Goal: Task Accomplishment & Management: Manage account settings

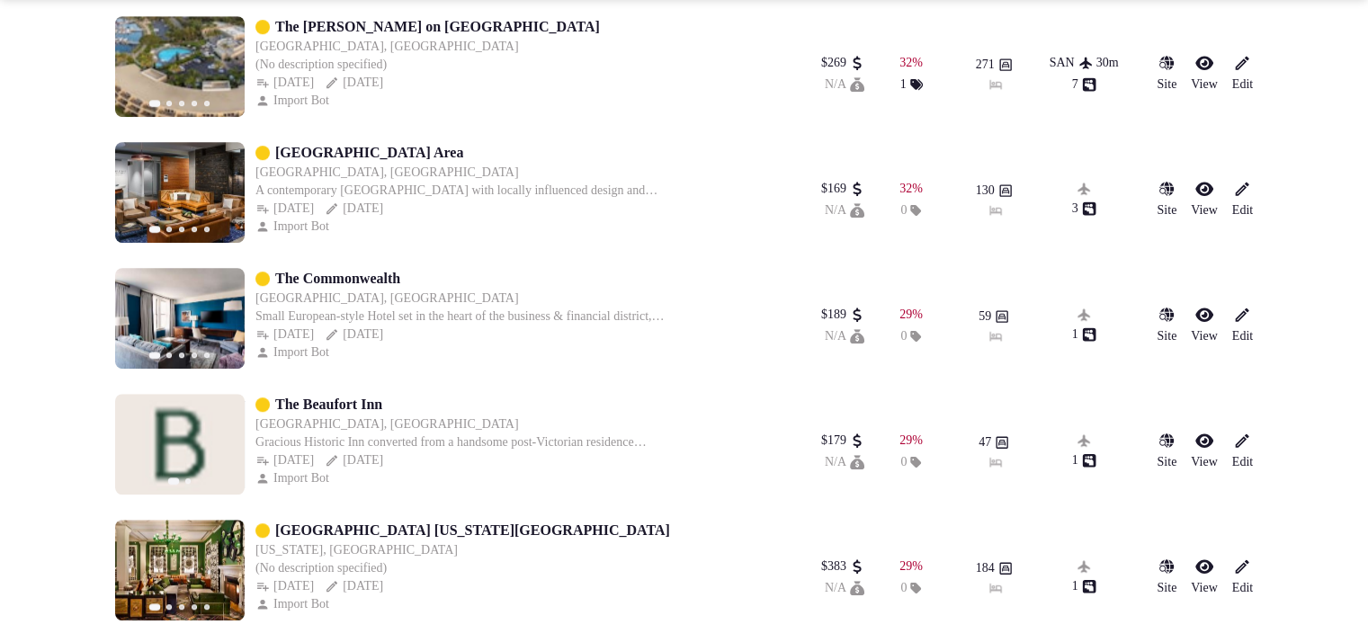
scroll to position [1029, 0]
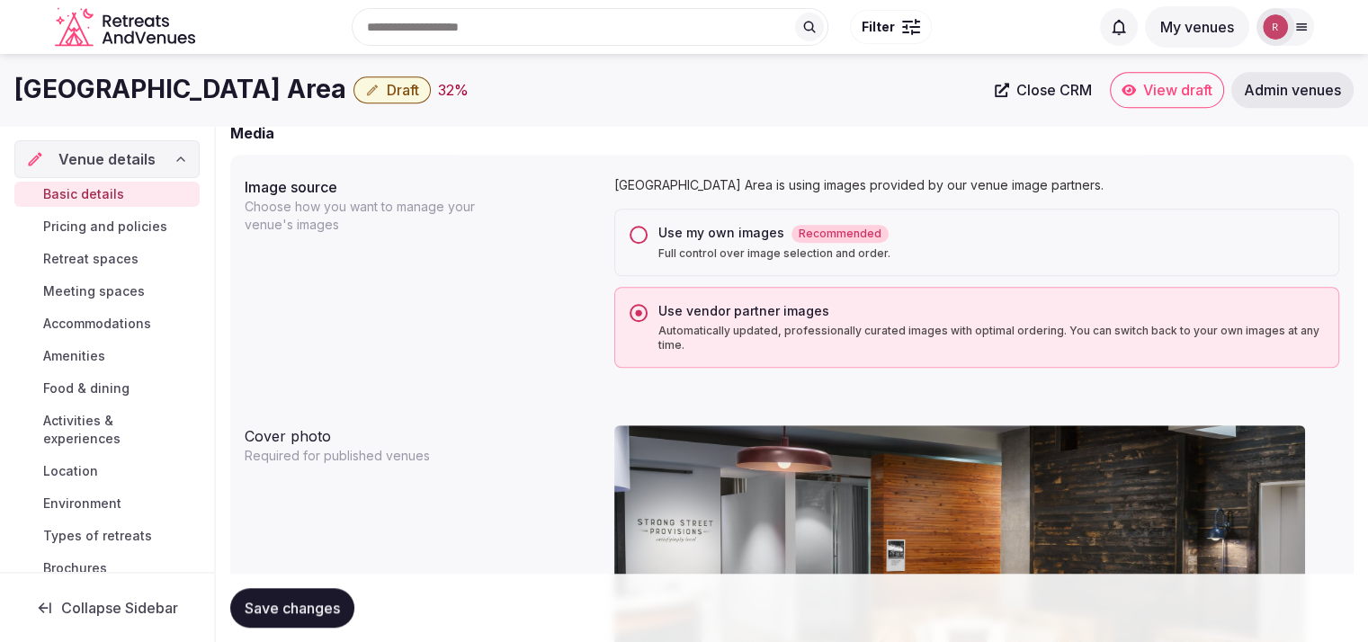
scroll to position [1341, 0]
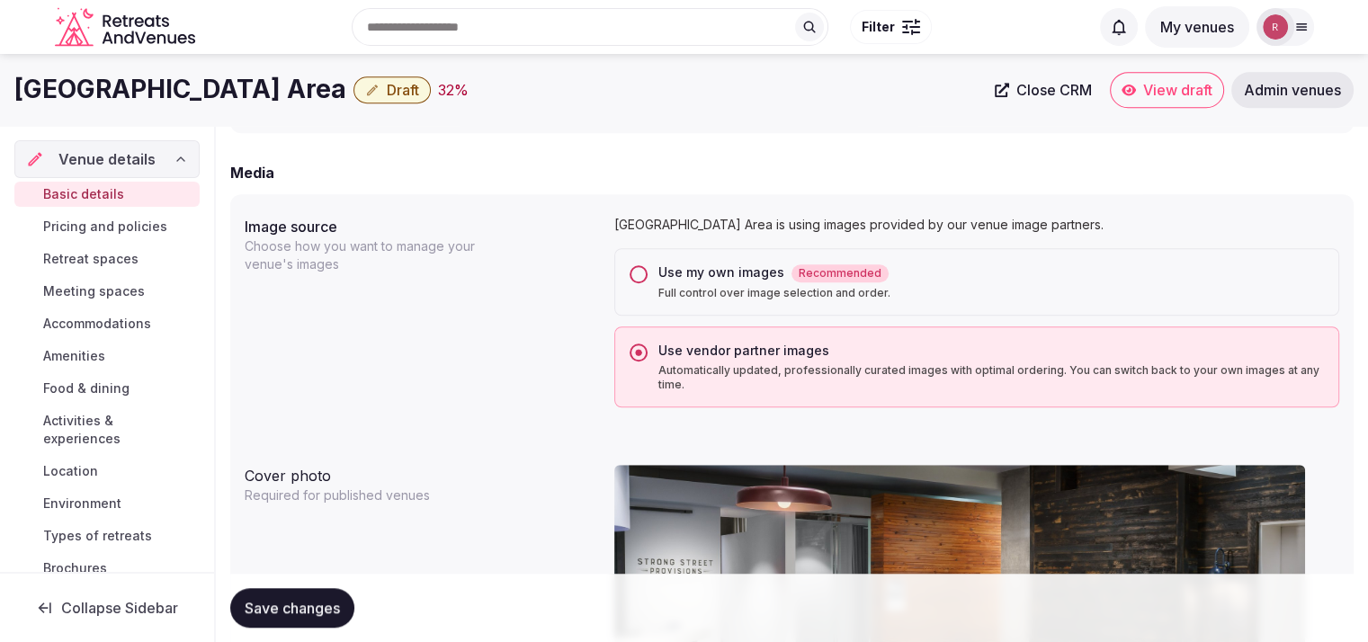
drag, startPoint x: 451, startPoint y: 85, endPoint x: 11, endPoint y: 95, distance: 440.0
click at [11, 95] on div "Hotel Indigo Athens University Area Draft 32 % Close CRM View draft Admin venues" at bounding box center [684, 90] width 1368 height 36
copy h1 "[GEOGRAPHIC_DATA] Area"
click at [703, 121] on div "Hotel Indigo Athens University Area Draft 32 % Close CRM View draft Admin venues" at bounding box center [684, 90] width 1368 height 72
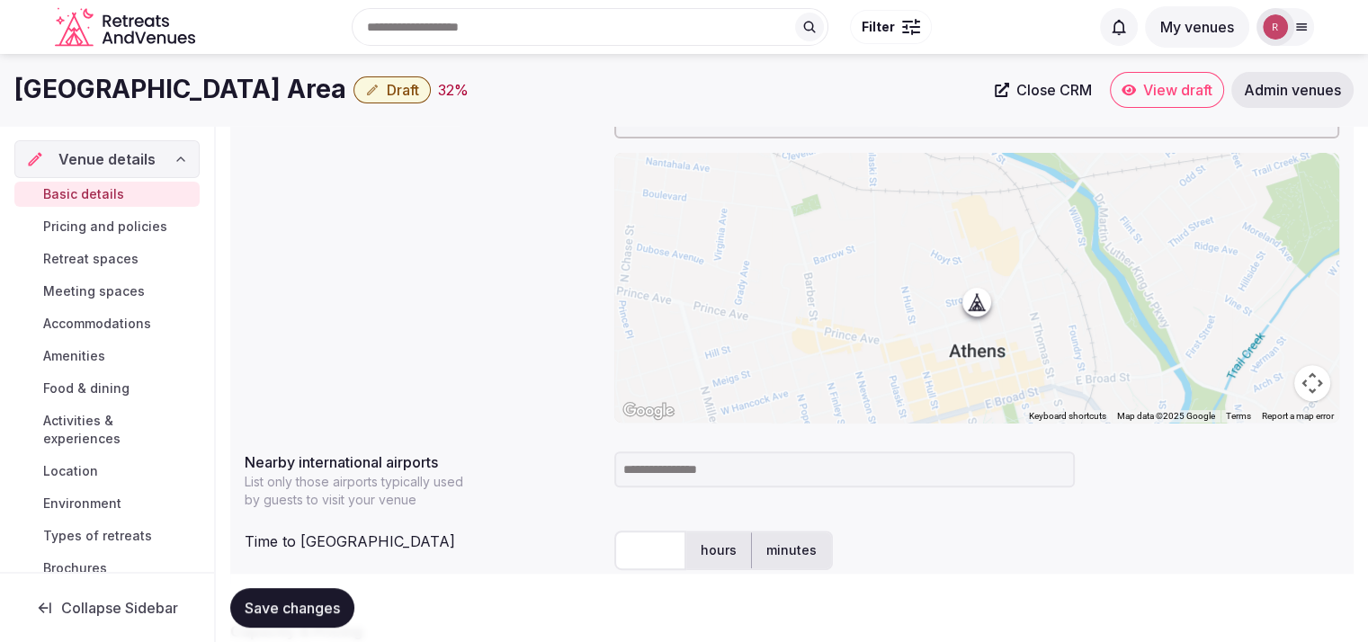
scroll to position [598, 0]
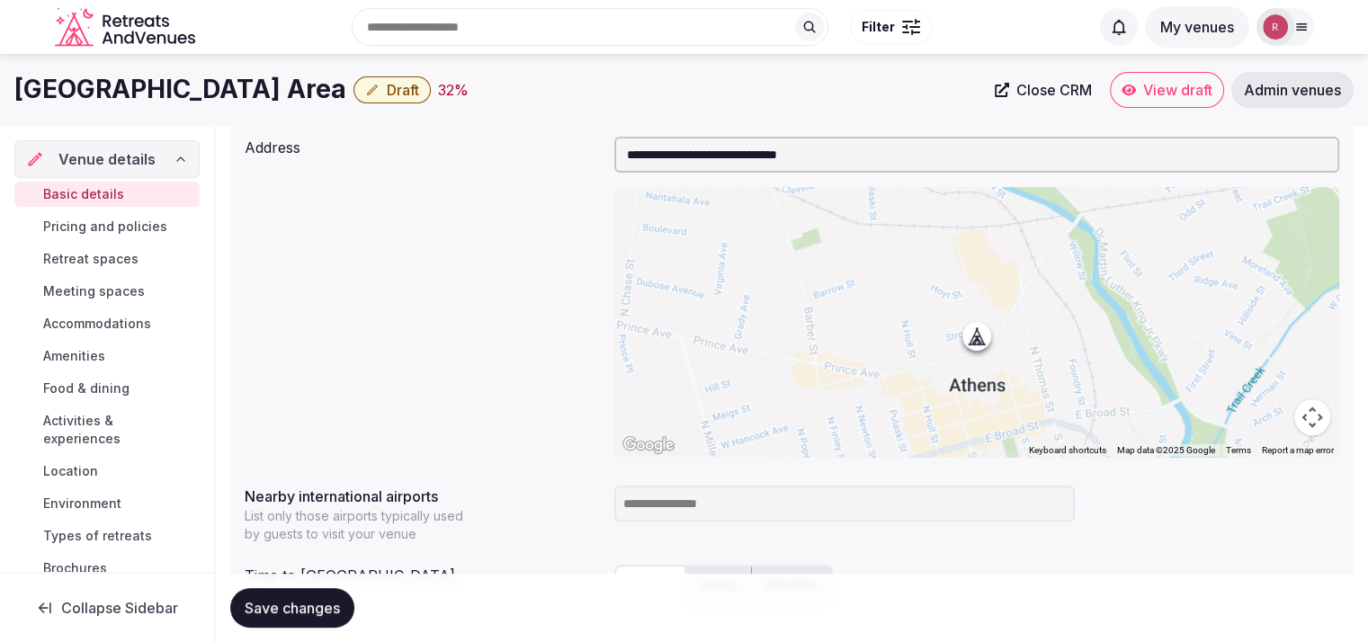
drag, startPoint x: 450, startPoint y: 91, endPoint x: 0, endPoint y: 62, distance: 450.7
click at [0, 62] on div "Hotel Indigo Athens University Area Draft 32 % Close CRM View draft Admin venues" at bounding box center [684, 90] width 1368 height 72
copy h1 "Hotel Indigo Athens University Area"
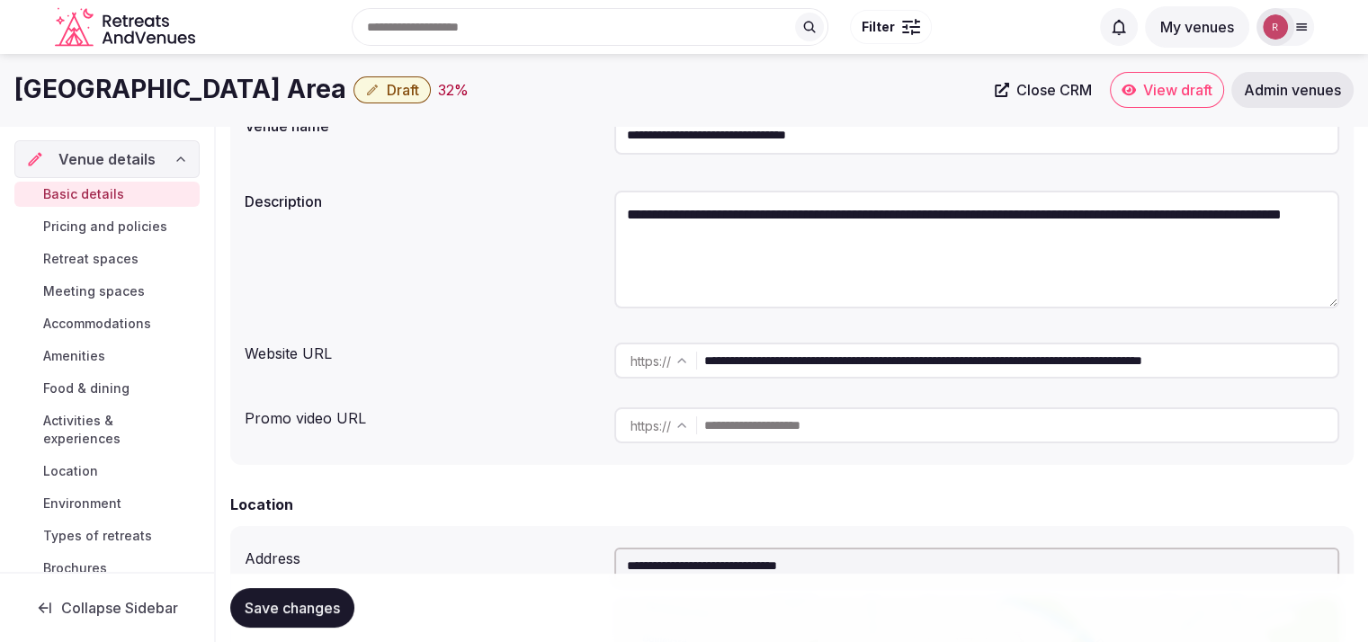
scroll to position [748, 0]
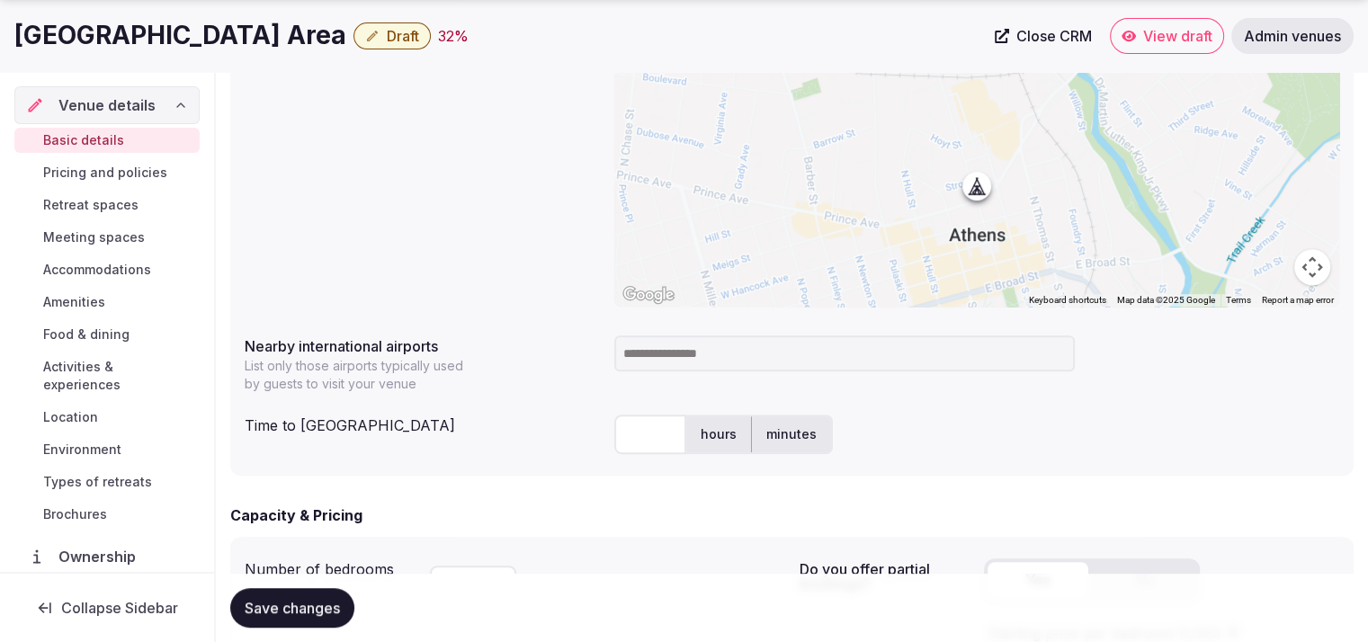
click at [800, 360] on input at bounding box center [844, 354] width 461 height 36
type input "***"
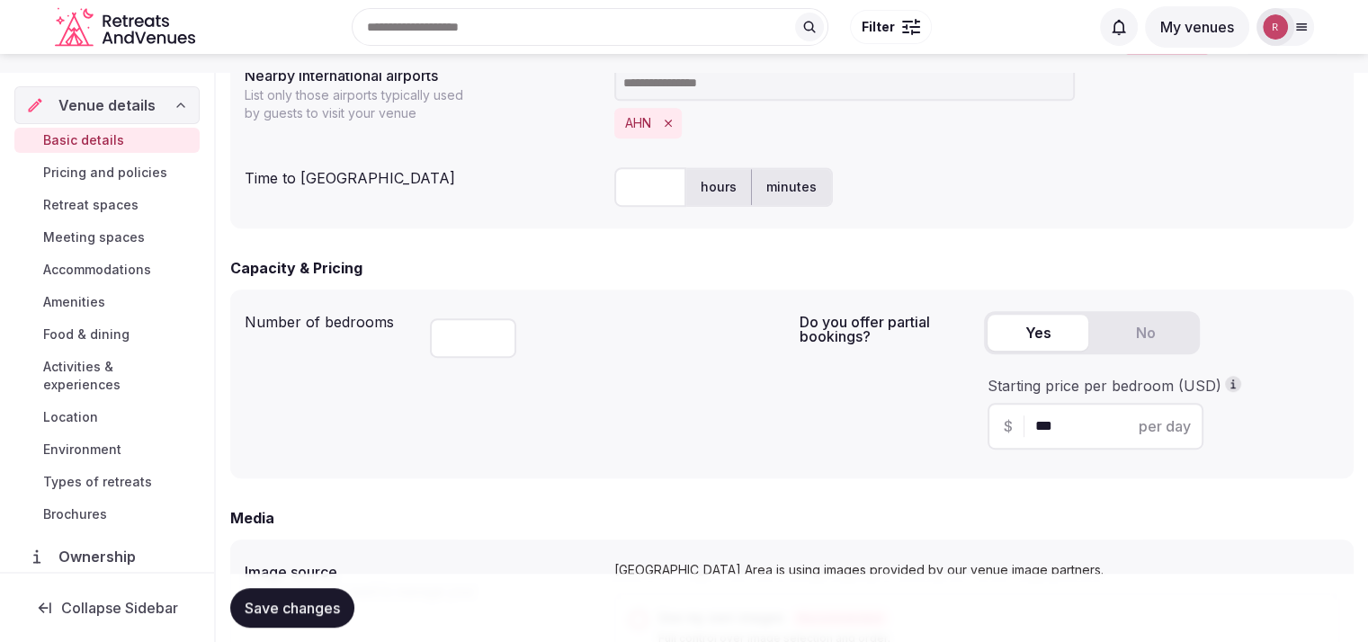
scroll to position [952, 0]
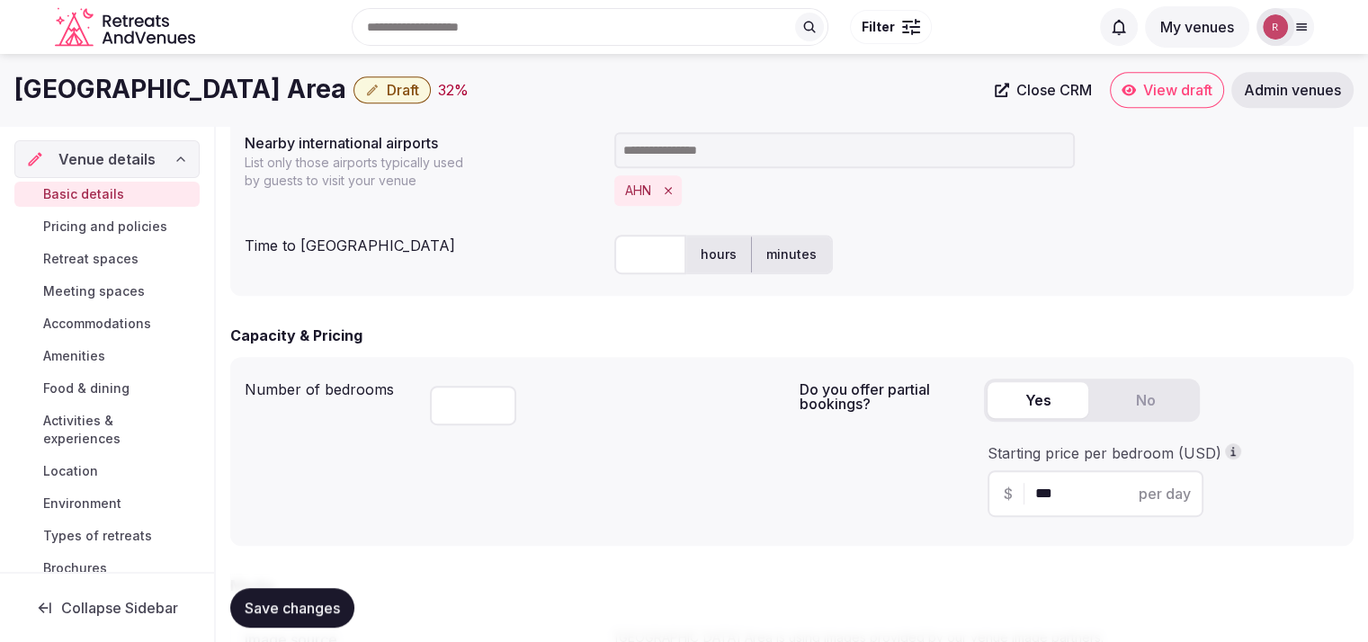
click at [622, 257] on input "text" at bounding box center [650, 255] width 72 height 40
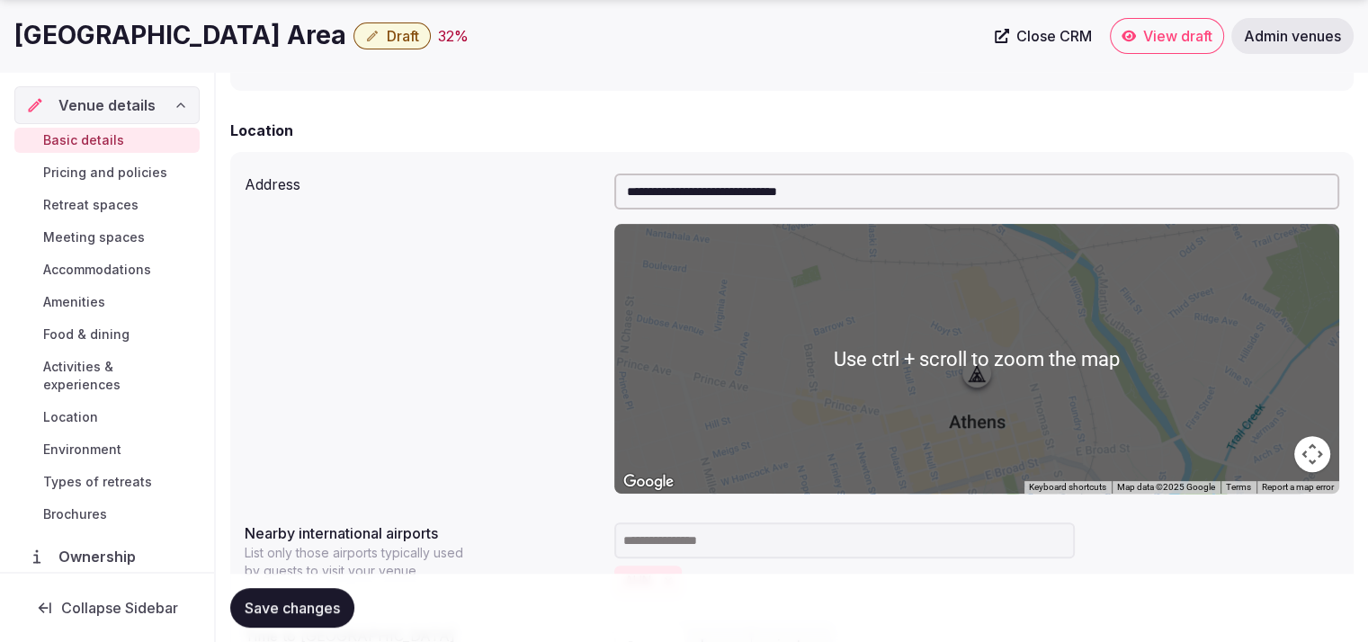
scroll to position [0, 0]
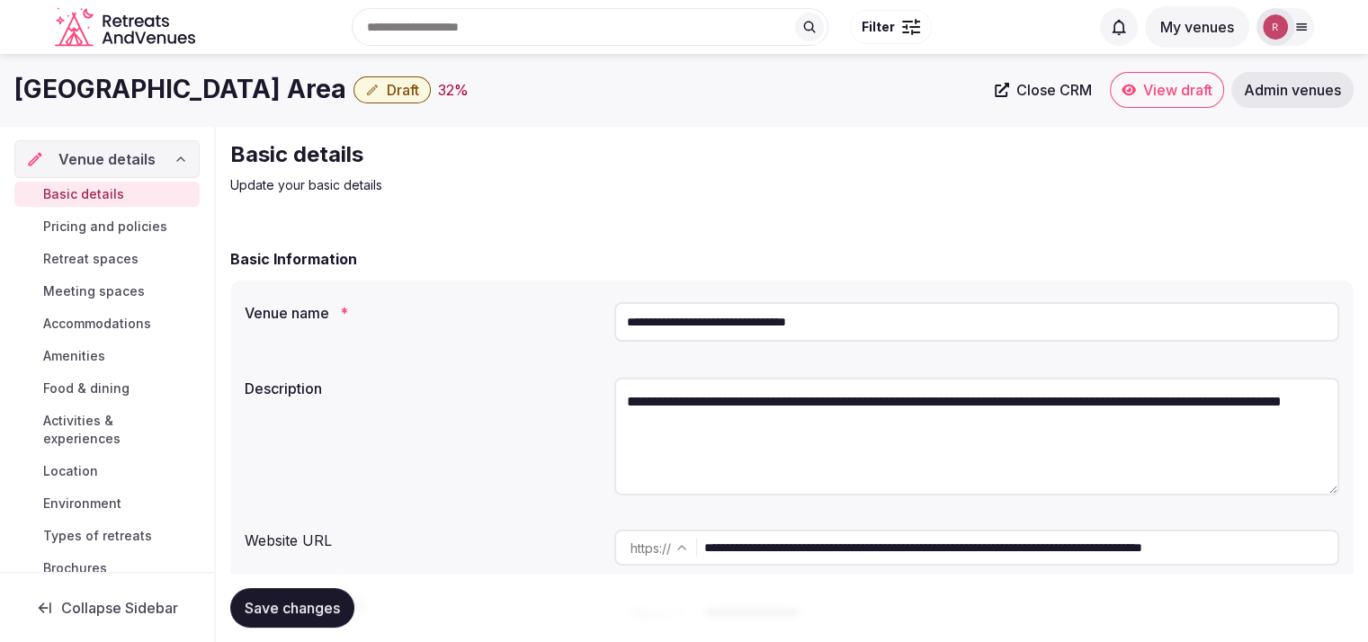
type input "*"
click at [819, 551] on input "**********" at bounding box center [1020, 548] width 633 height 36
click at [300, 602] on span "Save changes" at bounding box center [292, 608] width 95 height 18
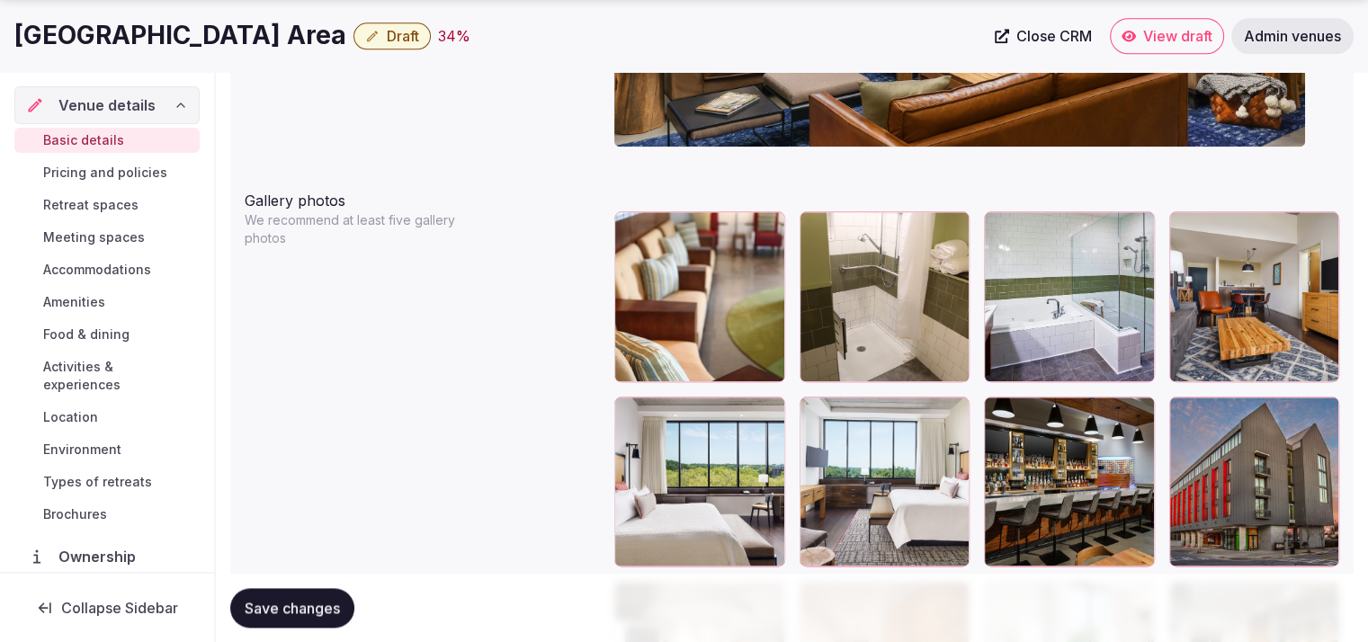
scroll to position [2180, 0]
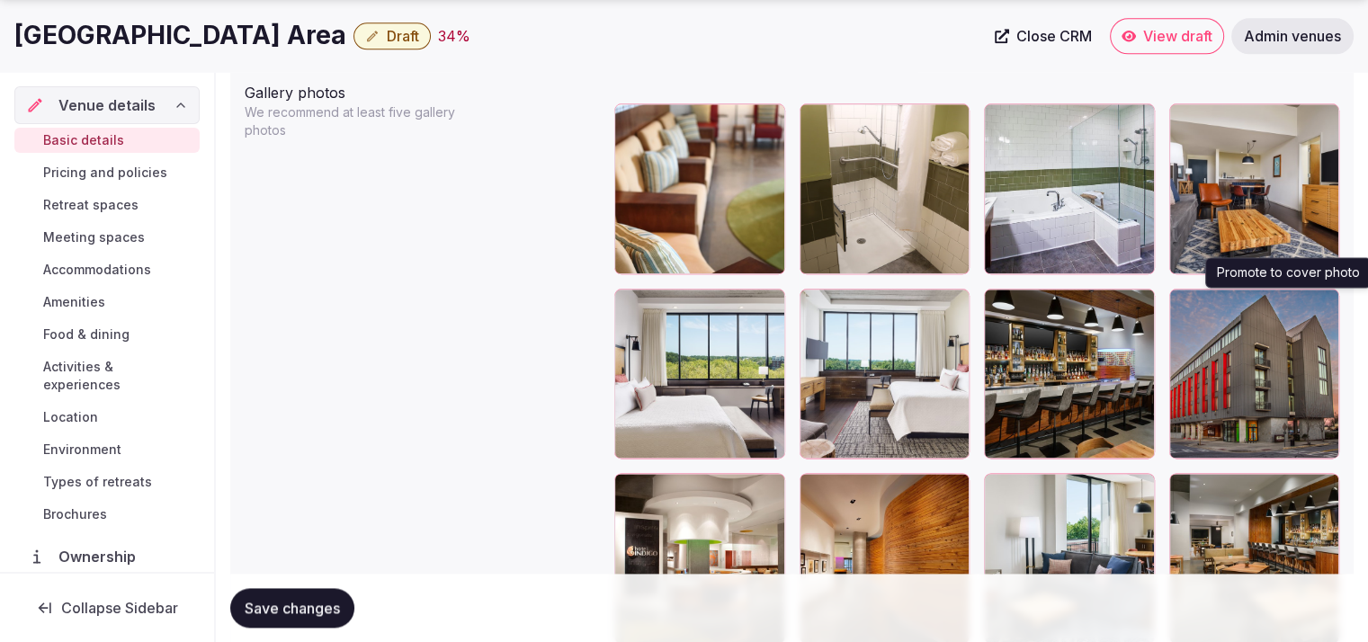
click at [1313, 308] on button "button" at bounding box center [1322, 307] width 22 height 22
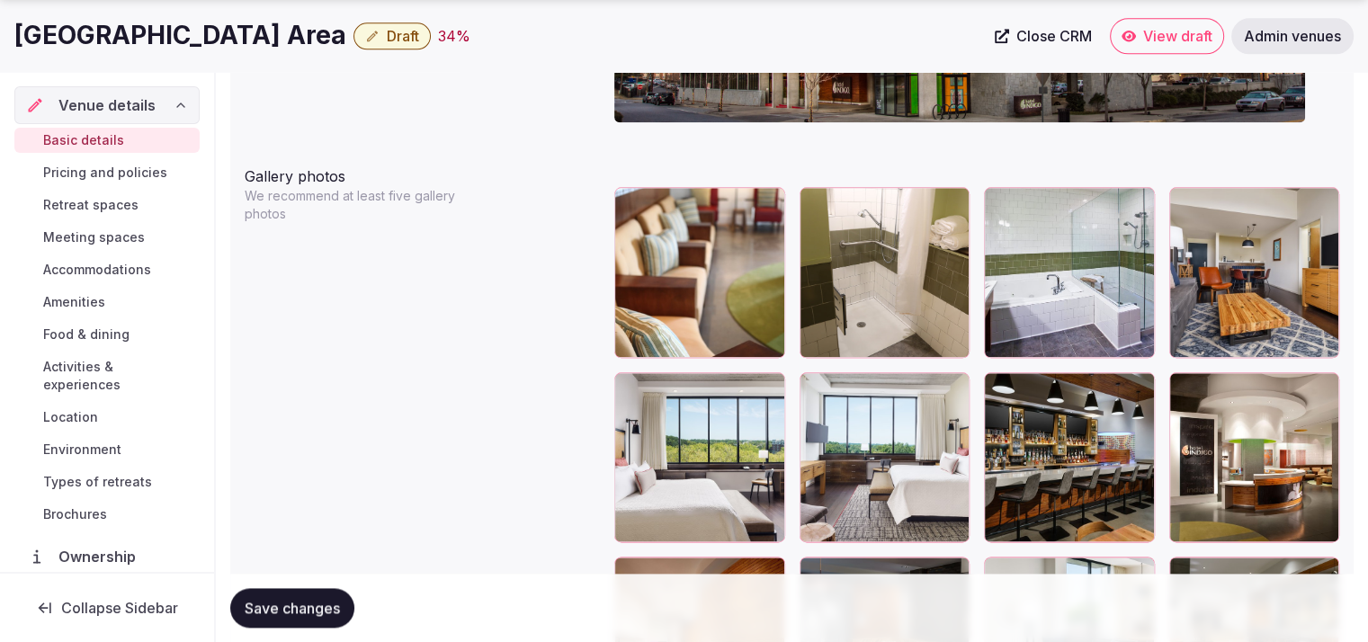
scroll to position [2108, 0]
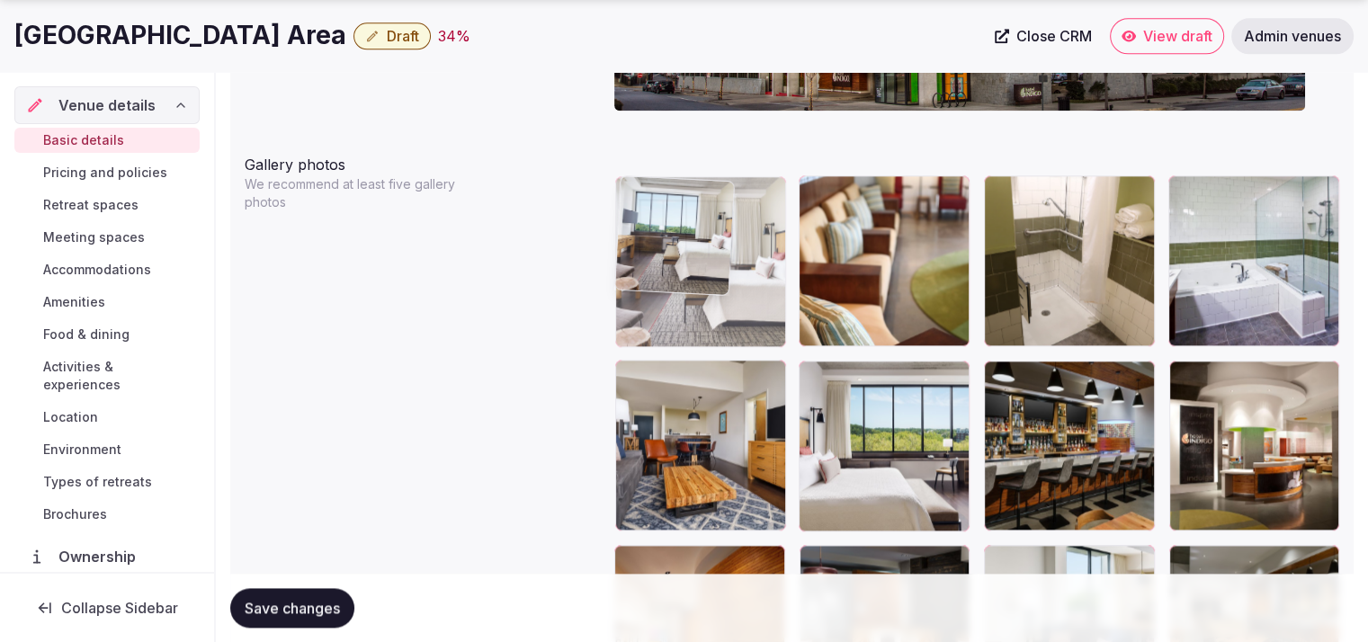
drag, startPoint x: 923, startPoint y: 431, endPoint x: 766, endPoint y: 298, distance: 205.5
click at [766, 298] on body "**********" at bounding box center [684, 294] width 1368 height 4805
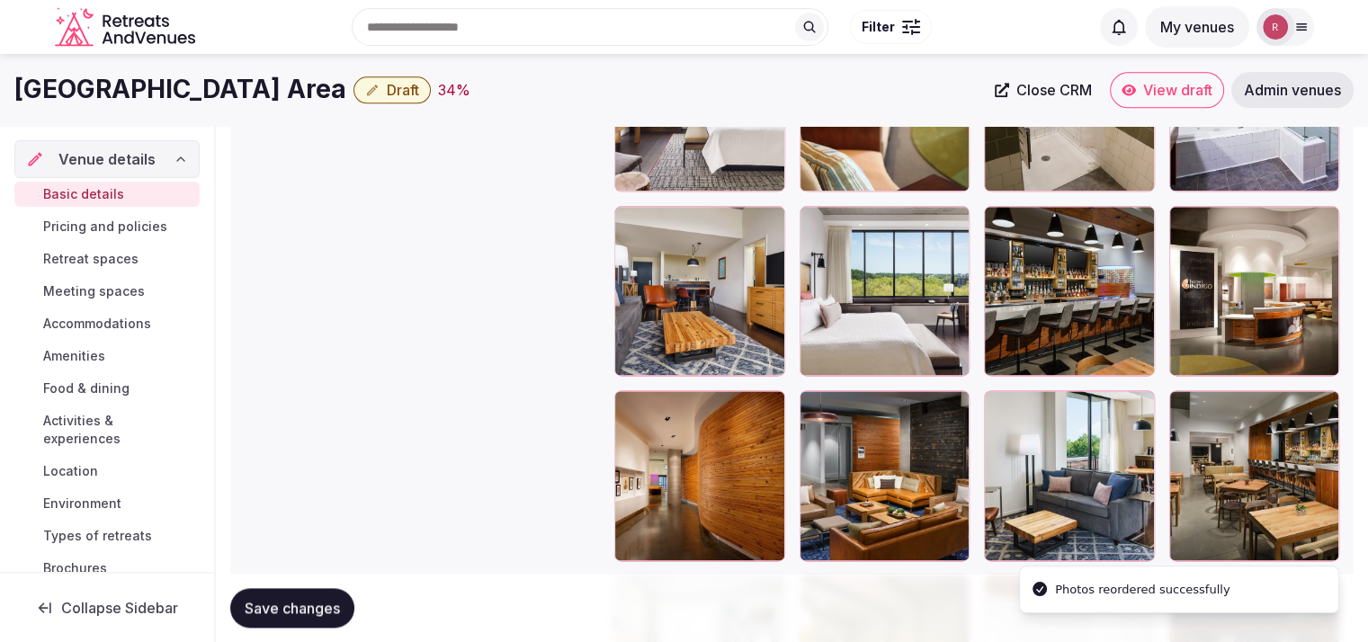
scroll to position [2251, 0]
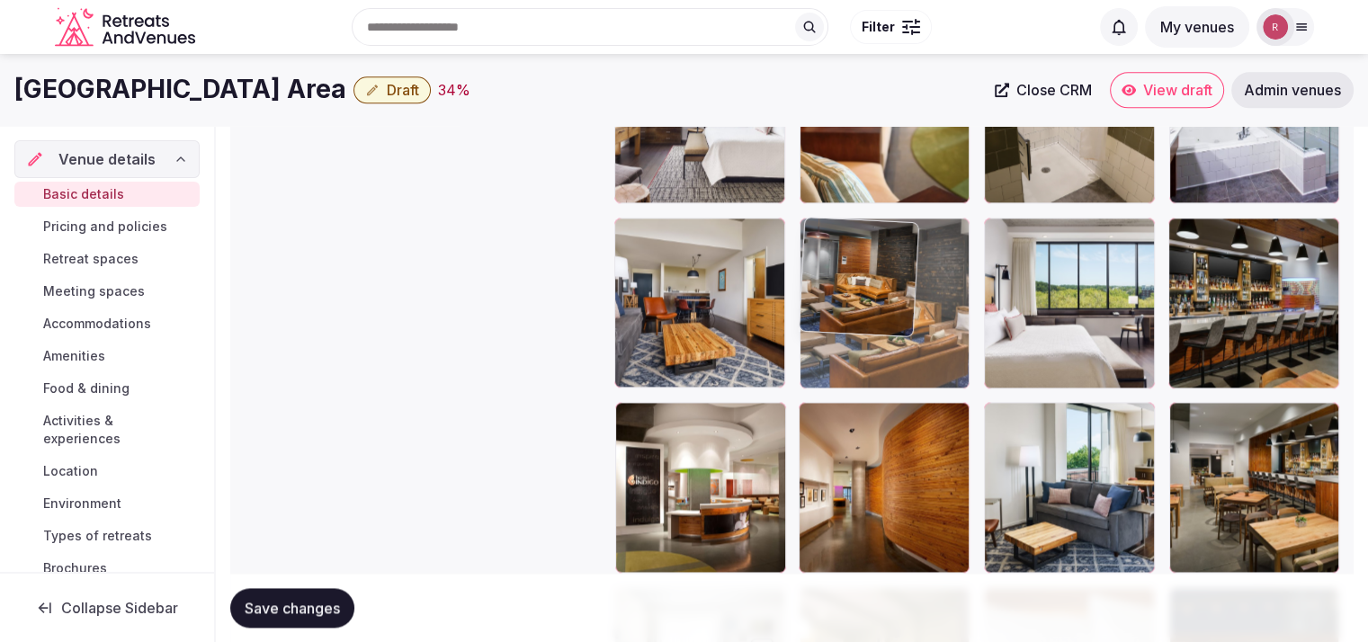
drag, startPoint x: 928, startPoint y: 478, endPoint x: 936, endPoint y: 359, distance: 119.0
click at [936, 359] on body "**********" at bounding box center [684, 151] width 1368 height 4805
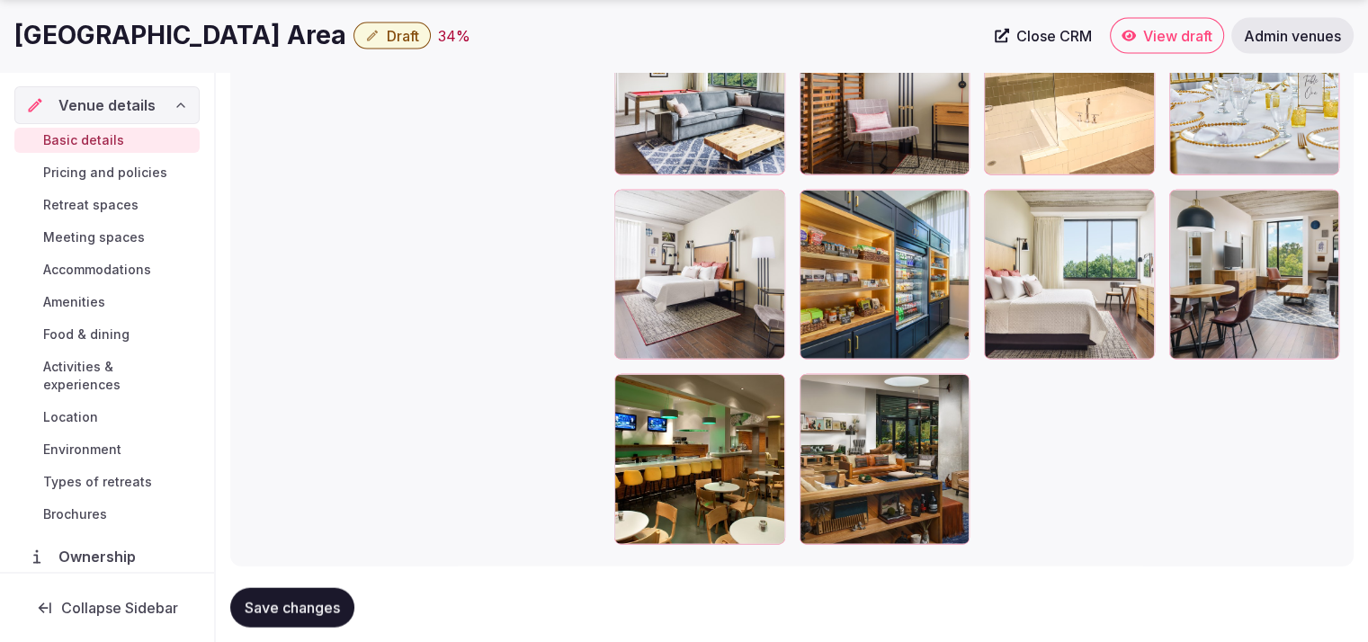
scroll to position [4133, 0]
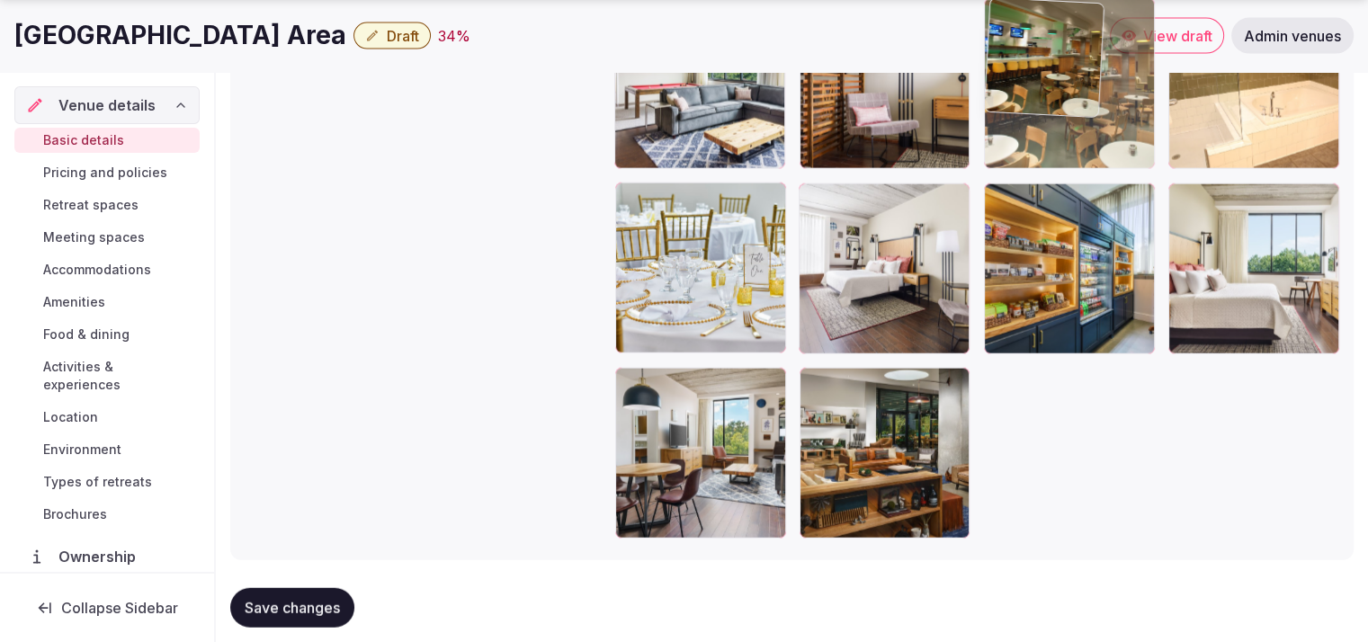
drag, startPoint x: 710, startPoint y: 443, endPoint x: 1068, endPoint y: 141, distance: 468.5
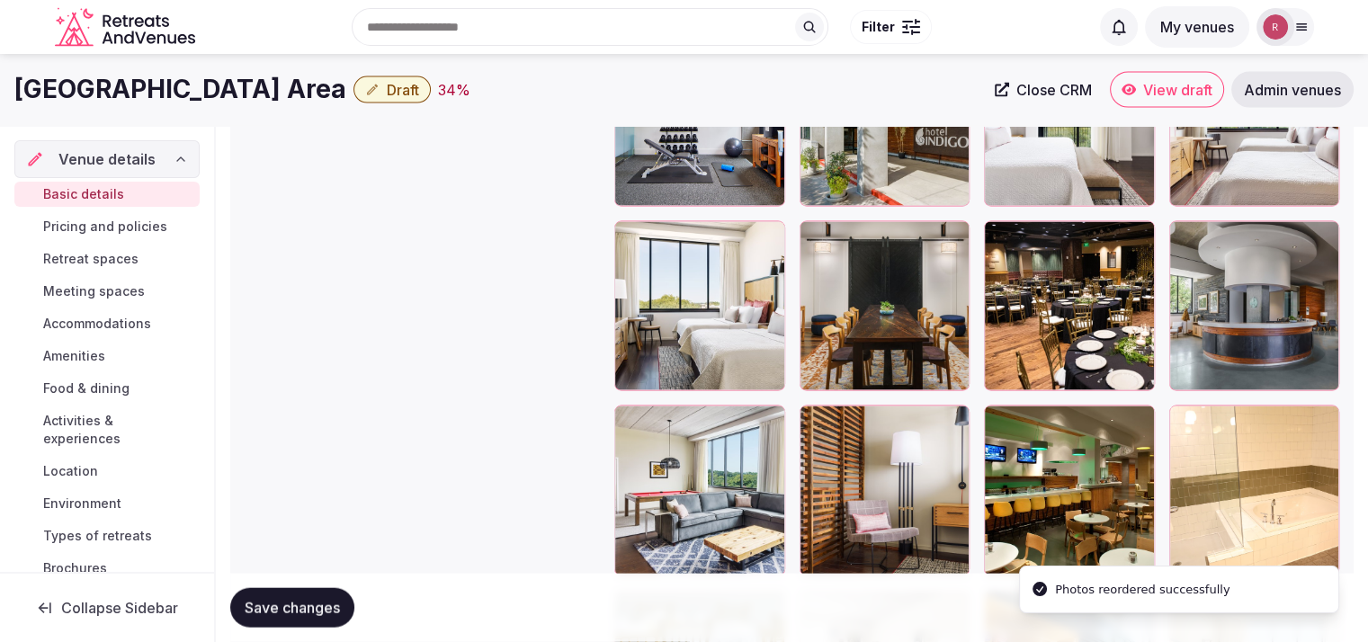
scroll to position [3652, 0]
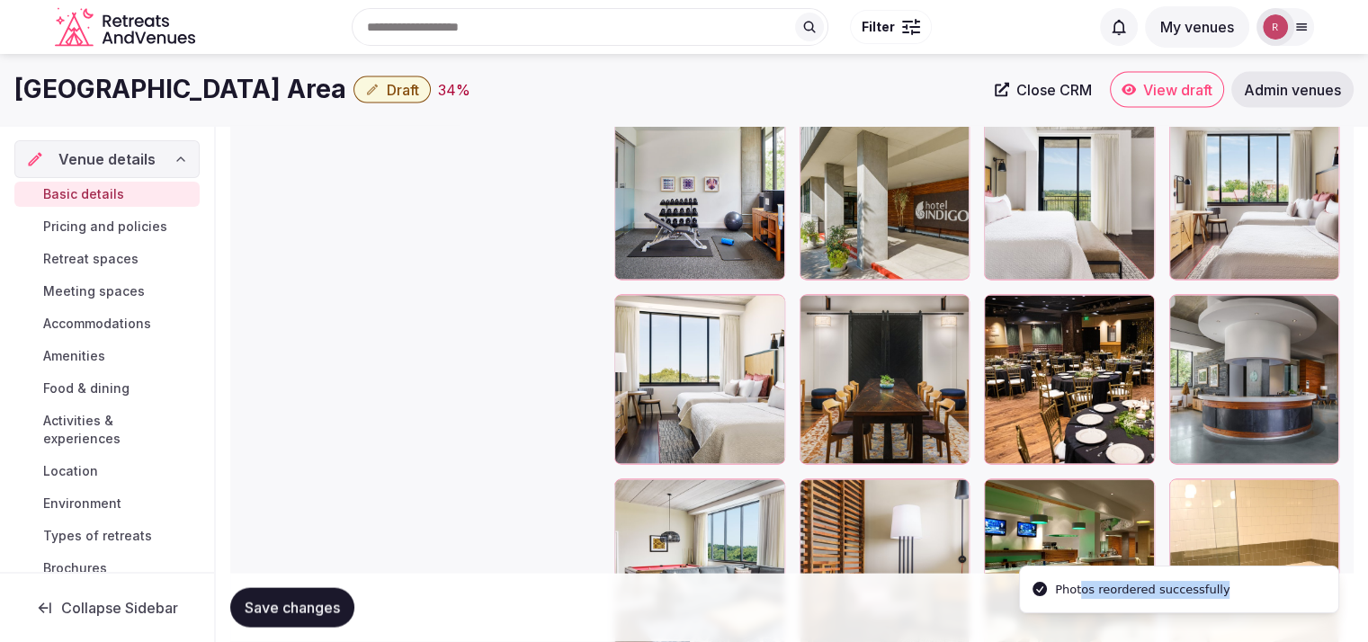
drag, startPoint x: 1071, startPoint y: 557, endPoint x: 1079, endPoint y: 237, distance: 320.3
click at [1079, 566] on li "Photos reordered successfully" at bounding box center [1179, 590] width 320 height 48
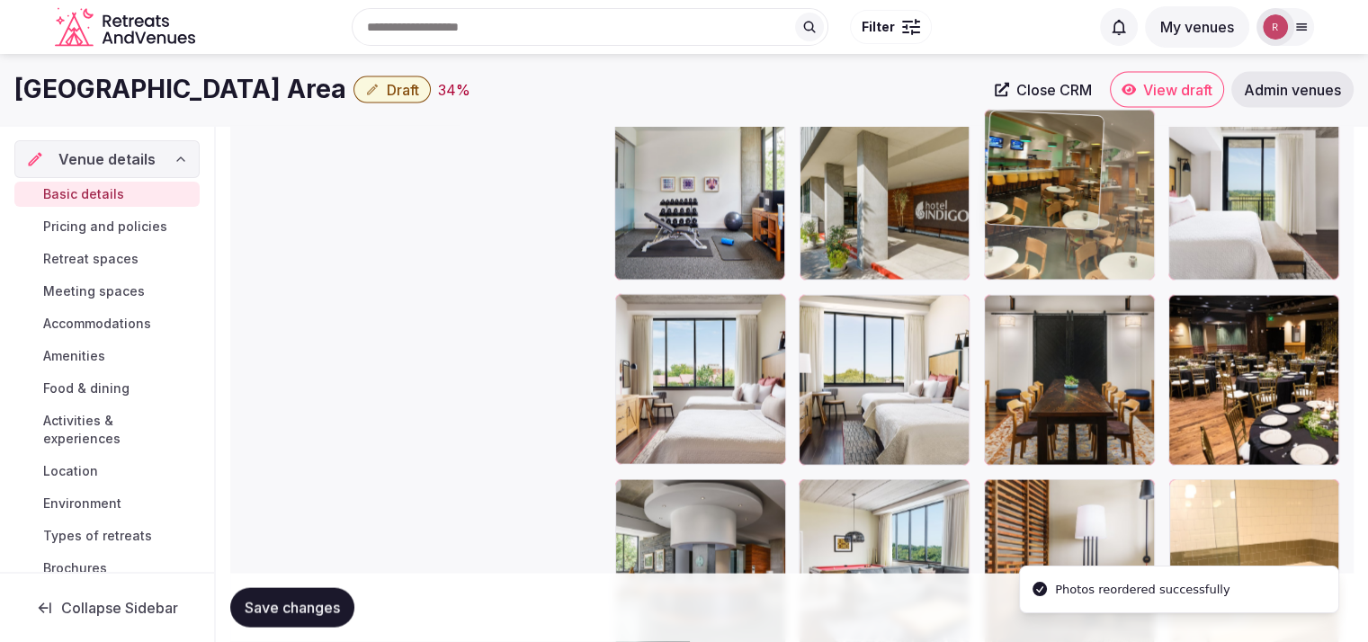
drag, startPoint x: 1063, startPoint y: 530, endPoint x: 1090, endPoint y: 226, distance: 305.2
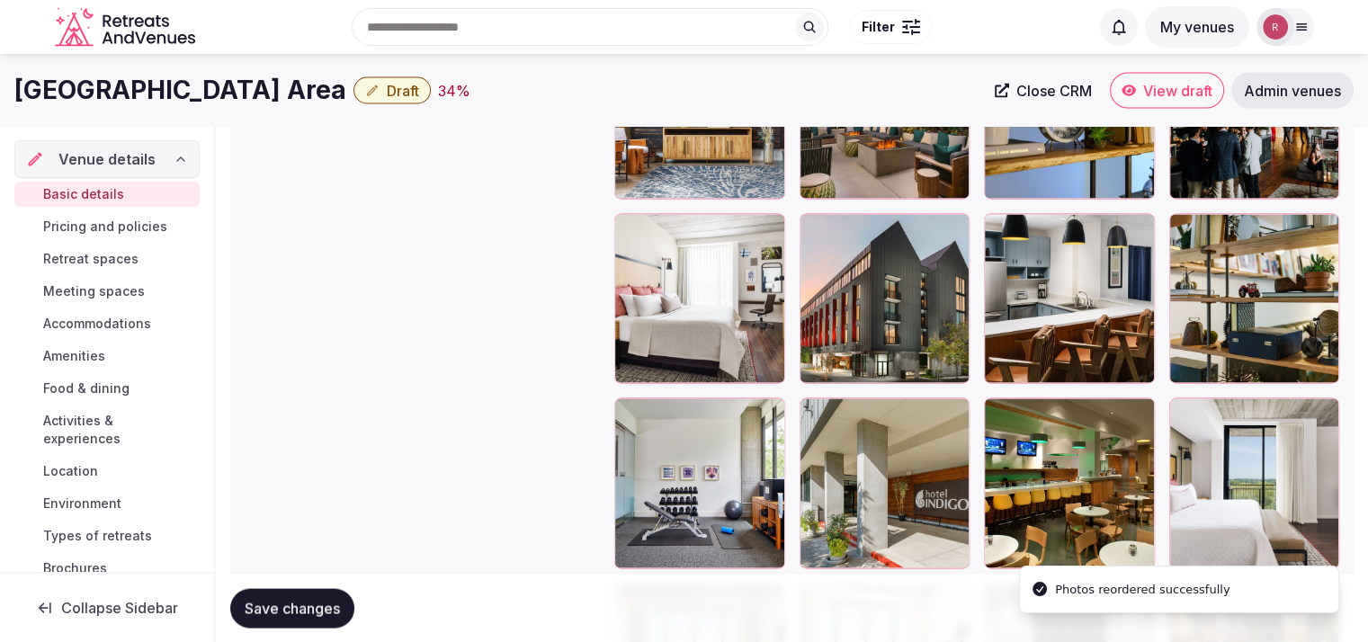
scroll to position [3346, 0]
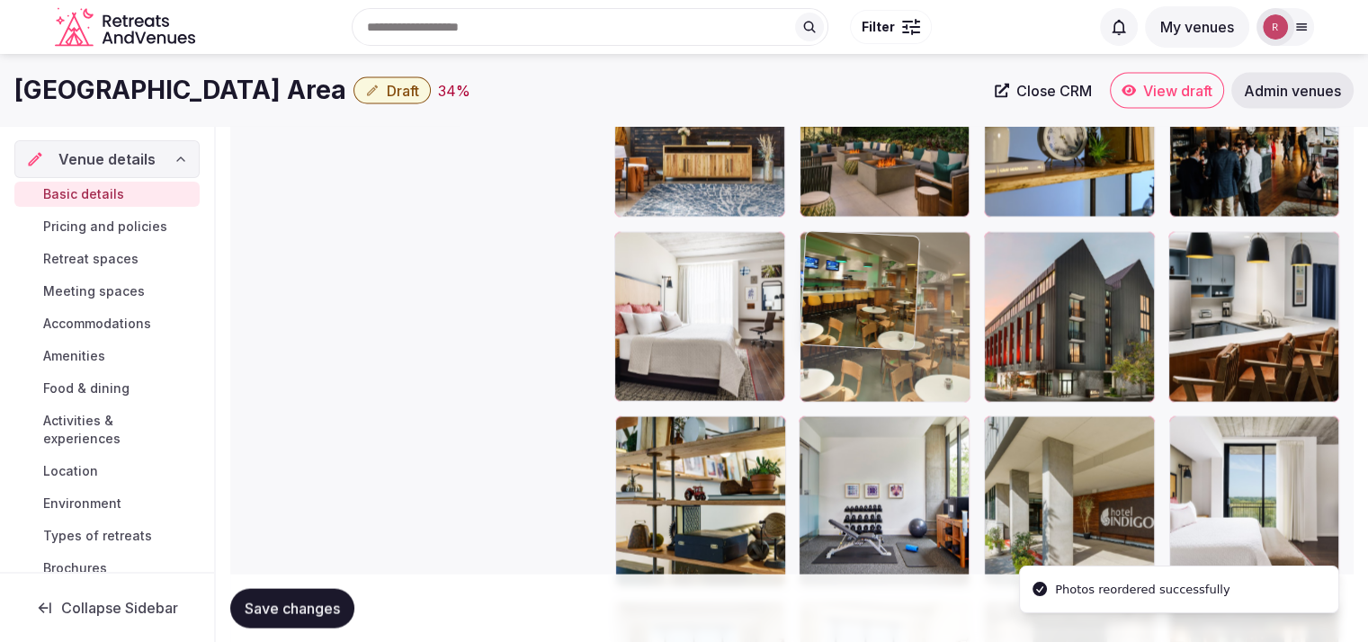
drag, startPoint x: 1086, startPoint y: 474, endPoint x: 934, endPoint y: 287, distance: 241.1
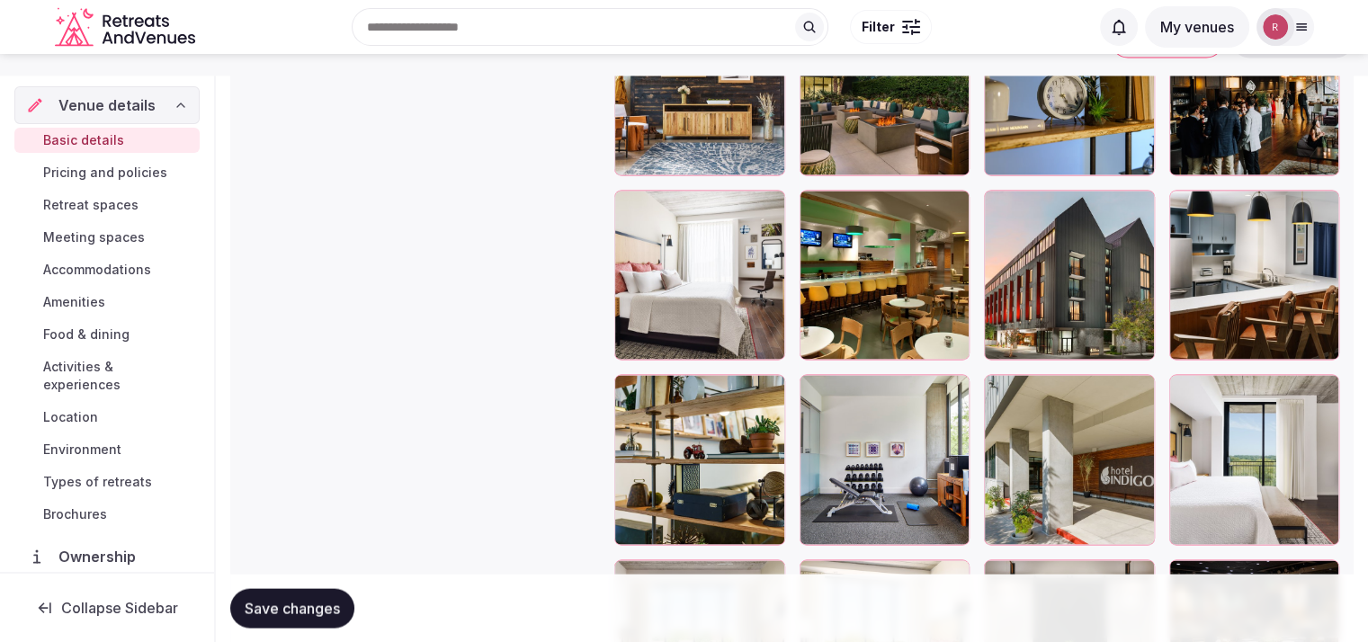
scroll to position [3274, 0]
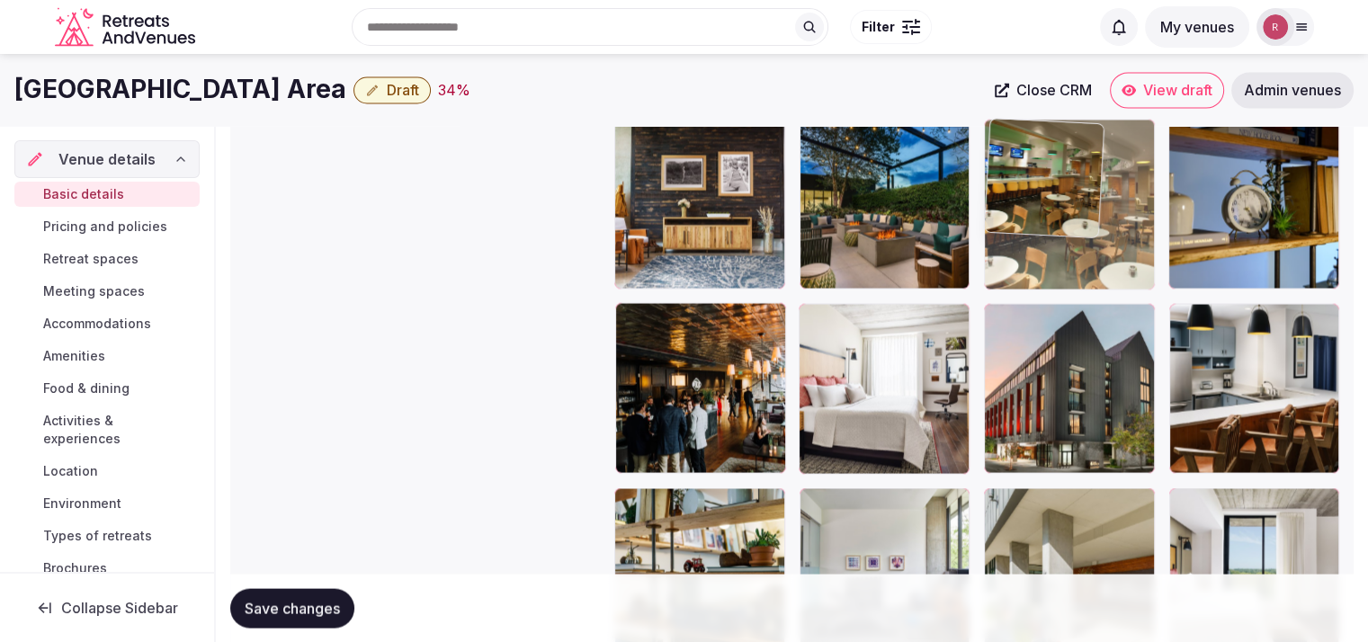
drag, startPoint x: 901, startPoint y: 403, endPoint x: 1090, endPoint y: 255, distance: 240.2
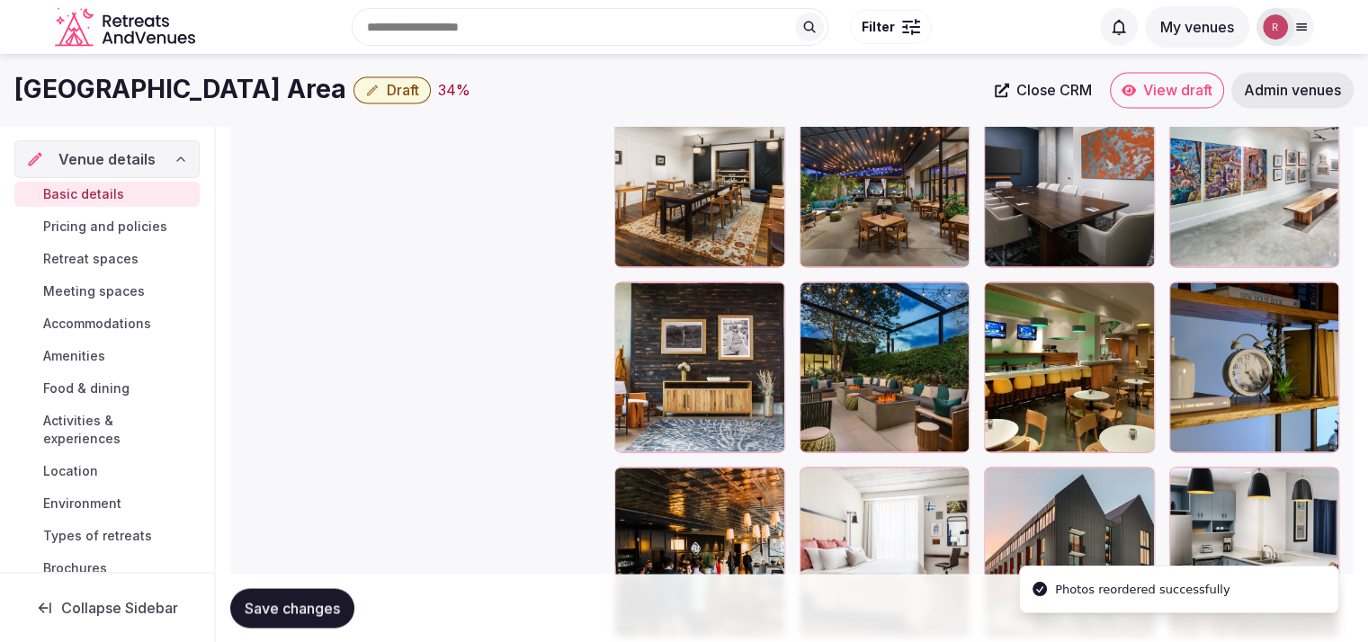
scroll to position [3071, 0]
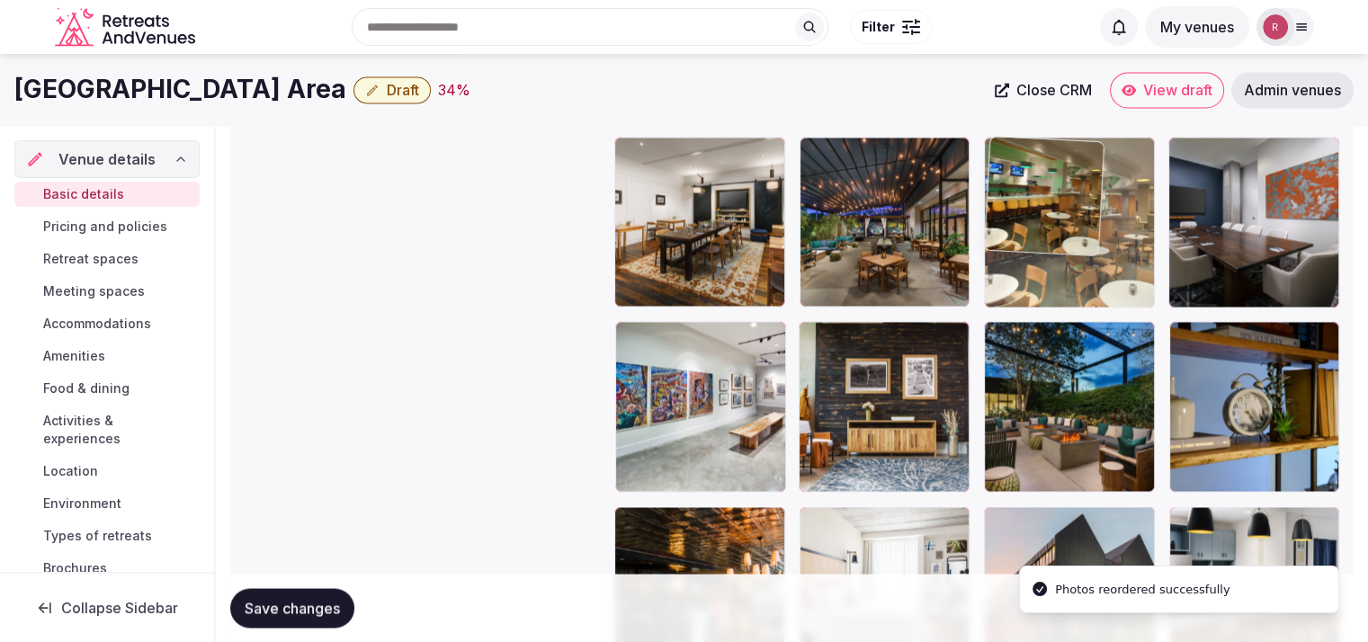
drag, startPoint x: 1107, startPoint y: 472, endPoint x: 1120, endPoint y: 323, distance: 149.9
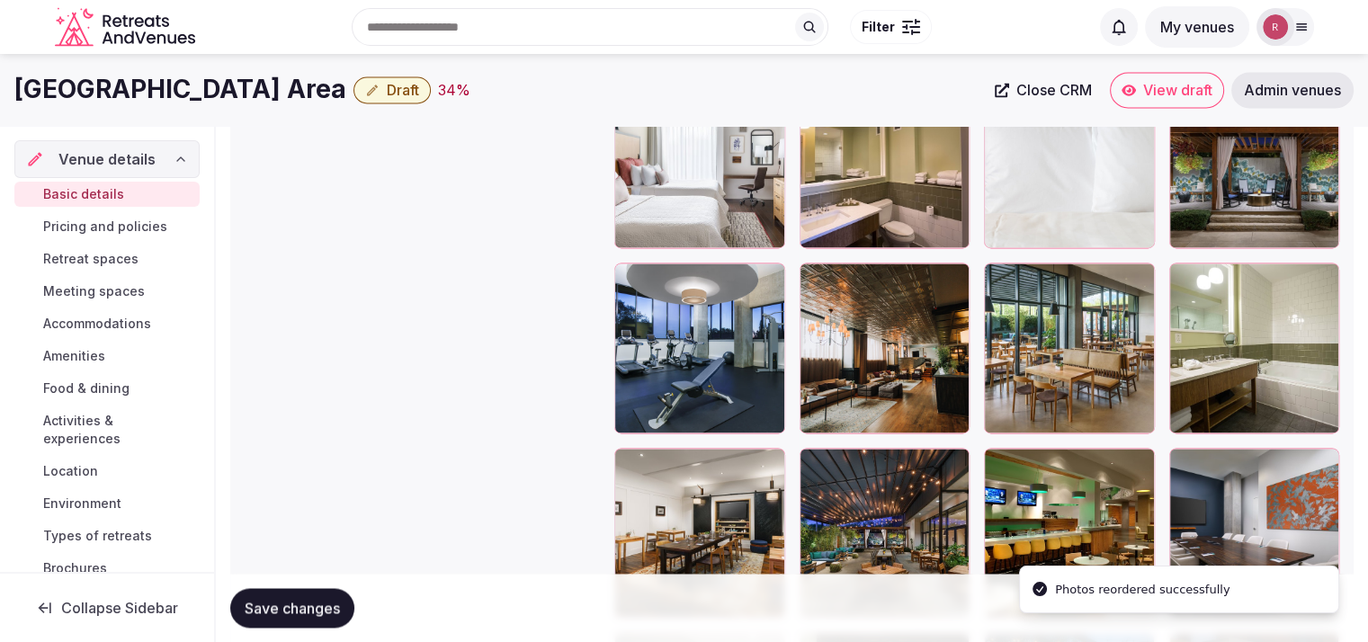
scroll to position [2754, 0]
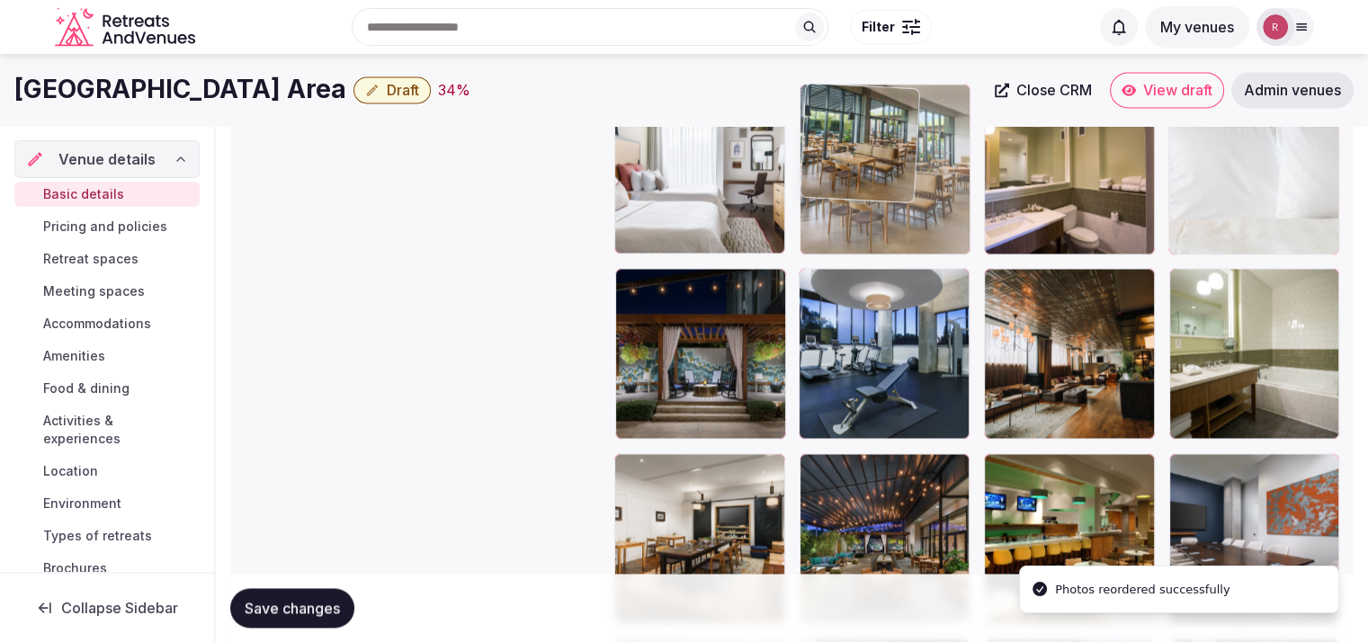
drag, startPoint x: 1076, startPoint y: 388, endPoint x: 927, endPoint y: 266, distance: 191.8
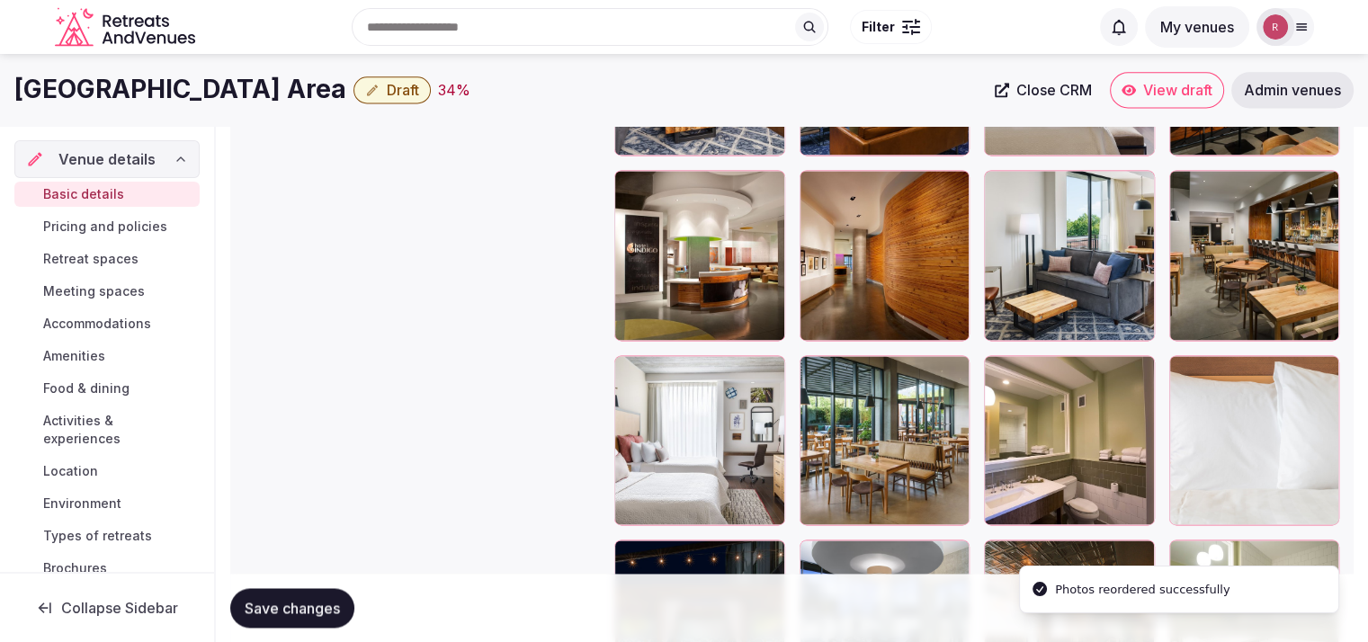
scroll to position [2422, 0]
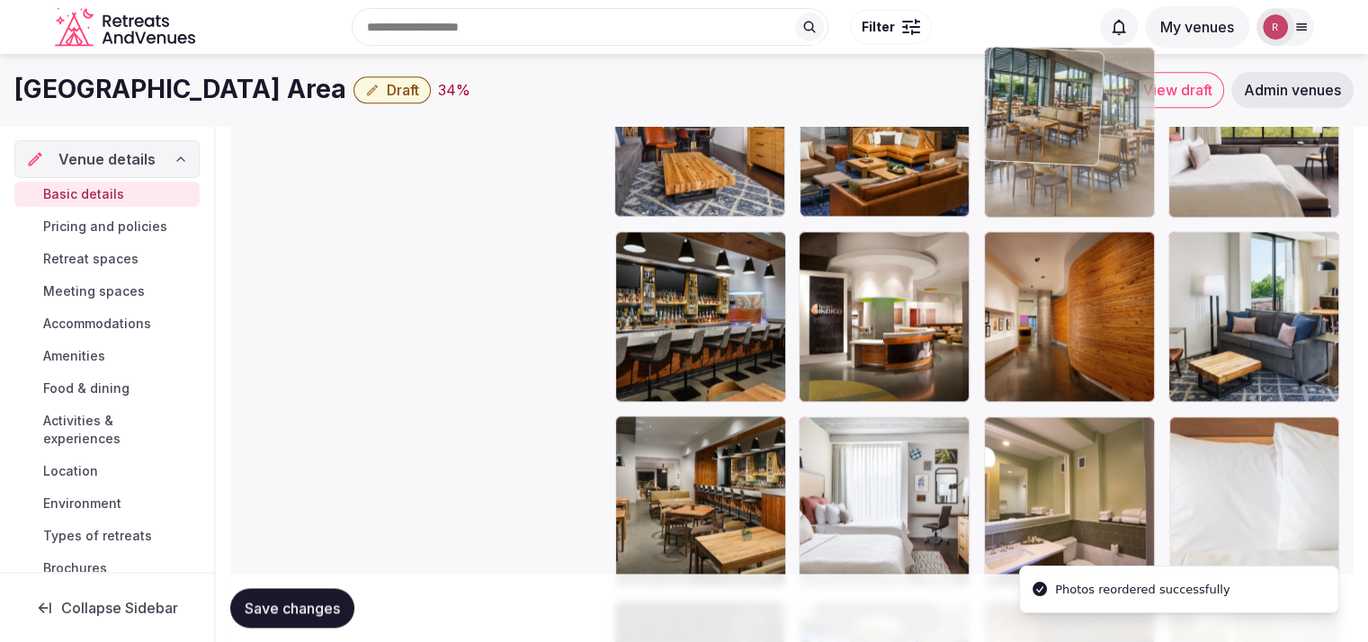
drag, startPoint x: 836, startPoint y: 489, endPoint x: 1121, endPoint y: 228, distance: 387.1
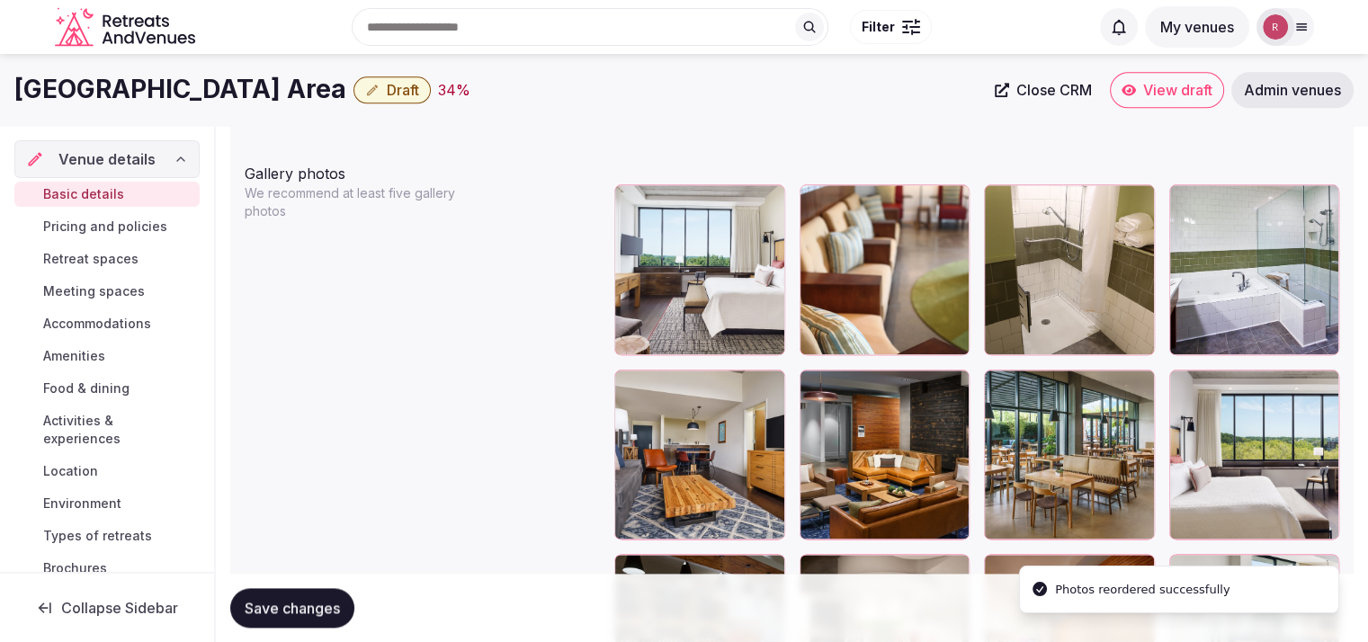
scroll to position [2076, 0]
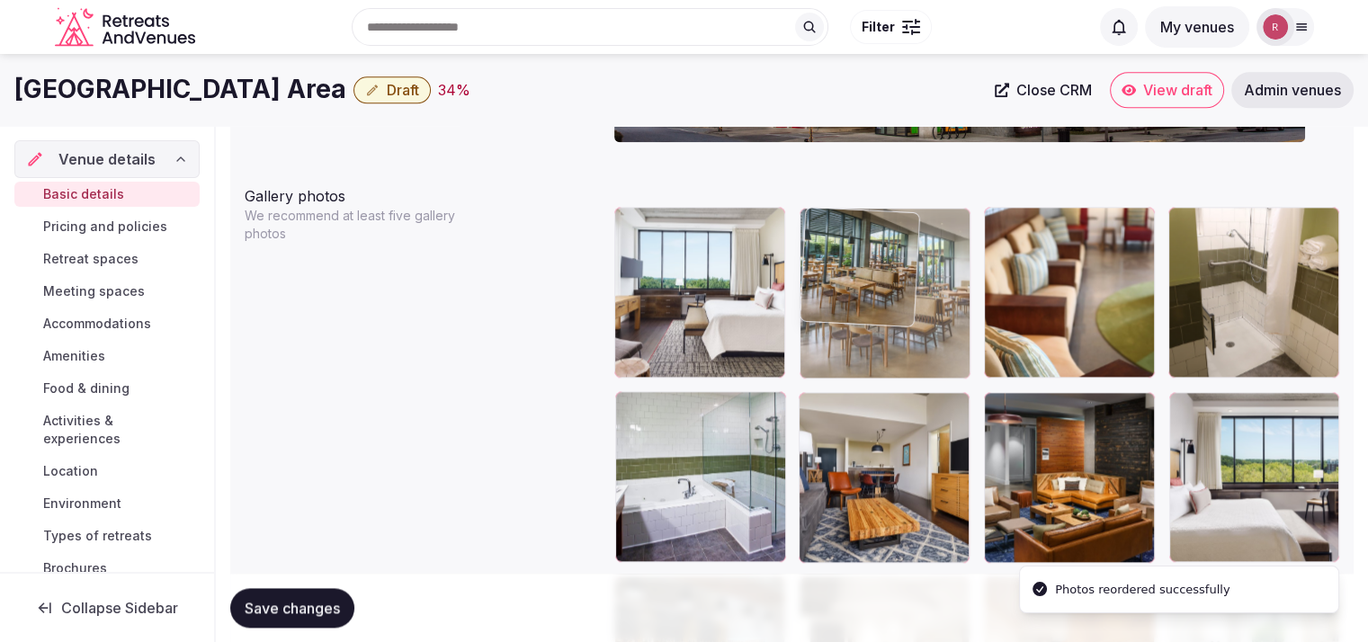
drag, startPoint x: 1093, startPoint y: 464, endPoint x: 943, endPoint y: 345, distance: 191.5
click at [943, 345] on body "**********" at bounding box center [684, 326] width 1368 height 4805
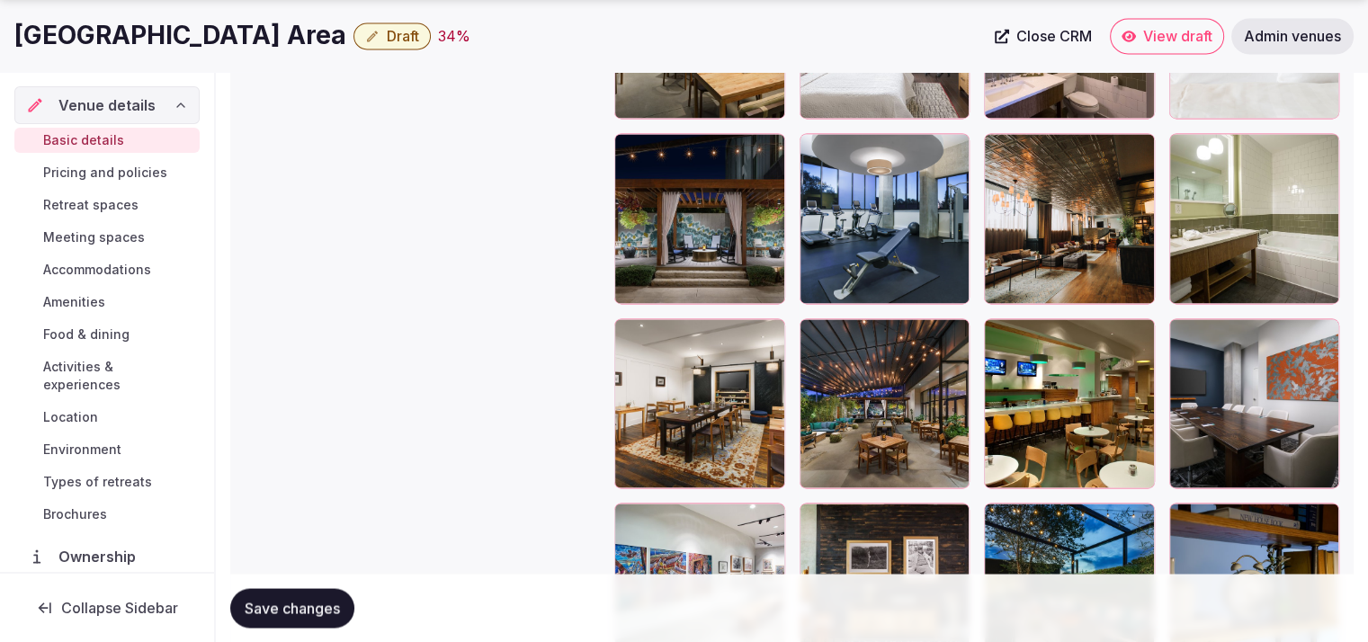
scroll to position [2896, 0]
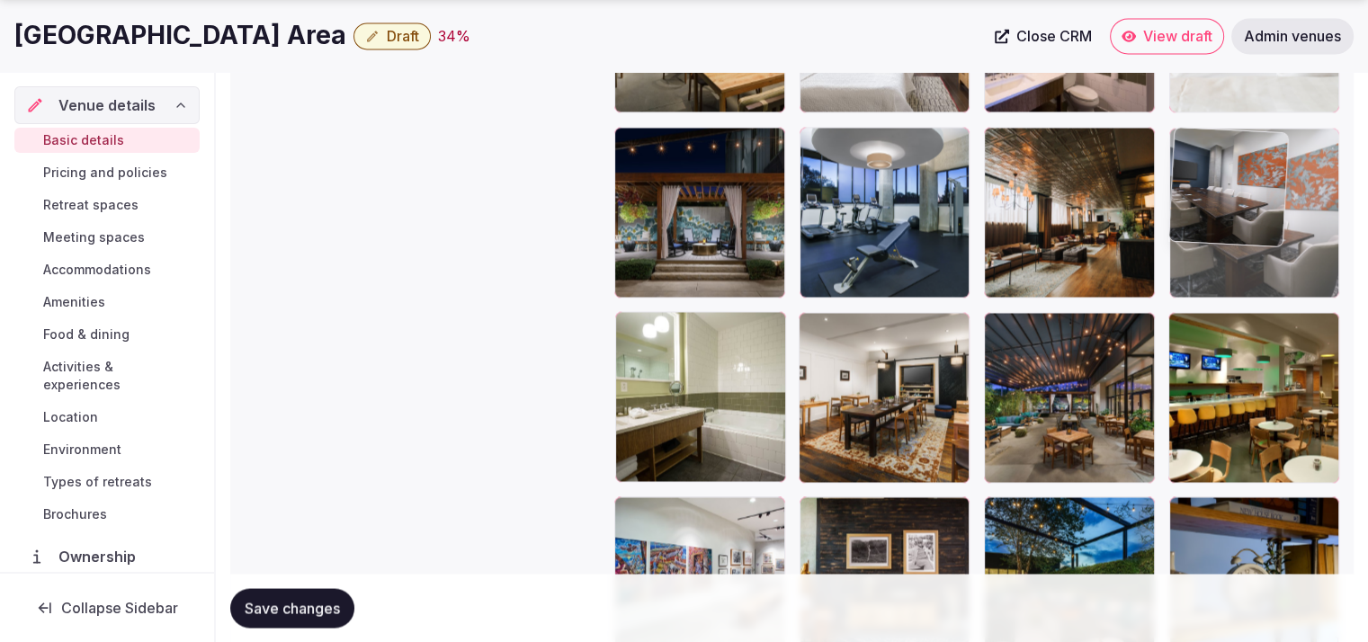
drag, startPoint x: 1240, startPoint y: 411, endPoint x: 1249, endPoint y: 178, distance: 233.2
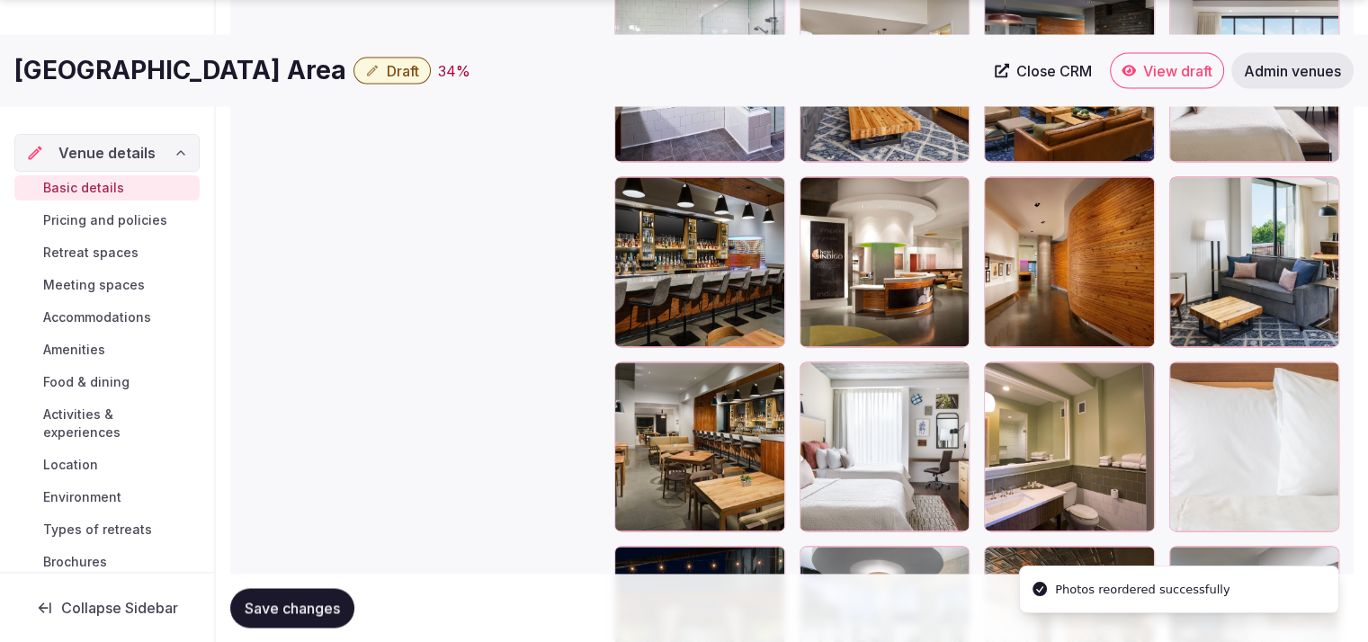
scroll to position [2523, 0]
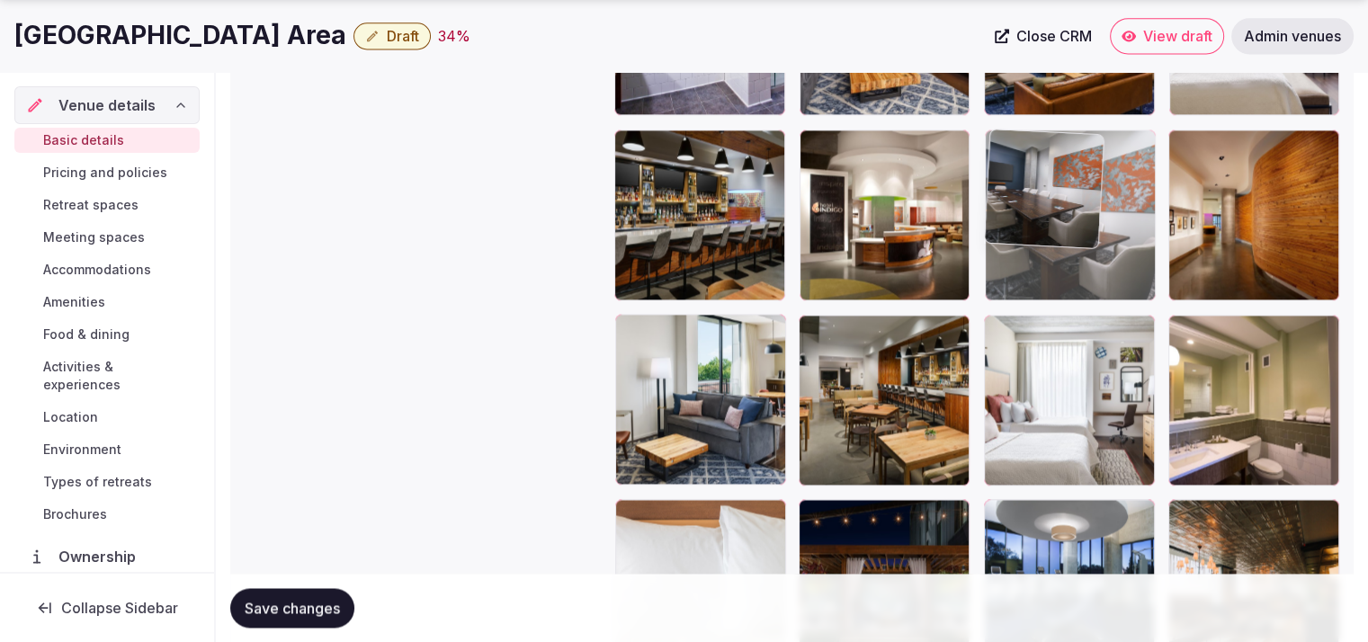
drag, startPoint x: 1194, startPoint y: 232, endPoint x: 1198, endPoint y: 197, distance: 35.4
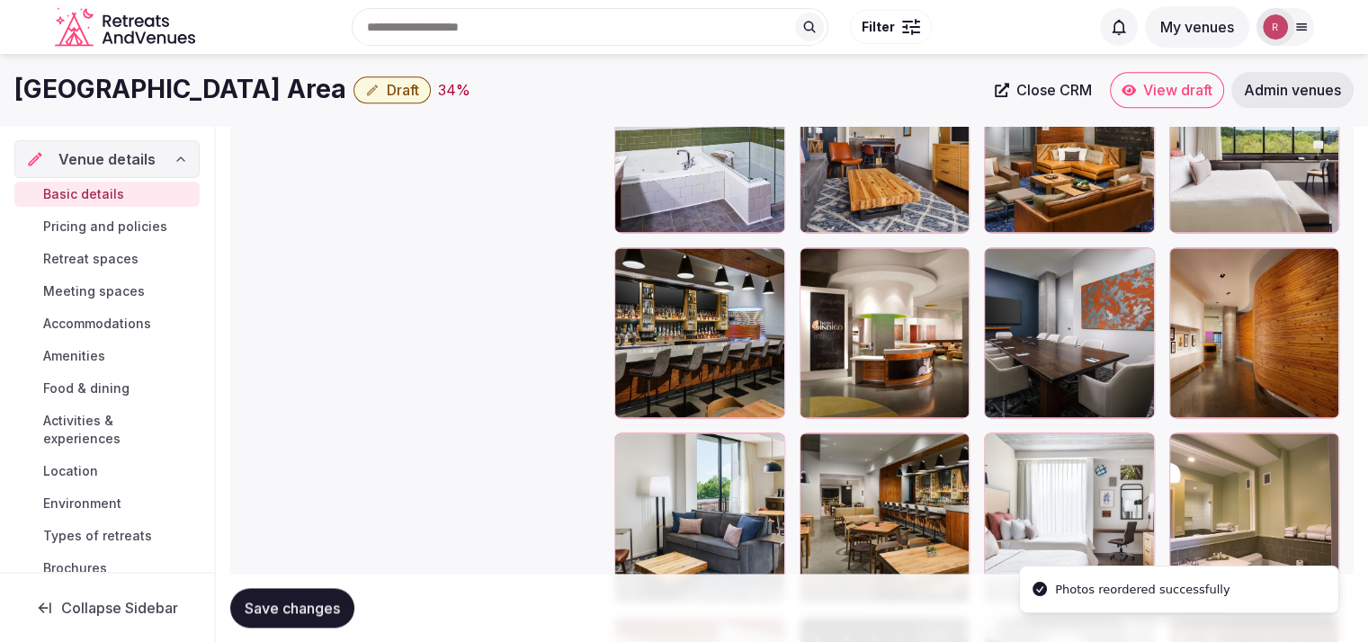
scroll to position [2280, 0]
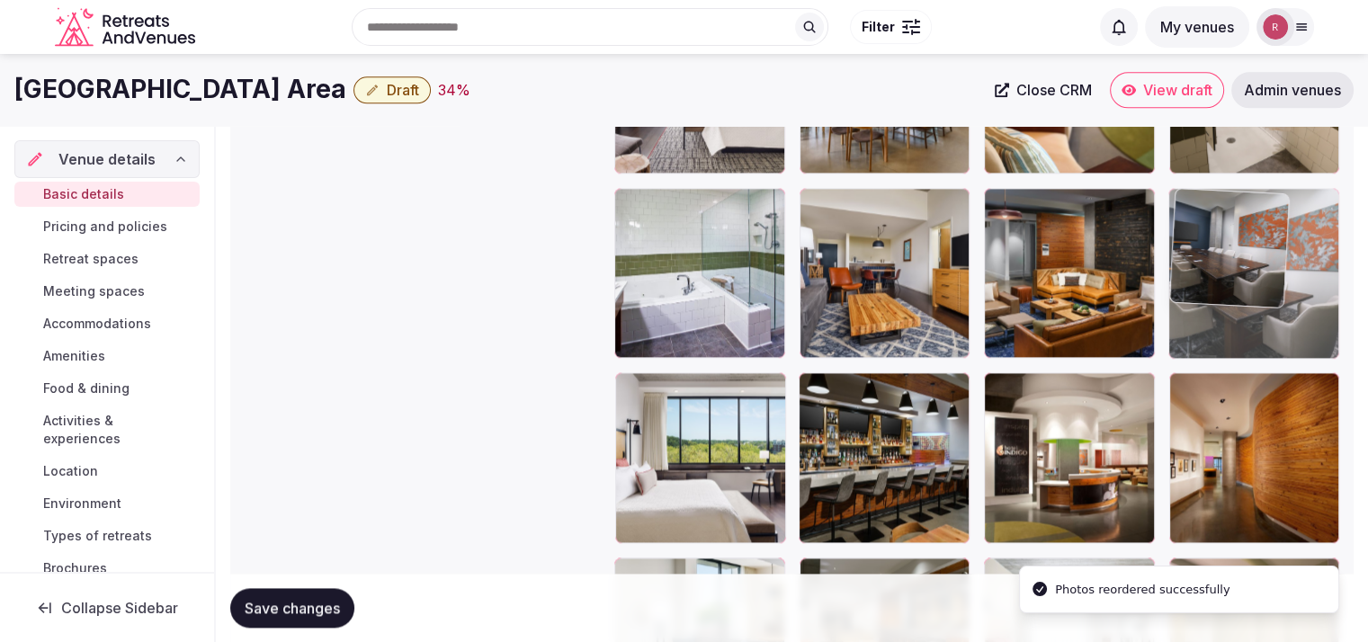
drag, startPoint x: 1087, startPoint y: 451, endPoint x: 1240, endPoint y: 305, distance: 211.2
click at [1240, 305] on body "**********" at bounding box center [684, 122] width 1368 height 4805
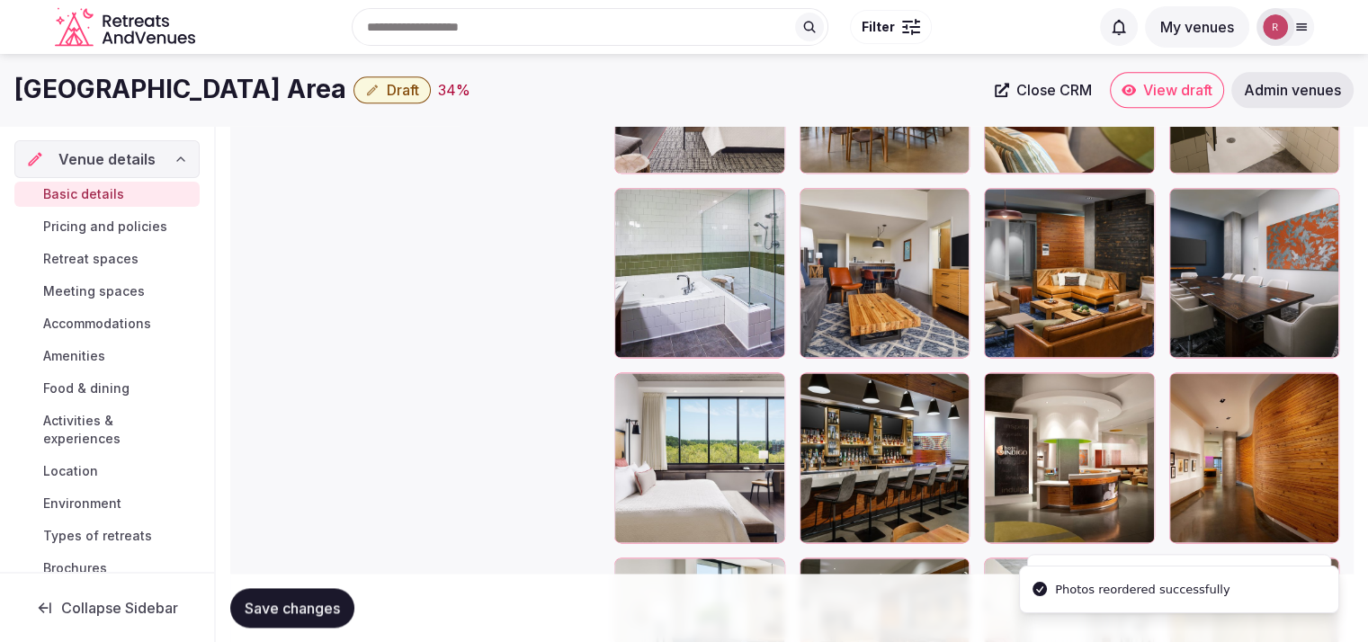
scroll to position [2123, 0]
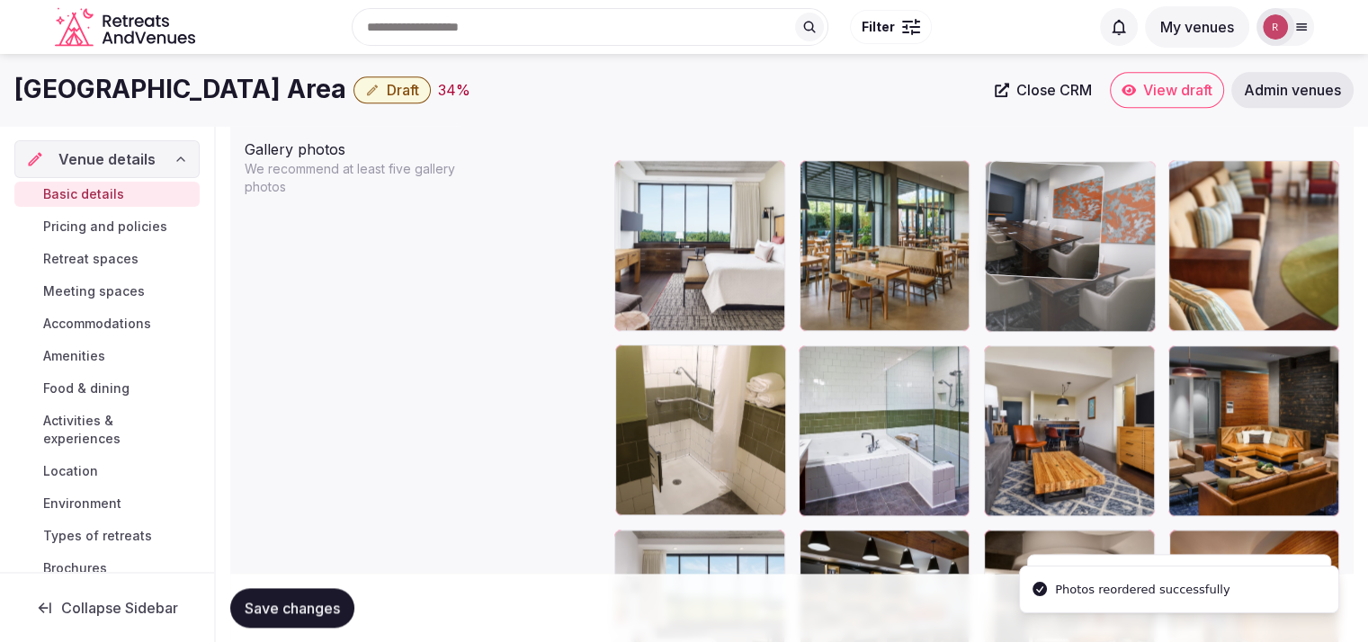
drag, startPoint x: 1245, startPoint y: 438, endPoint x: 1165, endPoint y: 285, distance: 172.6
click at [1165, 285] on body "**********" at bounding box center [684, 279] width 1368 height 4805
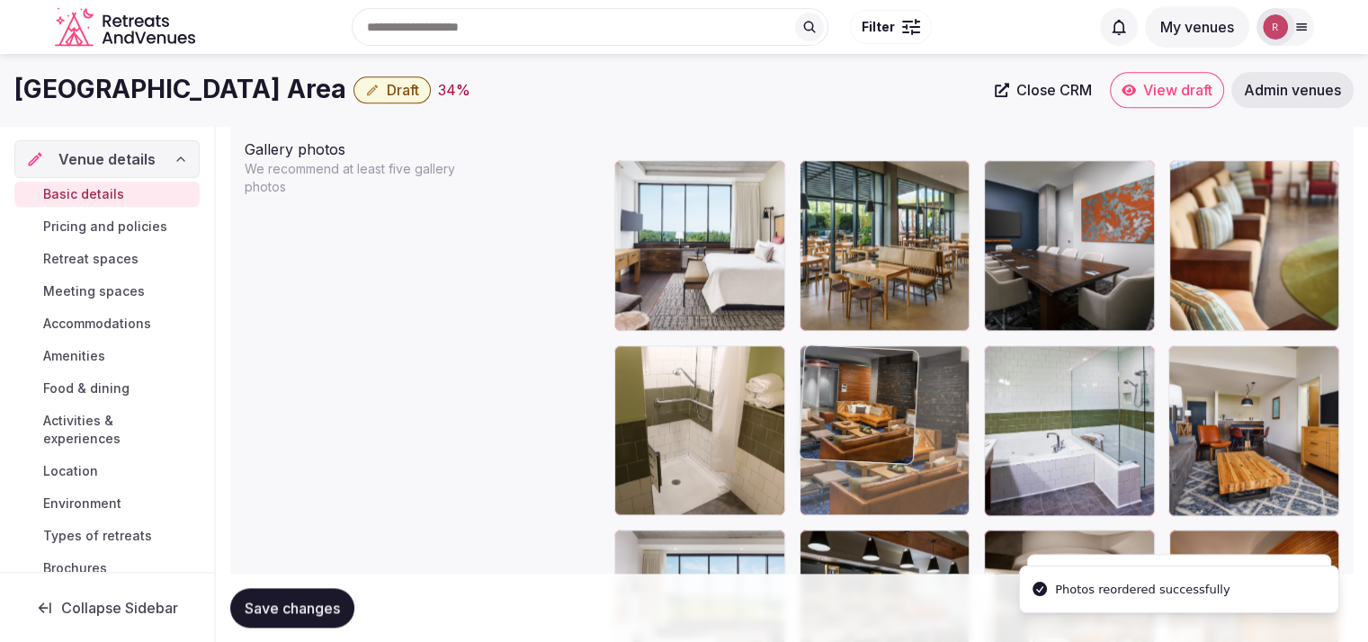
drag, startPoint x: 1270, startPoint y: 434, endPoint x: 930, endPoint y: 431, distance: 340.0
click at [930, 431] on body "**********" at bounding box center [684, 279] width 1368 height 4805
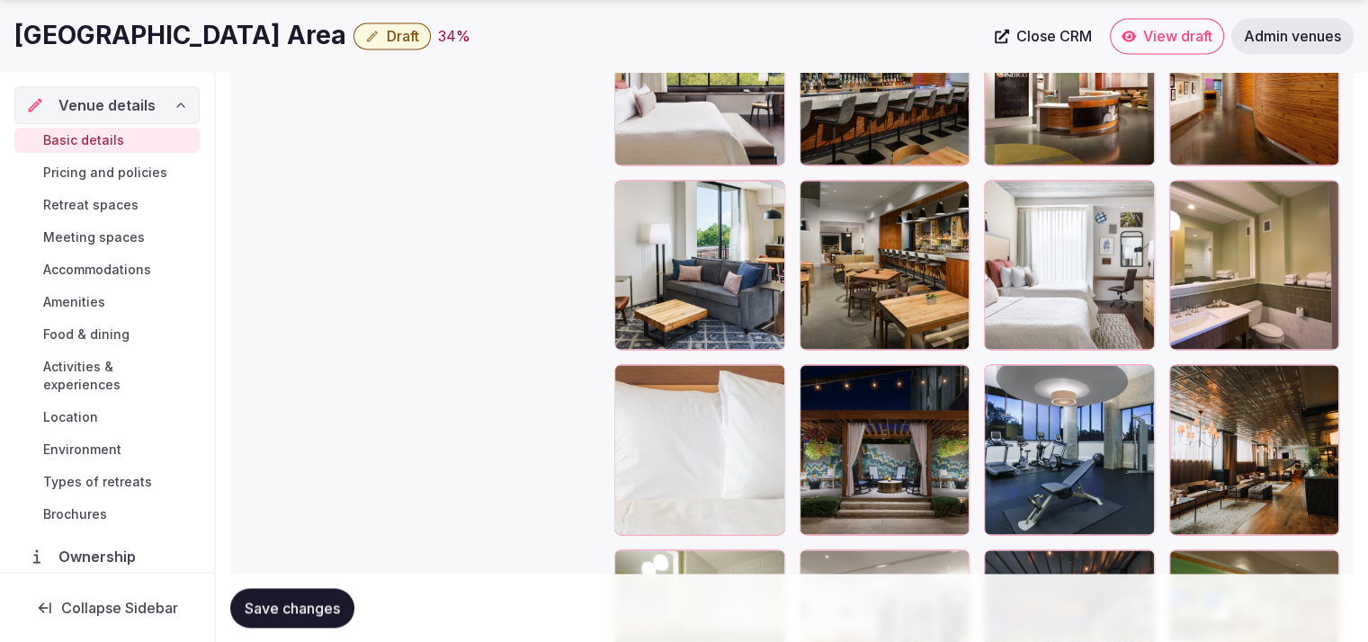
scroll to position [2619, 0]
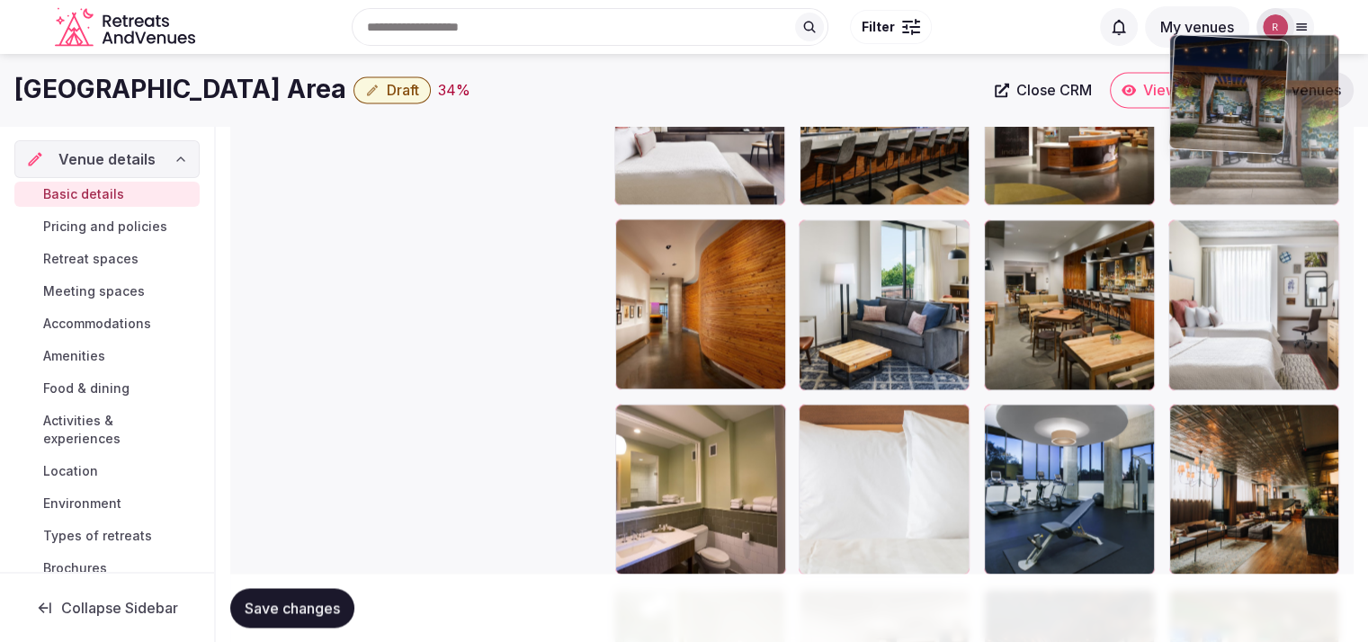
drag, startPoint x: 867, startPoint y: 486, endPoint x: 1221, endPoint y: 230, distance: 436.2
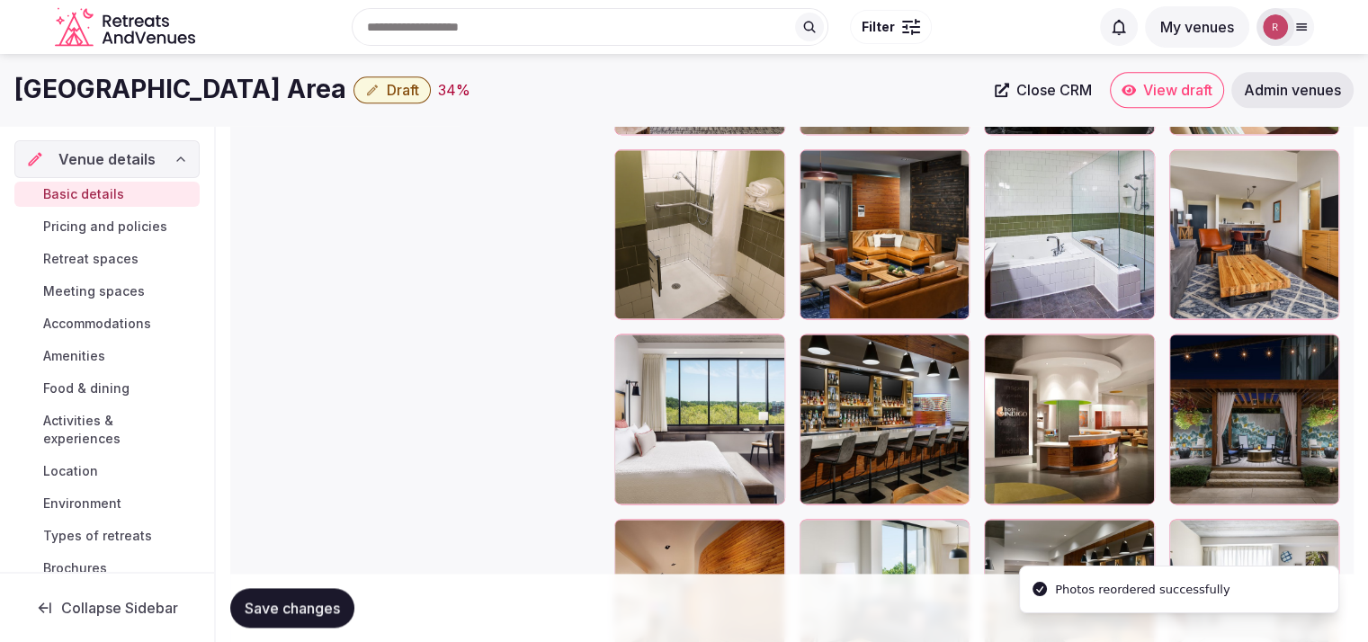
scroll to position [2273, 0]
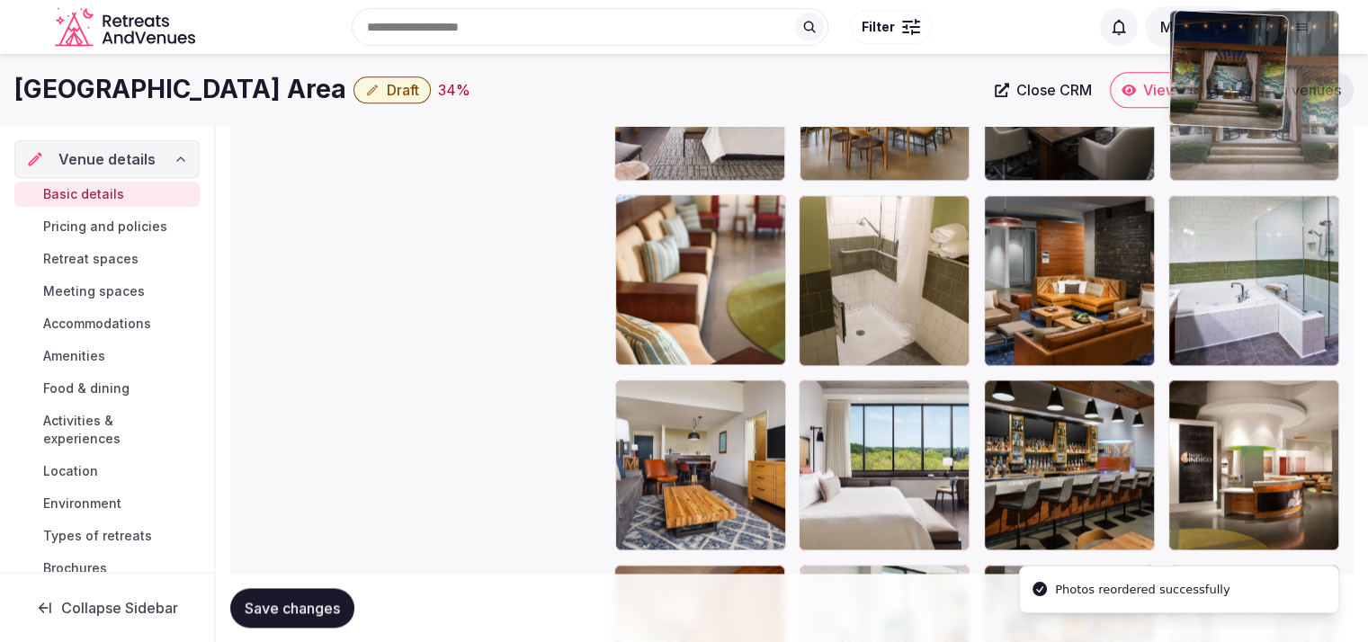
drag, startPoint x: 1260, startPoint y: 434, endPoint x: 1274, endPoint y: 167, distance: 266.6
click at [1274, 167] on body "**********" at bounding box center [684, 129] width 1368 height 4805
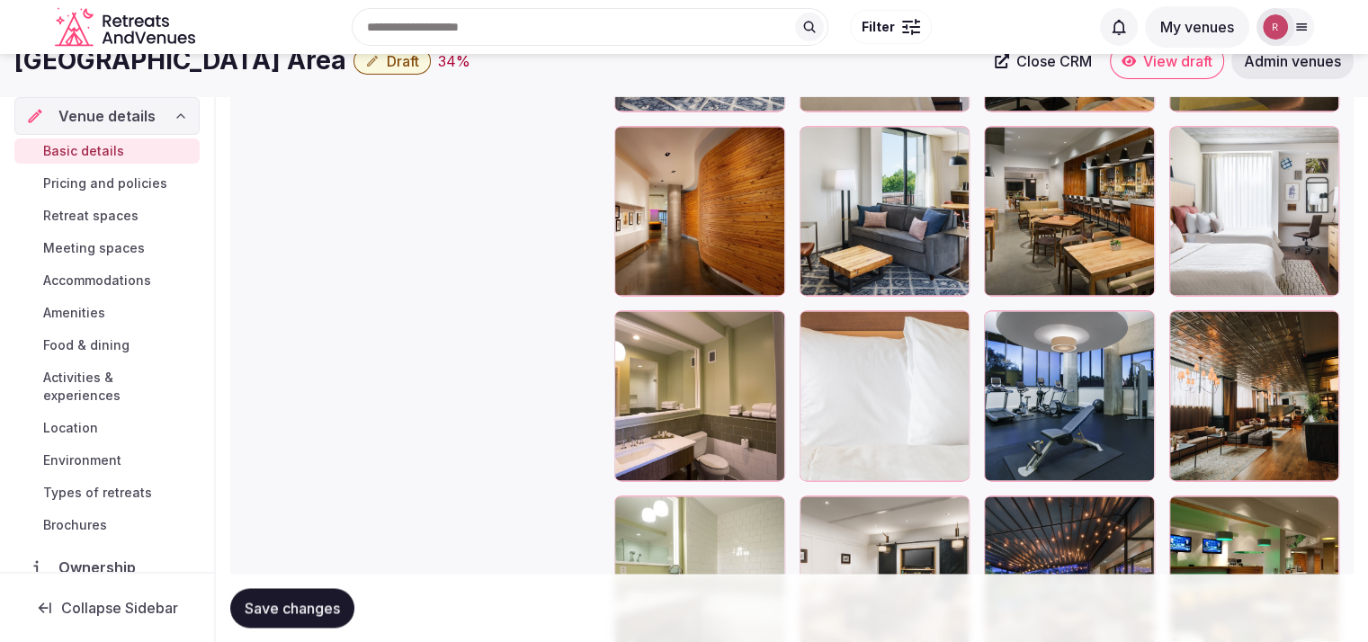
scroll to position [2616, 0]
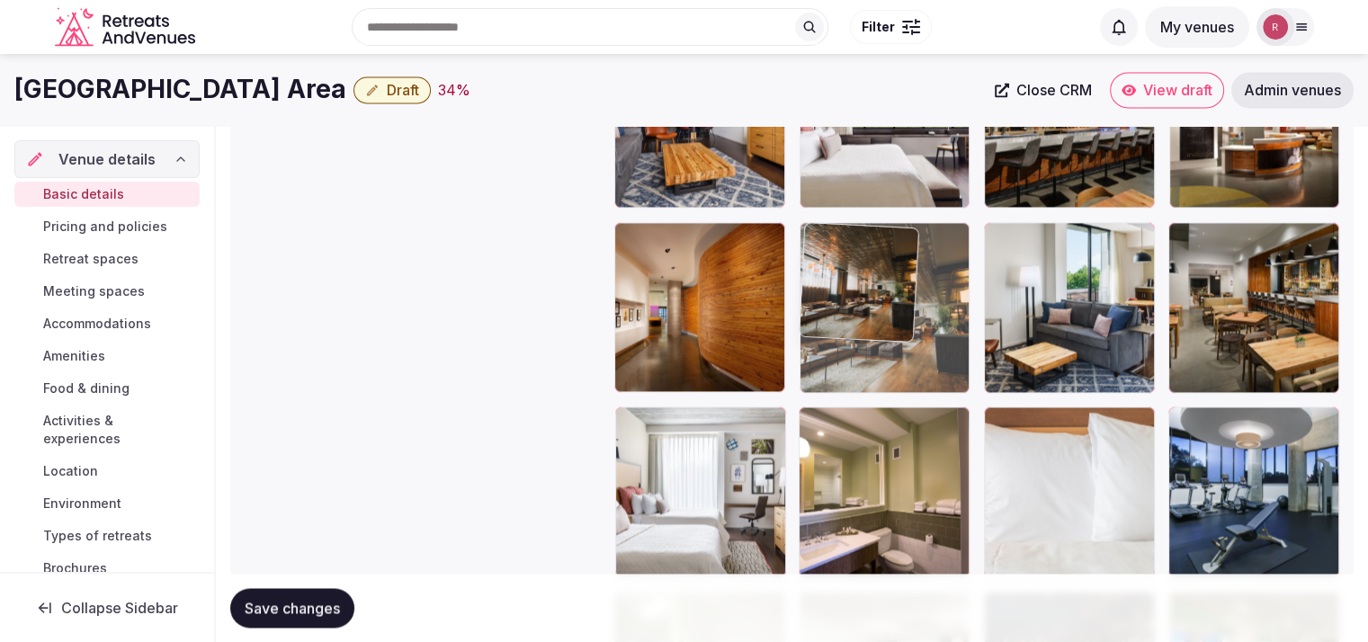
drag, startPoint x: 1288, startPoint y: 473, endPoint x: 1012, endPoint y: 338, distance: 307.4
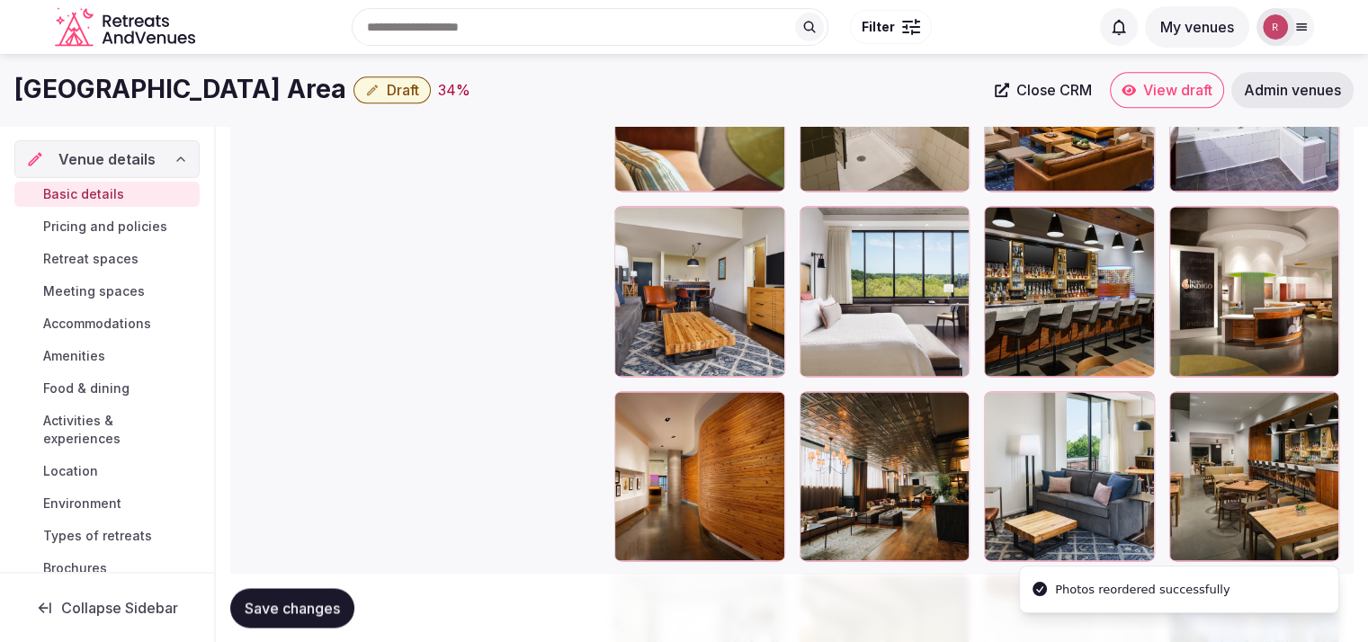
scroll to position [2418, 0]
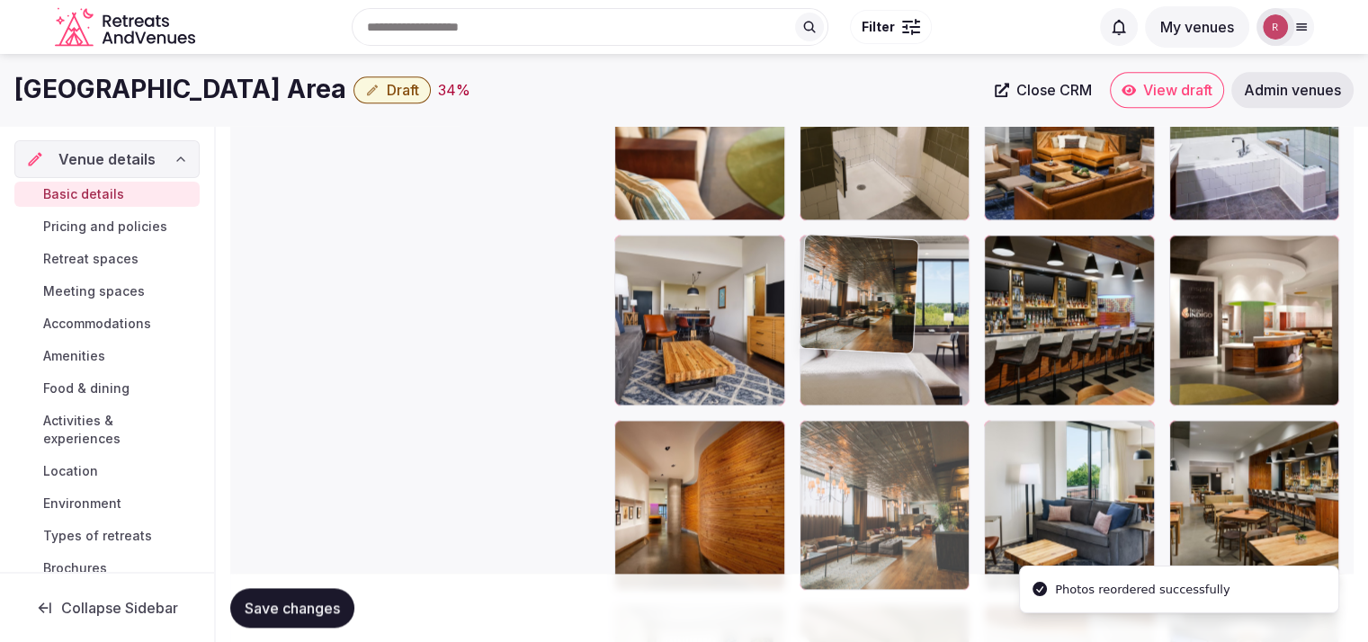
drag, startPoint x: 909, startPoint y: 511, endPoint x: 921, endPoint y: 381, distance: 131.0
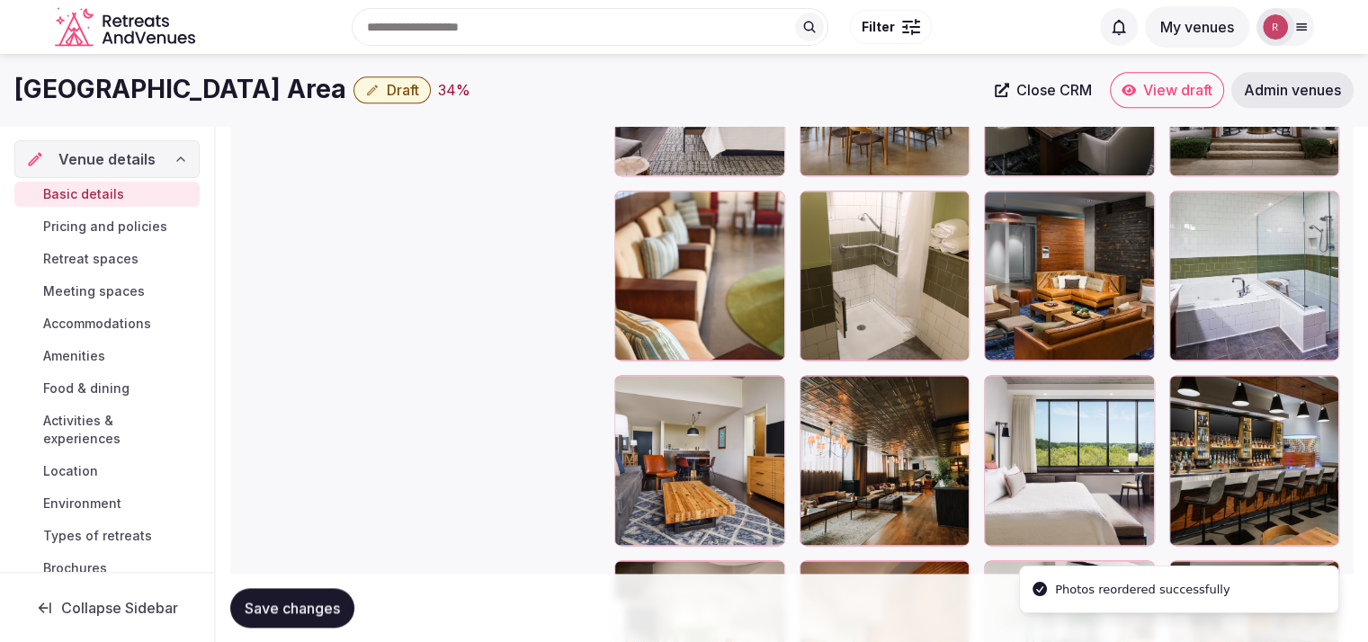
scroll to position [2108, 0]
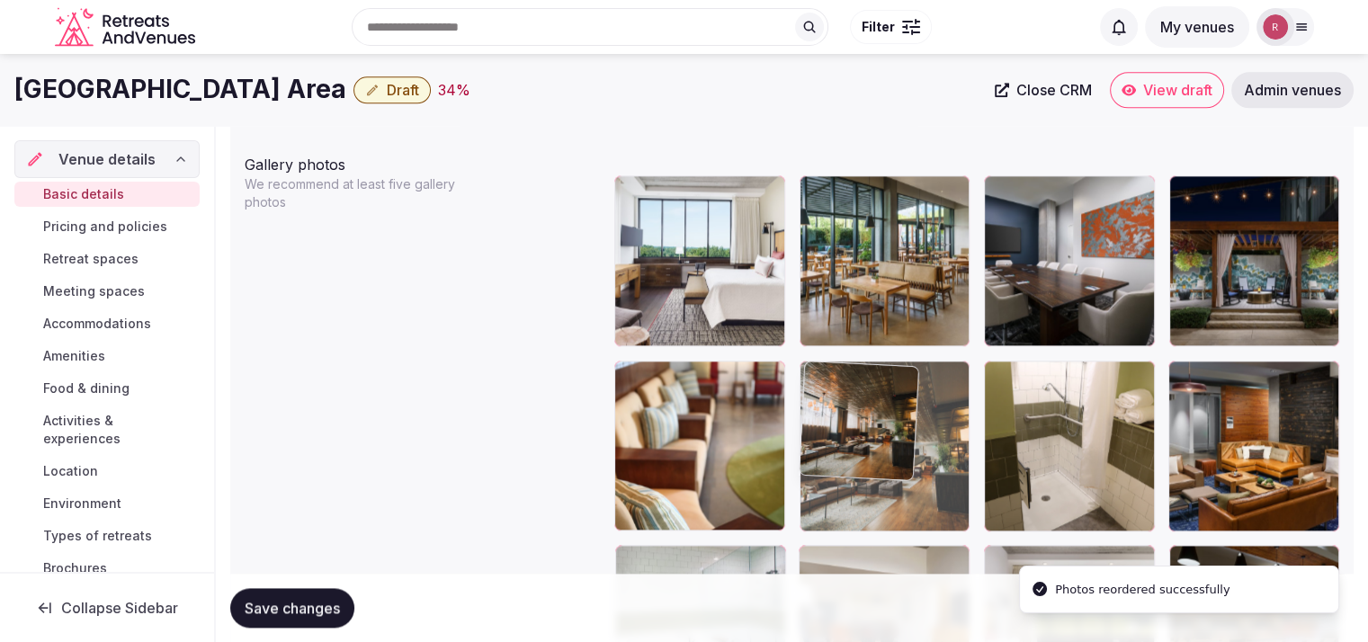
drag, startPoint x: 936, startPoint y: 560, endPoint x: 945, endPoint y: 464, distance: 95.9
click at [945, 464] on body "**********" at bounding box center [684, 294] width 1368 height 4805
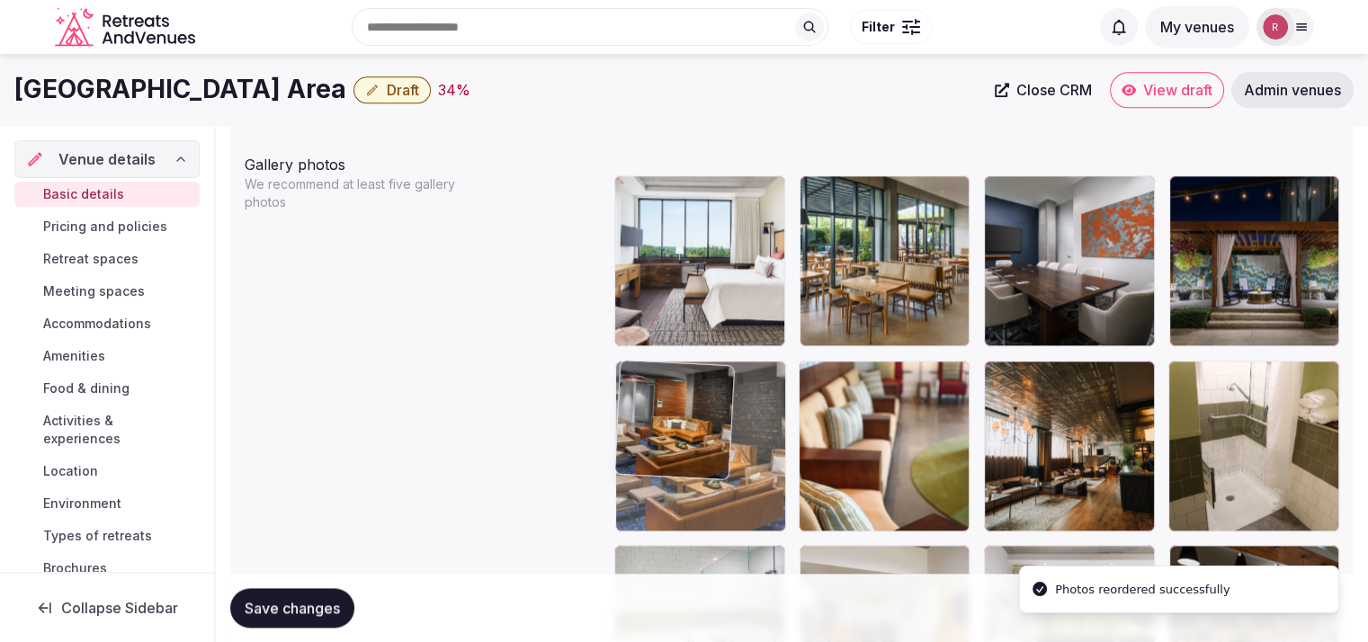
drag, startPoint x: 1272, startPoint y: 442, endPoint x: 794, endPoint y: 445, distance: 477.7
click at [794, 445] on body "**********" at bounding box center [684, 294] width 1368 height 4805
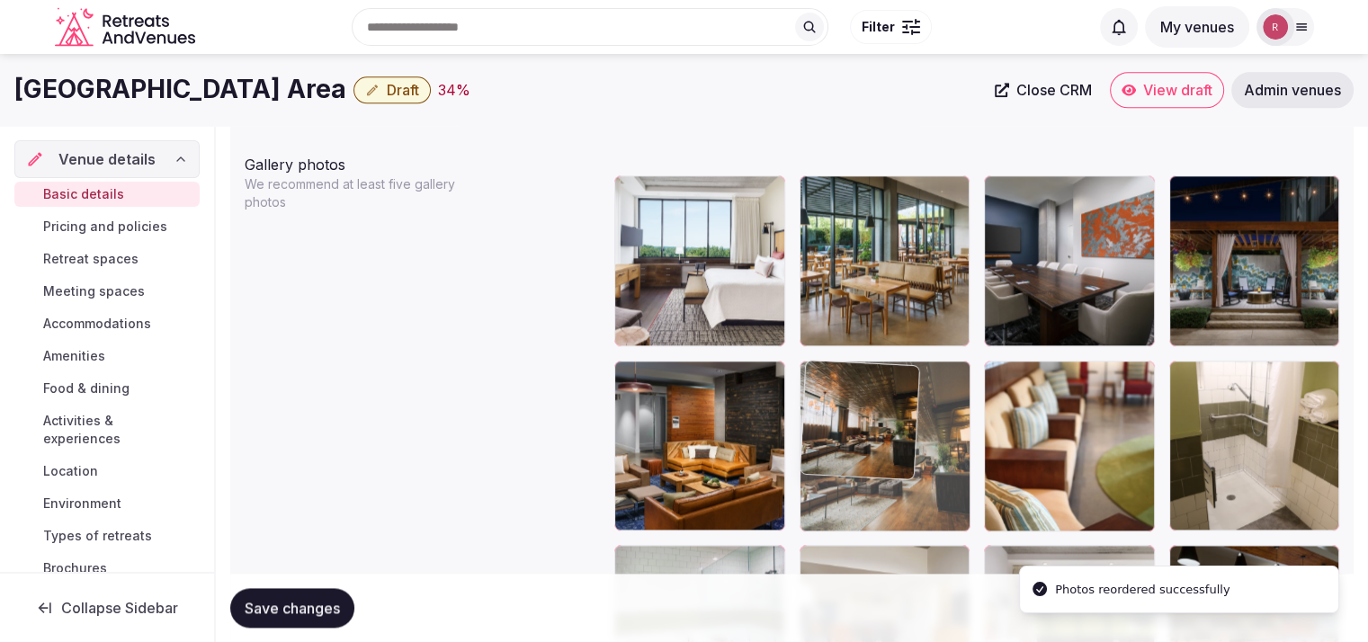
drag, startPoint x: 1059, startPoint y: 468, endPoint x: 929, endPoint y: 468, distance: 129.5
click at [929, 468] on body "**********" at bounding box center [684, 294] width 1368 height 4805
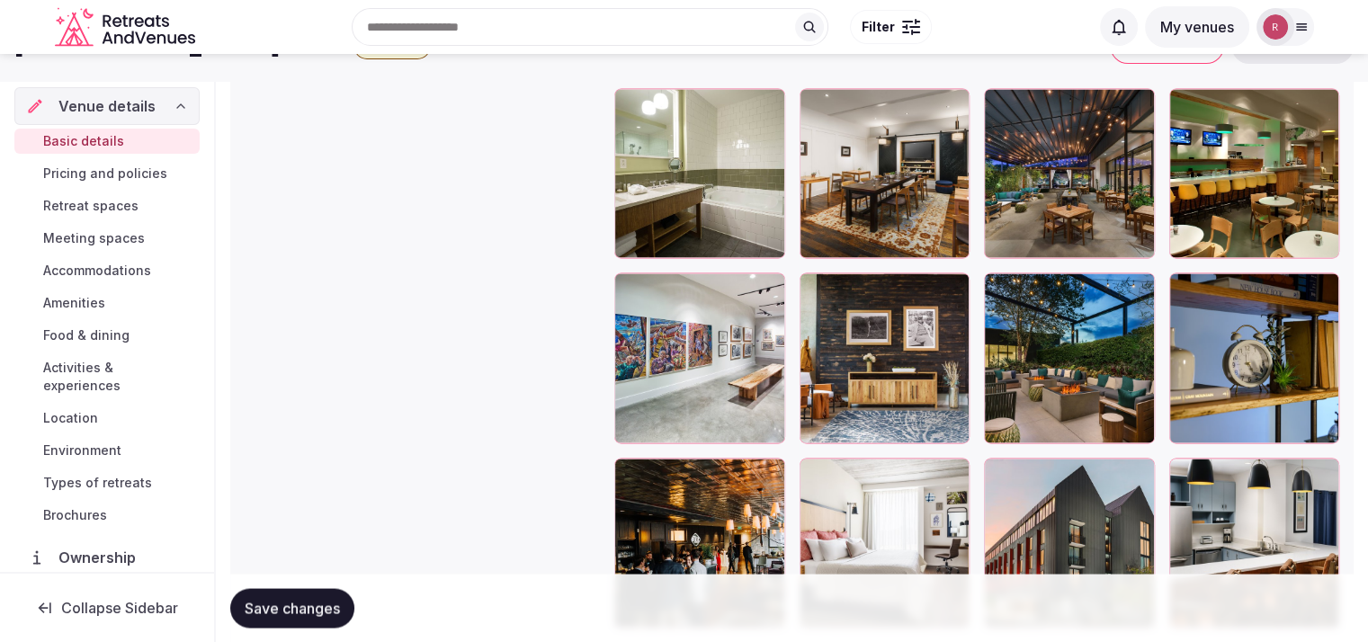
scroll to position [3046, 0]
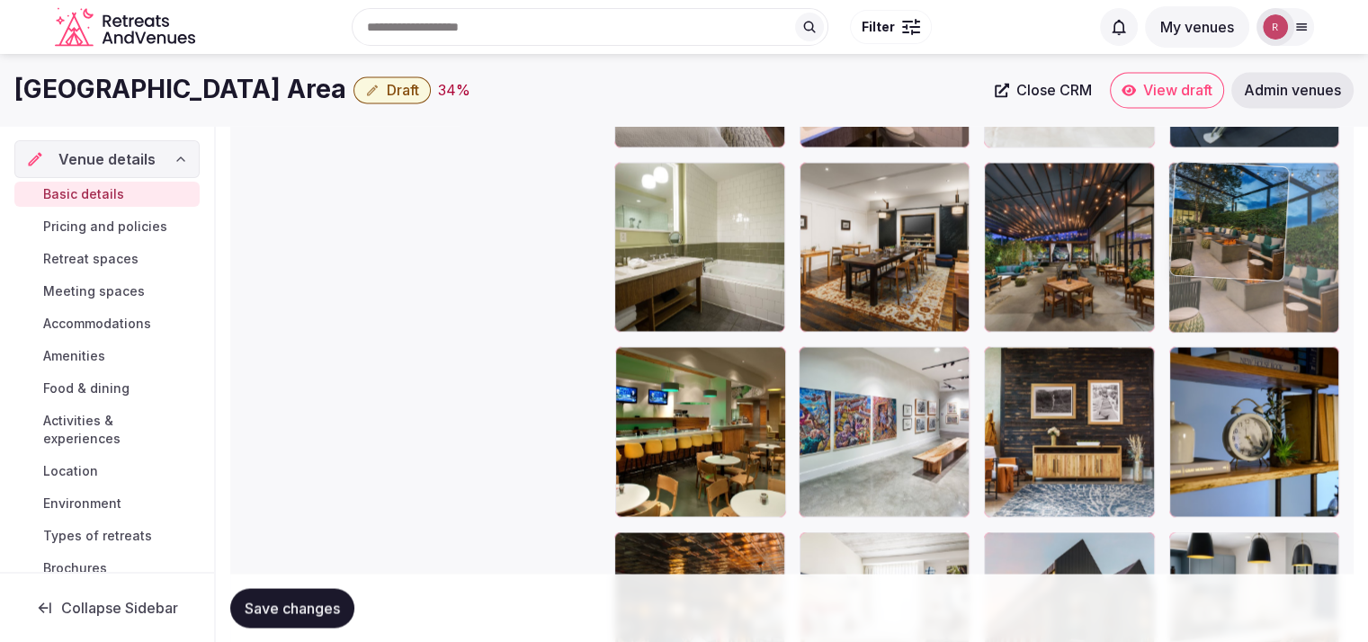
drag, startPoint x: 1065, startPoint y: 459, endPoint x: 1257, endPoint y: 296, distance: 251.4
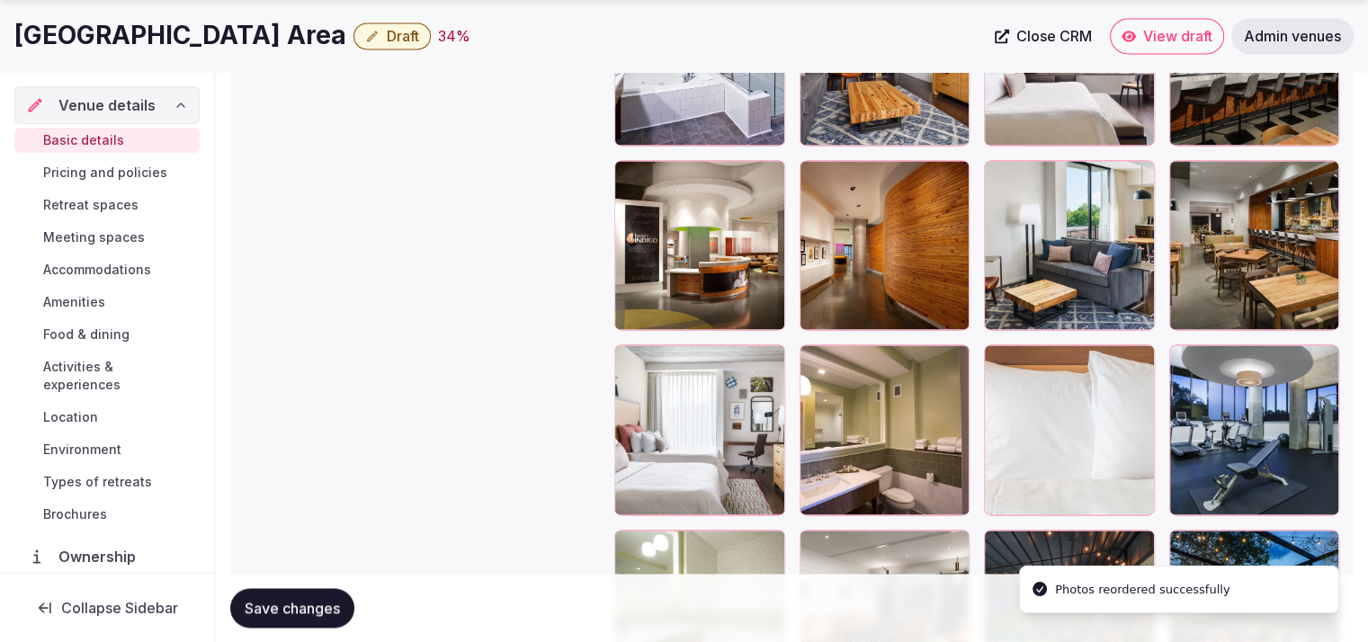
scroll to position [2820, 0]
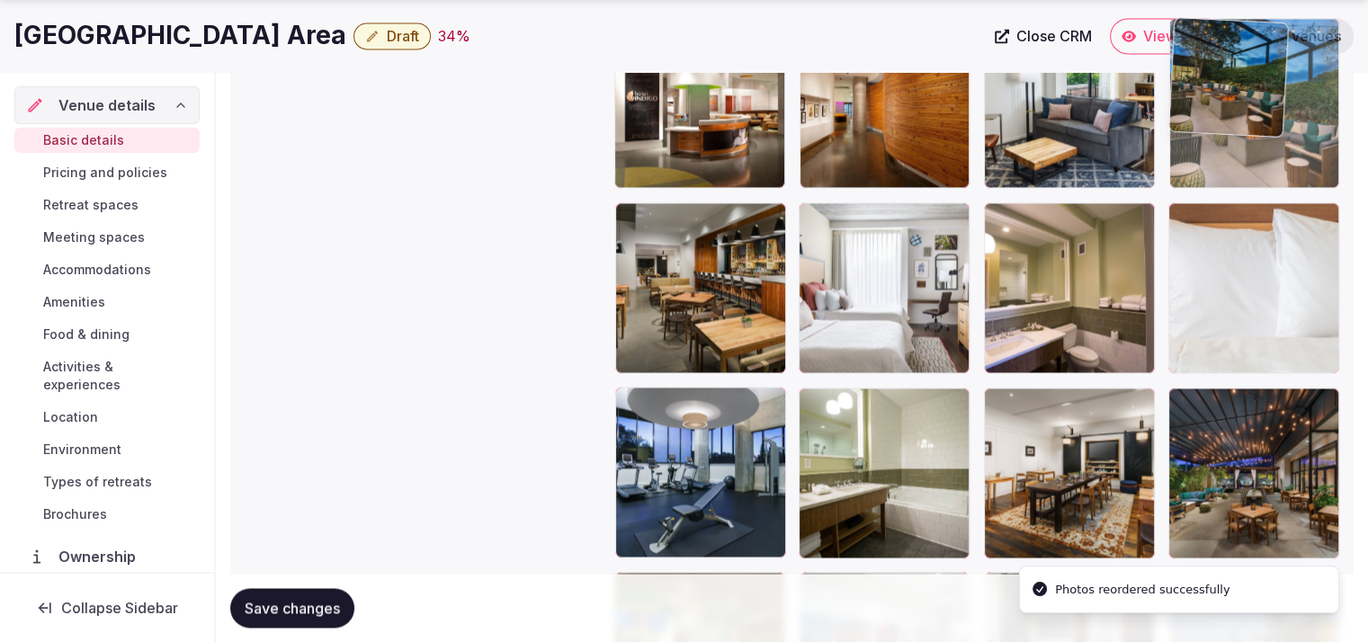
drag, startPoint x: 1264, startPoint y: 470, endPoint x: 1307, endPoint y: 201, distance: 273.3
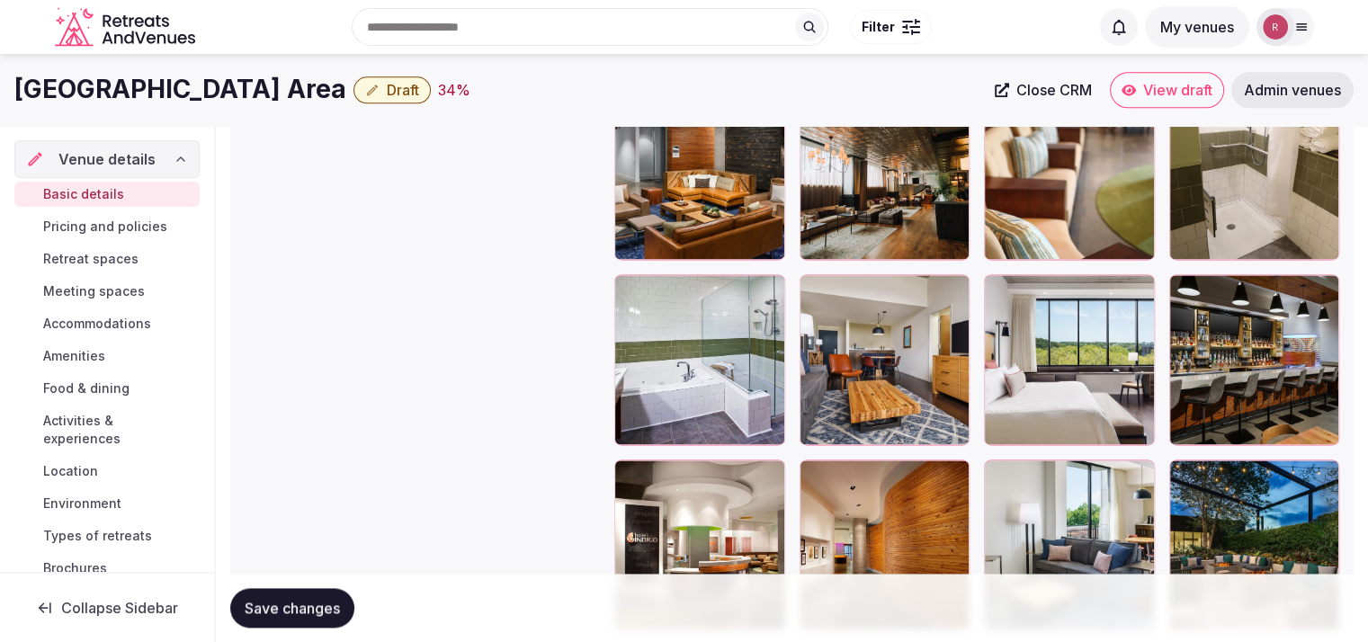
scroll to position [2373, 0]
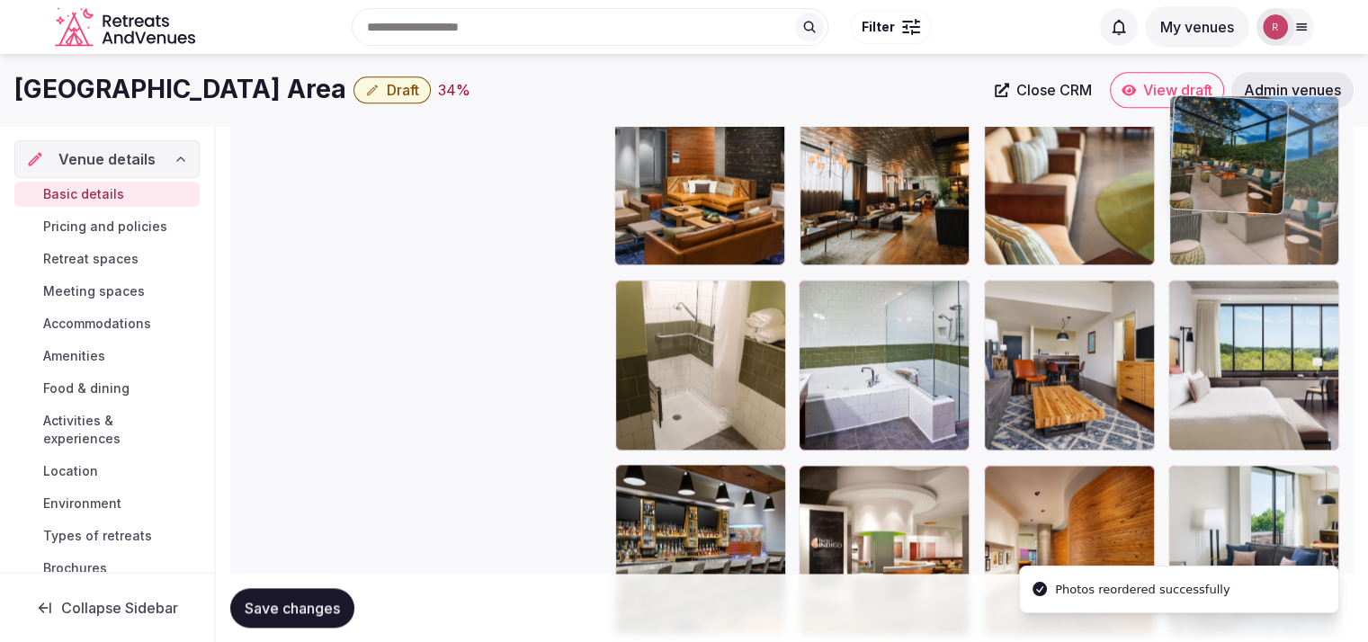
drag, startPoint x: 1313, startPoint y: 335, endPoint x: 1314, endPoint y: 212, distance: 122.3
click at [1314, 212] on body "**********" at bounding box center [684, 29] width 1368 height 4805
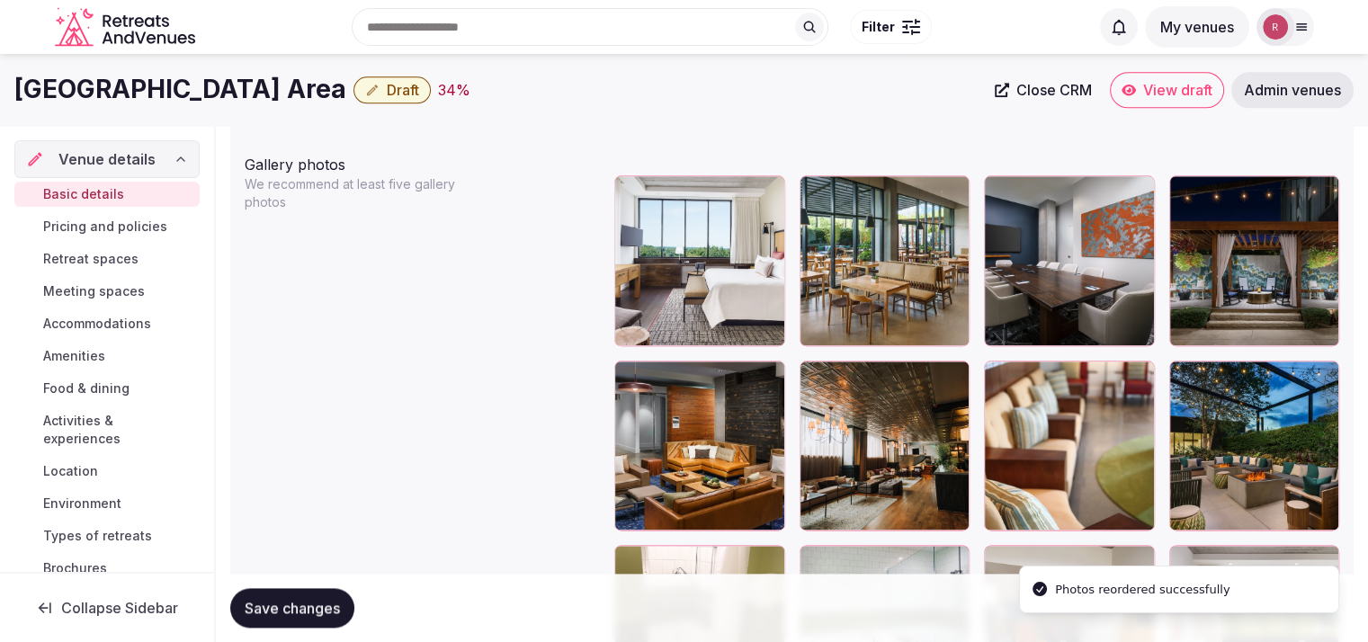
scroll to position [2079, 0]
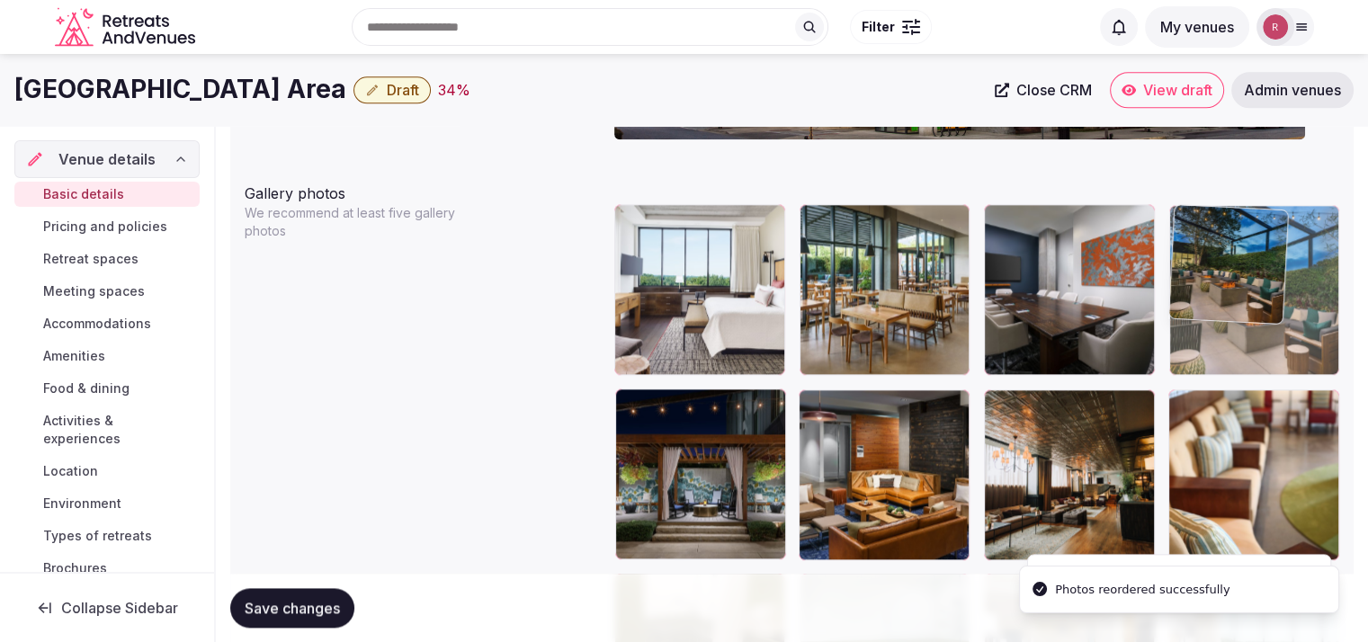
drag, startPoint x: 1274, startPoint y: 442, endPoint x: 1293, endPoint y: 318, distance: 124.7
click at [1293, 318] on body "**********" at bounding box center [684, 323] width 1368 height 4805
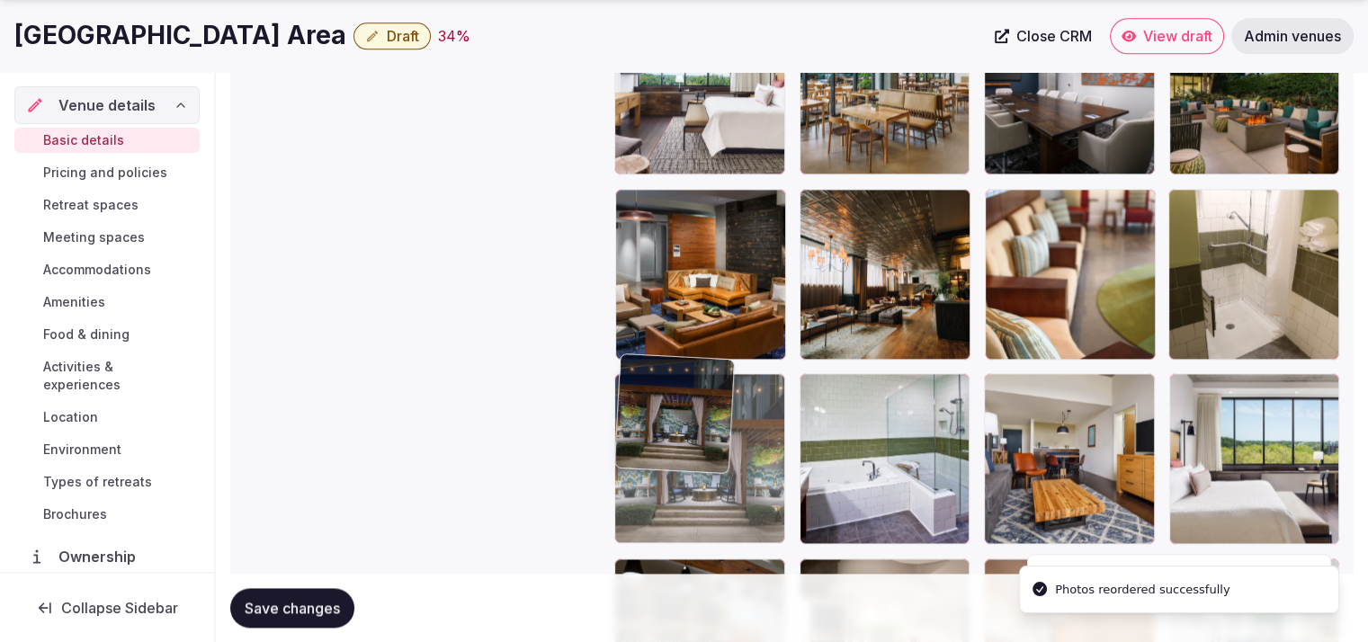
drag, startPoint x: 698, startPoint y: 542, endPoint x: 700, endPoint y: 603, distance: 60.3
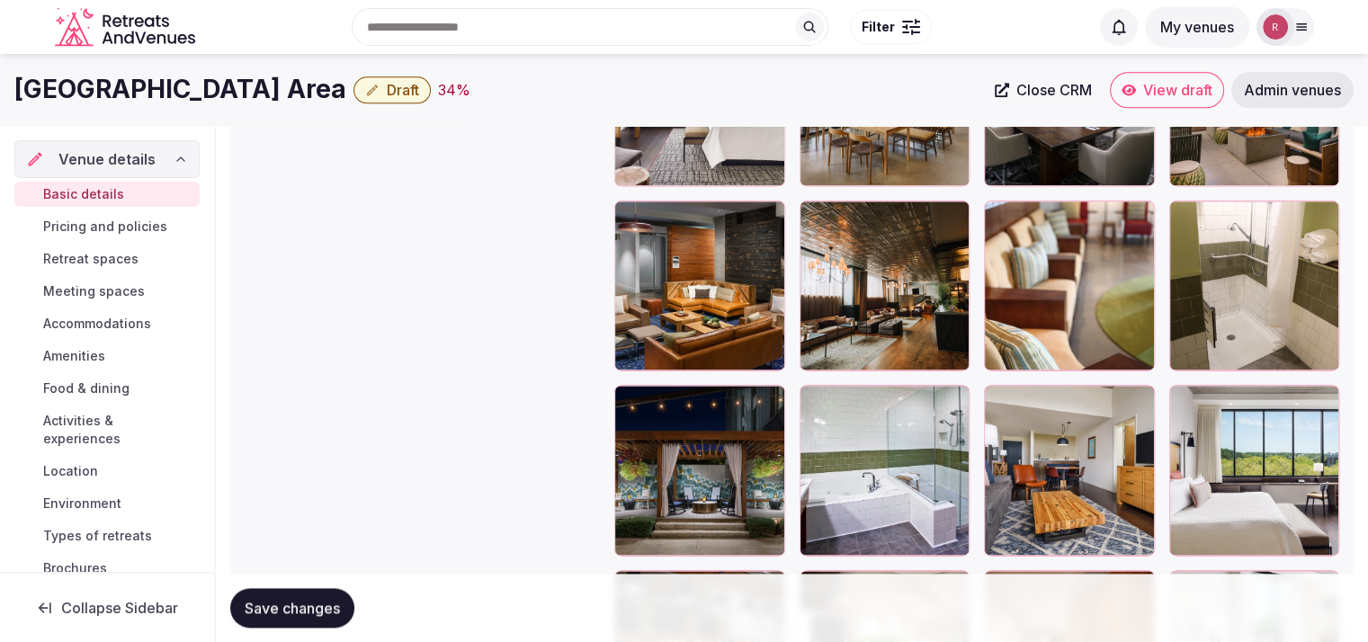
scroll to position [2239, 0]
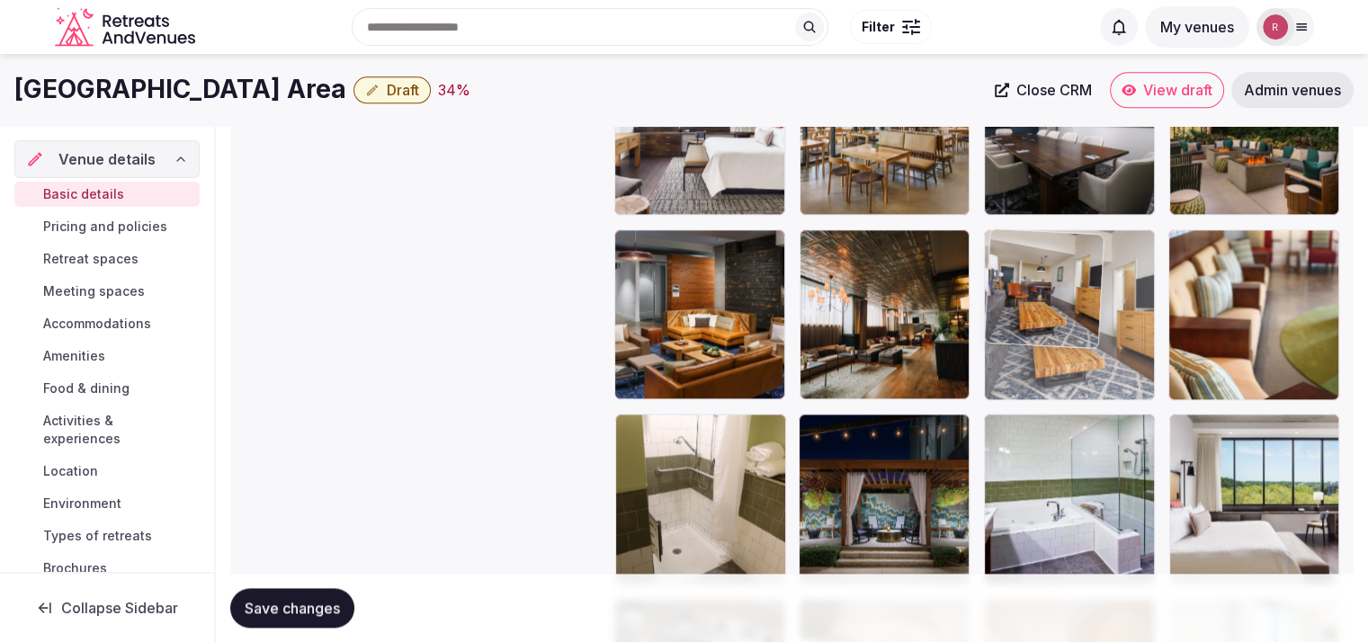
drag, startPoint x: 1079, startPoint y: 504, endPoint x: 1094, endPoint y: 389, distance: 116.2
click at [1094, 389] on body "**********" at bounding box center [684, 163] width 1368 height 4805
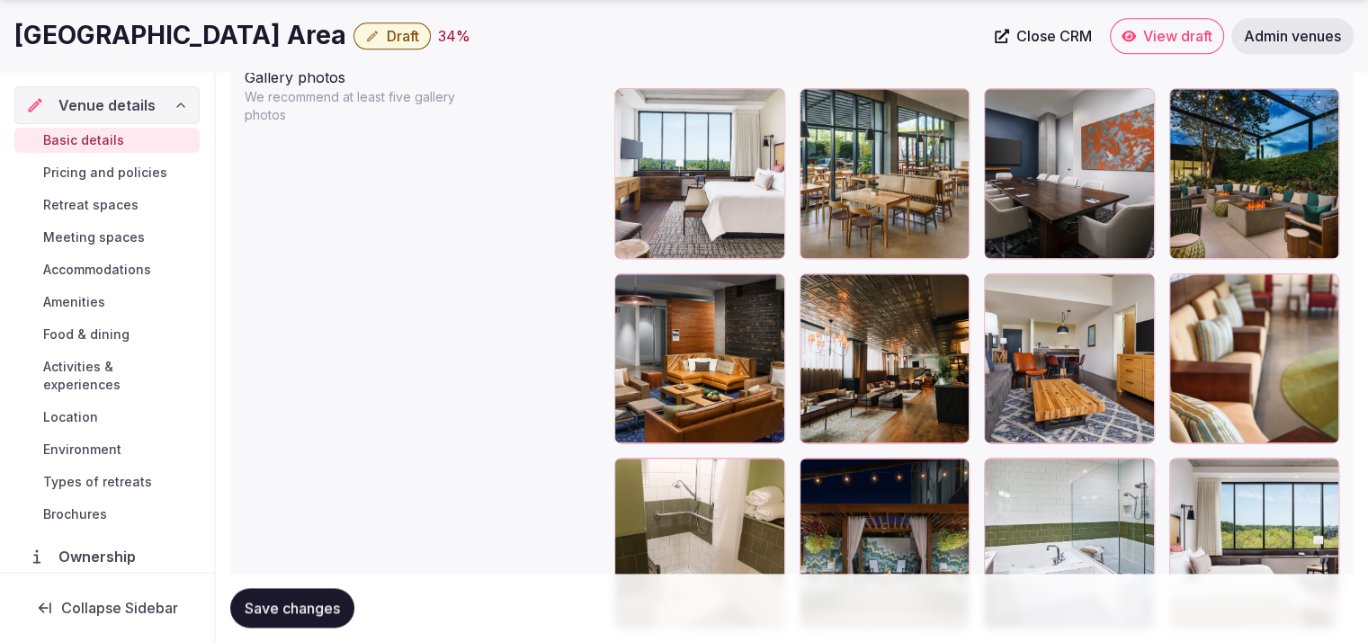
scroll to position [2553, 0]
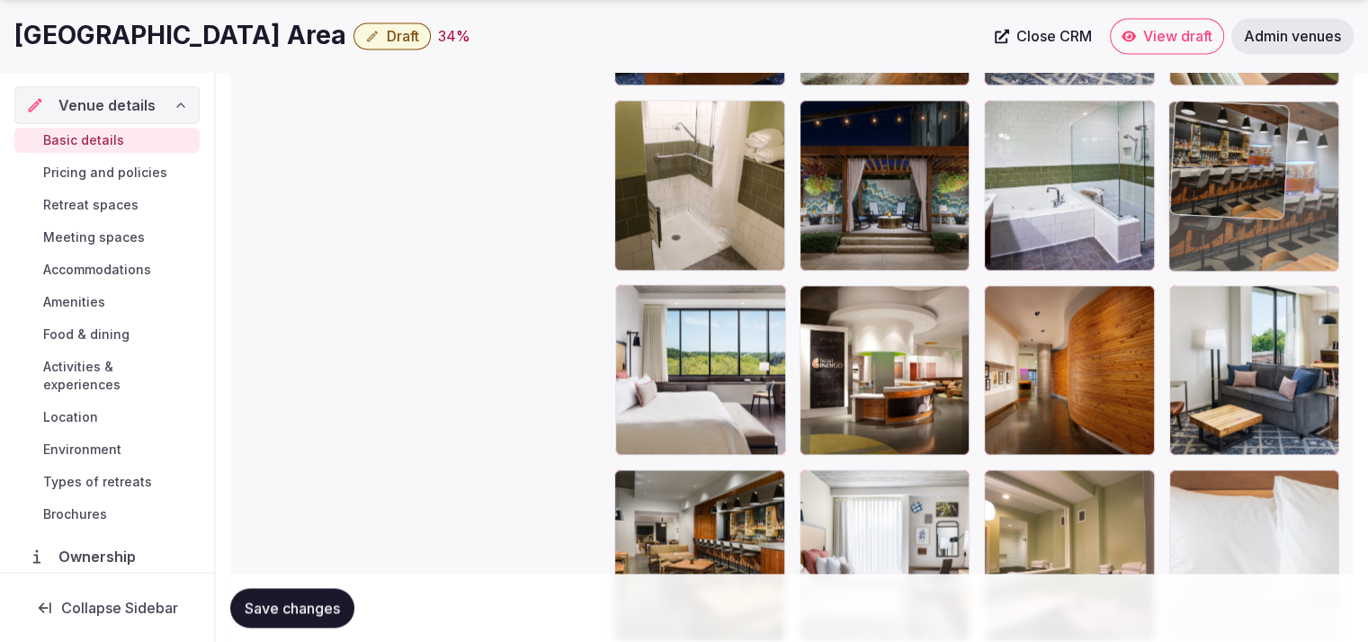
drag, startPoint x: 658, startPoint y: 363, endPoint x: 1187, endPoint y: 228, distance: 545.6
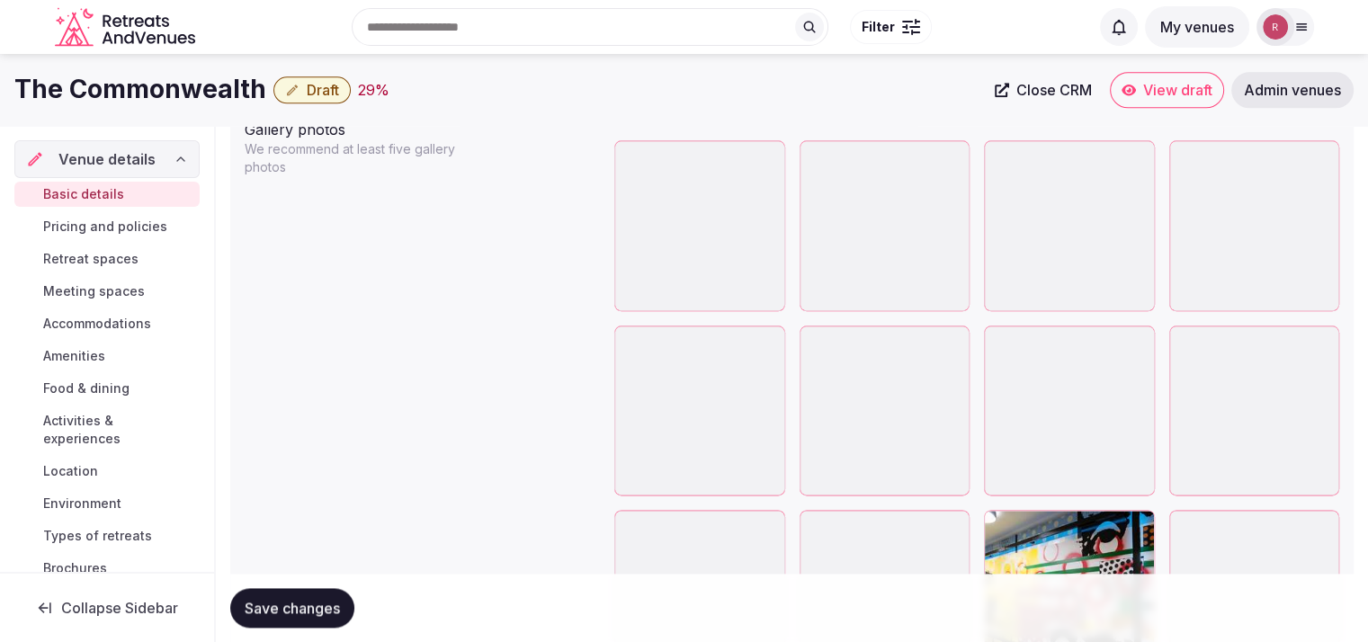
scroll to position [2115, 0]
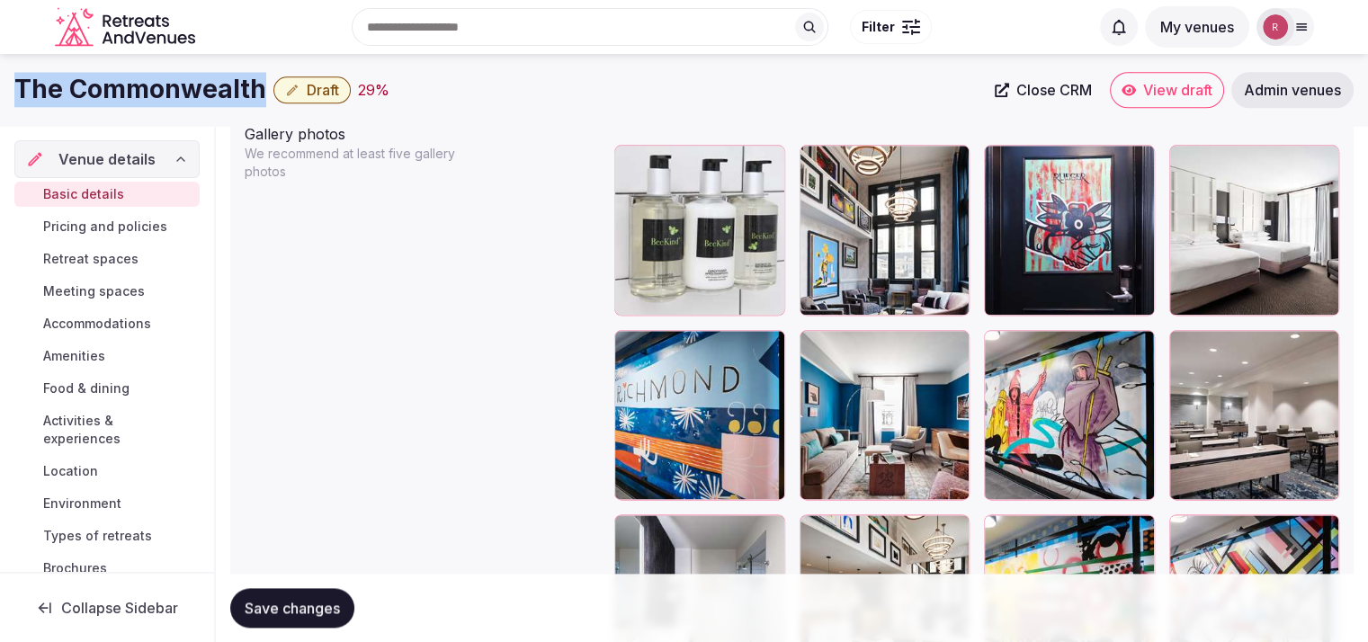
drag, startPoint x: 263, startPoint y: 88, endPoint x: 14, endPoint y: 86, distance: 248.3
click at [14, 86] on div "The Commonwealth Draft 29 %" at bounding box center [499, 89] width 970 height 35
copy h1 "The Commonwealth"
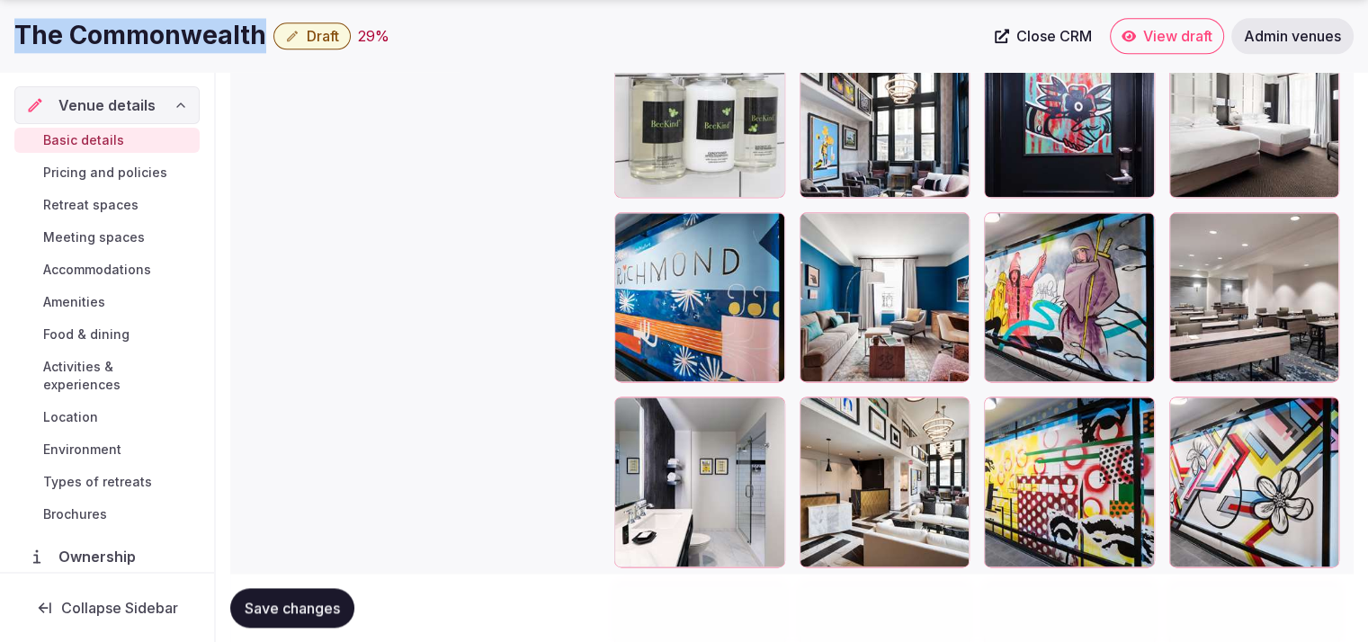
scroll to position [2315, 0]
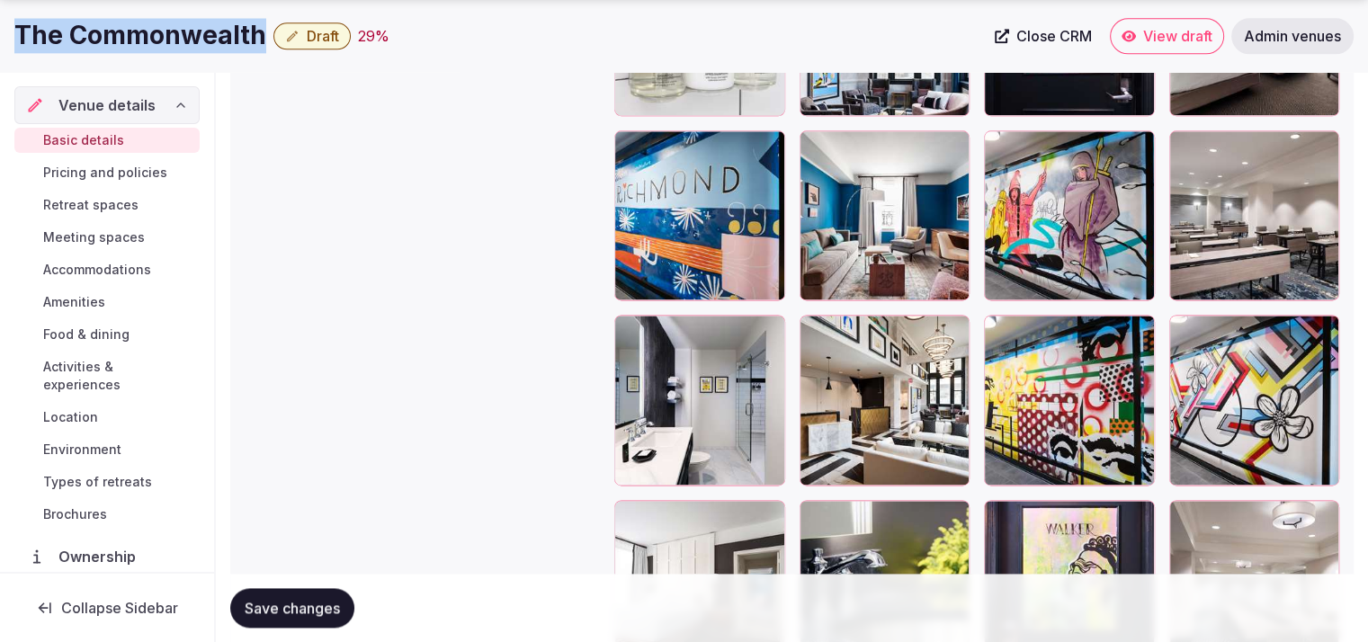
click at [955, 333] on icon "button" at bounding box center [952, 333] width 14 height 14
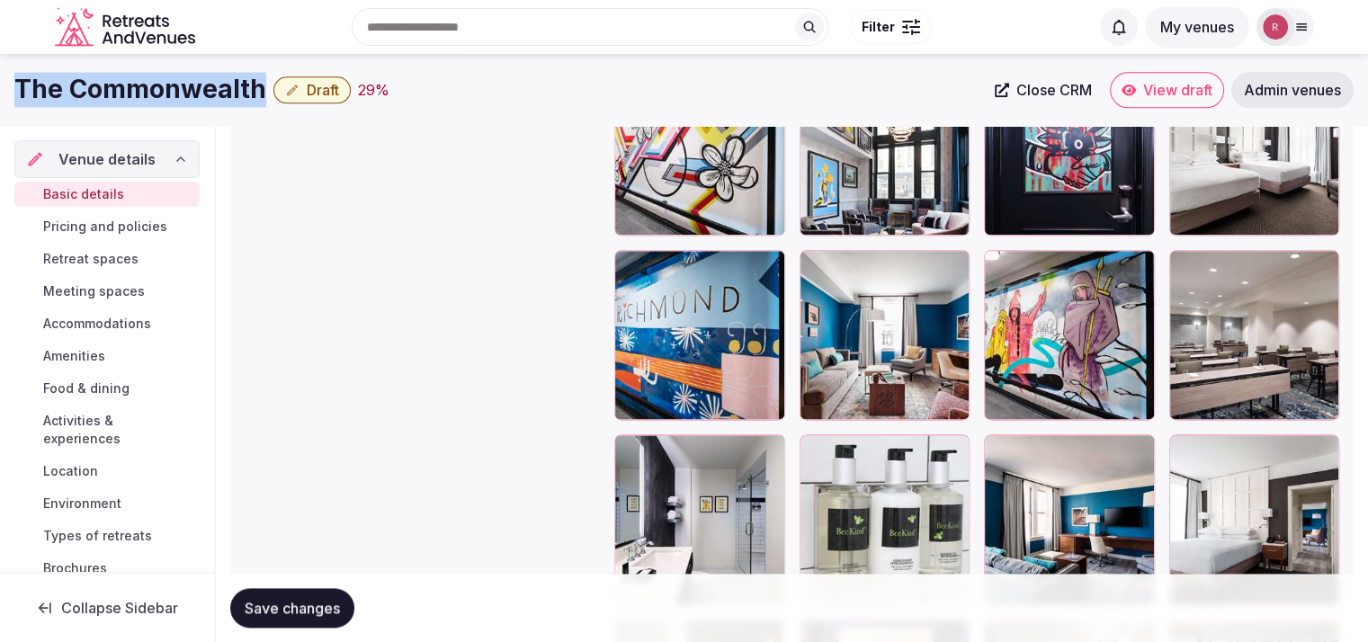
scroll to position [2171, 0]
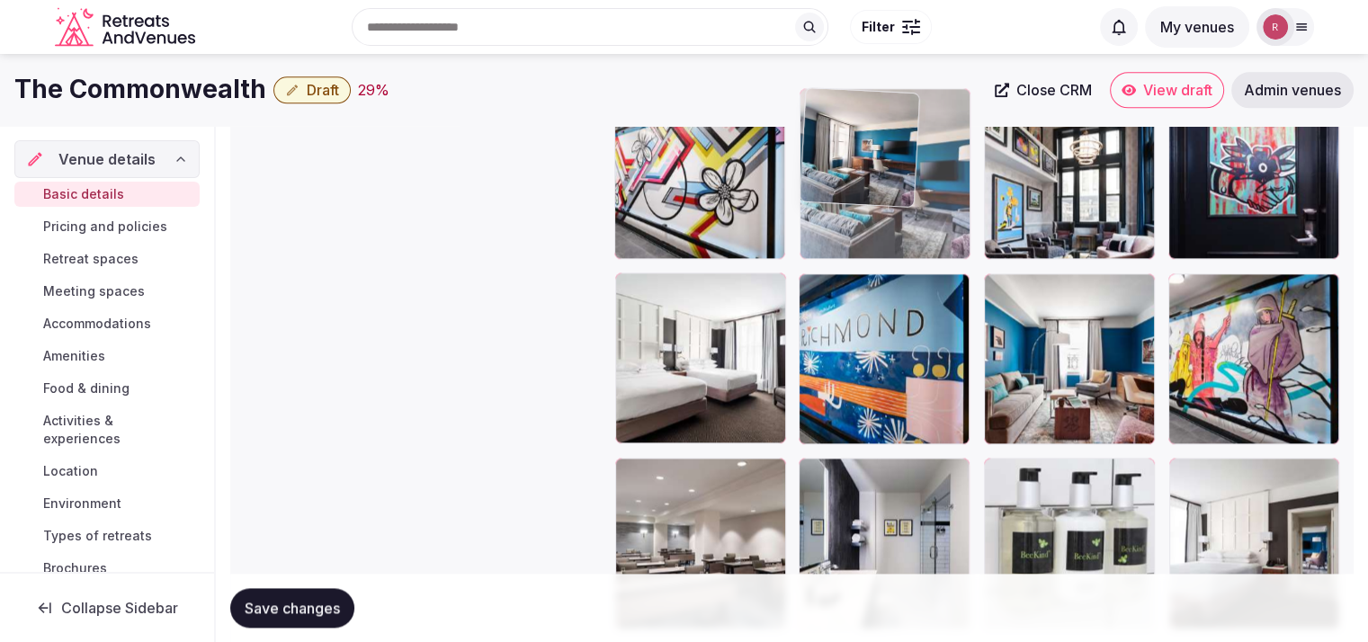
drag, startPoint x: 1077, startPoint y: 524, endPoint x: 945, endPoint y: 227, distance: 325.4
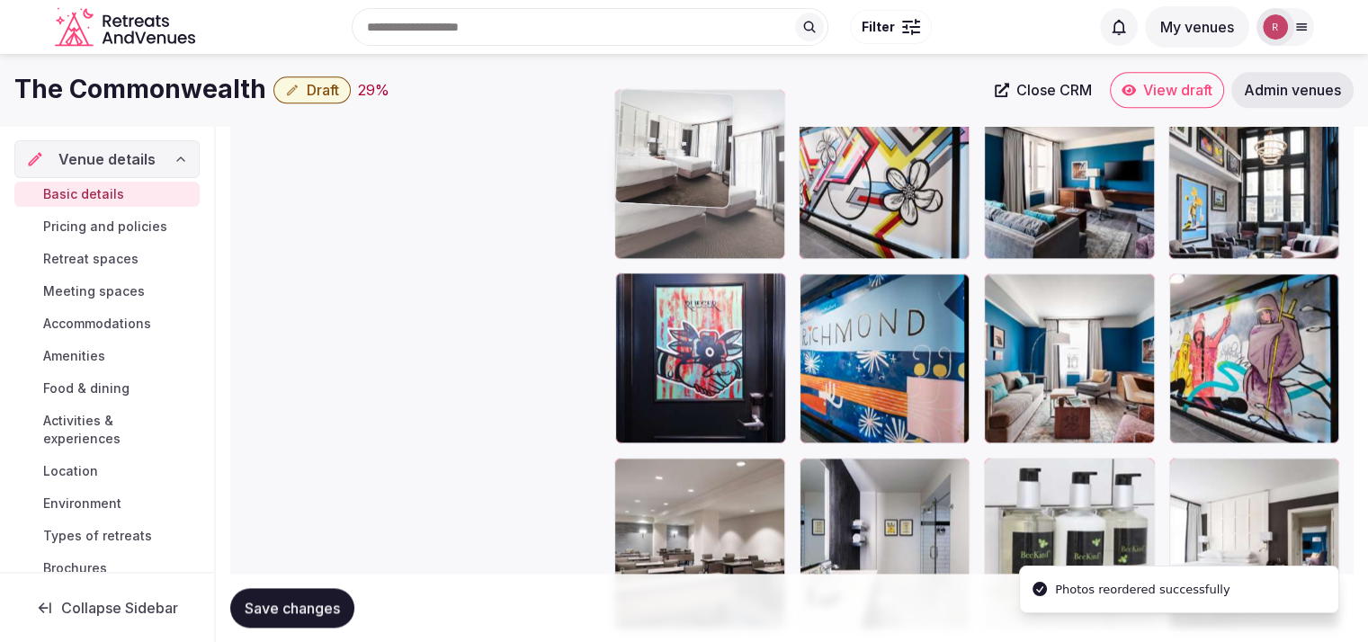
drag, startPoint x: 731, startPoint y: 370, endPoint x: 712, endPoint y: 213, distance: 157.7
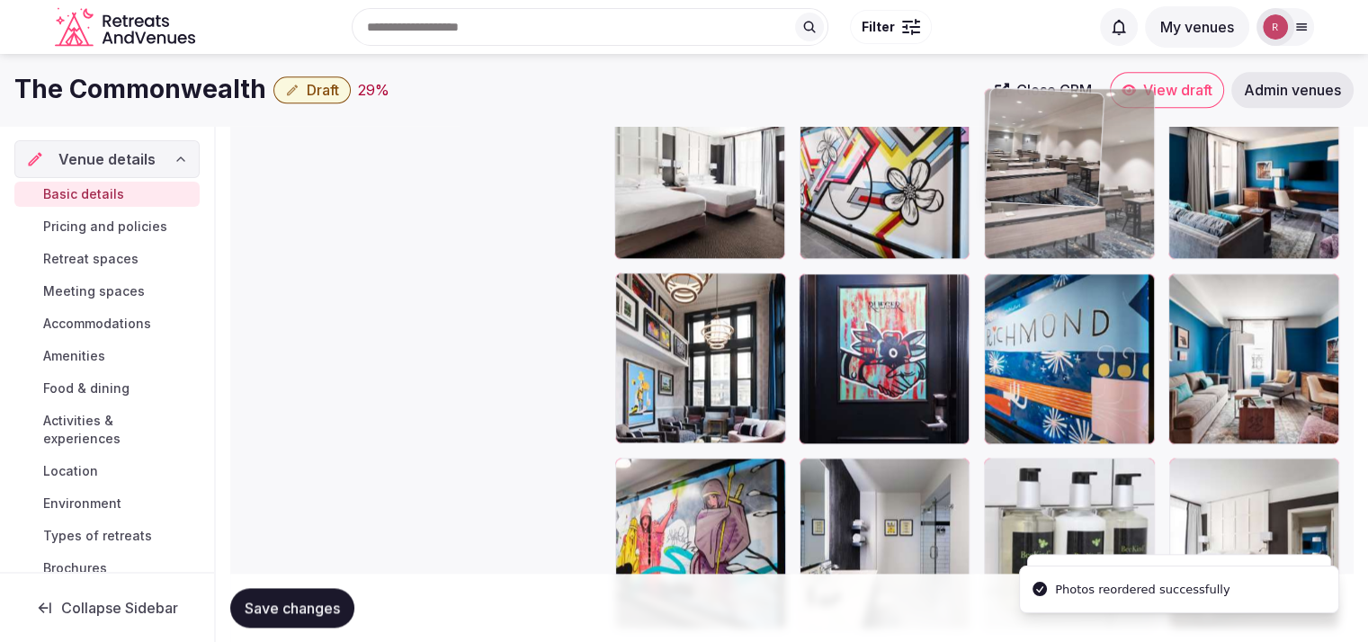
drag, startPoint x: 868, startPoint y: 439, endPoint x: 1070, endPoint y: 174, distance: 333.2
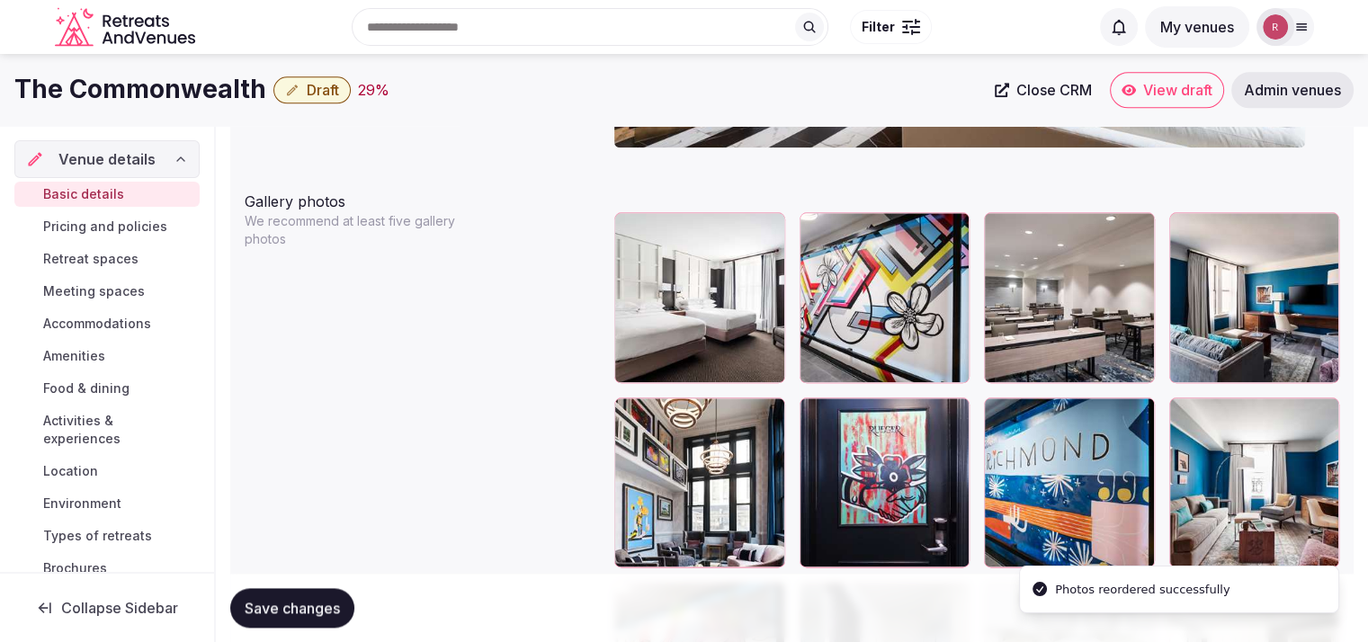
scroll to position [2064, 0]
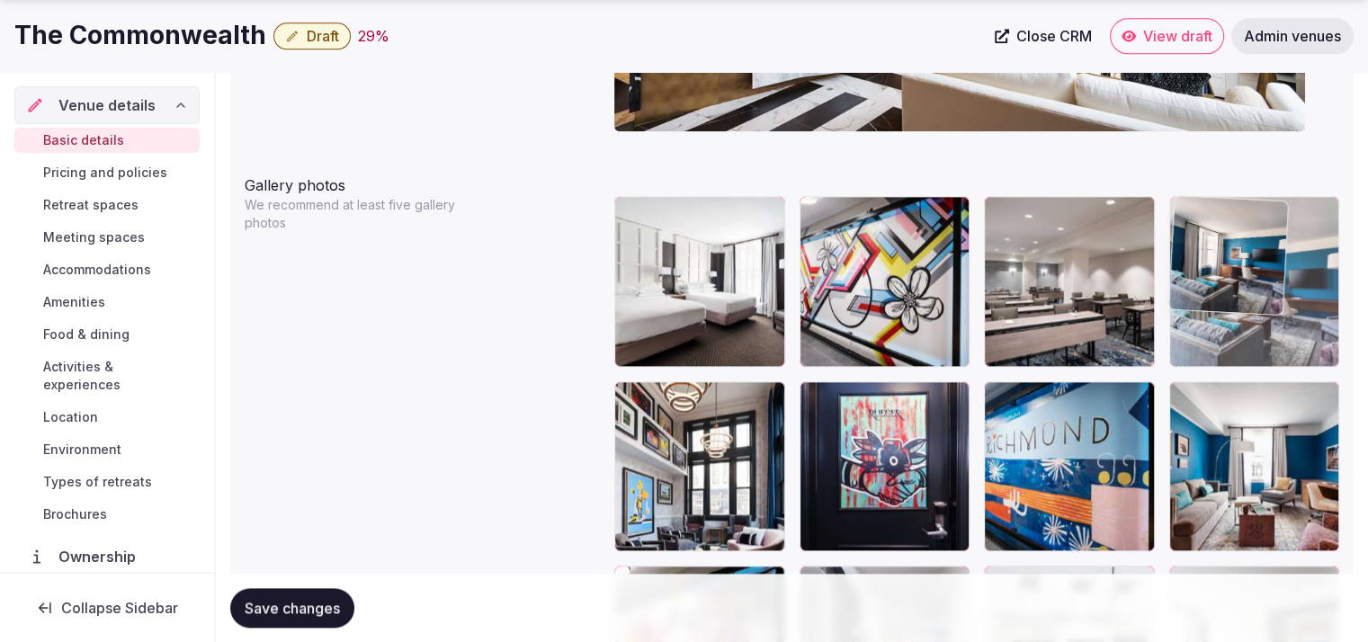
drag, startPoint x: 1241, startPoint y: 325, endPoint x: 1263, endPoint y: 345, distance: 29.3
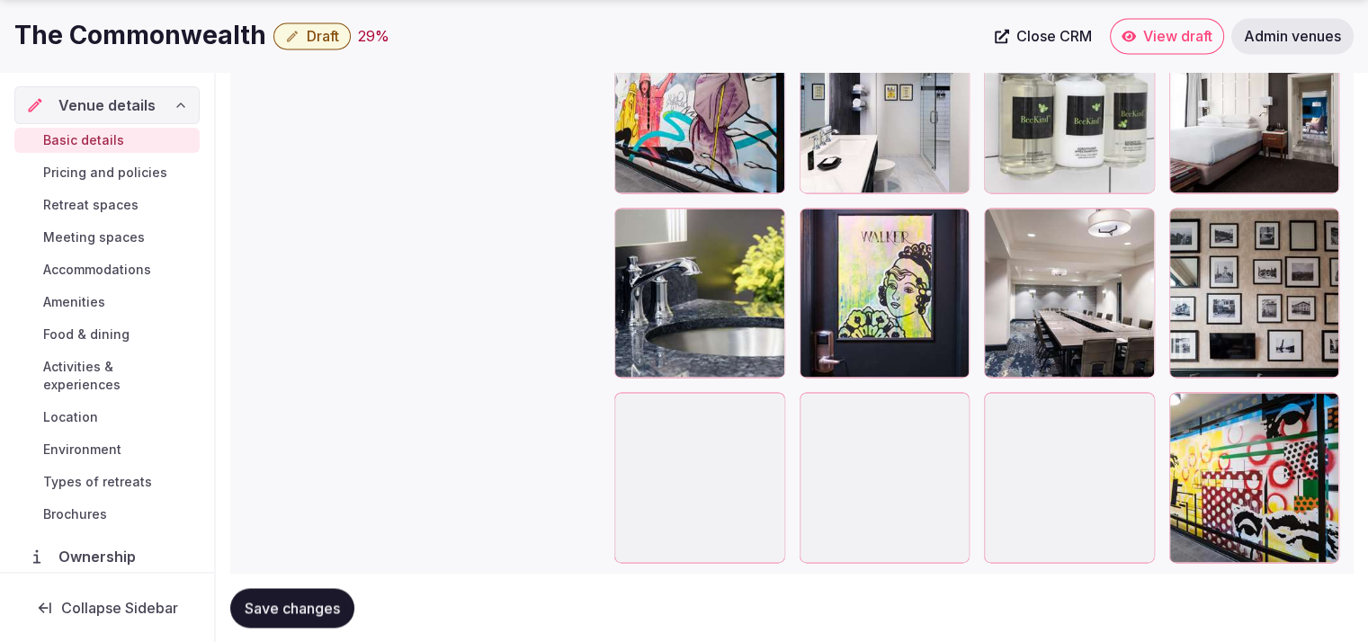
scroll to position [2660, 0]
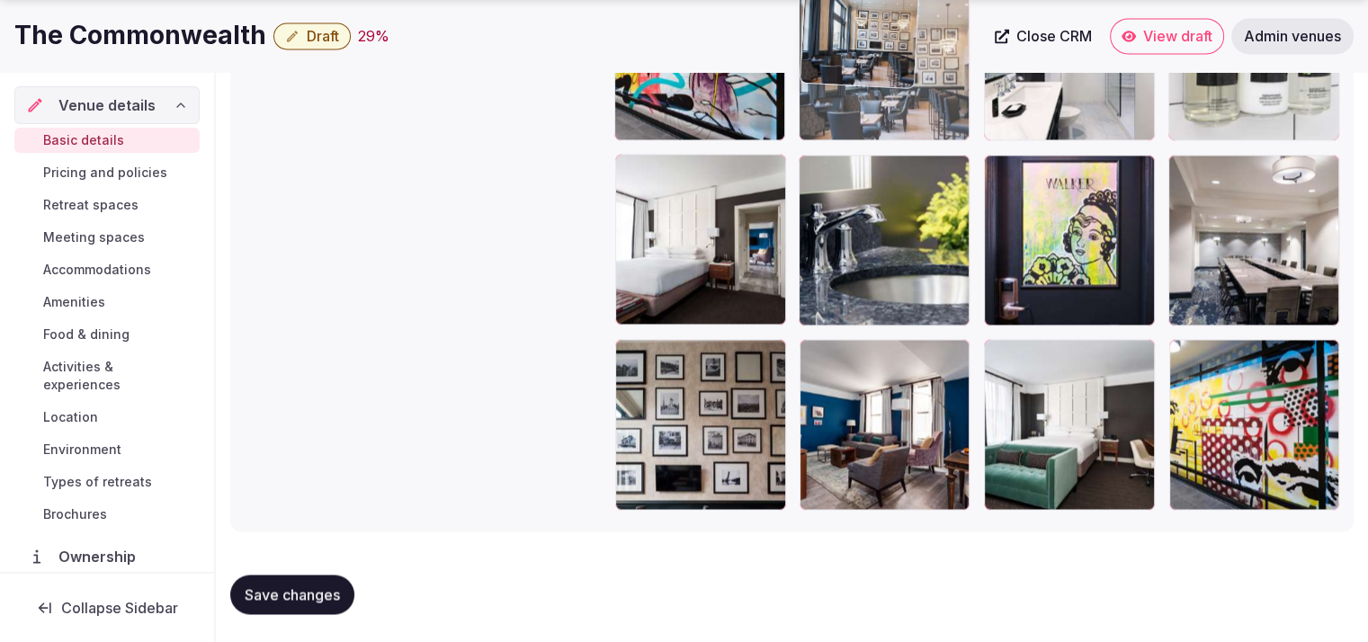
drag, startPoint x: 703, startPoint y: 454, endPoint x: 951, endPoint y: 219, distance: 341.0
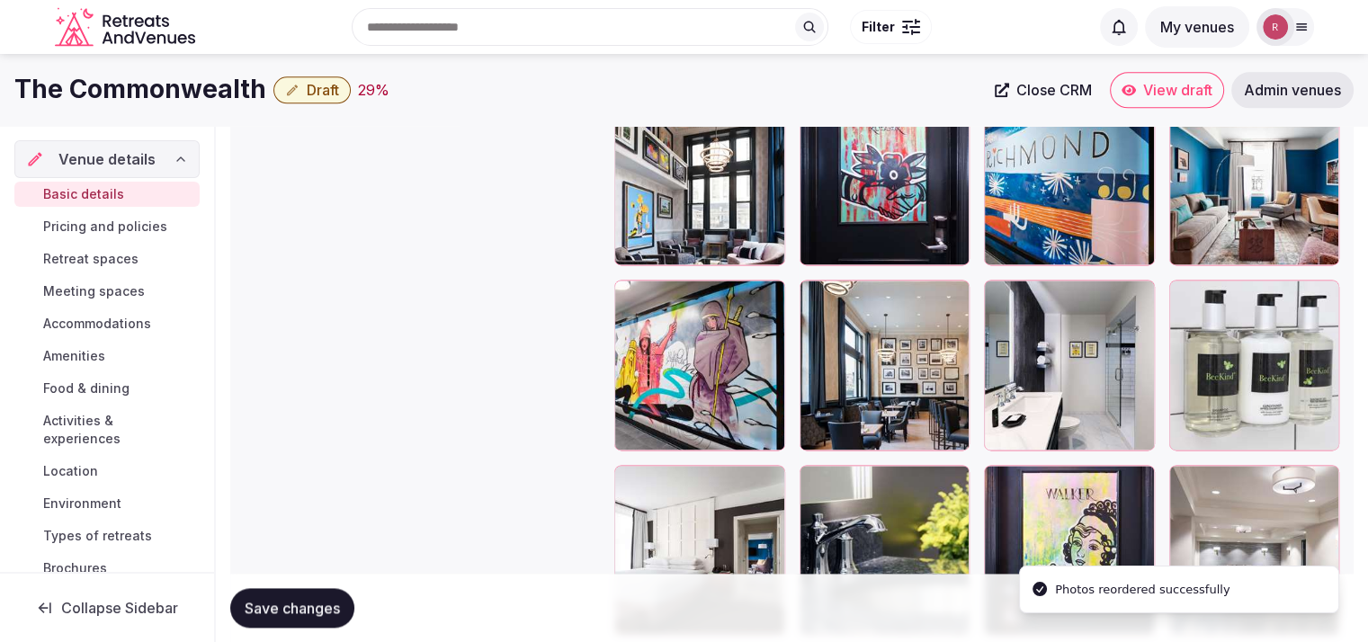
scroll to position [2337, 0]
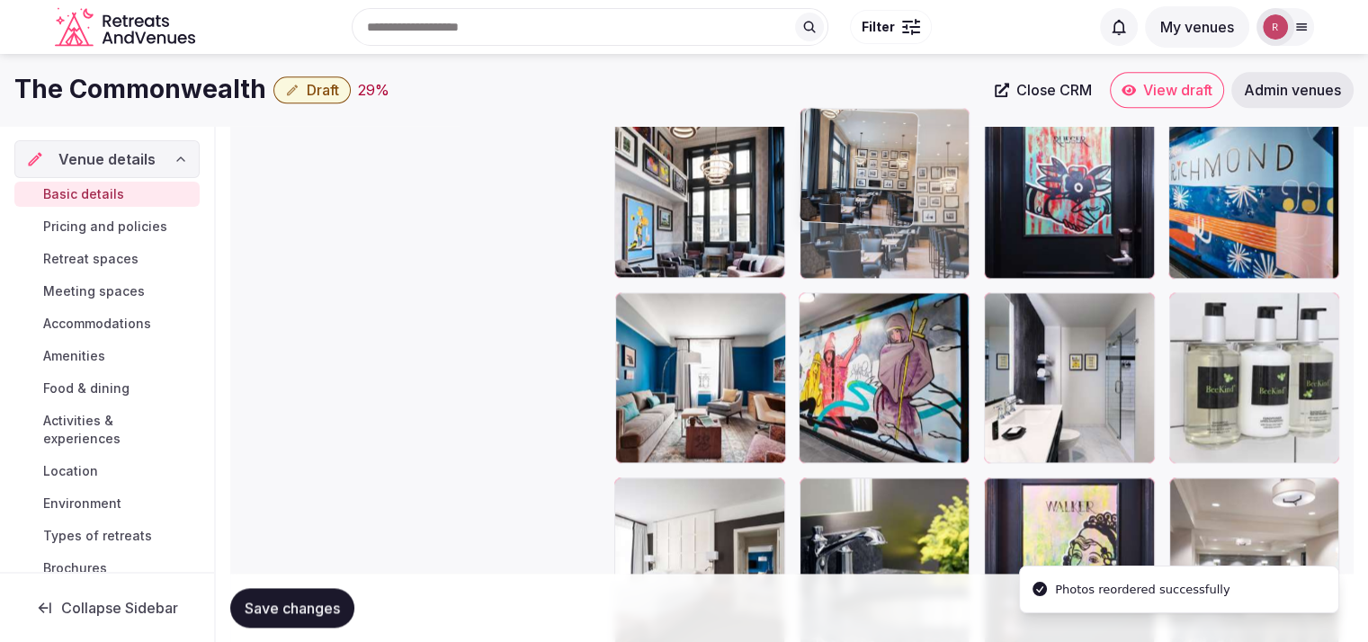
drag, startPoint x: 849, startPoint y: 413, endPoint x: 928, endPoint y: 230, distance: 199.0
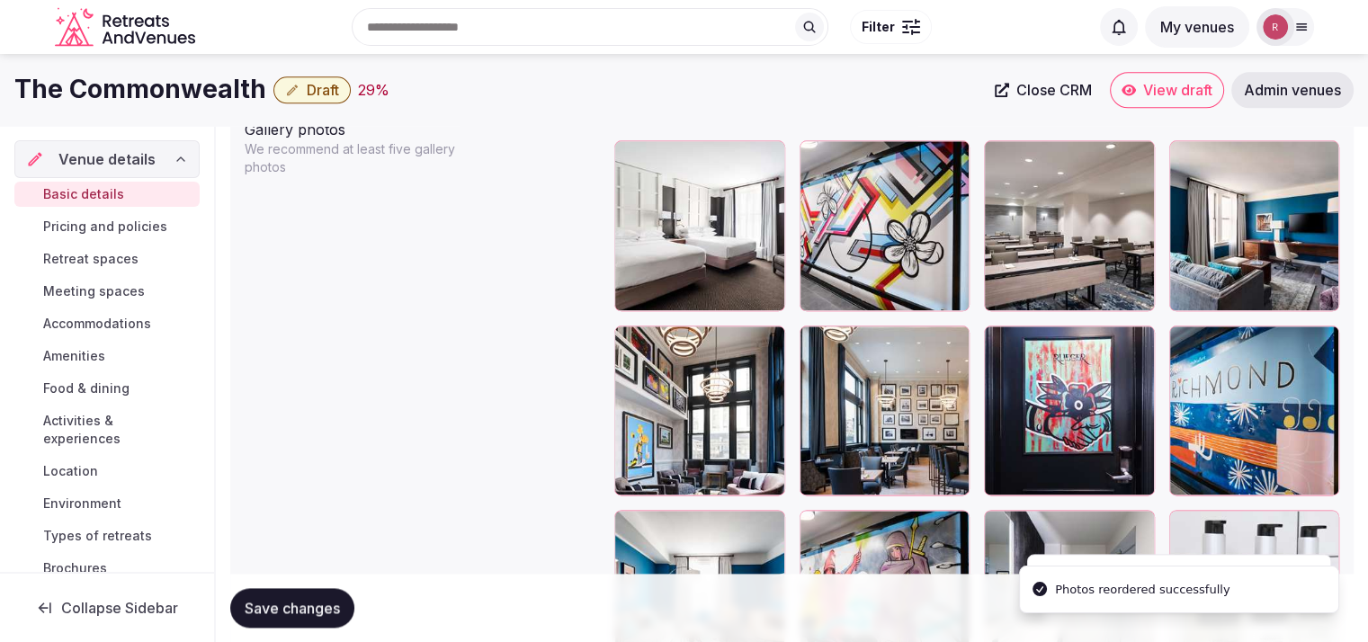
scroll to position [2015, 0]
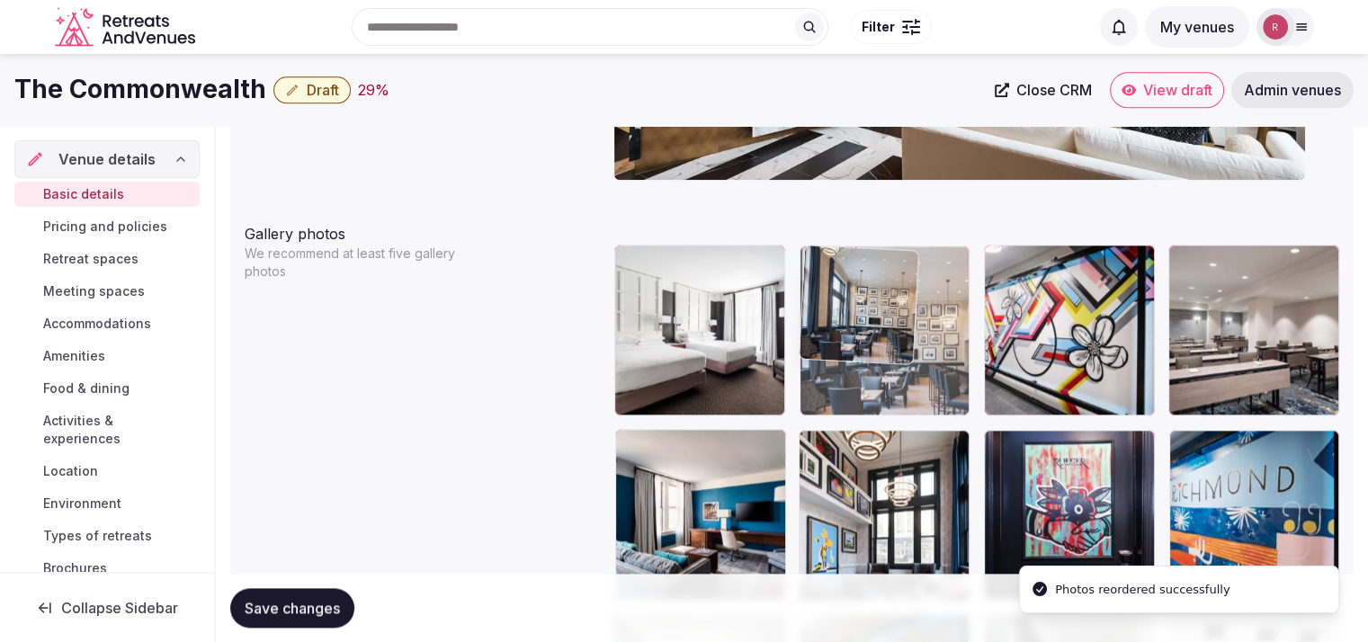
drag, startPoint x: 864, startPoint y: 530, endPoint x: 923, endPoint y: 376, distance: 164.6
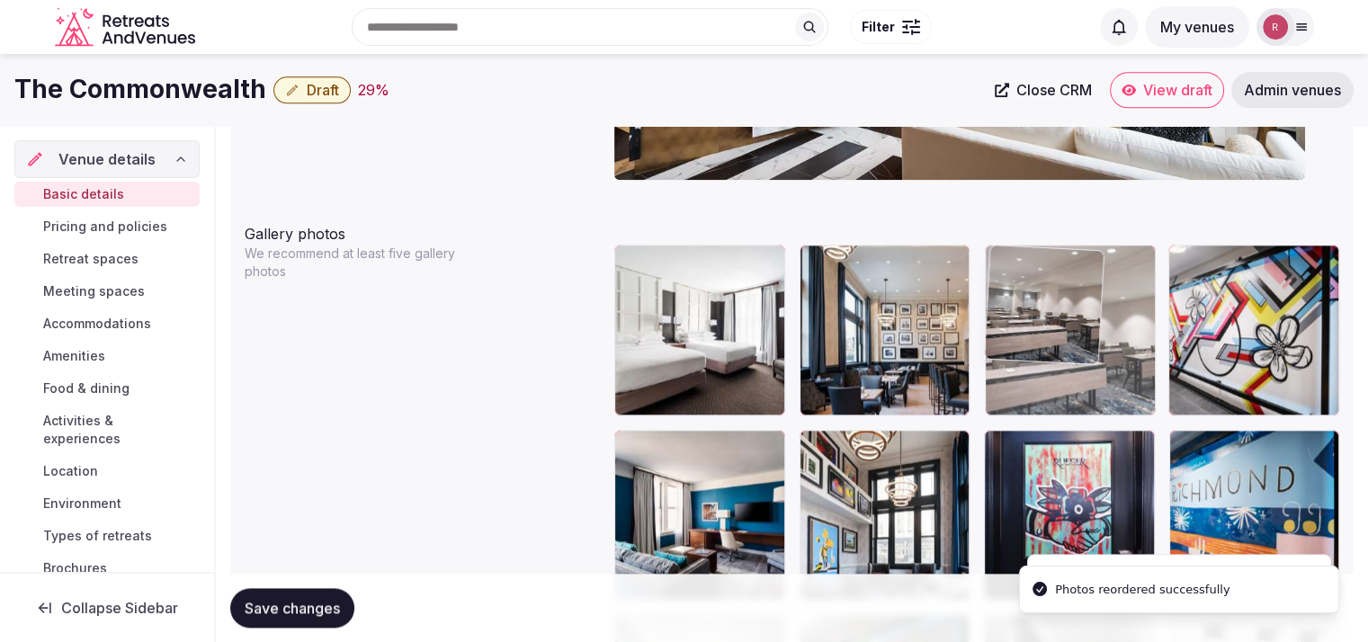
drag, startPoint x: 1239, startPoint y: 372, endPoint x: 1135, endPoint y: 373, distance: 103.5
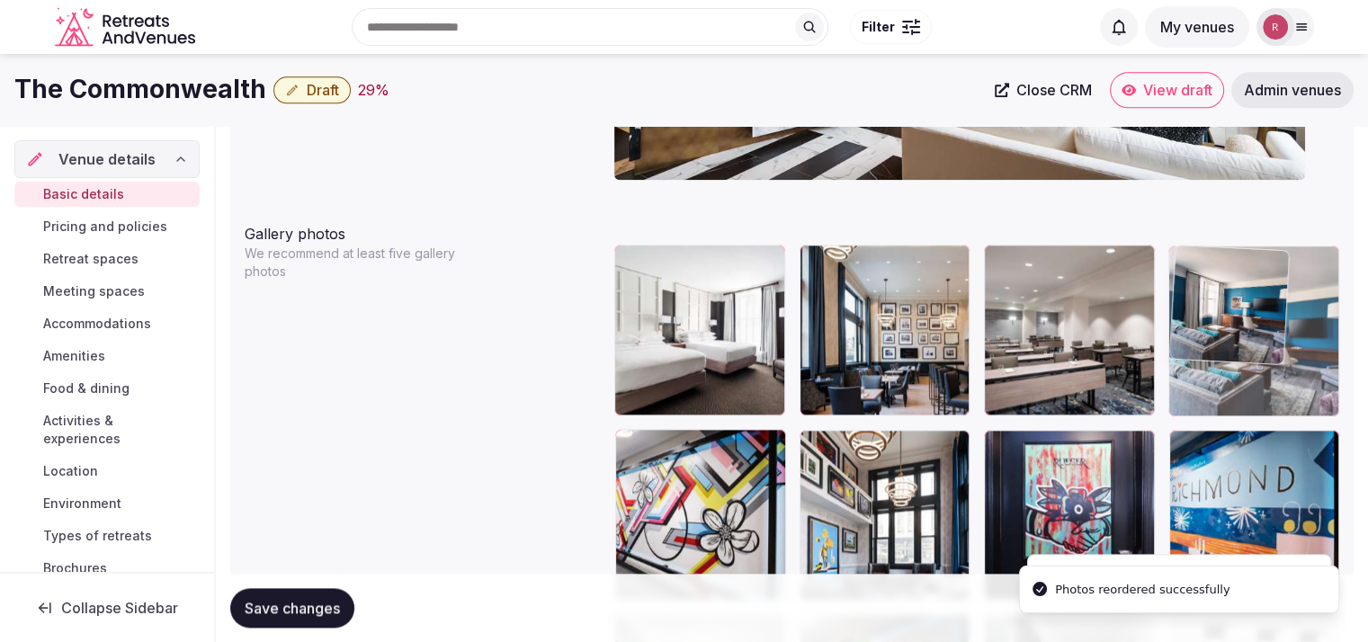
drag, startPoint x: 720, startPoint y: 507, endPoint x: 1254, endPoint y: 352, distance: 556.5
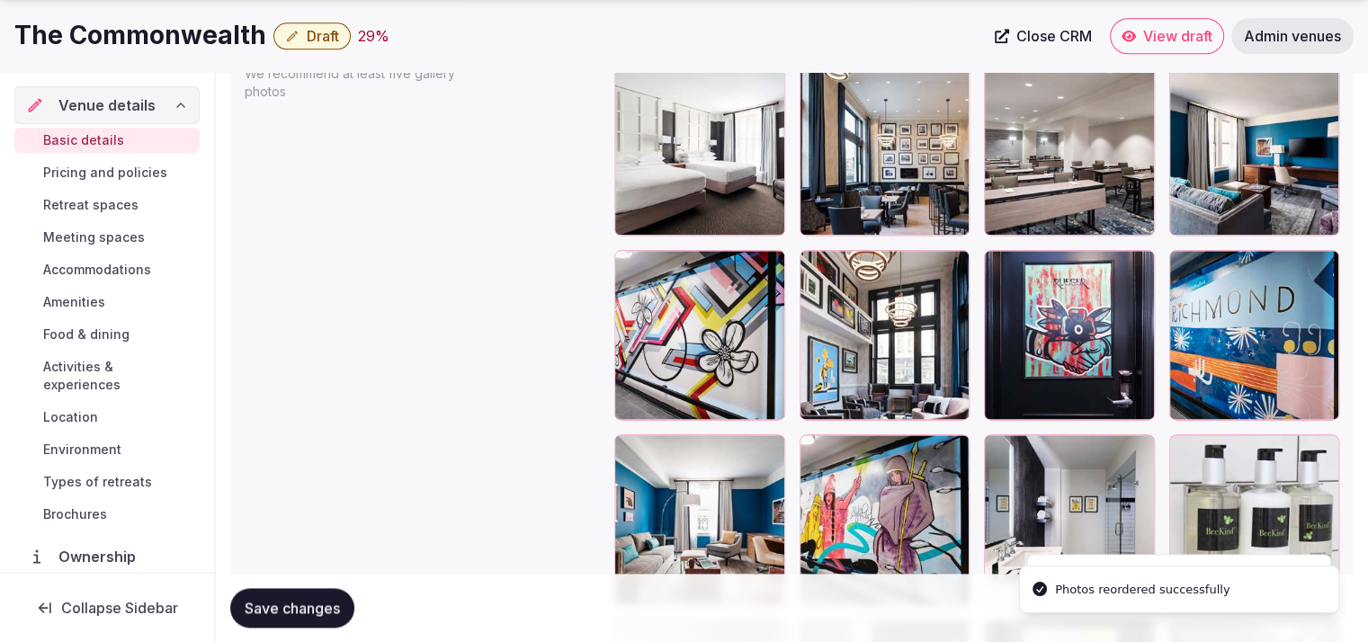
scroll to position [2304, 0]
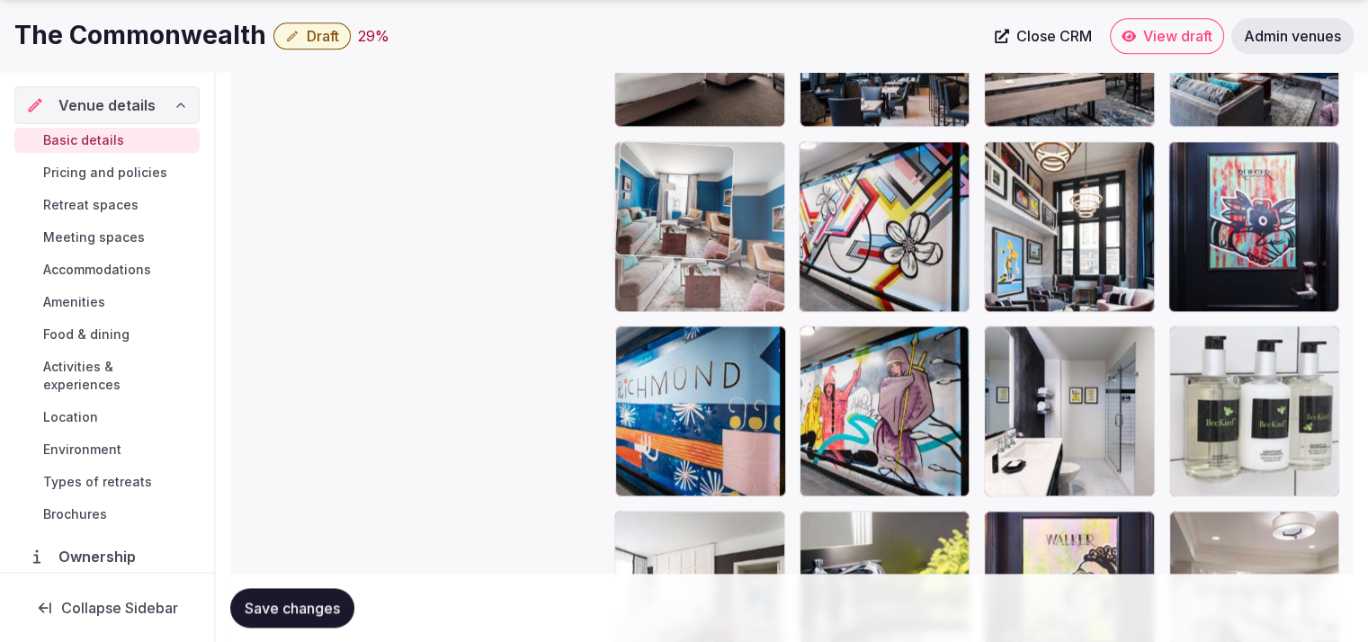
drag, startPoint x: 685, startPoint y: 436, endPoint x: 716, endPoint y: 344, distance: 97.6
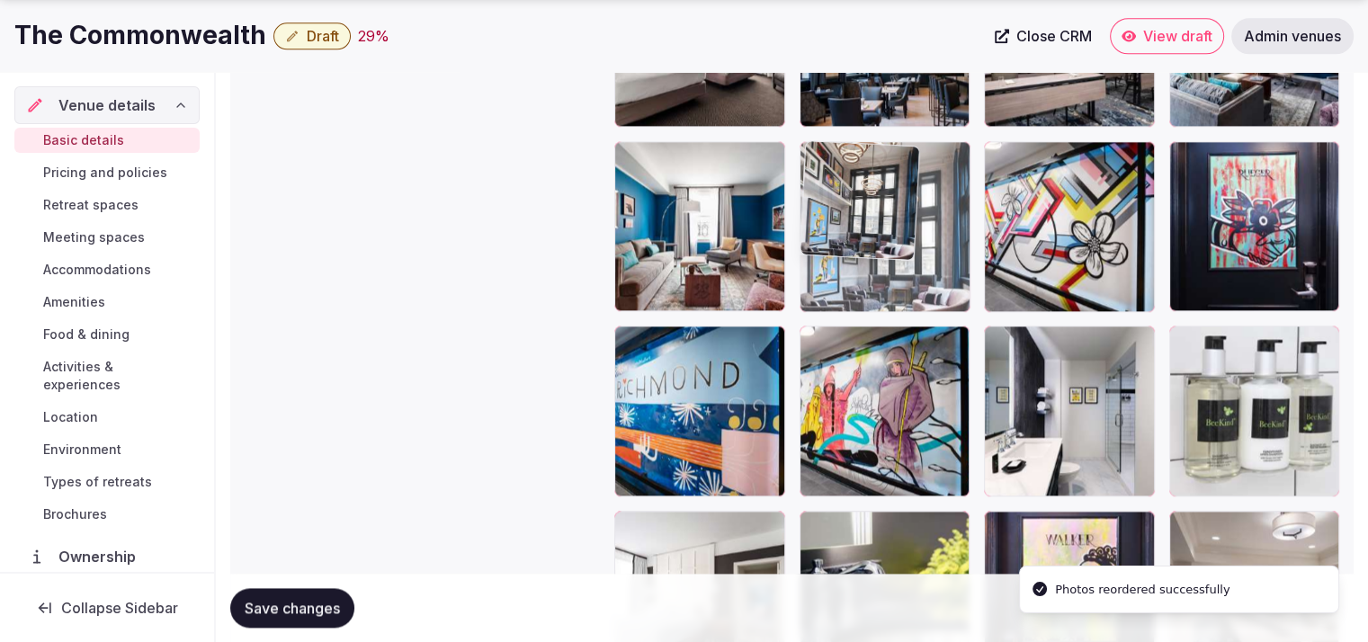
drag, startPoint x: 1076, startPoint y: 269, endPoint x: 964, endPoint y: 278, distance: 111.9
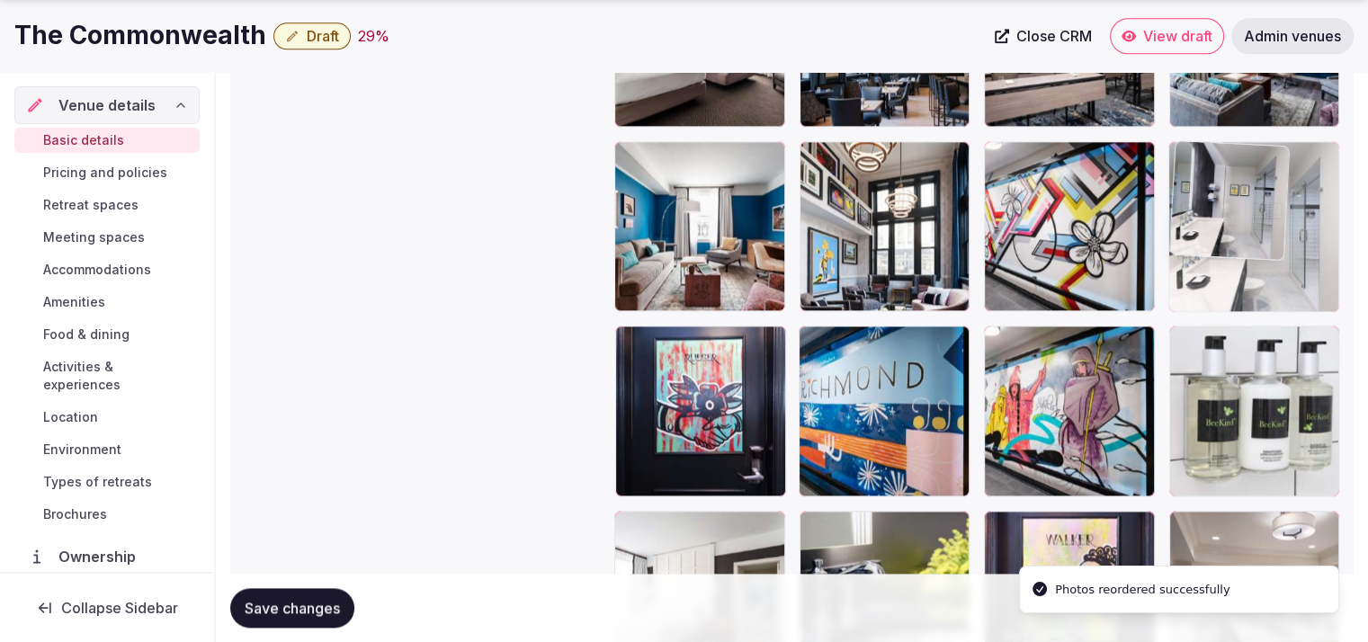
drag, startPoint x: 1104, startPoint y: 420, endPoint x: 1321, endPoint y: 293, distance: 251.2
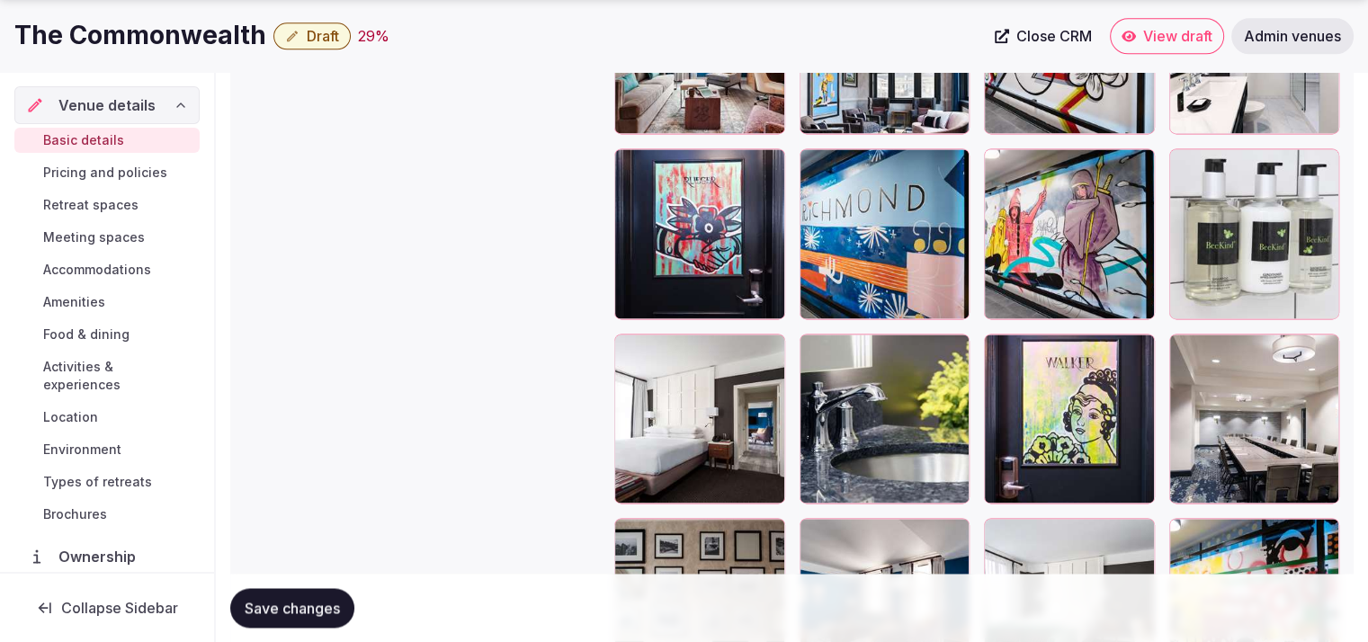
scroll to position [2493, 0]
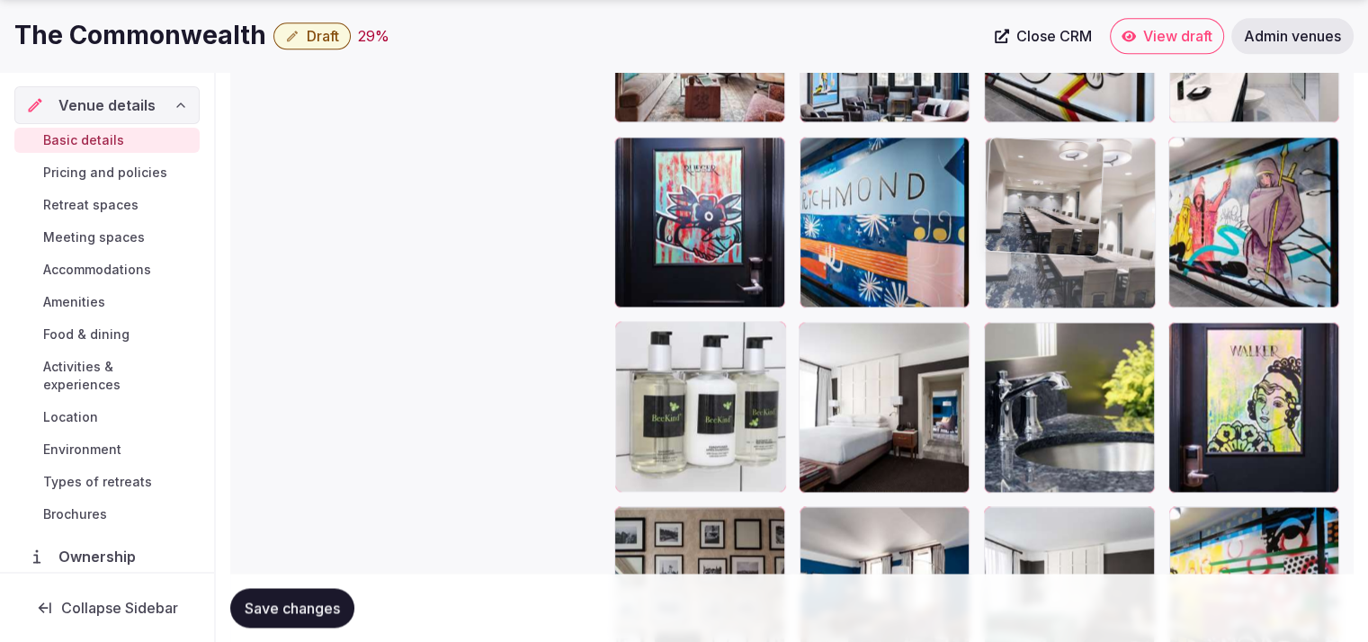
drag, startPoint x: 1300, startPoint y: 475, endPoint x: 1164, endPoint y: 287, distance: 231.9
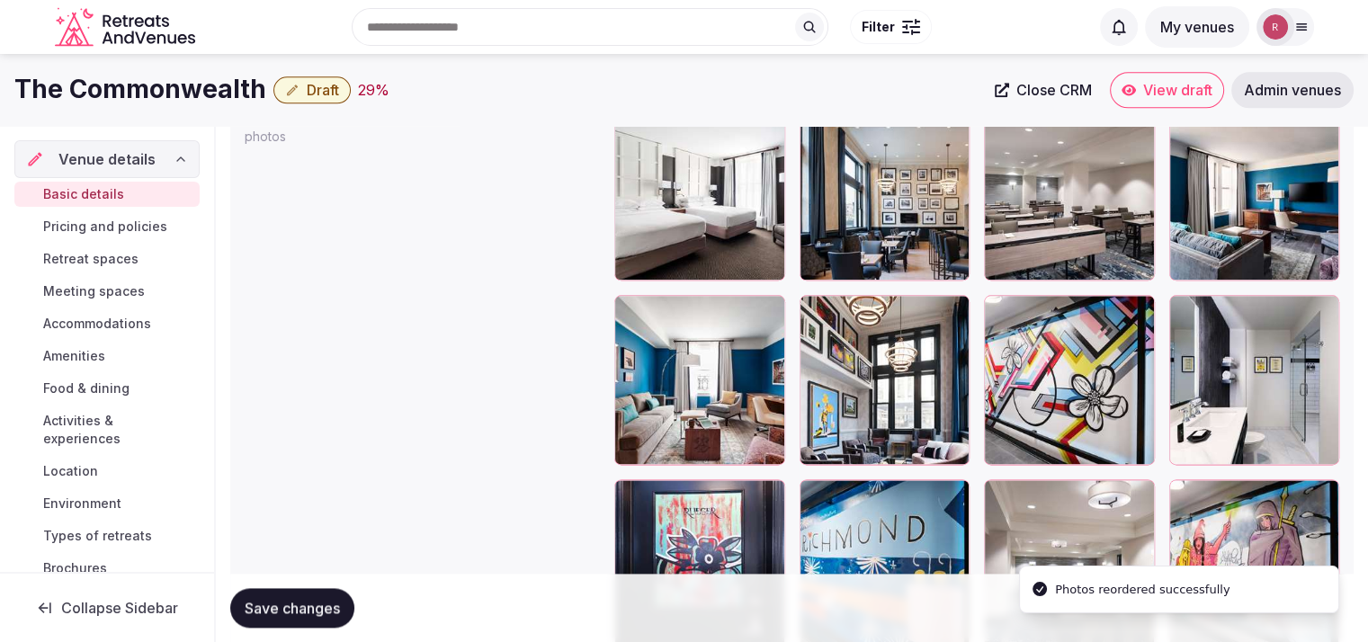
scroll to position [2138, 0]
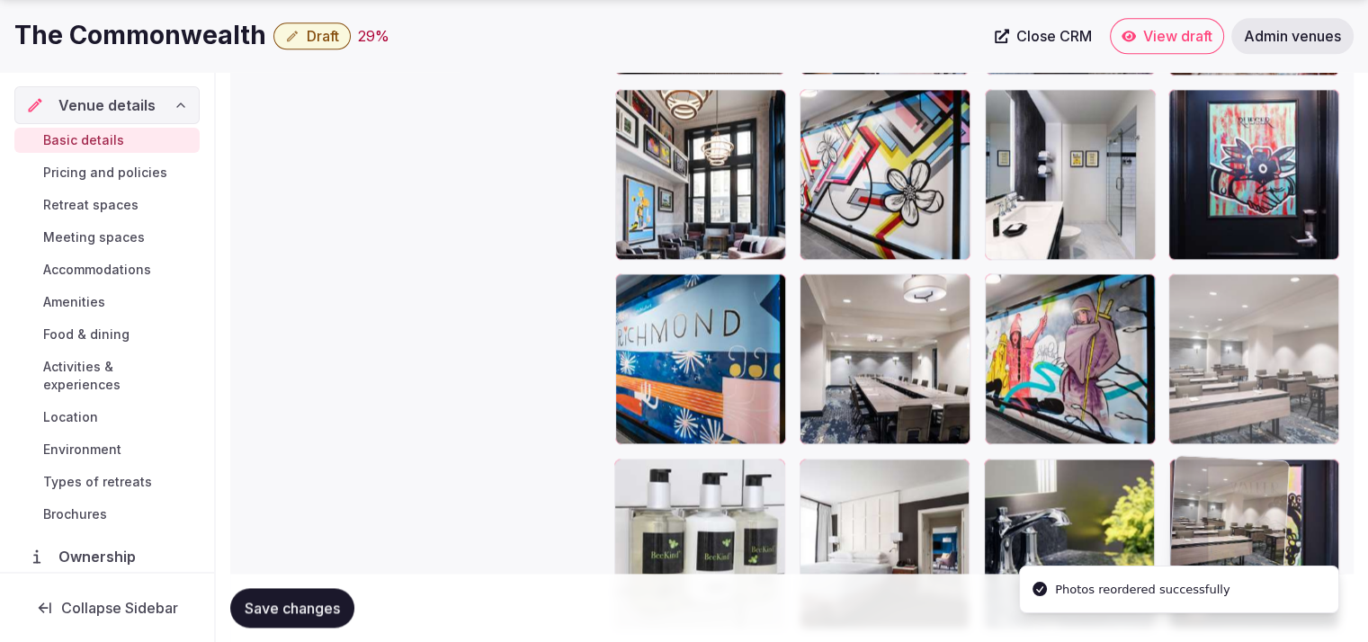
drag, startPoint x: 1099, startPoint y: 411, endPoint x: 1267, endPoint y: 553, distance: 219.5
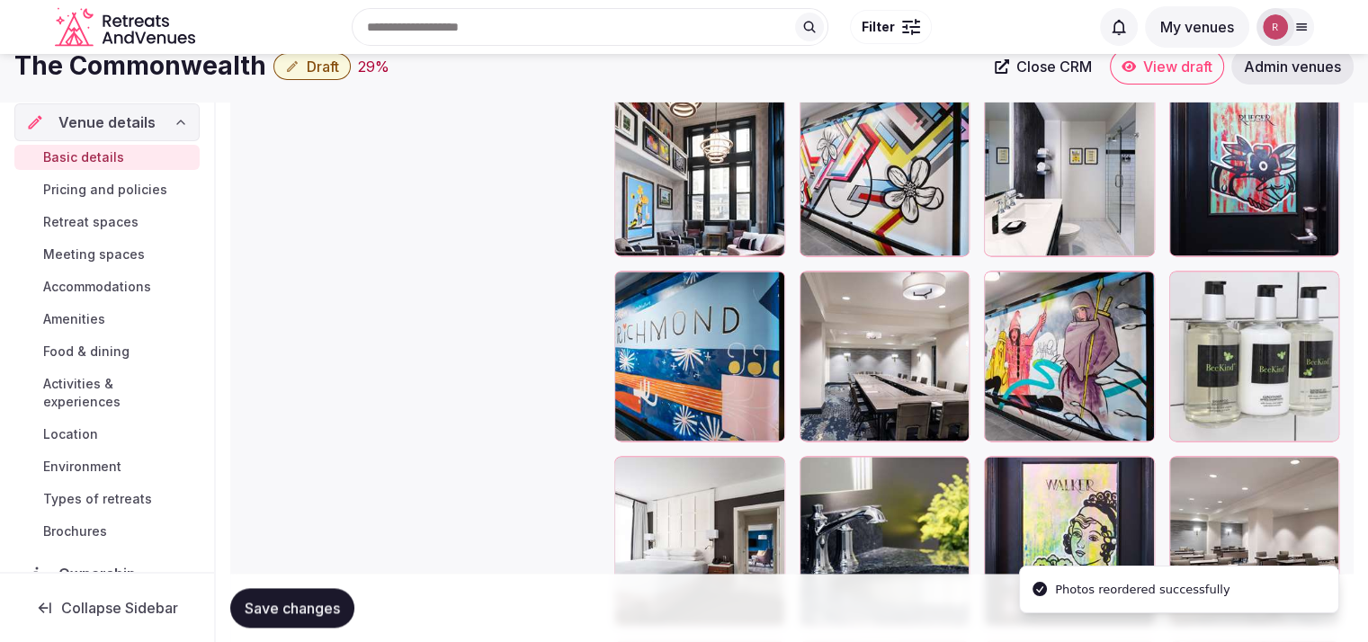
scroll to position [2285, 0]
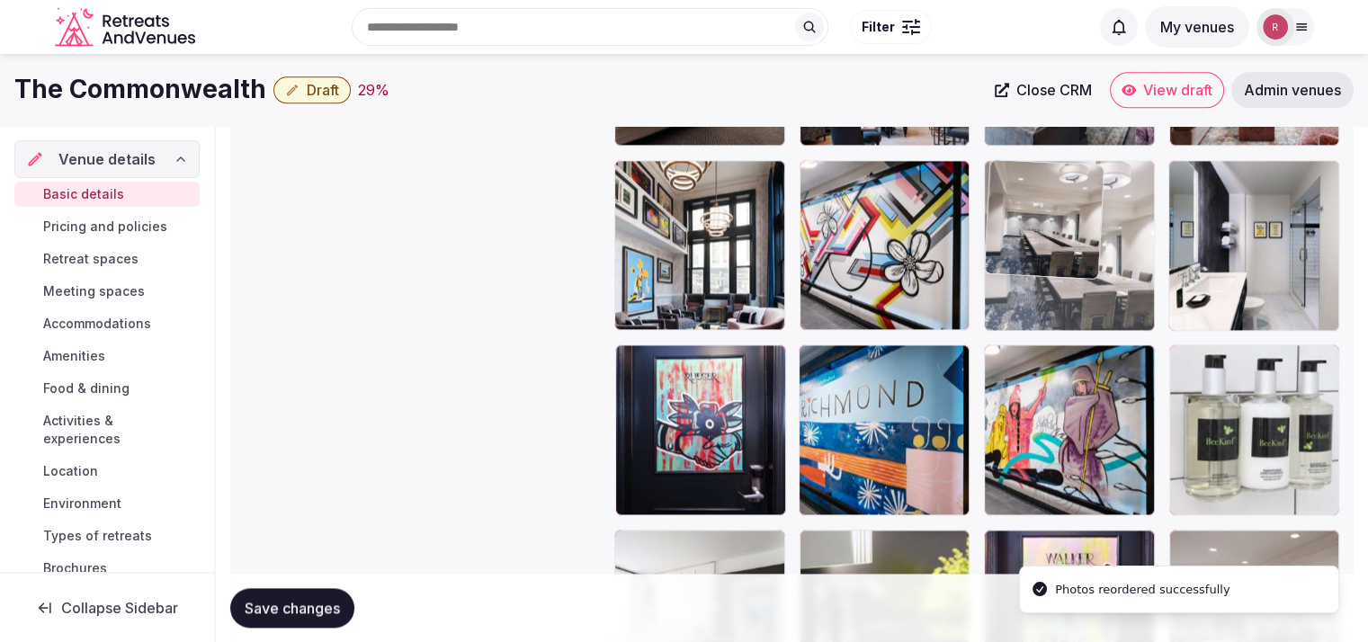
drag, startPoint x: 1006, startPoint y: 361, endPoint x: 1036, endPoint y: 336, distance: 39.1
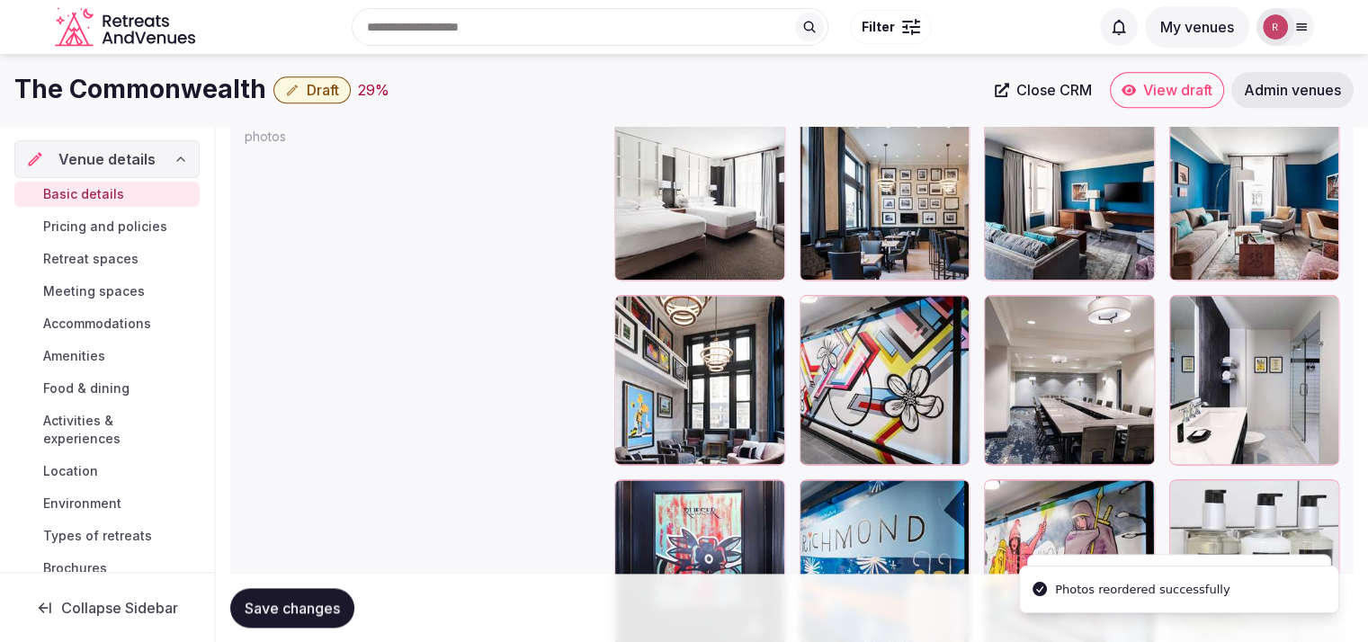
scroll to position [2127, 0]
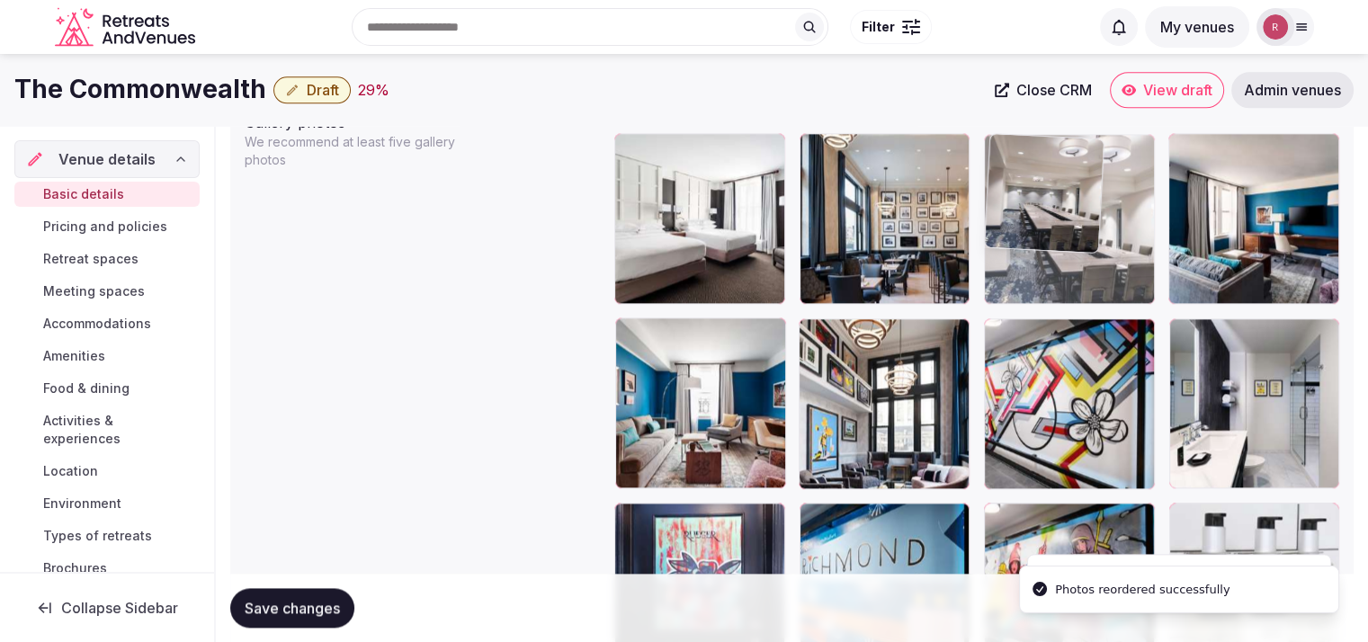
drag, startPoint x: 1074, startPoint y: 434, endPoint x: 1091, endPoint y: 289, distance: 146.7
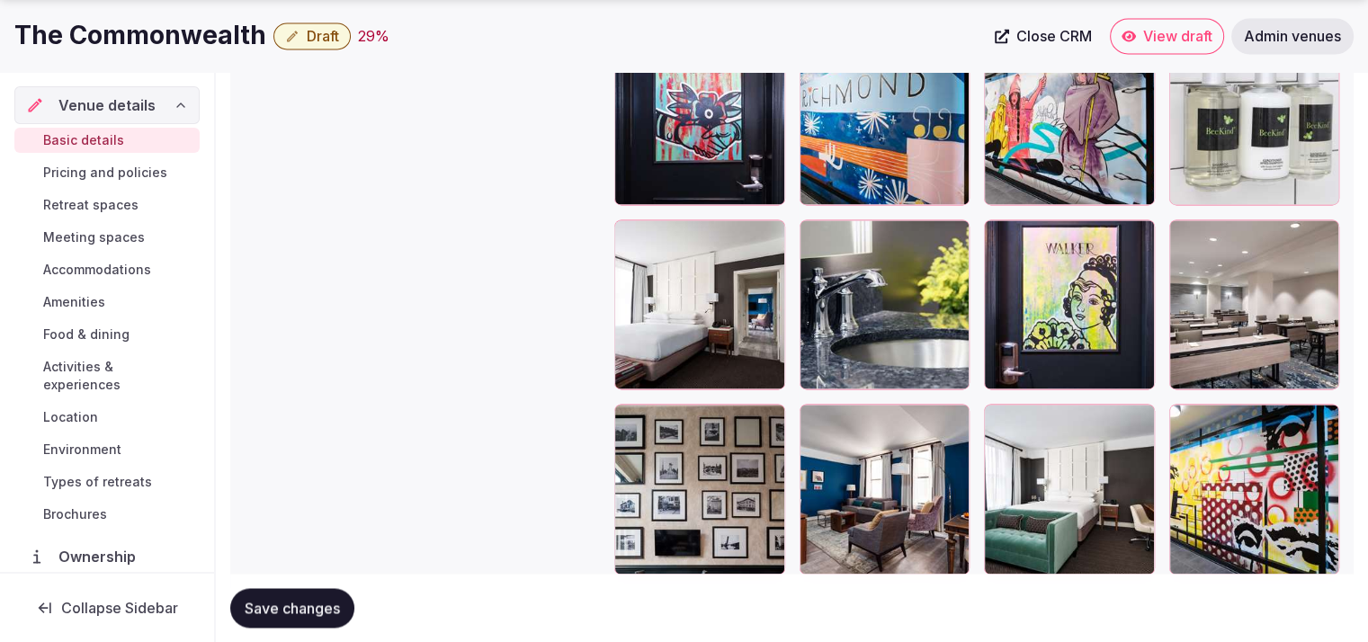
scroll to position [2660, 0]
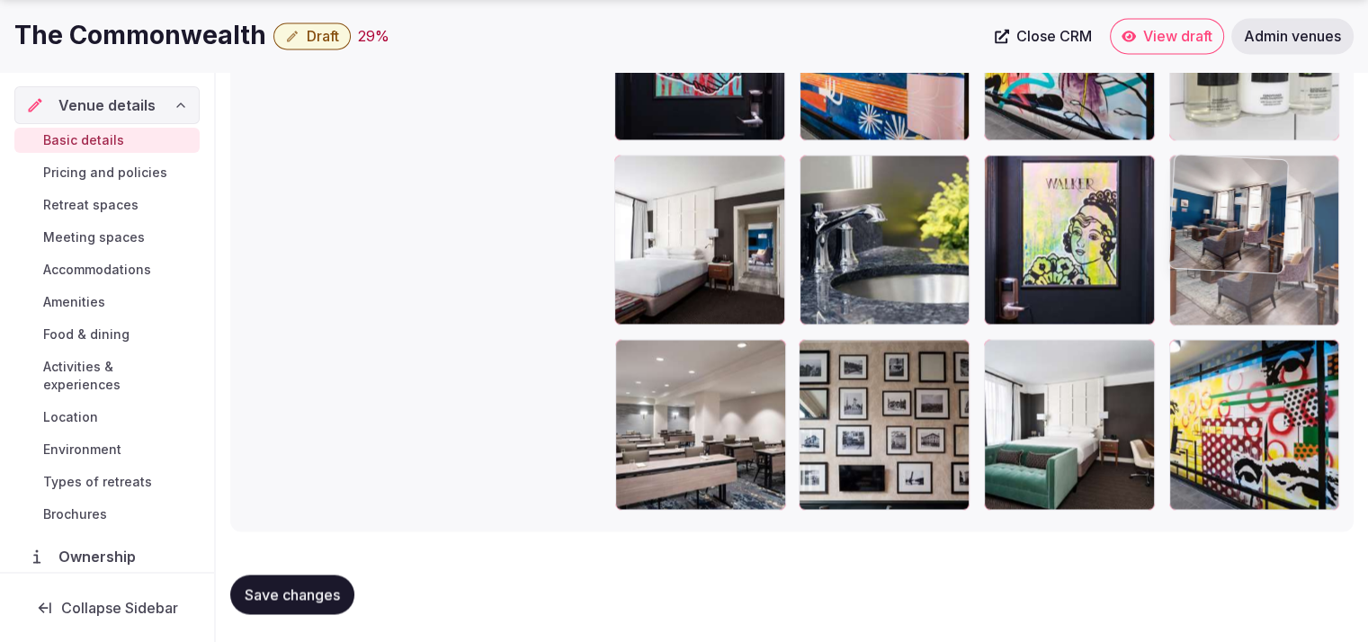
drag, startPoint x: 918, startPoint y: 436, endPoint x: 1337, endPoint y: 335, distance: 431.3
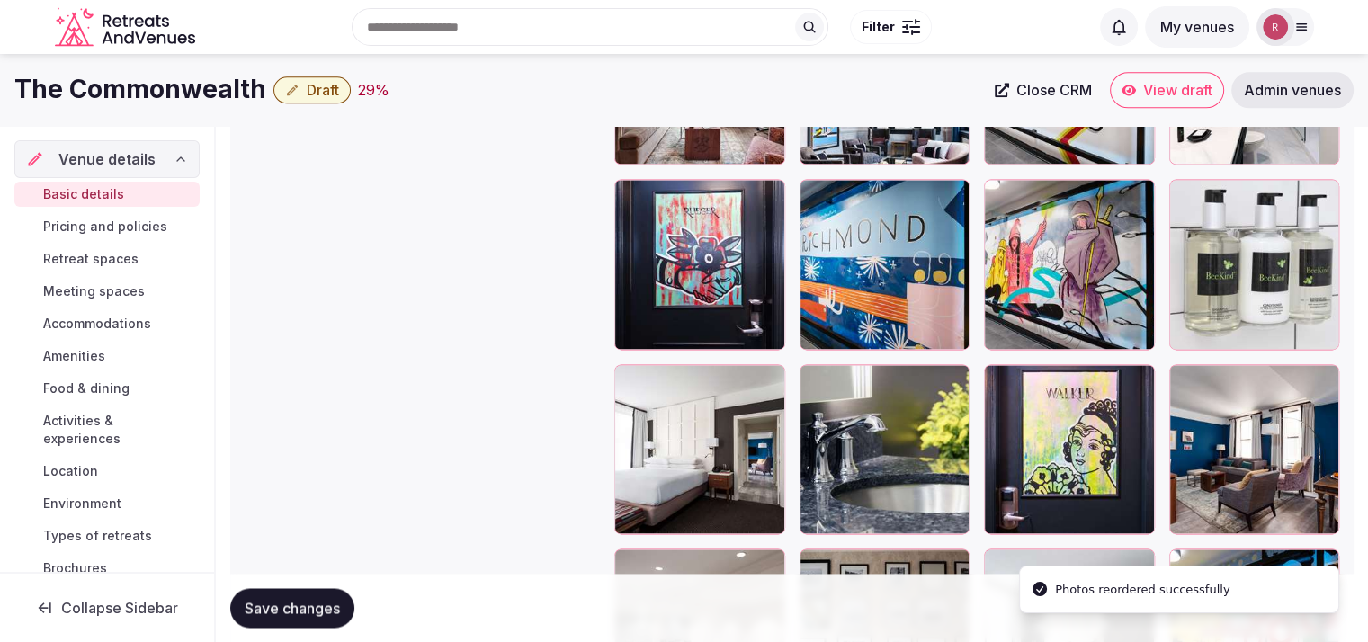
scroll to position [2404, 0]
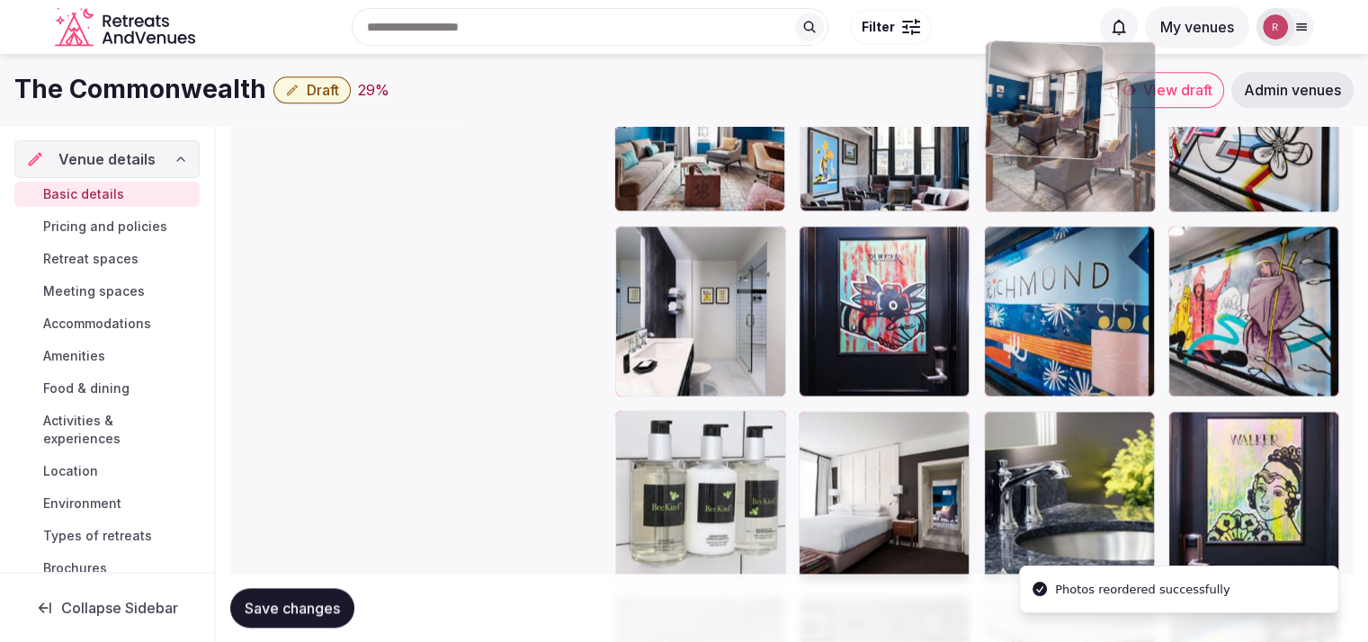
drag, startPoint x: 1240, startPoint y: 477, endPoint x: 1119, endPoint y: 210, distance: 292.3
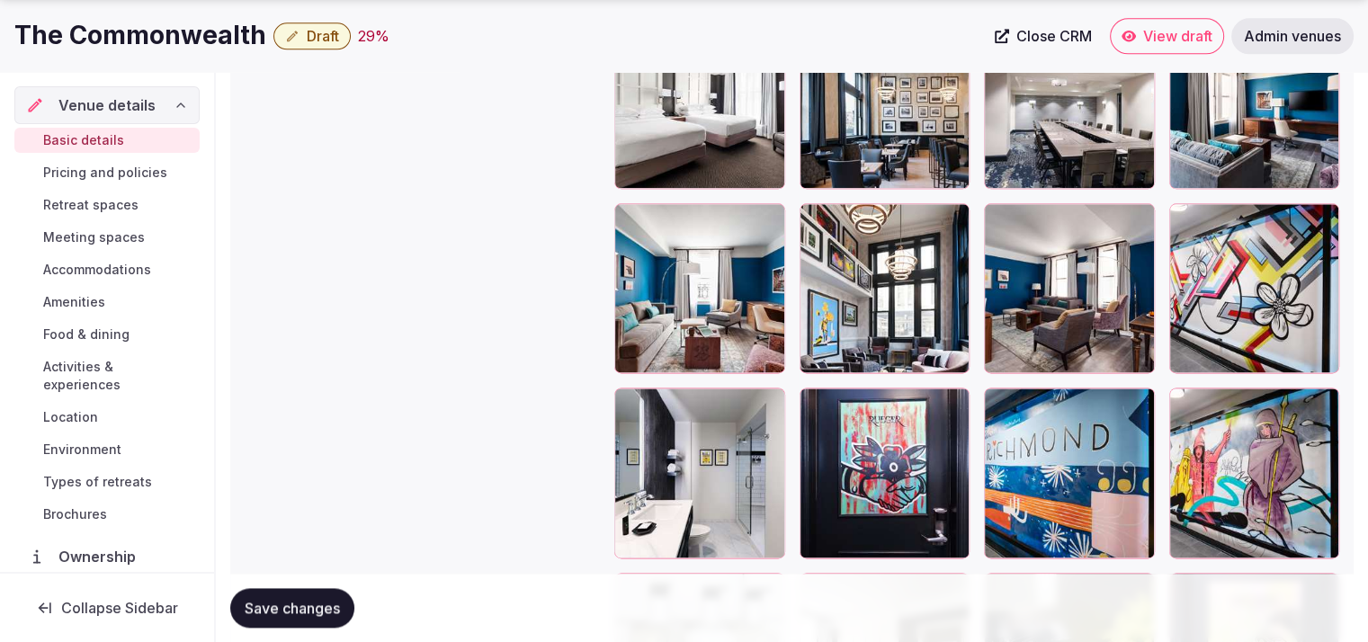
scroll to position [2261, 0]
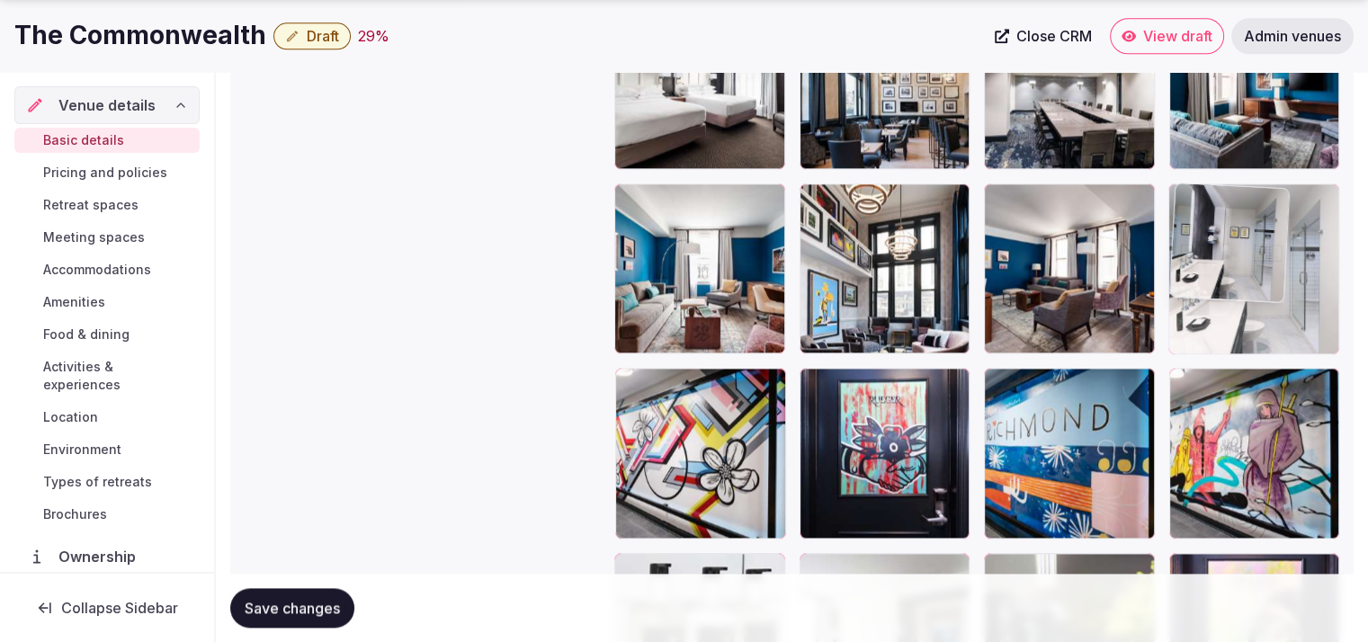
drag, startPoint x: 688, startPoint y: 469, endPoint x: 1247, endPoint y: 353, distance: 570.5
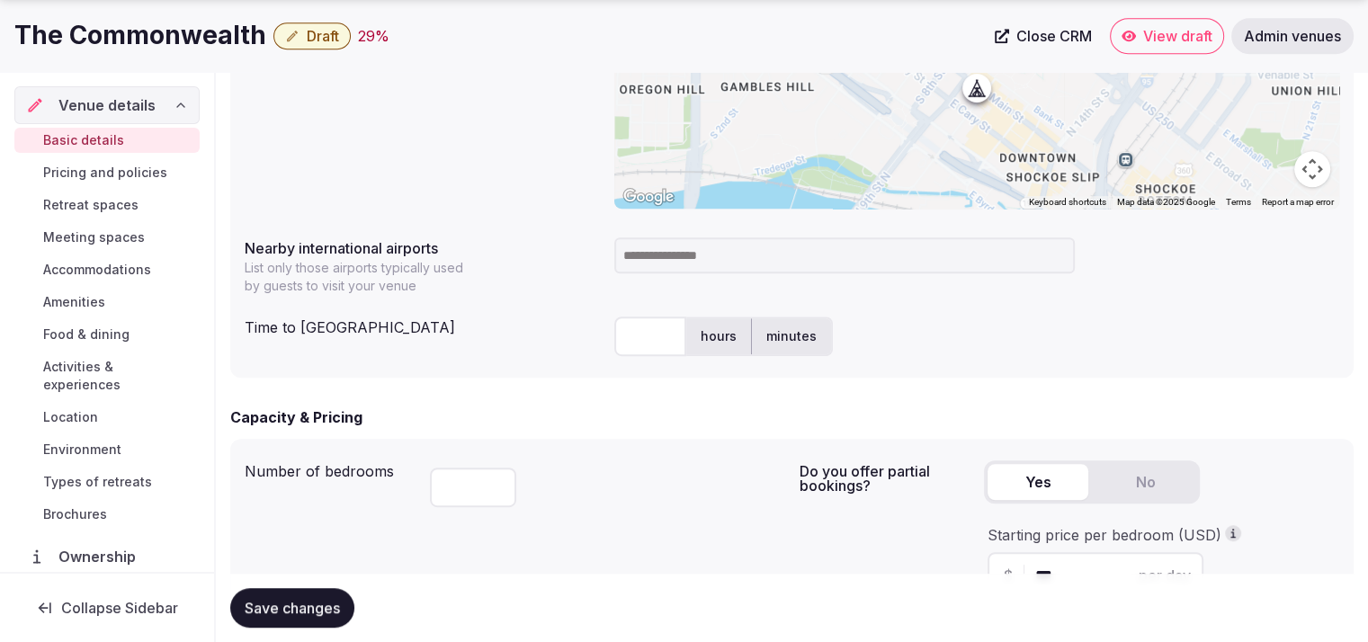
scroll to position [284, 0]
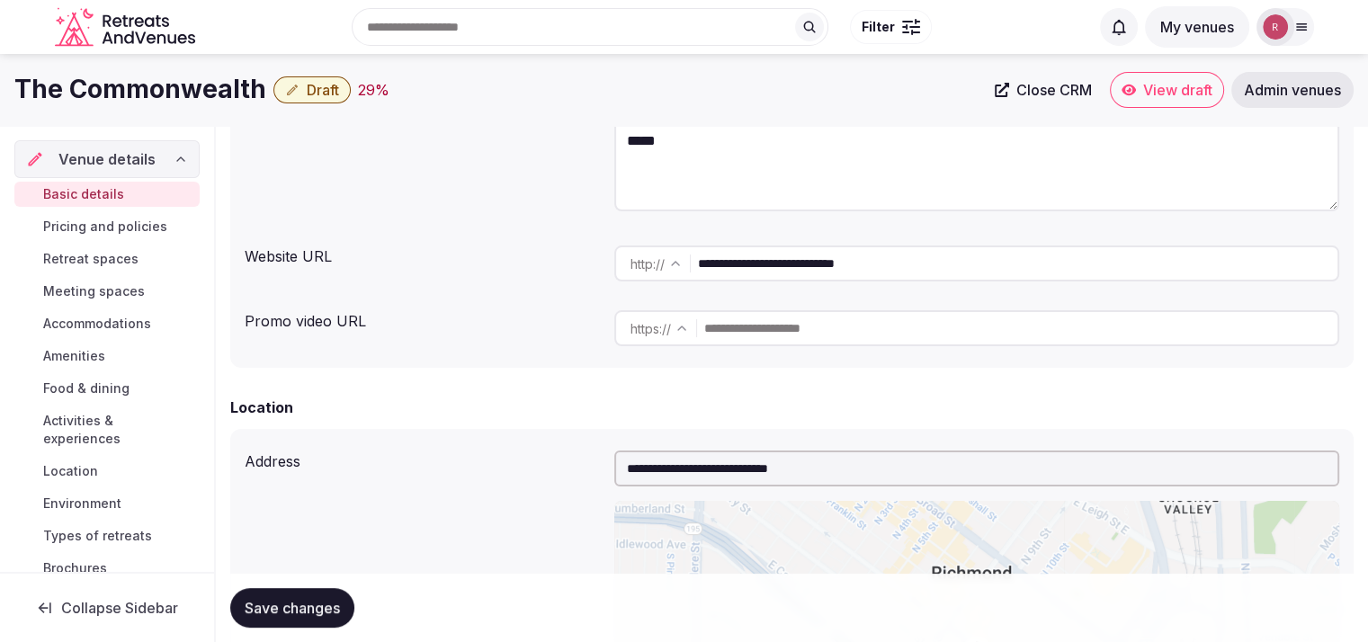
click at [756, 257] on input "**********" at bounding box center [1018, 264] width 640 height 36
drag, startPoint x: 259, startPoint y: 92, endPoint x: 0, endPoint y: 79, distance: 259.4
click at [0, 79] on div "The Commonwealth Draft 29 % Close CRM View draft Admin venues" at bounding box center [684, 90] width 1368 height 36
copy h1 "The Commonwealth"
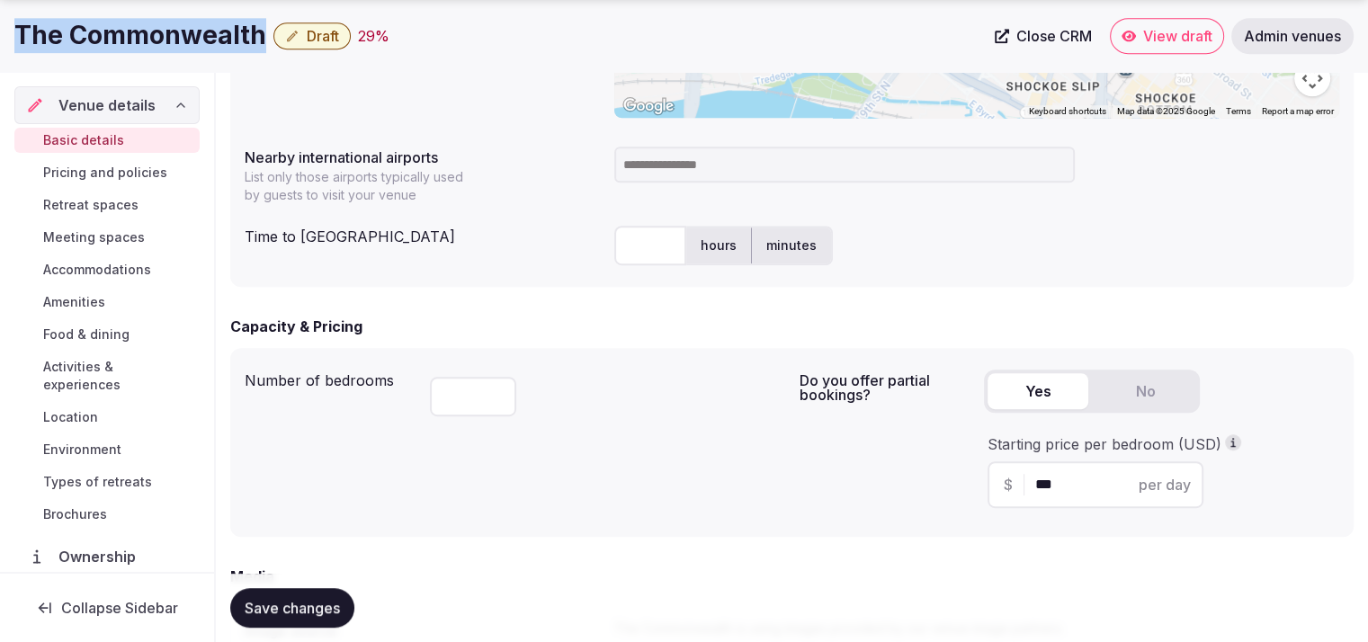
scroll to position [961, 0]
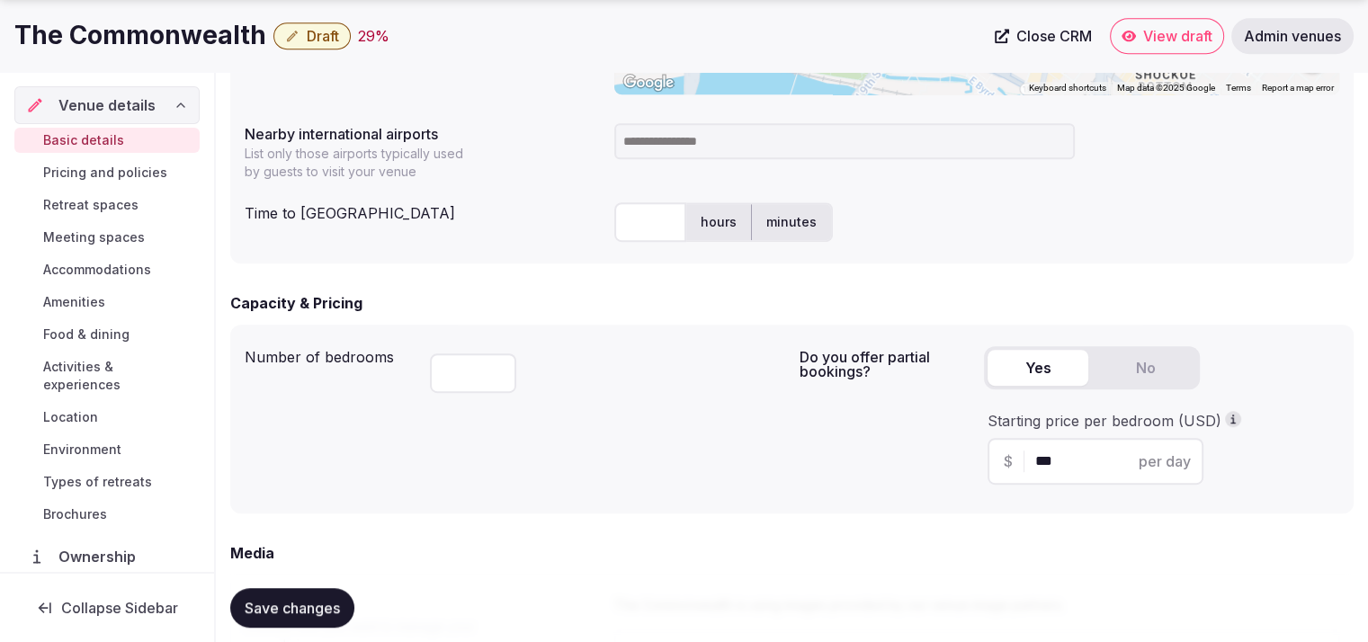
click at [682, 129] on input at bounding box center [844, 141] width 461 height 36
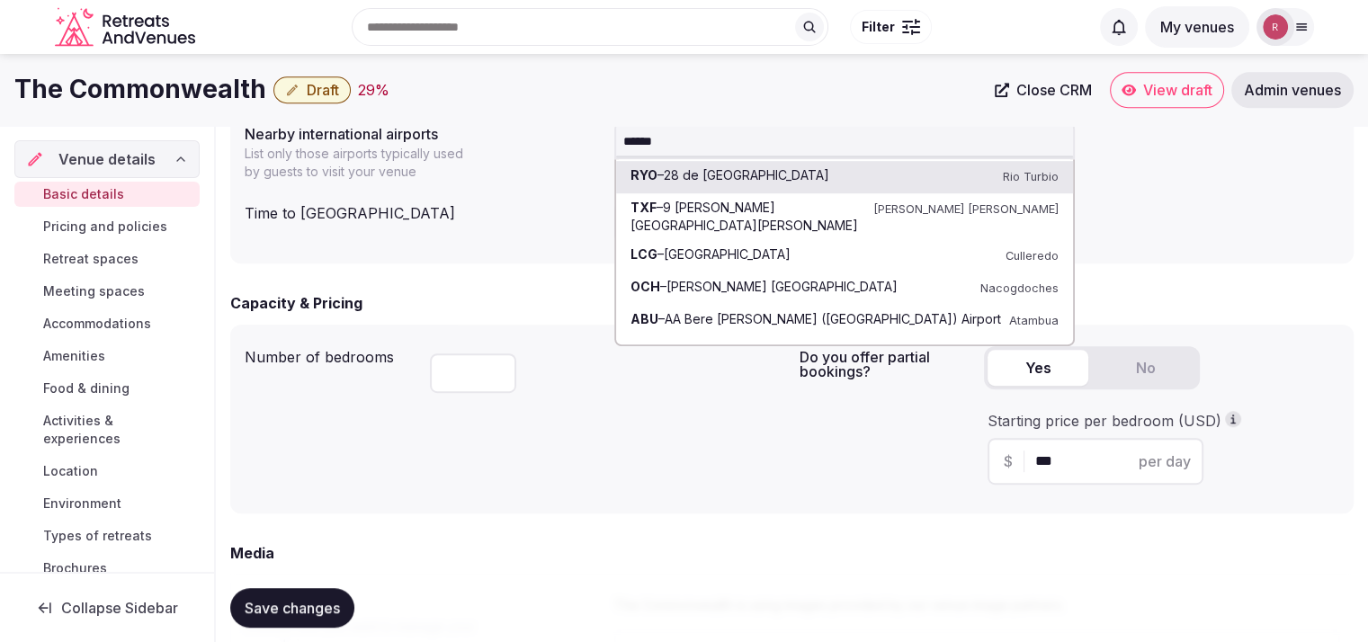
type input "*******"
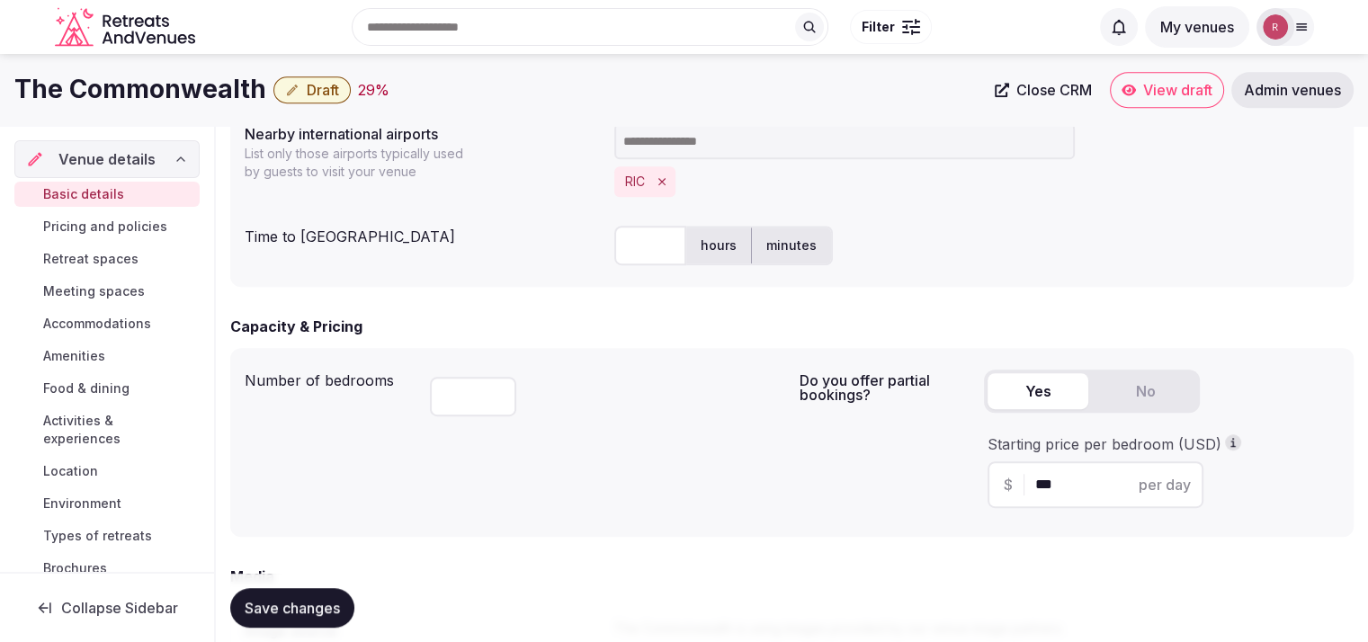
click at [637, 233] on input "text" at bounding box center [650, 246] width 72 height 40
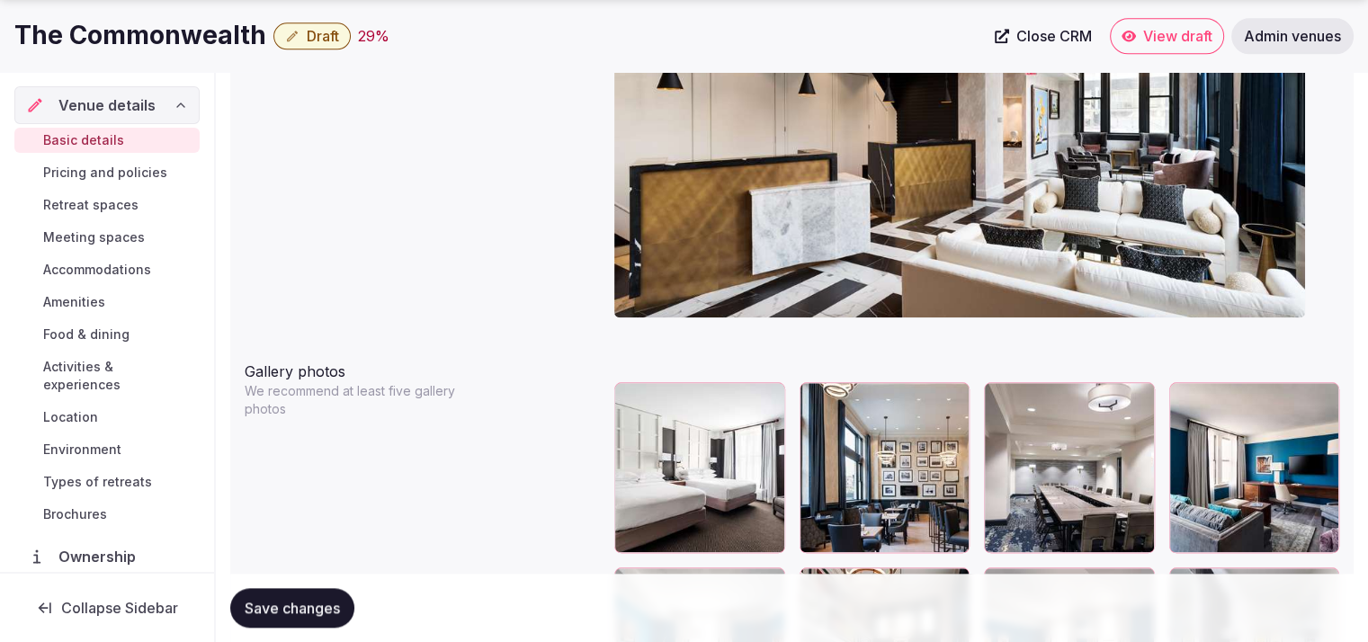
scroll to position [1912, 0]
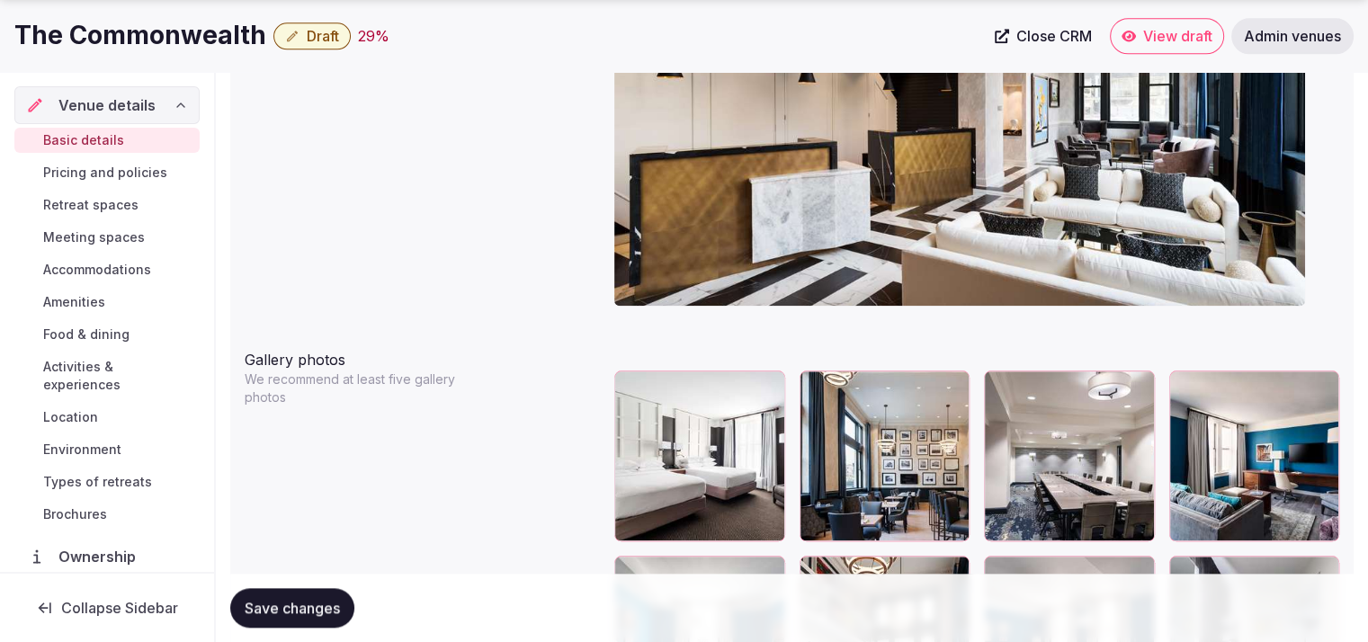
type input "**"
click at [291, 612] on span "Save changes" at bounding box center [292, 608] width 95 height 18
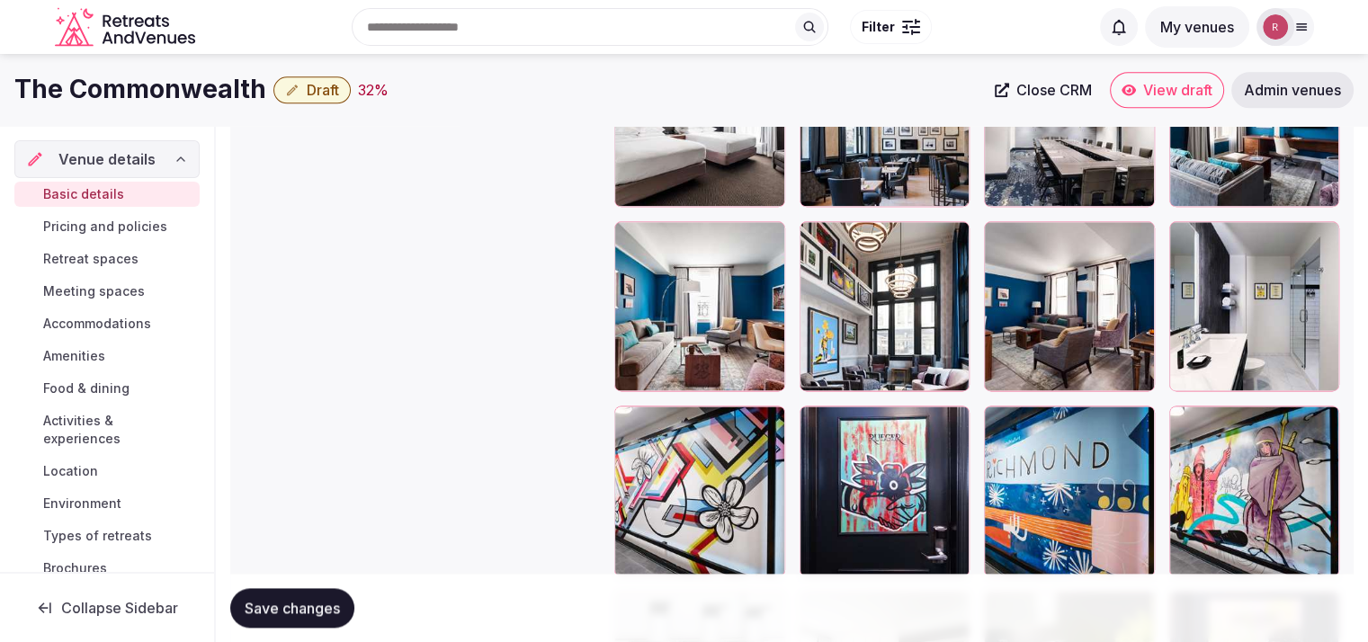
scroll to position [2231, 0]
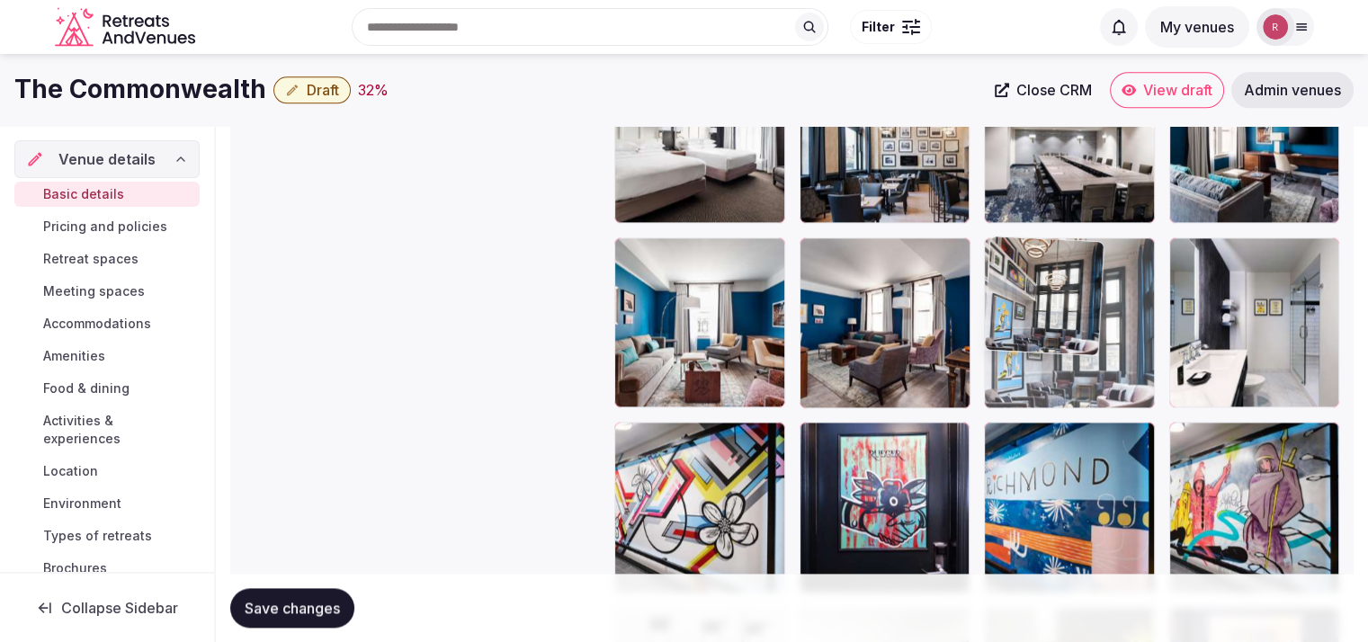
drag, startPoint x: 946, startPoint y: 369, endPoint x: 1087, endPoint y: 363, distance: 140.5
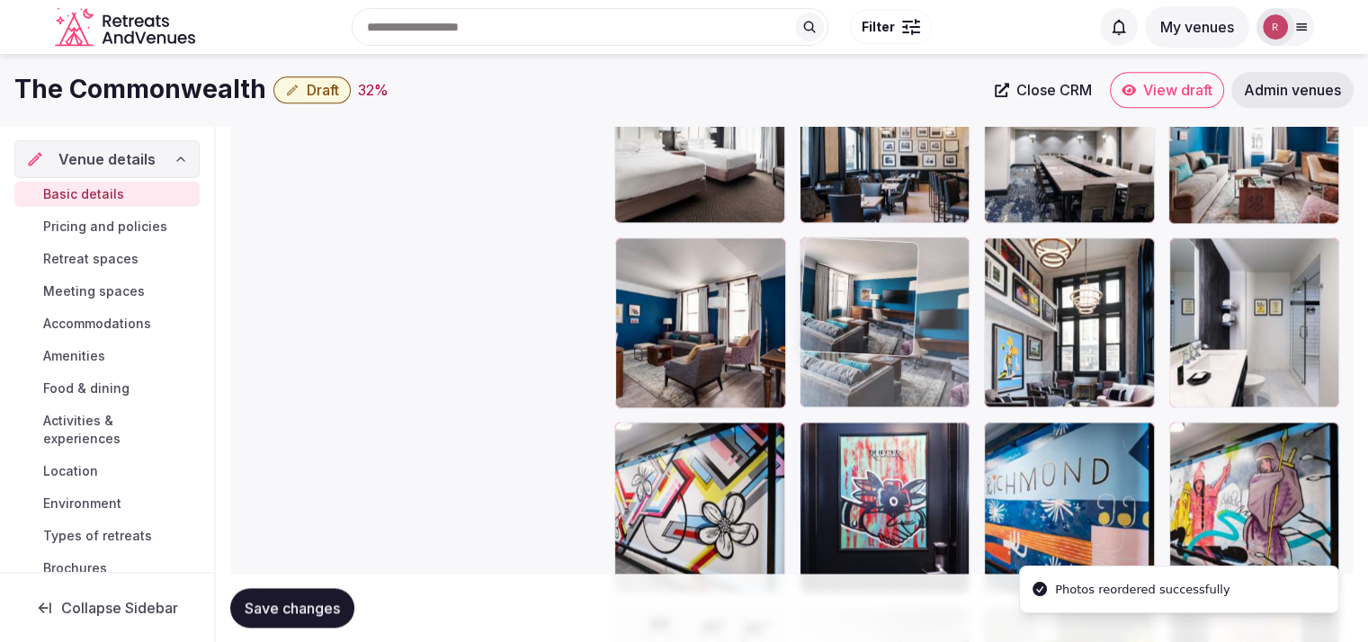
drag, startPoint x: 1241, startPoint y: 196, endPoint x: 896, endPoint y: 398, distance: 400.4
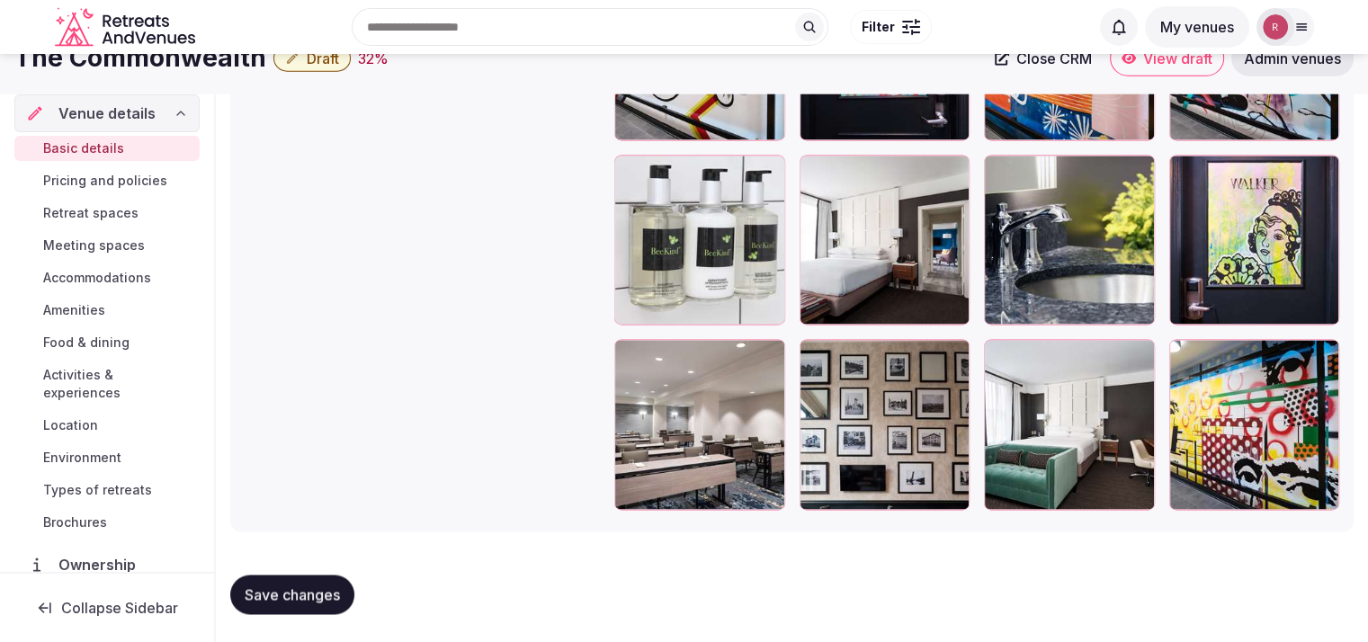
scroll to position [2555, 0]
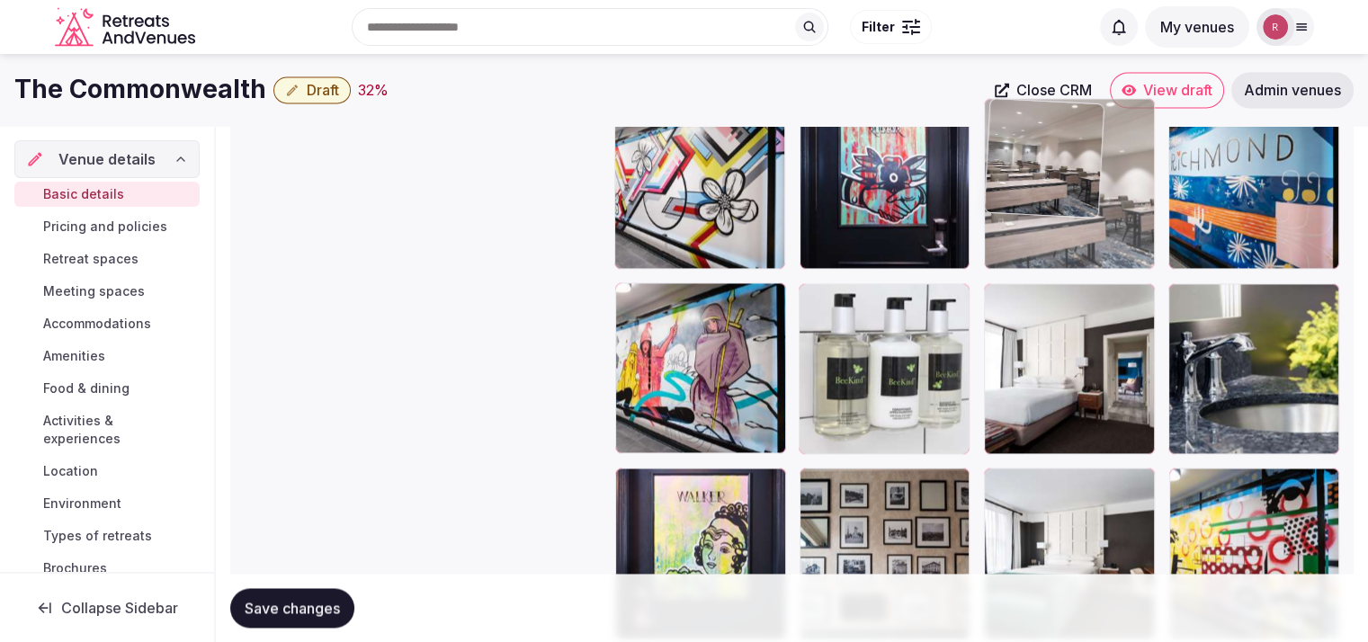
drag, startPoint x: 743, startPoint y: 521, endPoint x: 1087, endPoint y: 222, distance: 455.3
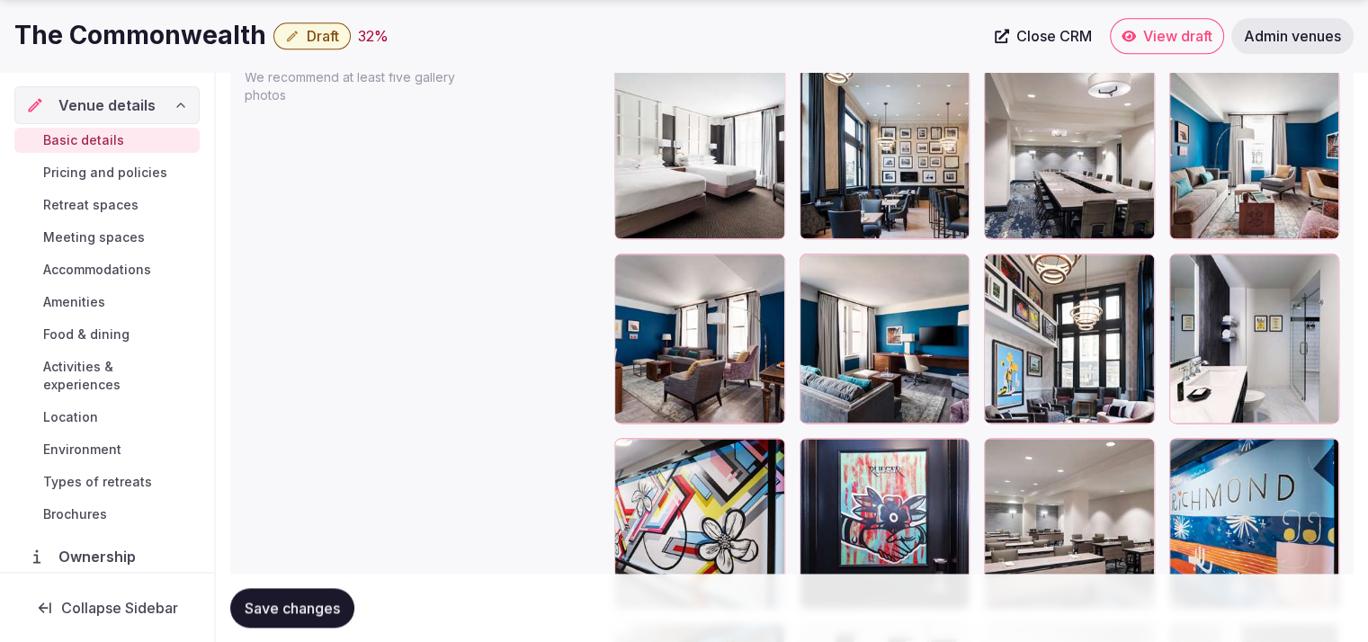
scroll to position [2218, 0]
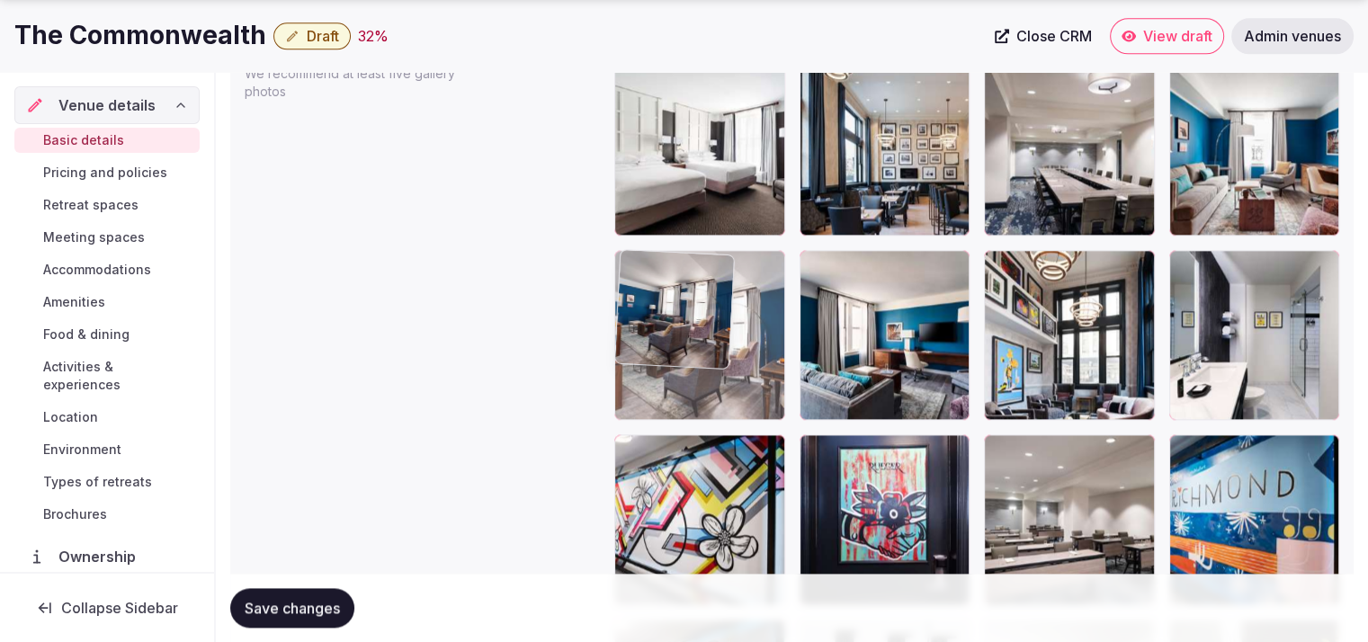
drag, startPoint x: 697, startPoint y: 363, endPoint x: 909, endPoint y: 488, distance: 246.1
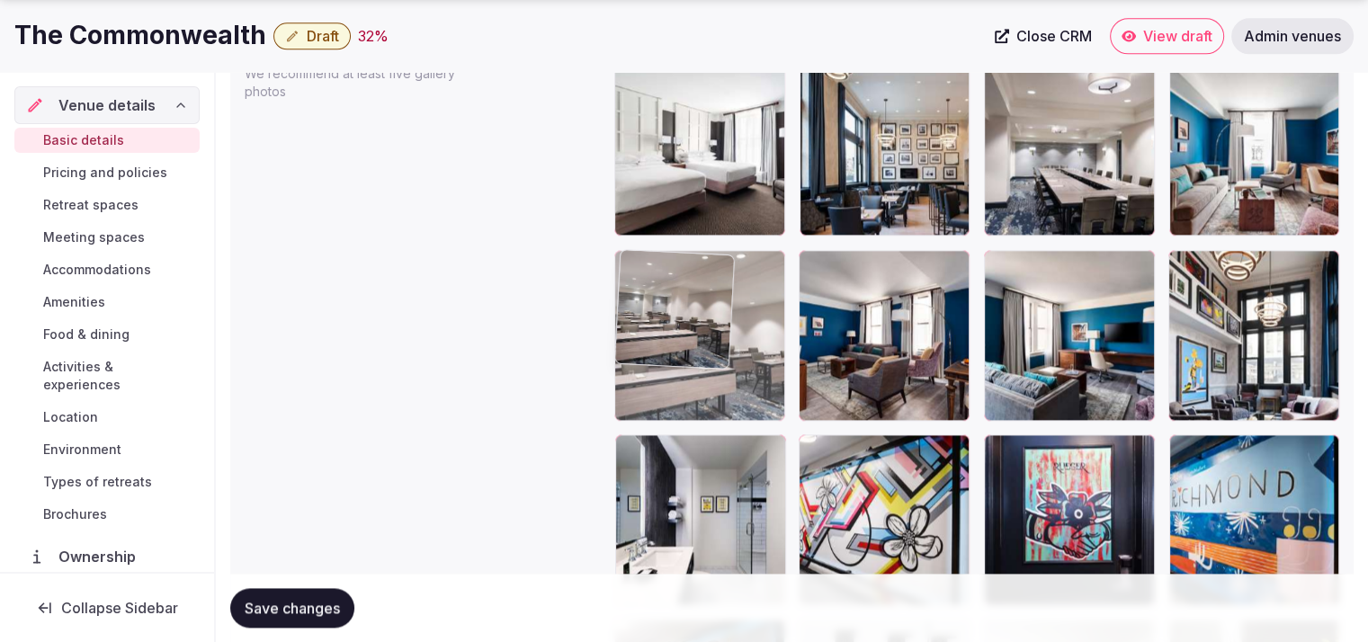
drag, startPoint x: 1043, startPoint y: 514, endPoint x: 725, endPoint y: 373, distance: 348.0
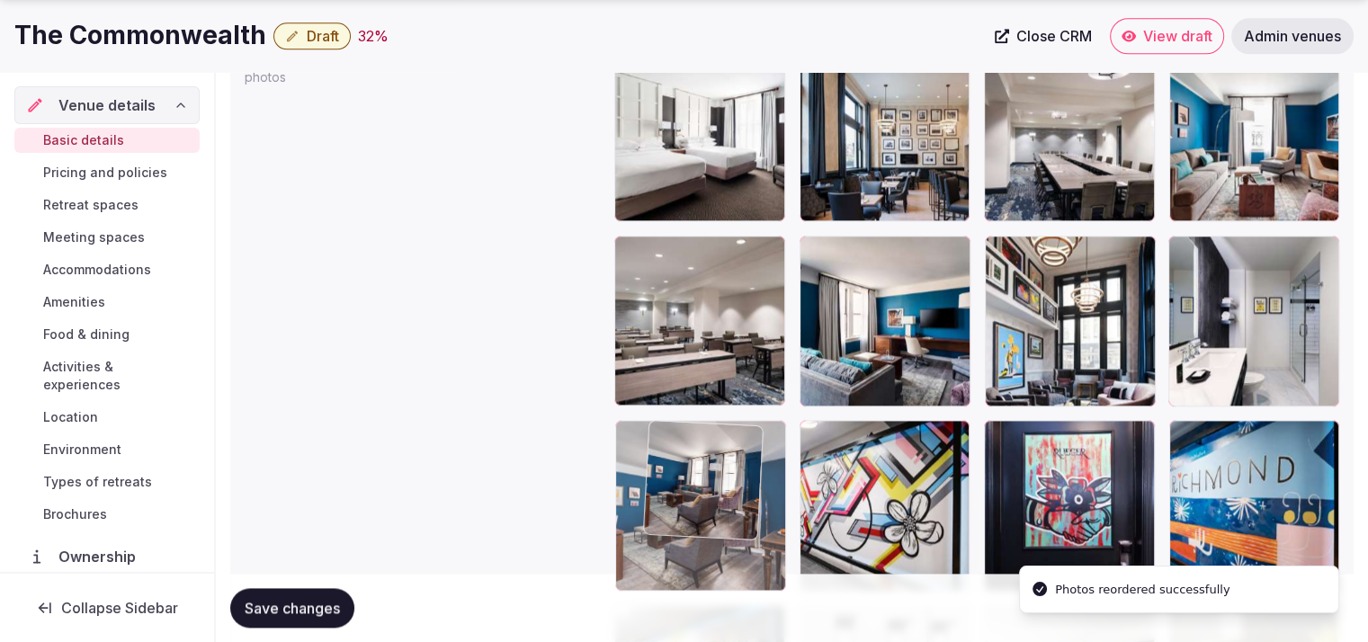
scroll to position [2274, 0]
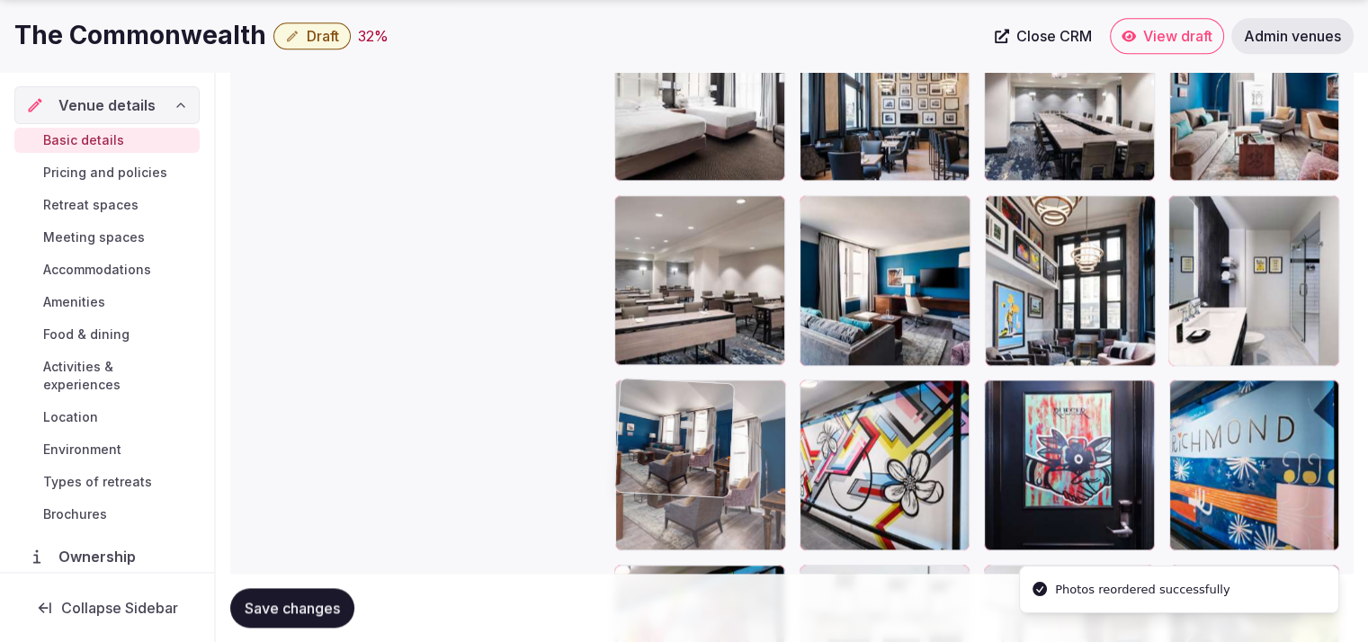
drag, startPoint x: 889, startPoint y: 363, endPoint x: 736, endPoint y: 536, distance: 231.4
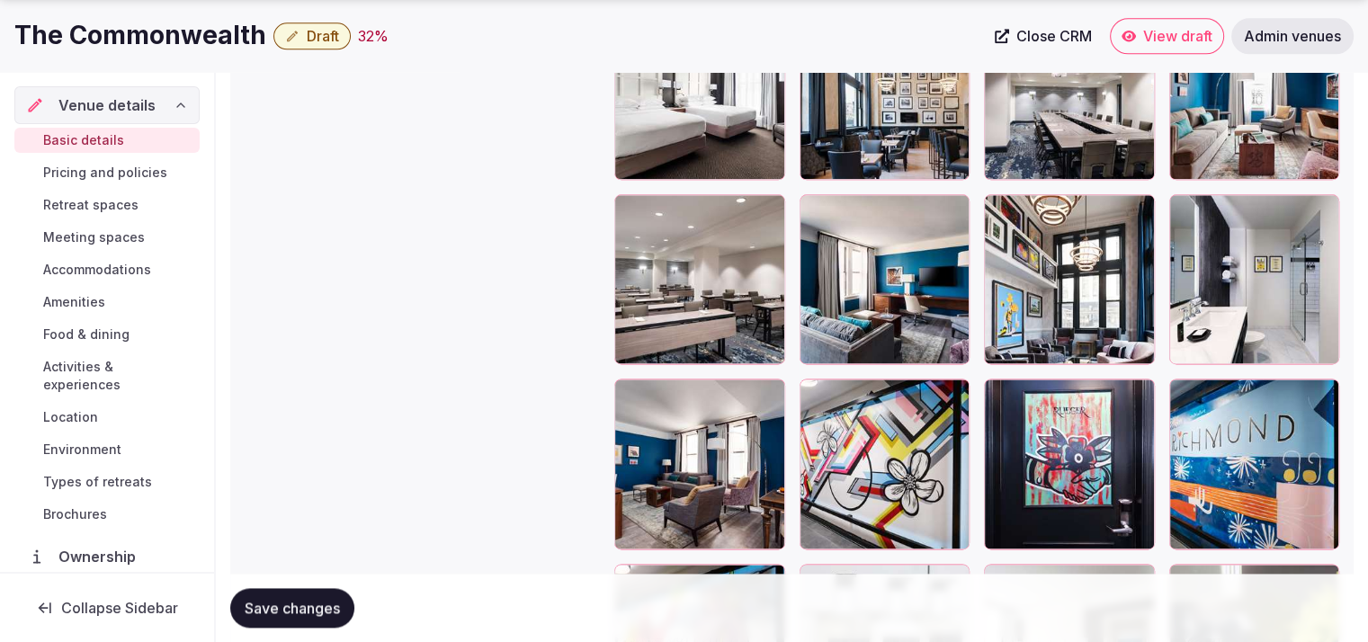
click at [300, 33] on button "Draft" at bounding box center [311, 35] width 77 height 27
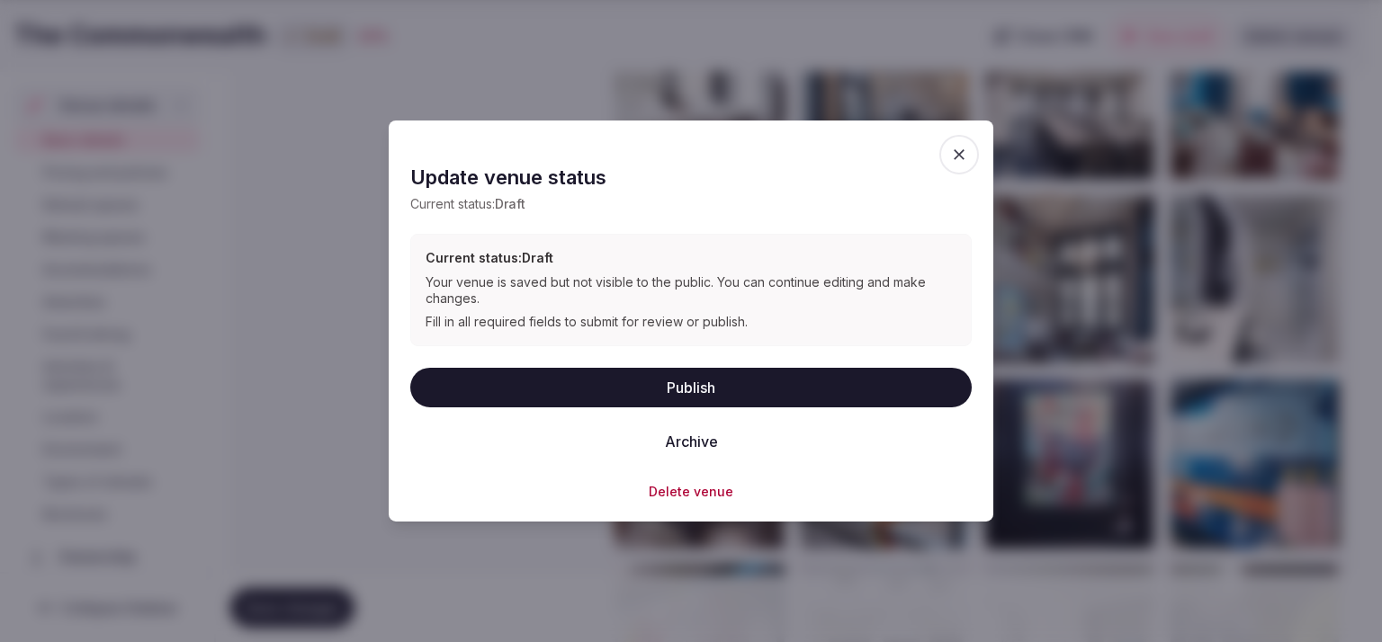
click at [649, 390] on button "Publish" at bounding box center [690, 387] width 561 height 40
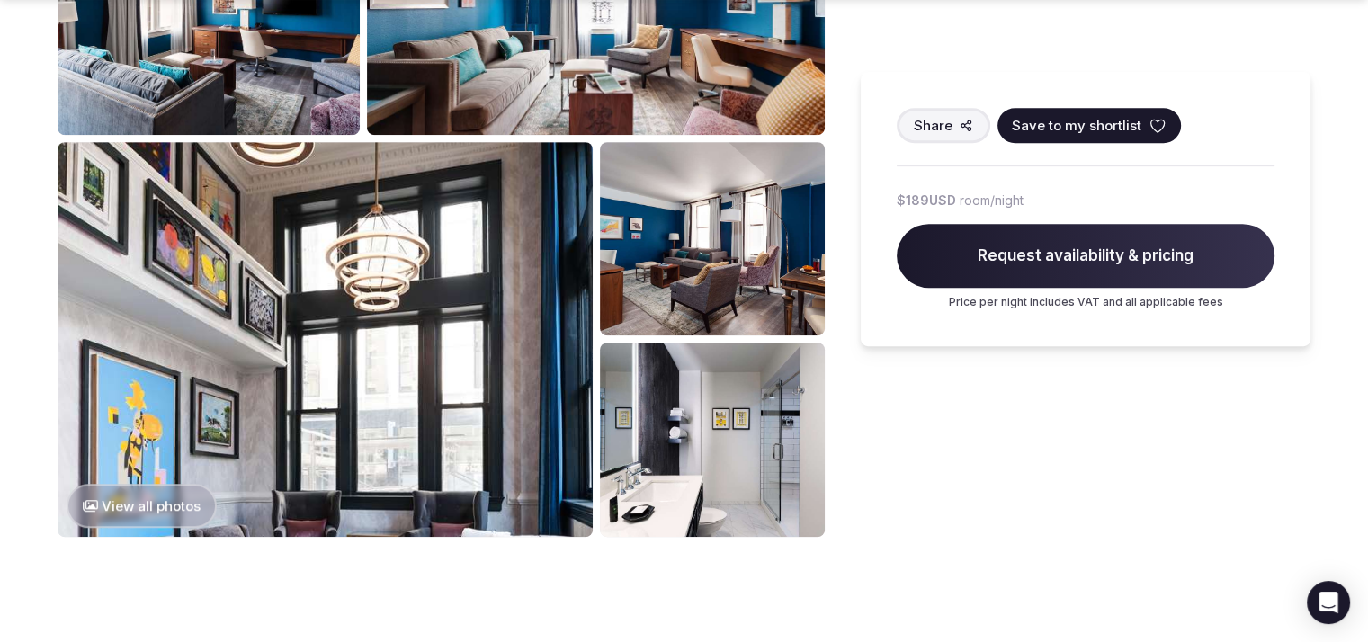
scroll to position [946, 0]
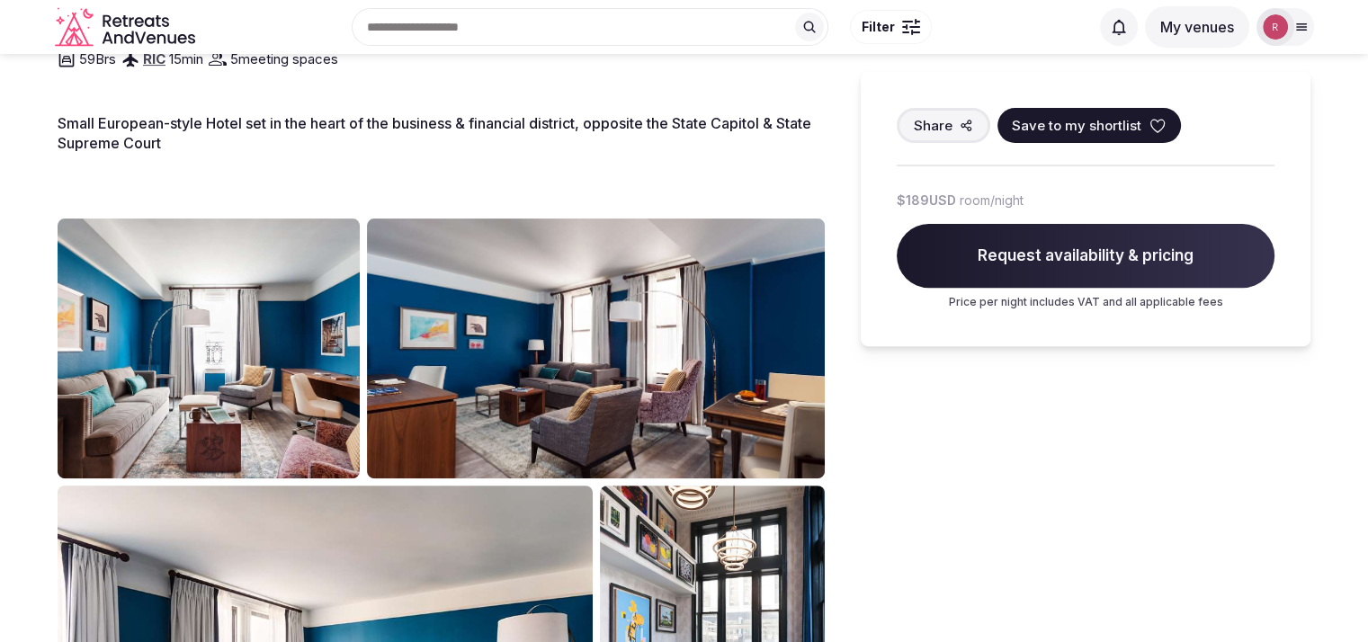
scroll to position [579, 0]
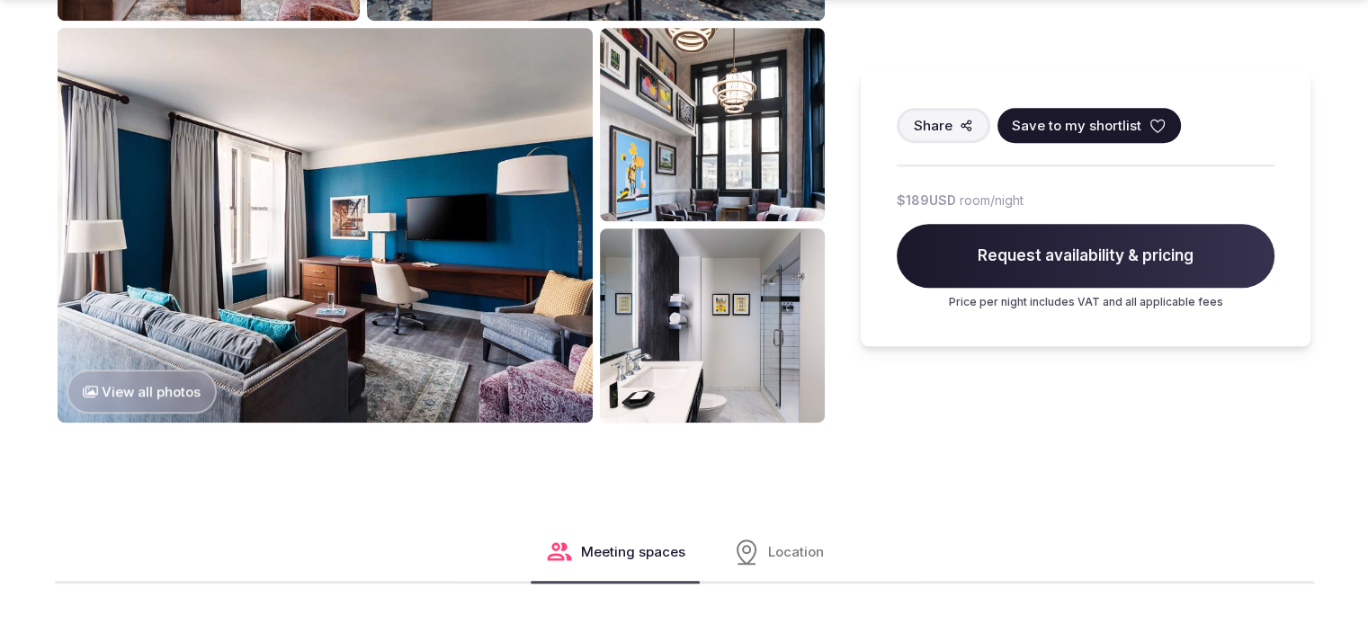
scroll to position [481, 0]
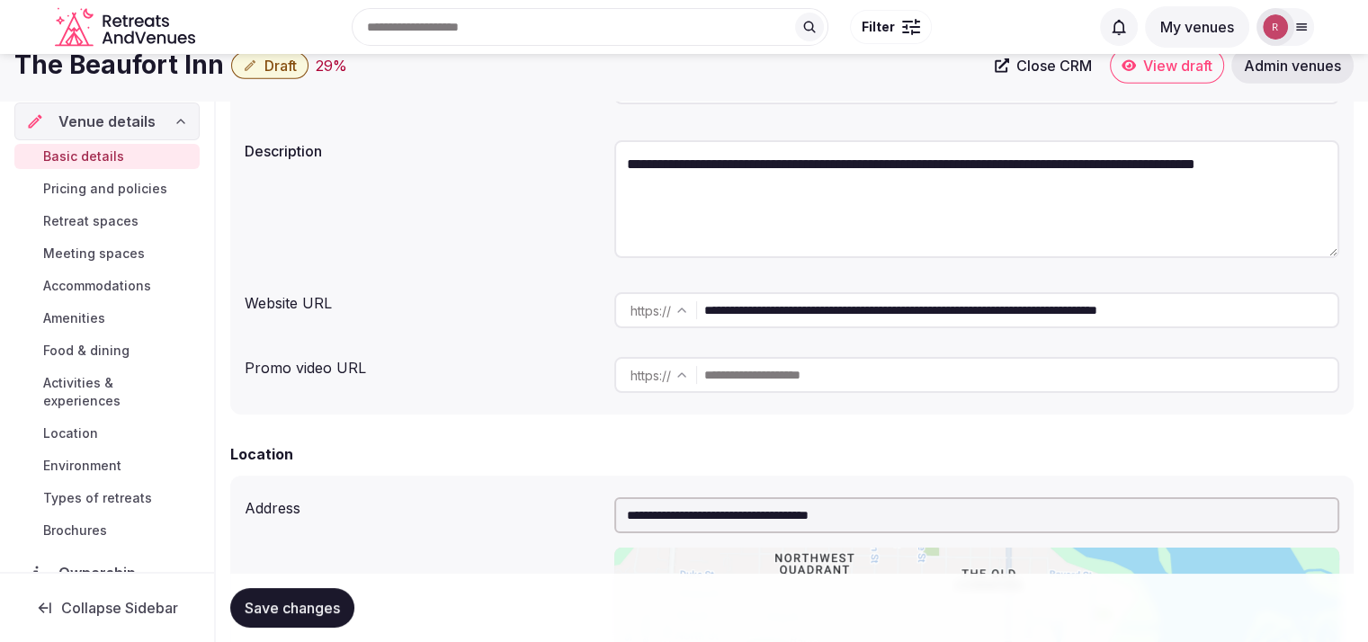
scroll to position [237, 0]
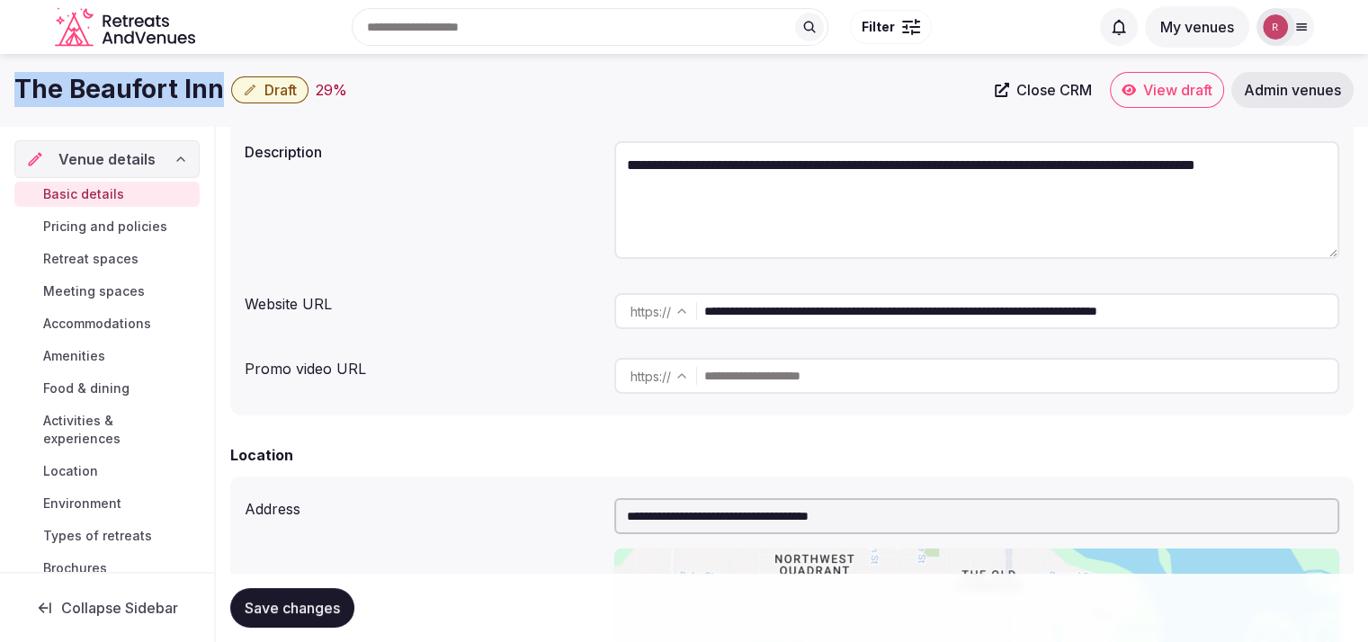
drag, startPoint x: 218, startPoint y: 90, endPoint x: 17, endPoint y: 102, distance: 200.9
click at [17, 102] on h1 "The Beaufort Inn" at bounding box center [119, 89] width 210 height 35
copy h1 "The Beaufort Inn"
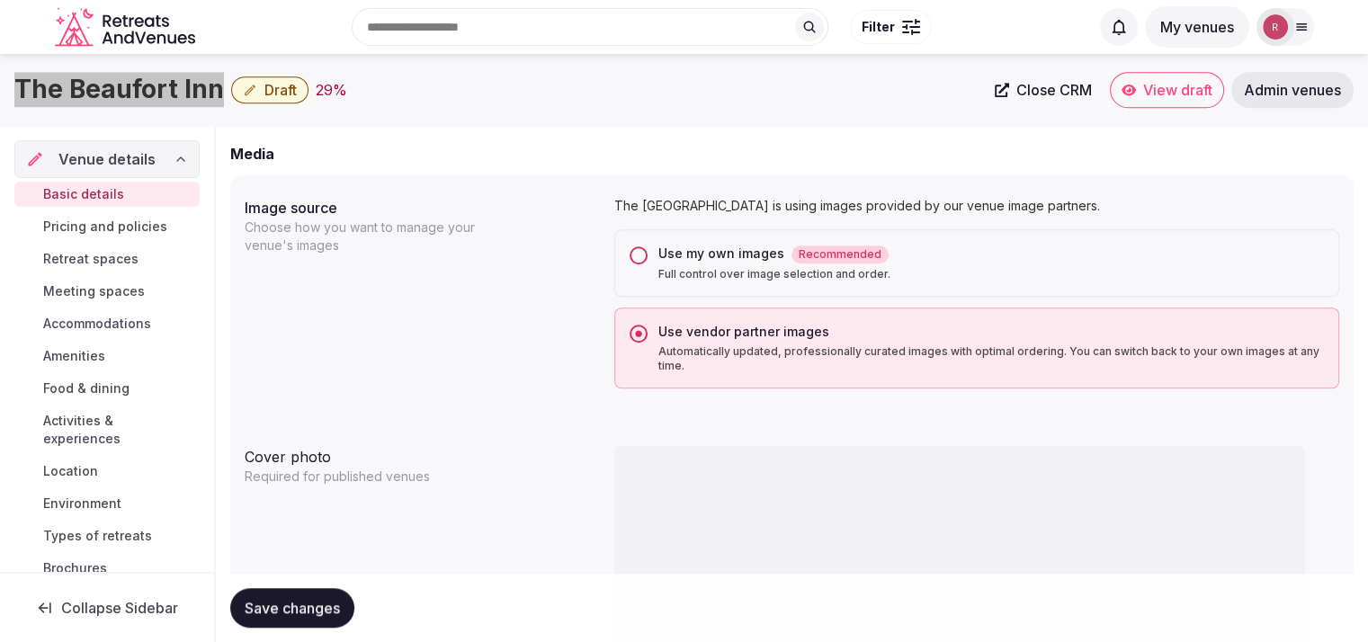
scroll to position [1921, 0]
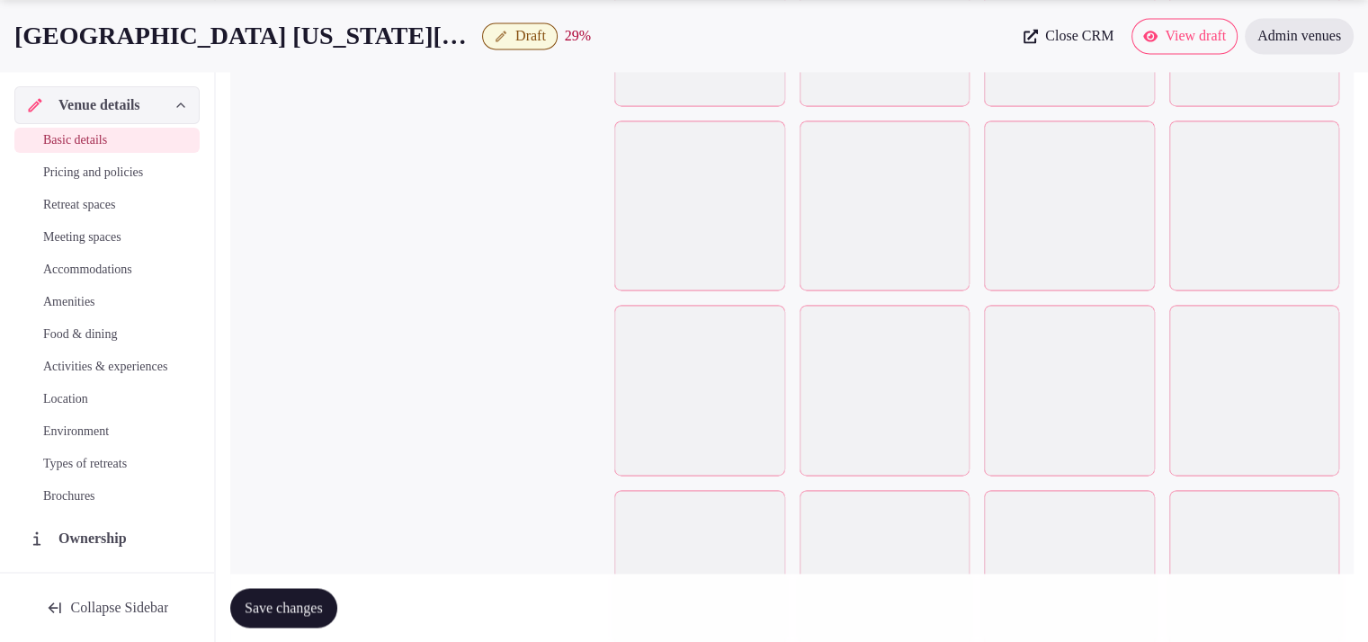
scroll to position [2721, 0]
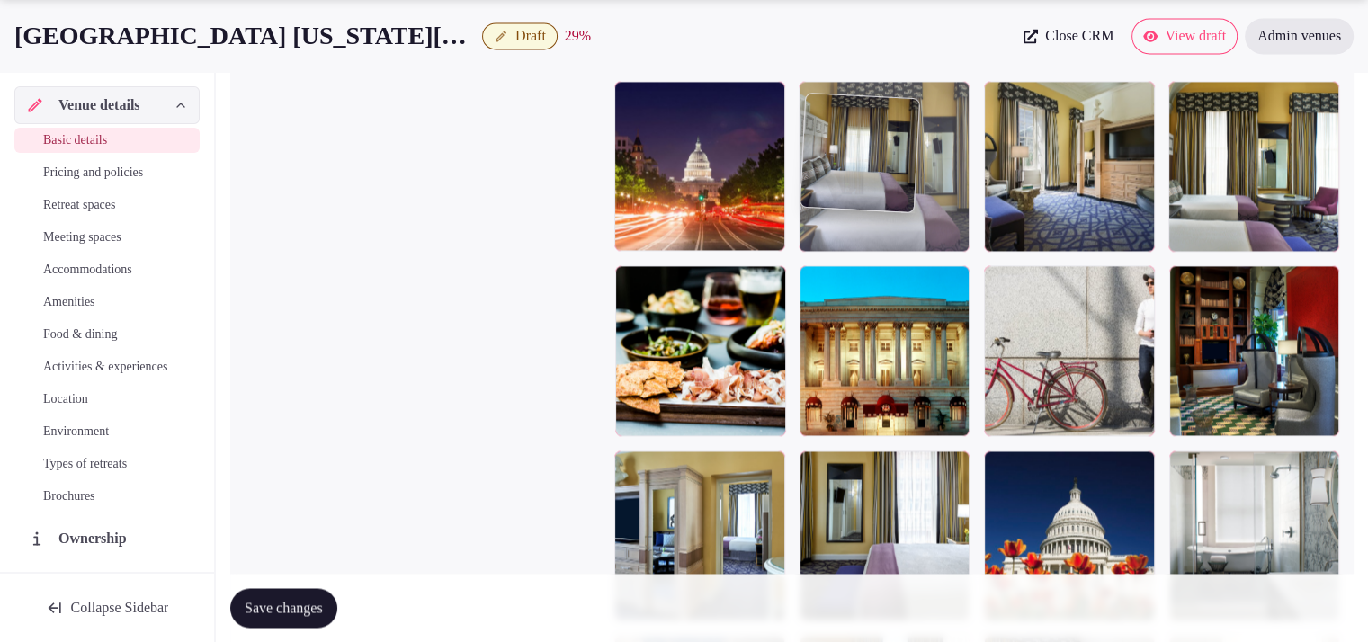
drag, startPoint x: 723, startPoint y: 398, endPoint x: 902, endPoint y: 222, distance: 251.3
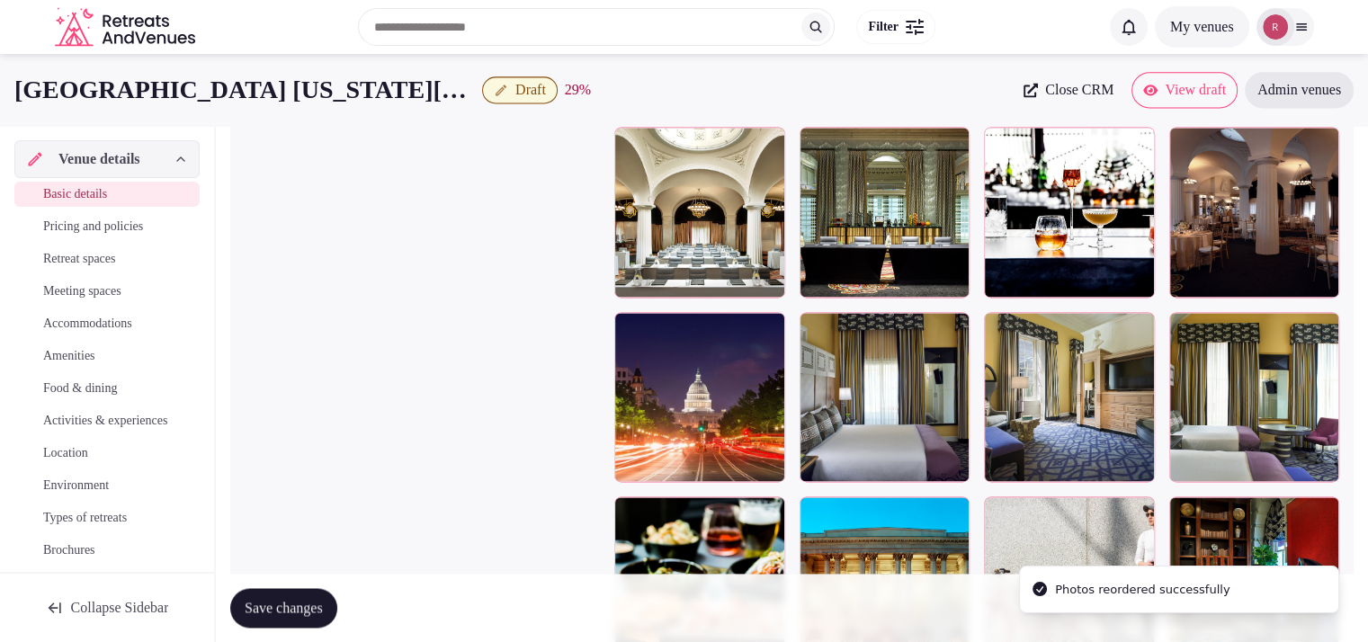
scroll to position [2457, 0]
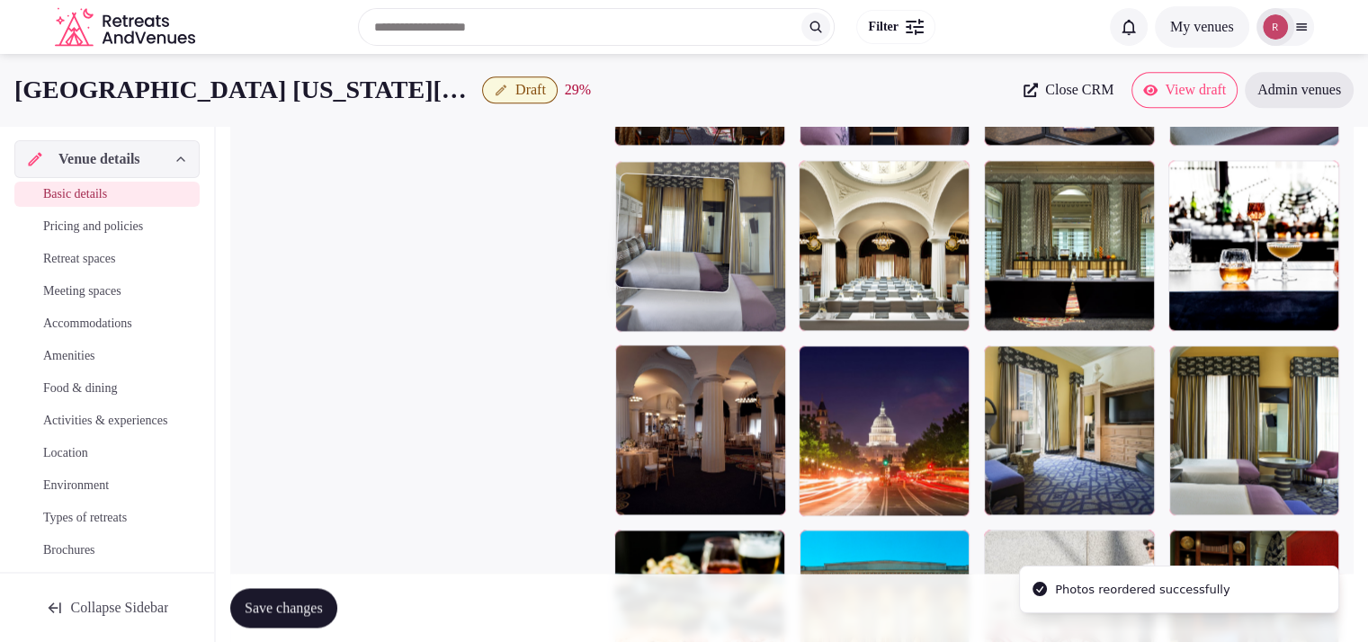
drag, startPoint x: 855, startPoint y: 455, endPoint x: 773, endPoint y: 313, distance: 164.5
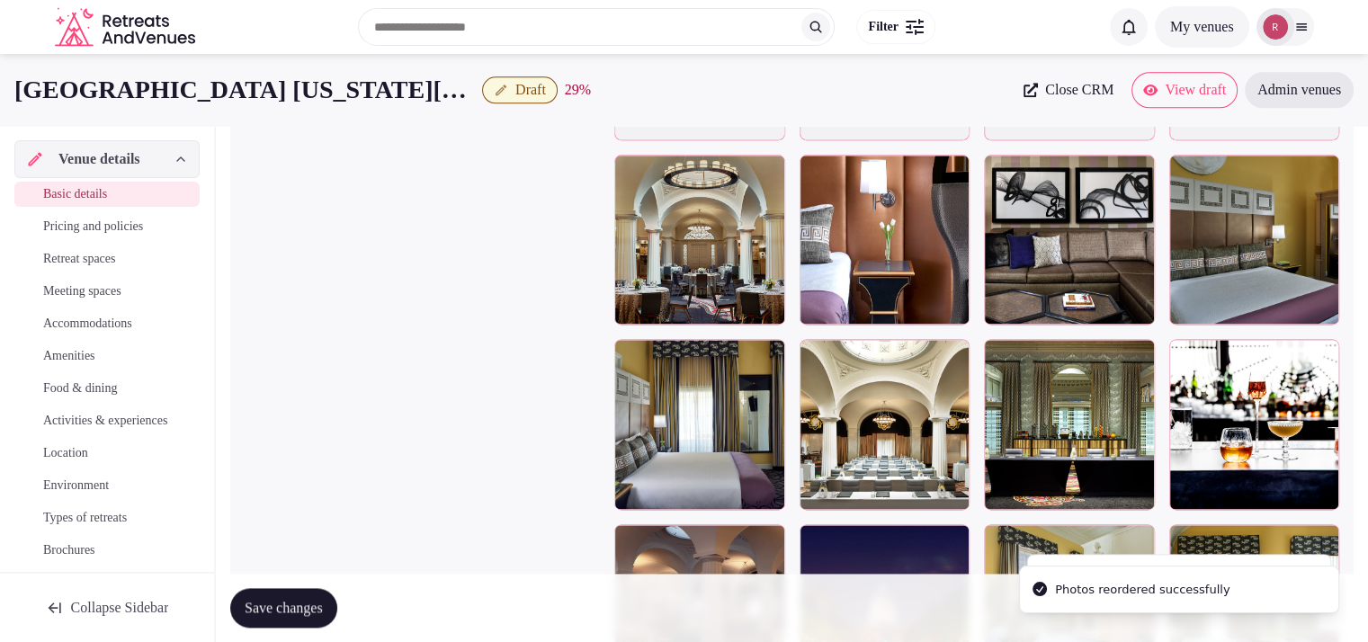
scroll to position [2220, 0]
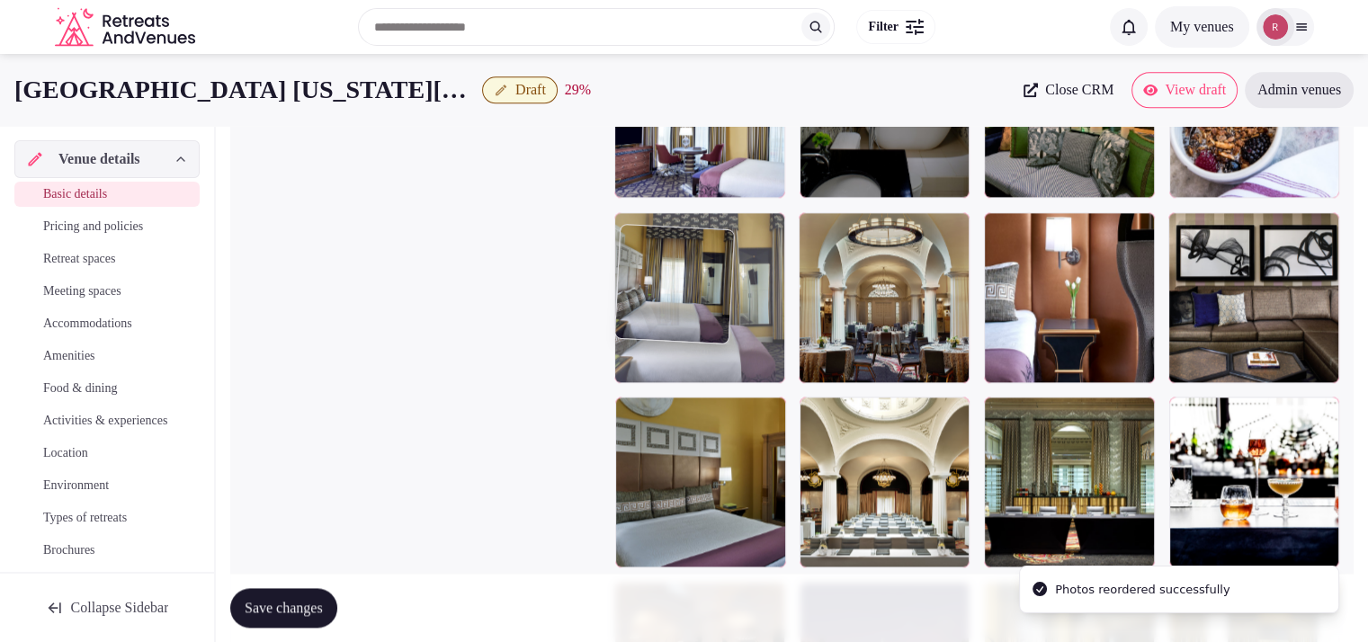
drag, startPoint x: 752, startPoint y: 508, endPoint x: 793, endPoint y: 327, distance: 186.4
click at [766, 335] on body "**********" at bounding box center [684, 164] width 1368 height 4769
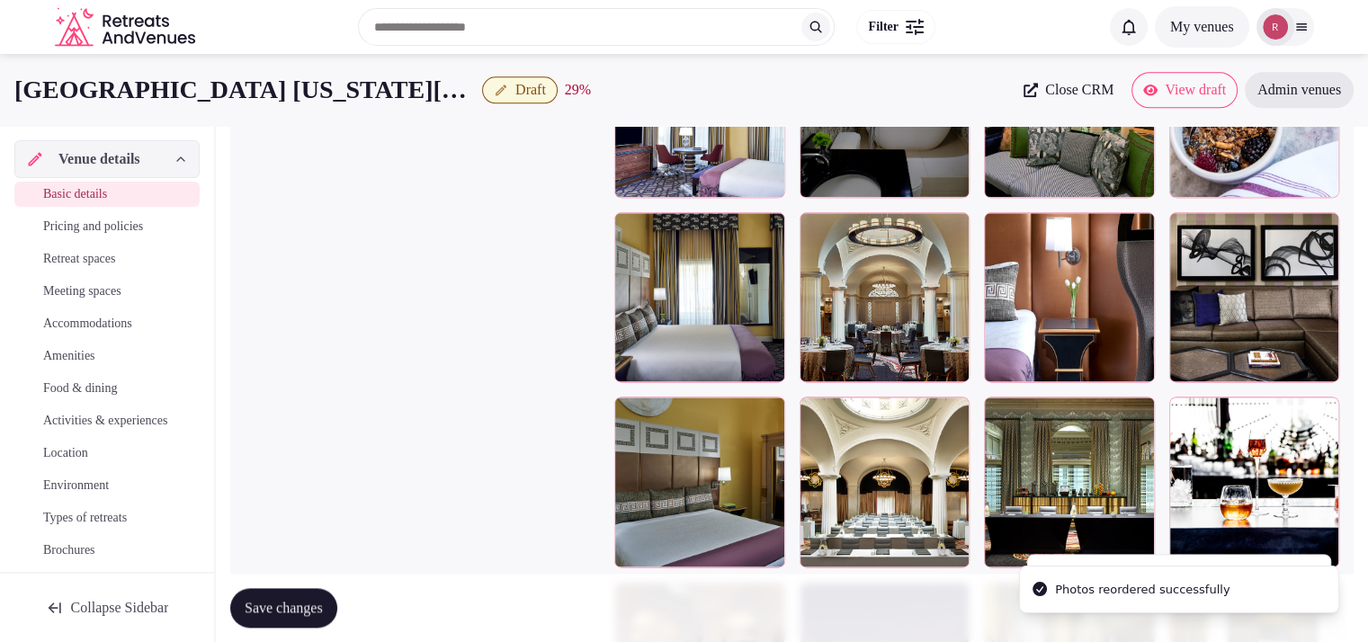
scroll to position [2012, 0]
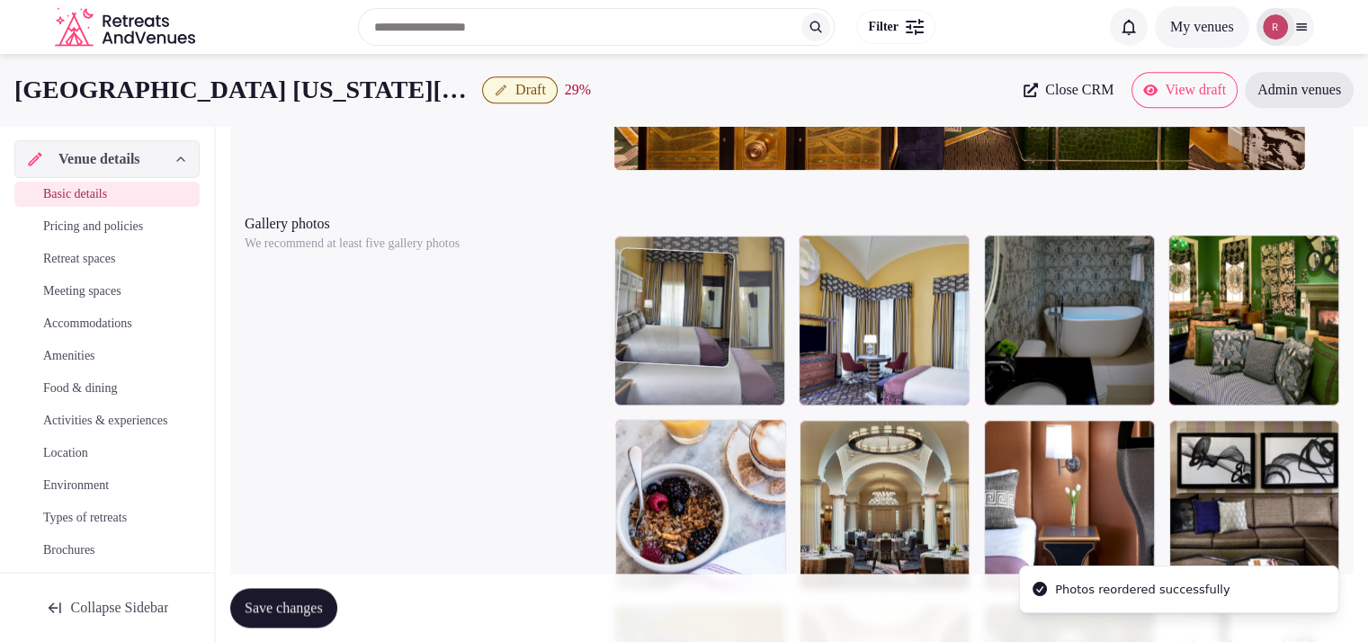
drag, startPoint x: 660, startPoint y: 503, endPoint x: 708, endPoint y: 373, distance: 138.0
click at [709, 372] on body "**********" at bounding box center [684, 372] width 1368 height 4769
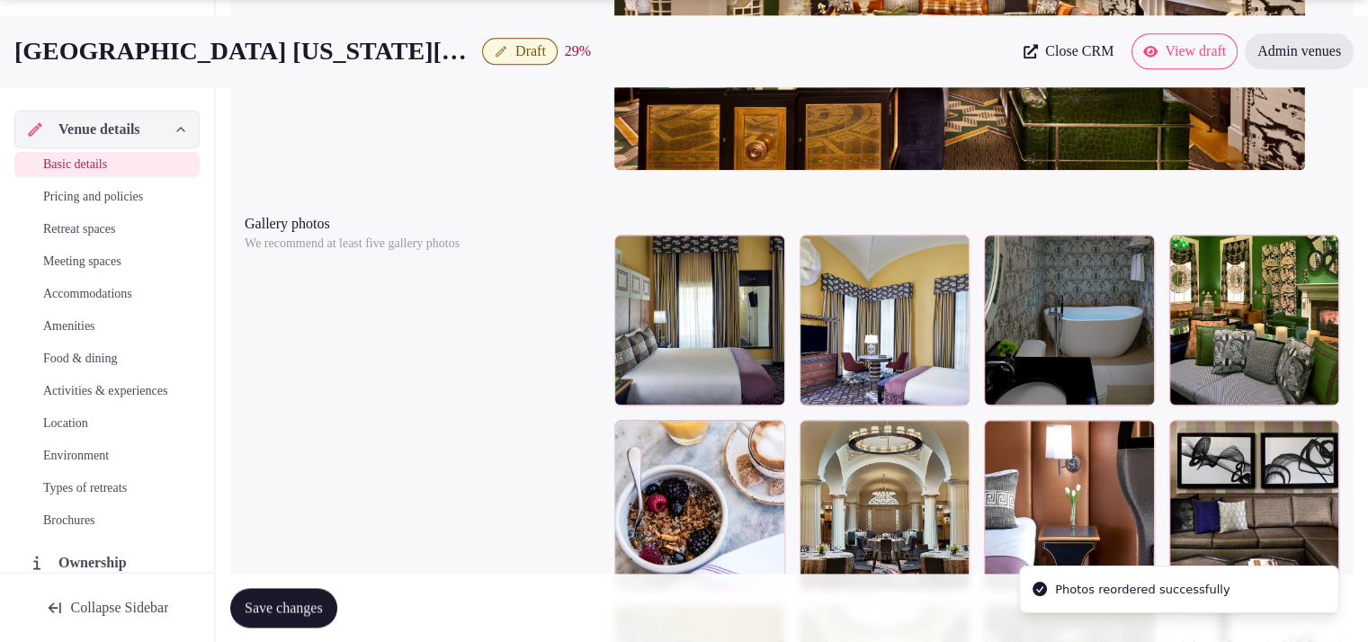
scroll to position [2150, 0]
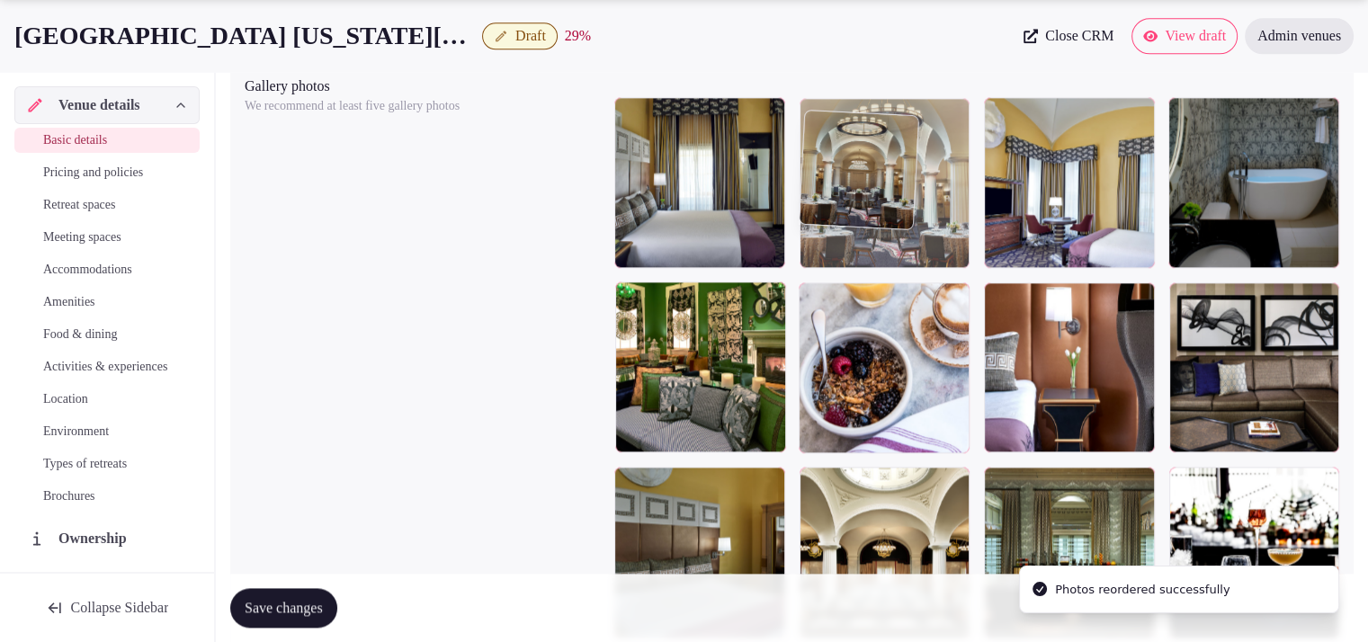
drag, startPoint x: 866, startPoint y: 351, endPoint x: 919, endPoint y: 237, distance: 126.0
click at [919, 237] on body "**********" at bounding box center [684, 234] width 1368 height 4769
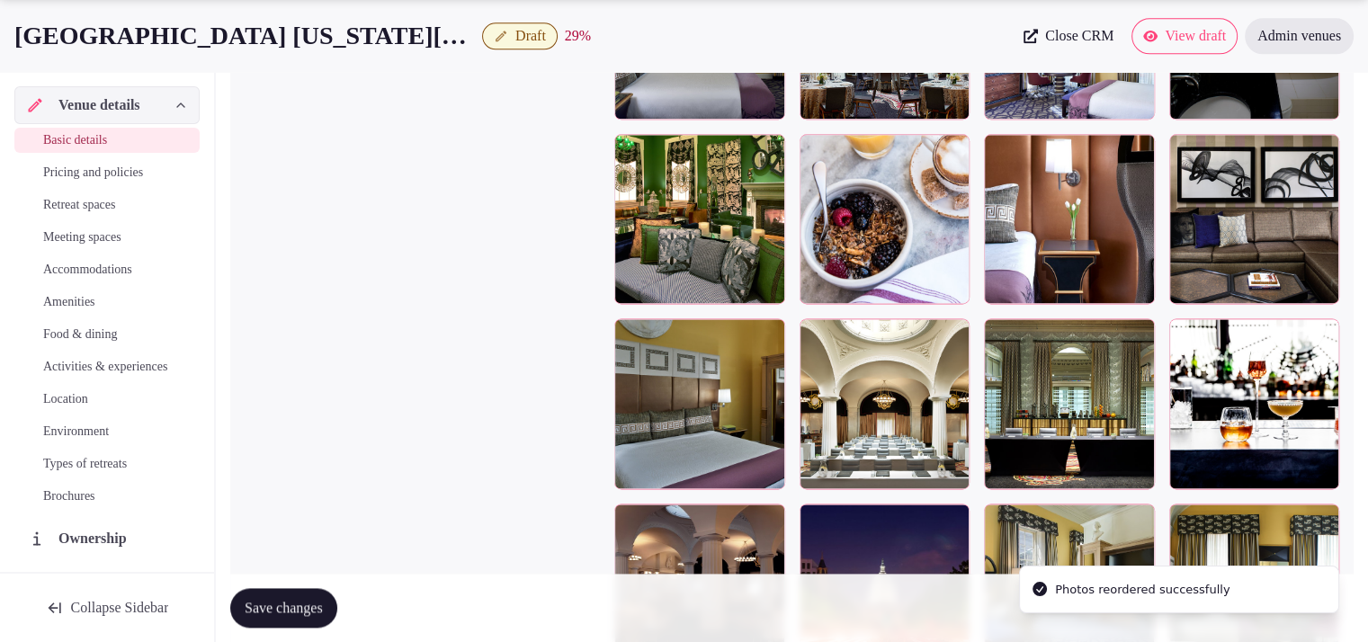
scroll to position [2315, 0]
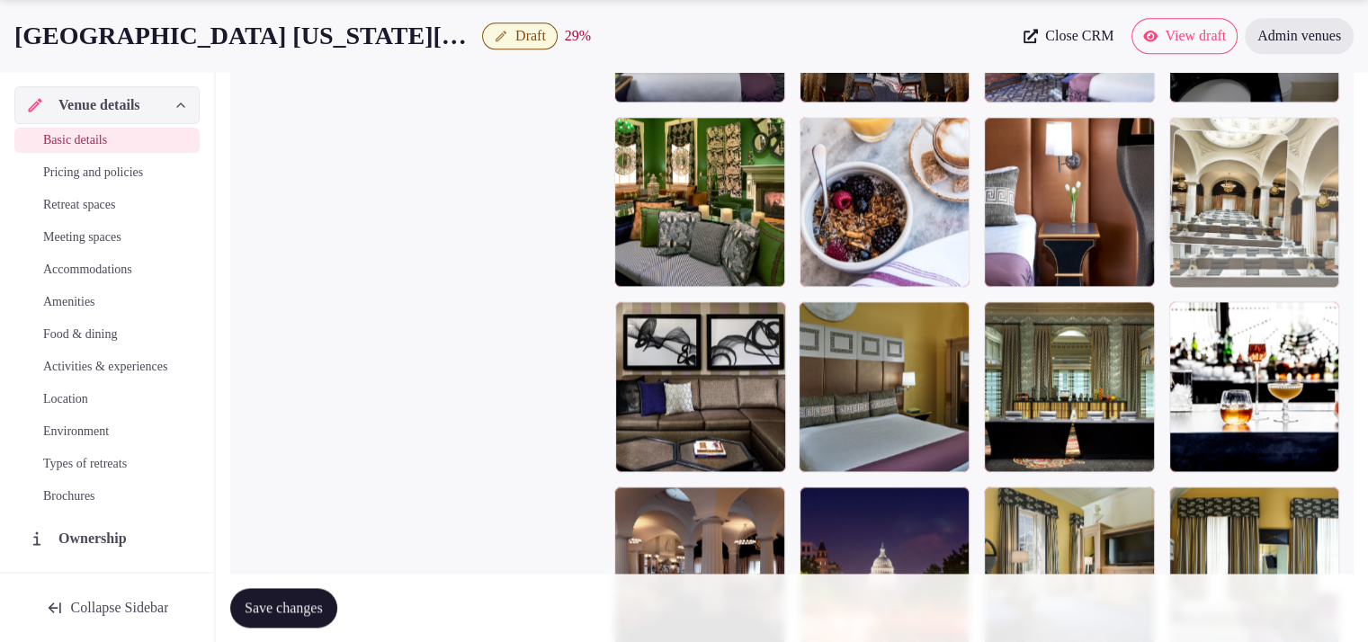
drag, startPoint x: 903, startPoint y: 434, endPoint x: 1258, endPoint y: 273, distance: 388.9
click at [1258, 273] on body "**********" at bounding box center [684, 69] width 1368 height 4769
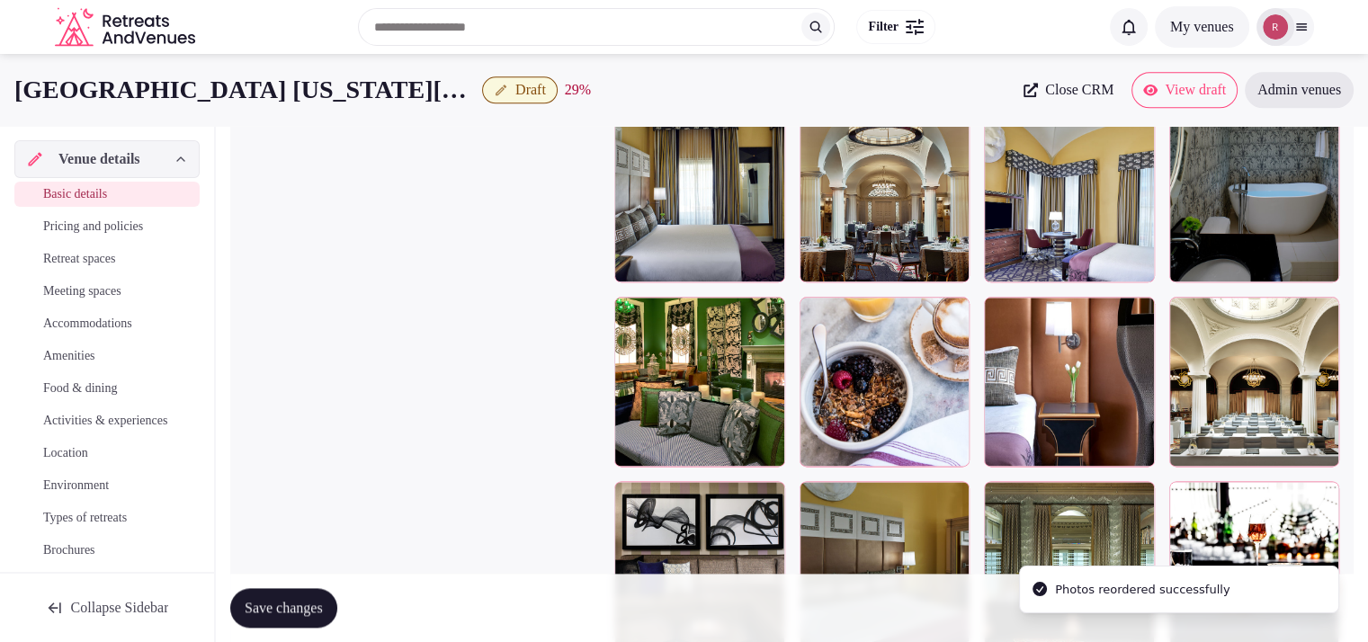
scroll to position [2130, 0]
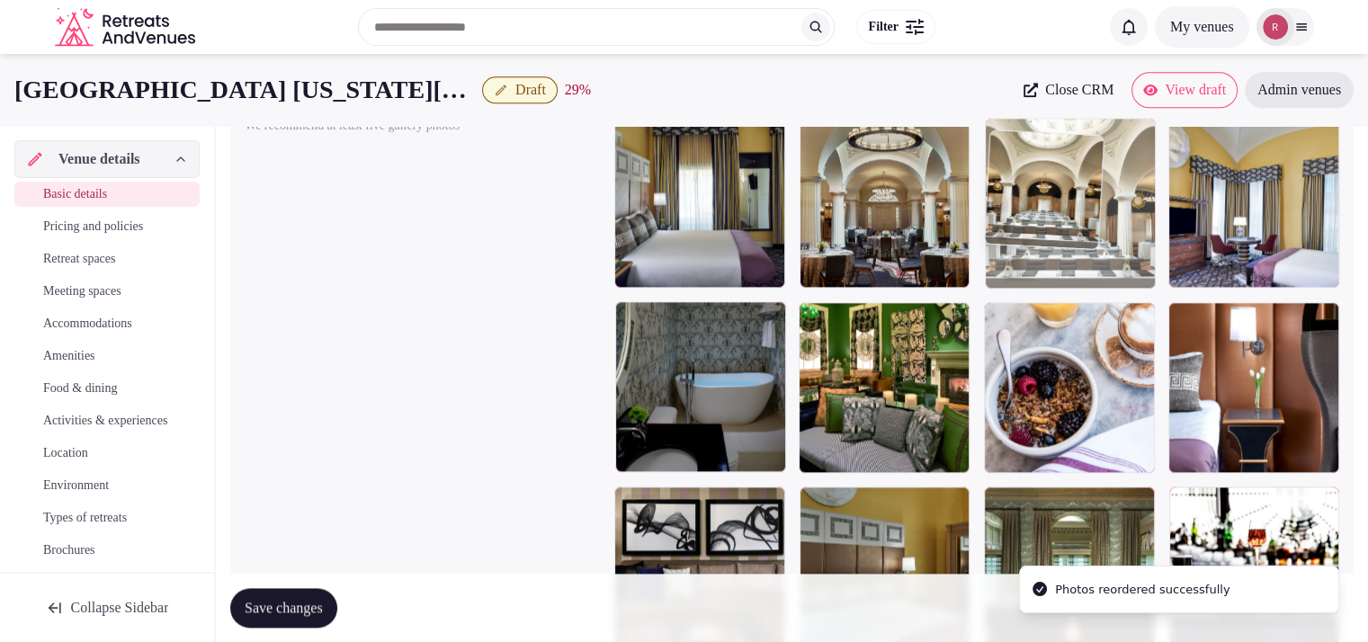
drag, startPoint x: 1267, startPoint y: 401, endPoint x: 1169, endPoint y: 295, distance: 143.9
click at [1169, 295] on body "**********" at bounding box center [684, 254] width 1368 height 4769
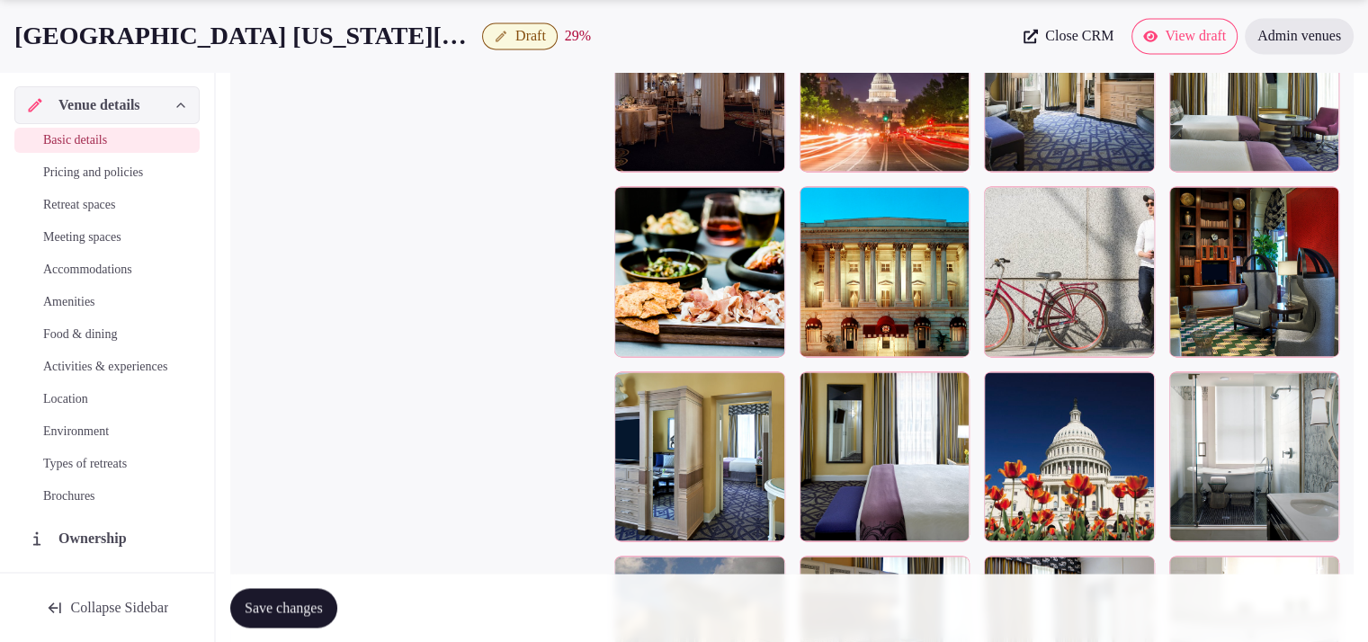
scroll to position [2811, 0]
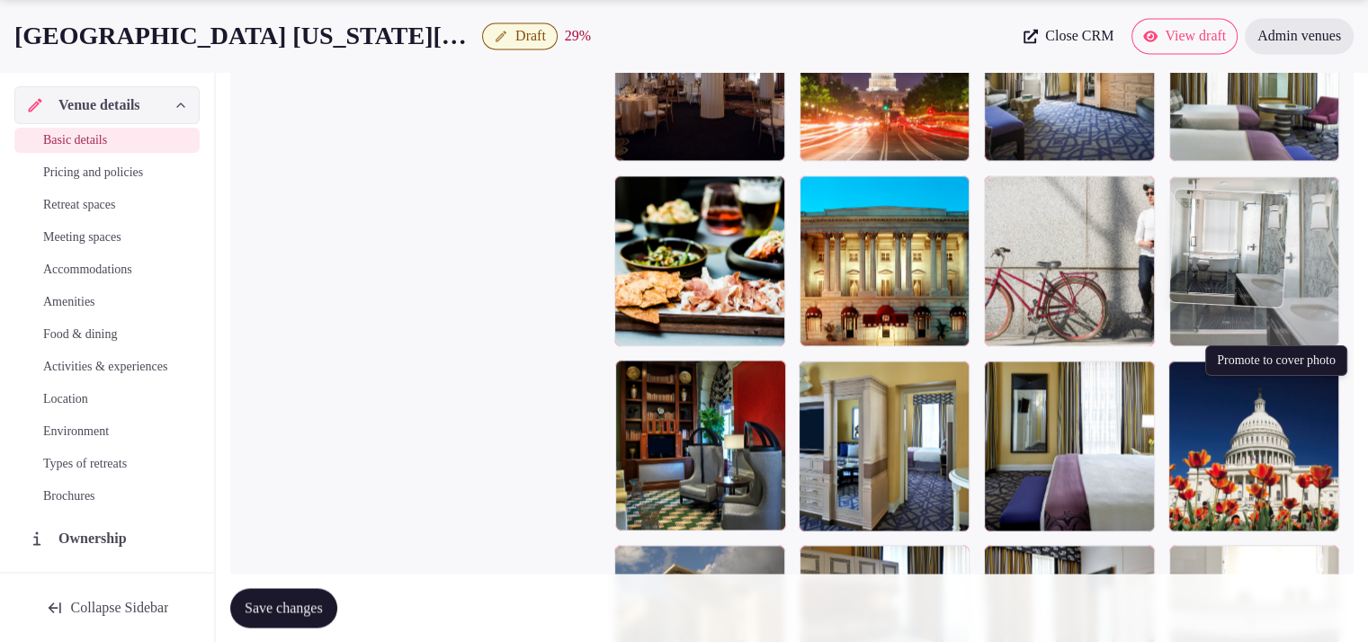
drag, startPoint x: 1328, startPoint y: 373, endPoint x: 1316, endPoint y: 282, distance: 92.5
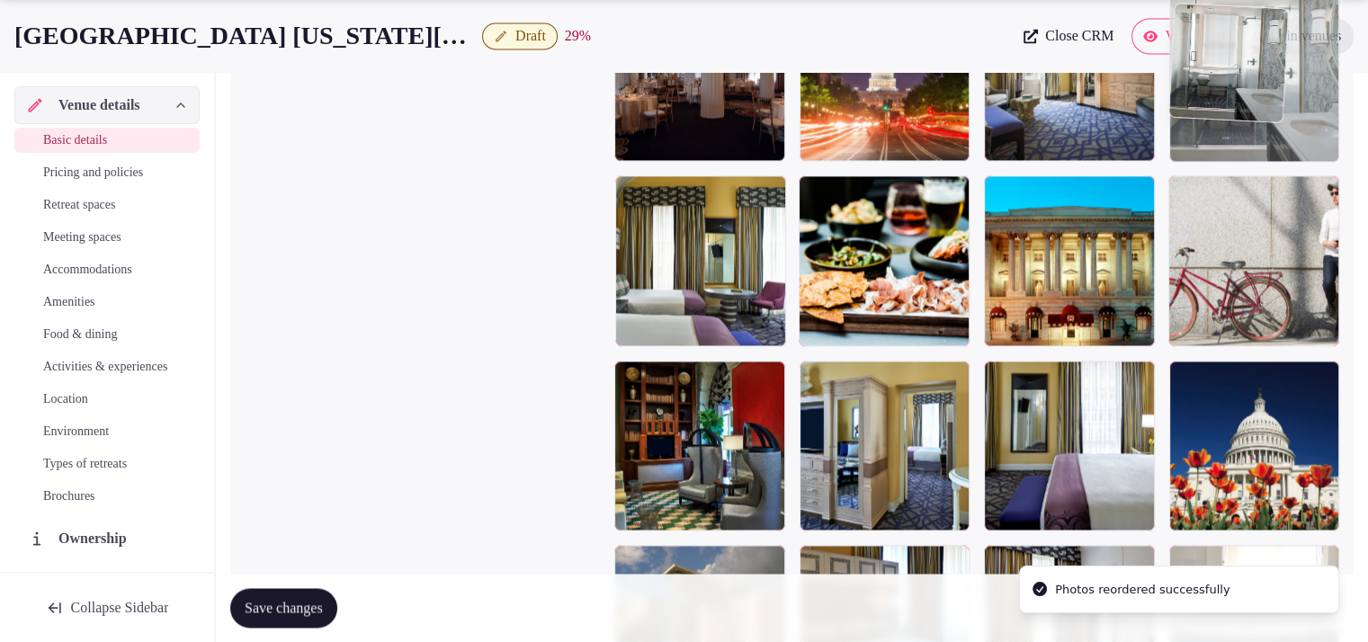
drag, startPoint x: 1270, startPoint y: 309, endPoint x: 1270, endPoint y: 210, distance: 98.9
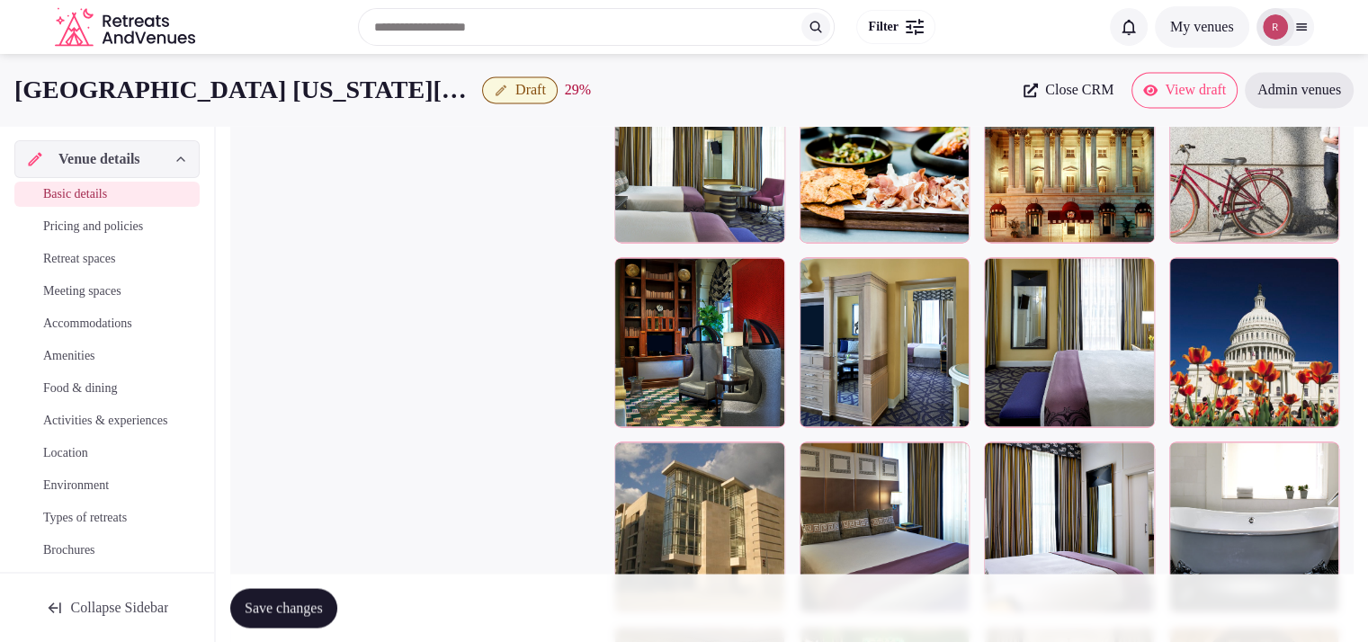
scroll to position [2858, 0]
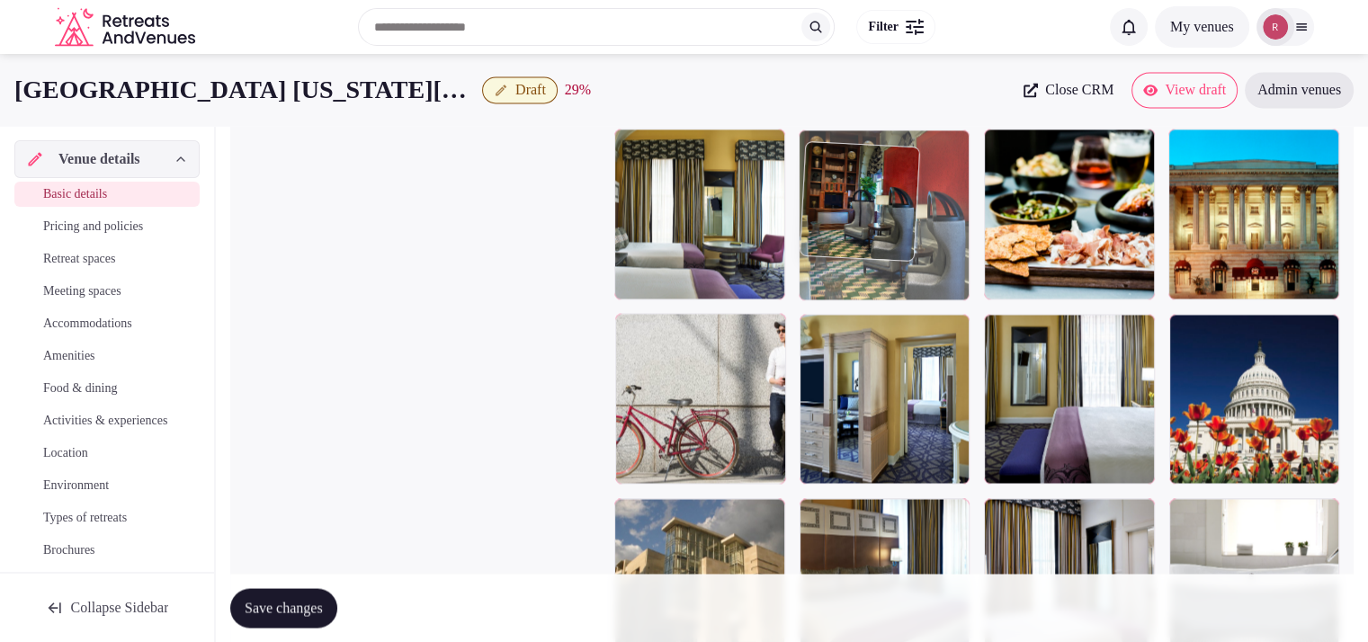
drag, startPoint x: 740, startPoint y: 436, endPoint x: 868, endPoint y: 263, distance: 215.5
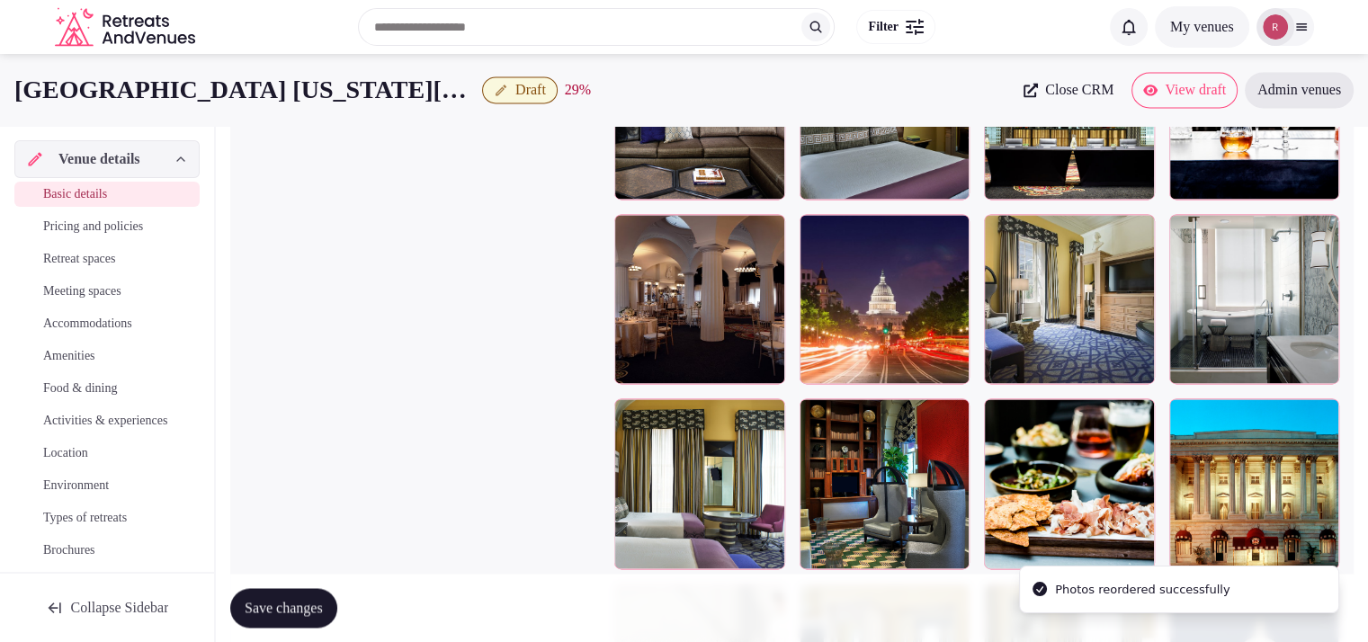
scroll to position [2565, 0]
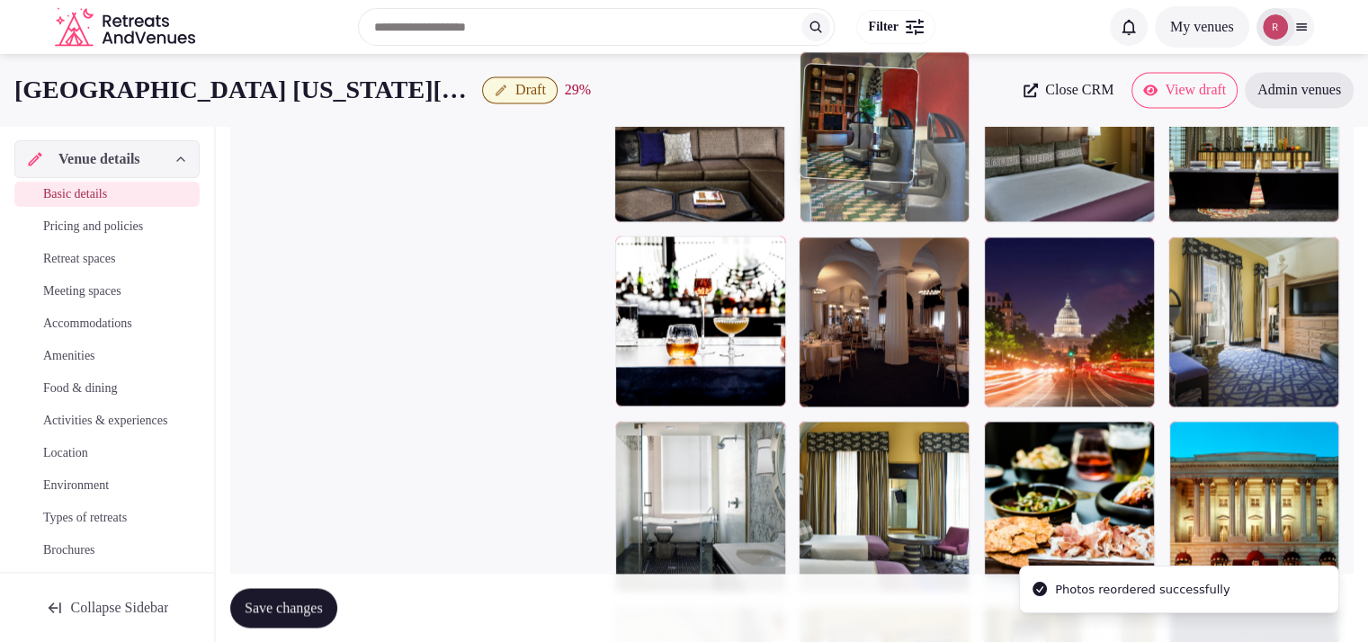
drag, startPoint x: 873, startPoint y: 503, endPoint x: 927, endPoint y: 240, distance: 268.2
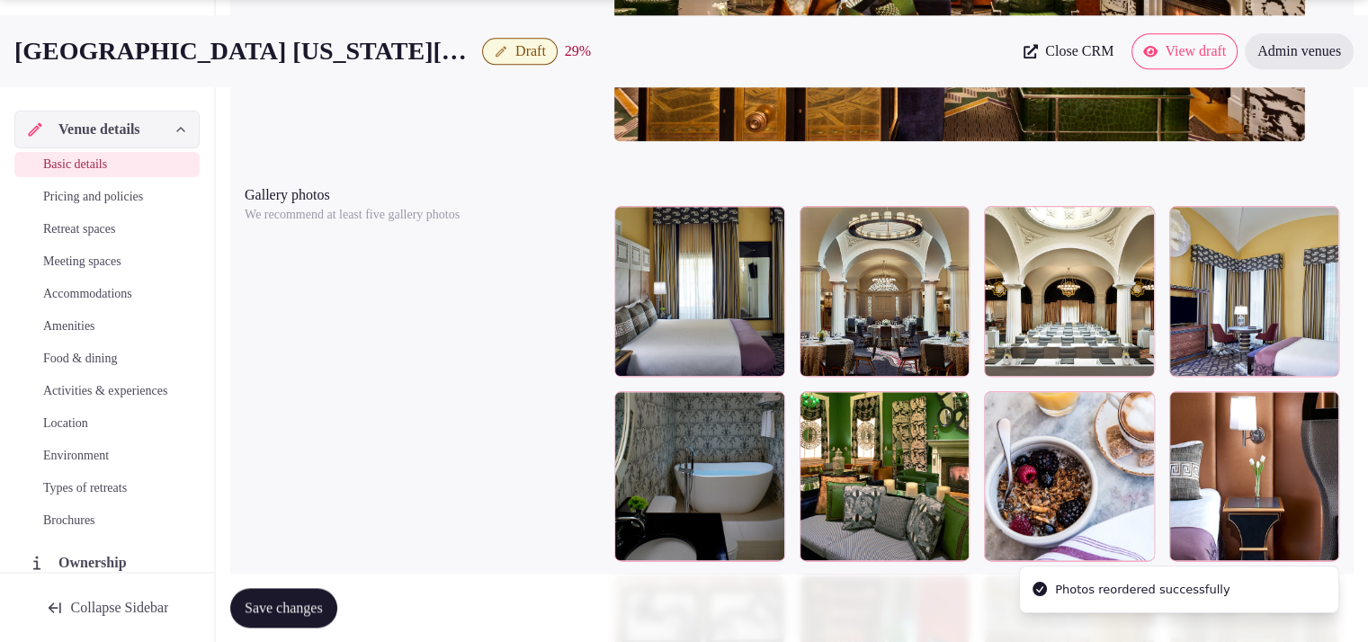
scroll to position [2171, 0]
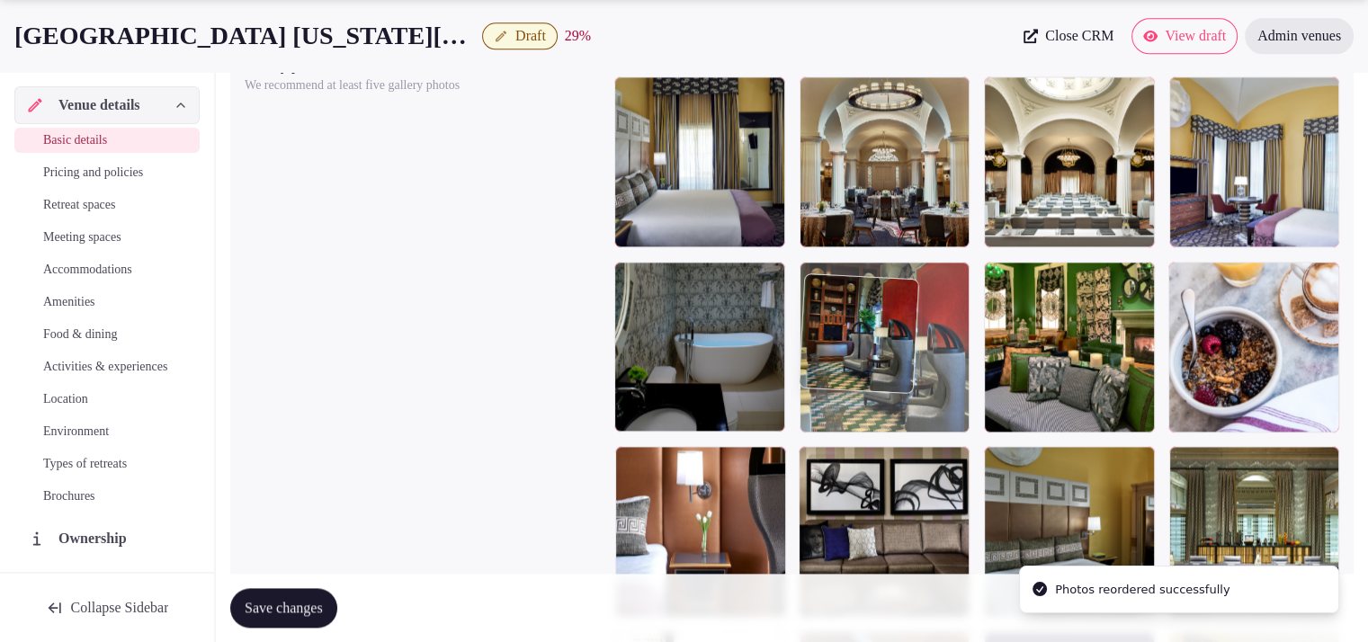
drag, startPoint x: 902, startPoint y: 521, endPoint x: 925, endPoint y: 379, distance: 143.9
click at [925, 379] on body "**********" at bounding box center [684, 213] width 1368 height 4769
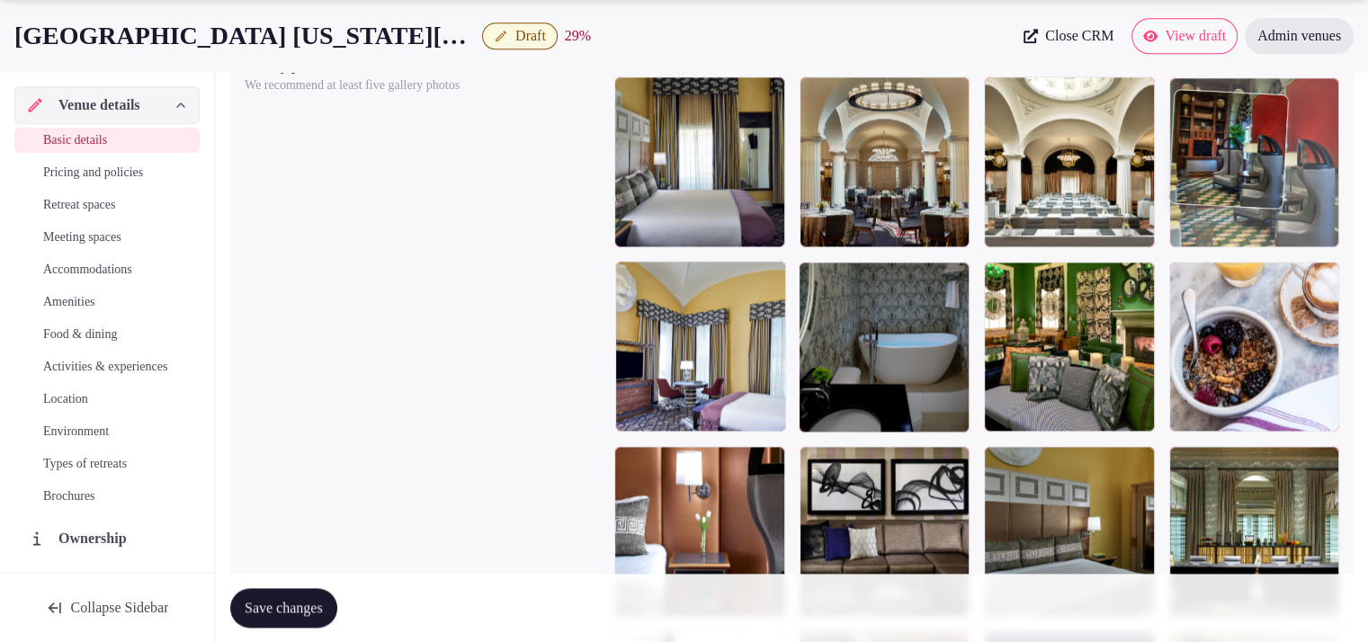
drag, startPoint x: 899, startPoint y: 395, endPoint x: 1275, endPoint y: 233, distance: 409.4
click at [1275, 233] on body "**********" at bounding box center [684, 213] width 1368 height 4769
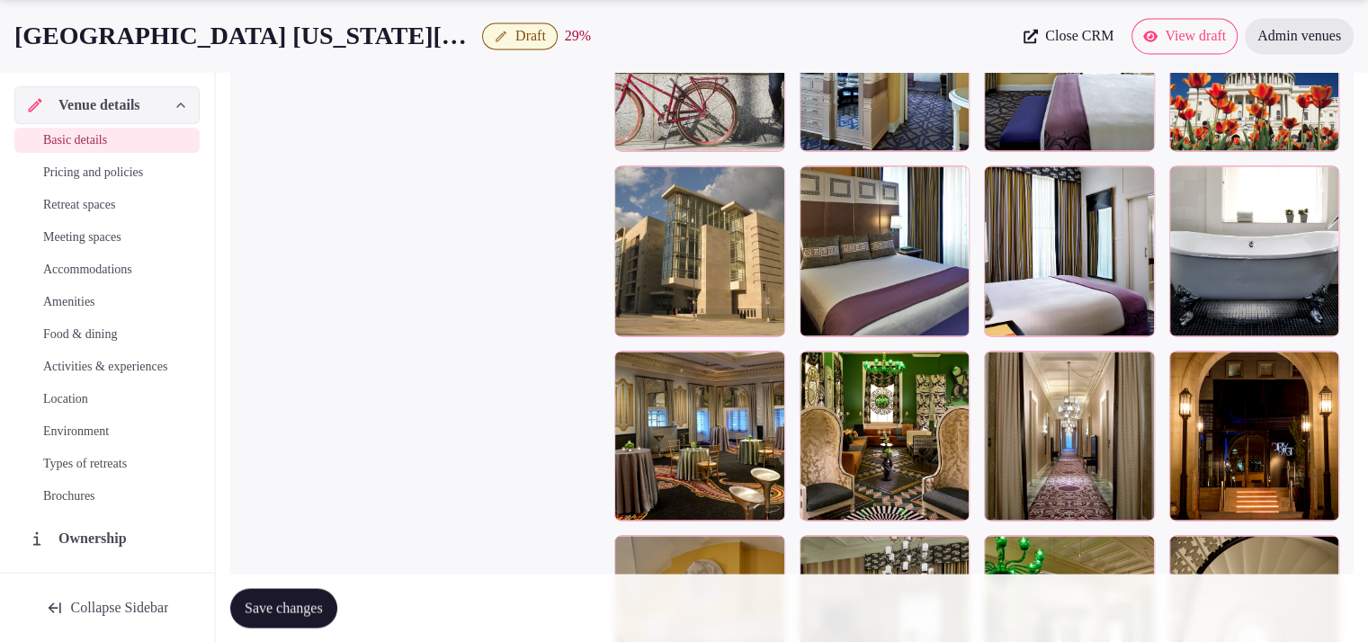
scroll to position [3196, 0]
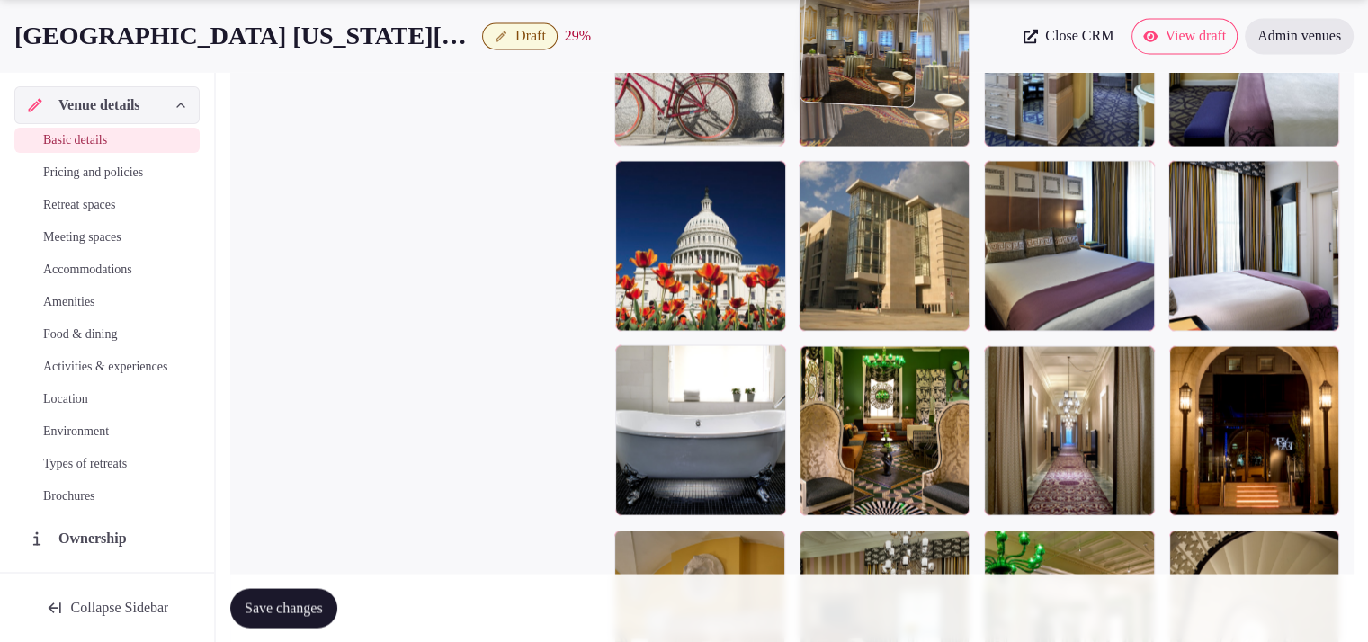
drag, startPoint x: 720, startPoint y: 470, endPoint x: 941, endPoint y: 198, distance: 351.1
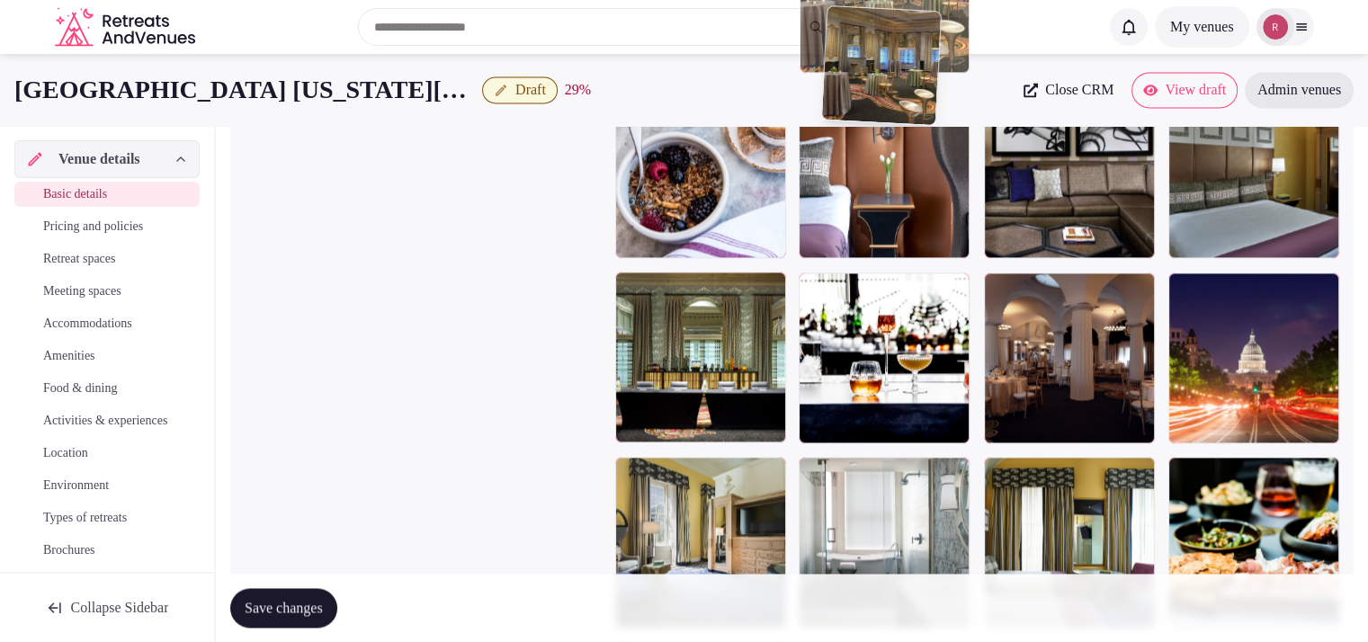
scroll to position [2512, 0]
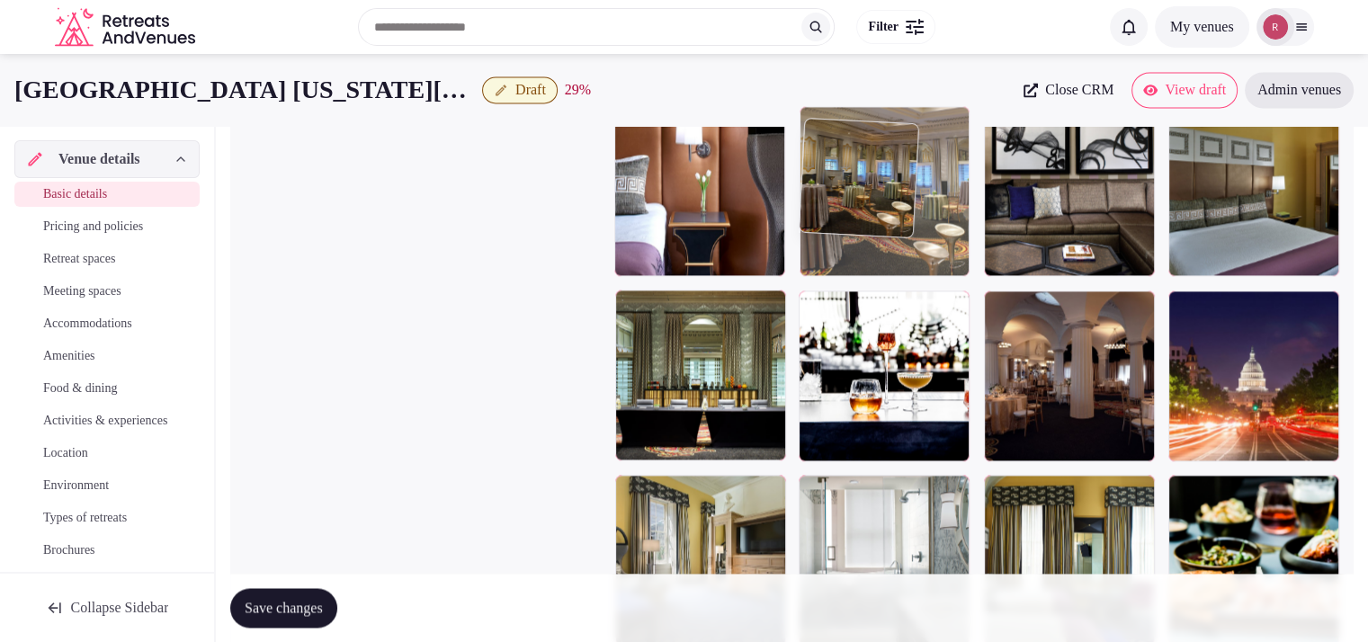
drag, startPoint x: 897, startPoint y: 221, endPoint x: 920, endPoint y: 220, distance: 23.4
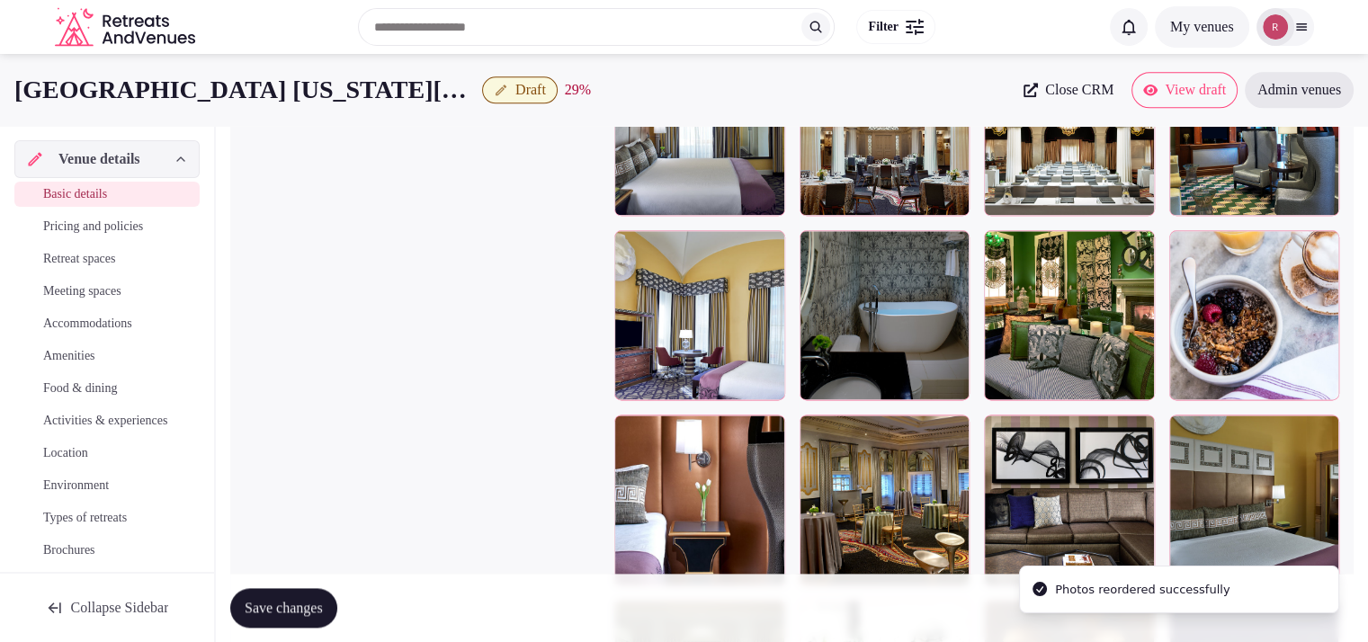
scroll to position [2156, 0]
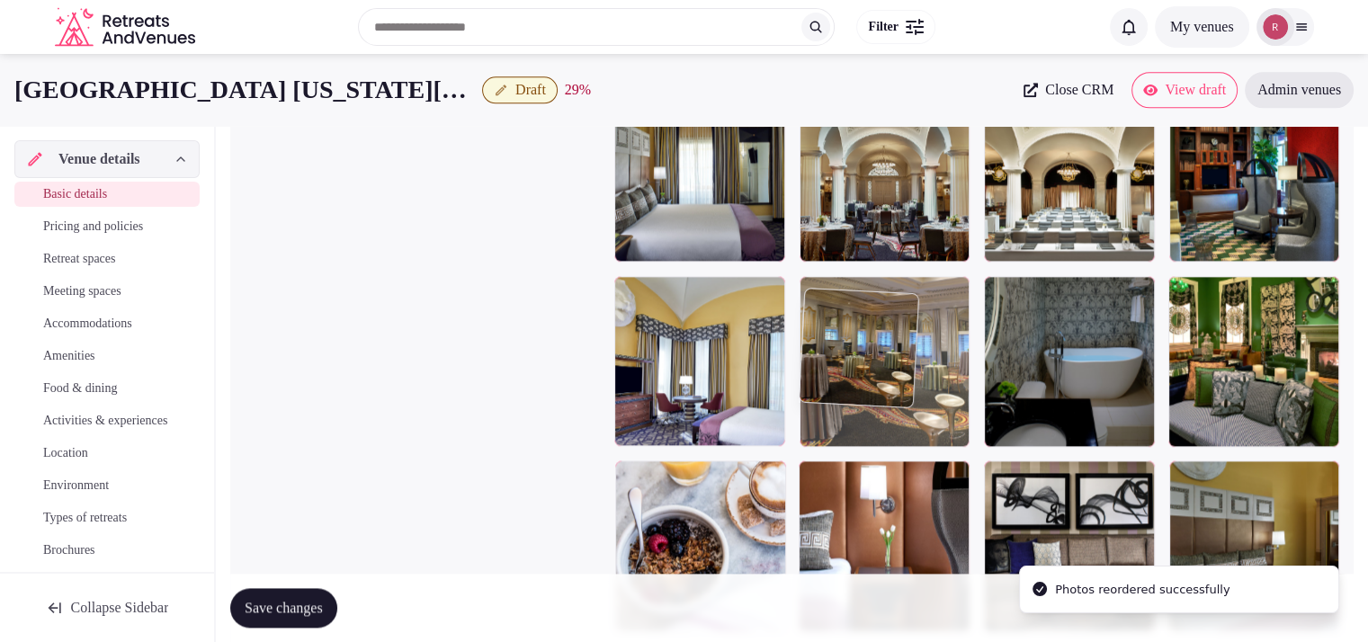
drag, startPoint x: 867, startPoint y: 525, endPoint x: 928, endPoint y: 374, distance: 163.0
click at [928, 374] on body "**********" at bounding box center [684, 228] width 1368 height 4769
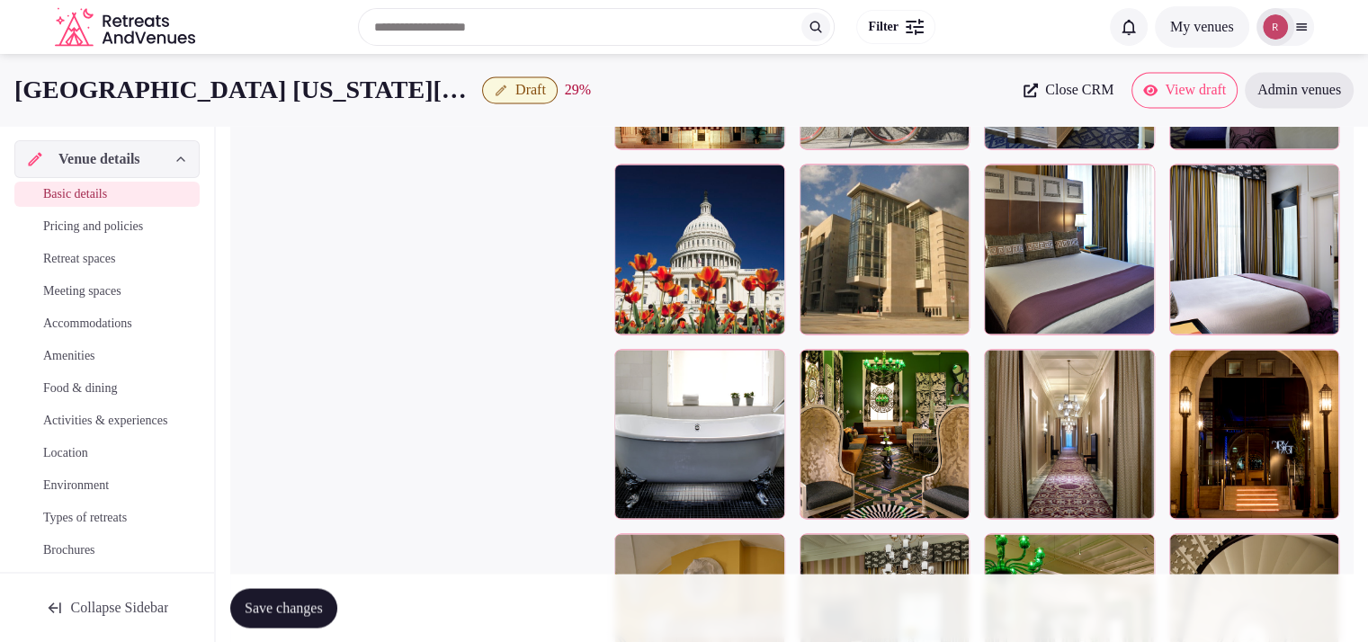
scroll to position [3120, 0]
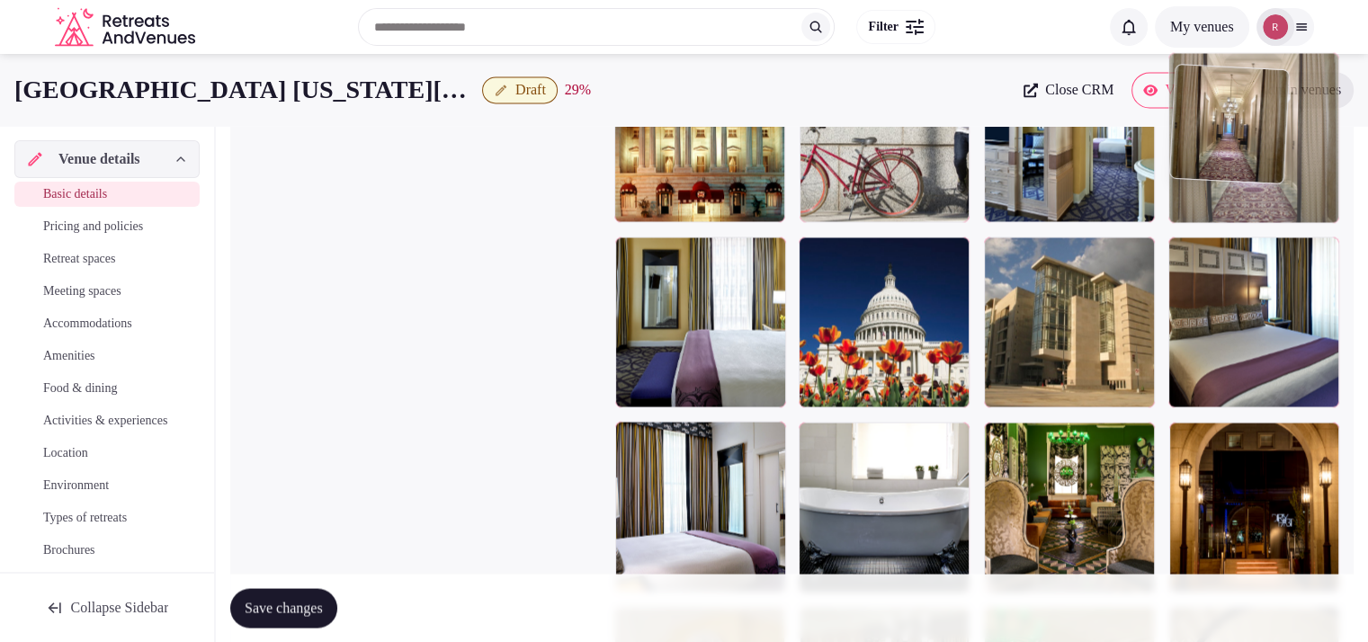
drag, startPoint x: 1249, startPoint y: 264, endPoint x: 1273, endPoint y: 231, distance: 41.2
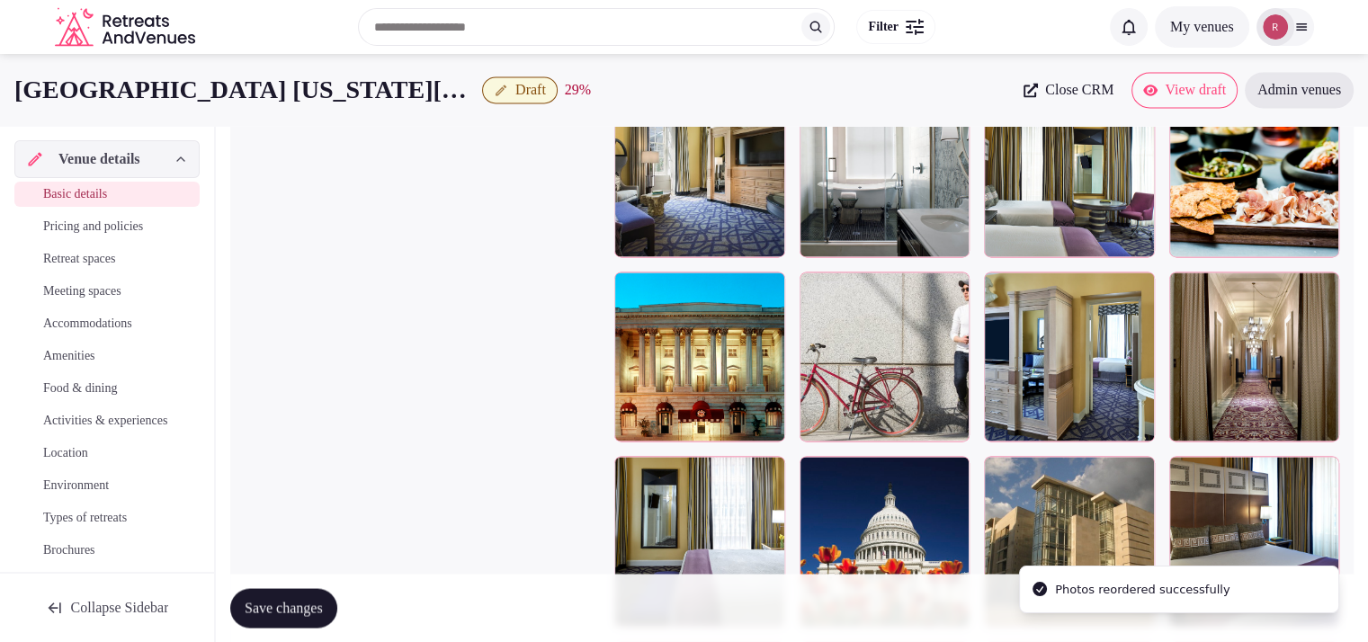
scroll to position [2889, 0]
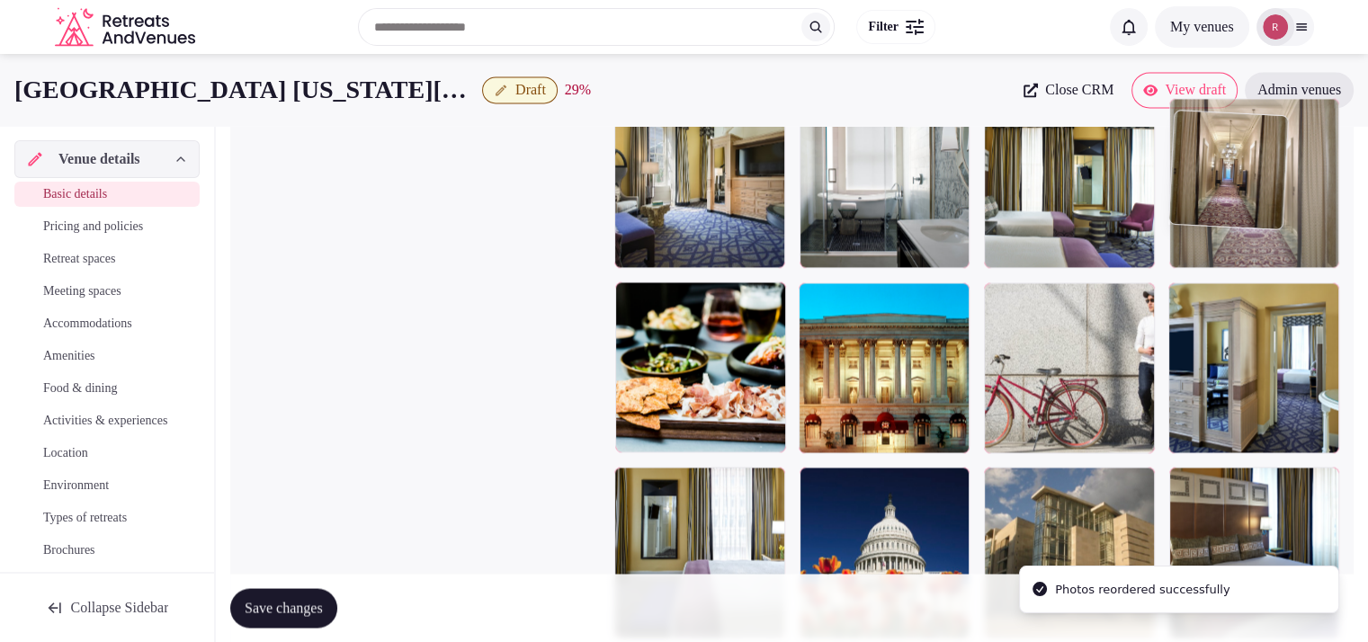
drag, startPoint x: 1288, startPoint y: 411, endPoint x: 1309, endPoint y: 291, distance: 122.3
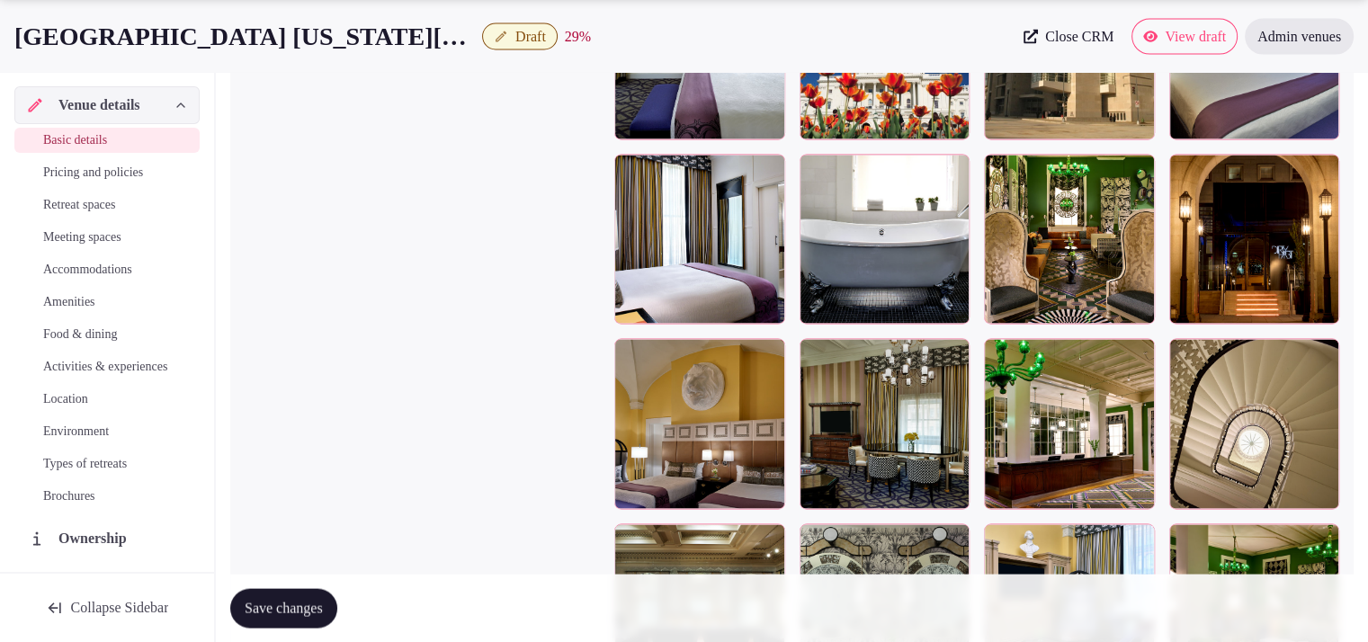
scroll to position [3411, 0]
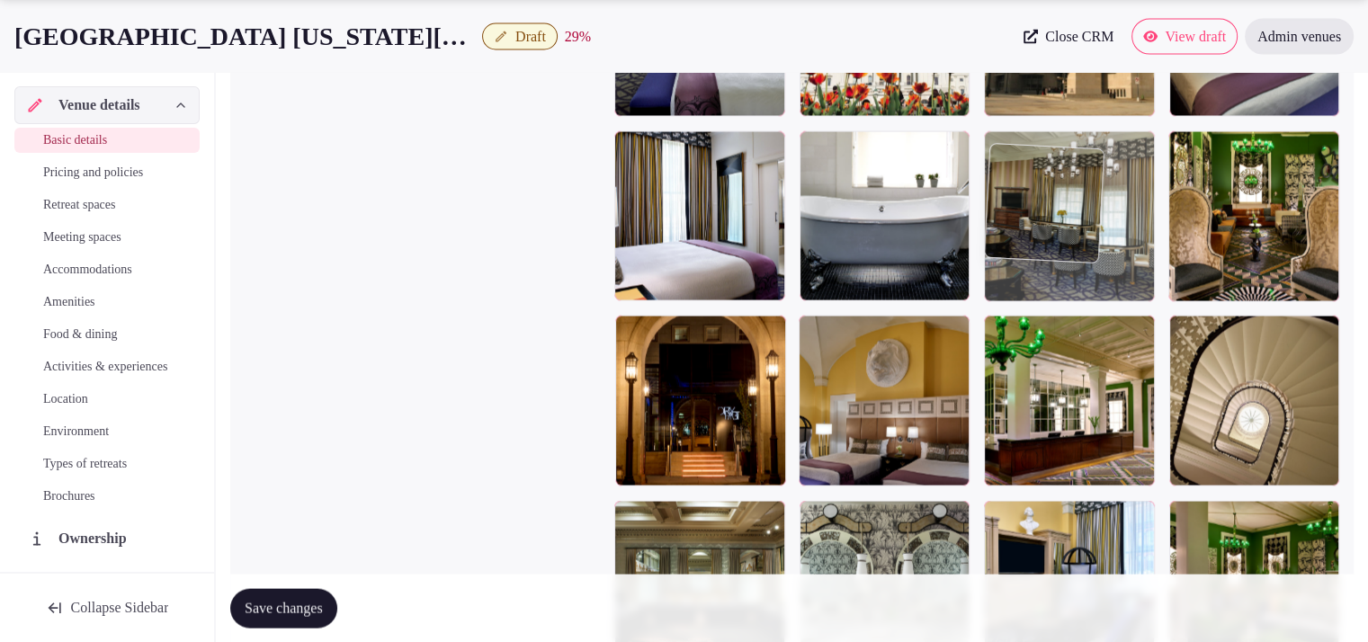
drag, startPoint x: 874, startPoint y: 432, endPoint x: 1051, endPoint y: 261, distance: 245.6
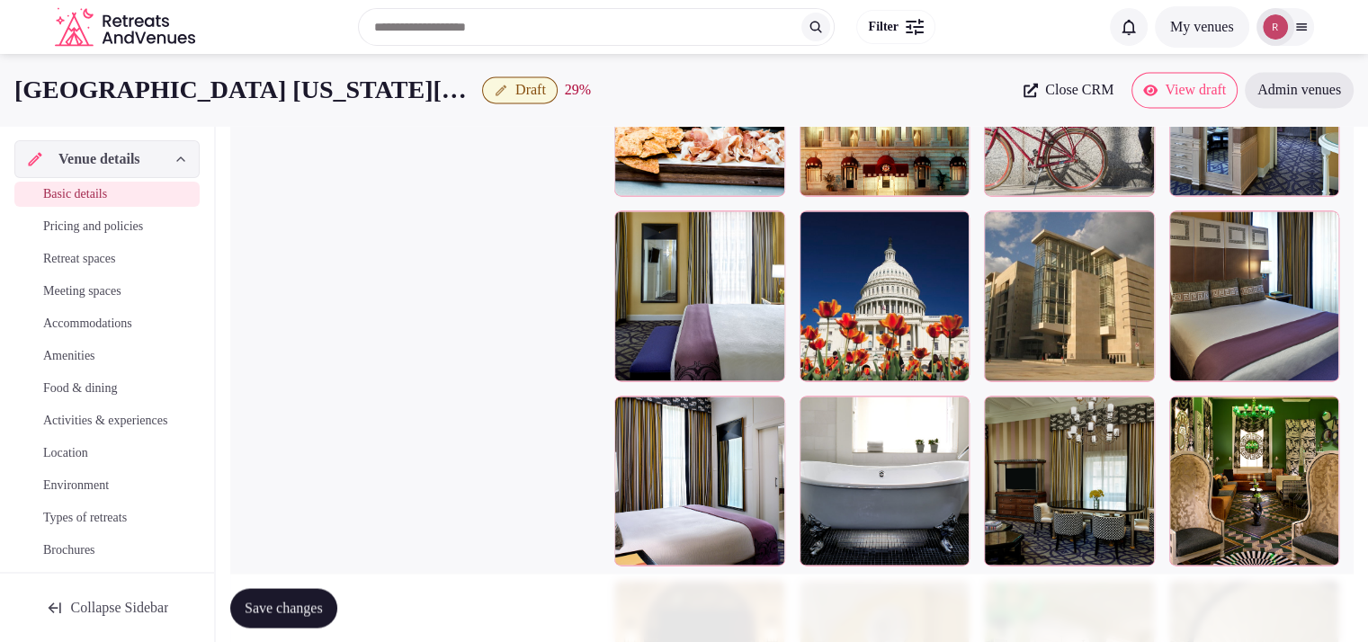
scroll to position [3129, 0]
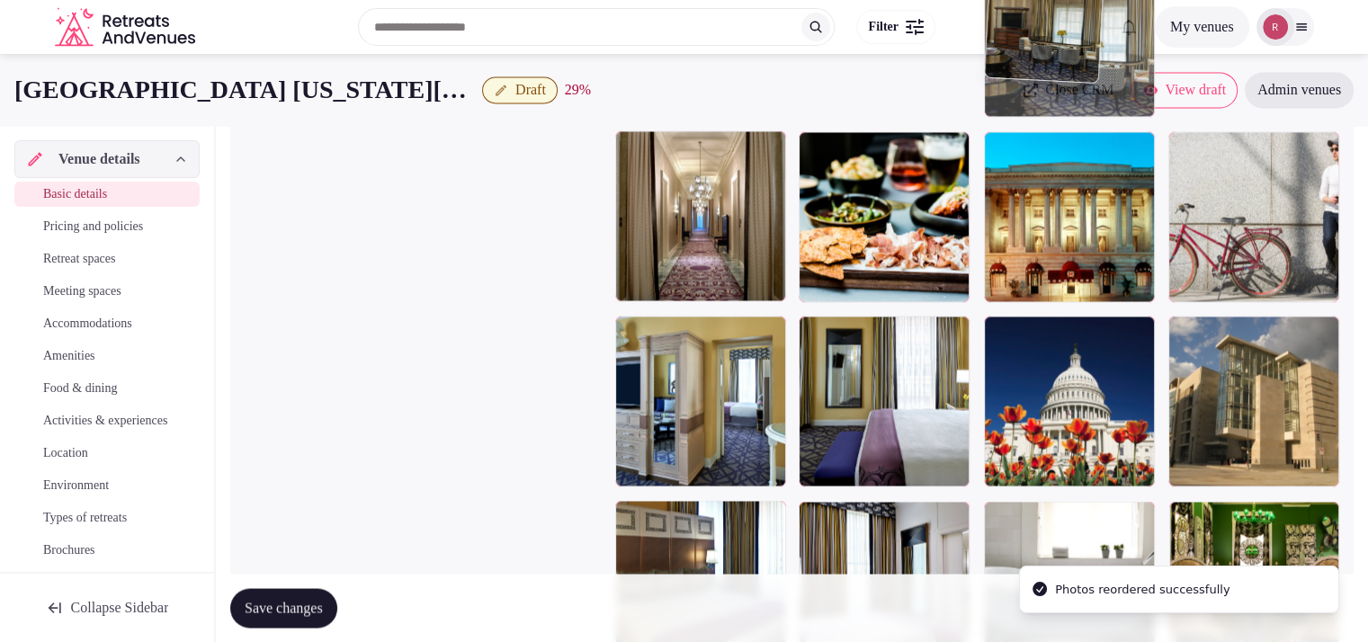
drag, startPoint x: 1087, startPoint y: 485, endPoint x: 1093, endPoint y: 122, distance: 362.6
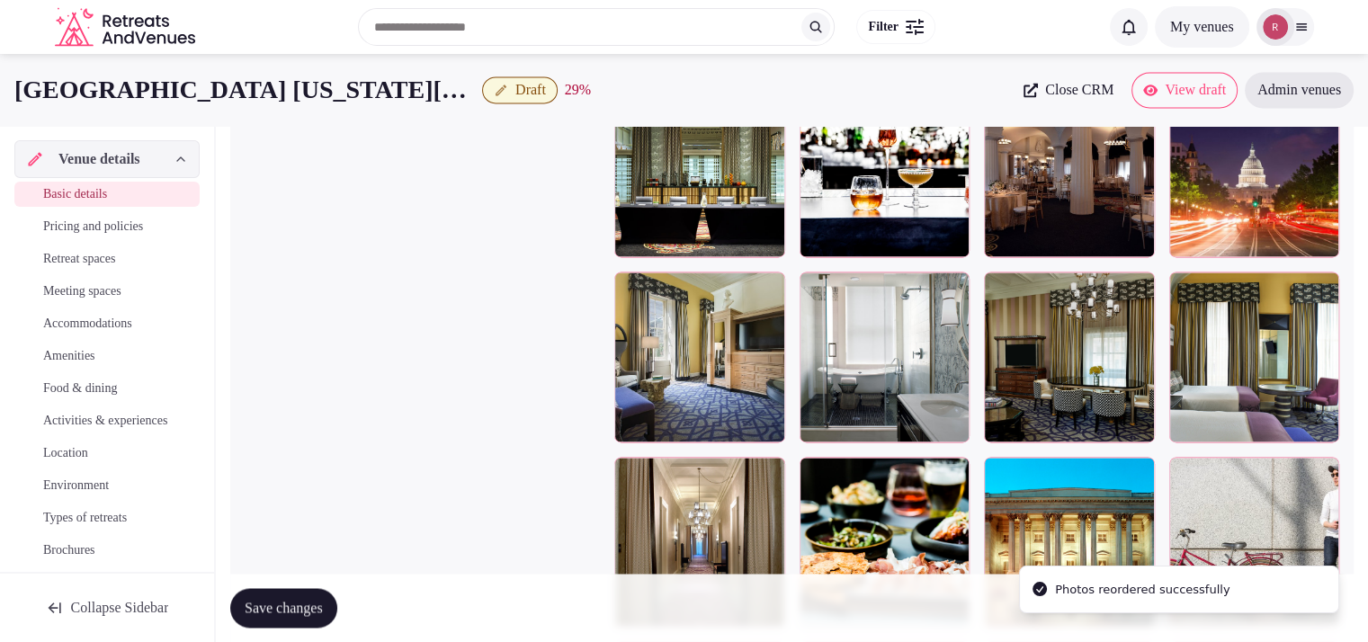
scroll to position [2608, 0]
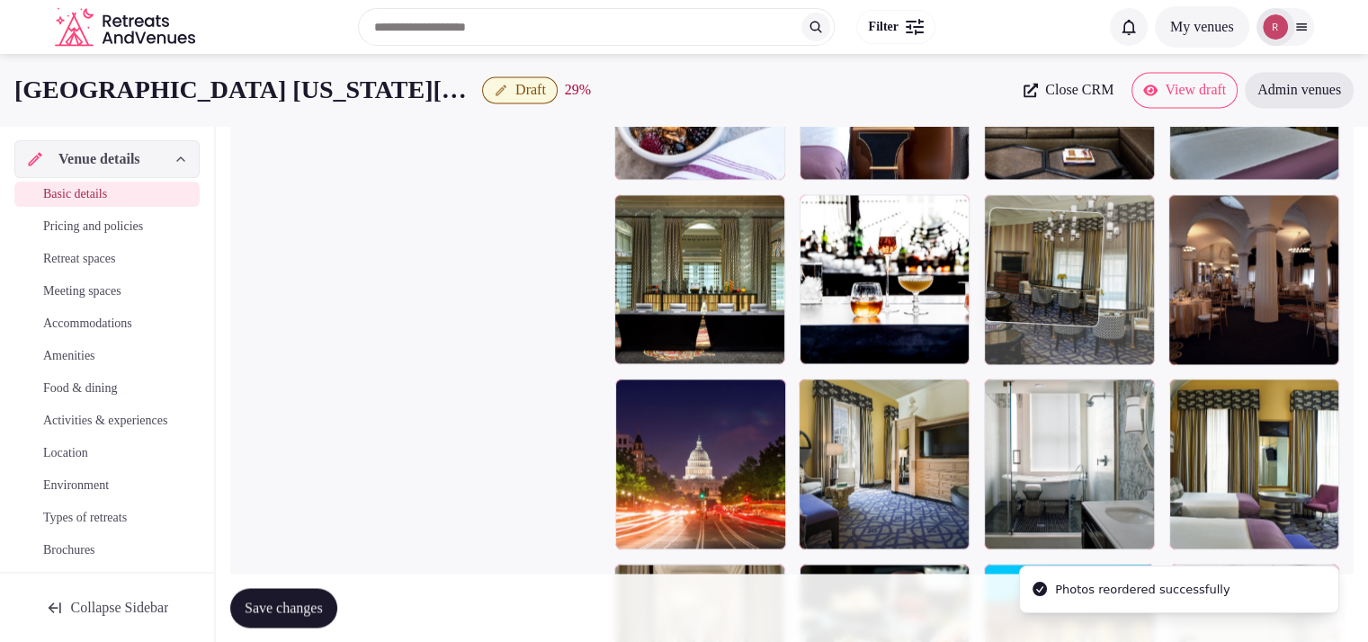
drag, startPoint x: 1057, startPoint y: 445, endPoint x: 1112, endPoint y: 301, distance: 154.0
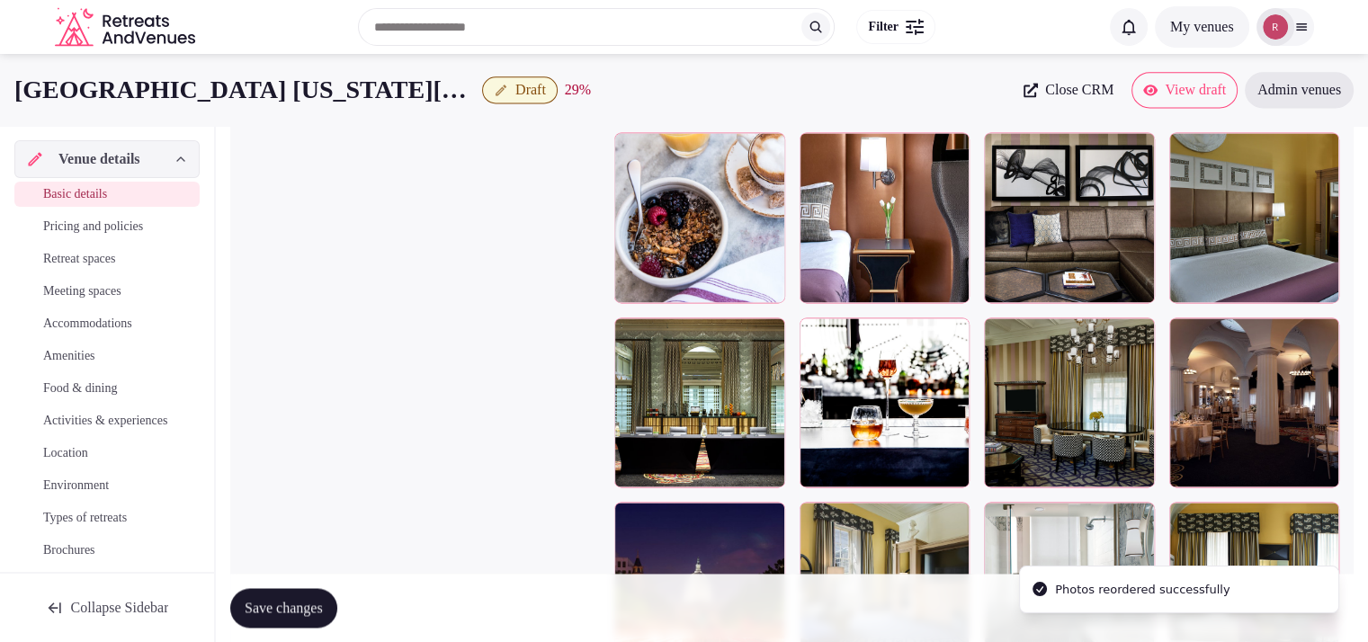
scroll to position [2382, 0]
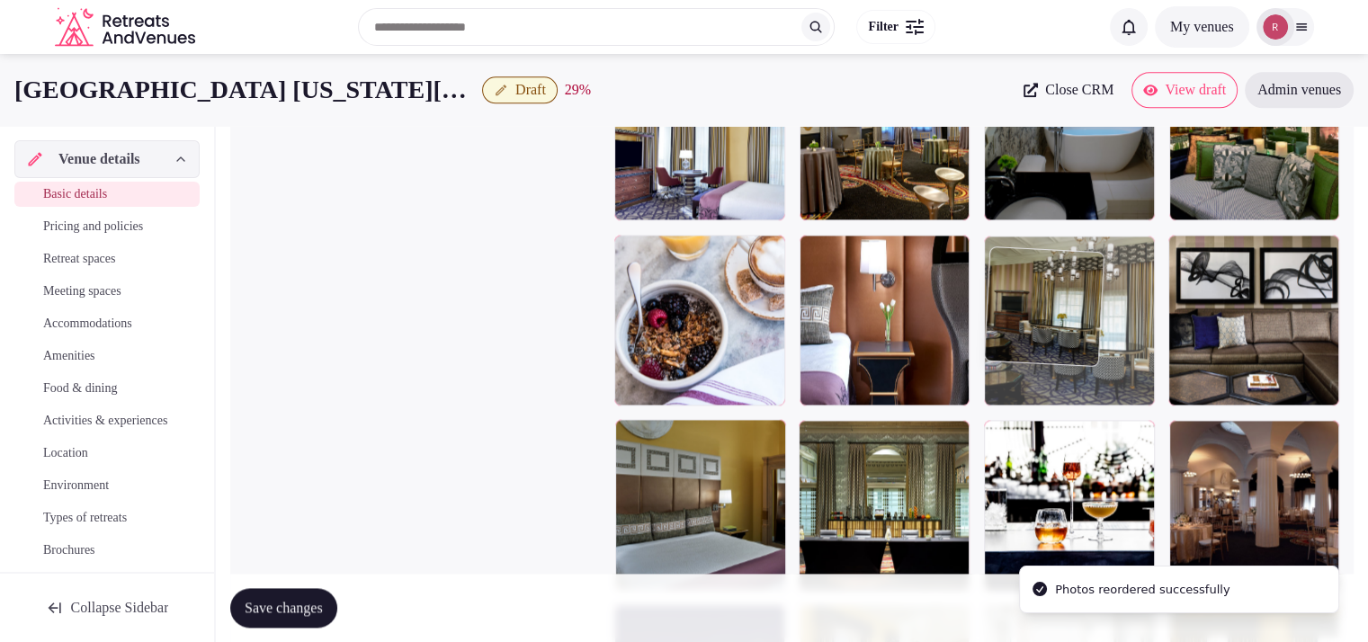
drag, startPoint x: 1094, startPoint y: 496, endPoint x: 1115, endPoint y: 354, distance: 142.7
click at [1115, 352] on body "**********" at bounding box center [684, 2] width 1368 height 4769
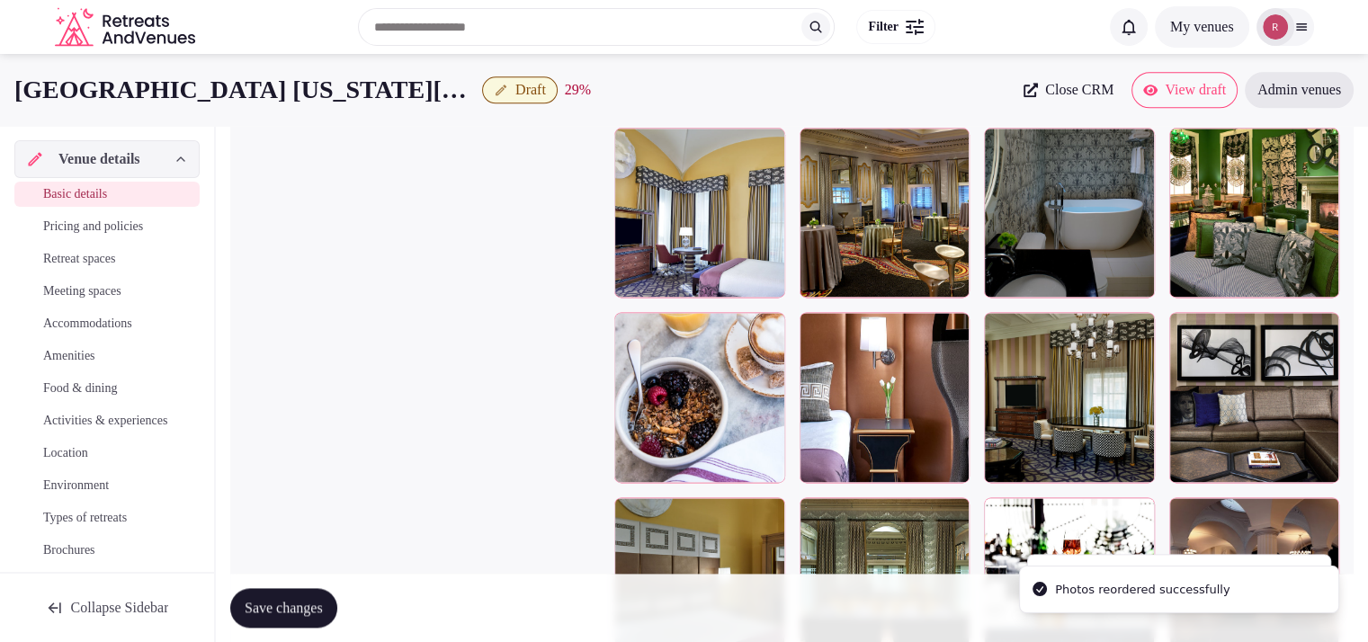
scroll to position [2260, 0]
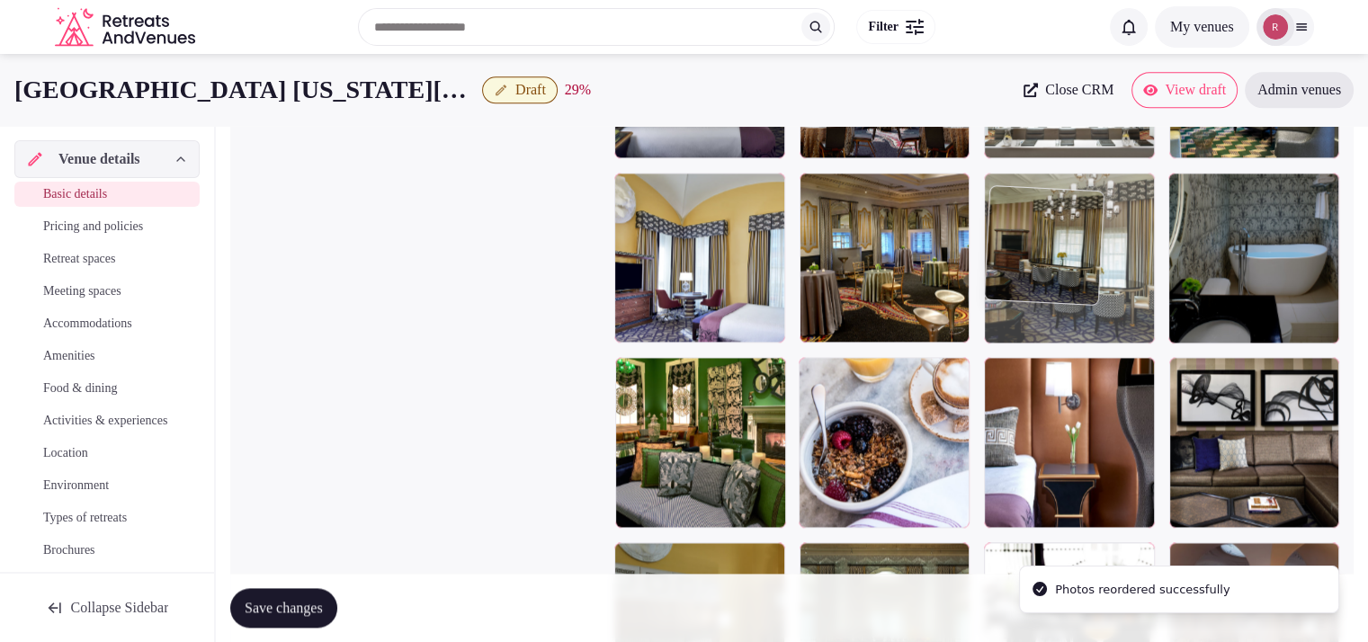
drag, startPoint x: 1086, startPoint y: 452, endPoint x: 1095, endPoint y: 323, distance: 128.9
click at [1095, 323] on body "**********" at bounding box center [684, 124] width 1368 height 4769
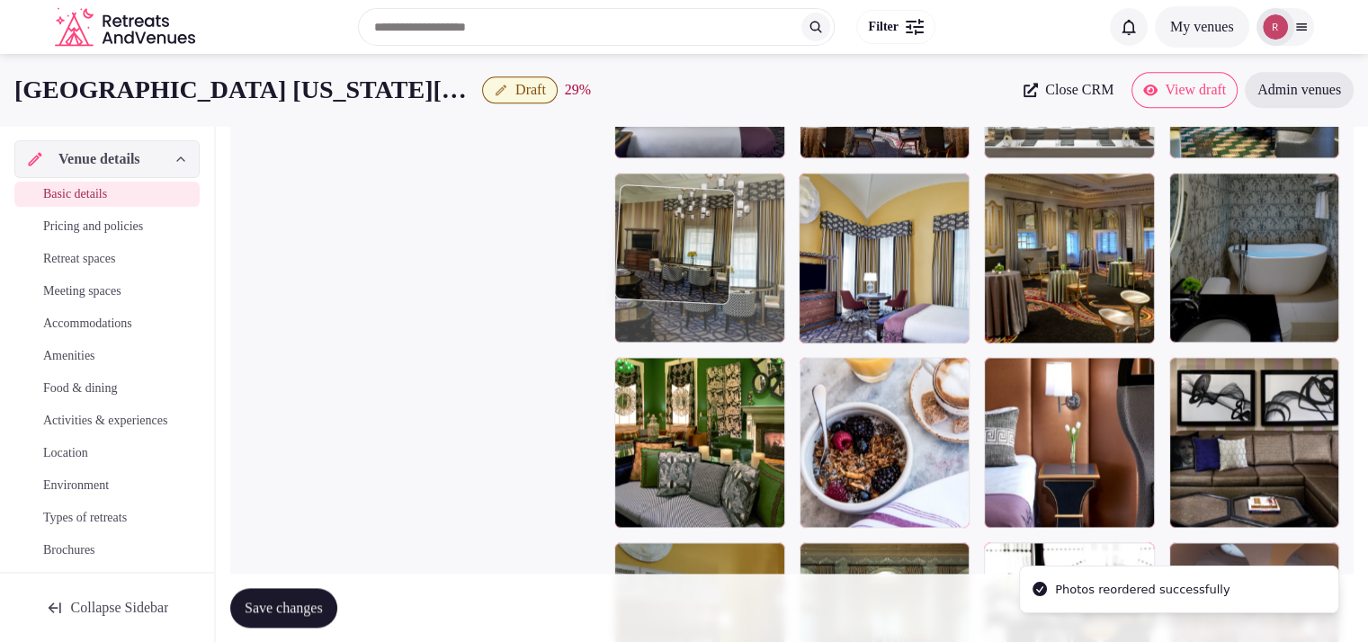
drag, startPoint x: 1000, startPoint y: 401, endPoint x: 713, endPoint y: 317, distance: 299.2
click at [713, 317] on body "**********" at bounding box center [684, 124] width 1368 height 4769
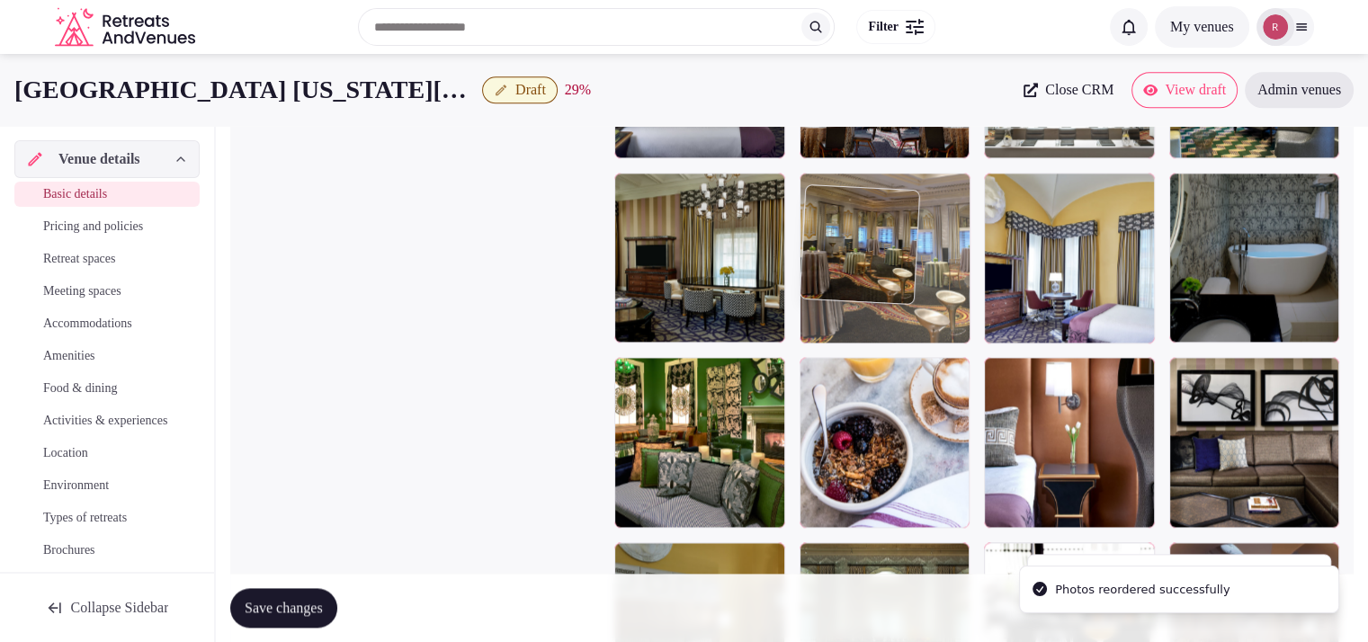
drag, startPoint x: 1050, startPoint y: 283, endPoint x: 928, endPoint y: 293, distance: 121.8
click at [928, 293] on body "**********" at bounding box center [684, 124] width 1368 height 4769
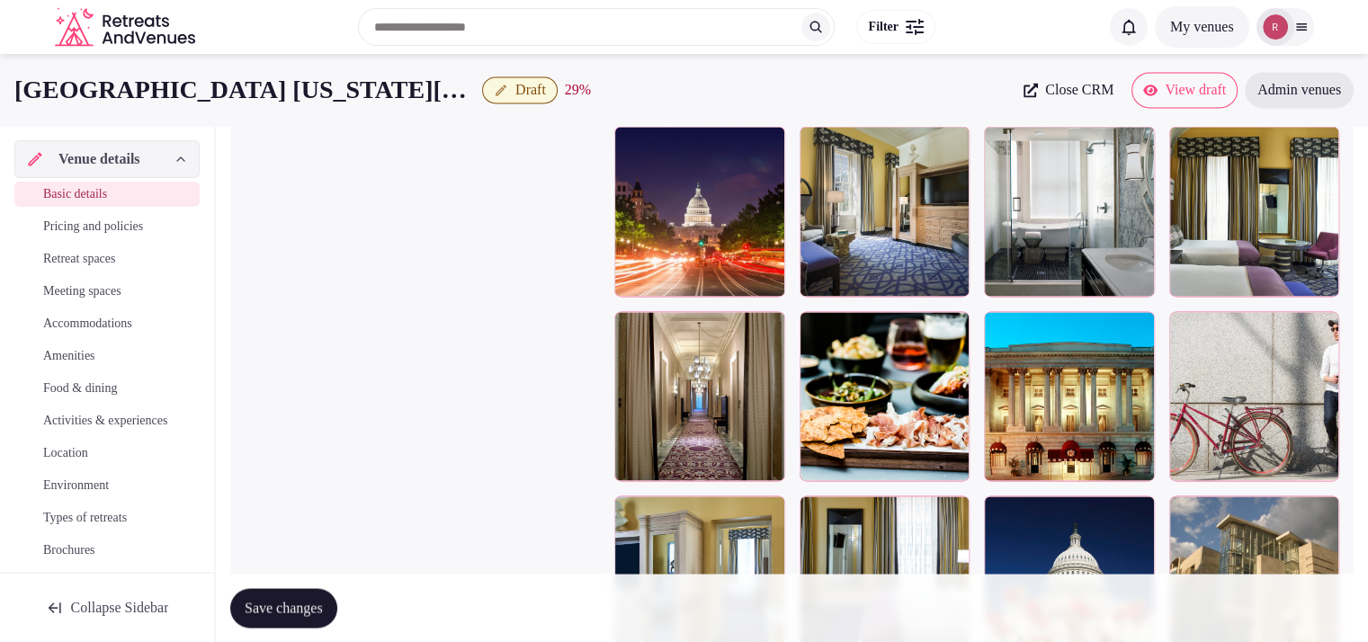
scroll to position [2792, 0]
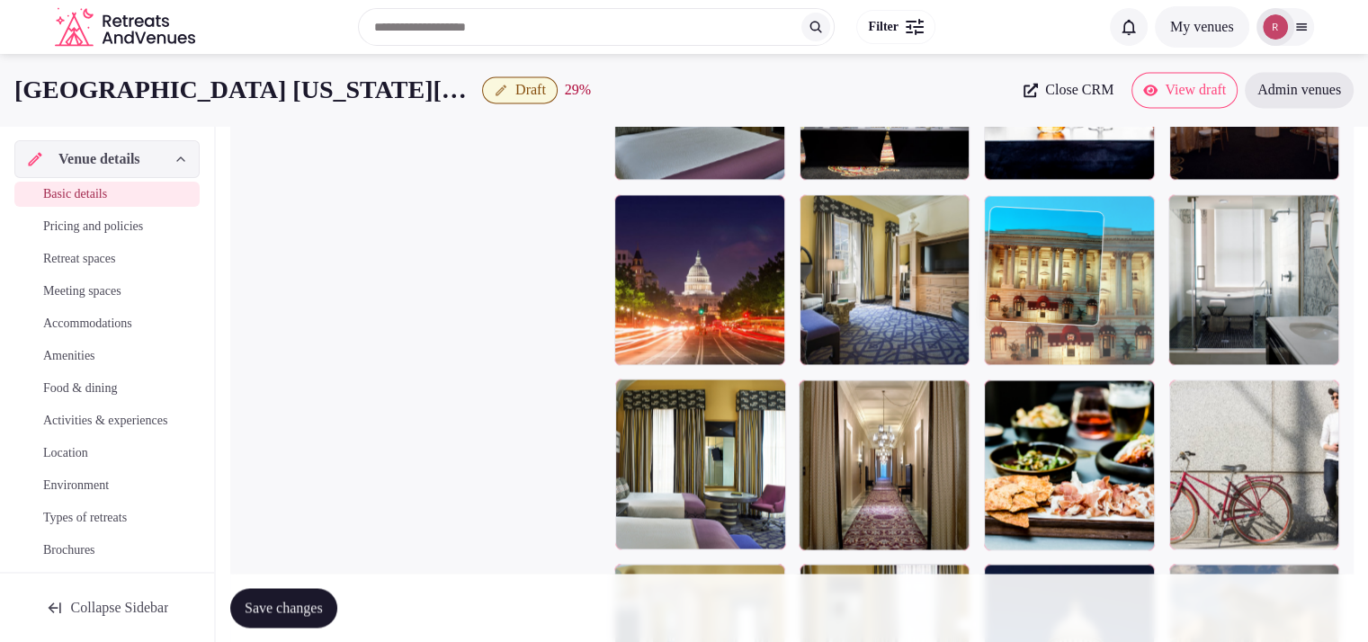
drag, startPoint x: 1126, startPoint y: 450, endPoint x: 1151, endPoint y: 345, distance: 108.2
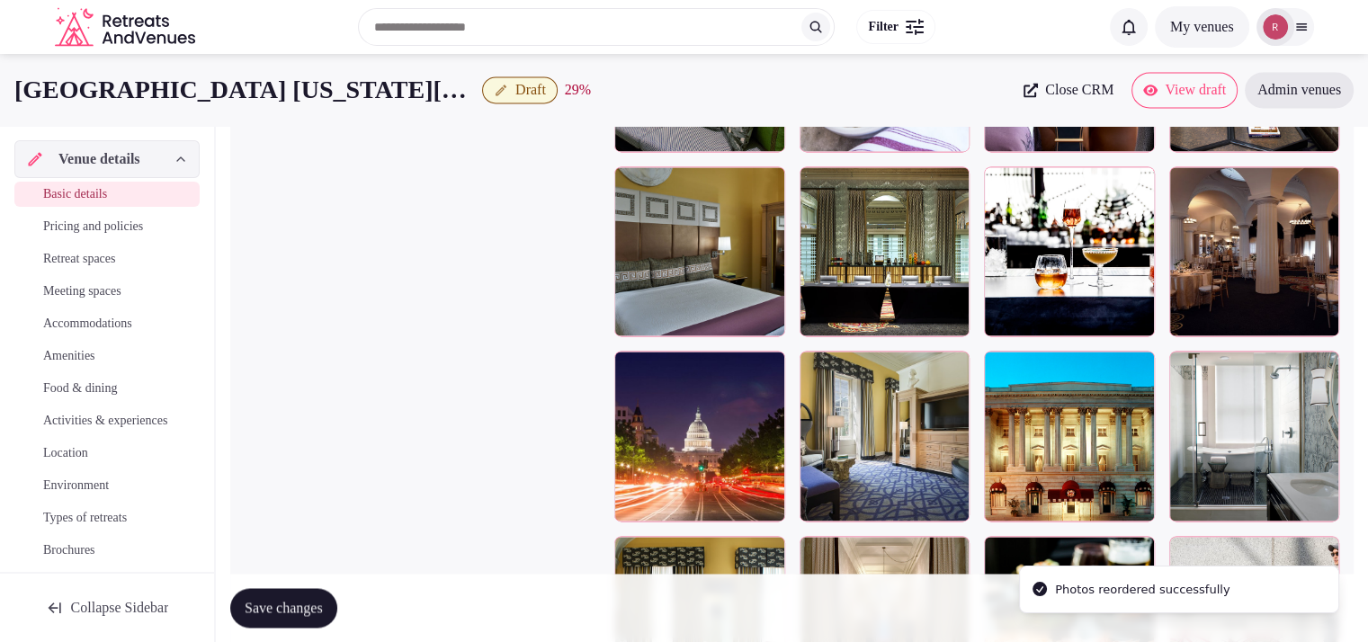
scroll to position [2612, 0]
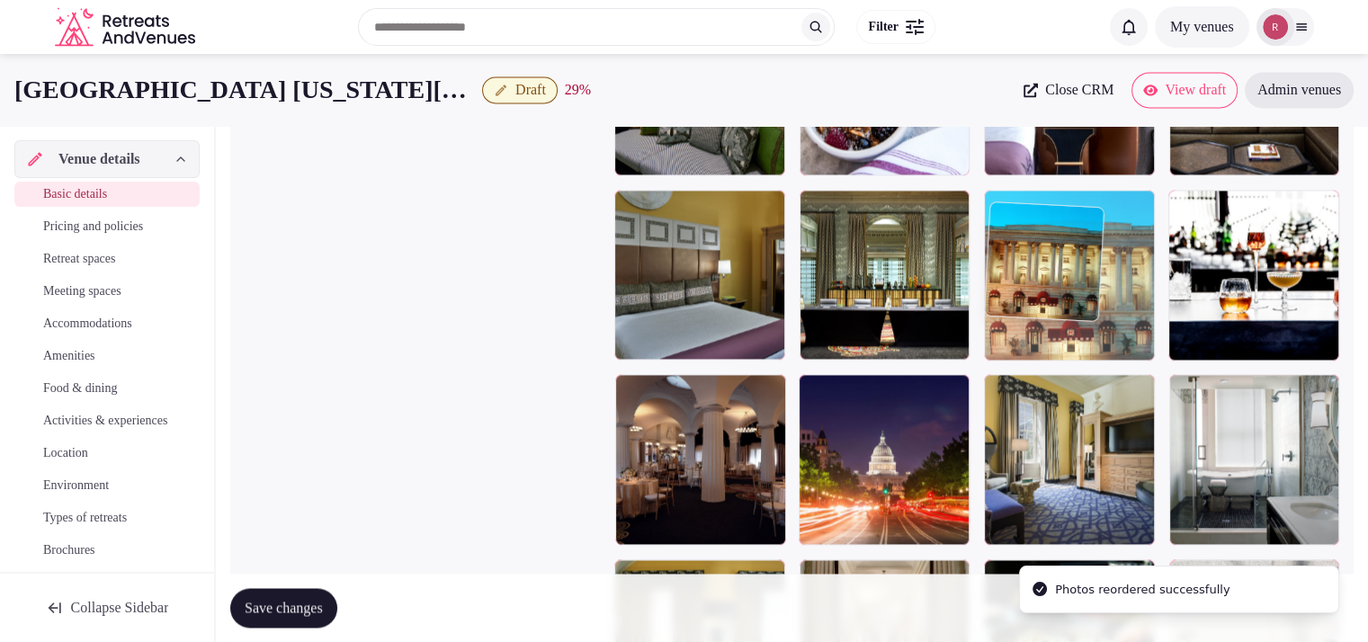
drag, startPoint x: 1098, startPoint y: 477, endPoint x: 1135, endPoint y: 333, distance: 148.6
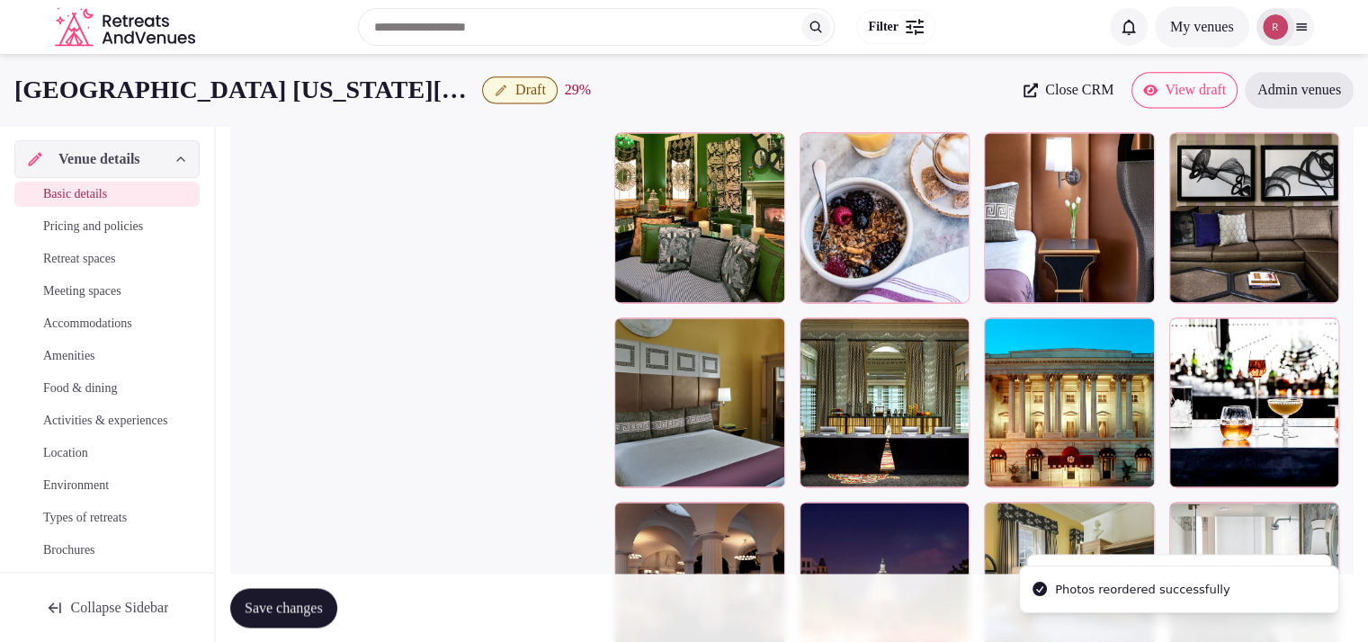
scroll to position [2416, 0]
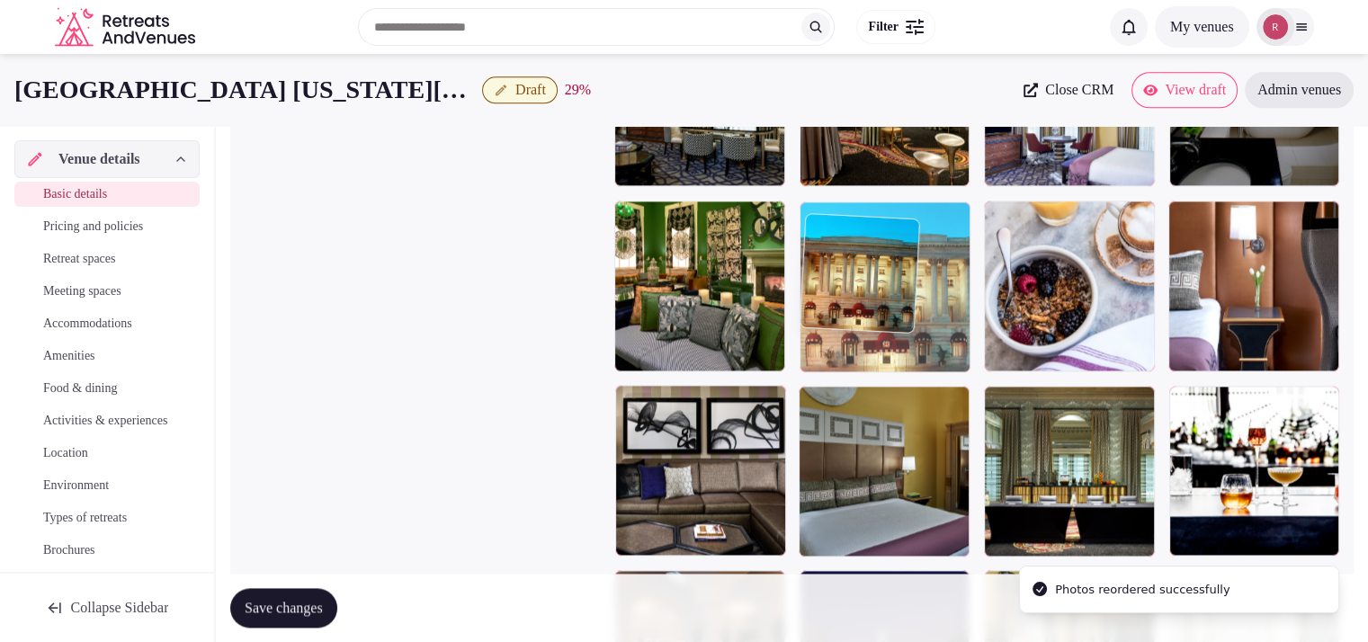
drag, startPoint x: 1085, startPoint y: 370, endPoint x: 954, endPoint y: 327, distance: 138.2
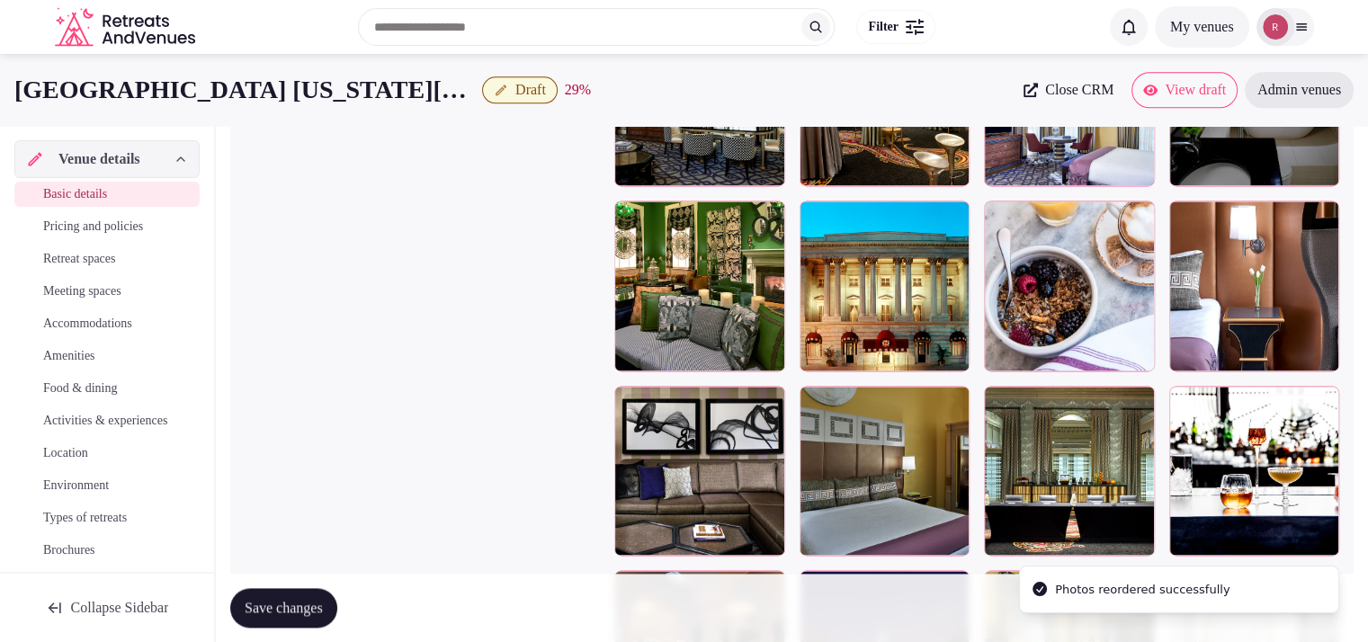
scroll to position [2152, 0]
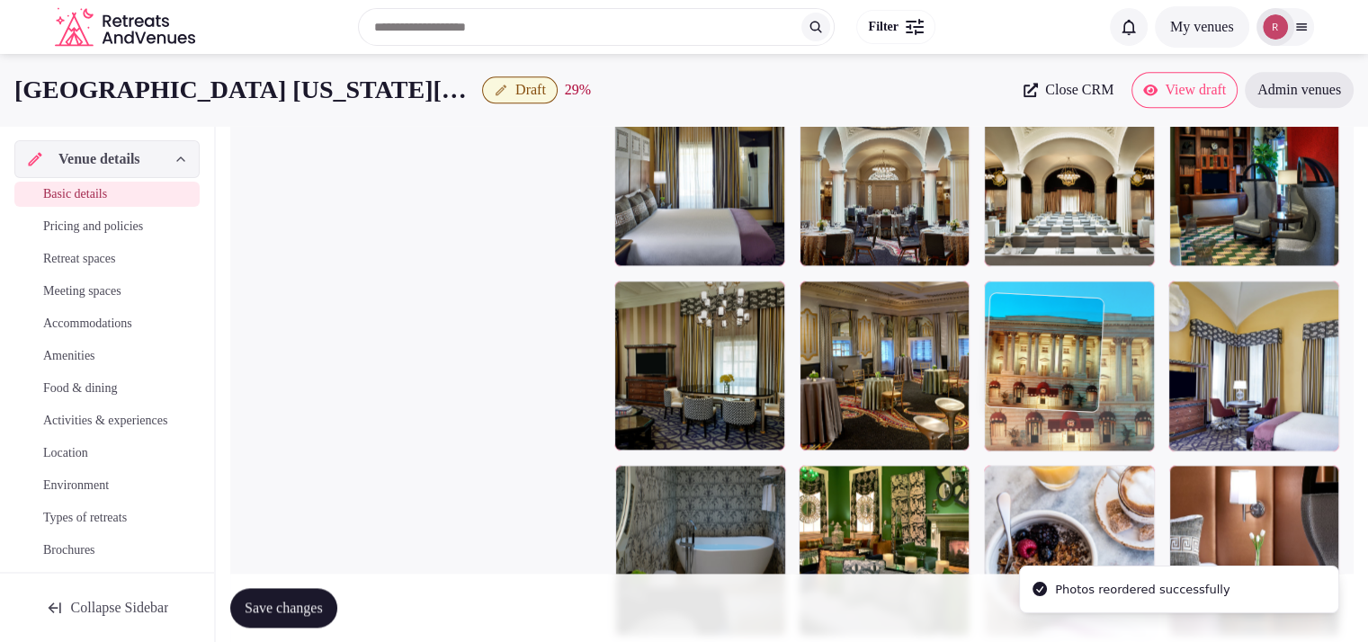
drag, startPoint x: 900, startPoint y: 531, endPoint x: 1075, endPoint y: 416, distance: 209.3
click at [1075, 416] on body "**********" at bounding box center [684, 232] width 1368 height 4769
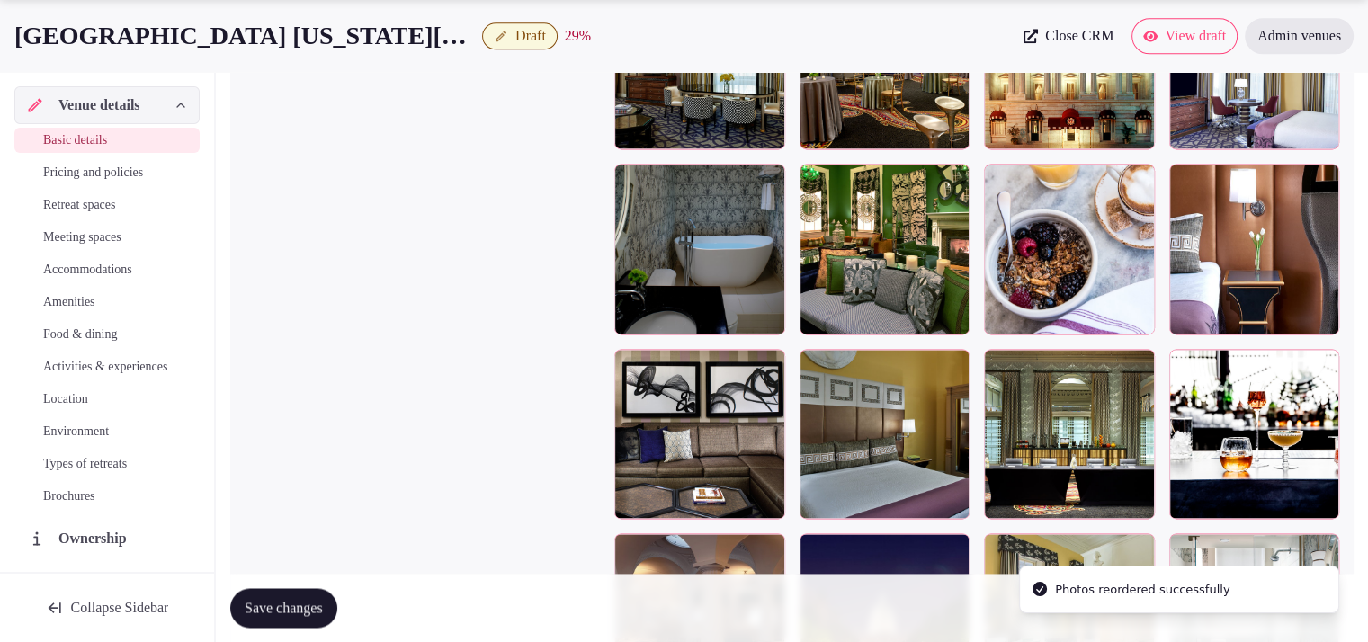
scroll to position [2538, 0]
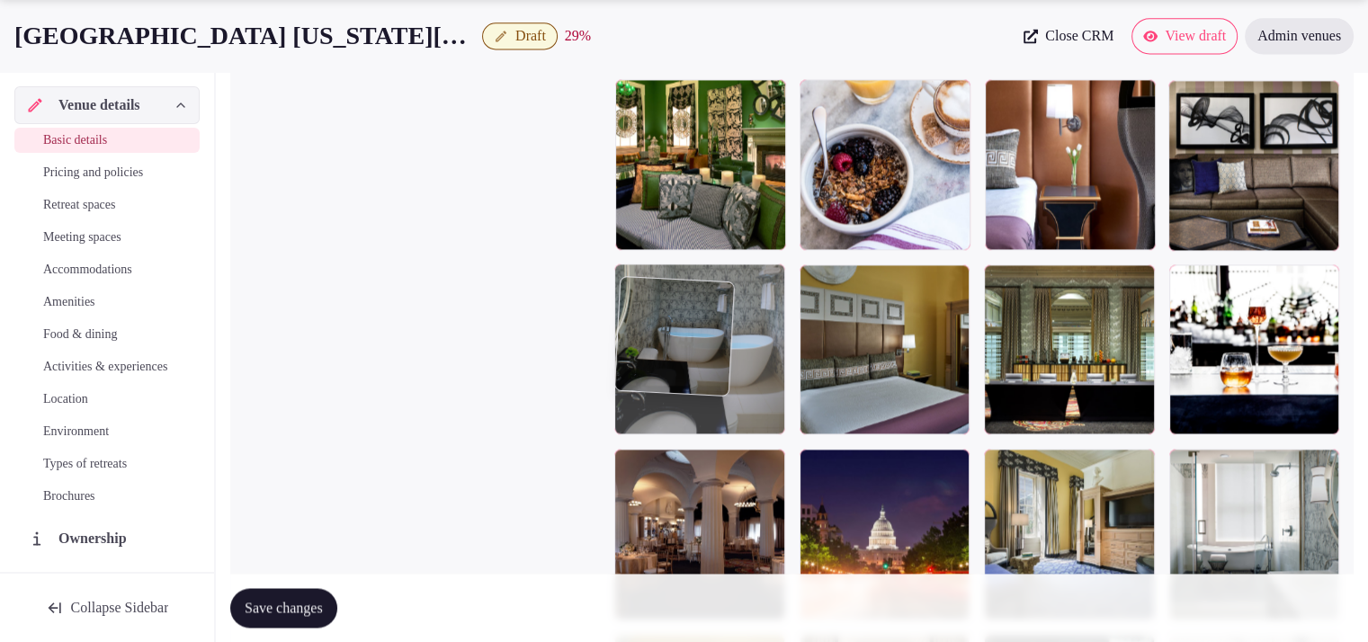
drag, startPoint x: 673, startPoint y: 208, endPoint x: 716, endPoint y: 329, distance: 128.9
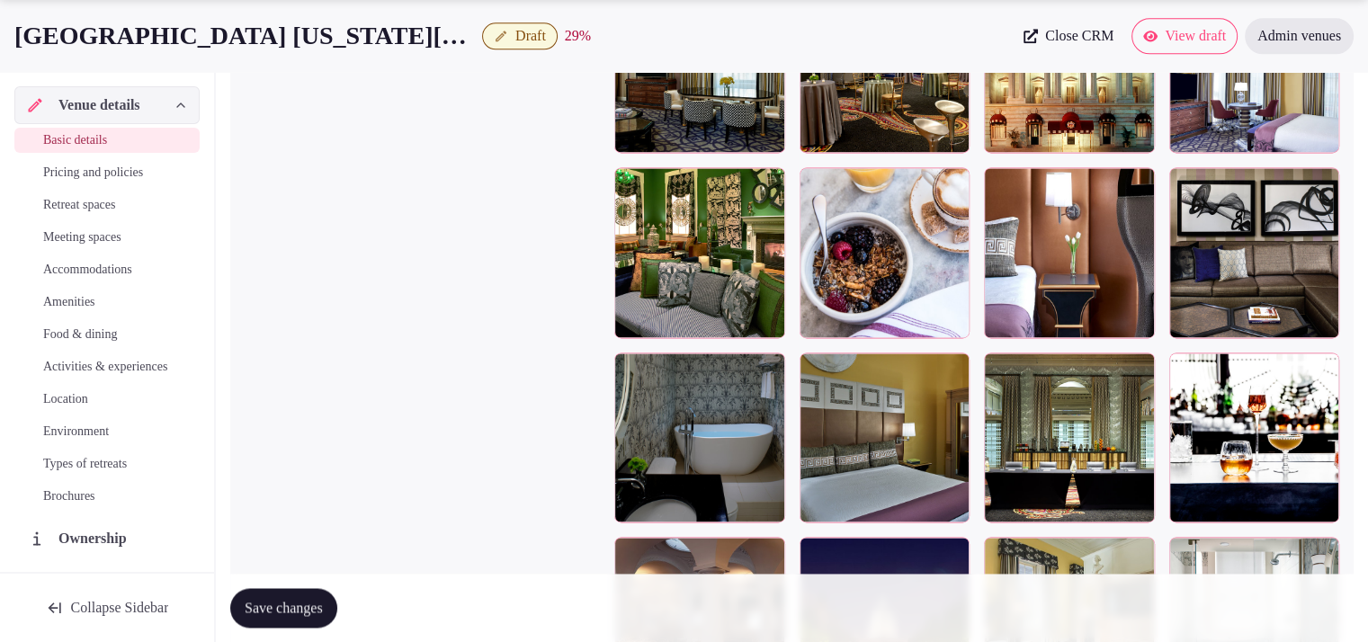
scroll to position [2472, 0]
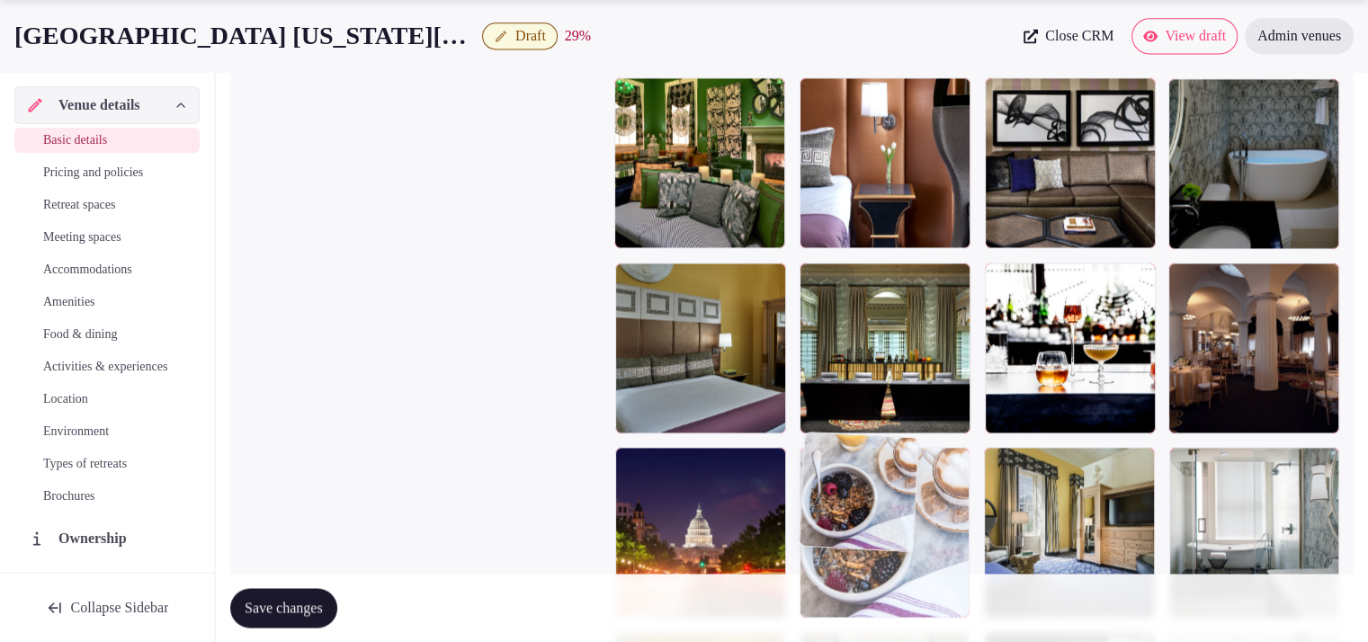
drag, startPoint x: 914, startPoint y: 361, endPoint x: 982, endPoint y: 487, distance: 143.3
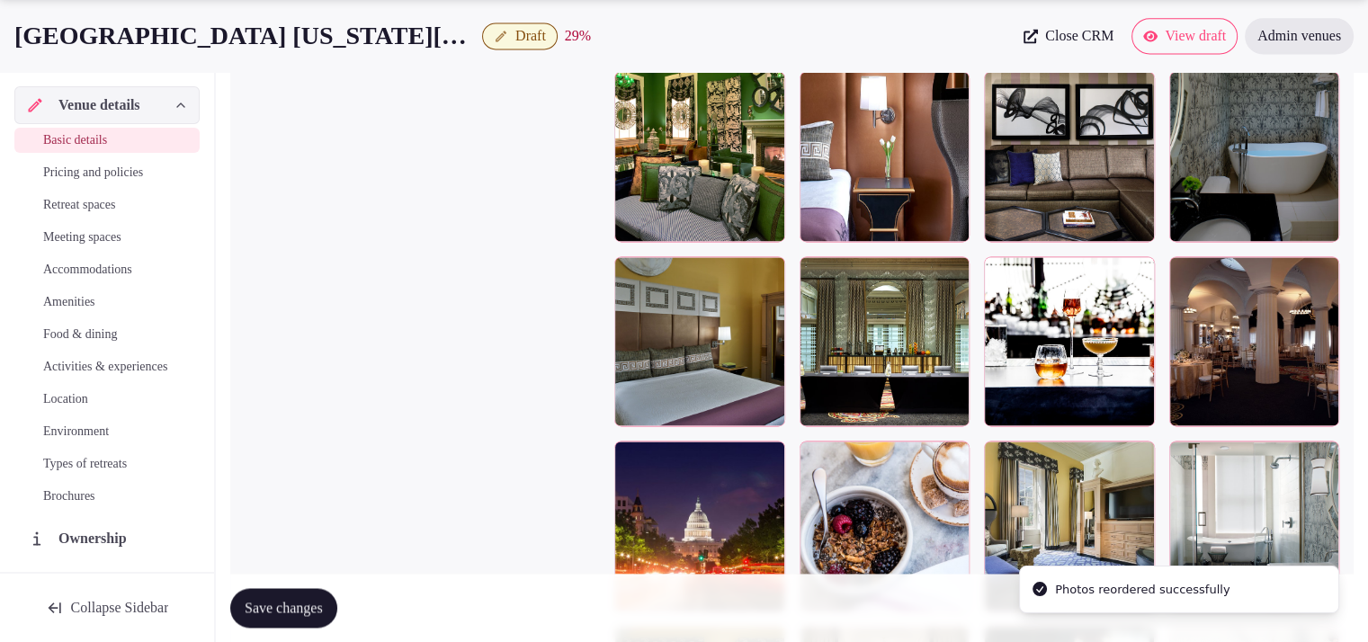
scroll to position [2665, 0]
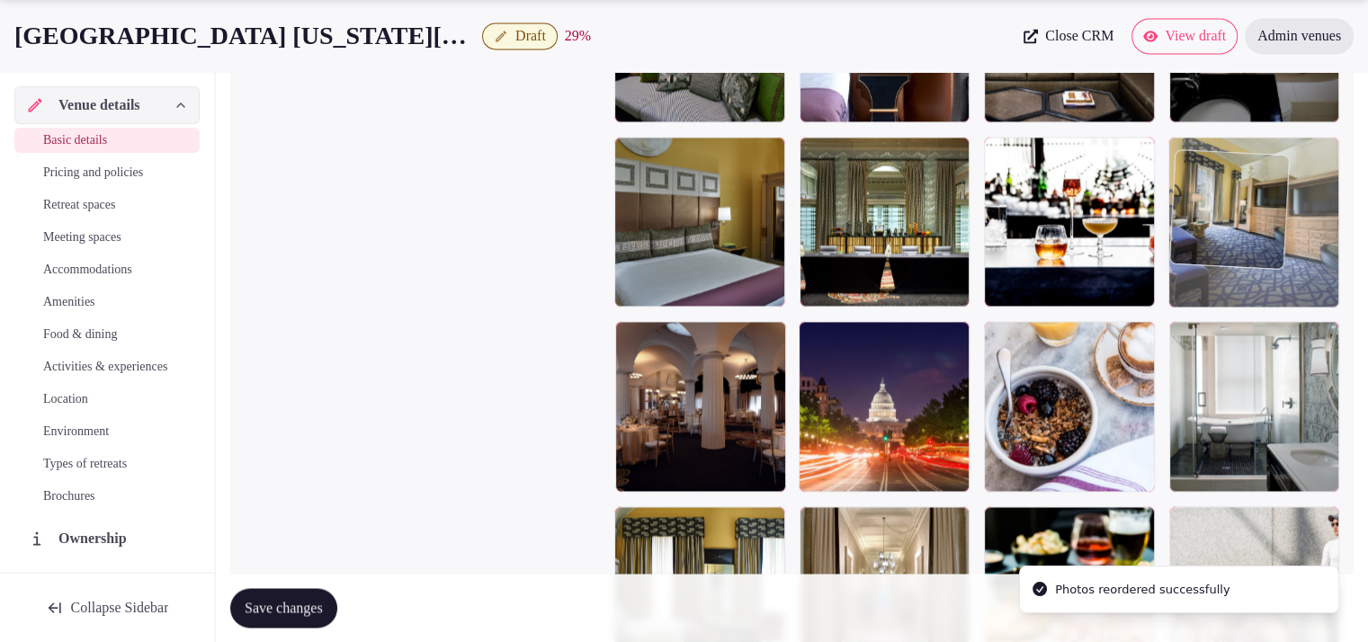
drag, startPoint x: 1076, startPoint y: 390, endPoint x: 1256, endPoint y: 147, distance: 303.0
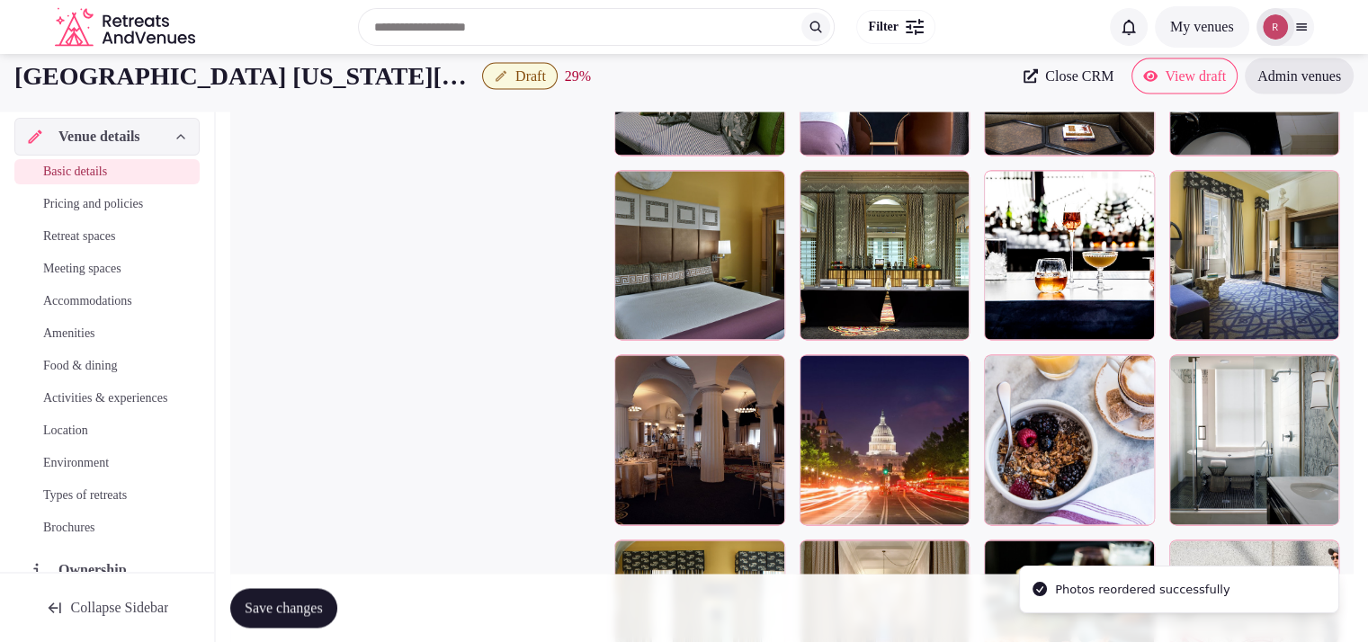
scroll to position [2440, 0]
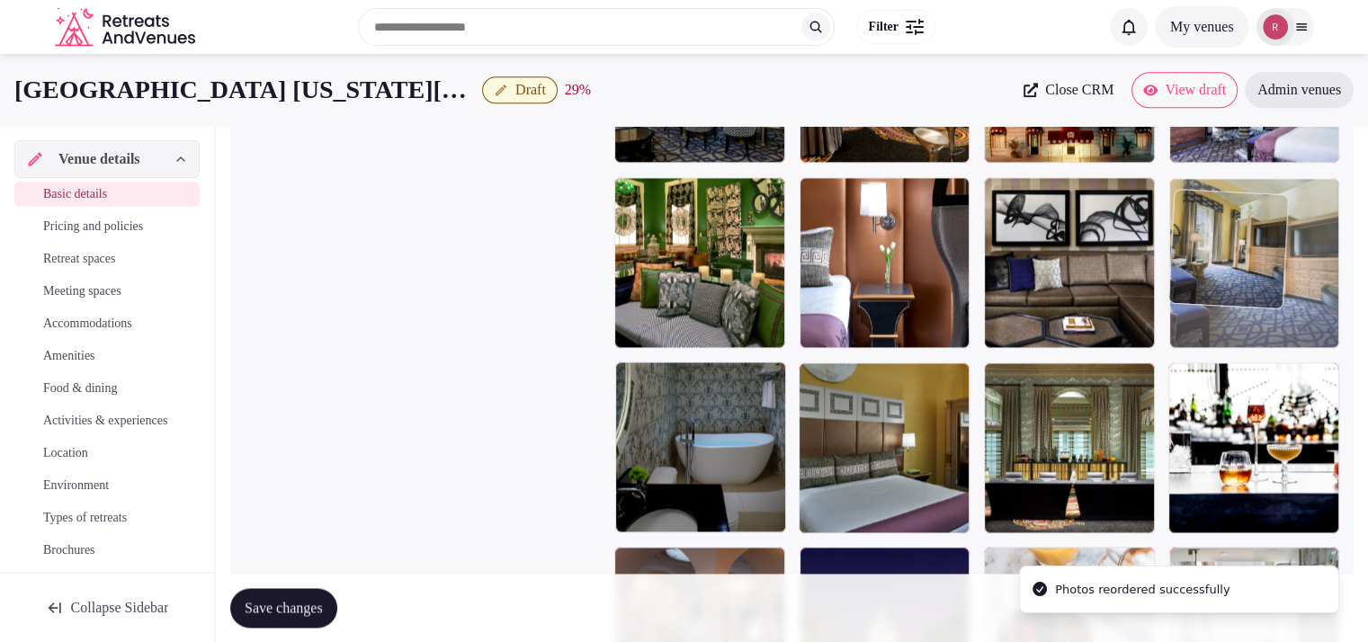
drag, startPoint x: 1270, startPoint y: 425, endPoint x: 1292, endPoint y: 179, distance: 246.5
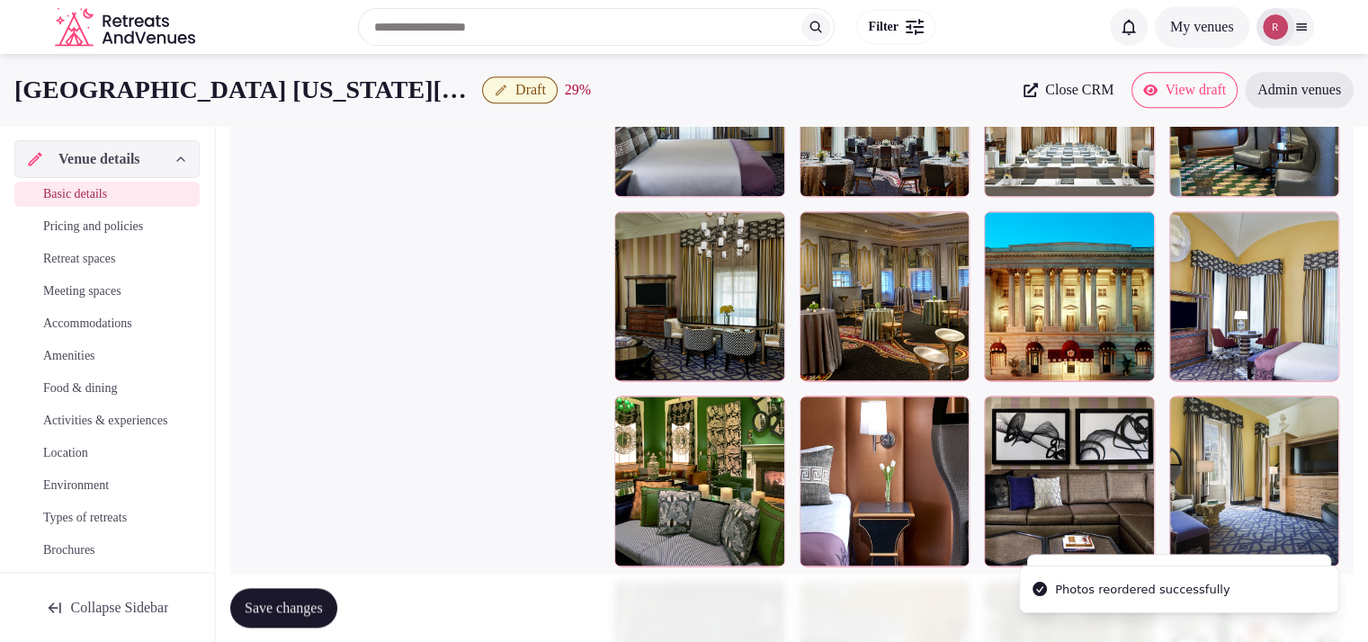
scroll to position [2216, 0]
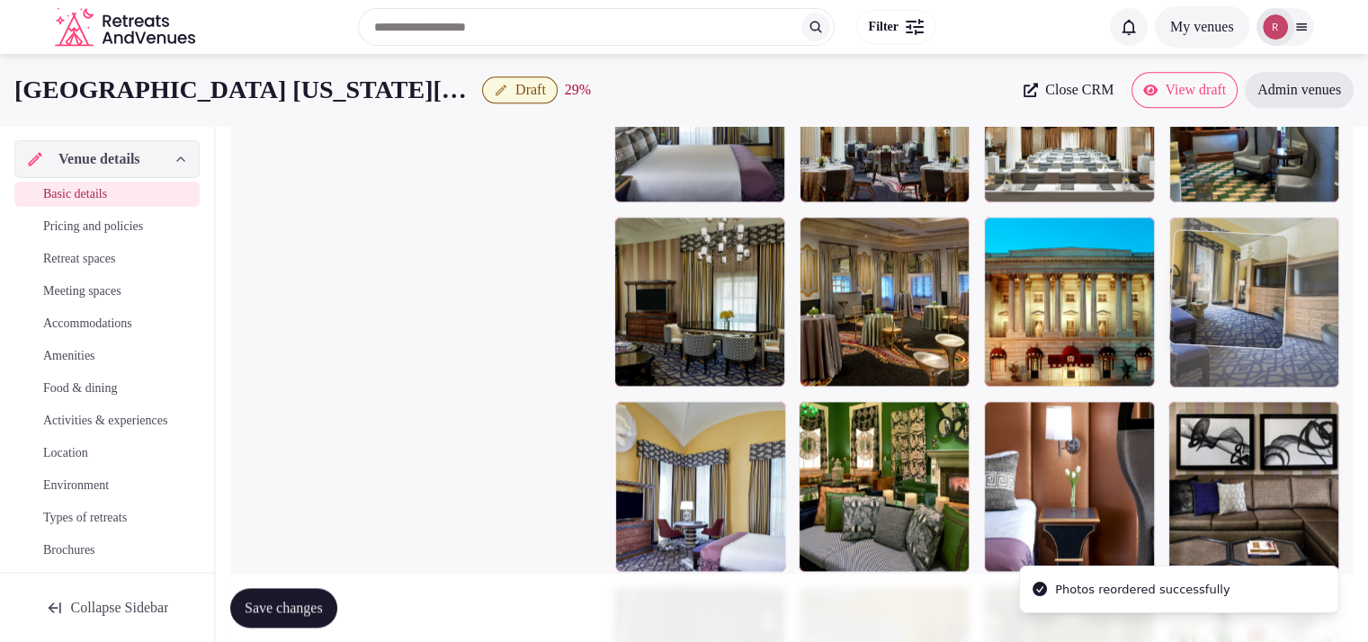
drag, startPoint x: 1241, startPoint y: 485, endPoint x: 1303, endPoint y: 324, distance: 172.2
click at [1303, 324] on body "**********" at bounding box center [684, 168] width 1368 height 4769
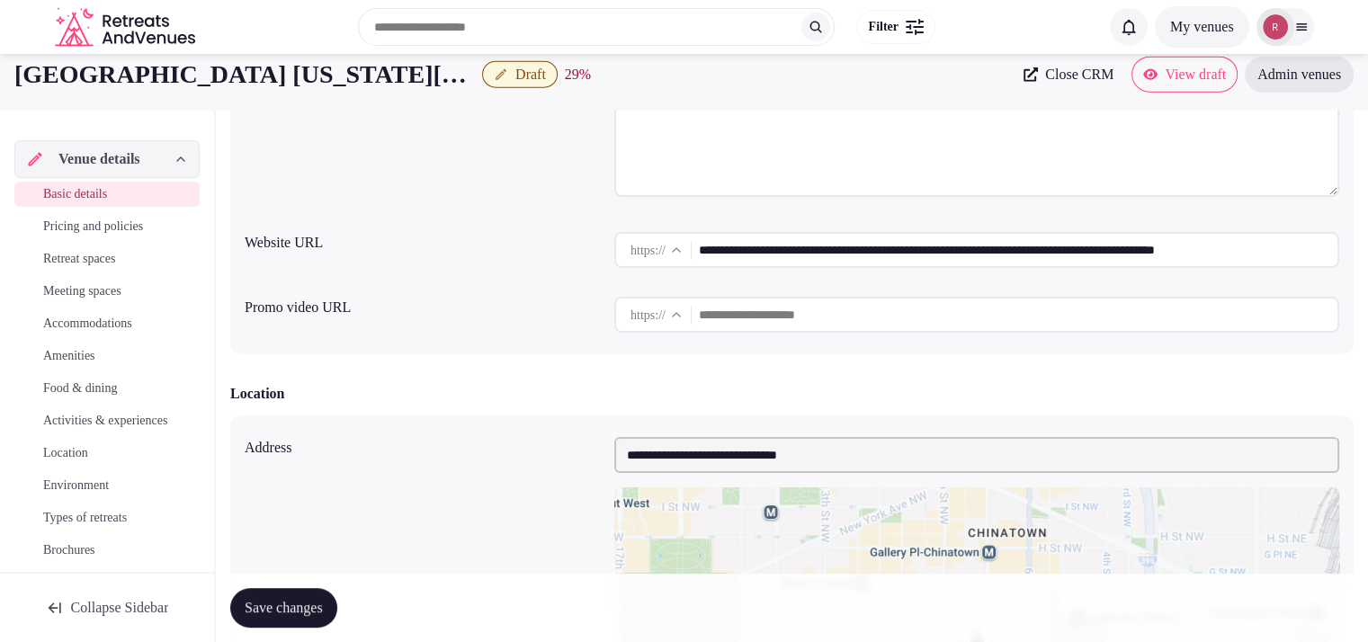
scroll to position [0, 0]
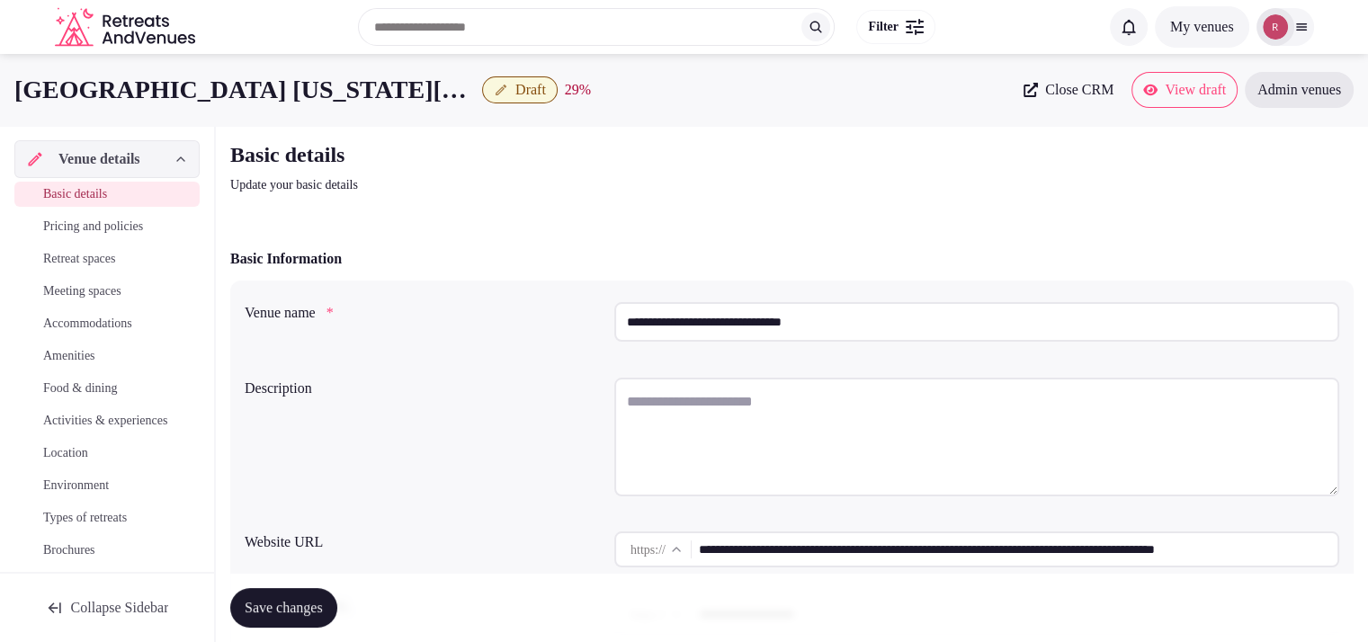
click at [776, 546] on input "**********" at bounding box center [1018, 550] width 639 height 36
click at [752, 328] on input "**********" at bounding box center [976, 322] width 725 height 40
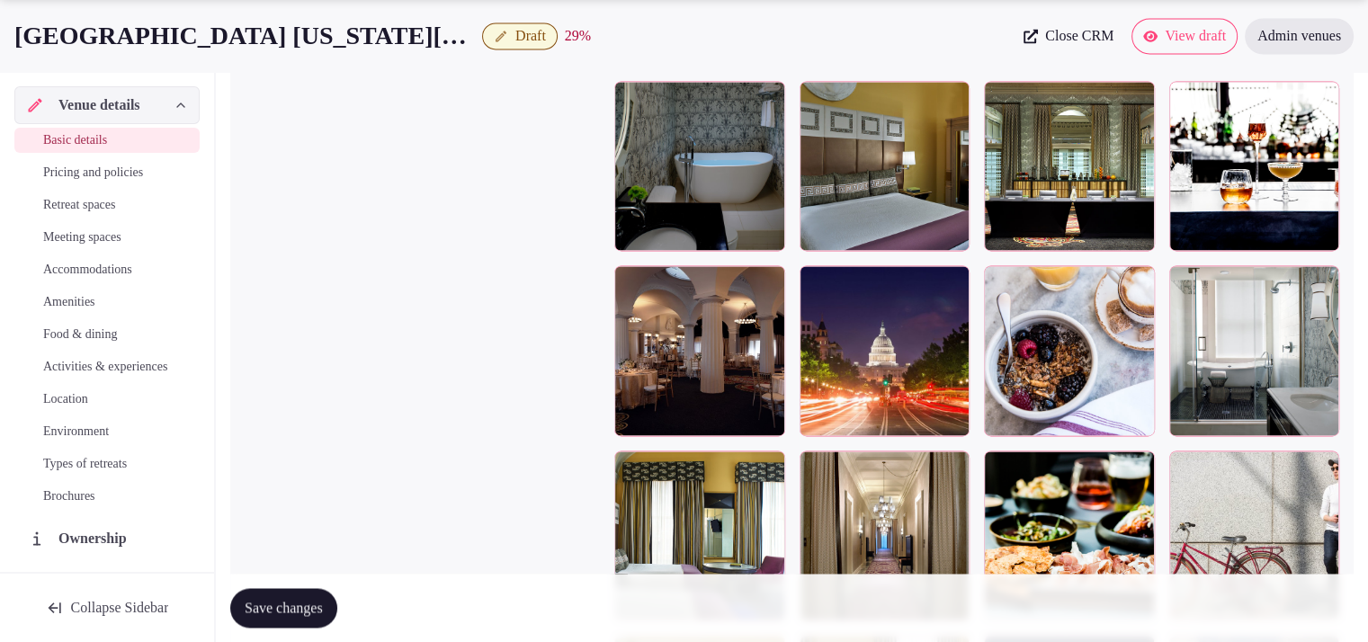
scroll to position [2808, 0]
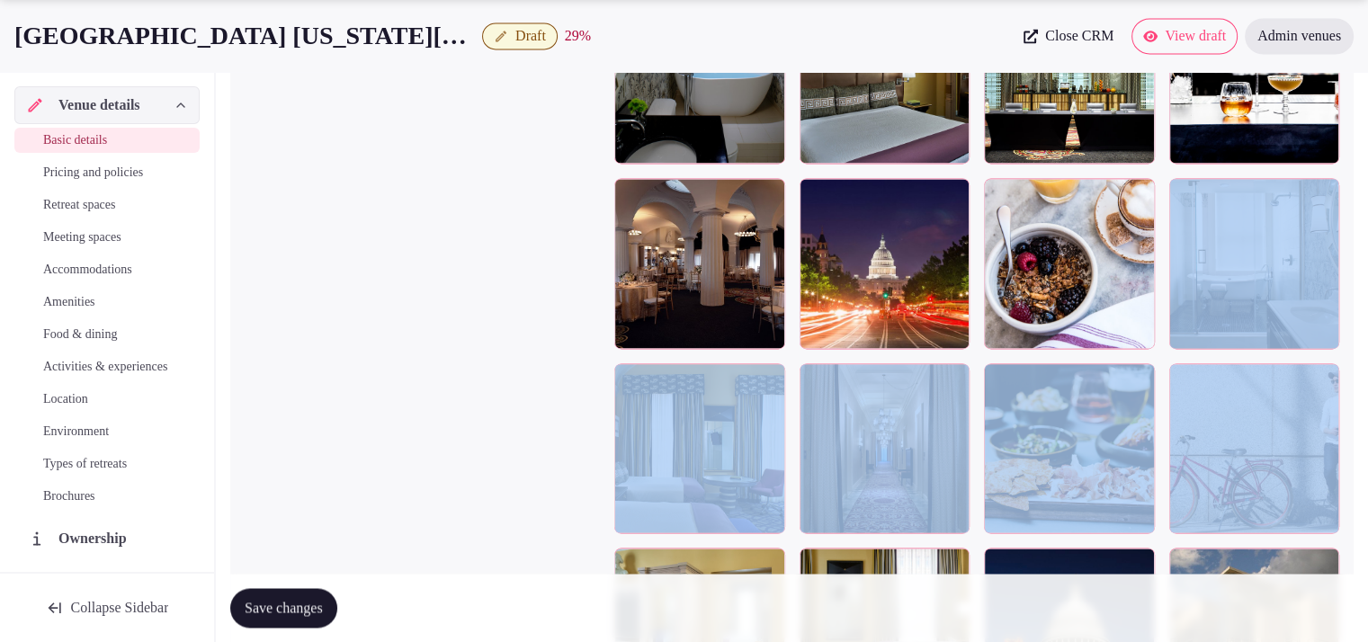
drag, startPoint x: 1367, startPoint y: 391, endPoint x: 1381, endPoint y: 366, distance: 28.6
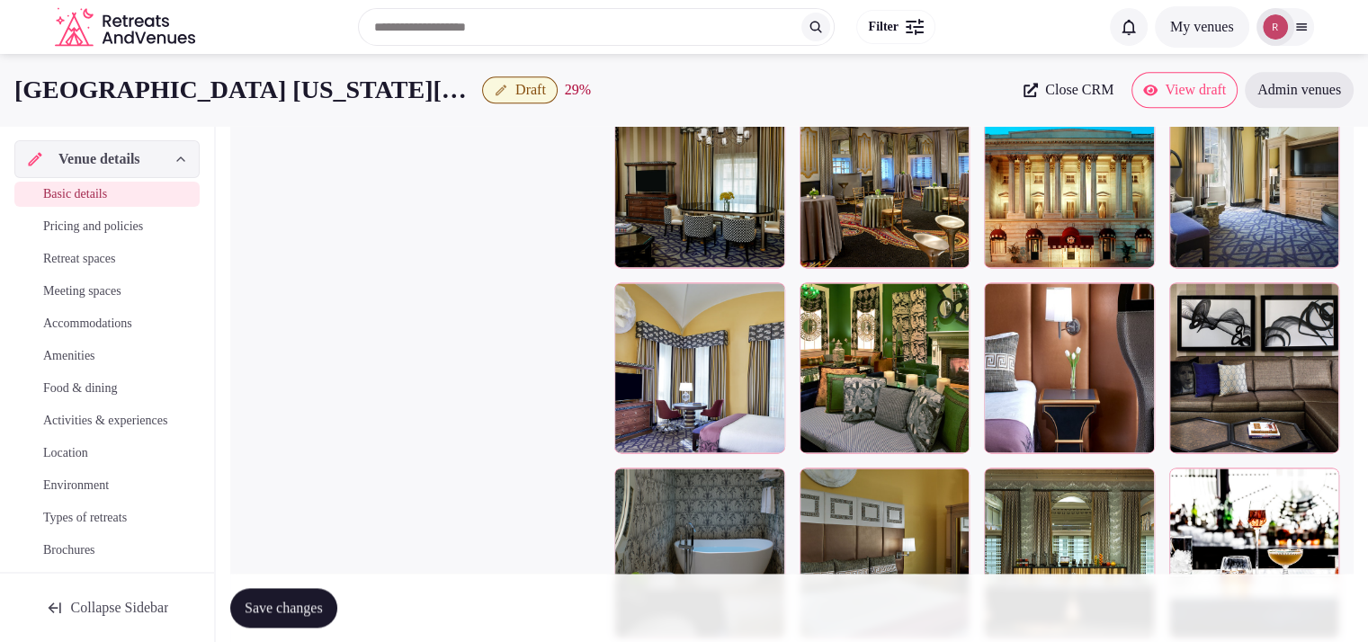
scroll to position [2250, 0]
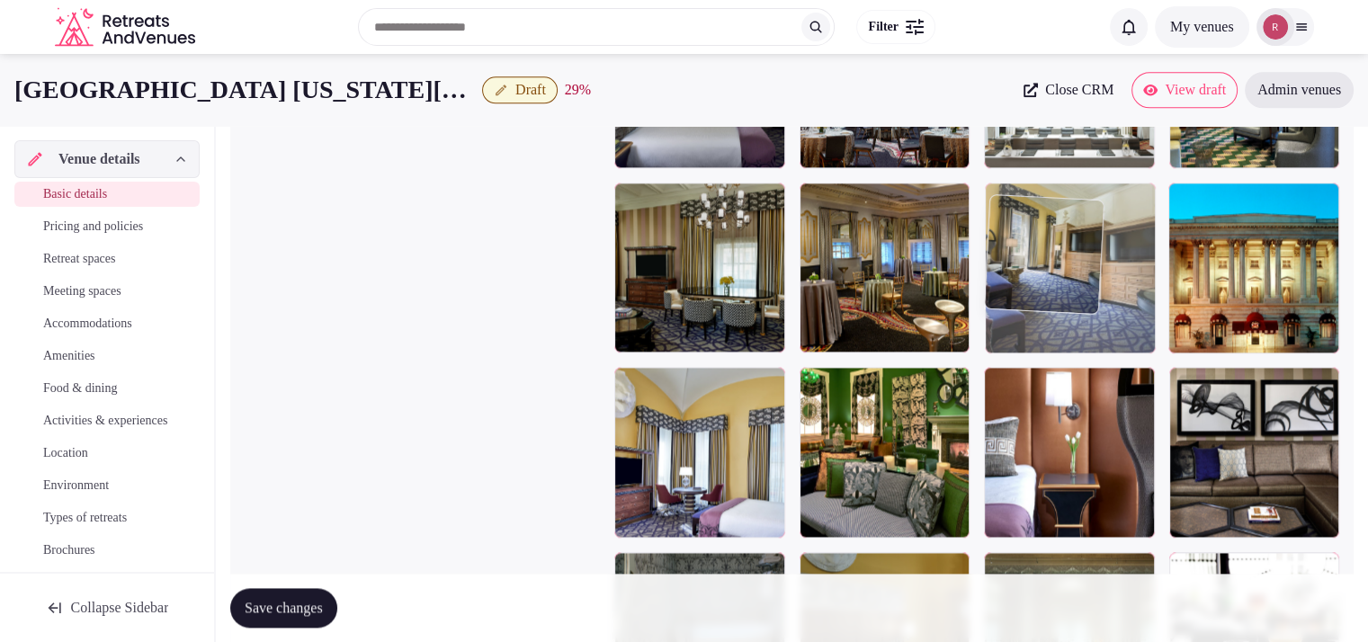
drag, startPoint x: 1254, startPoint y: 280, endPoint x: 1136, endPoint y: 294, distance: 118.7
click at [1136, 294] on body "**********" at bounding box center [684, 134] width 1368 height 4769
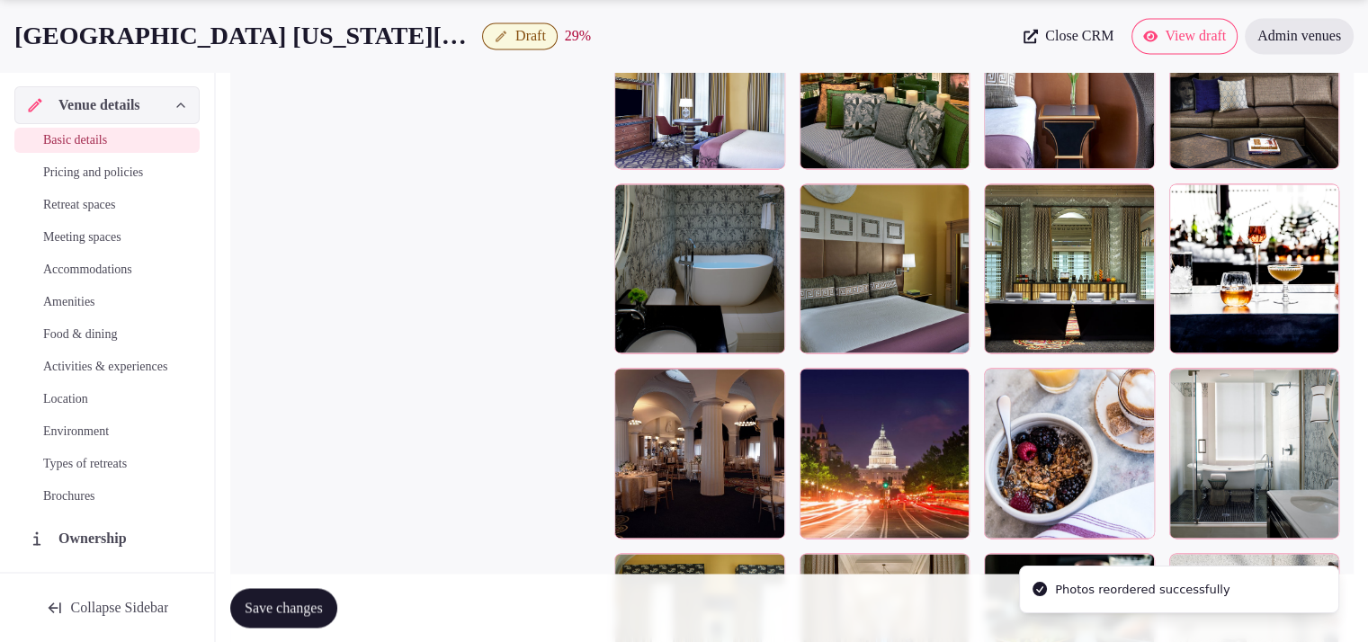
scroll to position [2641, 0]
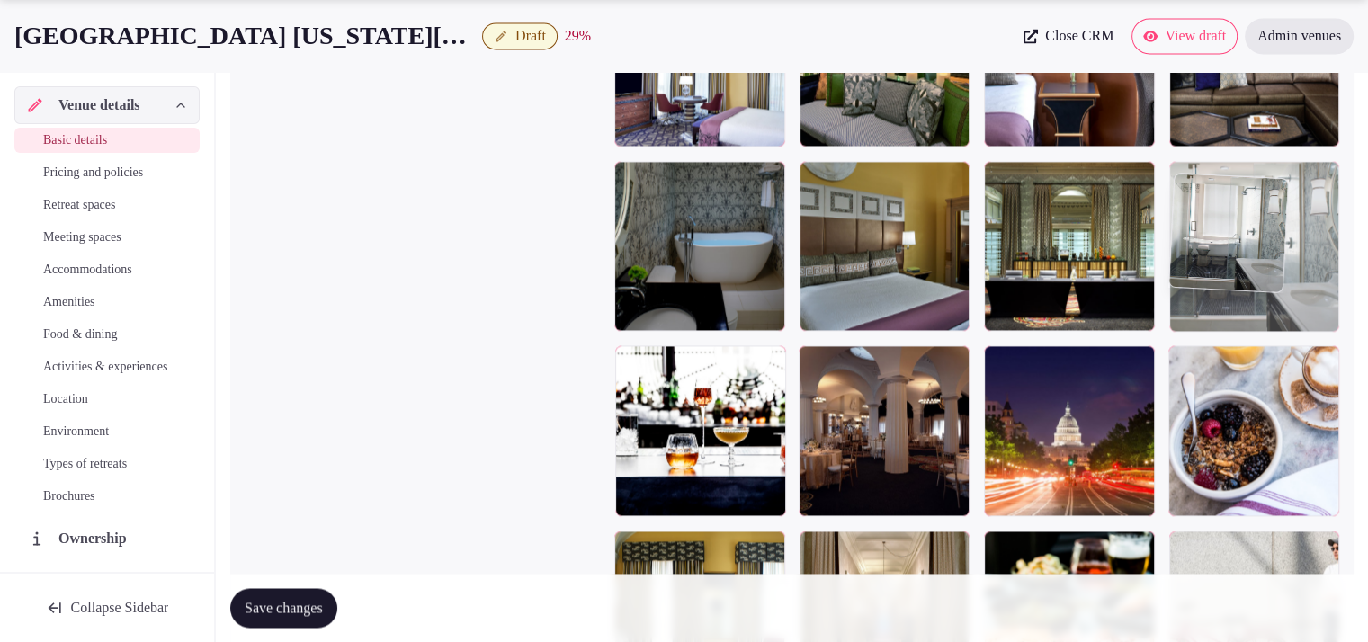
drag, startPoint x: 1258, startPoint y: 426, endPoint x: 1270, endPoint y: 273, distance: 153.4
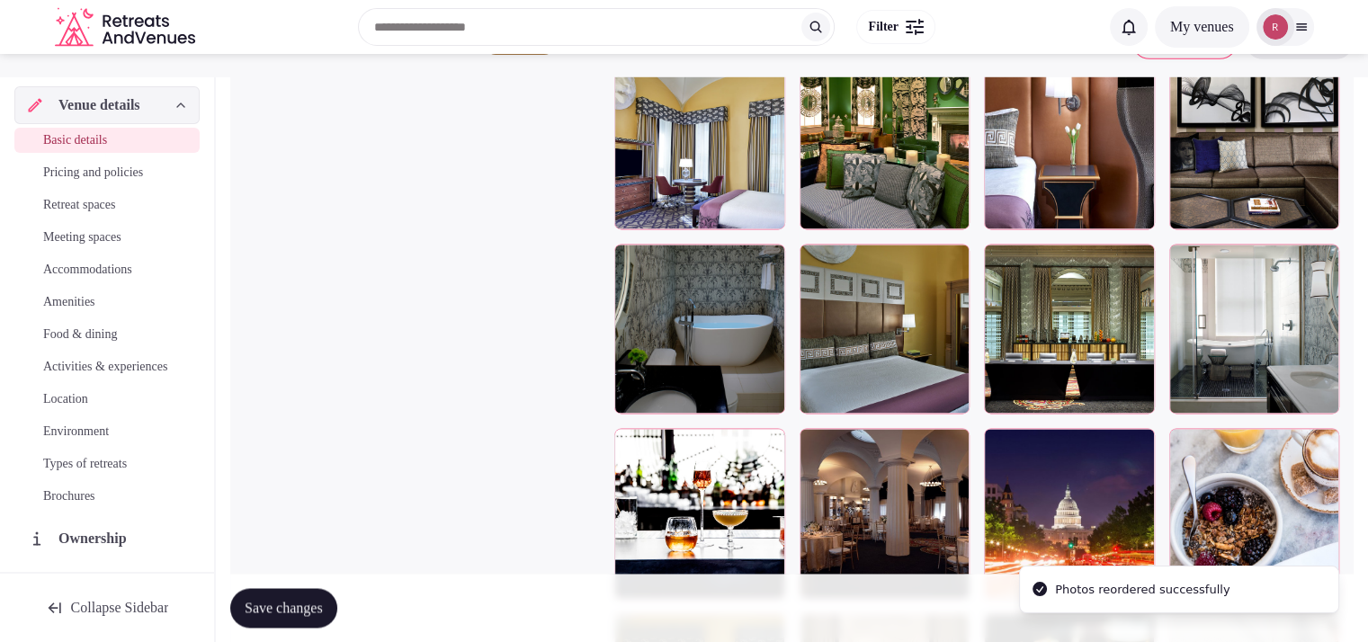
scroll to position [2507, 0]
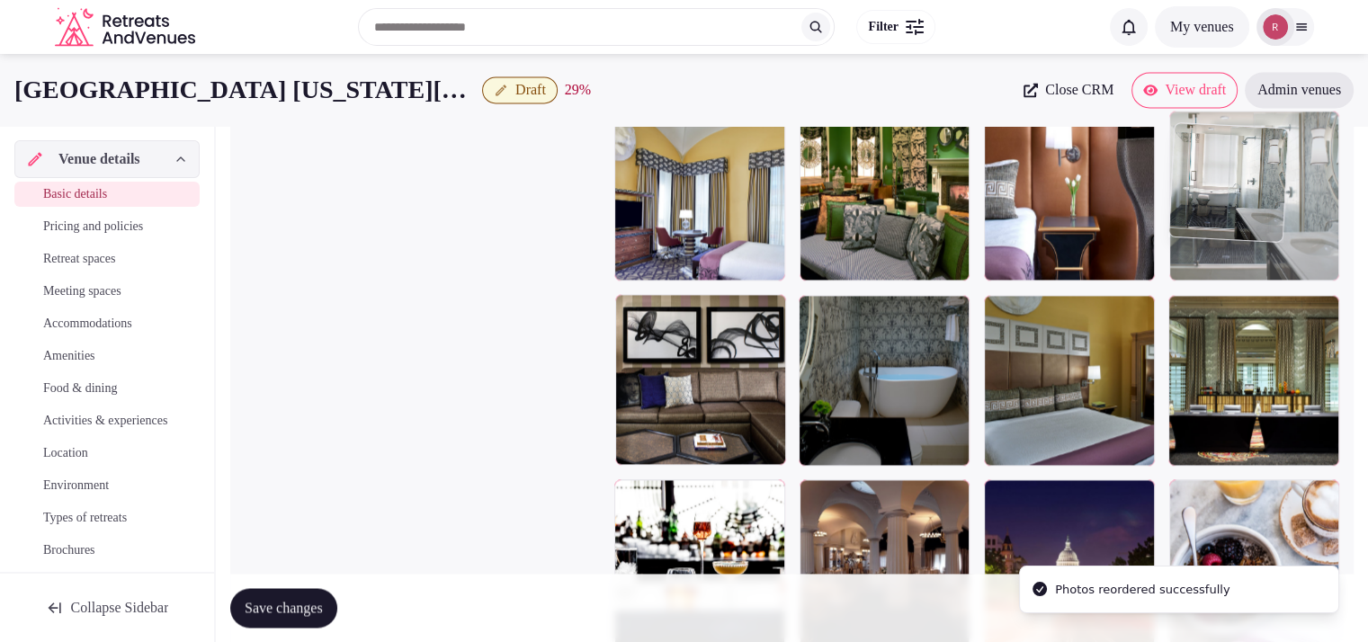
drag, startPoint x: 1293, startPoint y: 416, endPoint x: 1313, endPoint y: 263, distance: 154.3
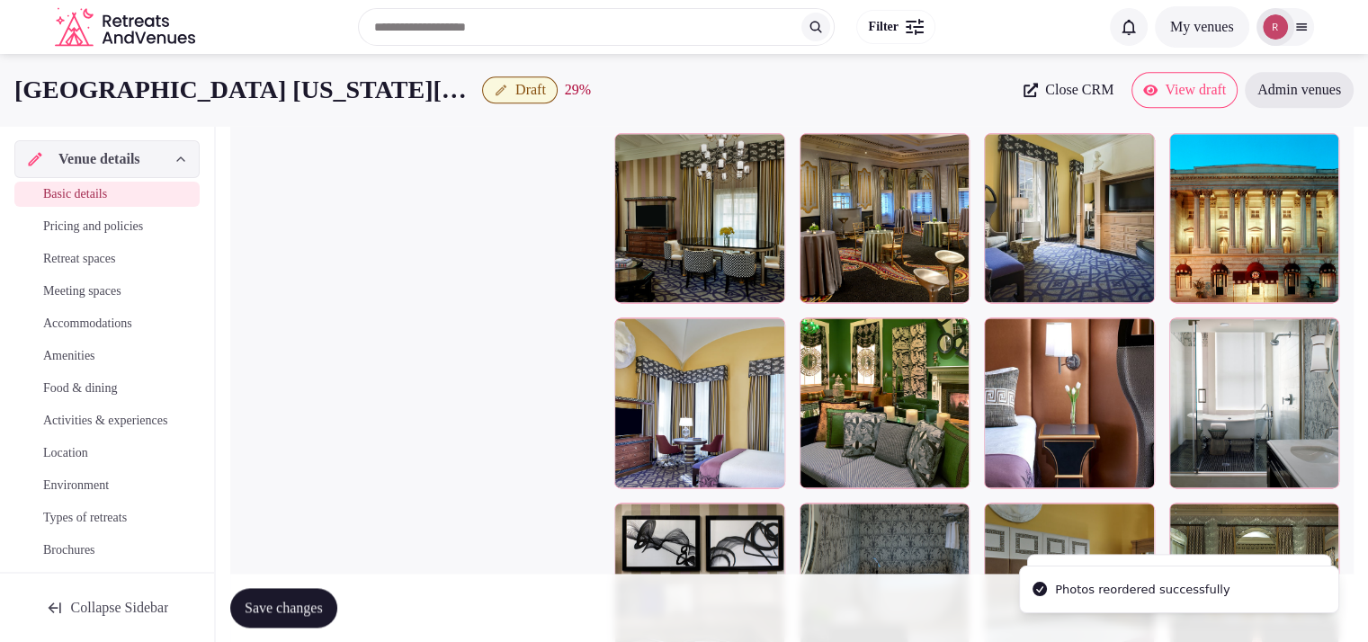
scroll to position [2293, 0]
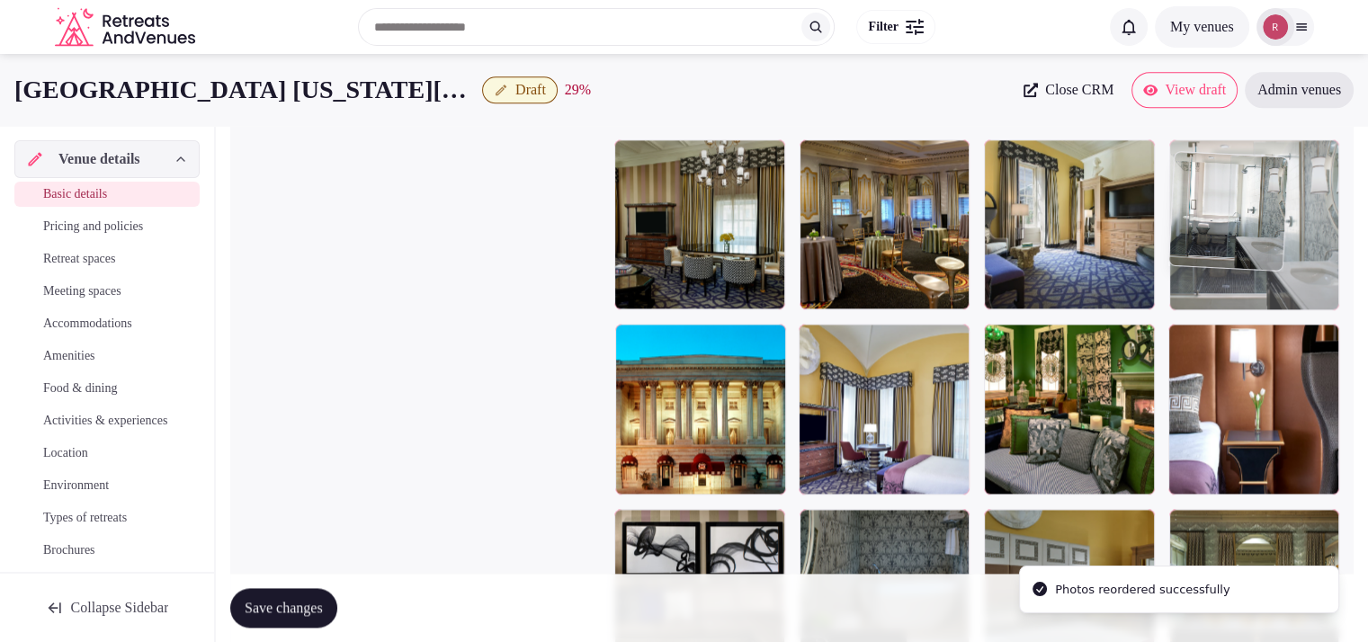
drag, startPoint x: 1303, startPoint y: 388, endPoint x: 1303, endPoint y: 269, distance: 118.7
click at [1303, 269] on body "**********" at bounding box center [684, 91] width 1368 height 4769
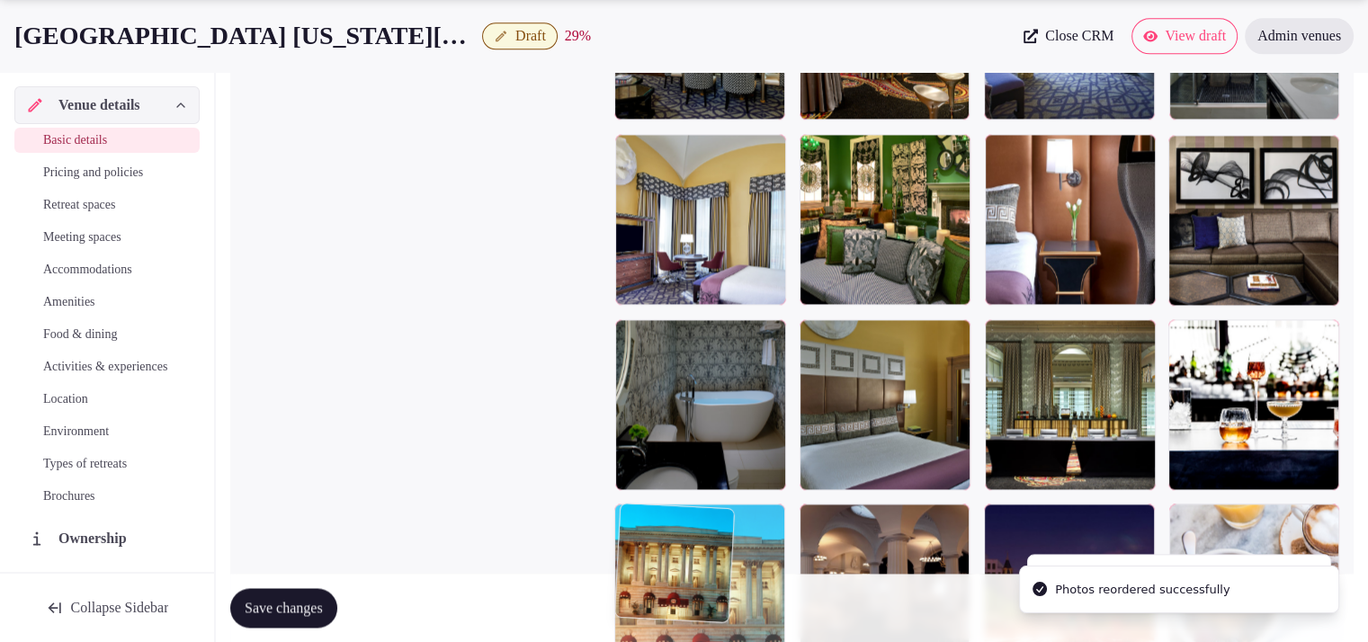
drag, startPoint x: 748, startPoint y: 447, endPoint x: 871, endPoint y: 482, distance: 128.1
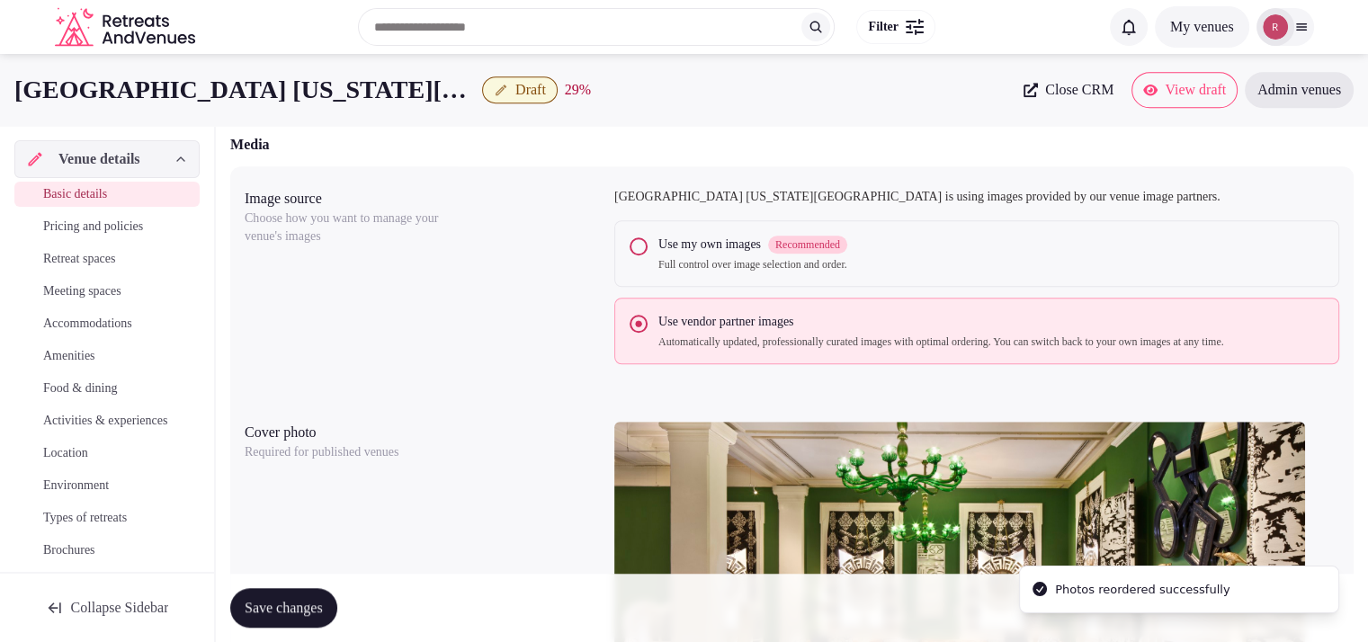
scroll to position [810, 0]
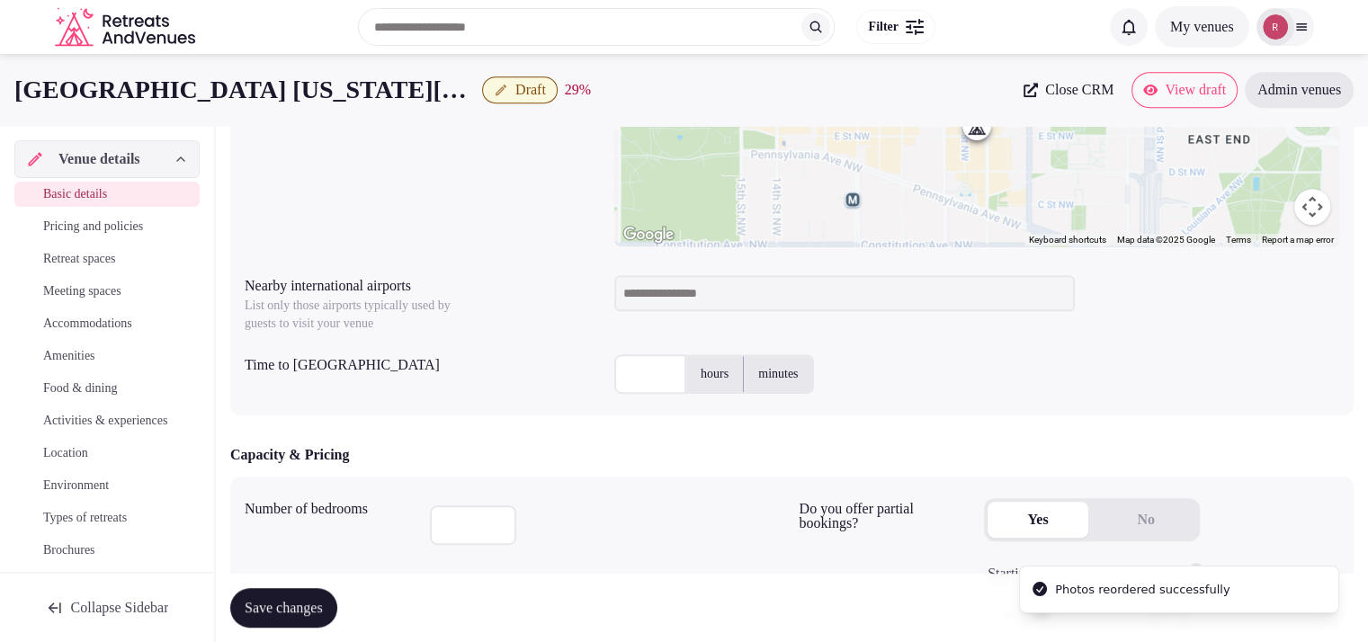
click at [702, 299] on input at bounding box center [844, 293] width 461 height 36
type input "***"
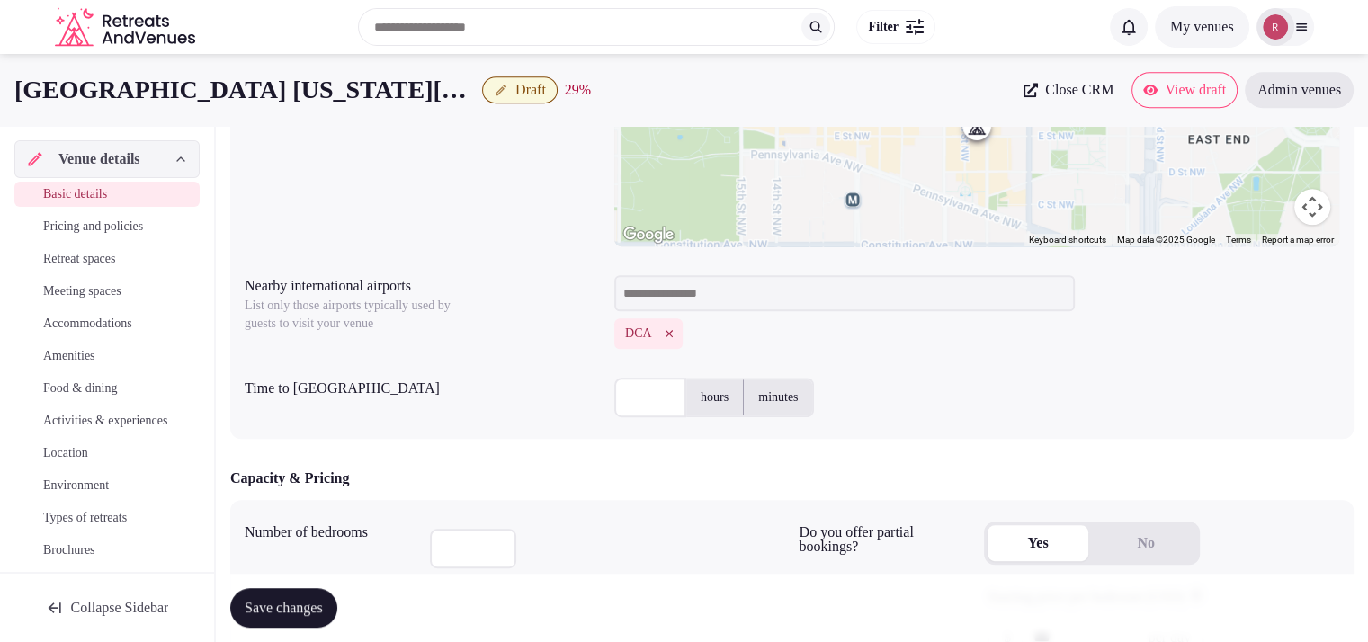
click at [631, 407] on input "text" at bounding box center [650, 398] width 72 height 40
type input "*"
click at [1047, 341] on div "DCA" at bounding box center [976, 333] width 725 height 31
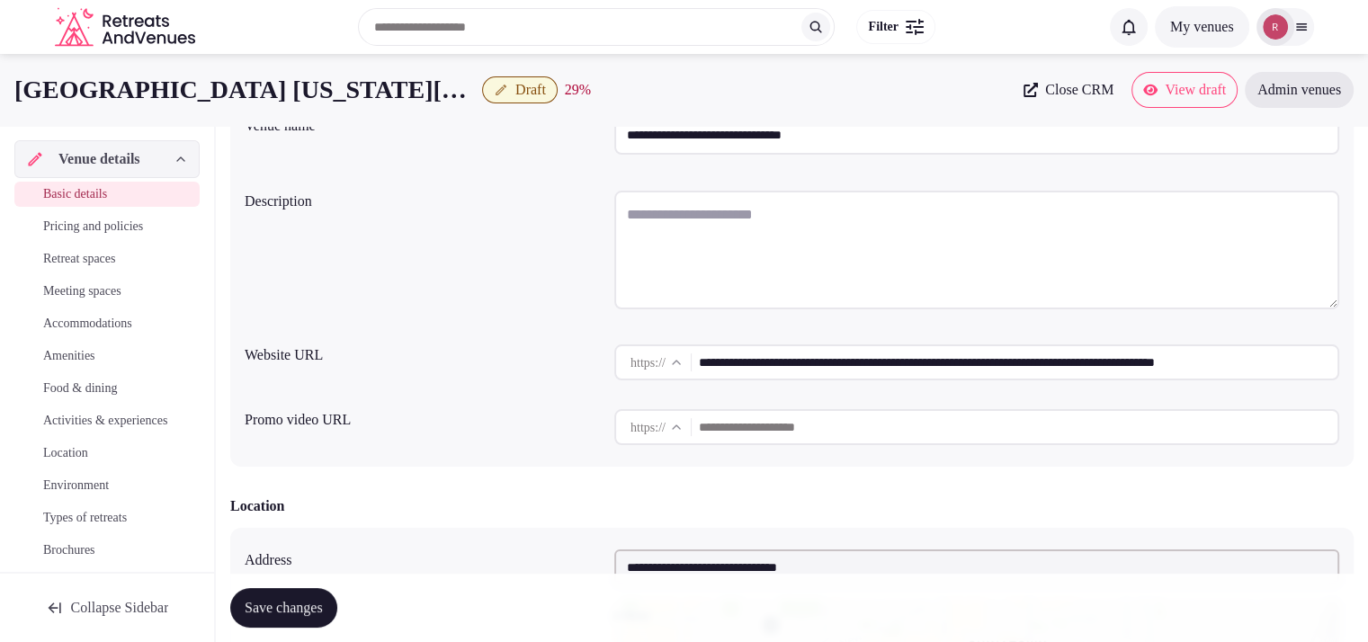
scroll to position [0, 0]
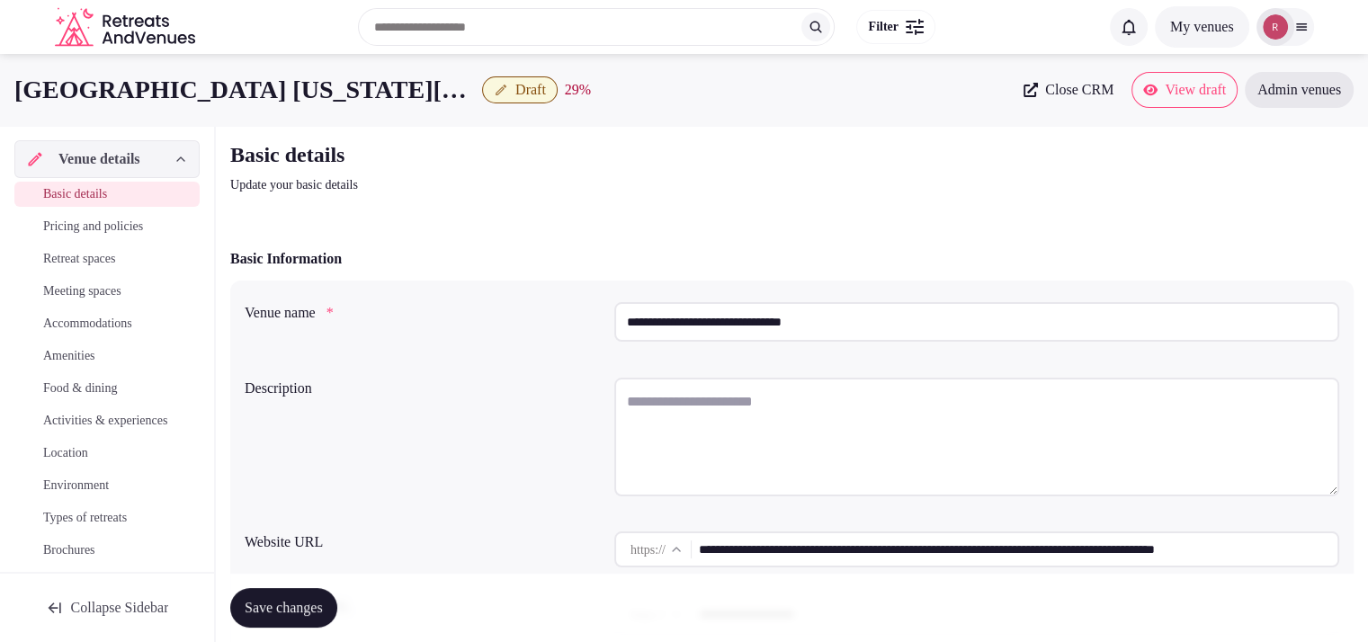
click at [826, 381] on textarea at bounding box center [976, 437] width 725 height 119
paste textarea "**********"
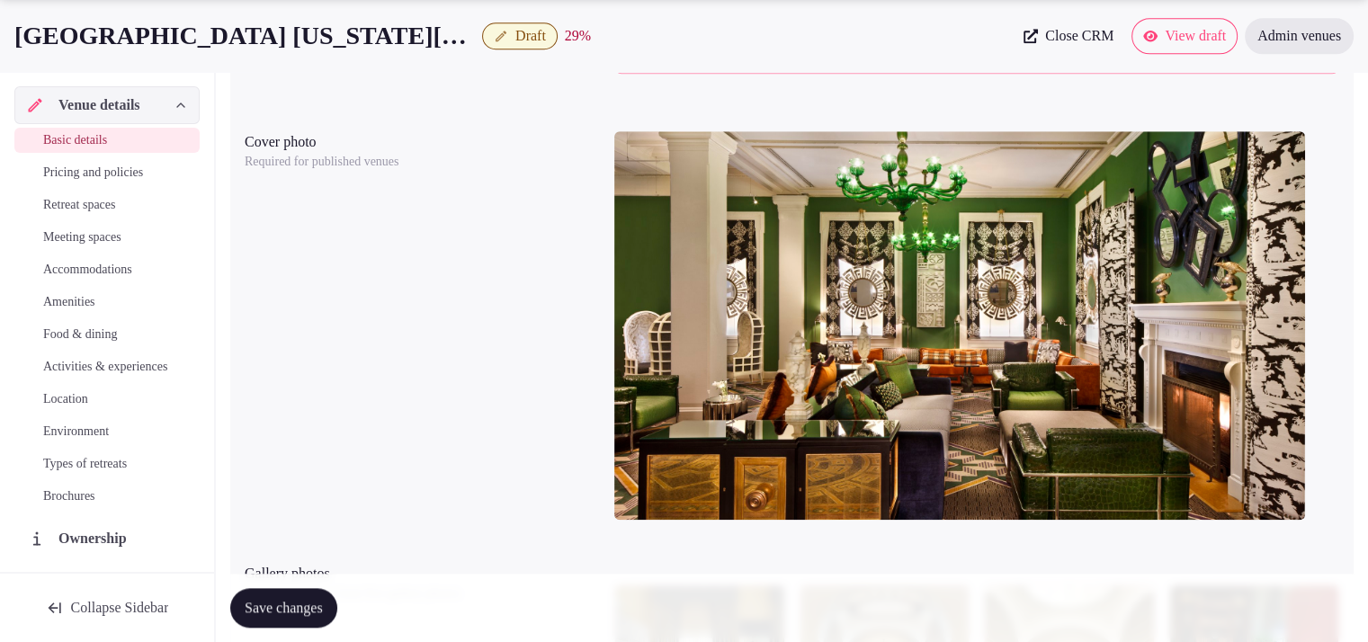
scroll to position [1123, 0]
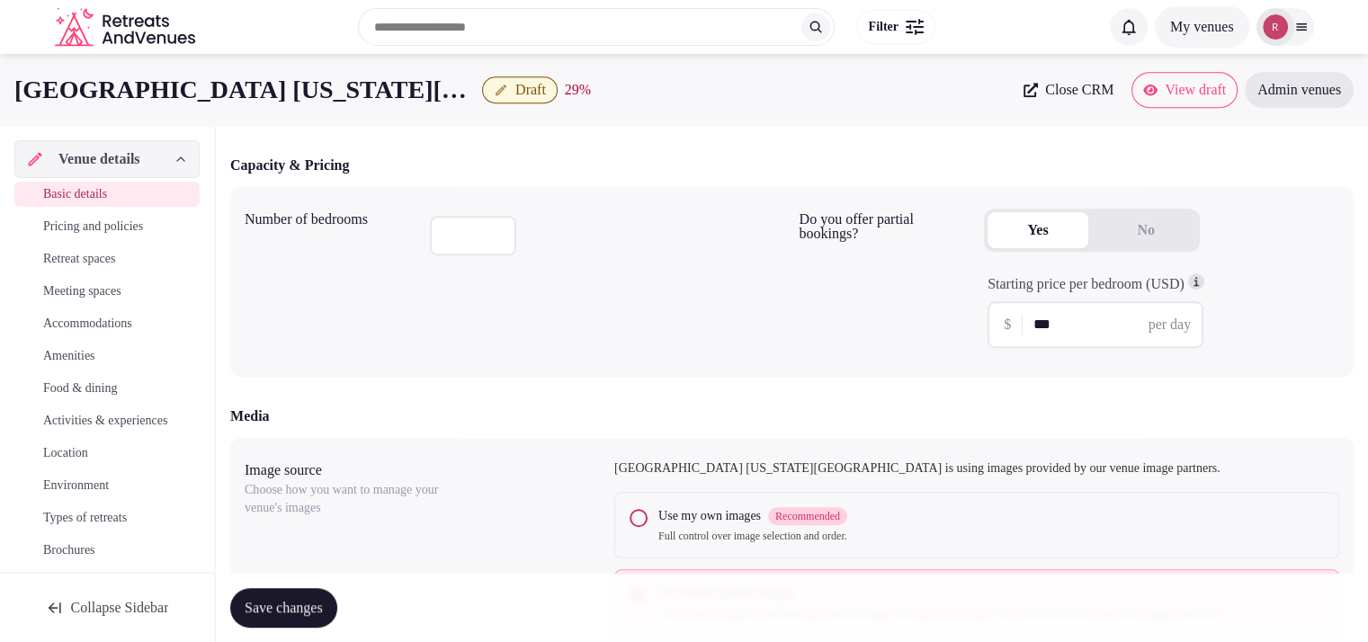
type textarea "**********"
click at [307, 599] on span "Save changes" at bounding box center [284, 608] width 78 height 18
click at [391, 339] on div "Number of bedrooms ***" at bounding box center [515, 281] width 541 height 161
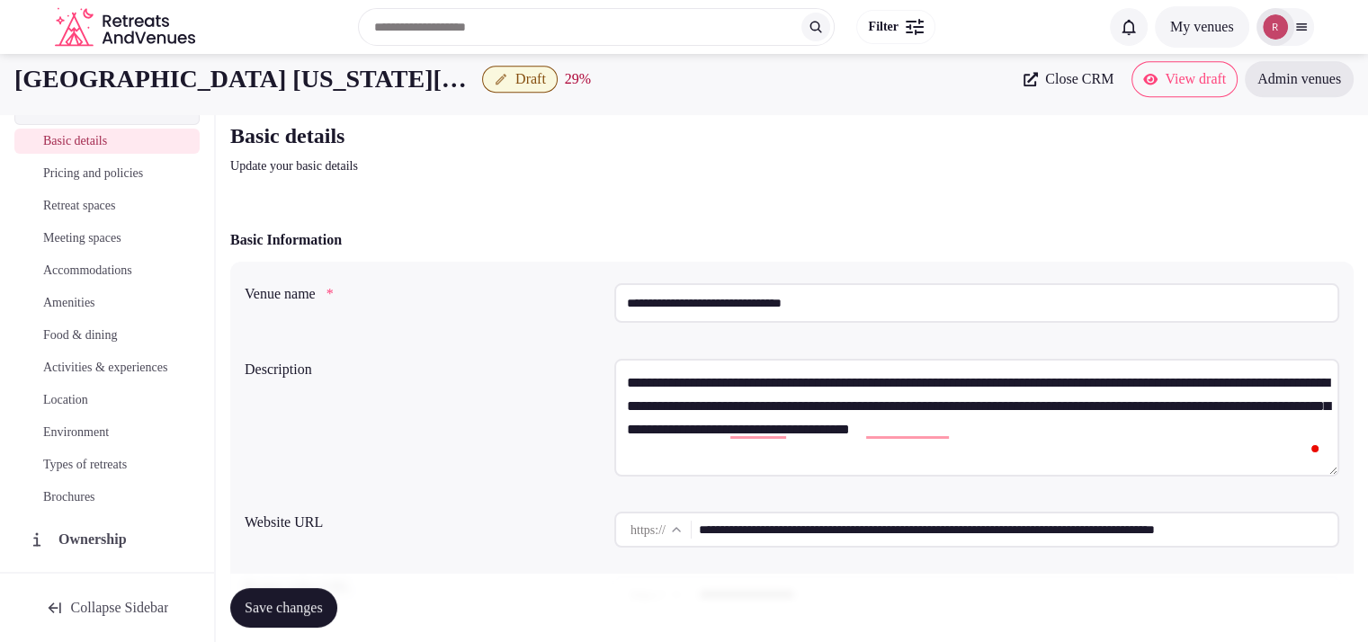
scroll to position [0, 0]
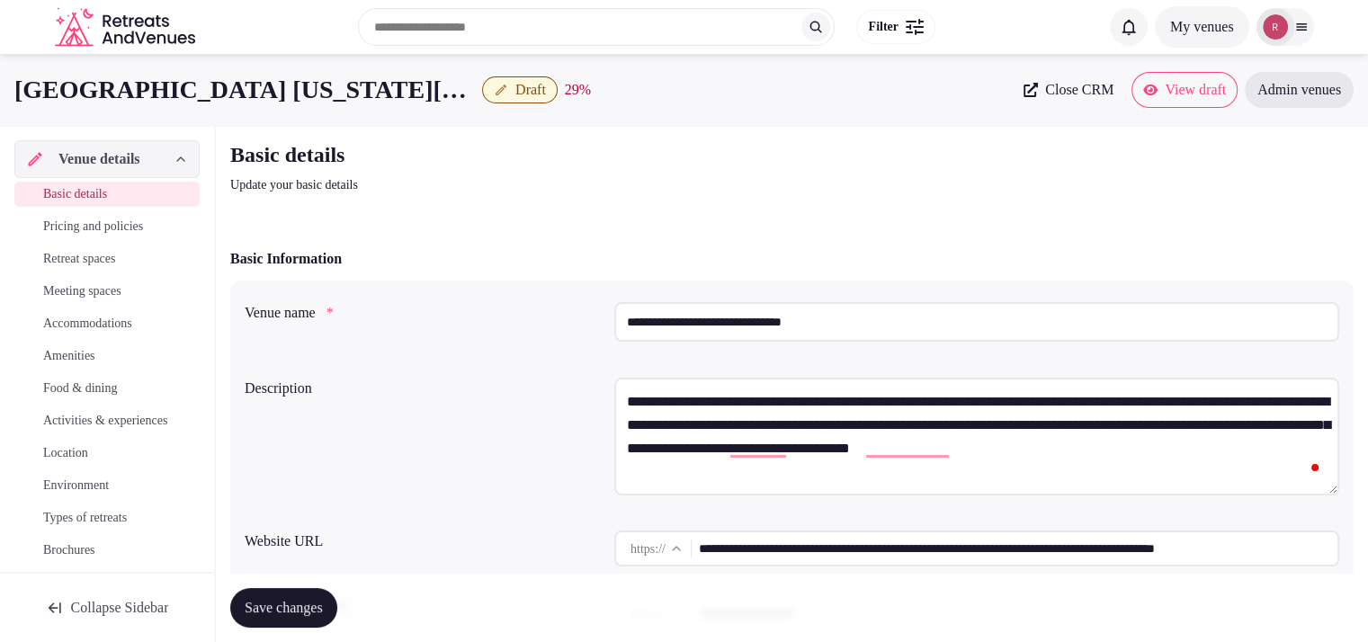
click at [323, 599] on span "Save changes" at bounding box center [284, 608] width 78 height 18
click at [533, 92] on span "Draft" at bounding box center [530, 90] width 31 height 18
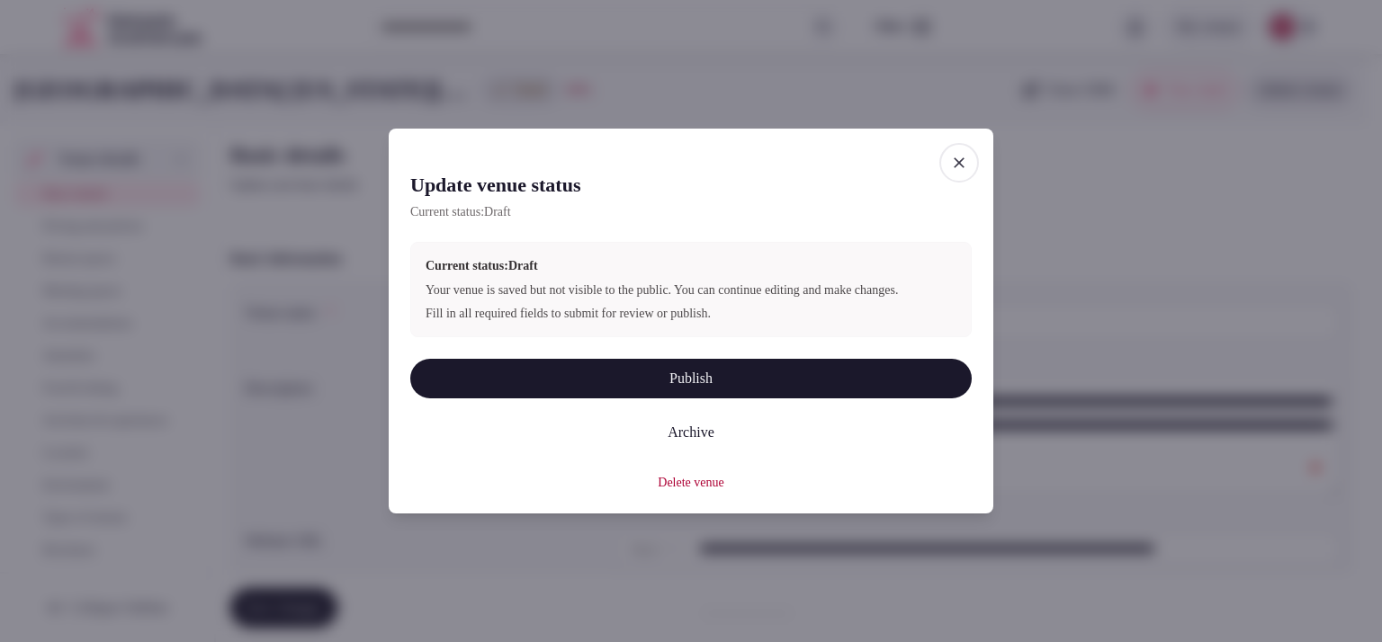
click at [706, 394] on button "Publish" at bounding box center [690, 379] width 561 height 40
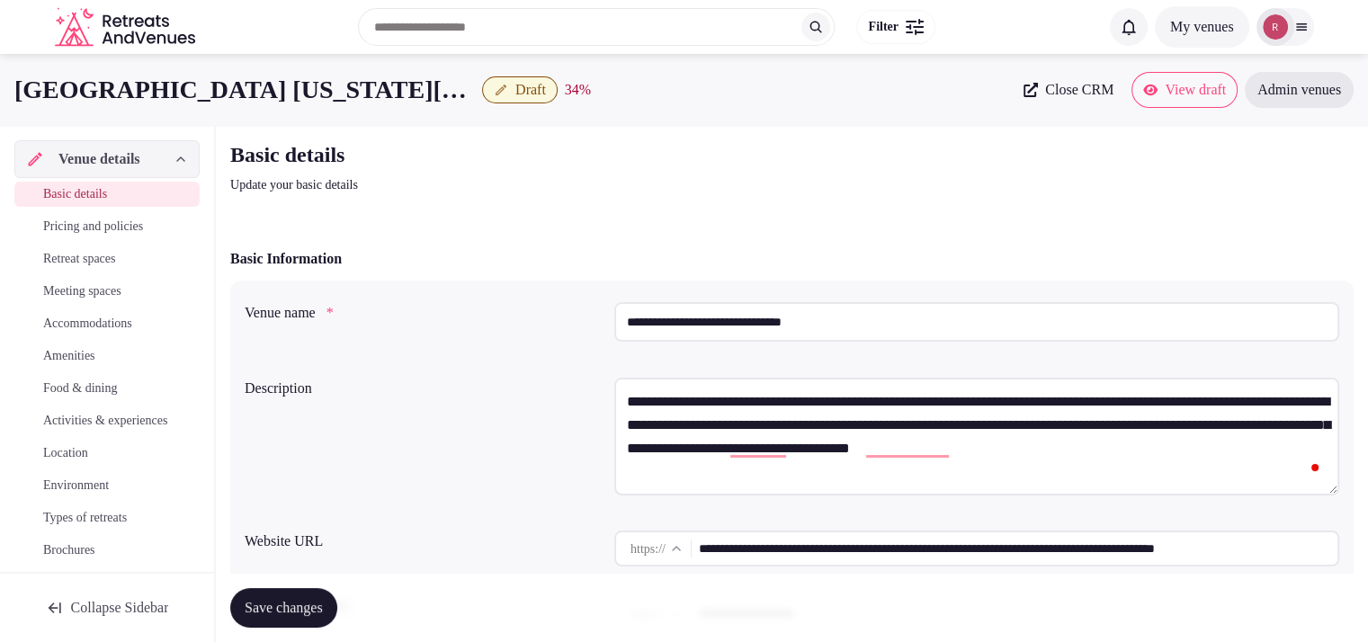
click at [1173, 255] on div "Basic Information" at bounding box center [792, 259] width 1124 height 22
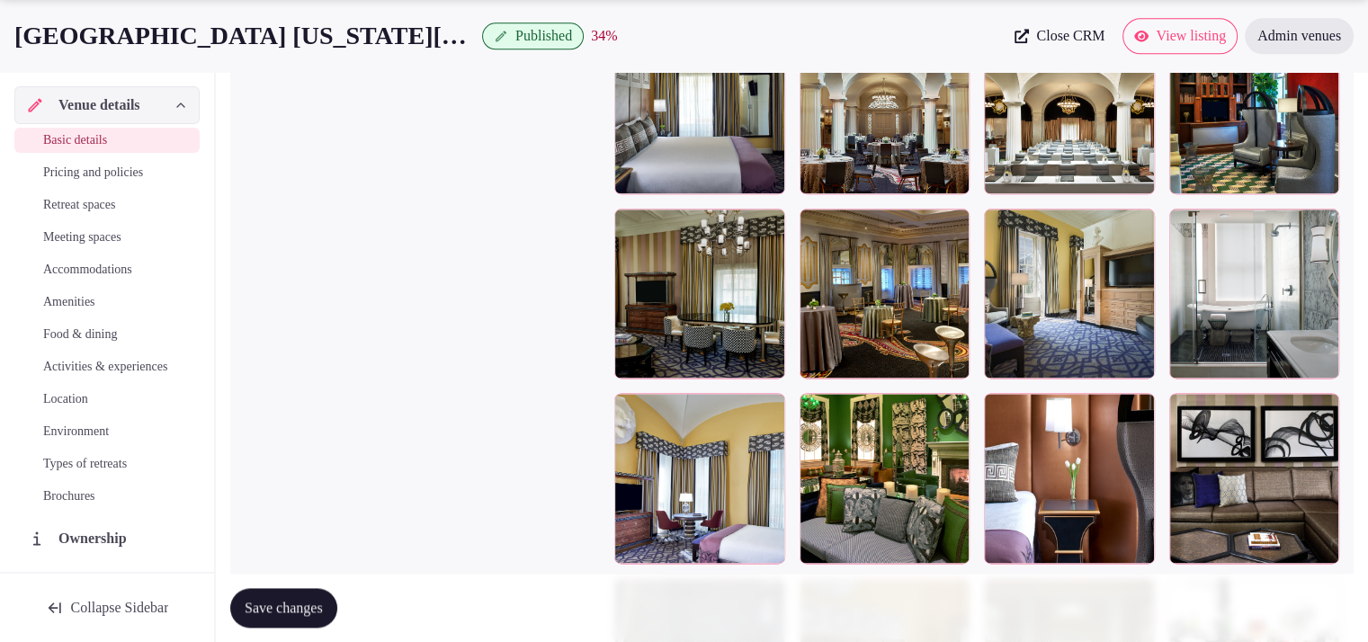
scroll to position [1685, 0]
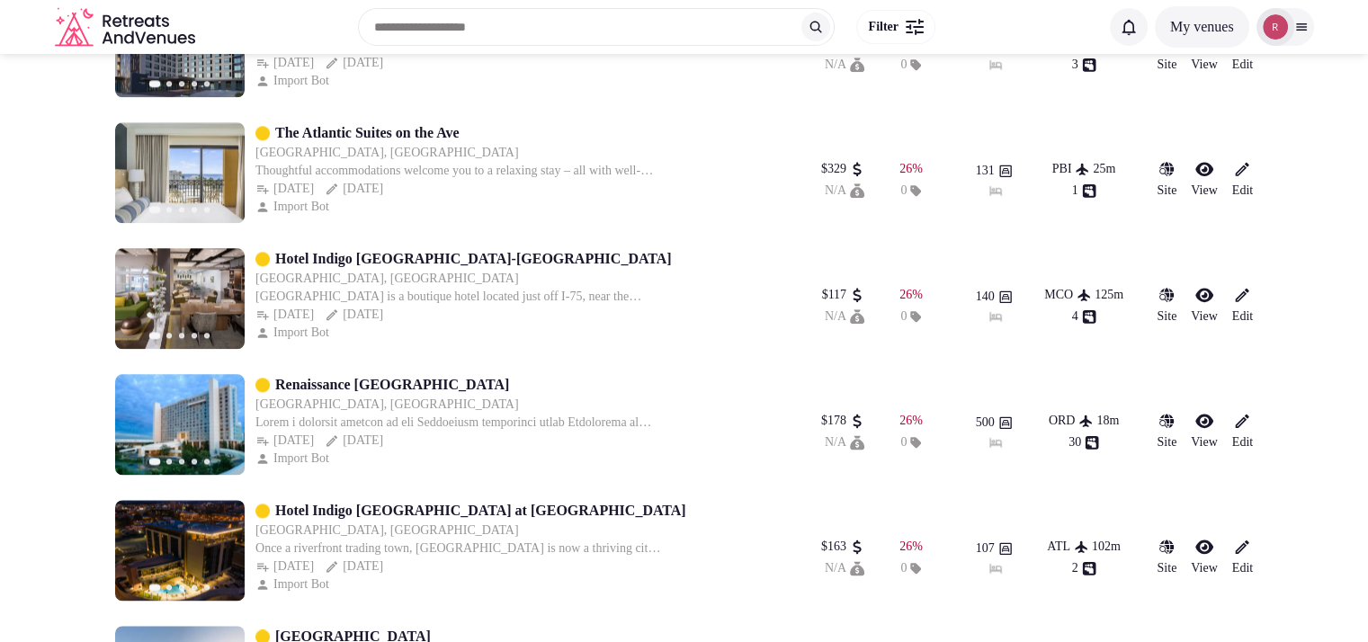
scroll to position [2162, 0]
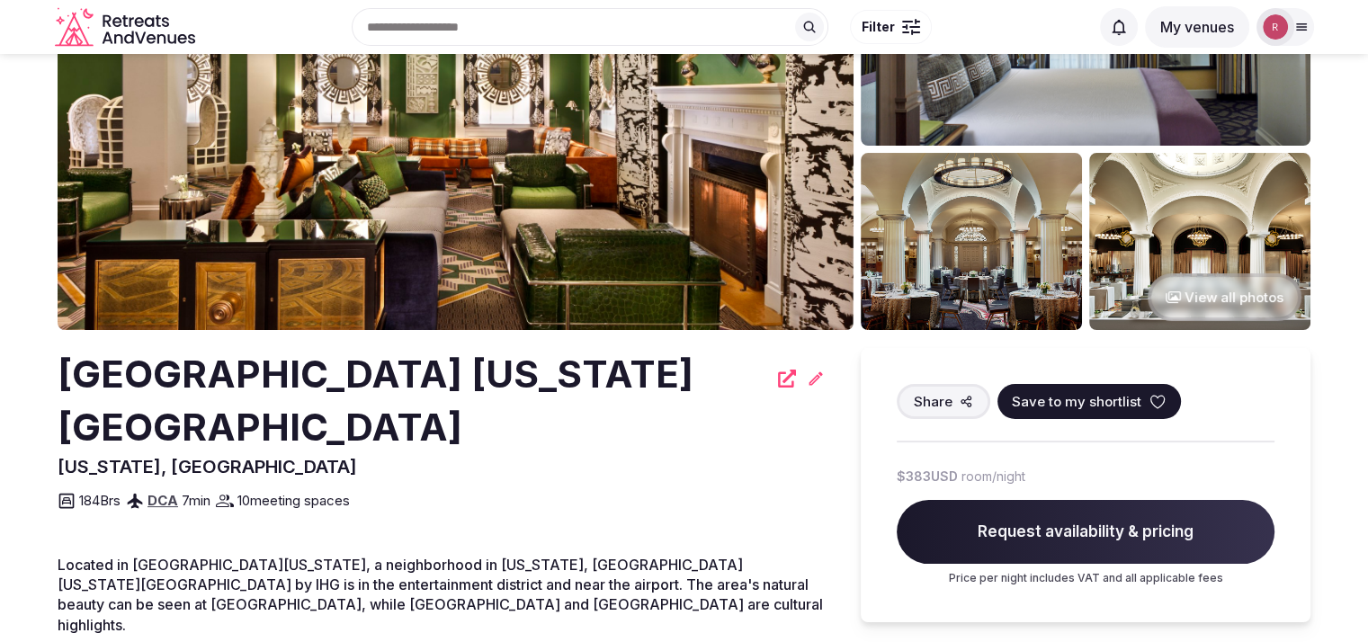
scroll to position [116, 0]
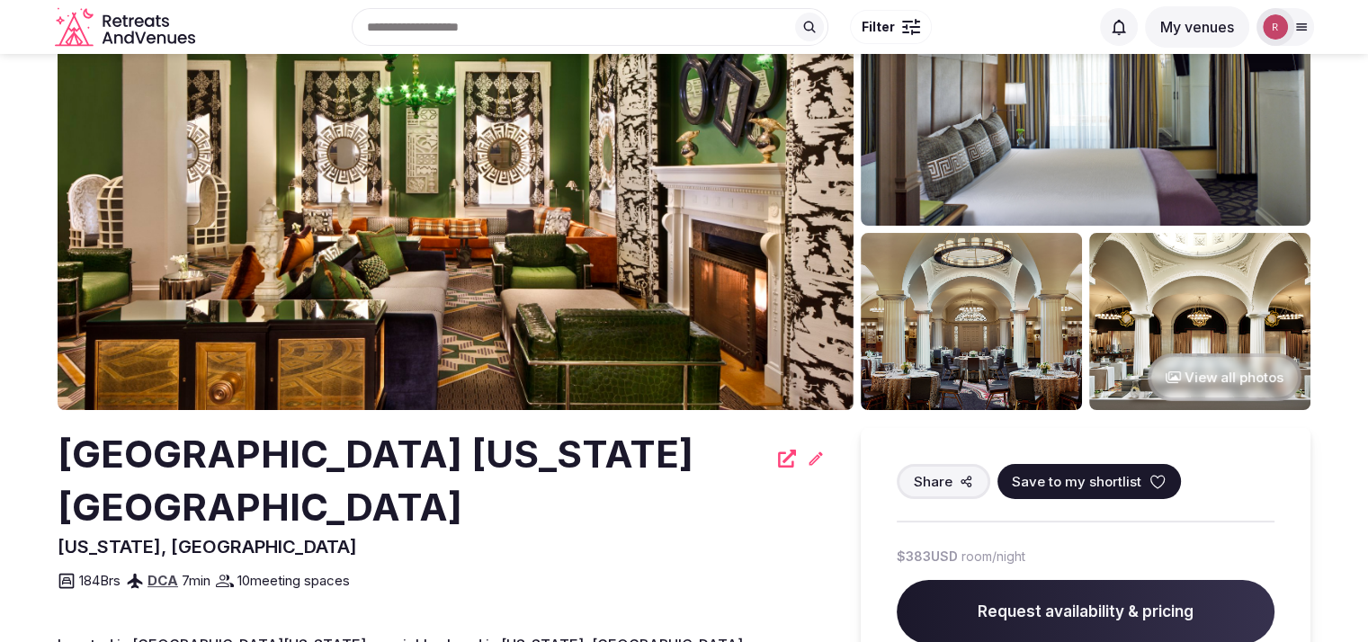
click at [1242, 366] on button "View all photos" at bounding box center [1225, 378] width 154 height 48
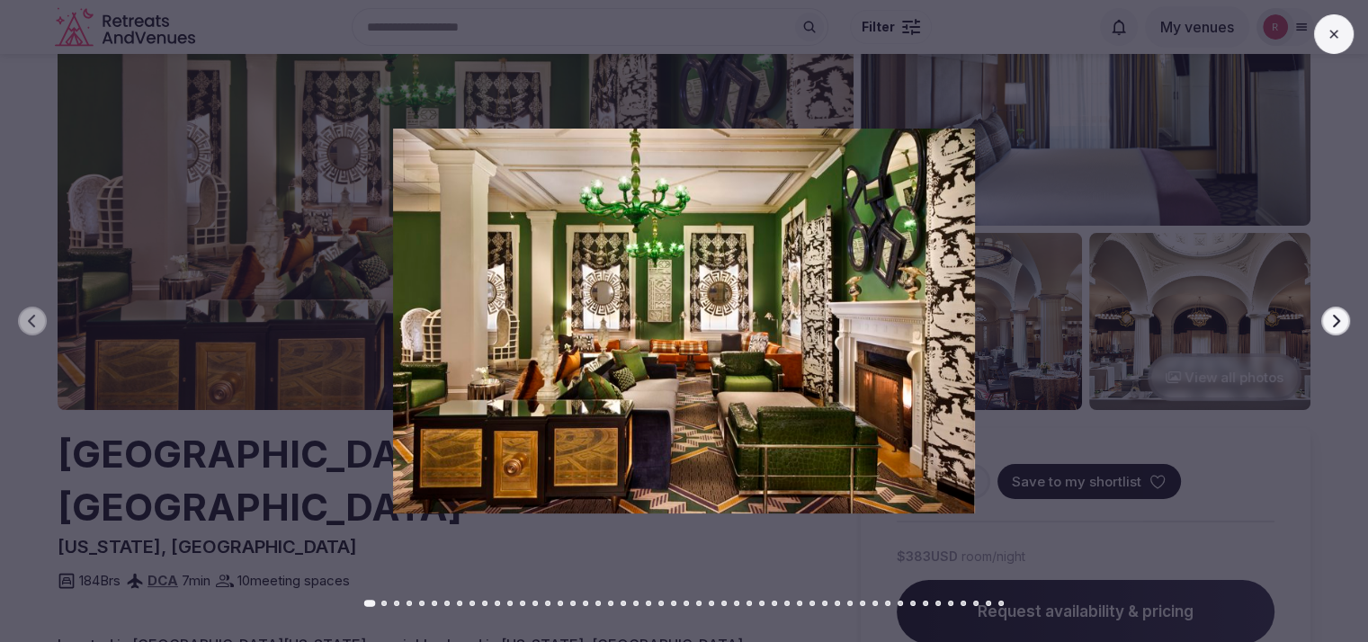
click at [1339, 319] on icon "button" at bounding box center [1336, 321] width 14 height 14
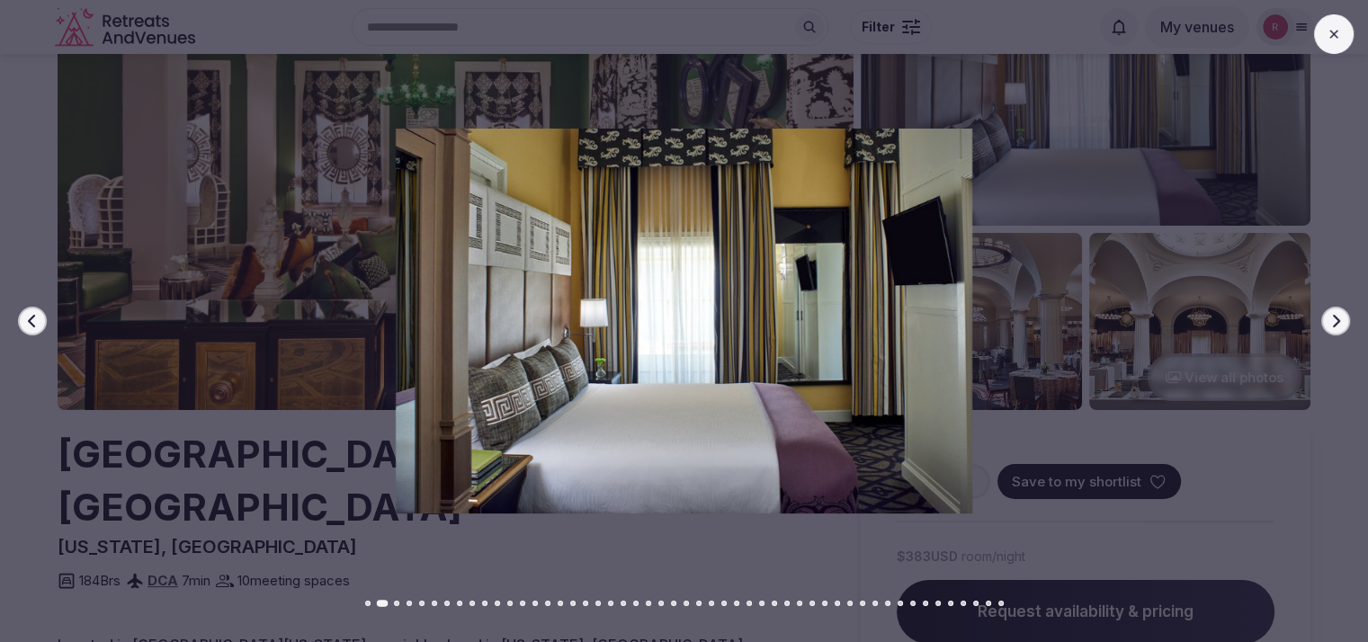
click at [1339, 319] on icon "button" at bounding box center [1336, 321] width 14 height 14
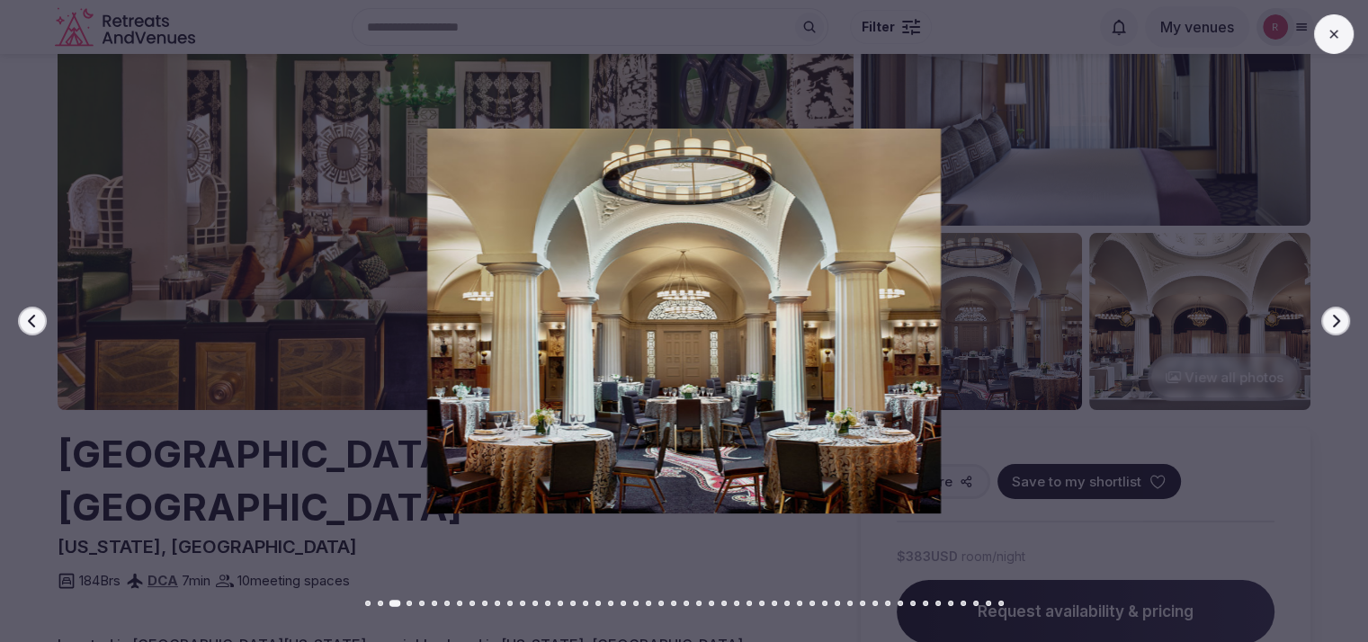
click at [1339, 319] on icon "button" at bounding box center [1336, 321] width 14 height 14
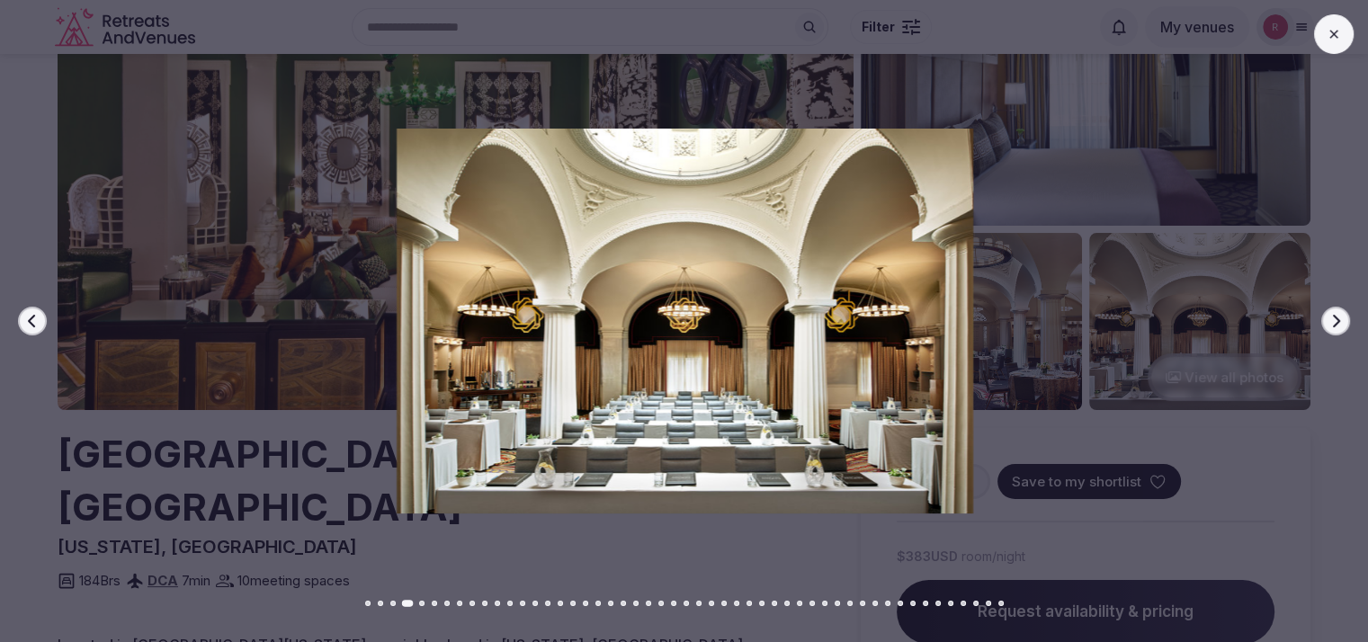
click at [1360, 409] on div at bounding box center [678, 321] width 1383 height 385
click at [1346, 33] on button at bounding box center [1334, 34] width 40 height 40
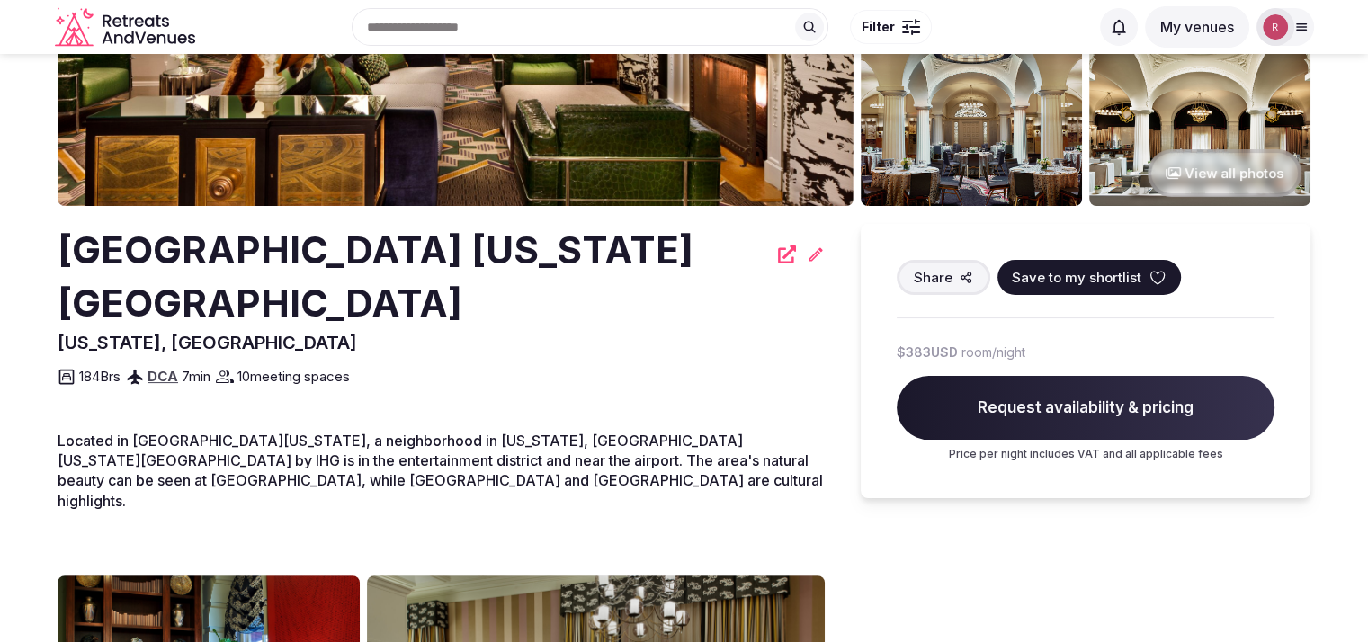
scroll to position [0, 0]
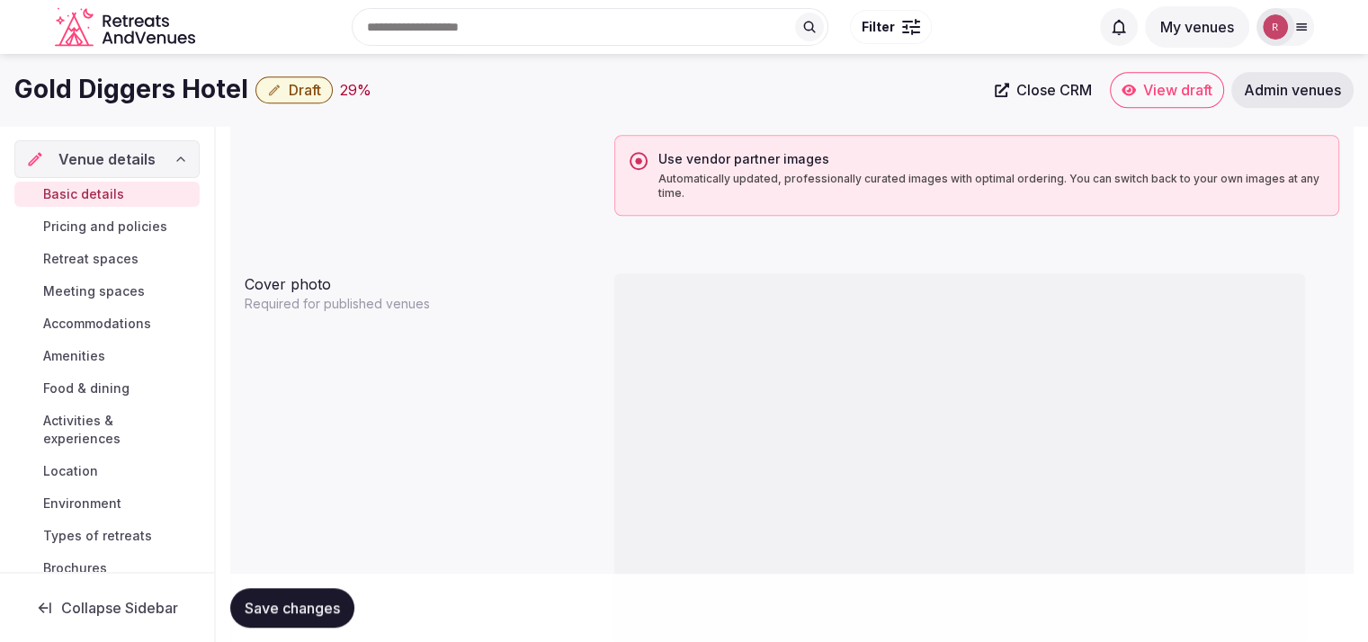
scroll to position [1390, 0]
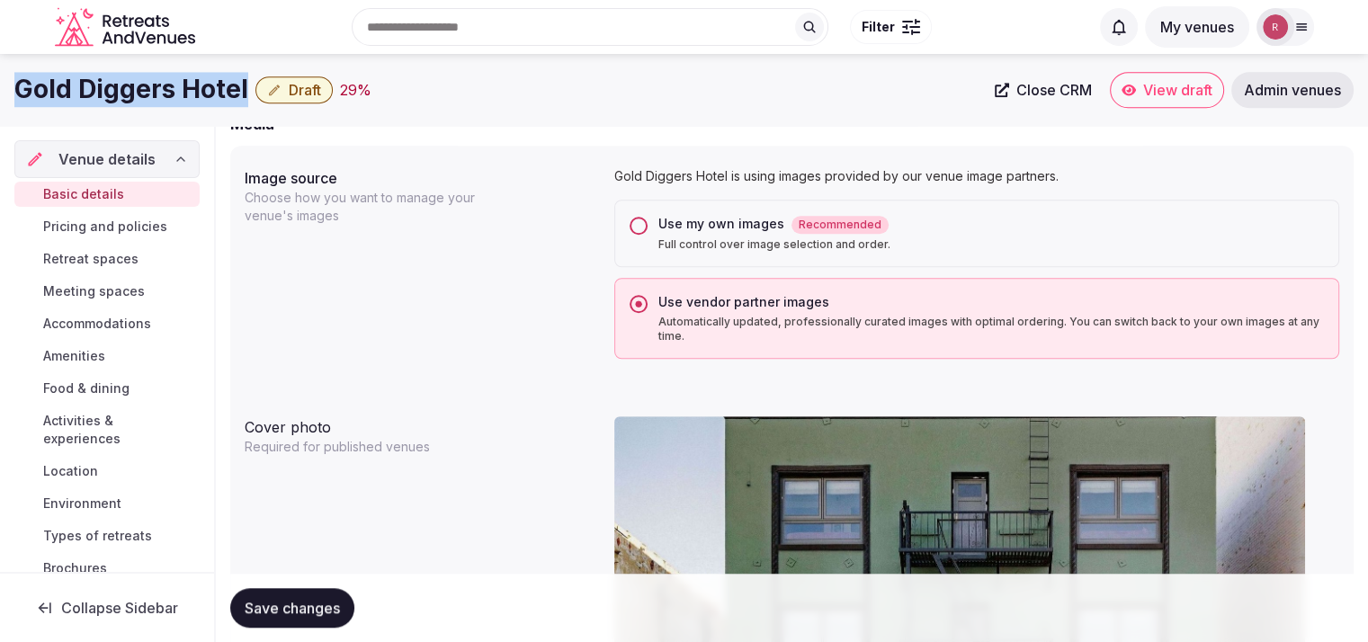
drag, startPoint x: 245, startPoint y: 93, endPoint x: 0, endPoint y: 68, distance: 245.9
click at [0, 68] on div "Gold Diggers Hotel Draft 29 % Close CRM View draft Admin venues" at bounding box center [684, 90] width 1368 height 72
copy h1 "Gold Diggers Hotel"
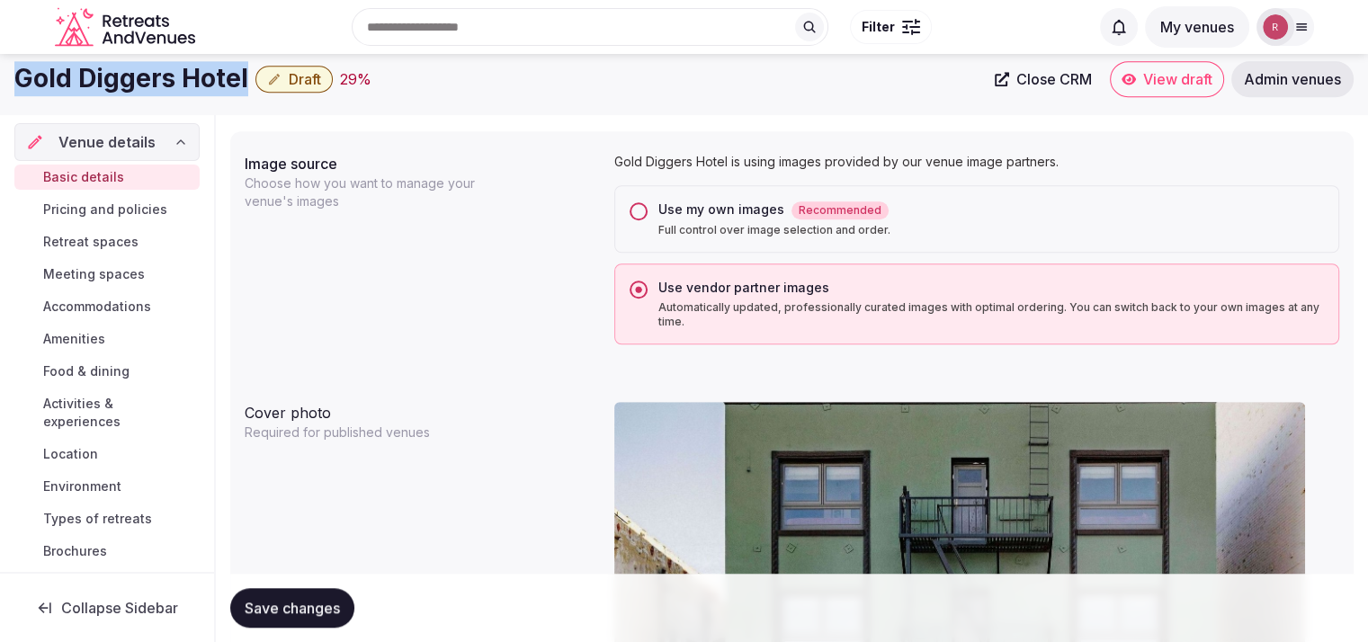
scroll to position [1292, 0]
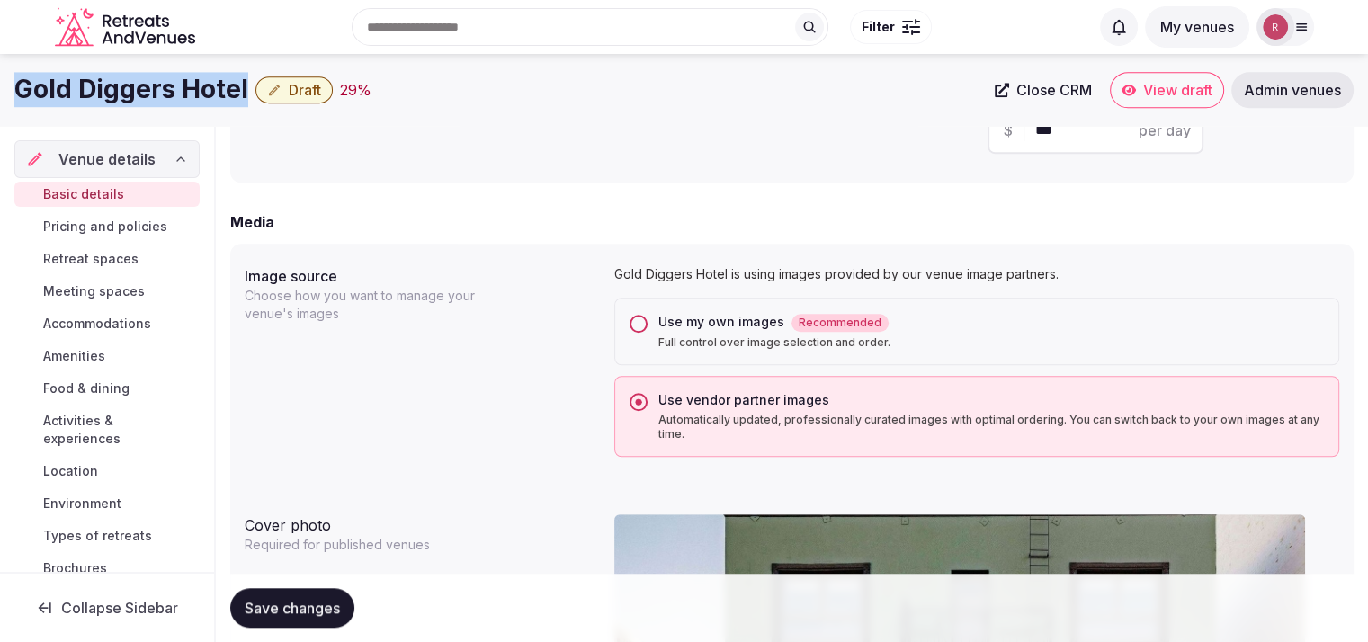
copy h1 "Gold Diggers Hotel"
click at [508, 163] on div "Number of bedrooms **" at bounding box center [515, 88] width 541 height 160
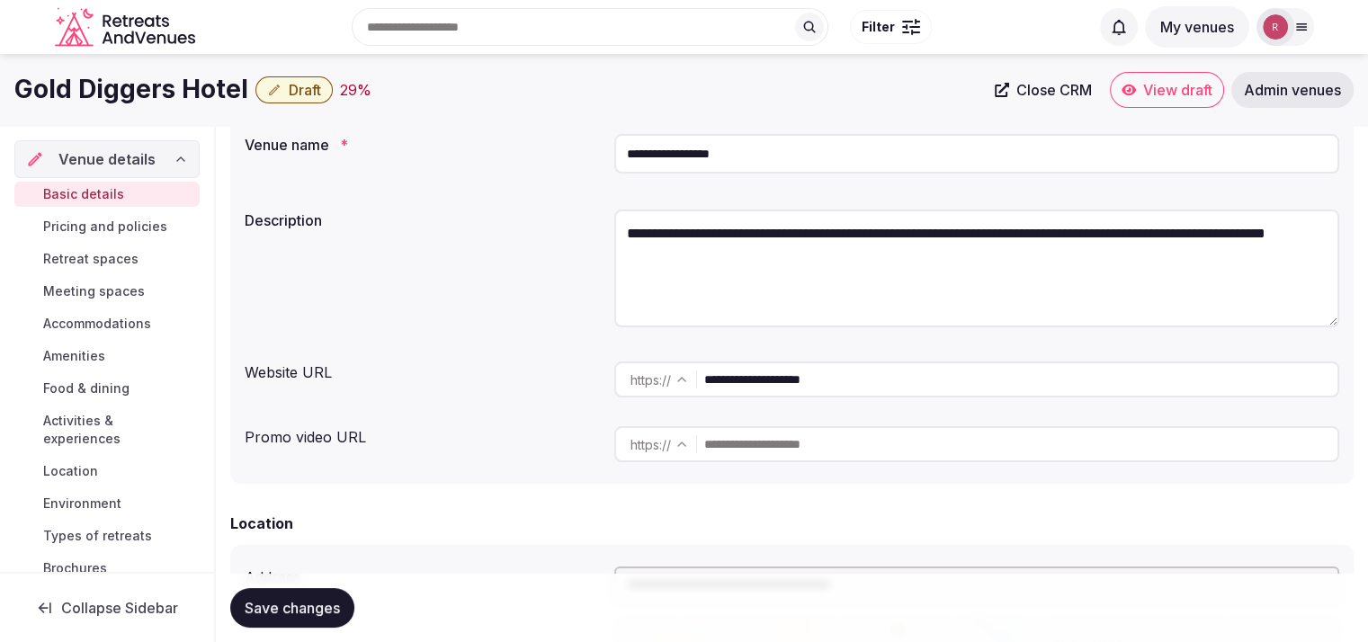
click at [1202, 361] on div "**********" at bounding box center [976, 379] width 725 height 50
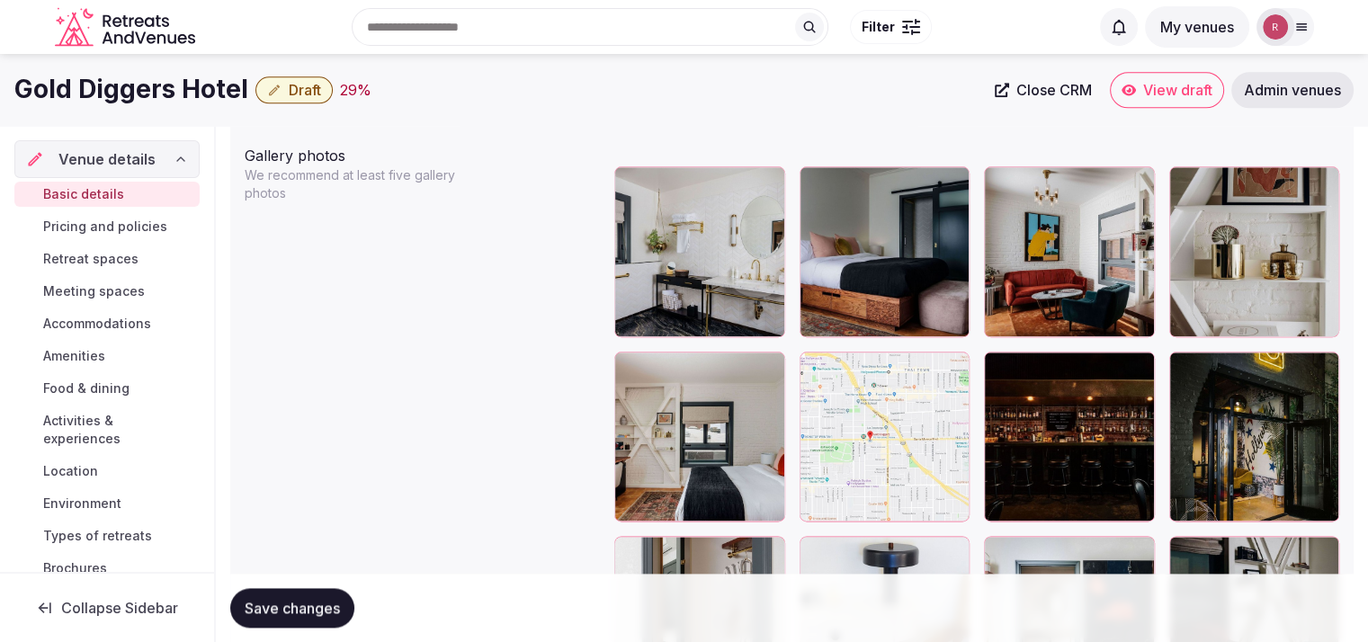
scroll to position [2071, 0]
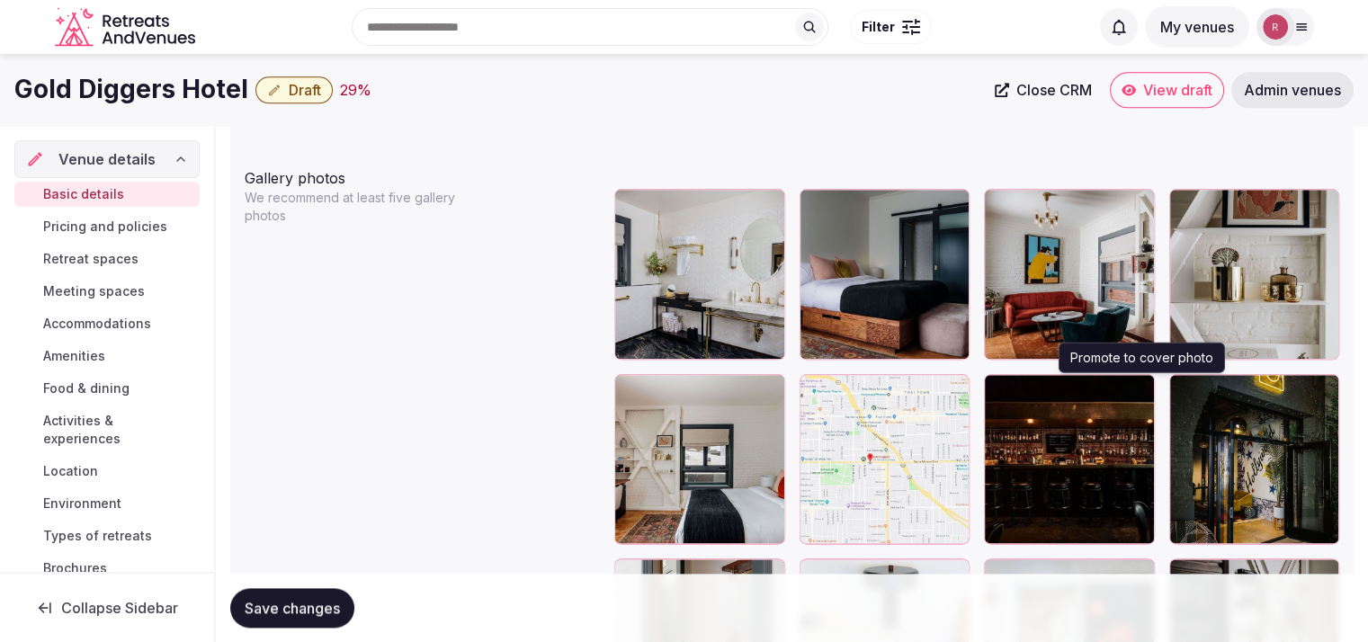
click at [1141, 392] on icon "button" at bounding box center [1137, 392] width 10 height 12
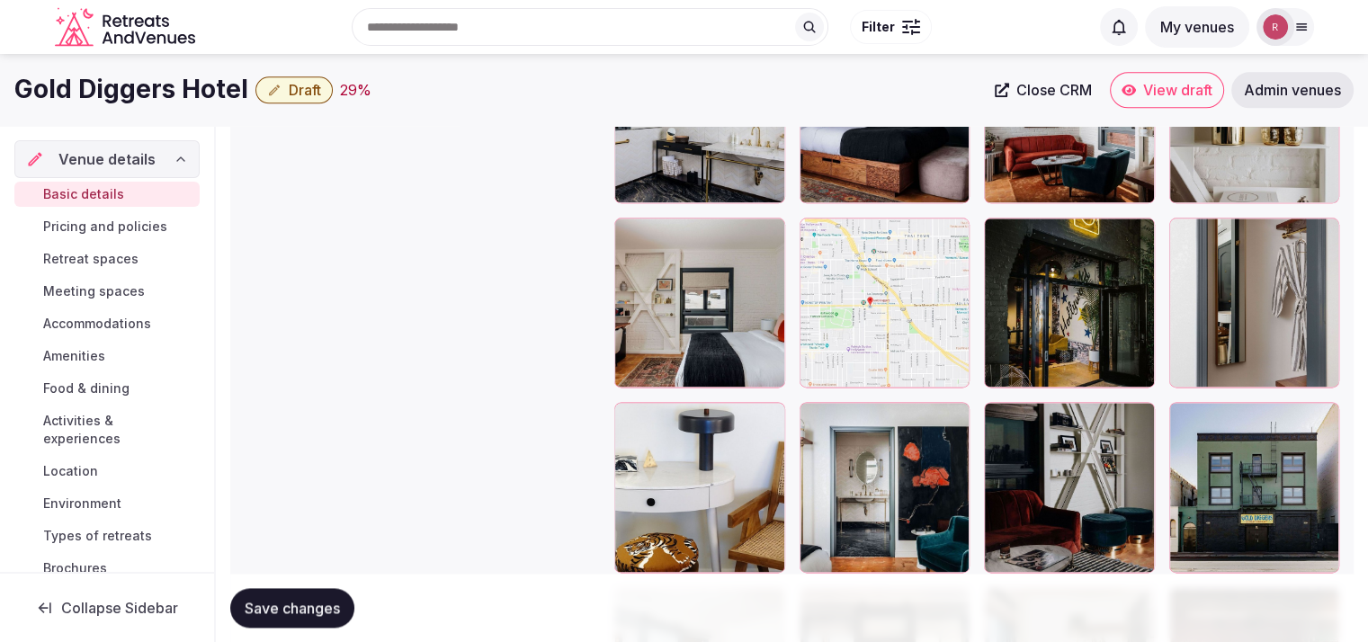
scroll to position [2058, 0]
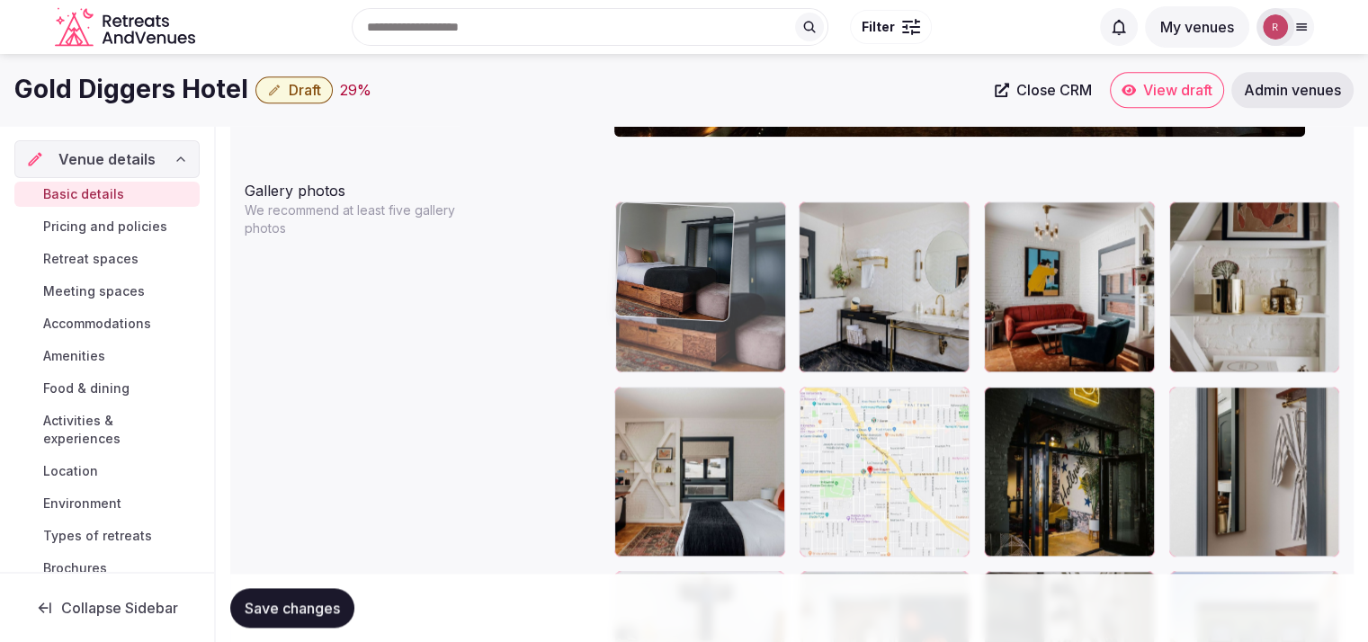
drag, startPoint x: 869, startPoint y: 311, endPoint x: 752, endPoint y: 319, distance: 117.2
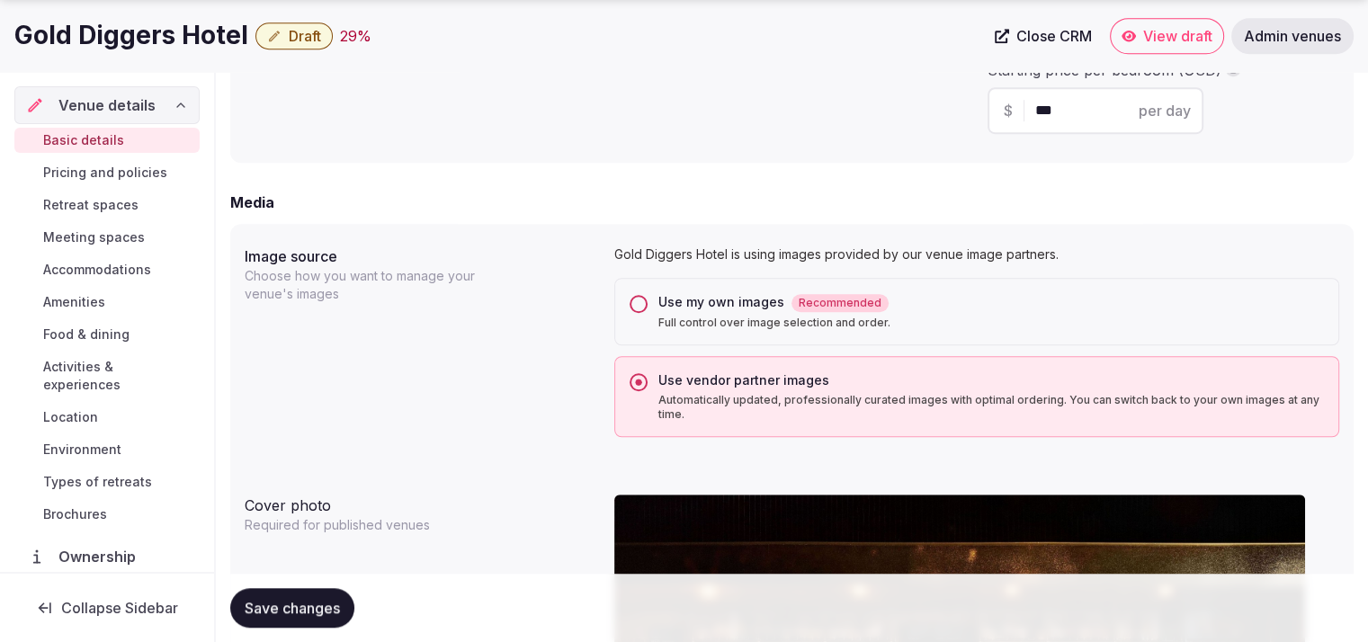
scroll to position [1123, 0]
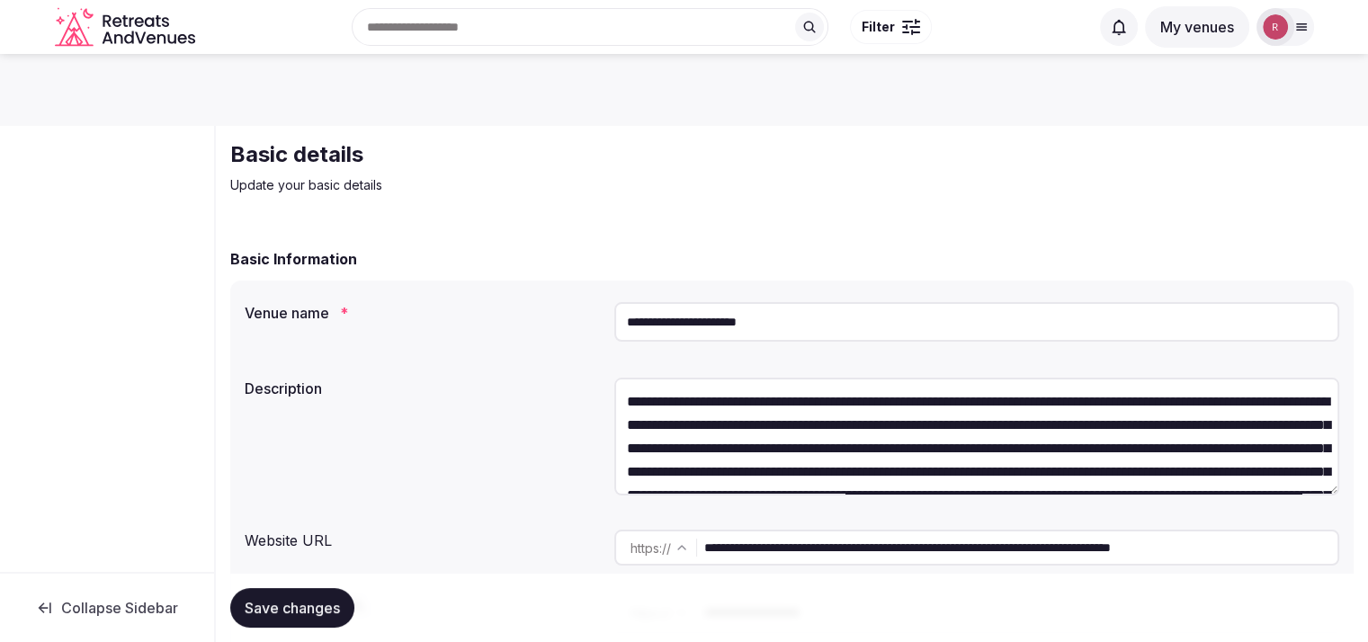
drag, startPoint x: 814, startPoint y: 329, endPoint x: 594, endPoint y: 340, distance: 220.7
click at [594, 340] on div "**********" at bounding box center [792, 325] width 1095 height 61
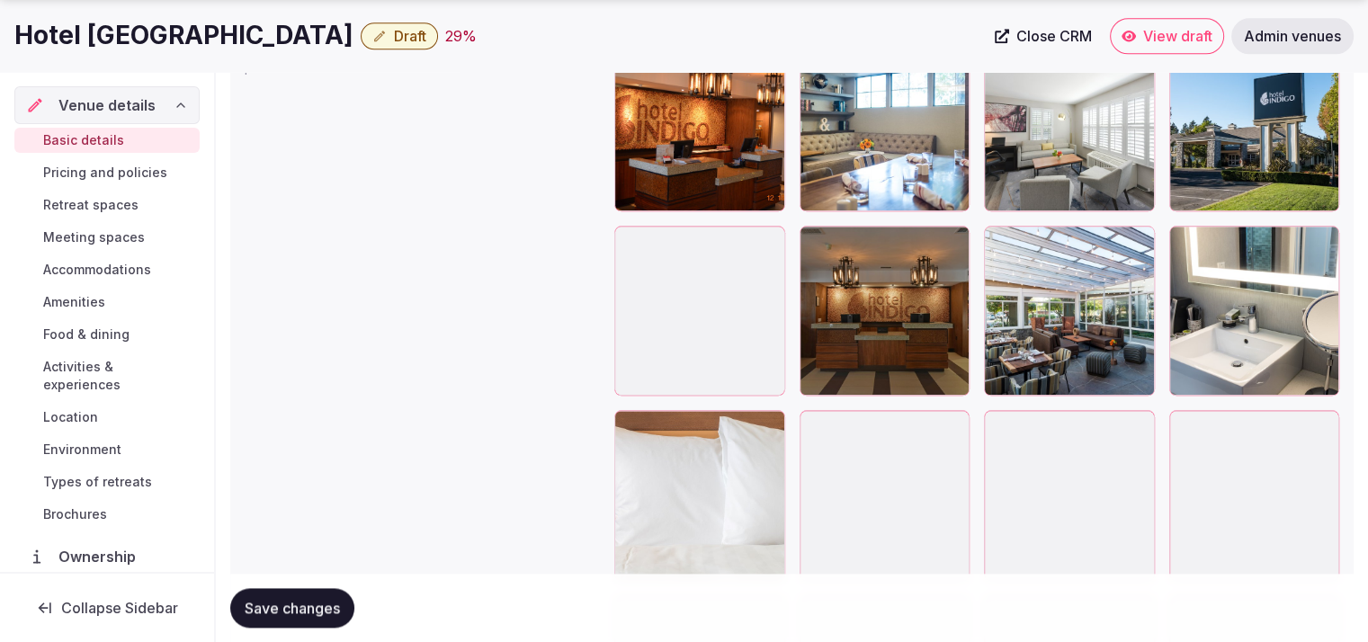
scroll to position [2166, 0]
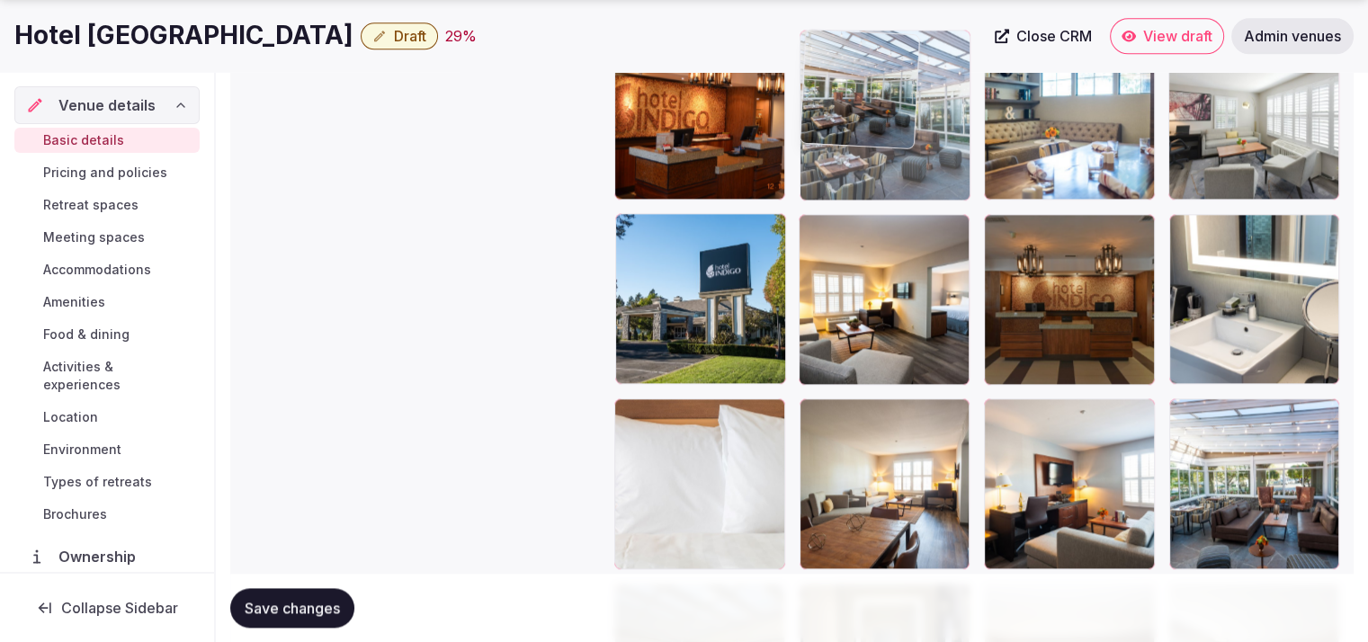
drag, startPoint x: 1042, startPoint y: 319, endPoint x: 943, endPoint y: 173, distance: 176.9
click at [943, 173] on body "**********" at bounding box center [684, 192] width 1368 height 4717
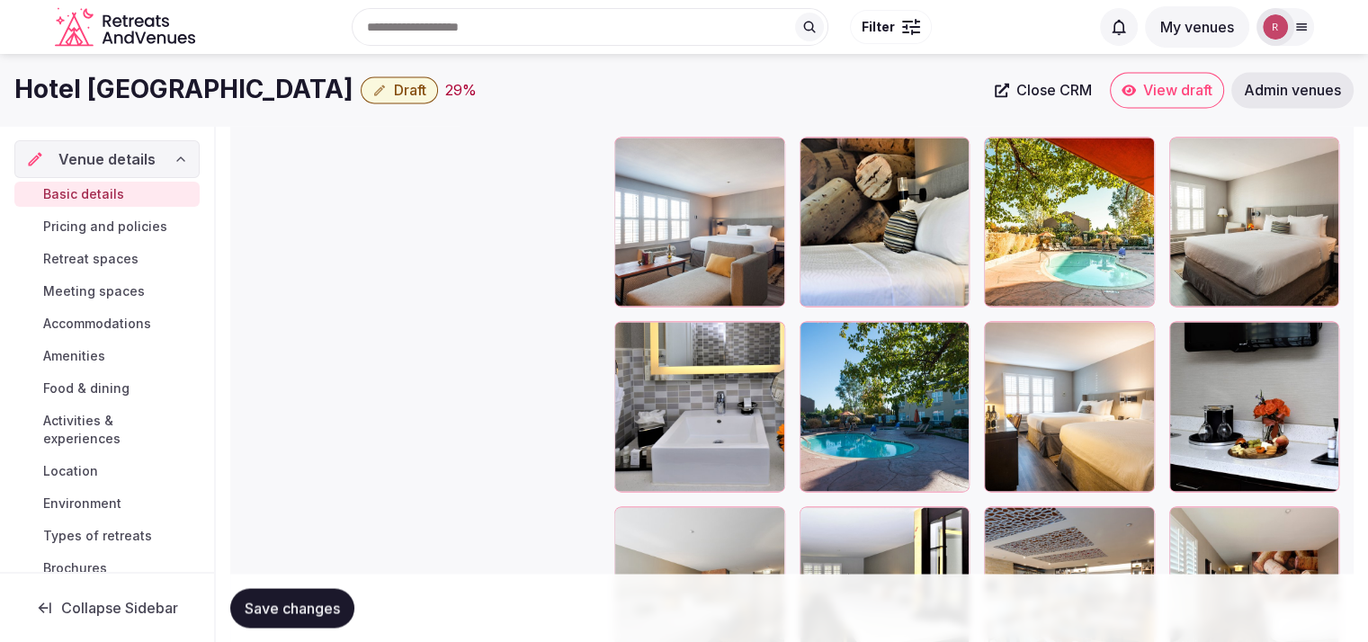
scroll to position [2710, 0]
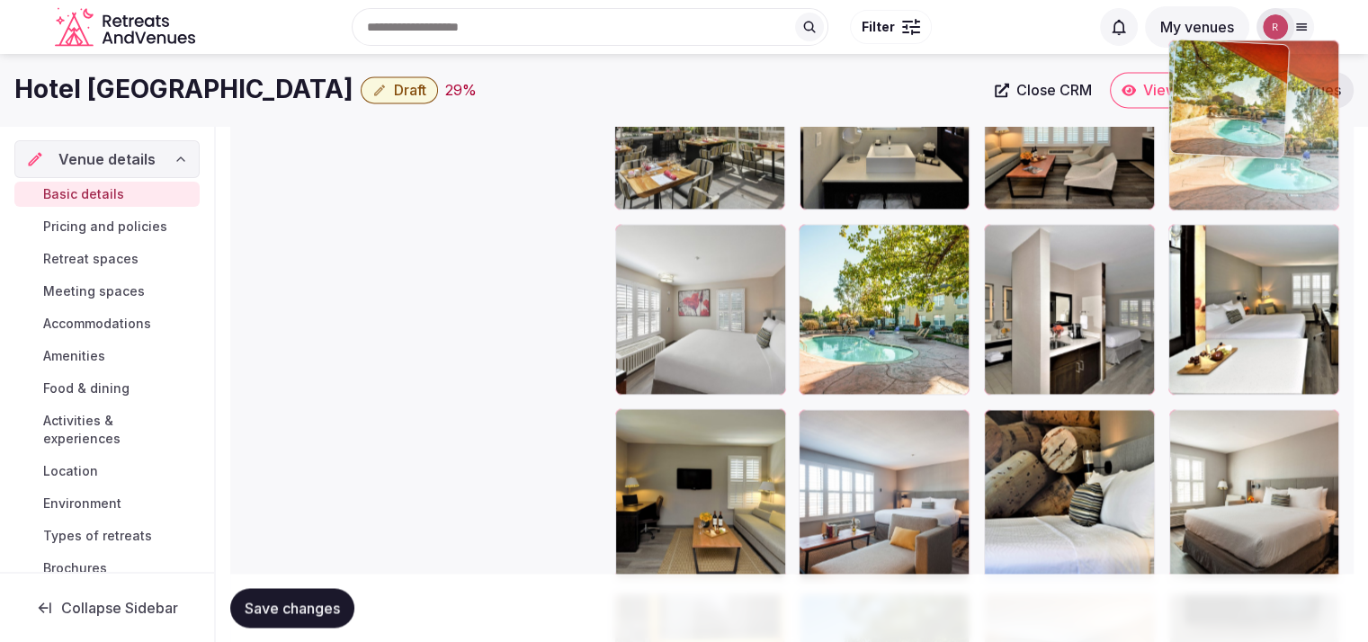
drag, startPoint x: 1054, startPoint y: 463, endPoint x: 1259, endPoint y: 169, distance: 358.6
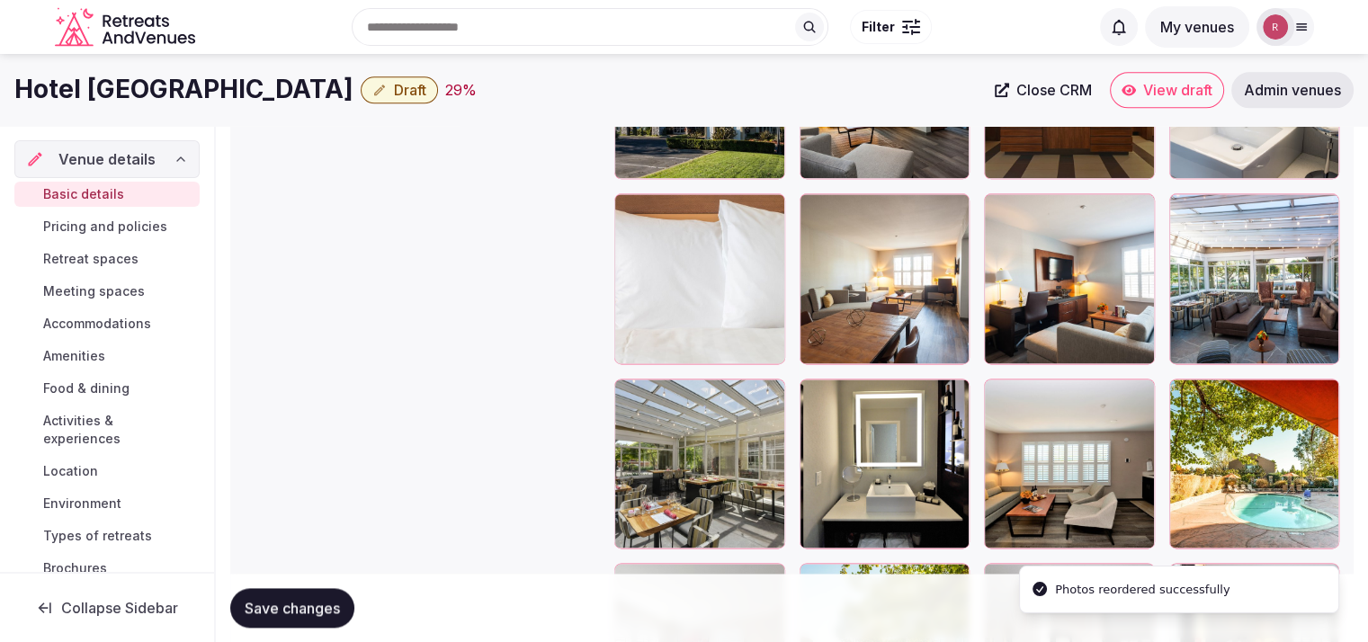
scroll to position [2327, 0]
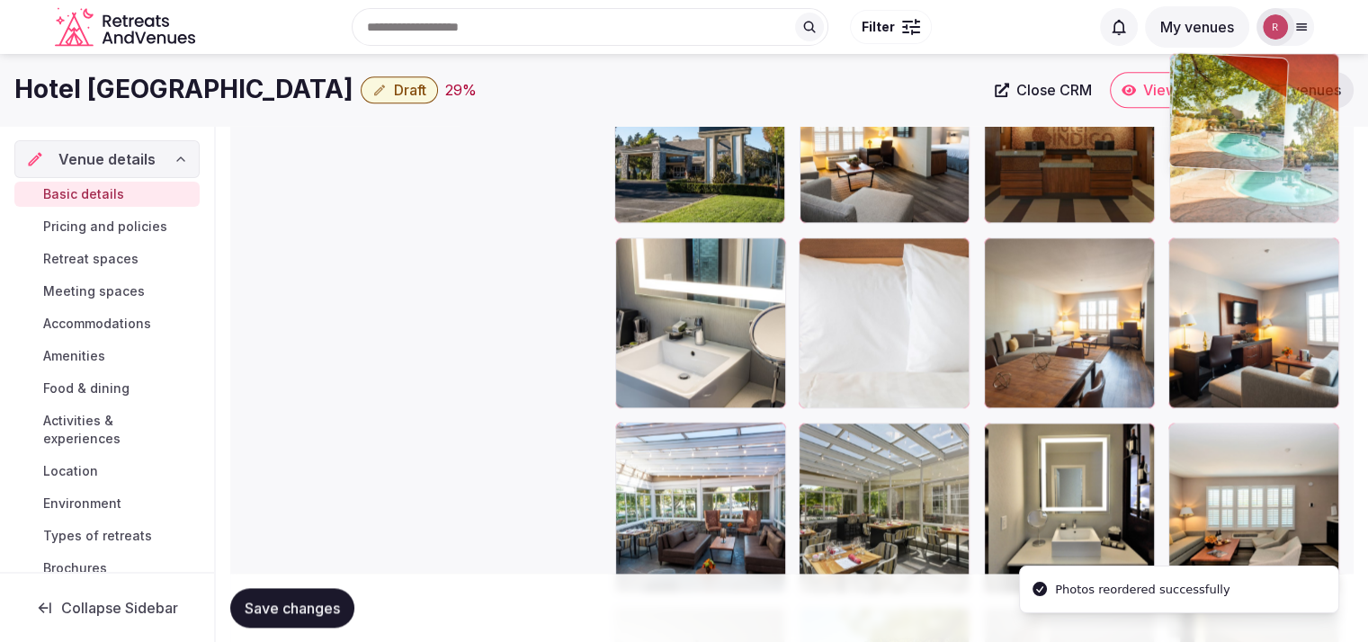
drag, startPoint x: 1286, startPoint y: 494, endPoint x: 1327, endPoint y: 204, distance: 292.5
click at [1327, 204] on body "**********" at bounding box center [684, 31] width 1368 height 4717
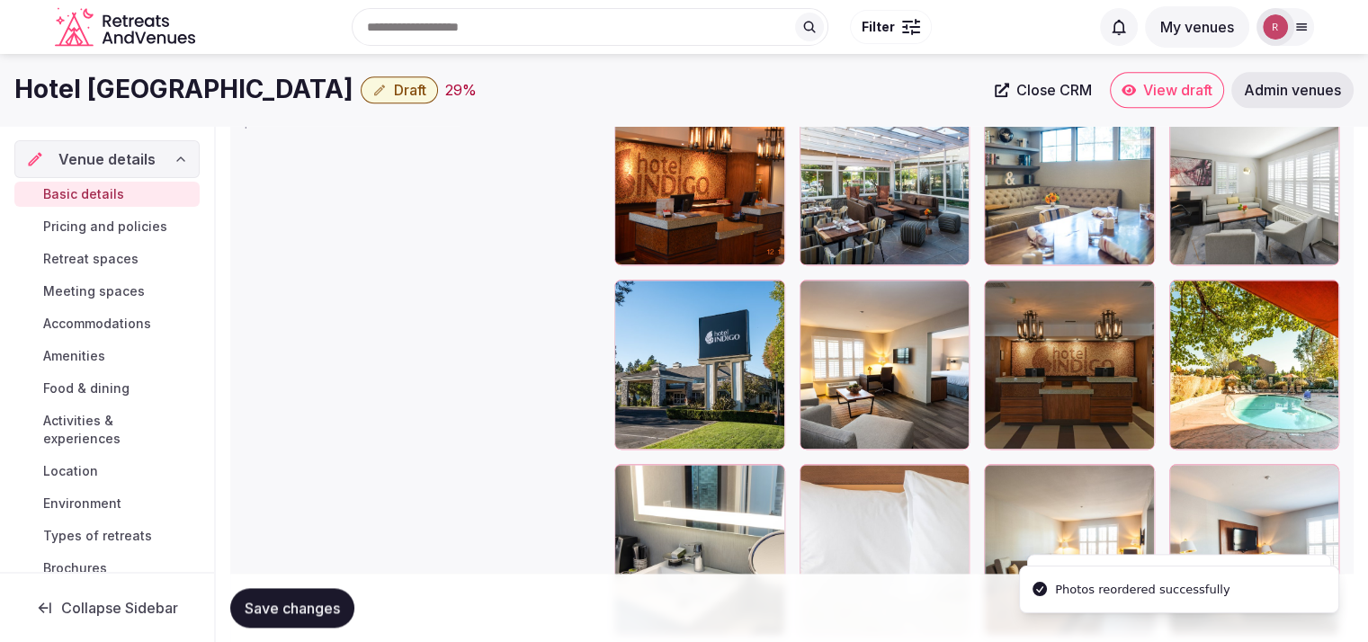
scroll to position [2000, 0]
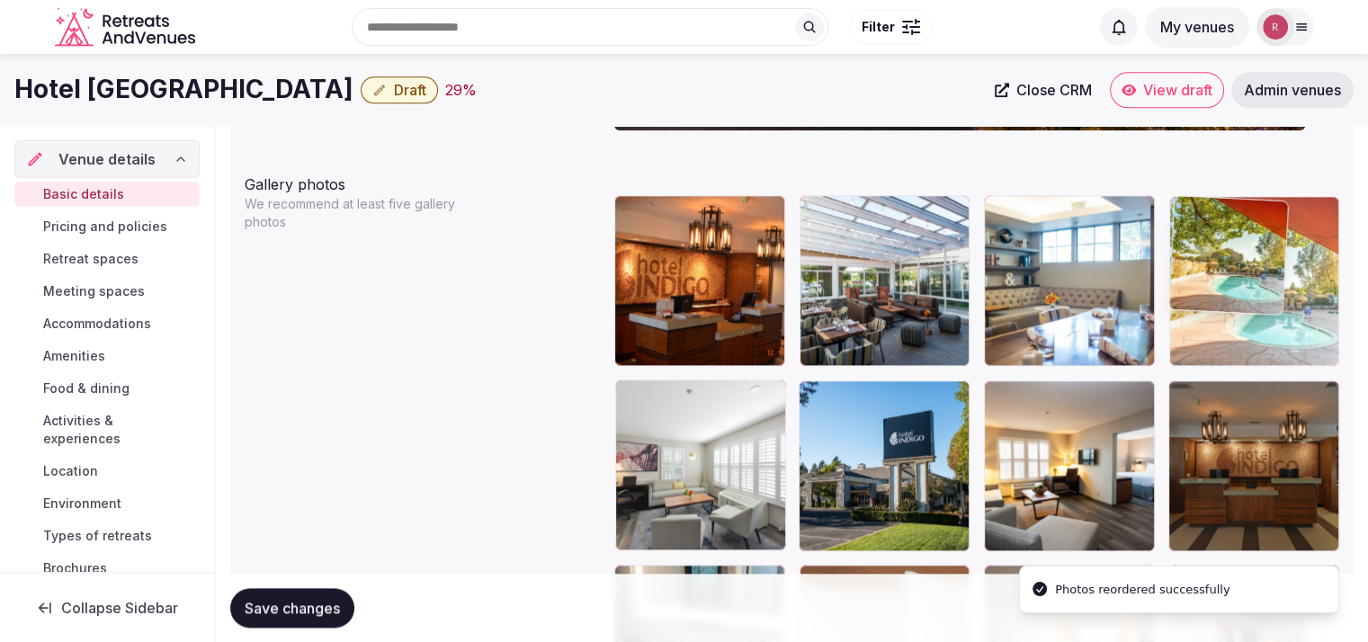
drag, startPoint x: 1274, startPoint y: 414, endPoint x: 1310, endPoint y: 305, distance: 114.6
click at [1310, 305] on body "**********" at bounding box center [684, 358] width 1368 height 4717
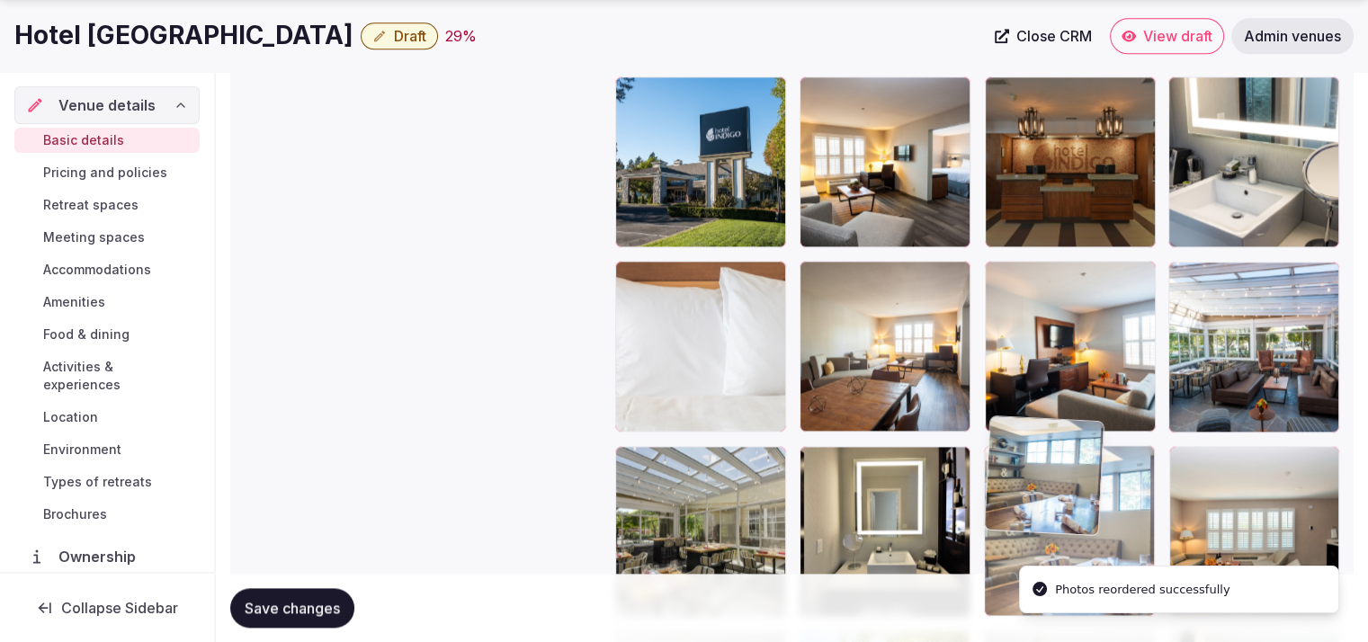
drag, startPoint x: 1107, startPoint y: 299, endPoint x: 1147, endPoint y: 495, distance: 200.1
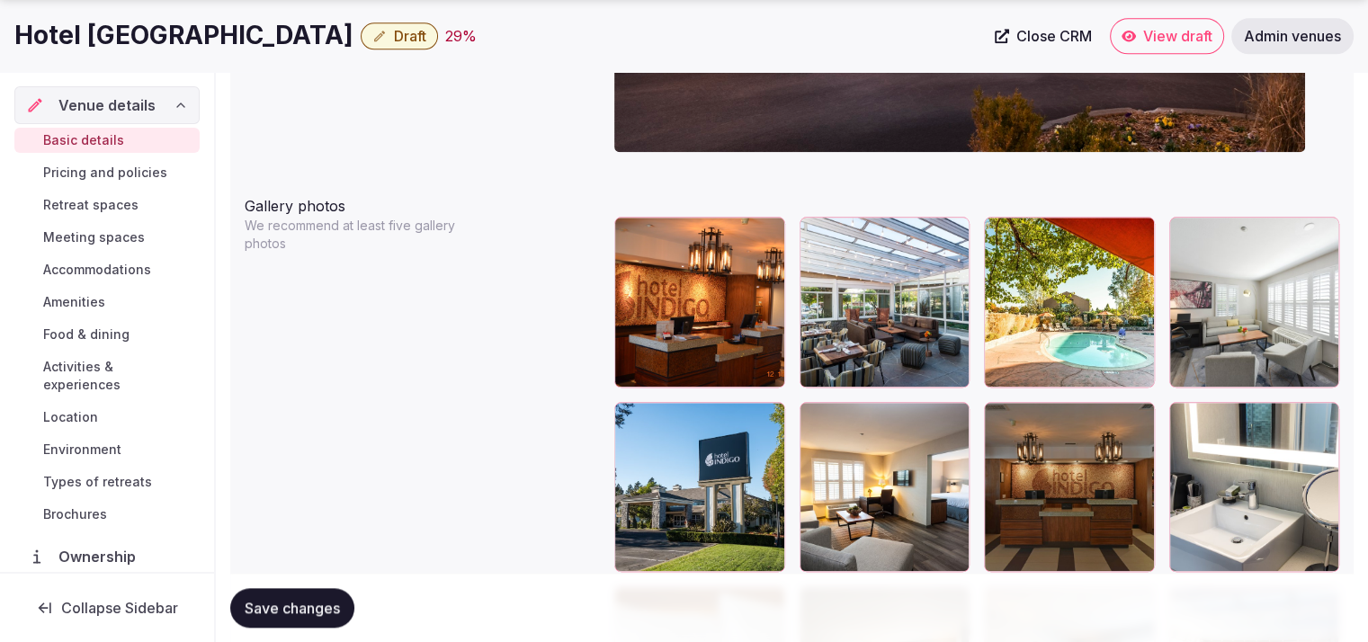
scroll to position [2028, 0]
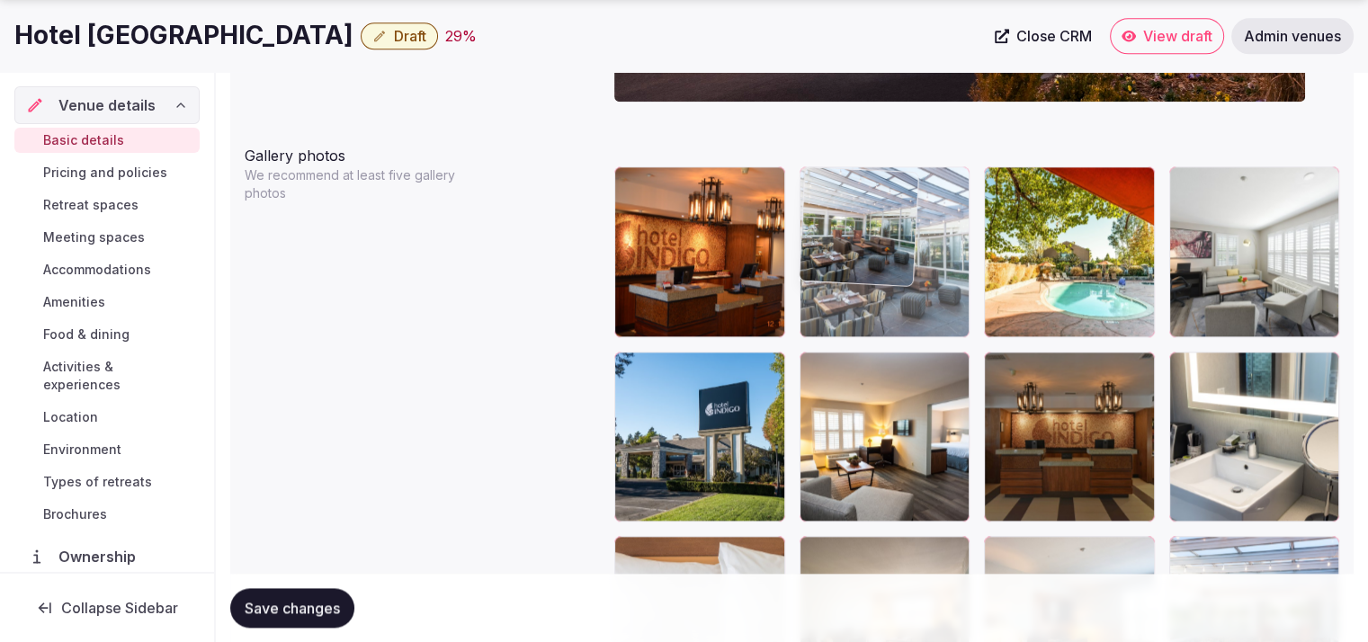
drag, startPoint x: 954, startPoint y: 237, endPoint x: 958, endPoint y: 296, distance: 59.5
click at [958, 296] on body "**********" at bounding box center [684, 330] width 1368 height 4717
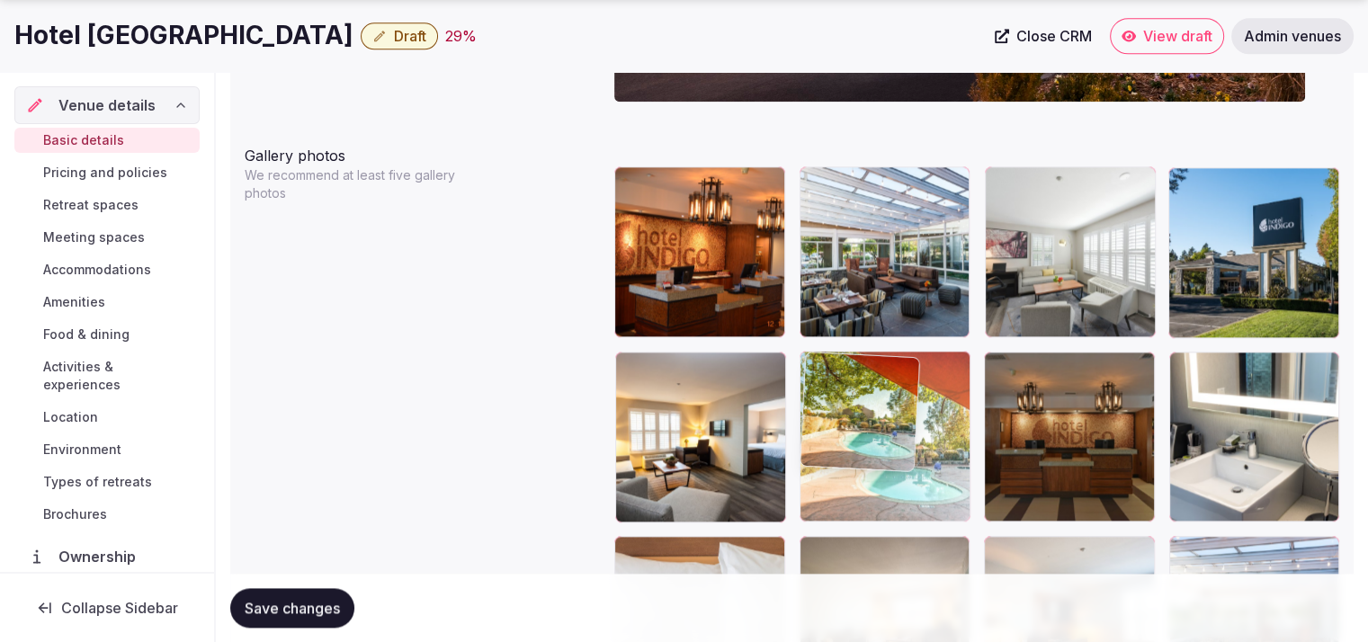
drag, startPoint x: 1058, startPoint y: 427, endPoint x: 972, endPoint y: 488, distance: 104.6
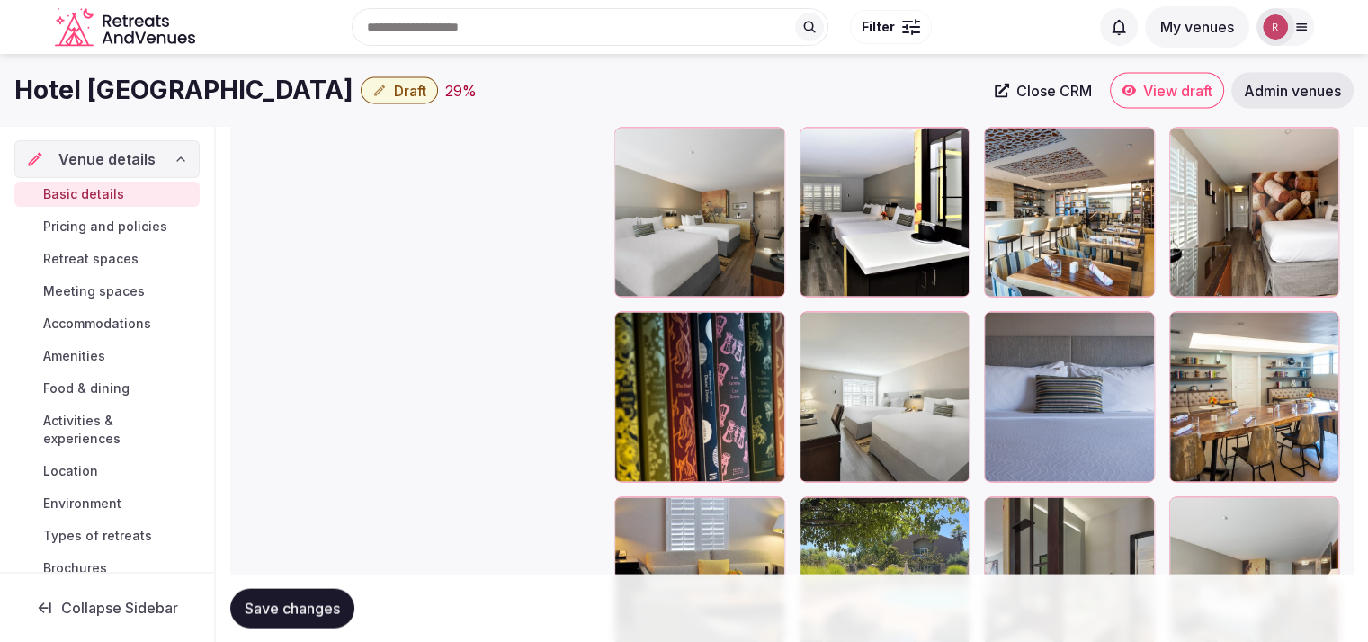
scroll to position [3323, 0]
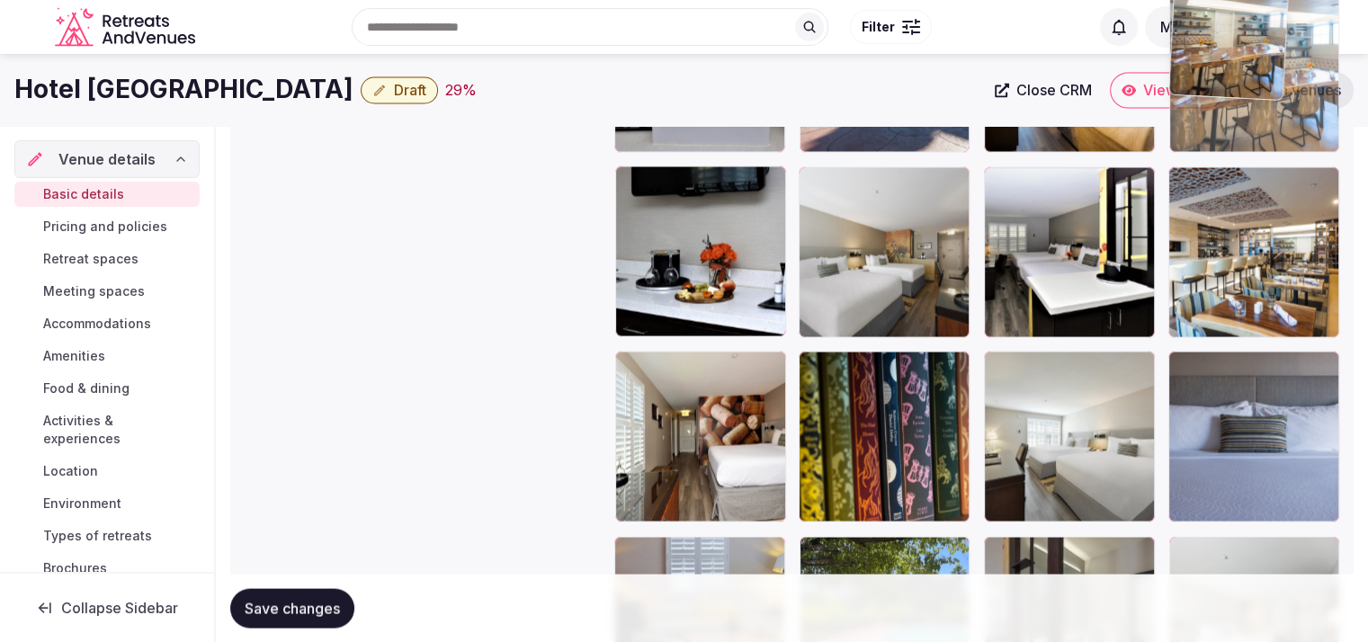
drag, startPoint x: 1258, startPoint y: 422, endPoint x: 1272, endPoint y: 145, distance: 277.4
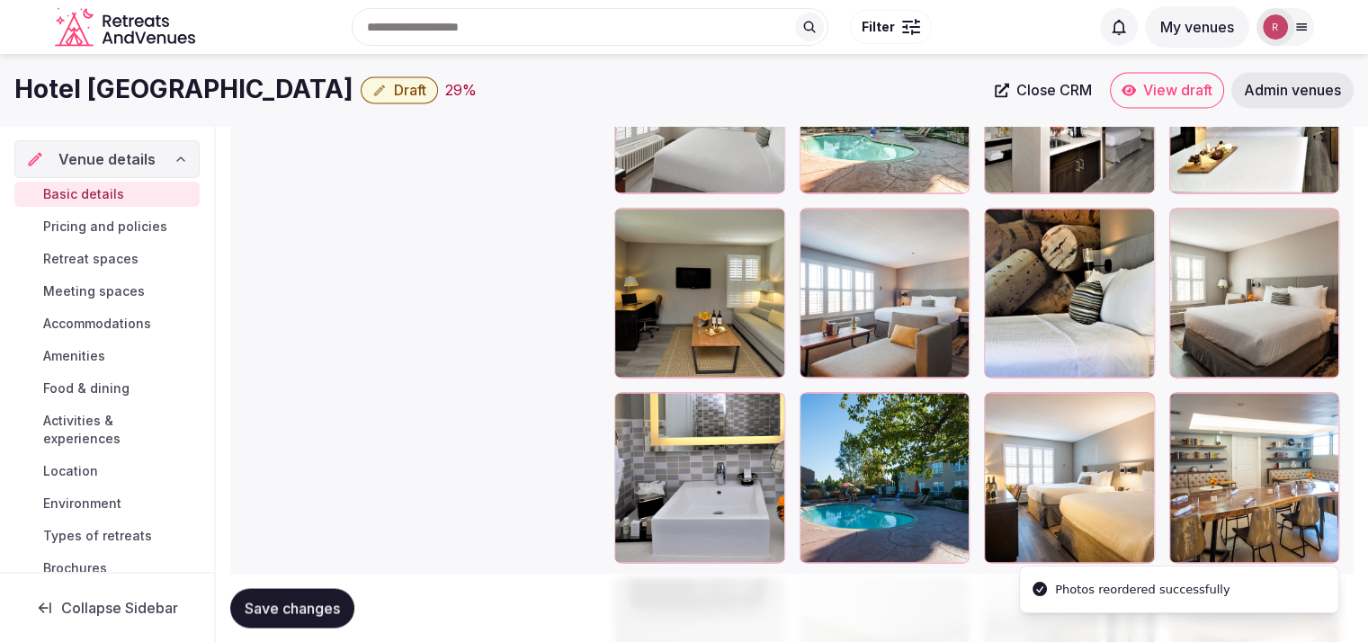
scroll to position [2857, 0]
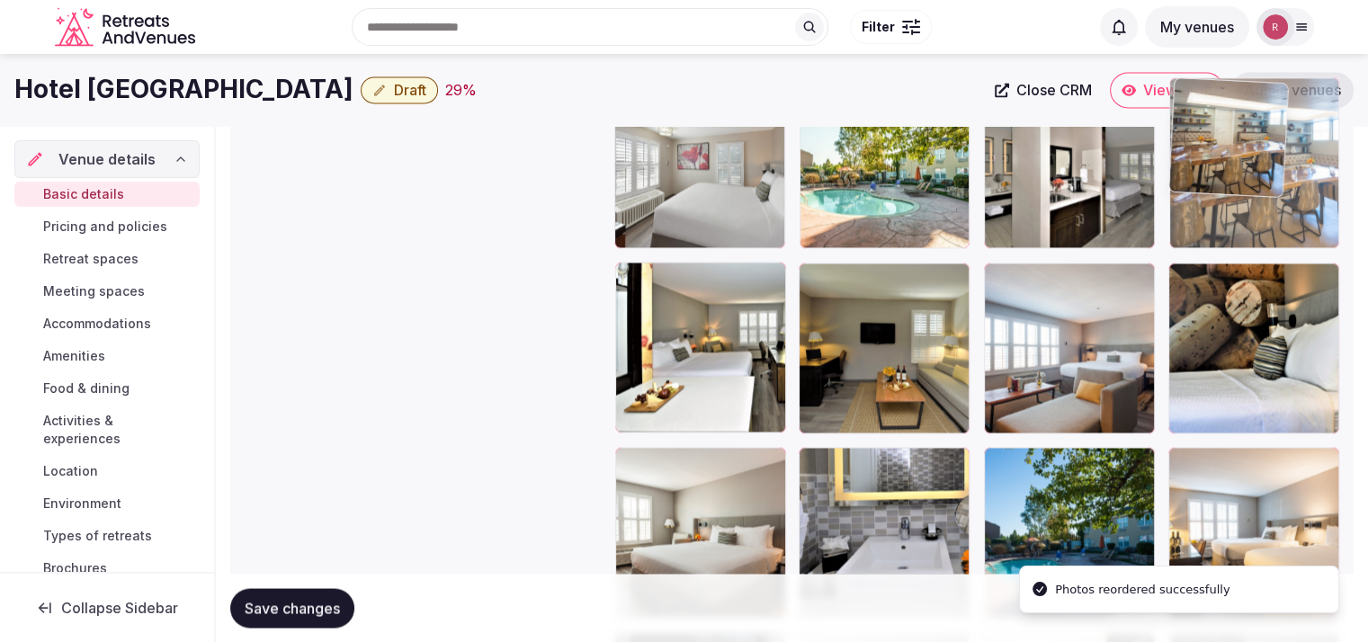
drag, startPoint x: 1285, startPoint y: 501, endPoint x: 1291, endPoint y: 197, distance: 304.1
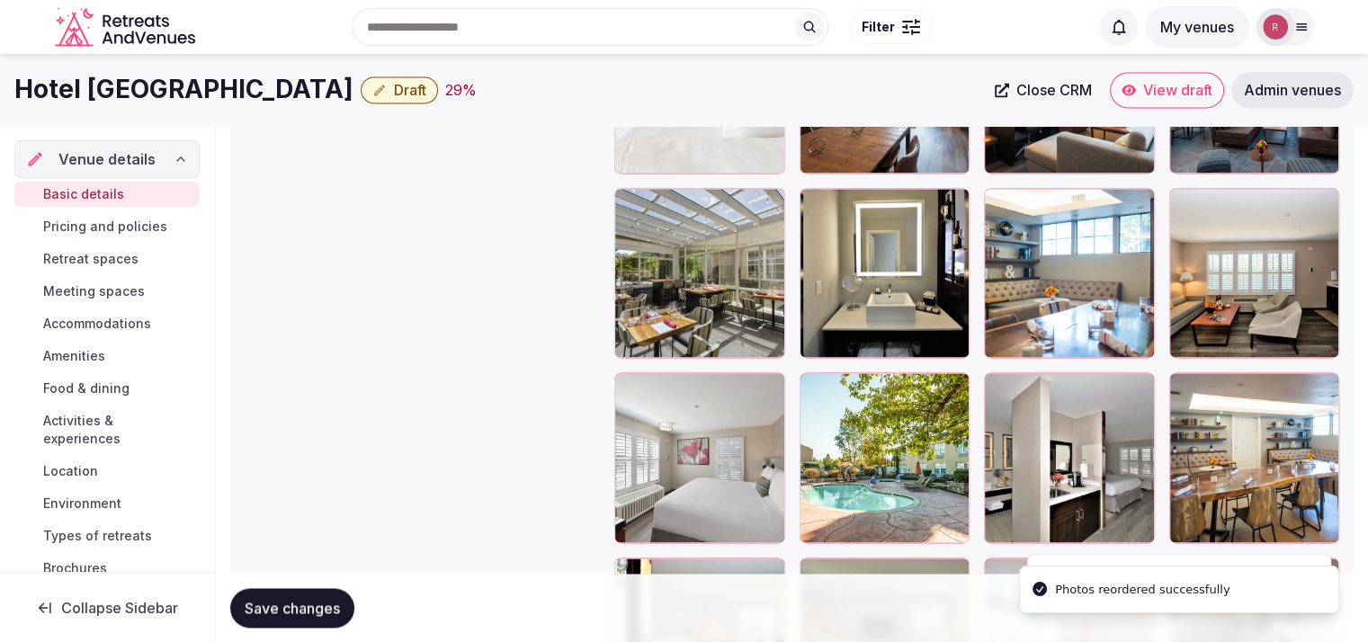
scroll to position [2551, 0]
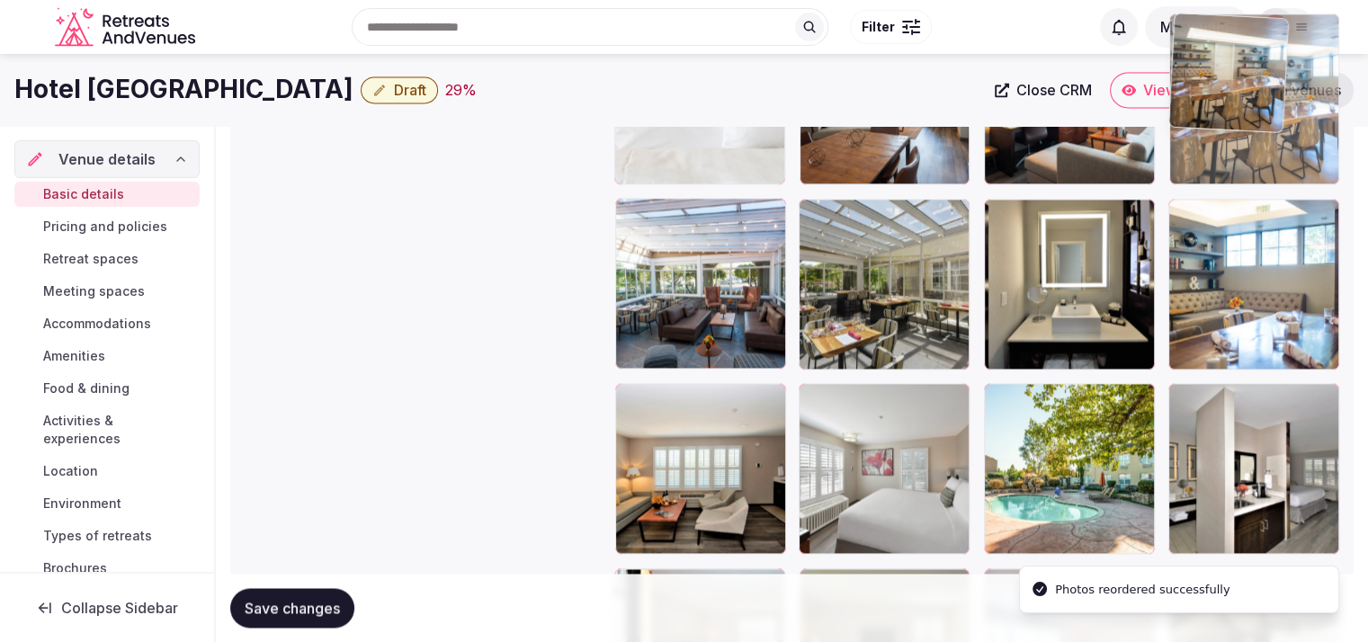
drag, startPoint x: 1278, startPoint y: 449, endPoint x: 1289, endPoint y: 151, distance: 297.9
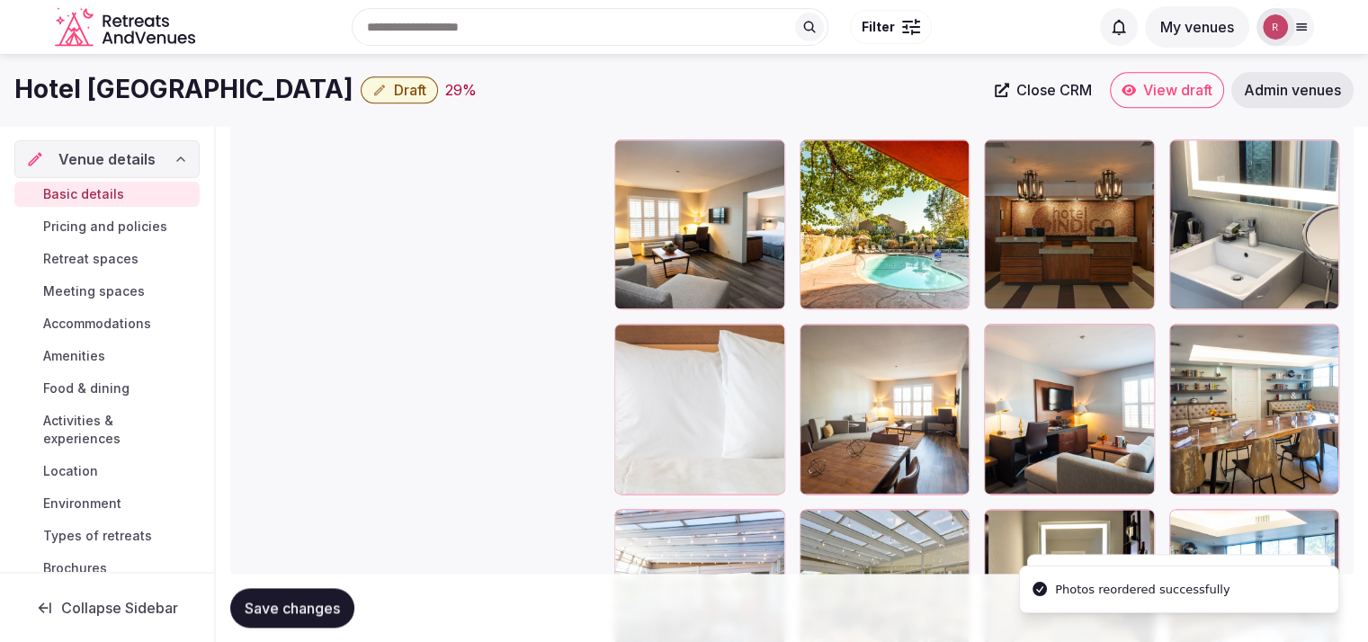
scroll to position [2196, 0]
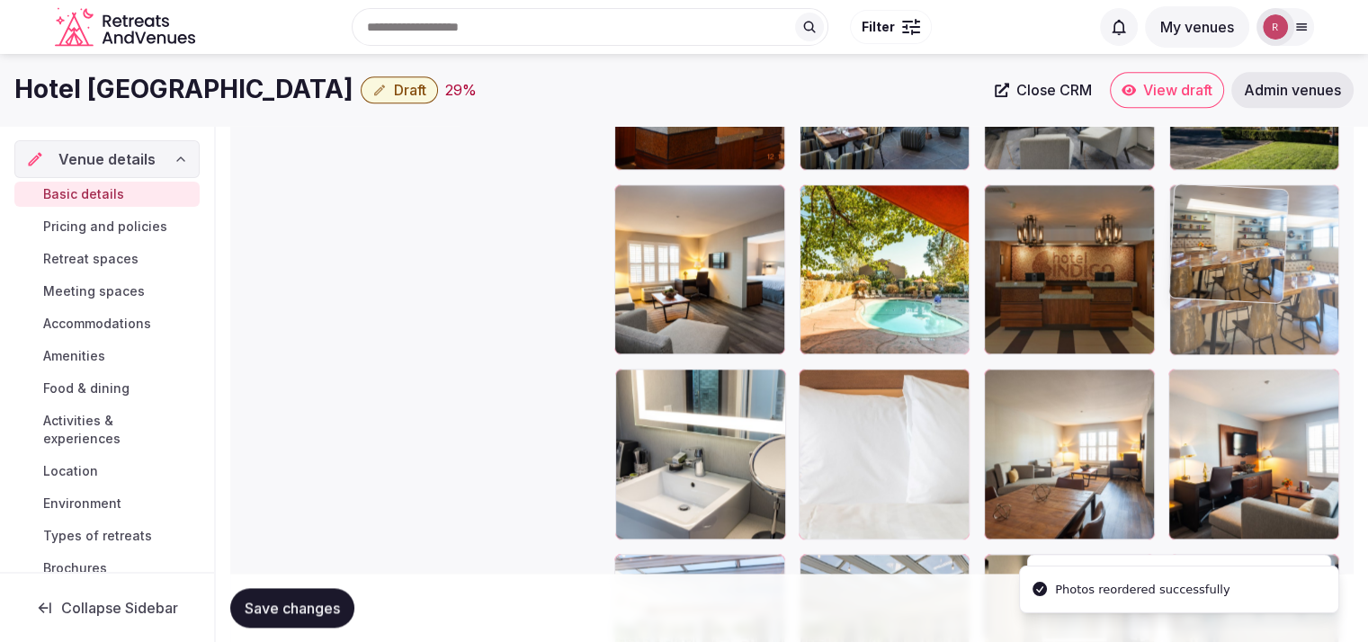
drag, startPoint x: 1260, startPoint y: 470, endPoint x: 1290, endPoint y: 239, distance: 233.1
click at [1290, 239] on body "**********" at bounding box center [684, 162] width 1368 height 4717
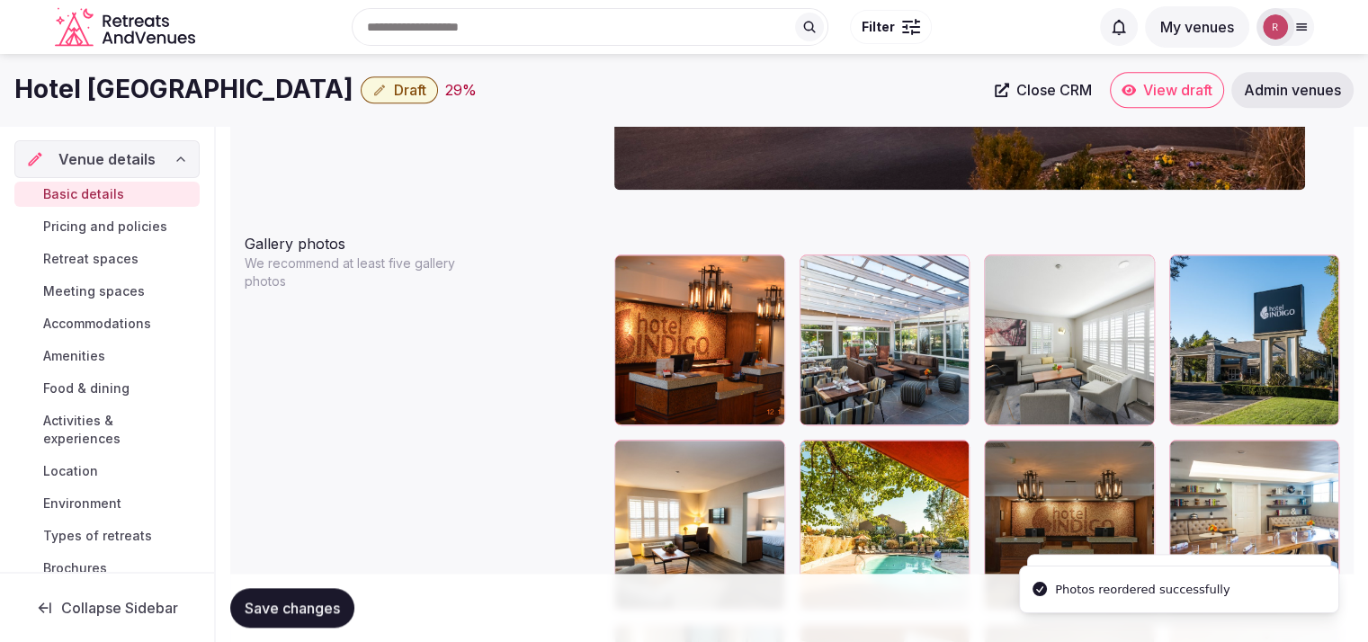
scroll to position [1902, 0]
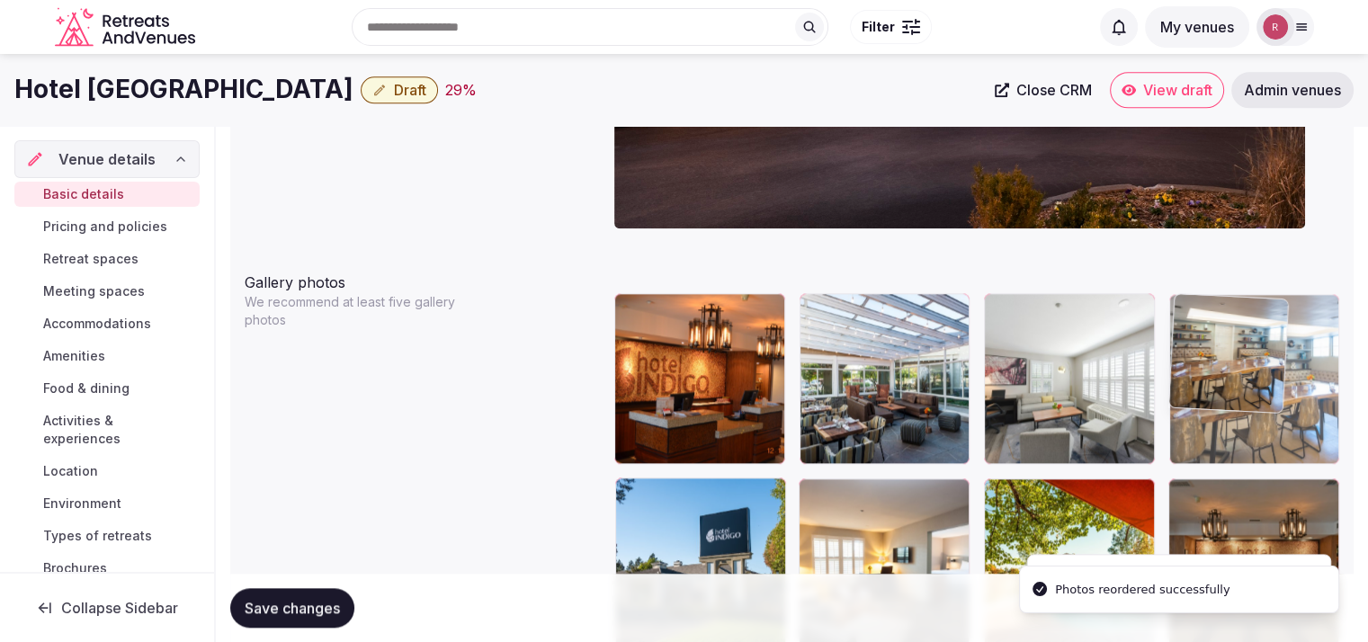
drag, startPoint x: 1244, startPoint y: 535, endPoint x: 1283, endPoint y: 426, distance: 115.5
click at [1283, 426] on body "**********" at bounding box center [684, 456] width 1368 height 4717
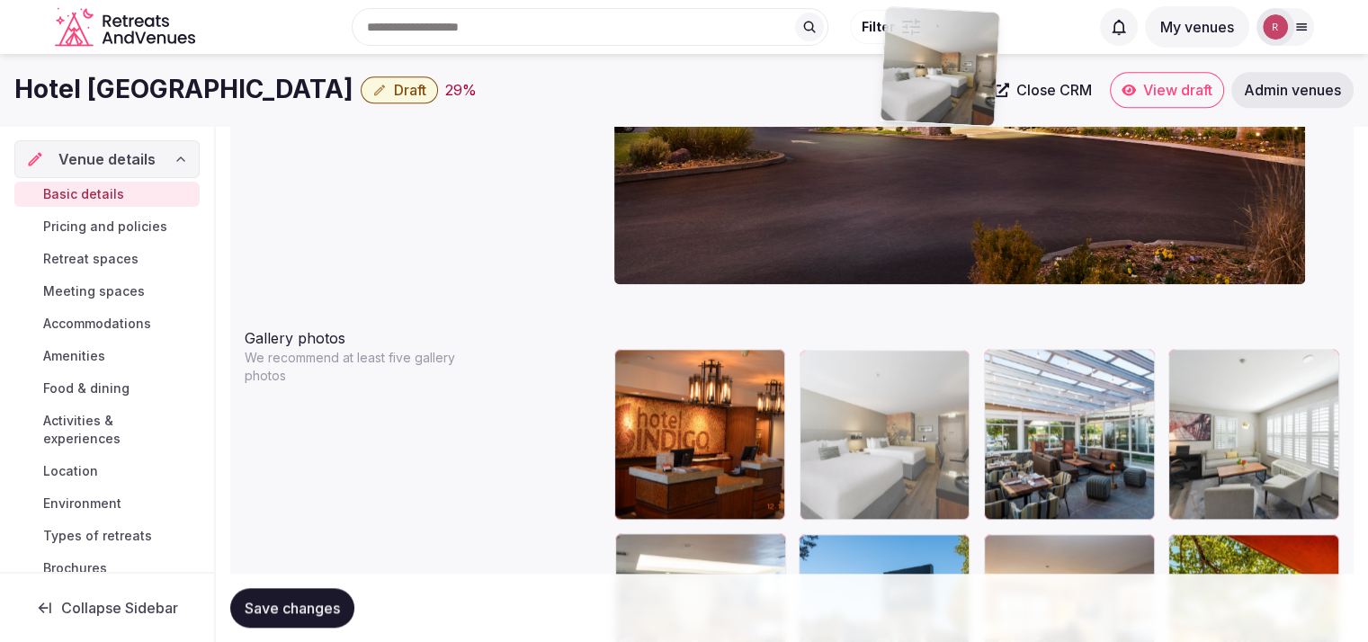
scroll to position [1822, 0]
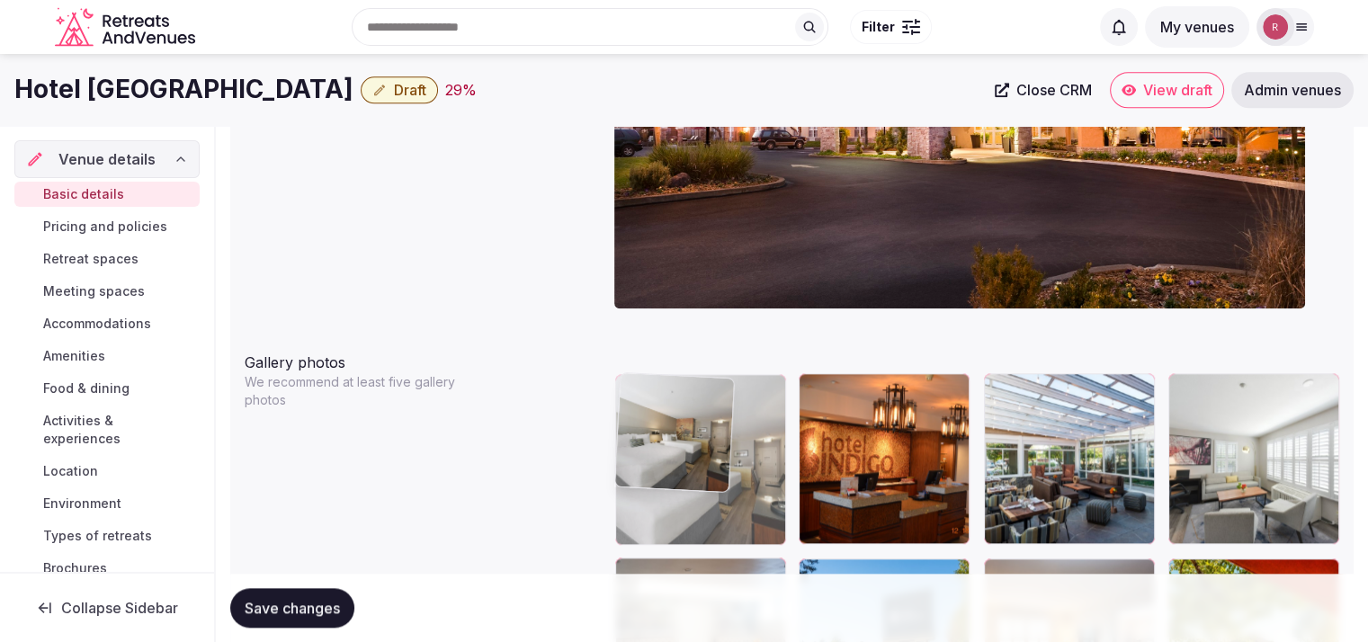
drag, startPoint x: 835, startPoint y: 398, endPoint x: 694, endPoint y: 430, distance: 143.8
click at [694, 430] on body "**********" at bounding box center [684, 536] width 1368 height 4717
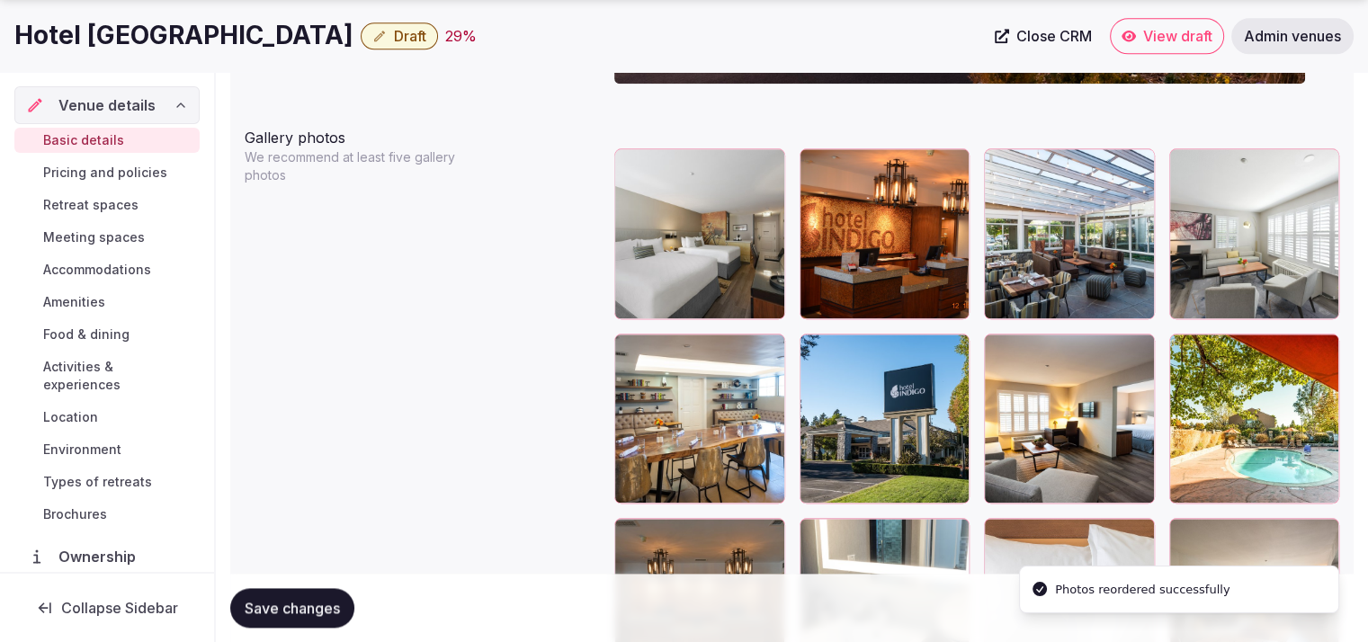
scroll to position [2074, 0]
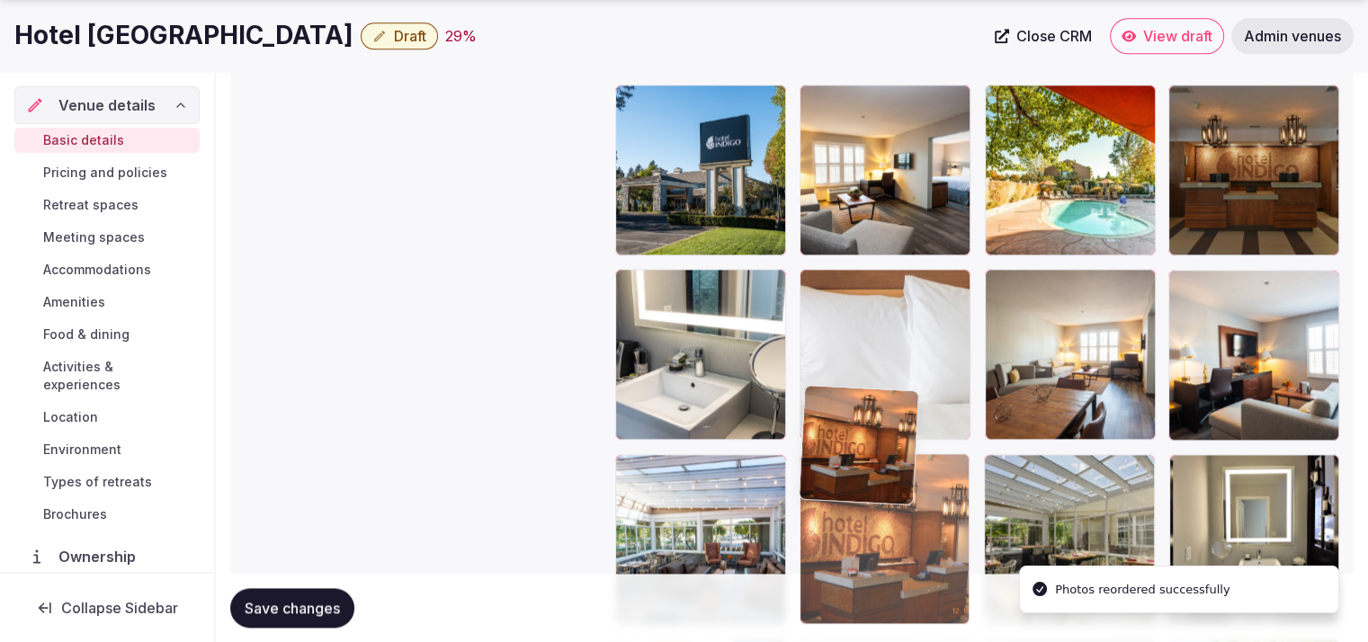
drag, startPoint x: 903, startPoint y: 240, endPoint x: 882, endPoint y: 532, distance: 292.2
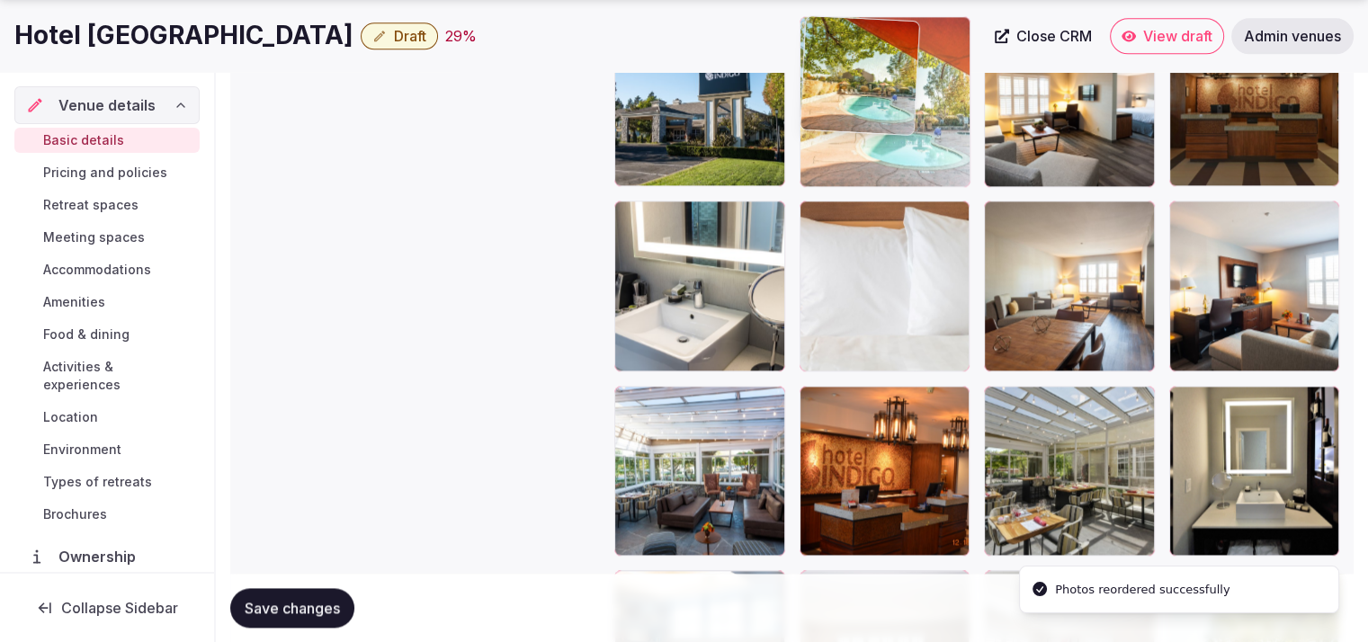
drag, startPoint x: 1107, startPoint y: 121, endPoint x: 1000, endPoint y: 148, distance: 110.4
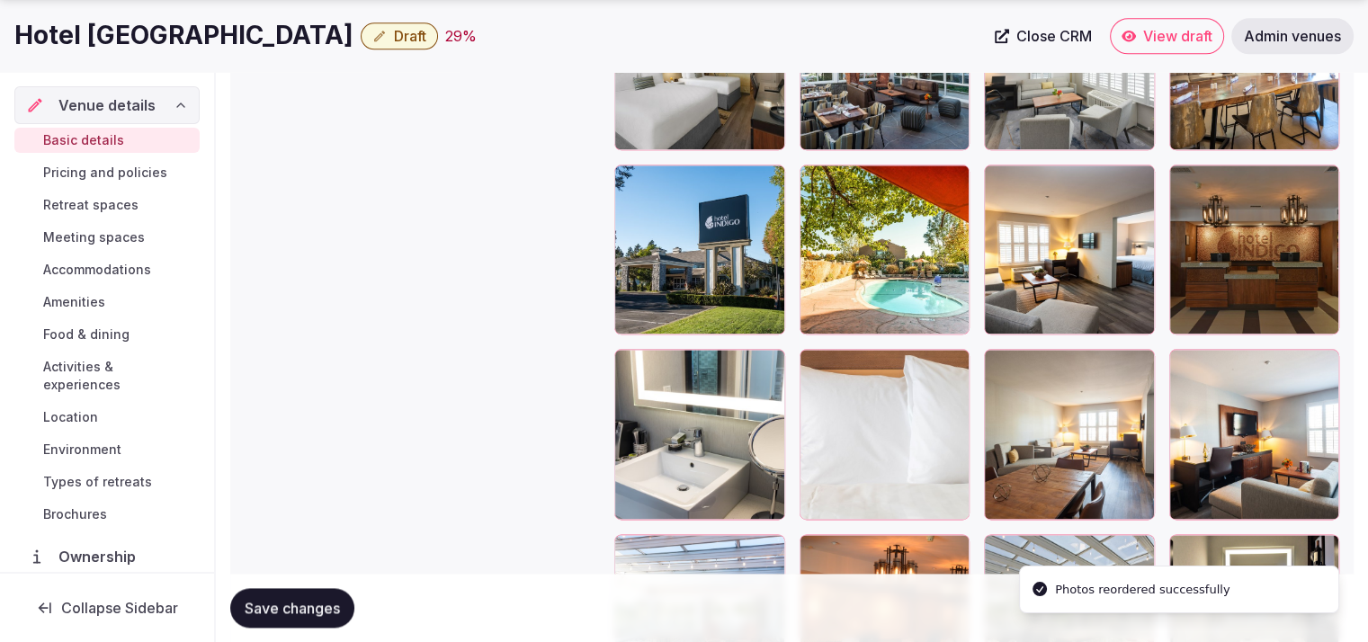
scroll to position [2232, 0]
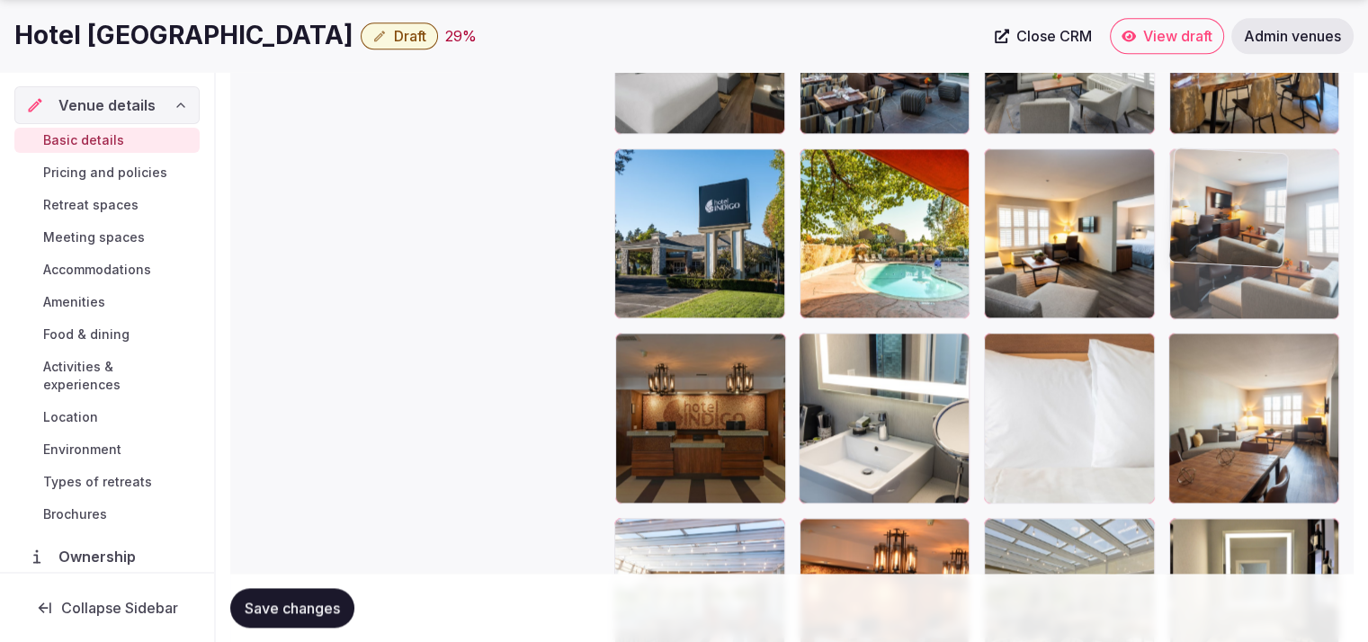
drag, startPoint x: 1238, startPoint y: 416, endPoint x: 1268, endPoint y: 282, distance: 137.5
click at [1268, 282] on body "**********" at bounding box center [684, 126] width 1368 height 4717
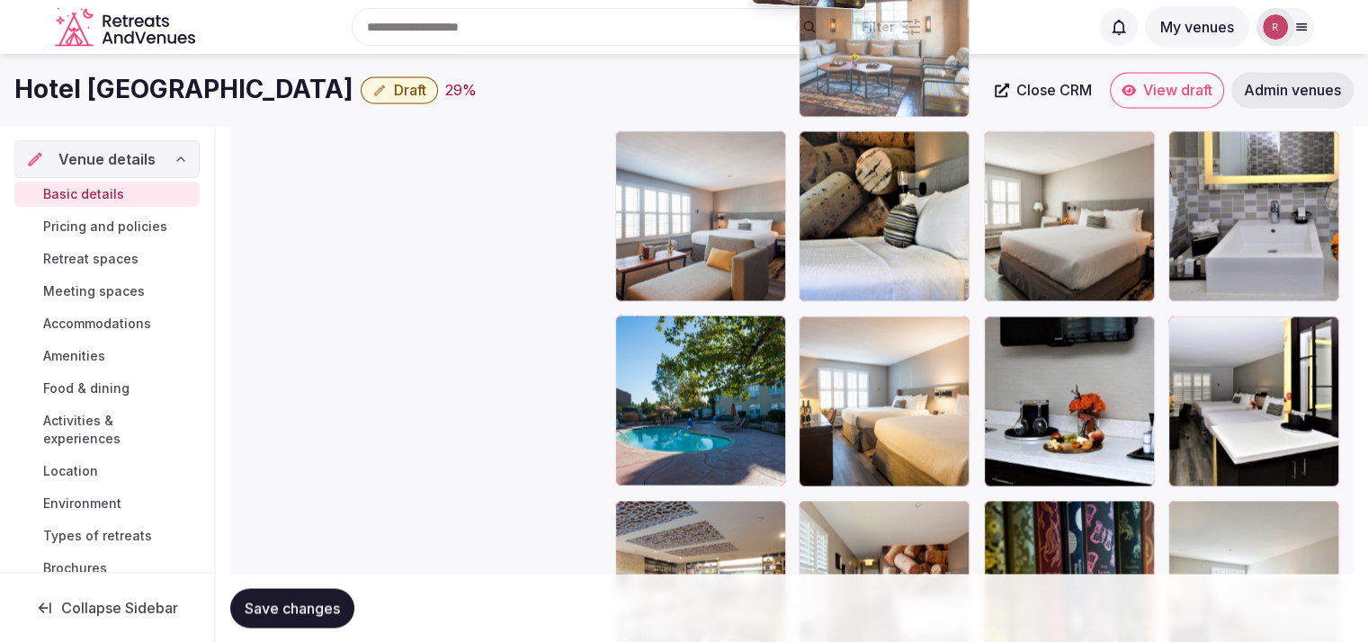
scroll to position [3123, 0]
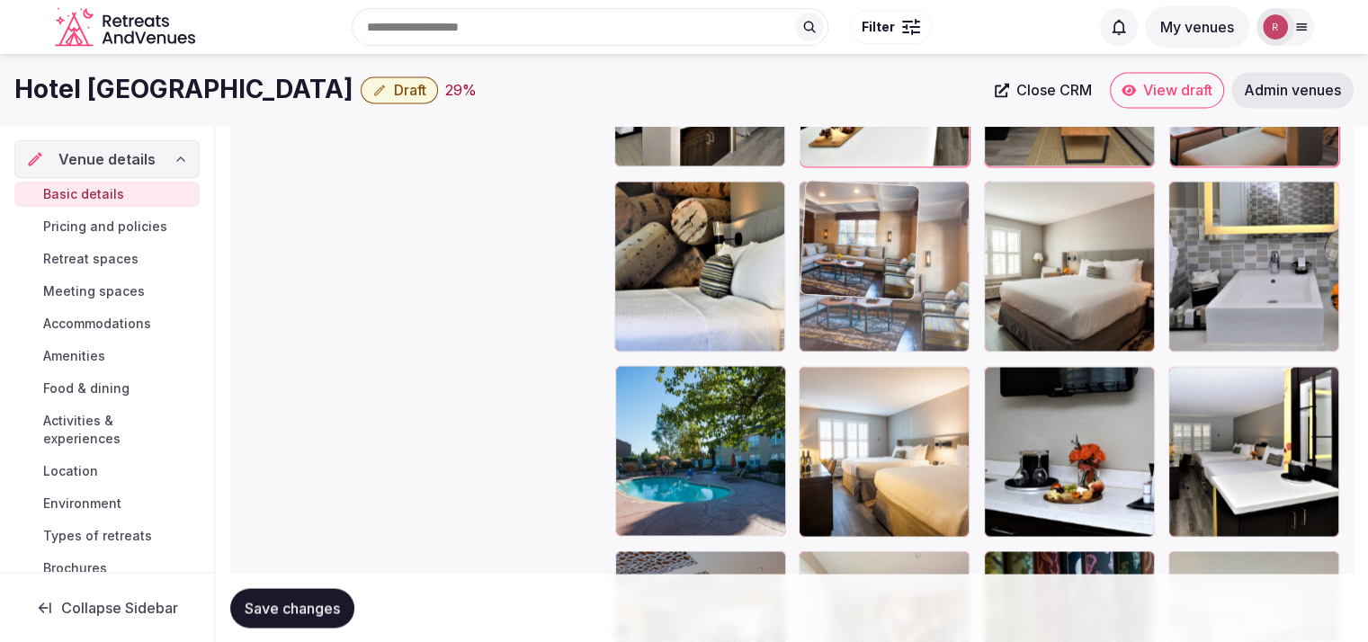
drag, startPoint x: 655, startPoint y: 424, endPoint x: 863, endPoint y: 297, distance: 243.4
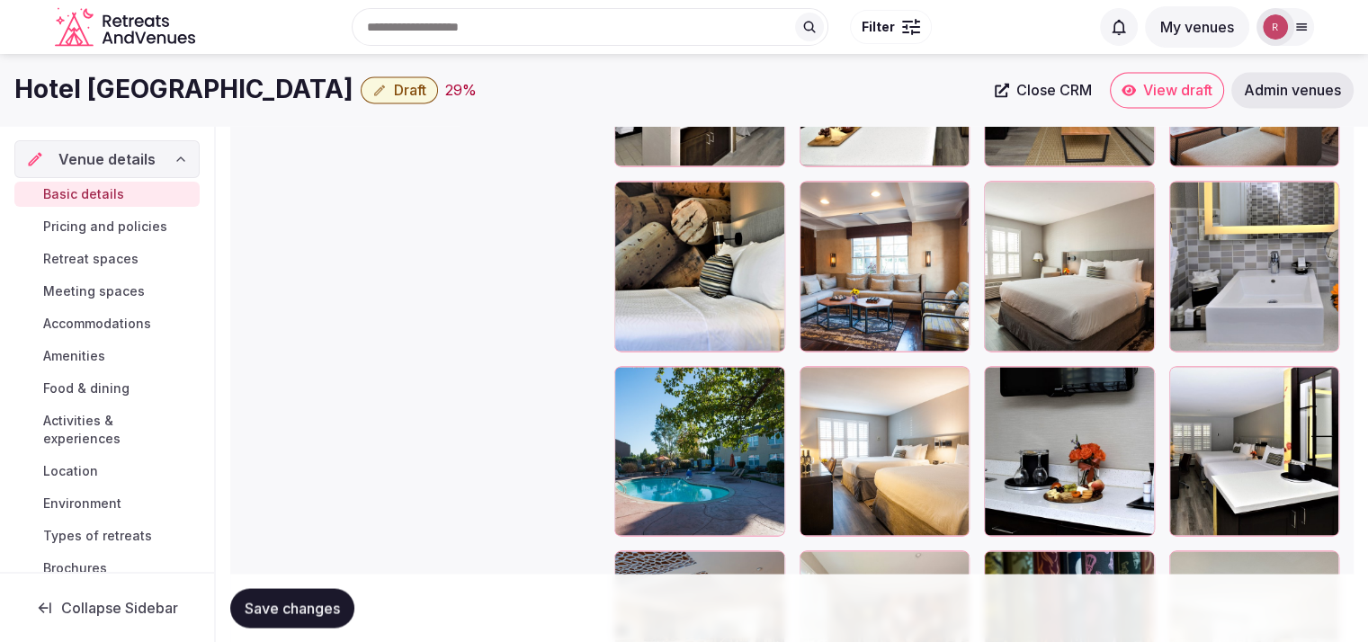
scroll to position [2841, 0]
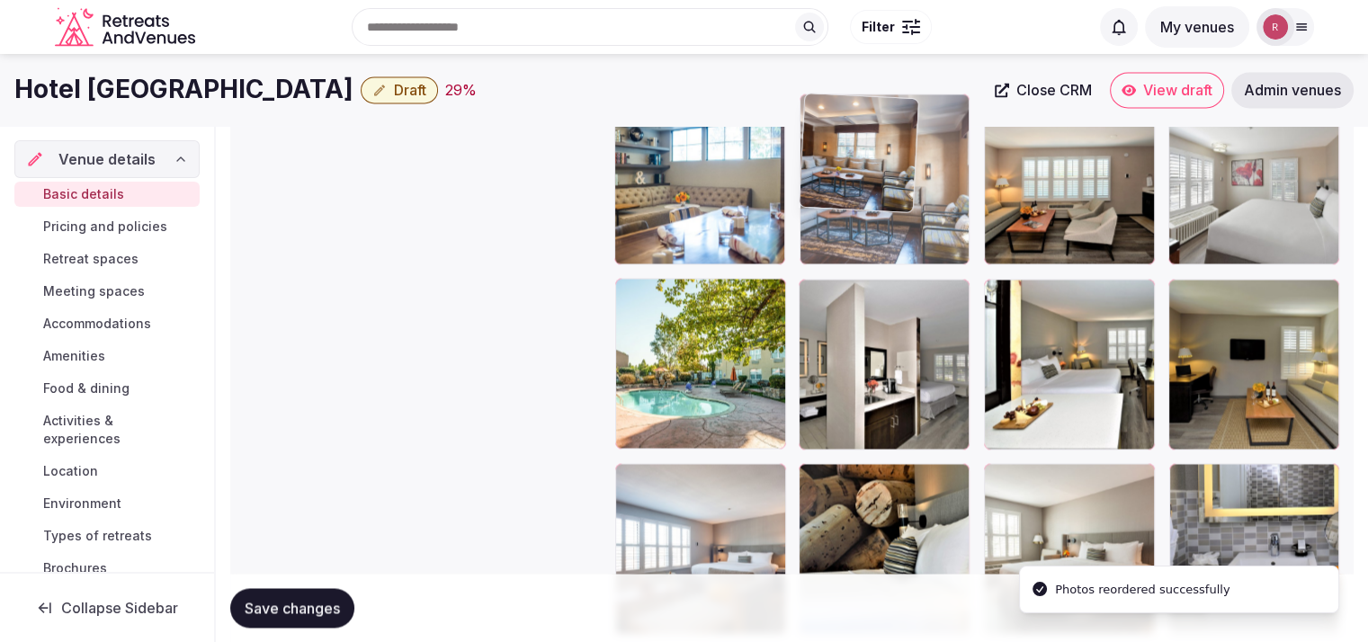
drag, startPoint x: 870, startPoint y: 532, endPoint x: 896, endPoint y: 255, distance: 277.4
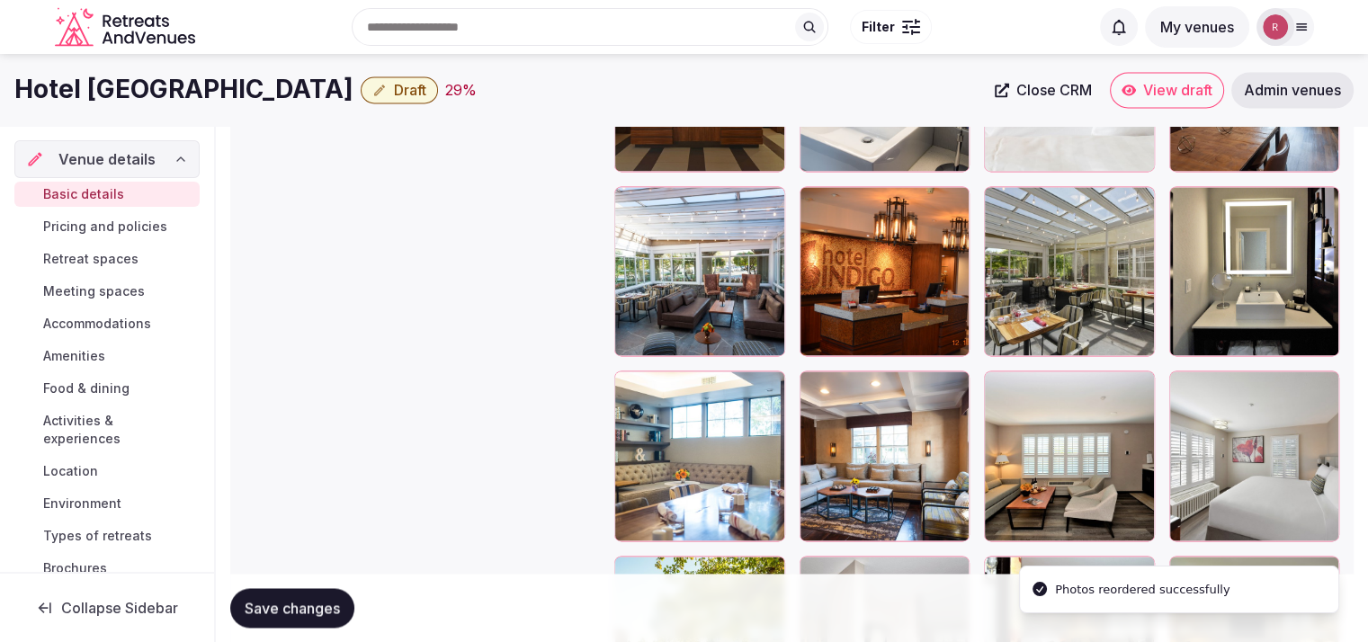
scroll to position [2541, 0]
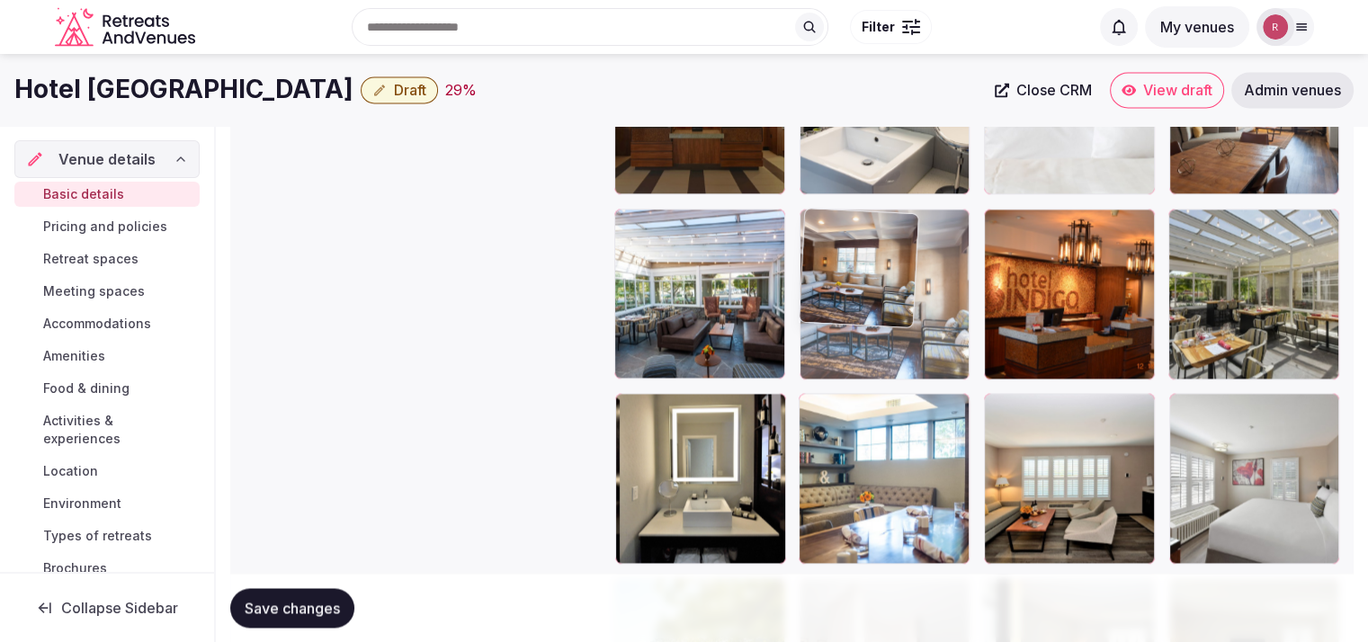
drag, startPoint x: 889, startPoint y: 470, endPoint x: 925, endPoint y: 324, distance: 151.0
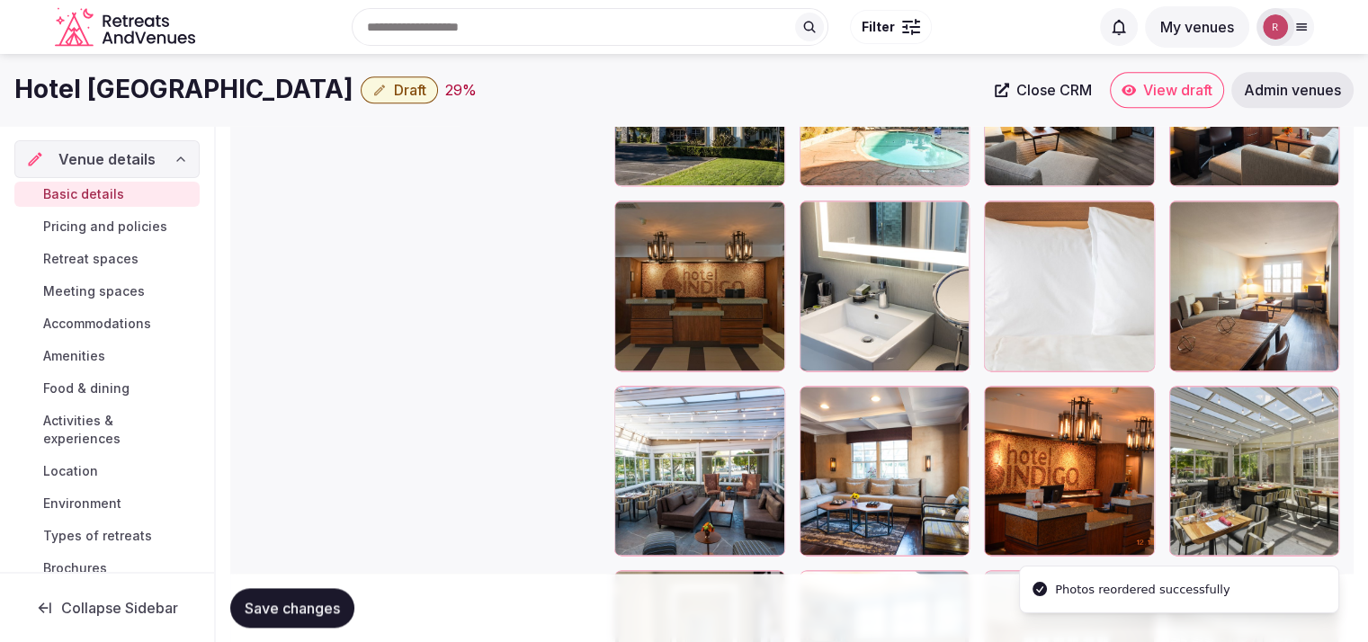
scroll to position [2347, 0]
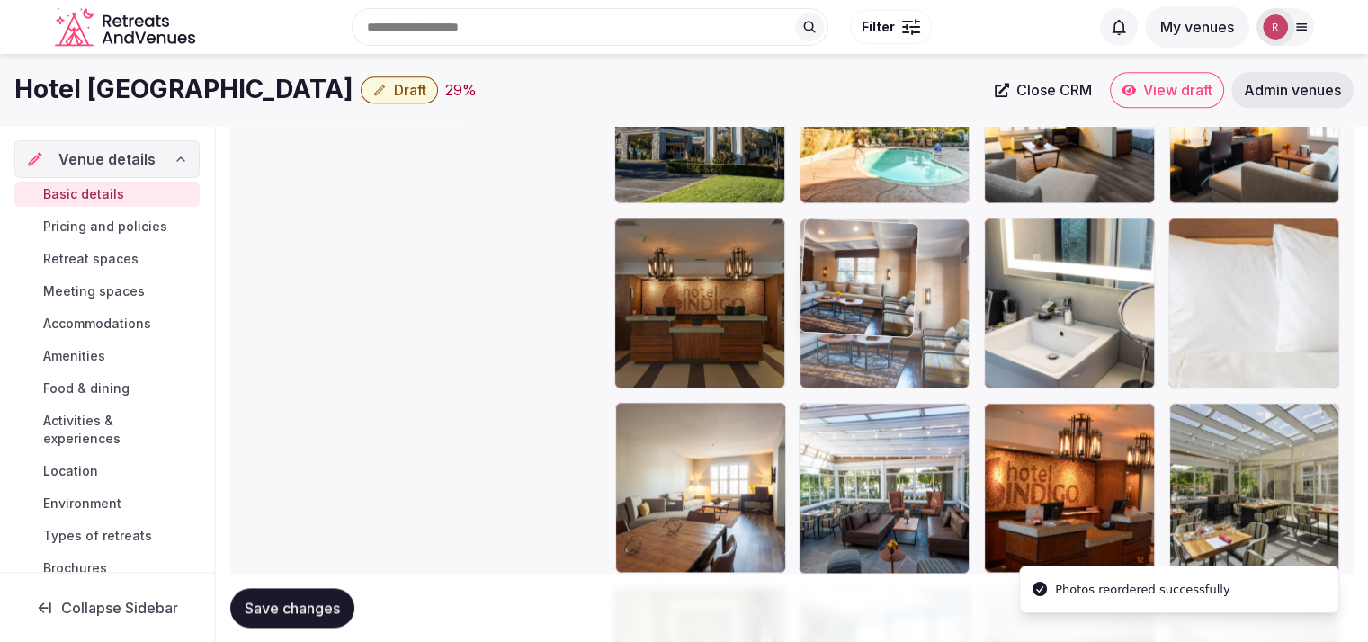
drag, startPoint x: 862, startPoint y: 488, endPoint x: 890, endPoint y: 345, distance: 145.7
click at [890, 345] on body "**********" at bounding box center [684, 11] width 1368 height 4717
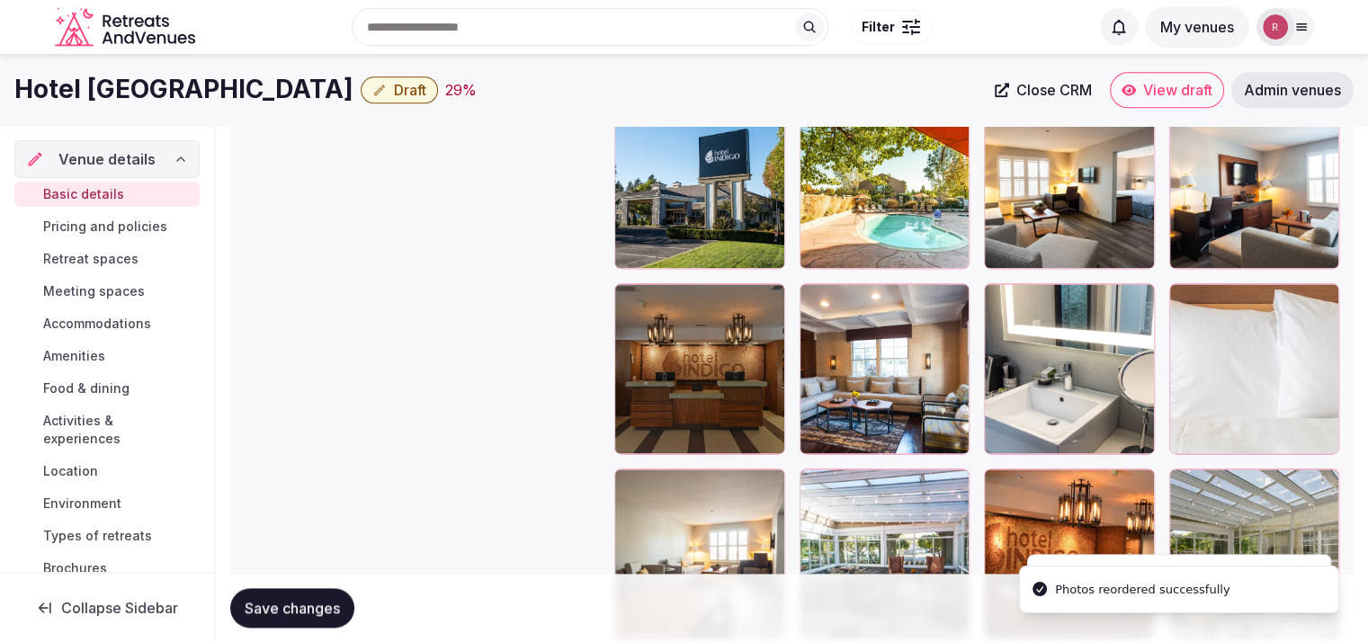
scroll to position [2181, 0]
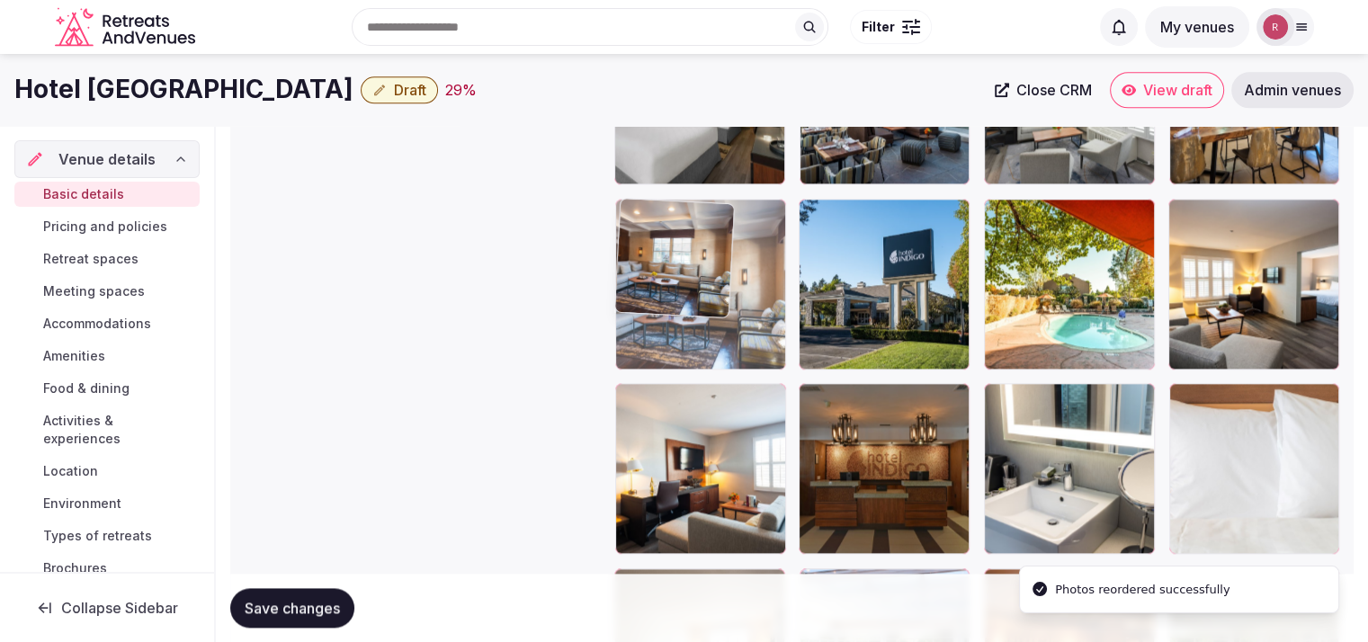
drag, startPoint x: 853, startPoint y: 492, endPoint x: 706, endPoint y: 352, distance: 203.0
click at [706, 352] on body "**********" at bounding box center [684, 177] width 1368 height 4717
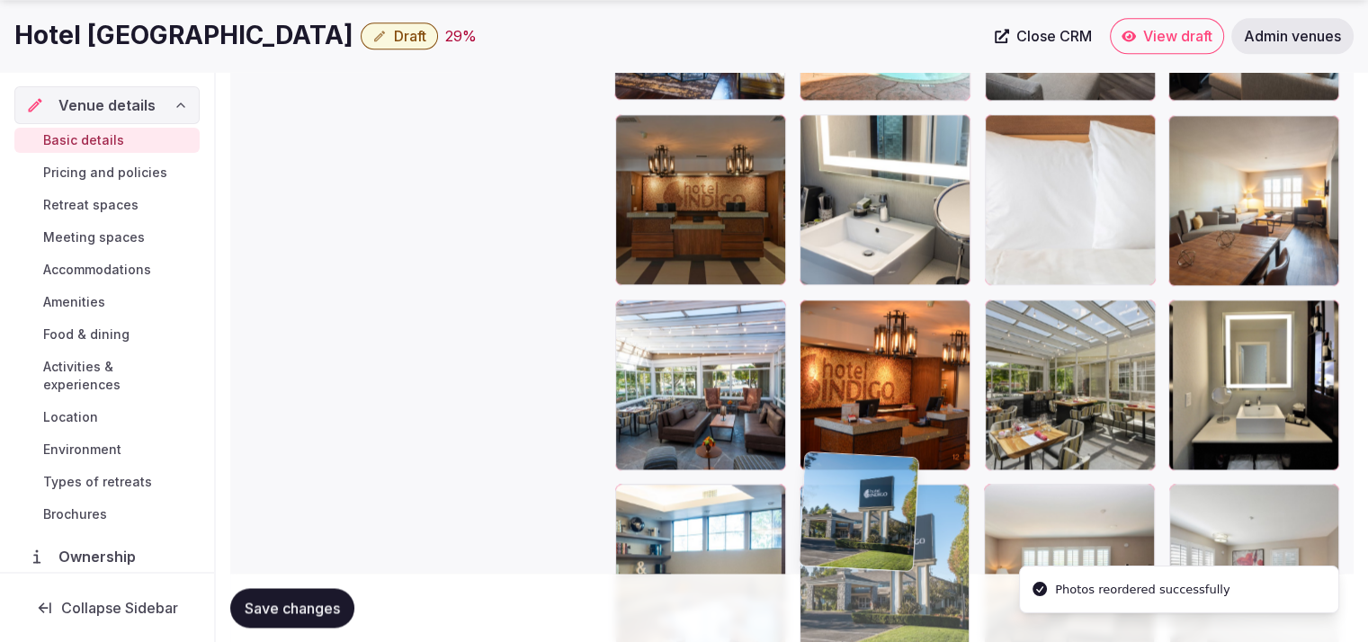
drag, startPoint x: 869, startPoint y: 387, endPoint x: 905, endPoint y: 568, distance: 184.4
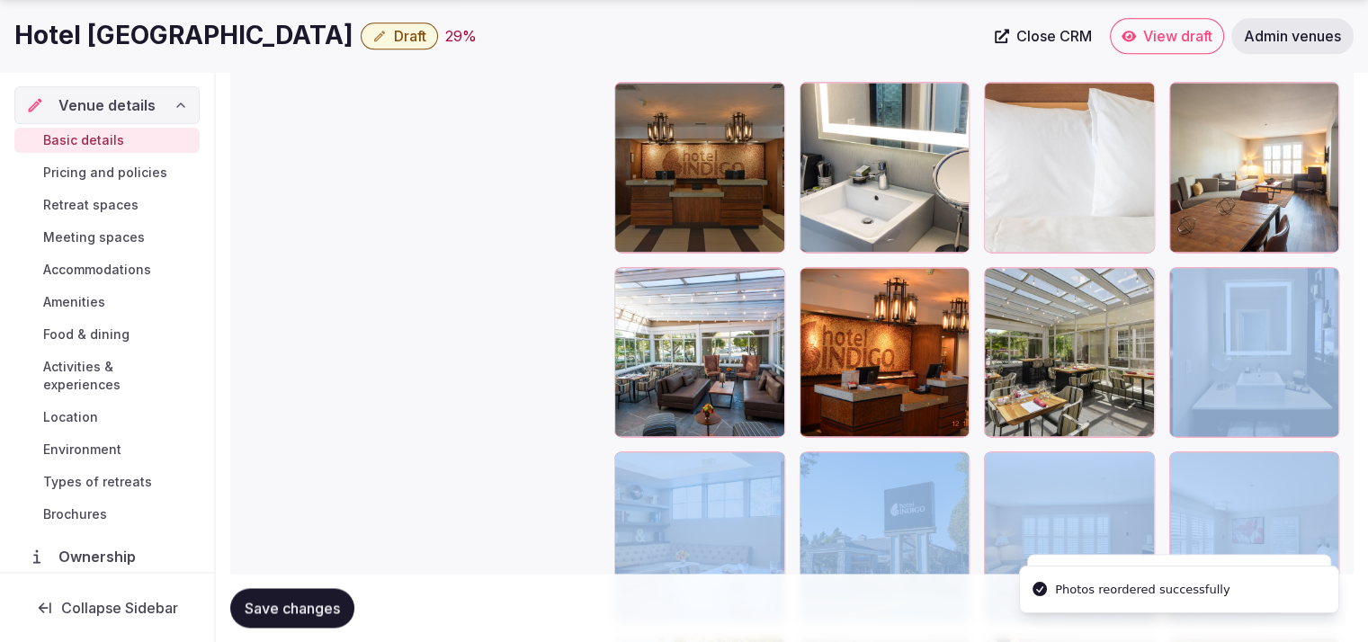
drag, startPoint x: 1365, startPoint y: 407, endPoint x: 1353, endPoint y: 445, distance: 40.7
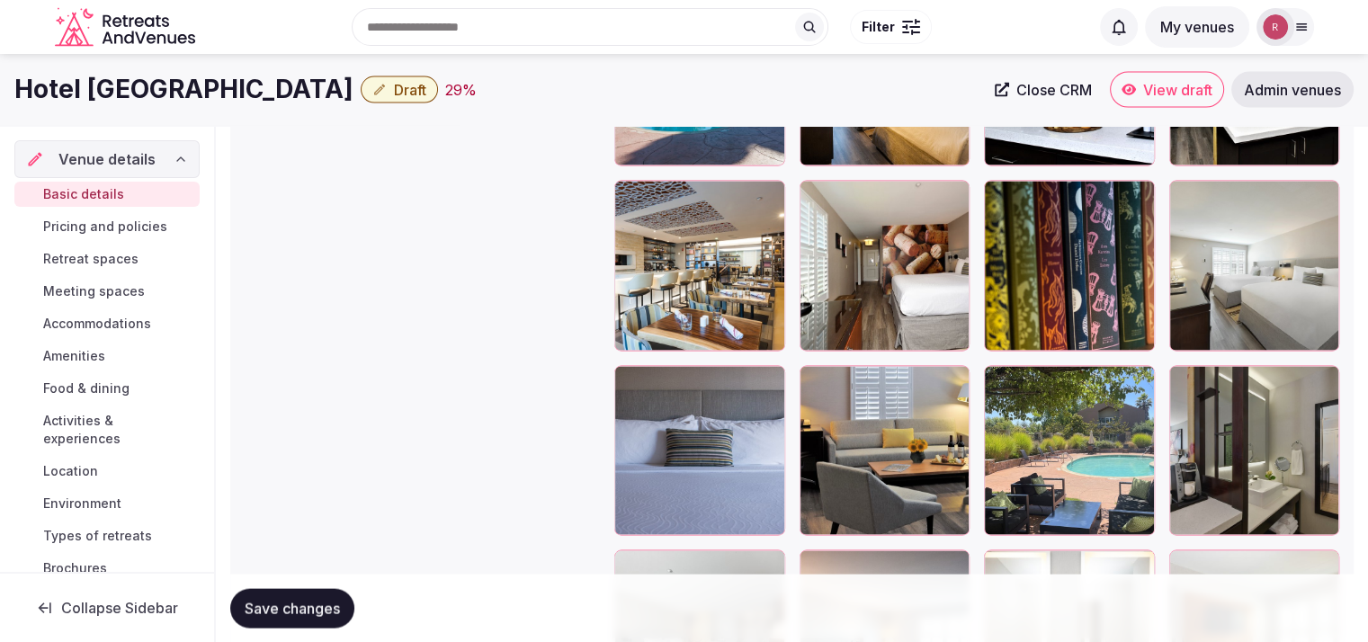
scroll to position [3309, 0]
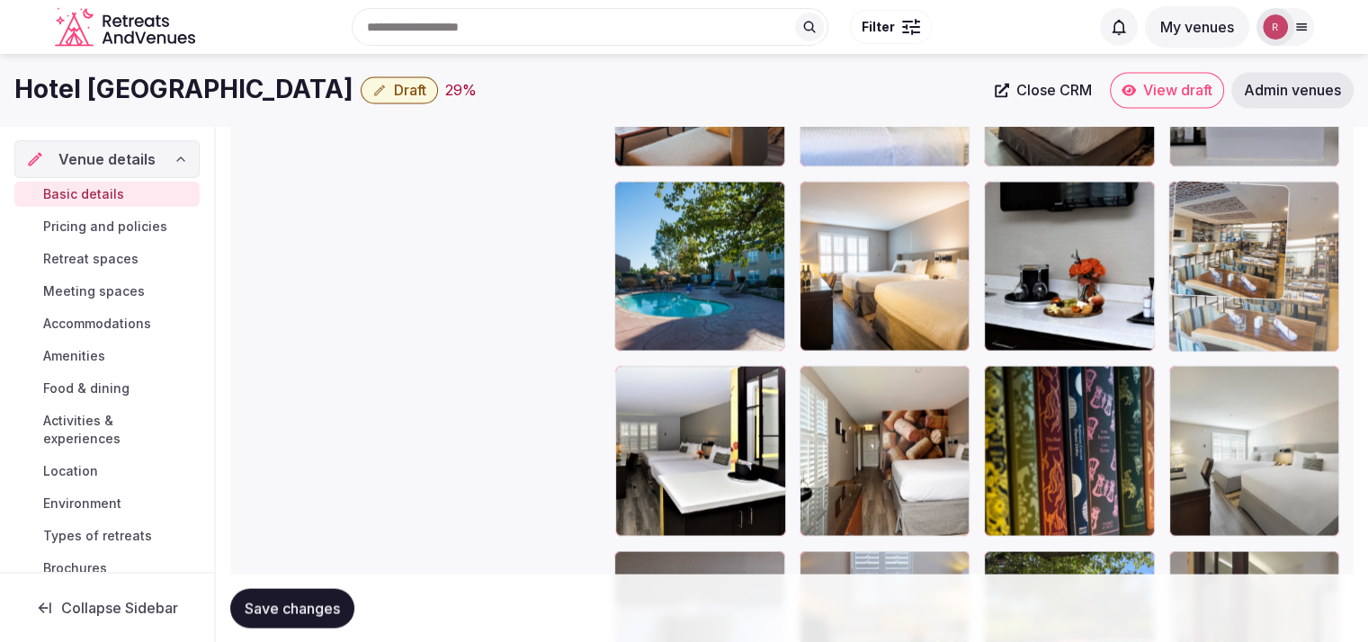
drag, startPoint x: 679, startPoint y: 503, endPoint x: 1267, endPoint y: 322, distance: 614.6
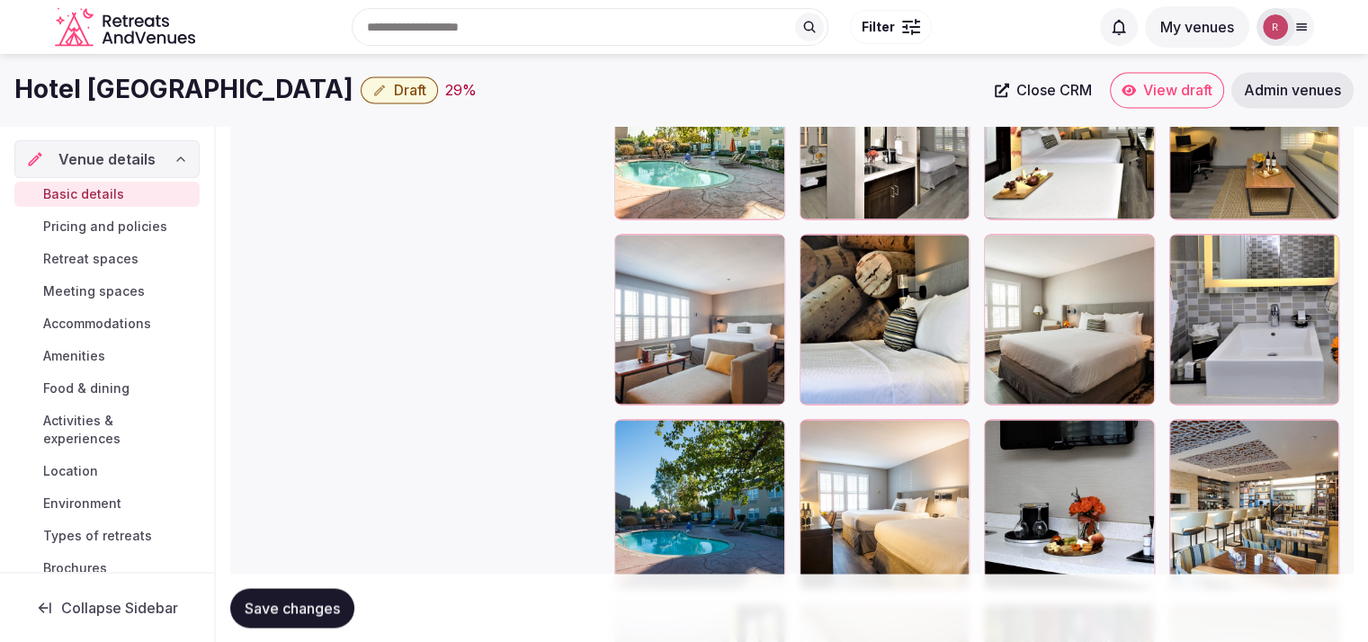
scroll to position [3037, 0]
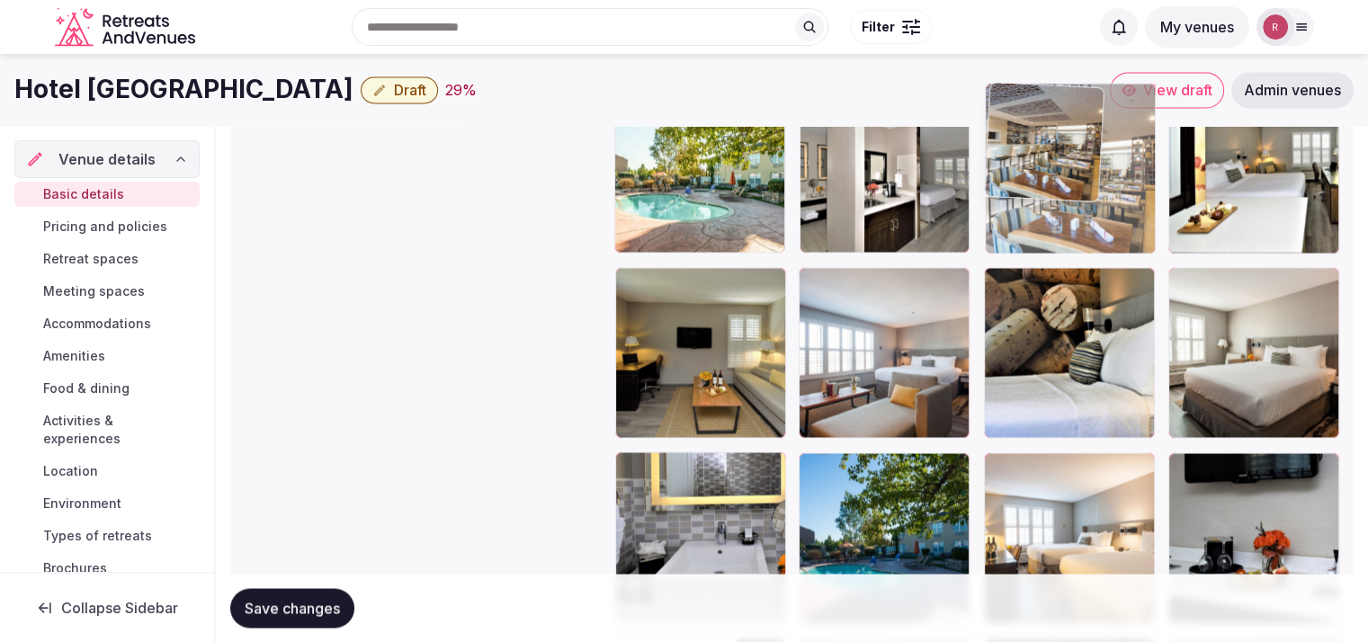
drag, startPoint x: 1285, startPoint y: 532, endPoint x: 1112, endPoint y: 228, distance: 349.3
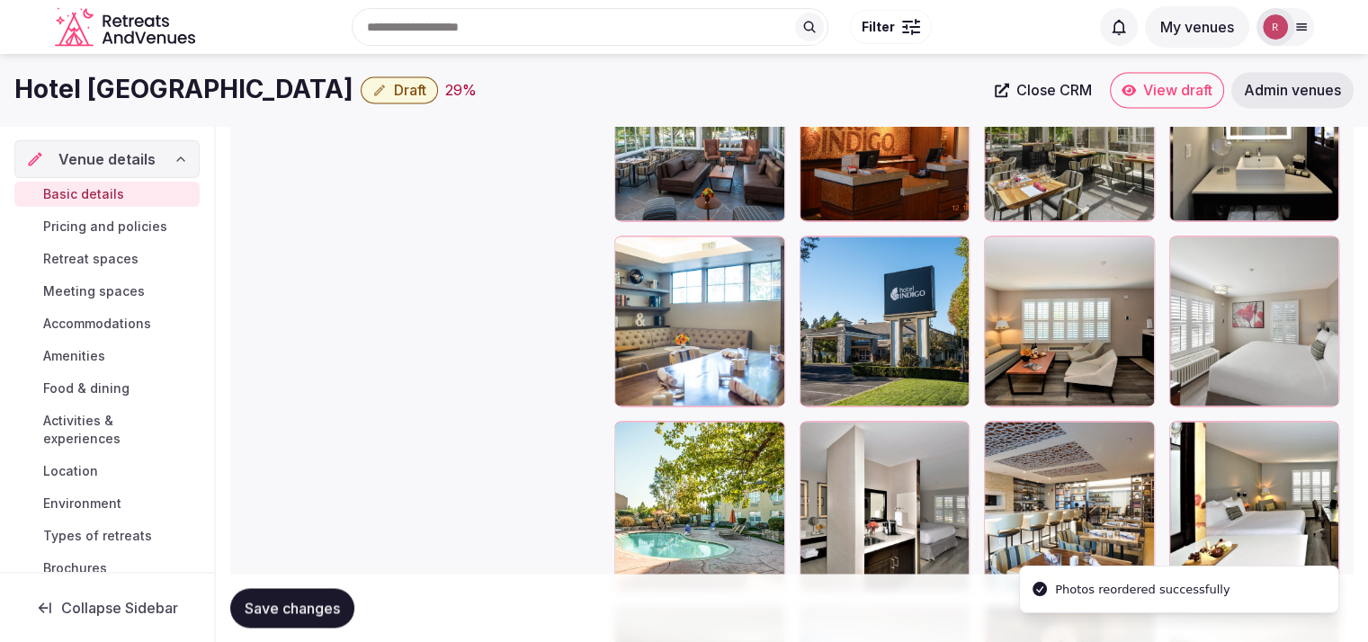
scroll to position [2670, 0]
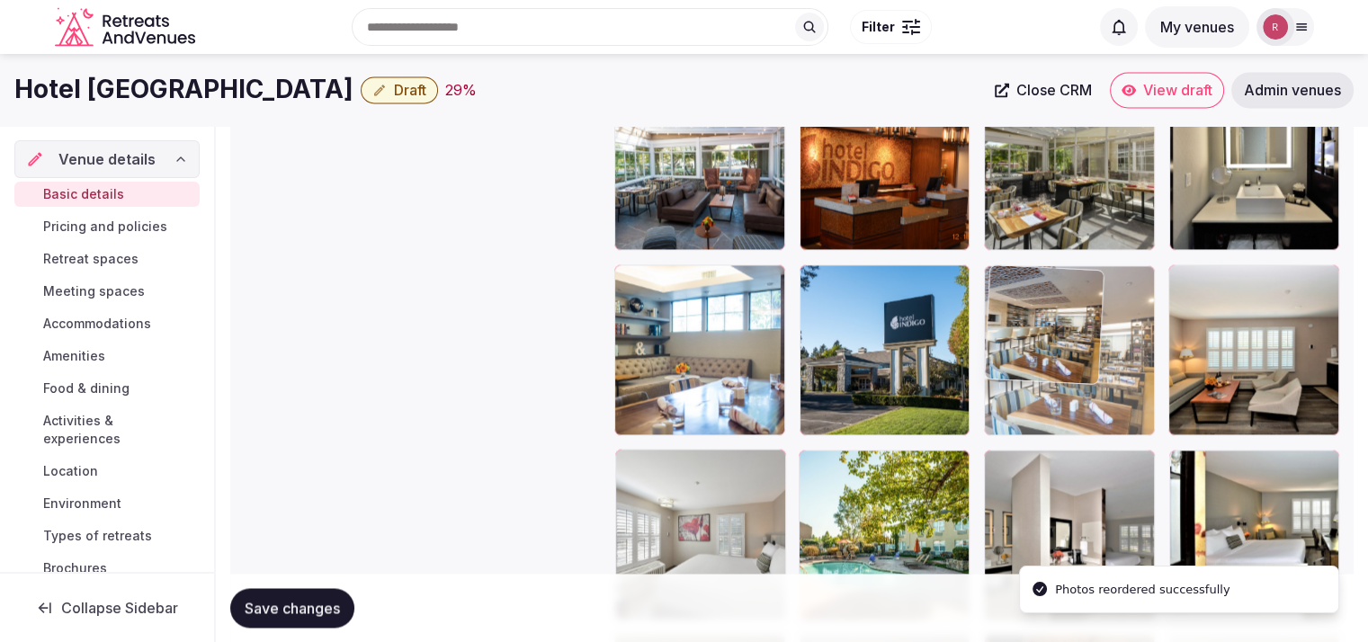
drag, startPoint x: 1108, startPoint y: 476, endPoint x: 1085, endPoint y: 267, distance: 210.0
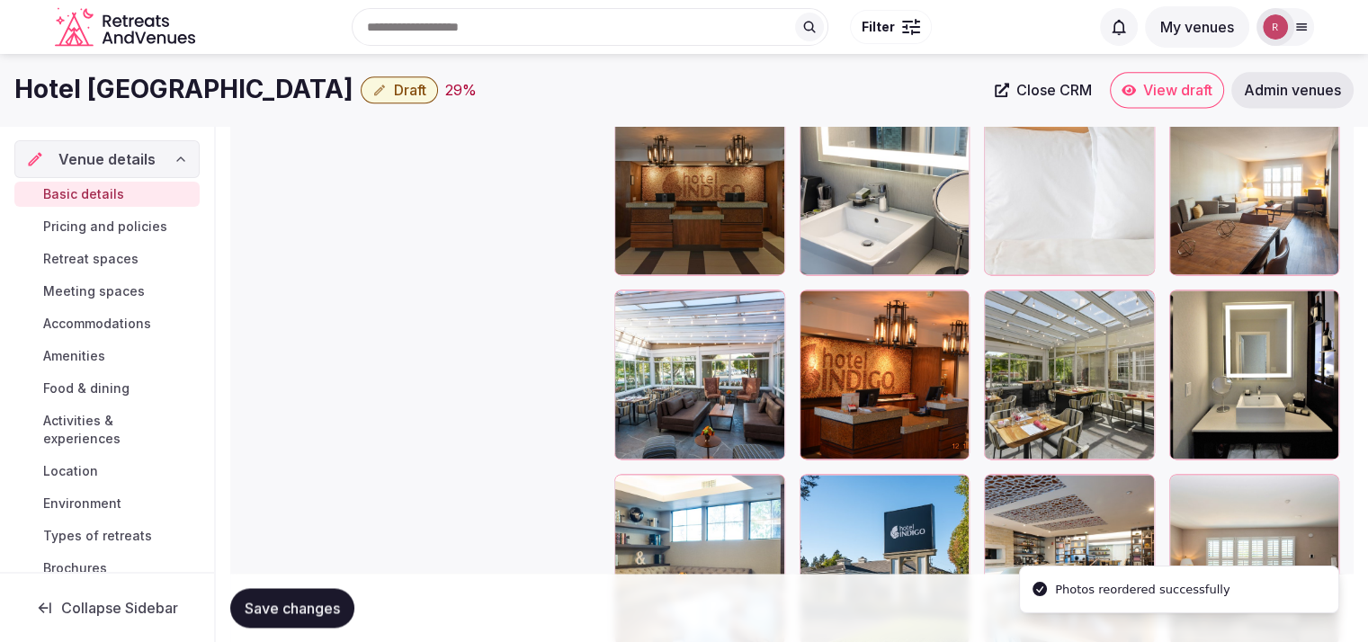
scroll to position [2443, 0]
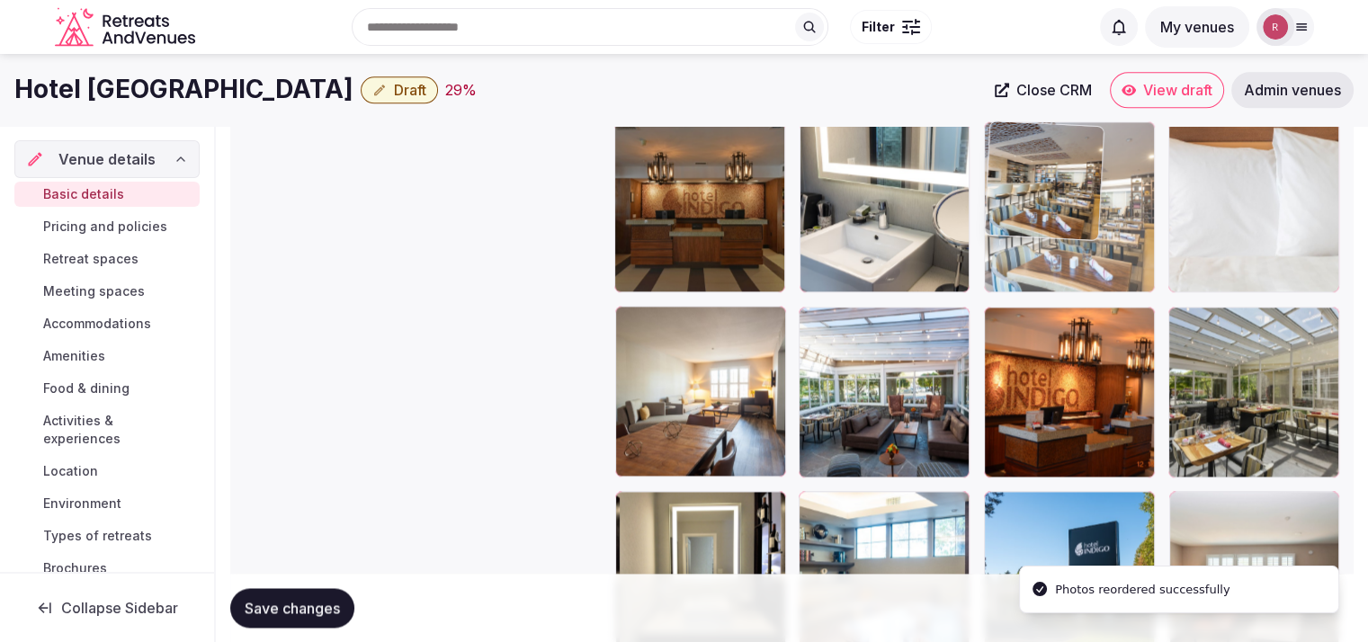
drag, startPoint x: 1107, startPoint y: 524, endPoint x: 1109, endPoint y: 225, distance: 299.6
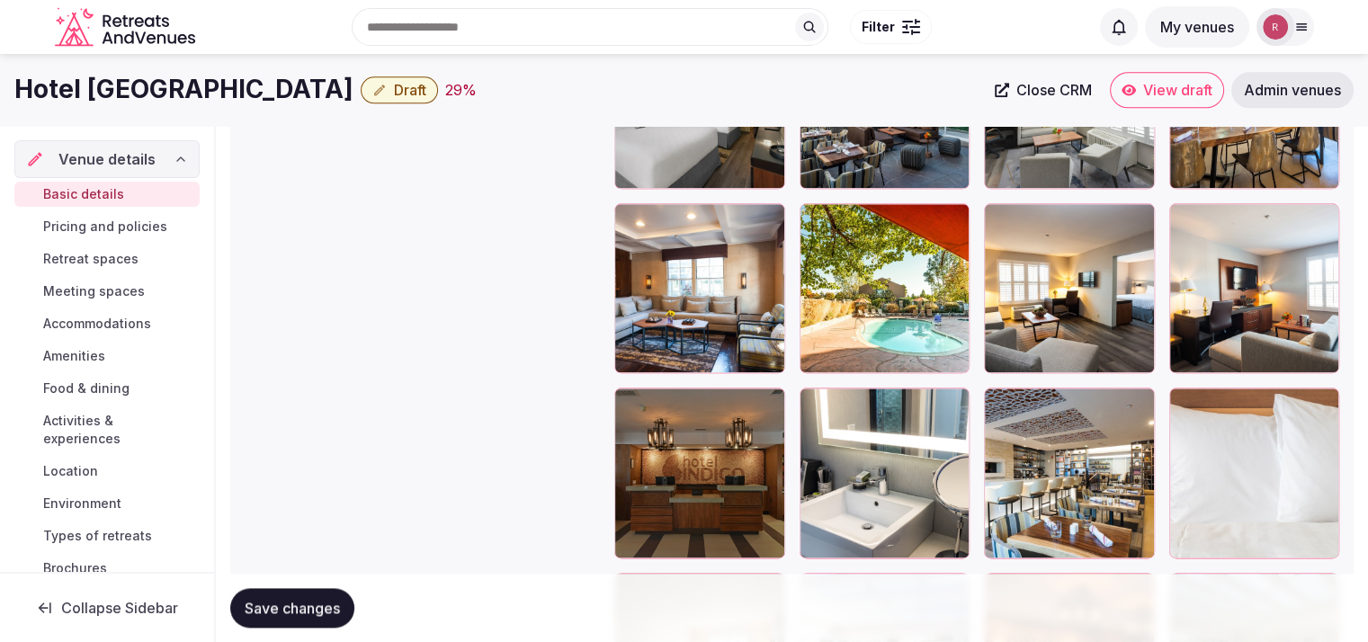
scroll to position [2149, 0]
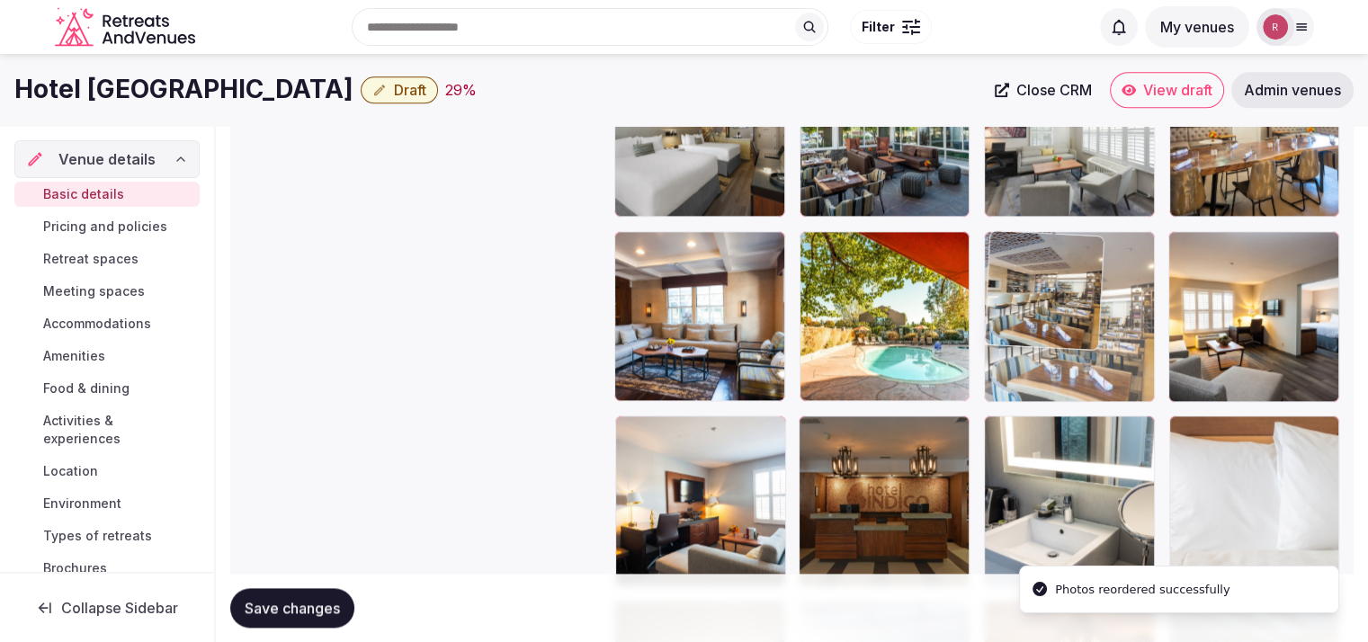
drag, startPoint x: 1115, startPoint y: 478, endPoint x: 1154, endPoint y: 355, distance: 128.3
click at [1154, 355] on body "**********" at bounding box center [684, 209] width 1368 height 4717
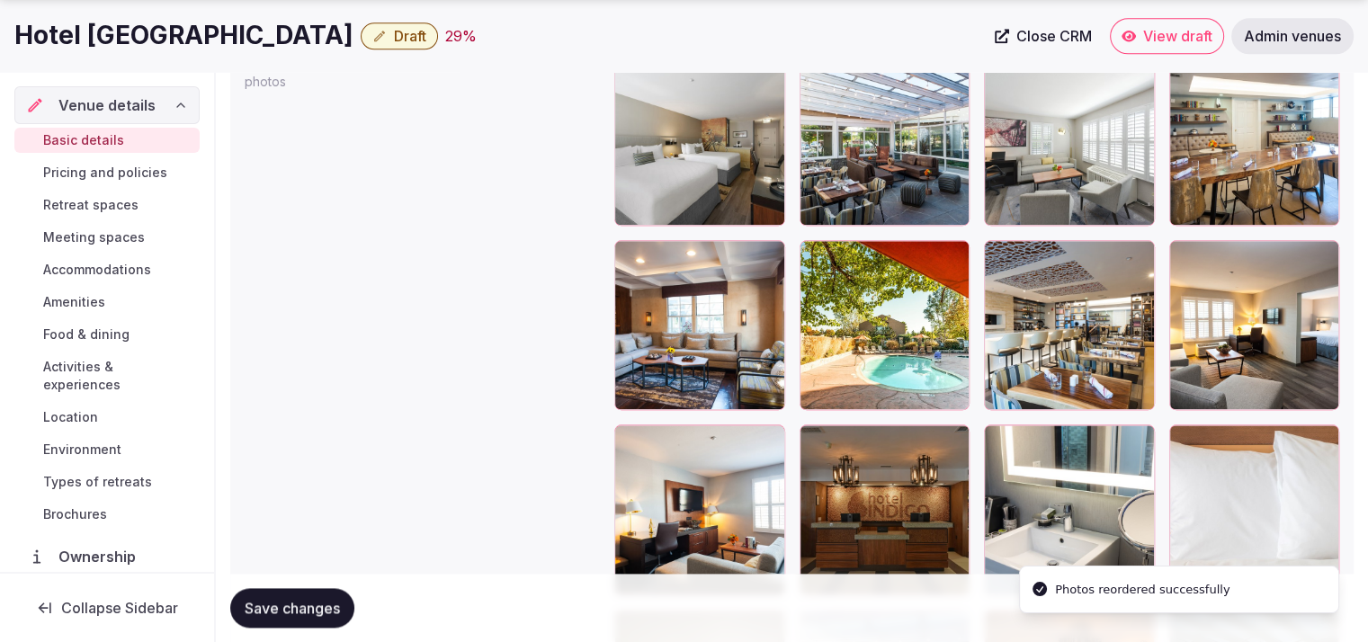
scroll to position [2162, 0]
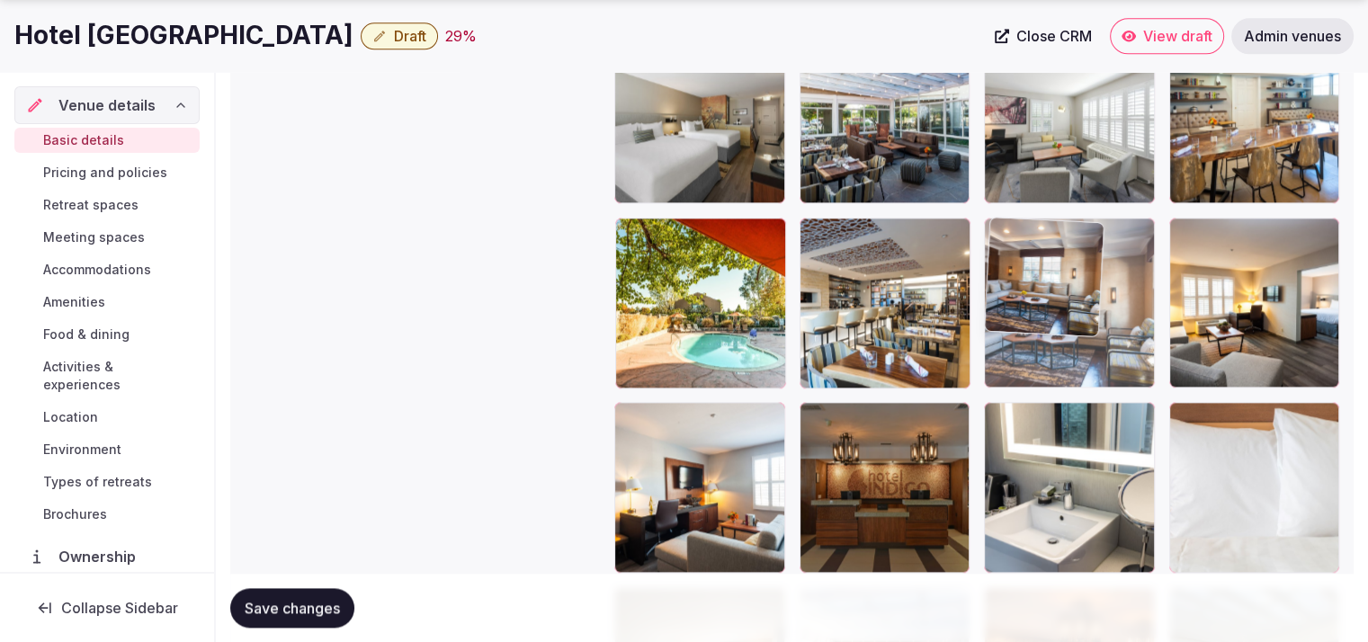
drag, startPoint x: 727, startPoint y: 349, endPoint x: 1198, endPoint y: 369, distance: 471.8
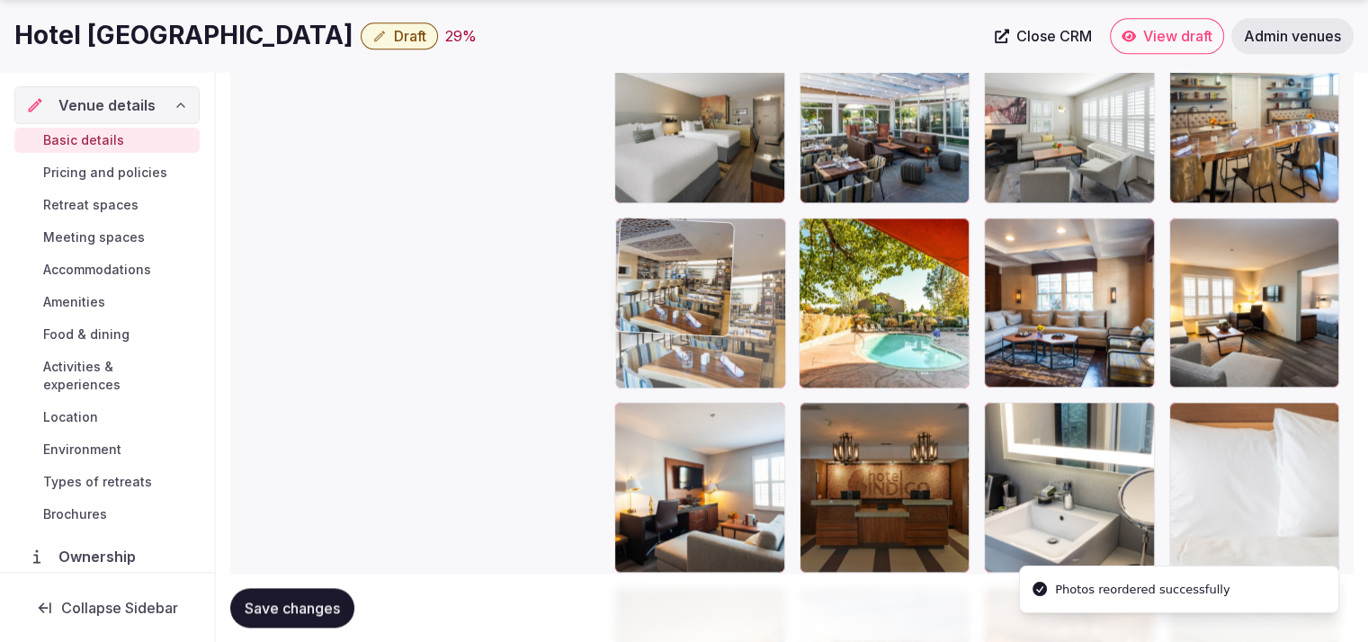
drag, startPoint x: 871, startPoint y: 359, endPoint x: 733, endPoint y: 382, distance: 139.6
click at [733, 382] on body "**********" at bounding box center [684, 196] width 1368 height 4717
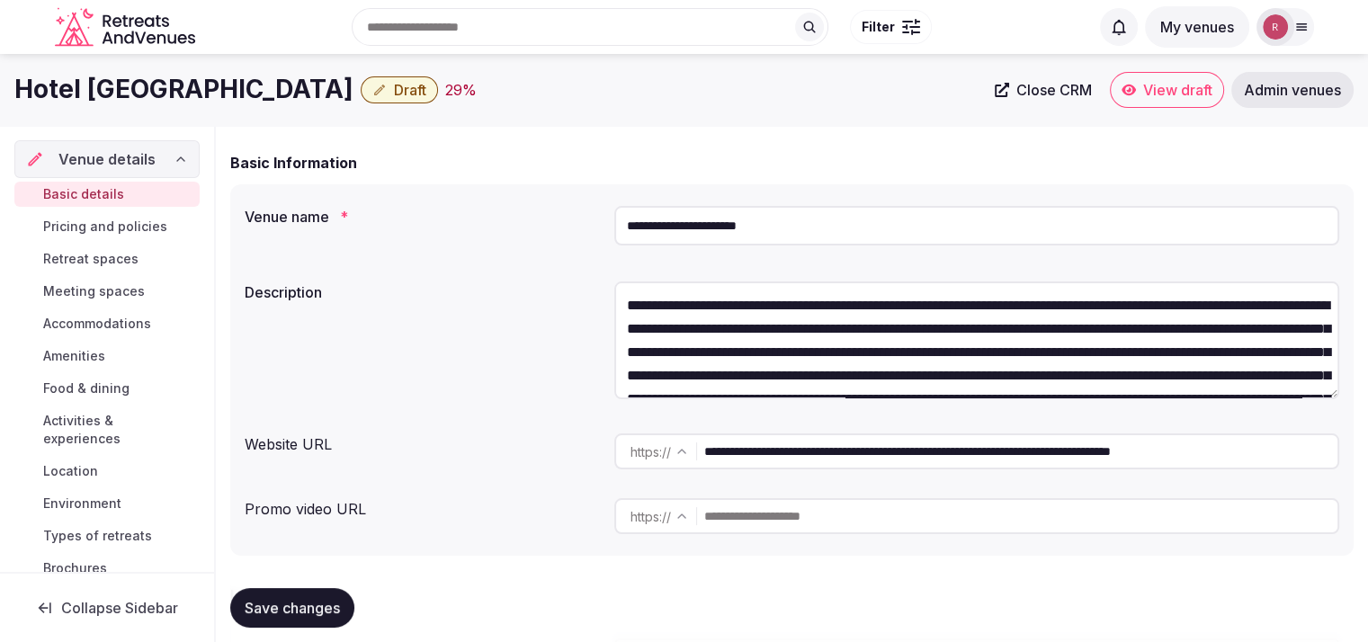
scroll to position [1, 0]
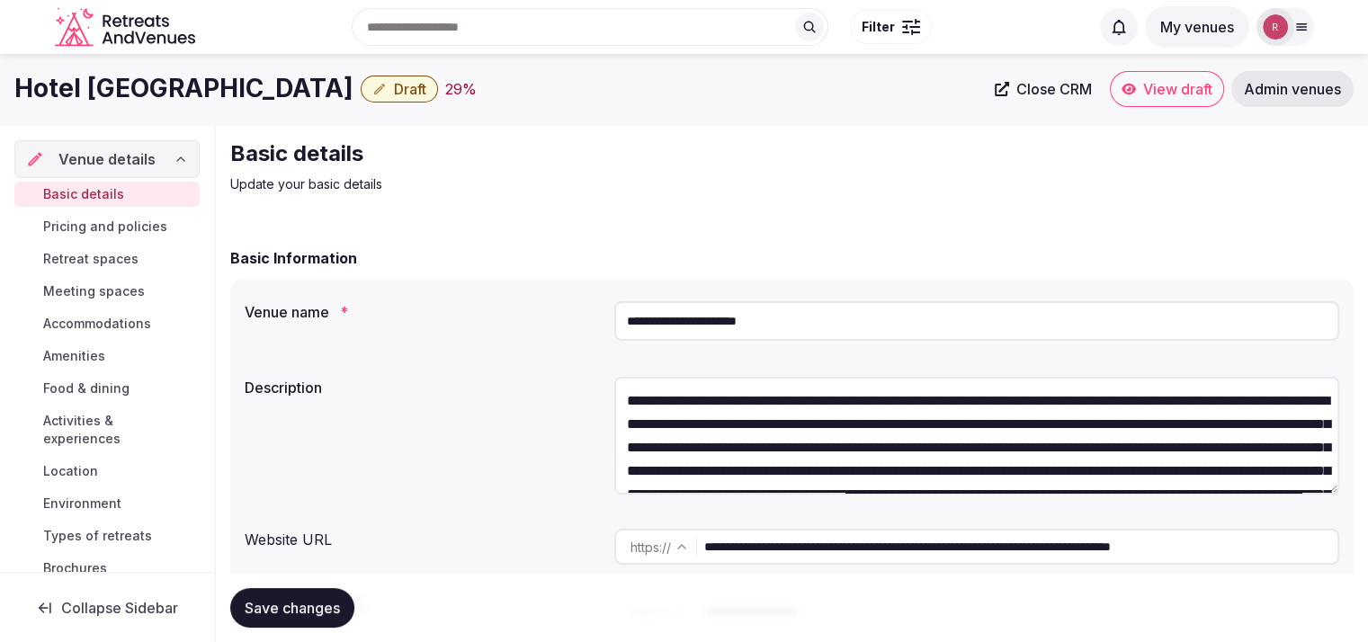
drag, startPoint x: 311, startPoint y: 99, endPoint x: 0, endPoint y: 94, distance: 311.3
click at [0, 94] on div "Hotel Indigo Napa Valley Draft 29 % Close CRM View draft Admin venues" at bounding box center [684, 89] width 1368 height 36
copy h1 "Hotel Indigo Napa Valley"
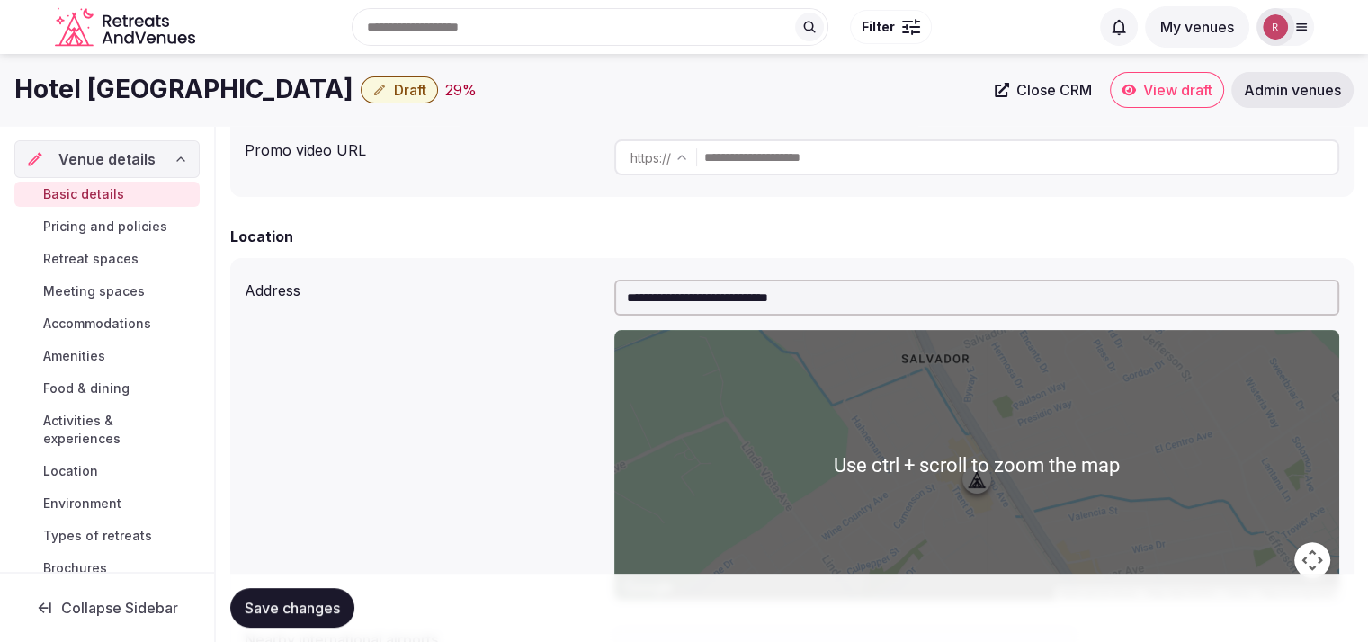
scroll to position [0, 0]
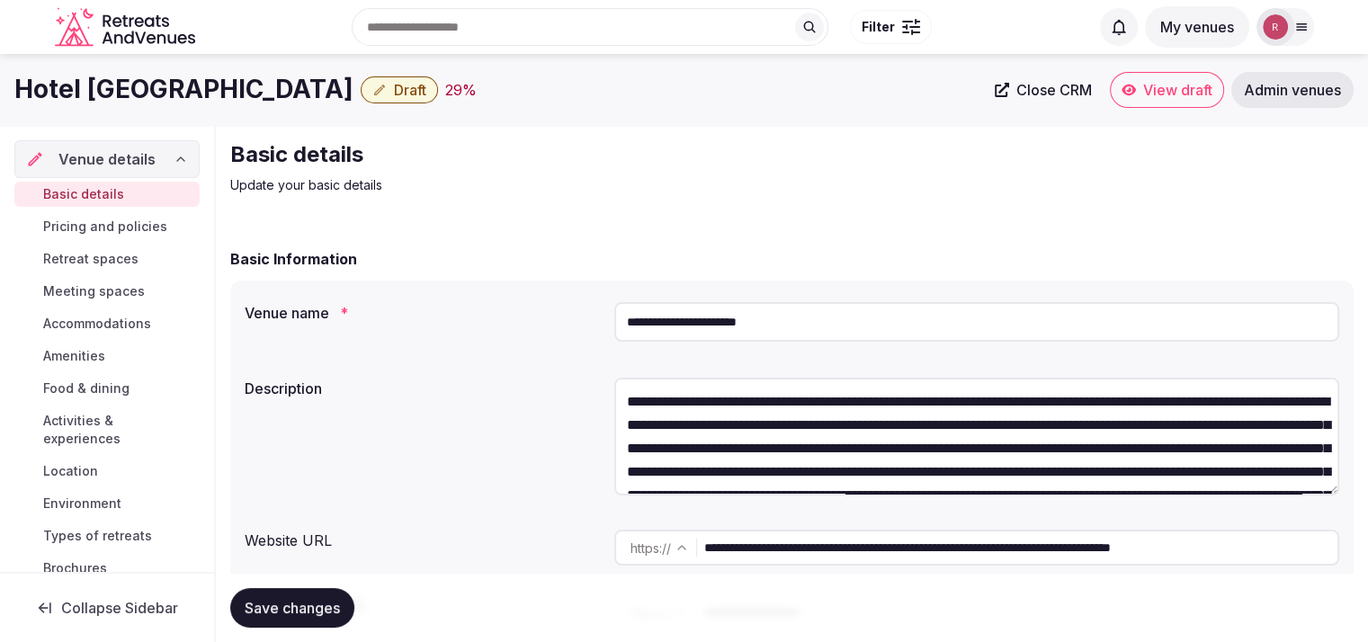
click at [831, 553] on input "**********" at bounding box center [1020, 548] width 633 height 36
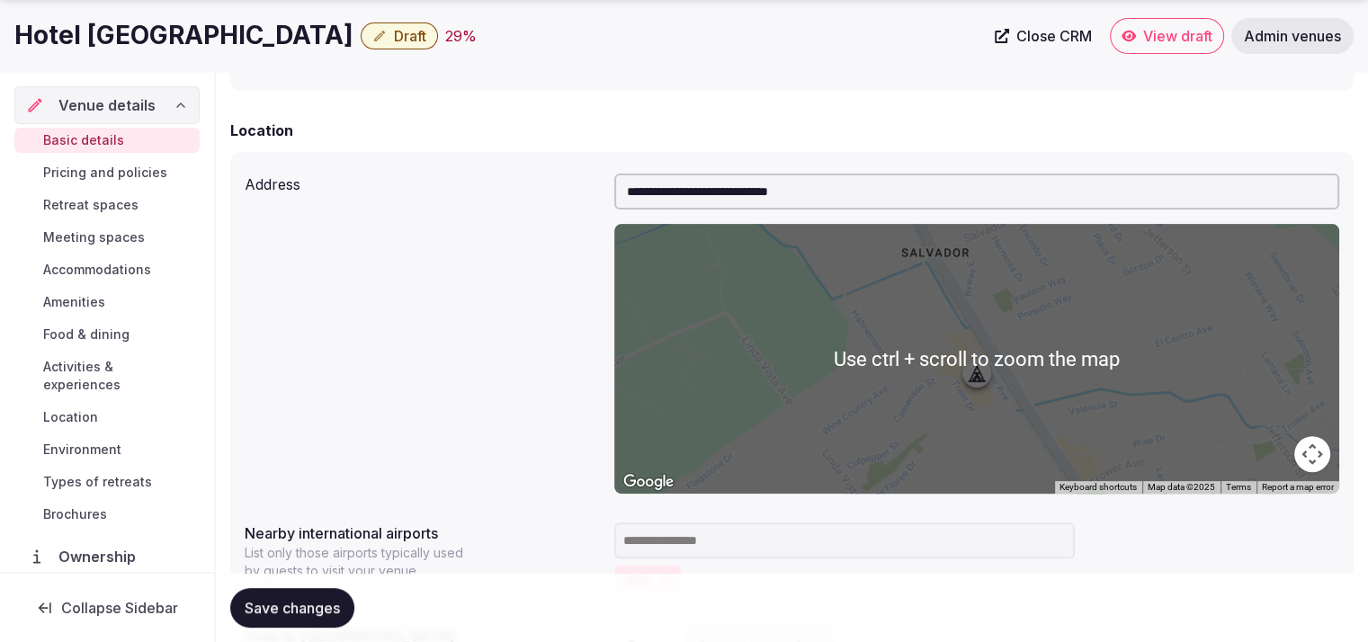
scroll to position [1123, 0]
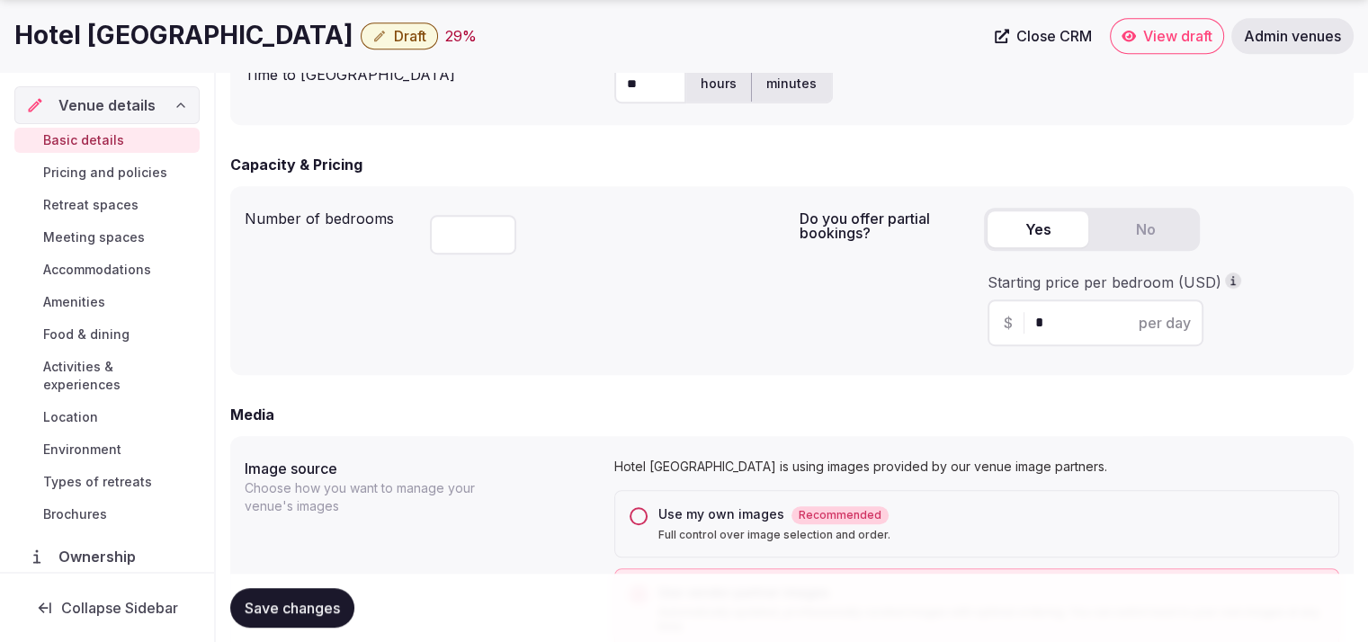
click at [1037, 237] on button "Yes" at bounding box center [1038, 229] width 101 height 36
click at [1051, 325] on input "*" at bounding box center [1111, 323] width 152 height 22
type input "***"
click at [681, 337] on div "Number of bedrooms ***" at bounding box center [515, 281] width 541 height 160
click at [303, 604] on span "Save changes" at bounding box center [292, 608] width 95 height 18
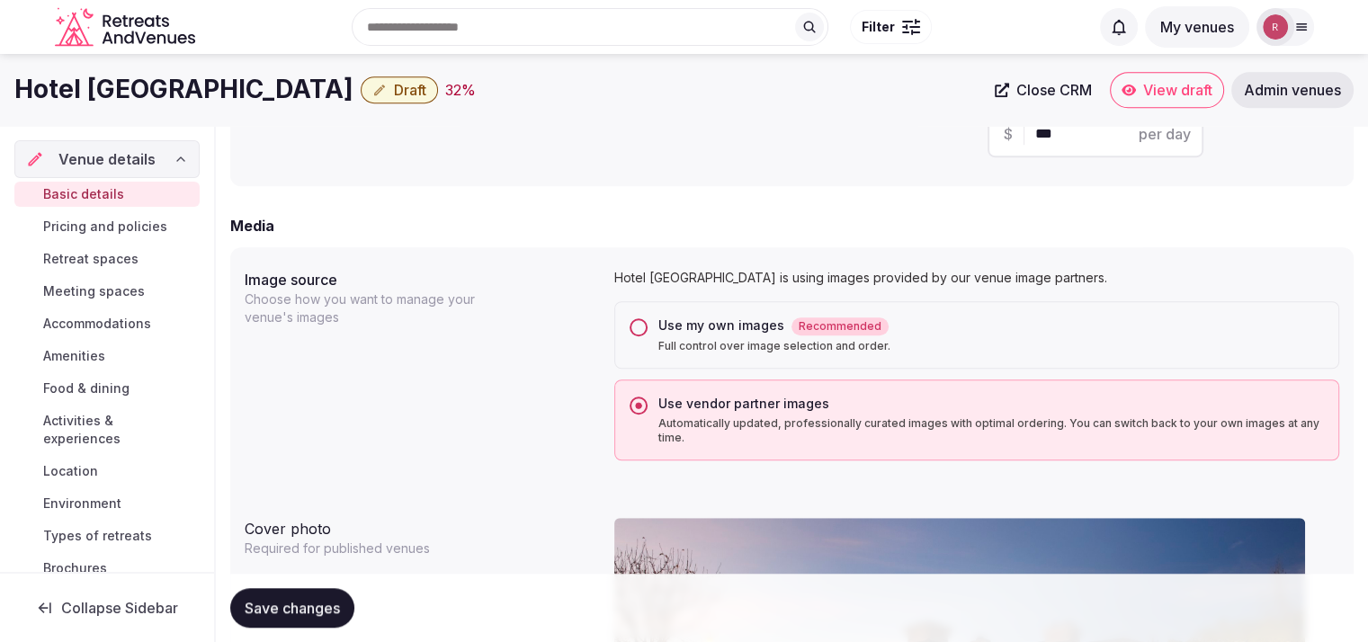
scroll to position [1277, 0]
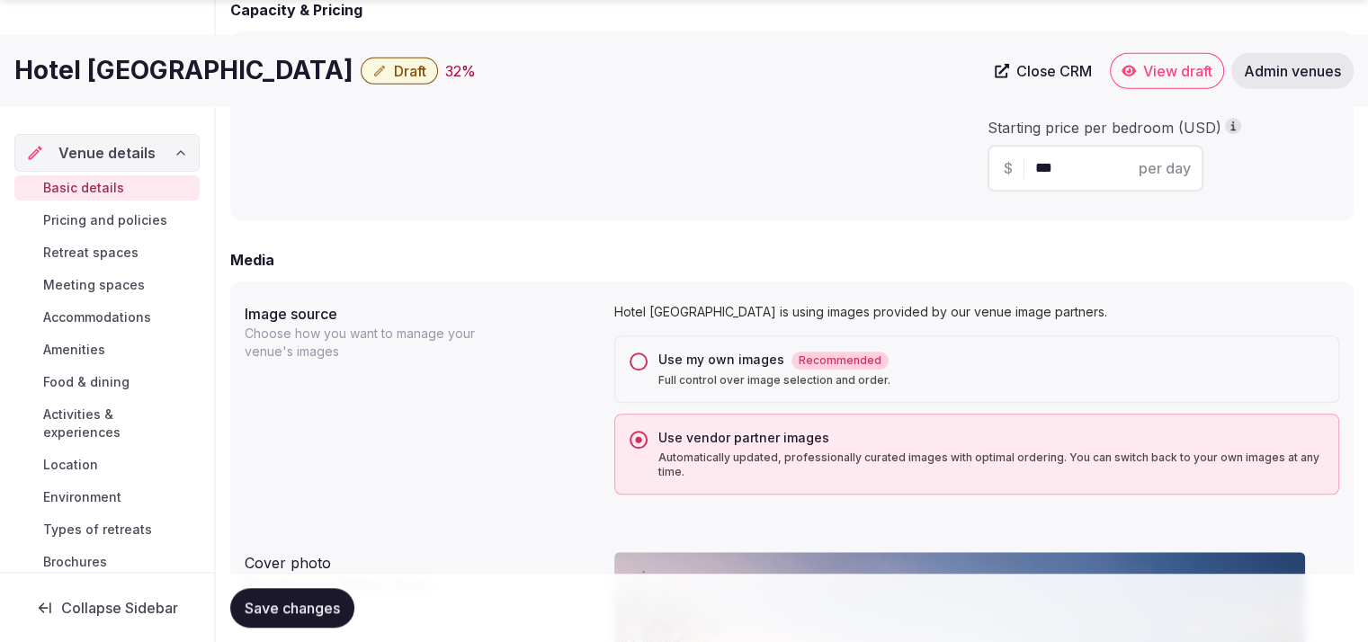
scroll to position [1840, 0]
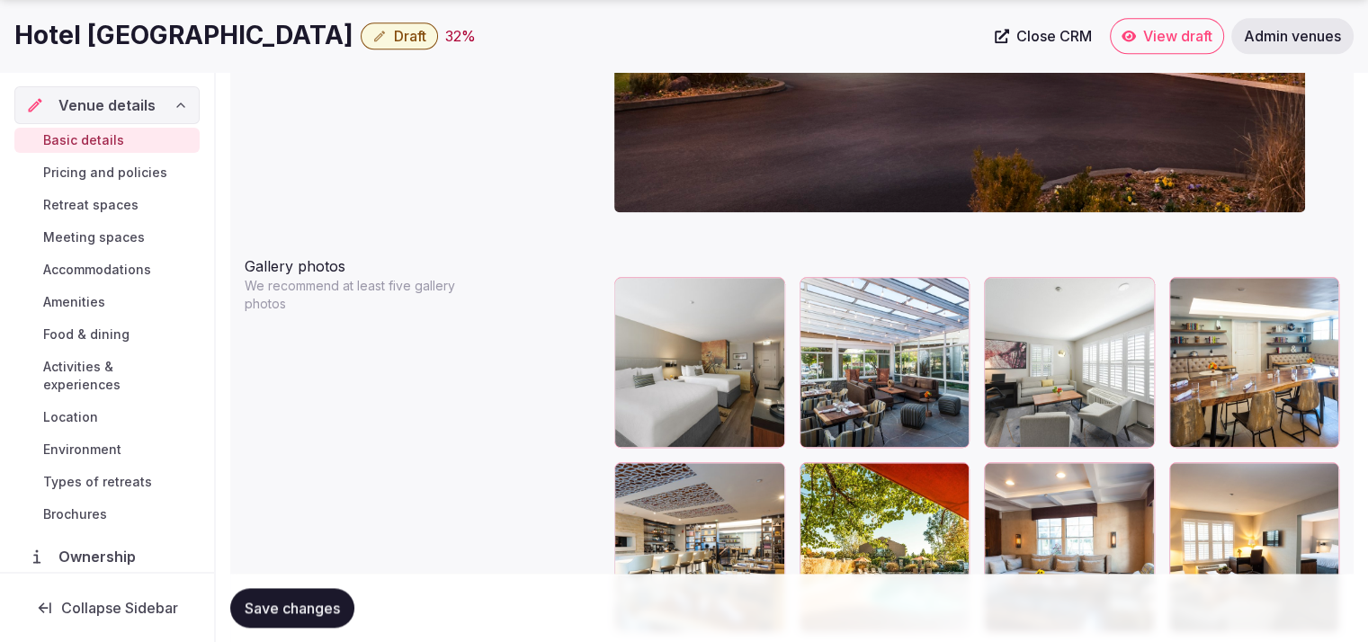
scroll to position [2074, 0]
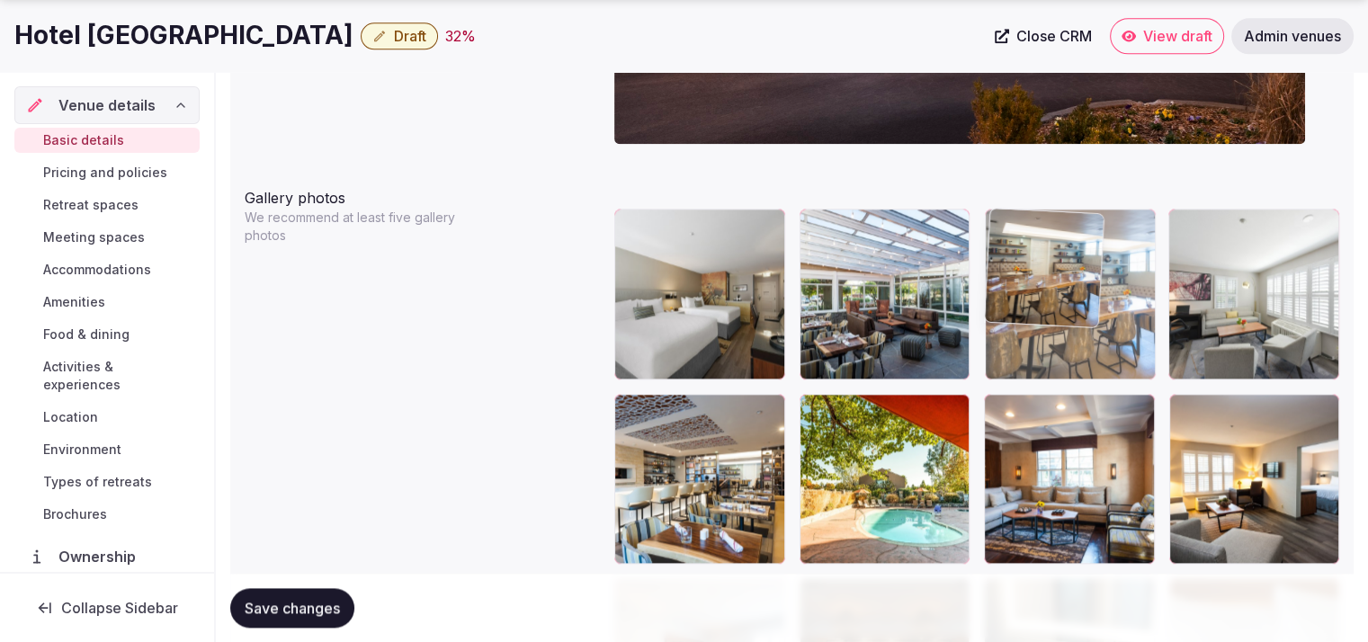
drag, startPoint x: 1222, startPoint y: 290, endPoint x: 1094, endPoint y: 311, distance: 130.4
click at [1094, 311] on body "**********" at bounding box center [684, 328] width 1368 height 4805
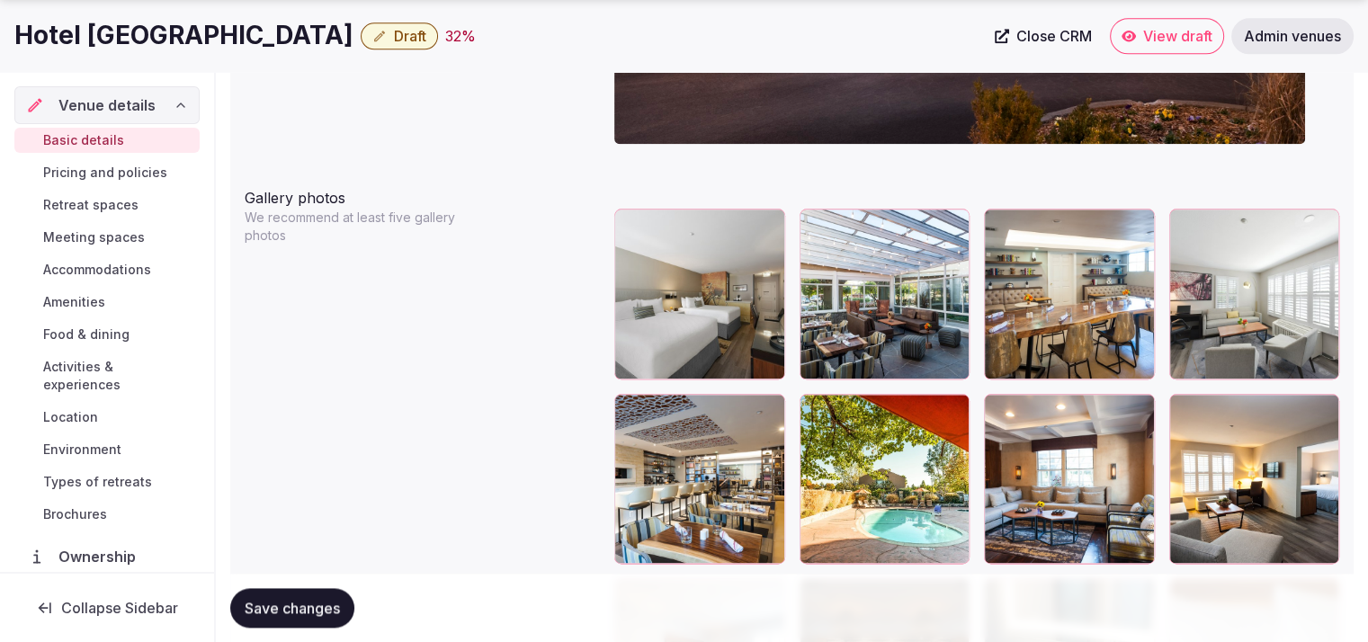
click at [394, 37] on span "Draft" at bounding box center [410, 36] width 32 height 18
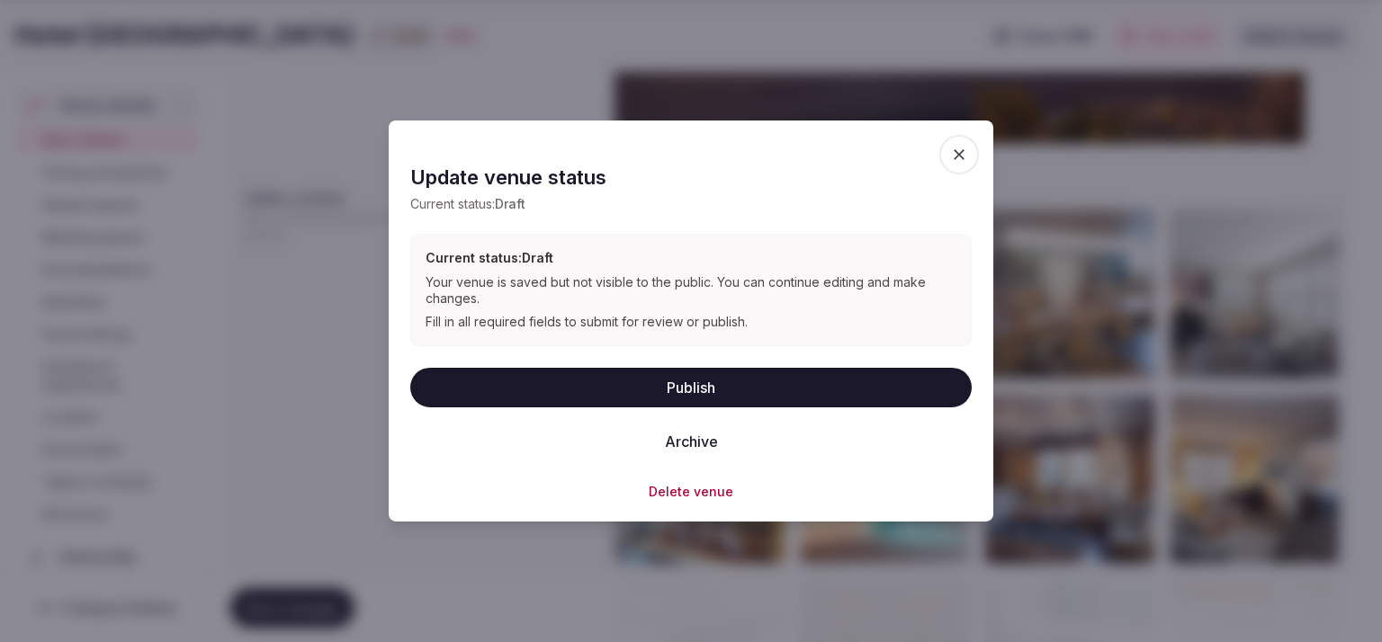
click at [695, 387] on button "Publish" at bounding box center [690, 387] width 561 height 40
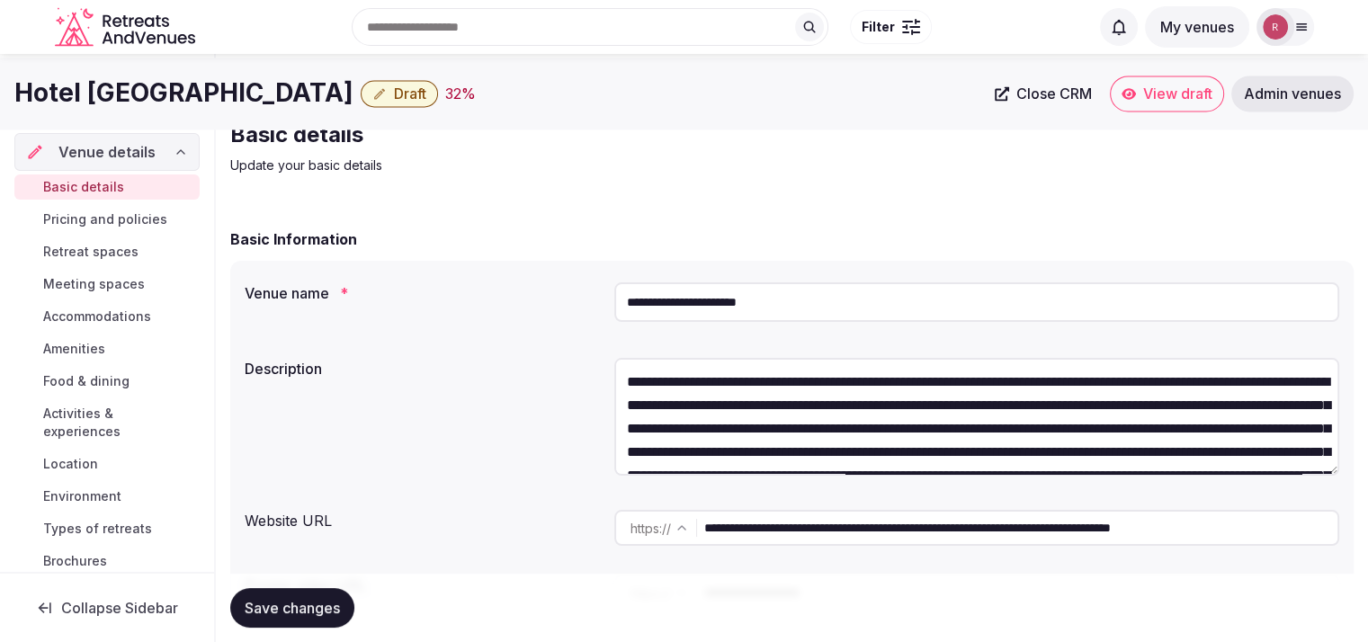
scroll to position [0, 0]
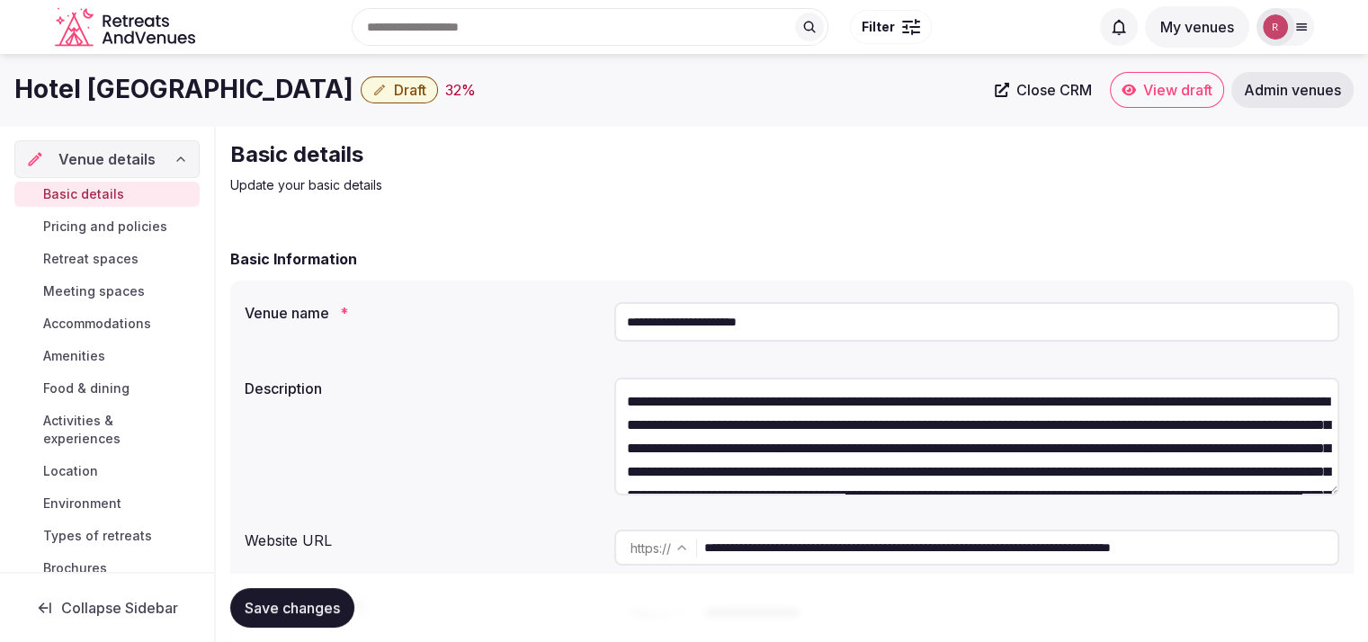
click at [394, 89] on span "Draft" at bounding box center [410, 90] width 32 height 18
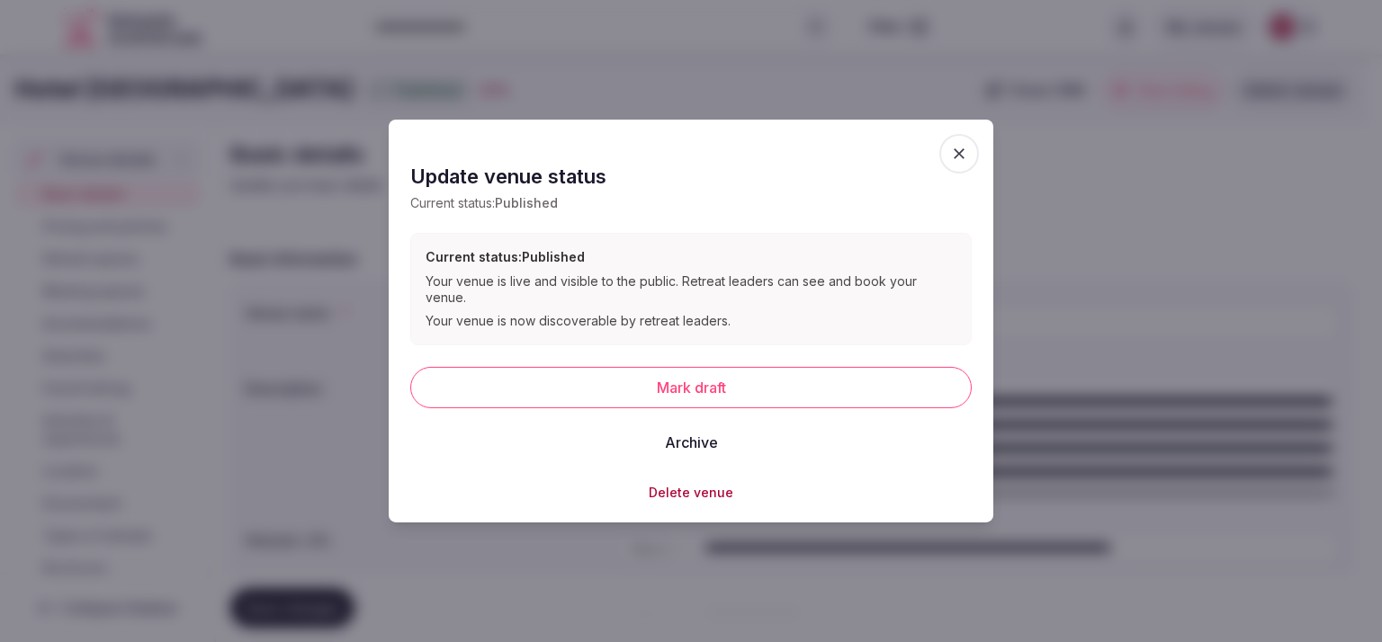
click at [504, 381] on button "Mark draft" at bounding box center [690, 386] width 561 height 41
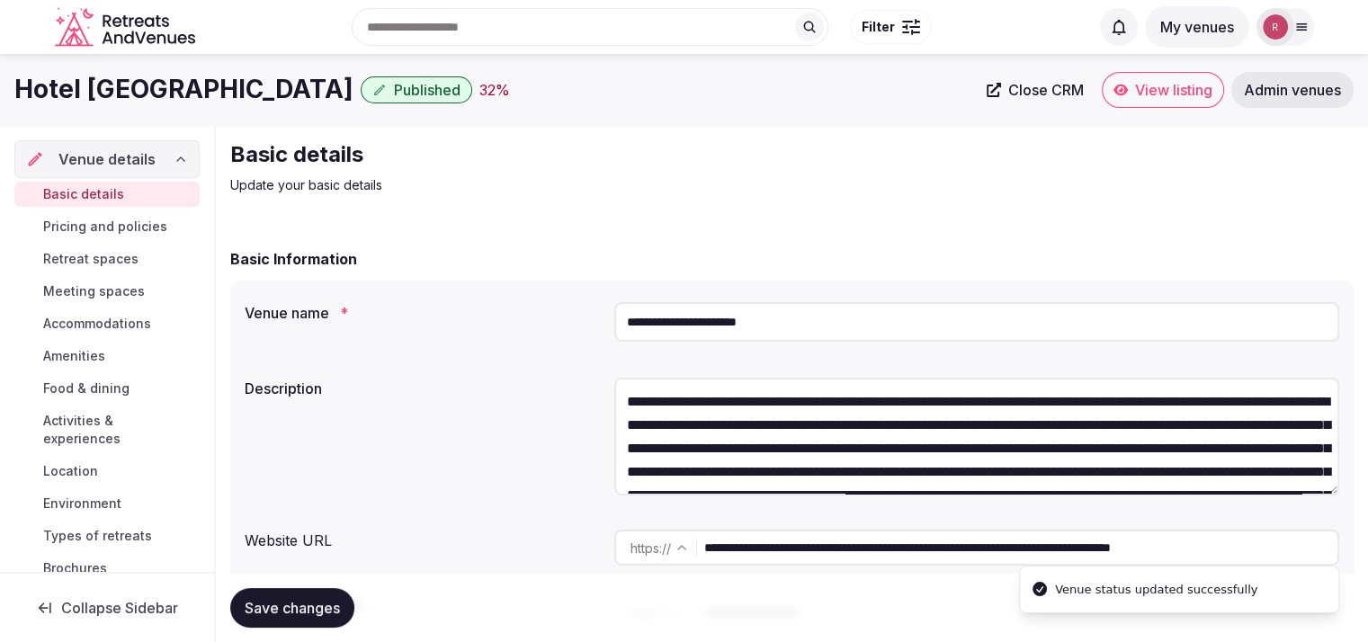
click at [551, 262] on div "Basic Information" at bounding box center [792, 259] width 1124 height 22
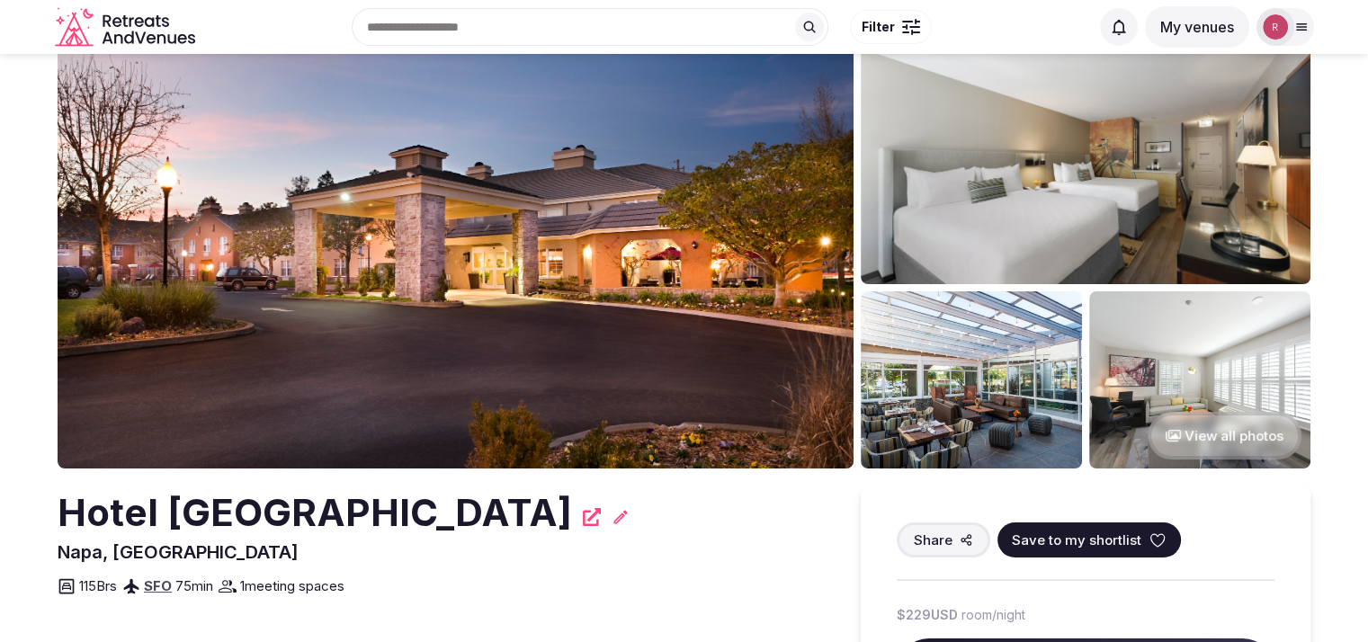
scroll to position [1, 0]
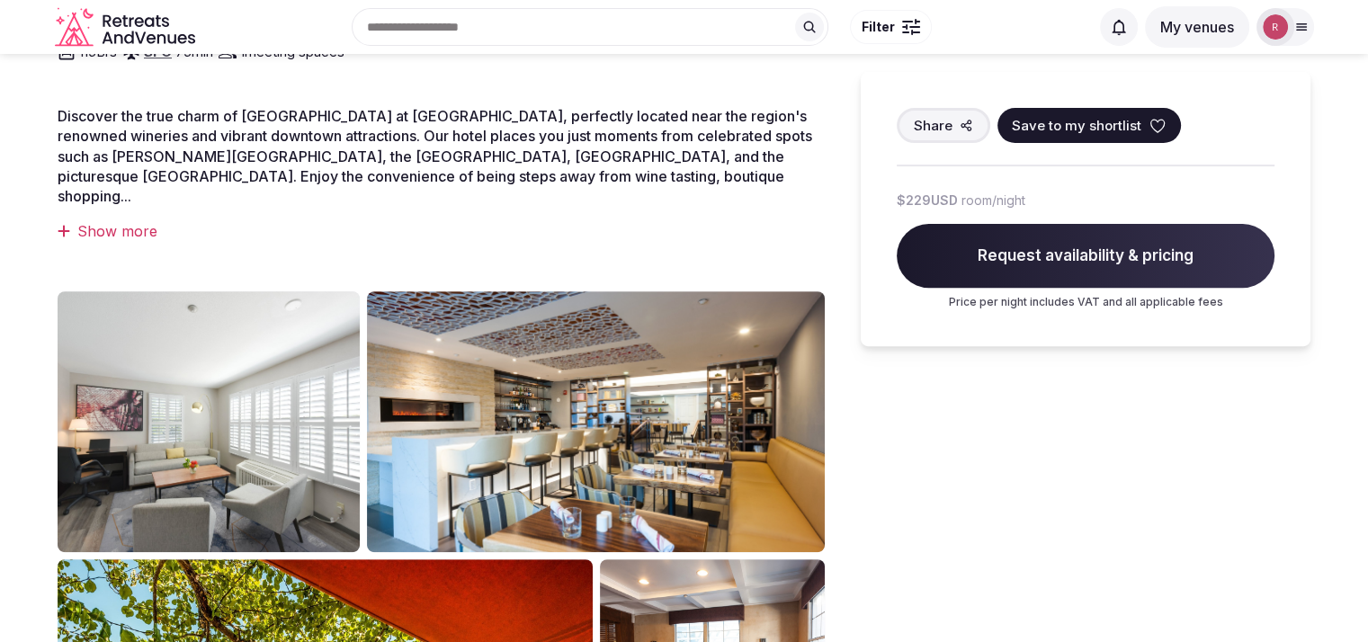
scroll to position [30, 0]
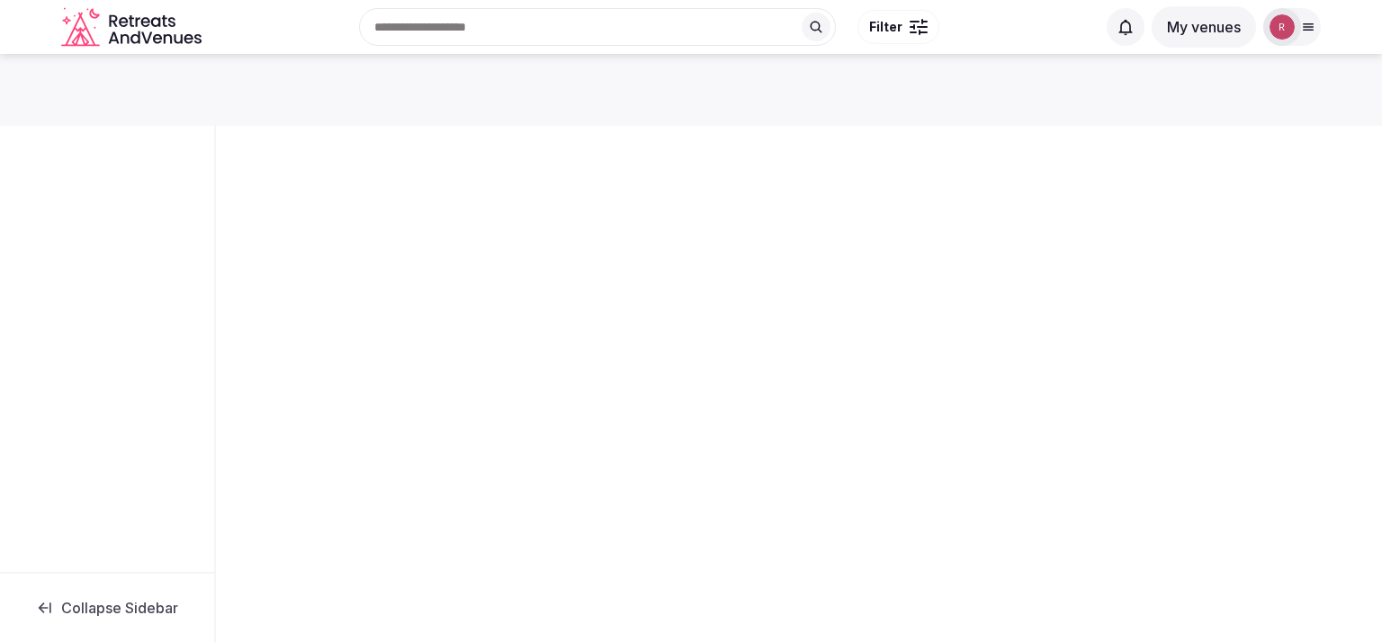
drag, startPoint x: 0, startPoint y: 0, endPoint x: 1196, endPoint y: 114, distance: 1201.8
click at [1196, 114] on div at bounding box center [691, 90] width 1382 height 72
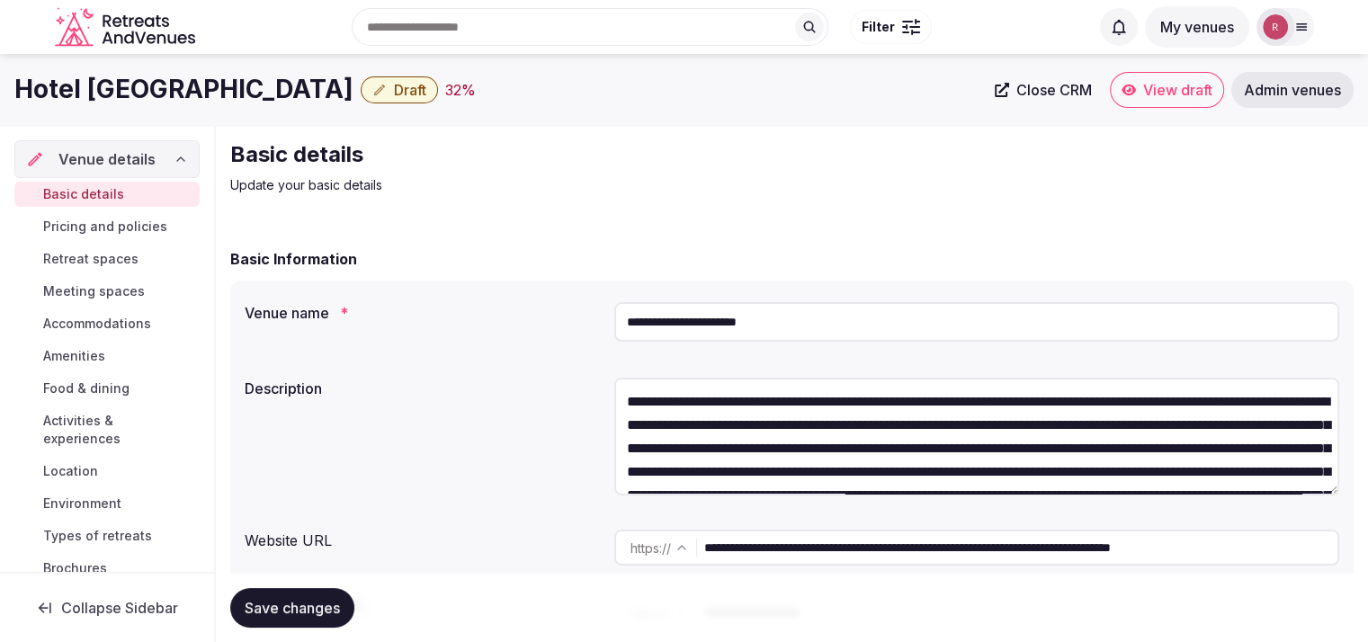
click at [394, 85] on span "Draft" at bounding box center [410, 90] width 32 height 18
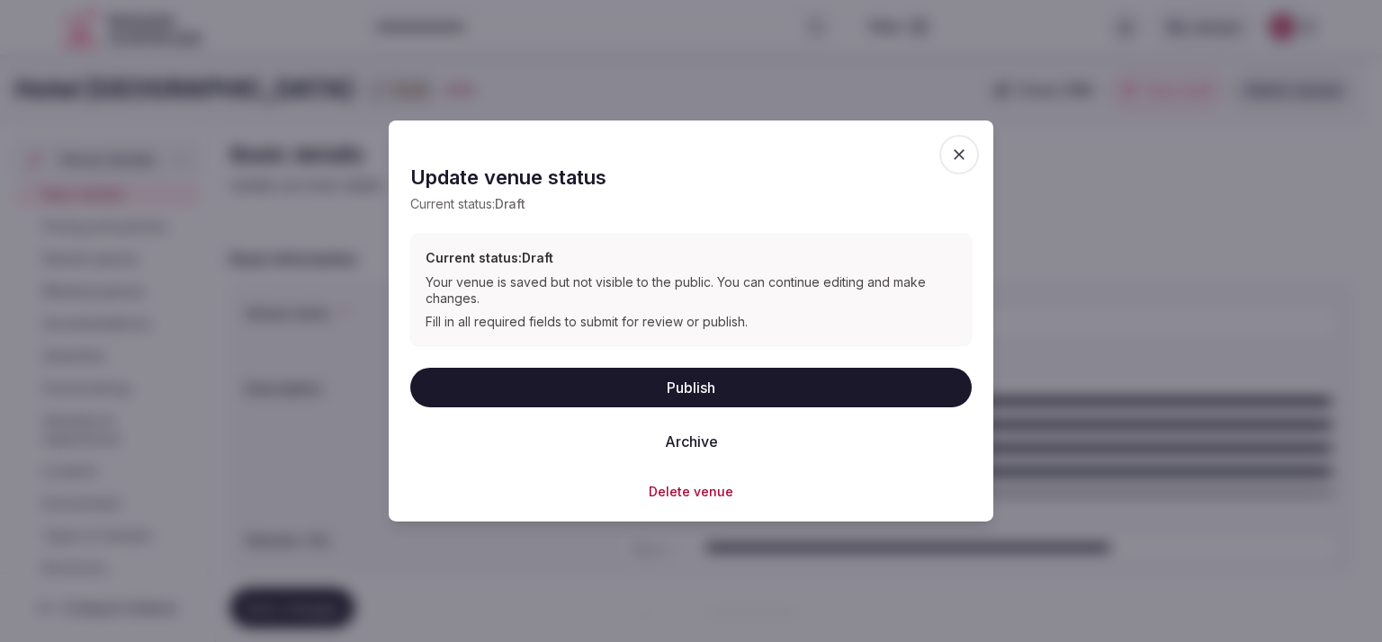
click at [721, 384] on button "Publish" at bounding box center [690, 387] width 561 height 40
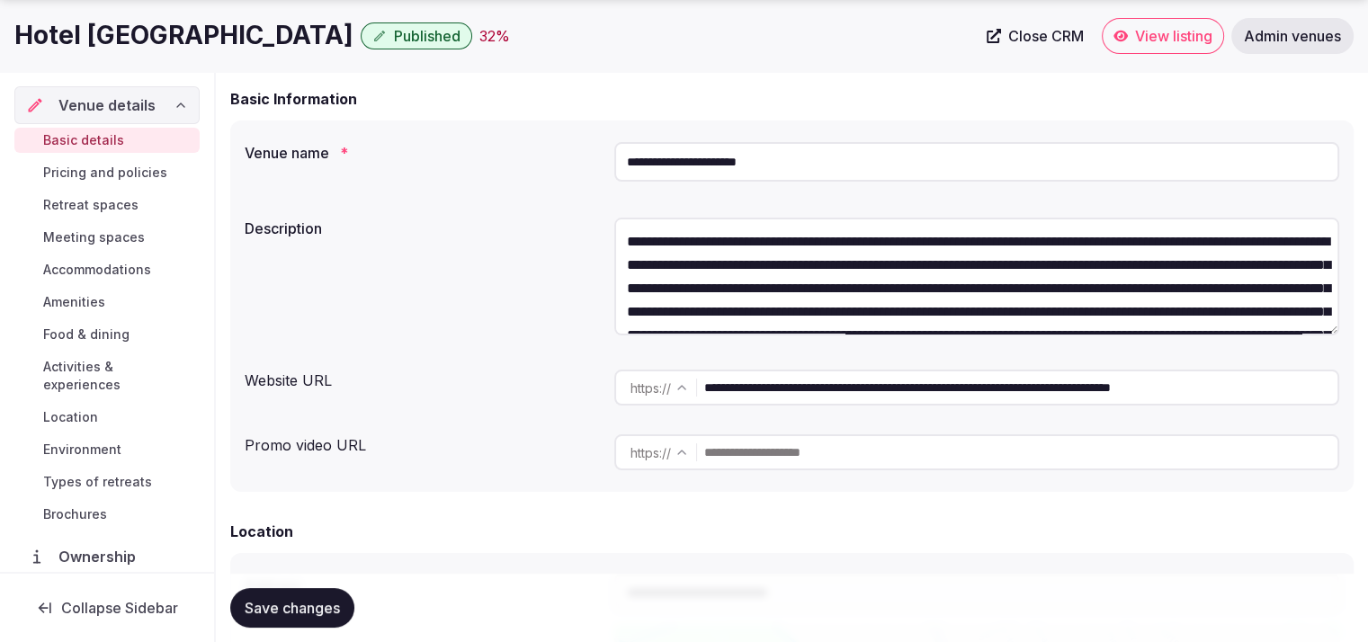
scroll to position [200, 0]
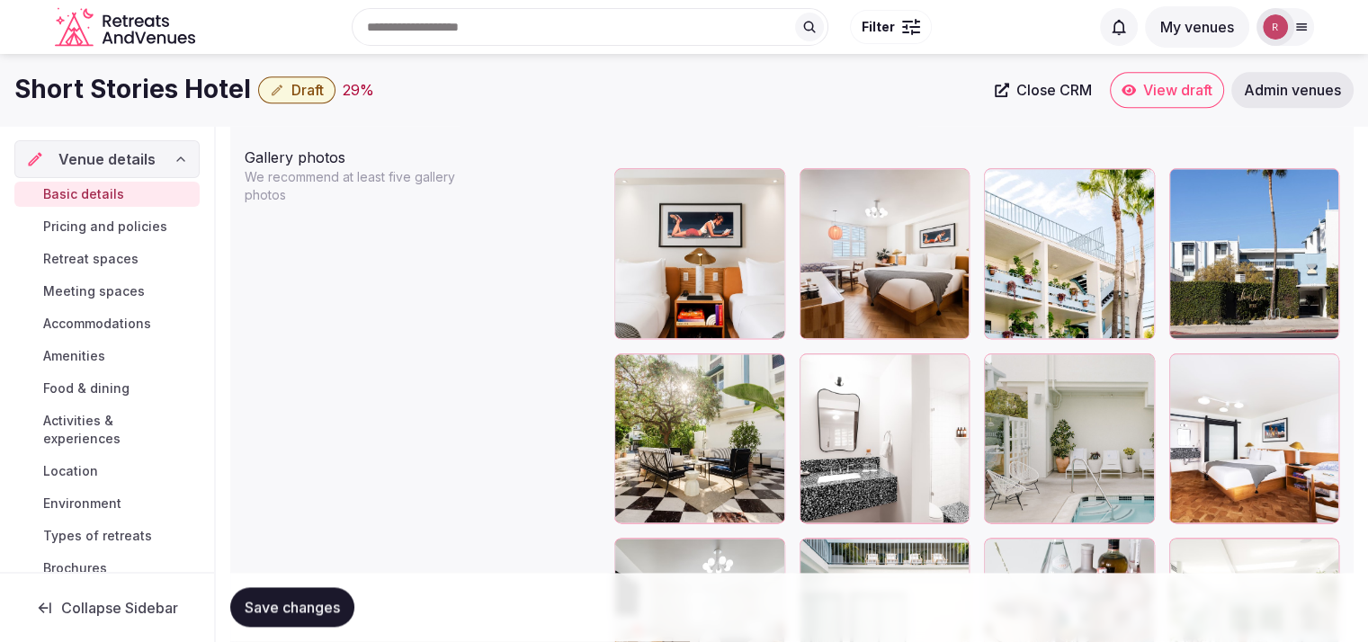
scroll to position [2066, 0]
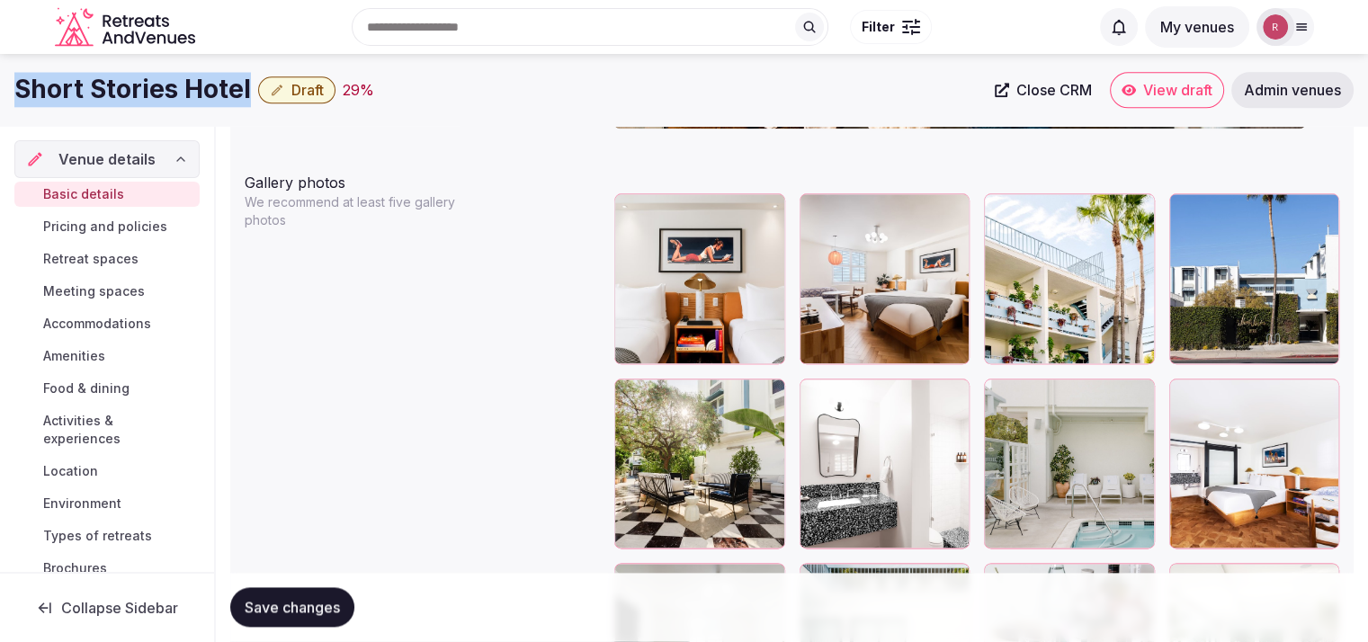
drag, startPoint x: 250, startPoint y: 85, endPoint x: 13, endPoint y: 112, distance: 238.0
click at [13, 112] on div "Short Stories Hotel Draft 29 % Close CRM View draft Admin venues" at bounding box center [684, 90] width 1368 height 72
click at [1324, 218] on button "button" at bounding box center [1322, 212] width 22 height 22
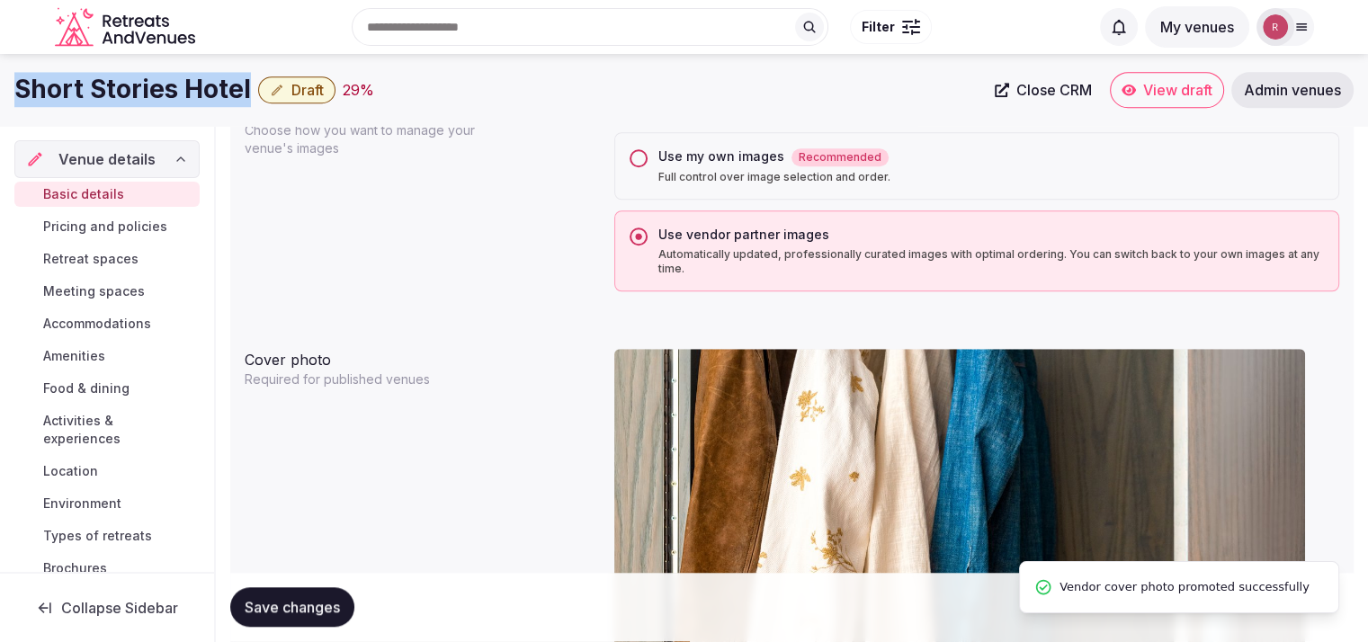
scroll to position [896, 0]
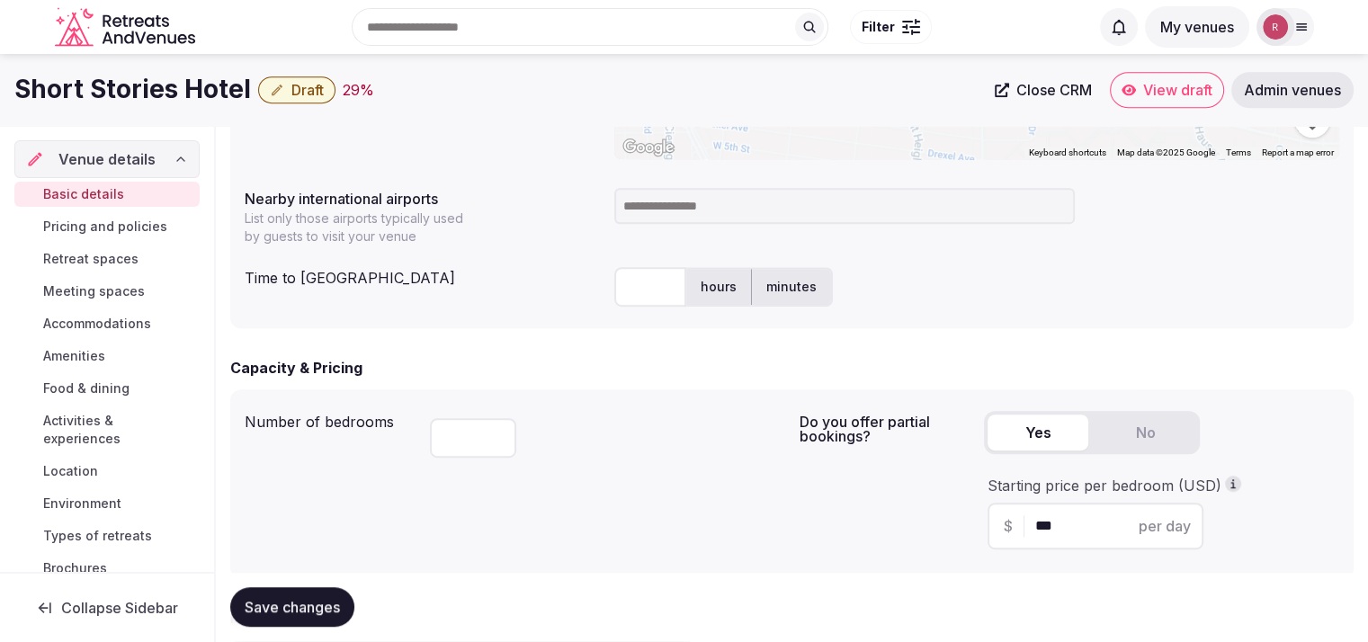
click at [766, 201] on input at bounding box center [844, 206] width 461 height 36
type input "***"
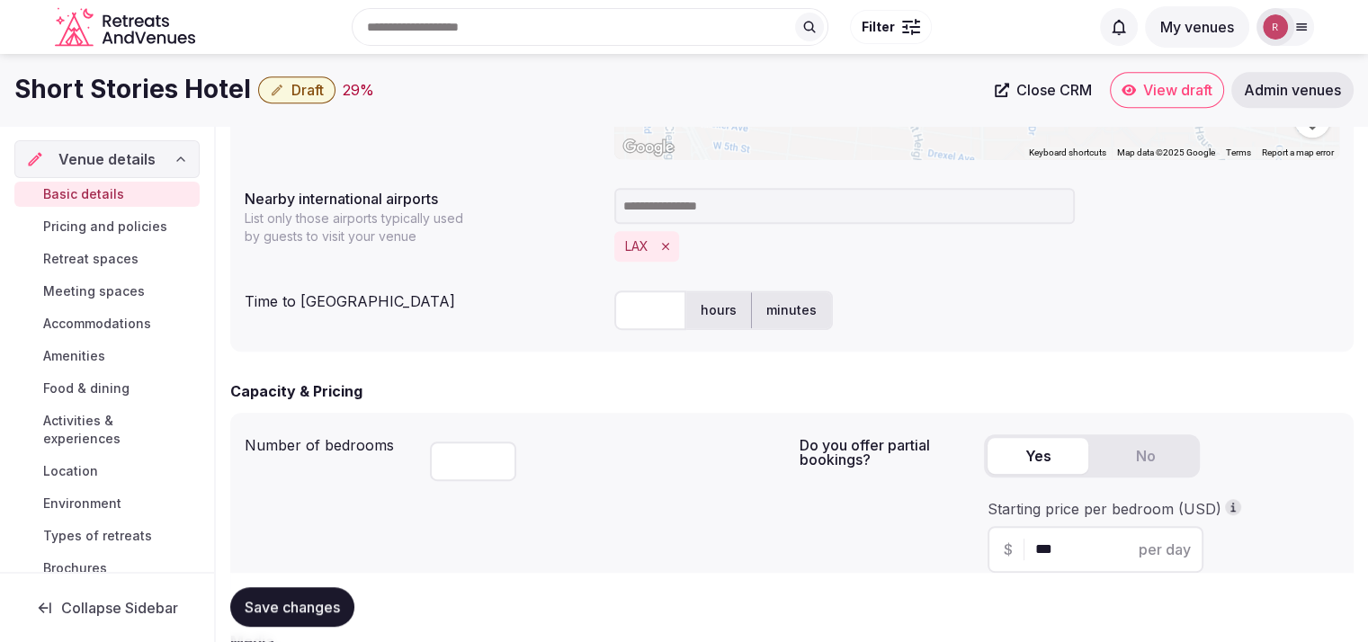
click at [639, 318] on input "text" at bounding box center [650, 311] width 72 height 40
type input "**"
click at [299, 593] on button "Save changes" at bounding box center [292, 608] width 124 height 40
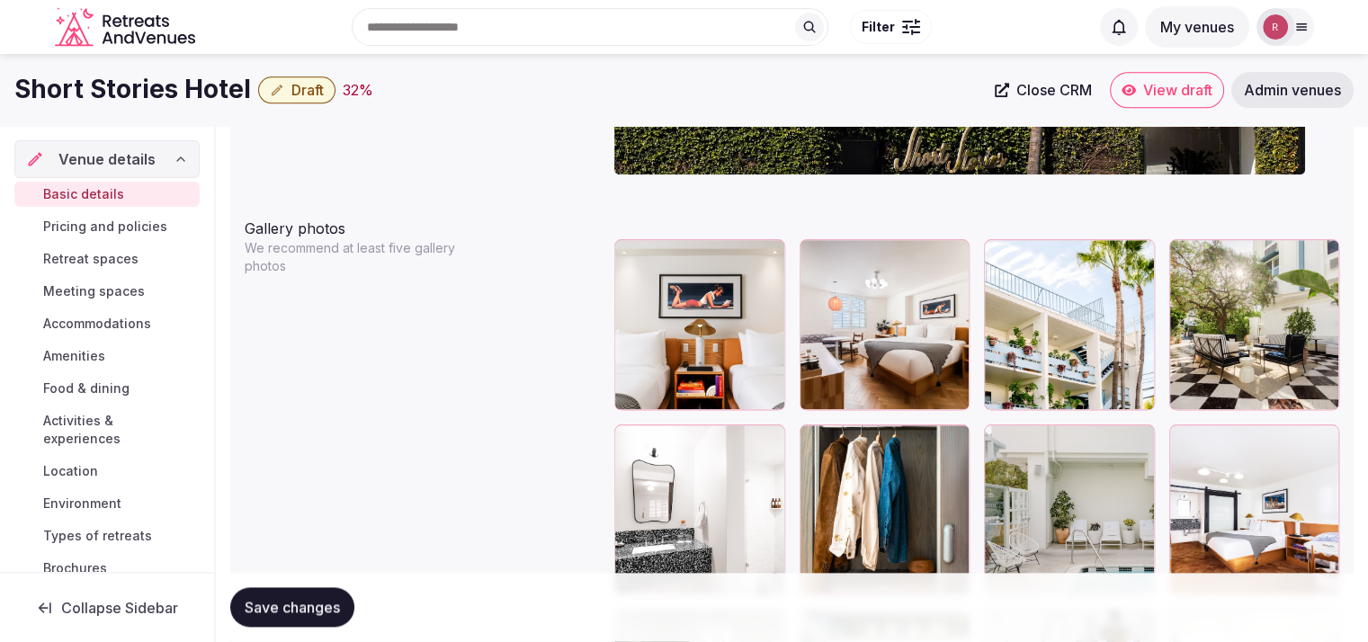
scroll to position [2028, 0]
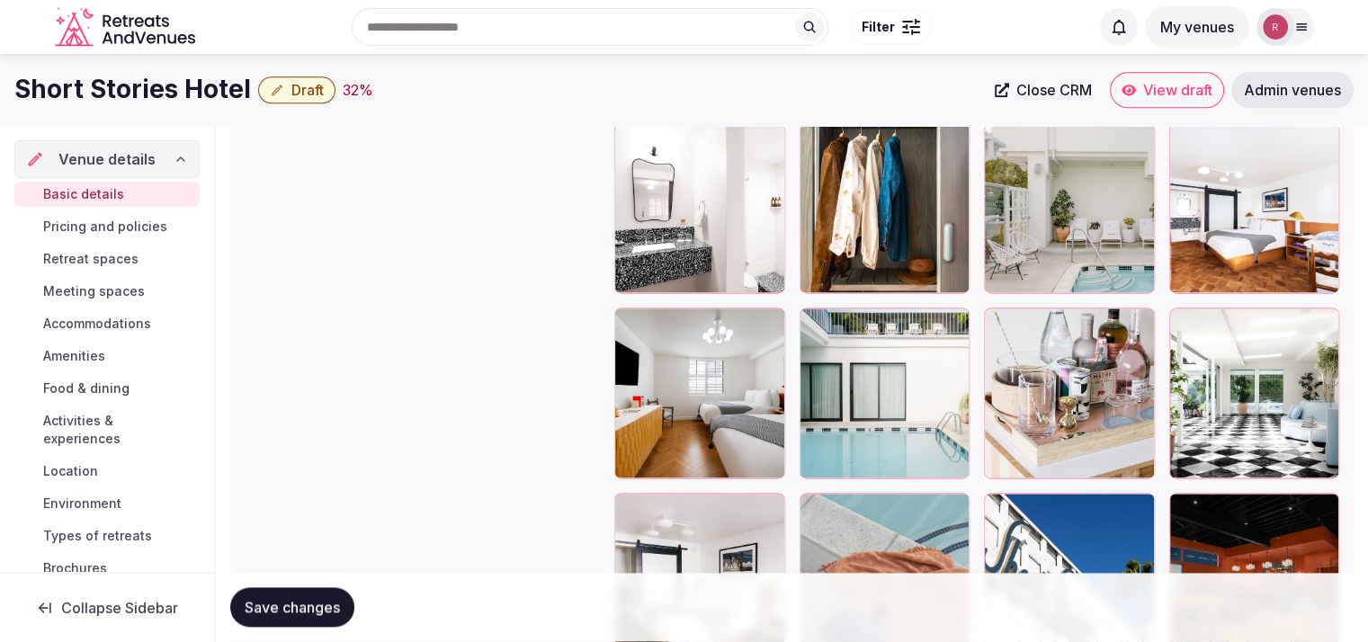
scroll to position [2320, 0]
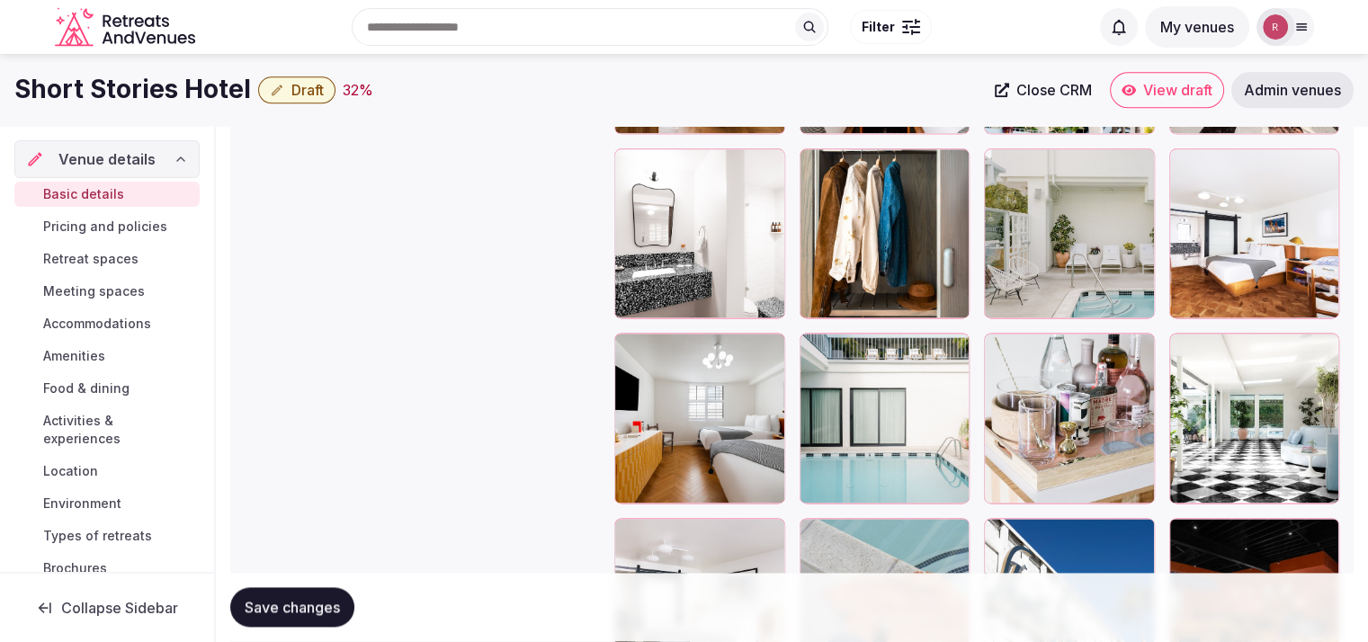
click at [1336, 360] on div at bounding box center [1254, 418] width 171 height 171
click at [1324, 350] on icon "button" at bounding box center [1322, 351] width 10 height 12
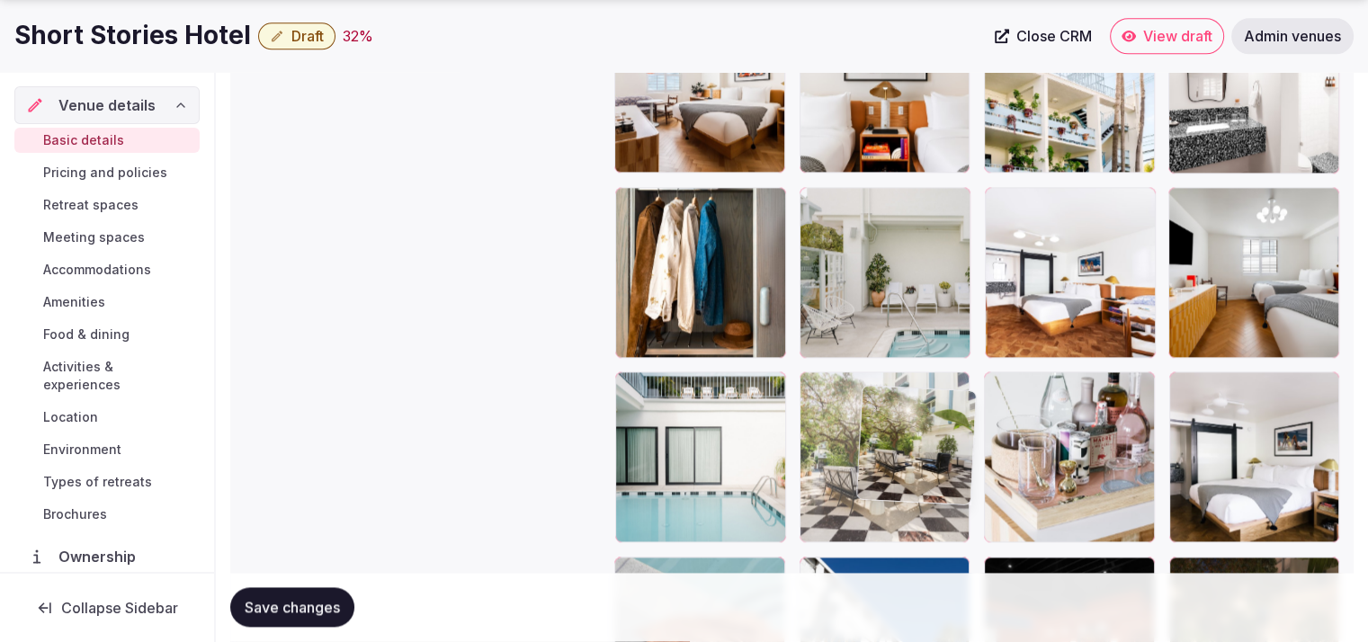
scroll to position [2283, 0]
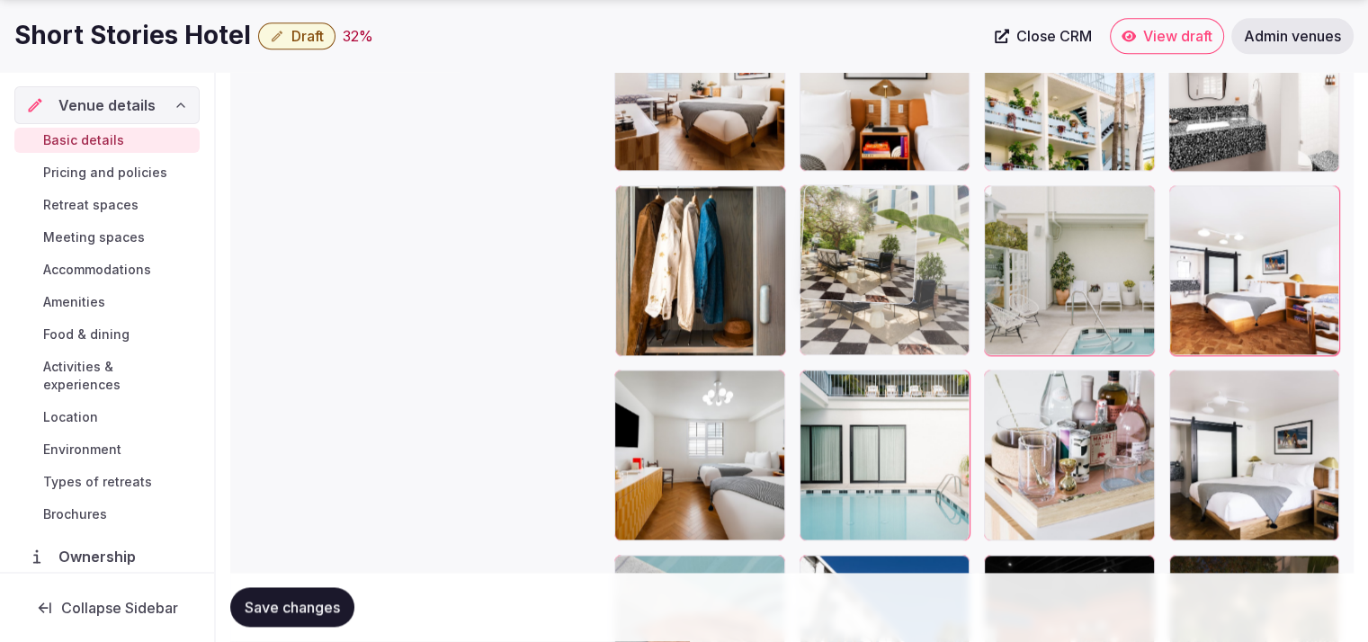
drag, startPoint x: 1305, startPoint y: 373, endPoint x: 979, endPoint y: 399, distance: 327.6
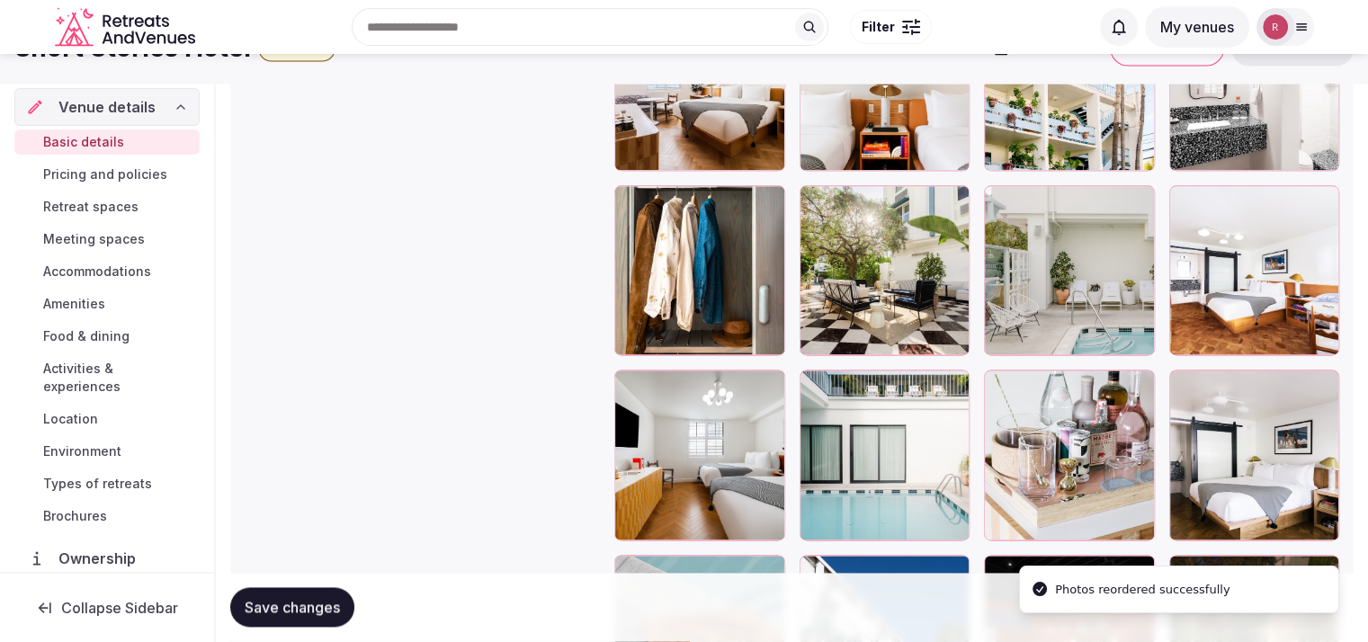
scroll to position [2159, 0]
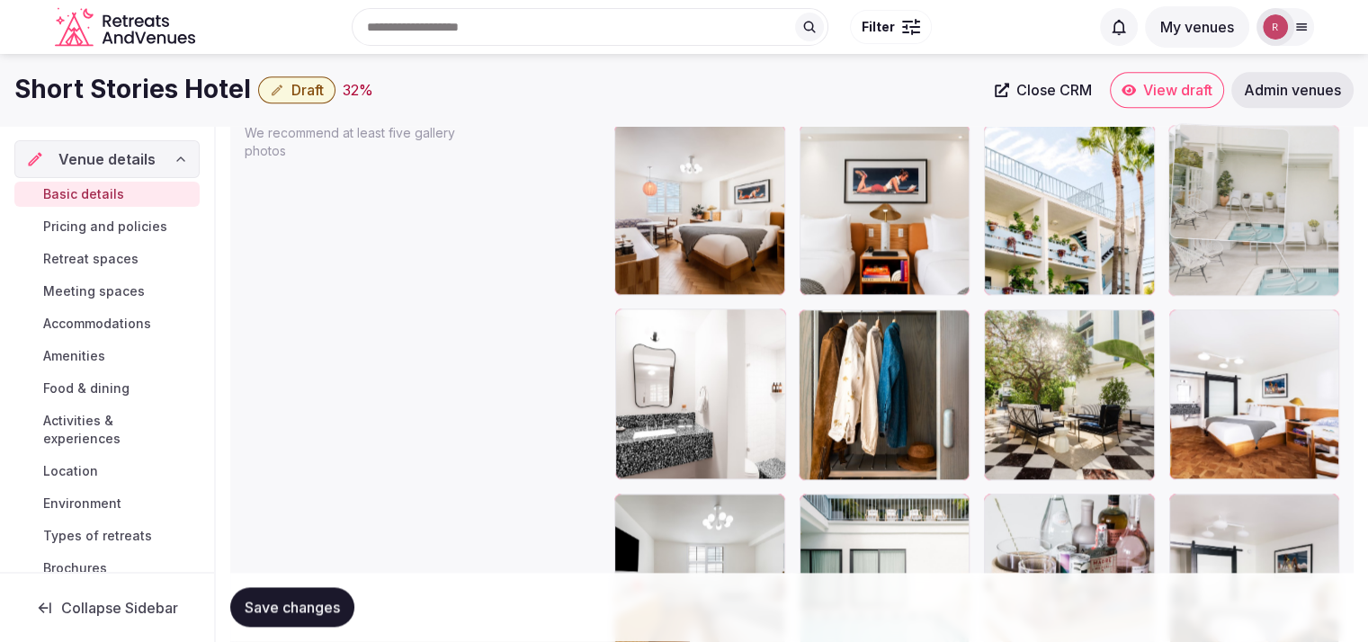
drag, startPoint x: 1109, startPoint y: 409, endPoint x: 1260, endPoint y: 282, distance: 197.3
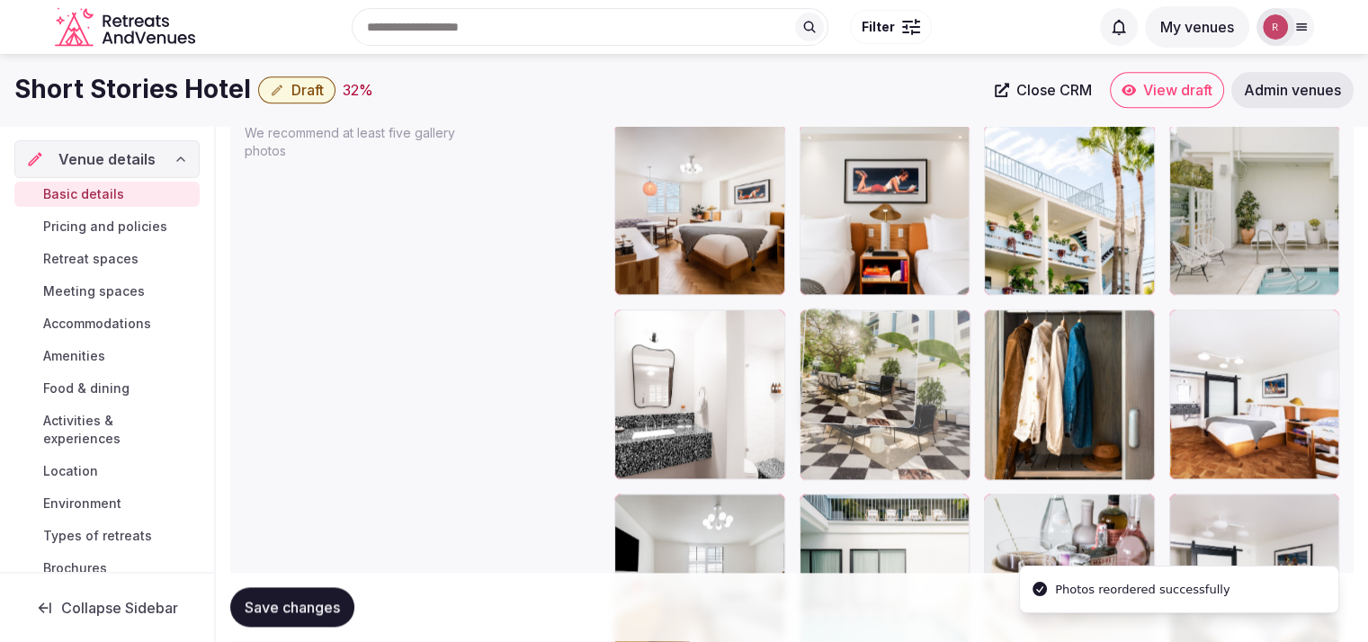
drag, startPoint x: 1115, startPoint y: 427, endPoint x: 1025, endPoint y: 424, distance: 89.1
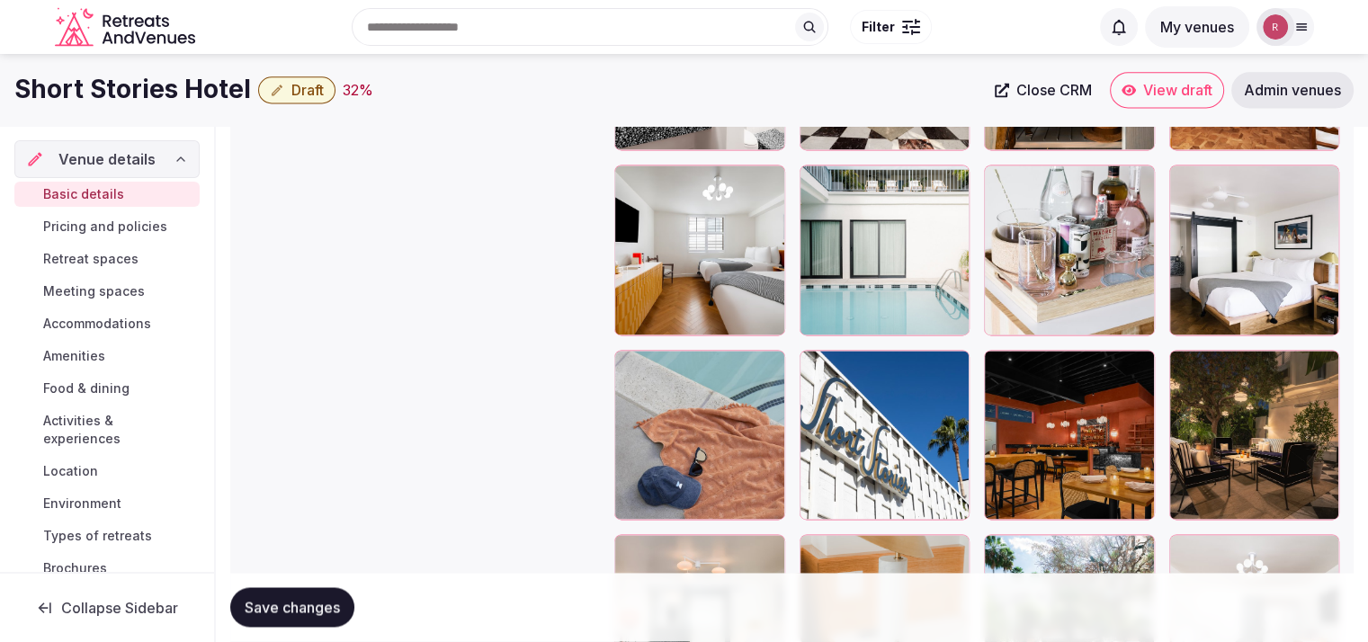
scroll to position [2418, 0]
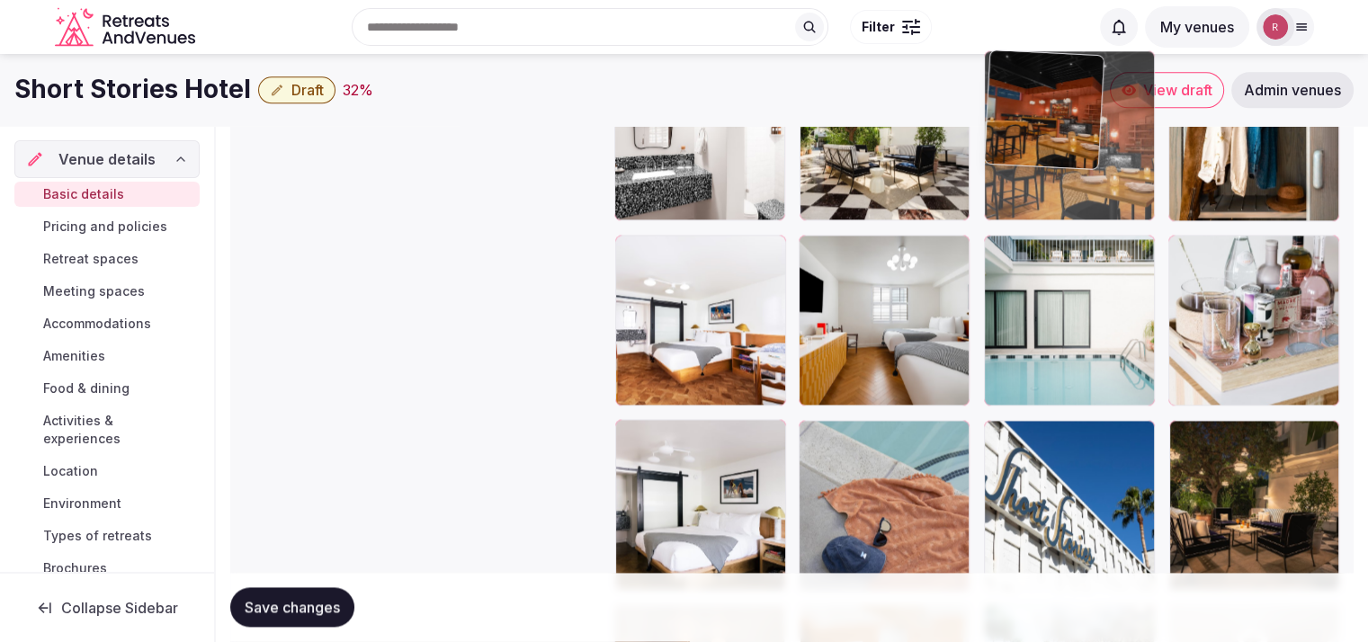
drag, startPoint x: 1095, startPoint y: 488, endPoint x: 1101, endPoint y: 235, distance: 253.7
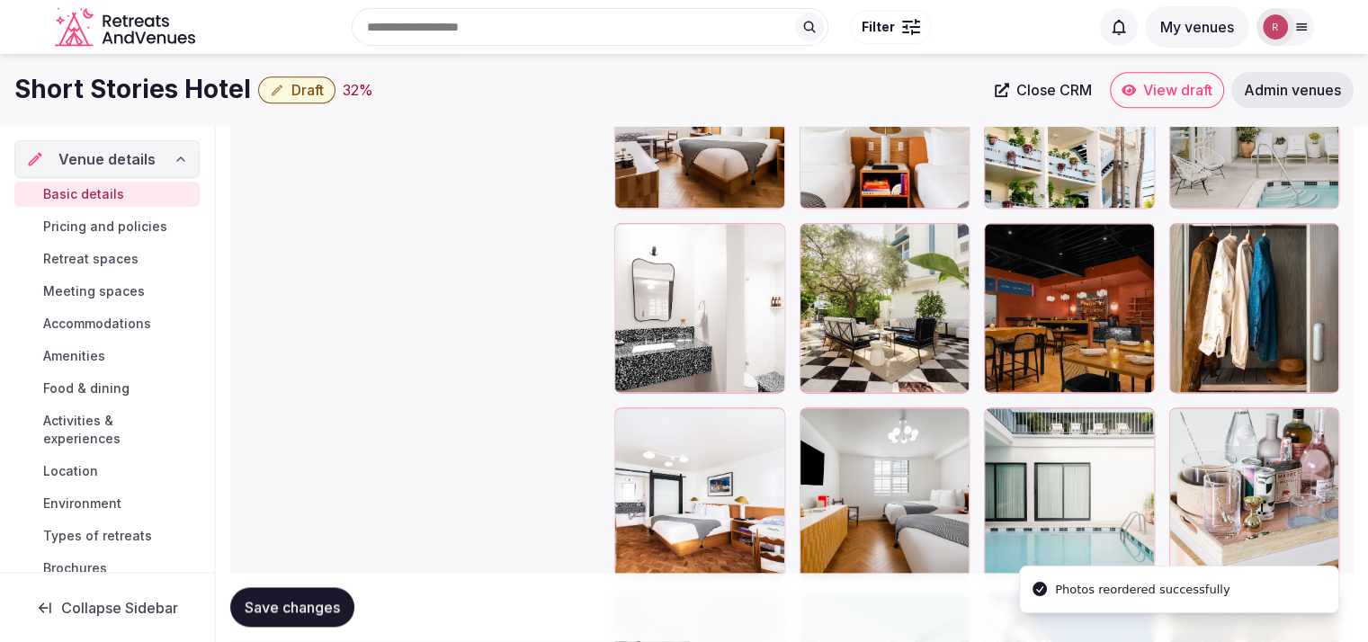
scroll to position [2062, 0]
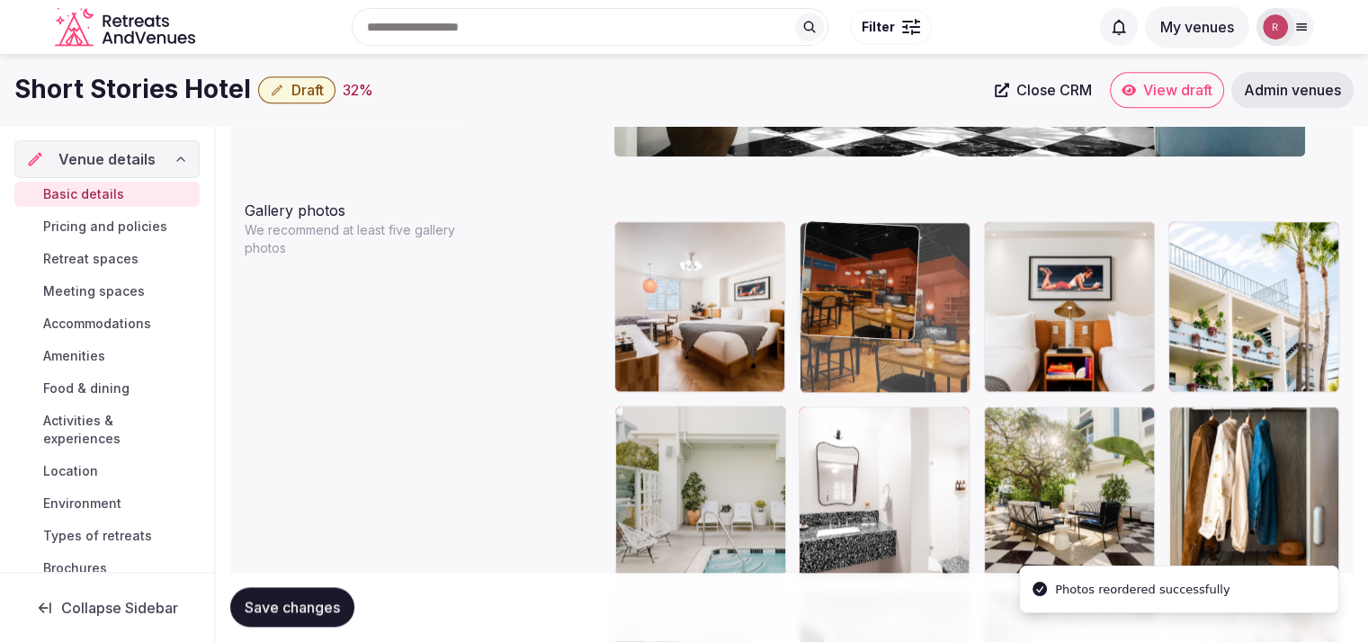
drag, startPoint x: 1129, startPoint y: 477, endPoint x: 1000, endPoint y: 334, distance: 192.4
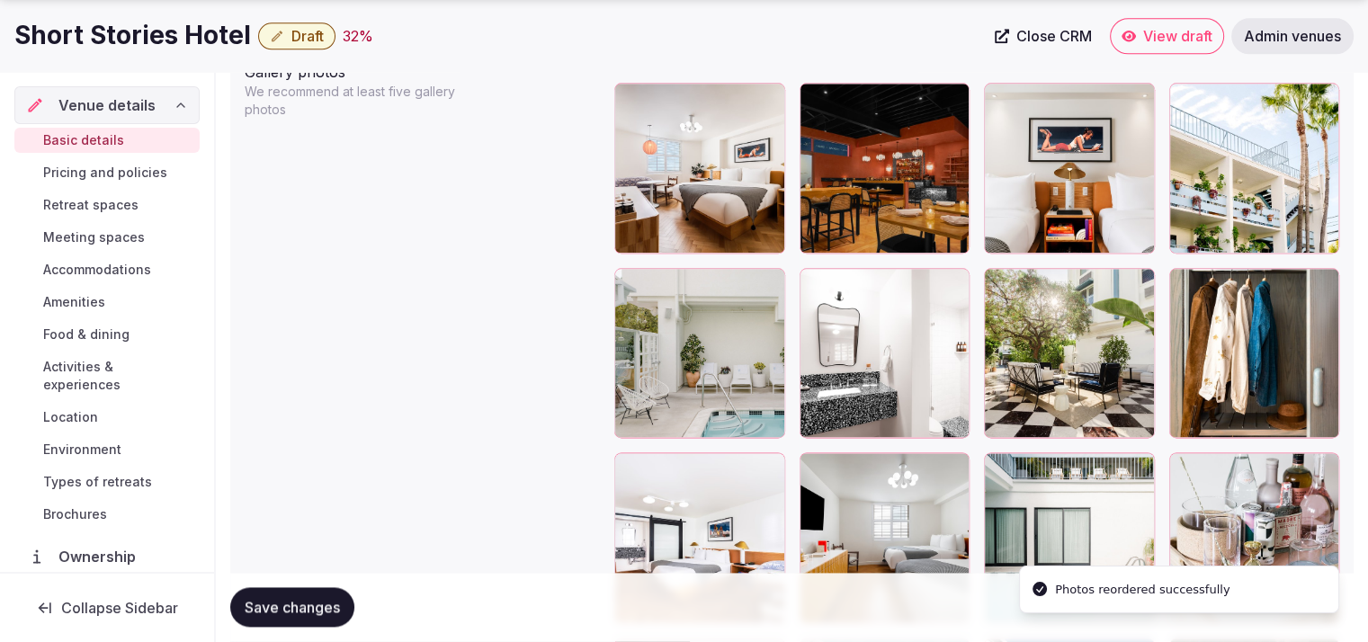
scroll to position [2242, 0]
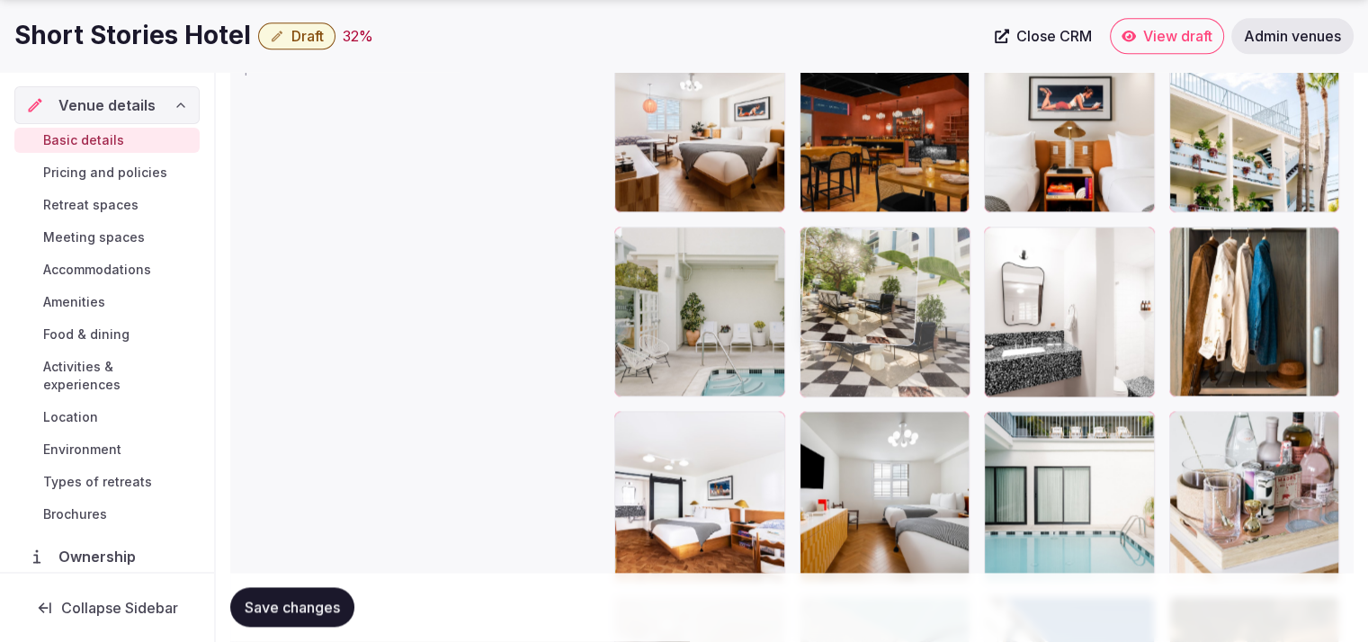
drag, startPoint x: 1098, startPoint y: 364, endPoint x: 920, endPoint y: 366, distance: 178.1
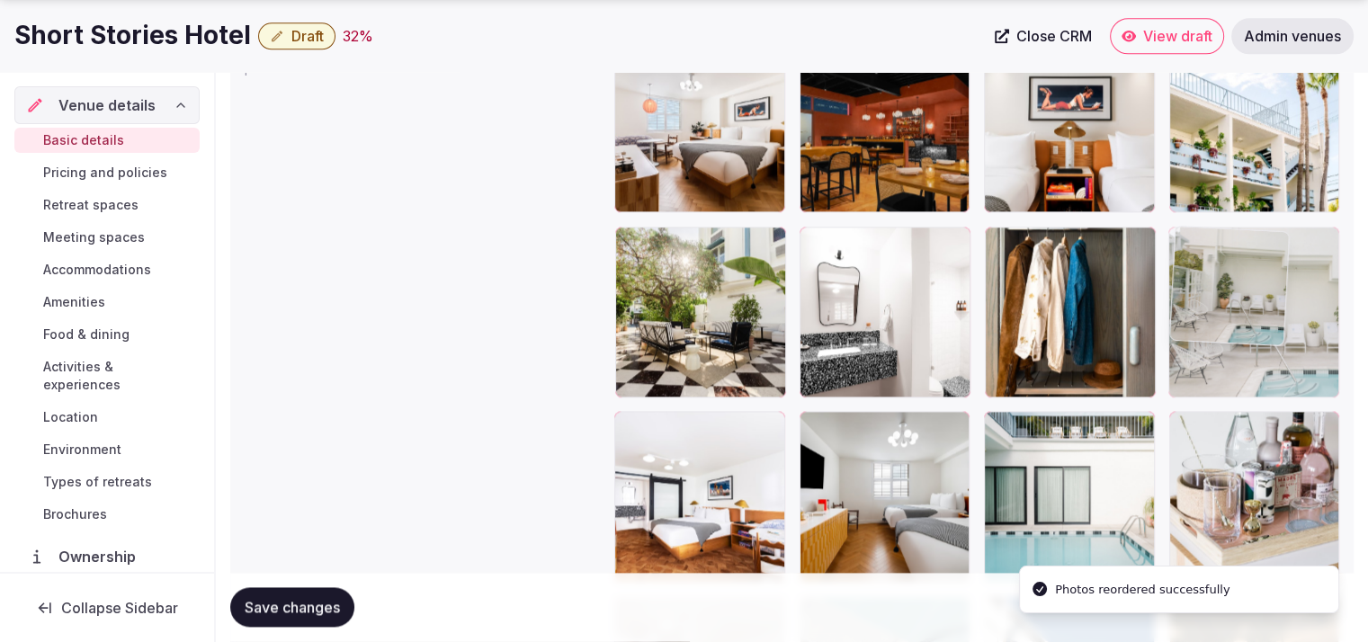
drag, startPoint x: 716, startPoint y: 352, endPoint x: 1237, endPoint y: 381, distance: 521.7
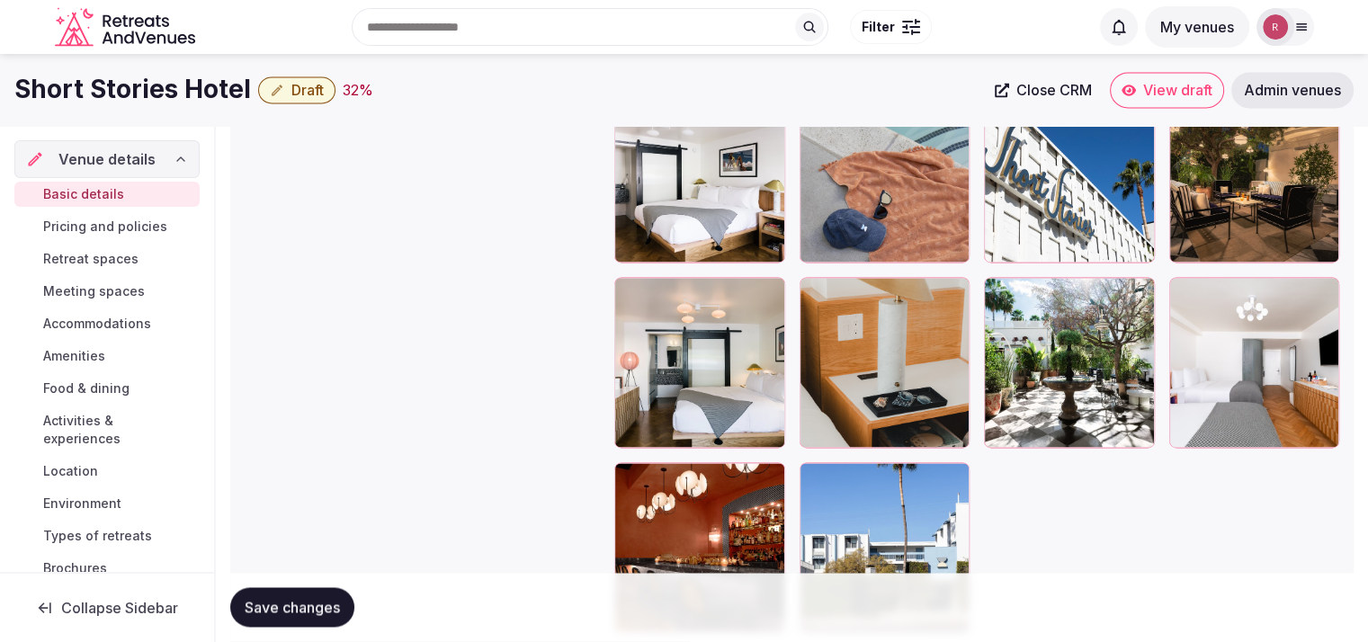
scroll to position [2728, 0]
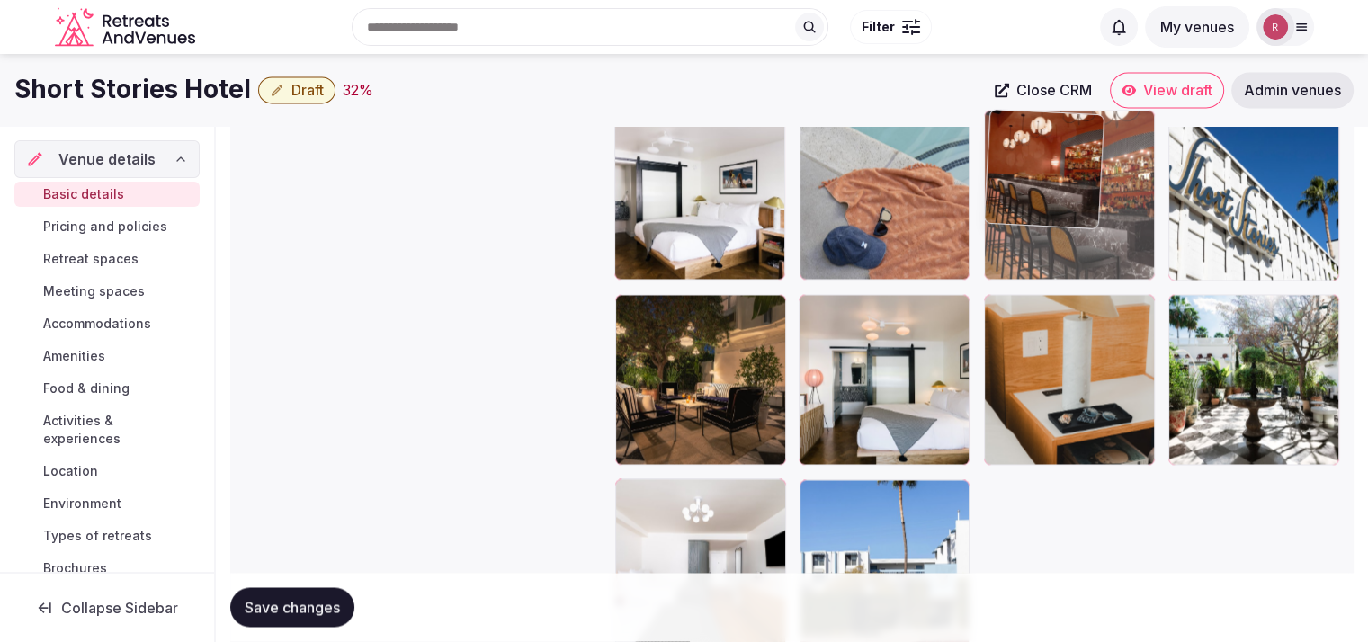
drag, startPoint x: 718, startPoint y: 532, endPoint x: 1045, endPoint y: 259, distance: 426.0
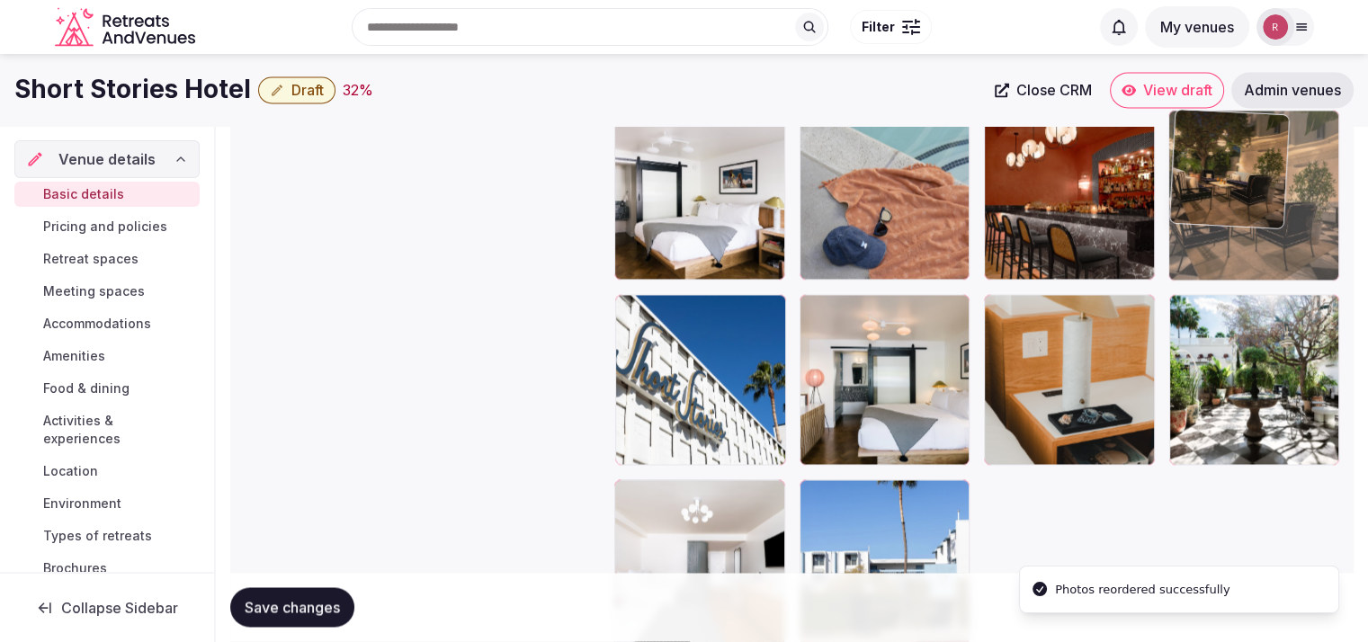
drag, startPoint x: 787, startPoint y: 371, endPoint x: 1277, endPoint y: 290, distance: 496.9
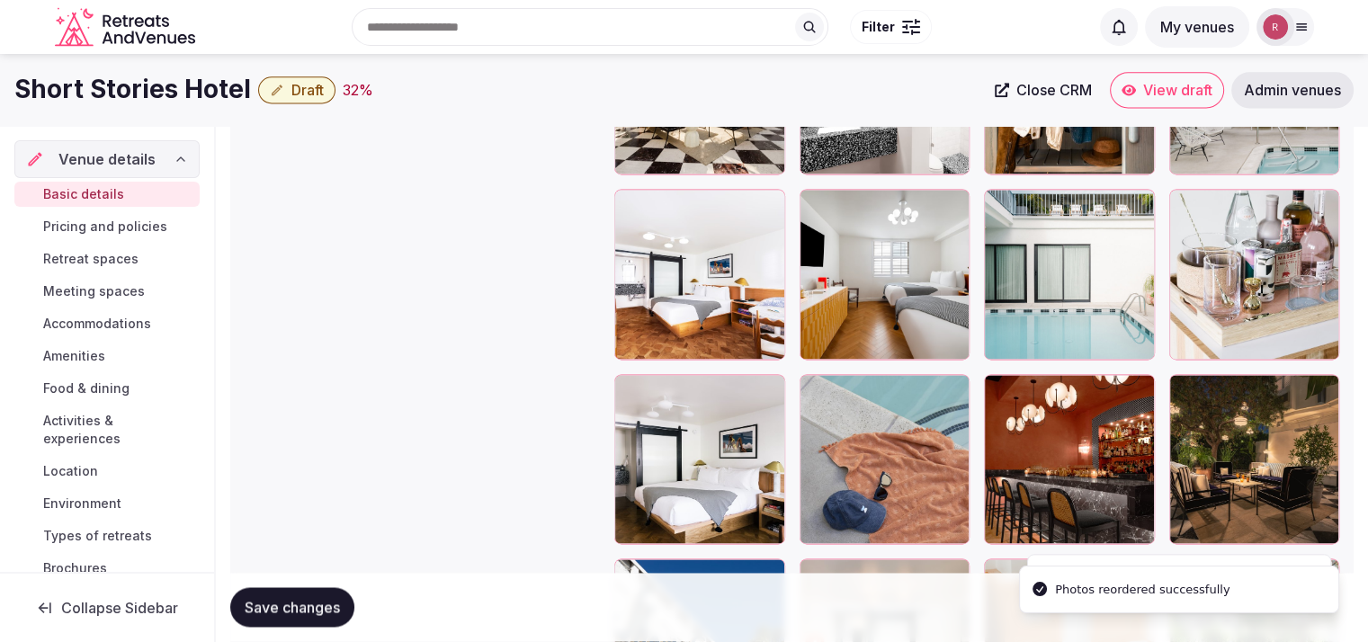
scroll to position [2434, 0]
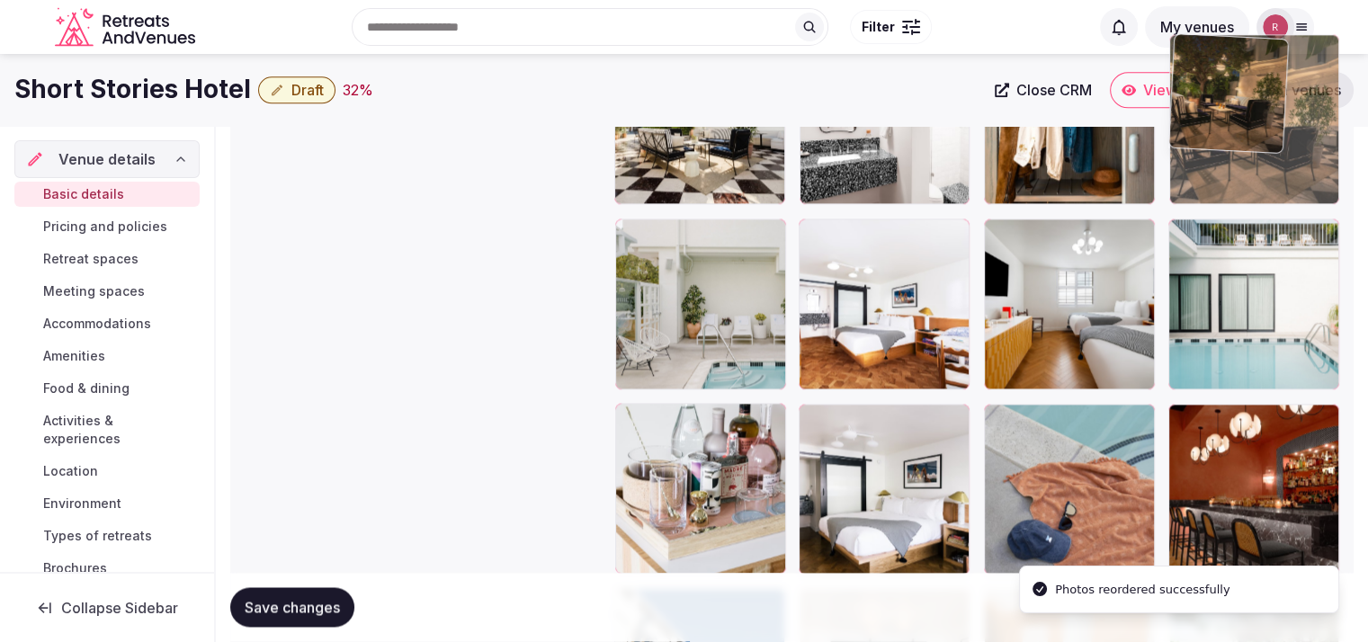
drag, startPoint x: 1303, startPoint y: 503, endPoint x: 1312, endPoint y: 232, distance: 270.9
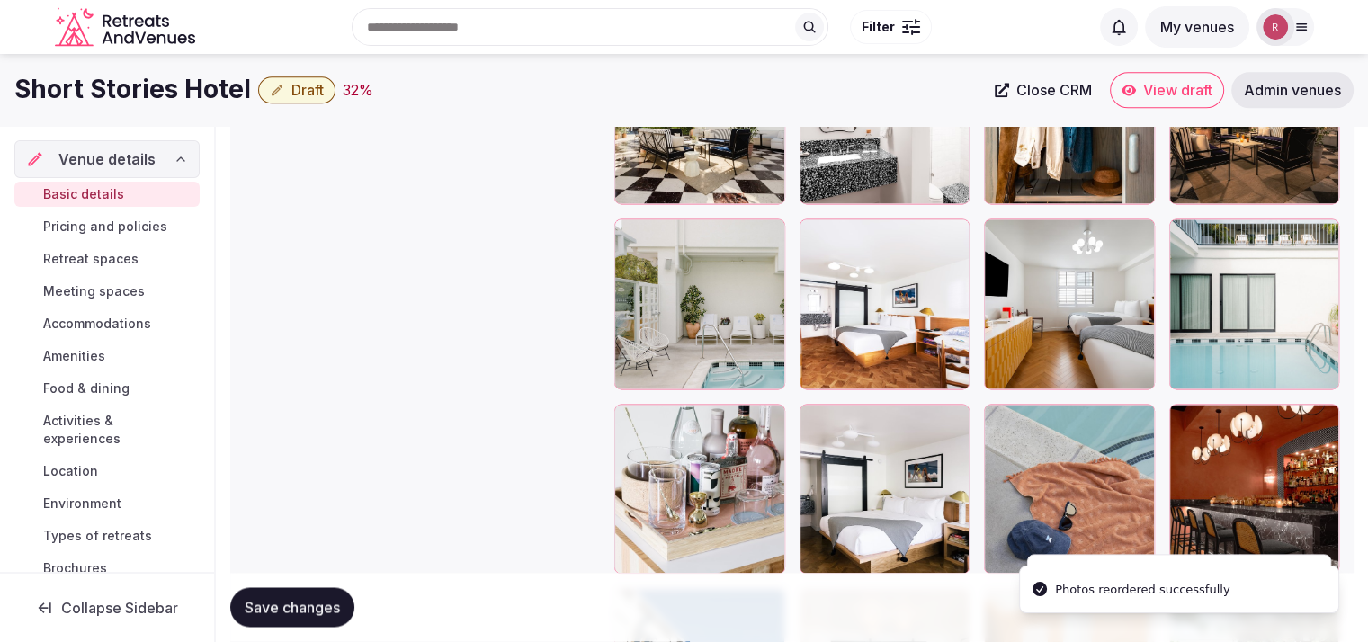
scroll to position [2087, 0]
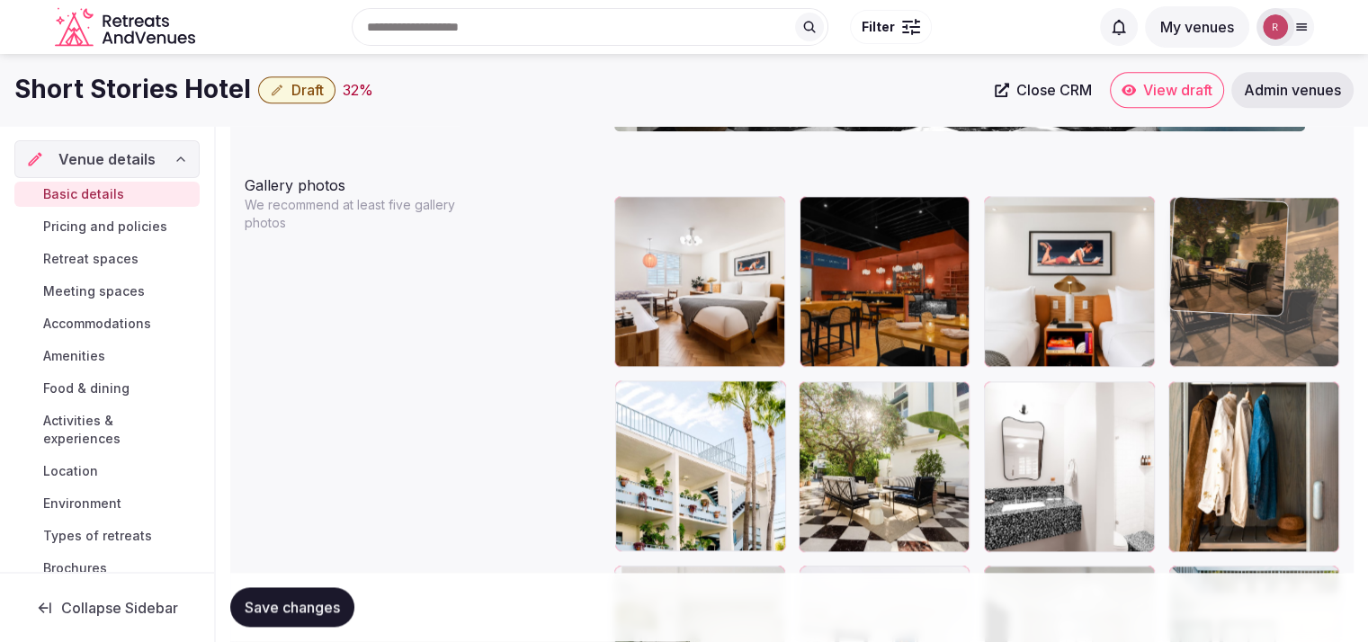
drag, startPoint x: 1264, startPoint y: 463, endPoint x: 1285, endPoint y: 345, distance: 120.5
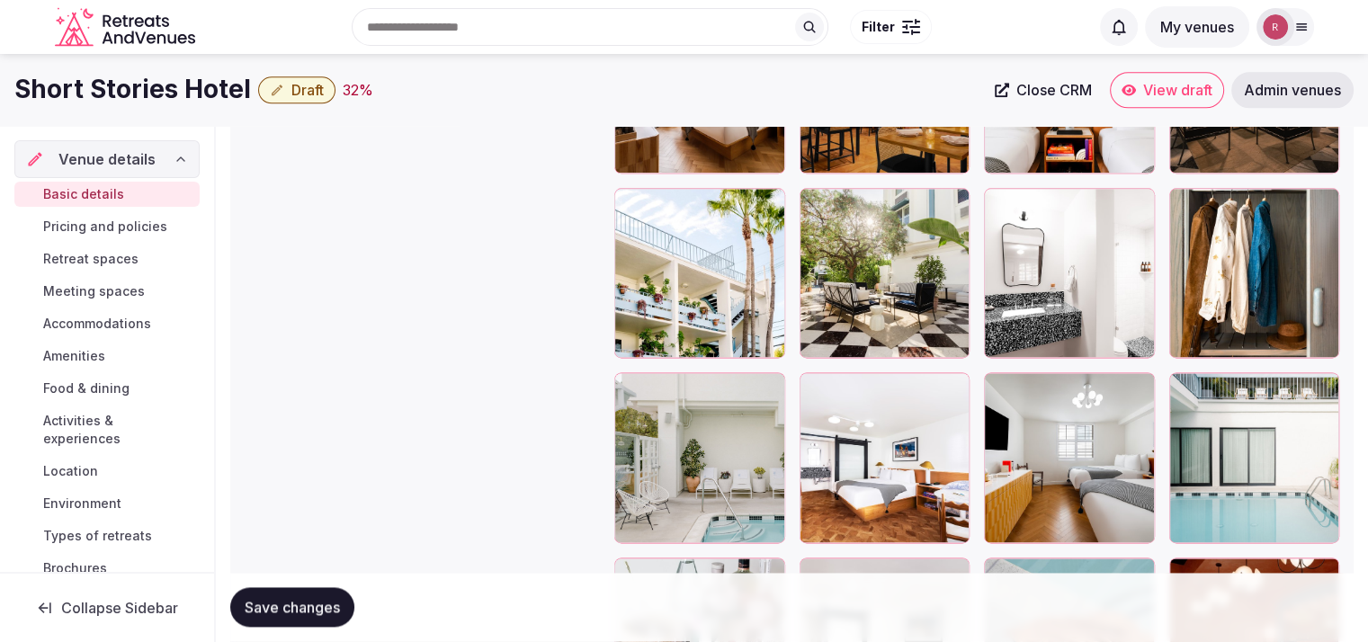
scroll to position [2267, 0]
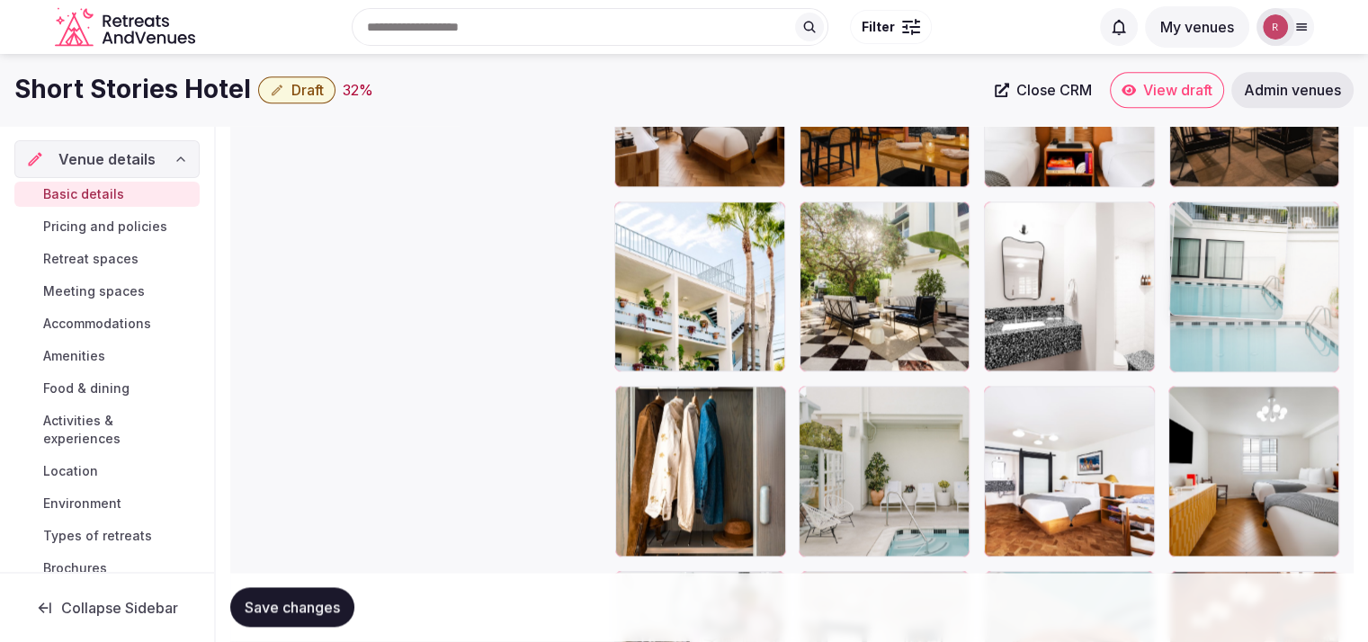
drag, startPoint x: 1270, startPoint y: 476, endPoint x: 1306, endPoint y: 354, distance: 126.7
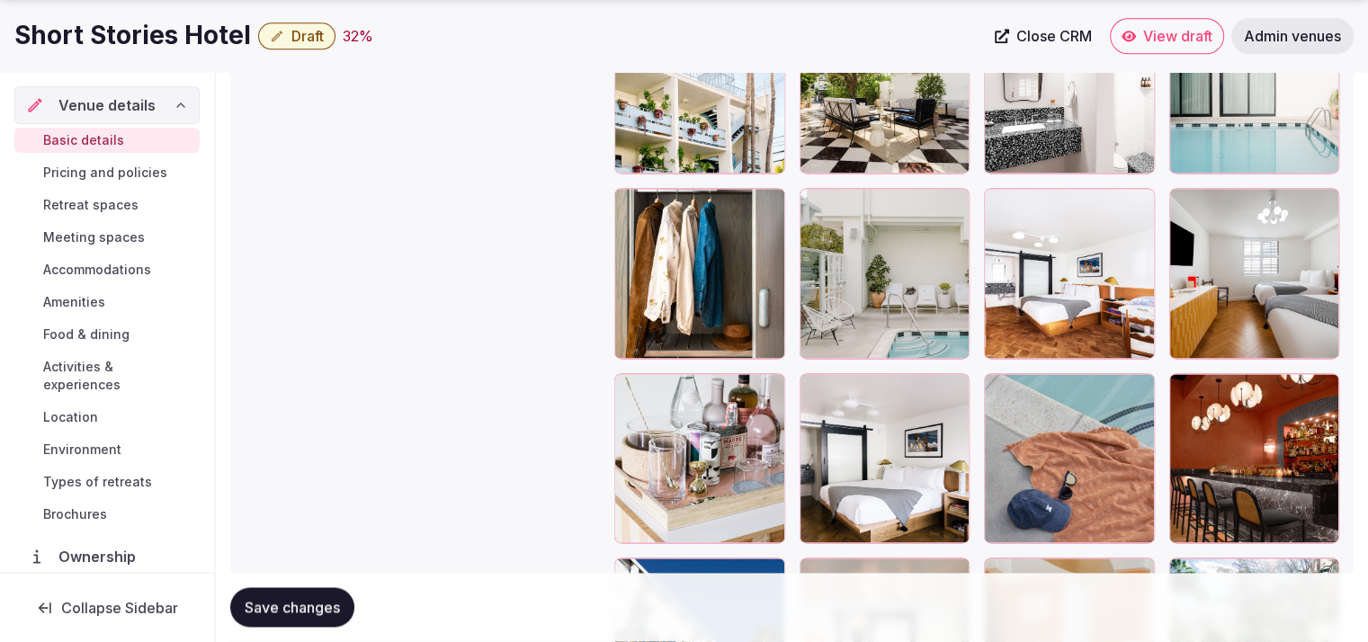
scroll to position [2527, 0]
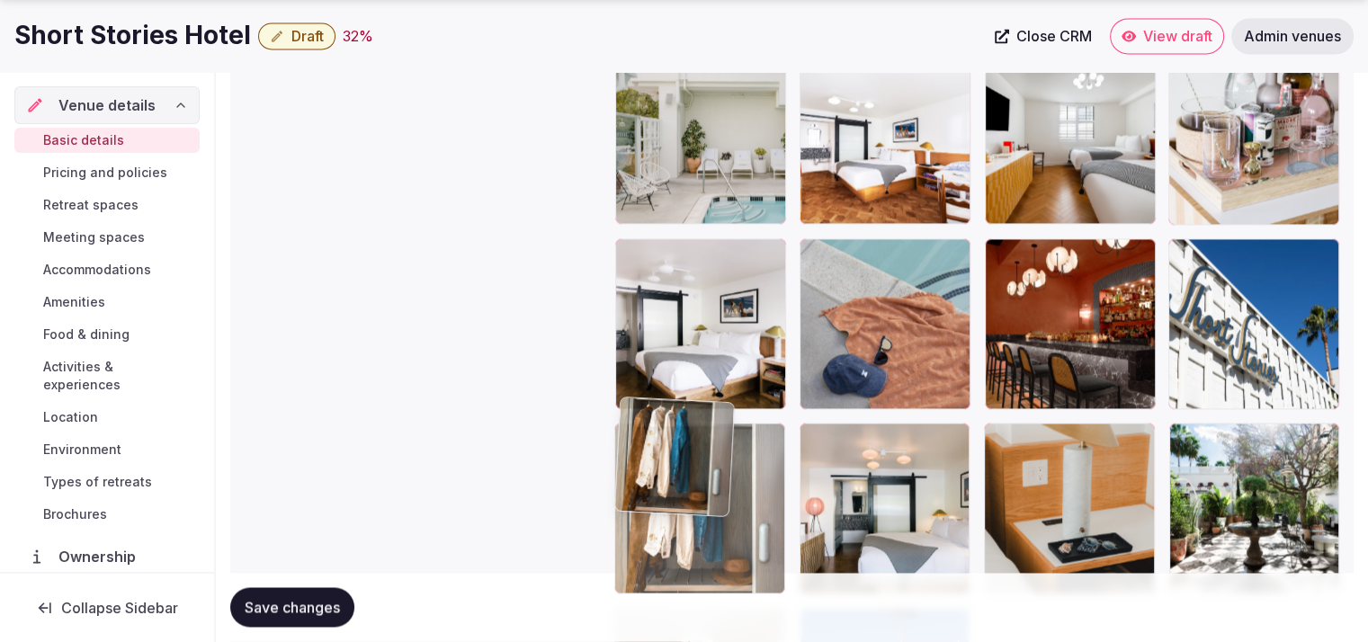
drag, startPoint x: 691, startPoint y: 217, endPoint x: 702, endPoint y: 541, distance: 324.0
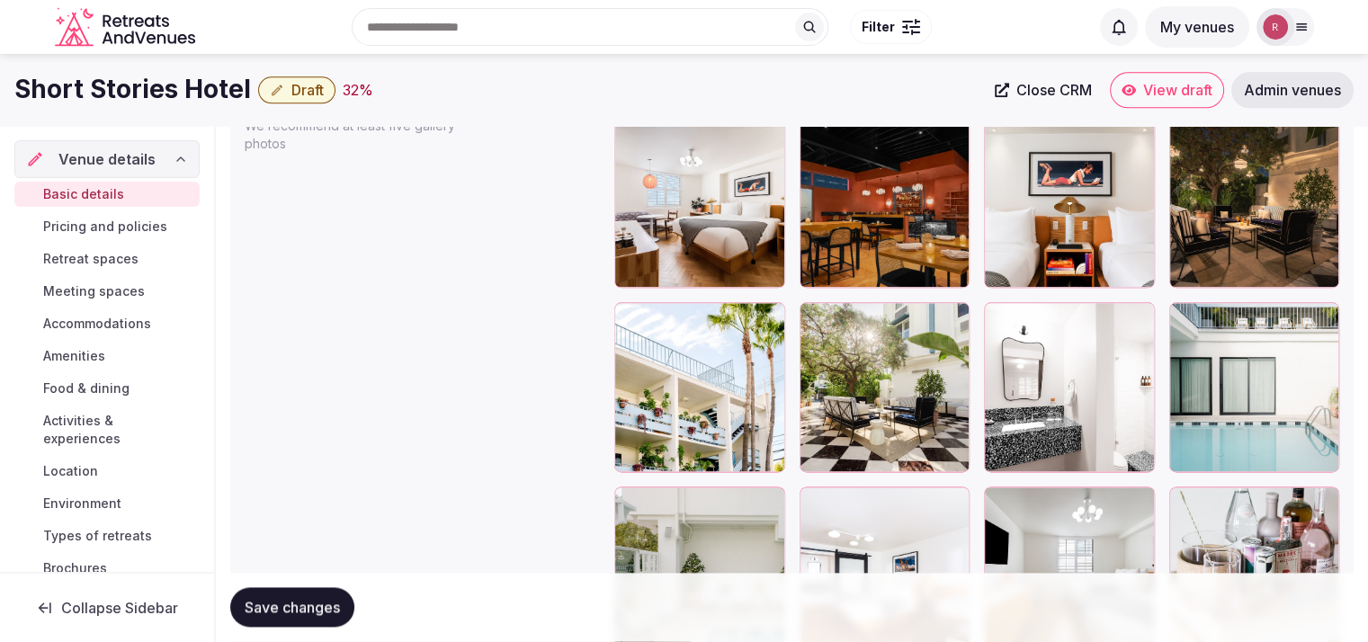
scroll to position [2257, 0]
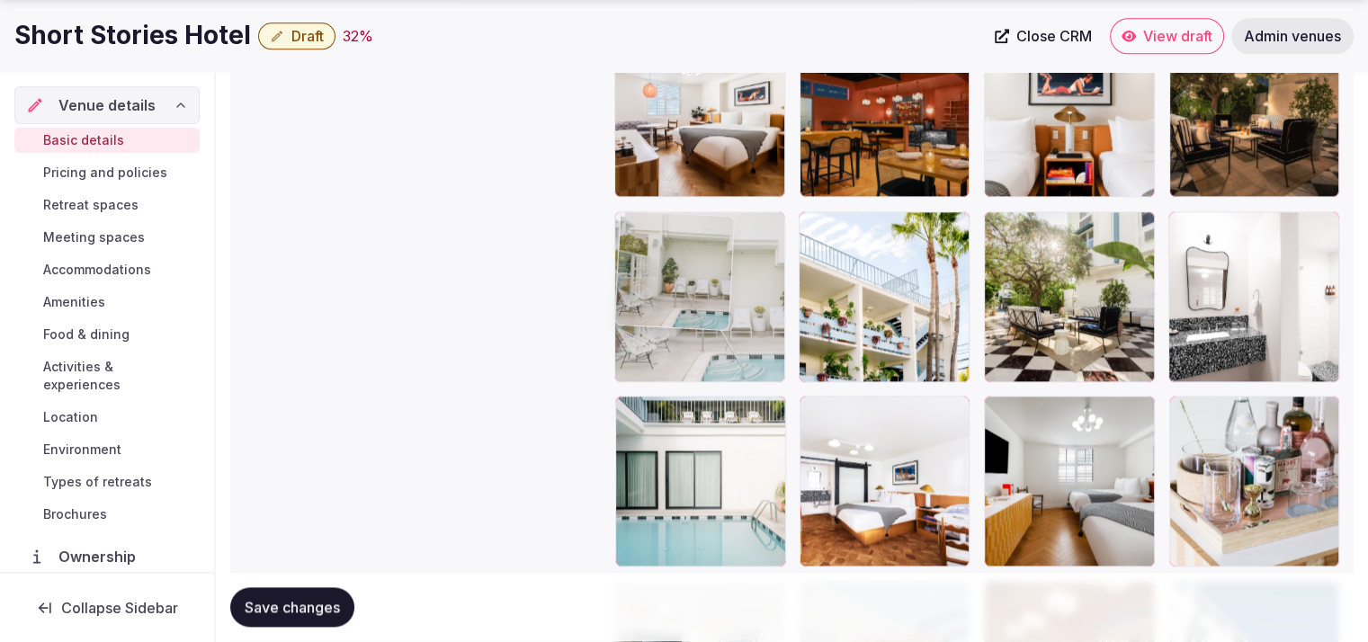
drag, startPoint x: 718, startPoint y: 489, endPoint x: 757, endPoint y: 381, distance: 114.7
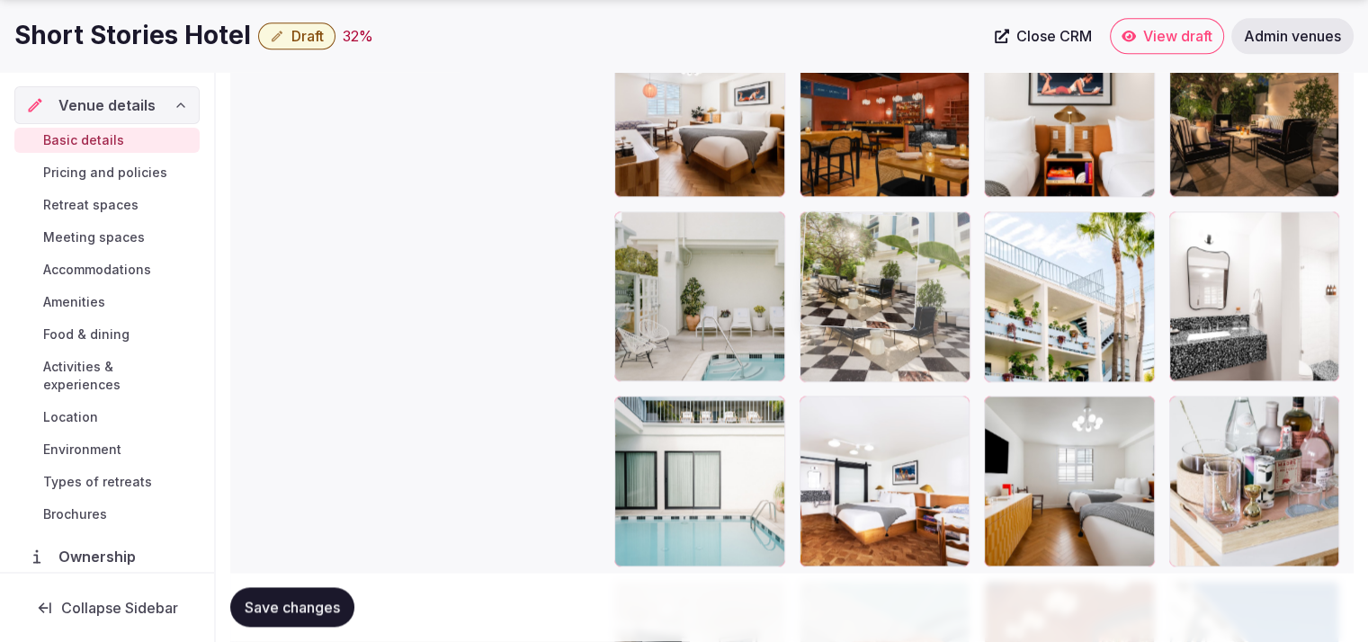
drag, startPoint x: 1081, startPoint y: 318, endPoint x: 972, endPoint y: 342, distance: 111.5
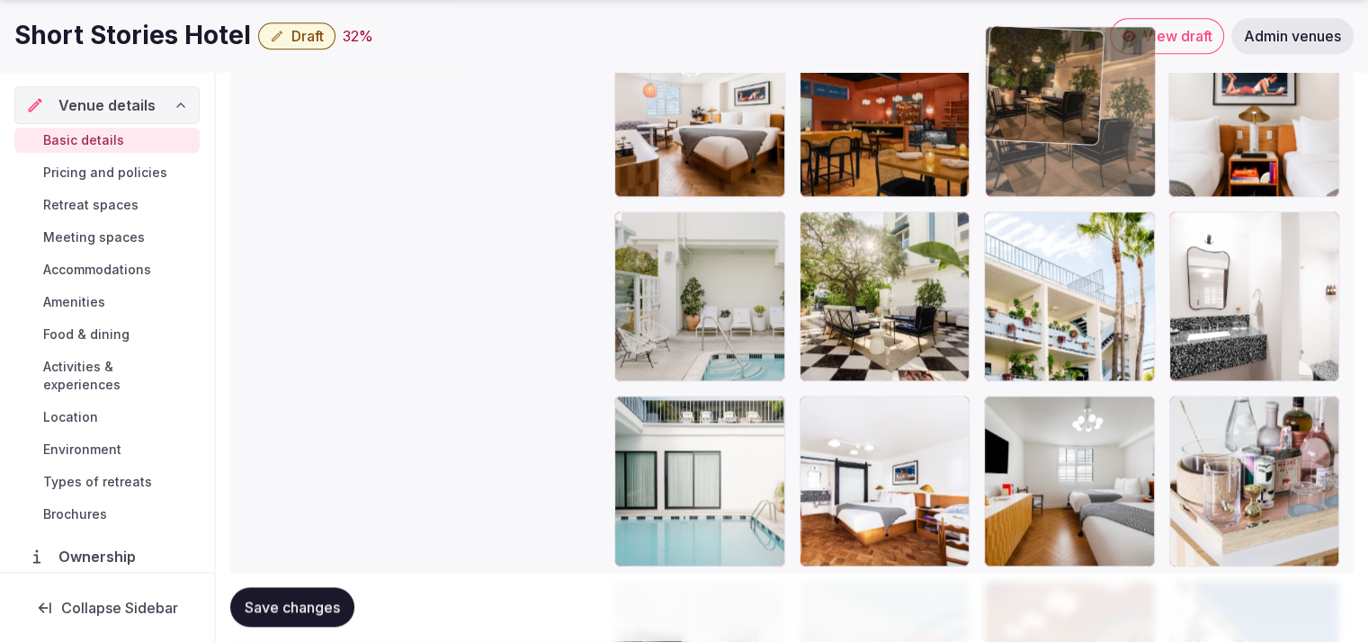
drag, startPoint x: 1223, startPoint y: 184, endPoint x: 1110, endPoint y: 192, distance: 113.6
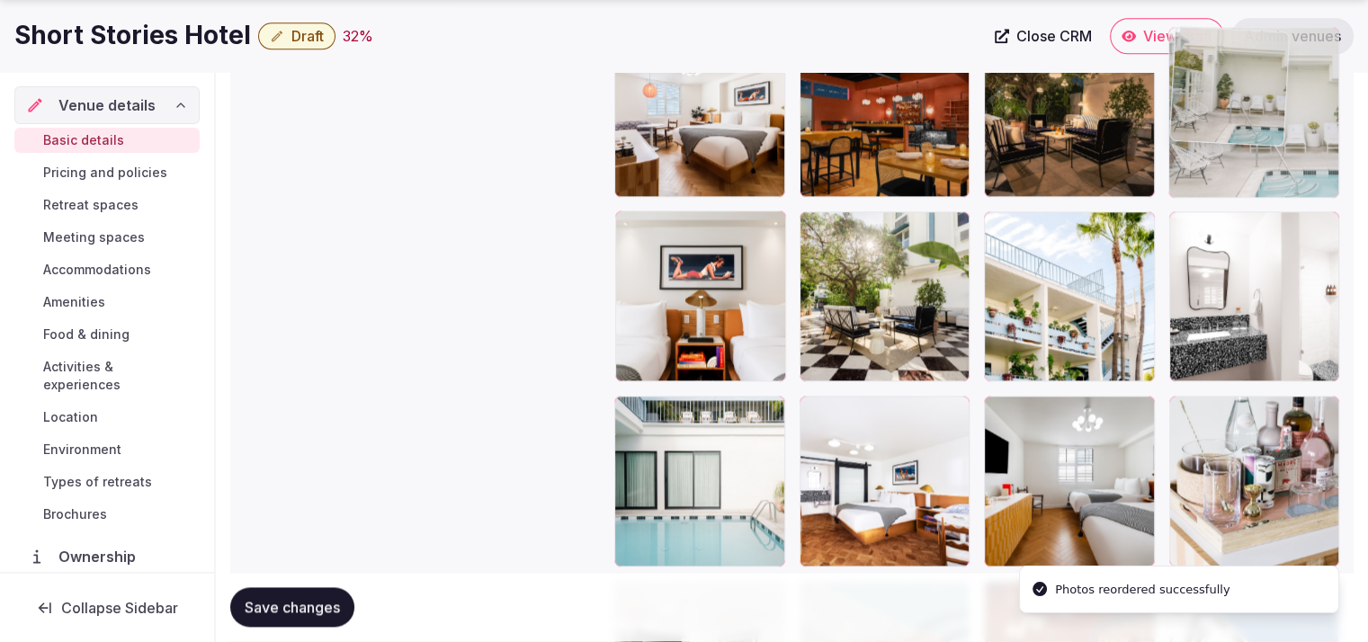
drag, startPoint x: 721, startPoint y: 273, endPoint x: 1300, endPoint y: 162, distance: 589.8
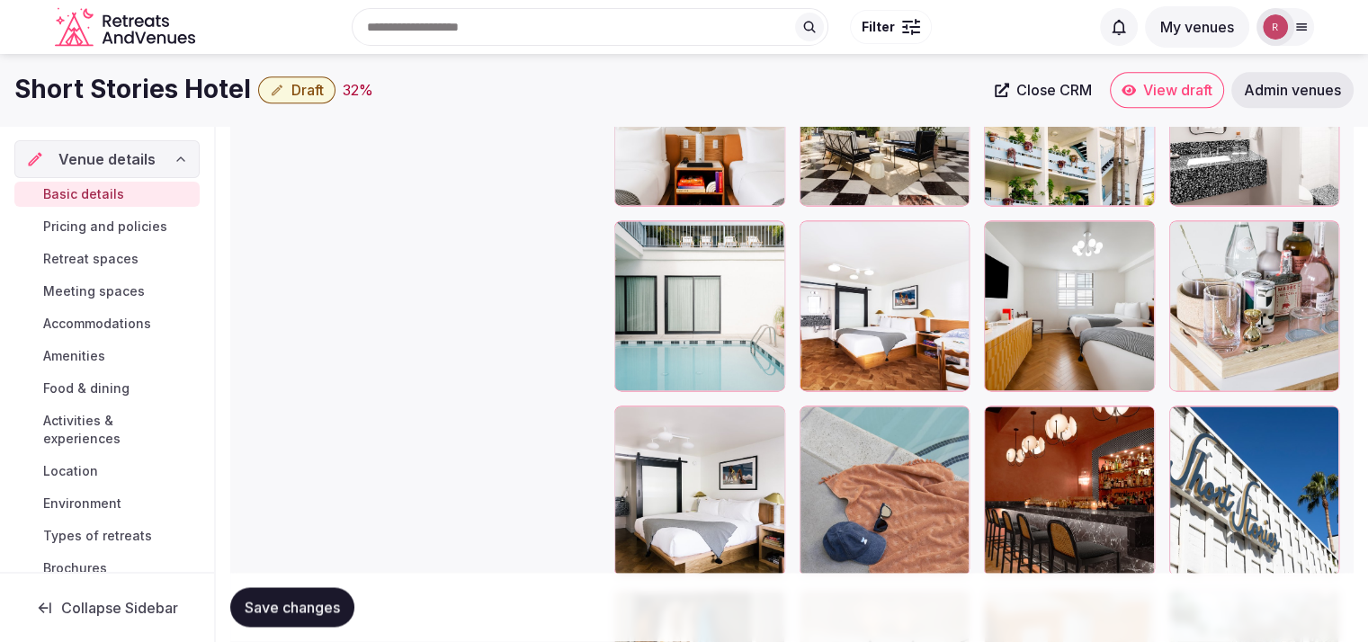
scroll to position [2420, 0]
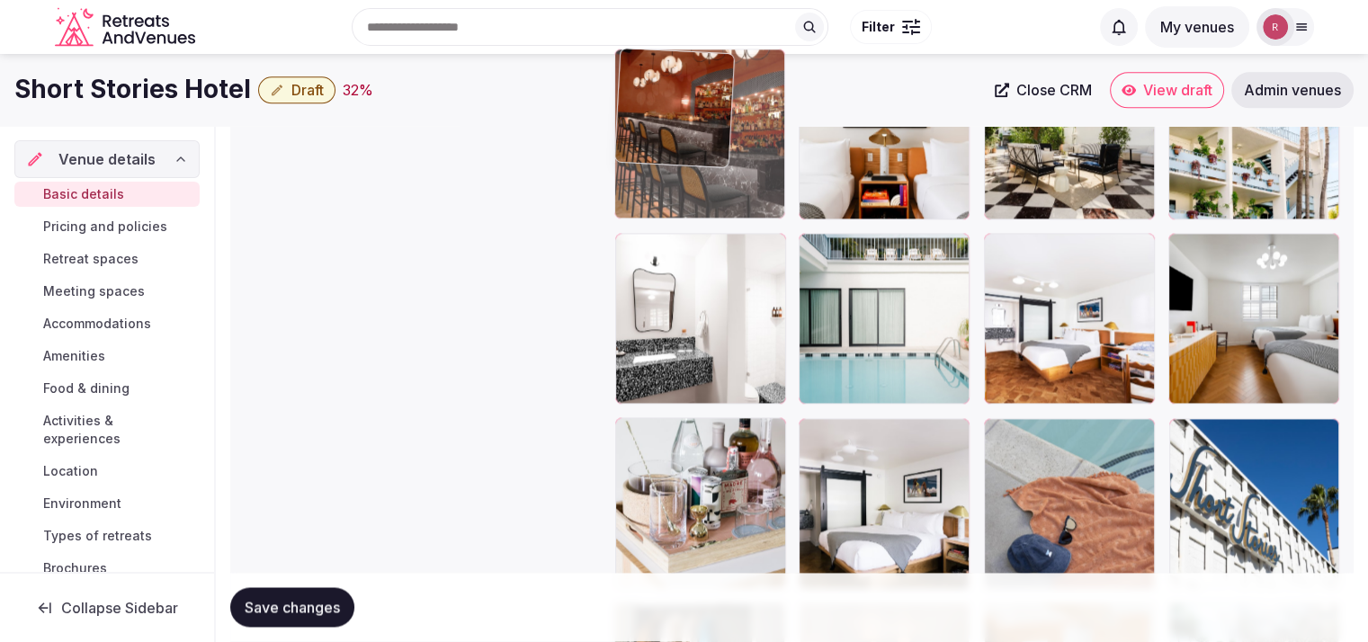
drag, startPoint x: 1036, startPoint y: 453, endPoint x: 745, endPoint y: 187, distance: 394.8
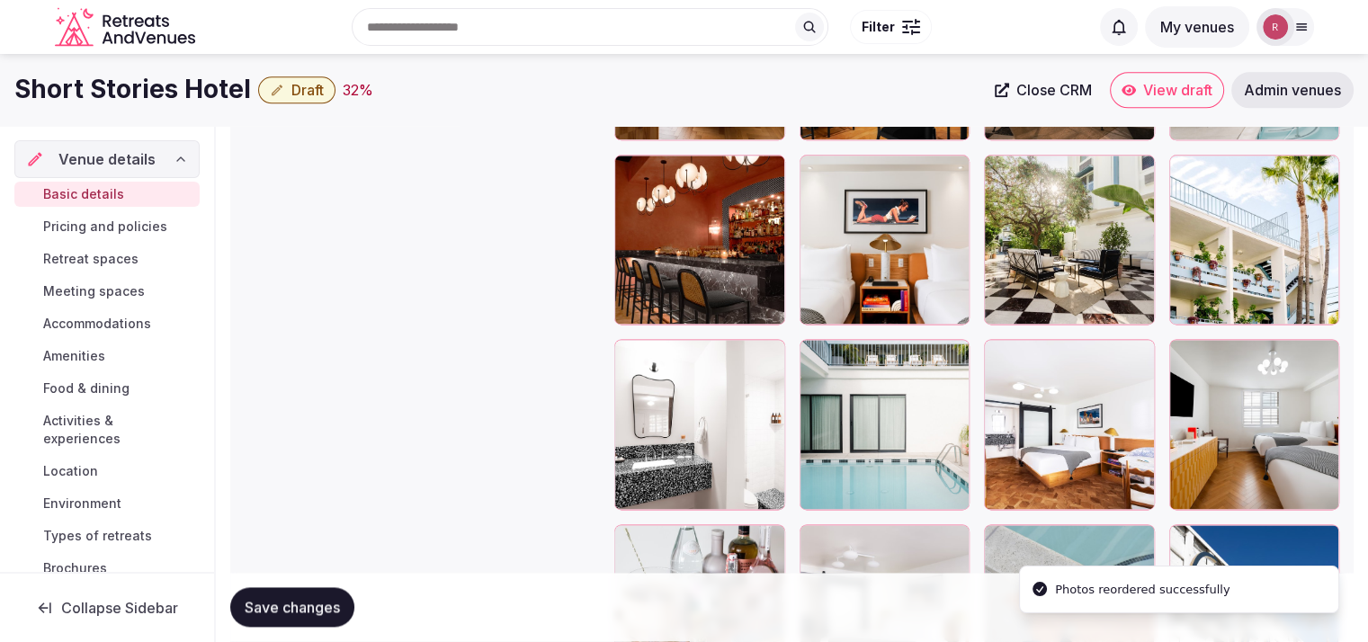
scroll to position [2246, 0]
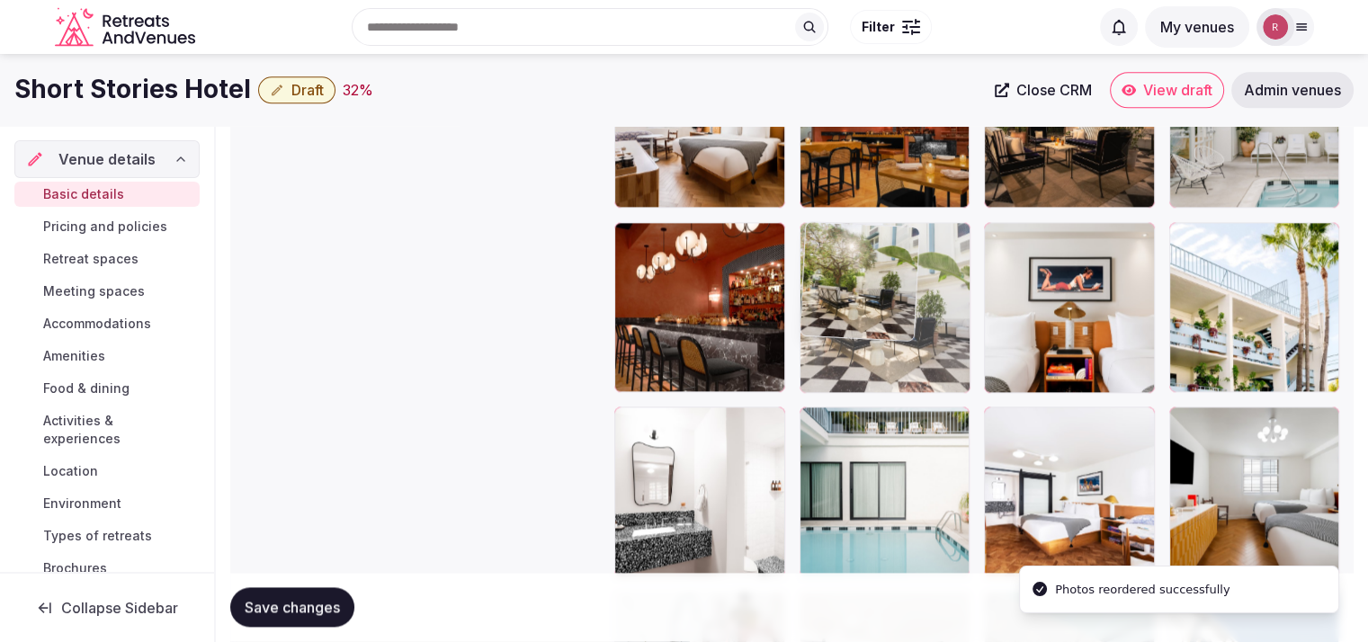
drag, startPoint x: 1092, startPoint y: 328, endPoint x: 917, endPoint y: 319, distance: 175.6
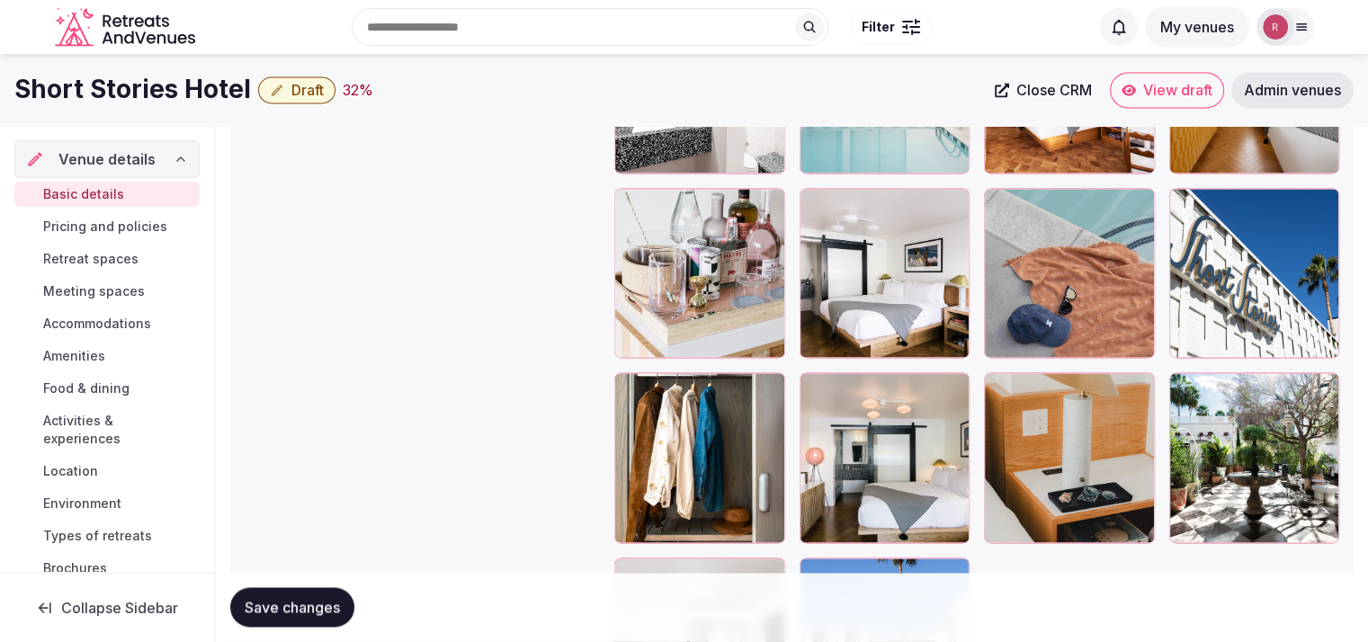
scroll to position [2642, 0]
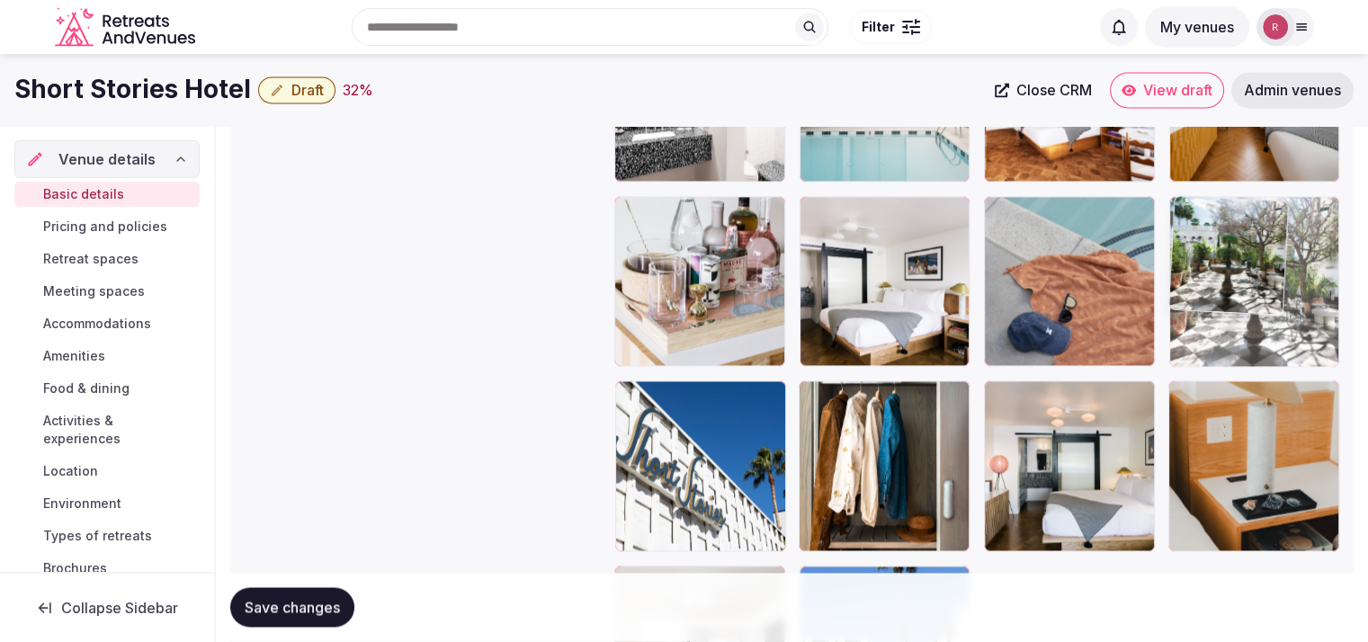
drag, startPoint x: 1269, startPoint y: 507, endPoint x: 1270, endPoint y: 358, distance: 149.3
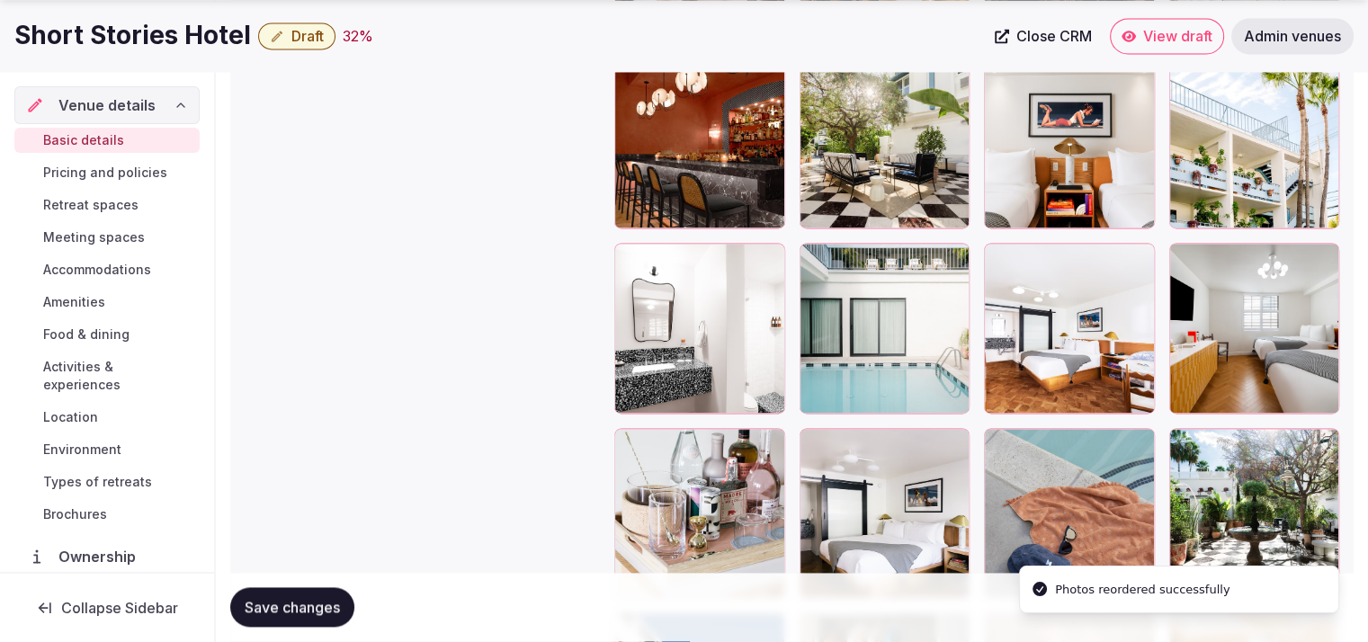
scroll to position [2435, 0]
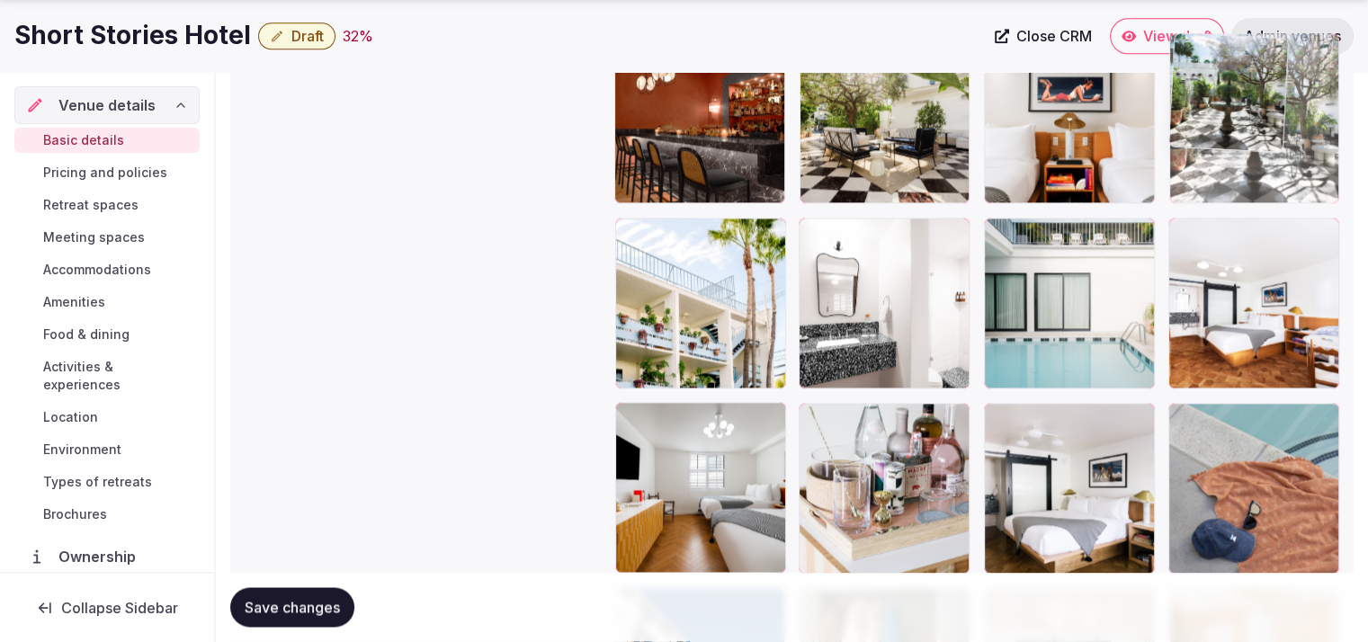
drag, startPoint x: 1263, startPoint y: 477, endPoint x: 1298, endPoint y: 194, distance: 284.6
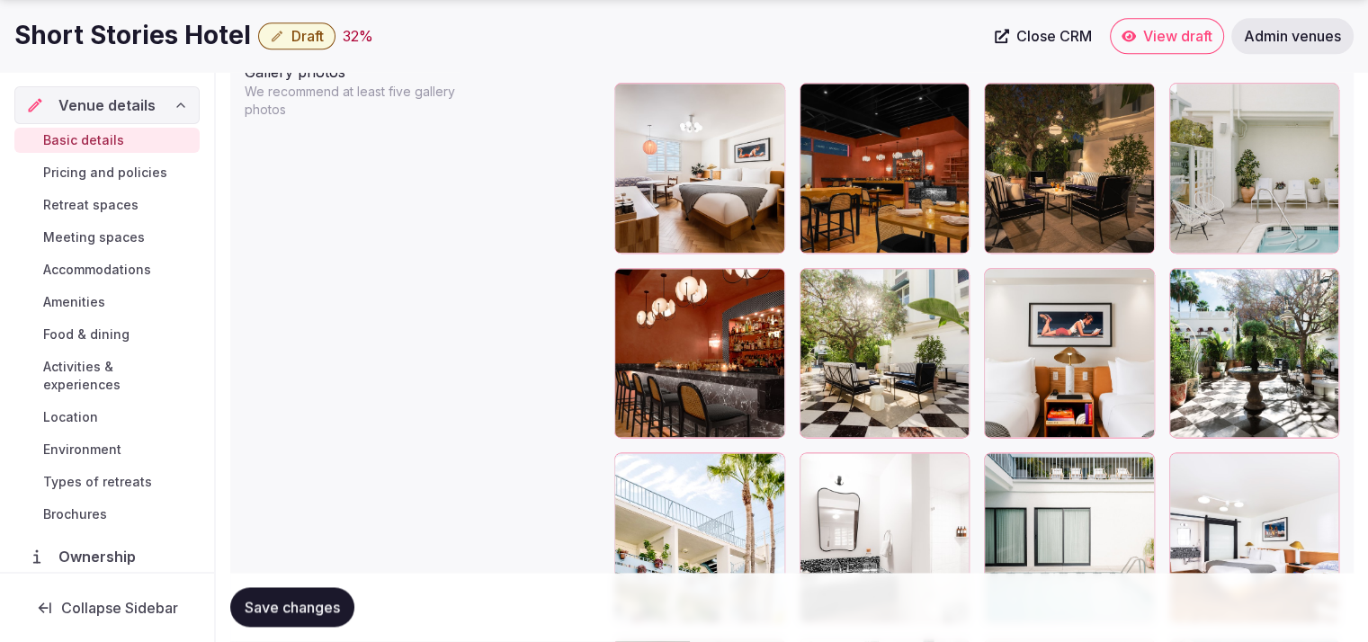
scroll to position [2288, 0]
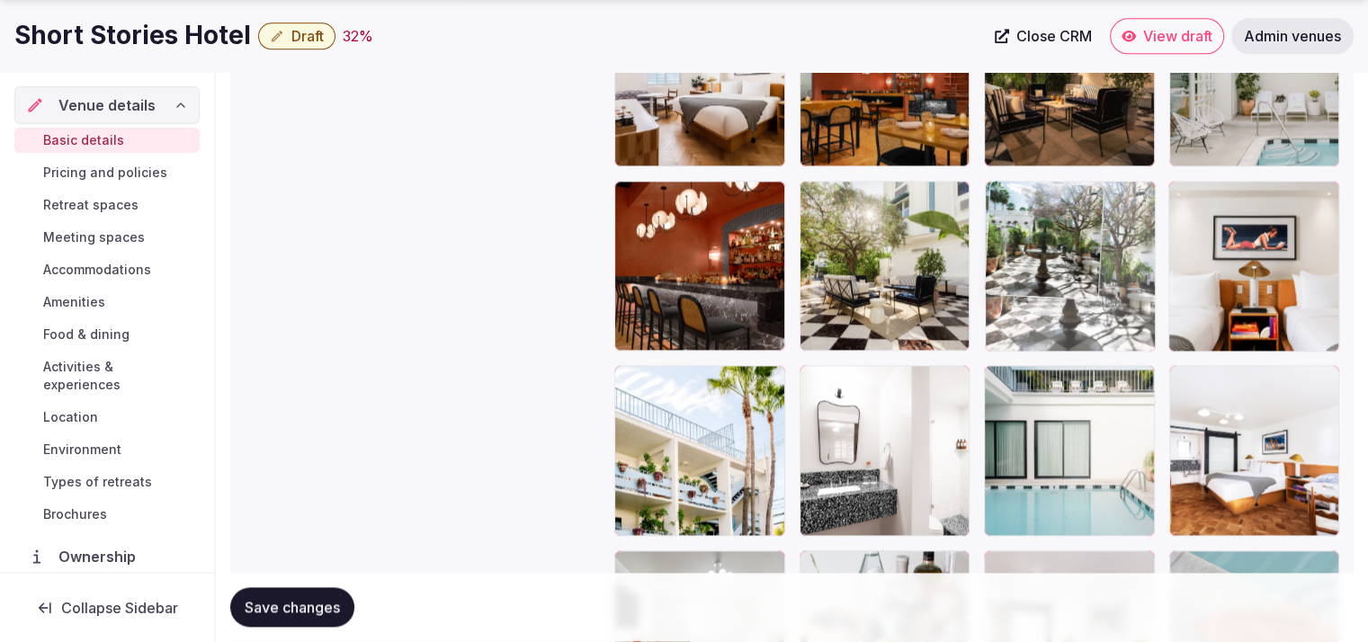
drag, startPoint x: 1227, startPoint y: 330, endPoint x: 1148, endPoint y: 330, distance: 79.2
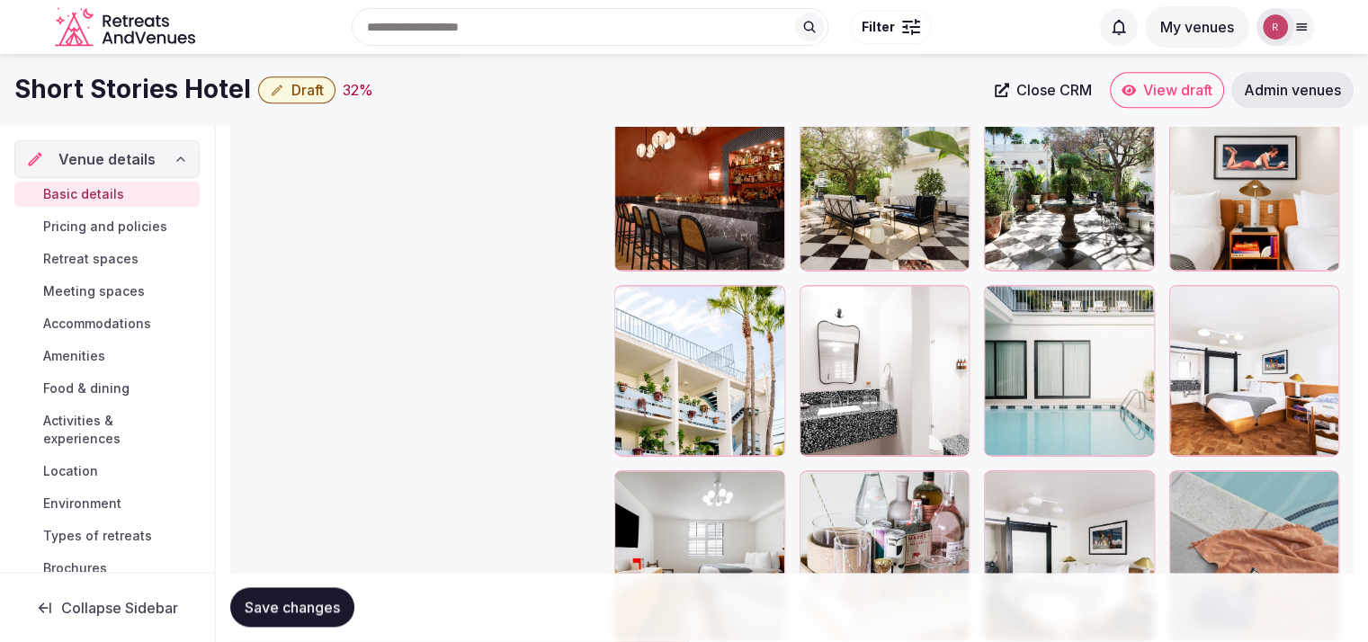
scroll to position [2309, 0]
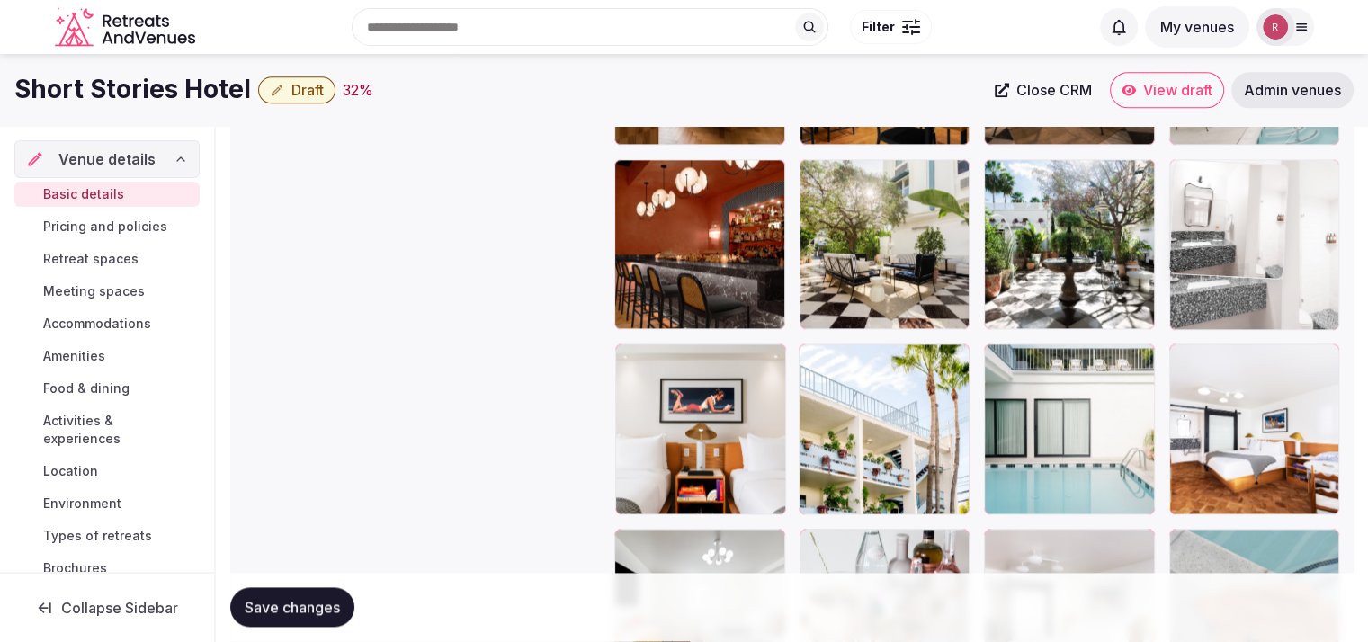
drag, startPoint x: 885, startPoint y: 460, endPoint x: 1306, endPoint y: 330, distance: 440.5
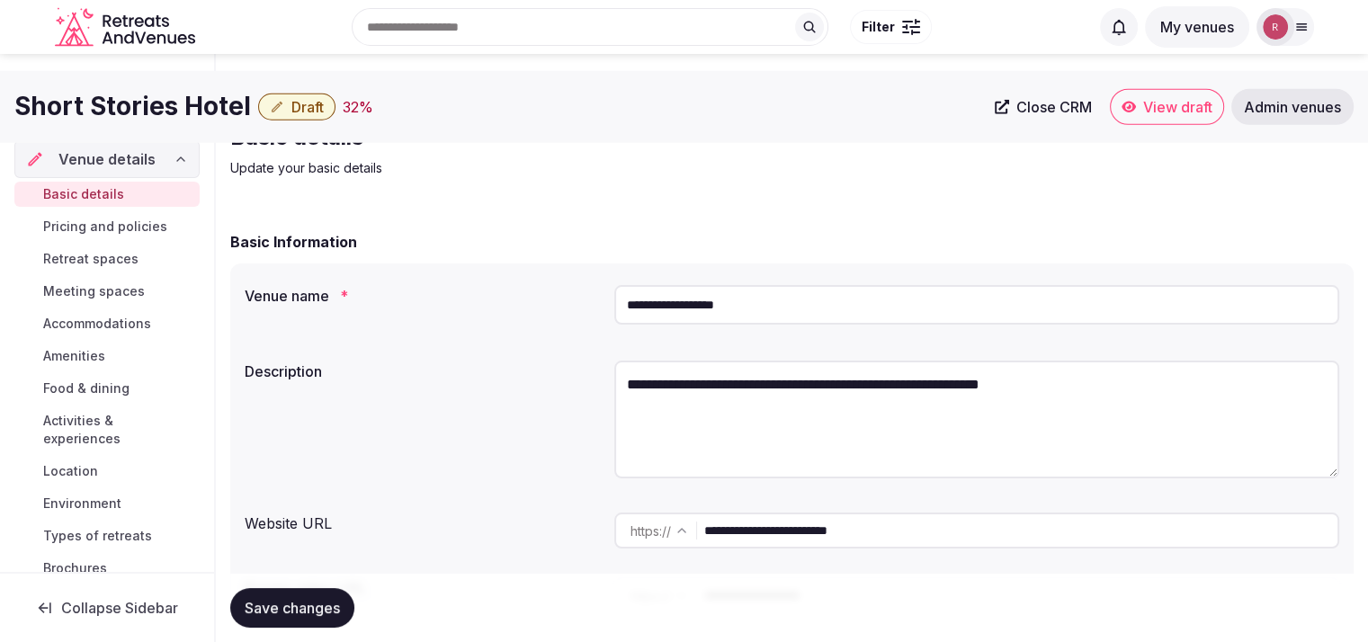
scroll to position [0, 0]
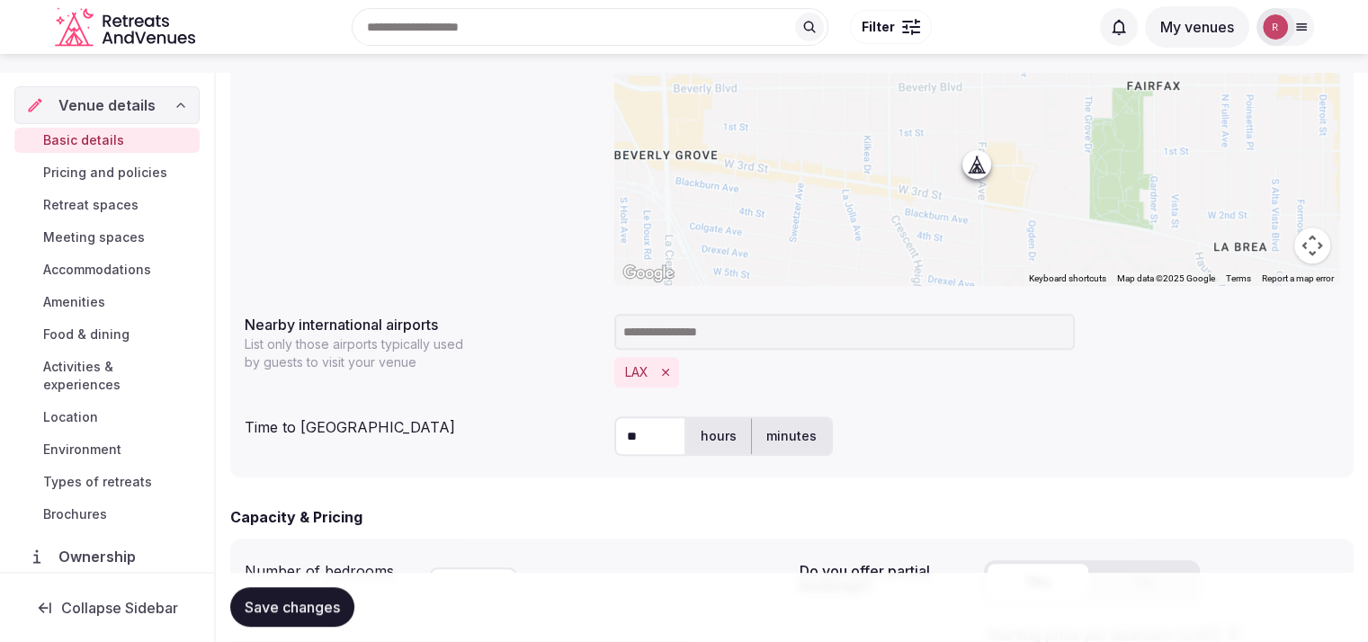
scroll to position [561, 0]
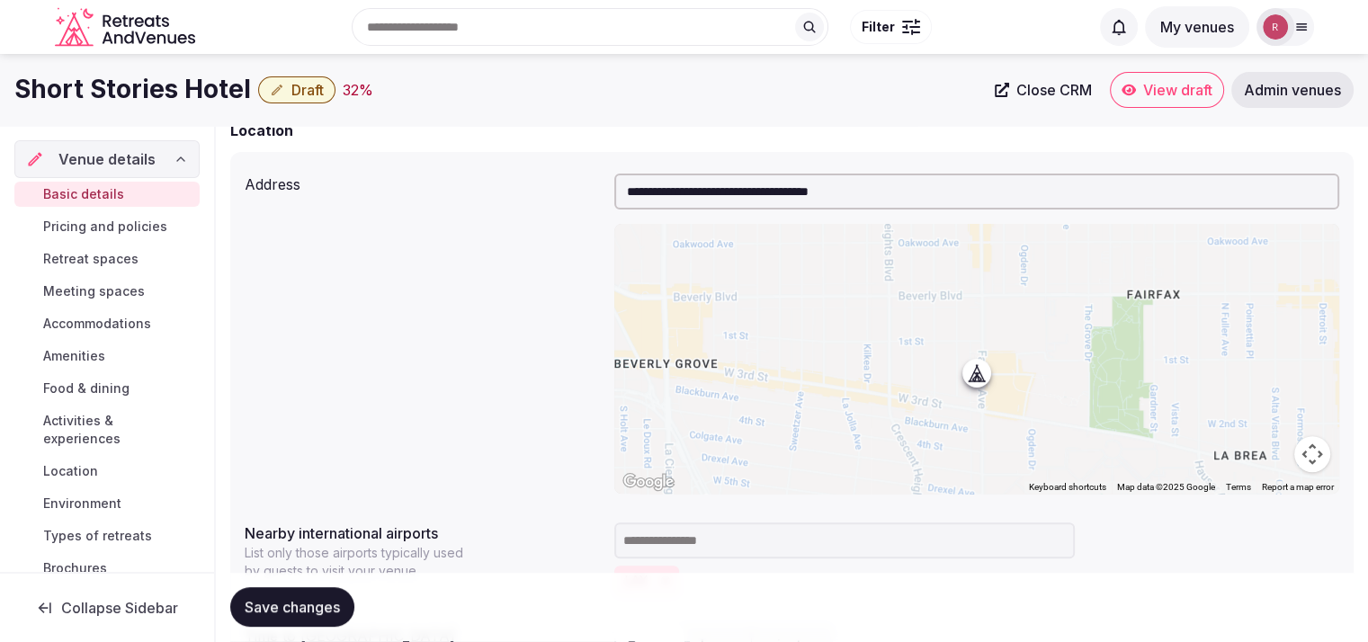
click at [313, 89] on span "Draft" at bounding box center [307, 90] width 32 height 18
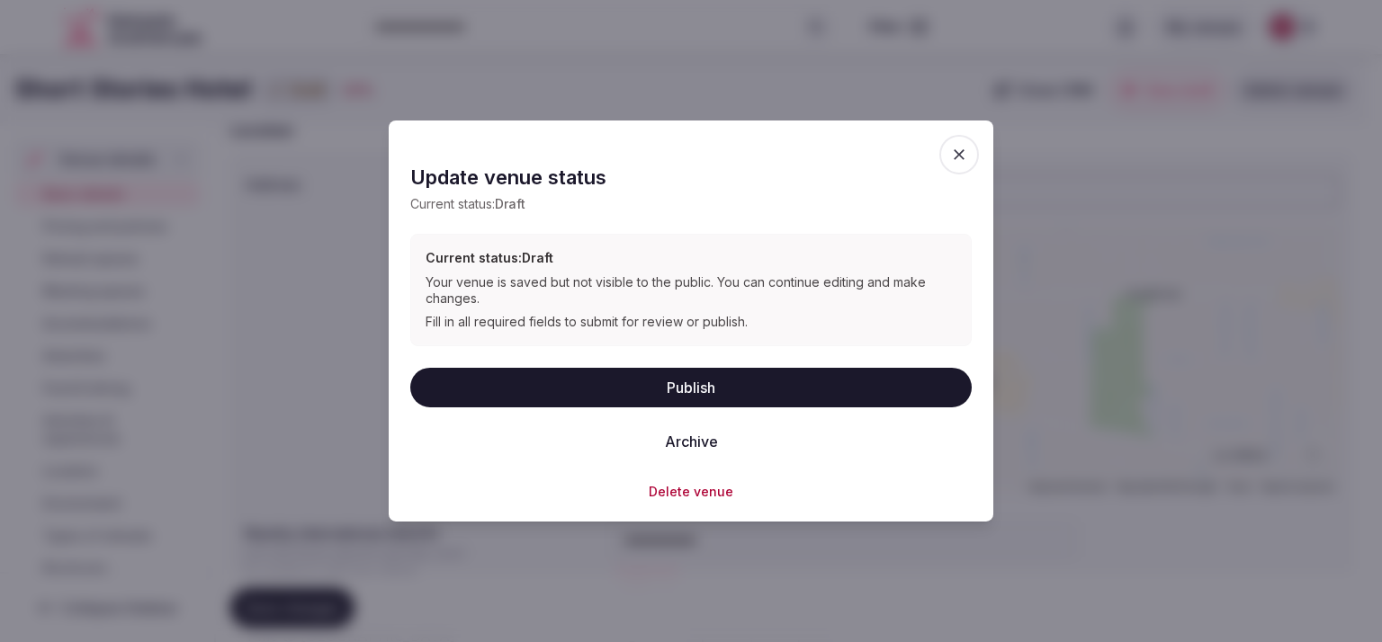
click at [630, 387] on button "Publish" at bounding box center [690, 387] width 561 height 40
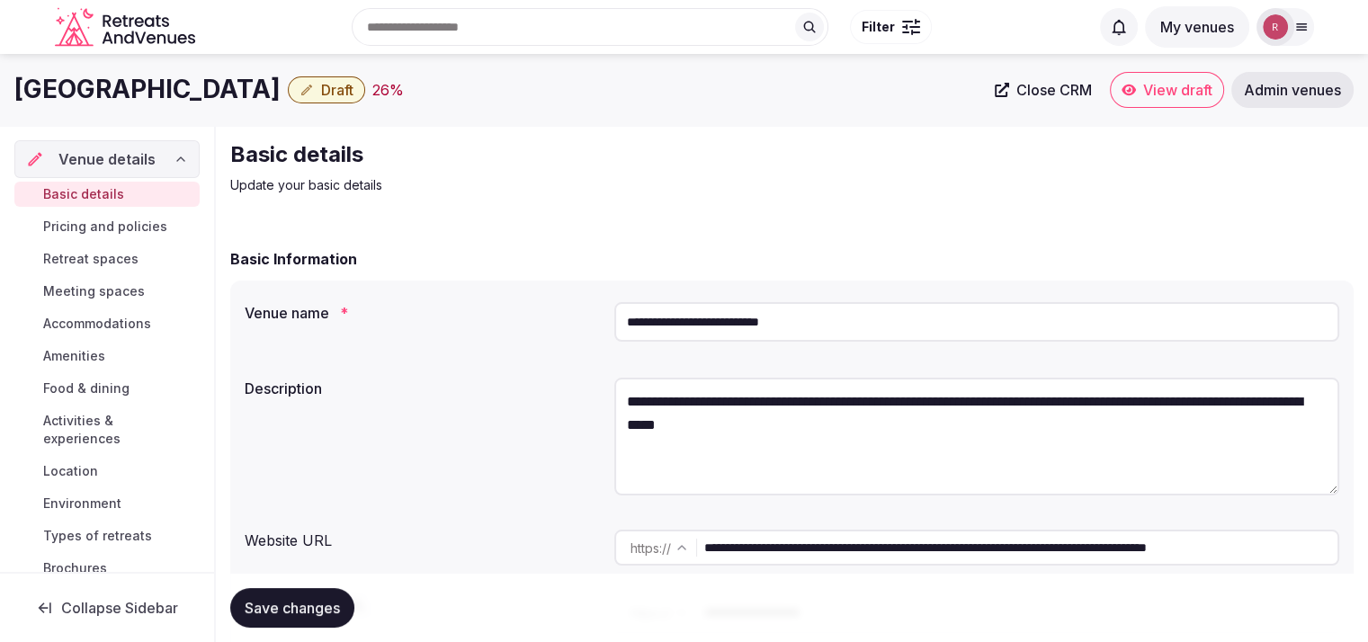
drag, startPoint x: 395, startPoint y: 88, endPoint x: 4, endPoint y: 111, distance: 391.9
click at [4, 111] on div "Hotel Indigo [GEOGRAPHIC_DATA] Downtown Draft 26 % Close CRM View draft Admin v…" at bounding box center [684, 90] width 1368 height 72
copy h1 "[GEOGRAPHIC_DATA]"
click at [1194, 181] on div "Basic details Update your basic details" at bounding box center [792, 167] width 1124 height 54
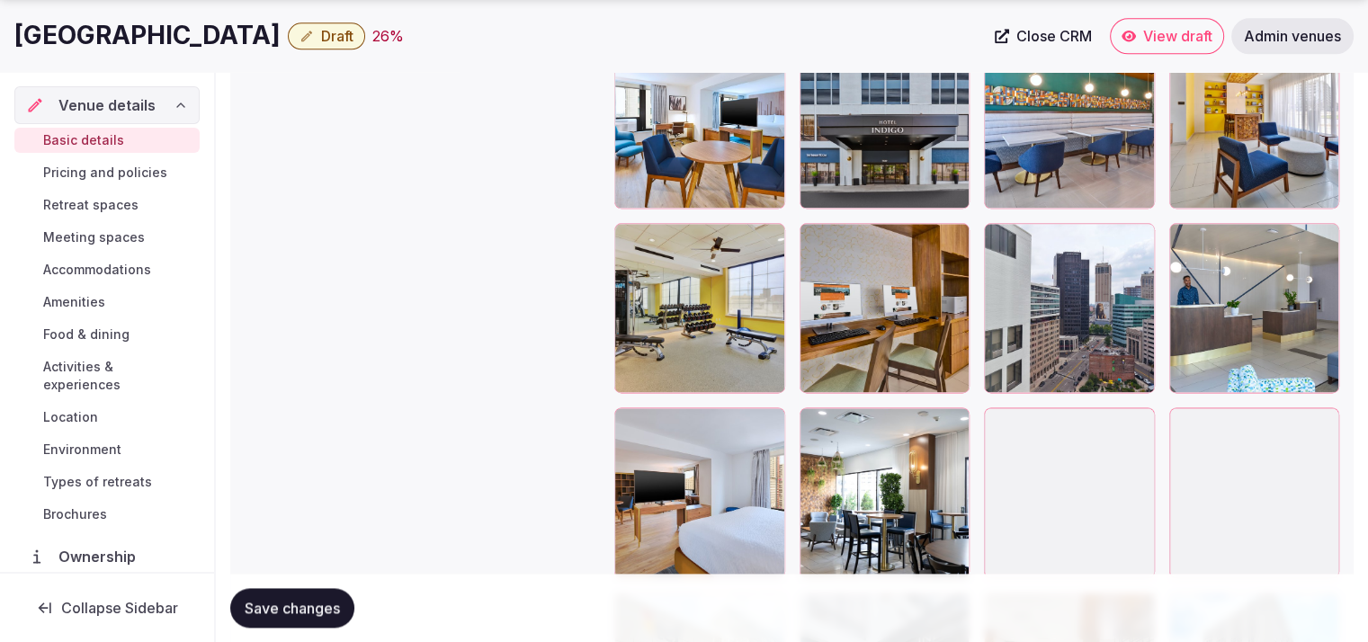
scroll to position [2319, 0]
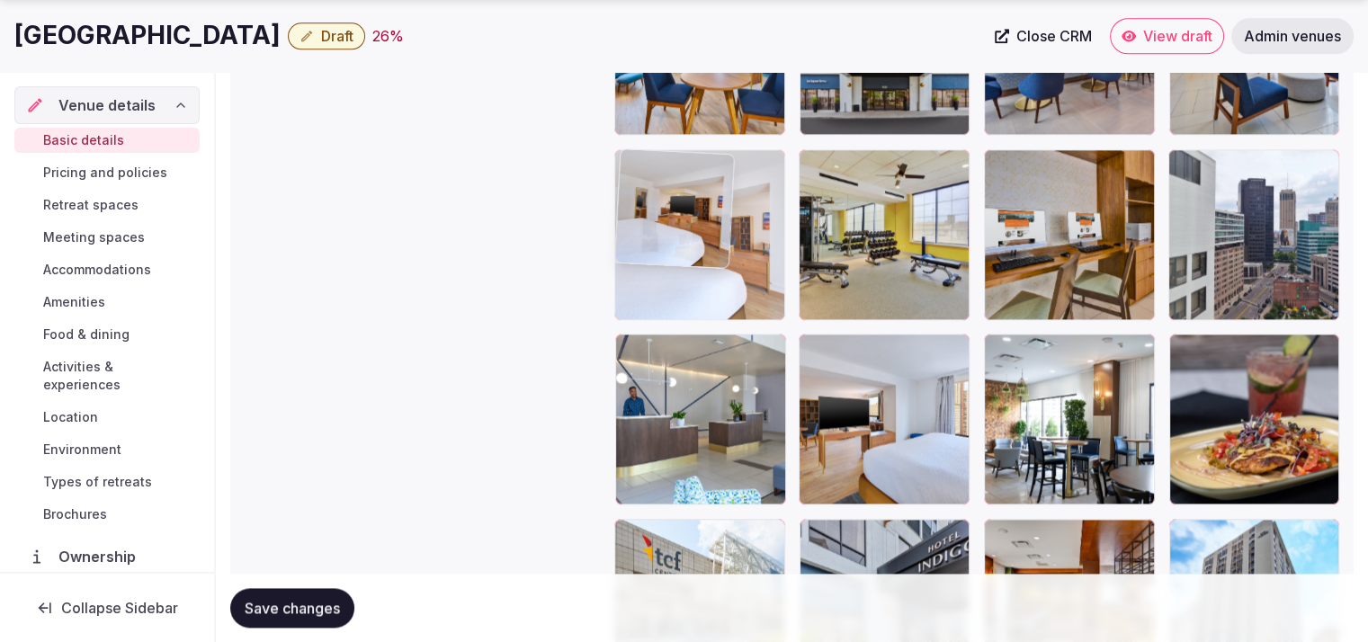
drag, startPoint x: 1103, startPoint y: 395, endPoint x: 771, endPoint y: 214, distance: 378.0
click at [771, 214] on body "**********" at bounding box center [684, 83] width 1368 height 4805
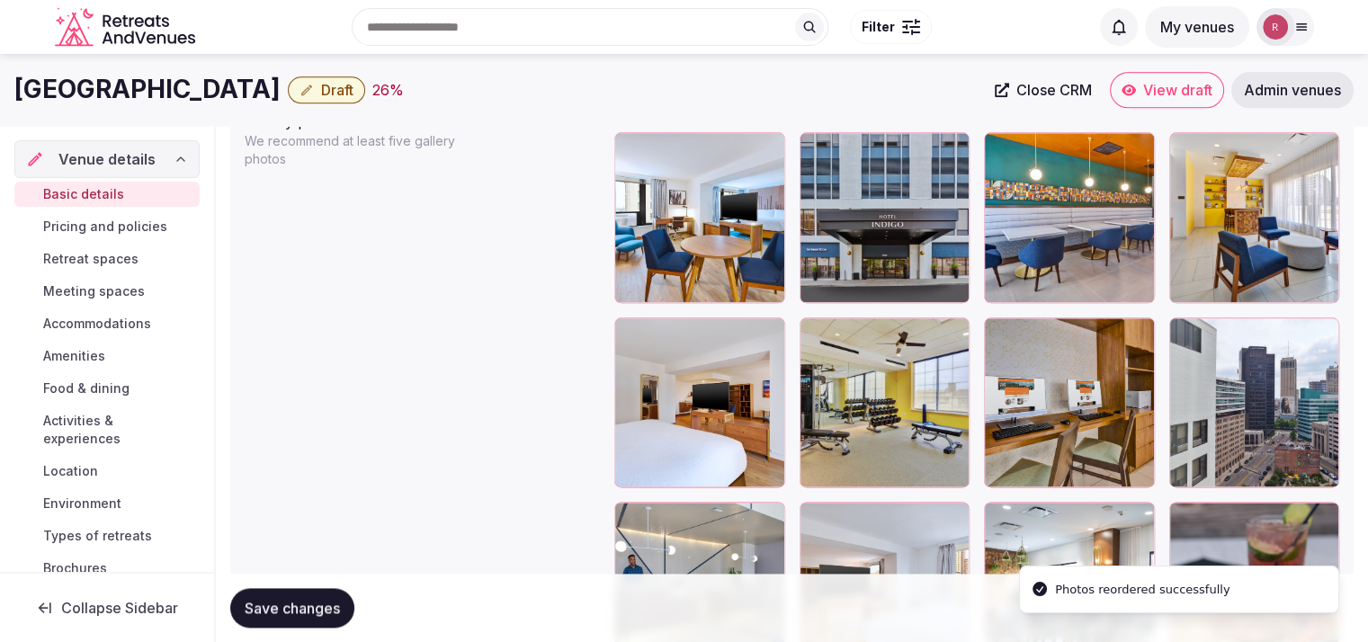
scroll to position [2100, 0]
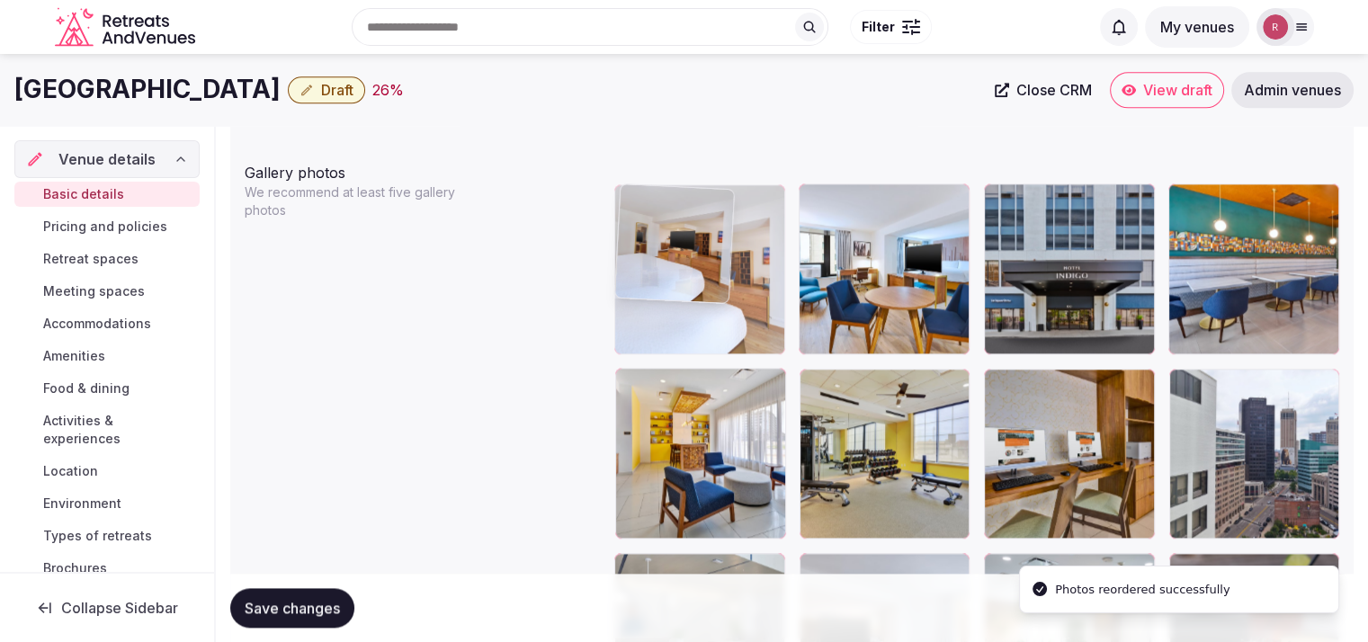
drag, startPoint x: 673, startPoint y: 422, endPoint x: 739, endPoint y: 315, distance: 126.1
click at [740, 313] on body "**********" at bounding box center [684, 302] width 1368 height 4805
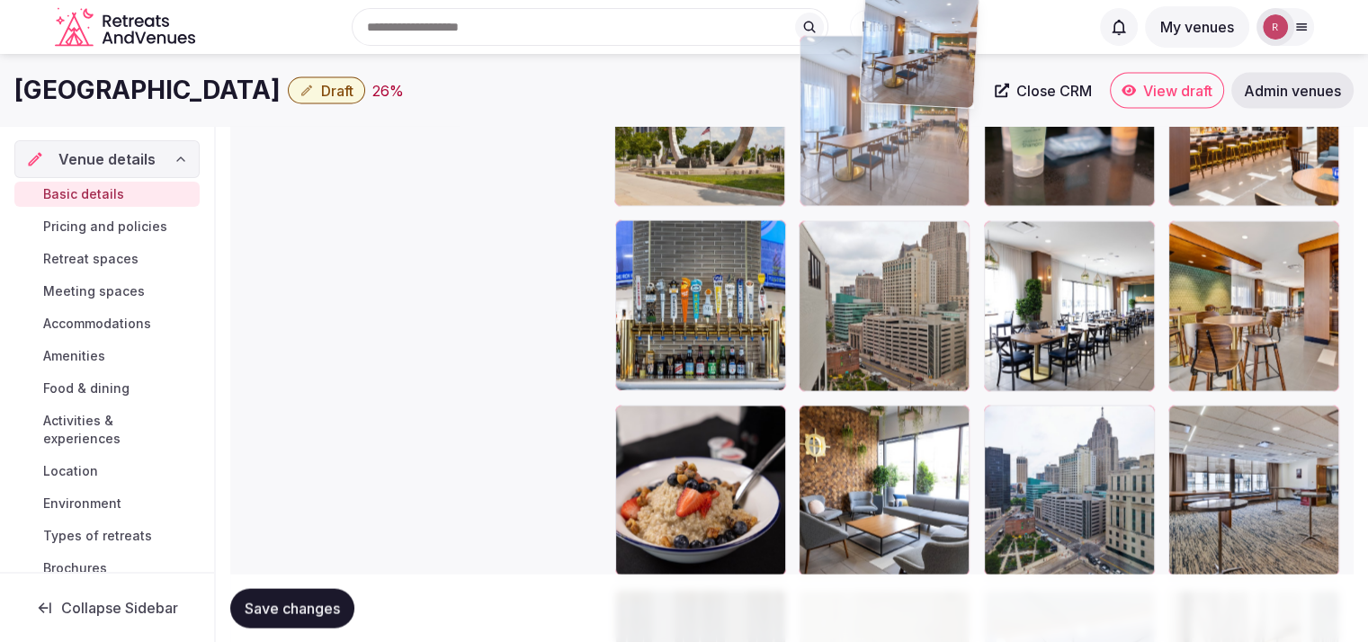
scroll to position [3335, 0]
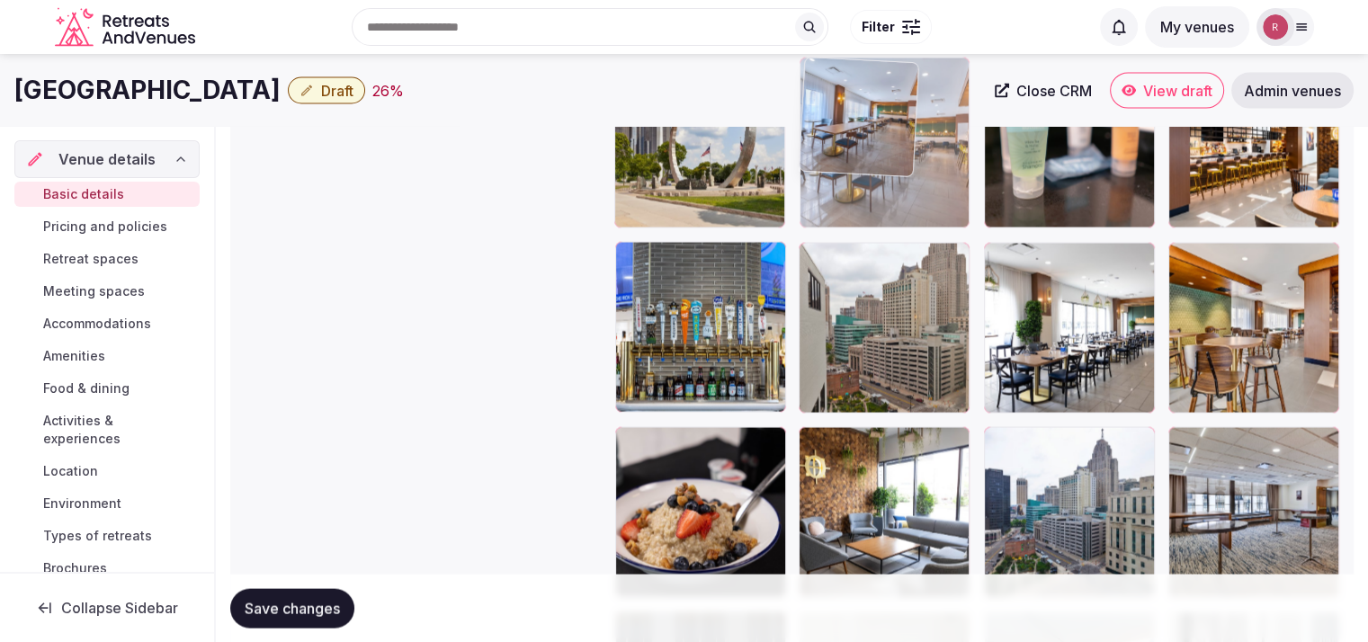
drag, startPoint x: 860, startPoint y: 423, endPoint x: 901, endPoint y: 201, distance: 226.0
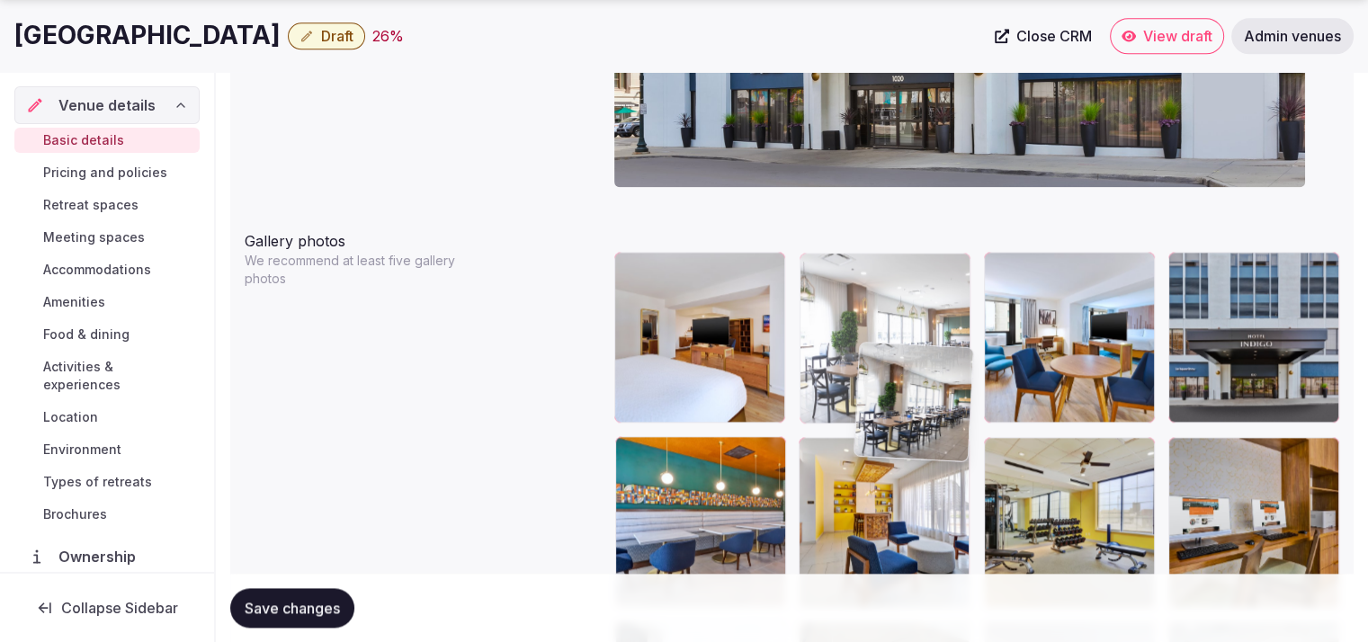
scroll to position [2037, 0]
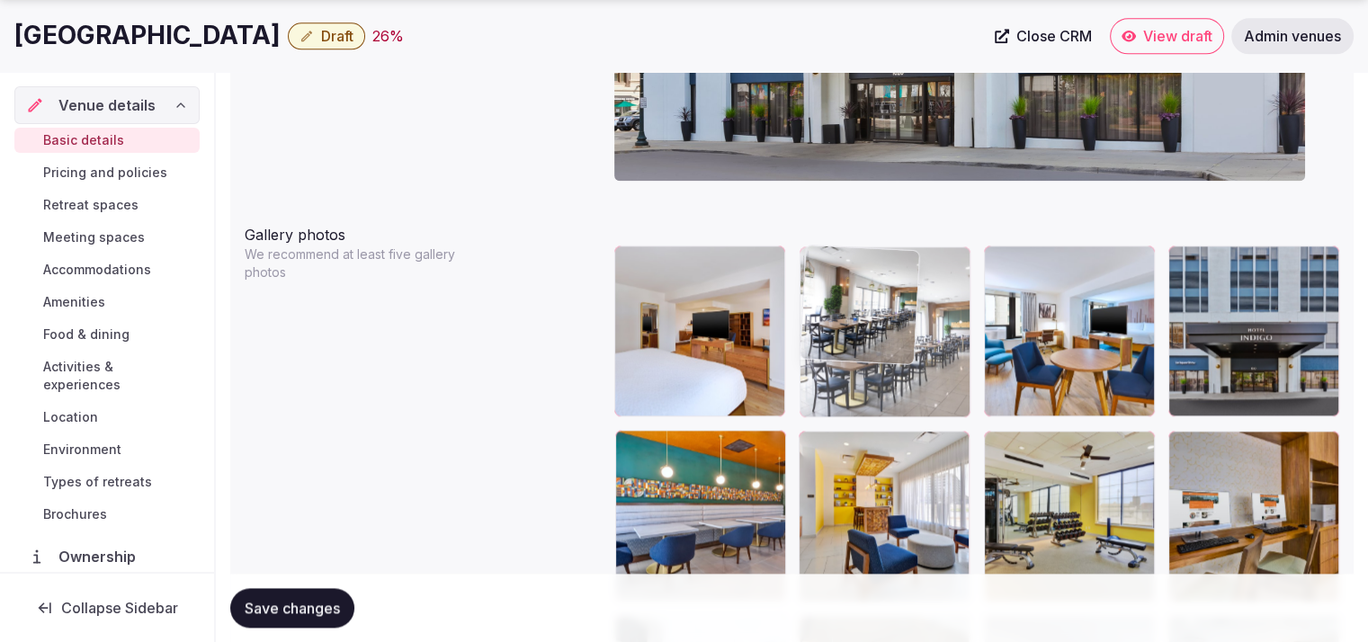
drag, startPoint x: 1103, startPoint y: 328, endPoint x: 974, endPoint y: 416, distance: 155.9
click at [974, 416] on body "**********" at bounding box center [684, 365] width 1368 height 4805
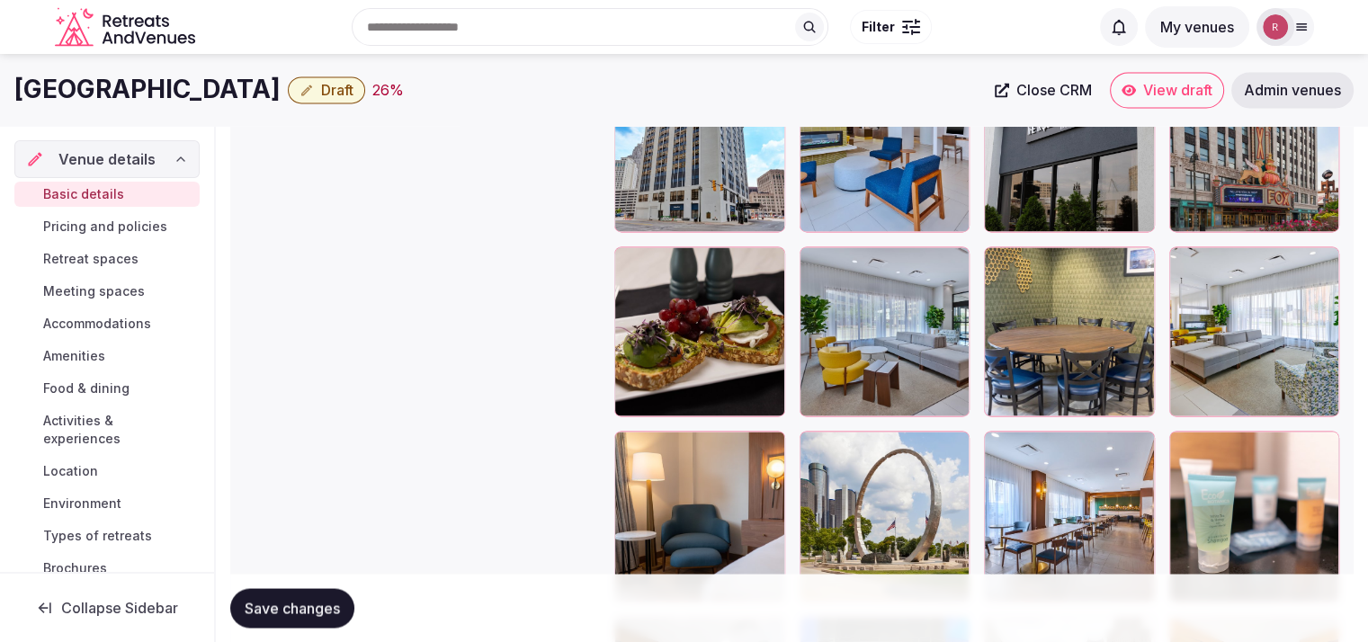
scroll to position [2979, 0]
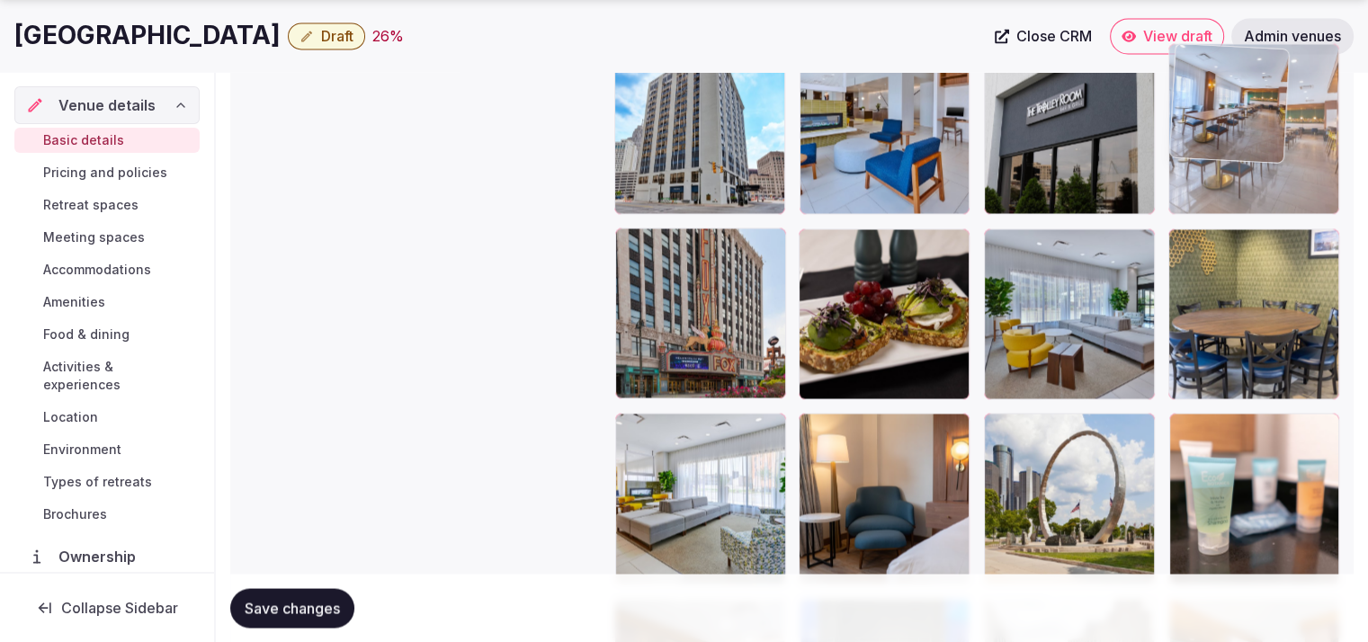
drag, startPoint x: 1133, startPoint y: 497, endPoint x: 1269, endPoint y: 167, distance: 356.2
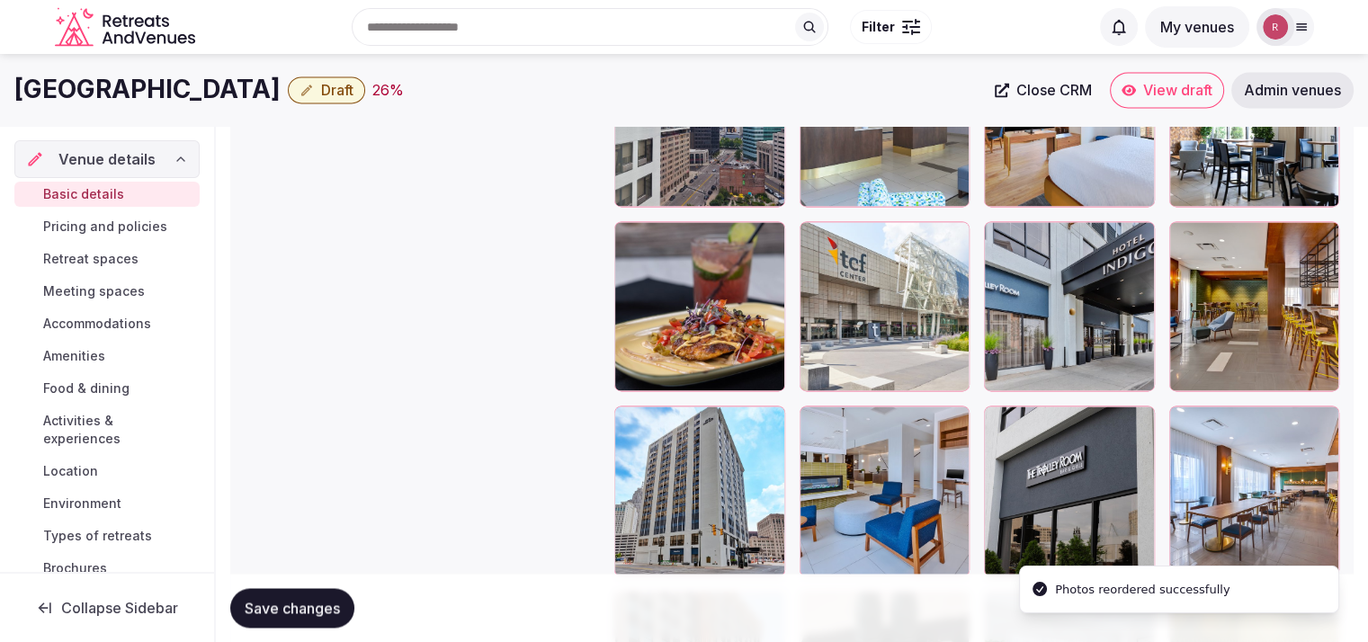
scroll to position [2583, 0]
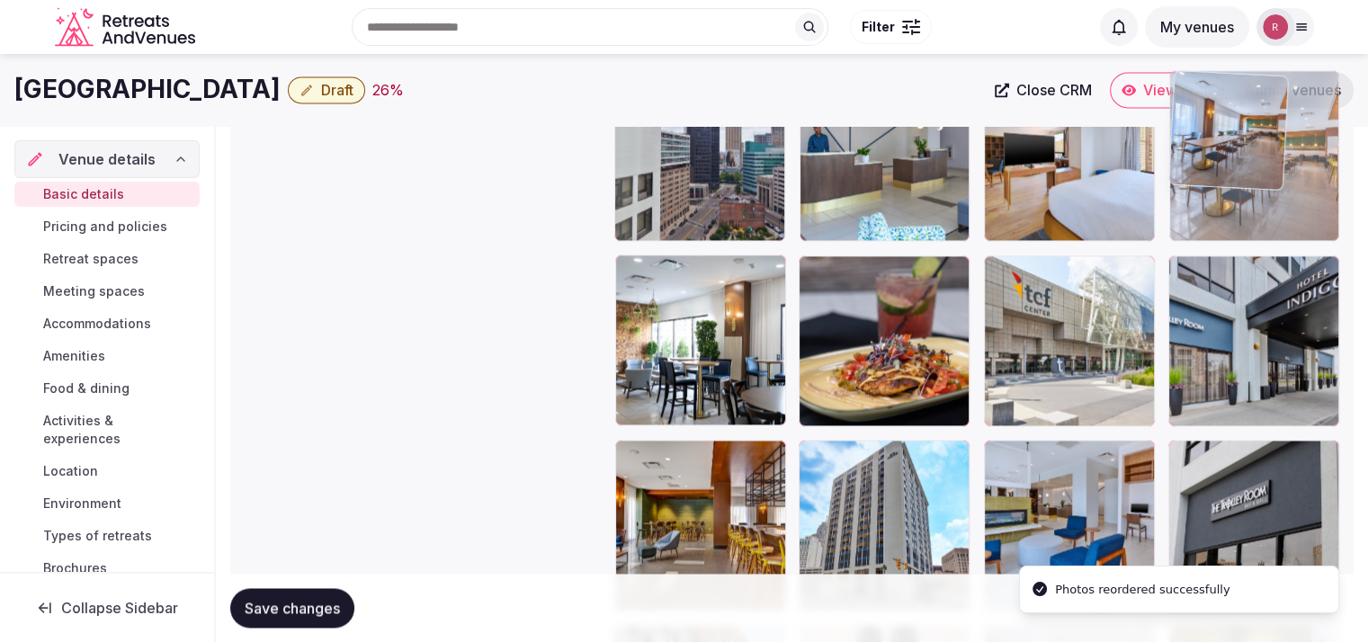
drag, startPoint x: 1292, startPoint y: 506, endPoint x: 1299, endPoint y: 232, distance: 274.5
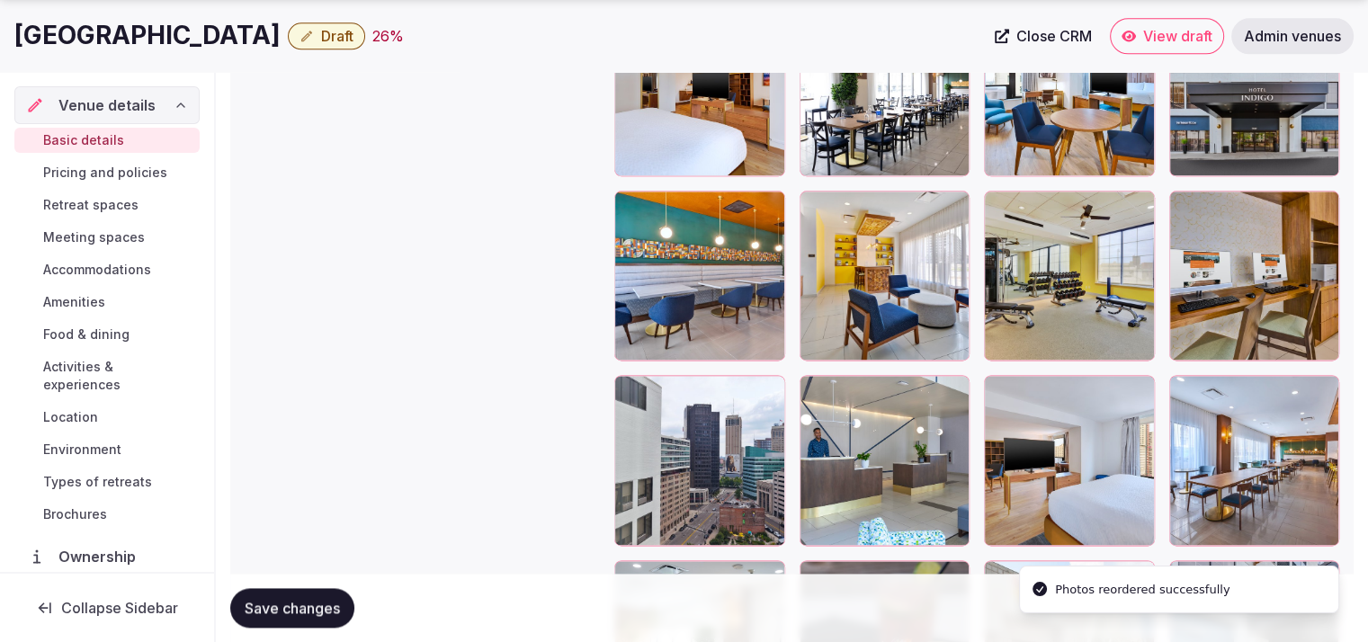
scroll to position [2288, 0]
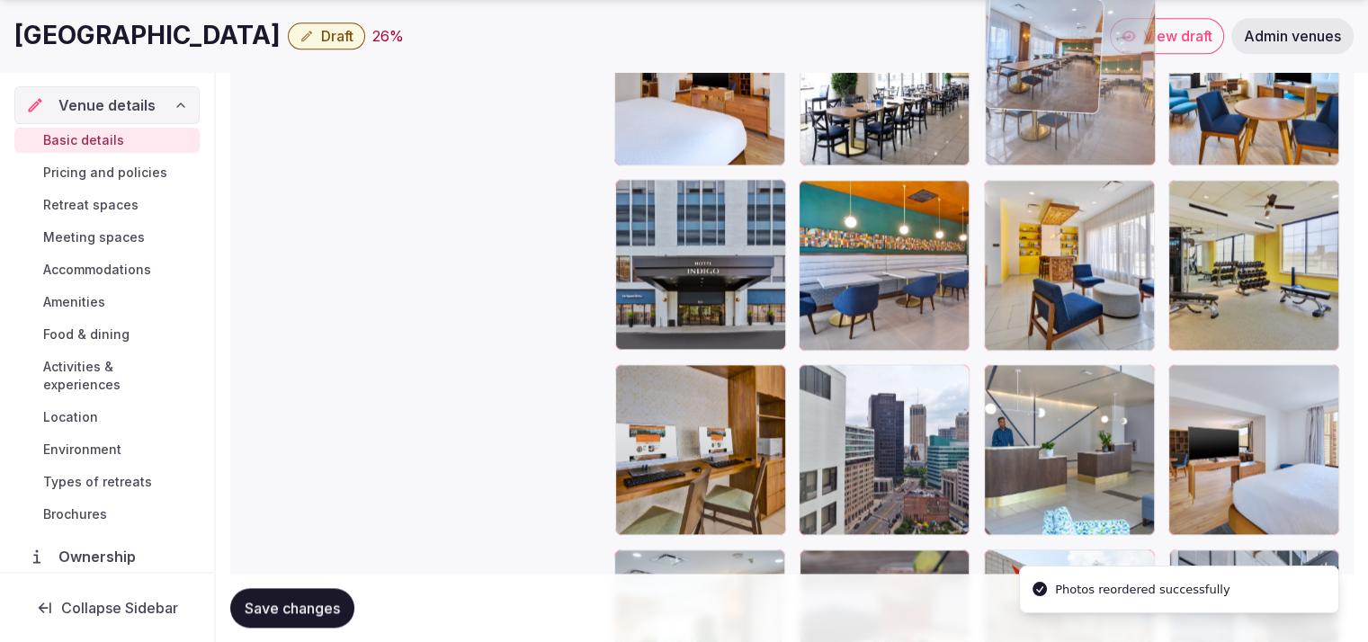
drag, startPoint x: 1291, startPoint y: 456, endPoint x: 1181, endPoint y: 171, distance: 305.5
click at [1181, 171] on body "**********" at bounding box center [684, 114] width 1368 height 4805
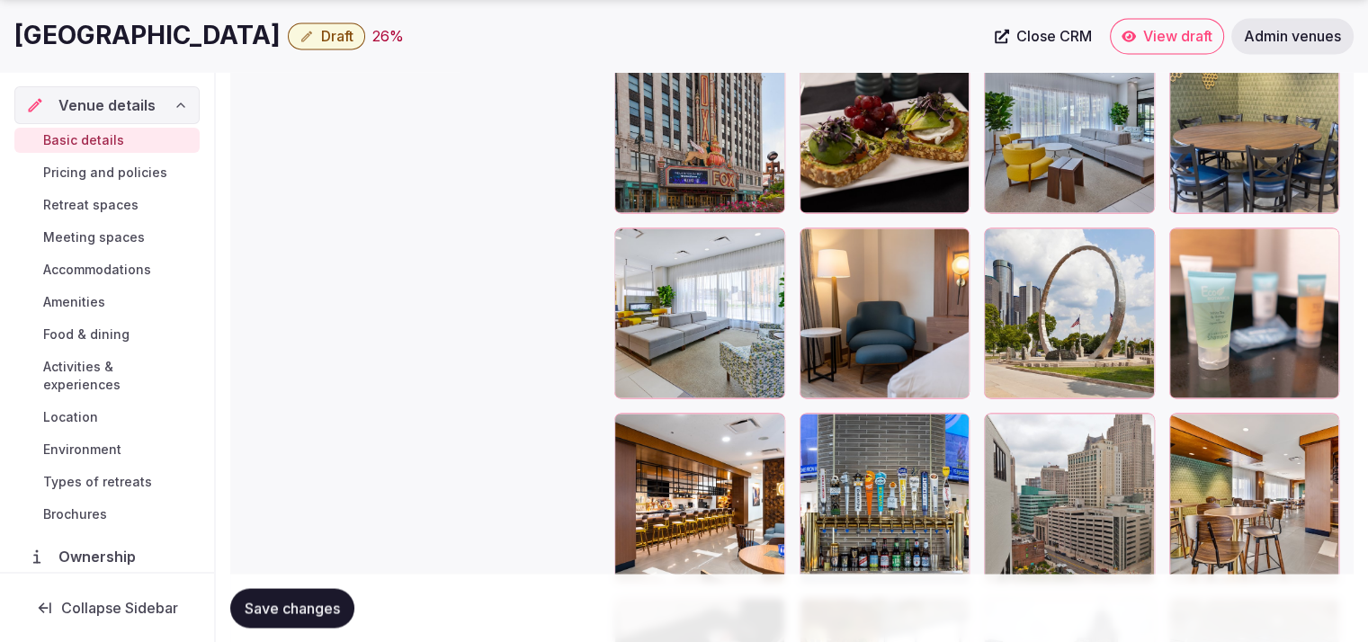
scroll to position [3204, 0]
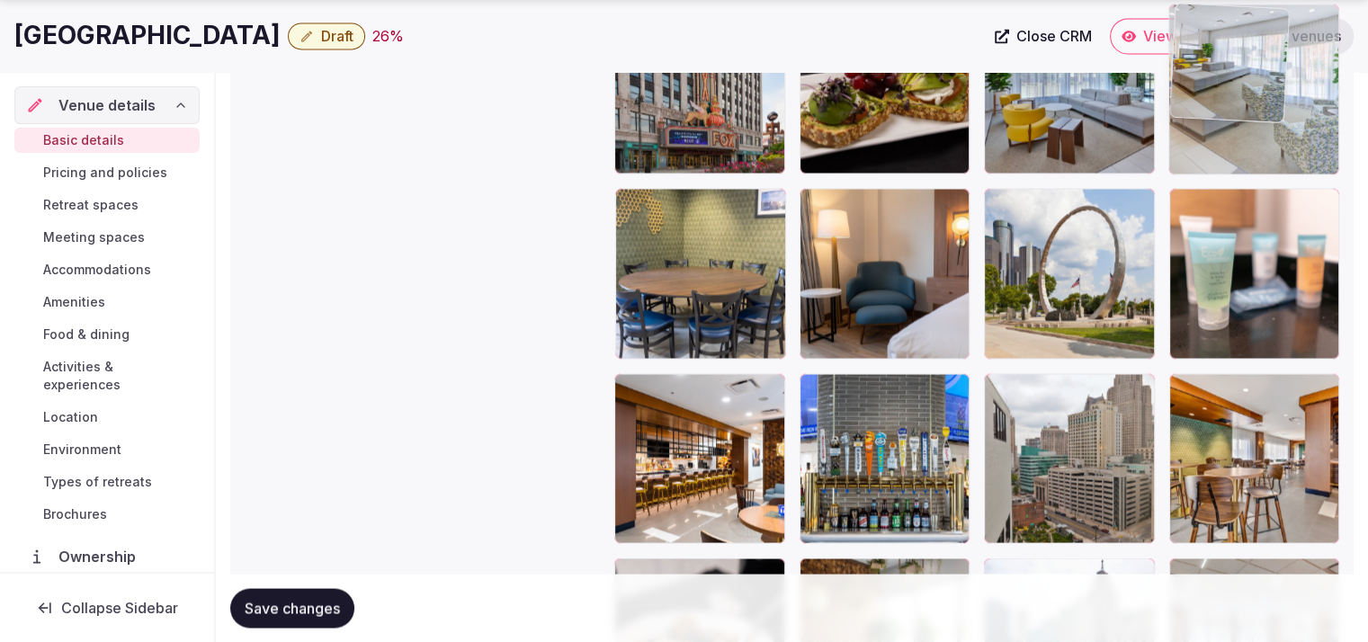
drag, startPoint x: 732, startPoint y: 318, endPoint x: 1351, endPoint y: 246, distance: 623.1
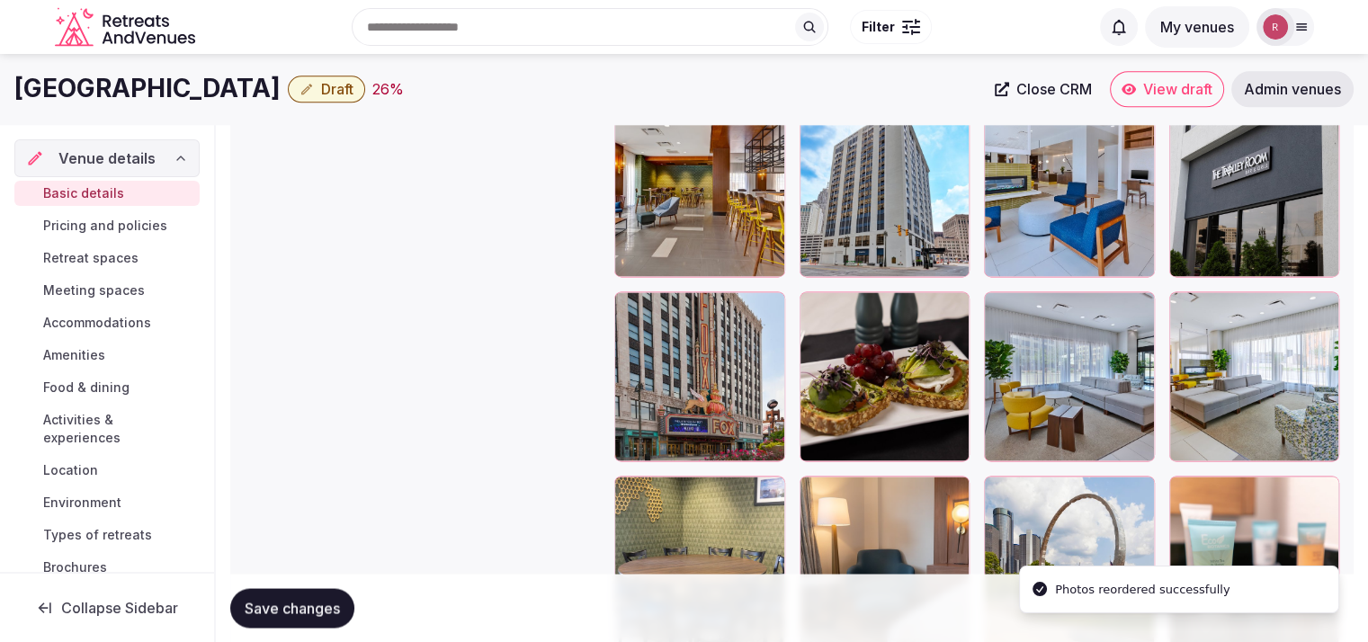
scroll to position [2791, 0]
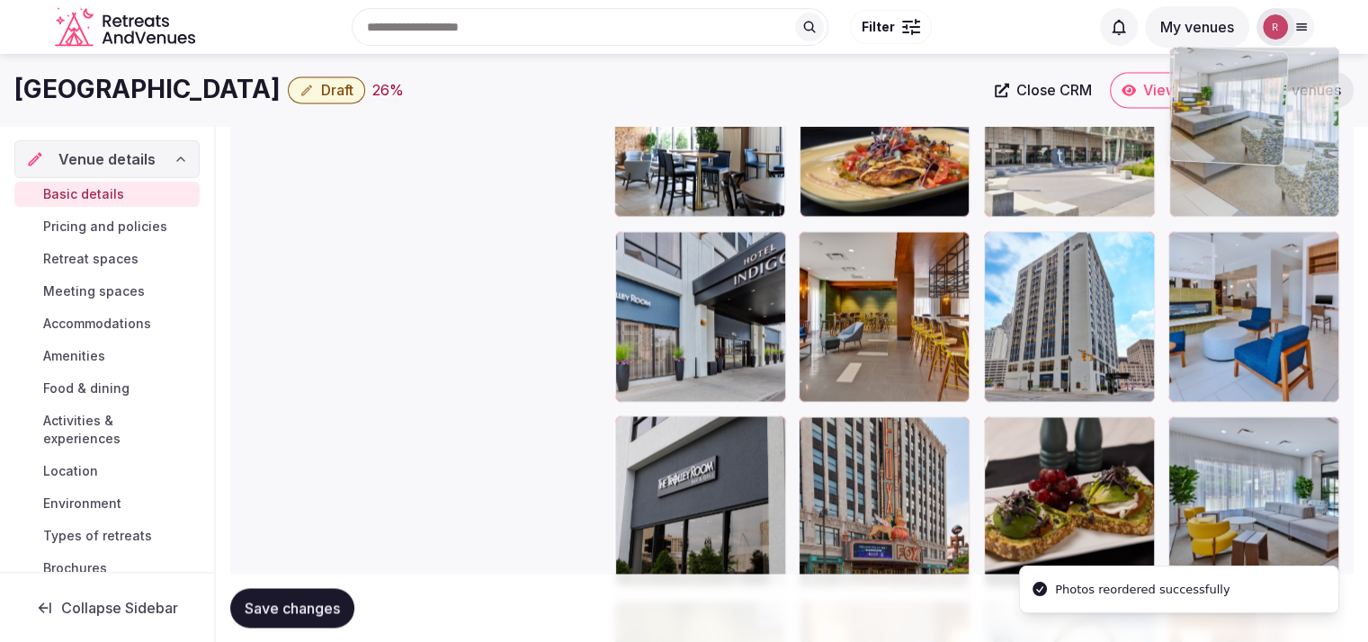
drag, startPoint x: 1288, startPoint y: 453, endPoint x: 1313, endPoint y: 178, distance: 276.4
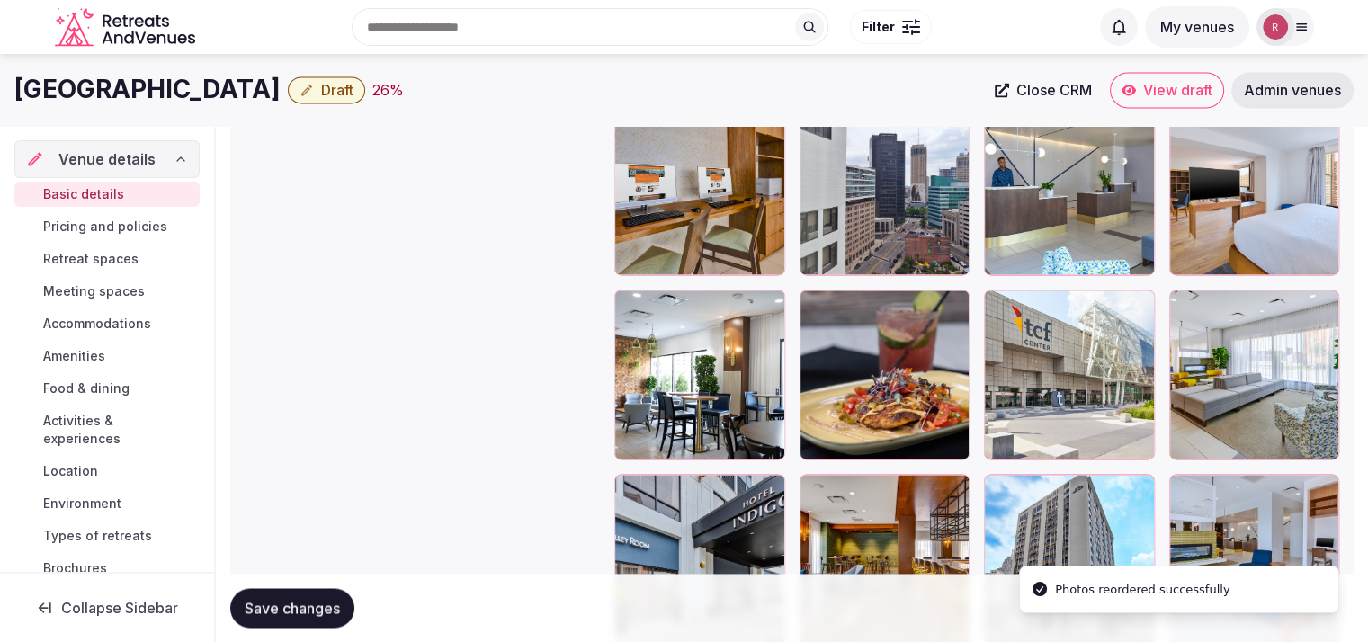
scroll to position [2480, 0]
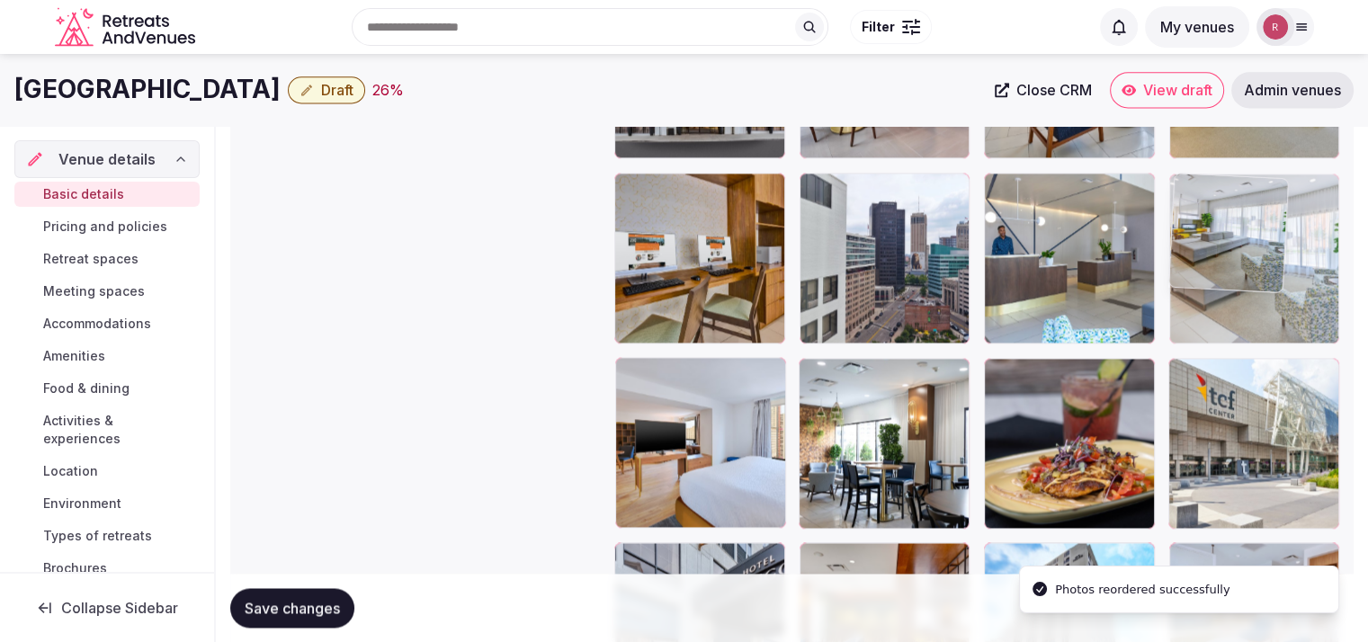
drag, startPoint x: 1302, startPoint y: 254, endPoint x: 1298, endPoint y: 167, distance: 86.4
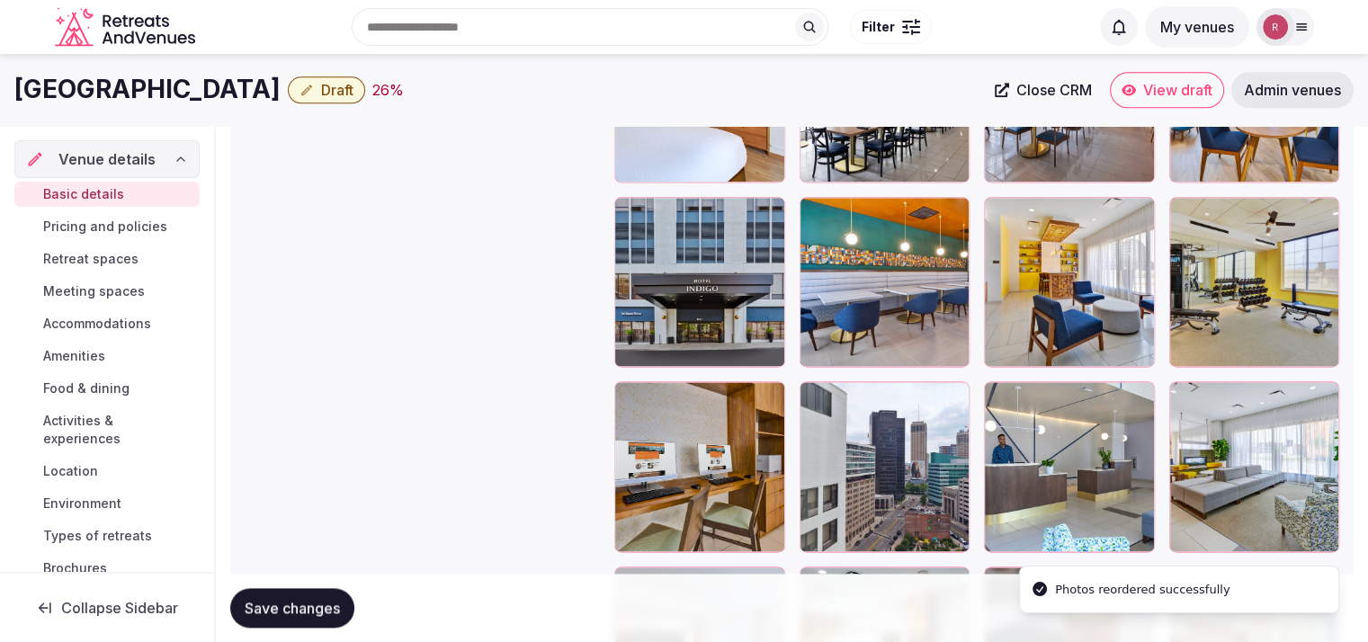
scroll to position [2260, 0]
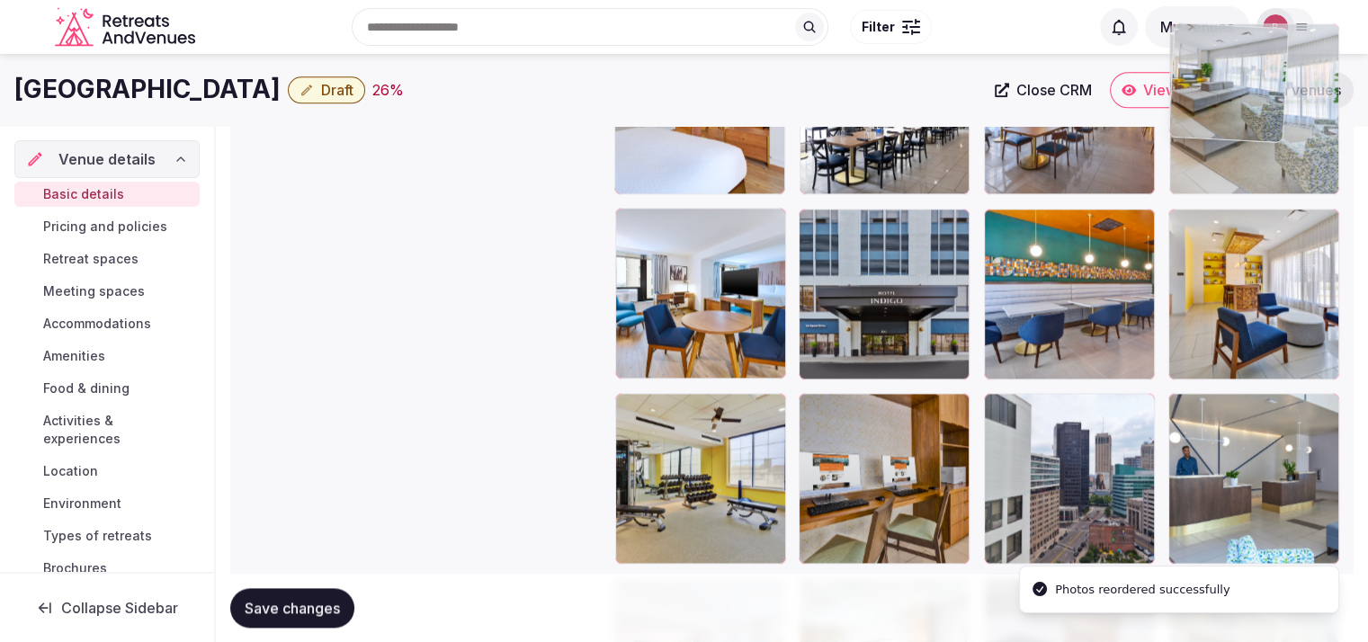
drag, startPoint x: 1293, startPoint y: 433, endPoint x: 1299, endPoint y: 172, distance: 260.9
click at [1299, 172] on body "**********" at bounding box center [684, 142] width 1368 height 4805
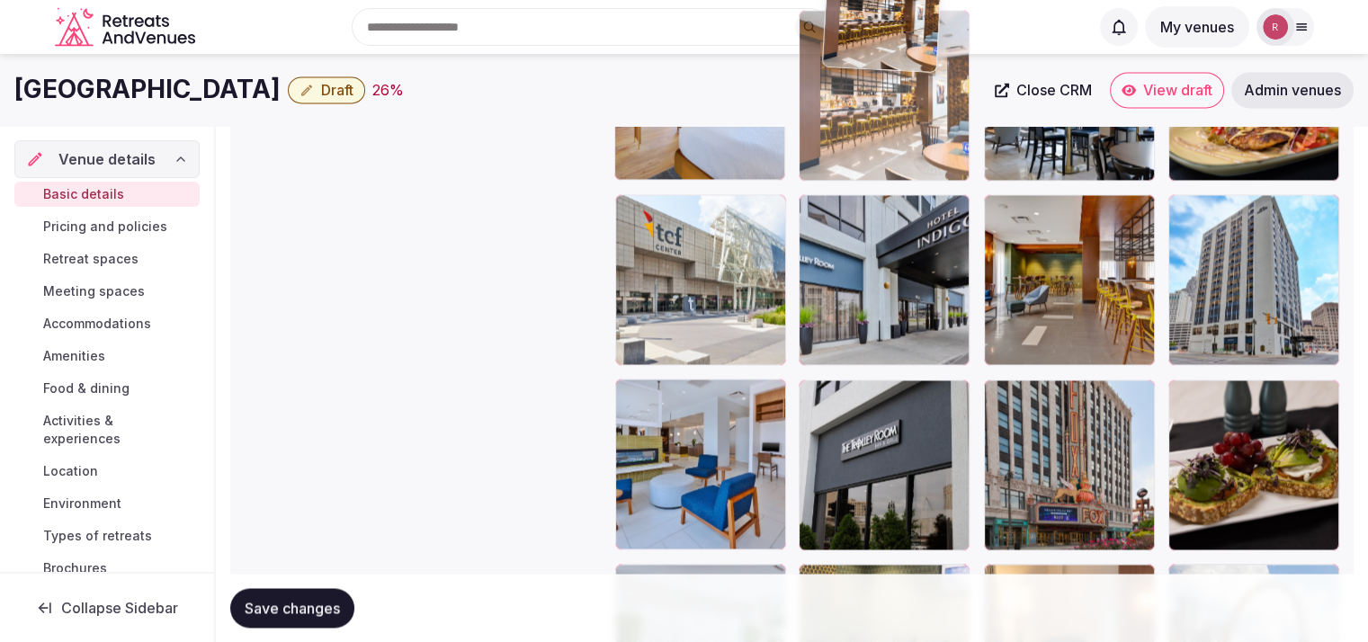
scroll to position [2811, 0]
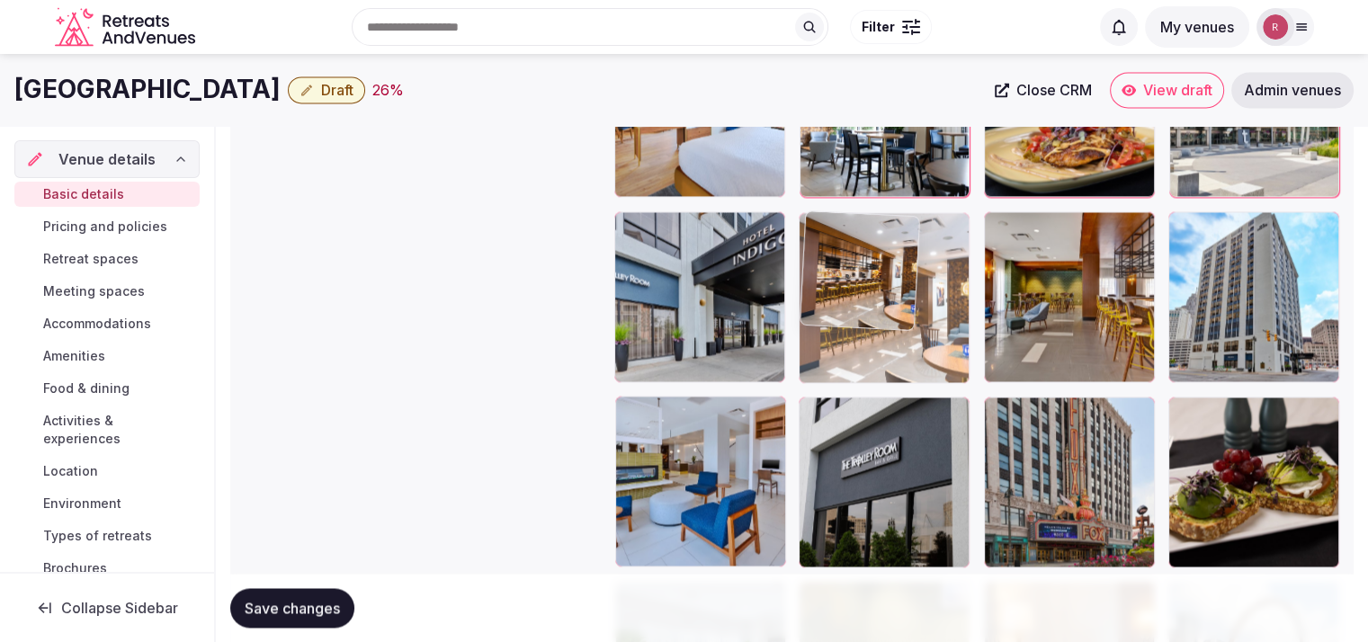
drag, startPoint x: 721, startPoint y: 448, endPoint x: 918, endPoint y: 341, distance: 224.2
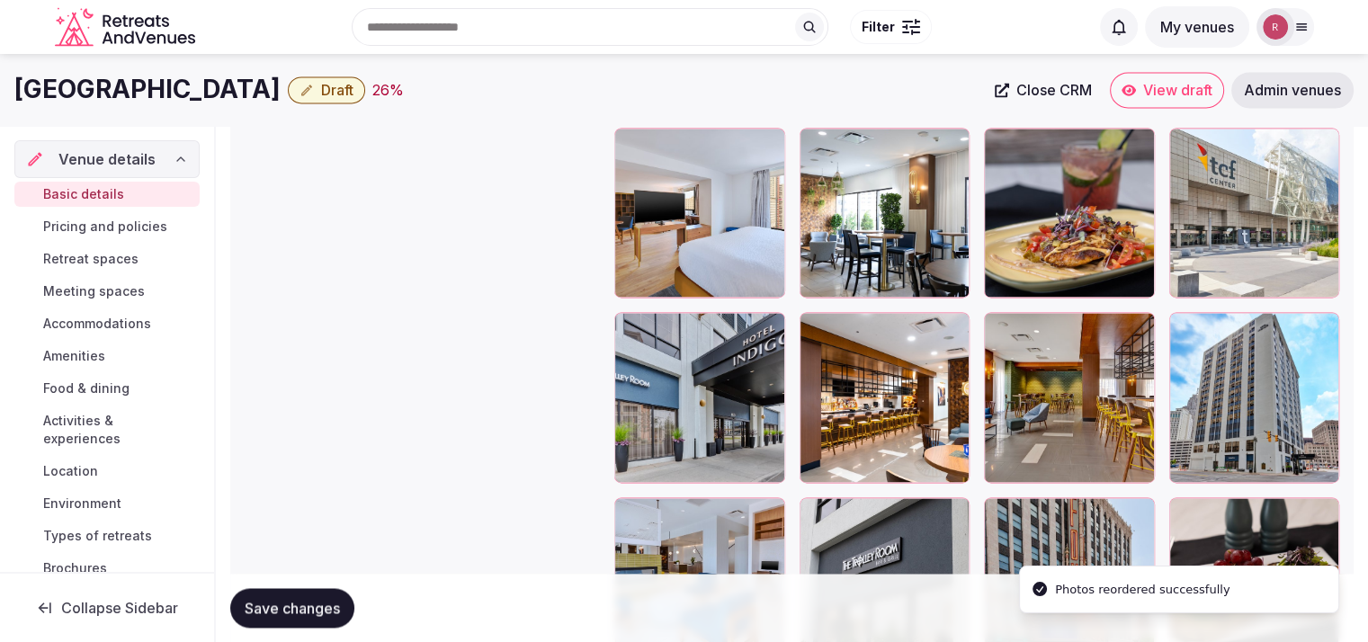
scroll to position [2671, 0]
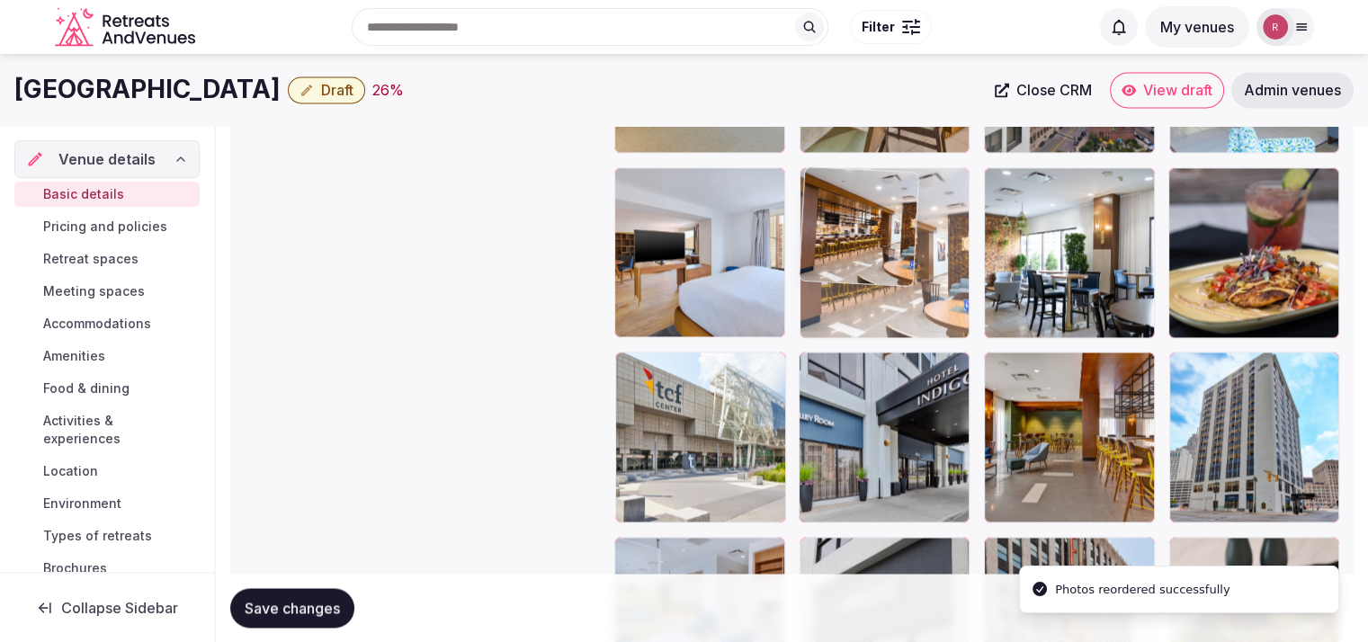
drag, startPoint x: 929, startPoint y: 426, endPoint x: 944, endPoint y: 291, distance: 135.7
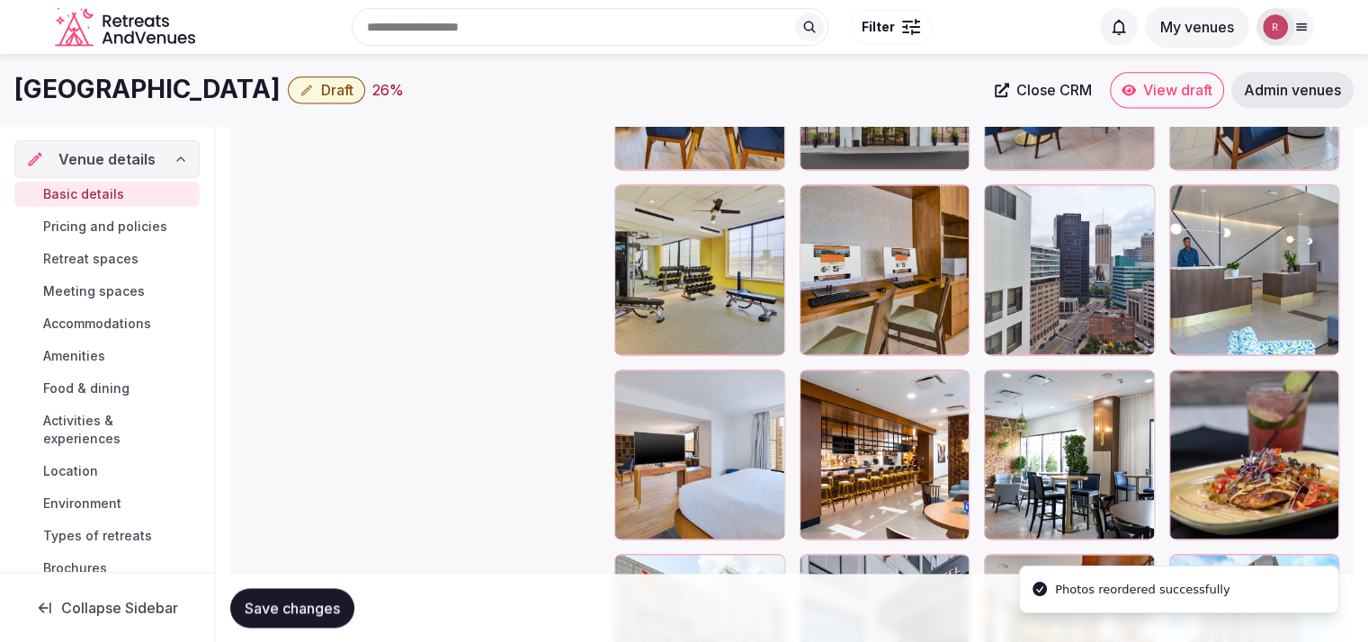
scroll to position [2405, 0]
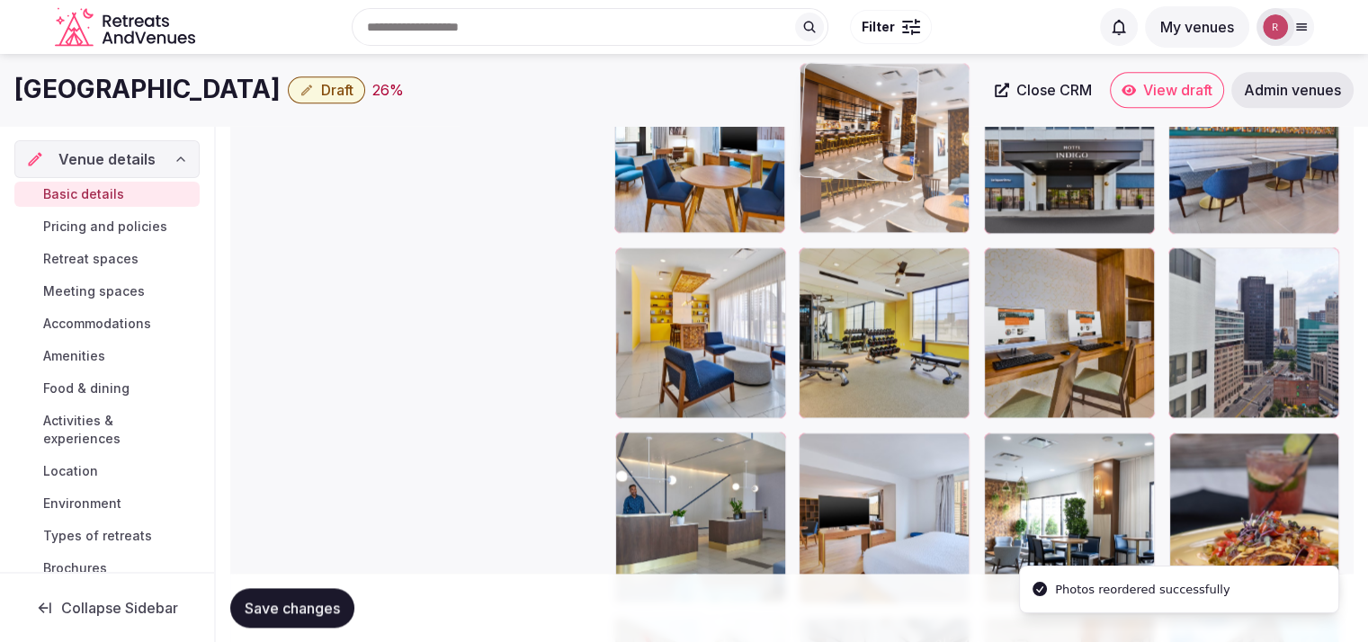
drag, startPoint x: 885, startPoint y: 535, endPoint x: 932, endPoint y: 204, distance: 334.3
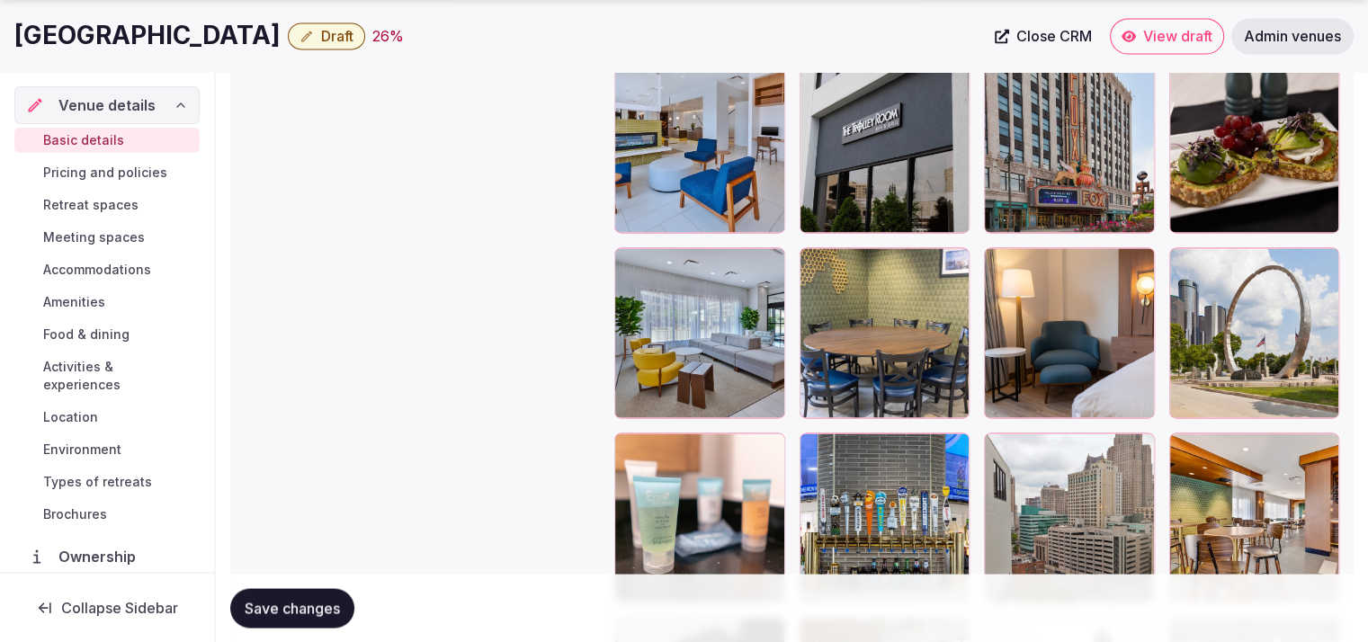
scroll to position [3174, 0]
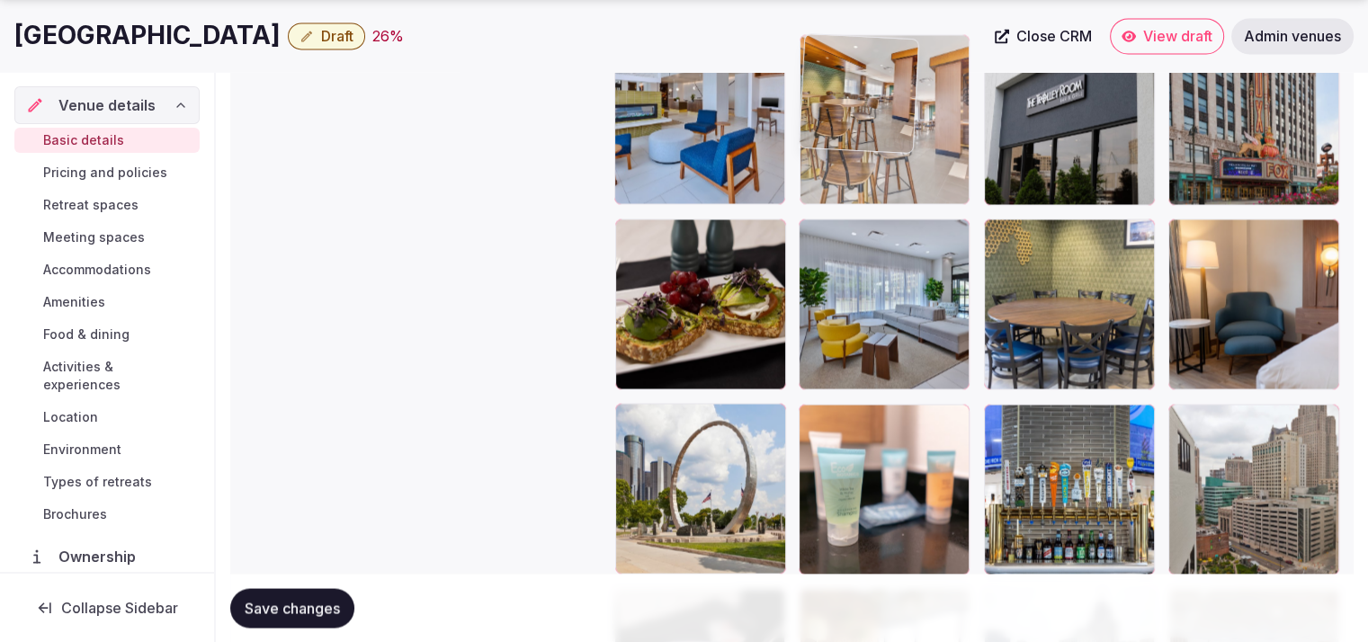
drag, startPoint x: 1291, startPoint y: 461, endPoint x: 1015, endPoint y: 172, distance: 399.6
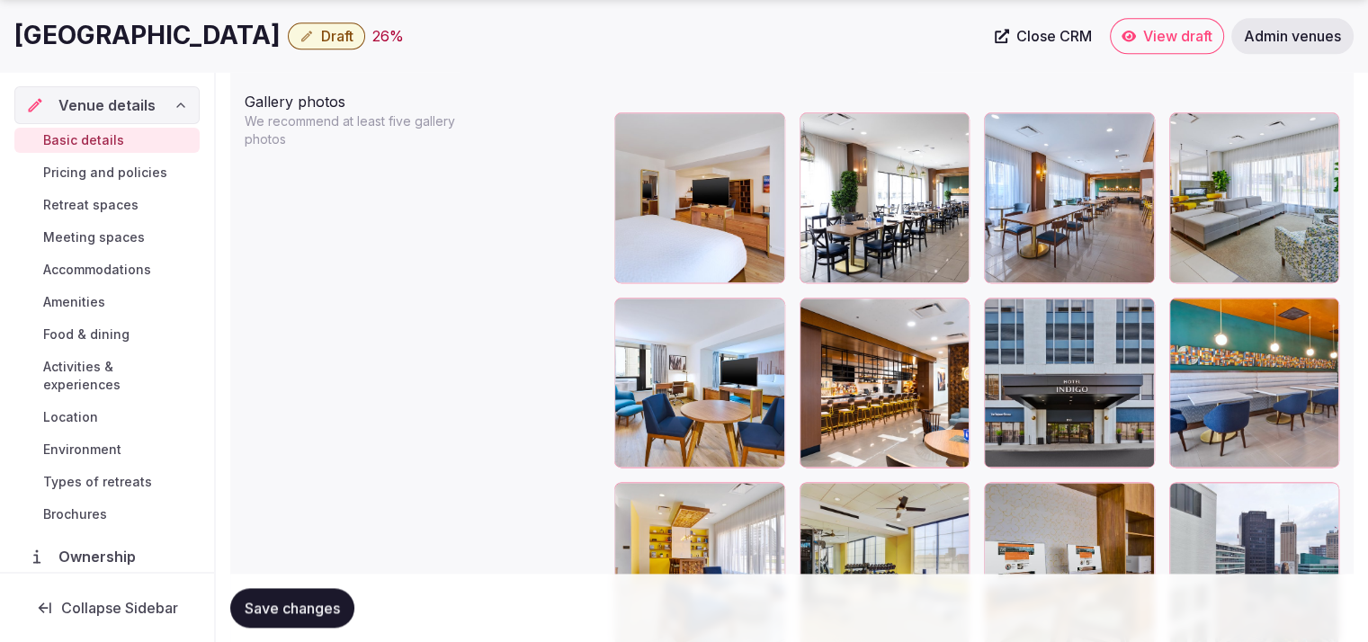
scroll to position [2199, 0]
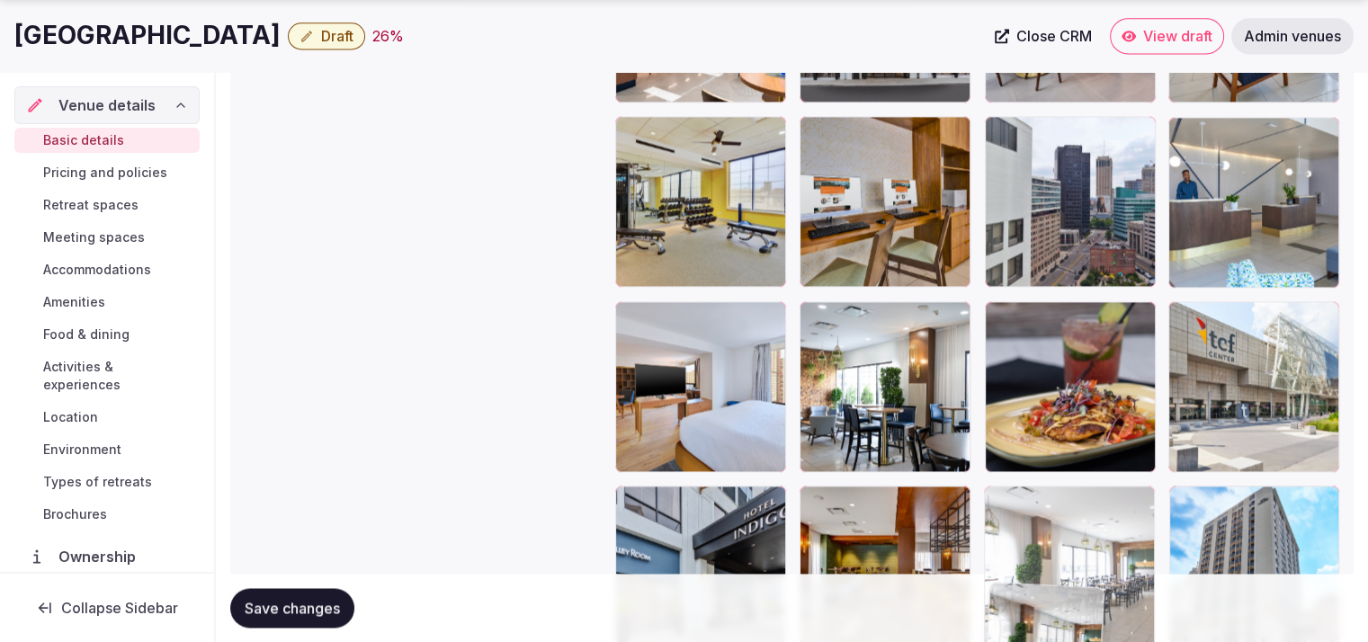
drag, startPoint x: 1106, startPoint y: 500, endPoint x: 1177, endPoint y: 560, distance: 93.2
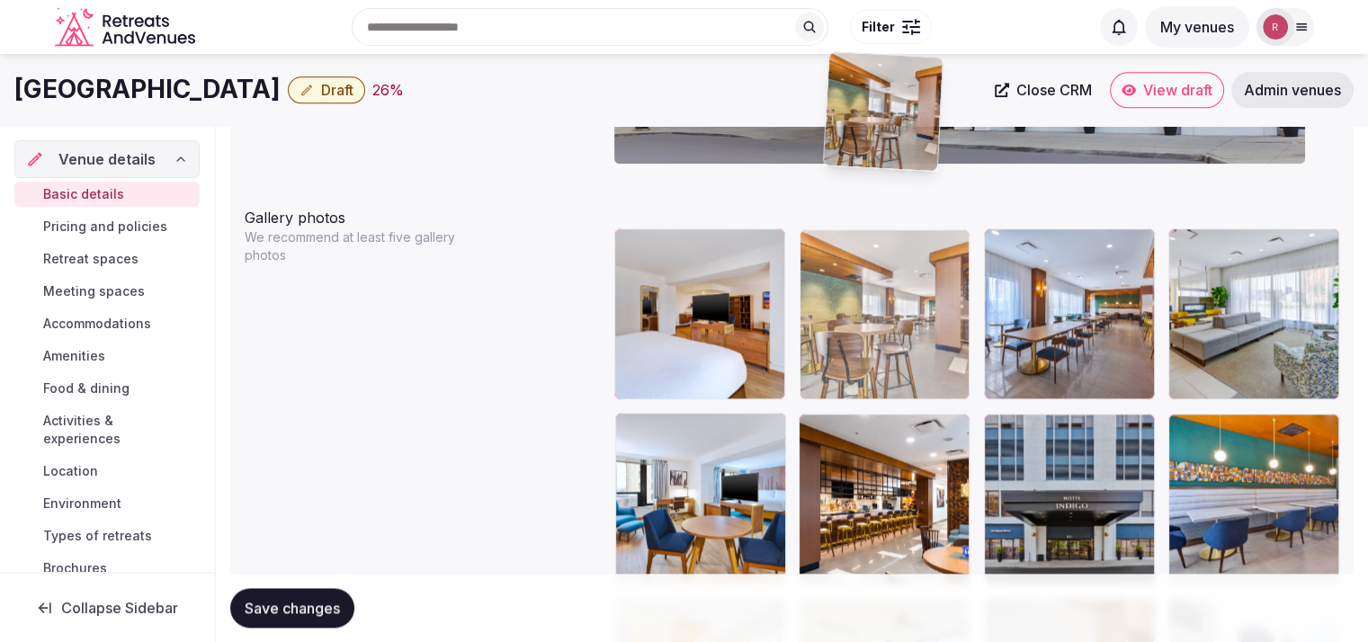
scroll to position [2000, 0]
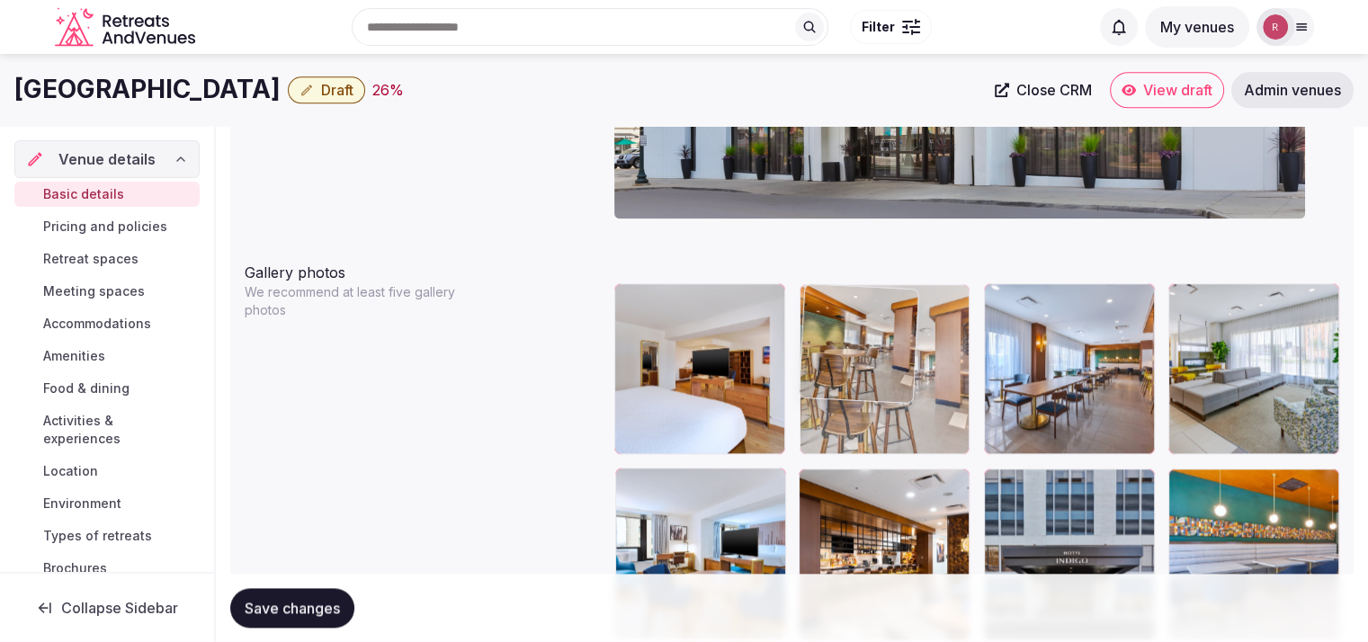
drag, startPoint x: 943, startPoint y: 190, endPoint x: 943, endPoint y: 371, distance: 180.8
click at [943, 371] on body "**********" at bounding box center [684, 402] width 1368 height 4805
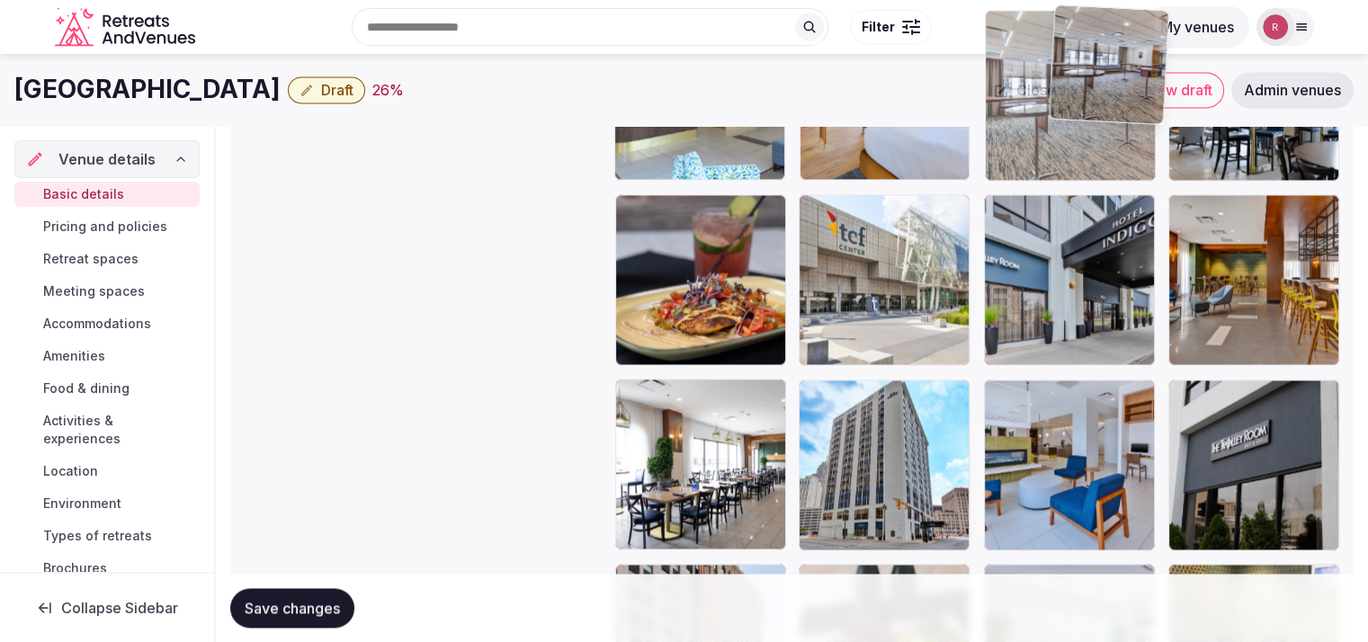
scroll to position [2810, 0]
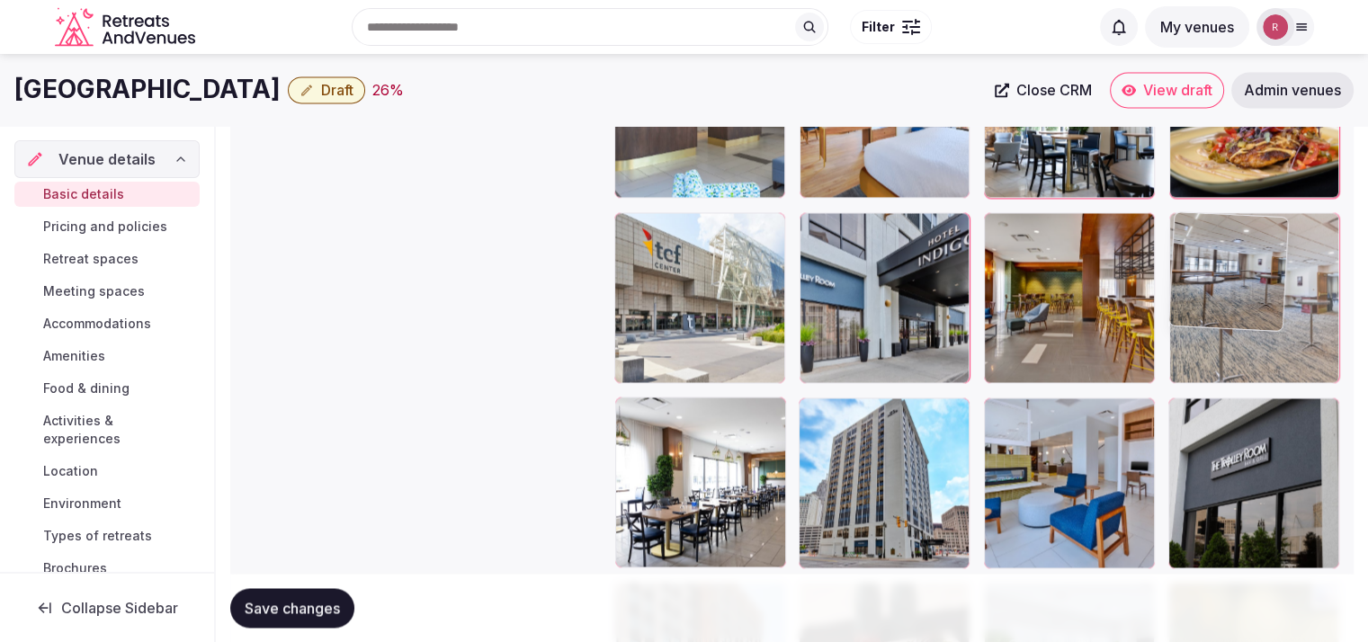
drag, startPoint x: 1282, startPoint y: 473, endPoint x: 1331, endPoint y: 398, distance: 89.6
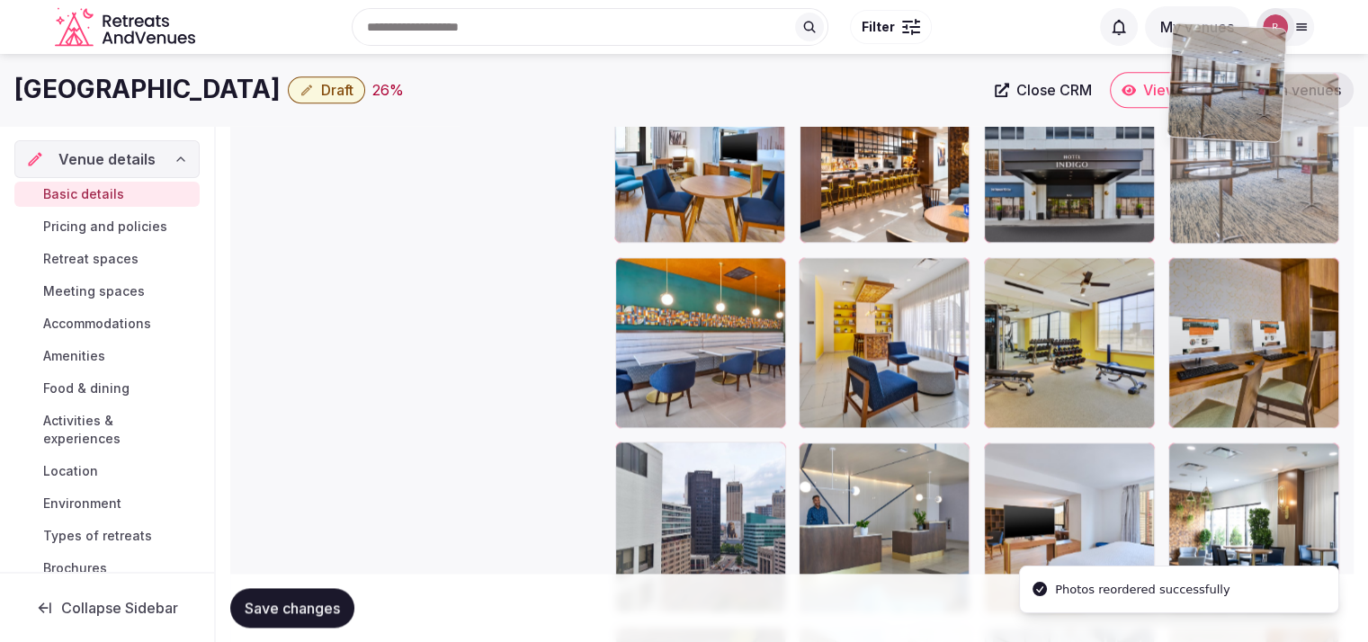
scroll to position [2380, 0]
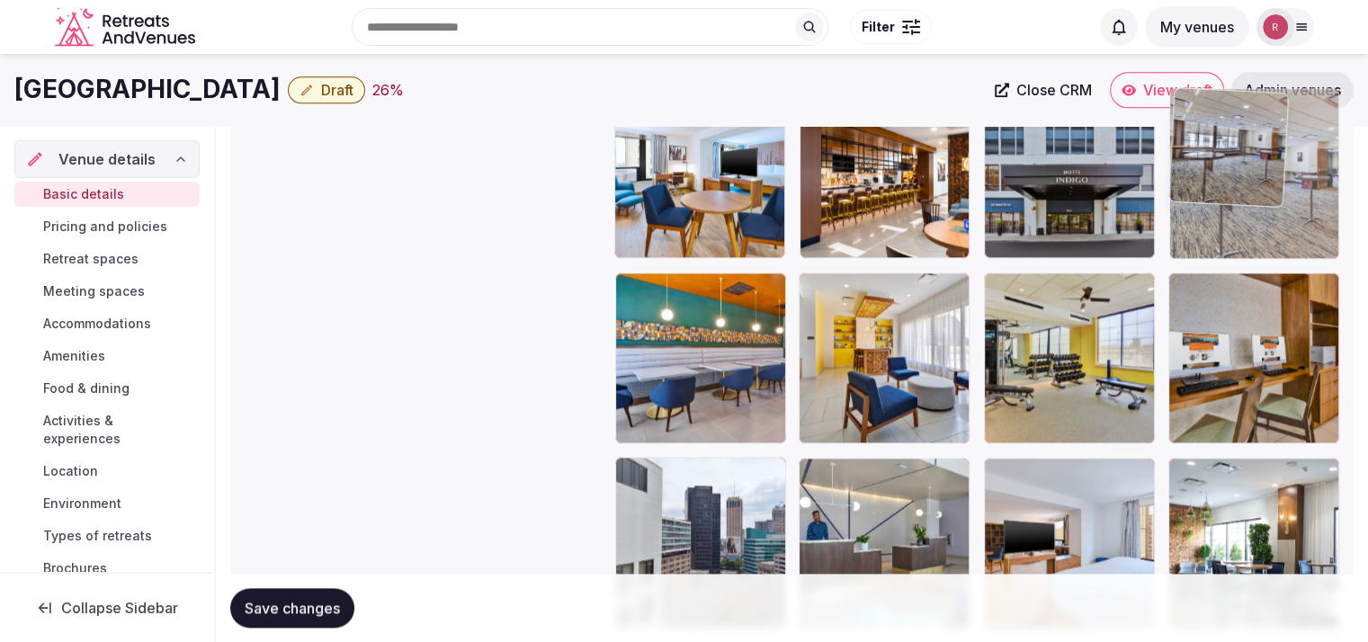
drag, startPoint x: 1268, startPoint y: 402, endPoint x: 1265, endPoint y: 193, distance: 209.6
click at [1265, 193] on body "**********" at bounding box center [684, 22] width 1368 height 4805
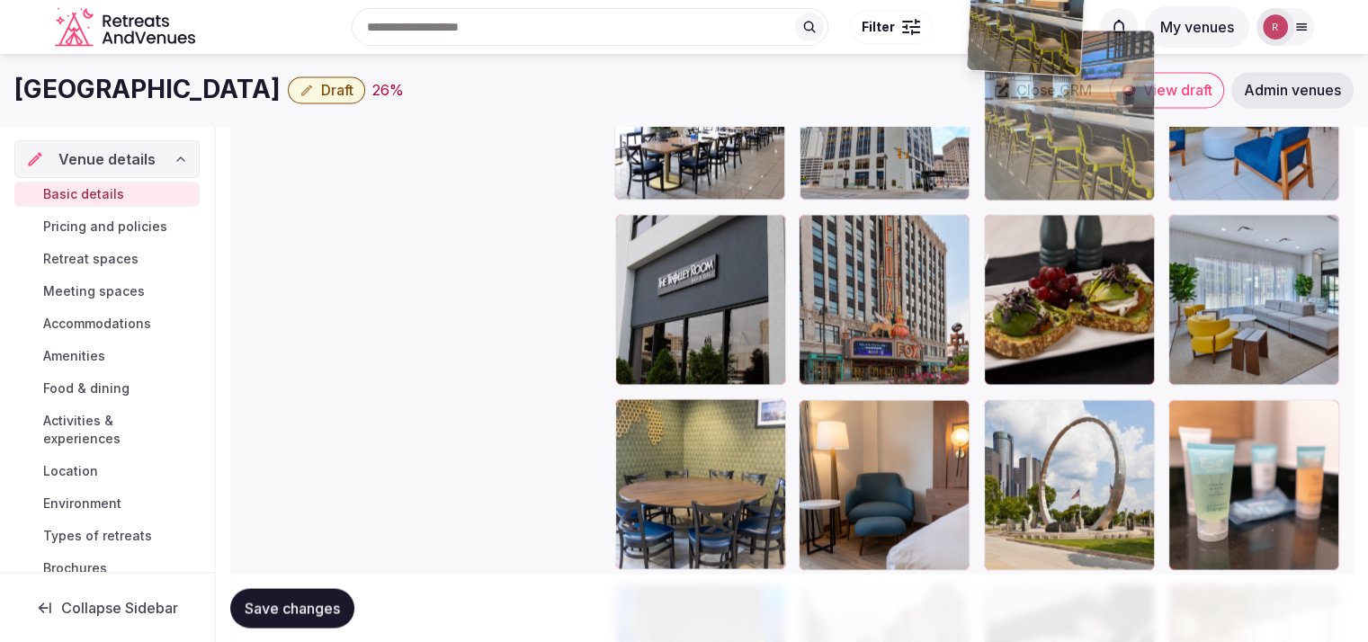
scroll to position [3177, 0]
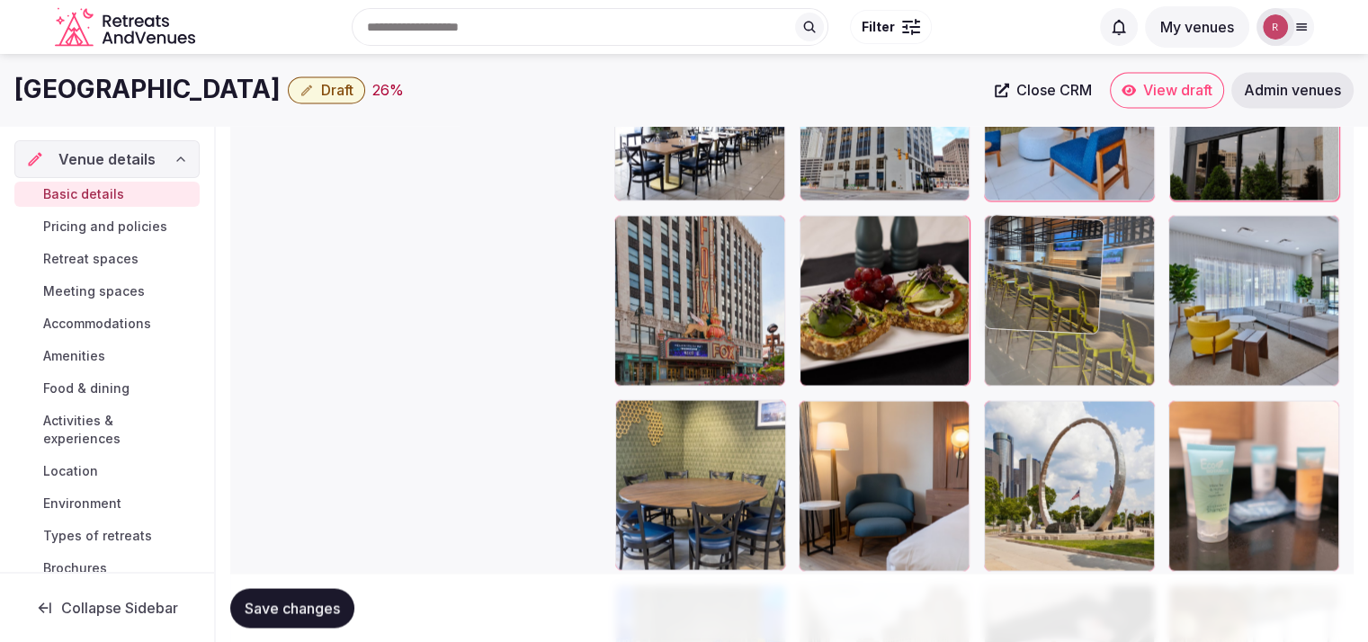
drag, startPoint x: 886, startPoint y: 472, endPoint x: 1037, endPoint y: 323, distance: 212.5
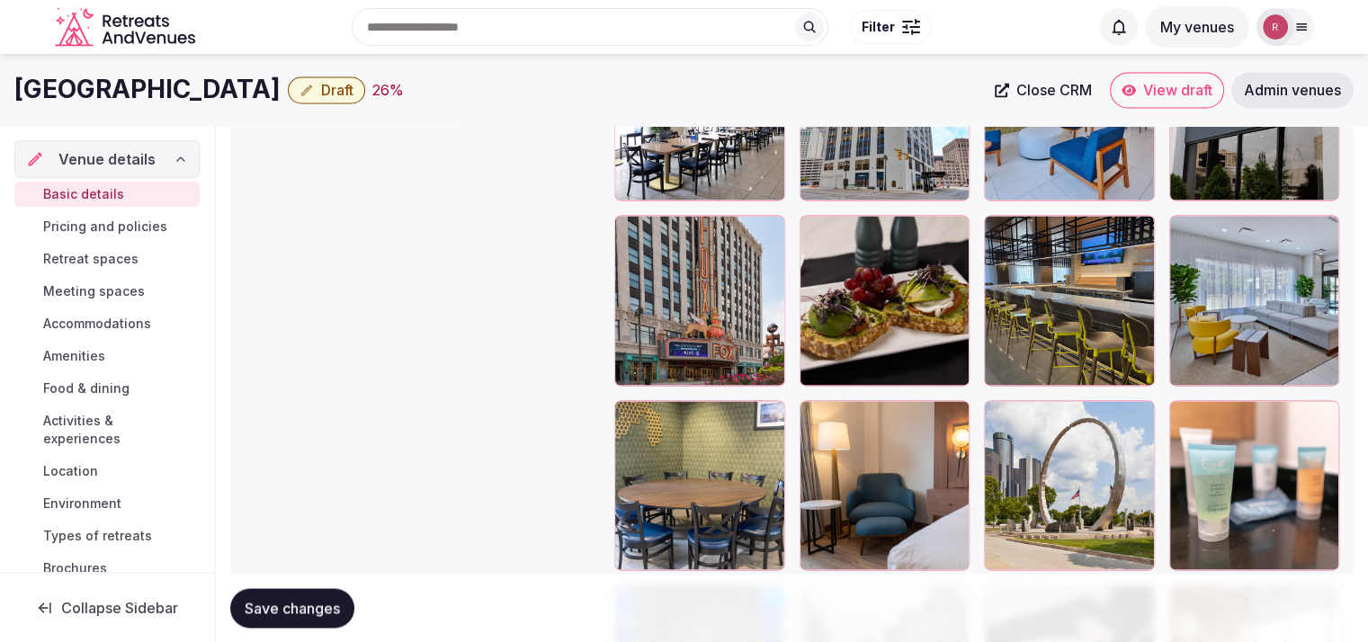
scroll to position [3003, 0]
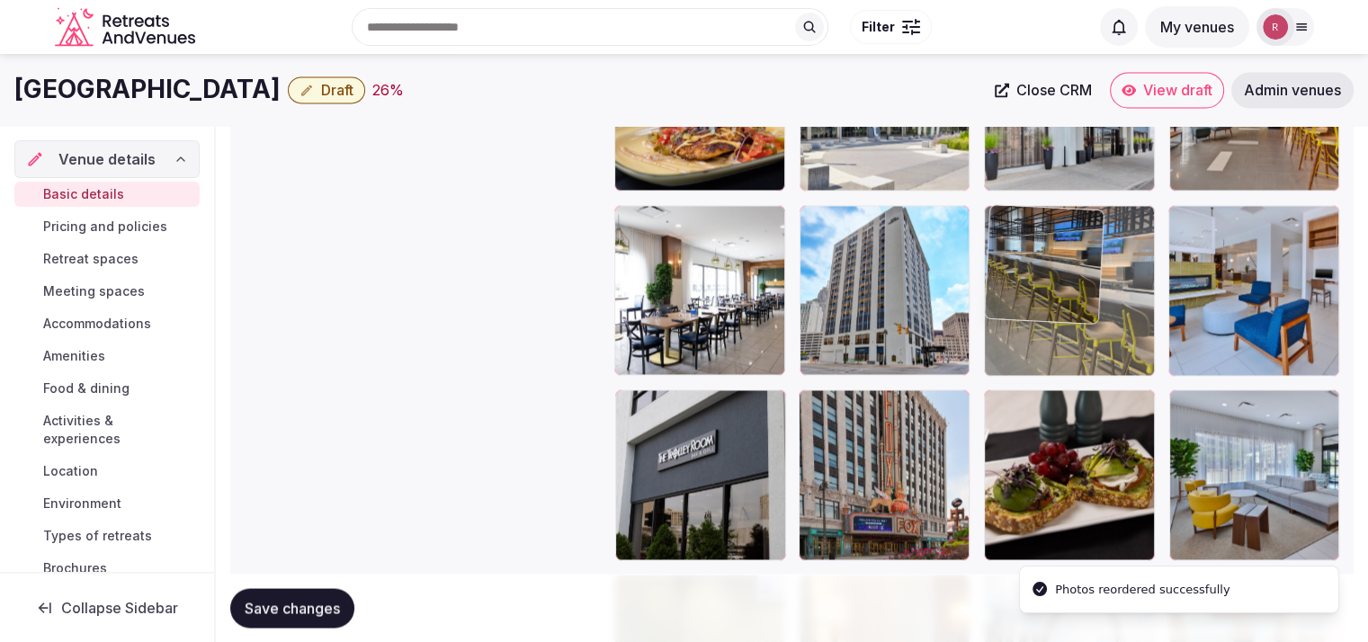
drag, startPoint x: 1085, startPoint y: 470, endPoint x: 1108, endPoint y: 309, distance: 162.7
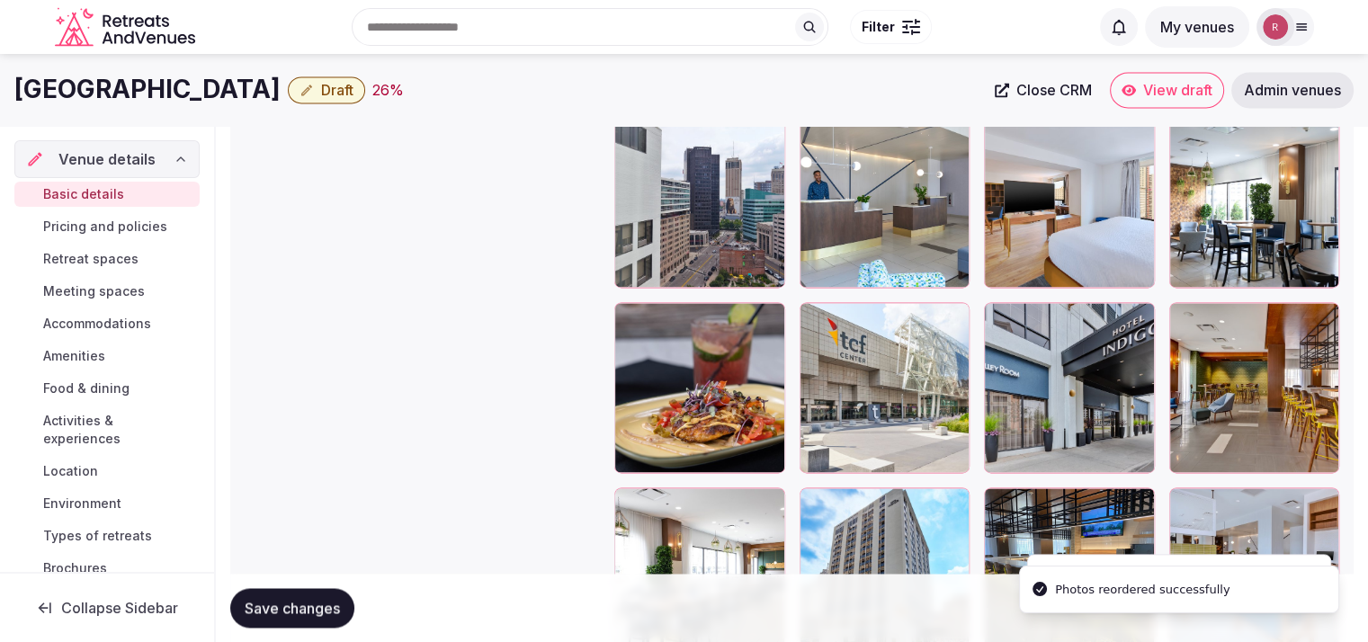
scroll to position [2811, 0]
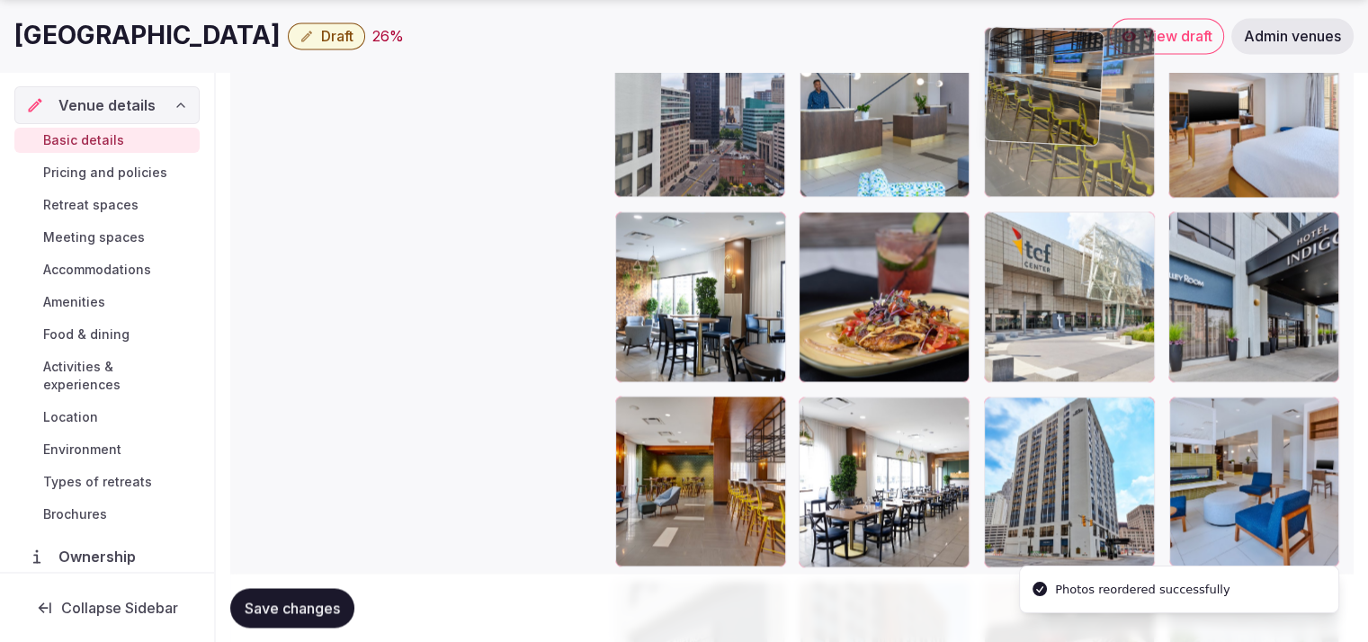
drag, startPoint x: 1045, startPoint y: 439, endPoint x: 1100, endPoint y: 143, distance: 301.0
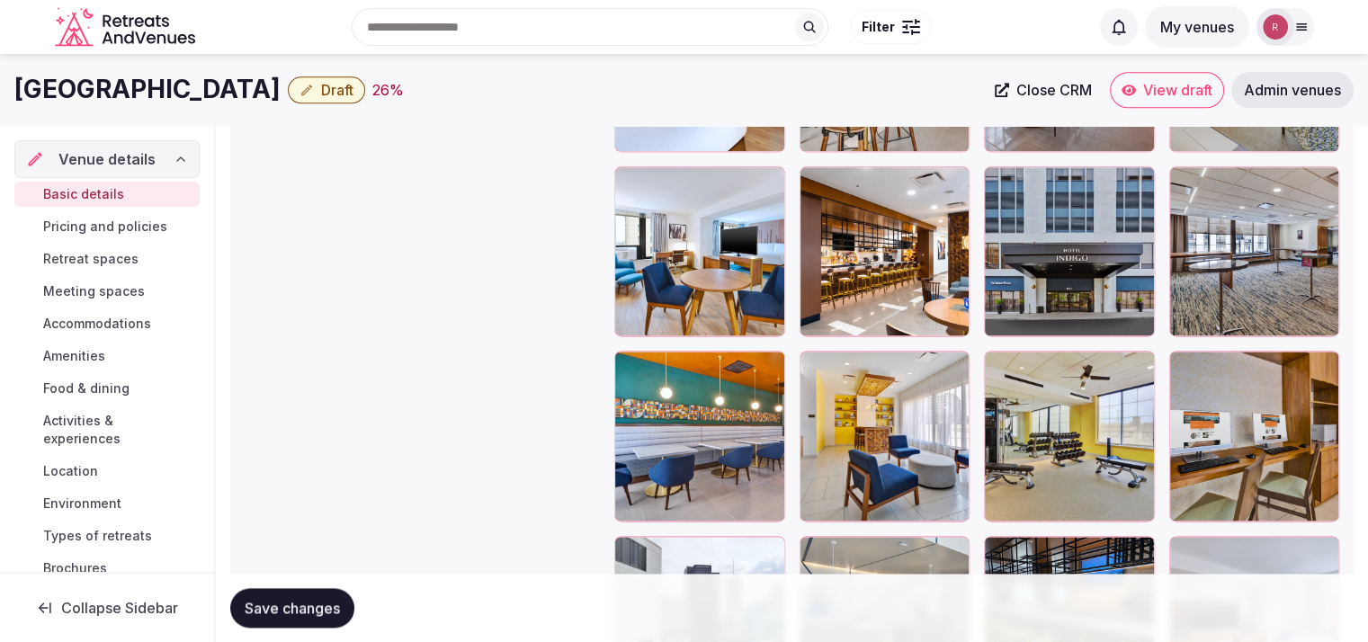
scroll to position [2410, 0]
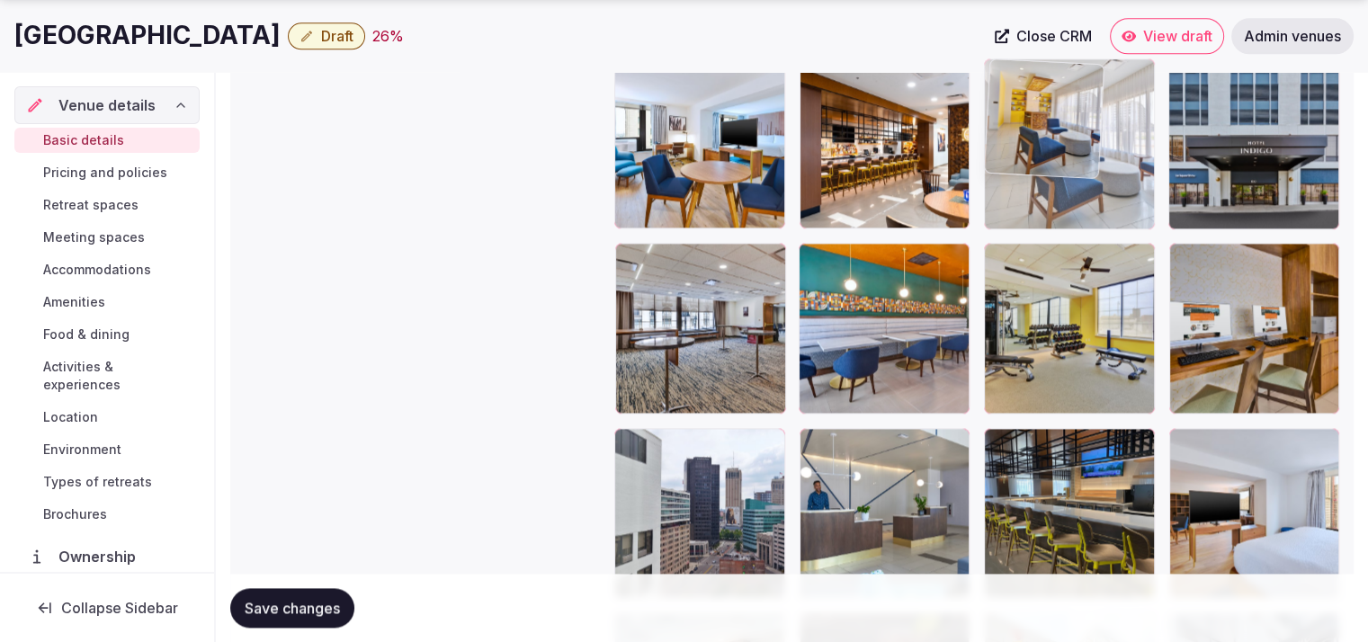
drag, startPoint x: 891, startPoint y: 312, endPoint x: 1068, endPoint y: 143, distance: 244.3
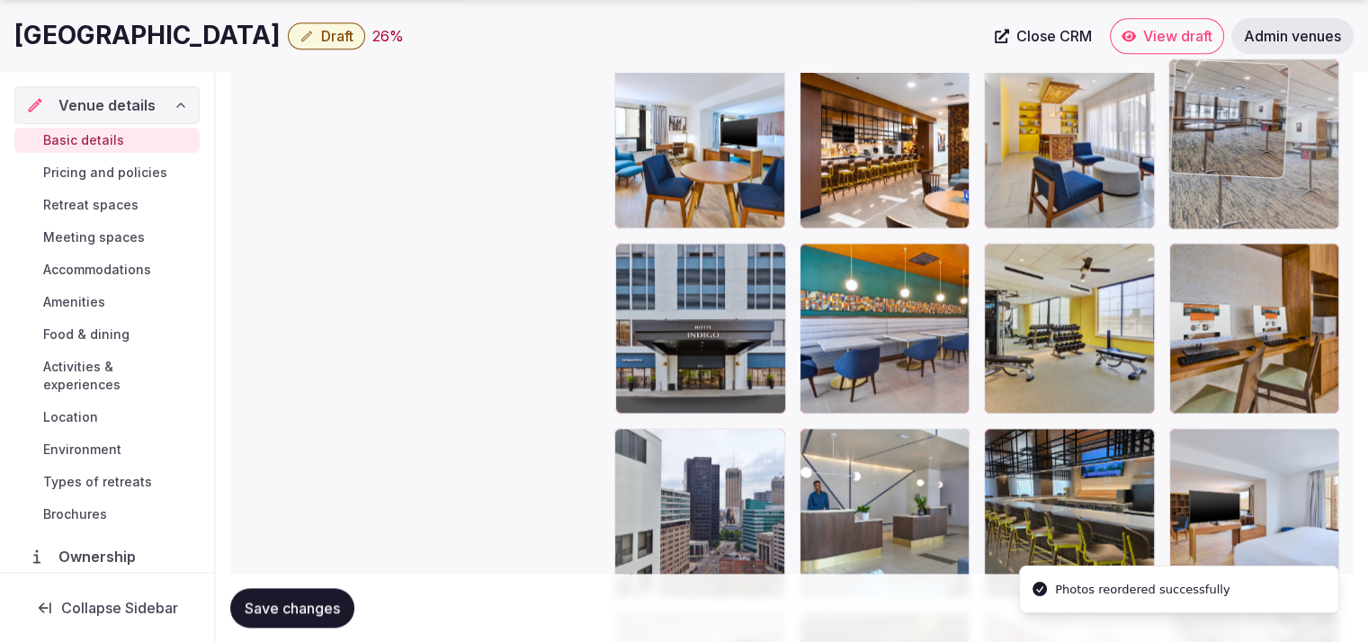
drag, startPoint x: 1045, startPoint y: 273, endPoint x: 1195, endPoint y: 199, distance: 166.9
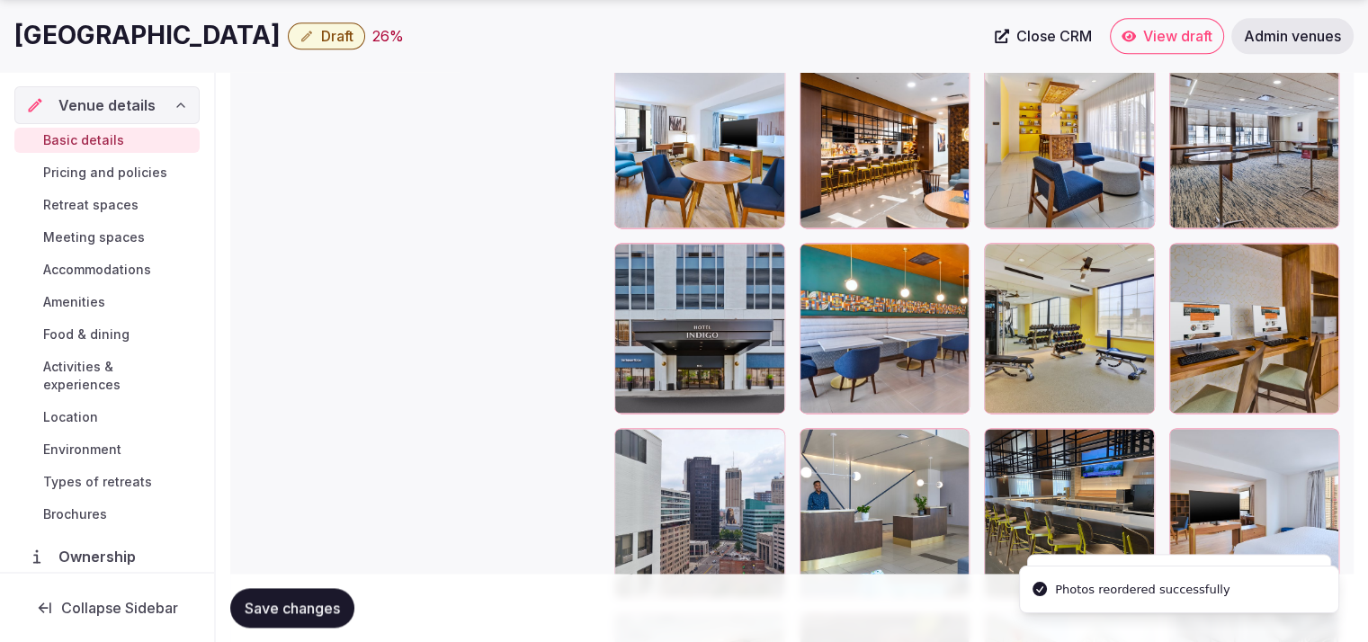
click at [304, 612] on span "Save changes" at bounding box center [292, 608] width 95 height 18
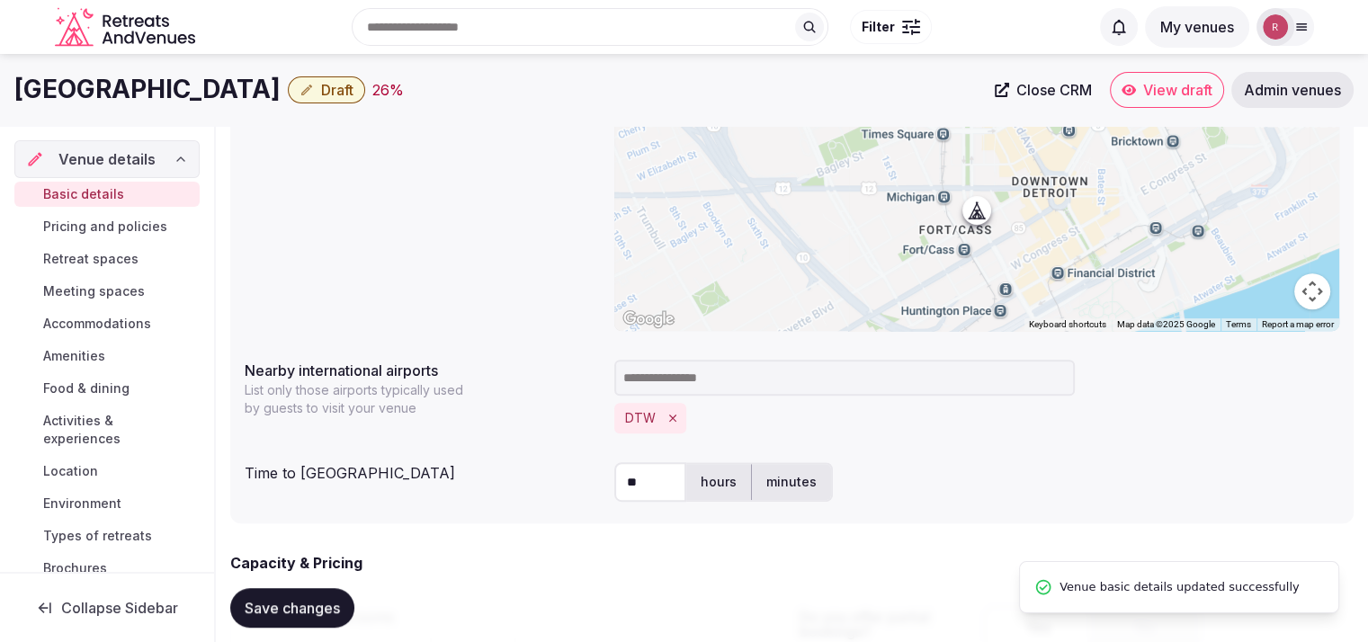
scroll to position [0, 0]
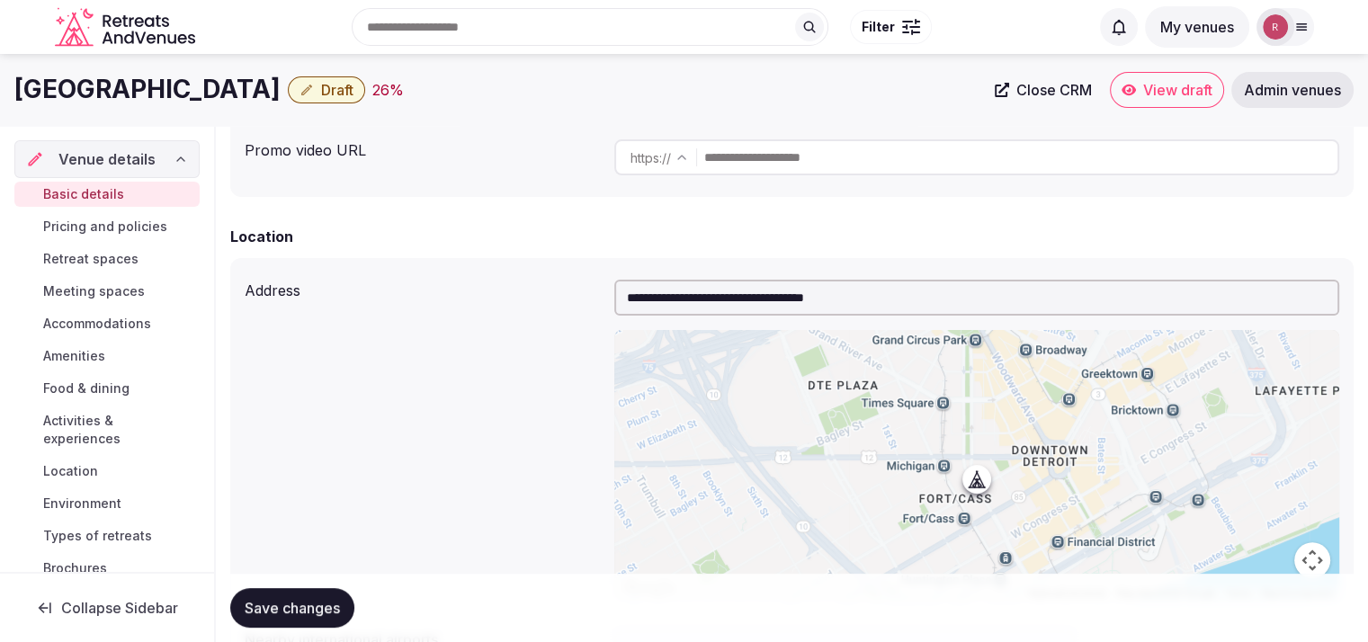
scroll to position [177, 0]
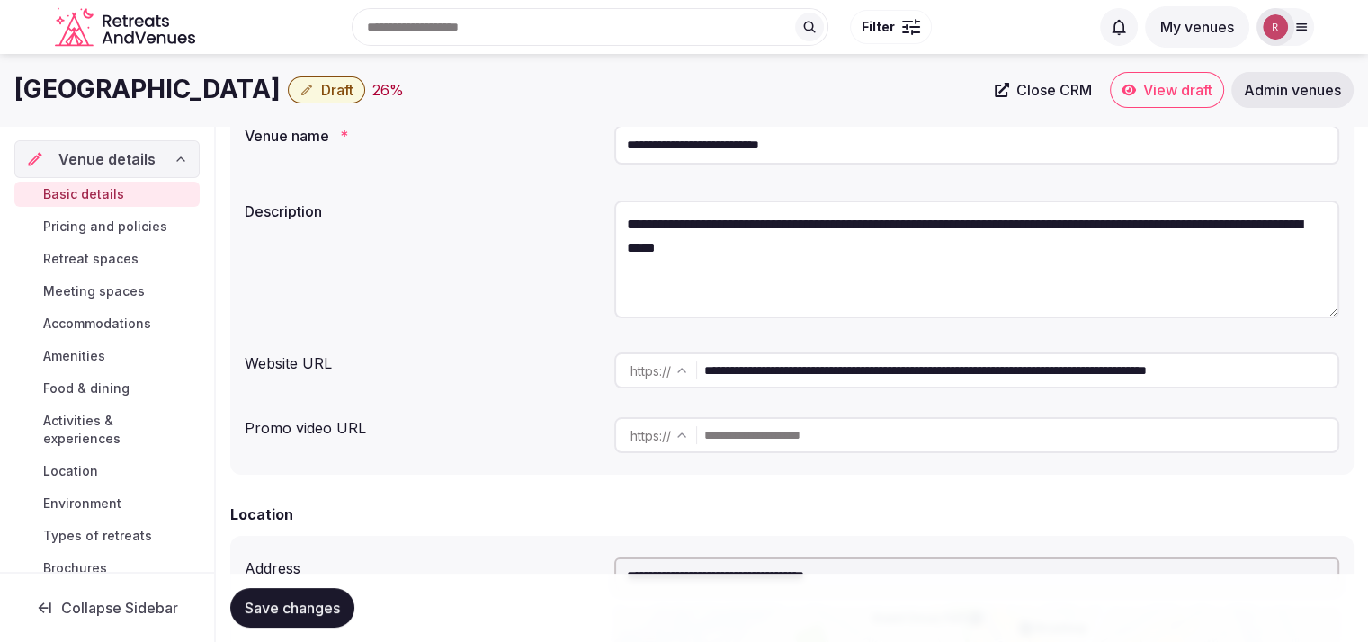
click at [1198, 139] on input "**********" at bounding box center [976, 145] width 725 height 40
click at [354, 89] on span "Draft" at bounding box center [337, 90] width 32 height 18
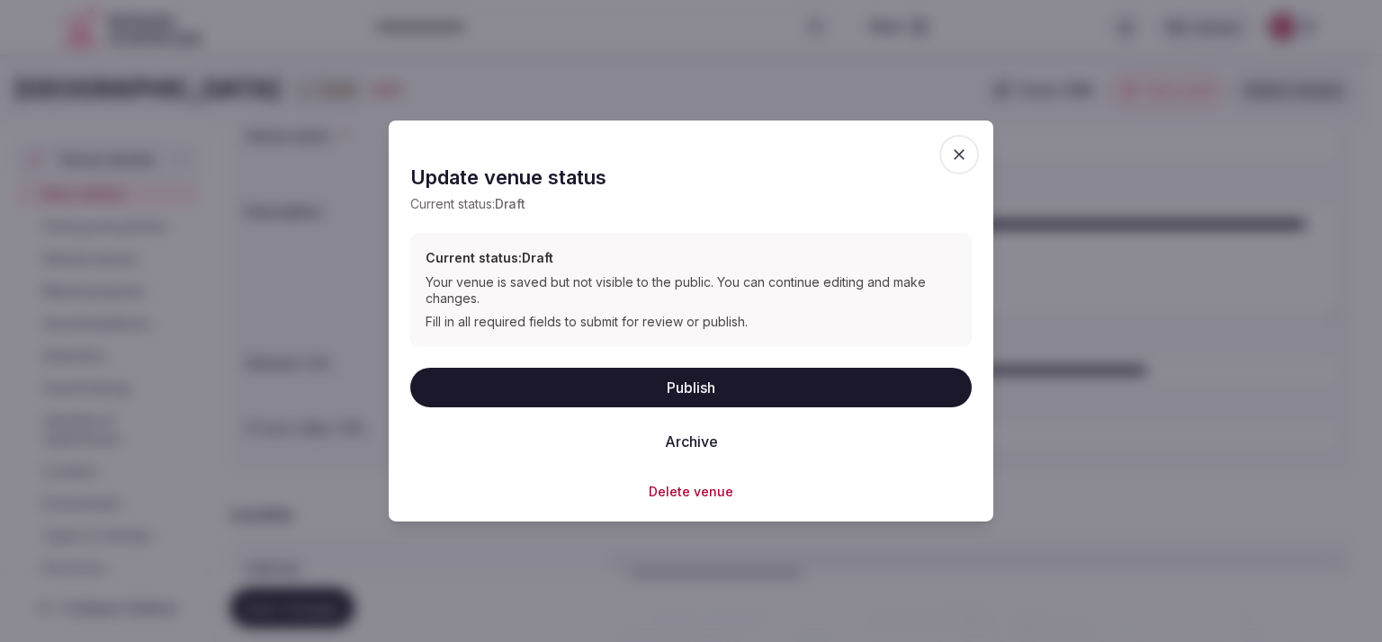
click at [631, 374] on button "Publish" at bounding box center [690, 387] width 561 height 40
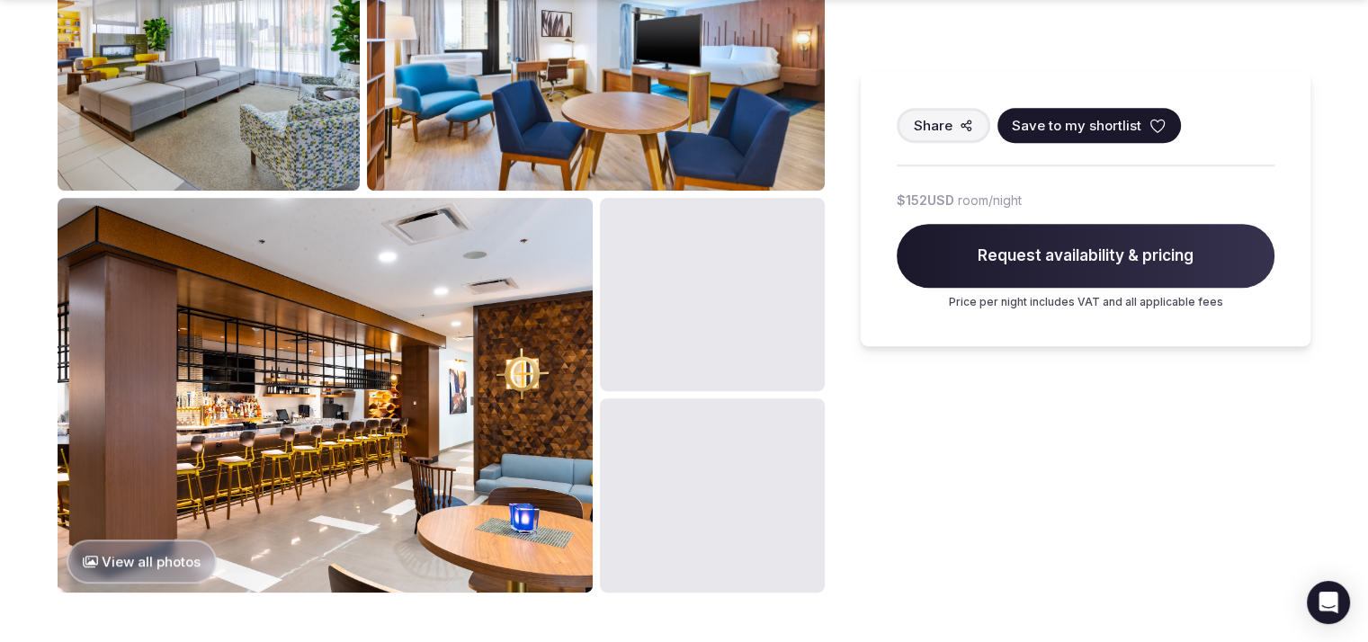
scroll to position [901, 0]
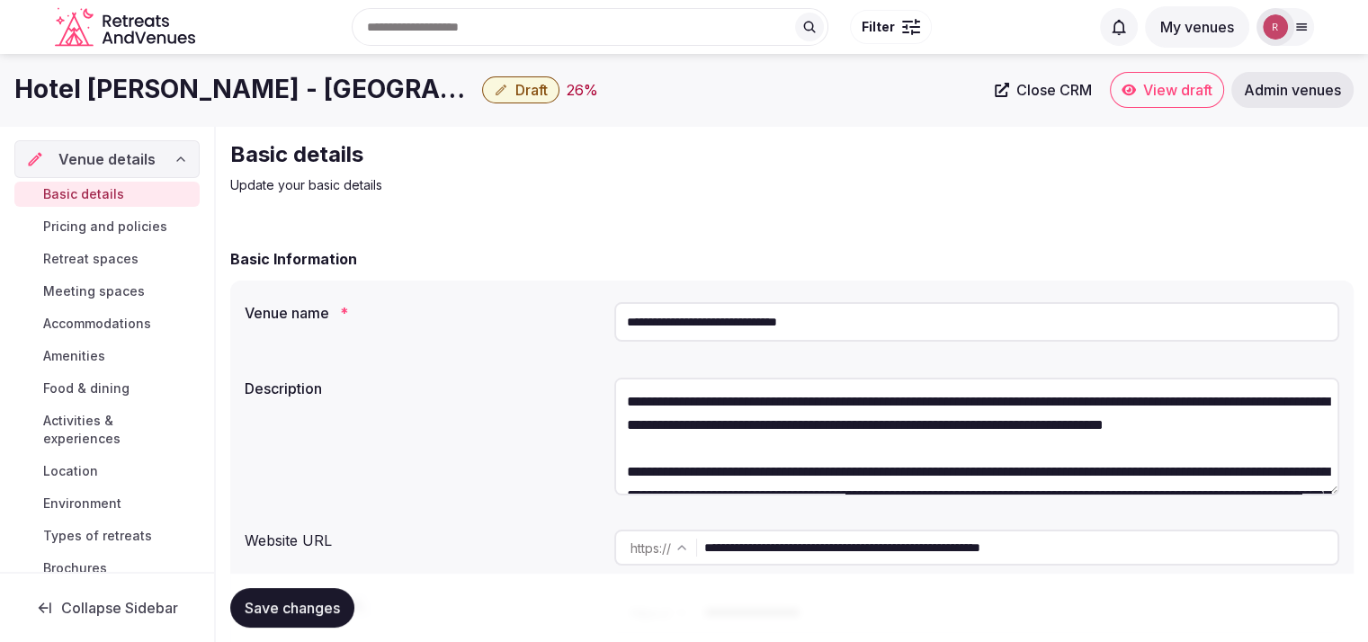
click at [702, 312] on input "**********" at bounding box center [976, 322] width 725 height 40
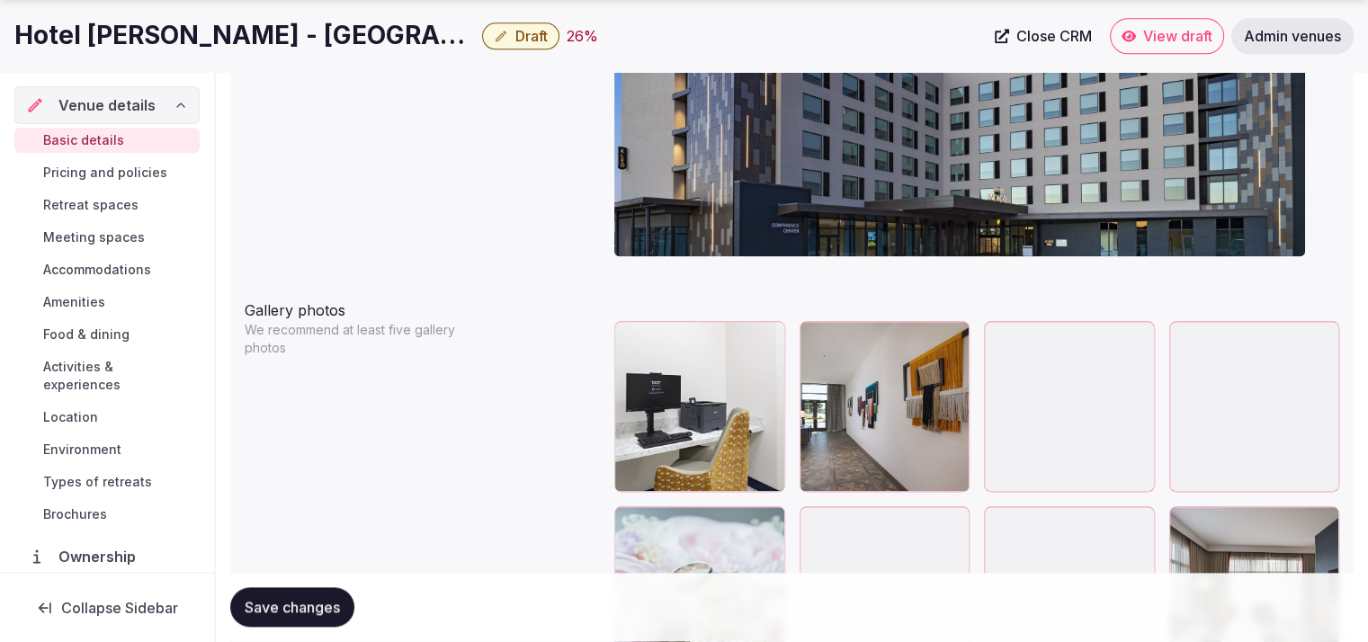
scroll to position [2180, 0]
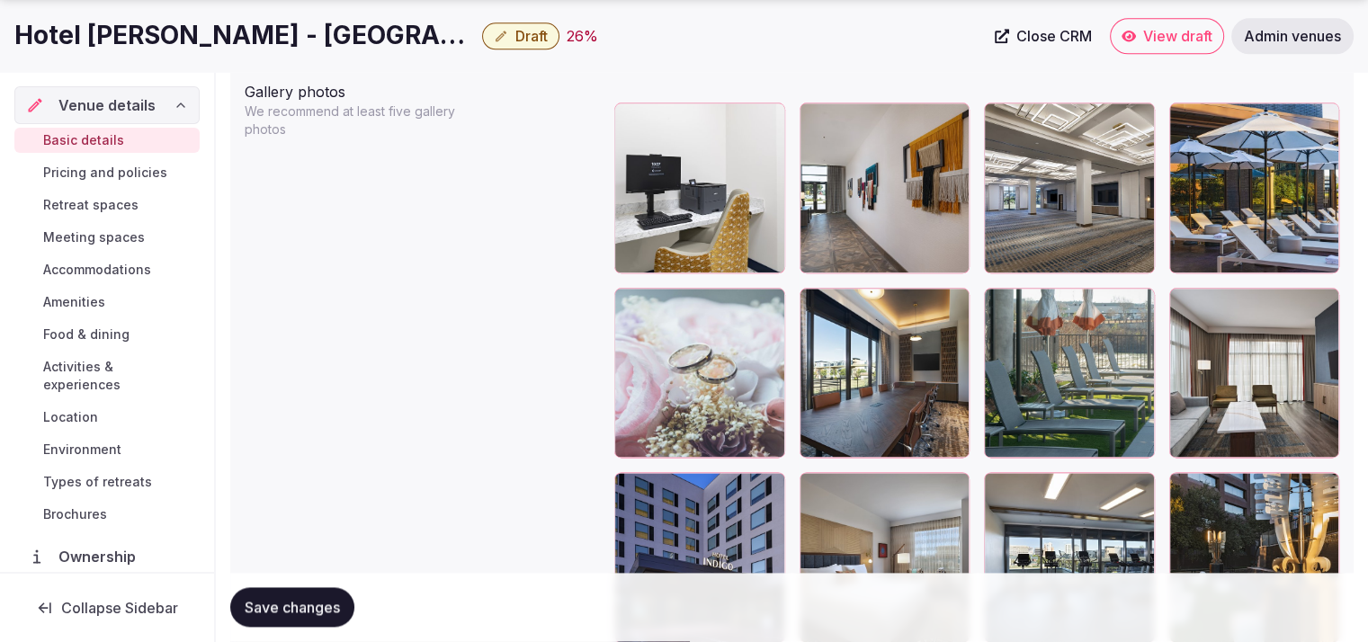
drag, startPoint x: 935, startPoint y: 358, endPoint x: 961, endPoint y: 334, distance: 35.6
click at [943, 352] on div at bounding box center [885, 373] width 171 height 171
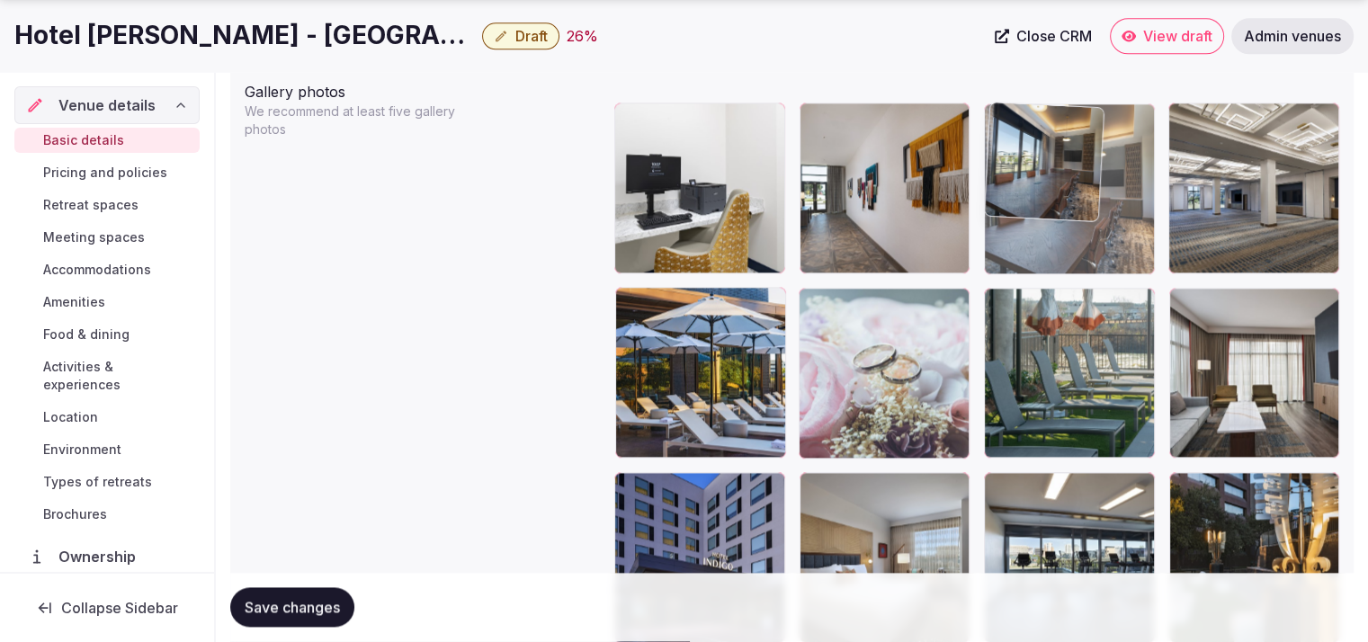
drag, startPoint x: 925, startPoint y: 356, endPoint x: 1088, endPoint y: 255, distance: 192.7
click at [1088, 255] on body "**********" at bounding box center [684, 130] width 1368 height 4620
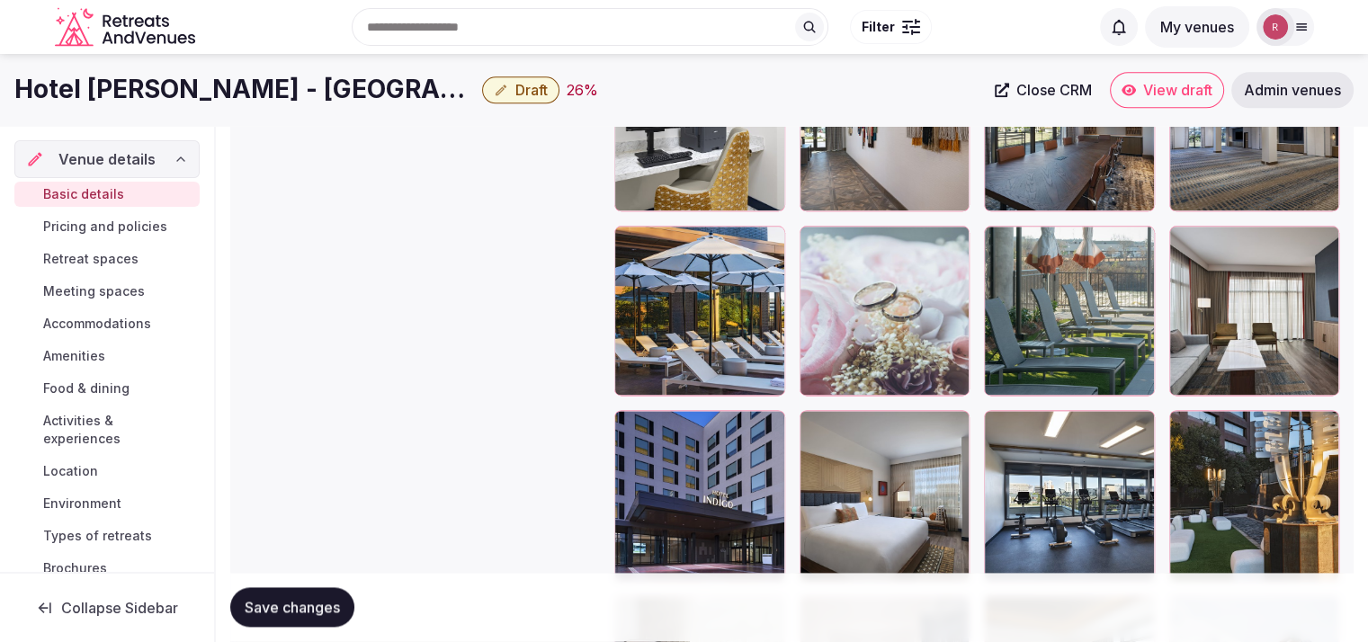
scroll to position [2155, 0]
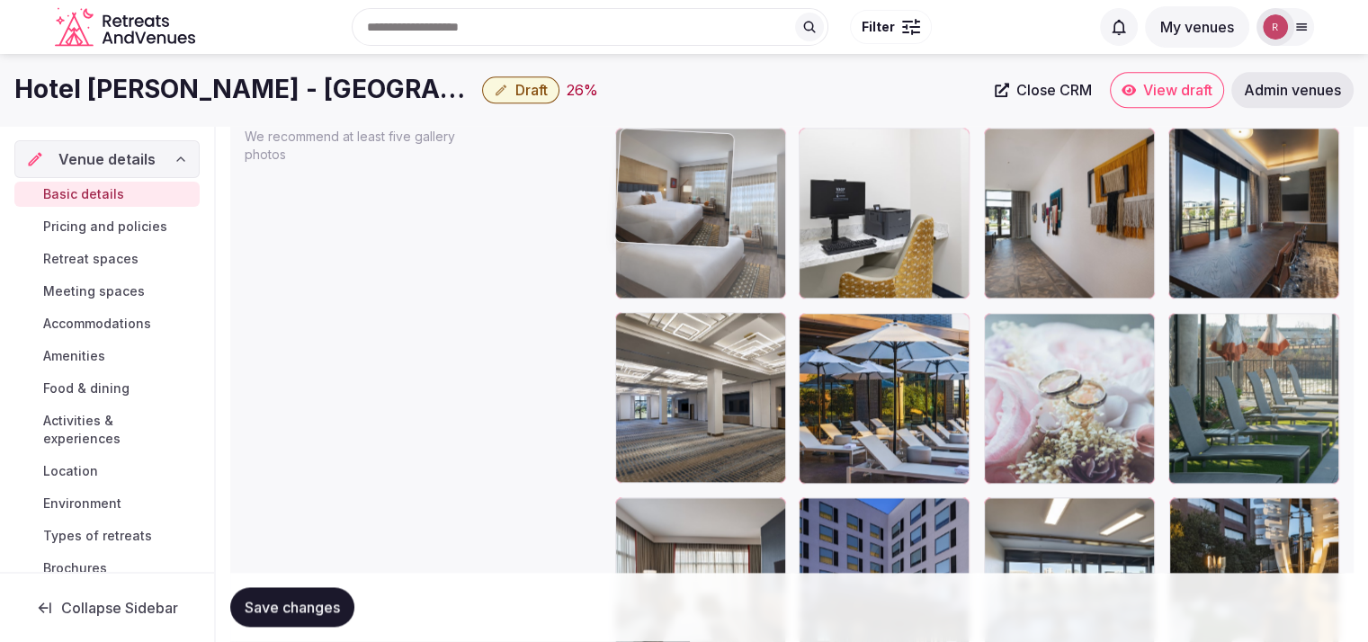
drag, startPoint x: 923, startPoint y: 521, endPoint x: 756, endPoint y: 240, distance: 326.7
click at [756, 240] on body "**********" at bounding box center [684, 155] width 1368 height 4620
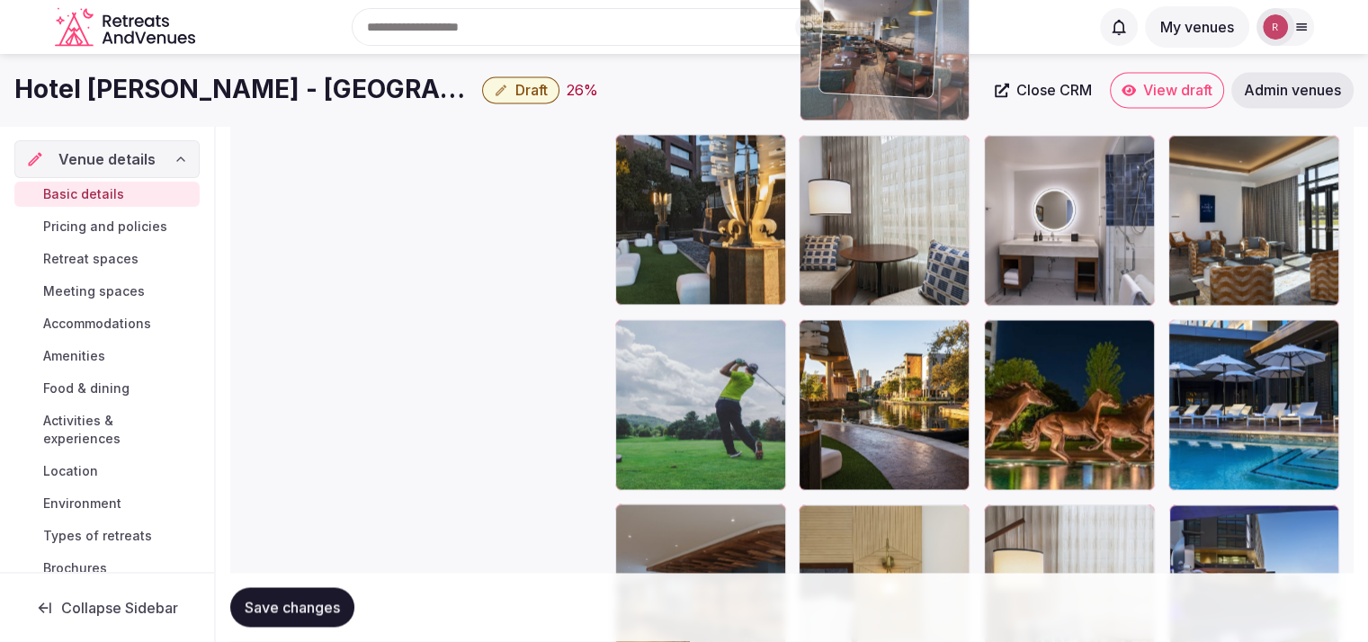
scroll to position [2647, 0]
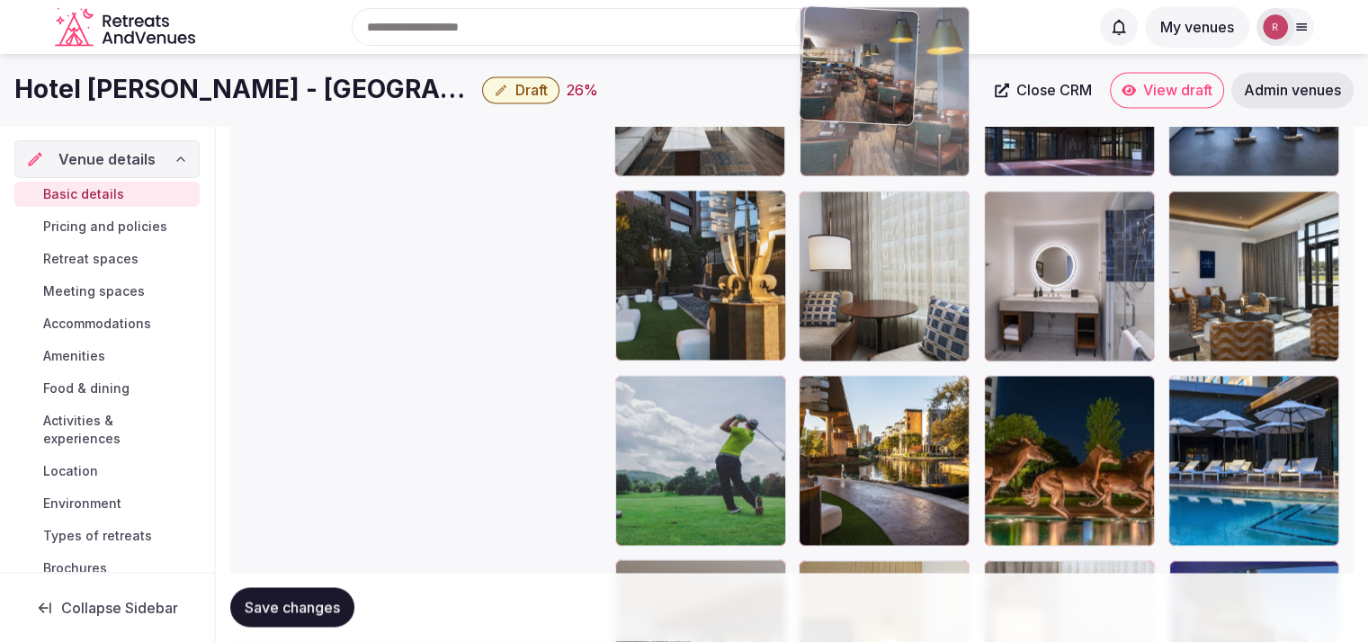
drag, startPoint x: 900, startPoint y: 452, endPoint x: 913, endPoint y: 221, distance: 231.6
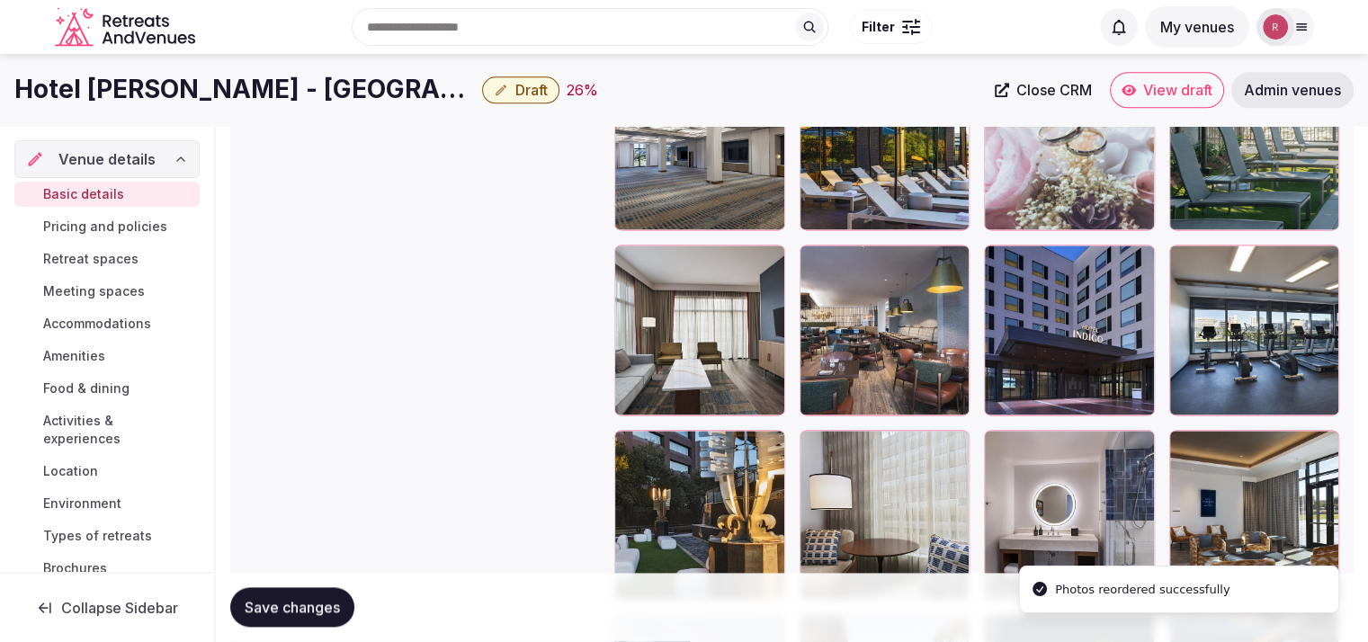
scroll to position [2332, 0]
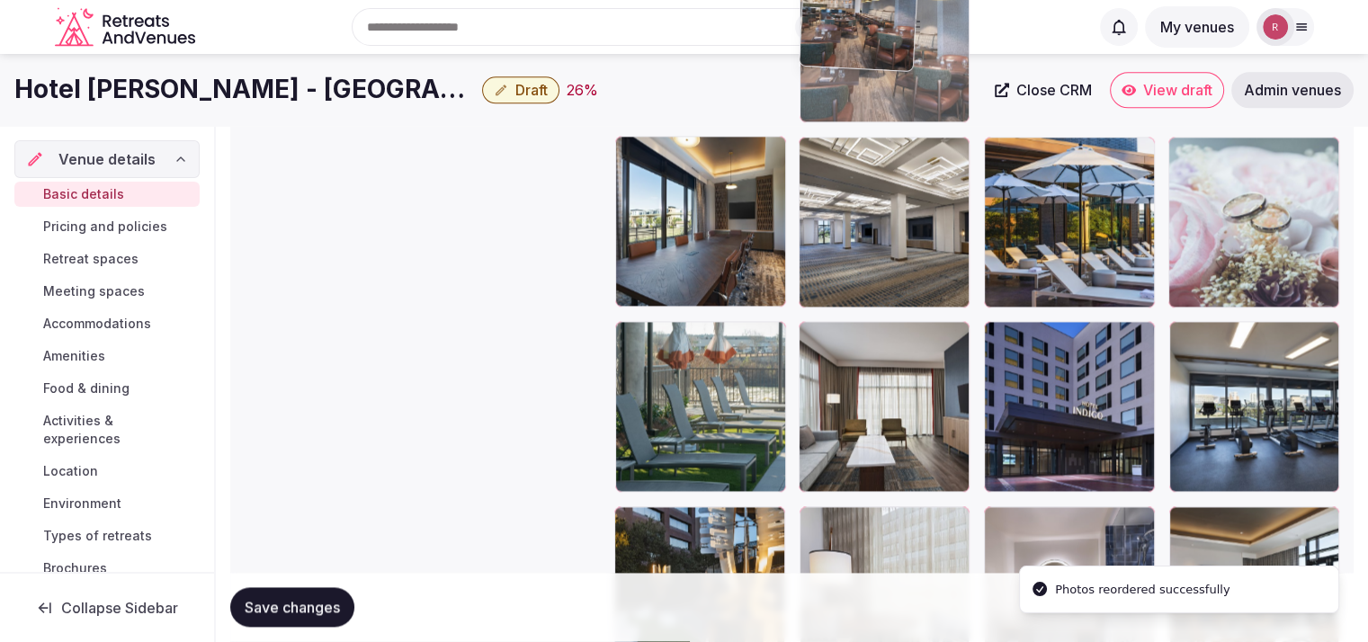
drag, startPoint x: 888, startPoint y: 398, endPoint x: 925, endPoint y: 135, distance: 266.1
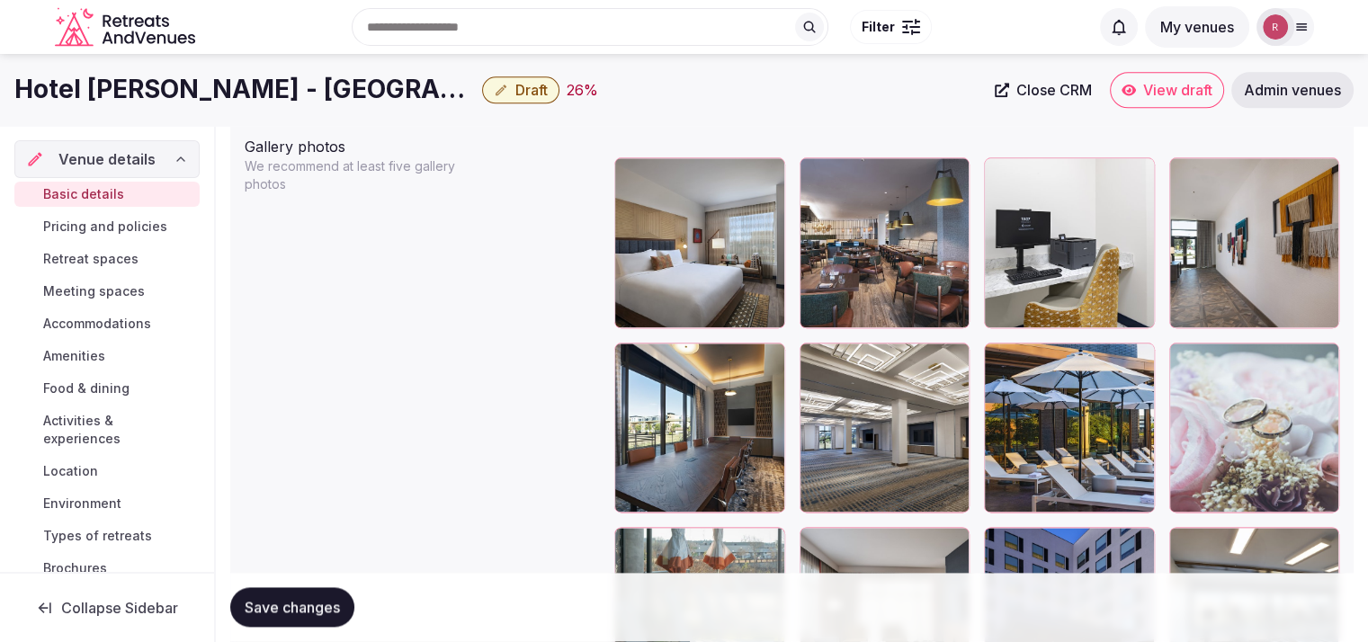
scroll to position [2165, 0]
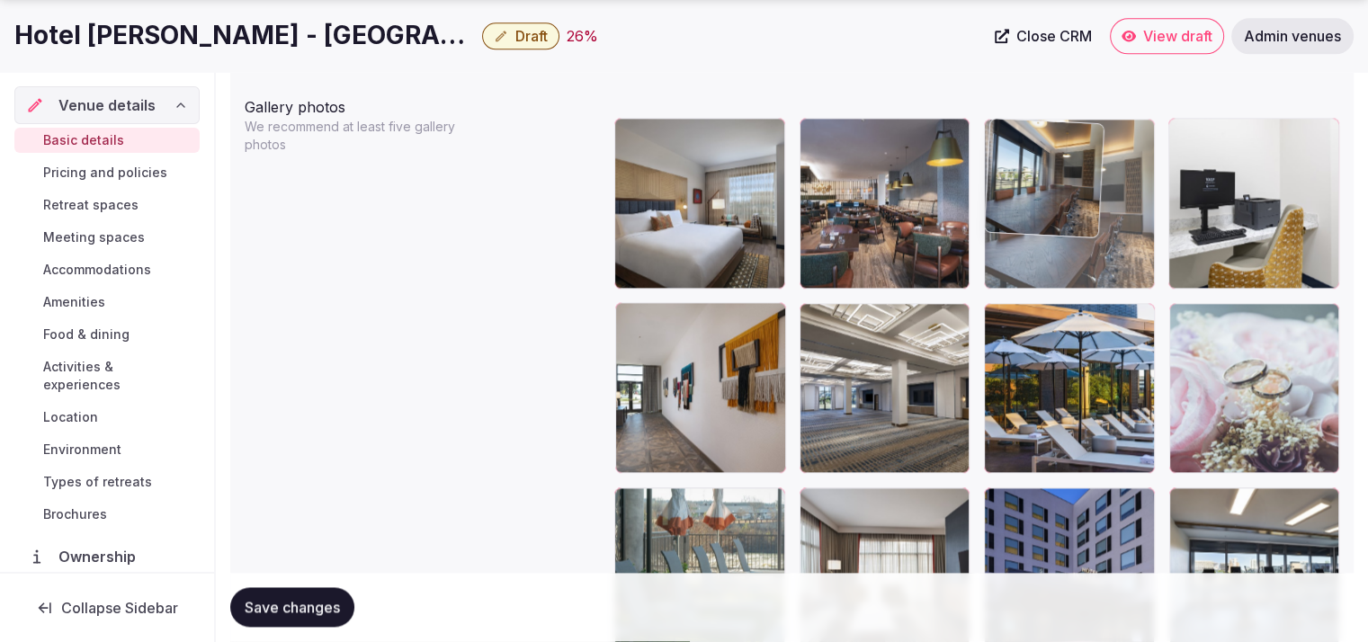
drag, startPoint x: 830, startPoint y: 345, endPoint x: 1075, endPoint y: 242, distance: 265.6
click at [1075, 242] on body "**********" at bounding box center [684, 145] width 1368 height 4620
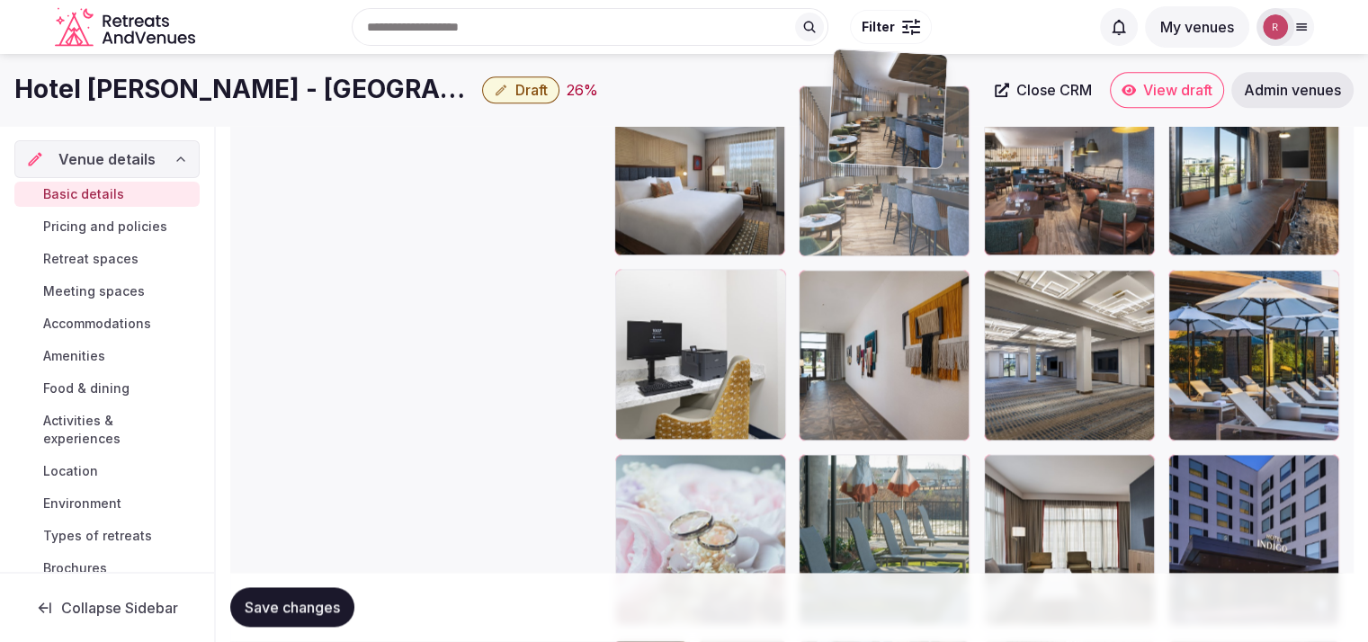
scroll to position [2169, 0]
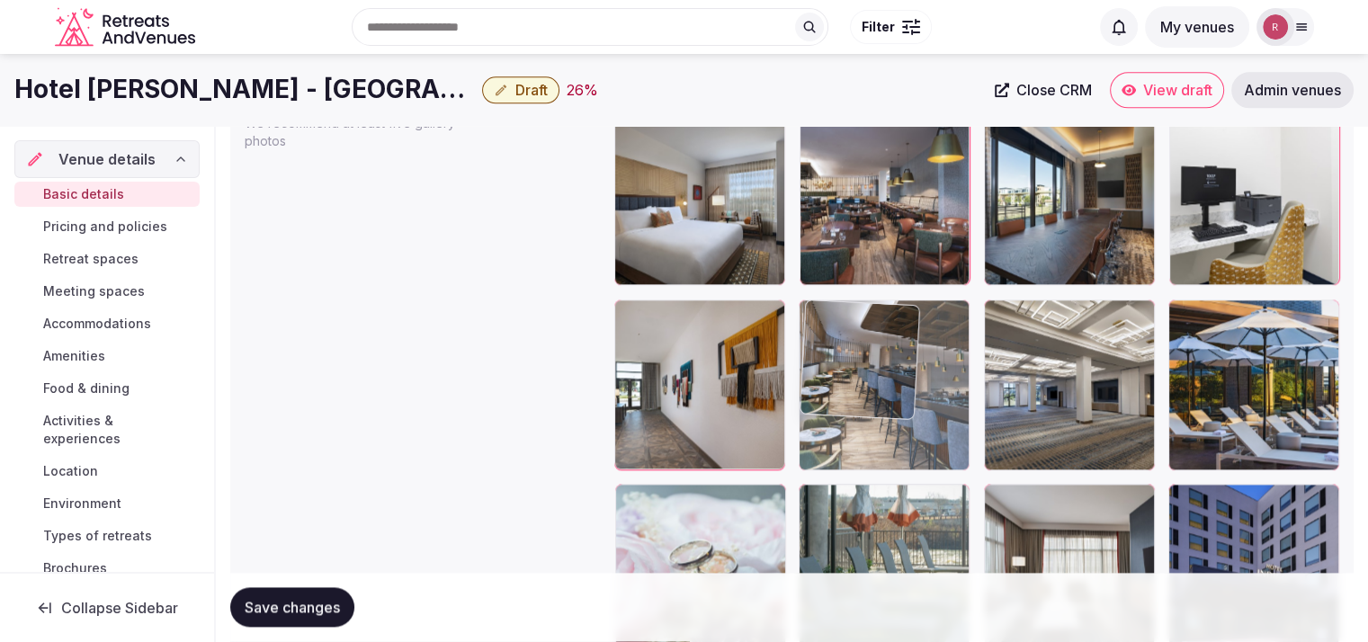
drag, startPoint x: 683, startPoint y: 460, endPoint x: 885, endPoint y: 358, distance: 226.5
click at [885, 358] on body "**********" at bounding box center [684, 141] width 1368 height 4620
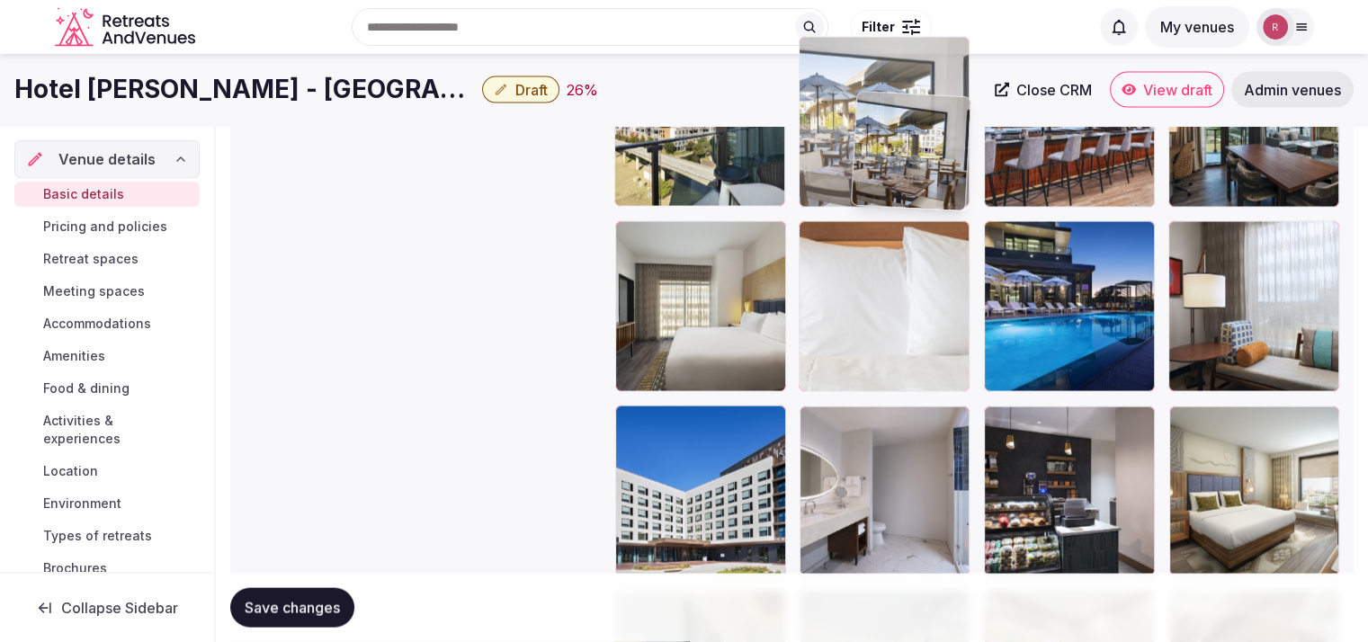
scroll to position [3538, 0]
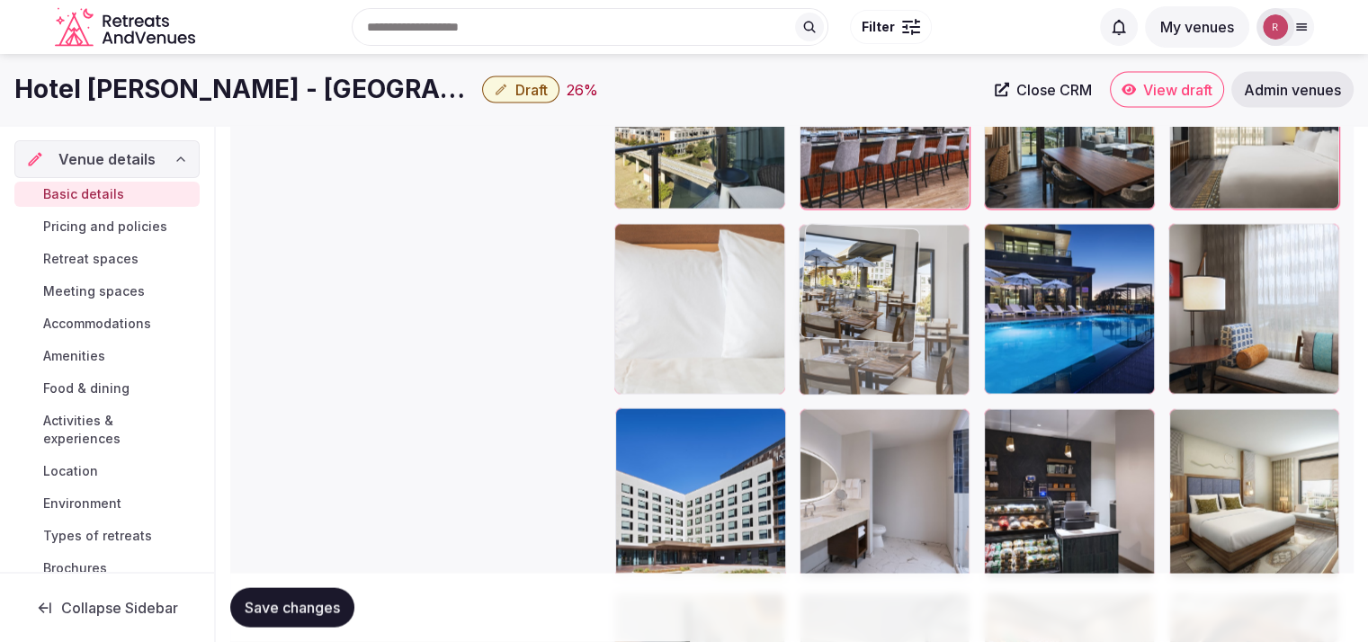
drag, startPoint x: 730, startPoint y: 424, endPoint x: 995, endPoint y: 334, distance: 279.3
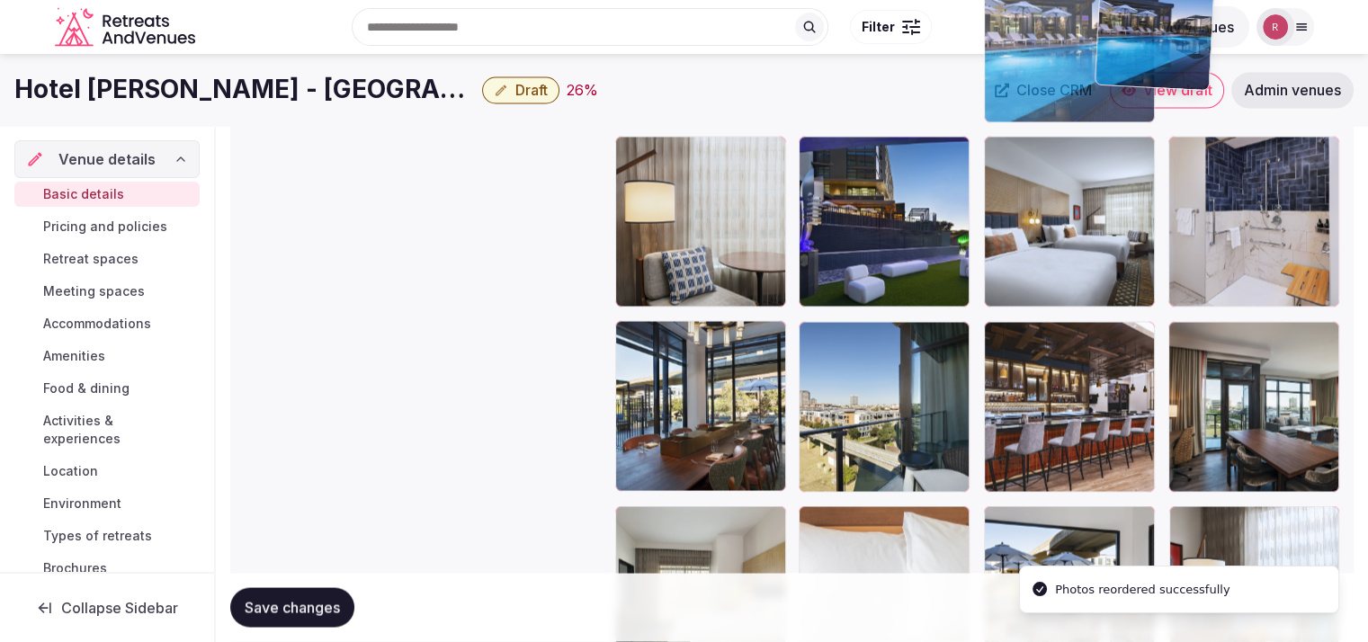
scroll to position [3252, 0]
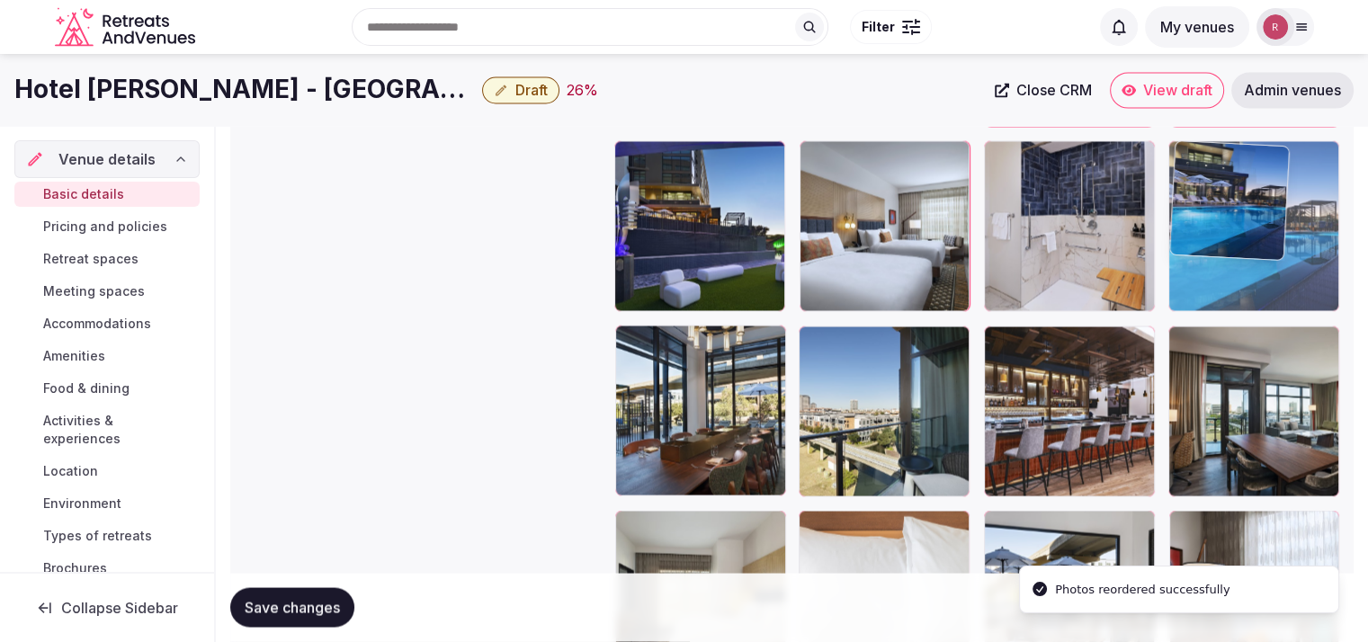
drag, startPoint x: 1191, startPoint y: 267, endPoint x: 1281, endPoint y: 251, distance: 91.4
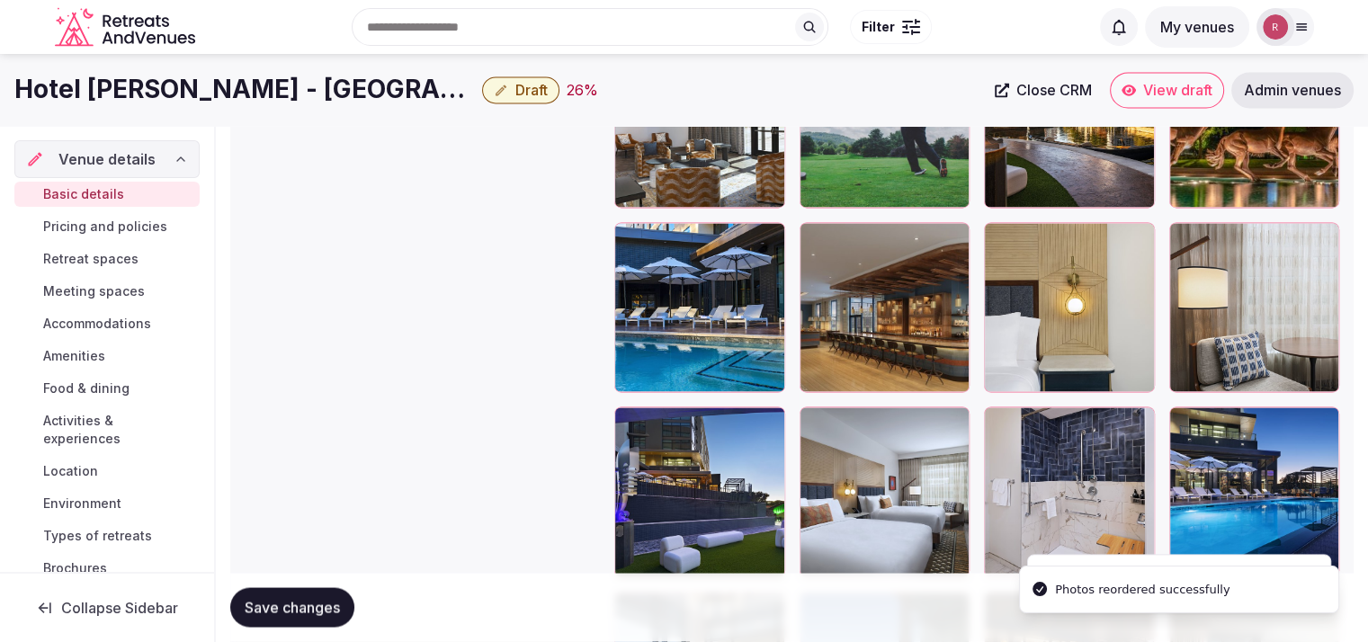
scroll to position [2968, 0]
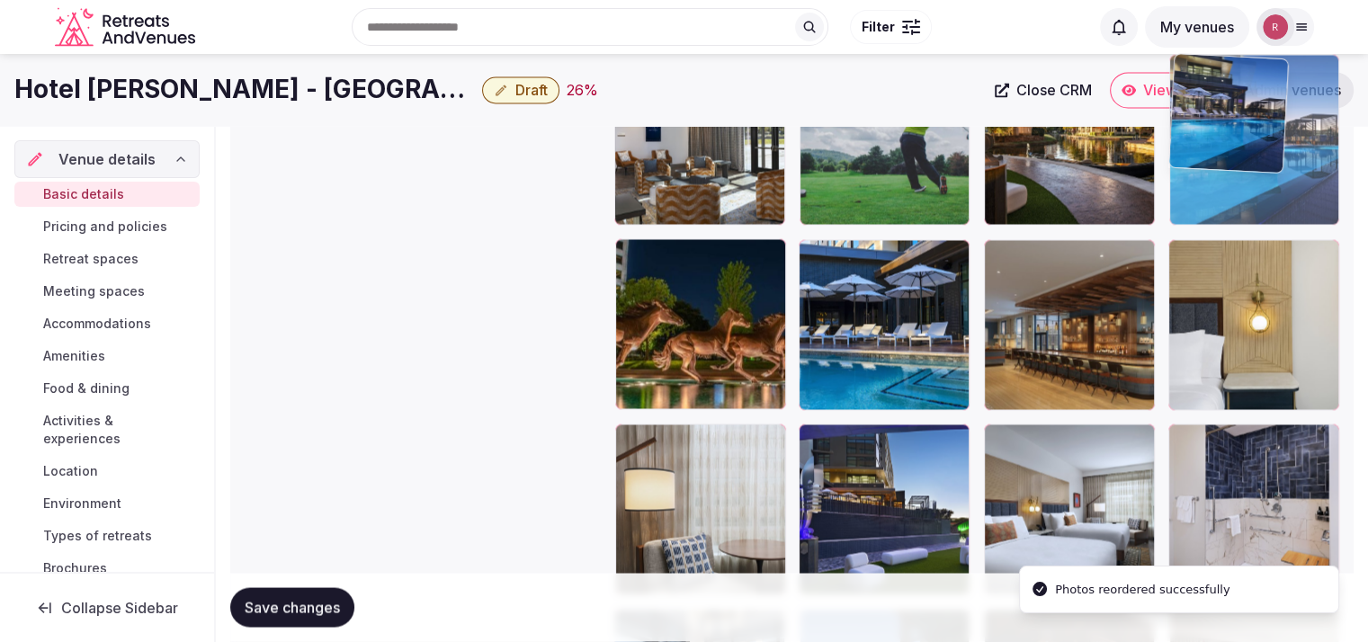
drag, startPoint x: 1267, startPoint y: 461, endPoint x: 1306, endPoint y: 138, distance: 326.2
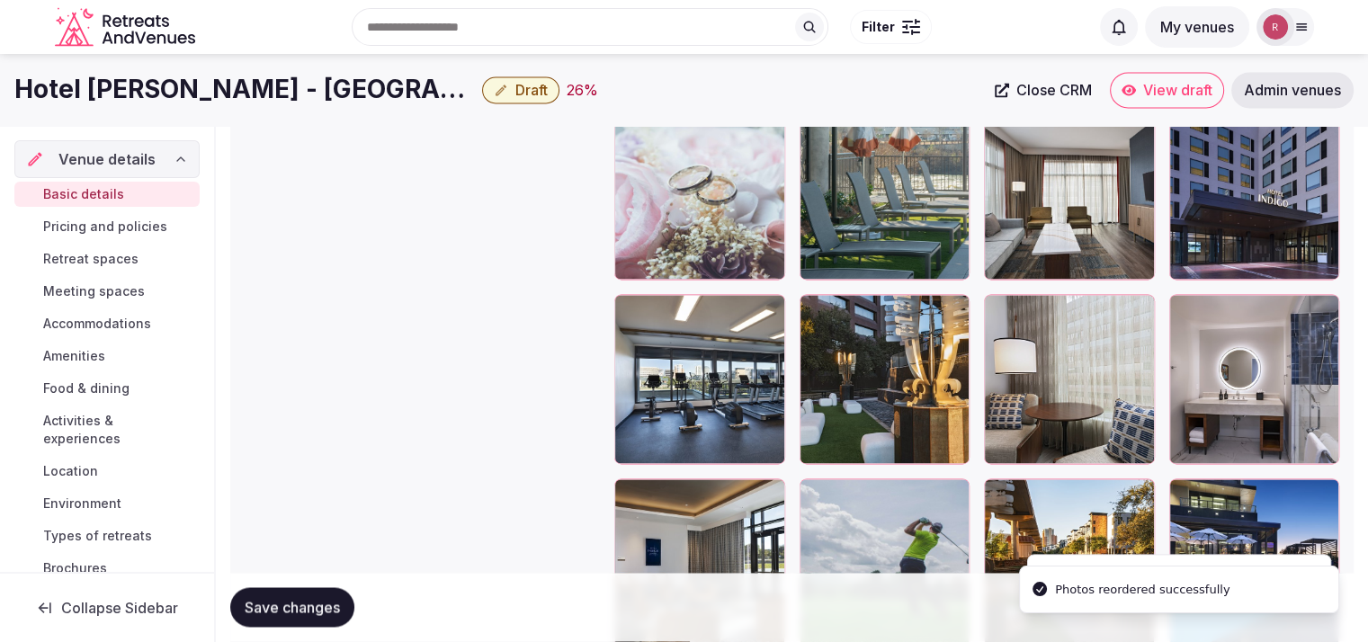
scroll to position [2587, 0]
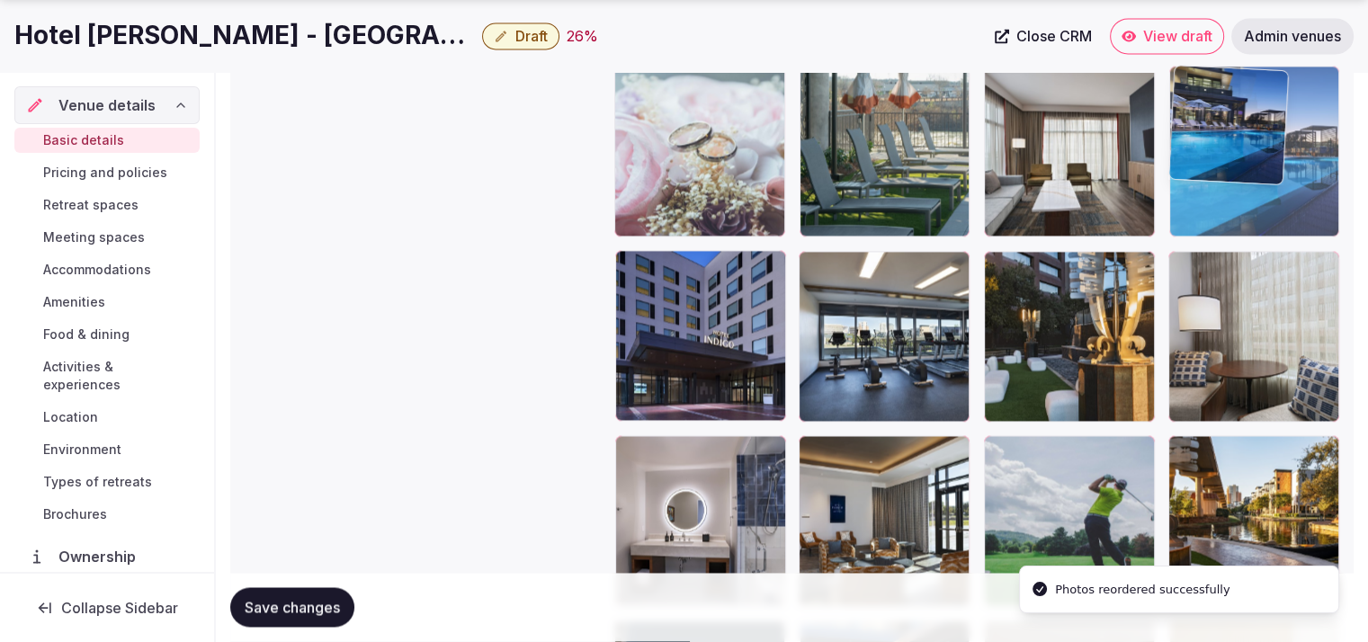
drag, startPoint x: 1260, startPoint y: 490, endPoint x: 1295, endPoint y: 169, distance: 323.0
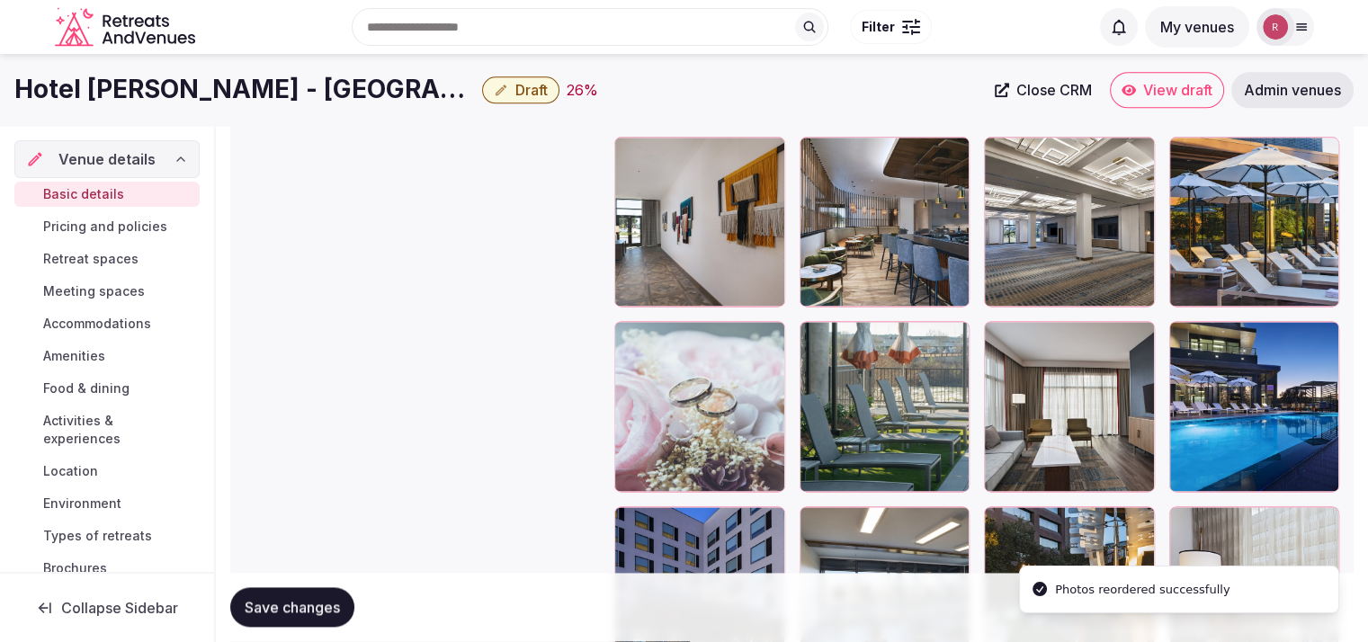
scroll to position [2316, 0]
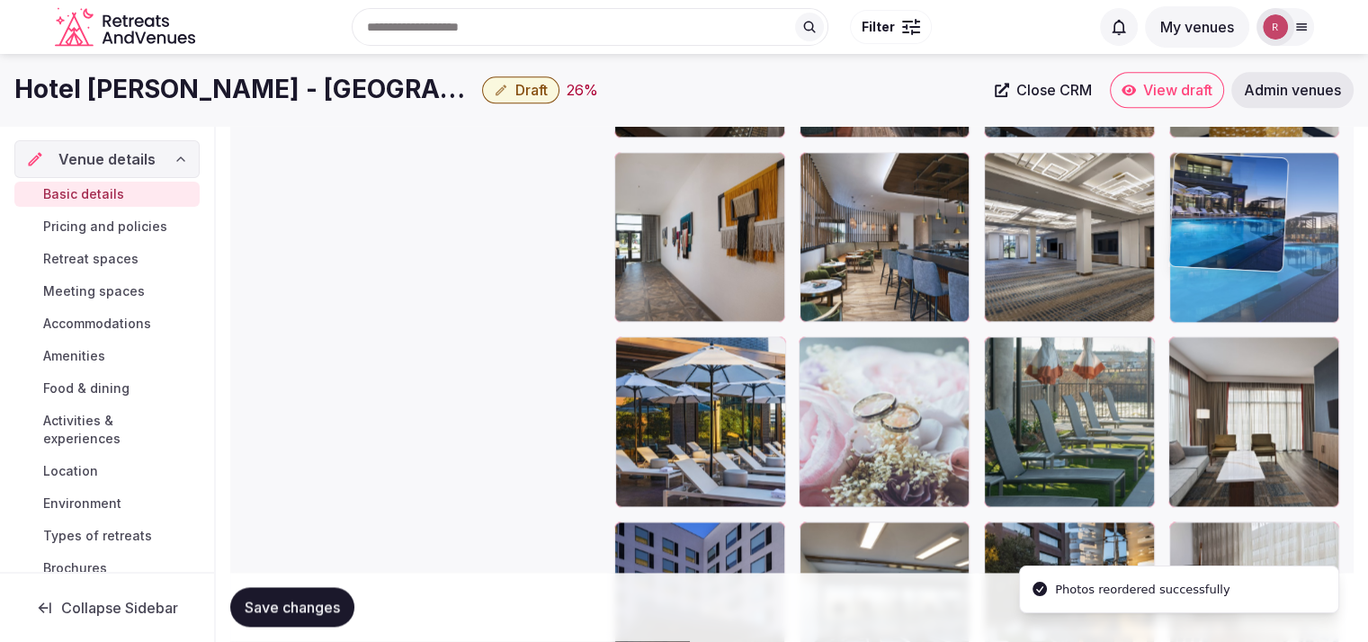
drag, startPoint x: 1287, startPoint y: 401, endPoint x: 1316, endPoint y: 175, distance: 228.5
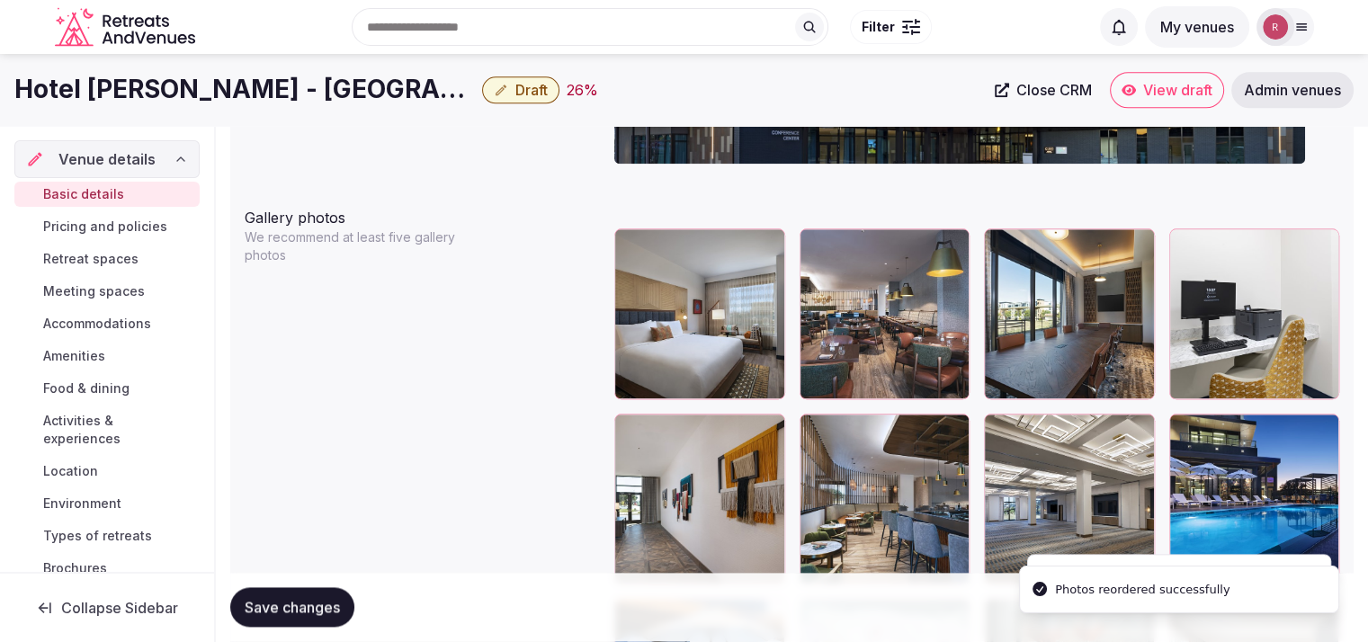
scroll to position [2033, 0]
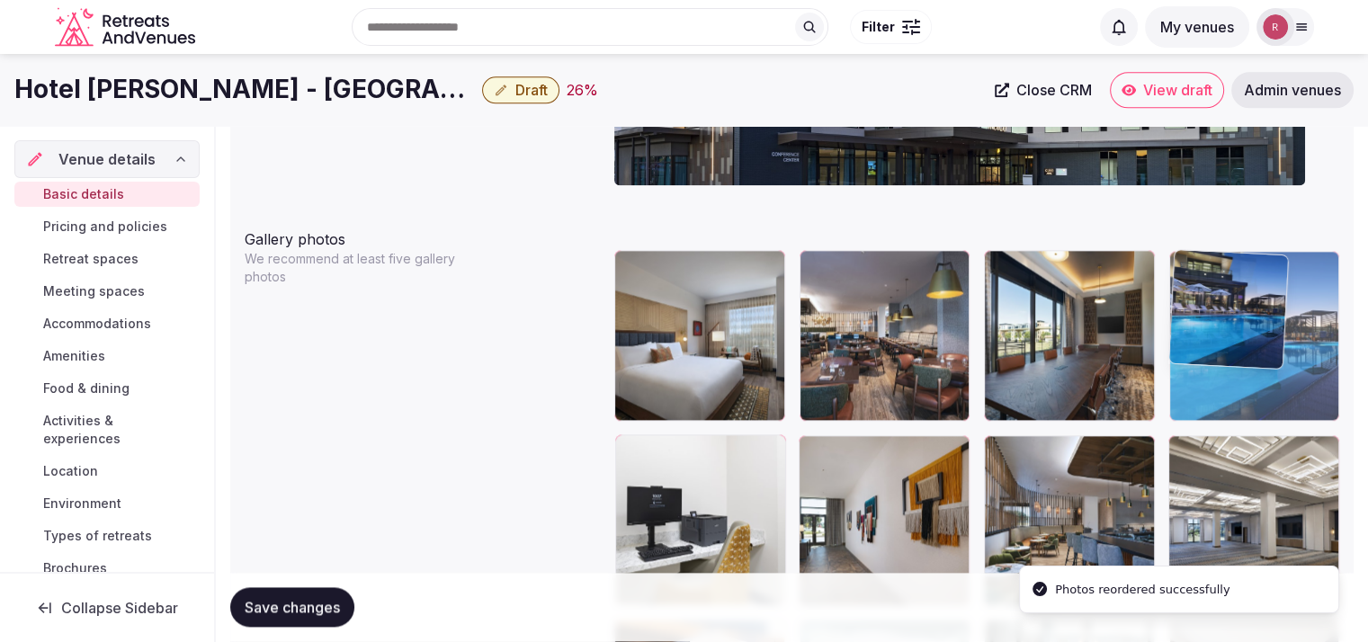
drag, startPoint x: 1274, startPoint y: 504, endPoint x: 1299, endPoint y: 402, distance: 104.7
click at [1299, 402] on body "**********" at bounding box center [684, 277] width 1368 height 4620
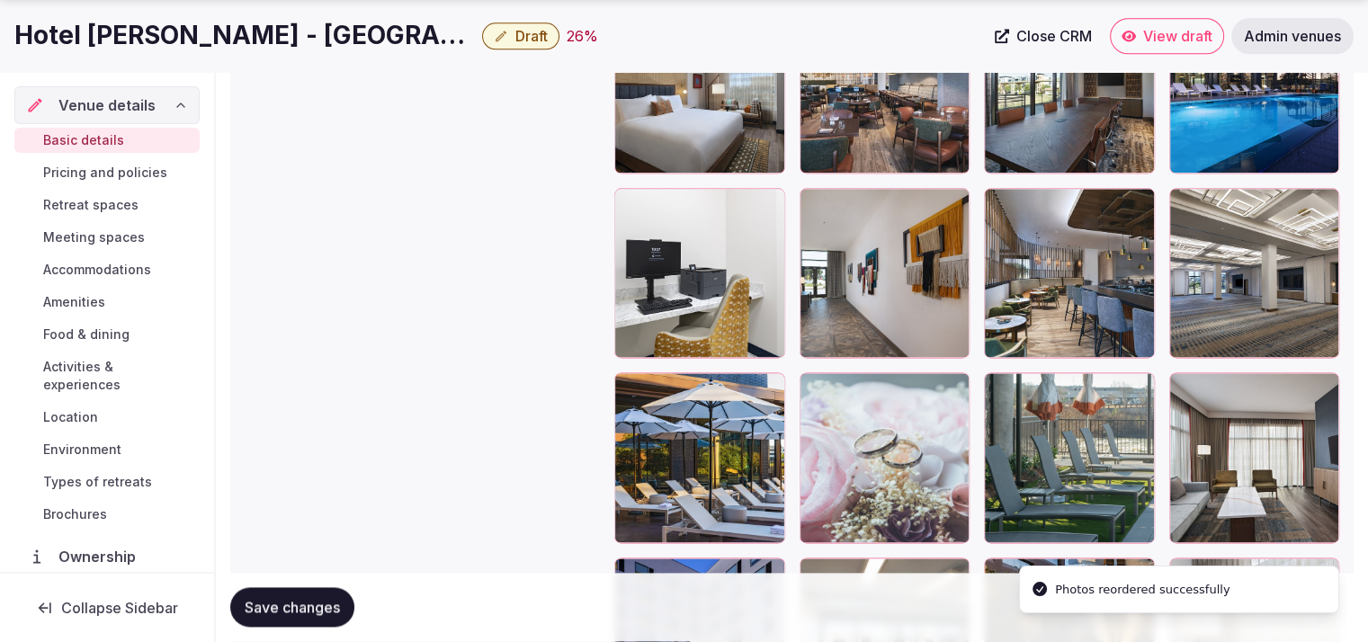
scroll to position [2307, 0]
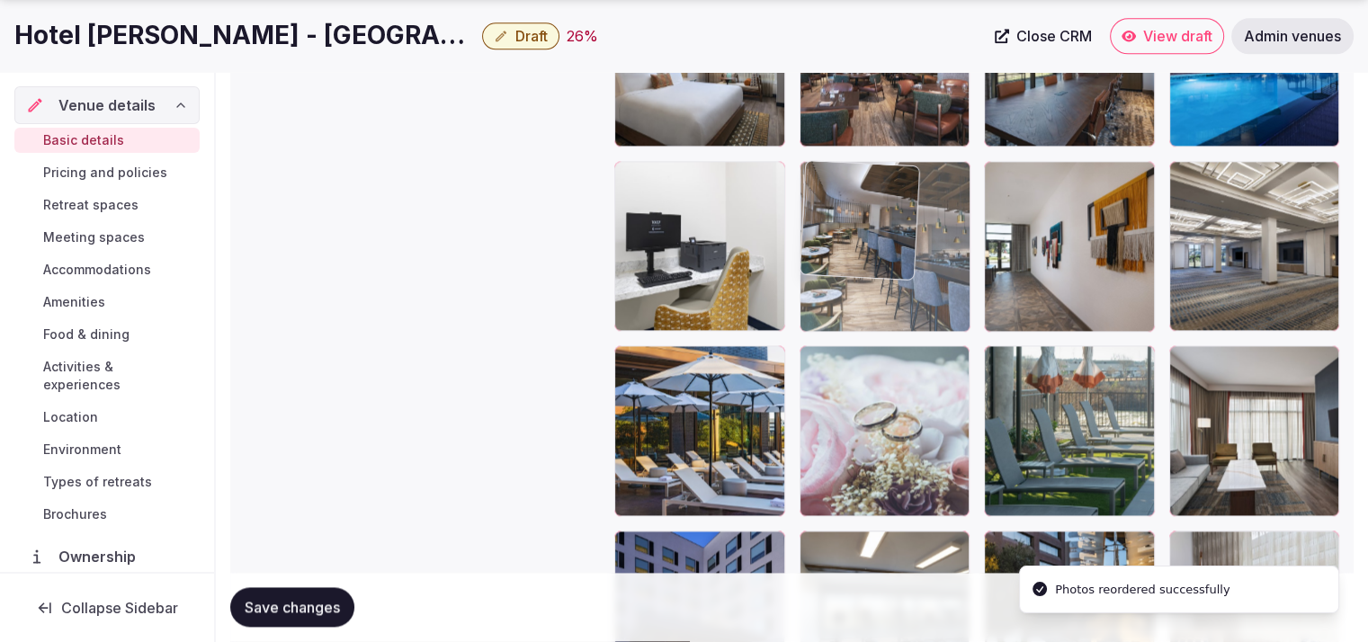
drag, startPoint x: 1095, startPoint y: 281, endPoint x: 961, endPoint y: 301, distance: 135.6
click at [961, 301] on body "**********" at bounding box center [684, 3] width 1368 height 4620
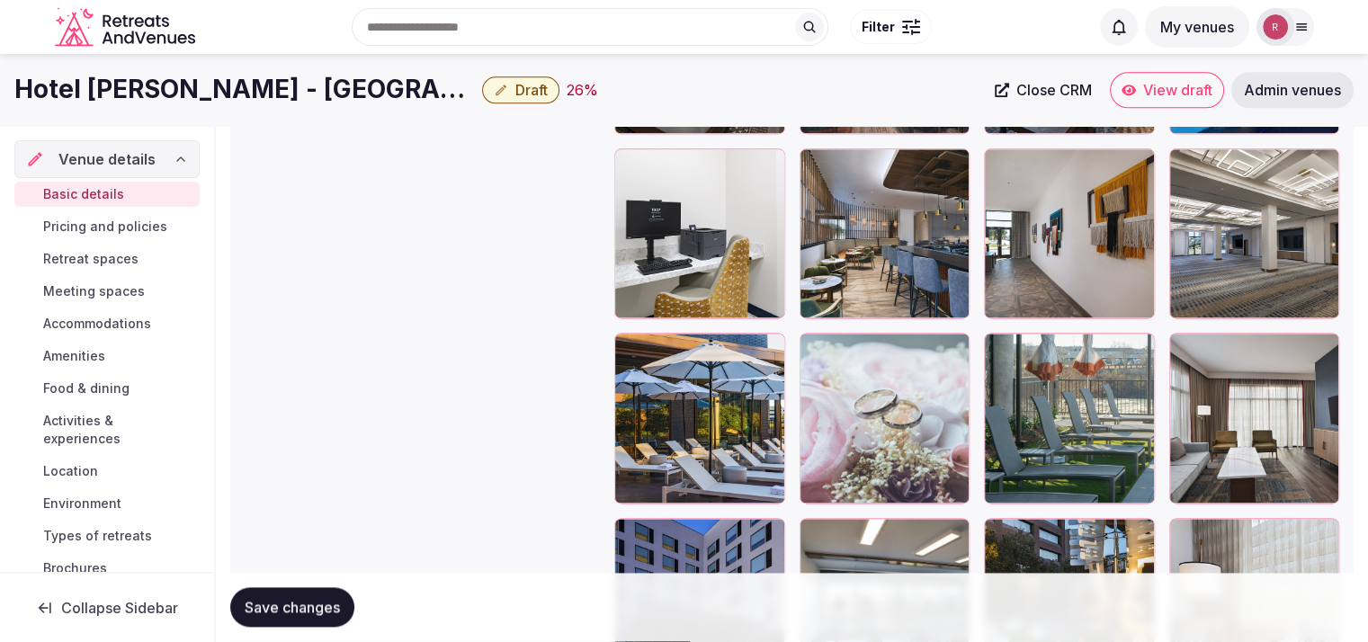
scroll to position [2315, 0]
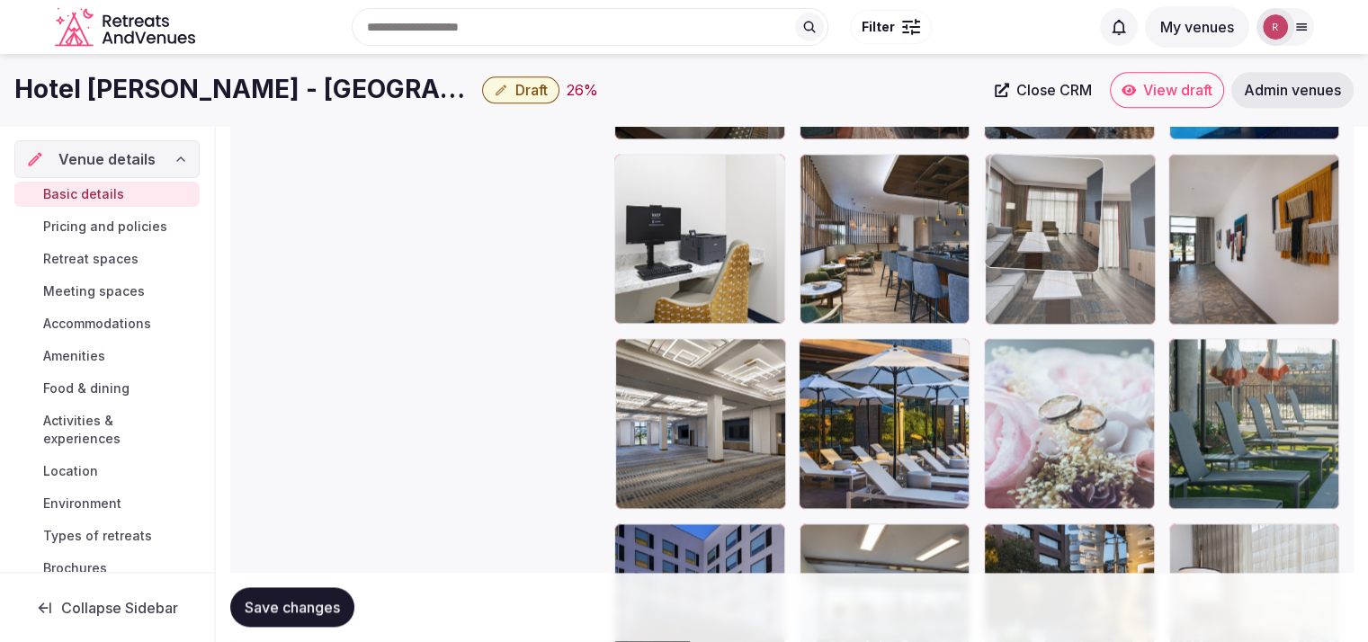
drag, startPoint x: 1288, startPoint y: 372, endPoint x: 1170, endPoint y: 275, distance: 152.2
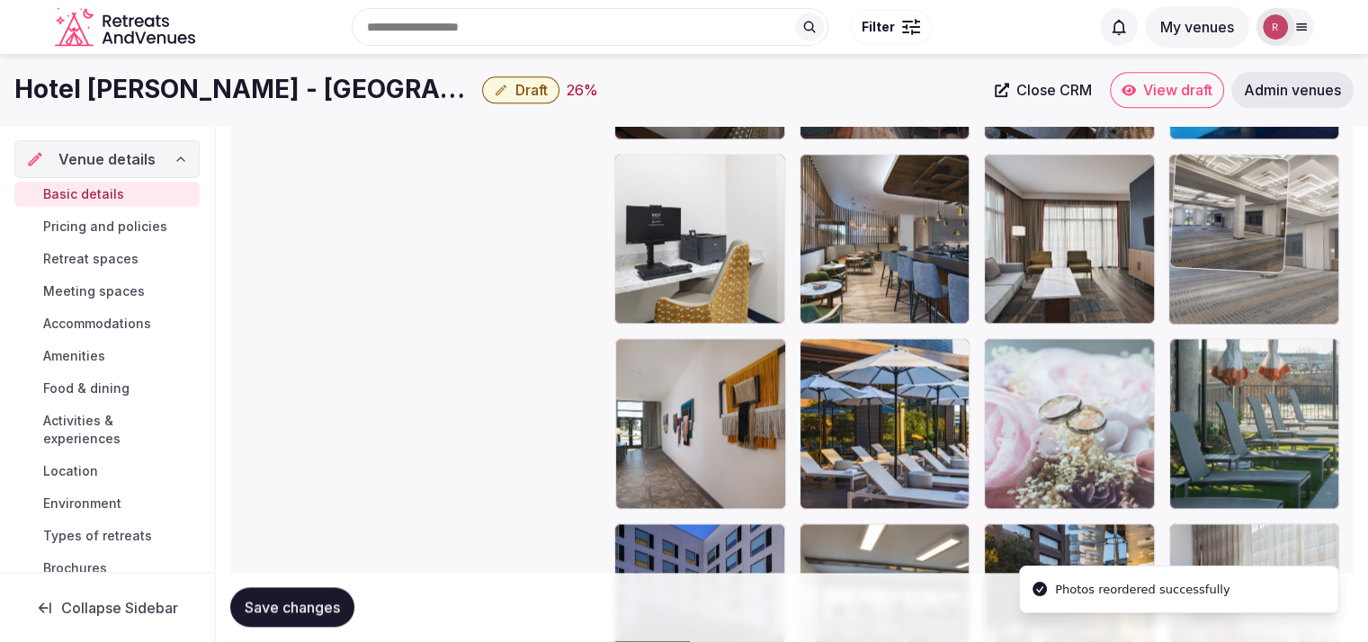
drag, startPoint x: 692, startPoint y: 431, endPoint x: 1228, endPoint y: 292, distance: 553.7
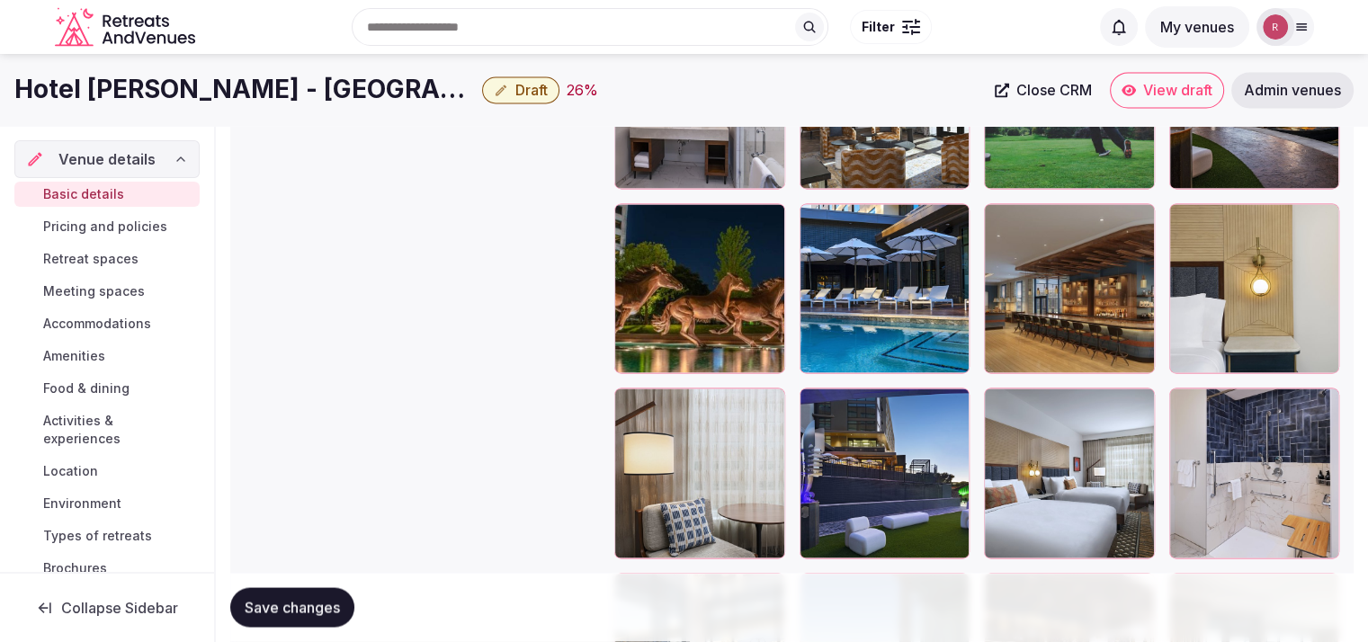
scroll to position [2906, 0]
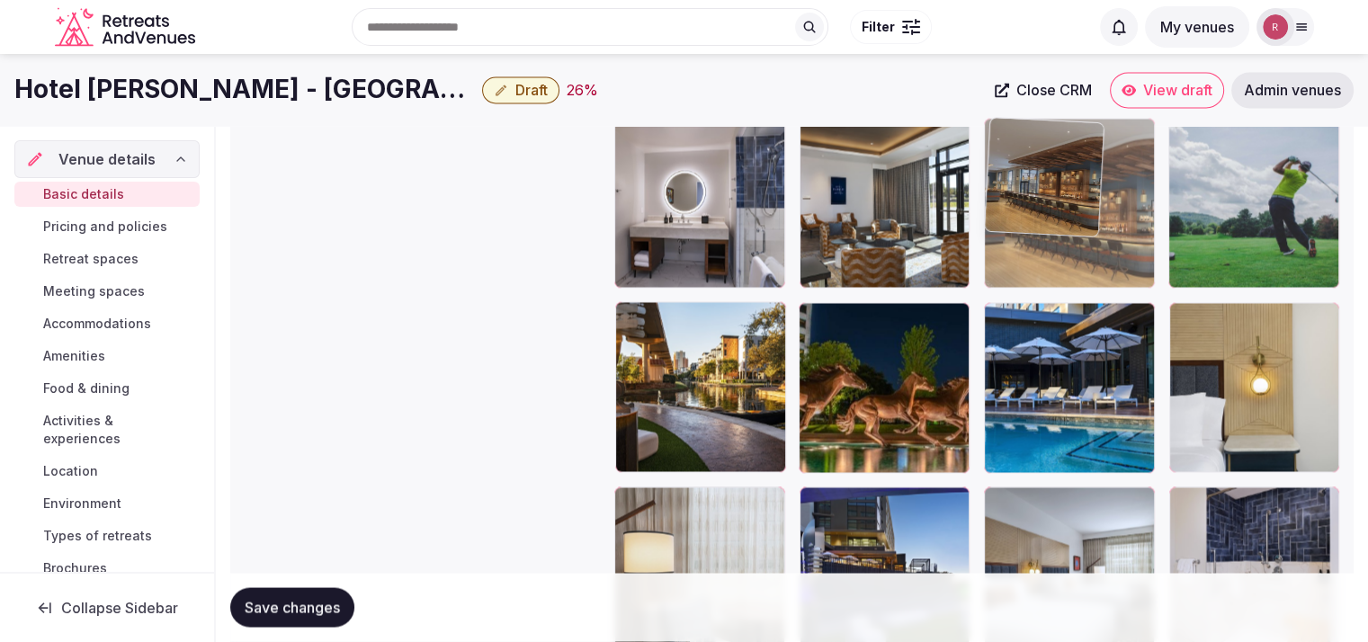
drag, startPoint x: 1133, startPoint y: 406, endPoint x: 1108, endPoint y: 256, distance: 151.4
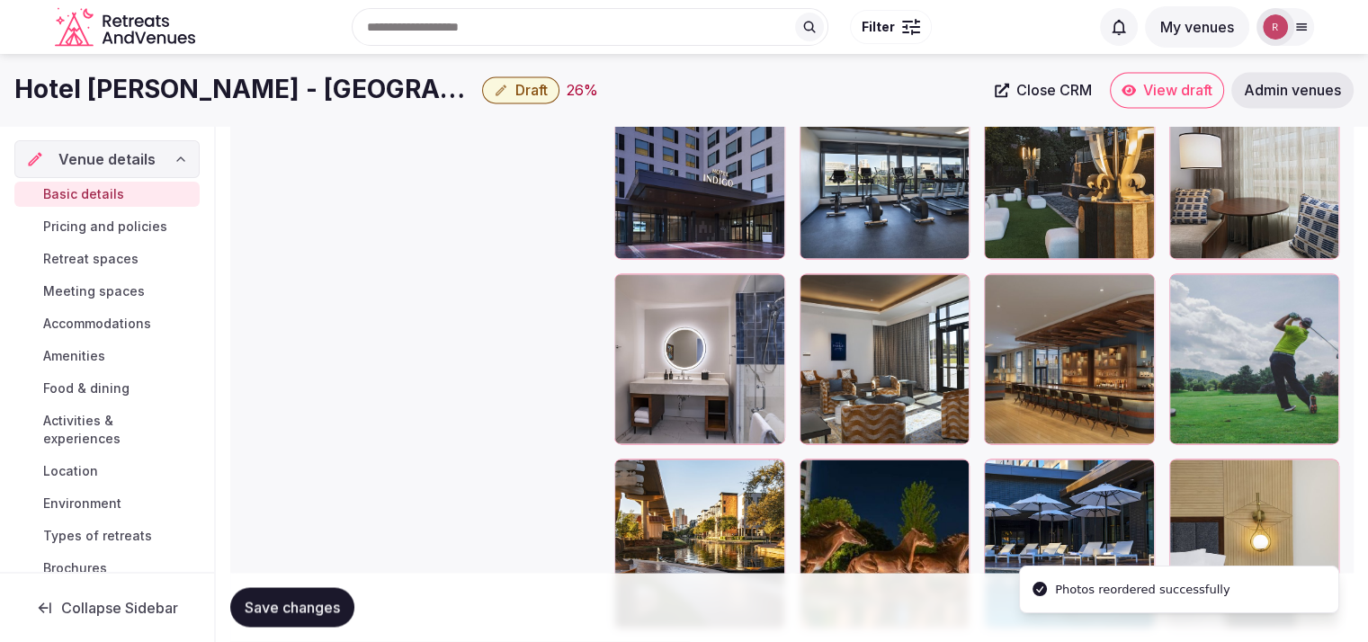
scroll to position [2710, 0]
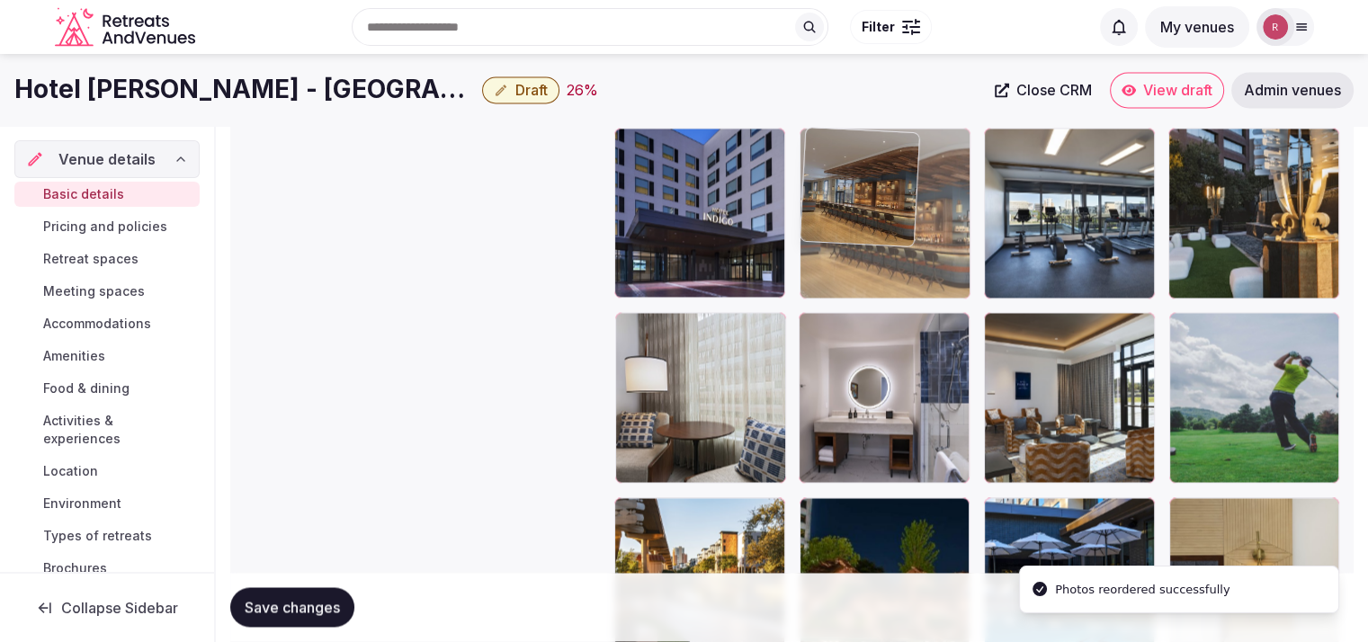
drag, startPoint x: 1101, startPoint y: 399, endPoint x: 928, endPoint y: 277, distance: 211.6
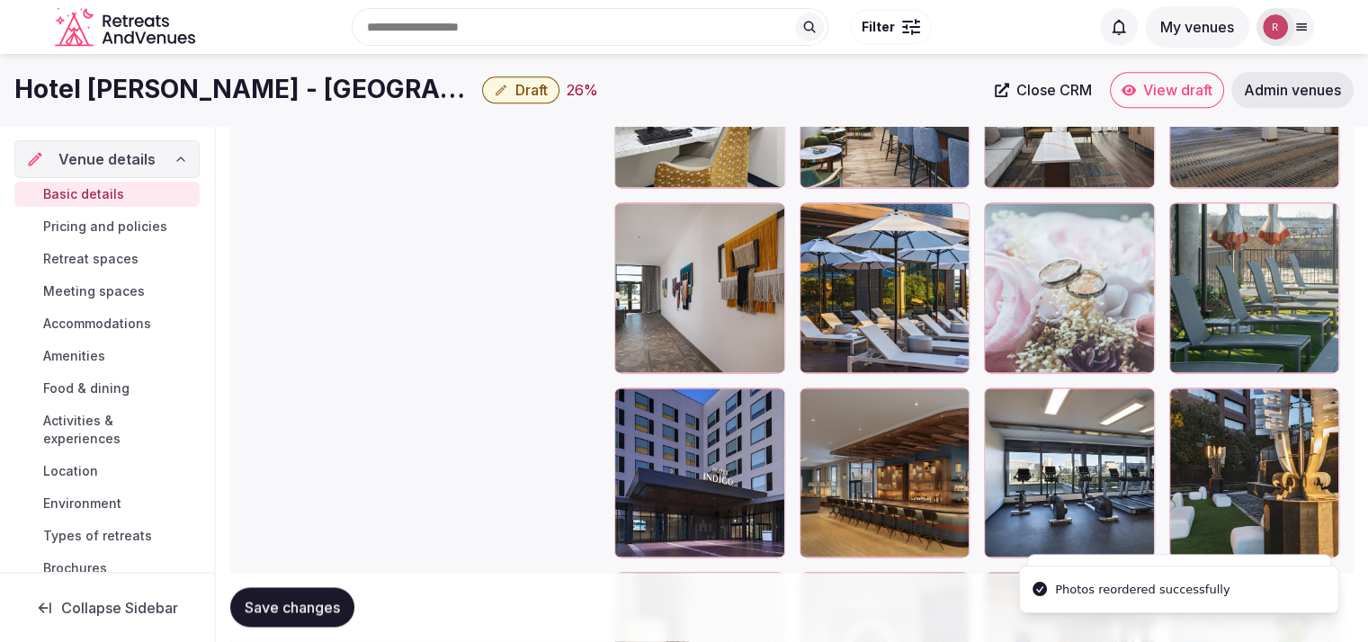
scroll to position [2428, 0]
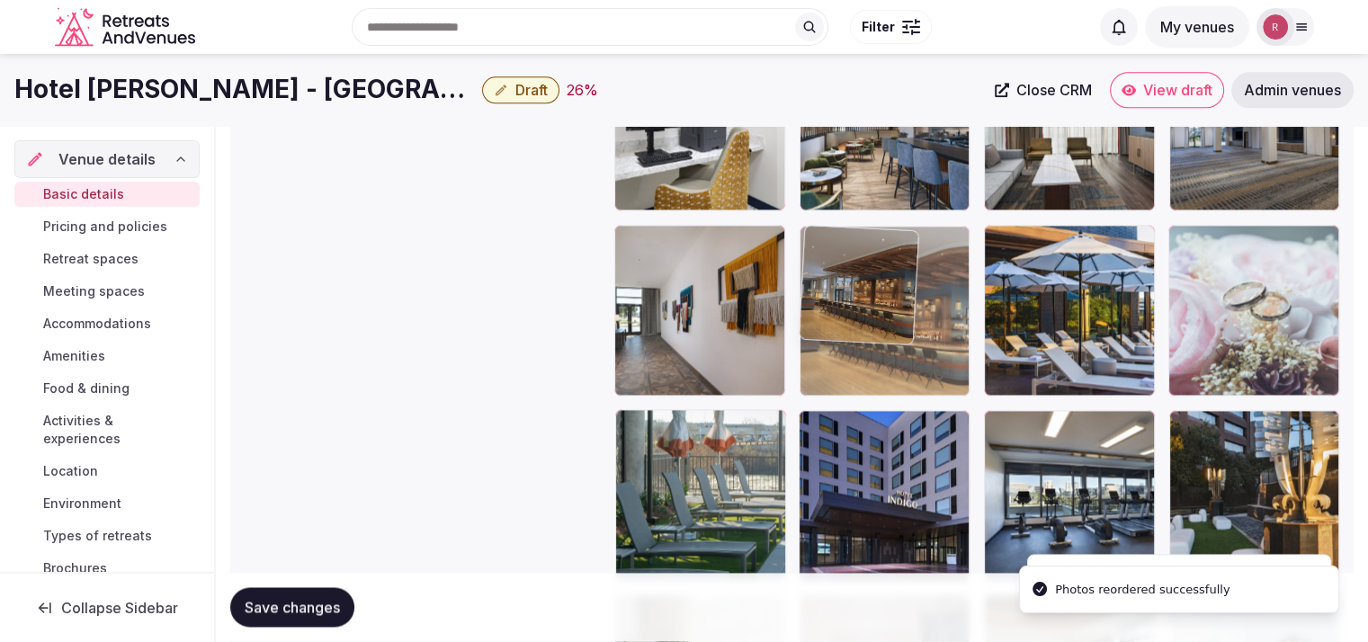
drag, startPoint x: 918, startPoint y: 470, endPoint x: 952, endPoint y: 319, distance: 154.7
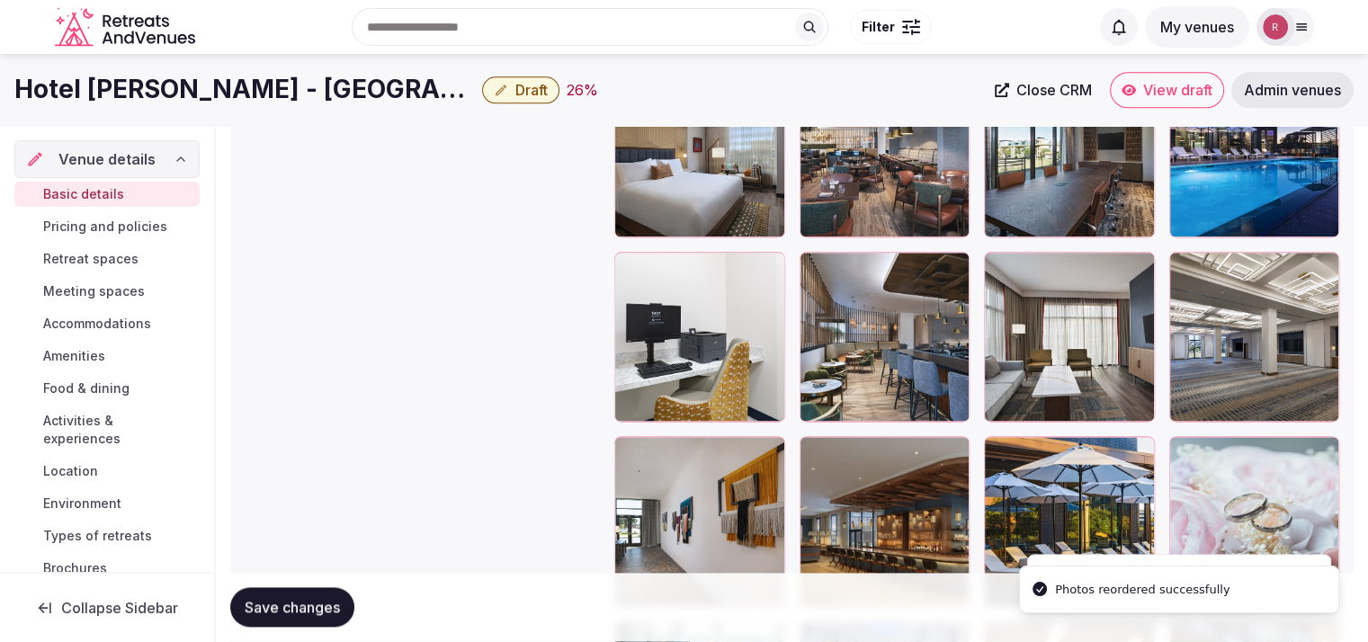
scroll to position [2210, 0]
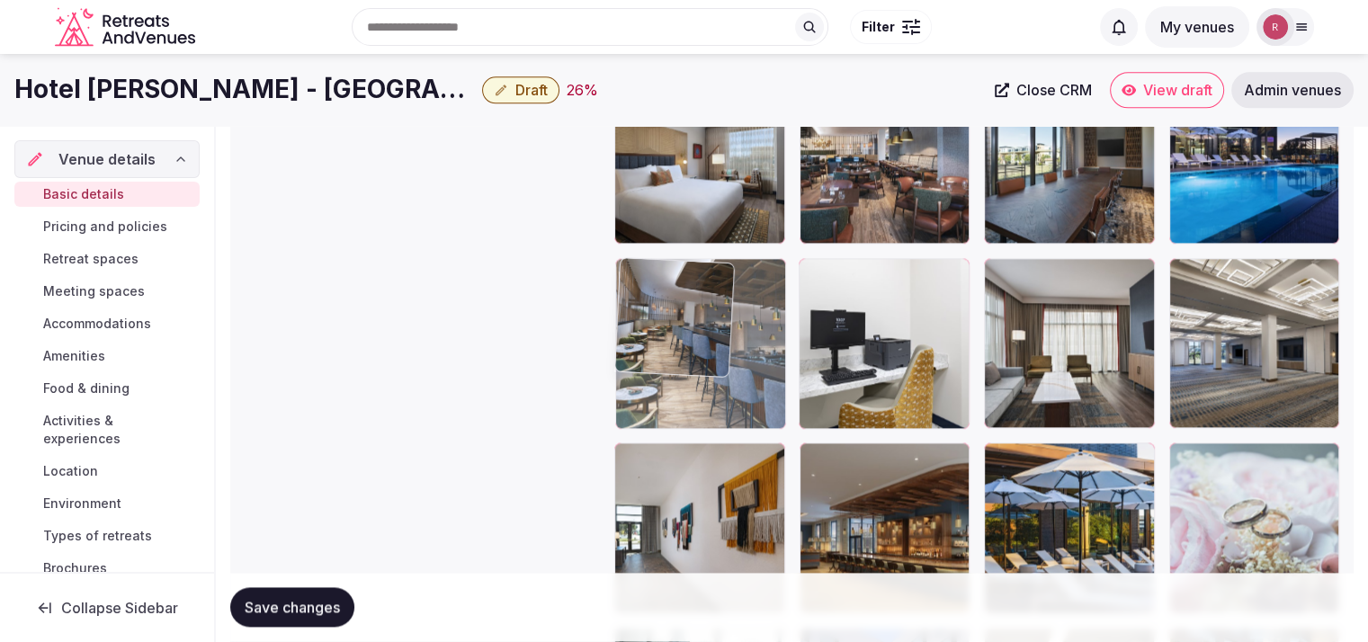
drag, startPoint x: 864, startPoint y: 335, endPoint x: 720, endPoint y: 383, distance: 151.9
click at [720, 383] on body "**********" at bounding box center [684, 100] width 1368 height 4620
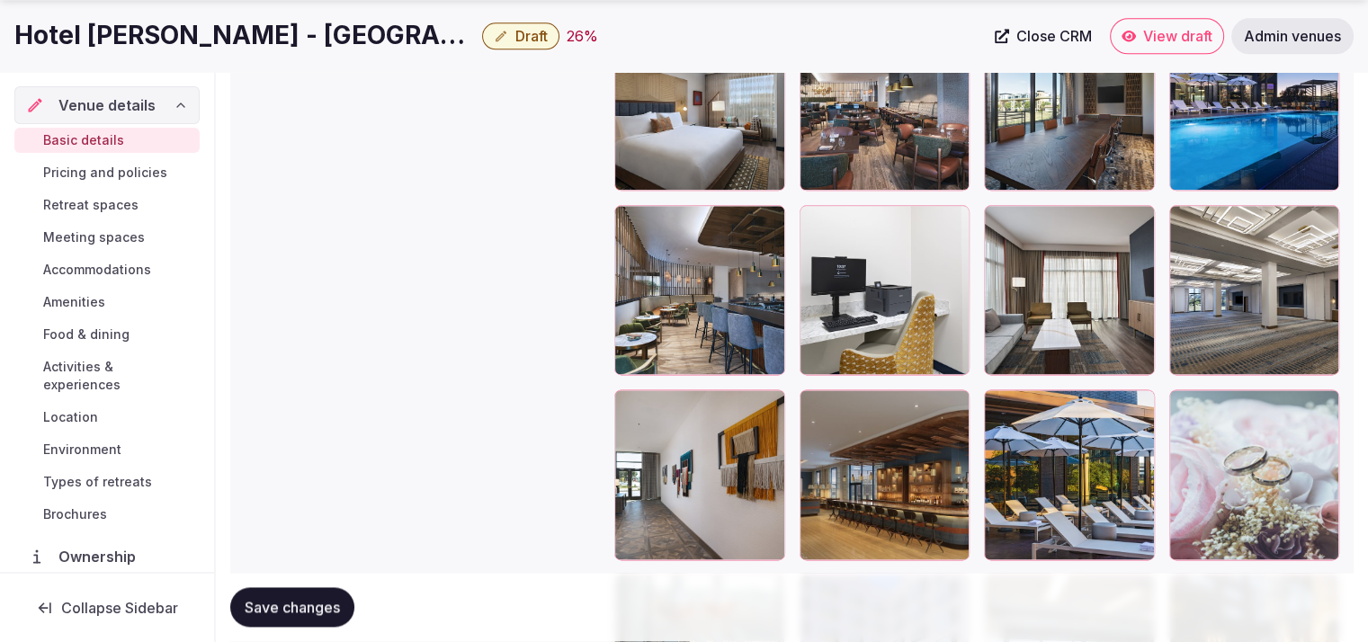
scroll to position [2275, 0]
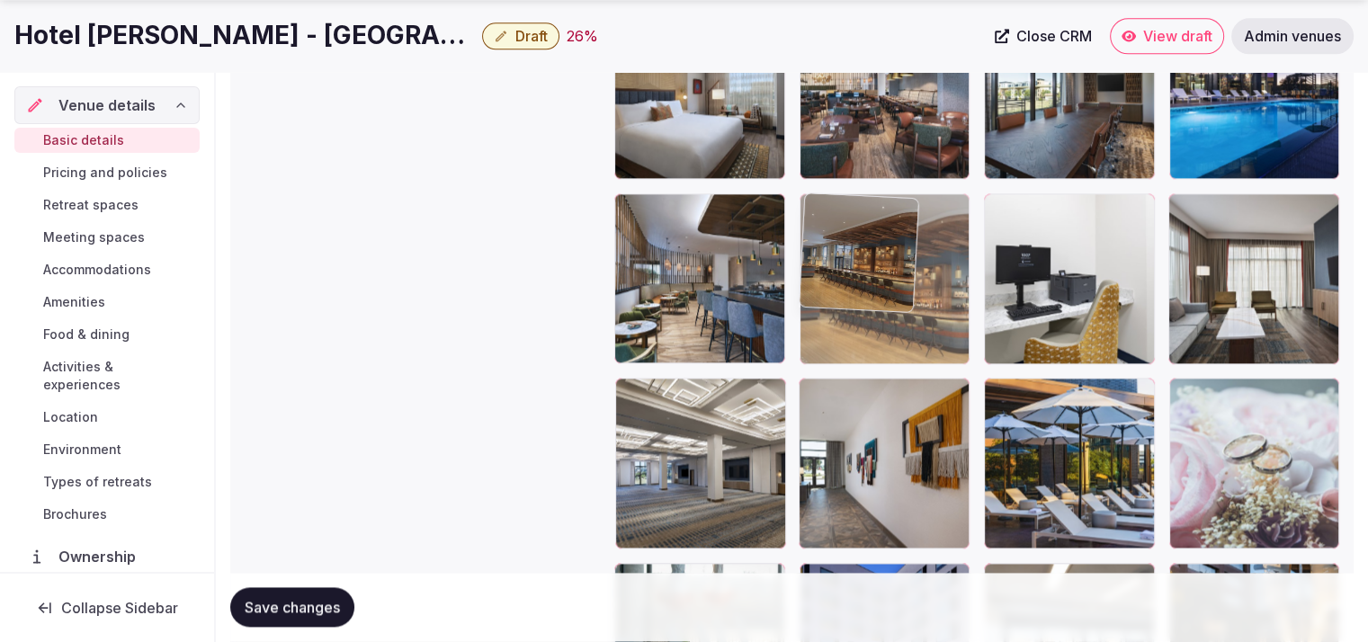
drag, startPoint x: 900, startPoint y: 468, endPoint x: 926, endPoint y: 335, distance: 135.5
click at [925, 336] on body "**********" at bounding box center [684, 35] width 1368 height 4620
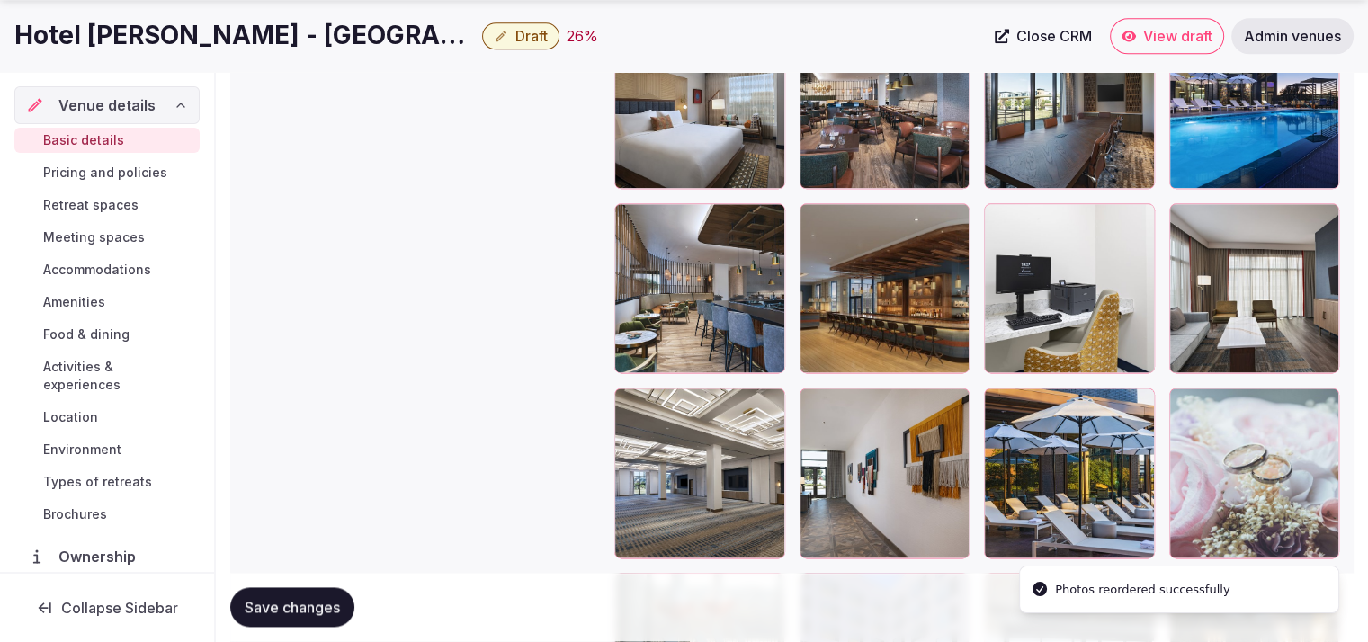
scroll to position [2270, 0]
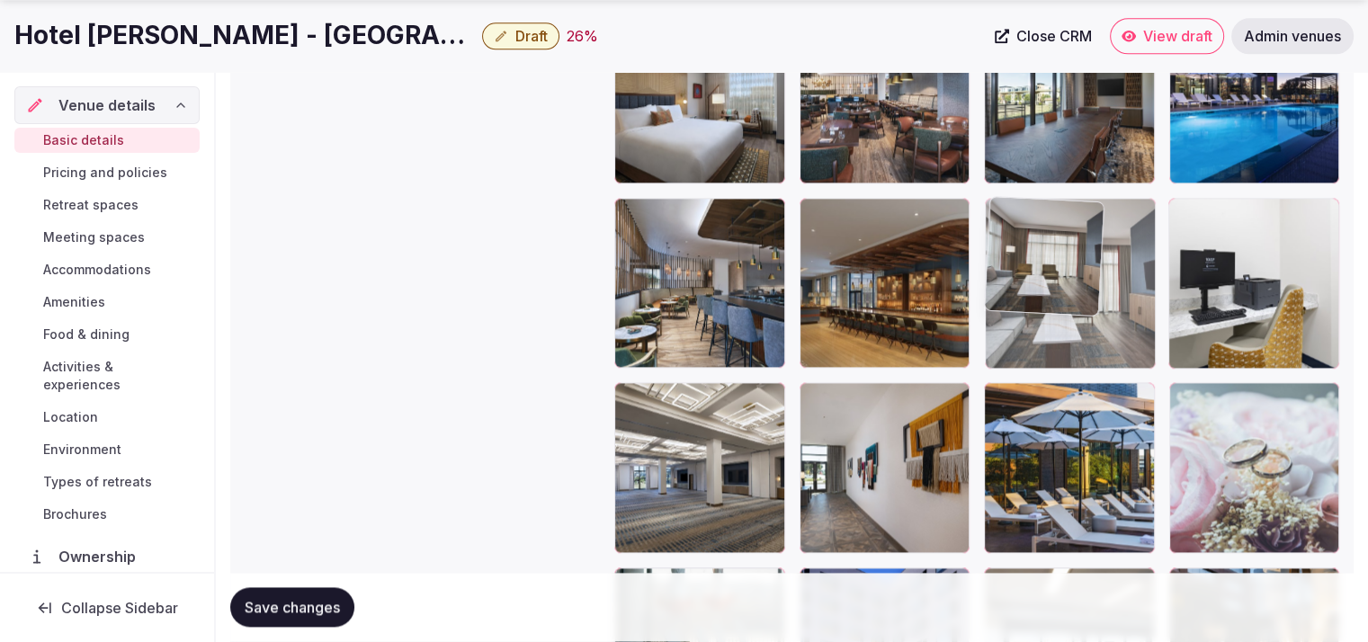
drag, startPoint x: 1230, startPoint y: 310, endPoint x: 1109, endPoint y: 327, distance: 121.7
click at [1109, 327] on body "**********" at bounding box center [684, 40] width 1368 height 4620
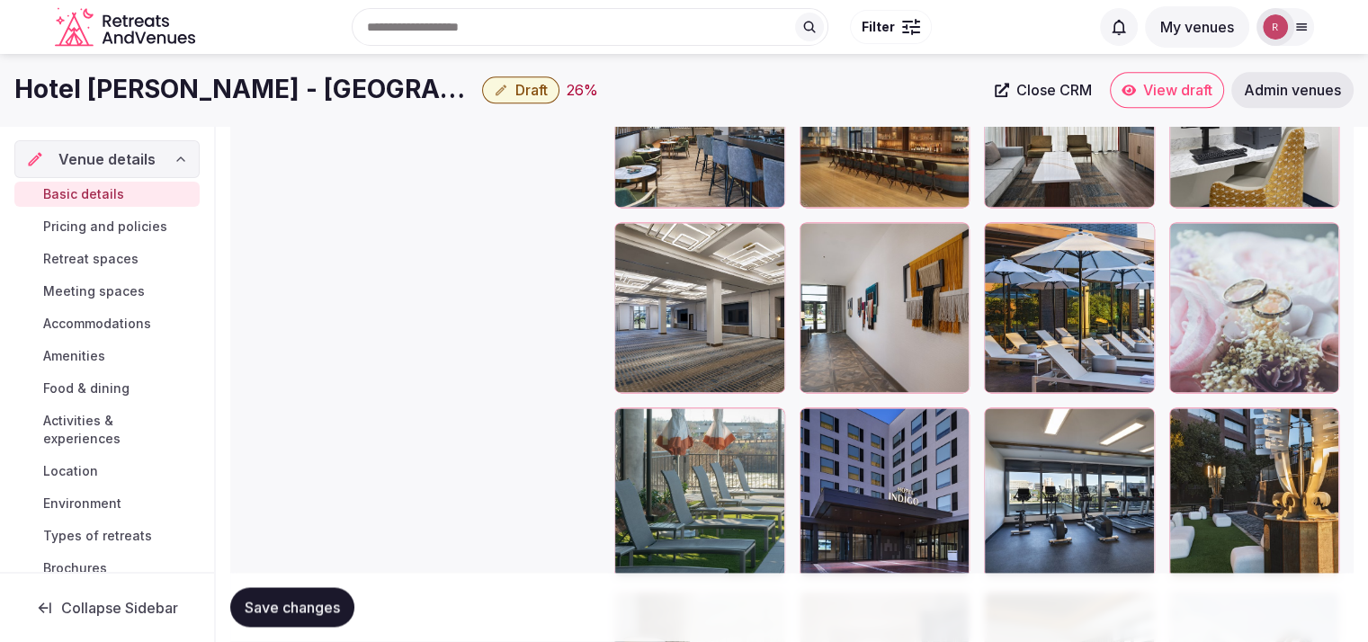
scroll to position [2354, 0]
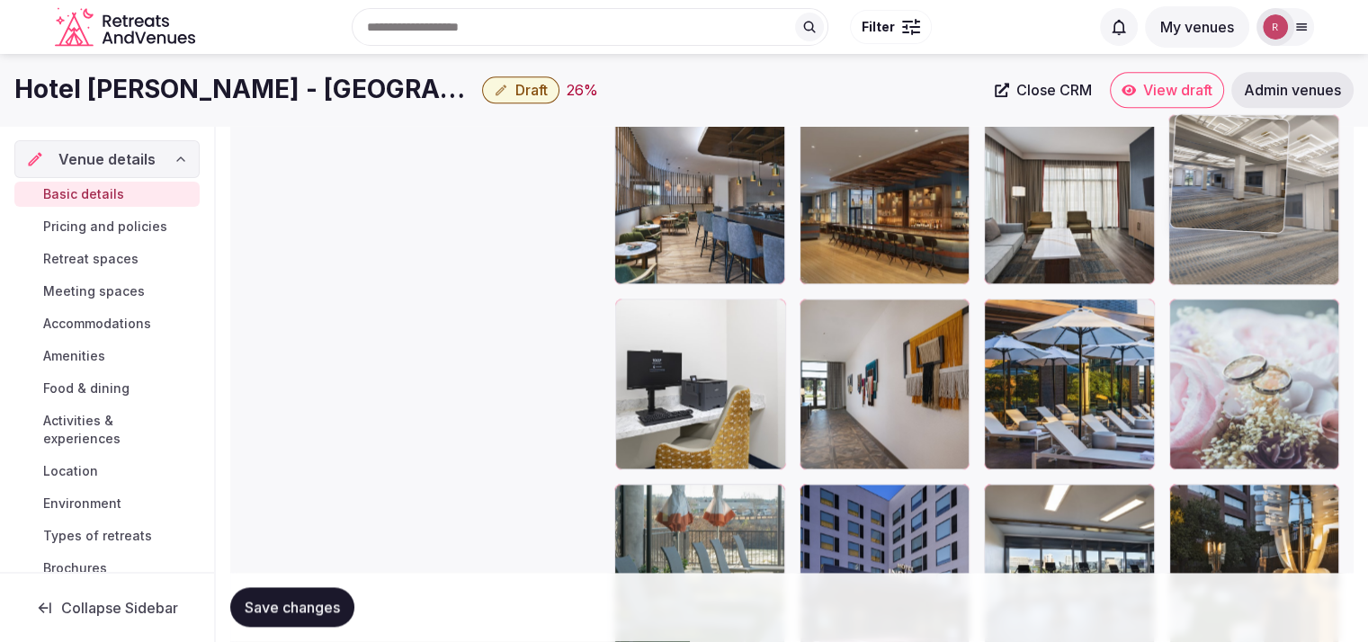
drag, startPoint x: 730, startPoint y: 445, endPoint x: 1340, endPoint y: 312, distance: 625.1
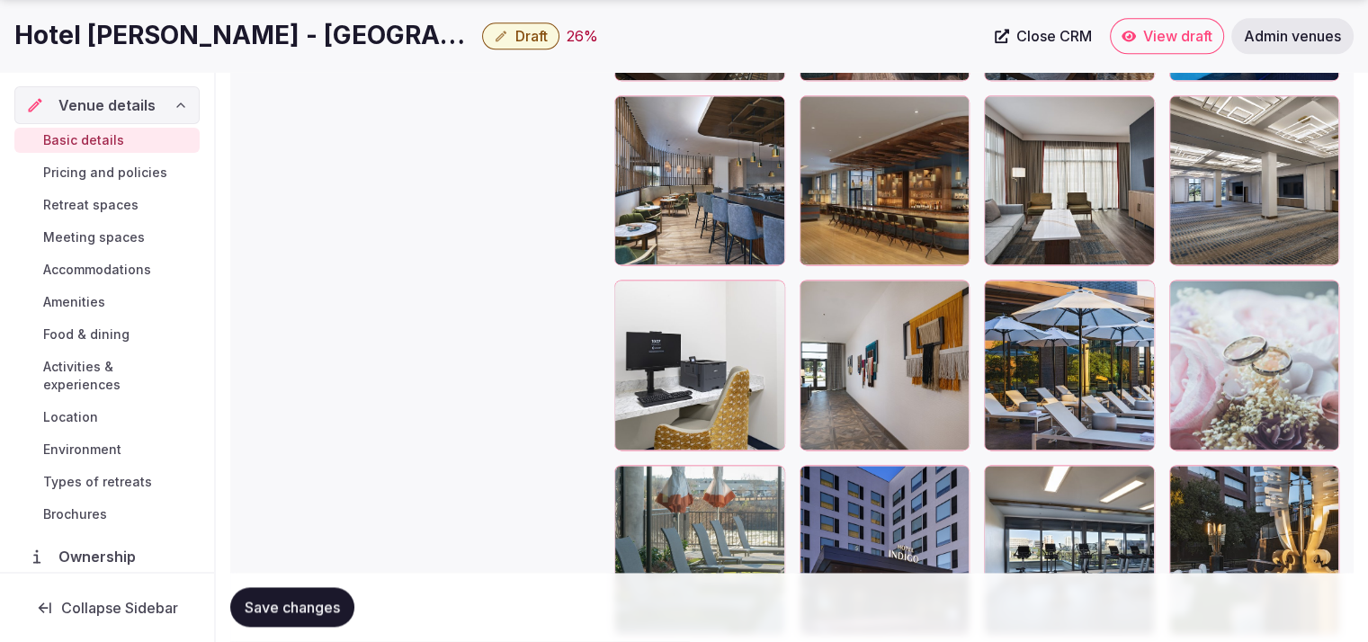
scroll to position [2378, 0]
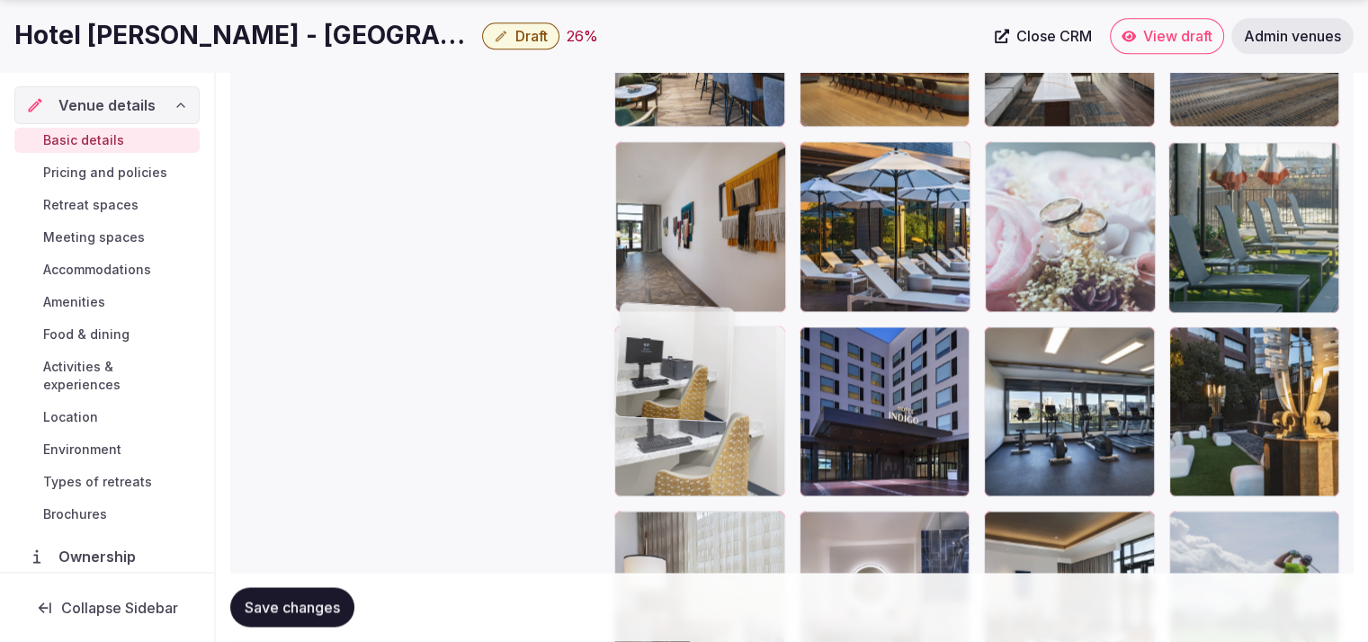
drag, startPoint x: 679, startPoint y: 402, endPoint x: 693, endPoint y: 541, distance: 139.2
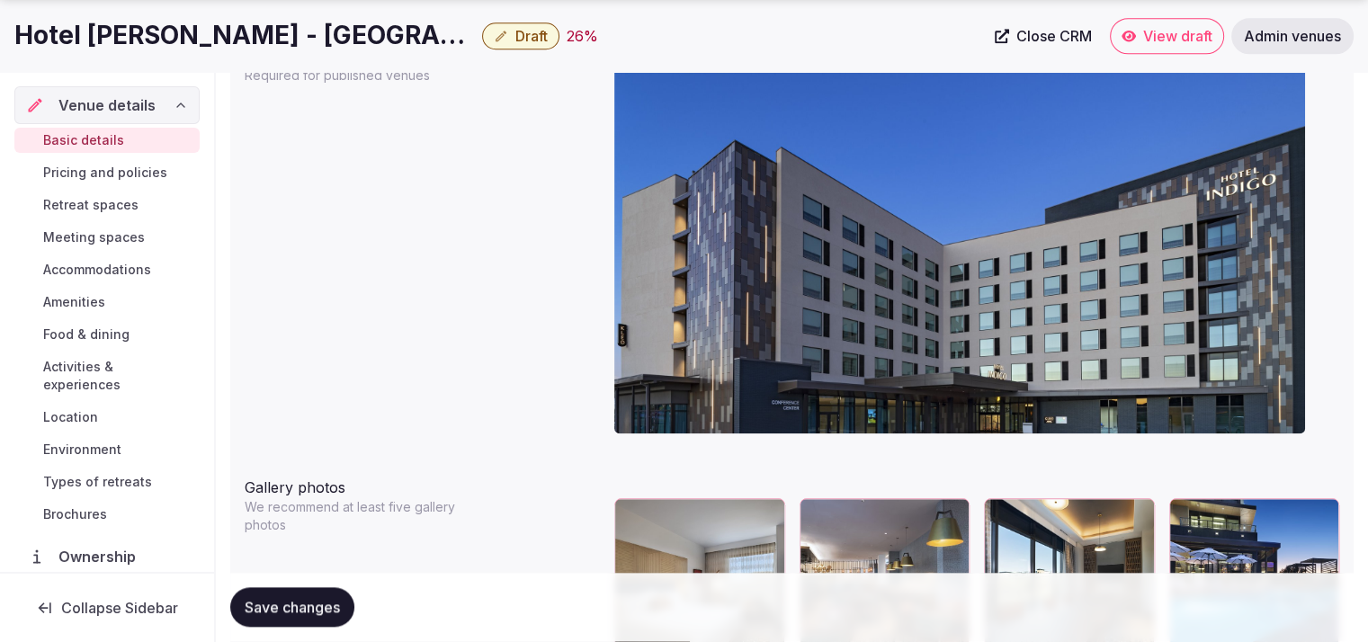
scroll to position [1588, 0]
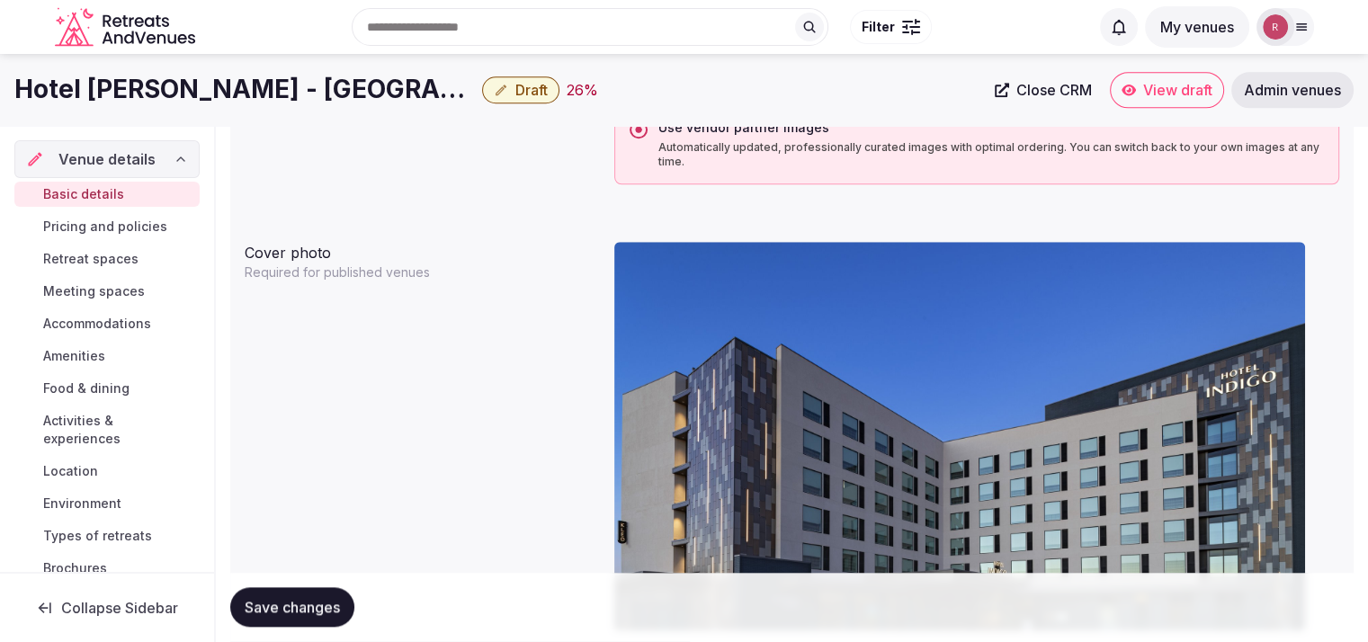
drag, startPoint x: 1160, startPoint y: 82, endPoint x: 374, endPoint y: 442, distance: 864.6
click at [374, 442] on div "Cover photo Required for published venues" at bounding box center [792, 443] width 1095 height 417
click at [281, 611] on span "Save changes" at bounding box center [292, 608] width 95 height 18
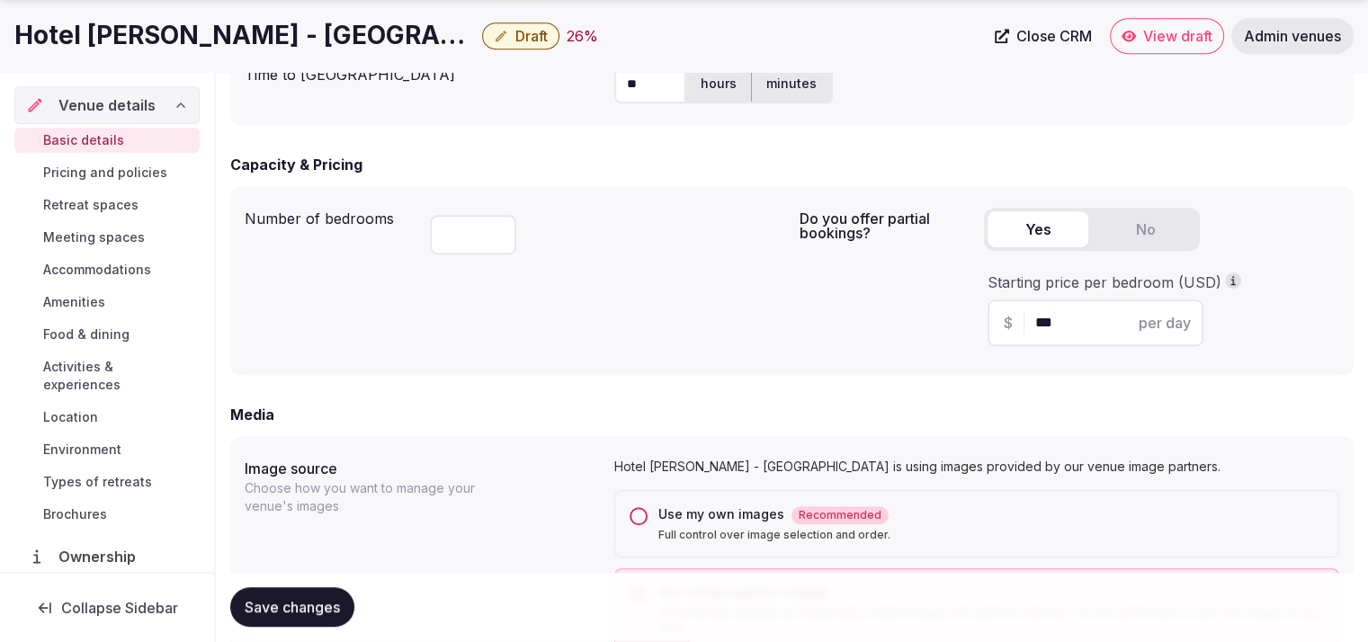
scroll to position [1685, 0]
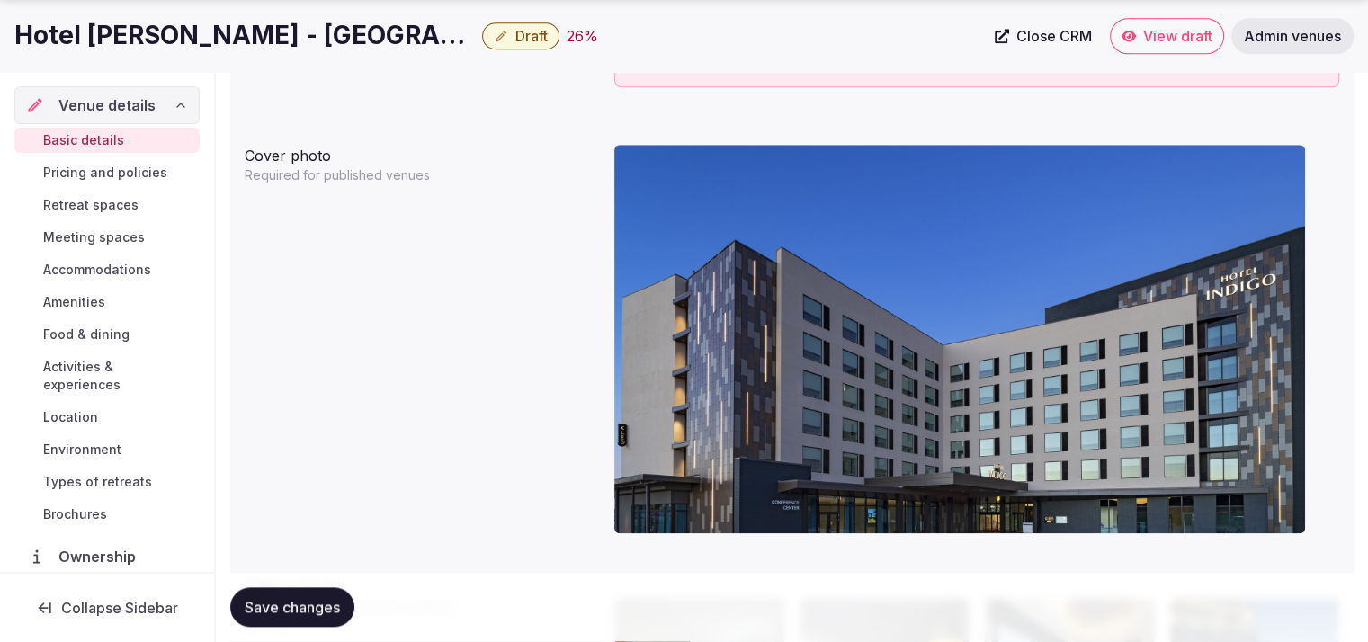
click at [1231, 121] on div at bounding box center [976, 116] width 725 height 14
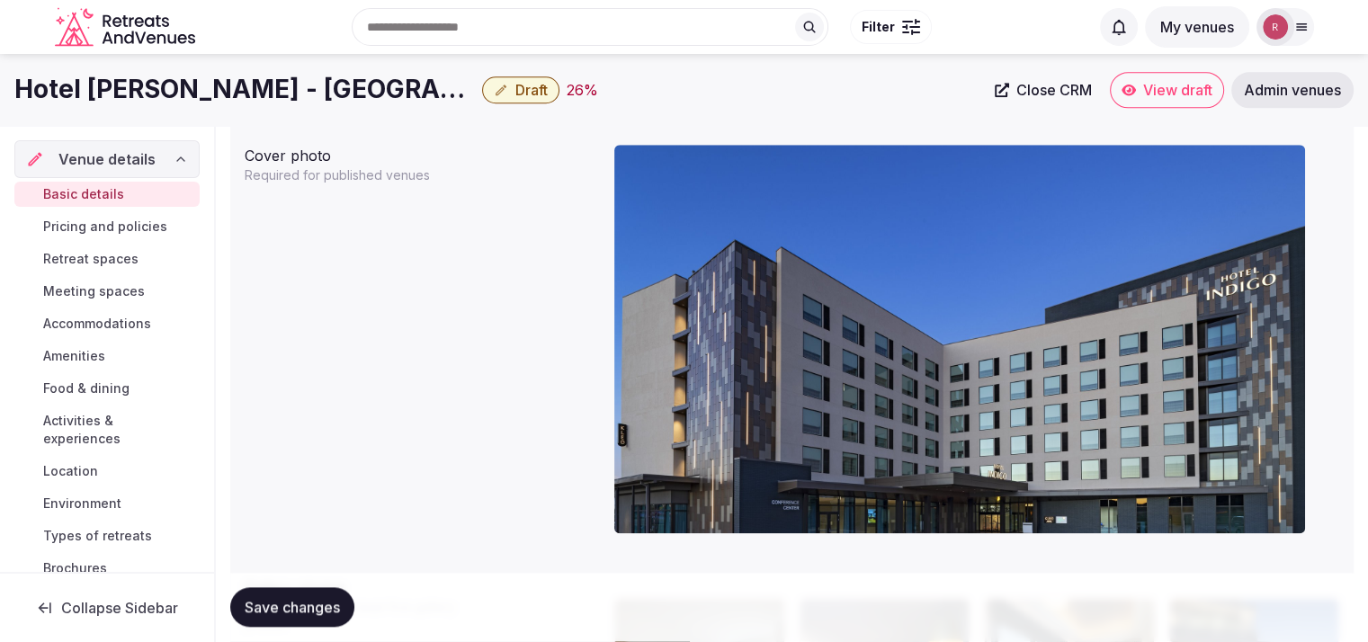
click at [515, 88] on span "Draft" at bounding box center [531, 90] width 32 height 18
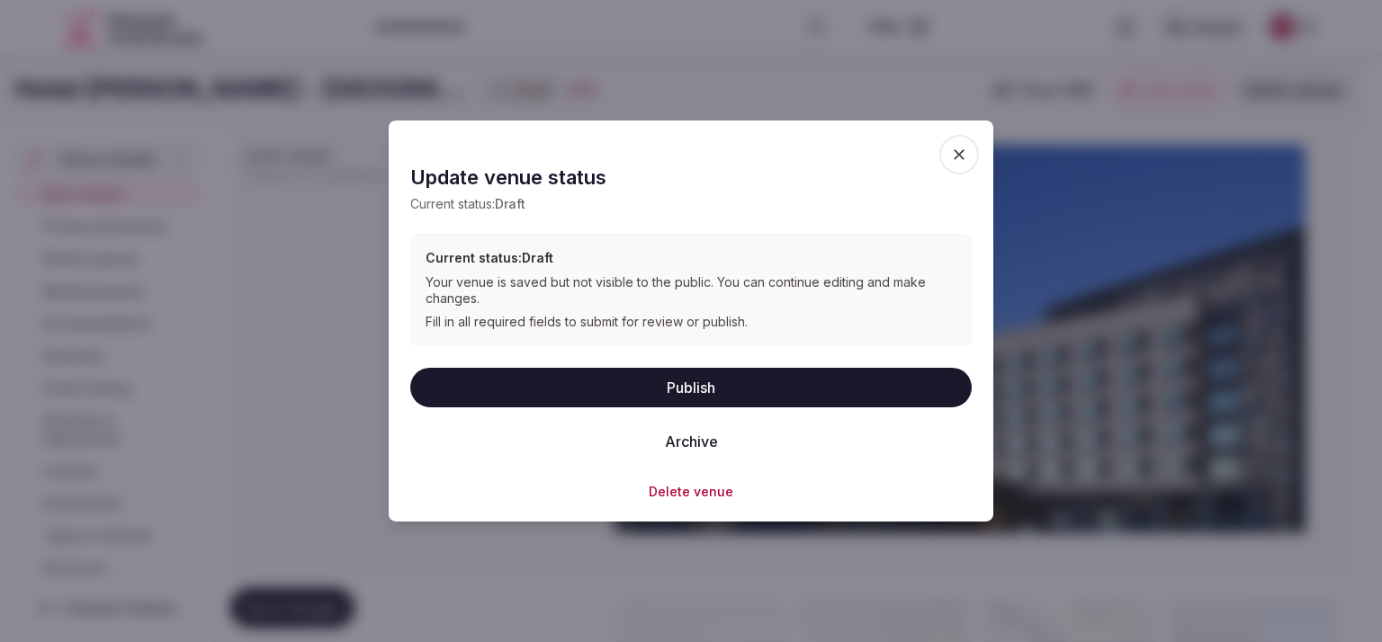
click at [622, 383] on button "Publish" at bounding box center [690, 387] width 561 height 40
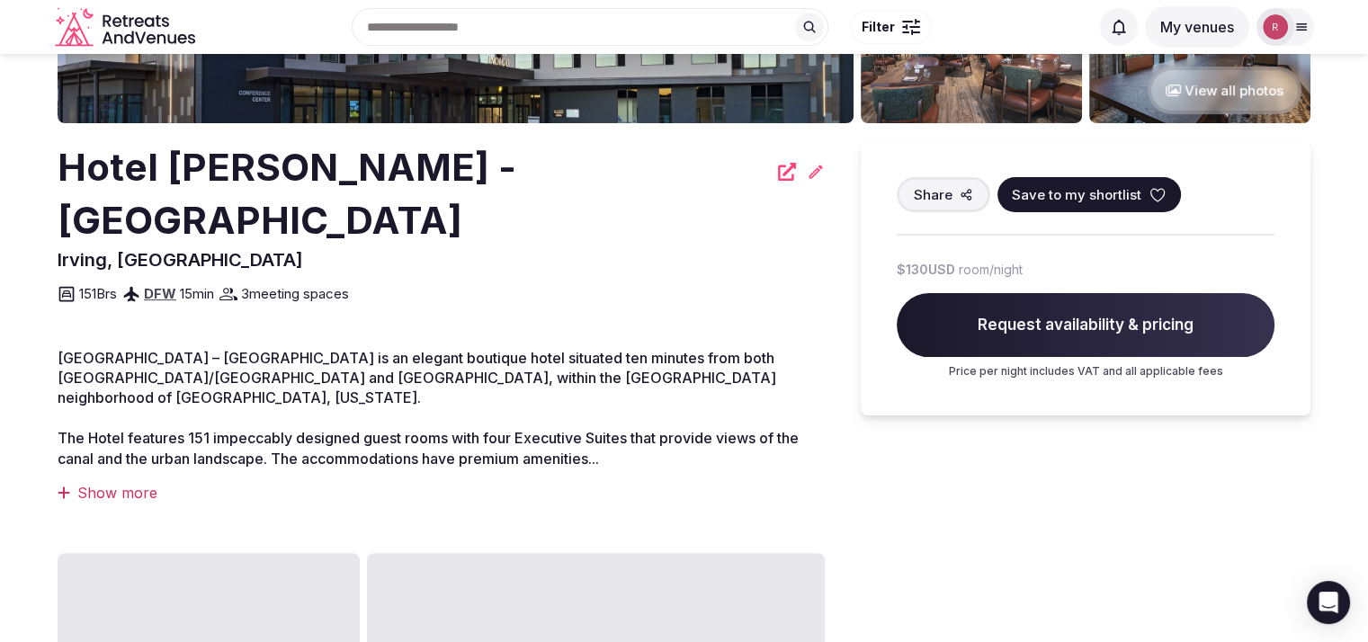
scroll to position [373, 0]
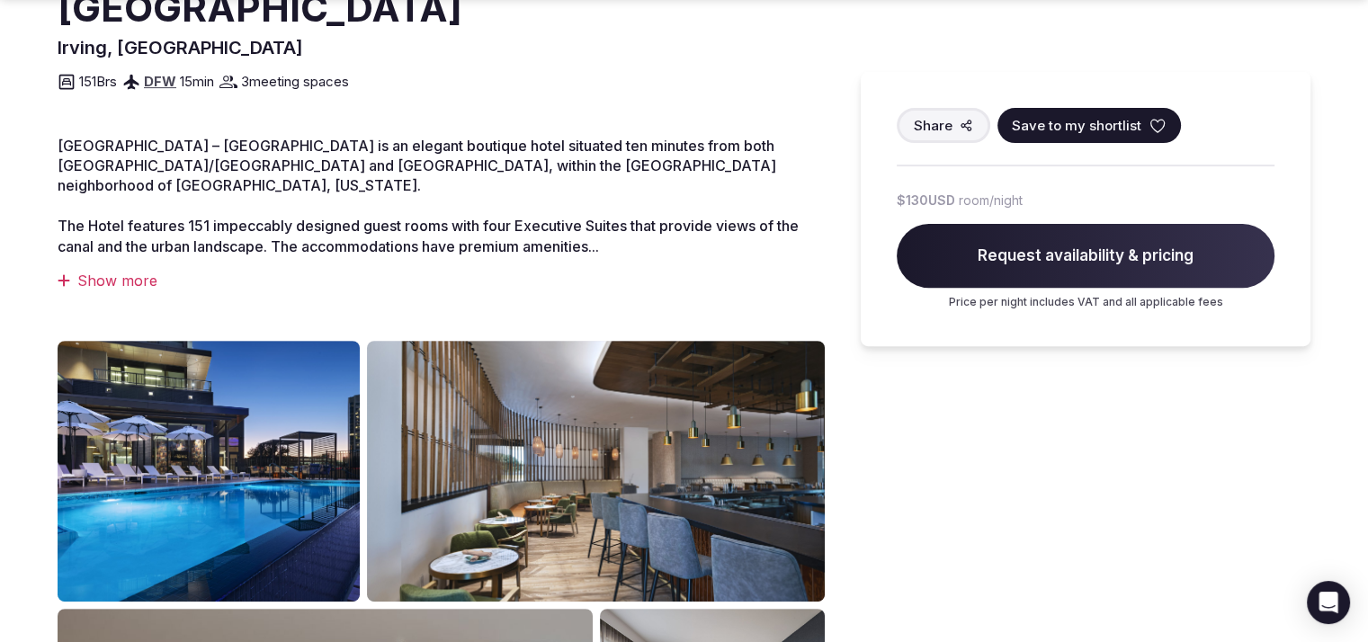
scroll to position [962, 0]
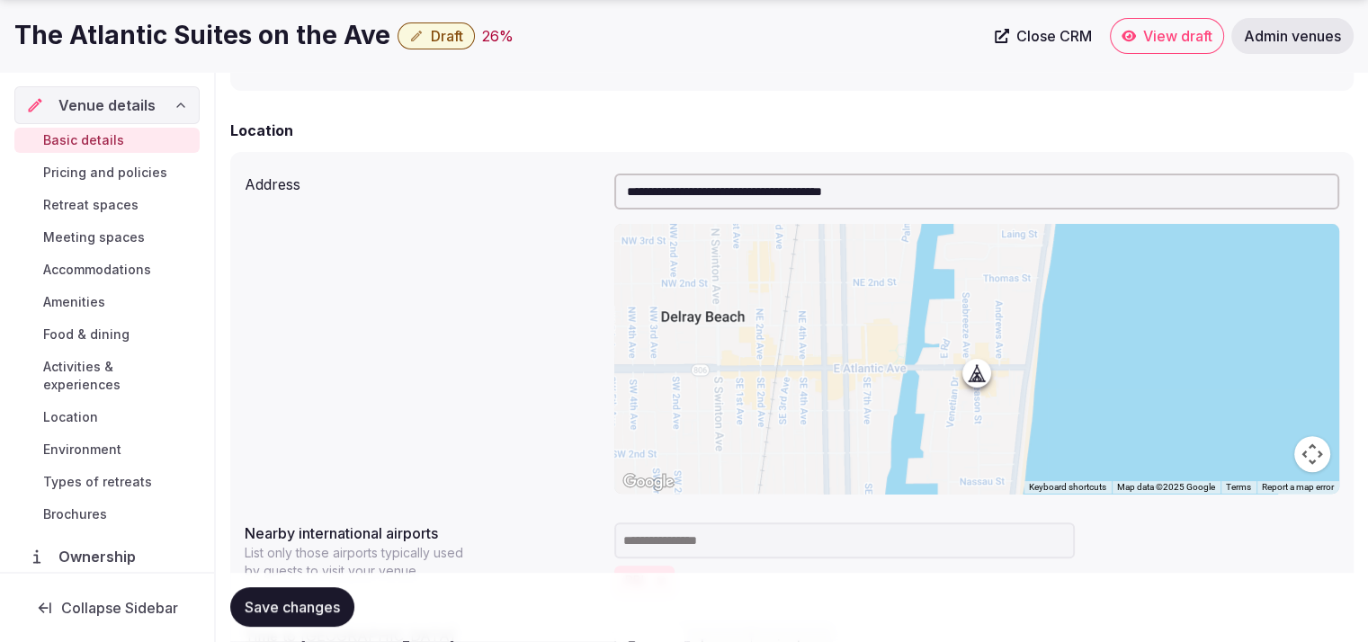
scroll to position [1123, 0]
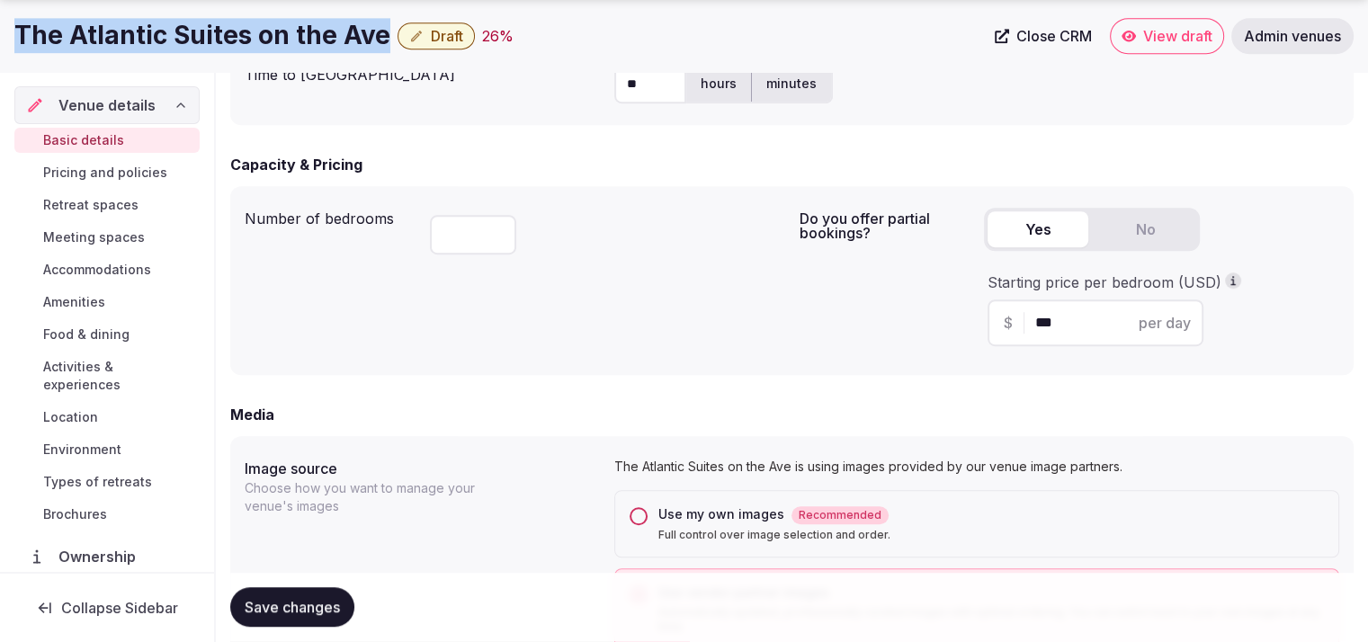
drag, startPoint x: 381, startPoint y: 45, endPoint x: 13, endPoint y: 31, distance: 368.2
click at [13, 31] on div "The Atlantic Suites on the Ave Draft 26 % Close CRM View draft Admin venues" at bounding box center [684, 36] width 1368 height 36
copy h1 "The Atlantic Suites on the Ave"
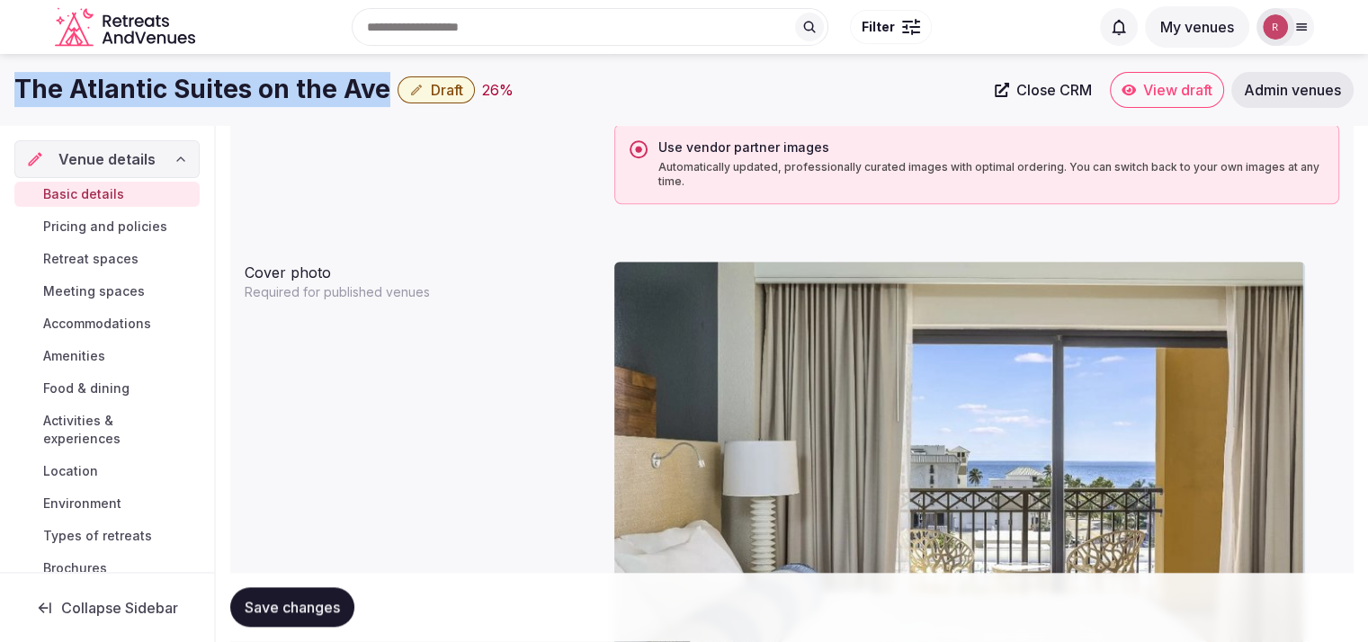
scroll to position [2129, 0]
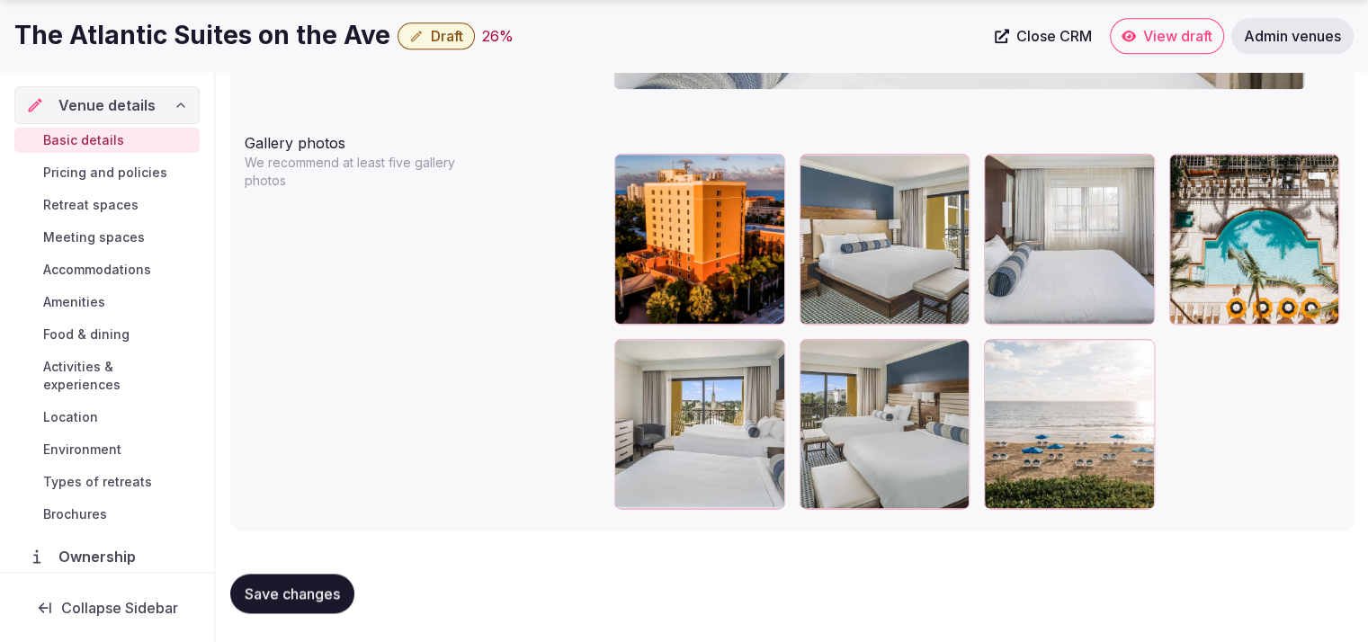
click at [461, 262] on div "Gallery photos We recommend at least five gallery photos To pick up a draggable…" at bounding box center [792, 320] width 1095 height 391
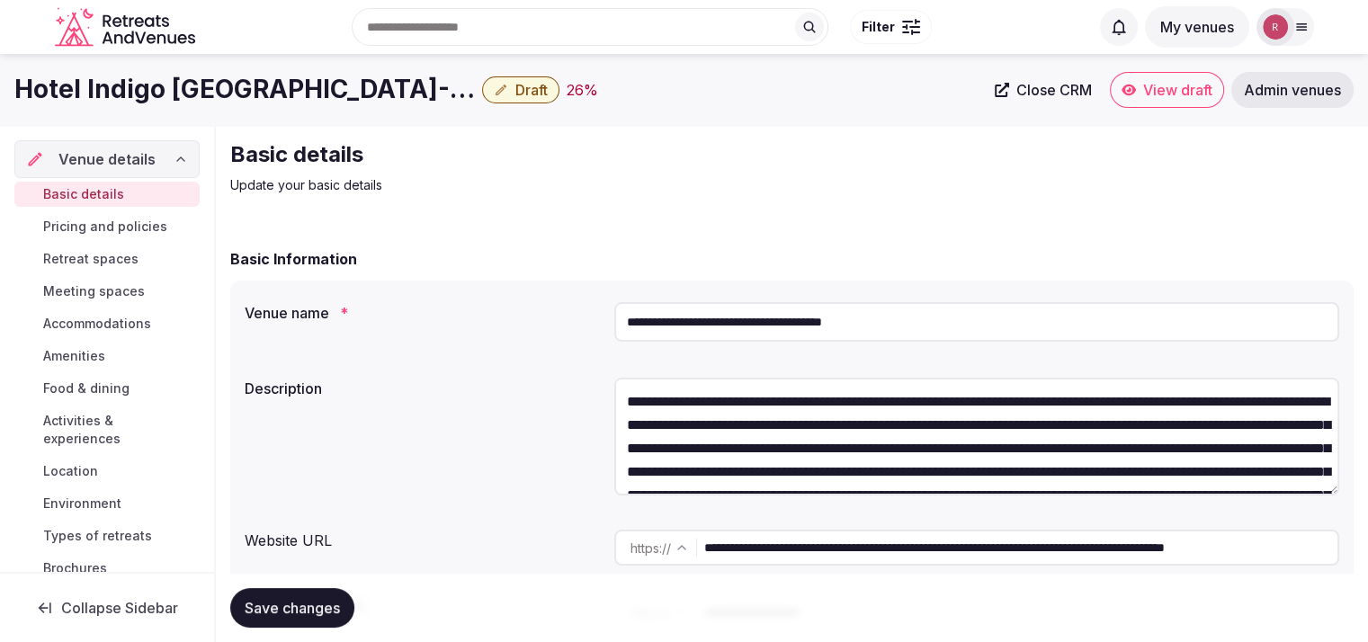
click at [722, 323] on input "**********" at bounding box center [976, 322] width 725 height 40
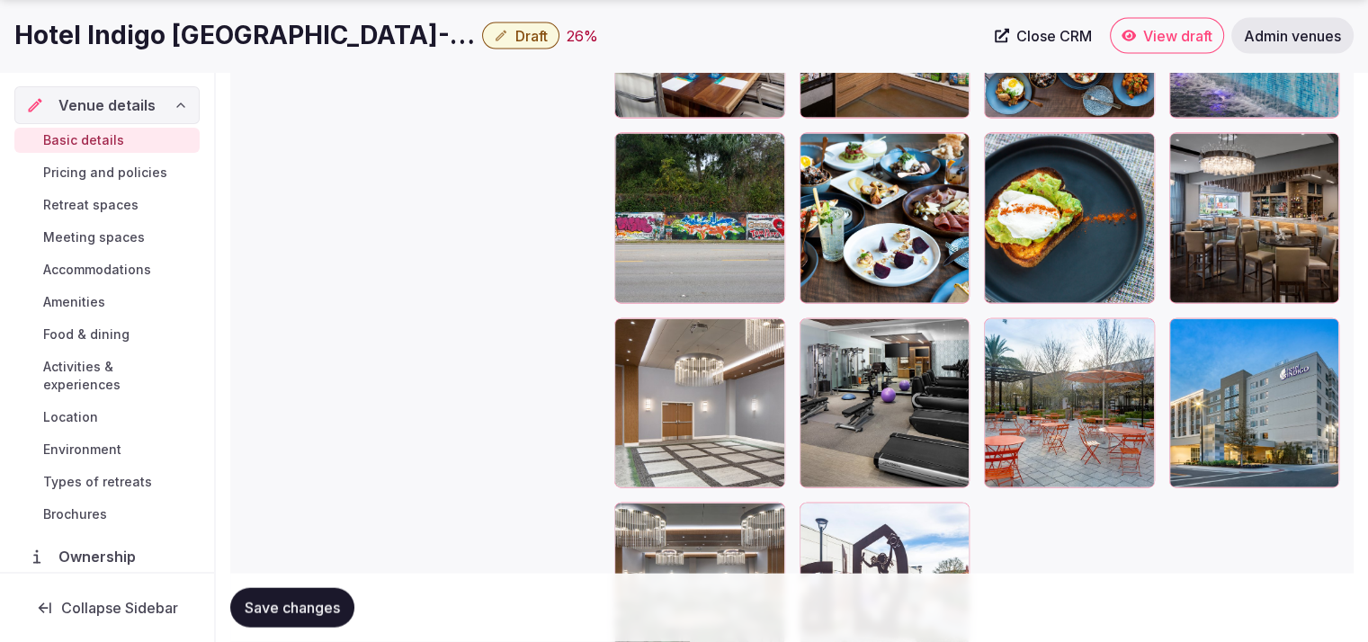
scroll to position [4162, 0]
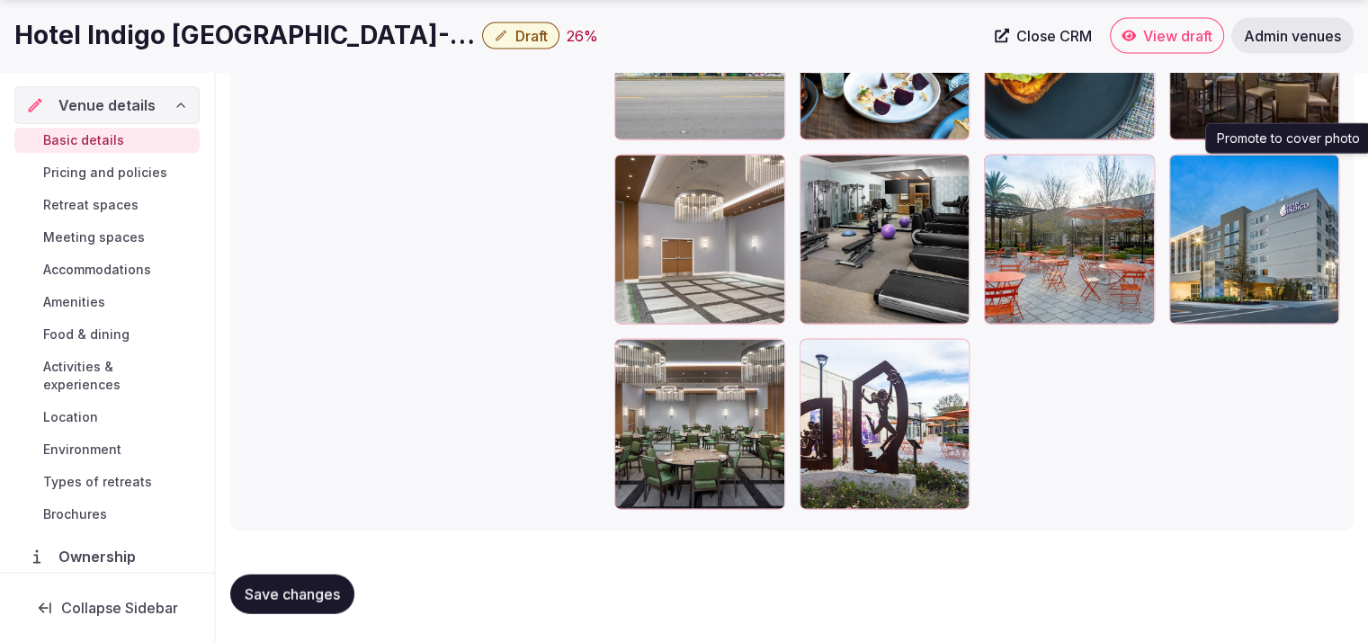
click at [1329, 174] on icon "button" at bounding box center [1321, 173] width 14 height 14
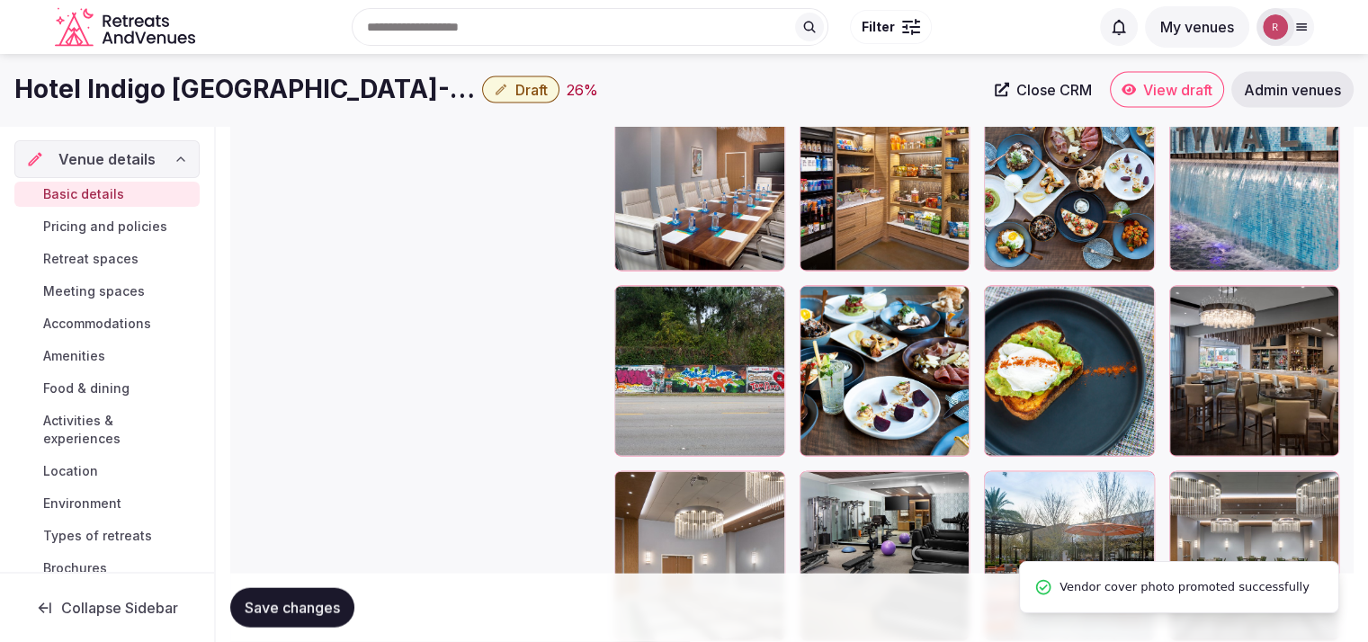
scroll to position [3828, 0]
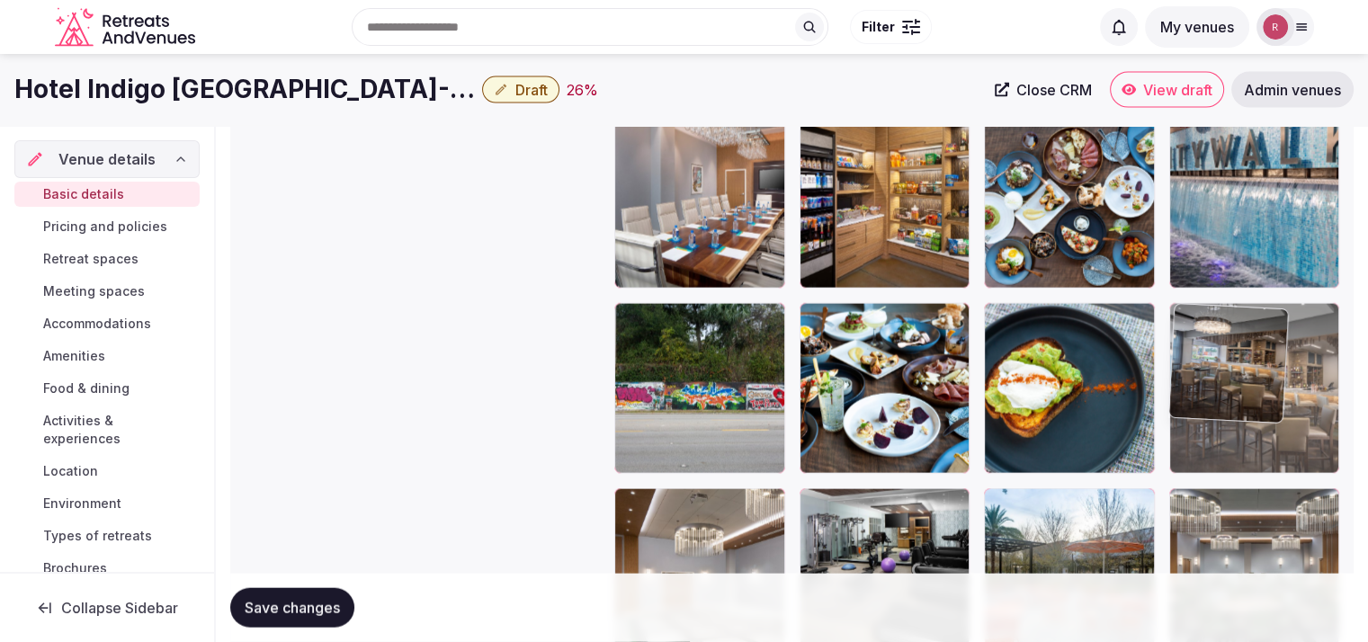
drag, startPoint x: 1315, startPoint y: 413, endPoint x: 1309, endPoint y: 403, distance: 11.7
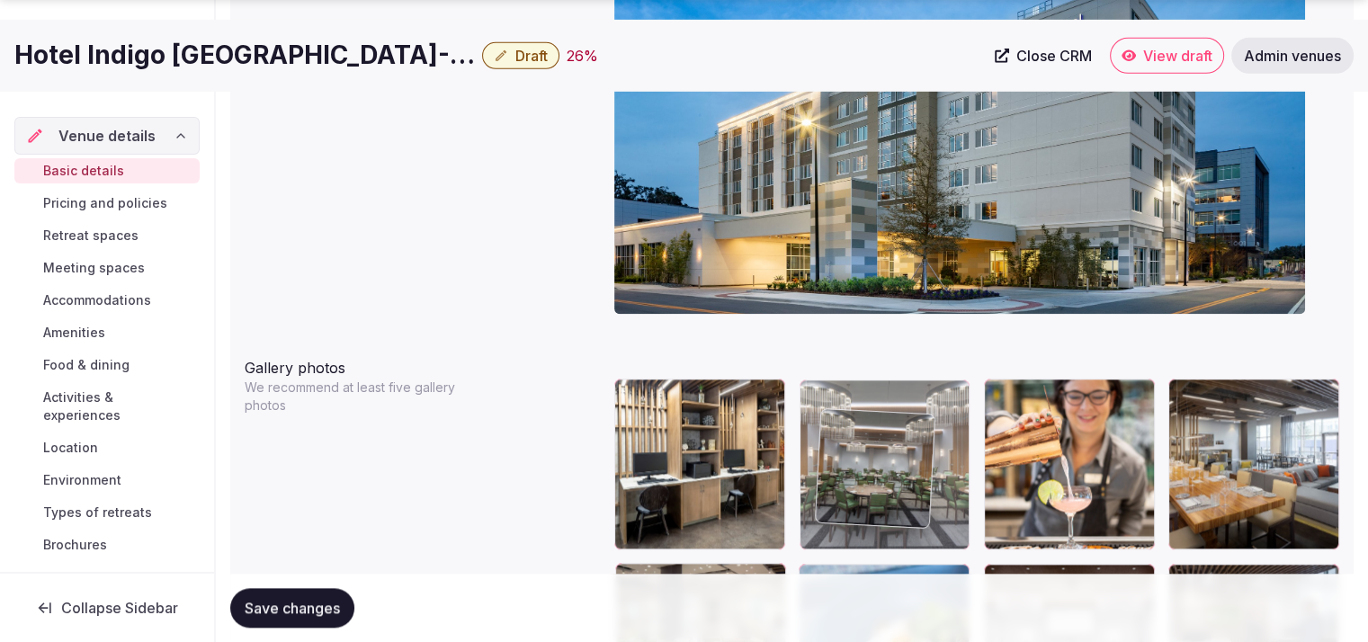
scroll to position [1997, 0]
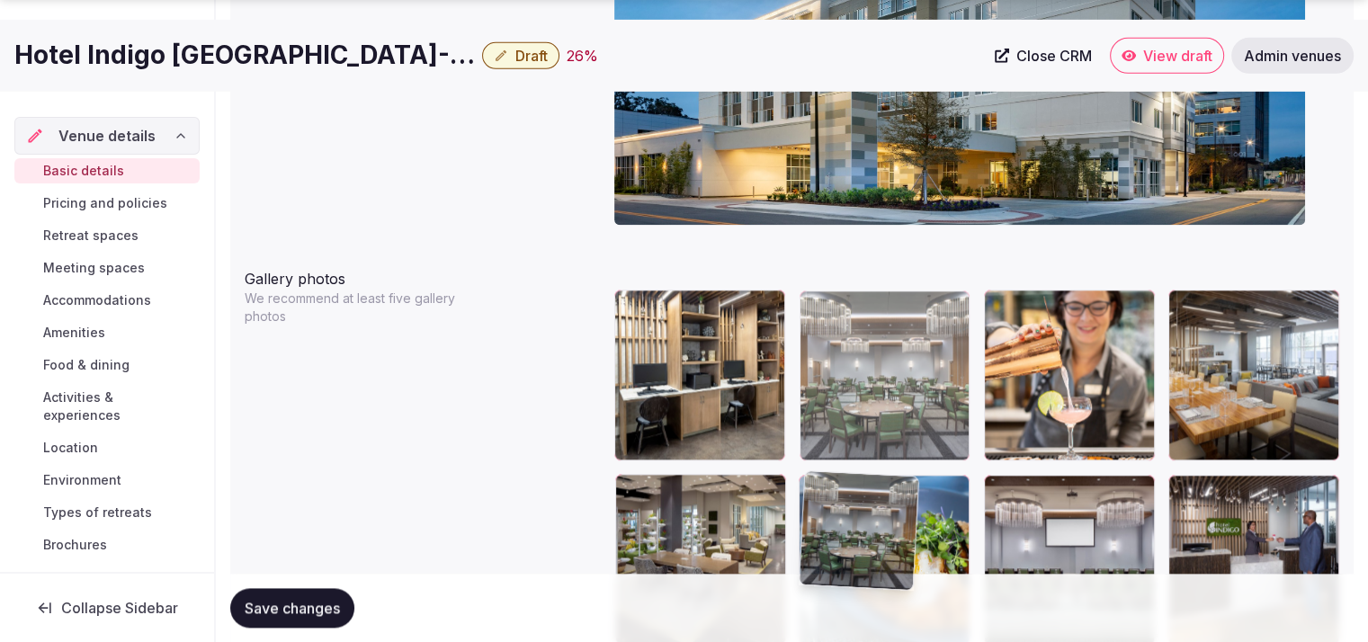
drag, startPoint x: 1268, startPoint y: 458, endPoint x: 920, endPoint y: 551, distance: 360.2
click at [920, 551] on body "**********" at bounding box center [684, 409] width 1368 height 4805
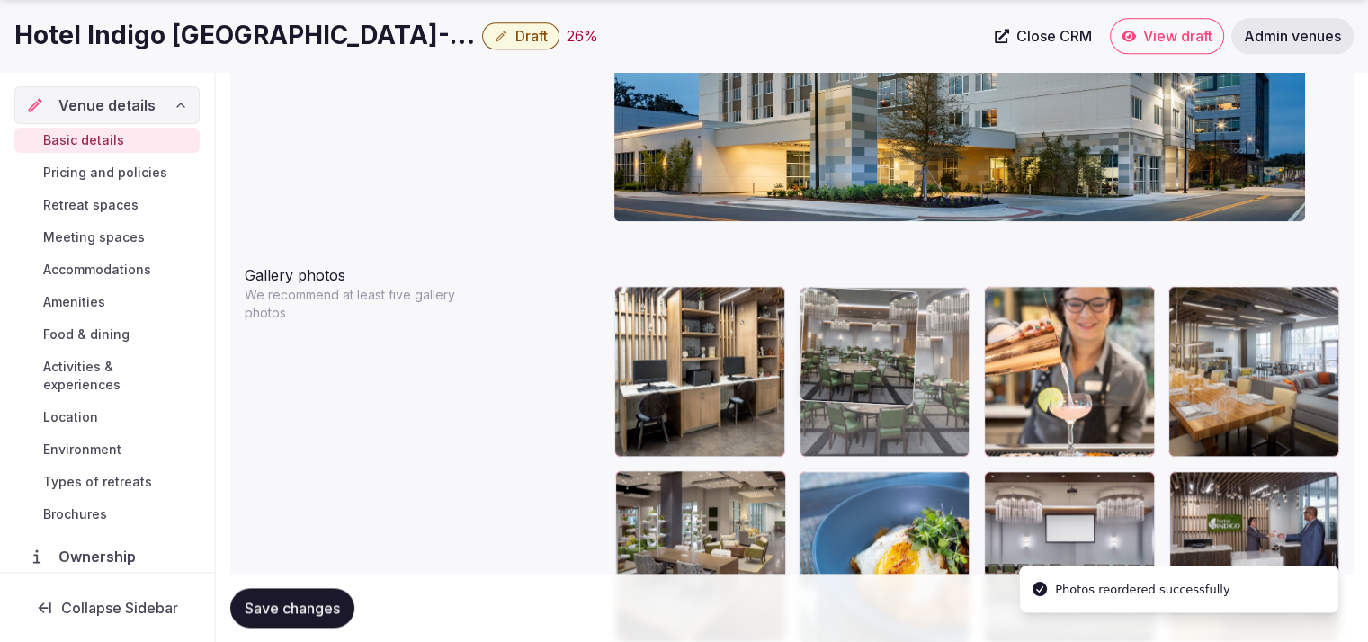
drag, startPoint x: 911, startPoint y: 438, endPoint x: 917, endPoint y: 402, distance: 36.4
click at [917, 402] on body "**********" at bounding box center [684, 405] width 1368 height 4805
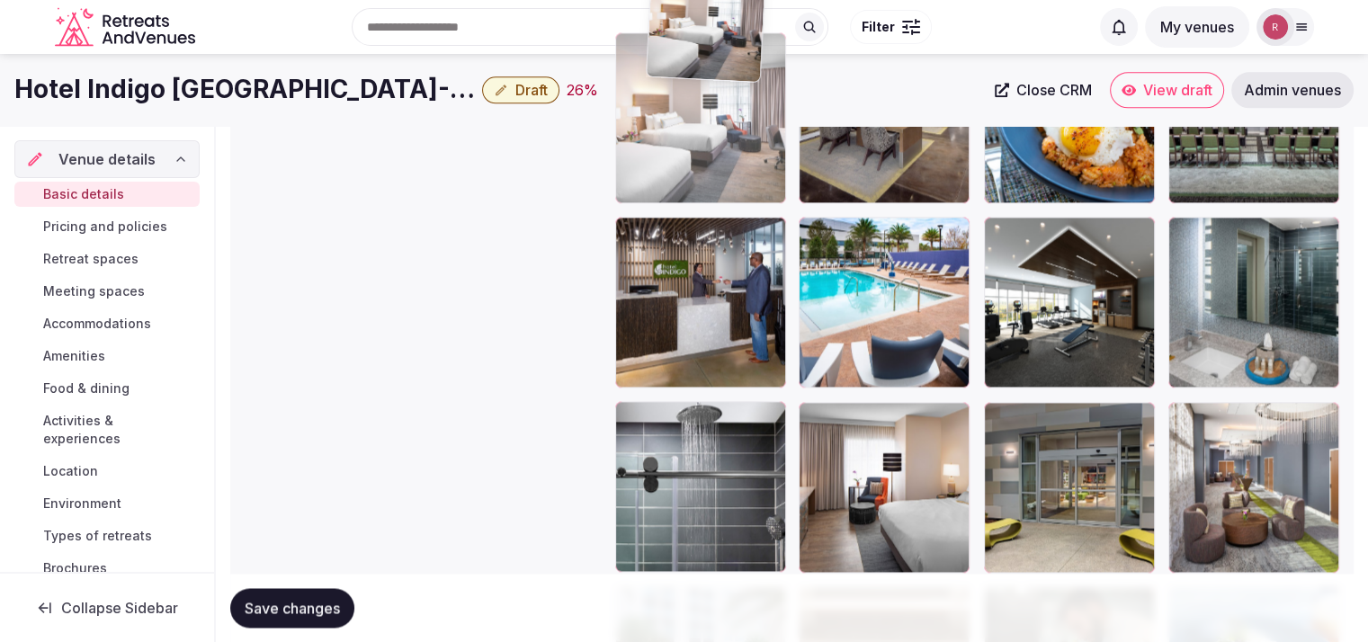
scroll to position [2406, 0]
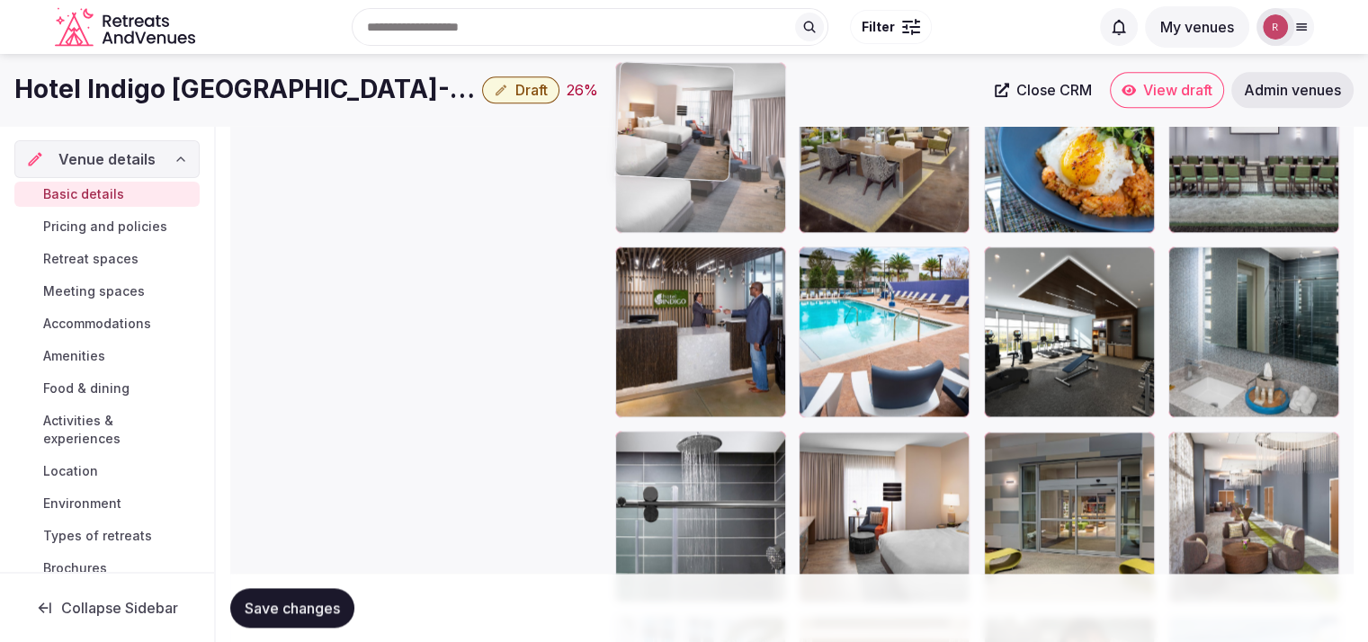
drag, startPoint x: 968, startPoint y: 337, endPoint x: 809, endPoint y: 208, distance: 205.3
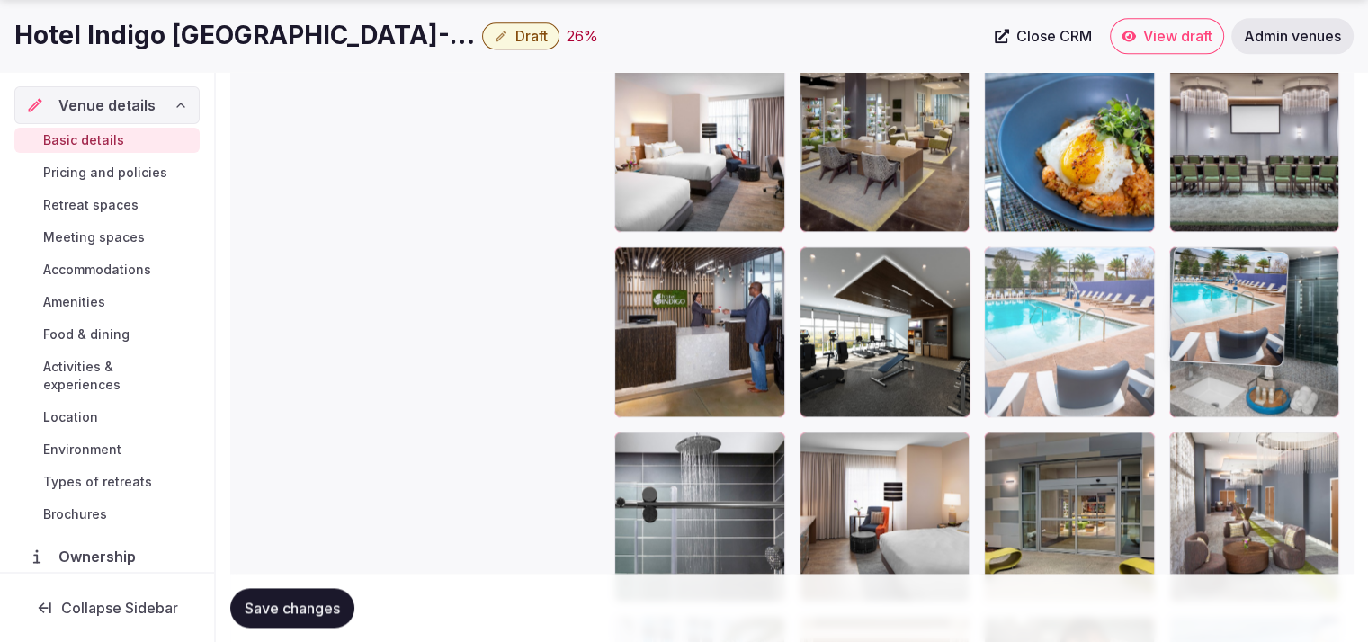
drag, startPoint x: 892, startPoint y: 363, endPoint x: 1210, endPoint y: 377, distance: 317.9
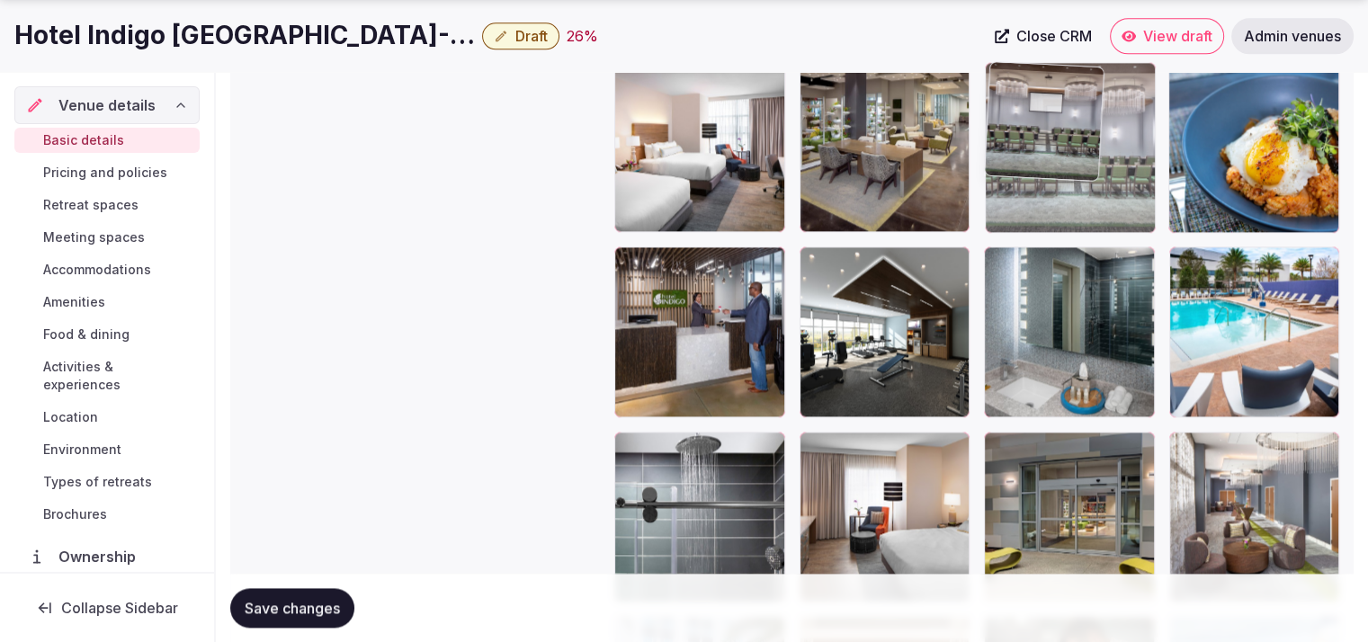
drag, startPoint x: 1229, startPoint y: 178, endPoint x: 1123, endPoint y: 193, distance: 107.2
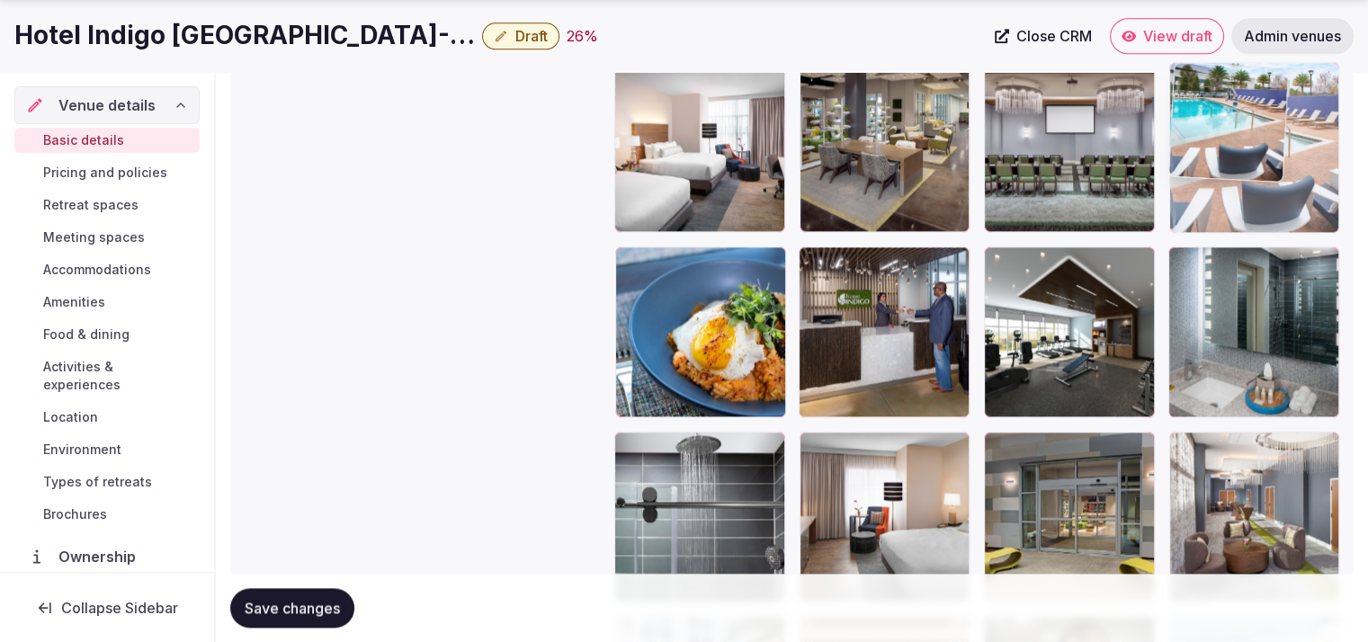
drag, startPoint x: 1231, startPoint y: 230, endPoint x: 1236, endPoint y: 183, distance: 48.0
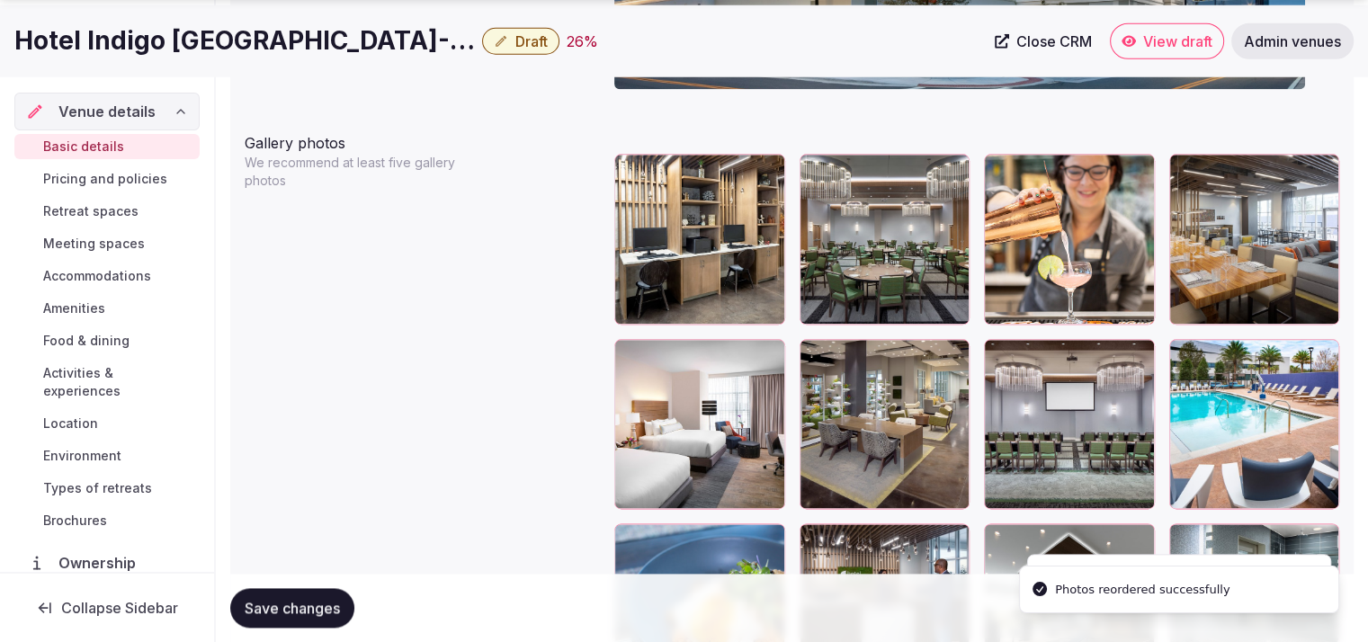
scroll to position [2169, 0]
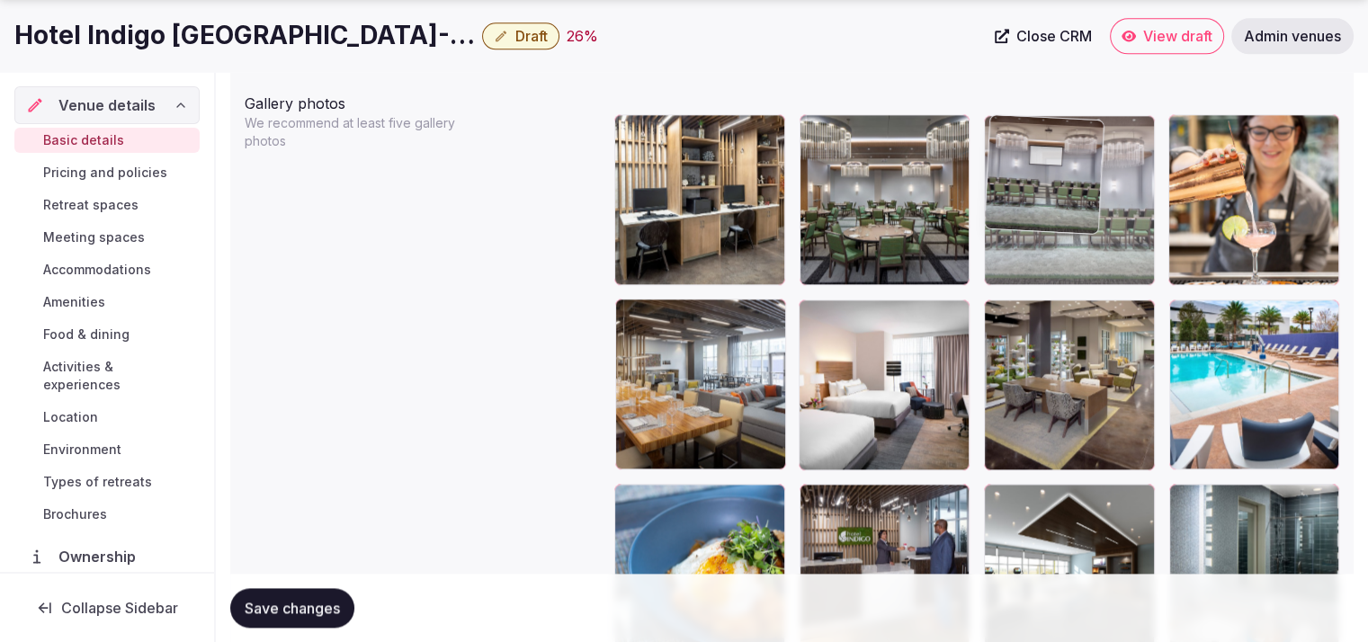
drag, startPoint x: 1068, startPoint y: 366, endPoint x: 1086, endPoint y: 237, distance: 129.9
click at [1086, 237] on body "**********" at bounding box center [684, 233] width 1368 height 4805
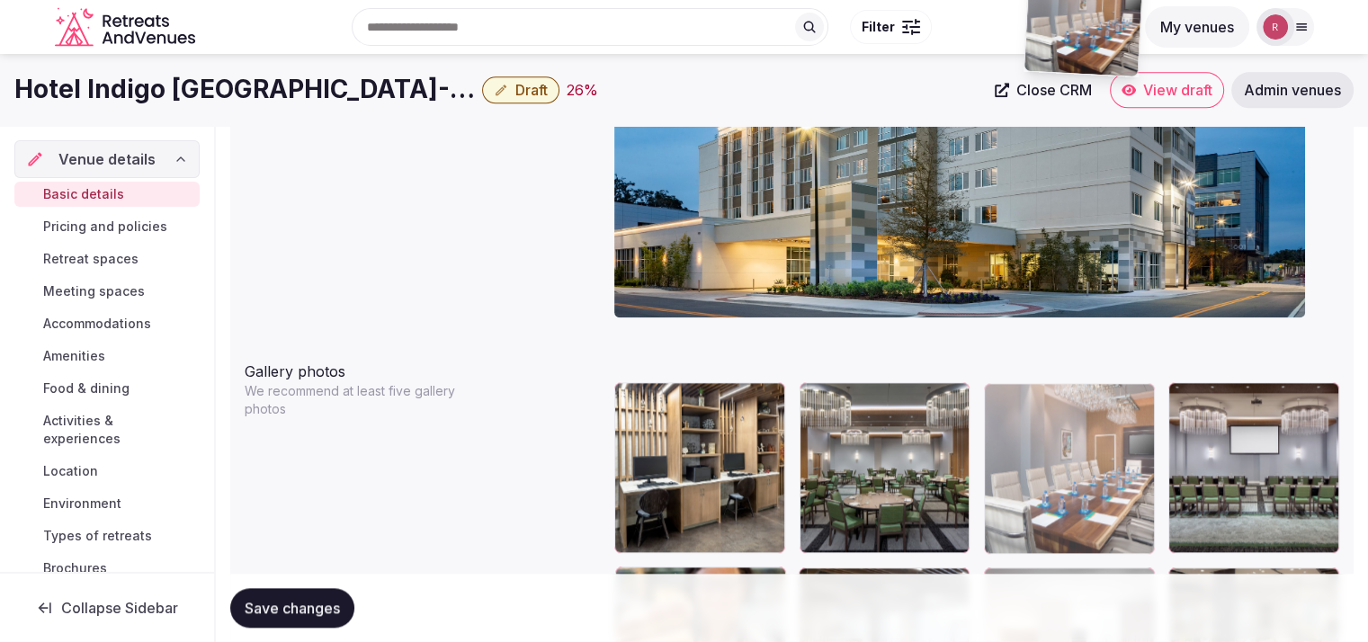
scroll to position [1894, 0]
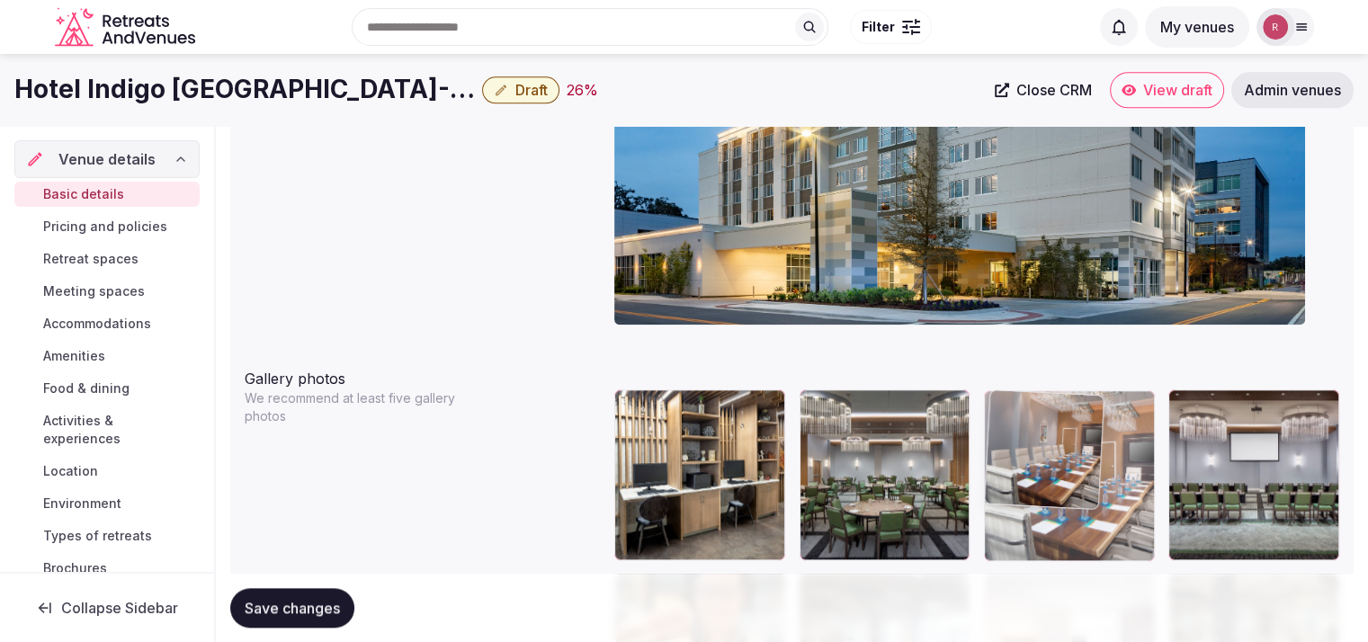
drag, startPoint x: 867, startPoint y: 446, endPoint x: 1115, endPoint y: 512, distance: 256.8
click at [1115, 512] on body "**********" at bounding box center [684, 508] width 1368 height 4805
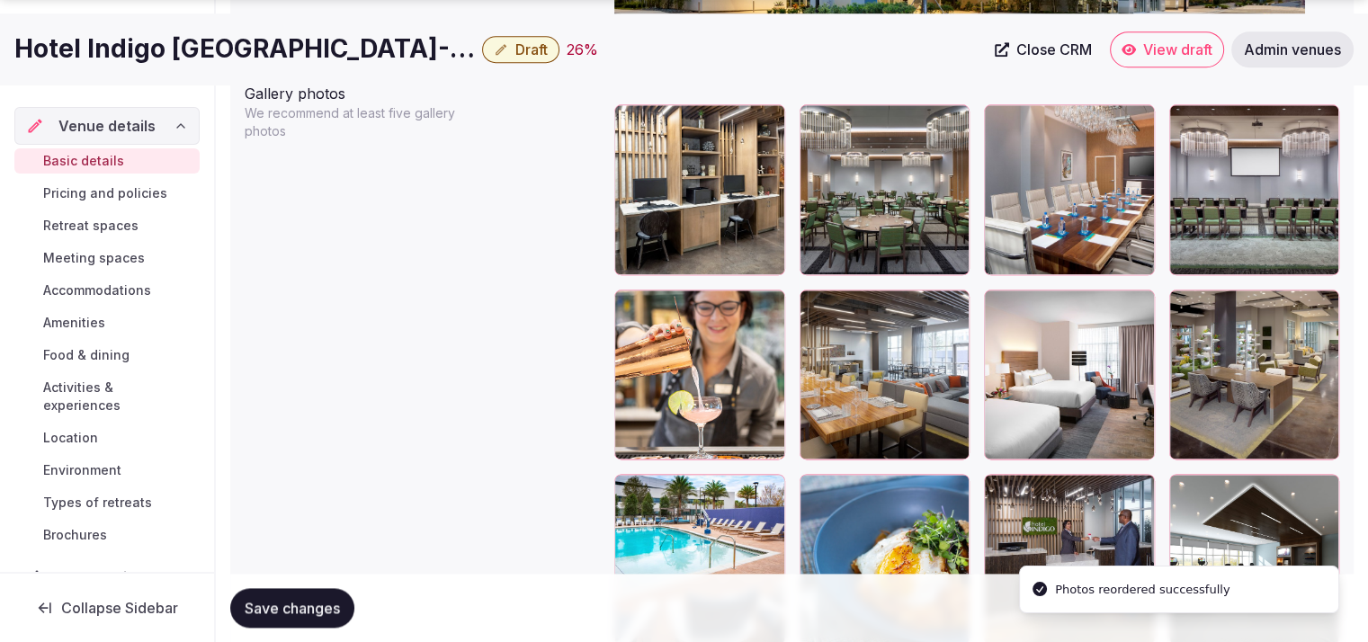
scroll to position [2230, 0]
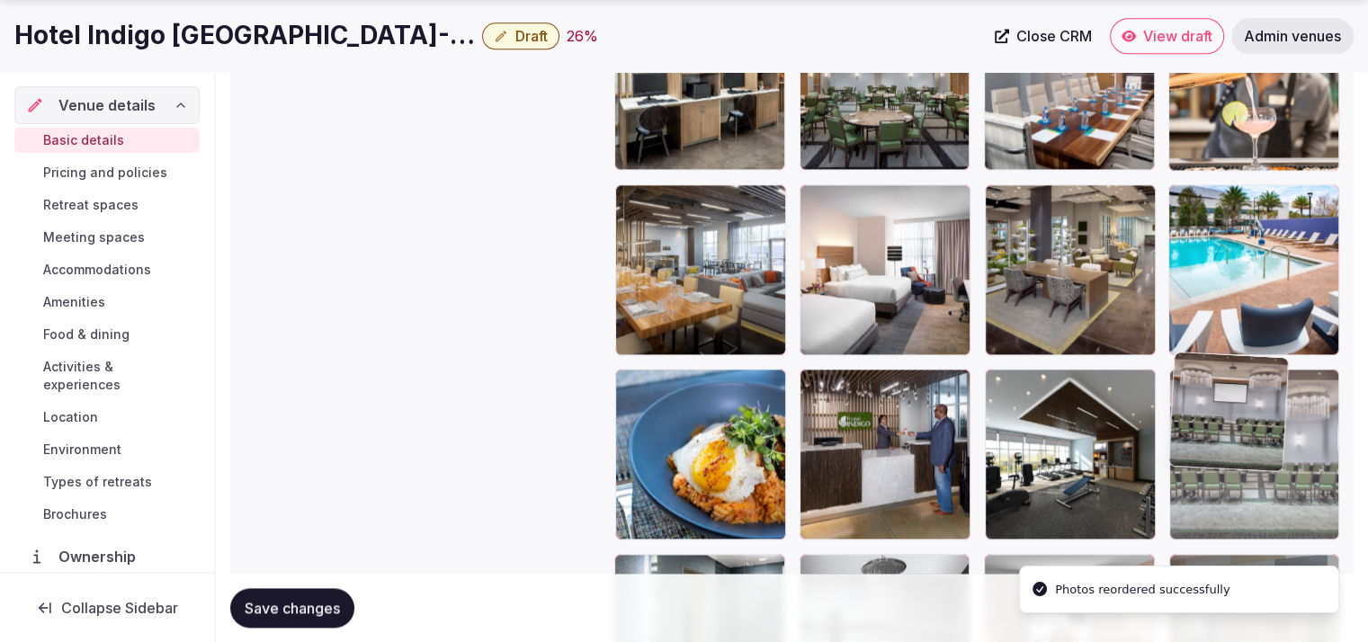
drag, startPoint x: 1258, startPoint y: 186, endPoint x: 1251, endPoint y: 549, distance: 362.6
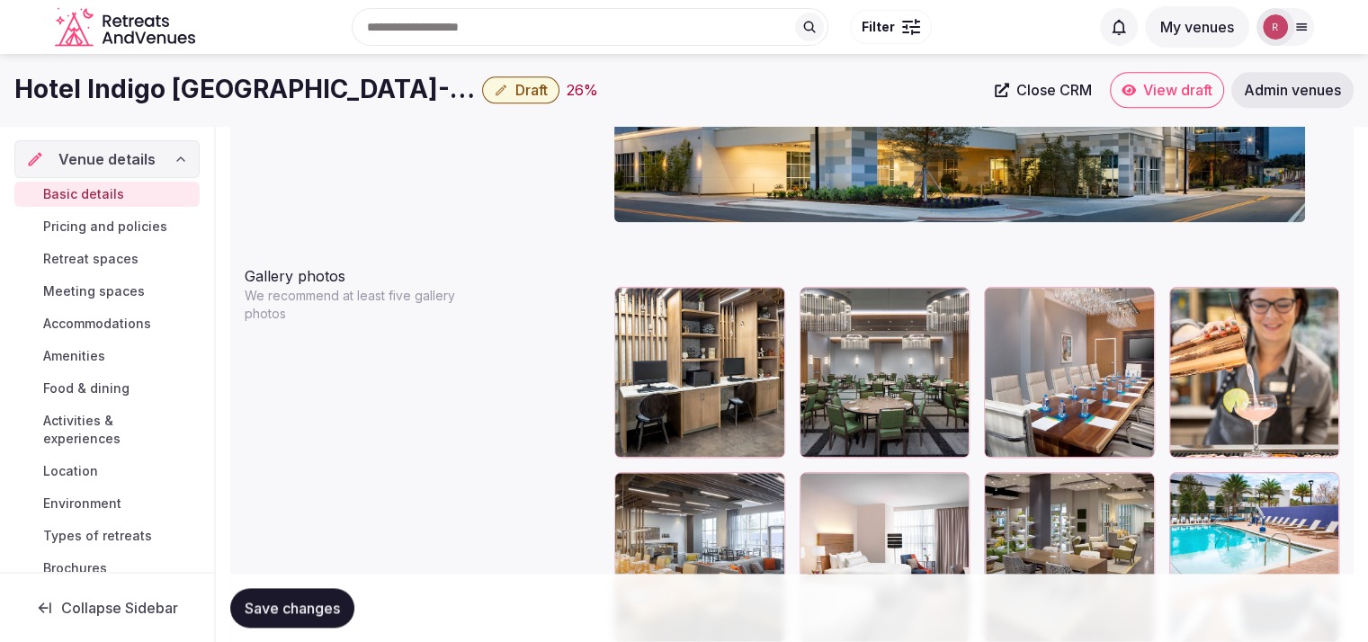
scroll to position [2121, 0]
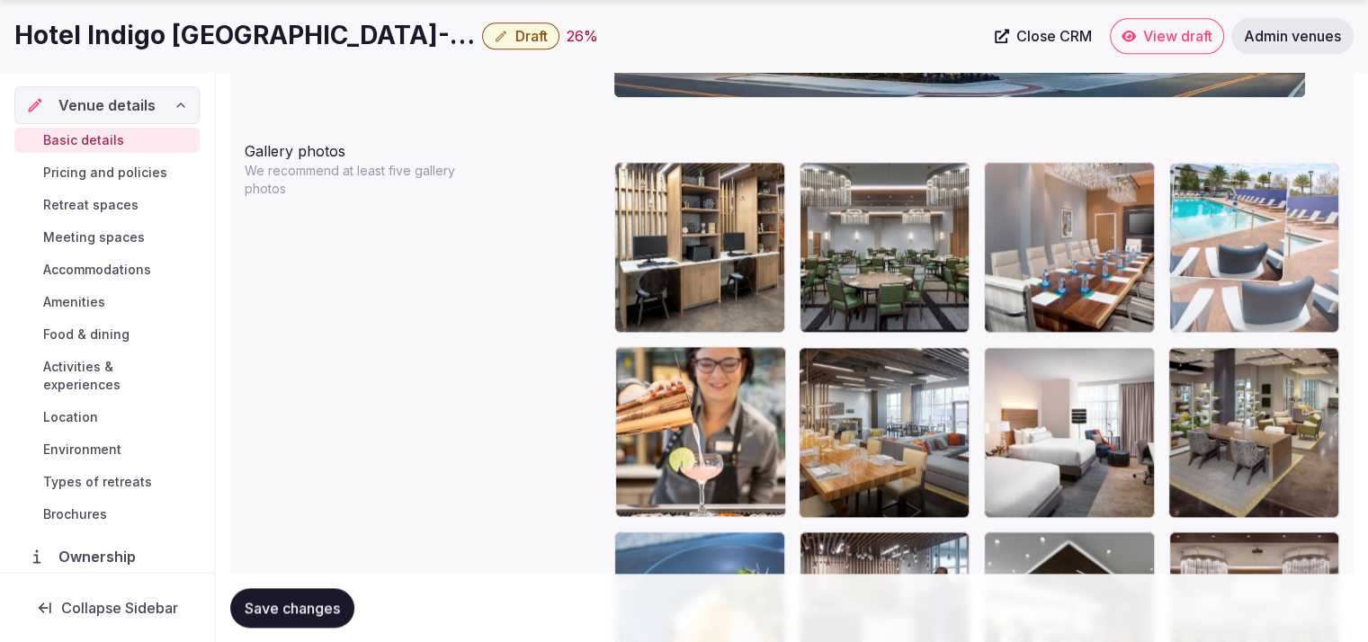
drag, startPoint x: 1232, startPoint y: 416, endPoint x: 1249, endPoint y: 288, distance: 129.6
click at [1249, 288] on body "**********" at bounding box center [684, 281] width 1368 height 4805
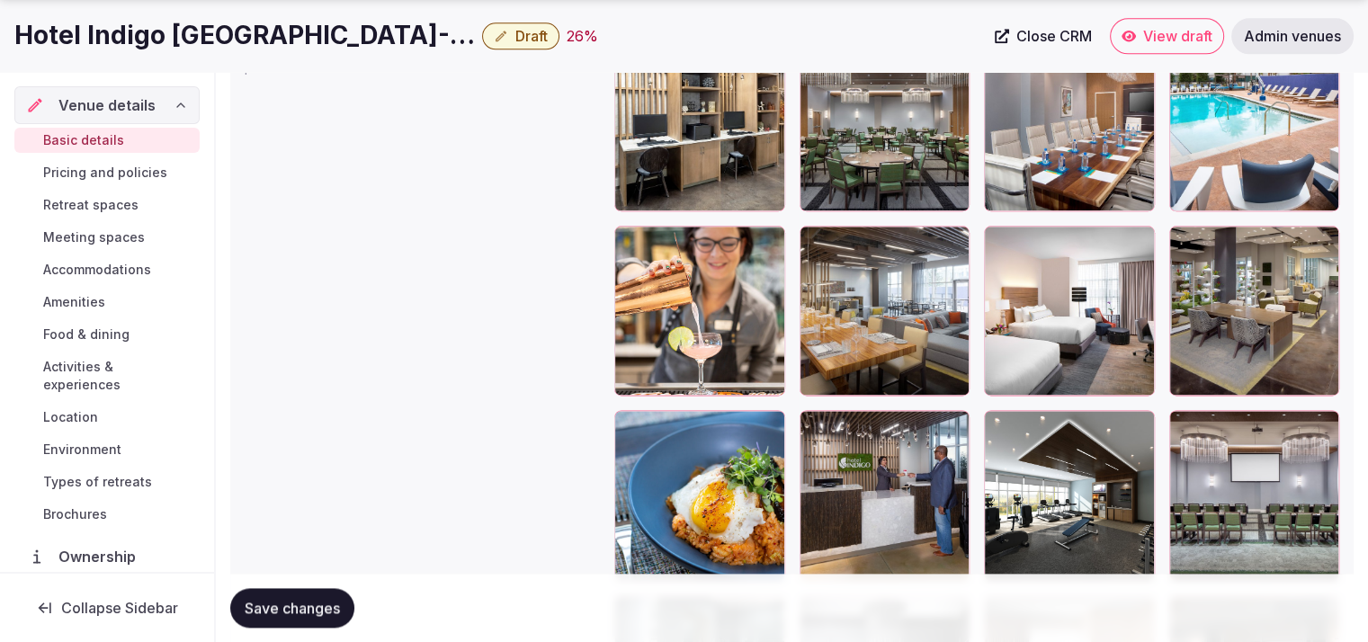
scroll to position [2266, 0]
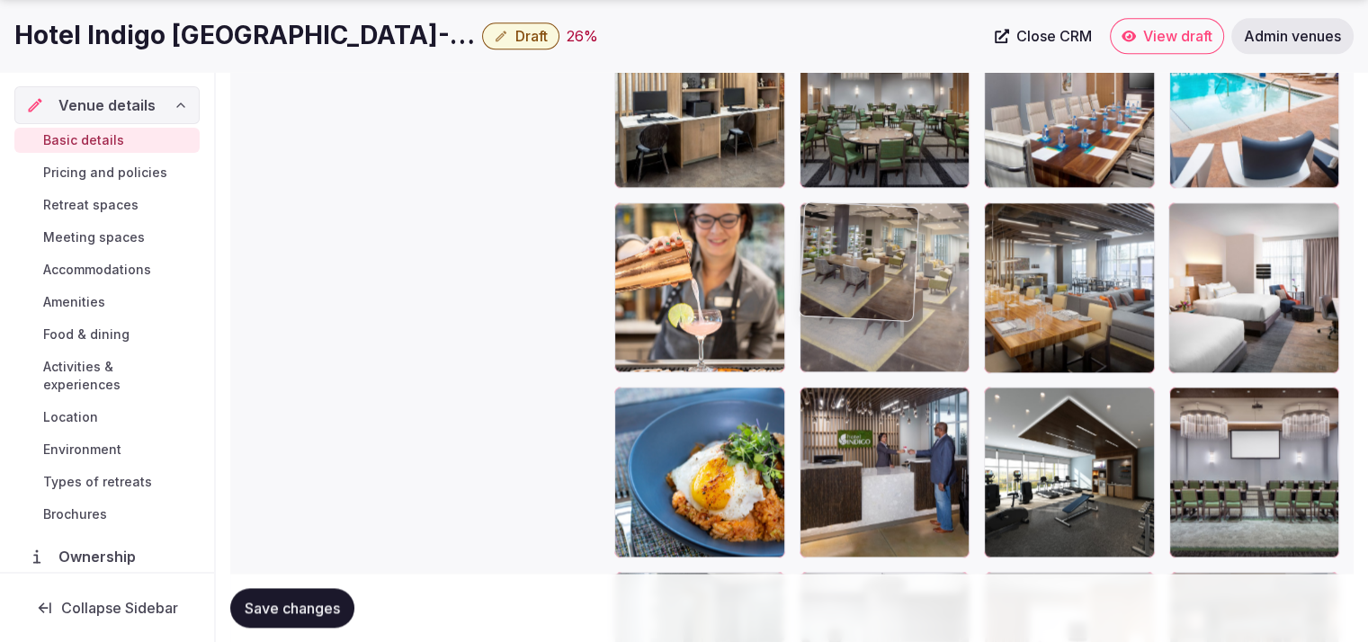
drag, startPoint x: 1225, startPoint y: 281, endPoint x: 928, endPoint y: 334, distance: 301.6
click at [928, 334] on body "**********" at bounding box center [684, 136] width 1368 height 4805
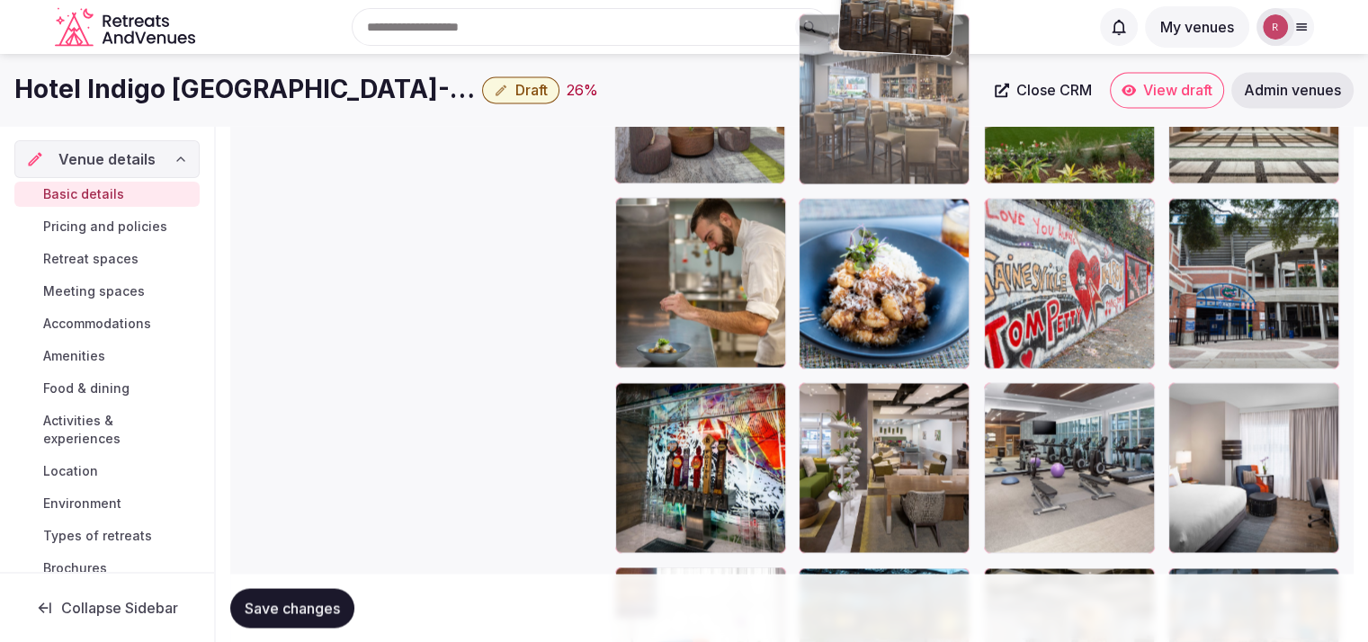
scroll to position [2977, 0]
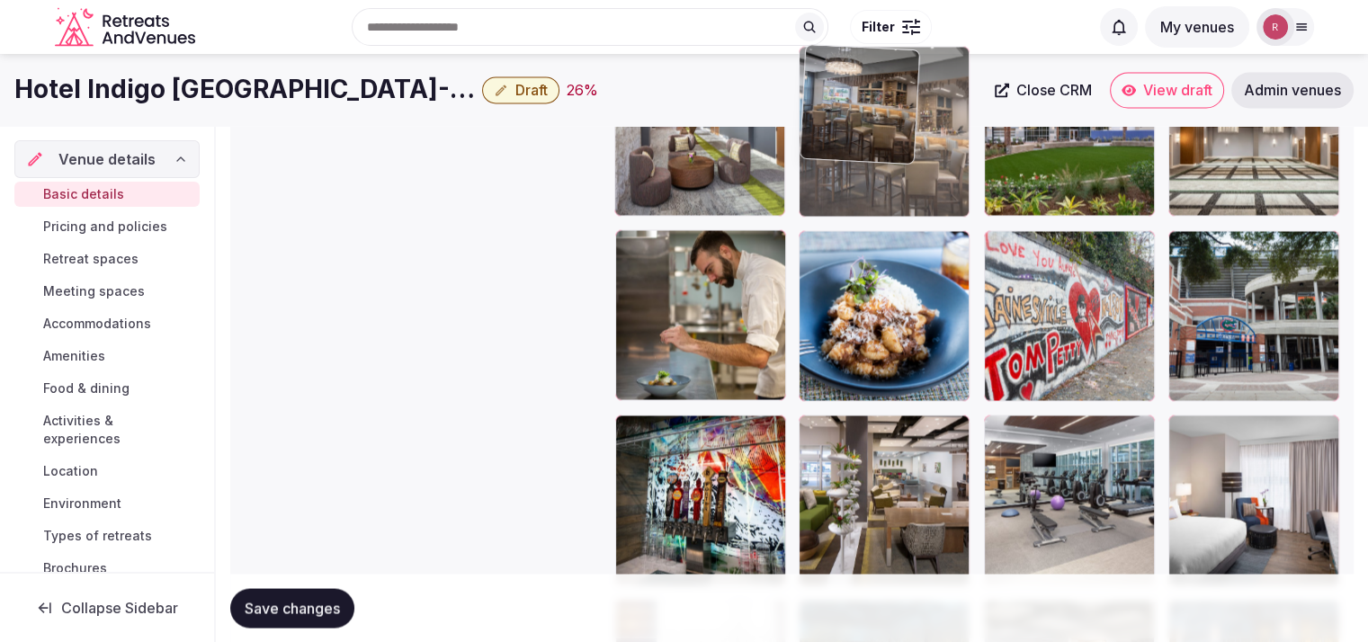
drag, startPoint x: 674, startPoint y: 533, endPoint x: 891, endPoint y: 248, distance: 358.7
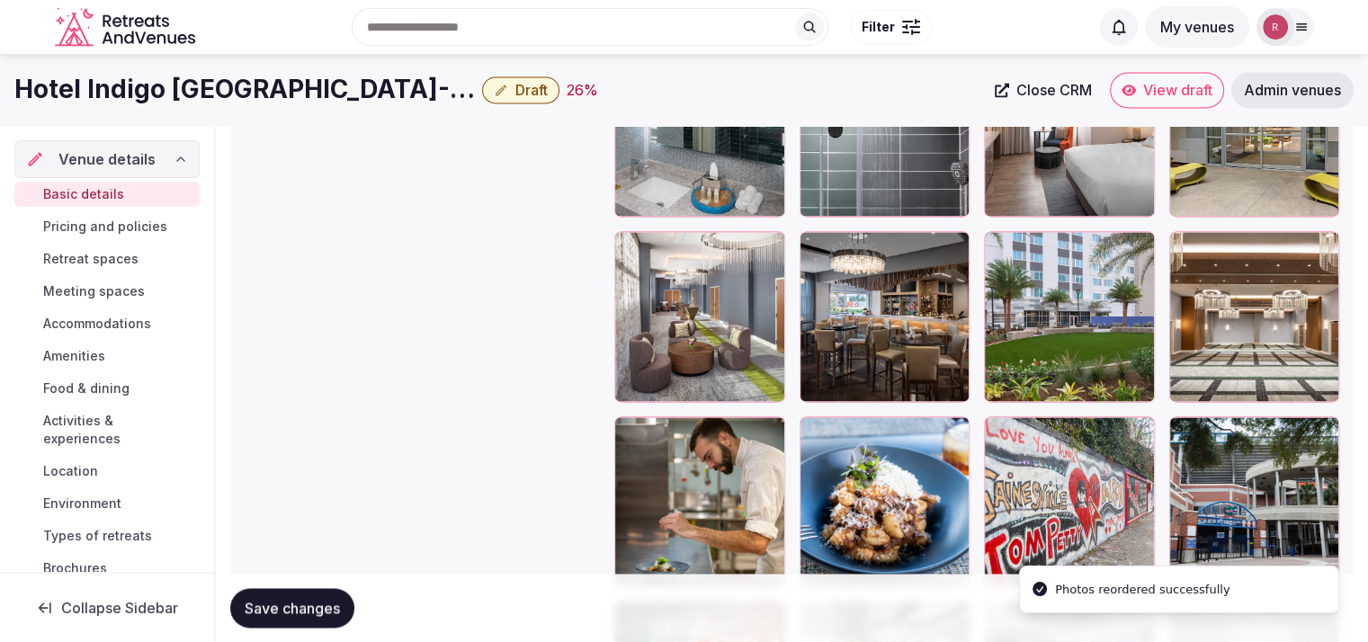
scroll to position [2673, 0]
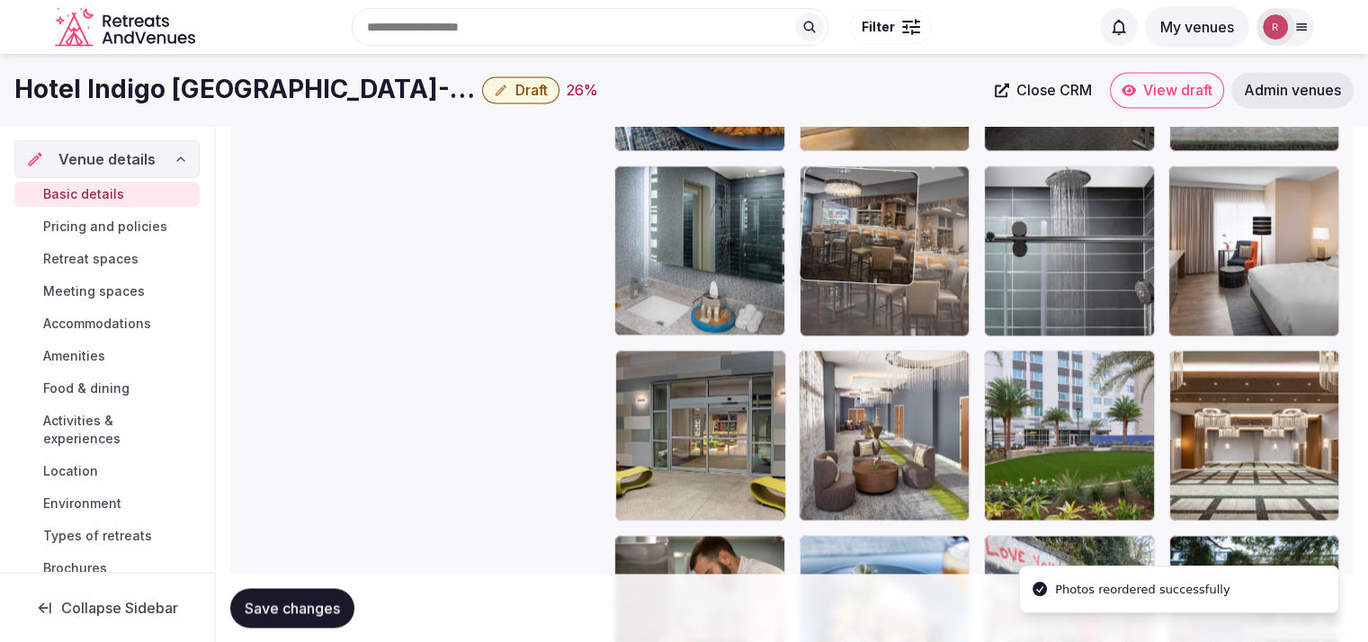
drag, startPoint x: 902, startPoint y: 438, endPoint x: 941, endPoint y: 291, distance: 152.5
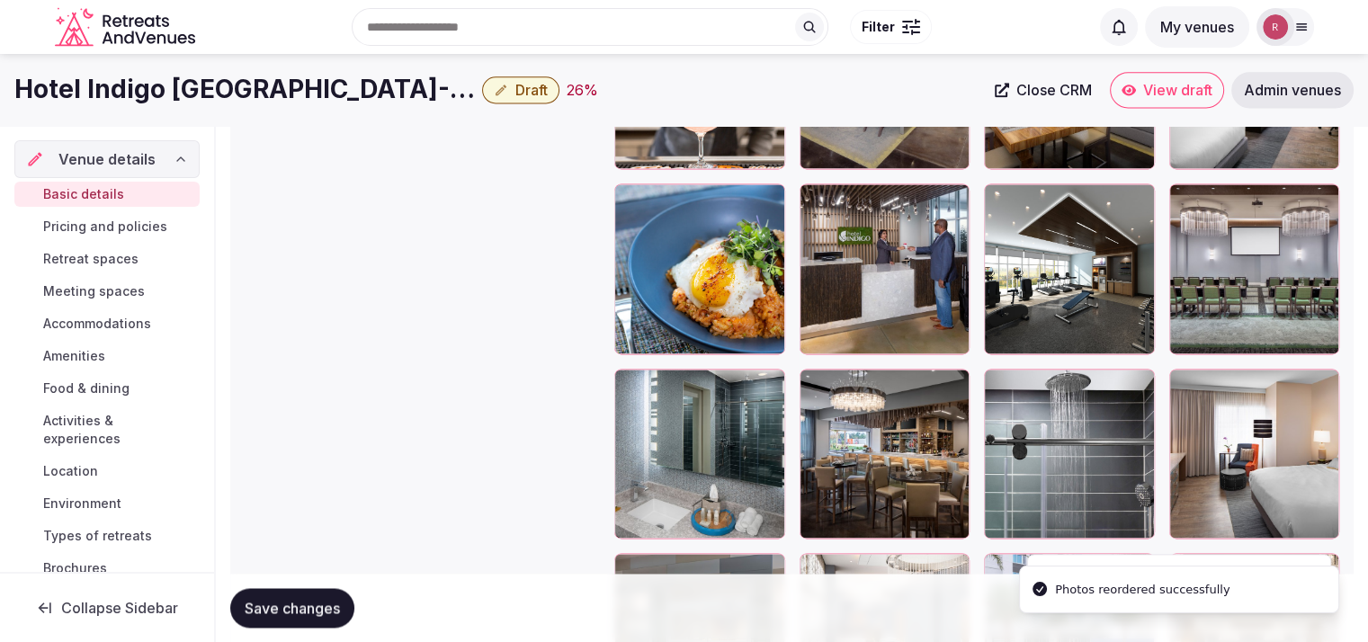
scroll to position [2418, 0]
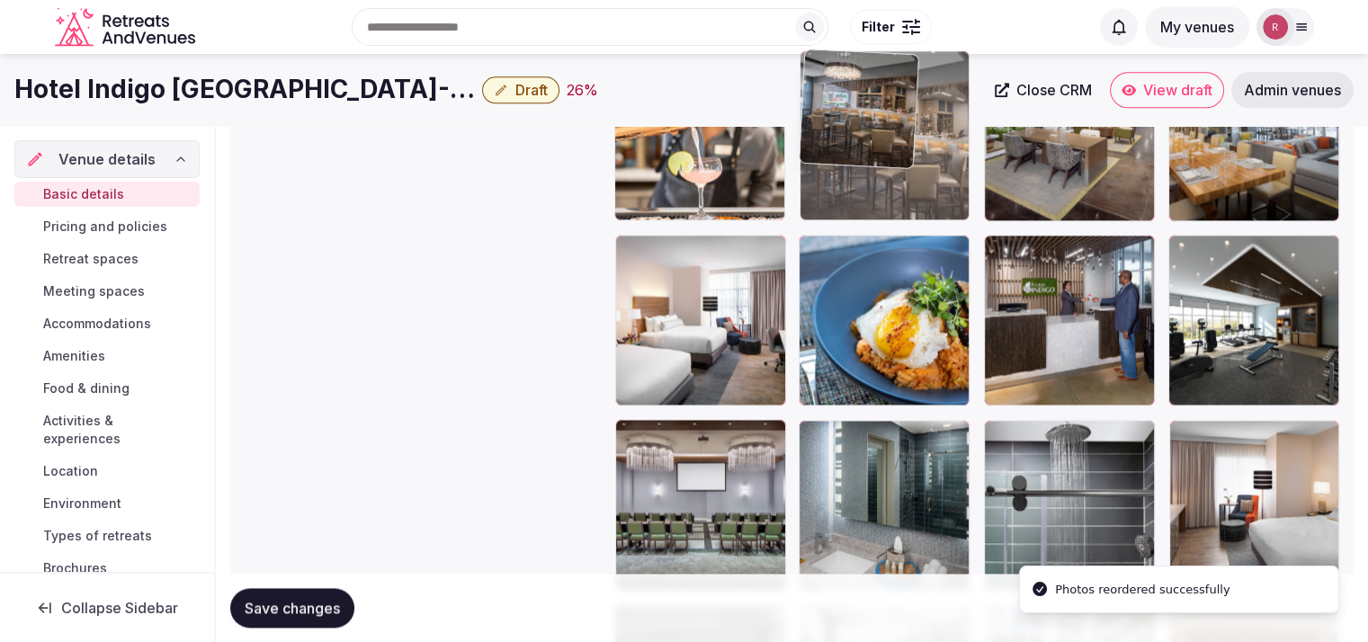
drag, startPoint x: 933, startPoint y: 341, endPoint x: 939, endPoint y: 188, distance: 153.1
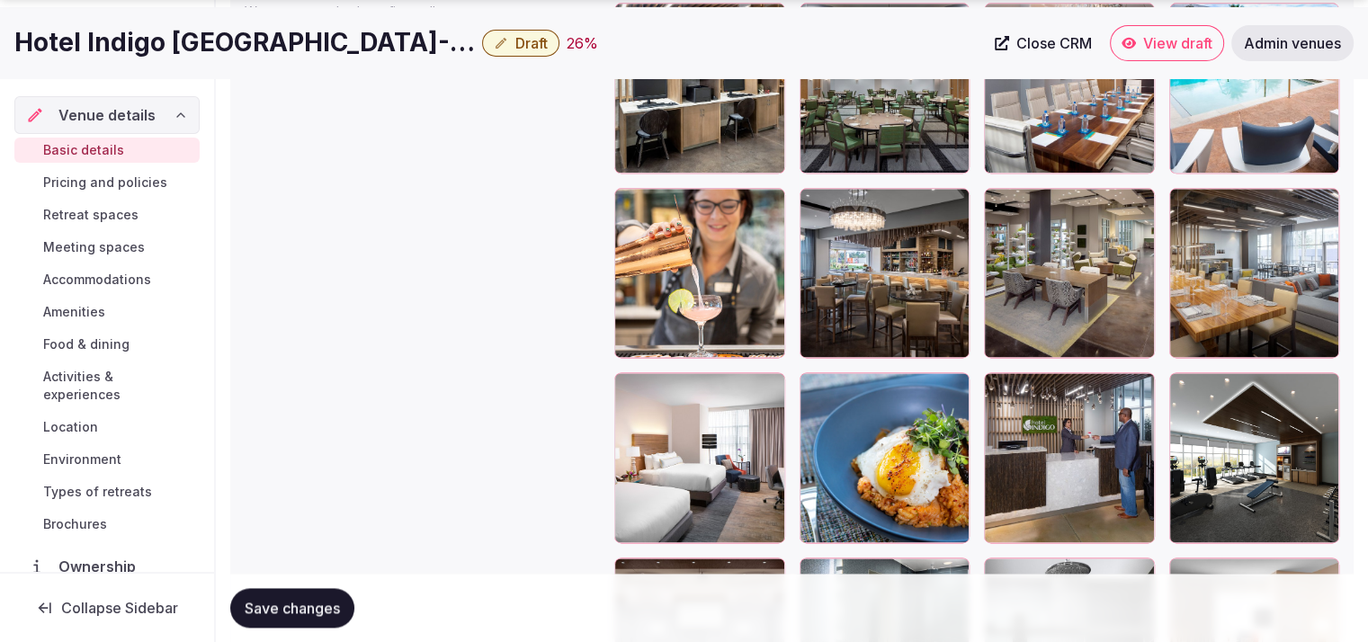
scroll to position [2325, 0]
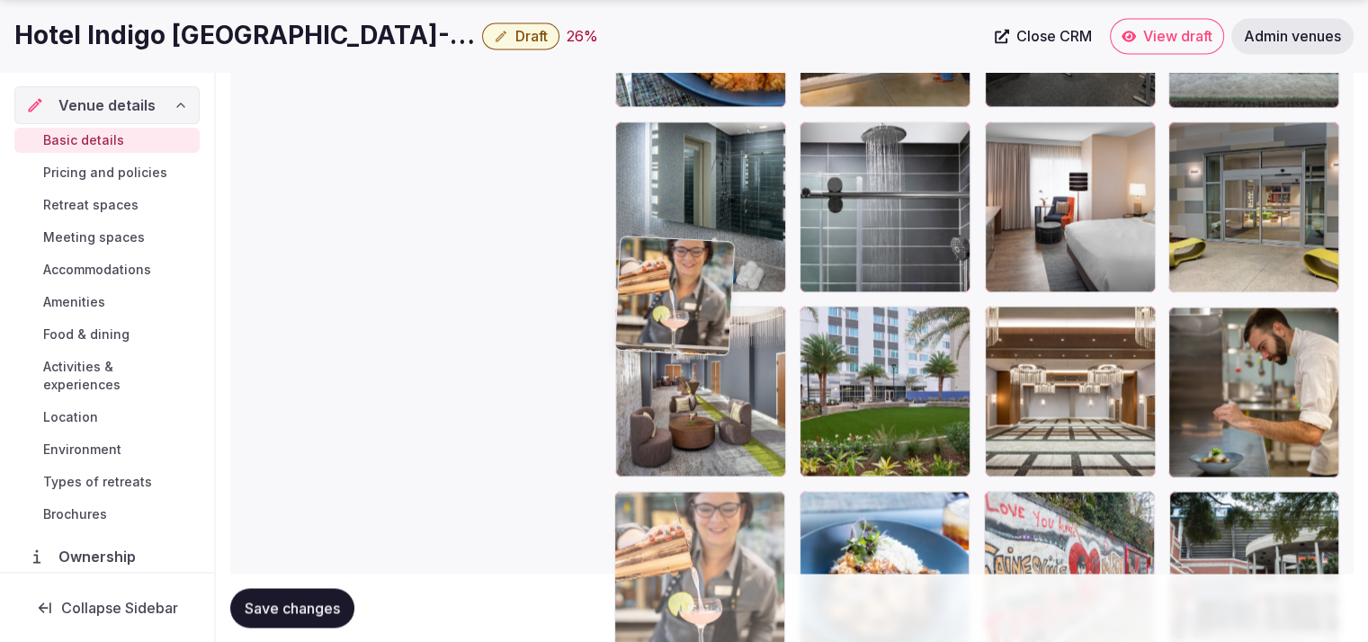
drag, startPoint x: 694, startPoint y: 467, endPoint x: 676, endPoint y: 637, distance: 171.0
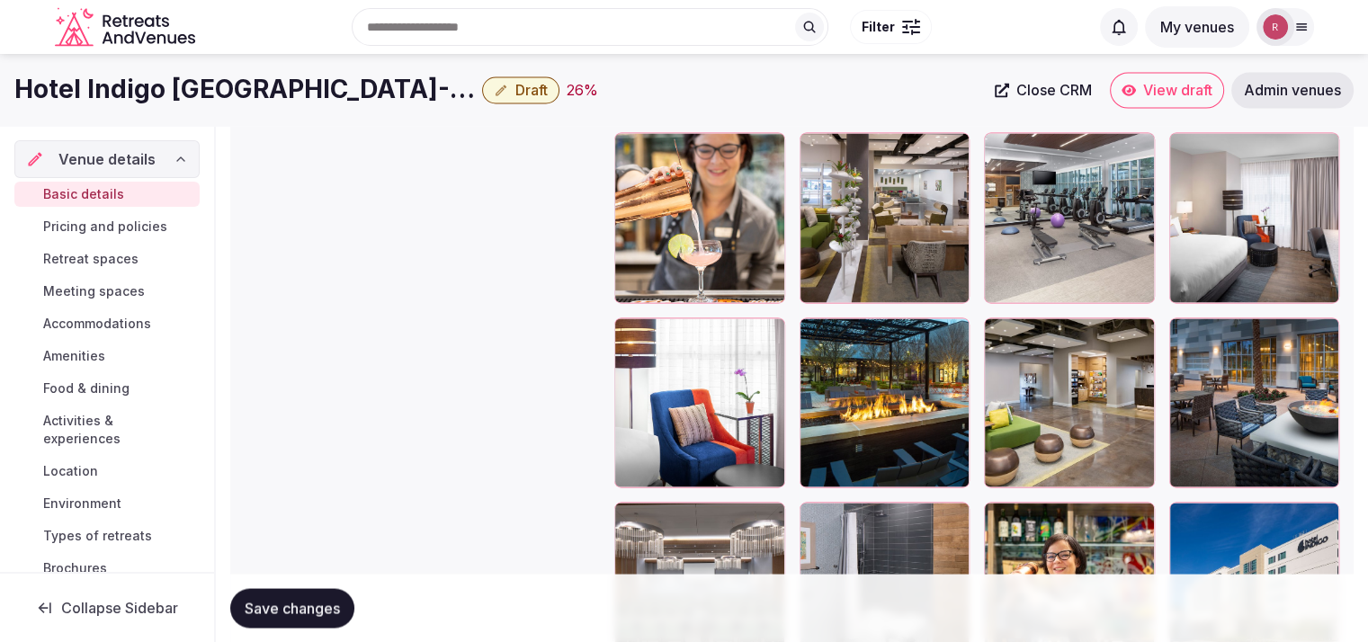
scroll to position [3237, 0]
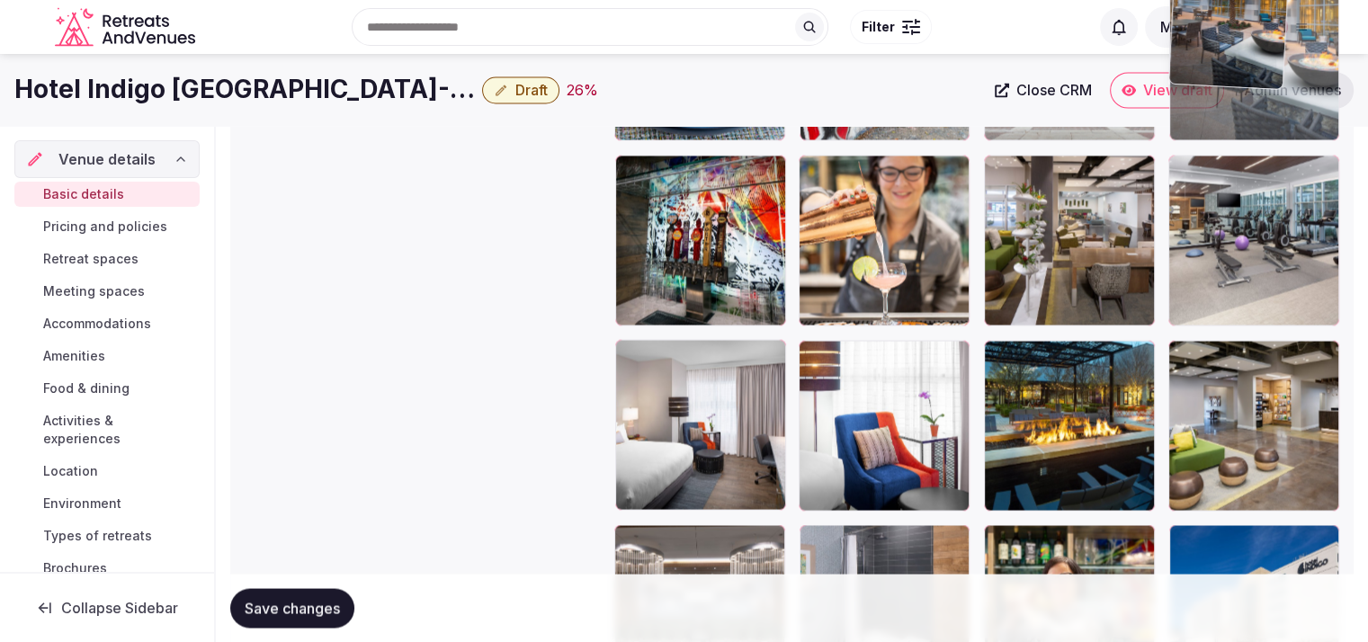
drag, startPoint x: 1310, startPoint y: 422, endPoint x: 1293, endPoint y: 154, distance: 268.6
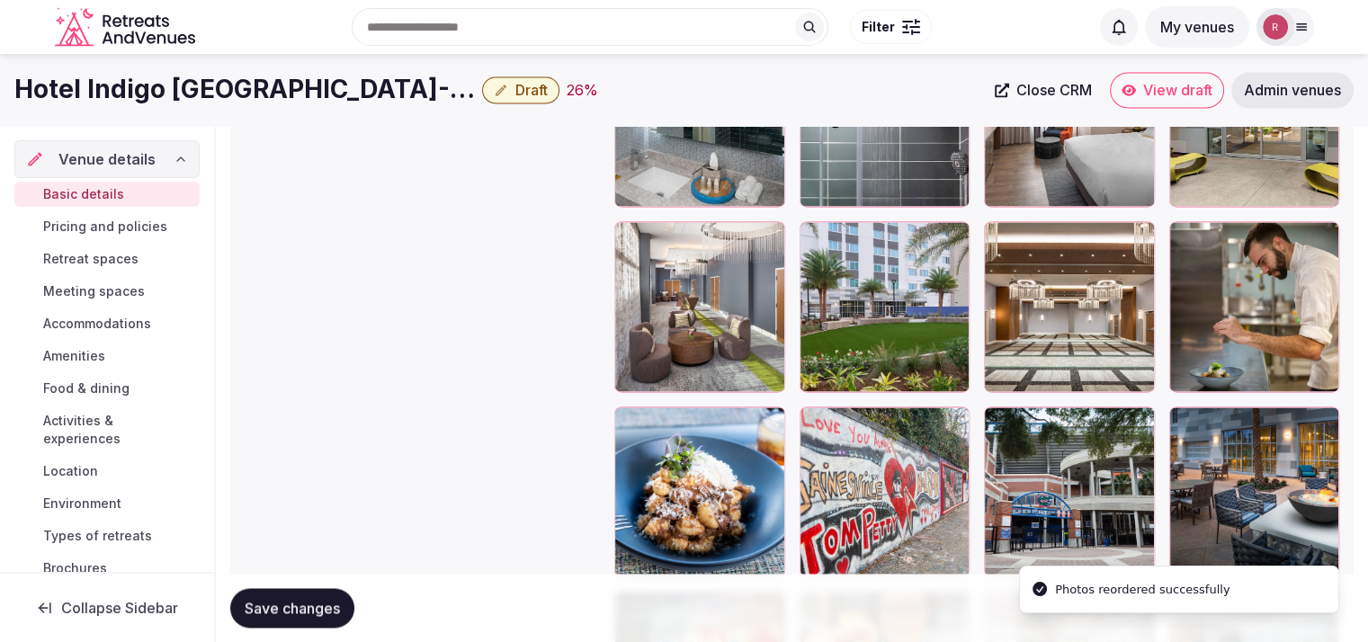
scroll to position [2699, 0]
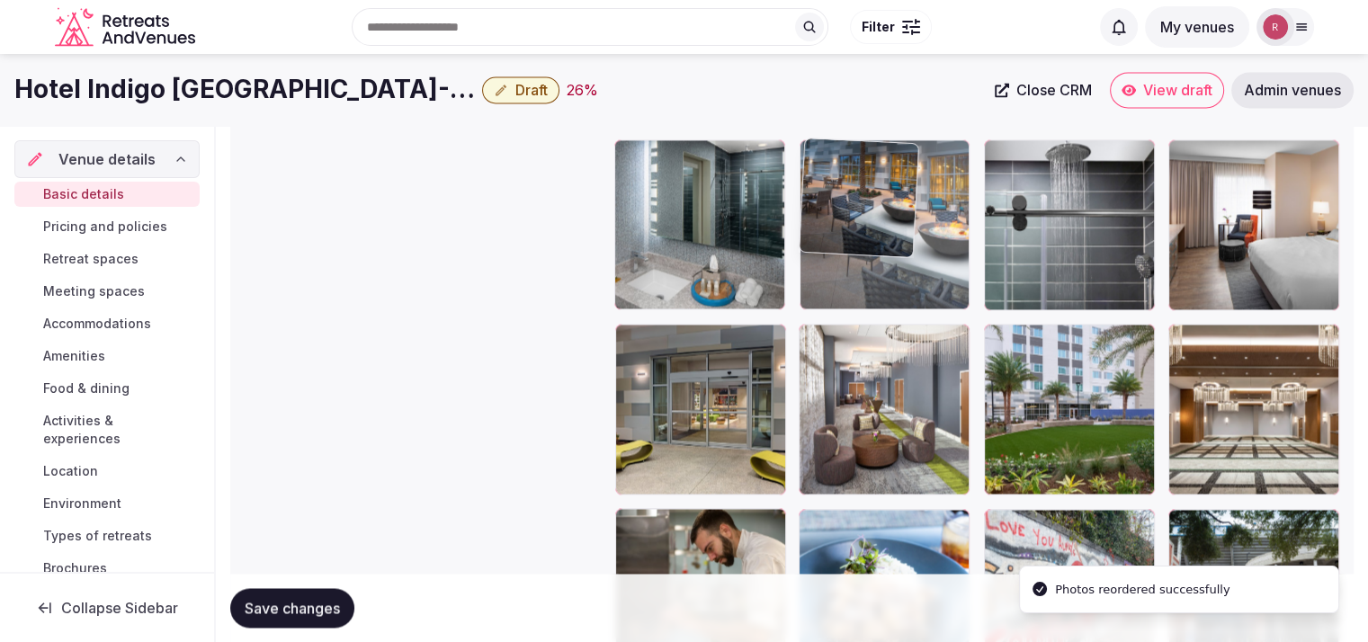
drag, startPoint x: 1277, startPoint y: 546, endPoint x: 941, endPoint y: 231, distance: 460.8
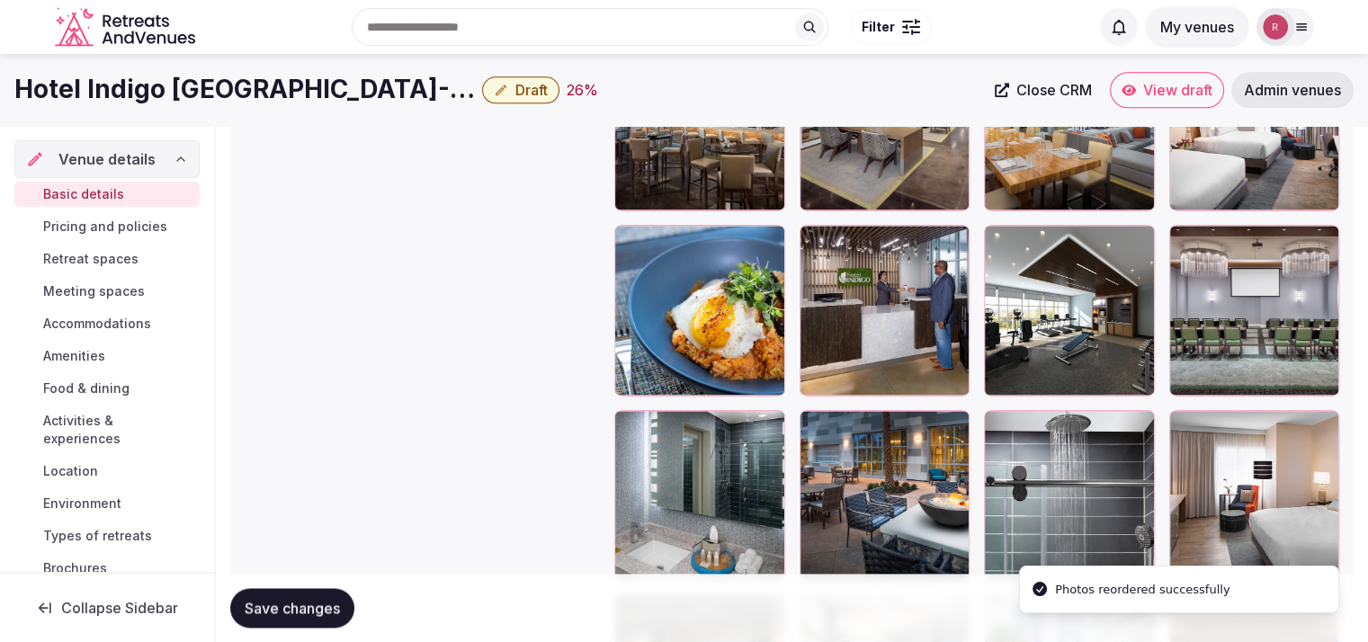
scroll to position [2405, 0]
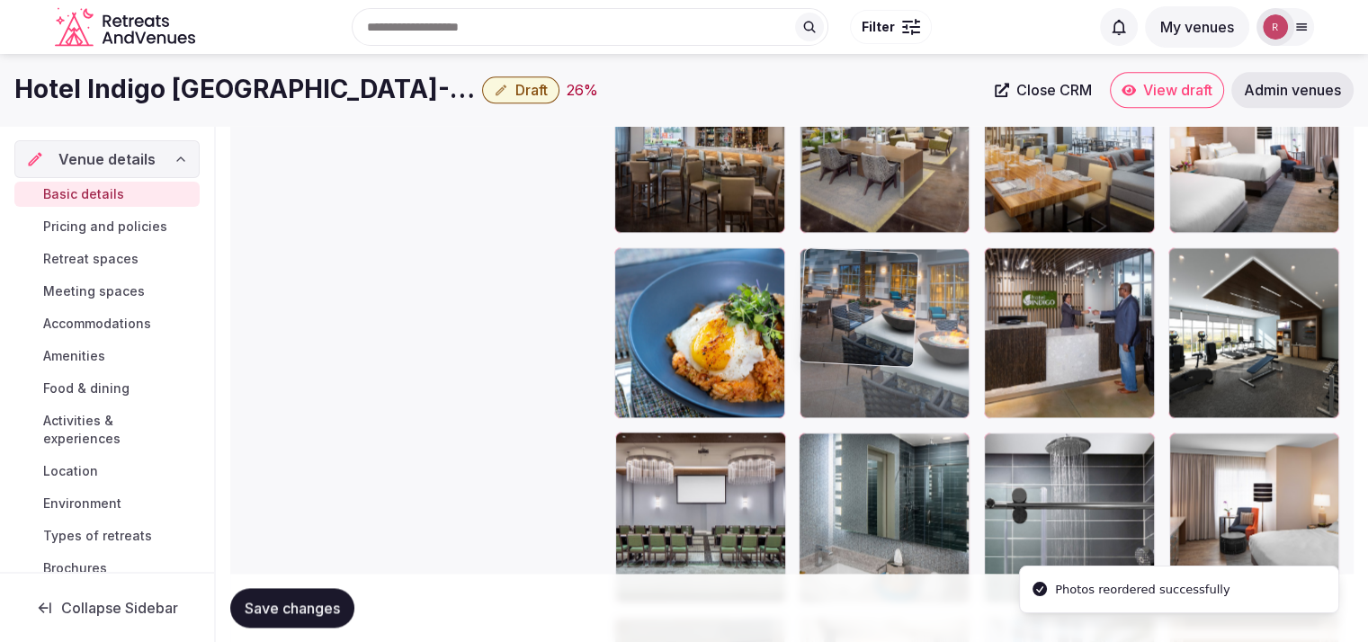
drag, startPoint x: 914, startPoint y: 492, endPoint x: 934, endPoint y: 381, distance: 113.3
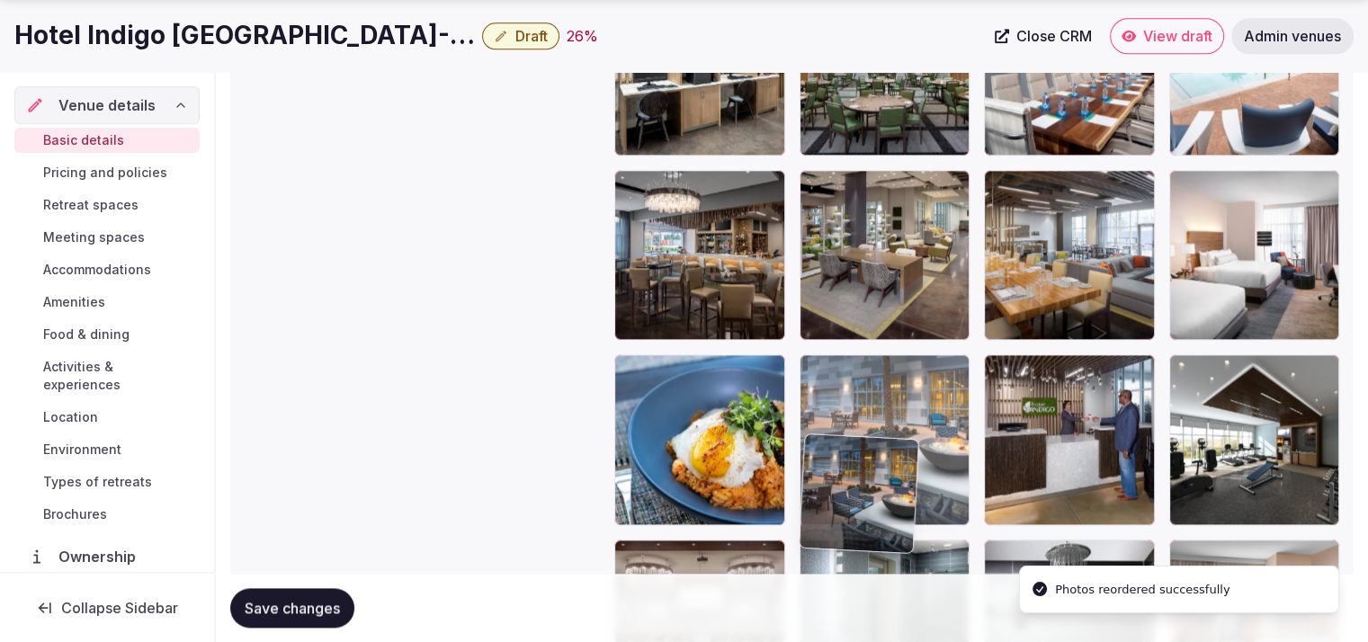
scroll to position [2324, 0]
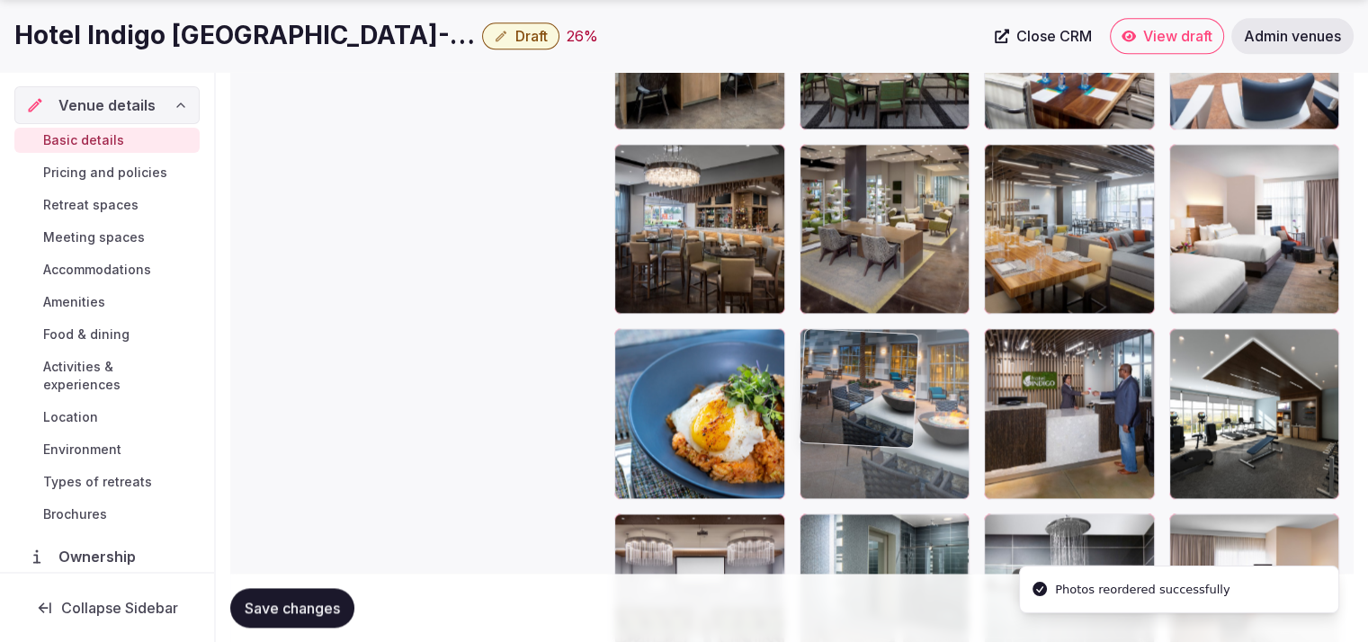
drag, startPoint x: 919, startPoint y: 526, endPoint x: 957, endPoint y: 463, distance: 73.4
click at [957, 463] on body "**********" at bounding box center [684, 78] width 1368 height 4805
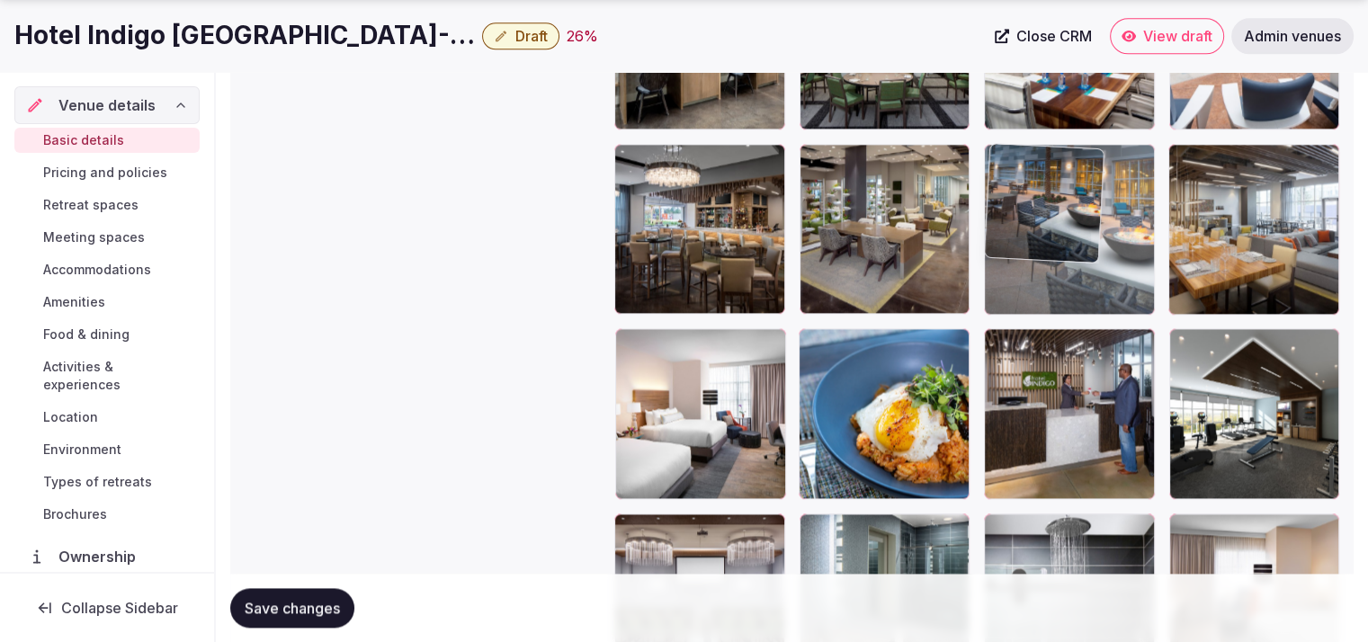
drag, startPoint x: 952, startPoint y: 462, endPoint x: 1107, endPoint y: 299, distance: 225.9
click at [1107, 299] on body "**********" at bounding box center [684, 78] width 1368 height 4805
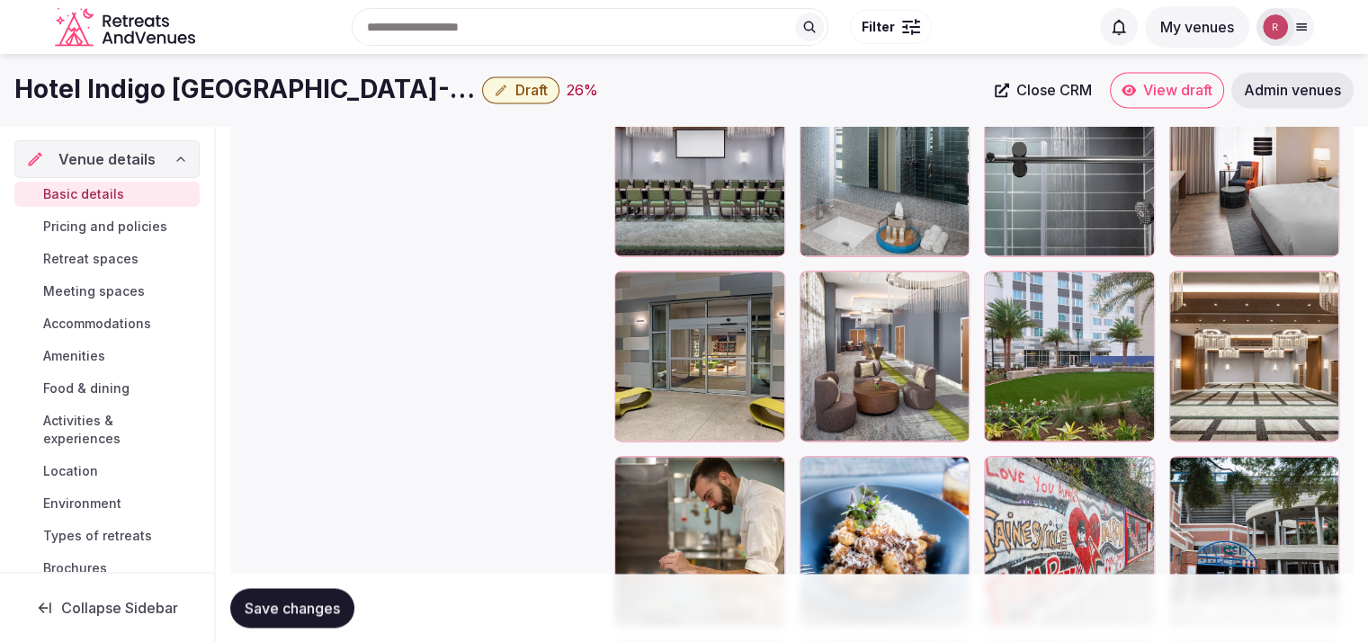
scroll to position [2666, 0]
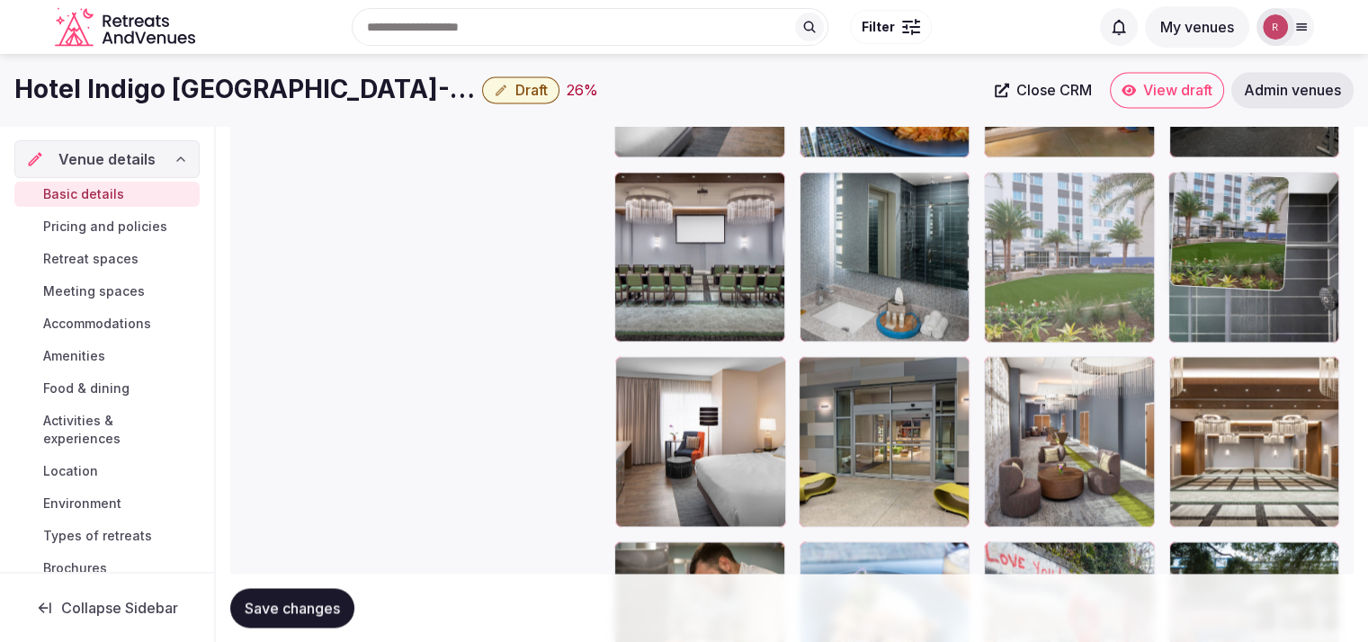
drag, startPoint x: 1078, startPoint y: 441, endPoint x: 1220, endPoint y: 291, distance: 206.8
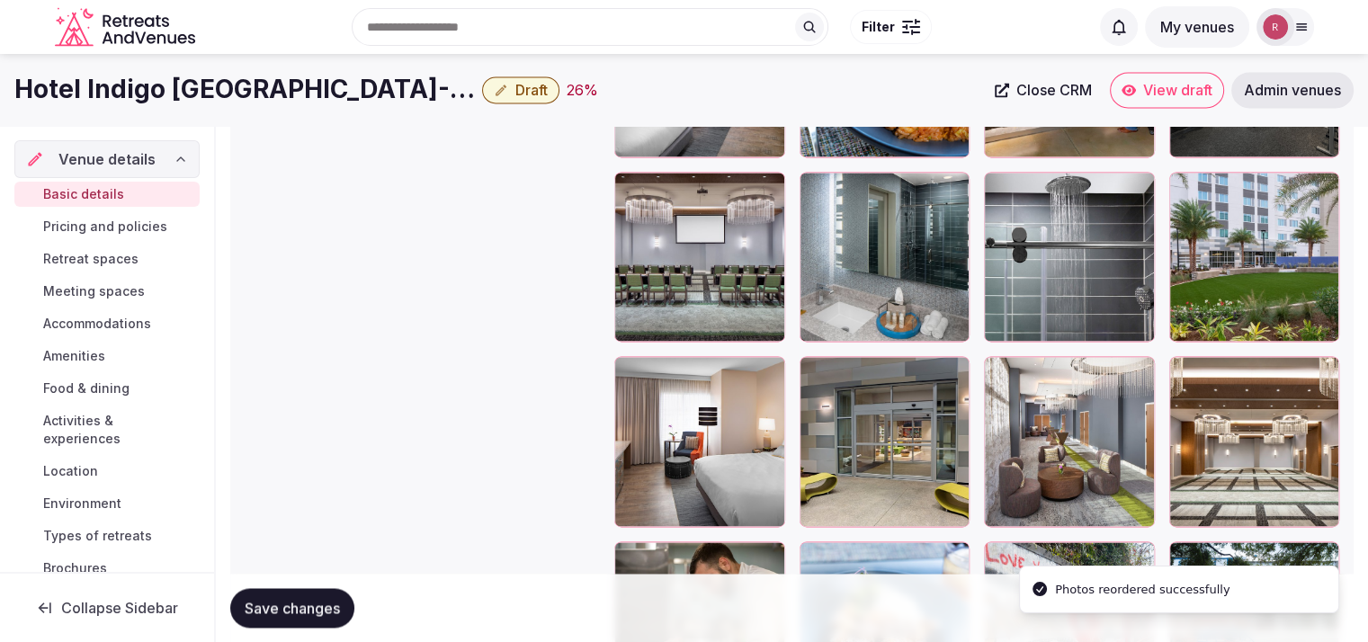
scroll to position [2588, 0]
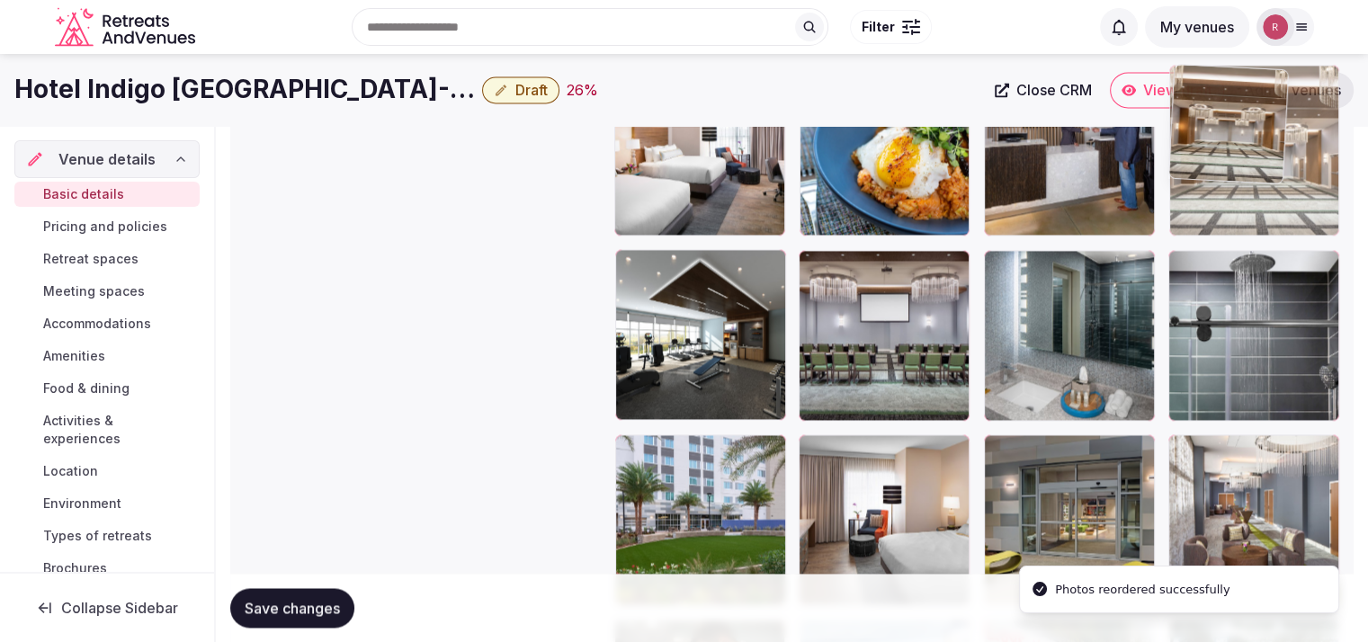
drag, startPoint x: 1266, startPoint y: 532, endPoint x: 1285, endPoint y: 219, distance: 313.7
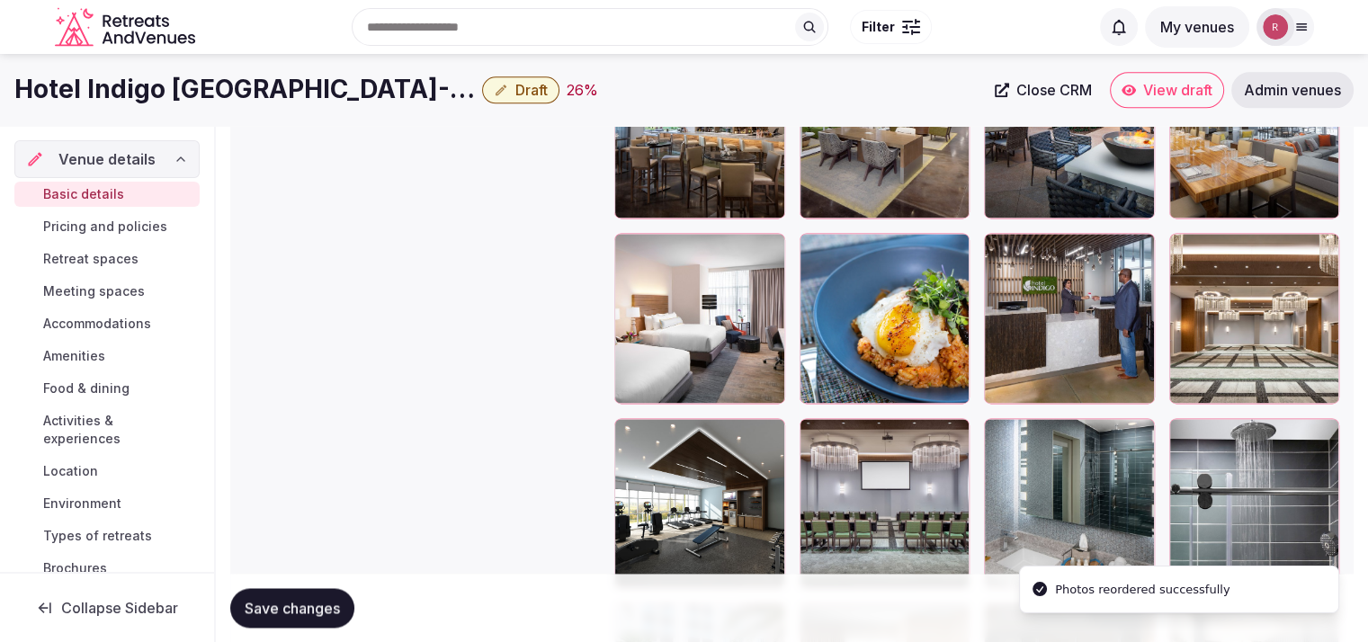
scroll to position [2328, 0]
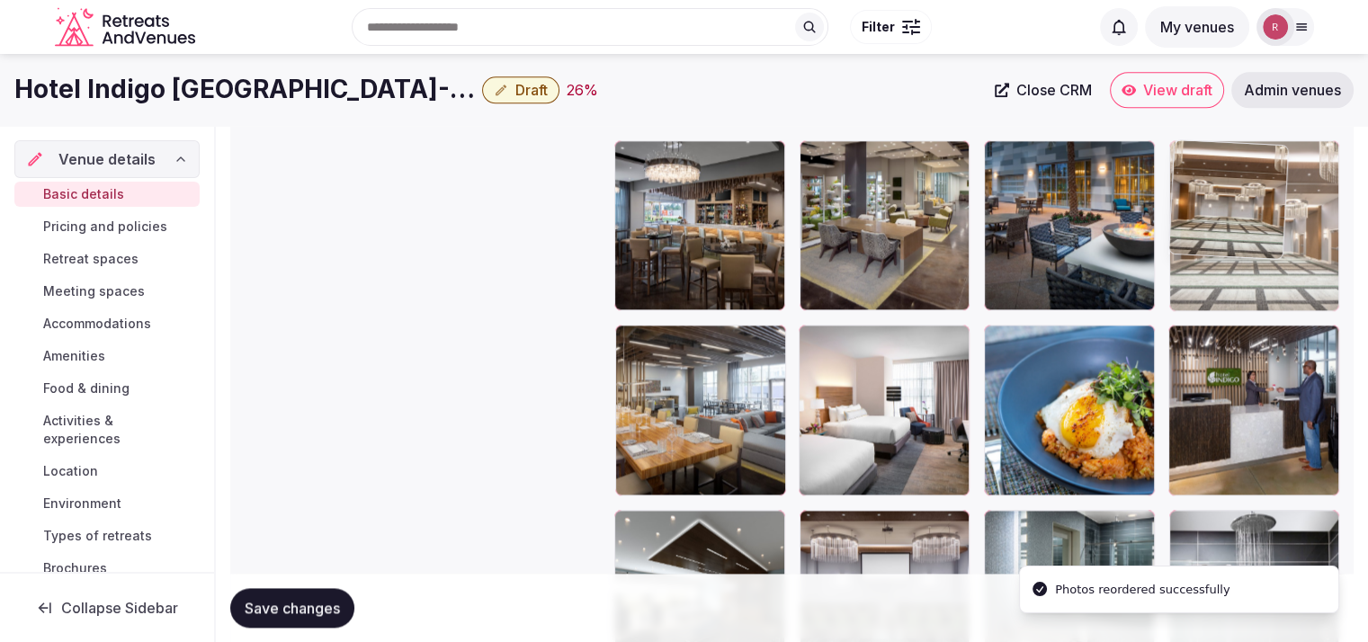
drag, startPoint x: 1294, startPoint y: 408, endPoint x: 1303, endPoint y: 276, distance: 132.5
click at [1303, 276] on body "**********" at bounding box center [684, 74] width 1368 height 4805
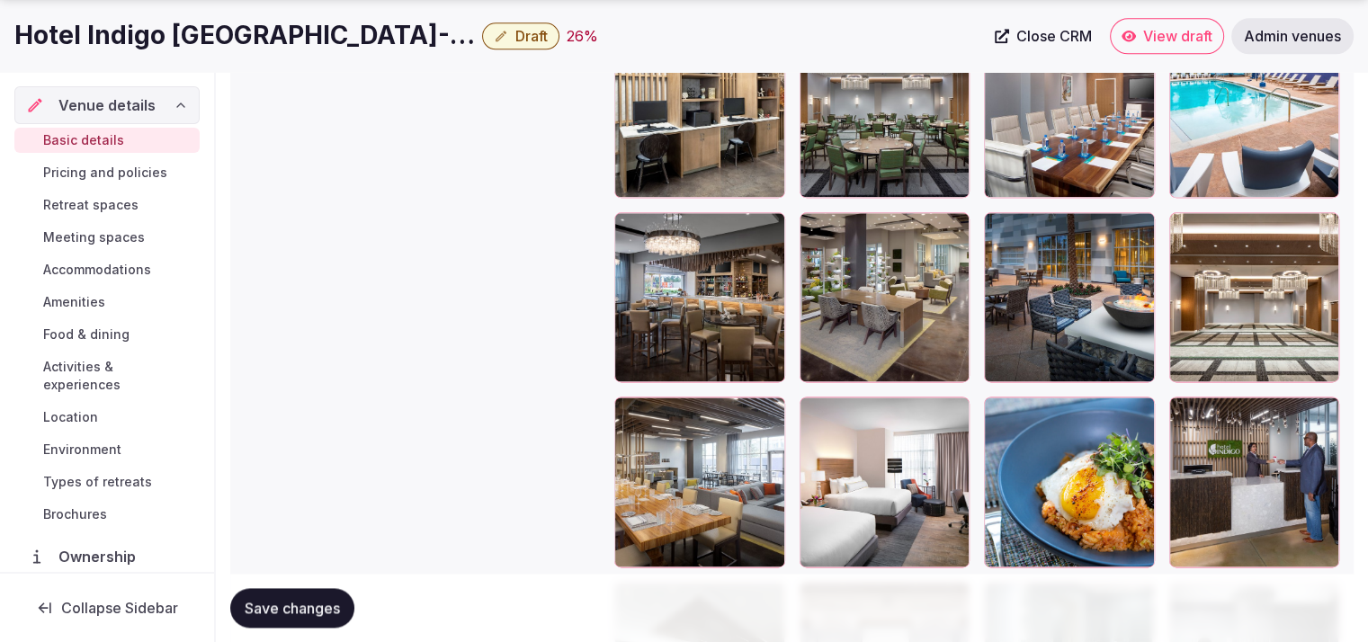
scroll to position [2273, 0]
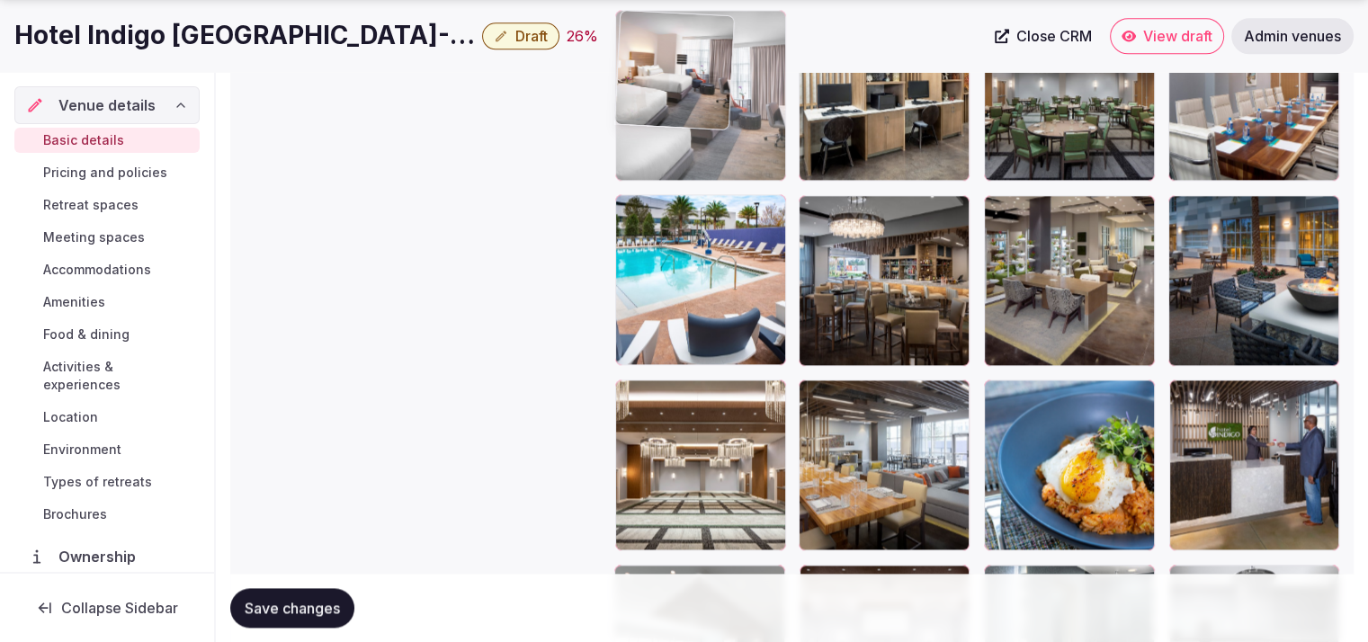
drag, startPoint x: 842, startPoint y: 341, endPoint x: 787, endPoint y: 154, distance: 195.0
click at [787, 154] on body "**********" at bounding box center [684, 129] width 1368 height 4805
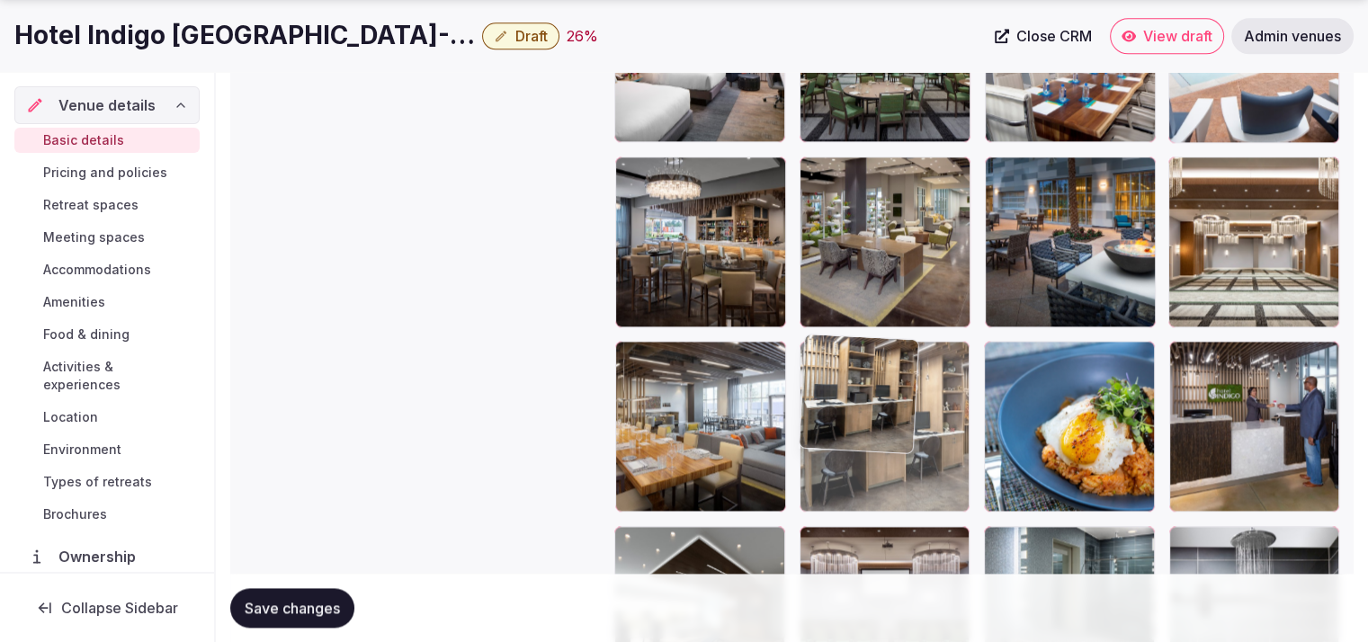
drag, startPoint x: 888, startPoint y: 145, endPoint x: 883, endPoint y: 532, distance: 386.8
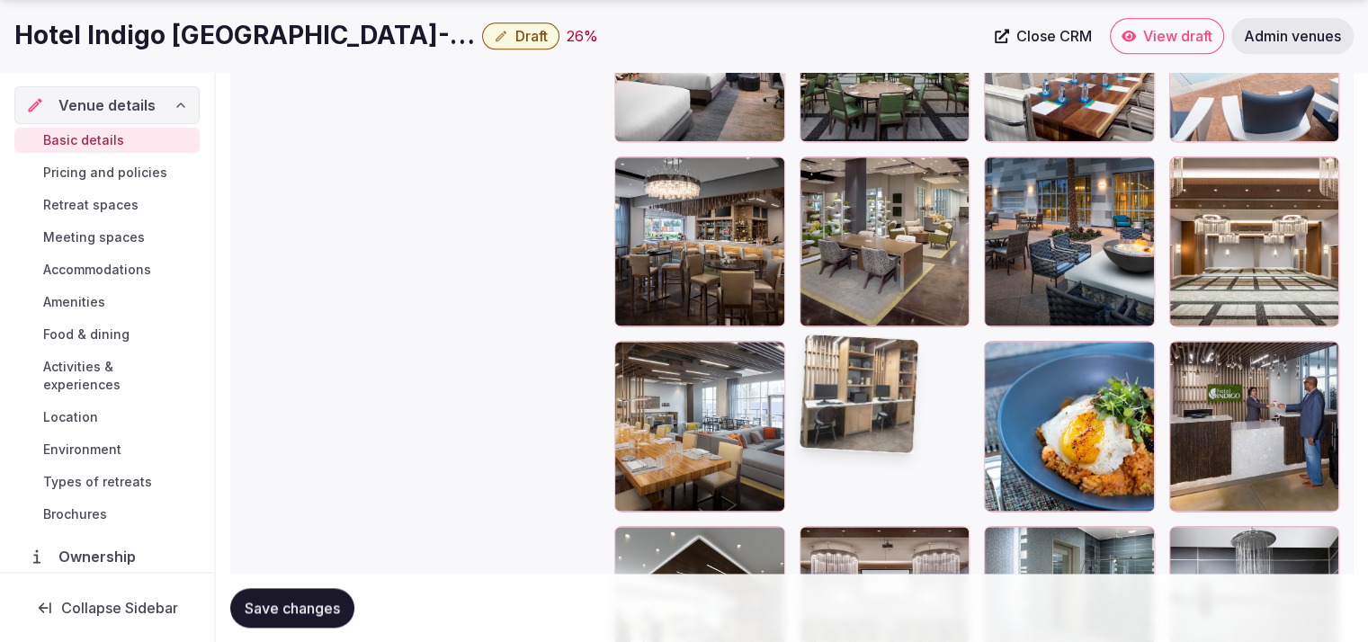
scroll to position [2319, 0]
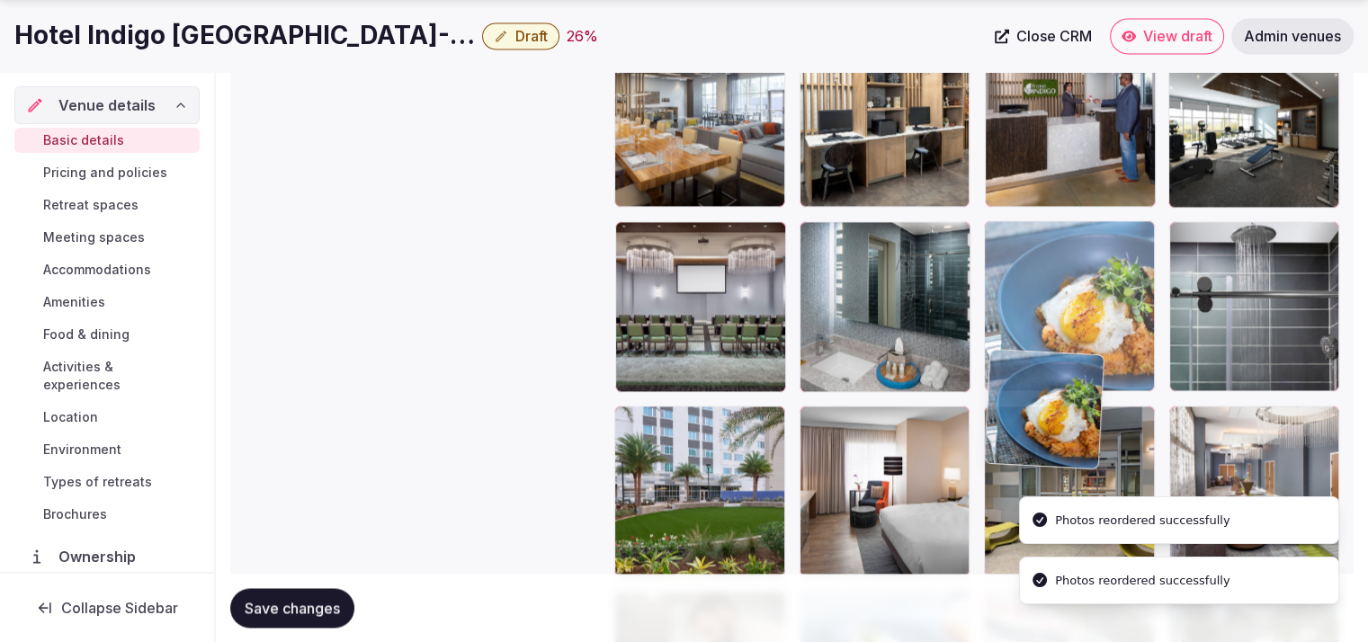
drag, startPoint x: 1047, startPoint y: 545, endPoint x: 1041, endPoint y: 586, distance: 41.0
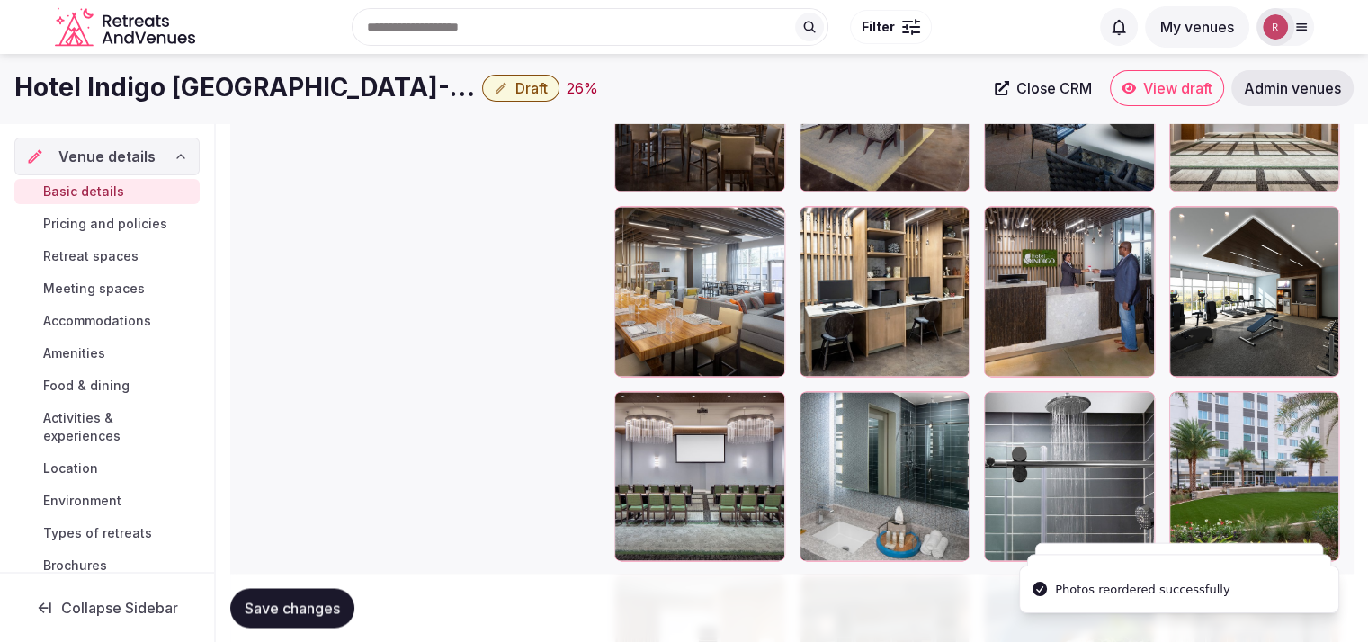
scroll to position [2368, 0]
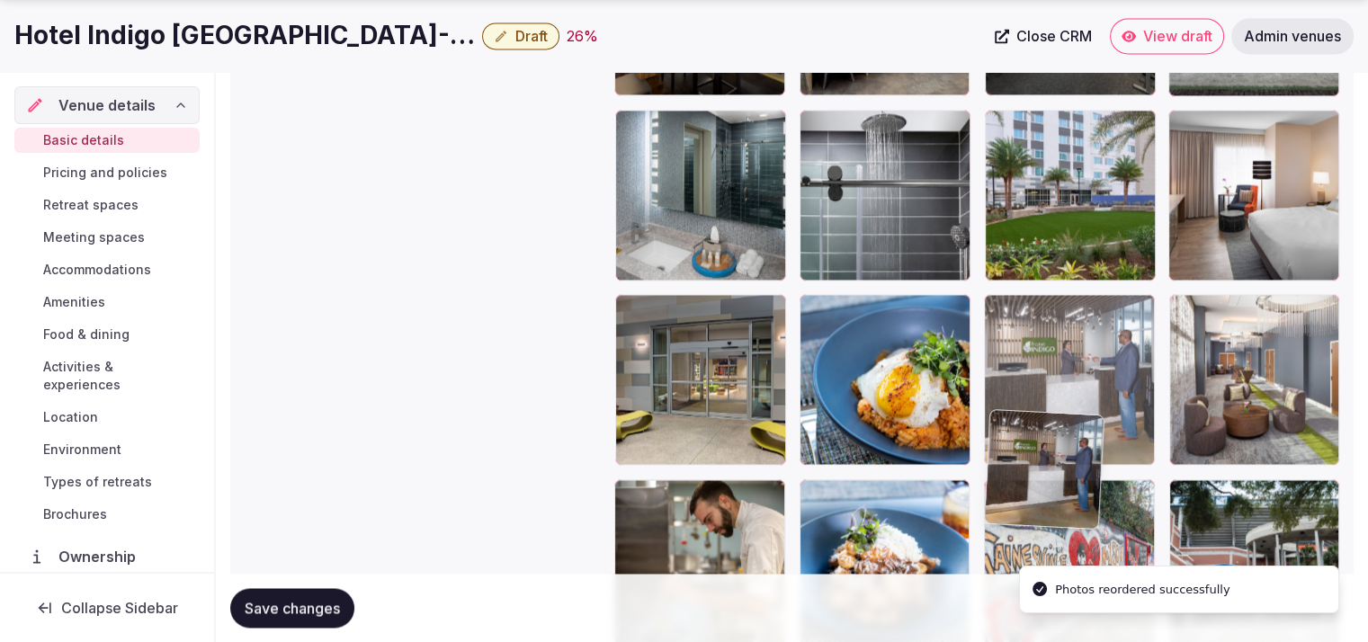
drag, startPoint x: 1033, startPoint y: 384, endPoint x: 1016, endPoint y: 573, distance: 189.7
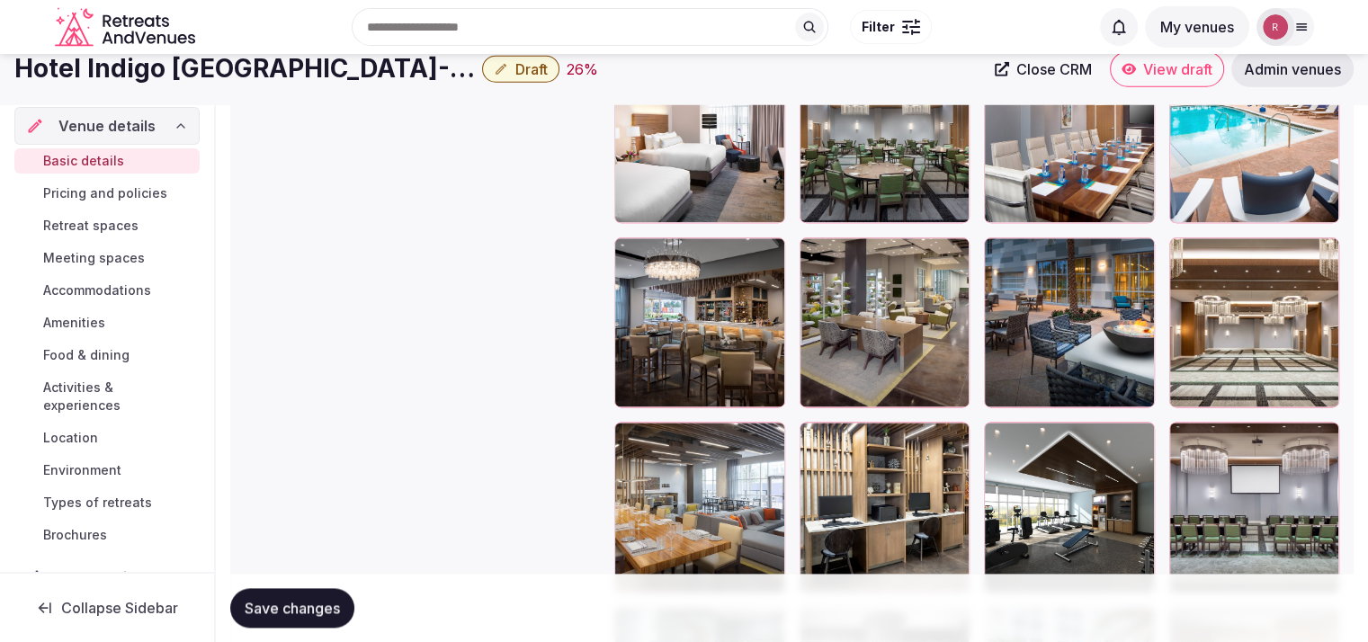
scroll to position [2129, 0]
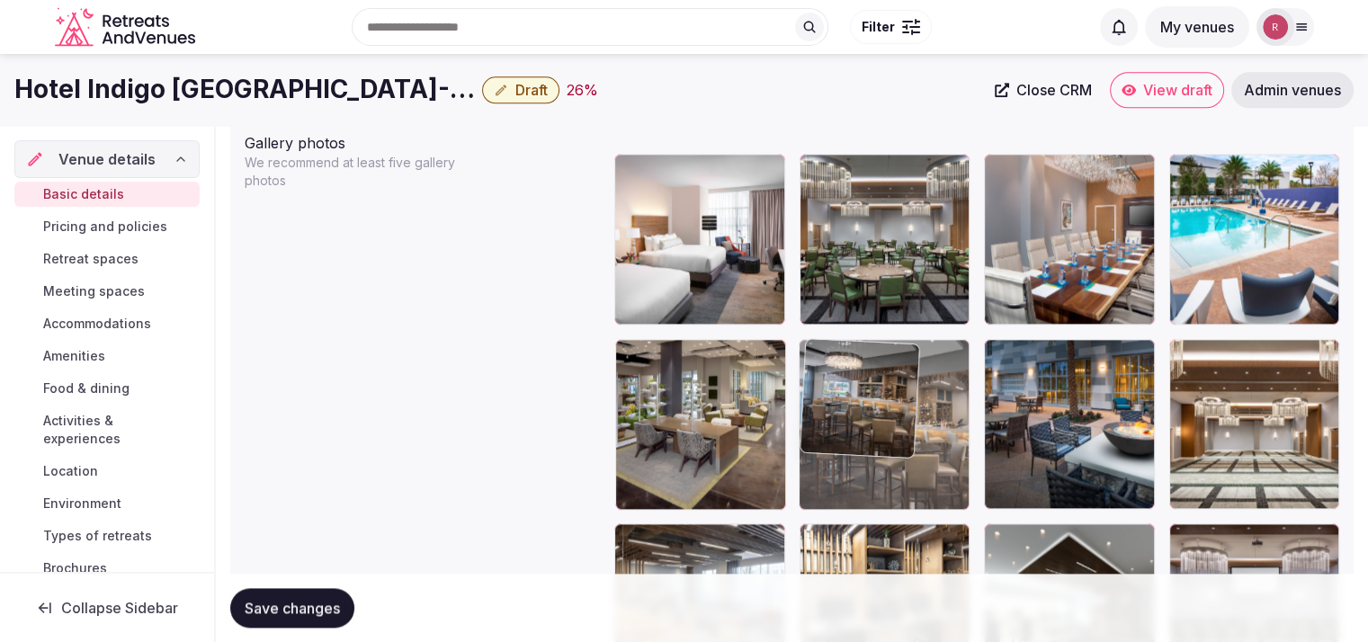
drag, startPoint x: 712, startPoint y: 460, endPoint x: 853, endPoint y: 456, distance: 140.4
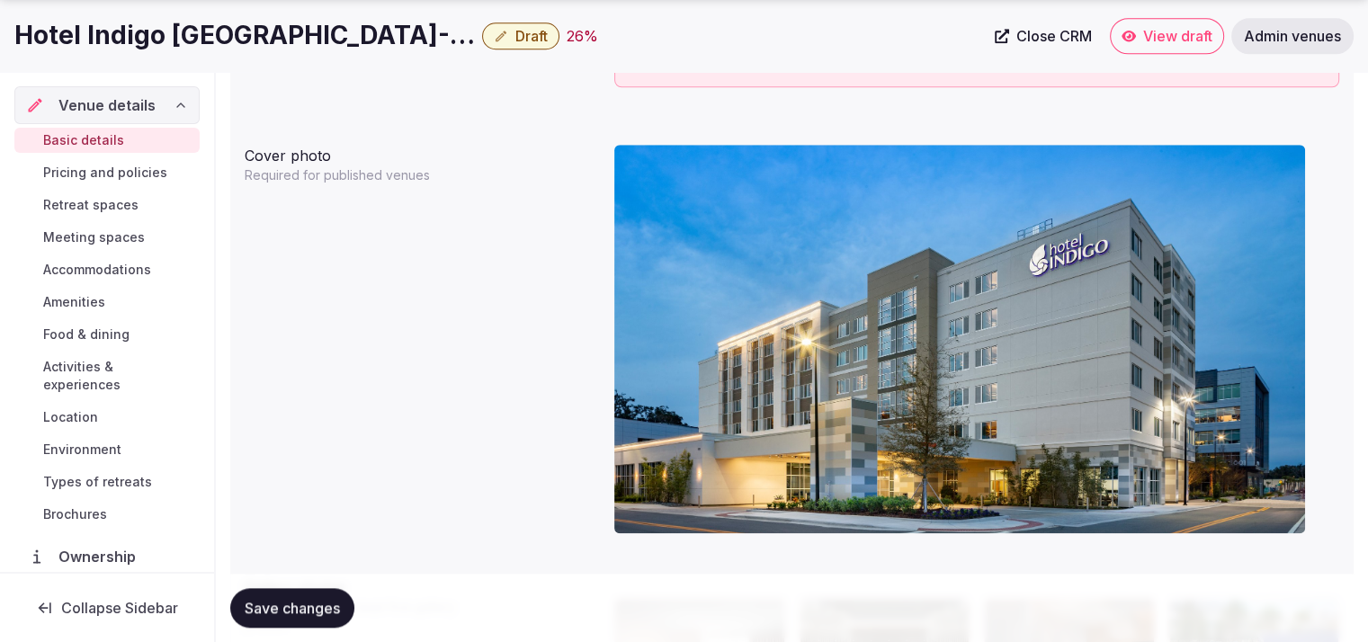
scroll to position [2246, 0]
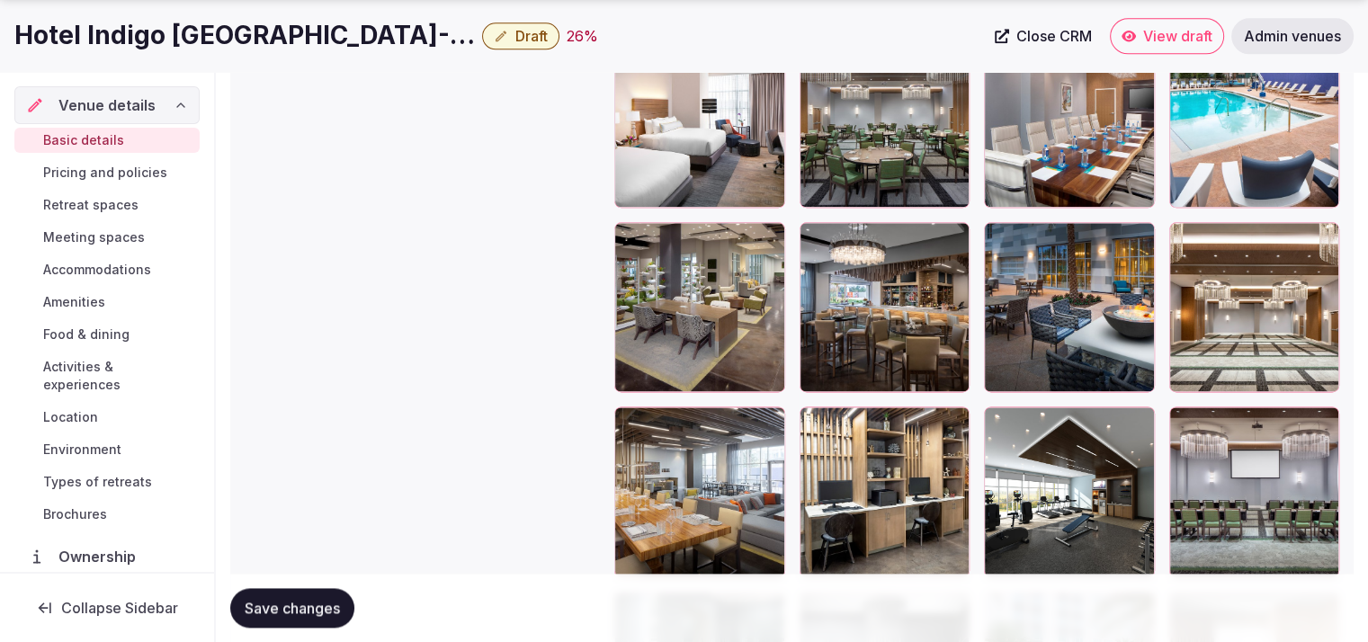
click at [320, 604] on span "Save changes" at bounding box center [292, 608] width 95 height 18
click at [527, 31] on span "Draft" at bounding box center [531, 36] width 32 height 18
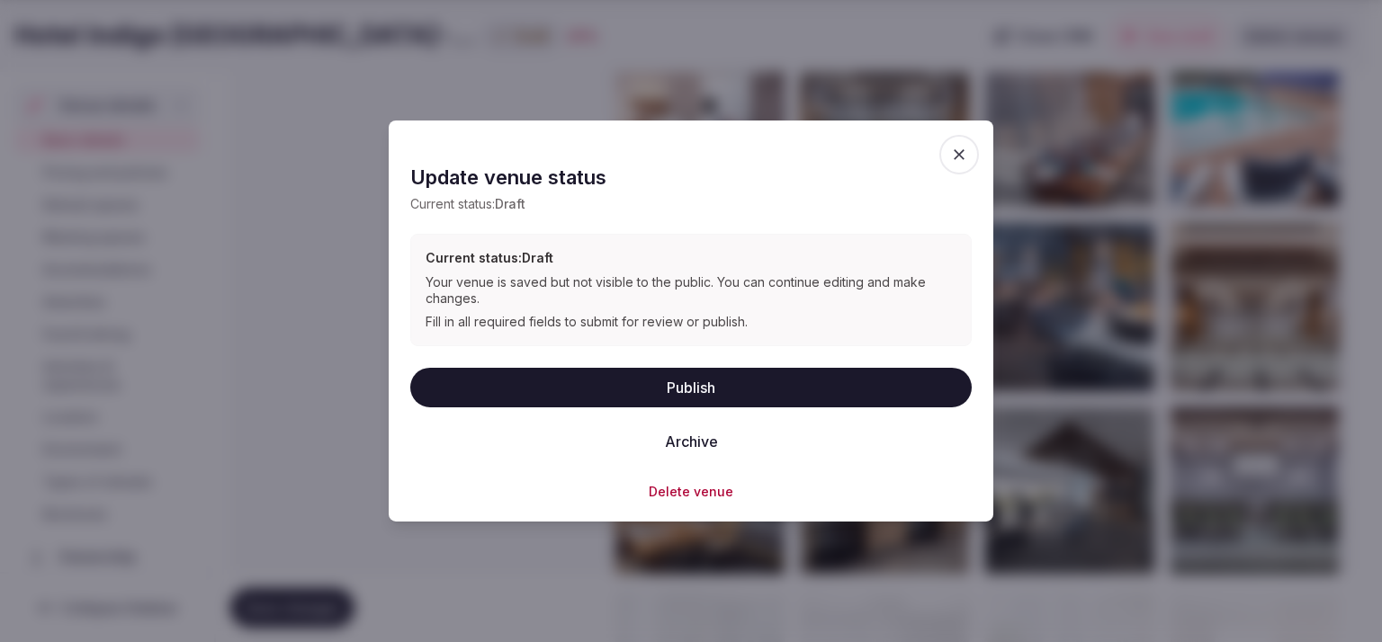
click at [596, 373] on button "Publish" at bounding box center [690, 387] width 561 height 40
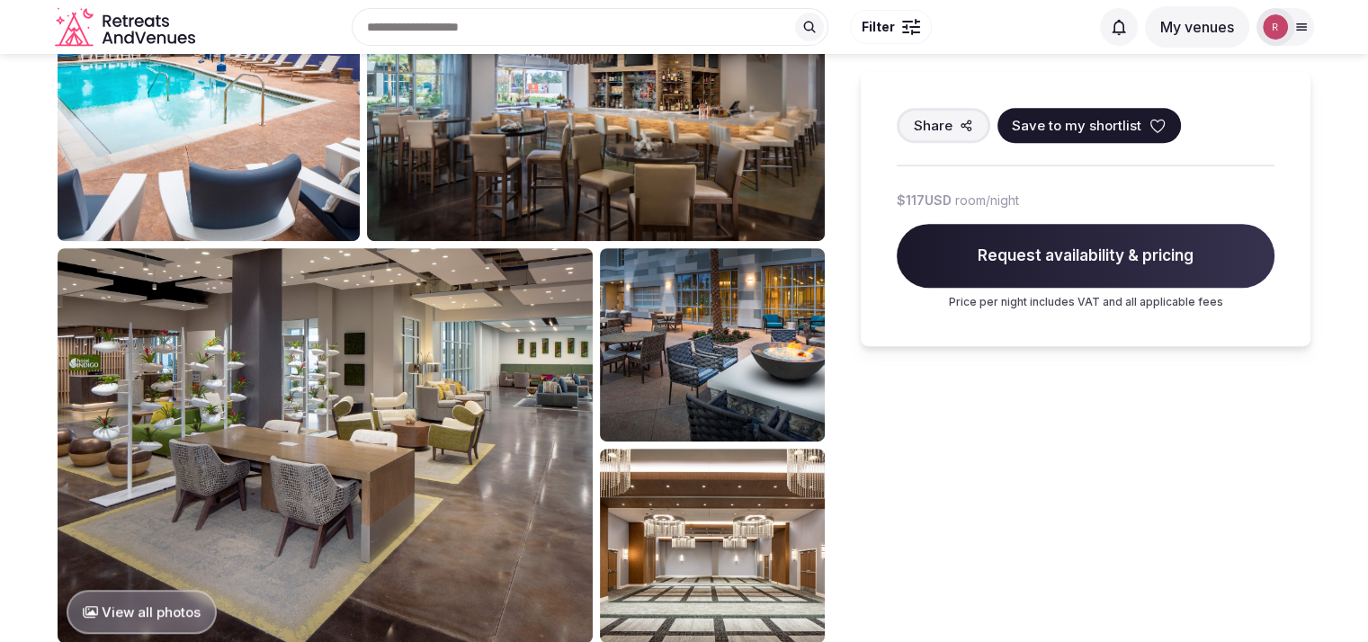
scroll to position [888, 0]
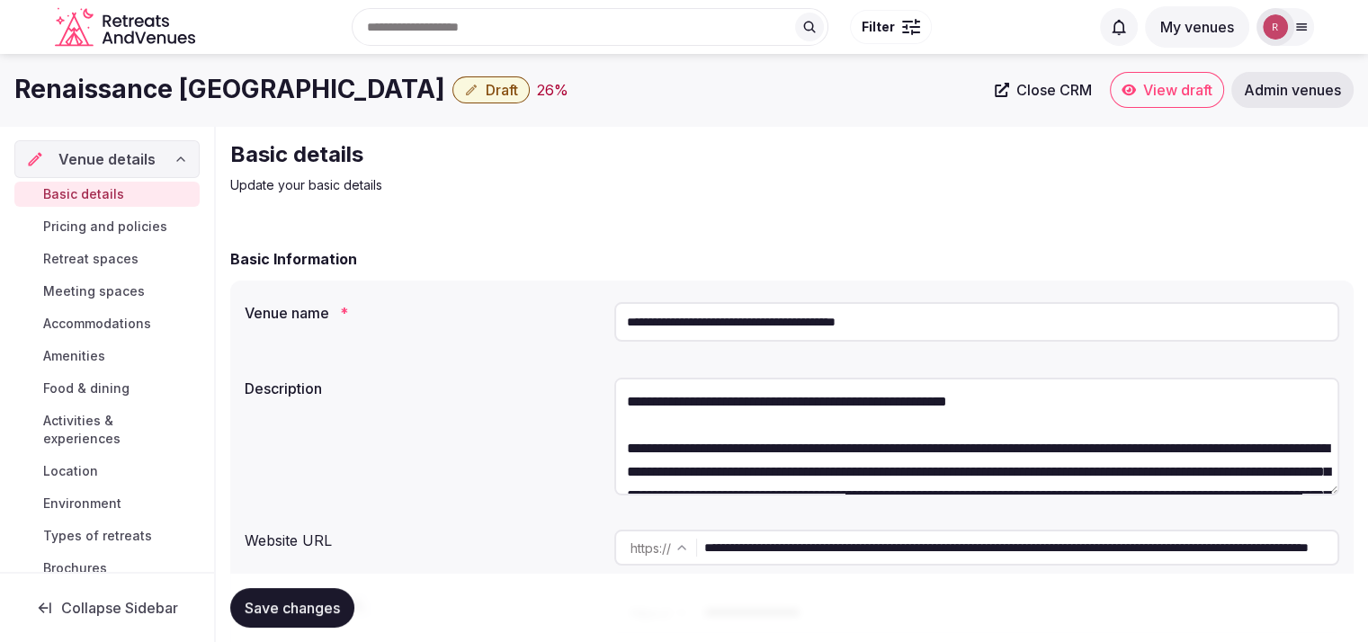
drag, startPoint x: 939, startPoint y: 318, endPoint x: 561, endPoint y: 310, distance: 377.9
click at [561, 310] on div "**********" at bounding box center [792, 325] width 1095 height 61
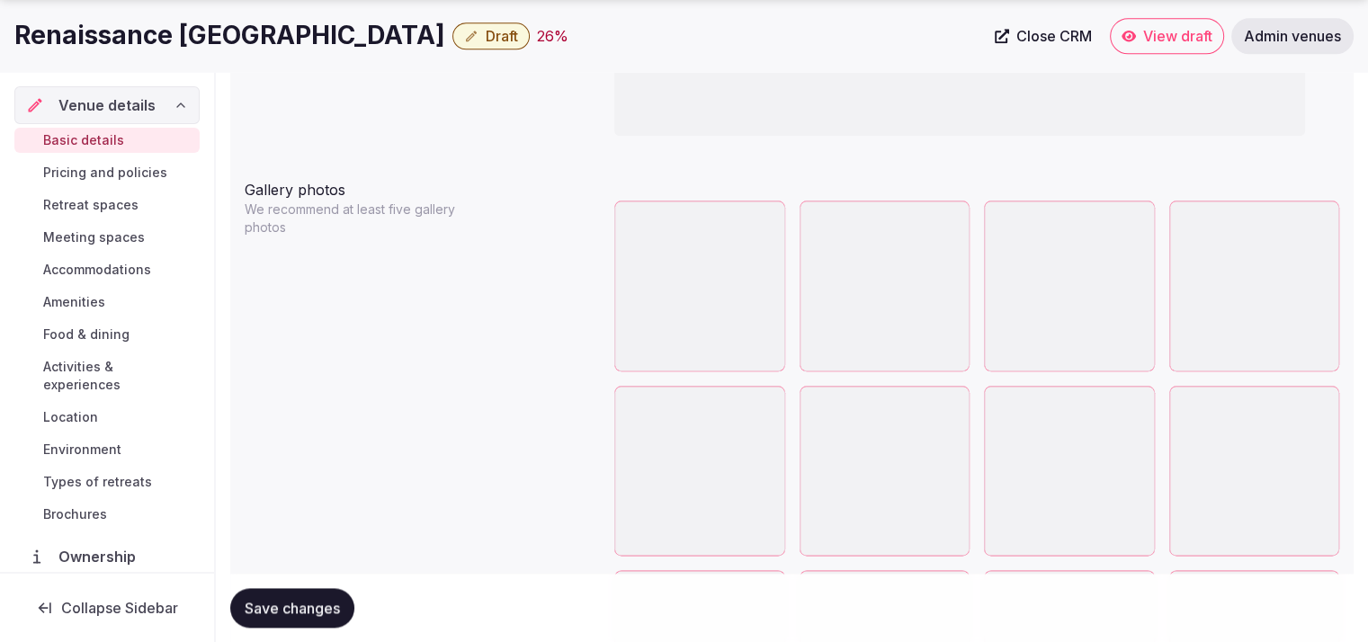
scroll to position [2100, 0]
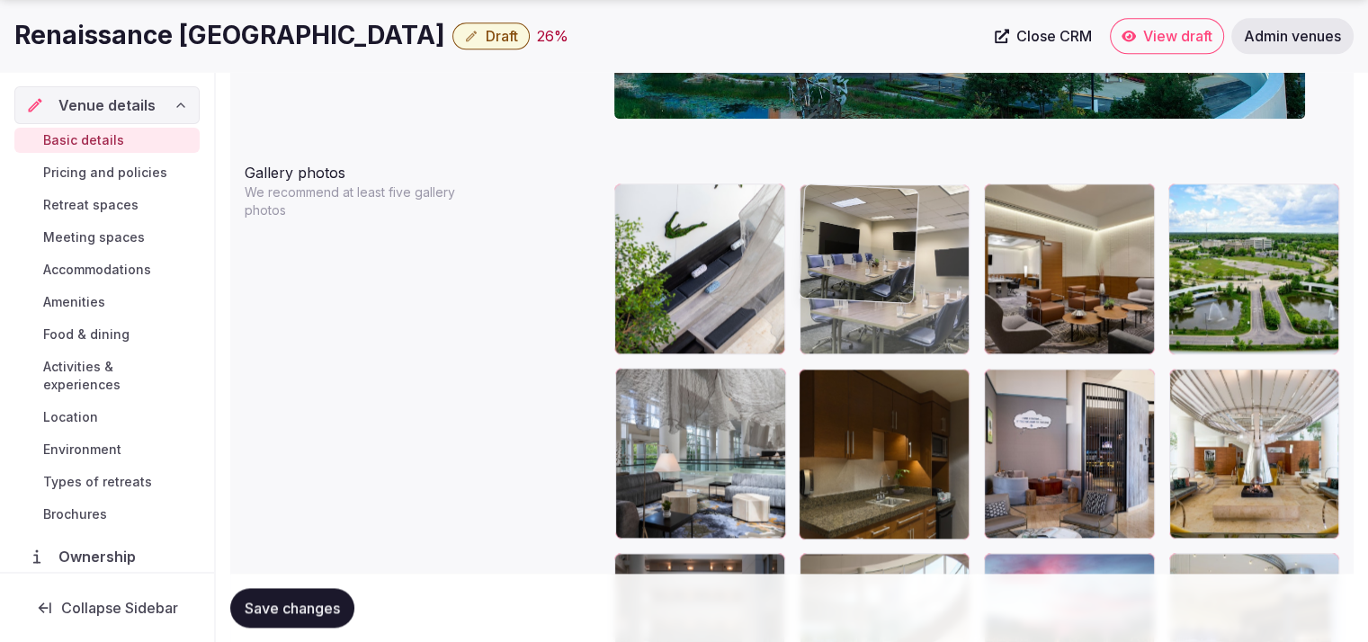
drag, startPoint x: 894, startPoint y: 492, endPoint x: 931, endPoint y: 297, distance: 198.7
click at [931, 297] on body "**********" at bounding box center [684, 302] width 1368 height 4805
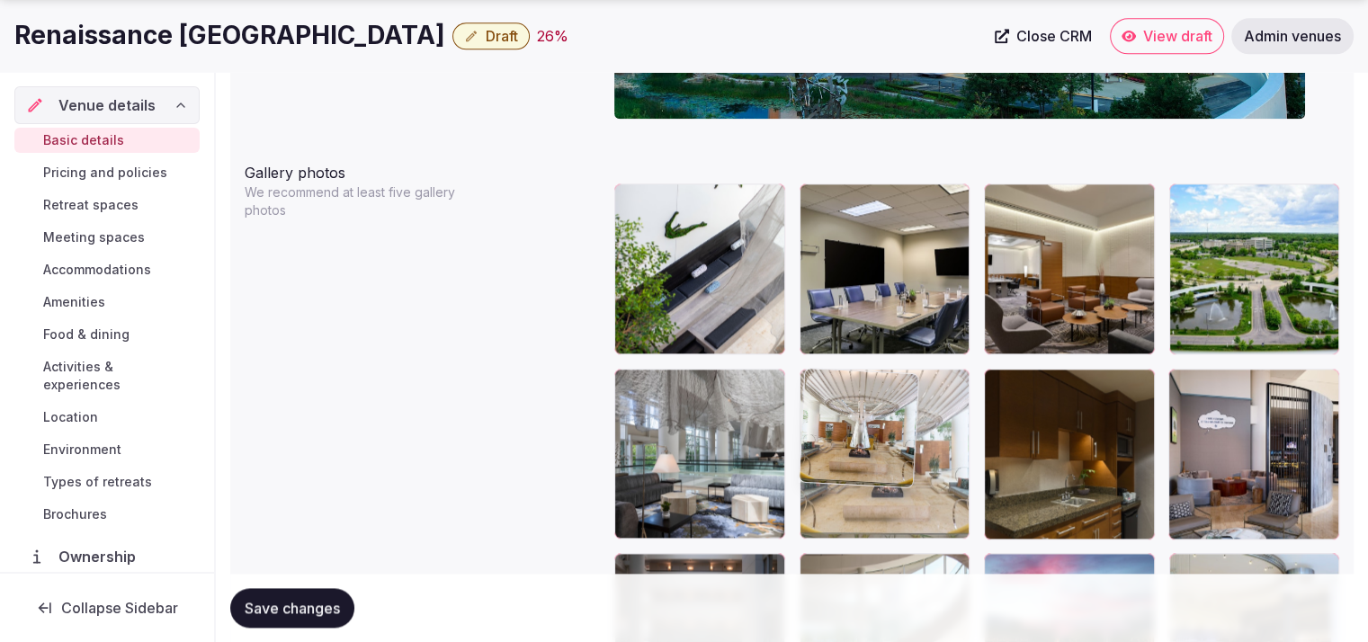
drag, startPoint x: 1275, startPoint y: 465, endPoint x: 945, endPoint y: 478, distance: 329.5
click at [945, 478] on body "**********" at bounding box center [684, 302] width 1368 height 4805
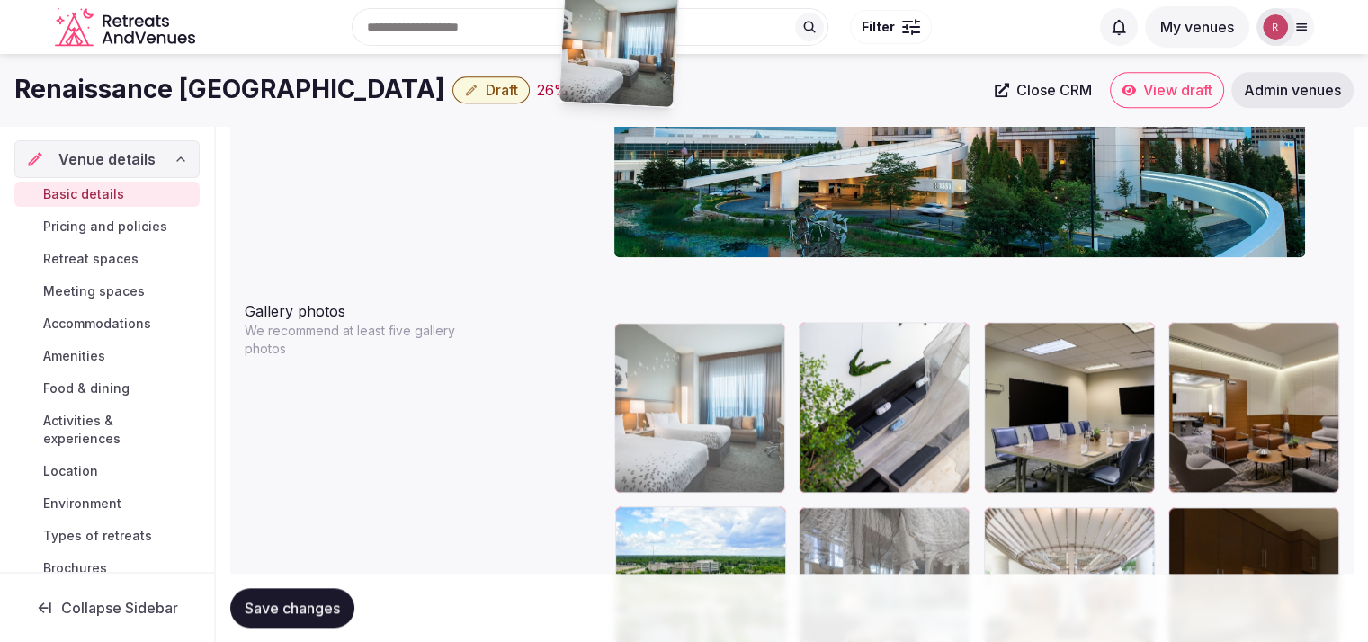
scroll to position [1959, 0]
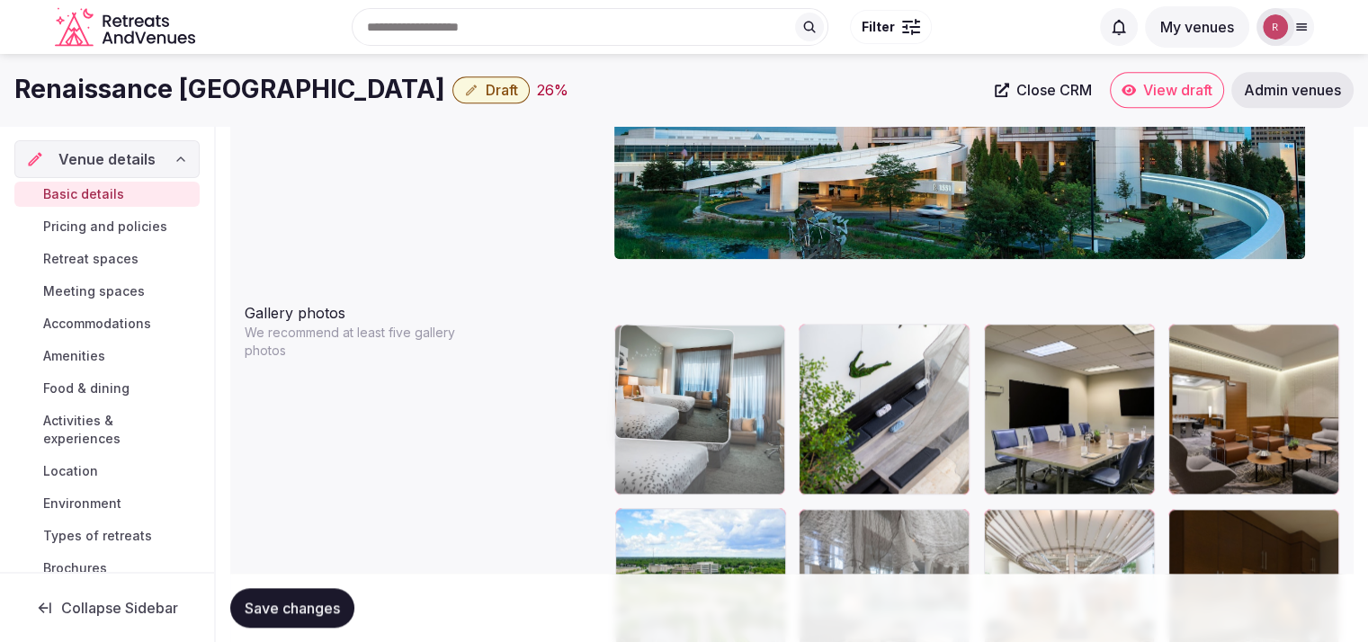
drag, startPoint x: 1123, startPoint y: 422, endPoint x: 727, endPoint y: 445, distance: 396.5
click at [727, 445] on body "**********" at bounding box center [684, 443] width 1368 height 4805
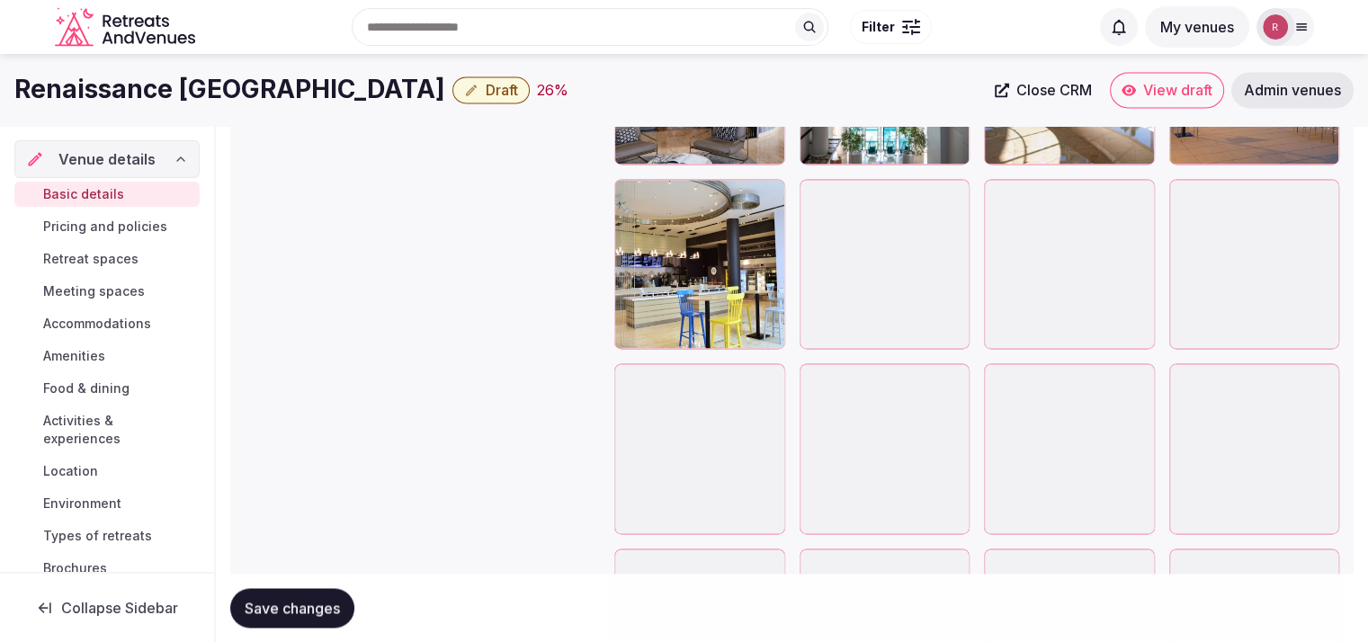
scroll to position [2501, 0]
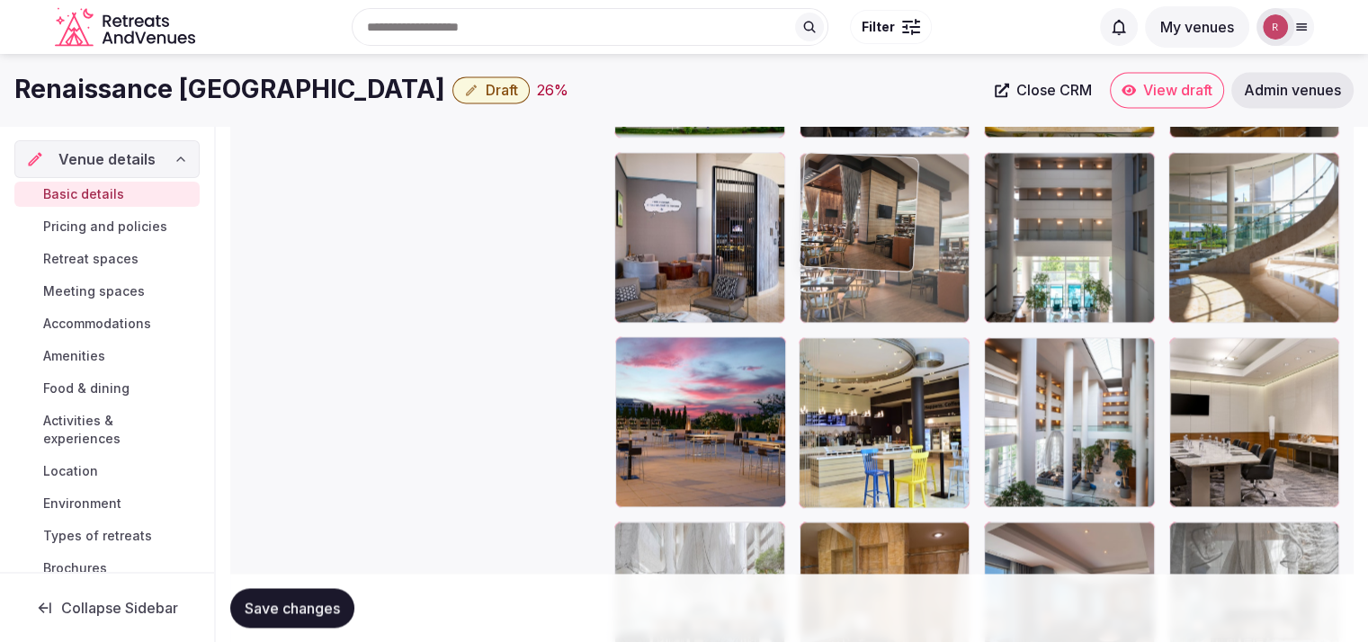
drag, startPoint x: 920, startPoint y: 402, endPoint x: 930, endPoint y: 271, distance: 131.7
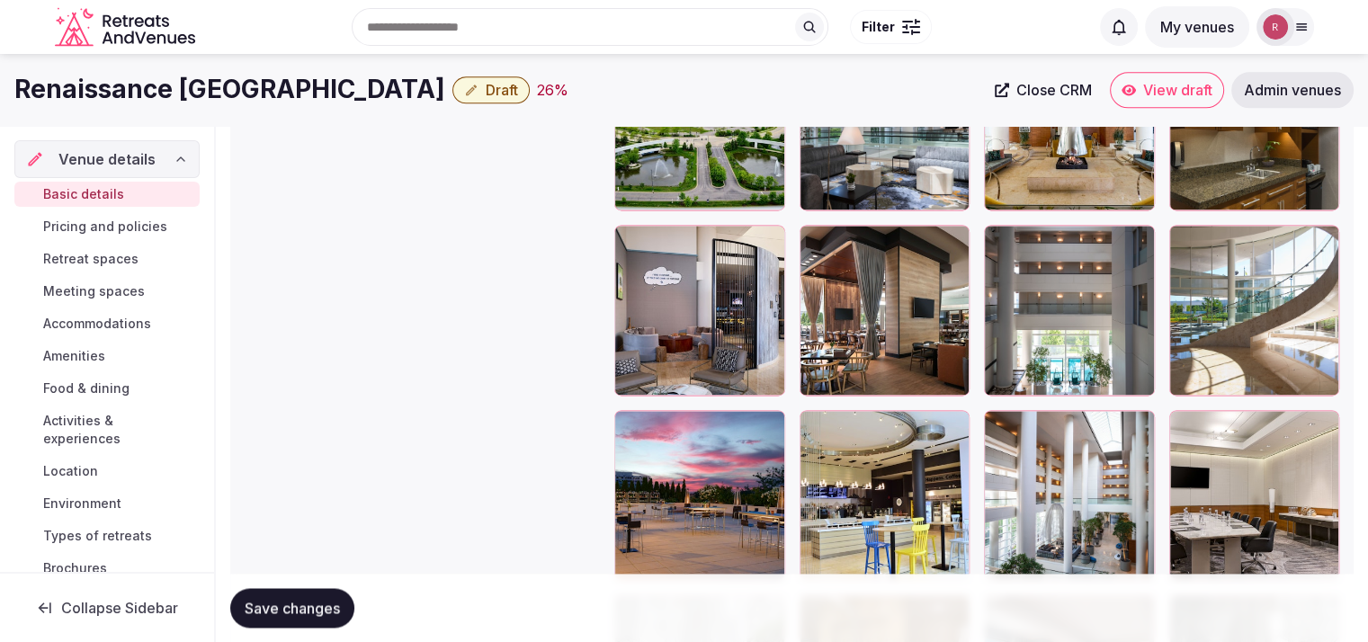
scroll to position [2206, 0]
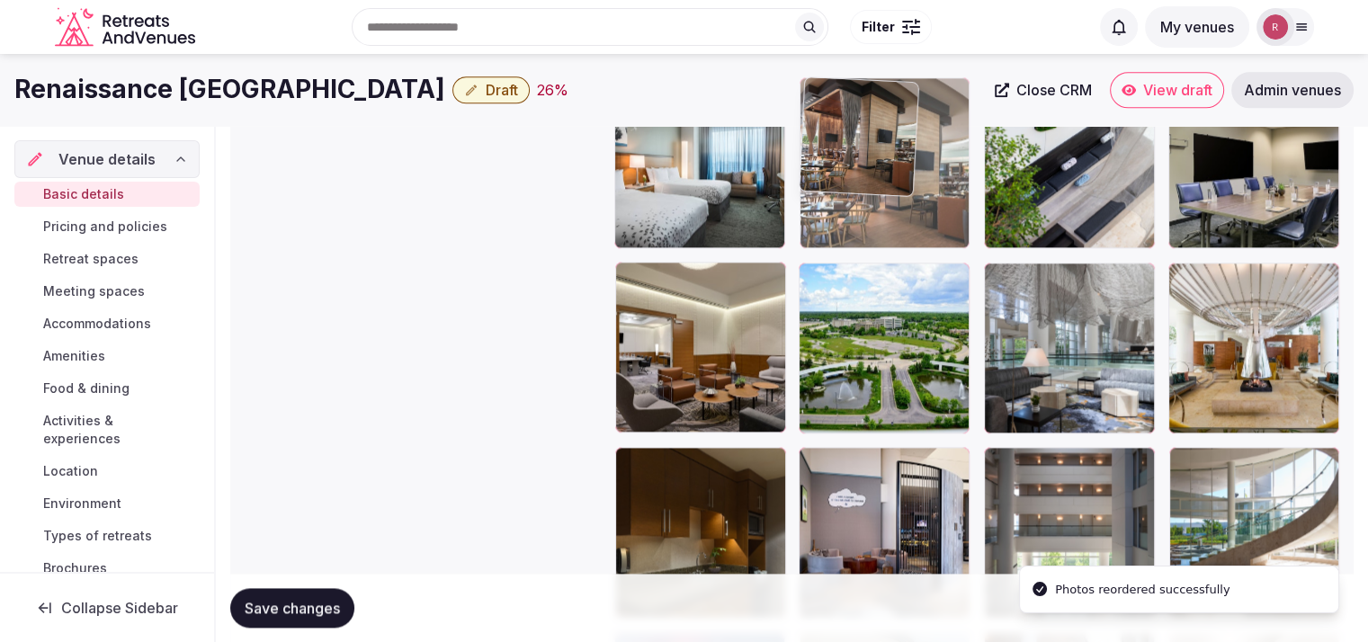
drag, startPoint x: 865, startPoint y: 511, endPoint x: 934, endPoint y: 200, distance: 318.7
click at [934, 200] on body "**********" at bounding box center [684, 196] width 1368 height 4805
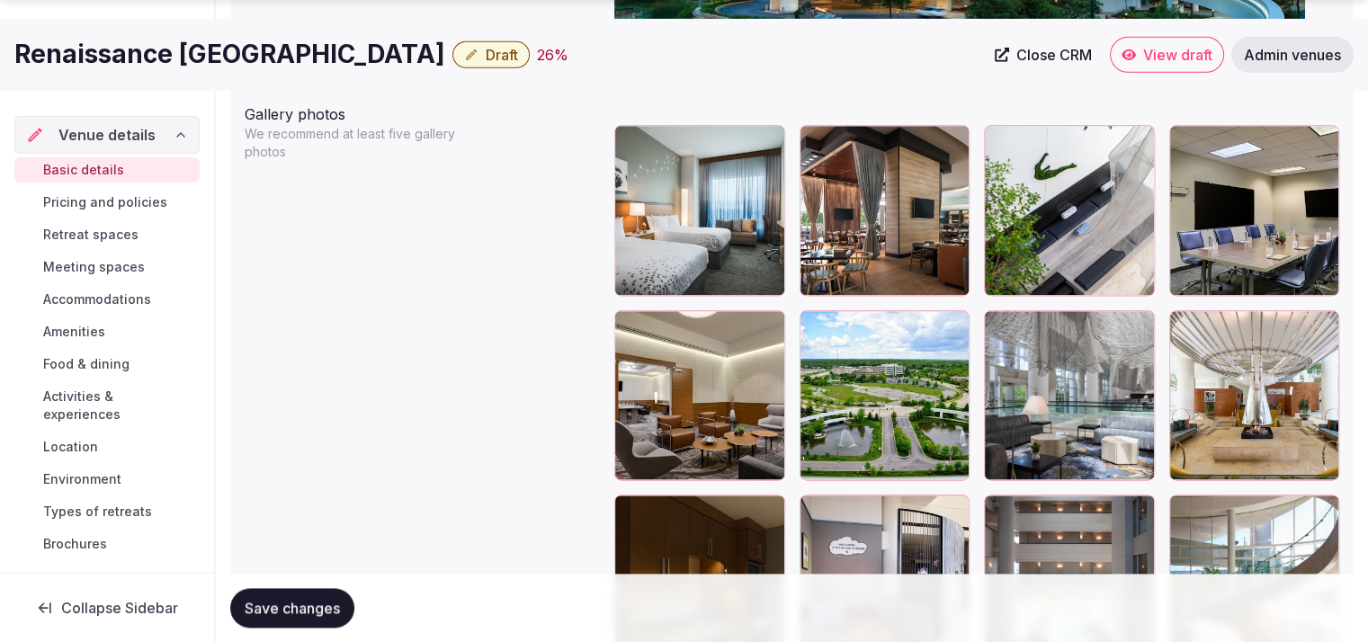
scroll to position [2220, 0]
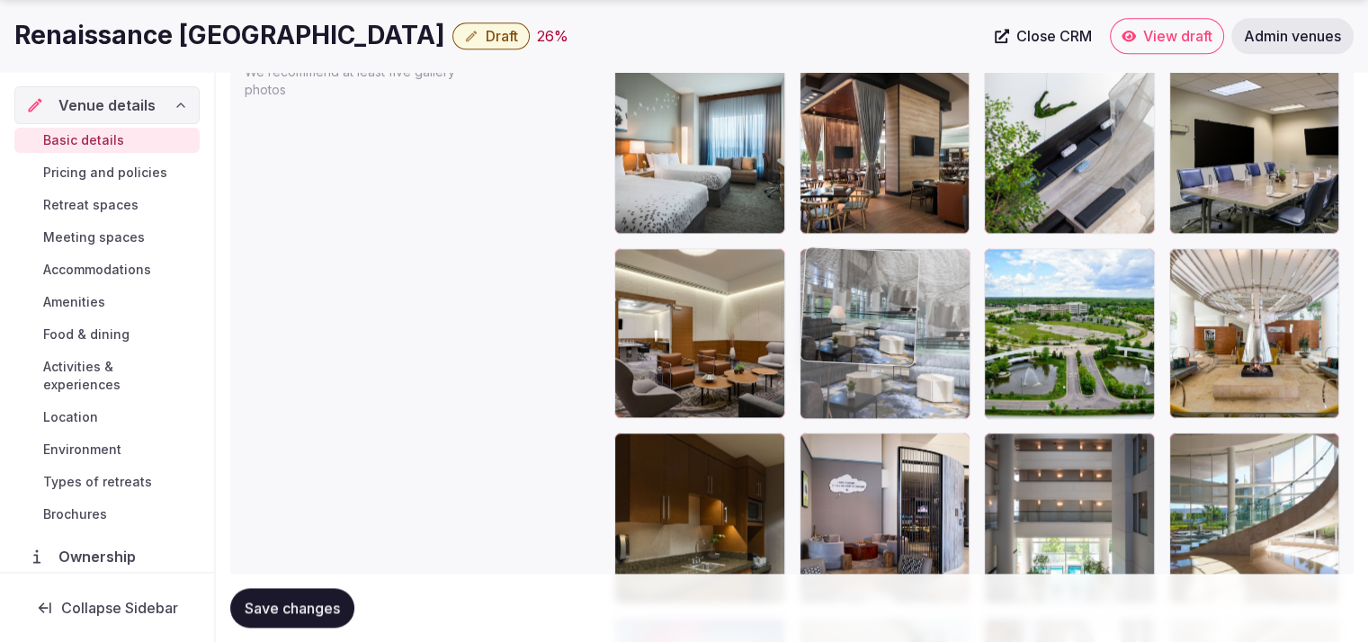
drag, startPoint x: 1036, startPoint y: 367, endPoint x: 933, endPoint y: 376, distance: 103.8
click at [933, 376] on body "**********" at bounding box center [684, 182] width 1368 height 4805
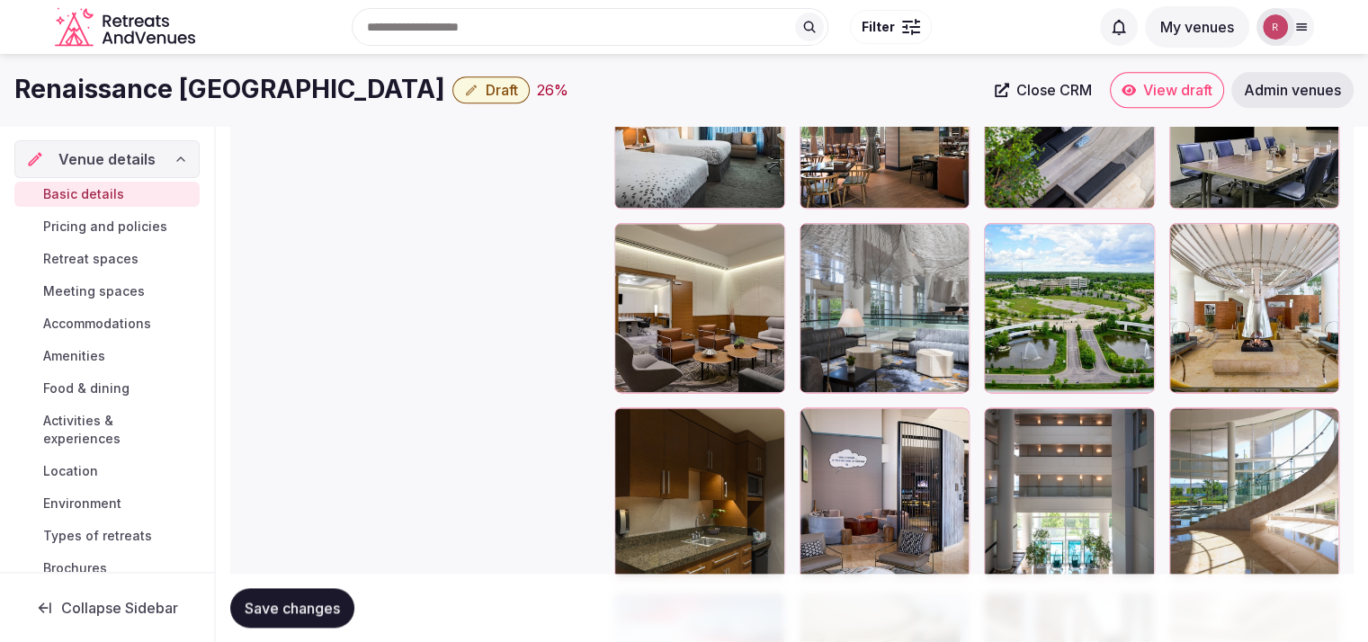
scroll to position [2080, 0]
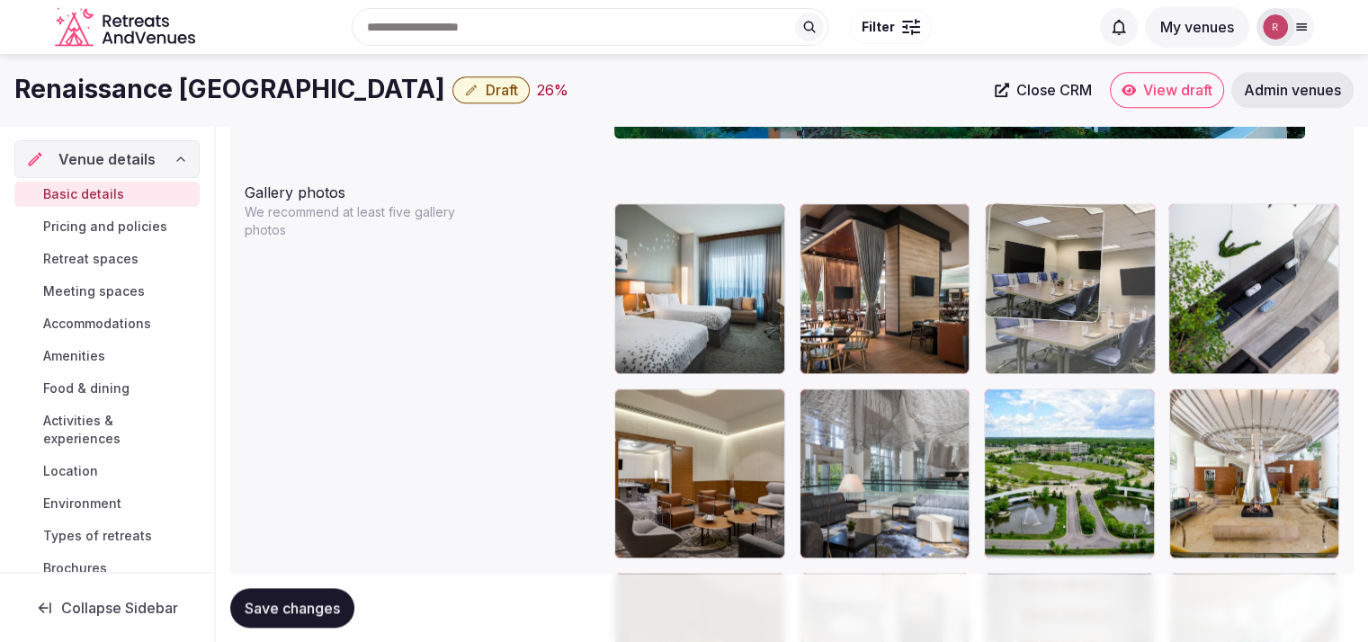
drag, startPoint x: 1262, startPoint y: 345, endPoint x: 1112, endPoint y: 330, distance: 151.0
click at [1109, 330] on body "**********" at bounding box center [684, 322] width 1368 height 4805
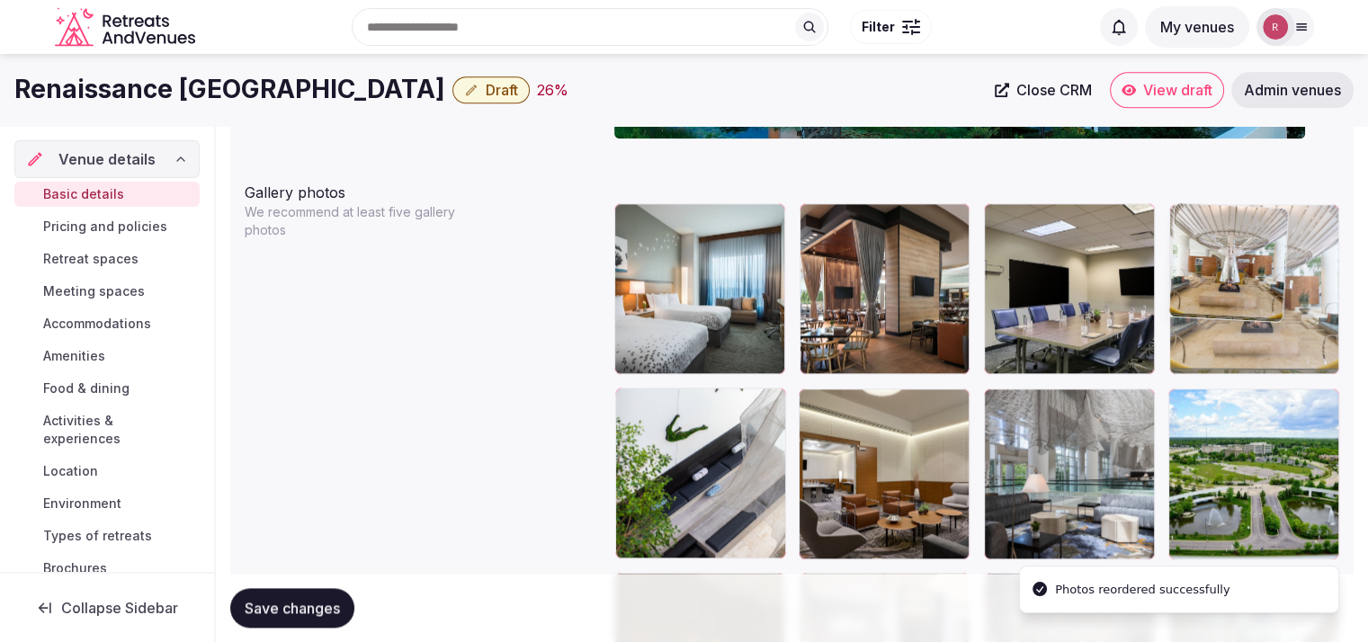
drag, startPoint x: 1242, startPoint y: 463, endPoint x: 1281, endPoint y: 345, distance: 124.9
click at [1281, 345] on body "**********" at bounding box center [684, 322] width 1368 height 4805
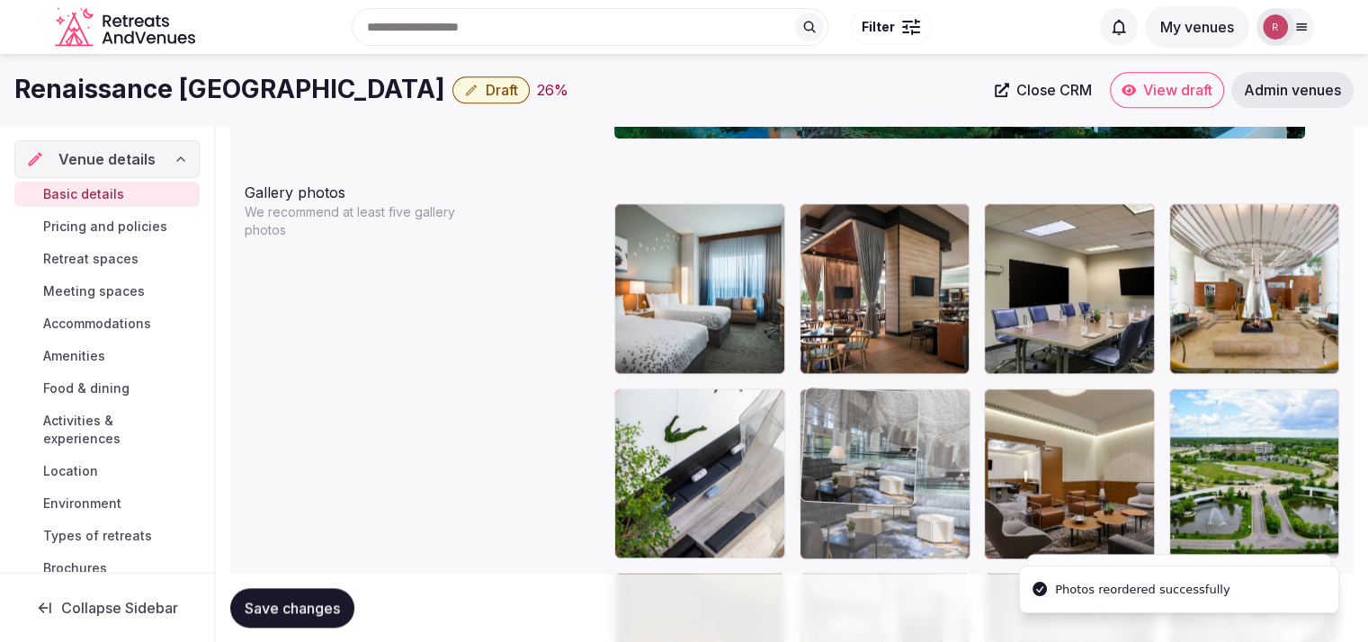
drag, startPoint x: 1063, startPoint y: 479, endPoint x: 957, endPoint y: 505, distance: 109.1
click at [957, 505] on body "**********" at bounding box center [684, 322] width 1368 height 4805
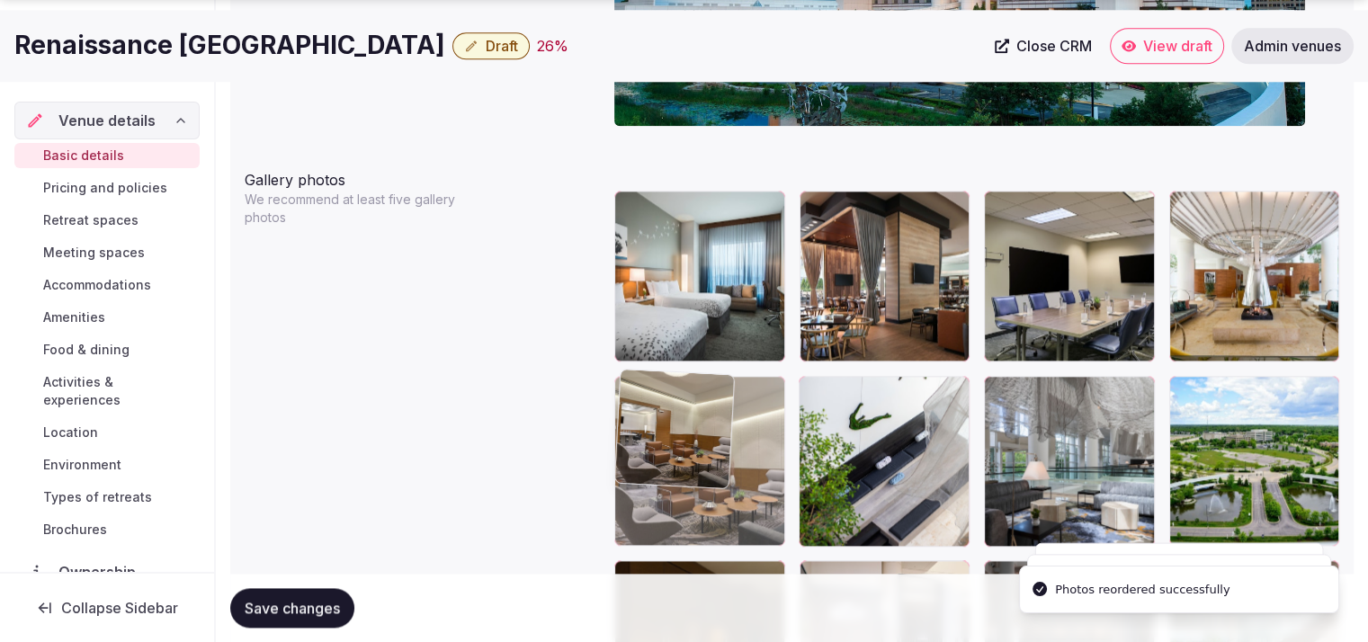
drag, startPoint x: 1043, startPoint y: 495, endPoint x: 783, endPoint y: 519, distance: 261.1
click at [783, 519] on body "**********" at bounding box center [684, 310] width 1368 height 4805
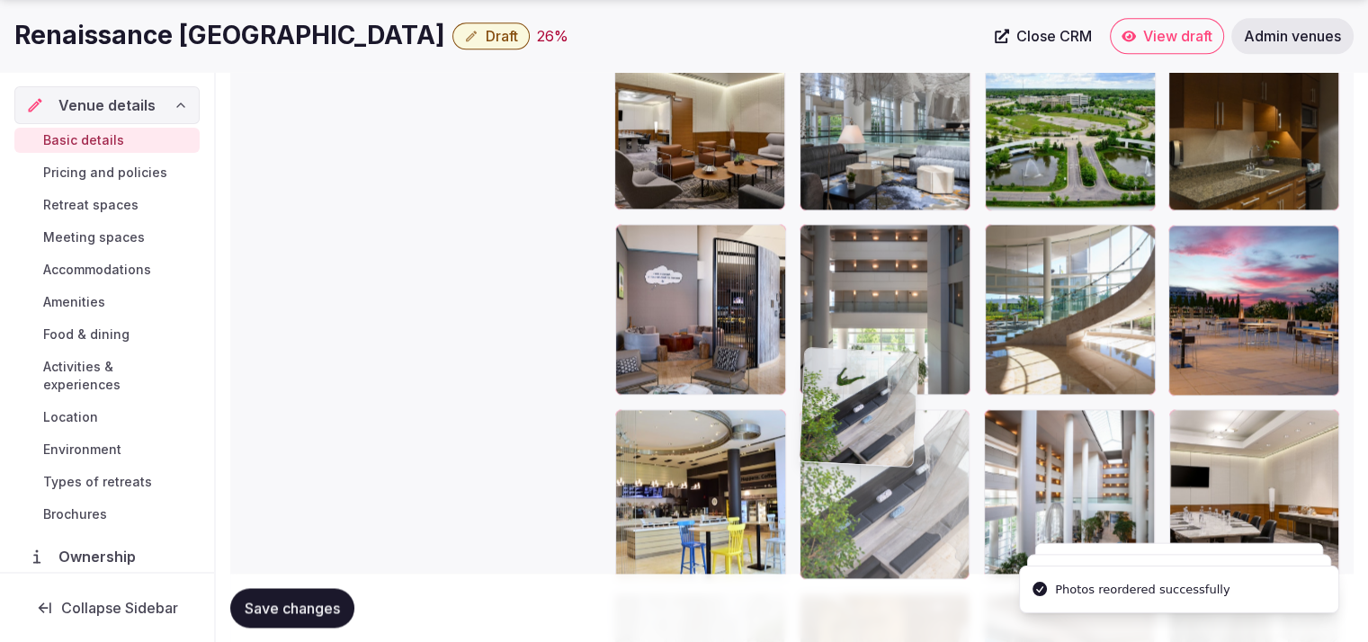
drag, startPoint x: 837, startPoint y: 506, endPoint x: 853, endPoint y: 589, distance: 85.0
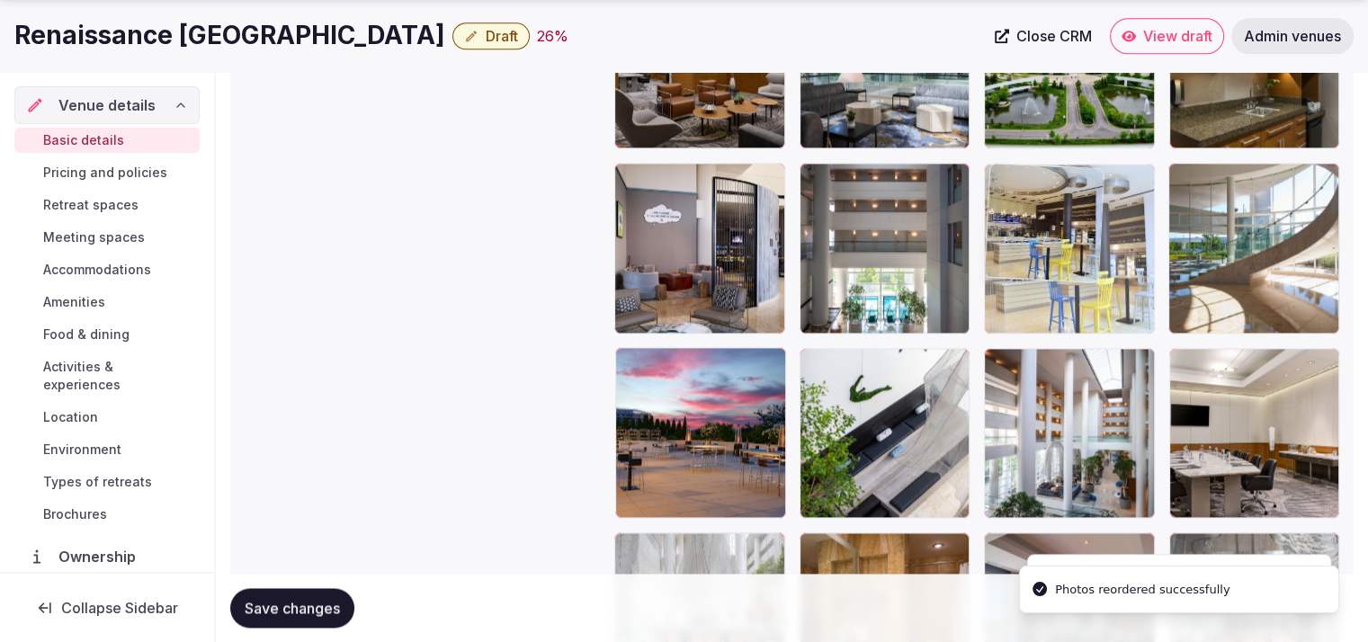
drag, startPoint x: 718, startPoint y: 473, endPoint x: 1121, endPoint y: 348, distance: 421.9
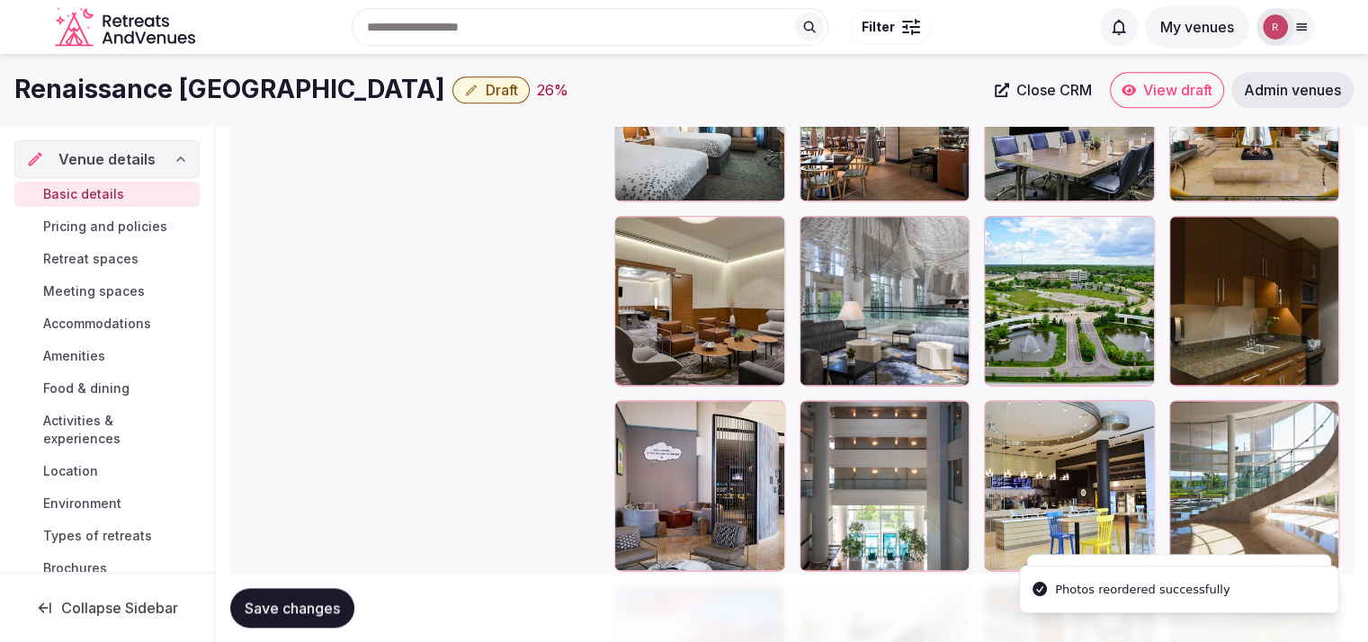
scroll to position [2224, 0]
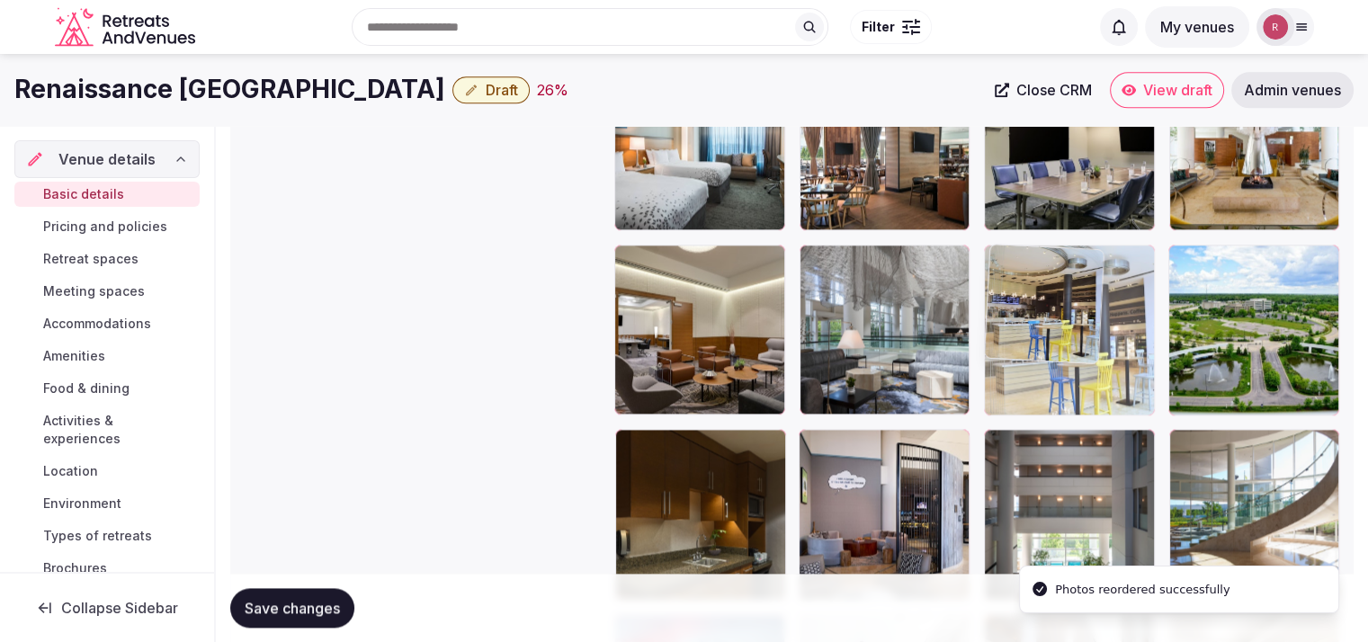
drag, startPoint x: 1061, startPoint y: 506, endPoint x: 1092, endPoint y: 391, distance: 119.1
click at [1092, 391] on body "**********" at bounding box center [684, 178] width 1368 height 4805
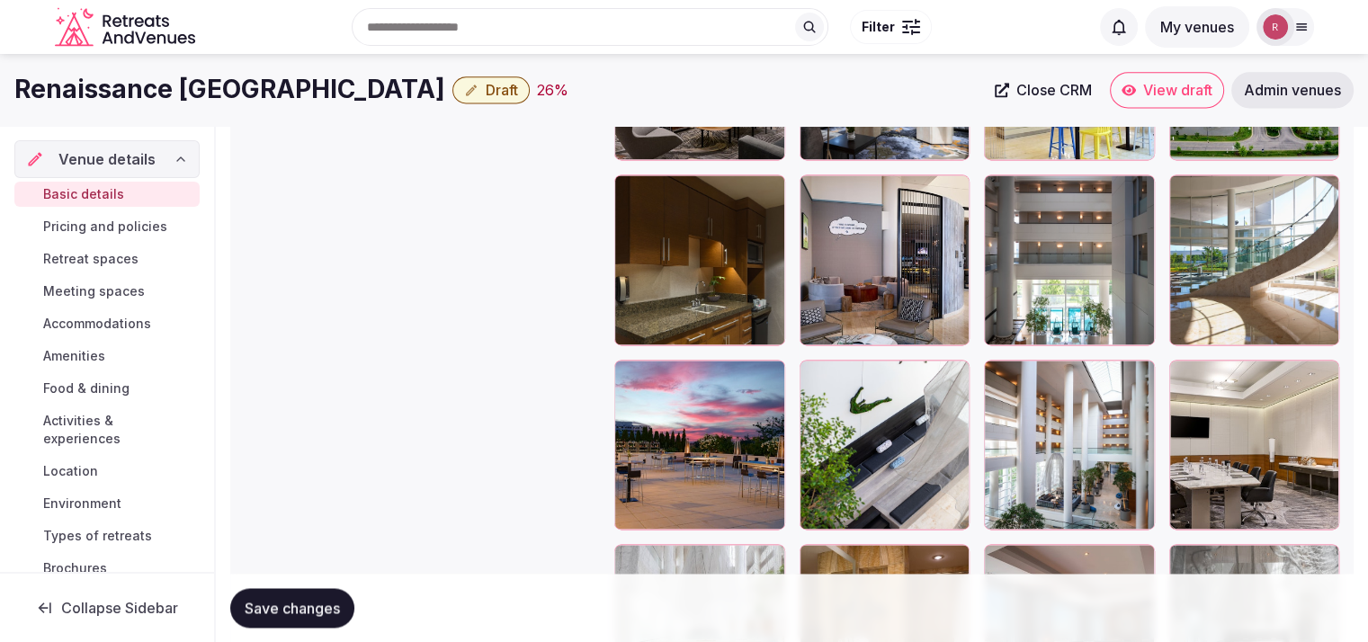
scroll to position [2432, 0]
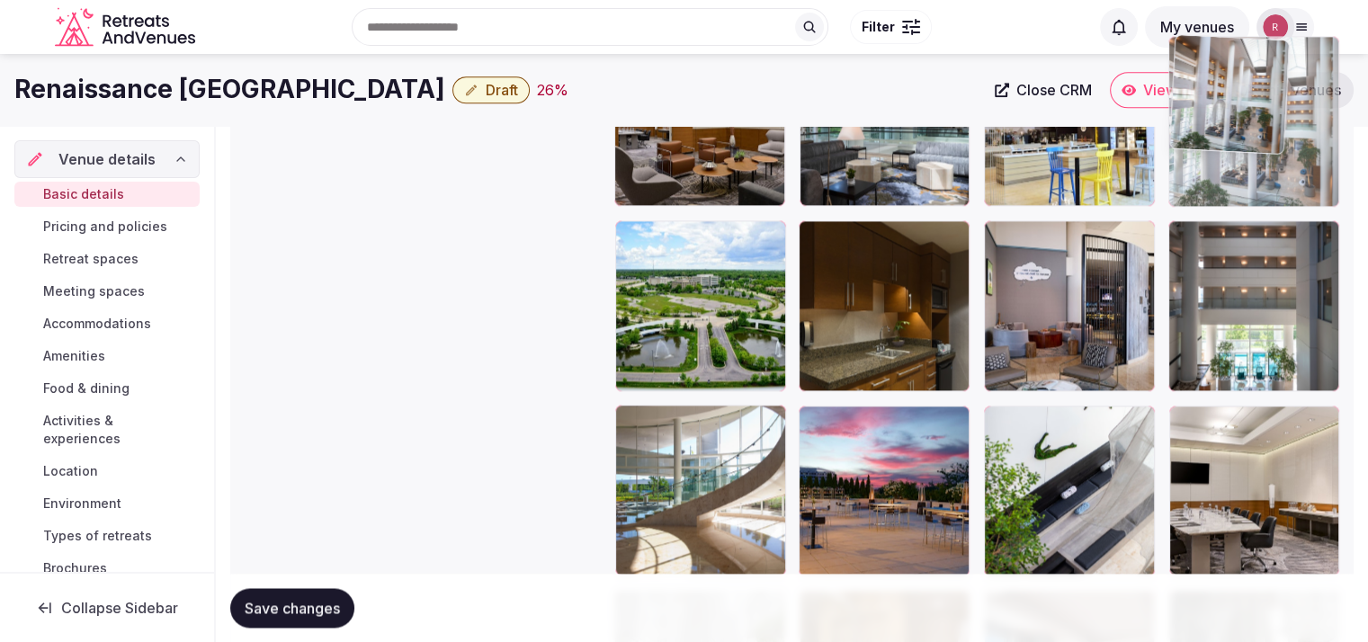
drag, startPoint x: 1237, startPoint y: 233, endPoint x: 1276, endPoint y: 184, distance: 62.7
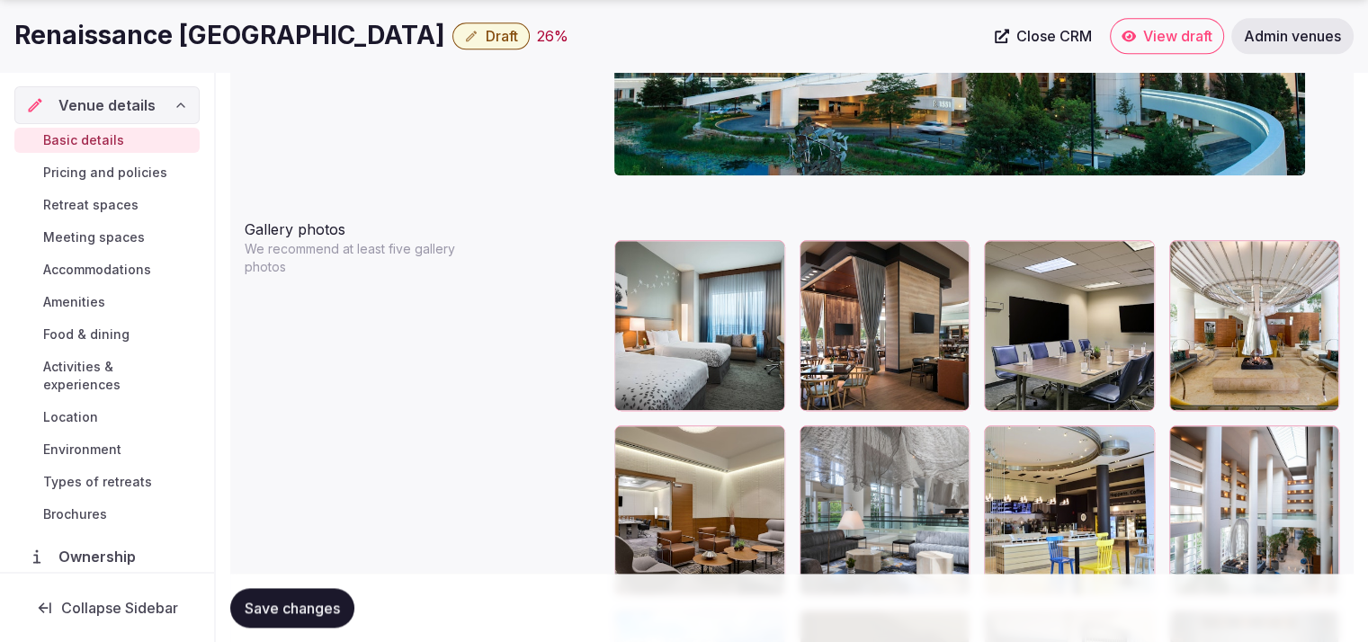
scroll to position [1986, 0]
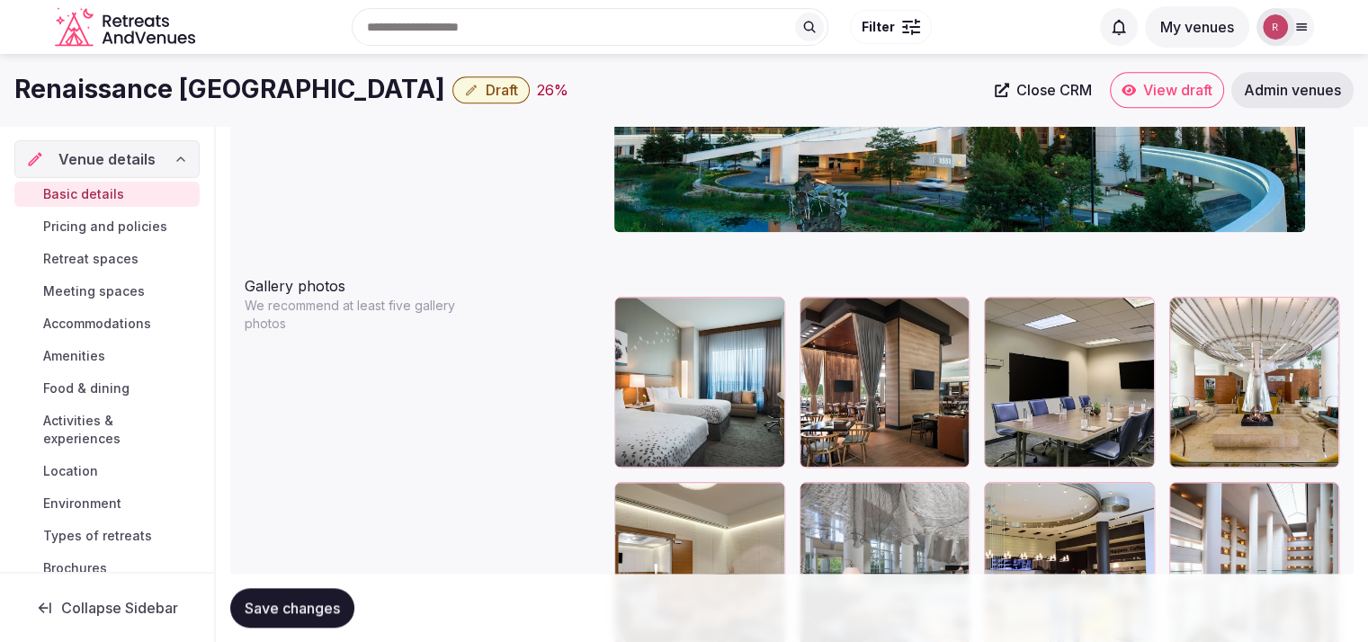
drag, startPoint x: 1160, startPoint y: 71, endPoint x: 1173, endPoint y: 82, distance: 16.6
click at [510, 85] on button "Draft" at bounding box center [490, 89] width 77 height 27
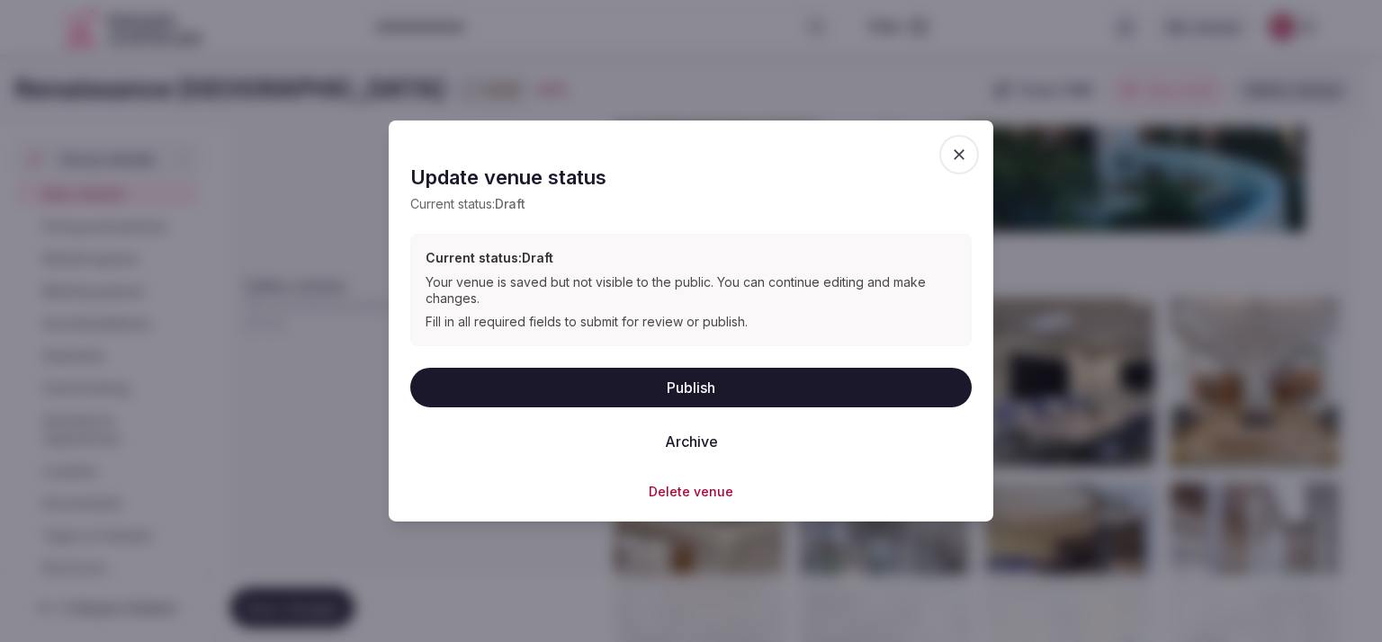
click at [689, 395] on button "Publish" at bounding box center [690, 387] width 561 height 40
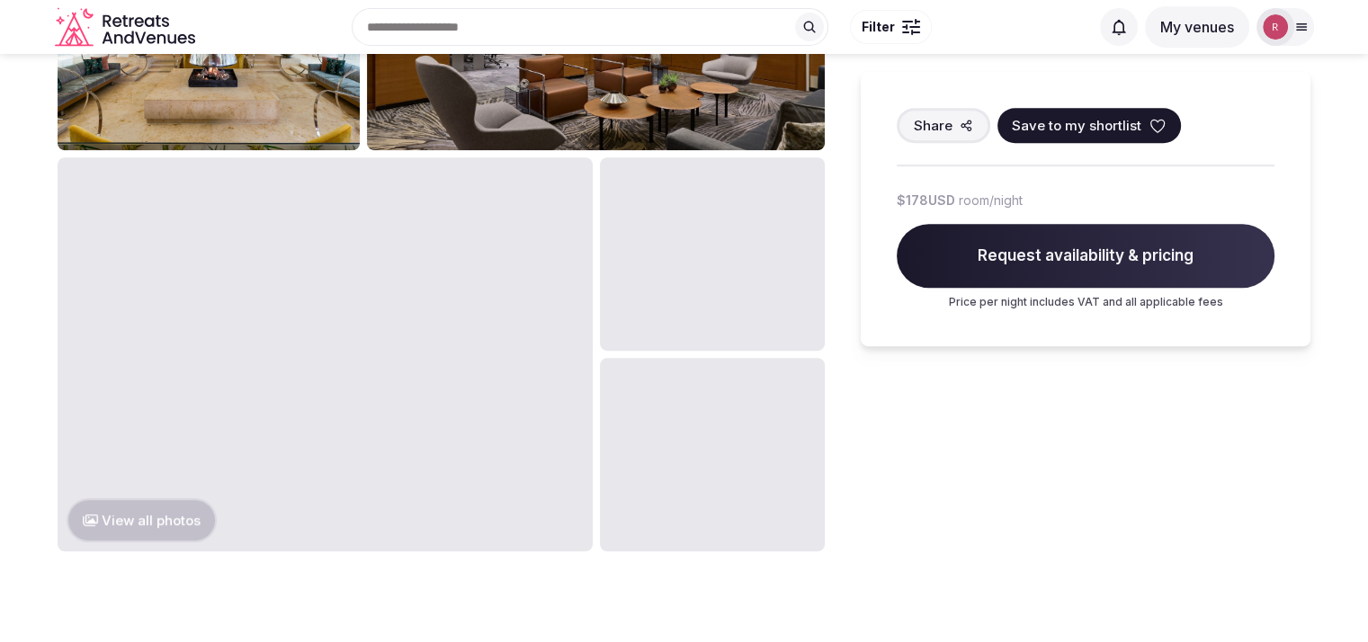
scroll to position [963, 0]
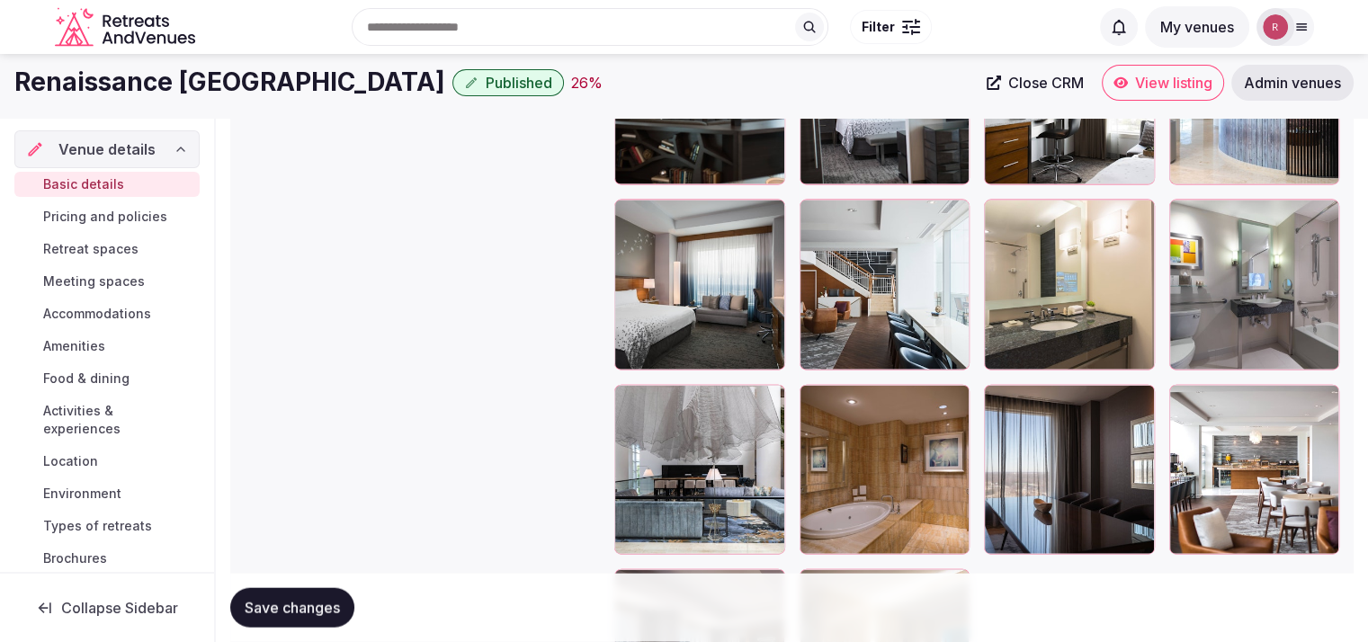
scroll to position [2808, 0]
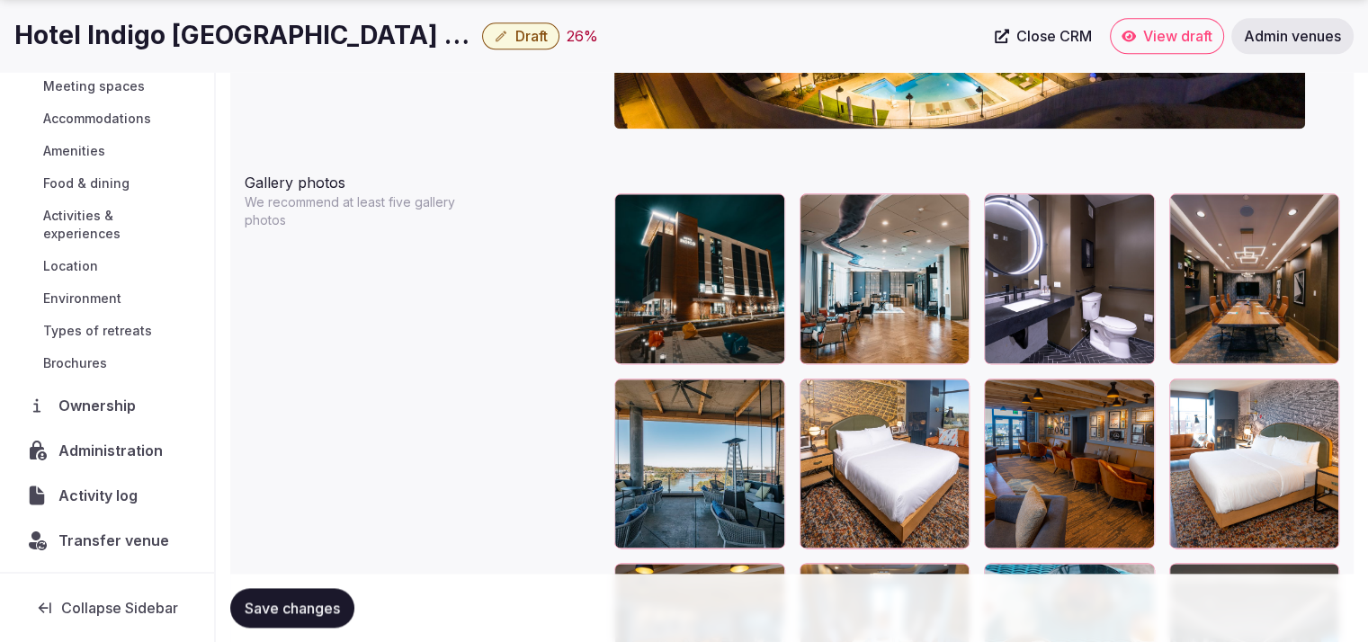
scroll to position [2116, 0]
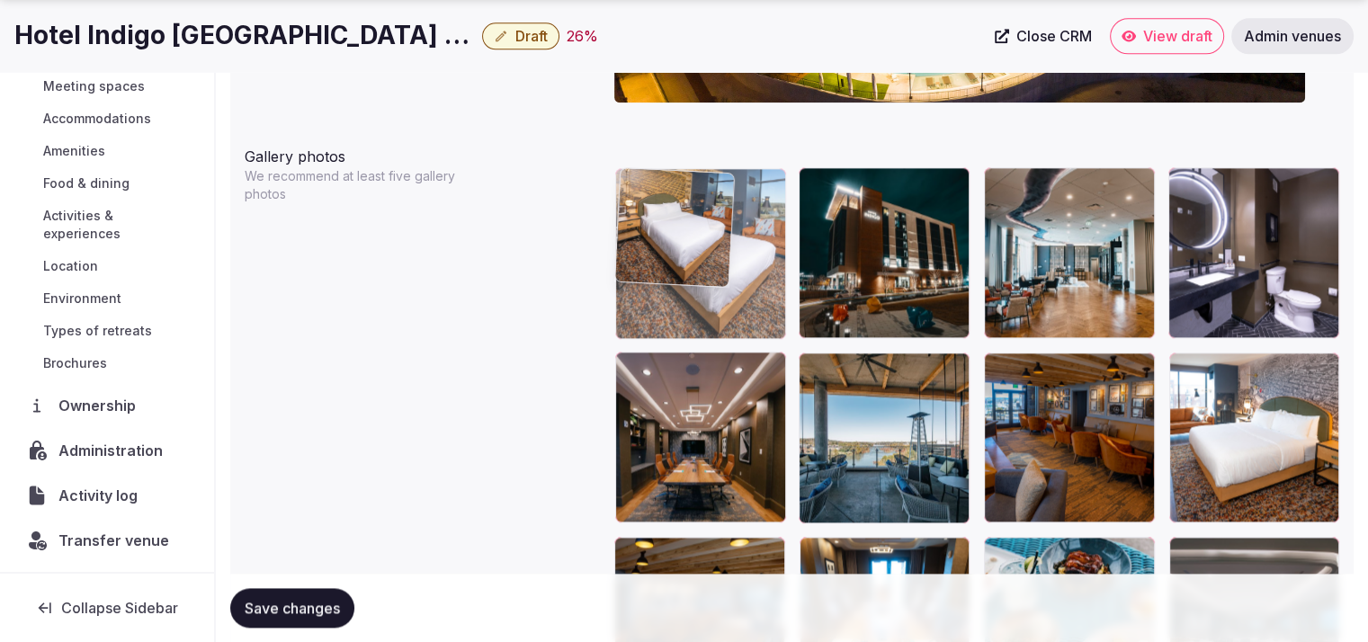
drag, startPoint x: 924, startPoint y: 430, endPoint x: 756, endPoint y: 279, distance: 226.1
click at [756, 279] on body "**********" at bounding box center [684, 102] width 1368 height 4436
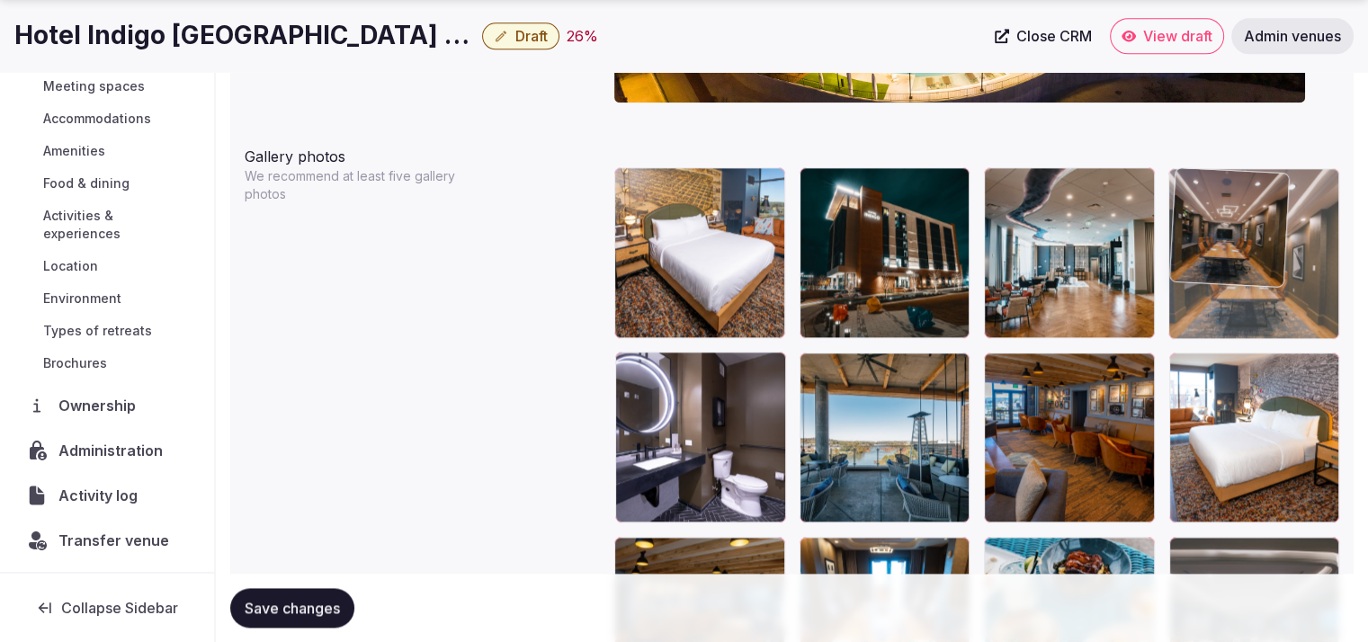
drag, startPoint x: 702, startPoint y: 481, endPoint x: 1253, endPoint y: 318, distance: 575.0
click at [1253, 318] on body "**********" at bounding box center [684, 102] width 1368 height 4436
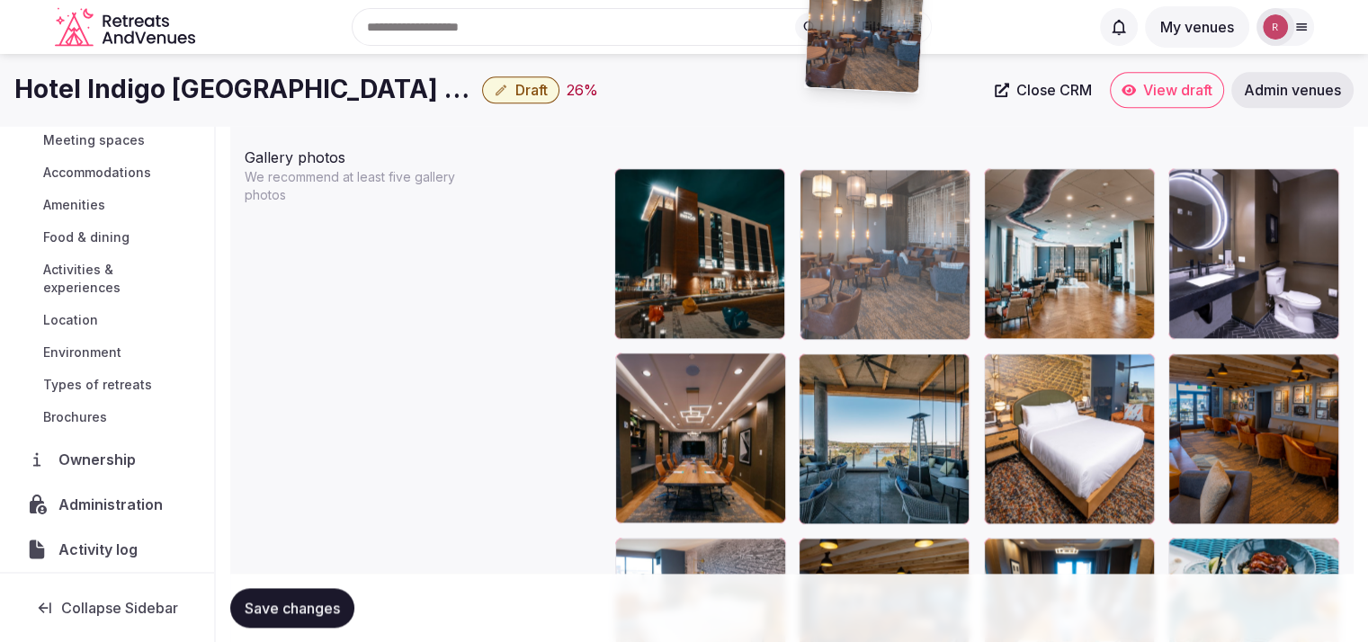
scroll to position [2112, 0]
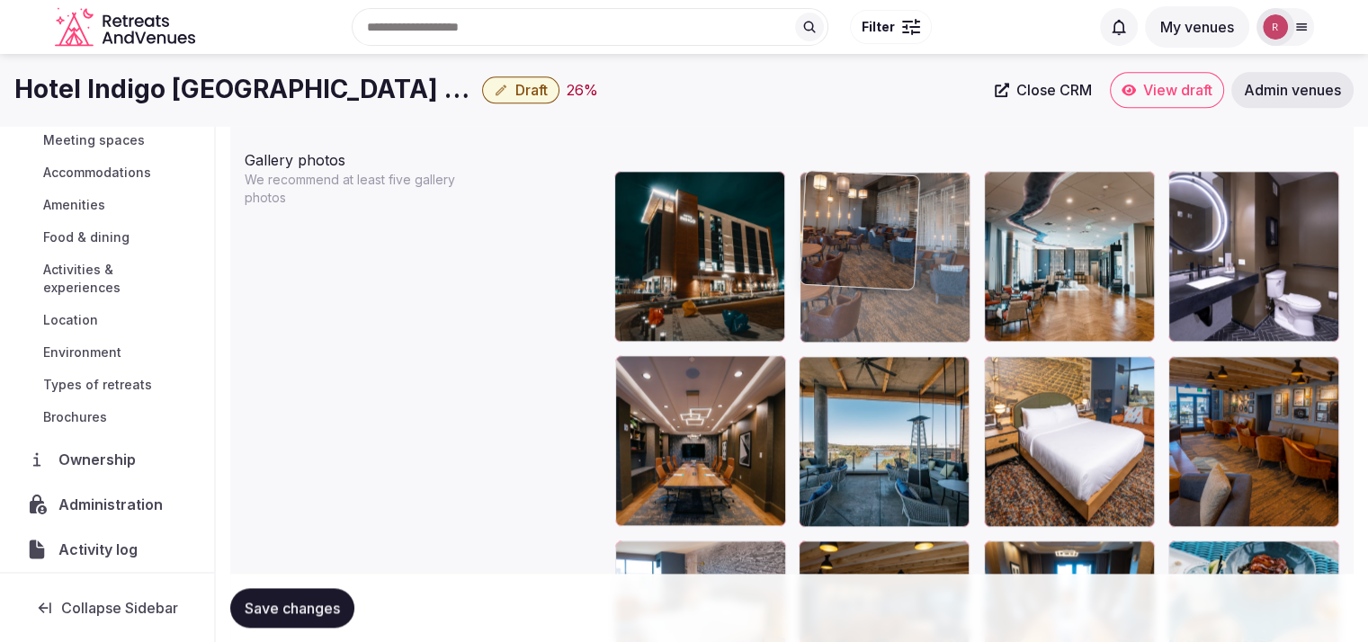
drag, startPoint x: 1114, startPoint y: 444, endPoint x: 942, endPoint y: 269, distance: 245.5
click at [942, 269] on body "**********" at bounding box center [684, 106] width 1368 height 4436
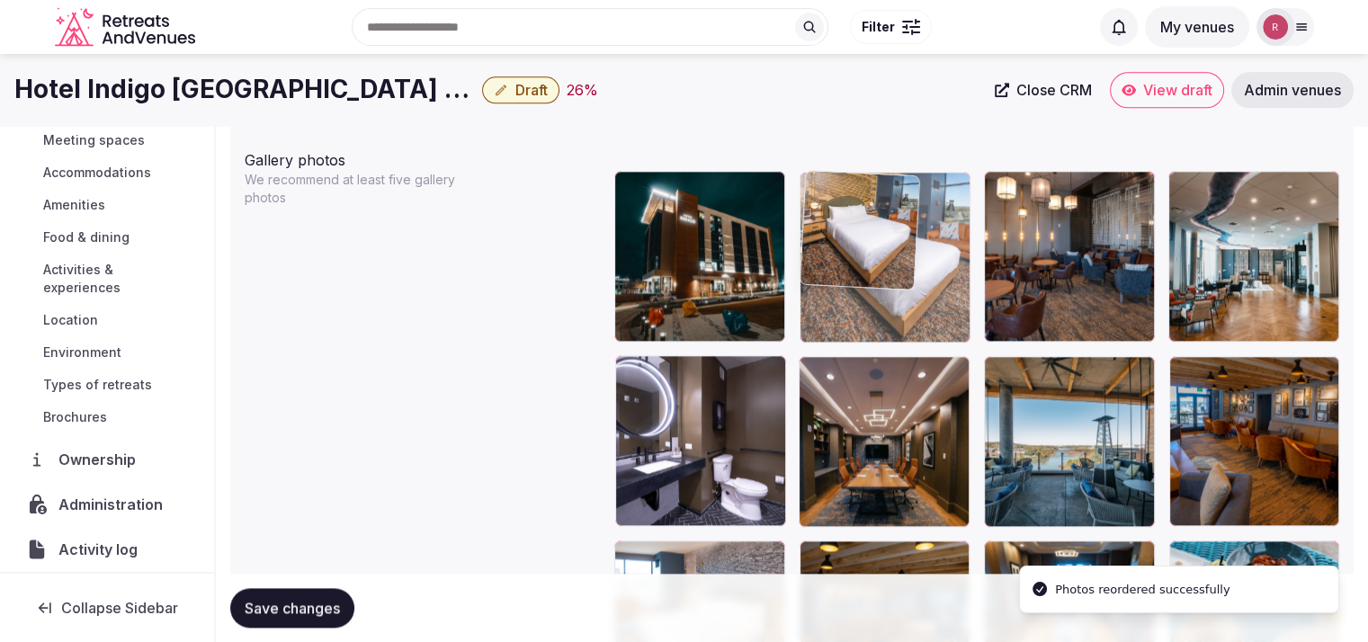
drag, startPoint x: 1105, startPoint y: 409, endPoint x: 856, endPoint y: 312, distance: 266.6
click at [856, 316] on body "**********" at bounding box center [684, 106] width 1368 height 4436
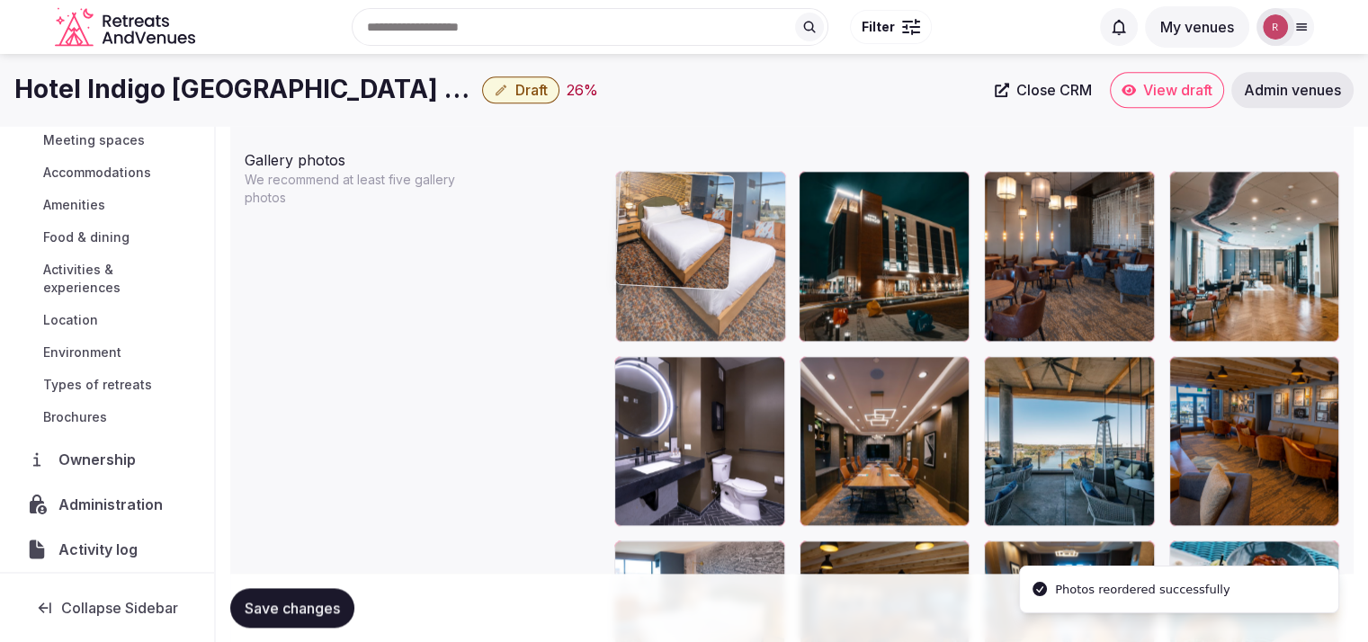
drag, startPoint x: 925, startPoint y: 273, endPoint x: 802, endPoint y: 273, distance: 122.3
click at [802, 273] on body "**********" at bounding box center [684, 106] width 1368 height 4436
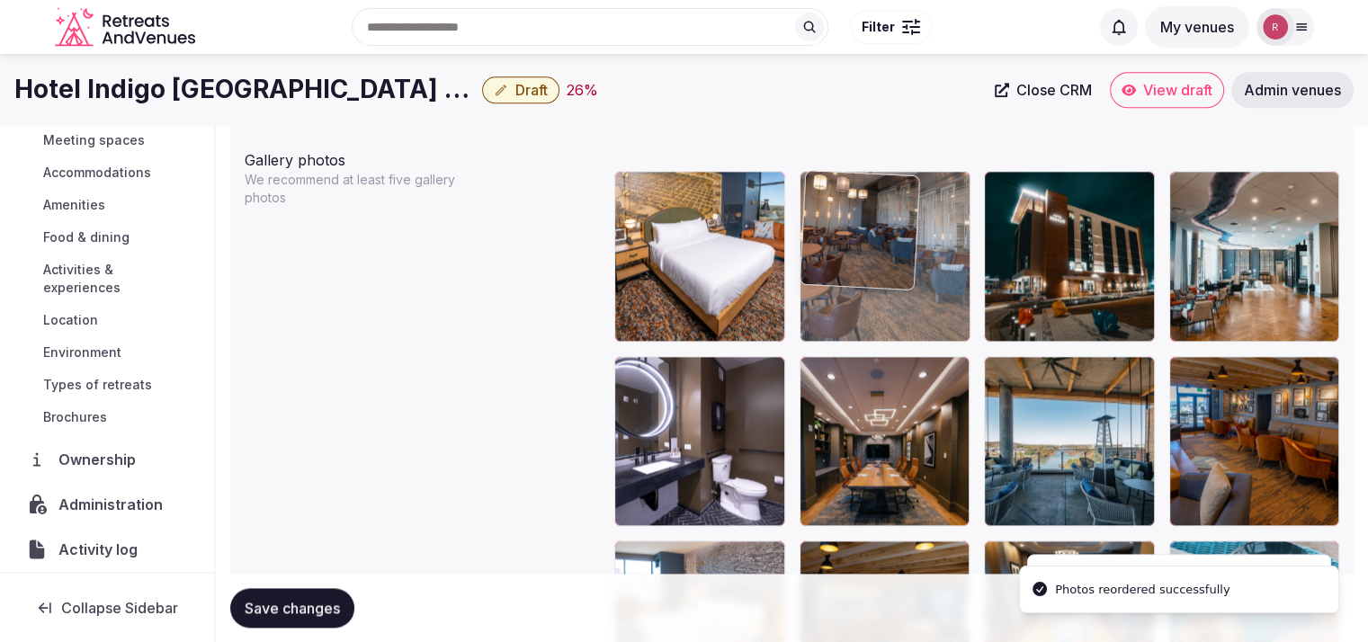
drag, startPoint x: 1036, startPoint y: 291, endPoint x: 907, endPoint y: 291, distance: 129.5
click at [894, 297] on body "**********" at bounding box center [684, 106] width 1368 height 4436
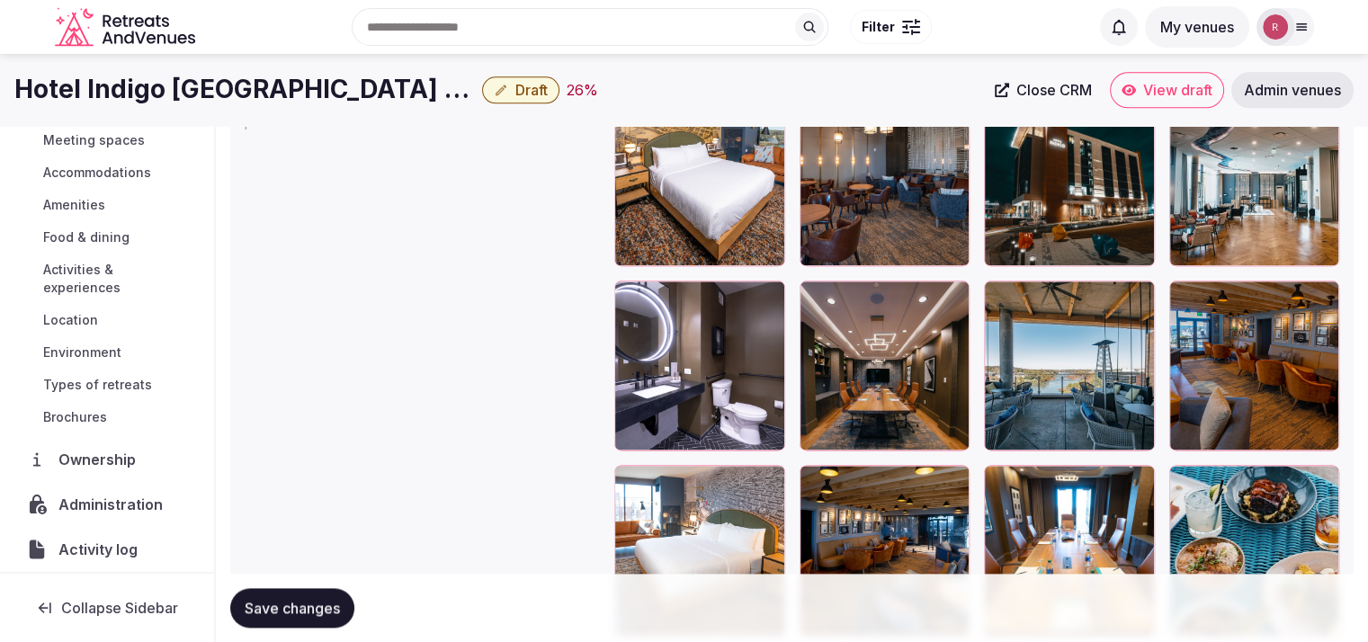
scroll to position [2125, 0]
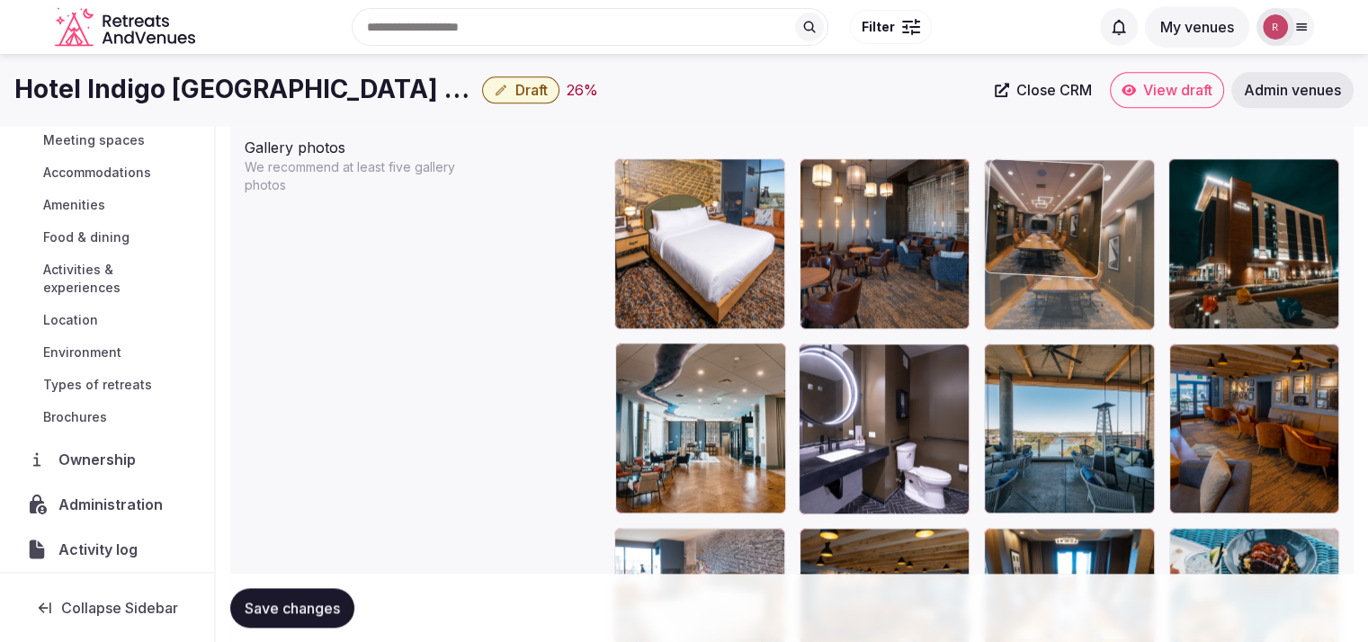
drag, startPoint x: 922, startPoint y: 420, endPoint x: 1213, endPoint y: 289, distance: 318.9
click at [1213, 289] on body "**********" at bounding box center [684, 93] width 1368 height 4436
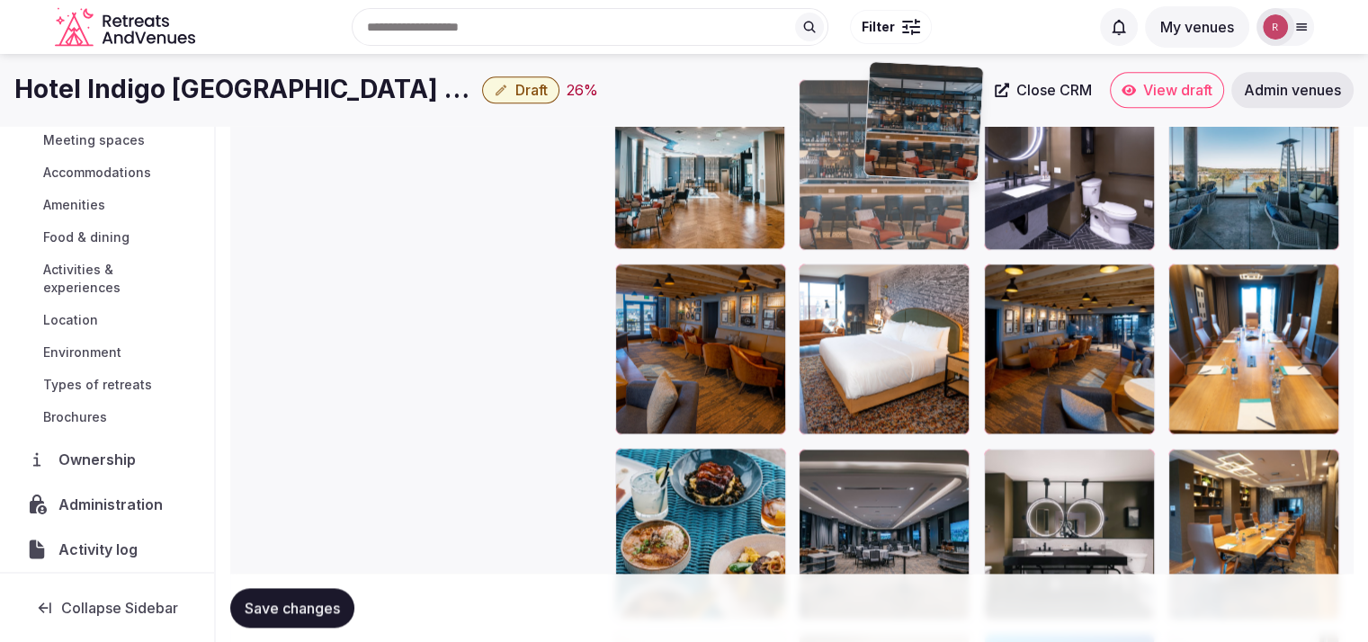
scroll to position [2381, 0]
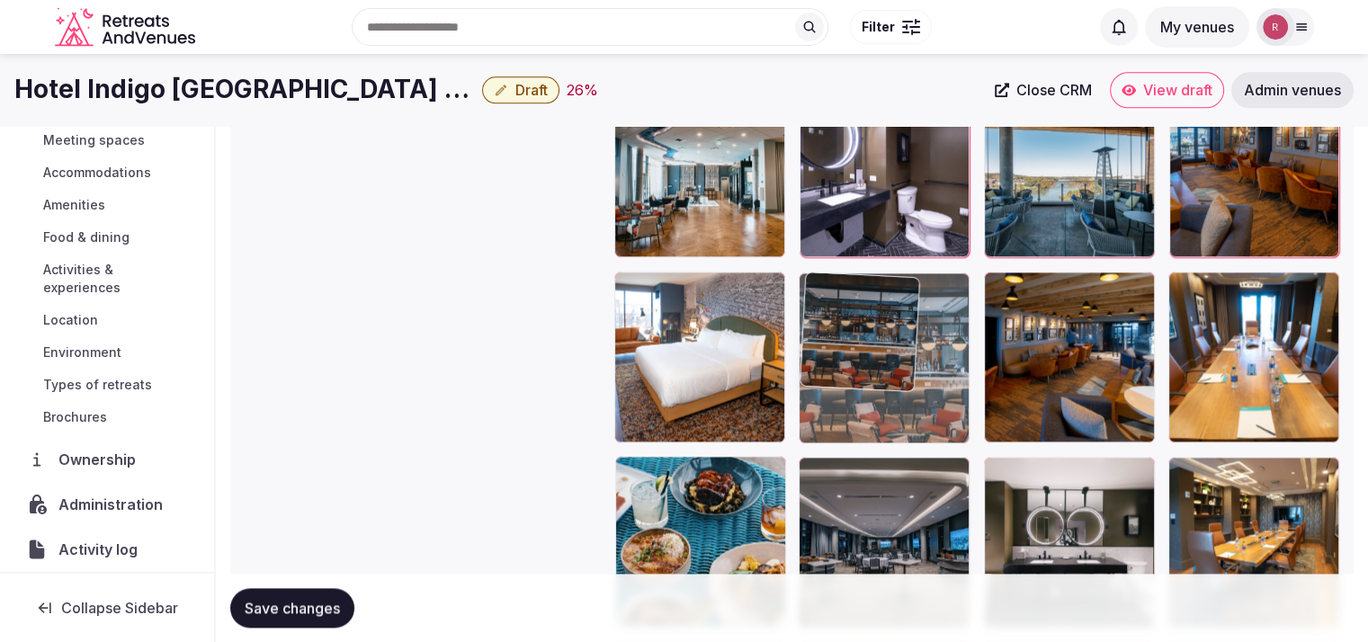
drag, startPoint x: 712, startPoint y: 437, endPoint x: 937, endPoint y: 305, distance: 260.9
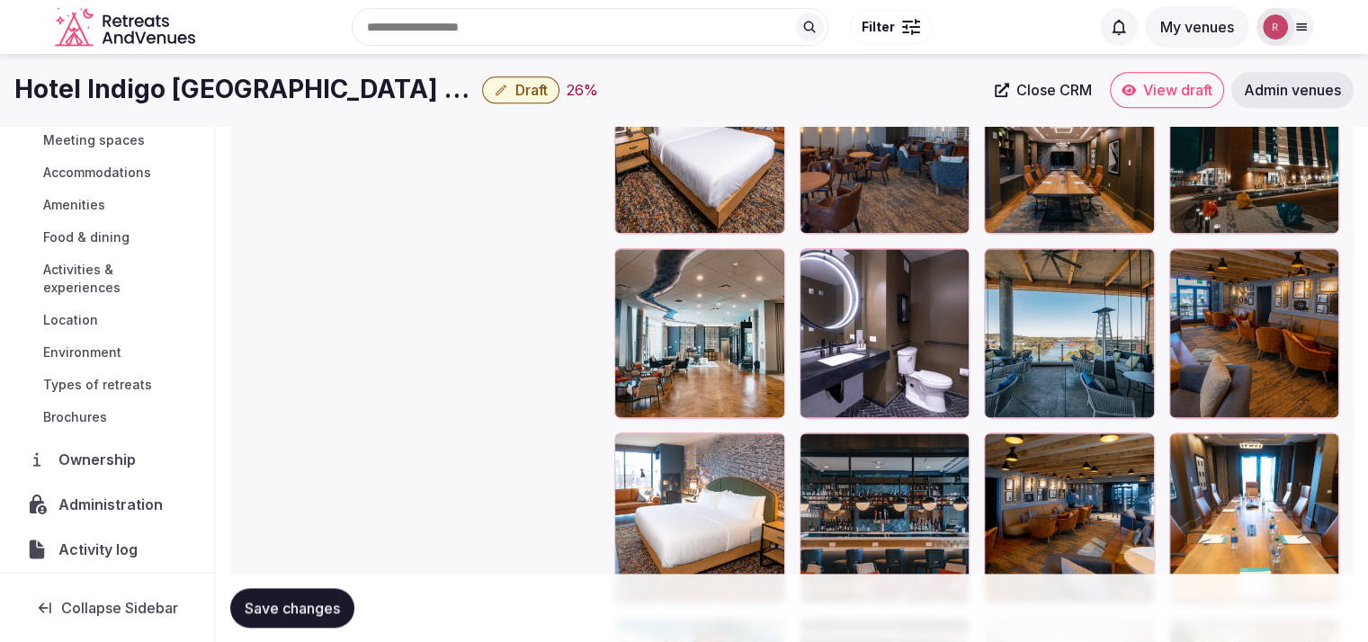
scroll to position [2204, 0]
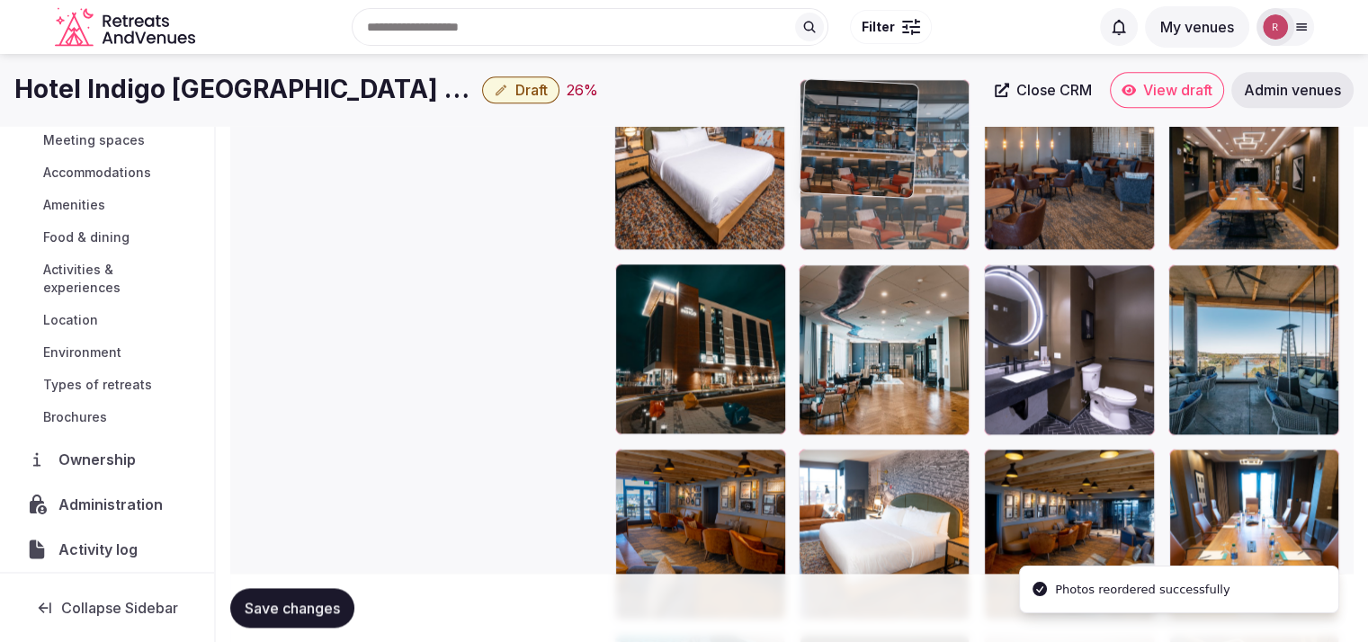
drag, startPoint x: 912, startPoint y: 535, endPoint x: 934, endPoint y: 184, distance: 351.5
click at [934, 184] on body "**********" at bounding box center [684, 14] width 1368 height 4436
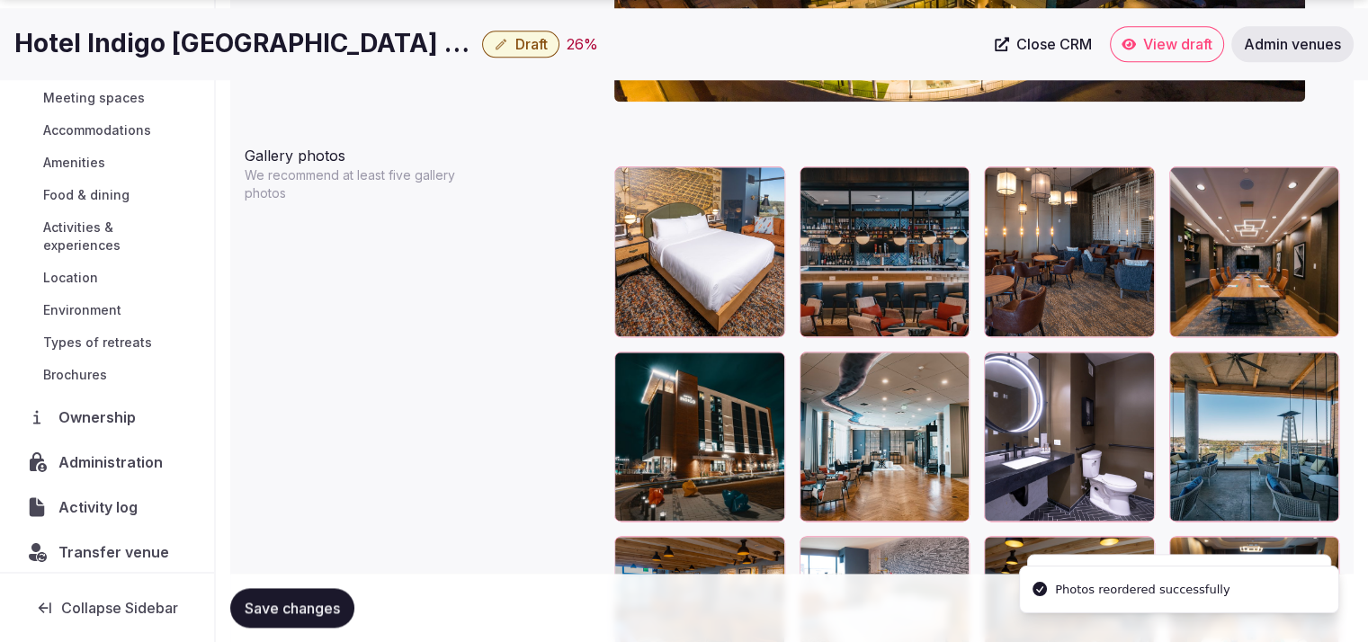
scroll to position [2143, 0]
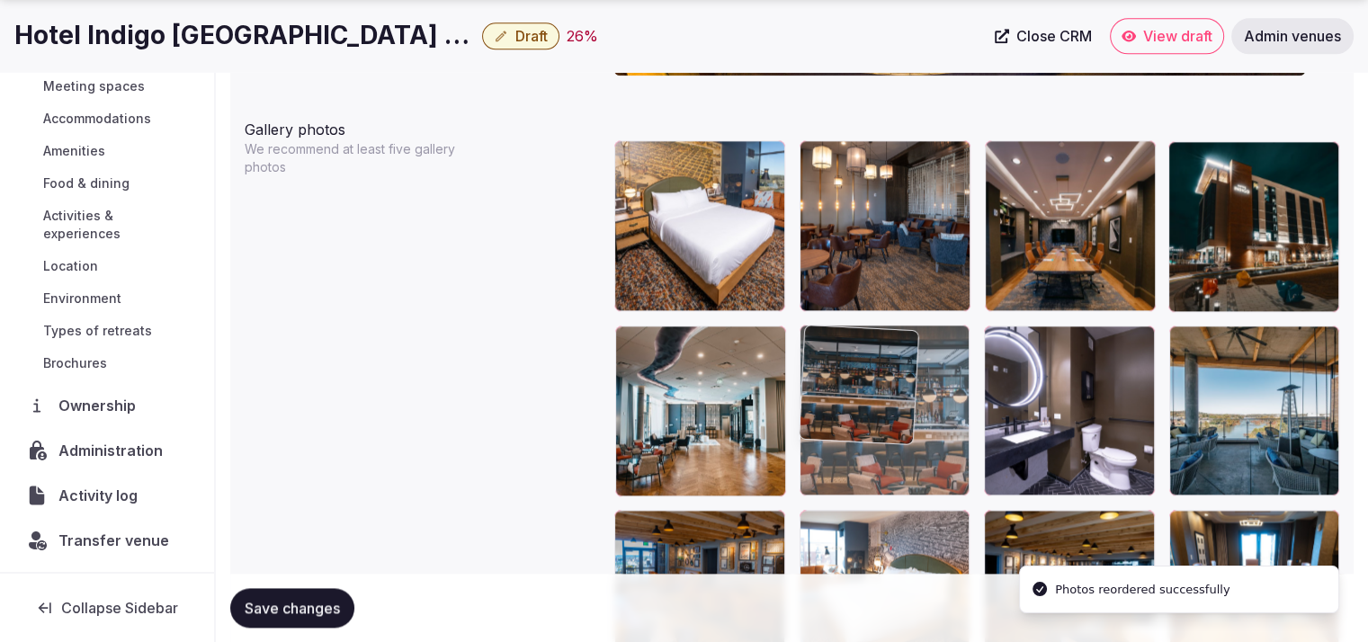
drag, startPoint x: 892, startPoint y: 258, endPoint x: 900, endPoint y: 427, distance: 169.3
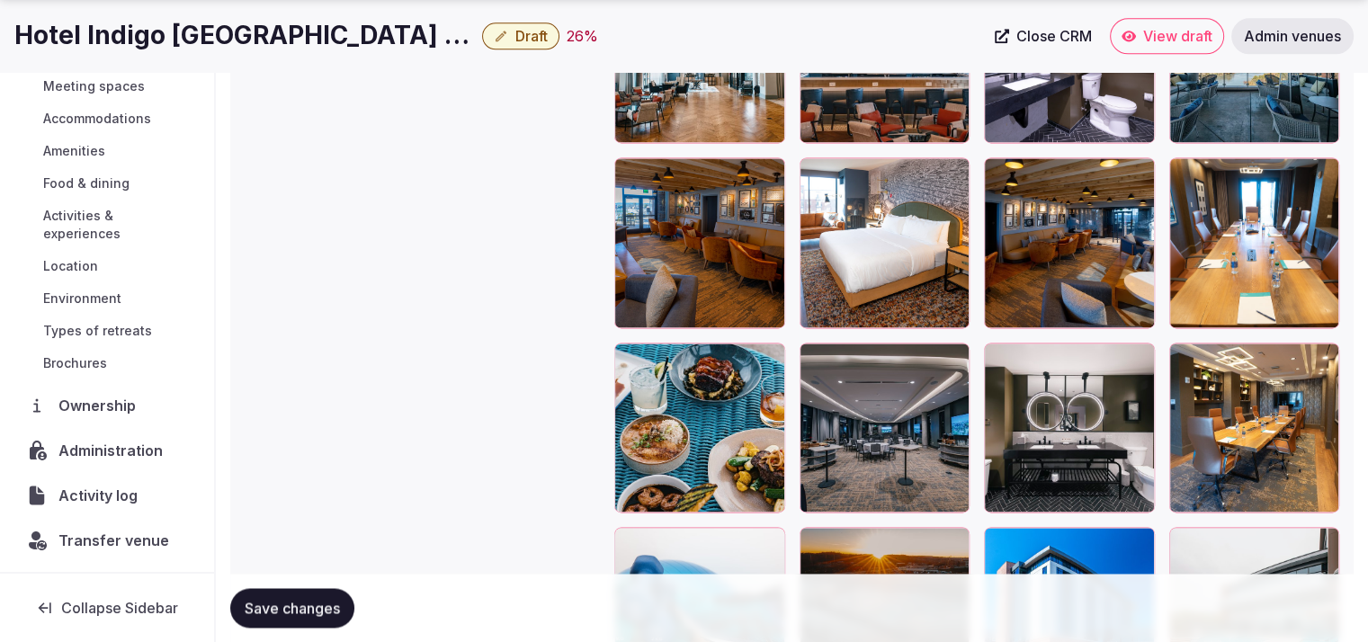
scroll to position [2400, 0]
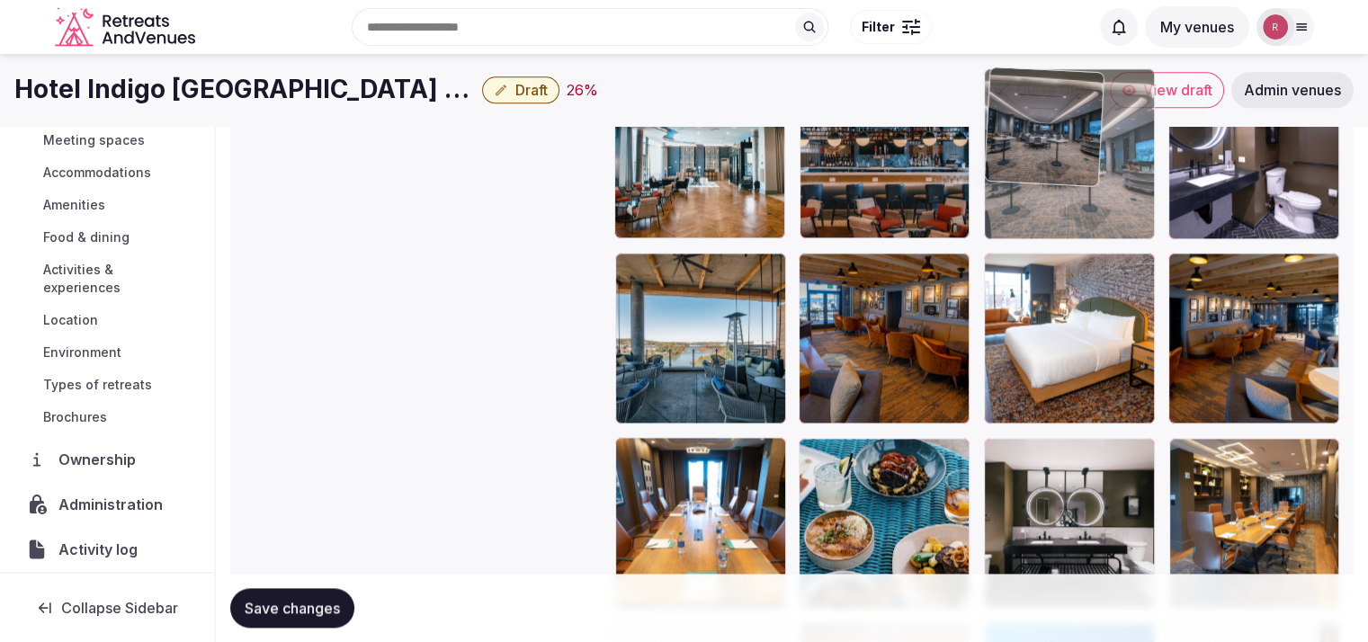
drag, startPoint x: 918, startPoint y: 515, endPoint x: 1123, endPoint y: 214, distance: 364.0
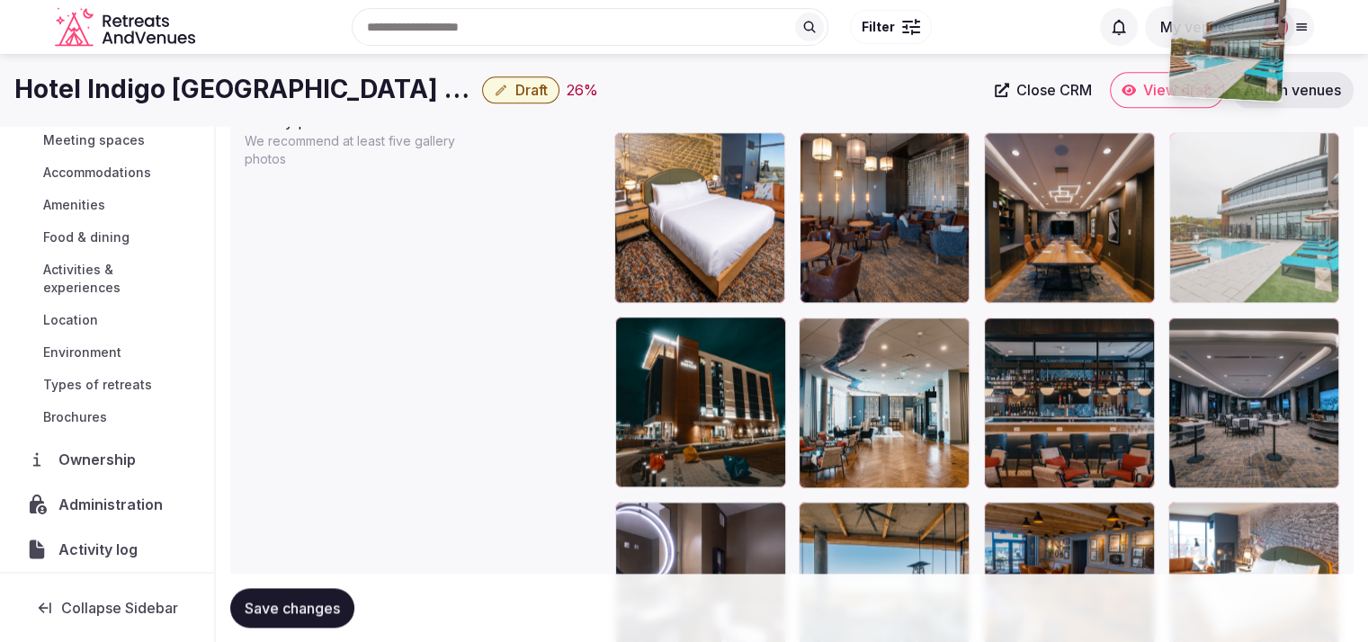
scroll to position [2149, 0]
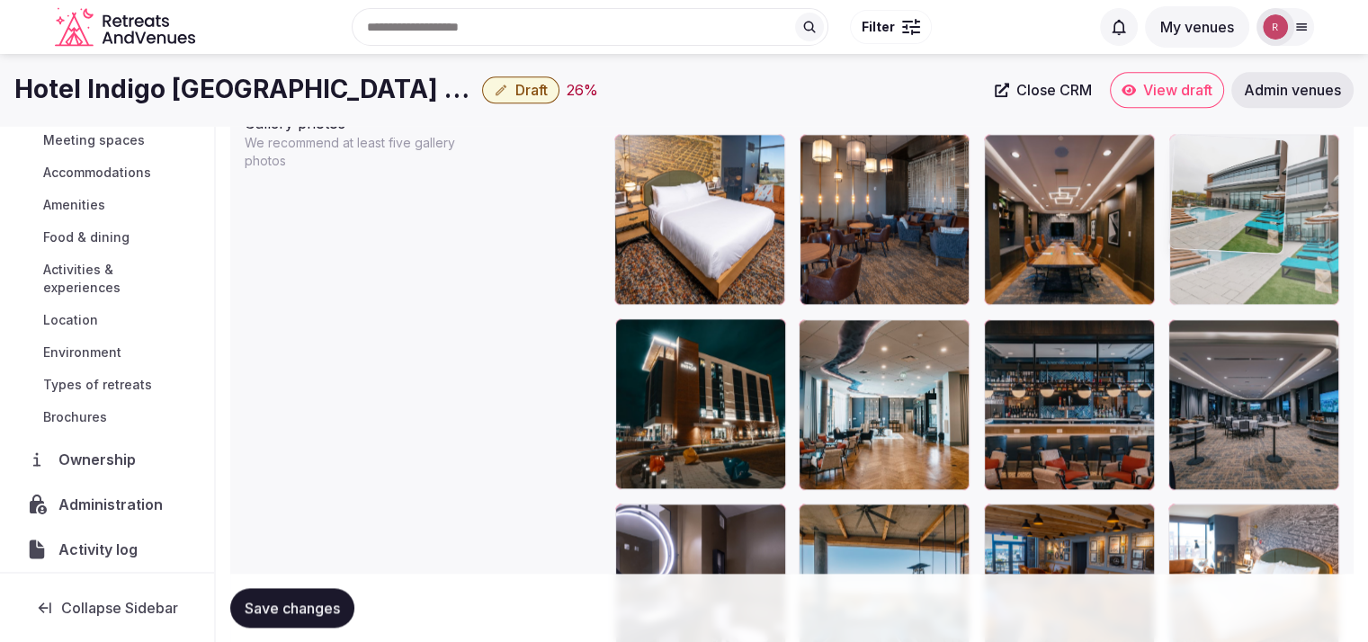
drag, startPoint x: 1312, startPoint y: 427, endPoint x: 1300, endPoint y: 209, distance: 219.0
click at [1300, 209] on body "**********" at bounding box center [684, 69] width 1368 height 4436
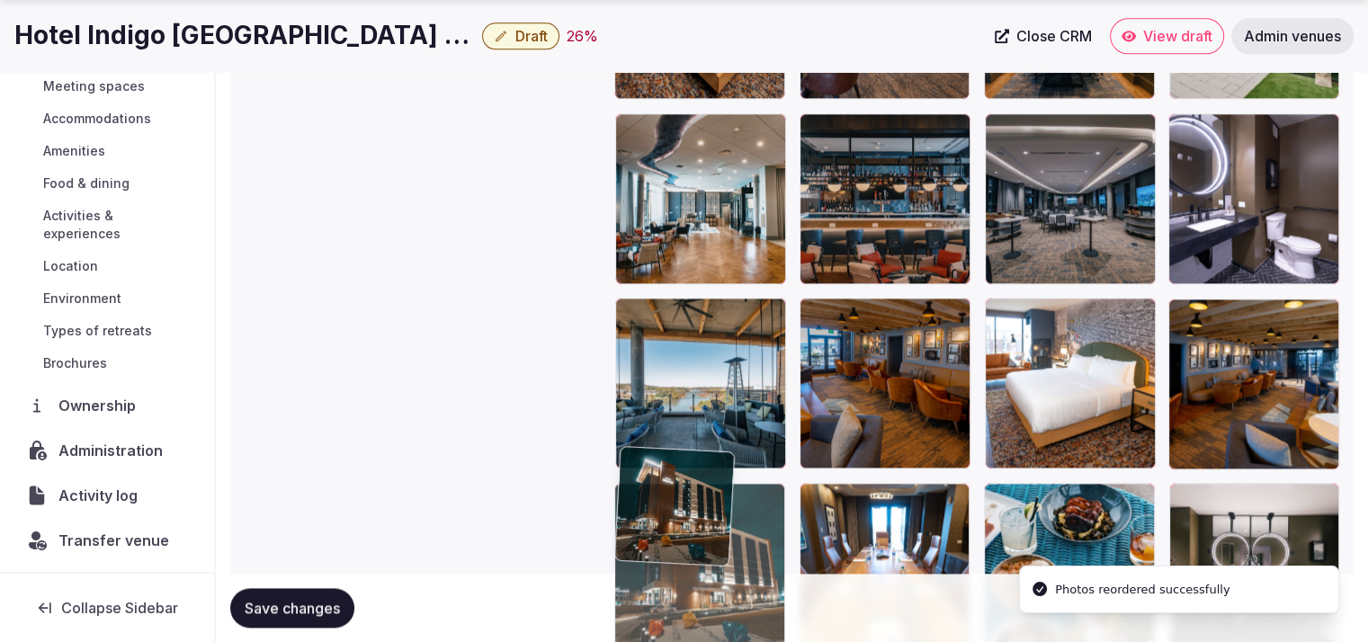
drag, startPoint x: 680, startPoint y: 443, endPoint x: 699, endPoint y: 561, distance: 119.3
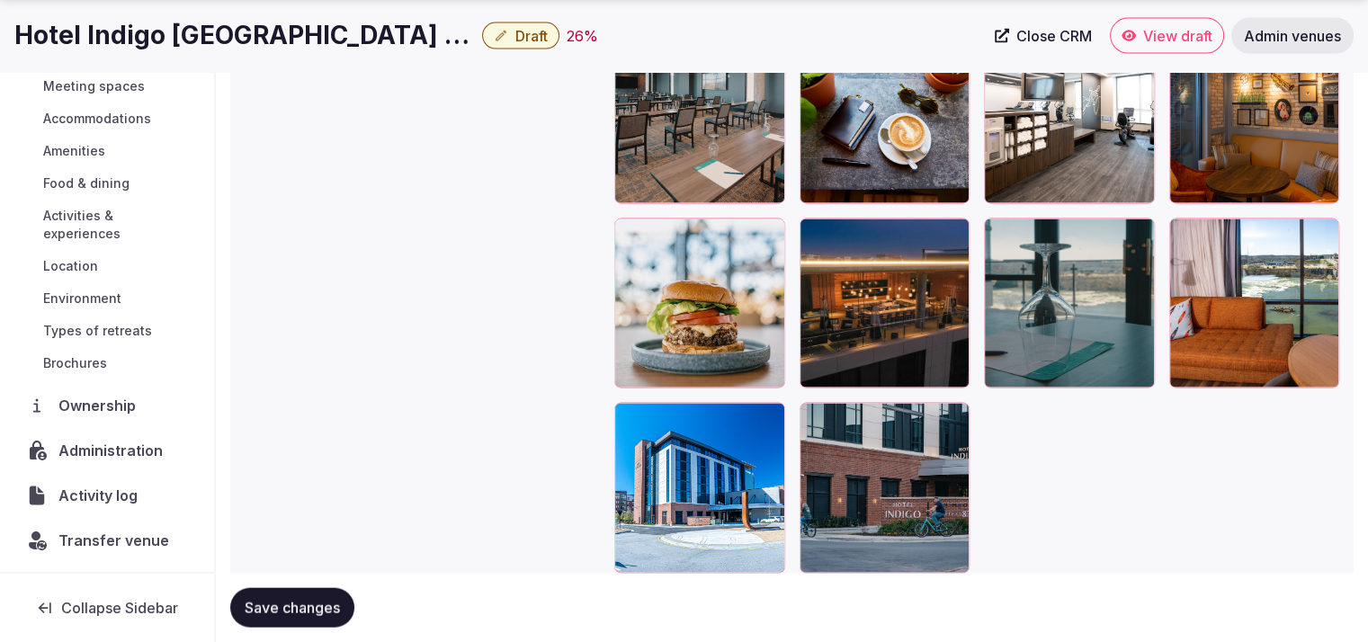
scroll to position [3734, 0]
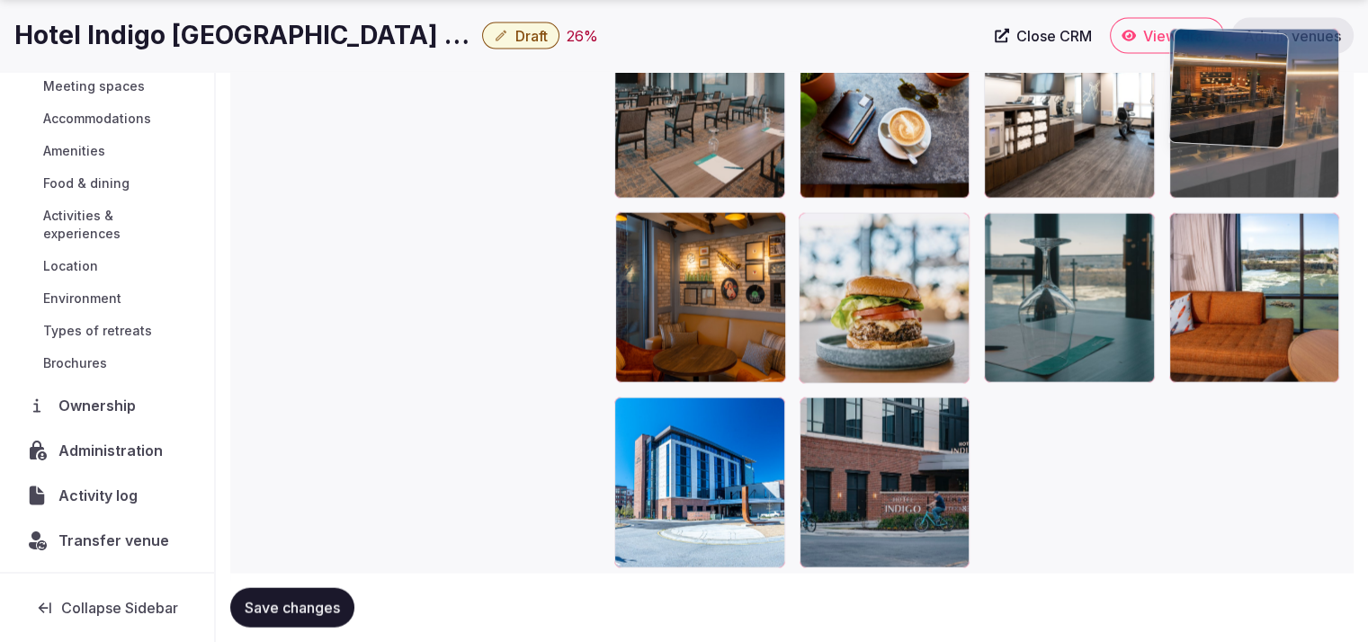
drag, startPoint x: 914, startPoint y: 359, endPoint x: 1266, endPoint y: 244, distance: 370.1
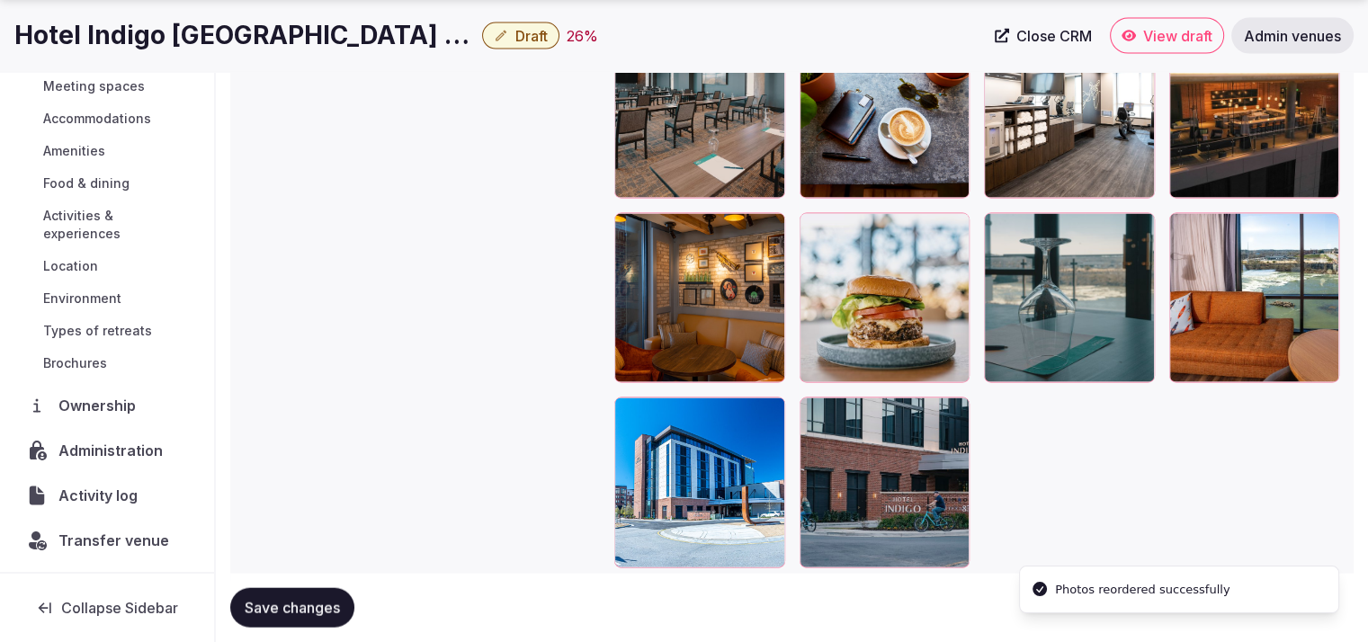
drag, startPoint x: 1353, startPoint y: 459, endPoint x: 1381, endPoint y: 506, distance: 54.5
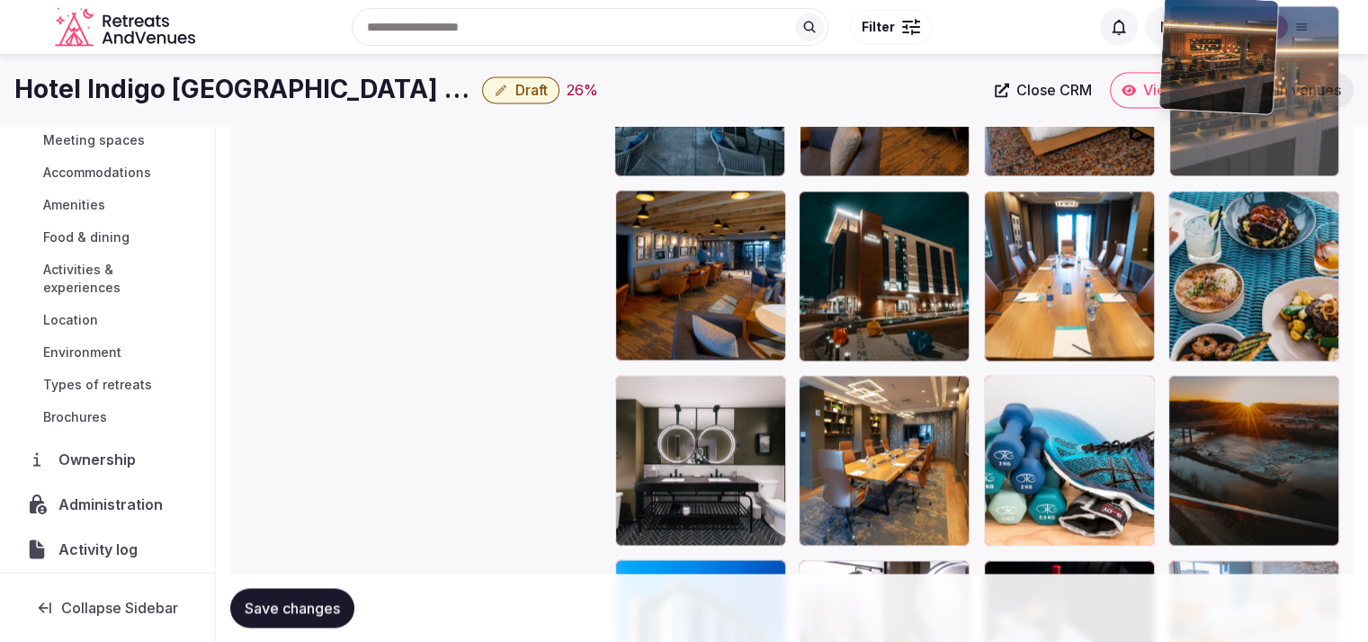
scroll to position [2609, 0]
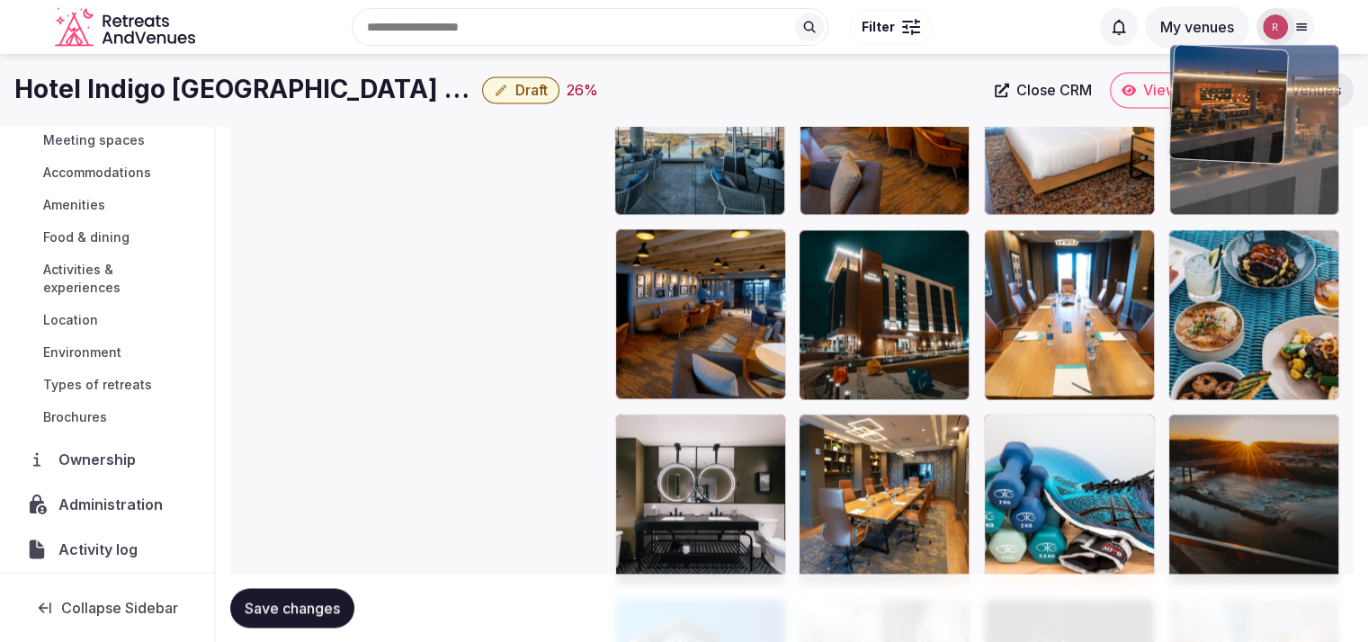
drag, startPoint x: 1279, startPoint y: 488, endPoint x: 1289, endPoint y: 219, distance: 270.0
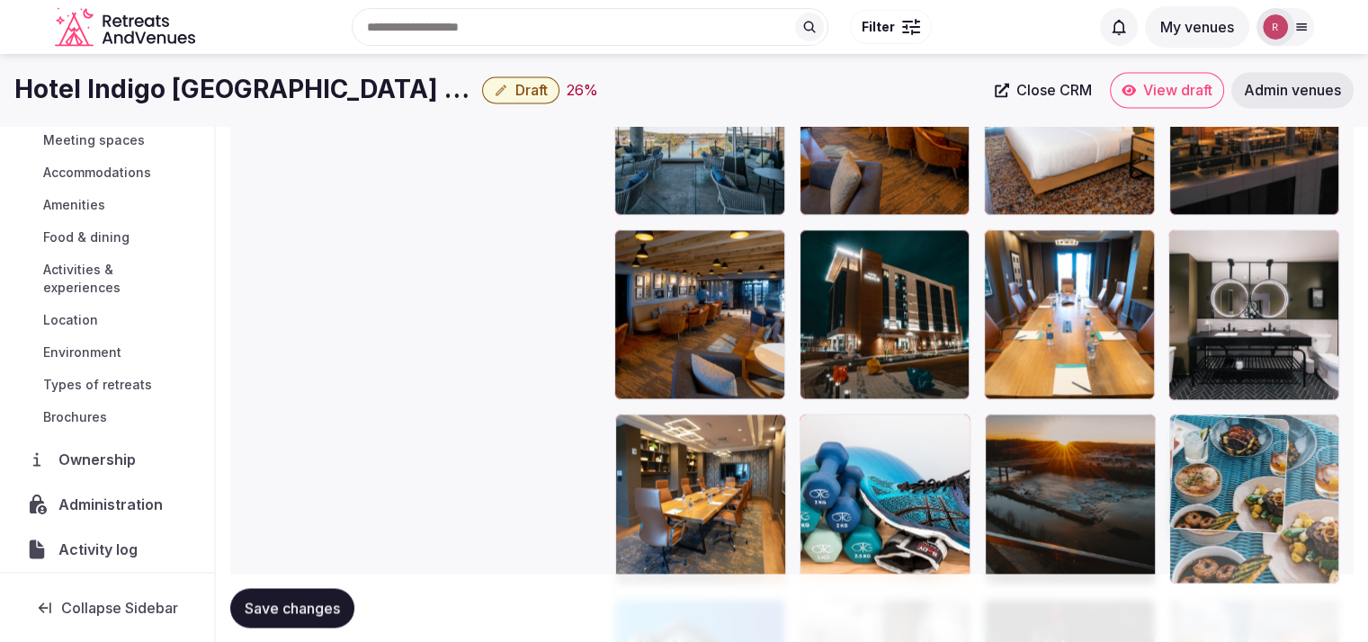
drag, startPoint x: 1267, startPoint y: 463, endPoint x: 1267, endPoint y: 517, distance: 54.0
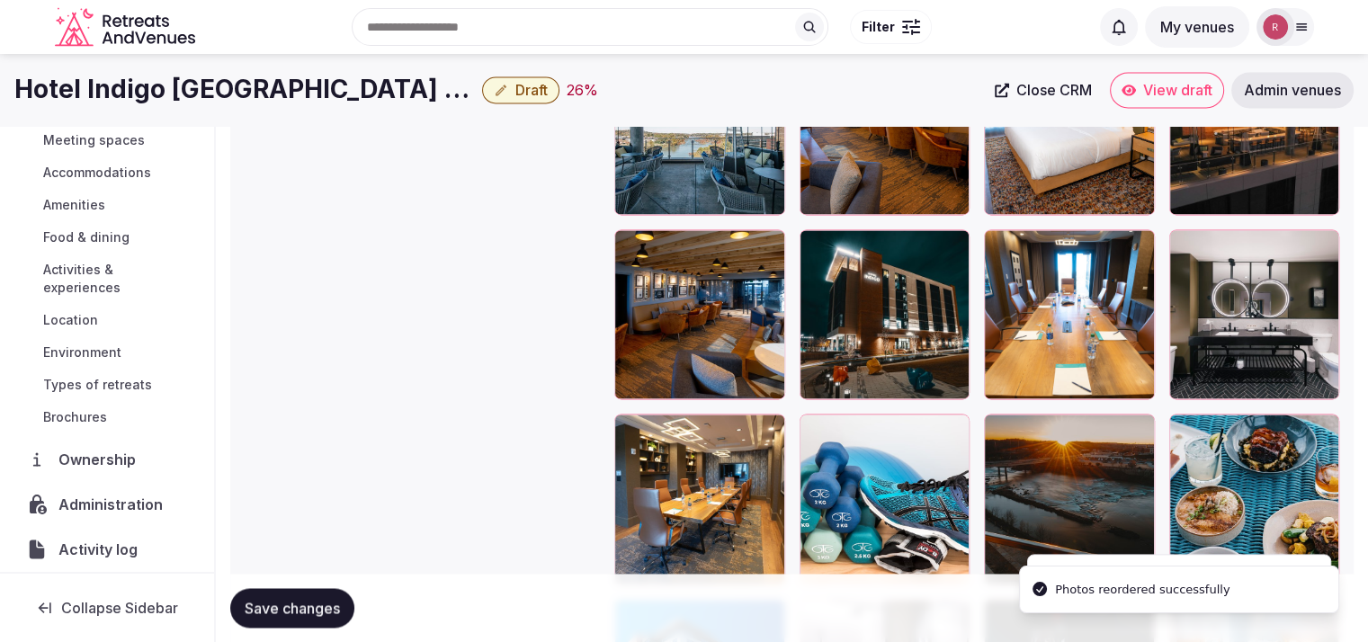
scroll to position [2359, 0]
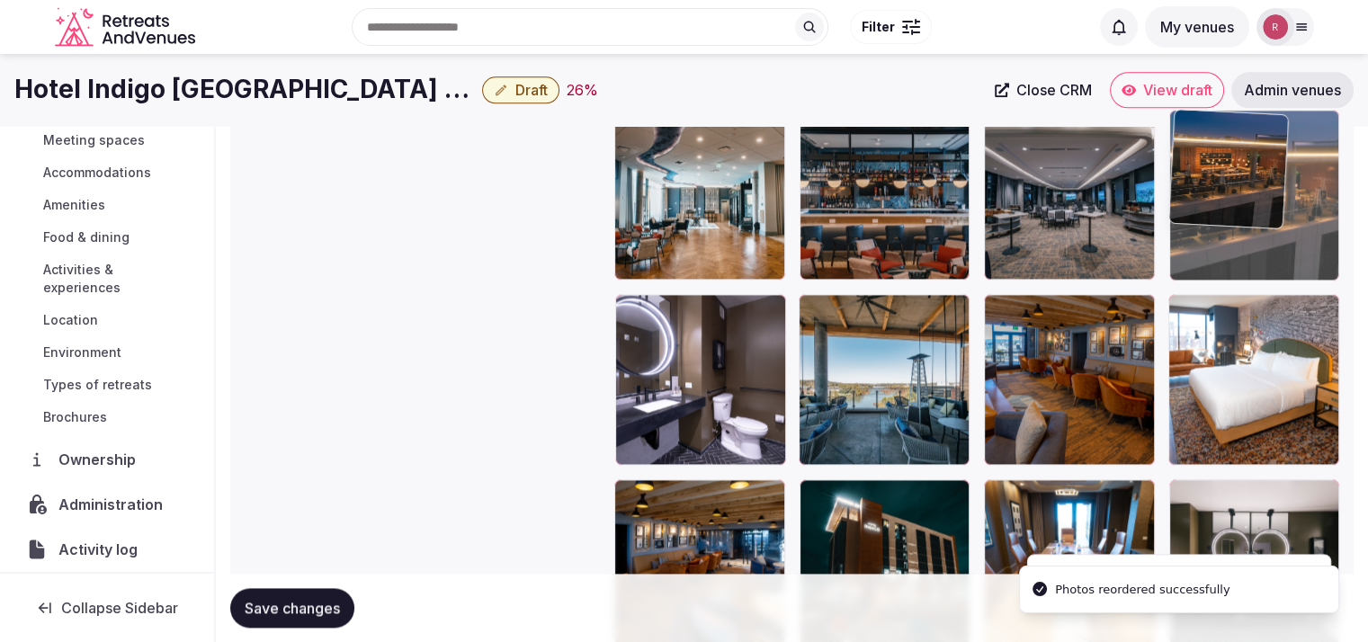
drag, startPoint x: 1311, startPoint y: 406, endPoint x: 1317, endPoint y: 208, distance: 198.0
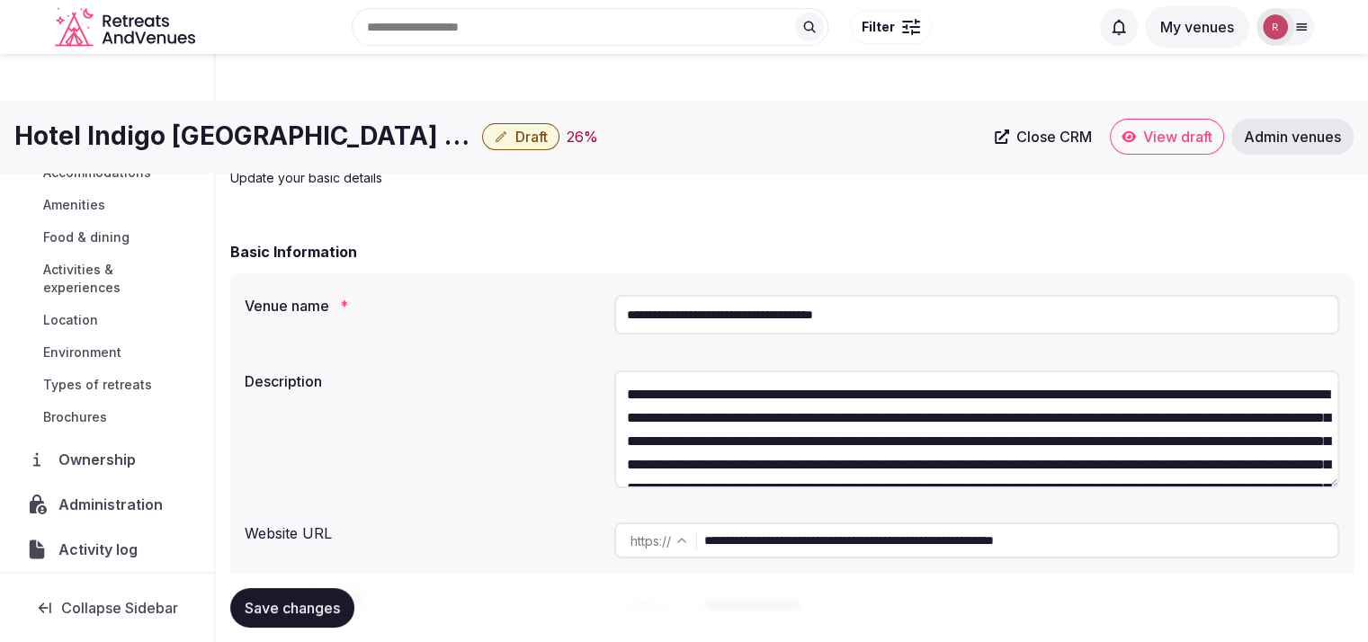
scroll to position [0, 0]
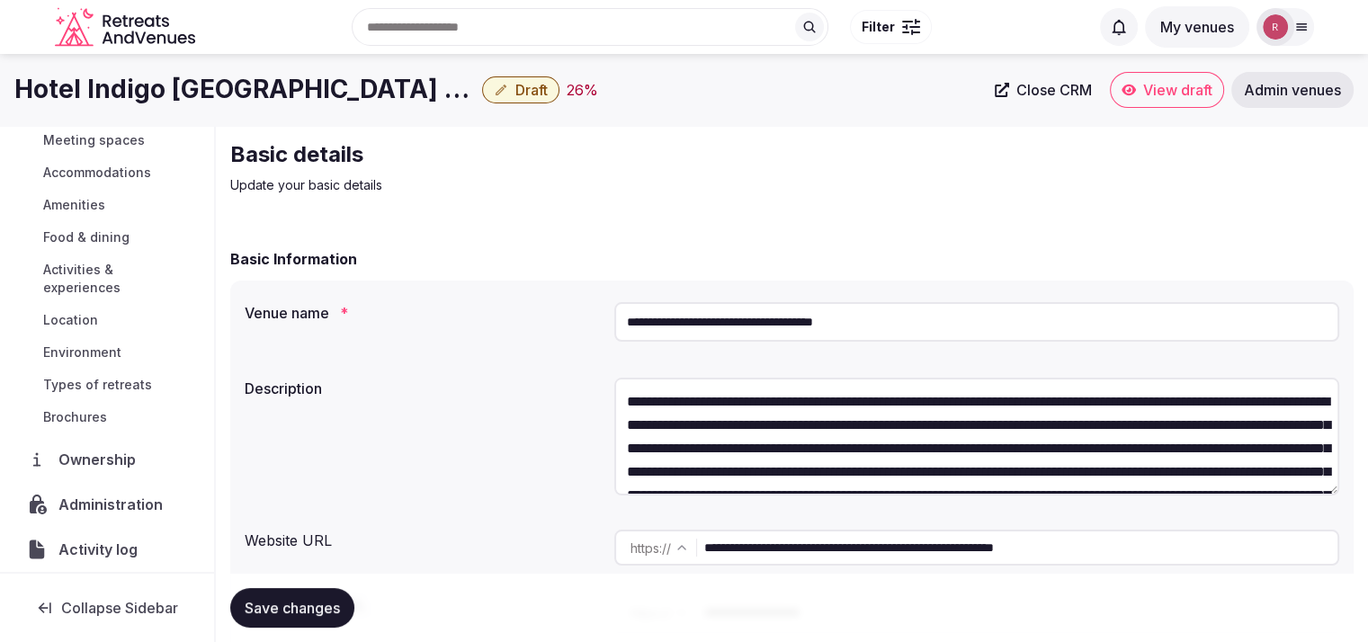
click at [782, 316] on input "**********" at bounding box center [976, 322] width 725 height 40
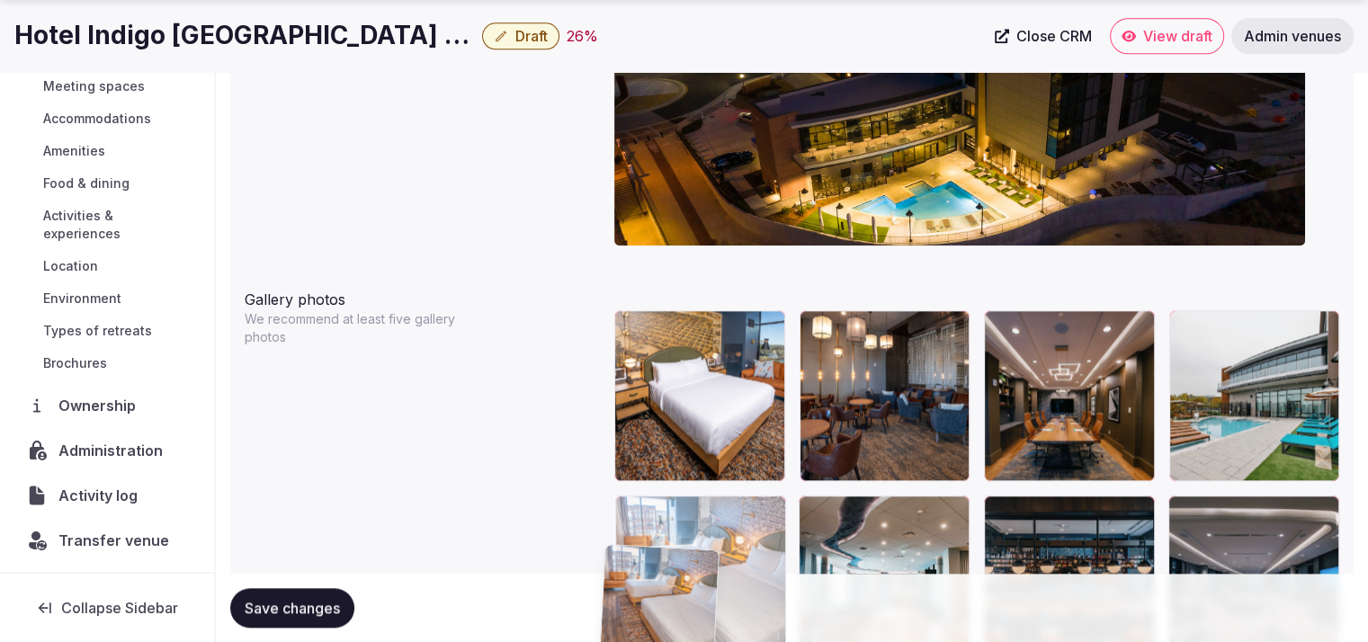
scroll to position [1975, 0]
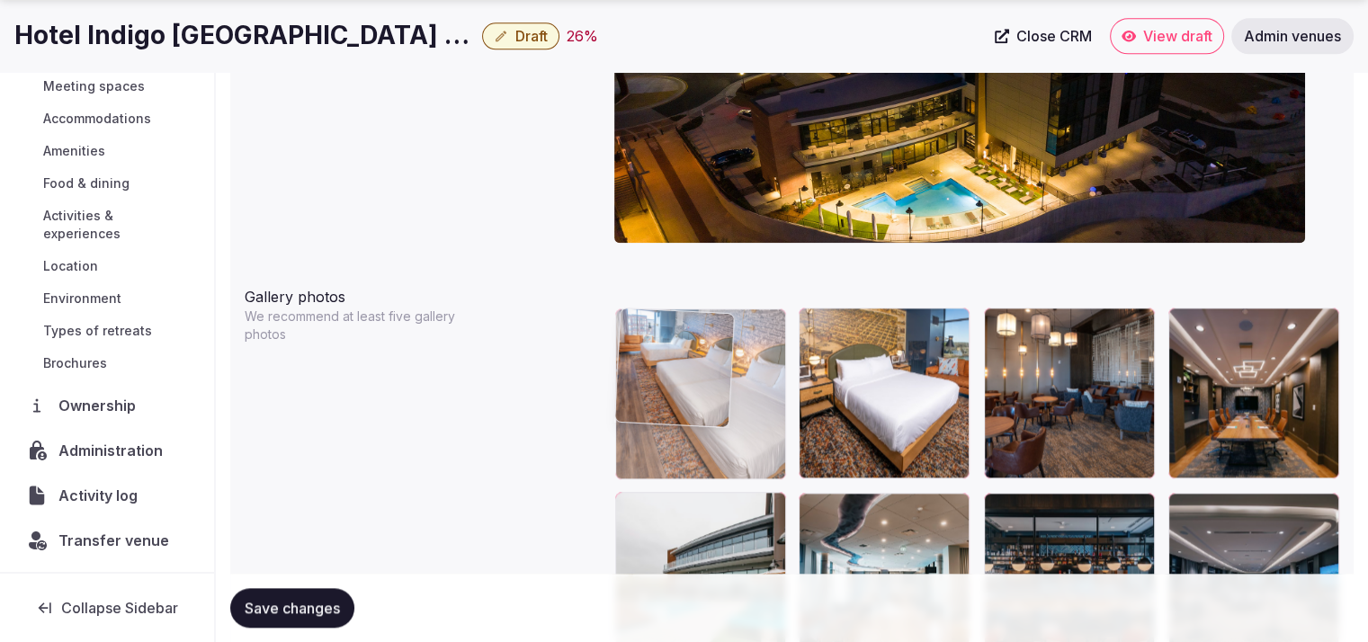
drag, startPoint x: 1301, startPoint y: 461, endPoint x: 766, endPoint y: 441, distance: 534.7
click at [766, 441] on body "**********" at bounding box center [684, 243] width 1368 height 4436
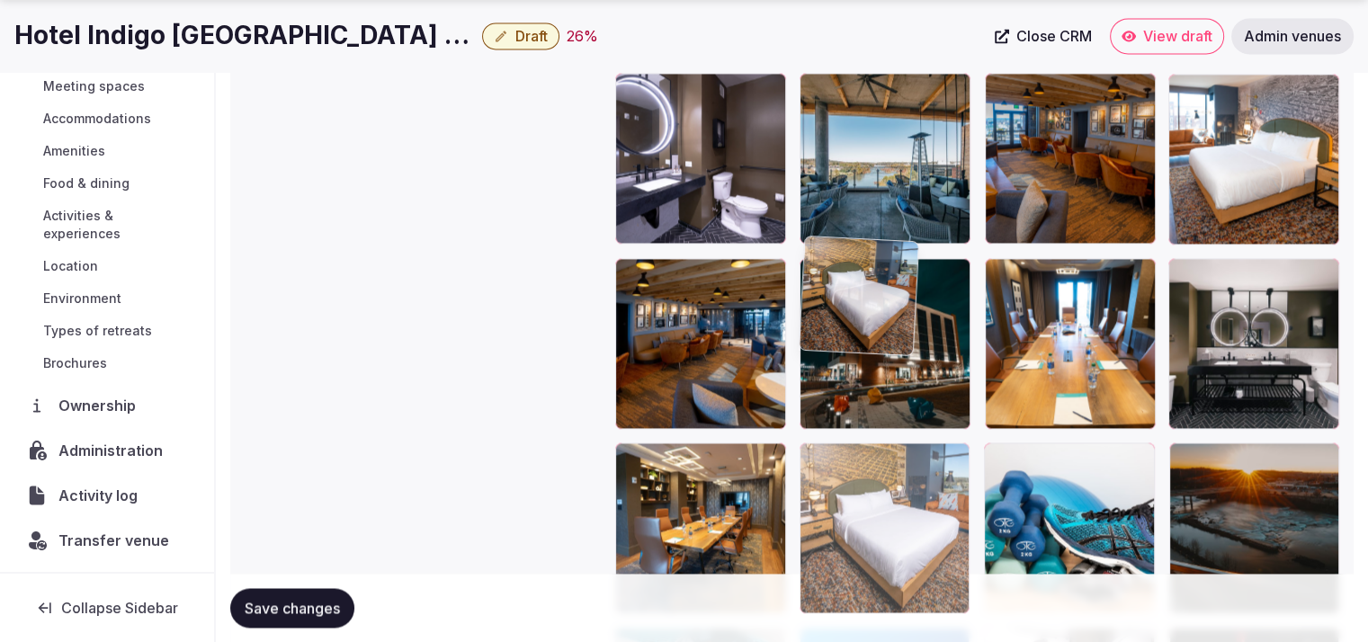
drag, startPoint x: 894, startPoint y: 533, endPoint x: 906, endPoint y: 667, distance: 135.4
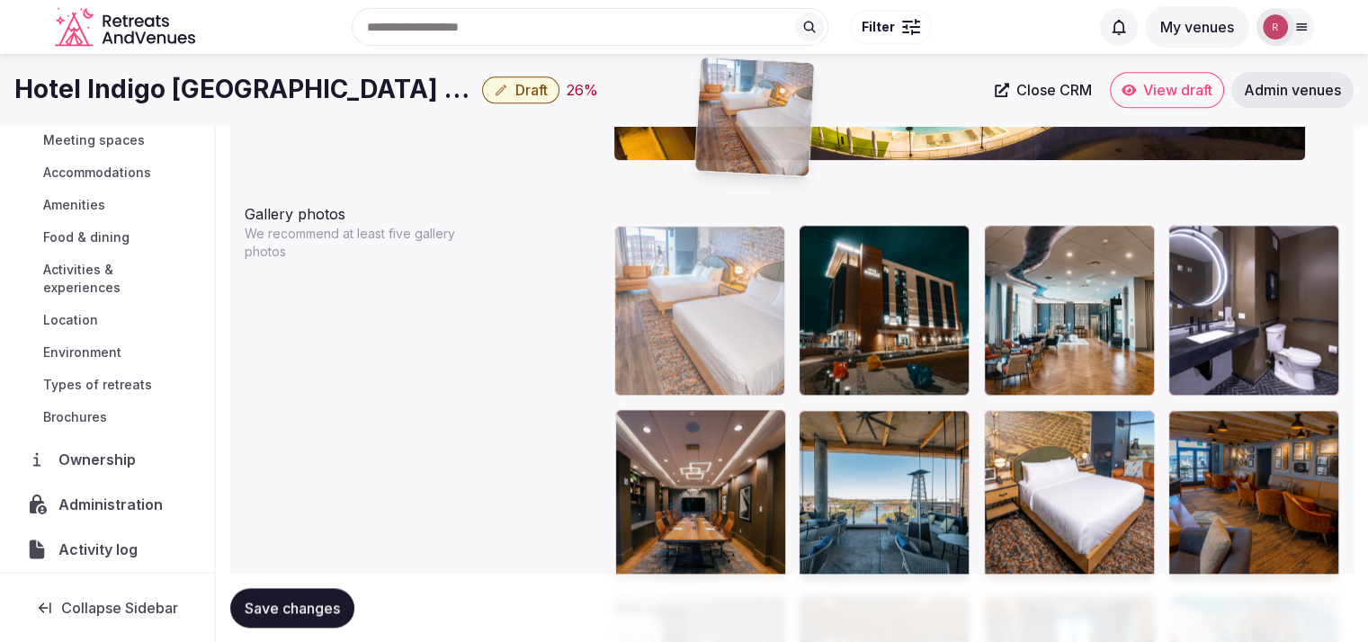
scroll to position [2047, 0]
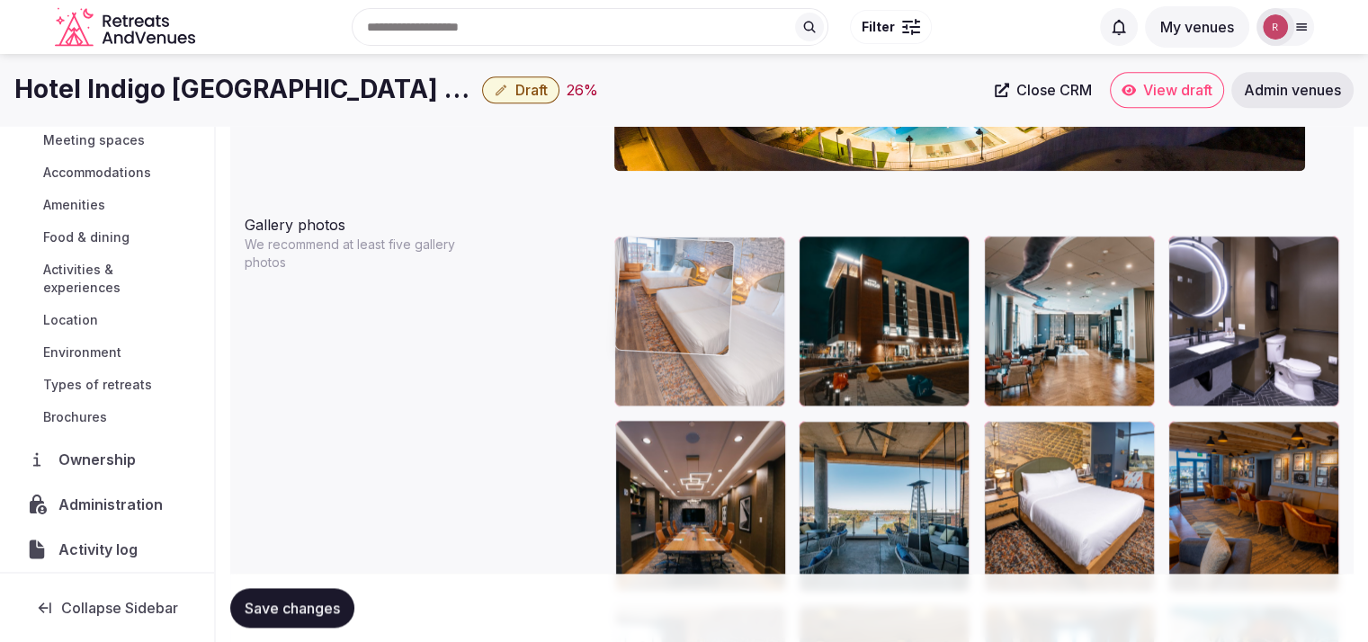
drag, startPoint x: 658, startPoint y: 479, endPoint x: 733, endPoint y: 287, distance: 205.6
click at [733, 287] on body "**********" at bounding box center [684, 171] width 1368 height 4436
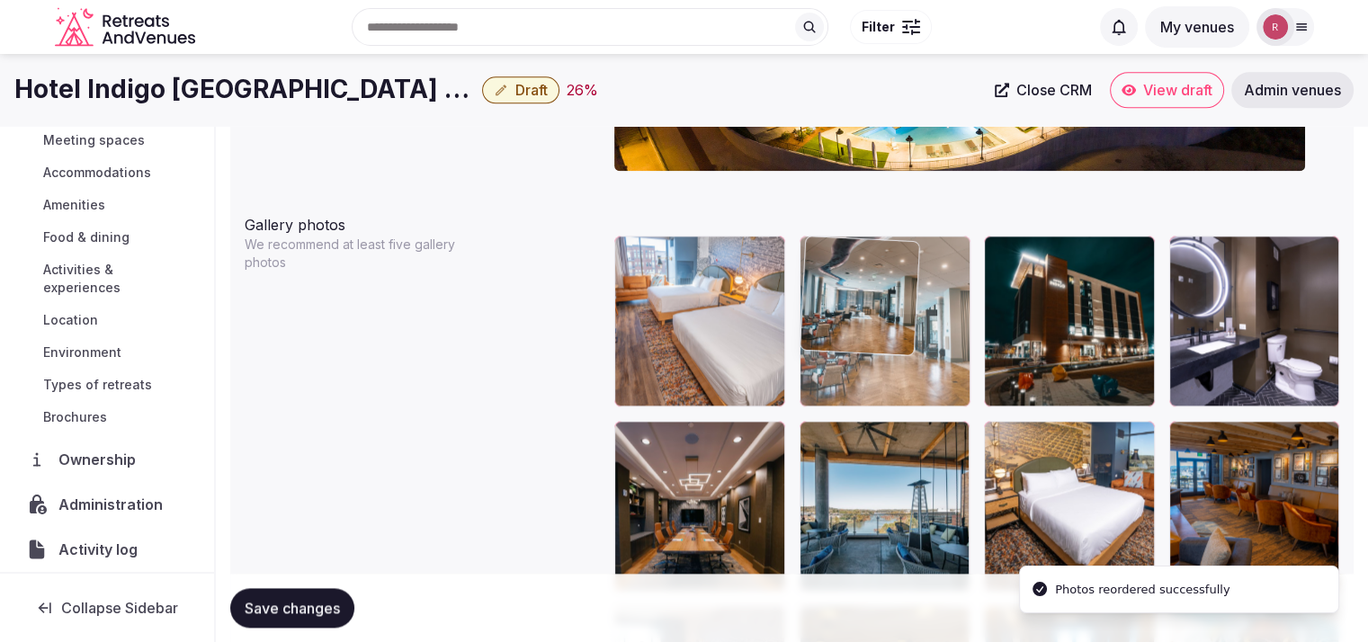
drag, startPoint x: 1054, startPoint y: 319, endPoint x: 963, endPoint y: 343, distance: 93.8
click at [963, 343] on body "**********" at bounding box center [684, 171] width 1368 height 4436
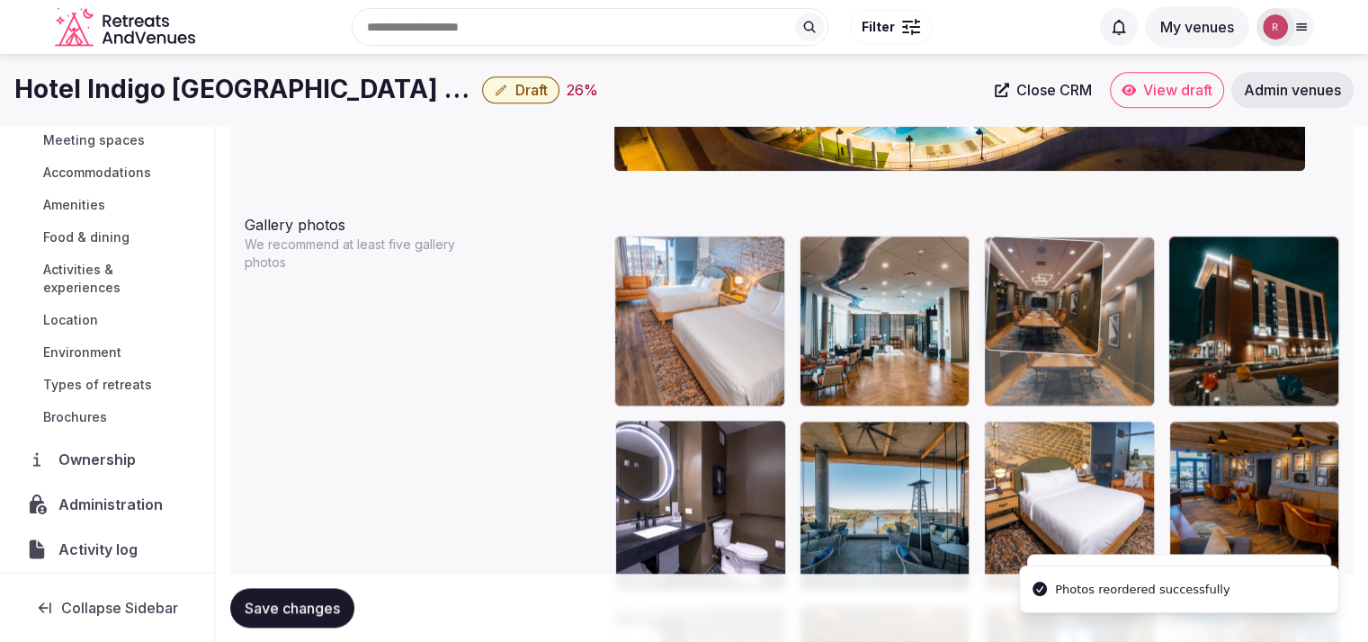
drag, startPoint x: 705, startPoint y: 524, endPoint x: 1046, endPoint y: 350, distance: 383.0
click at [1046, 350] on body "**********" at bounding box center [684, 171] width 1368 height 4436
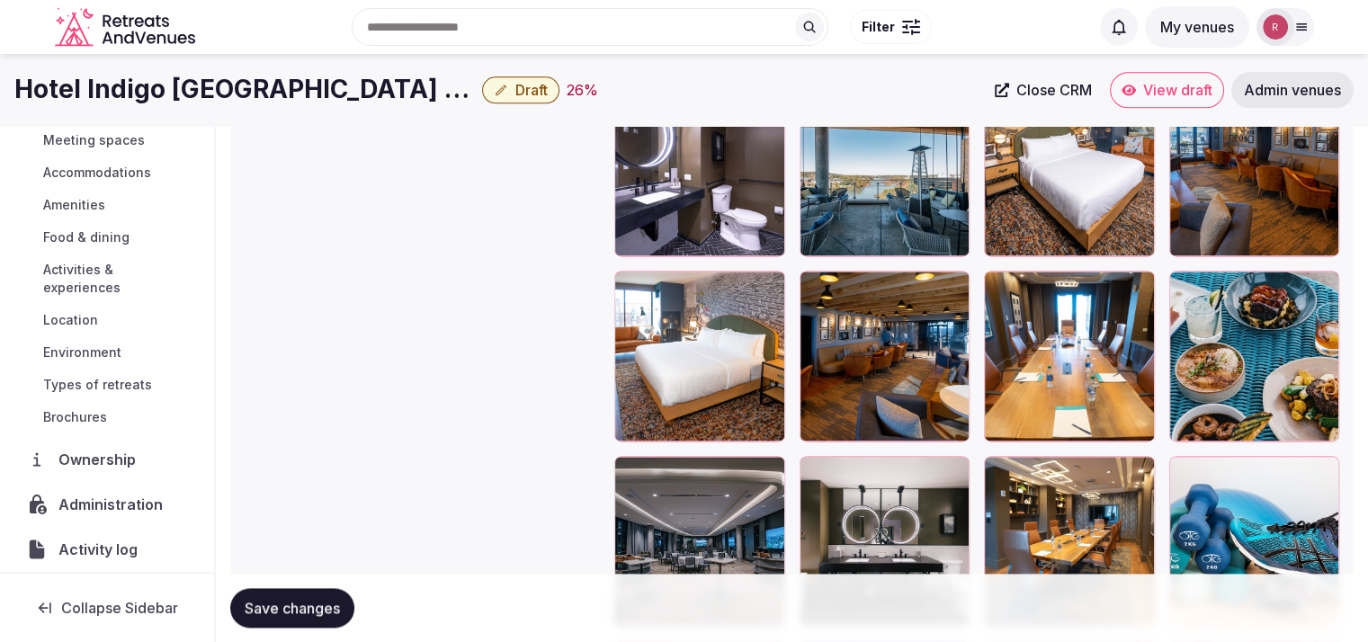
scroll to position [2309, 0]
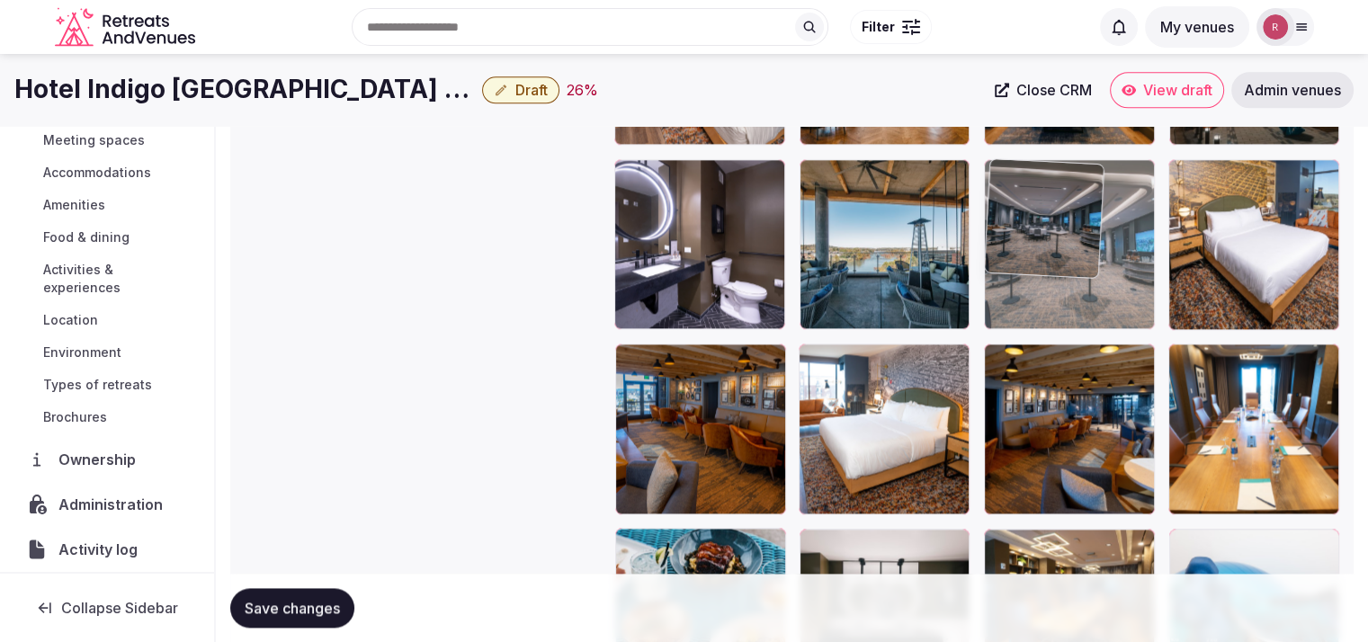
drag, startPoint x: 712, startPoint y: 546, endPoint x: 1112, endPoint y: 243, distance: 502.1
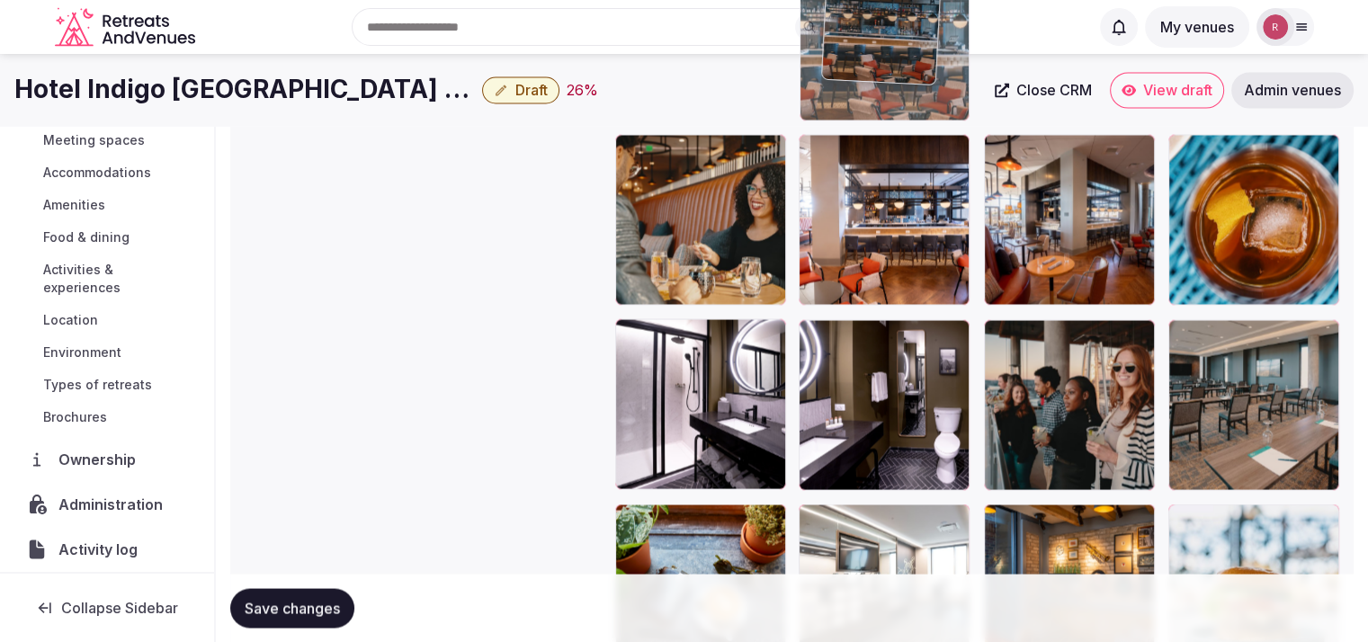
scroll to position [3249, 0]
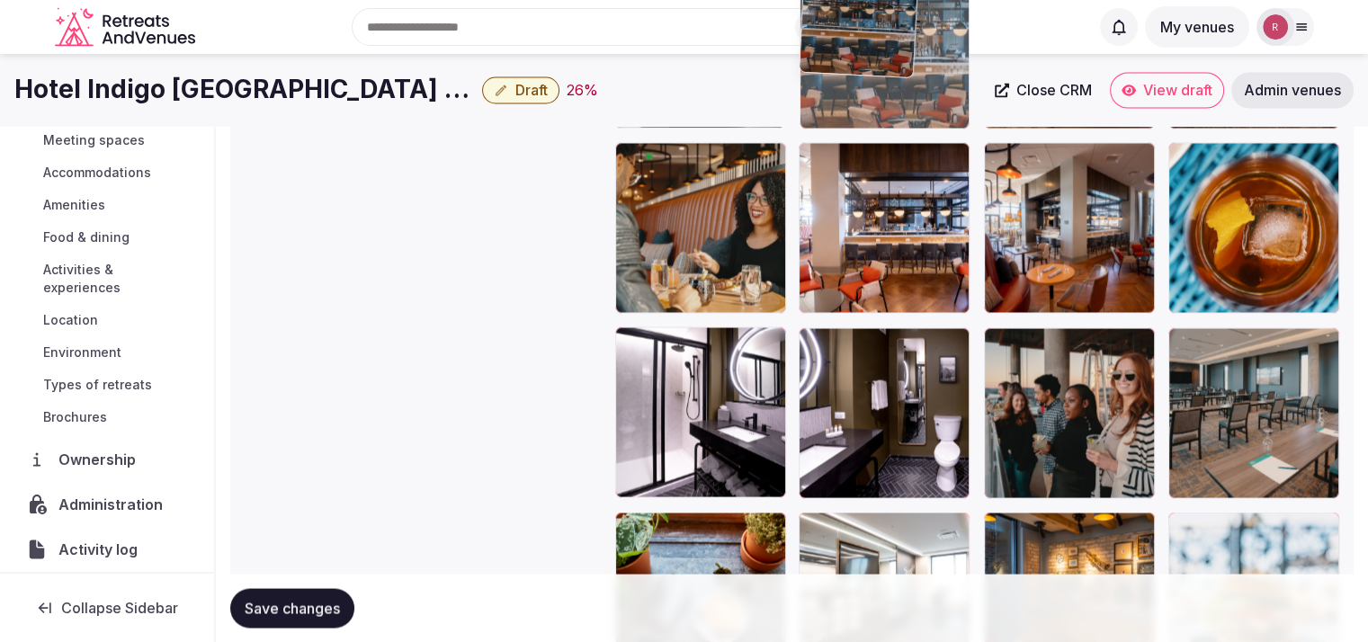
drag, startPoint x: 1276, startPoint y: 408, endPoint x: 932, endPoint y: 121, distance: 448.4
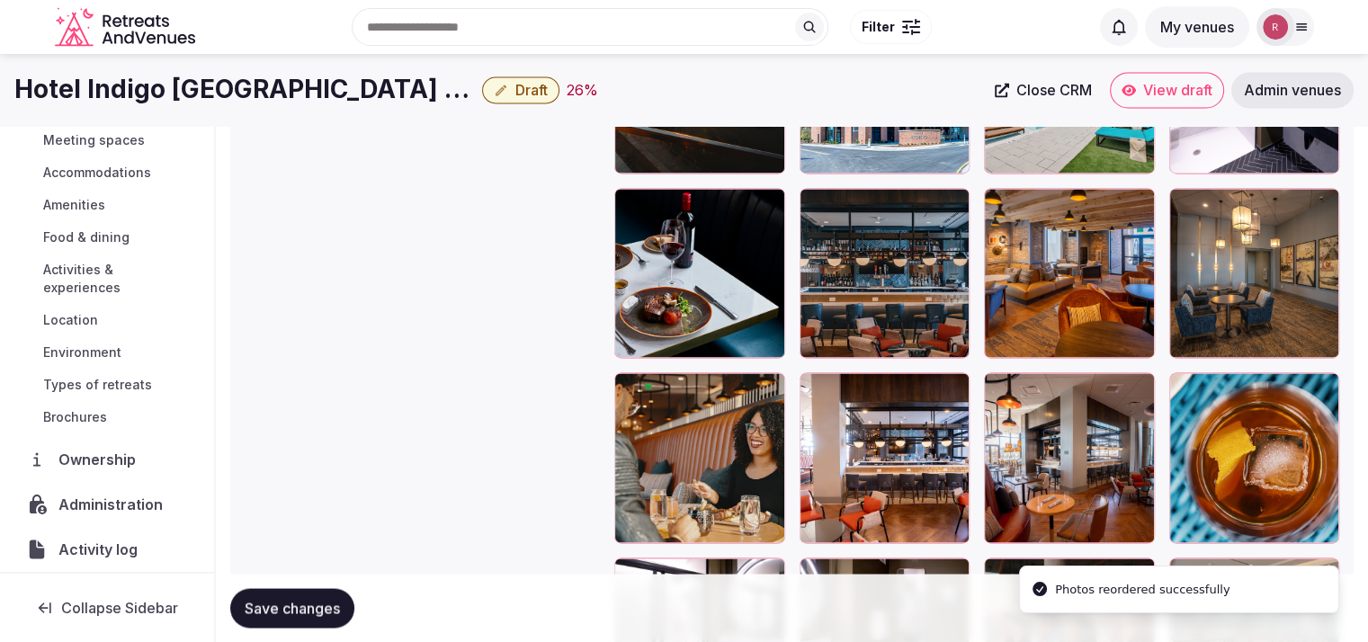
scroll to position [3015, 0]
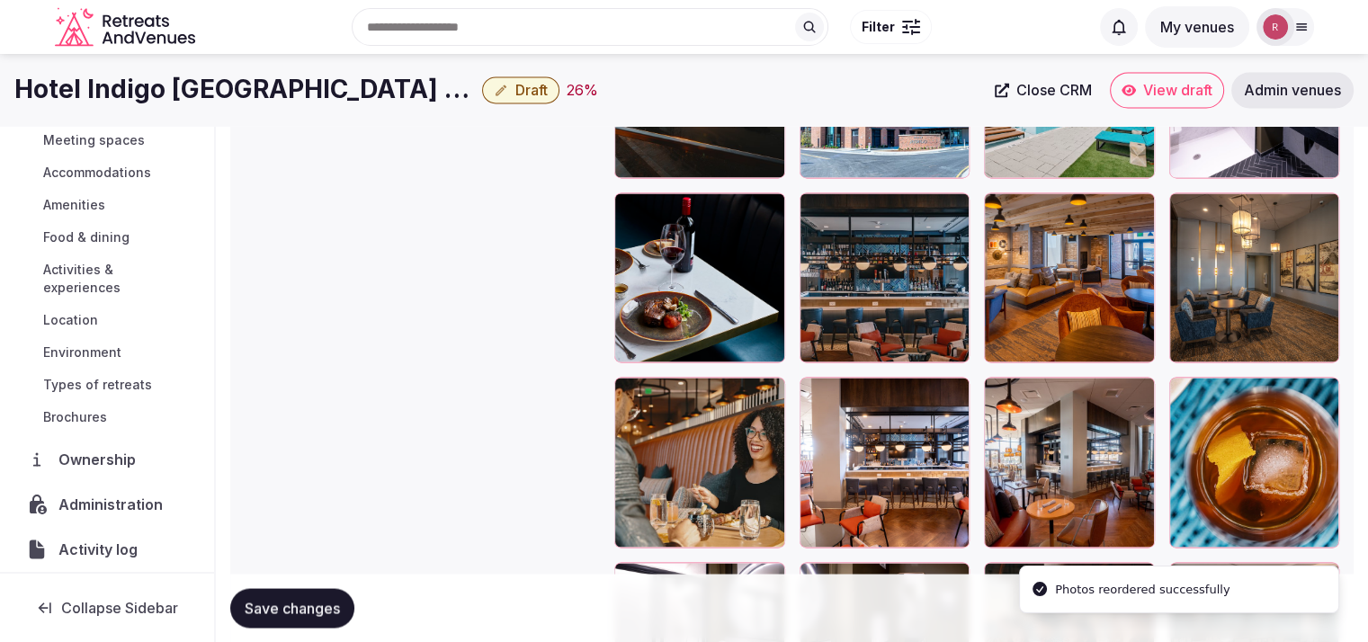
click at [870, 506] on div at bounding box center [885, 462] width 171 height 171
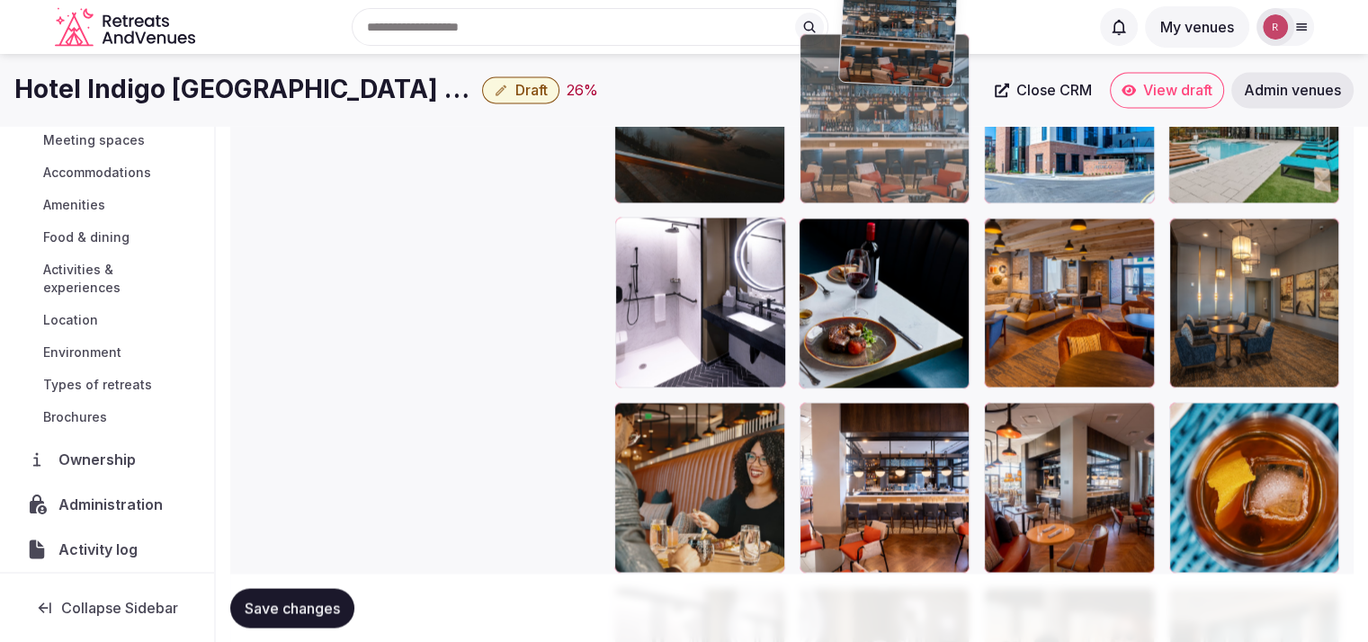
scroll to position [2970, 0]
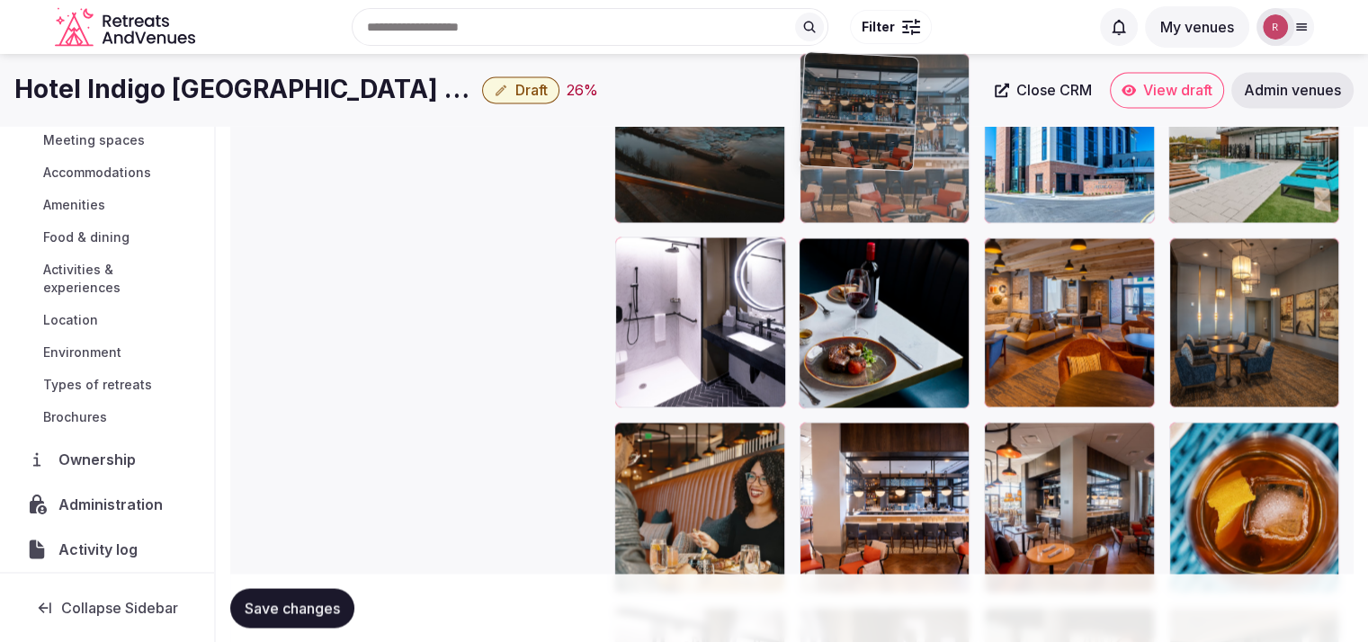
drag, startPoint x: 898, startPoint y: 331, endPoint x: 910, endPoint y: 226, distance: 106.0
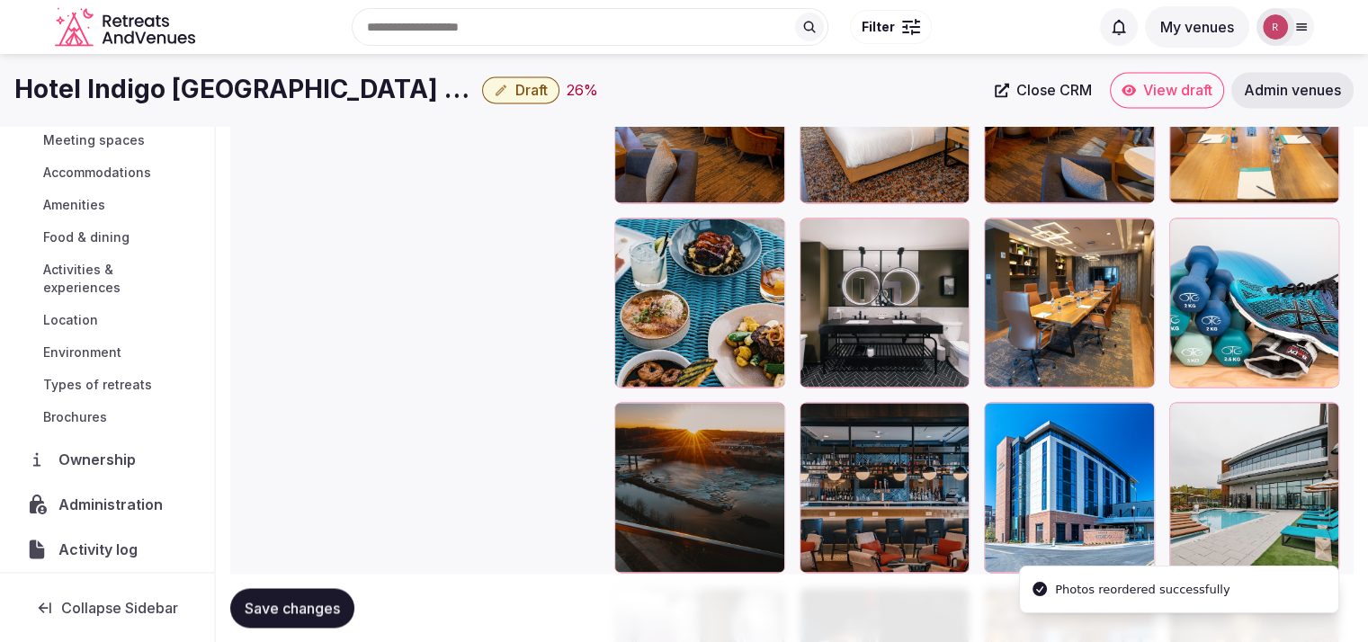
scroll to position [2579, 0]
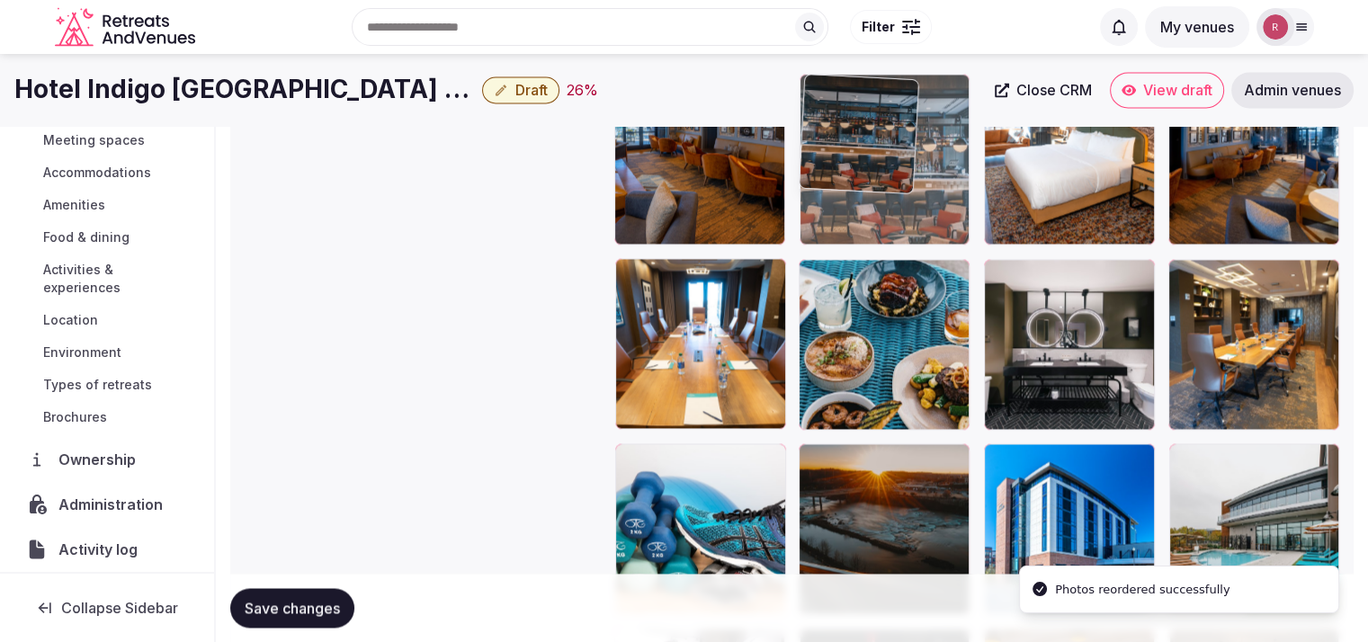
drag, startPoint x: 878, startPoint y: 524, endPoint x: 911, endPoint y: 203, distance: 322.9
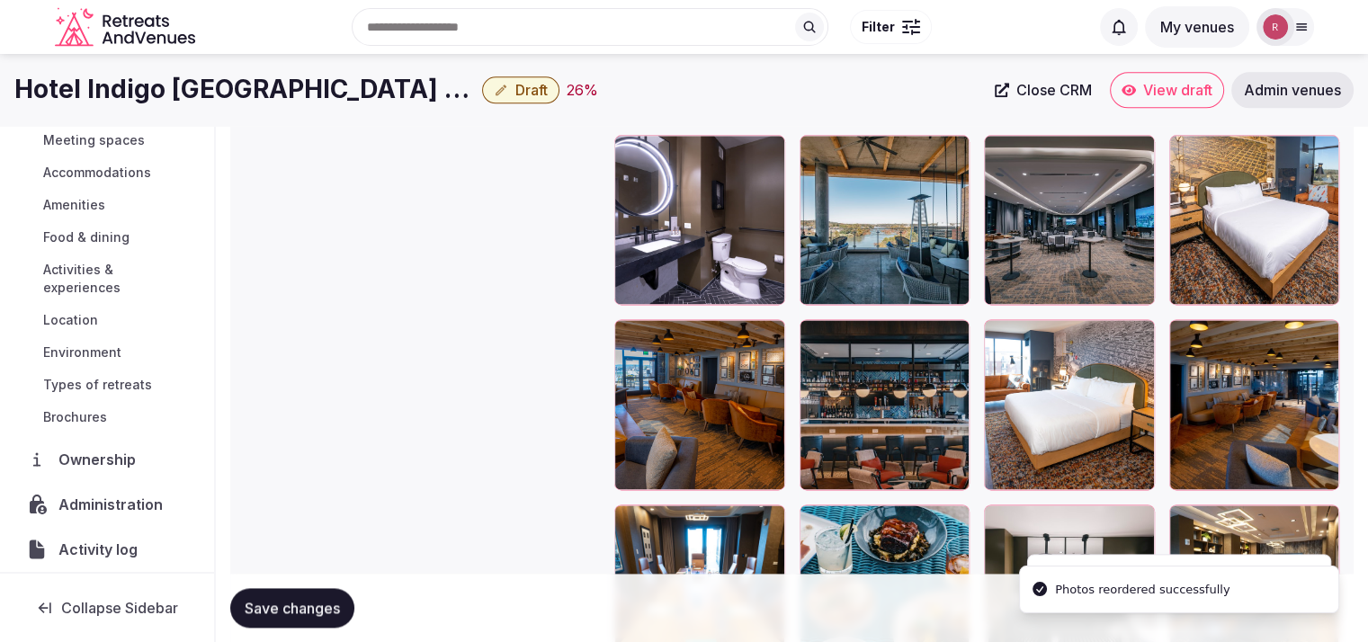
scroll to position [2313, 0]
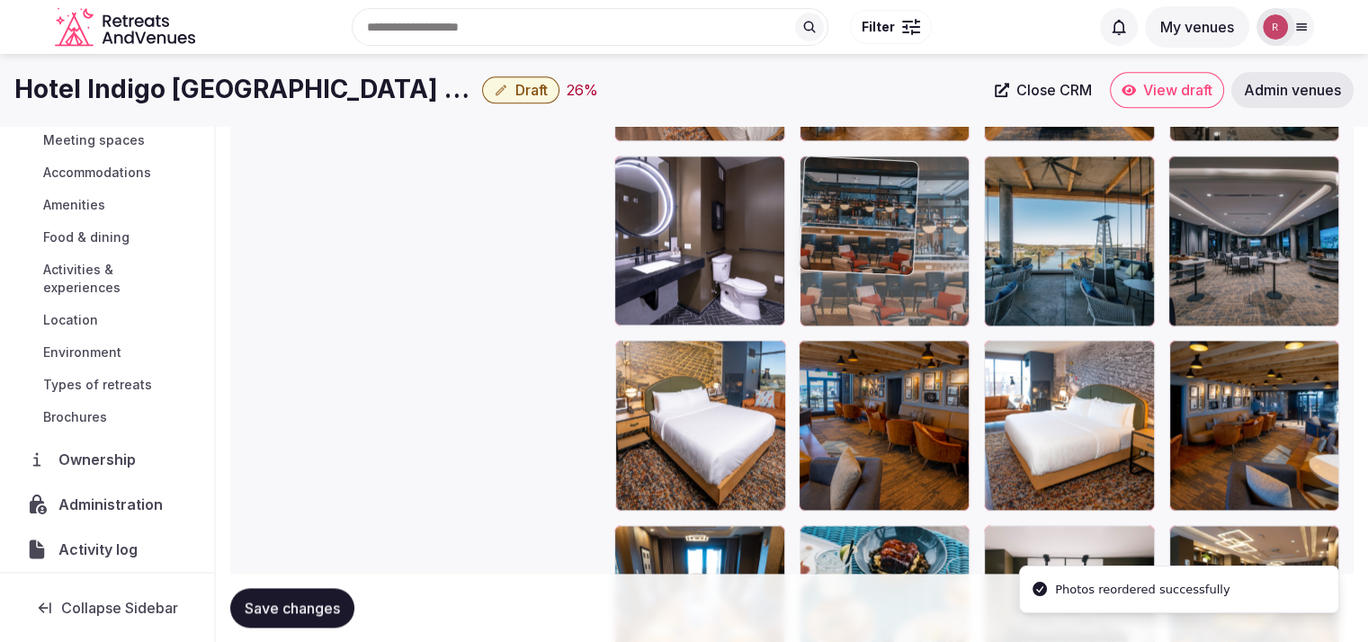
drag, startPoint x: 846, startPoint y: 454, endPoint x: 888, endPoint y: 313, distance: 147.2
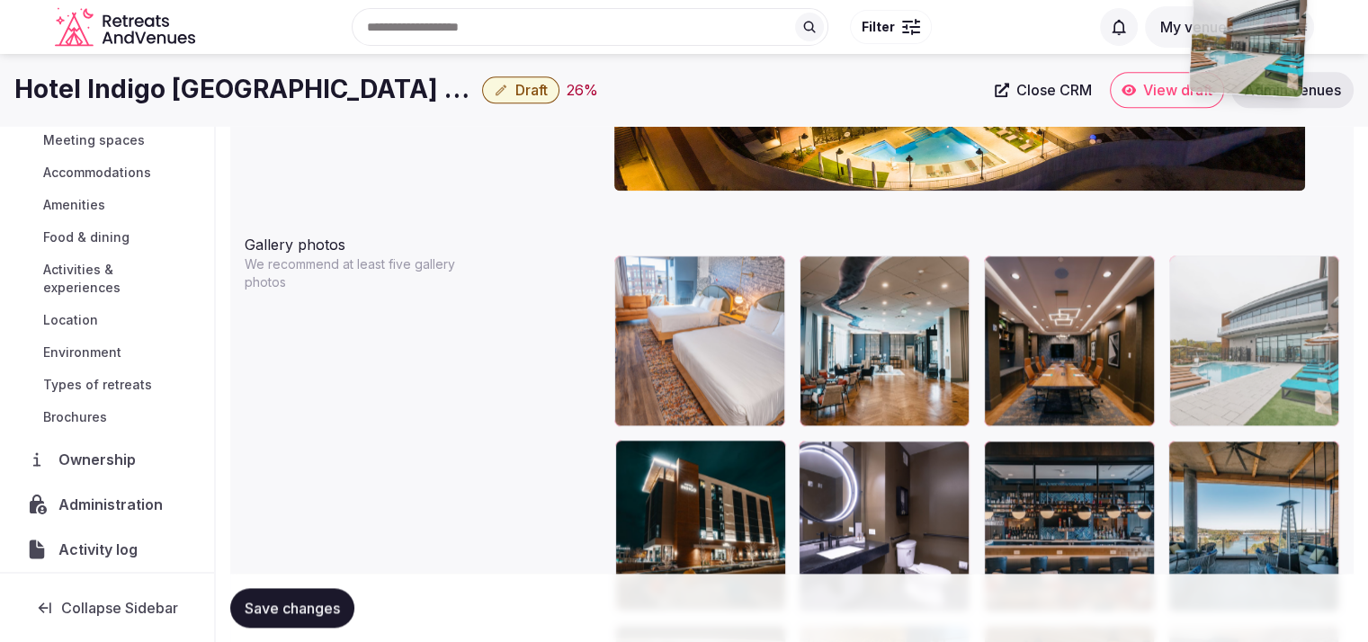
scroll to position [2026, 0]
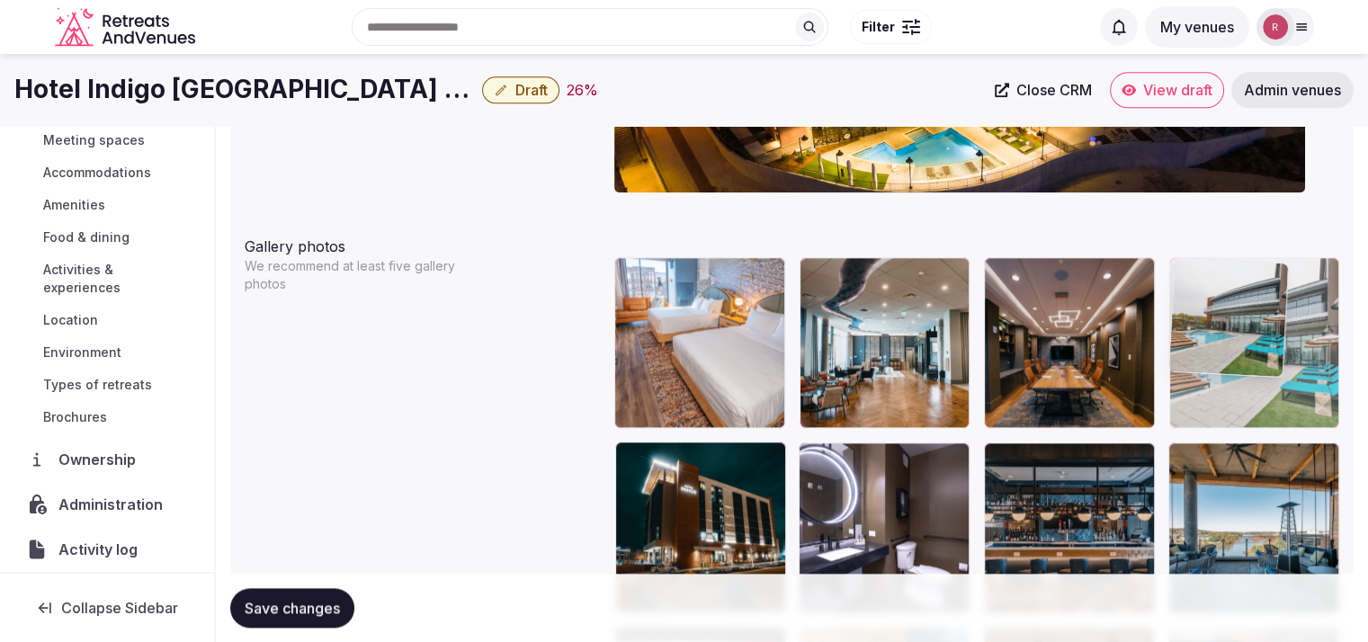
drag, startPoint x: 1281, startPoint y: 440, endPoint x: 1296, endPoint y: 405, distance: 38.3
click at [1296, 405] on body "**********" at bounding box center [684, 192] width 1368 height 4436
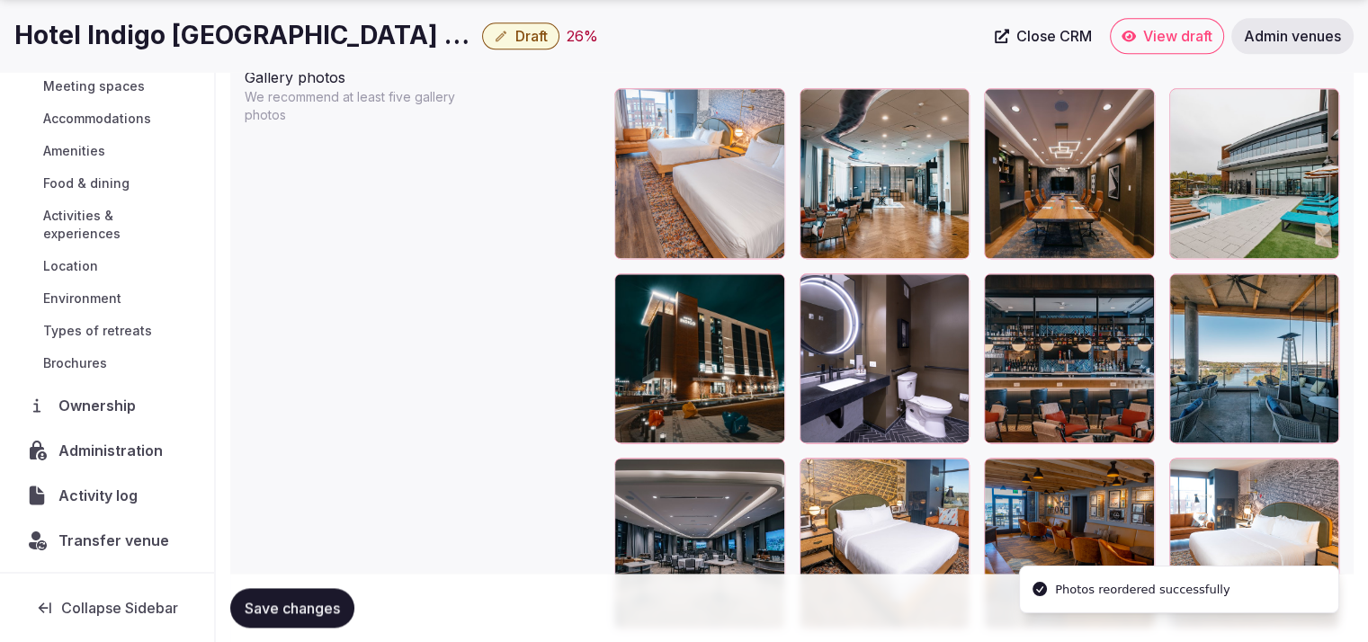
scroll to position [2268, 0]
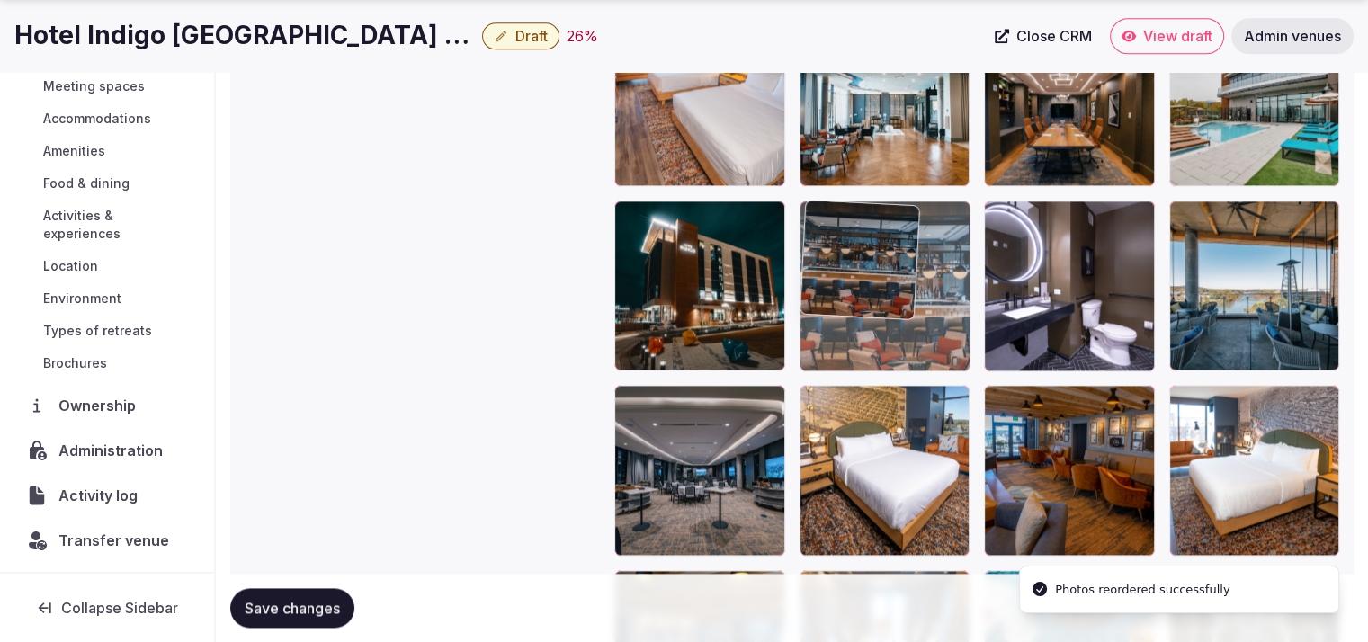
drag, startPoint x: 1040, startPoint y: 316, endPoint x: 907, endPoint y: 316, distance: 133.1
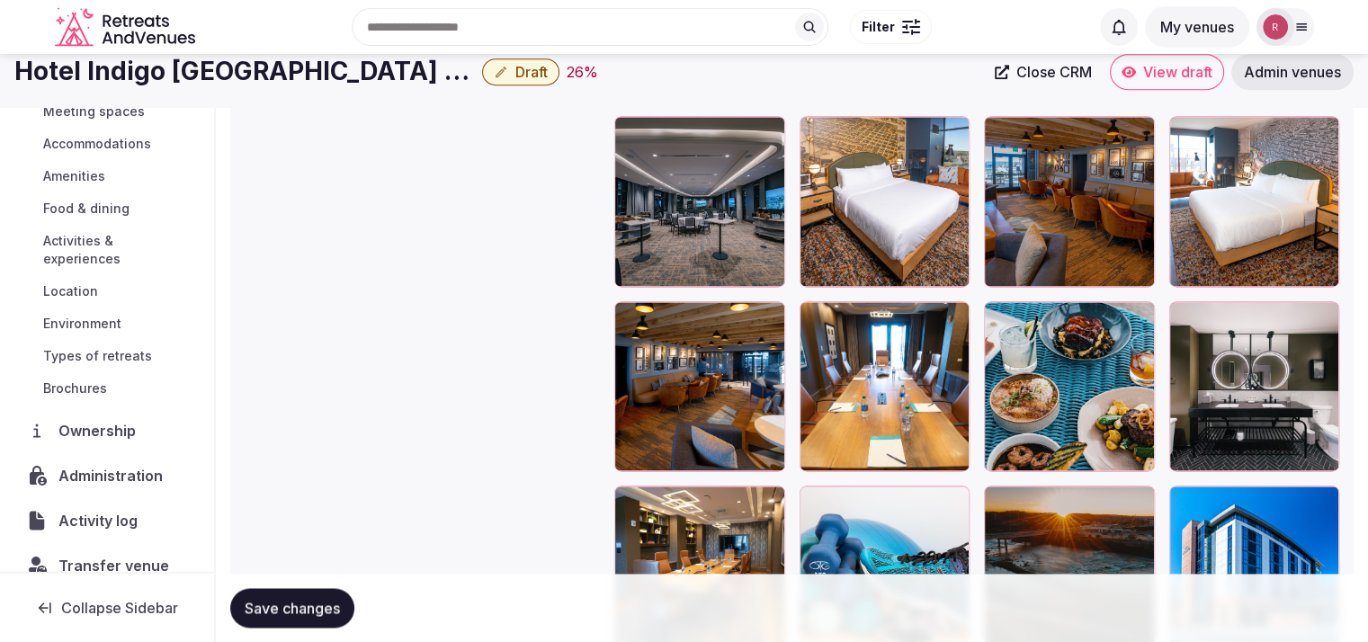
scroll to position [2285, 0]
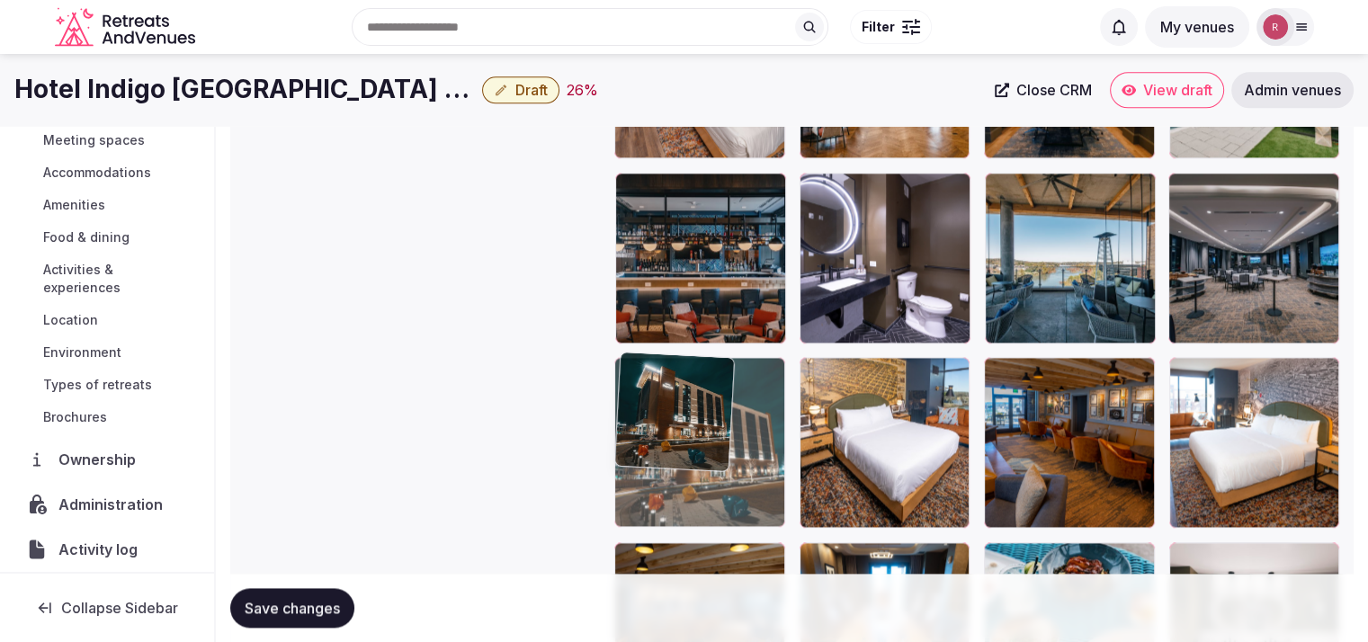
drag, startPoint x: 698, startPoint y: 400, endPoint x: 698, endPoint y: 522, distance: 121.4
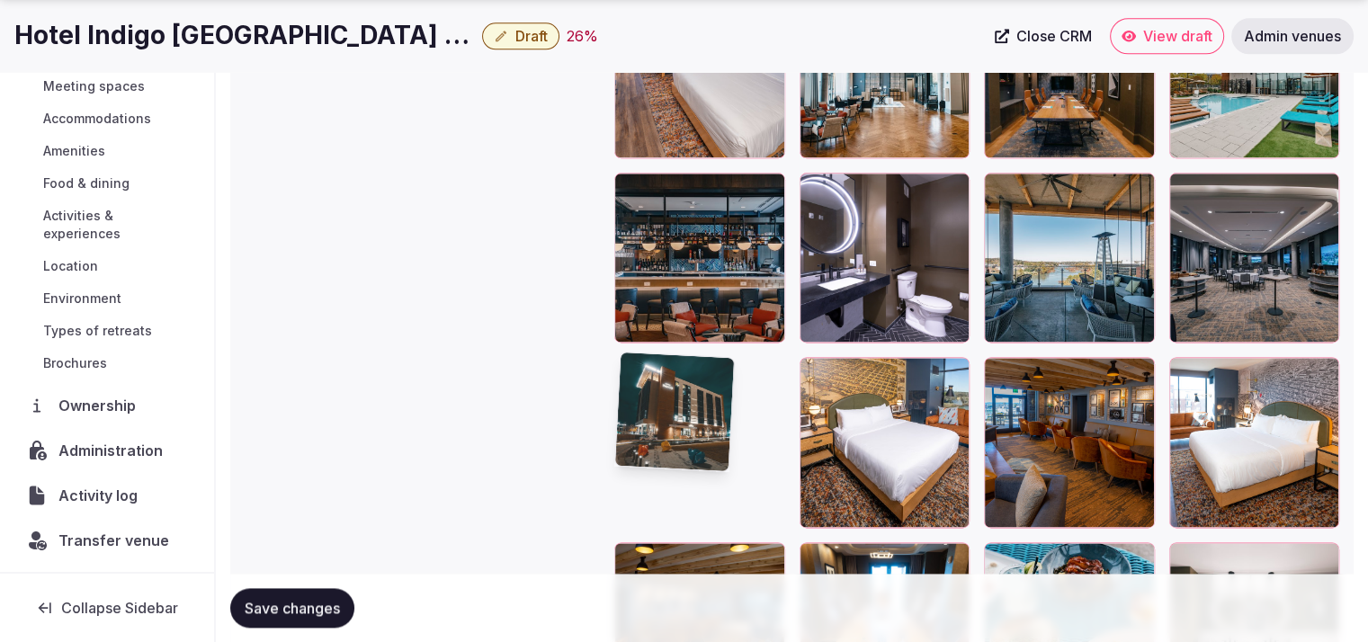
scroll to position [2300, 0]
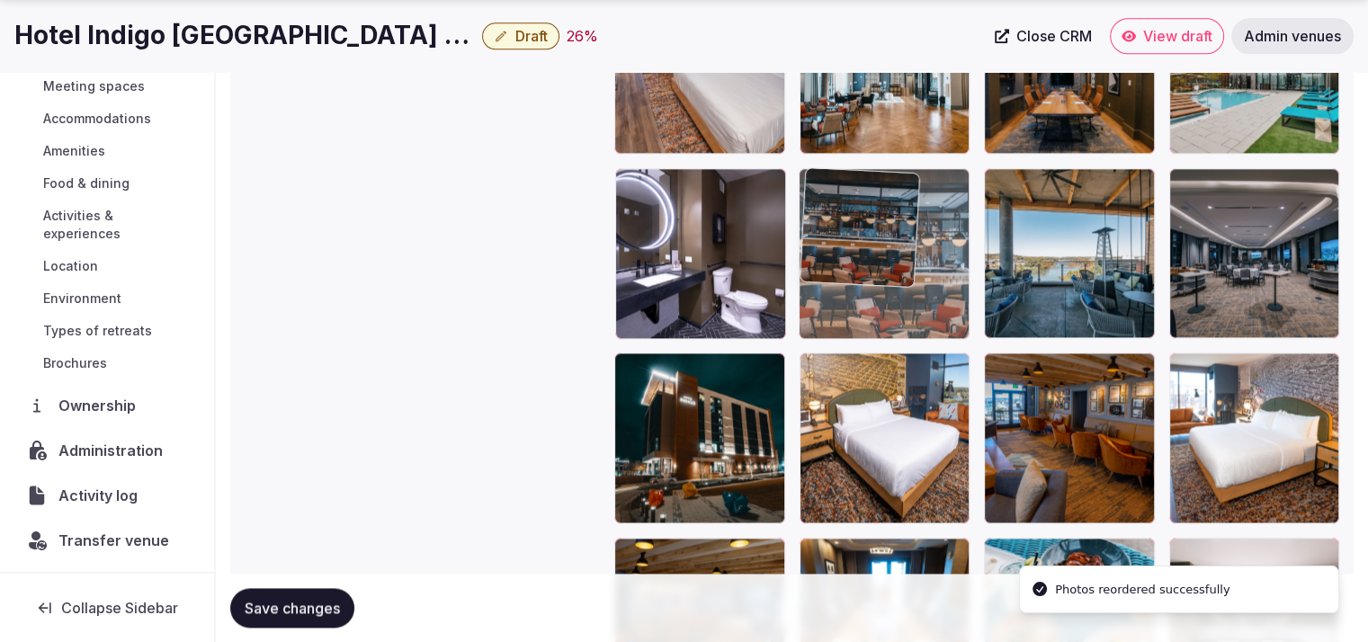
drag, startPoint x: 694, startPoint y: 301, endPoint x: 842, endPoint y: 305, distance: 147.6
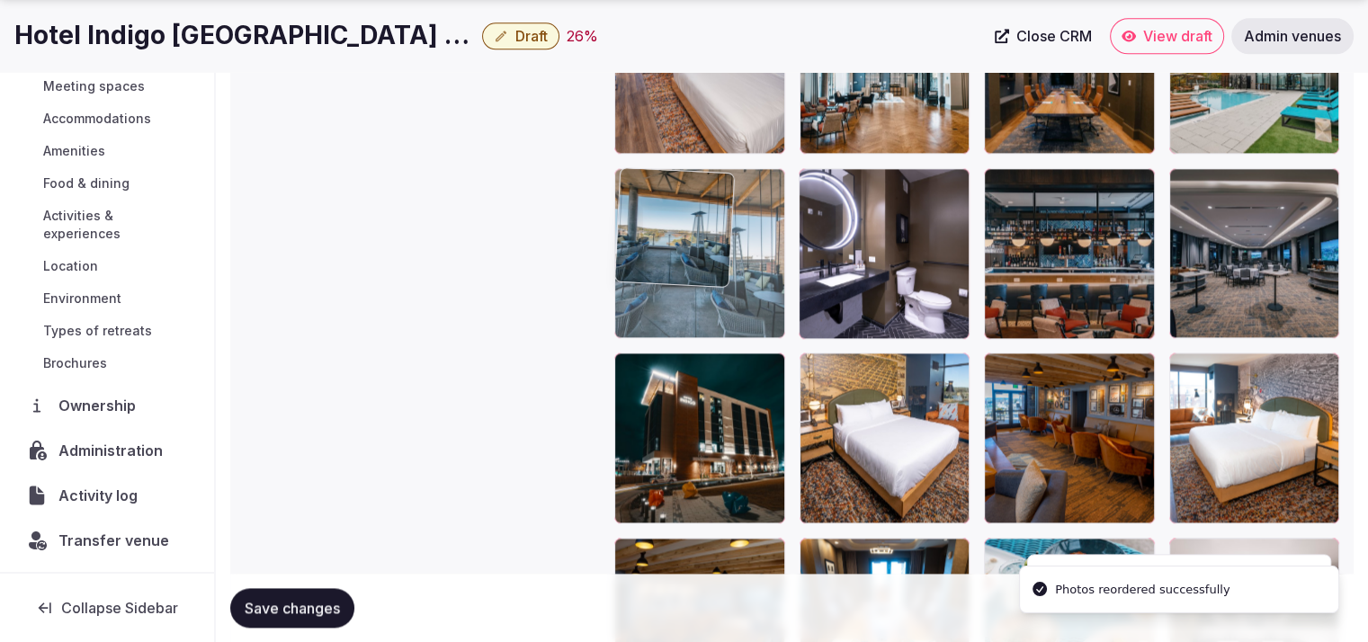
drag, startPoint x: 1090, startPoint y: 280, endPoint x: 792, endPoint y: 287, distance: 297.8
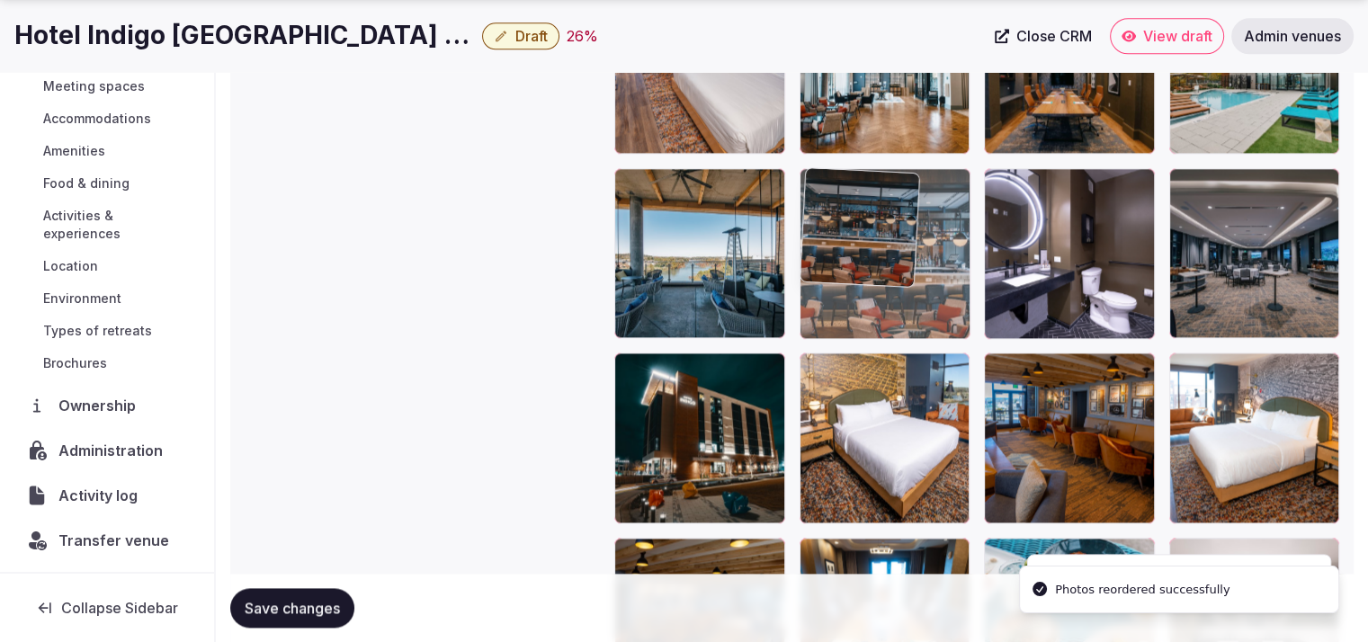
drag, startPoint x: 1052, startPoint y: 270, endPoint x: 931, endPoint y: 291, distance: 123.2
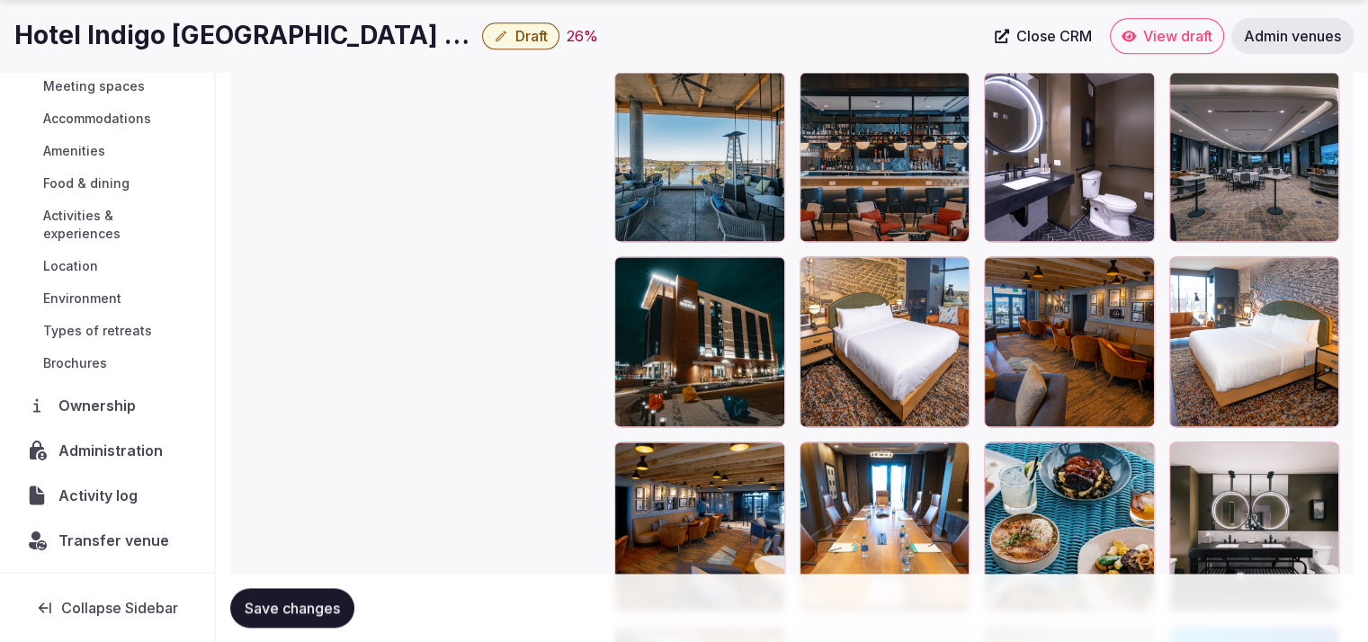
scroll to position [2432, 0]
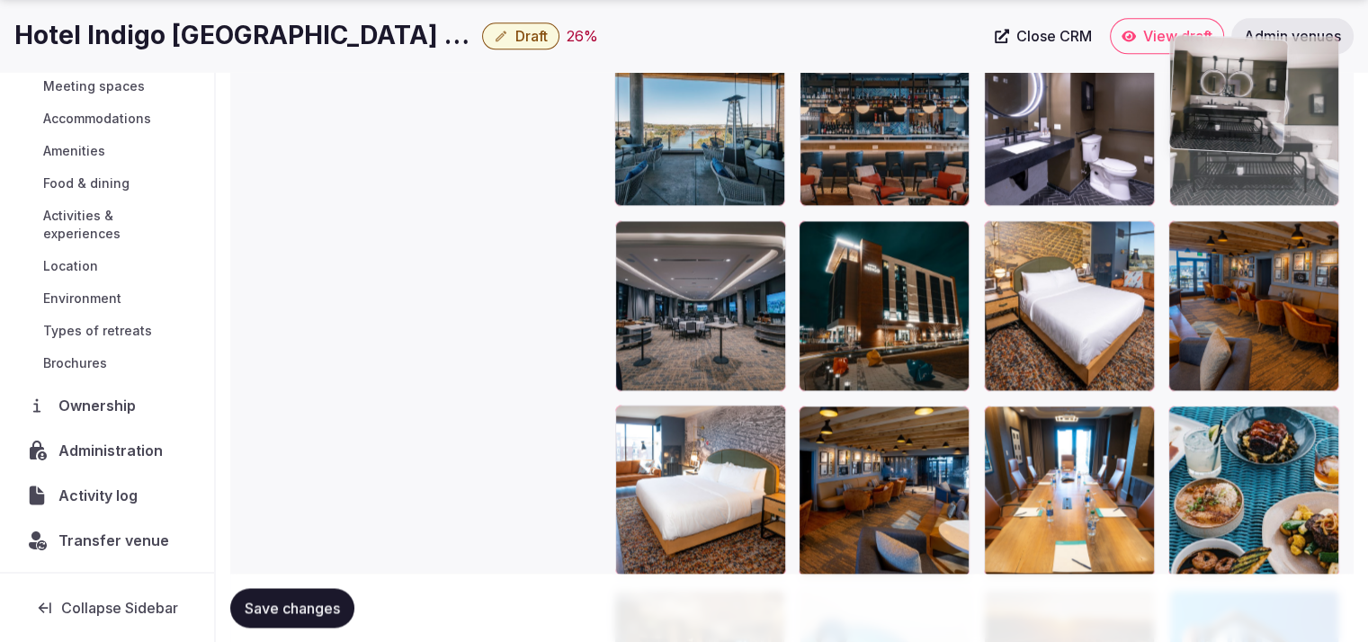
drag, startPoint x: 1302, startPoint y: 548, endPoint x: 1324, endPoint y: 218, distance: 330.9
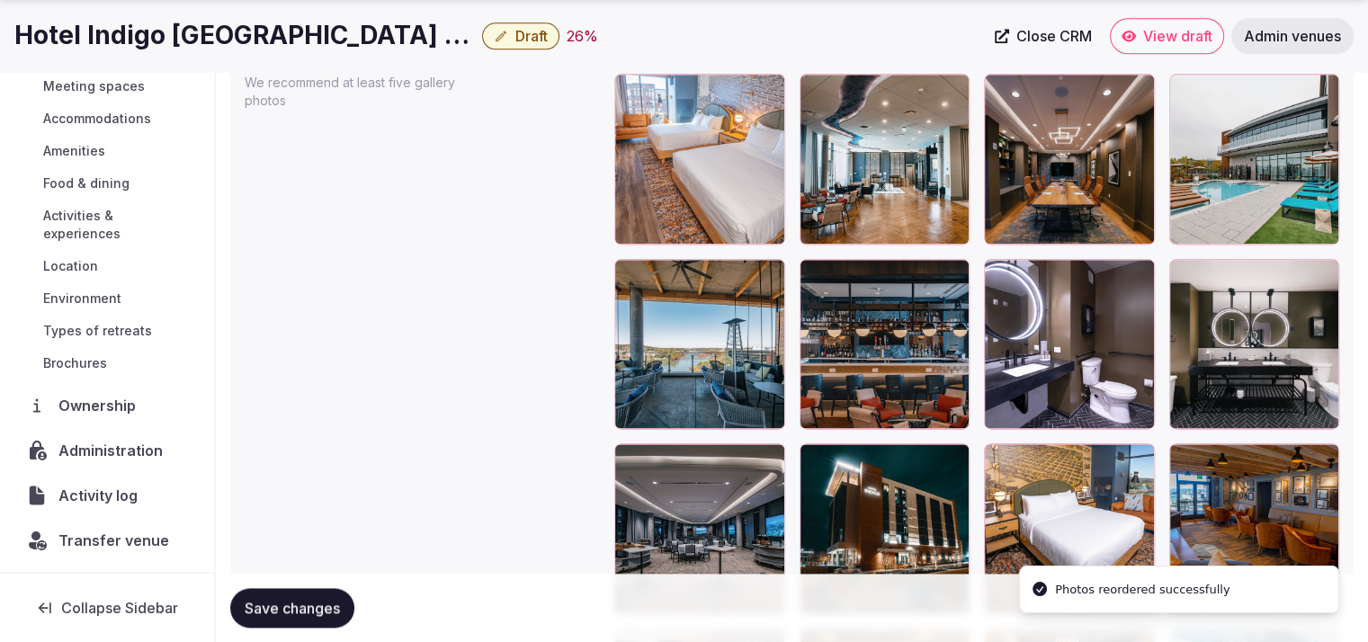
scroll to position [2261, 0]
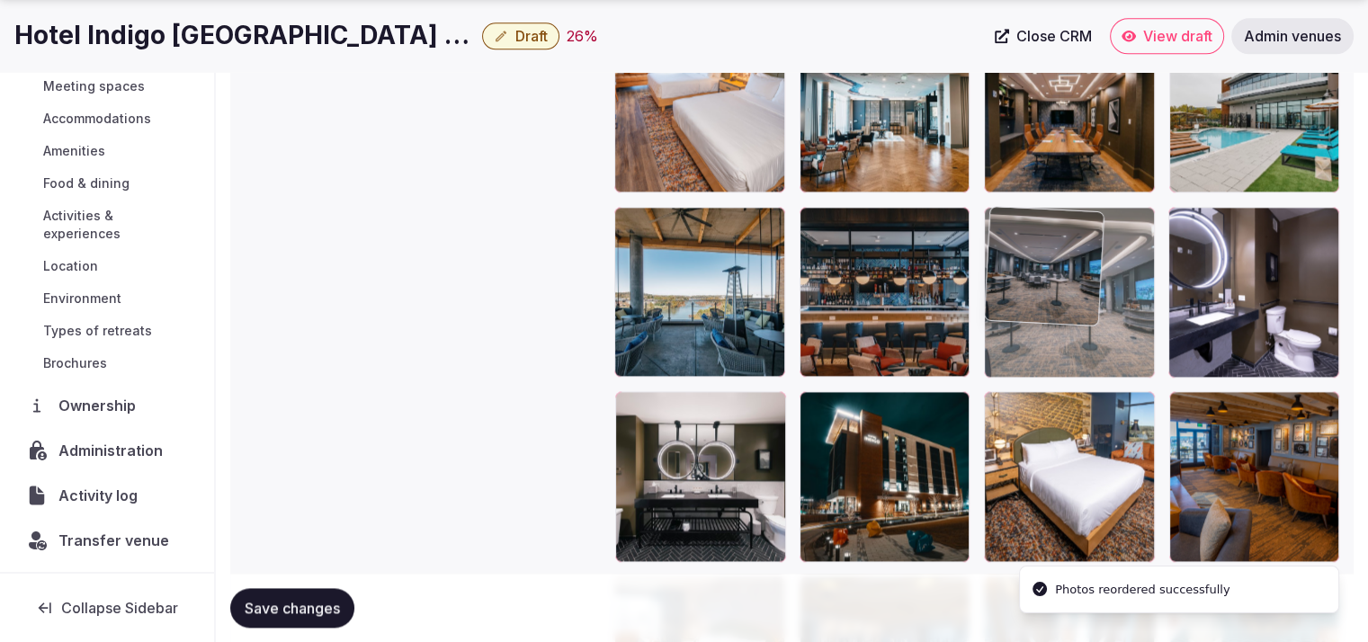
drag, startPoint x: 669, startPoint y: 469, endPoint x: 1087, endPoint y: 351, distance: 433.7
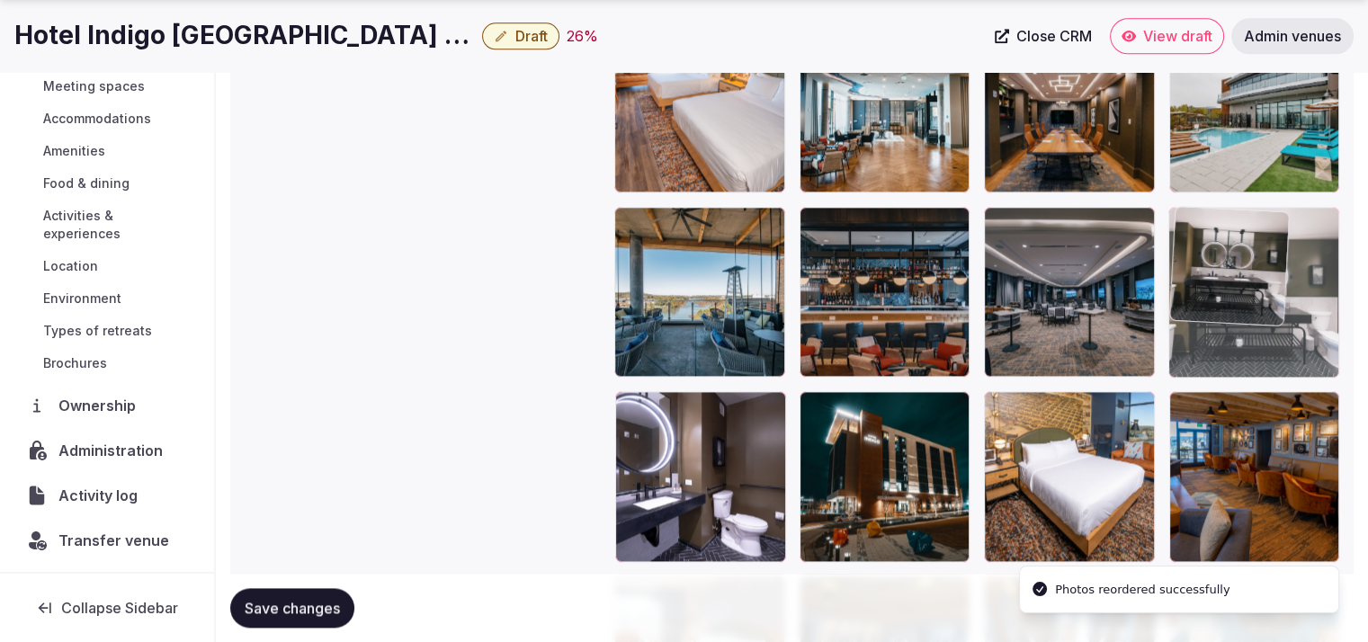
drag, startPoint x: 680, startPoint y: 471, endPoint x: 1258, endPoint y: 323, distance: 597.1
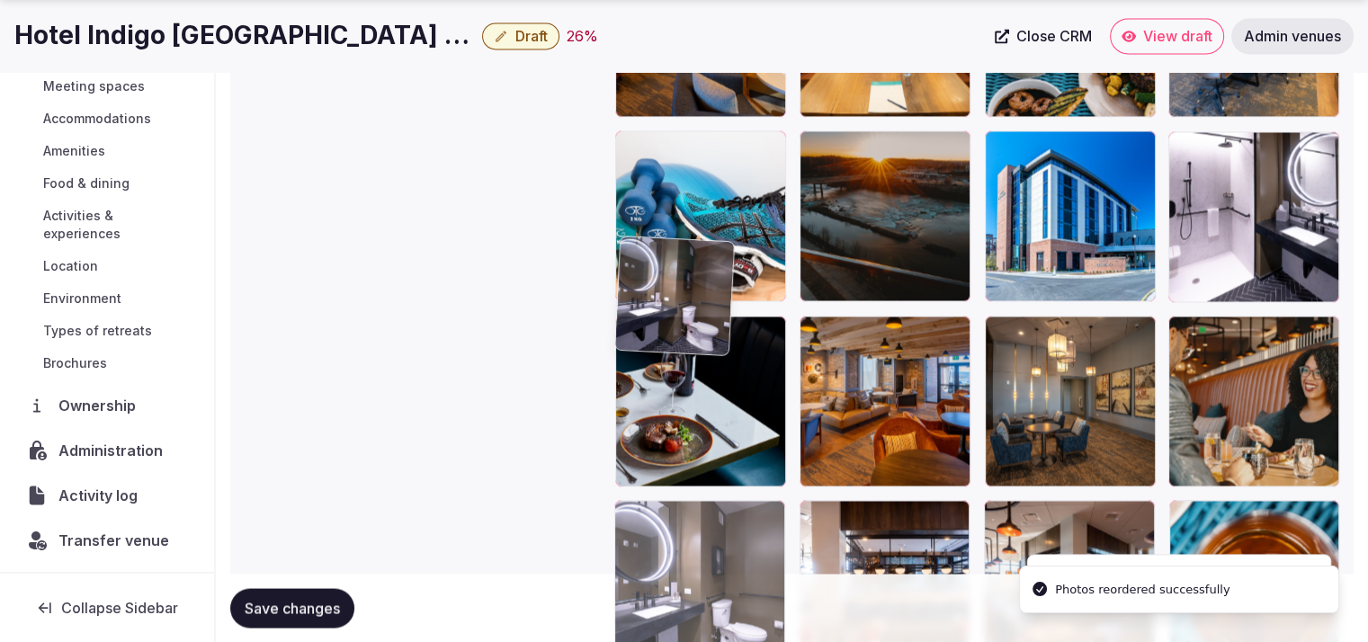
drag, startPoint x: 743, startPoint y: 506, endPoint x: 759, endPoint y: 561, distance: 57.2
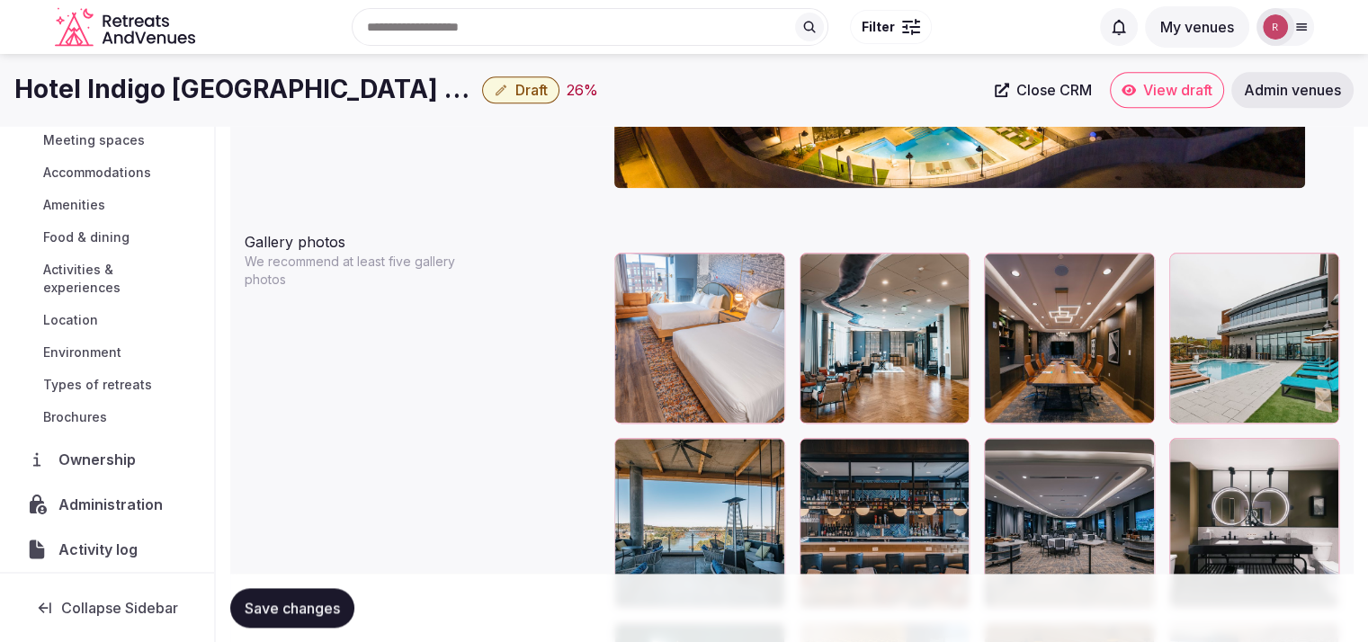
scroll to position [2146, 0]
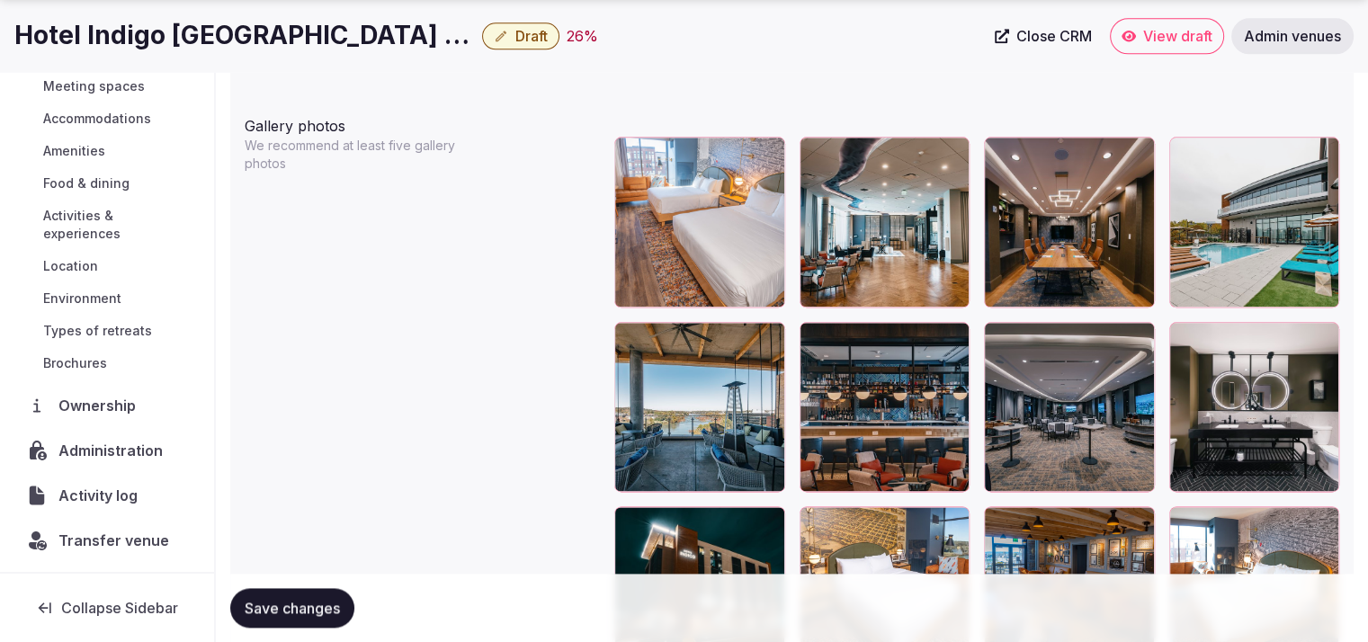
click at [326, 610] on span "Save changes" at bounding box center [292, 608] width 95 height 18
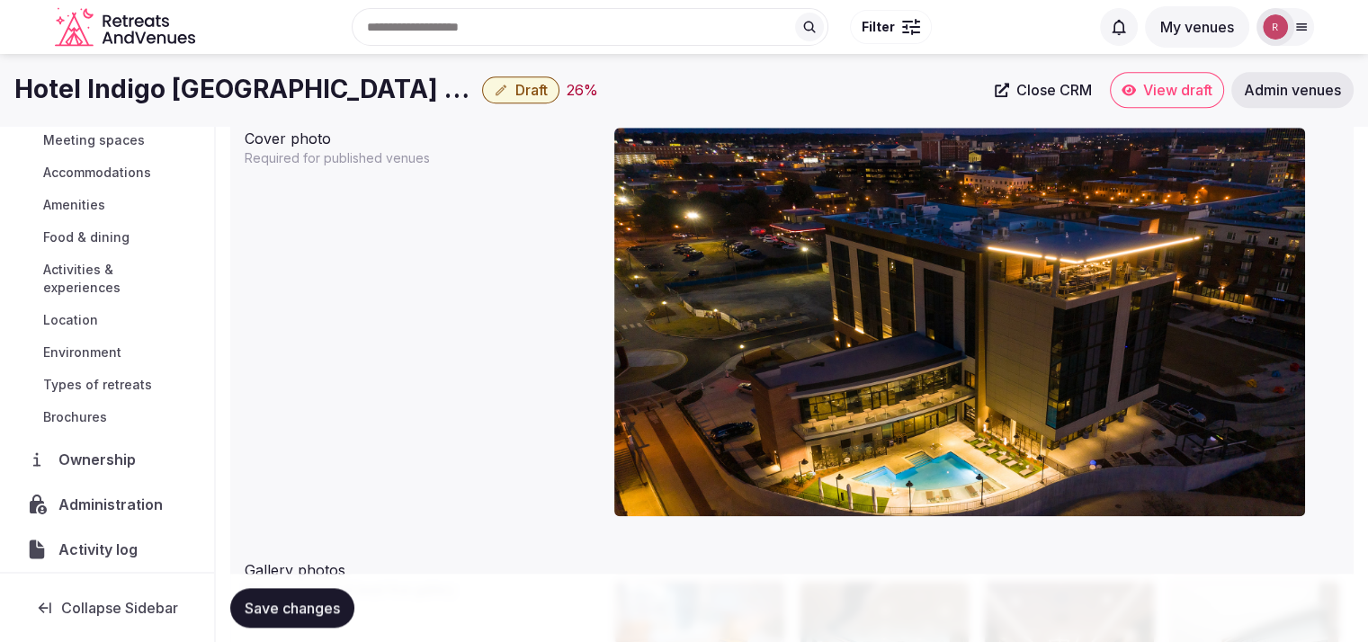
scroll to position [1372, 0]
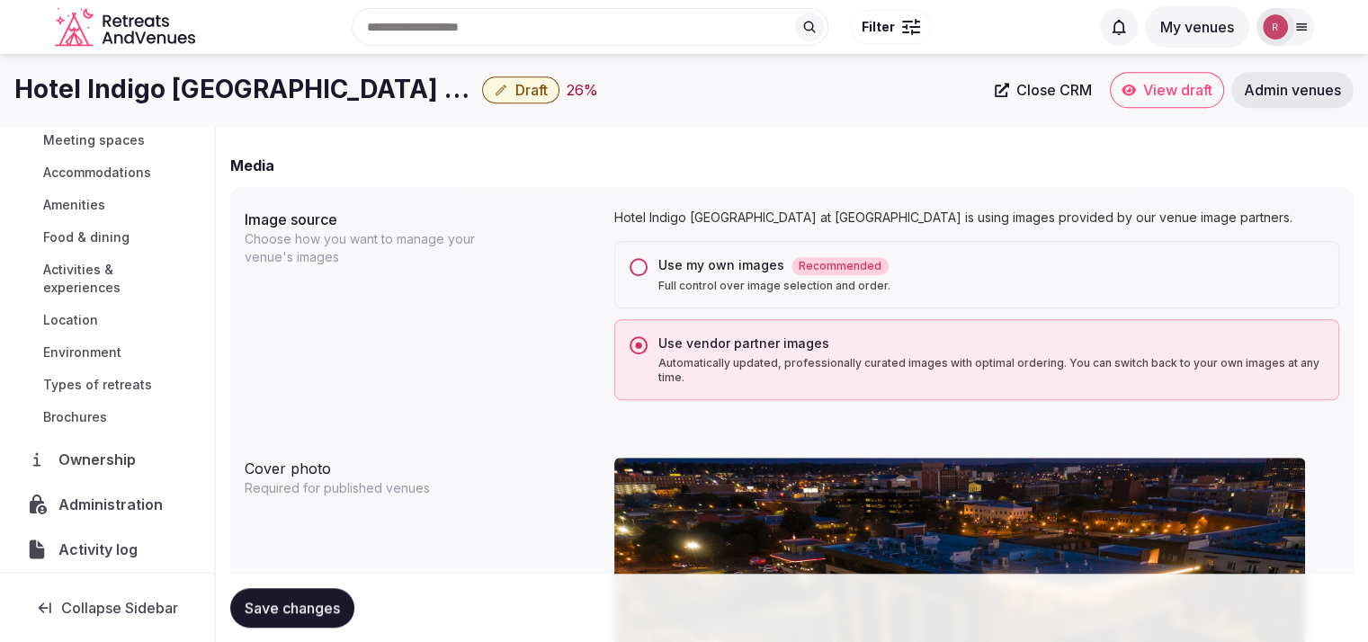
click at [1245, 214] on p "Hotel Indigo [GEOGRAPHIC_DATA] at [GEOGRAPHIC_DATA] is using images provided by…" at bounding box center [976, 218] width 725 height 18
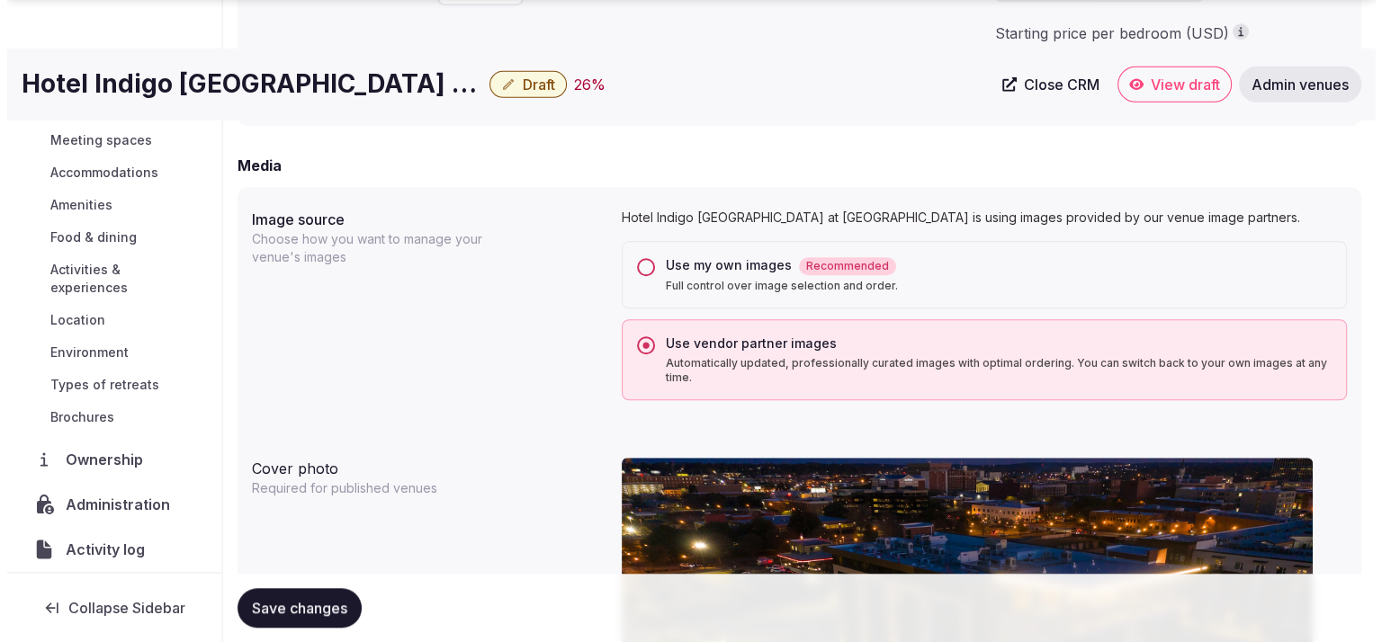
scroll to position [1933, 0]
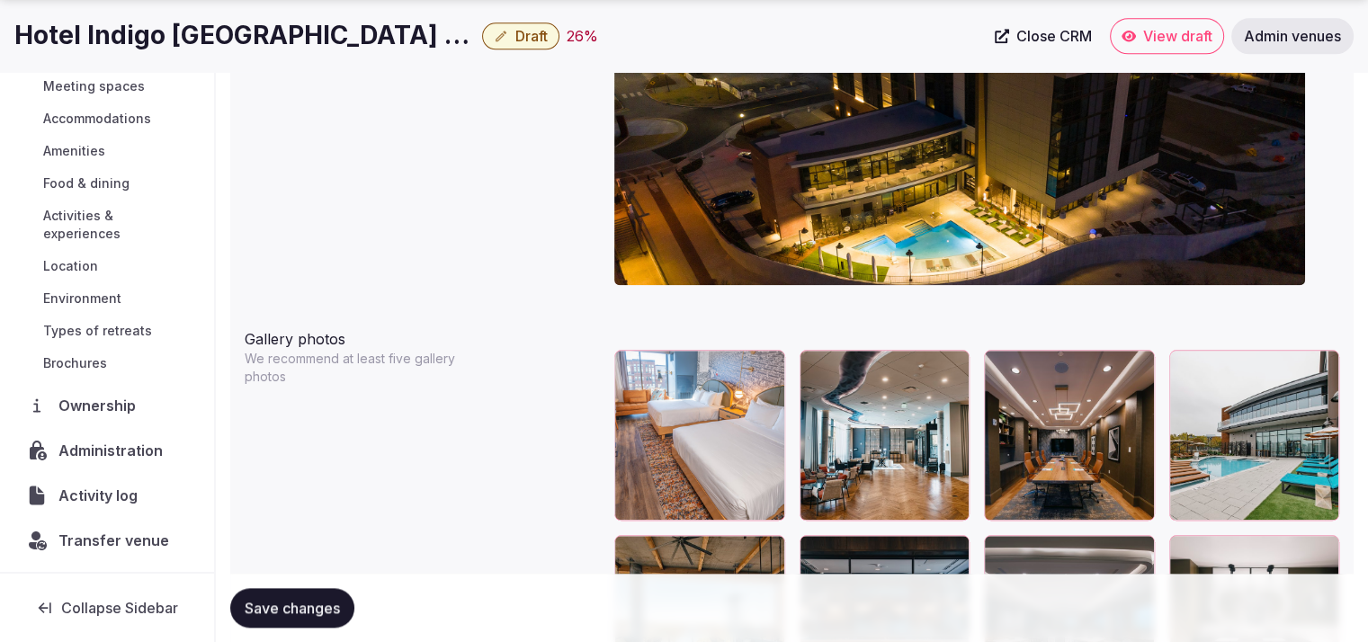
click at [534, 36] on span "Draft" at bounding box center [531, 36] width 32 height 18
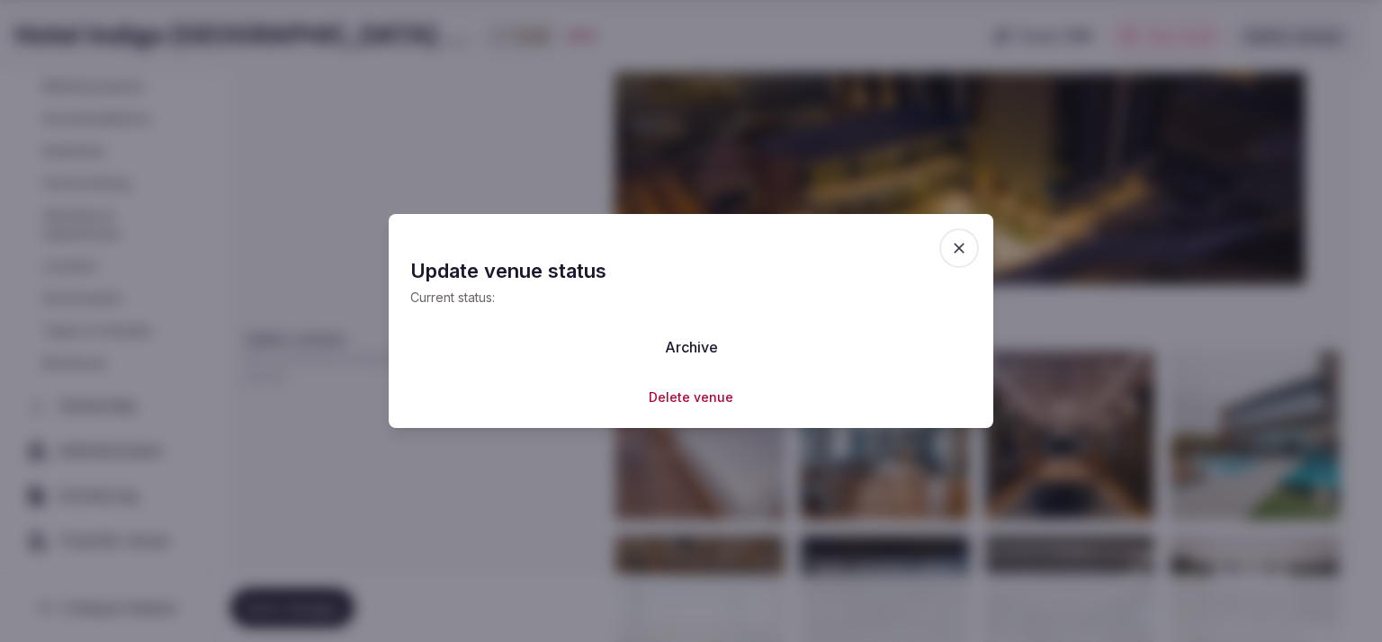
click at [626, 301] on p "Current status:" at bounding box center [690, 298] width 561 height 18
click at [964, 244] on icon "button" at bounding box center [959, 248] width 18 height 18
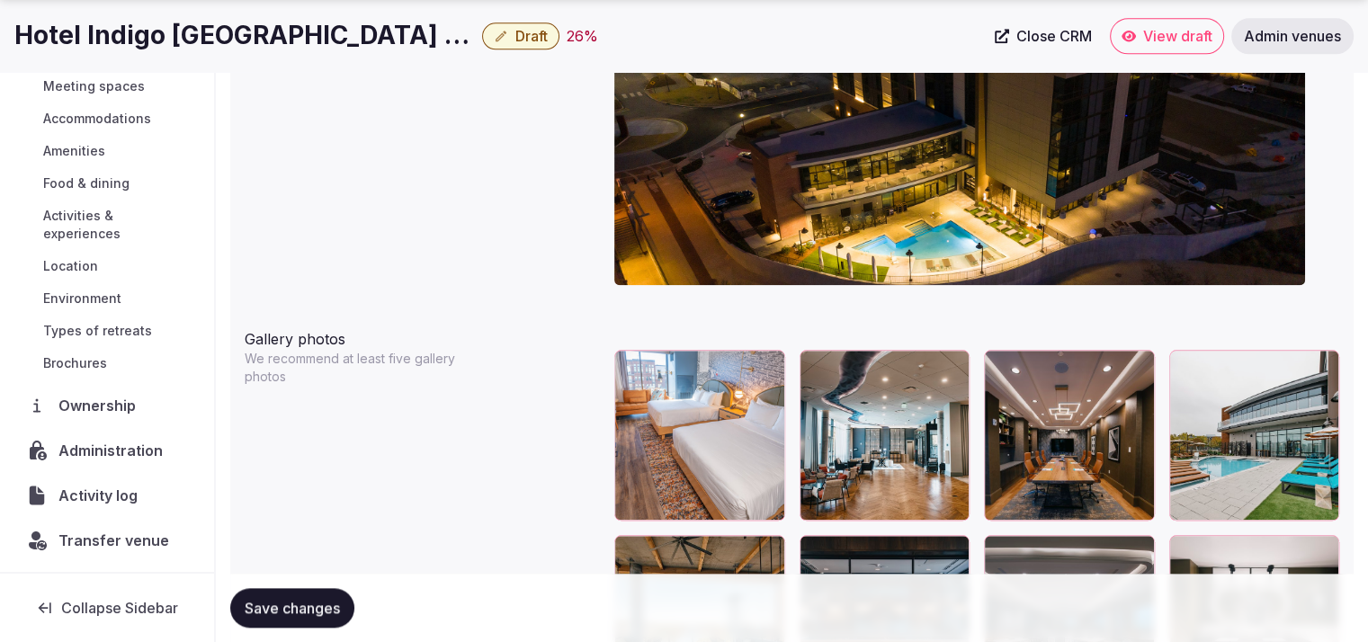
click at [525, 38] on span "Draft" at bounding box center [531, 36] width 32 height 18
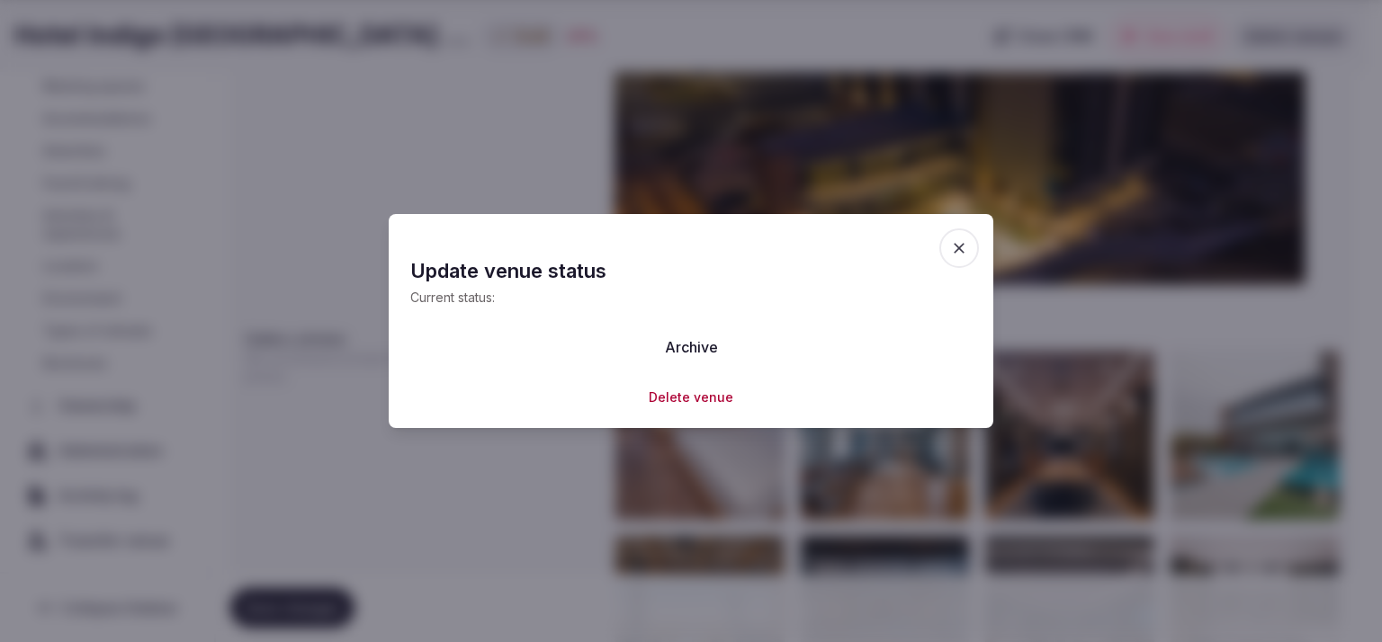
click at [943, 248] on span "button" at bounding box center [959, 248] width 40 height 40
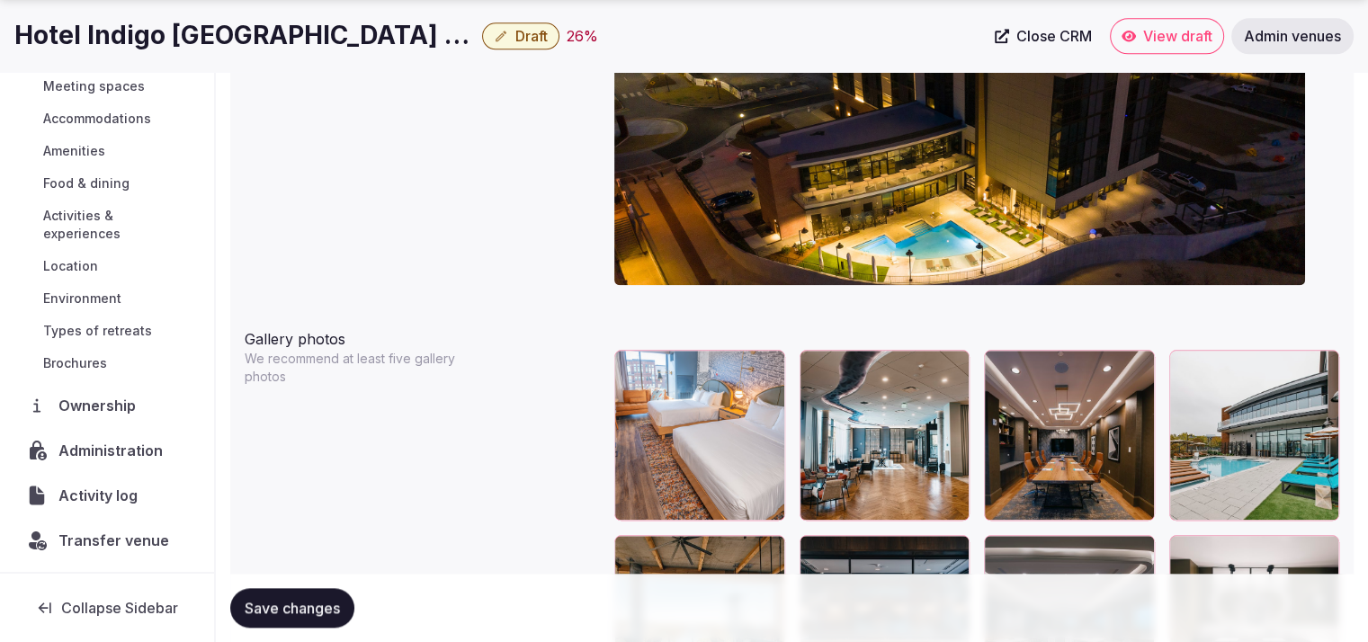
click at [548, 36] on span "Draft" at bounding box center [531, 36] width 32 height 18
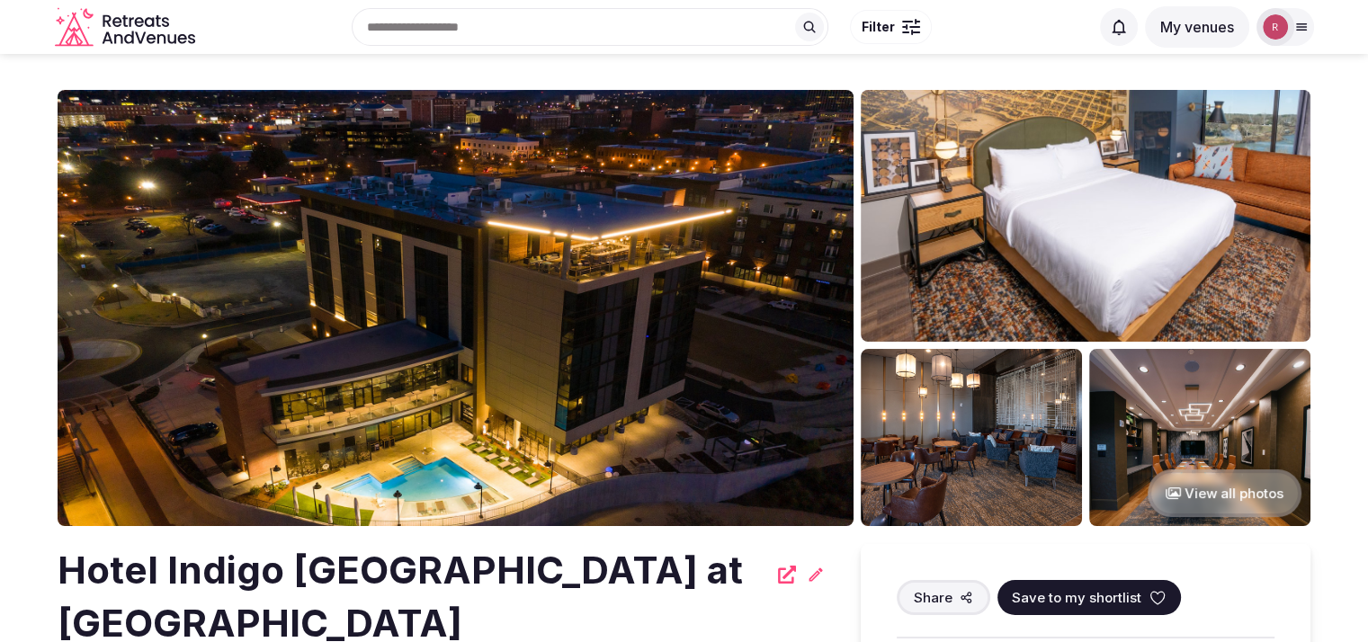
click at [307, 602] on h2 "Hotel Indigo [GEOGRAPHIC_DATA] at [GEOGRAPHIC_DATA]" at bounding box center [413, 597] width 710 height 106
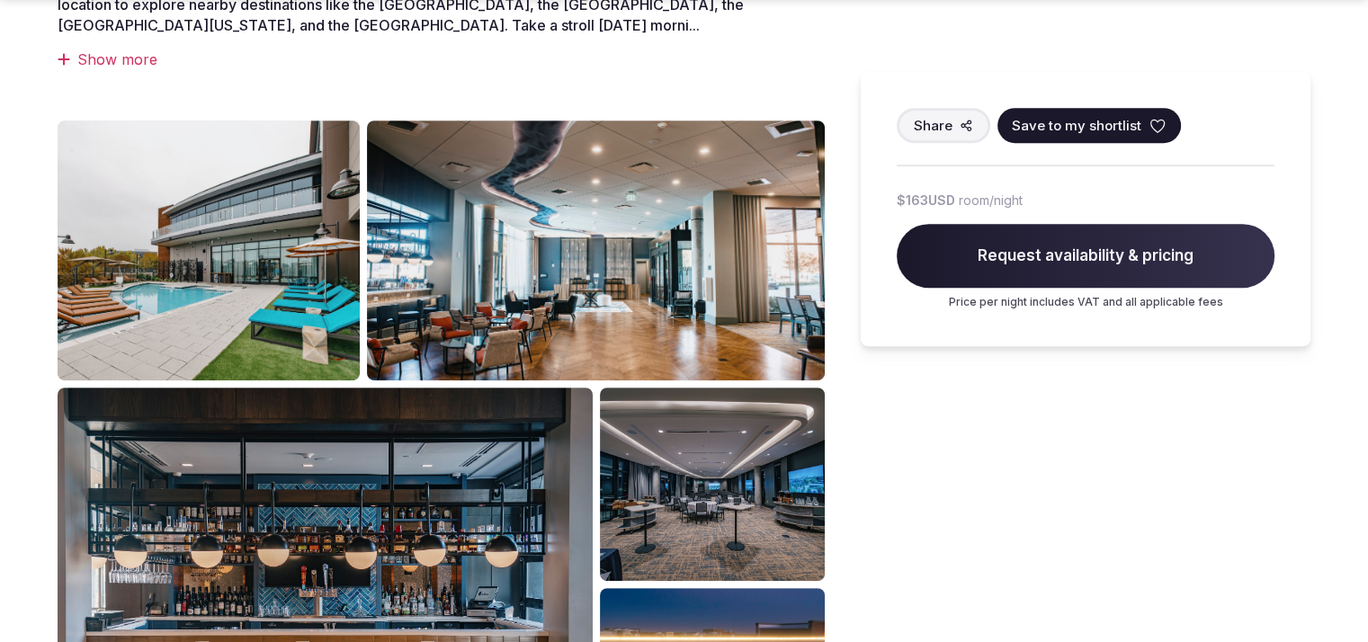
scroll to position [1015, 0]
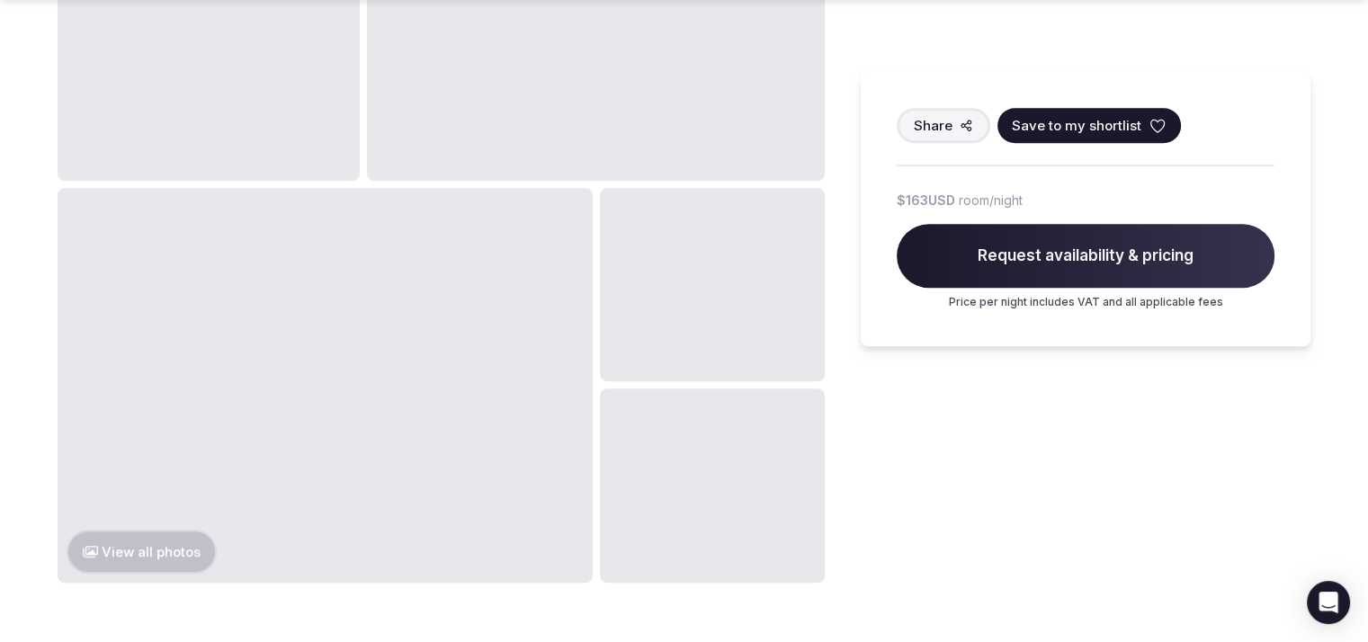
scroll to position [1034, 0]
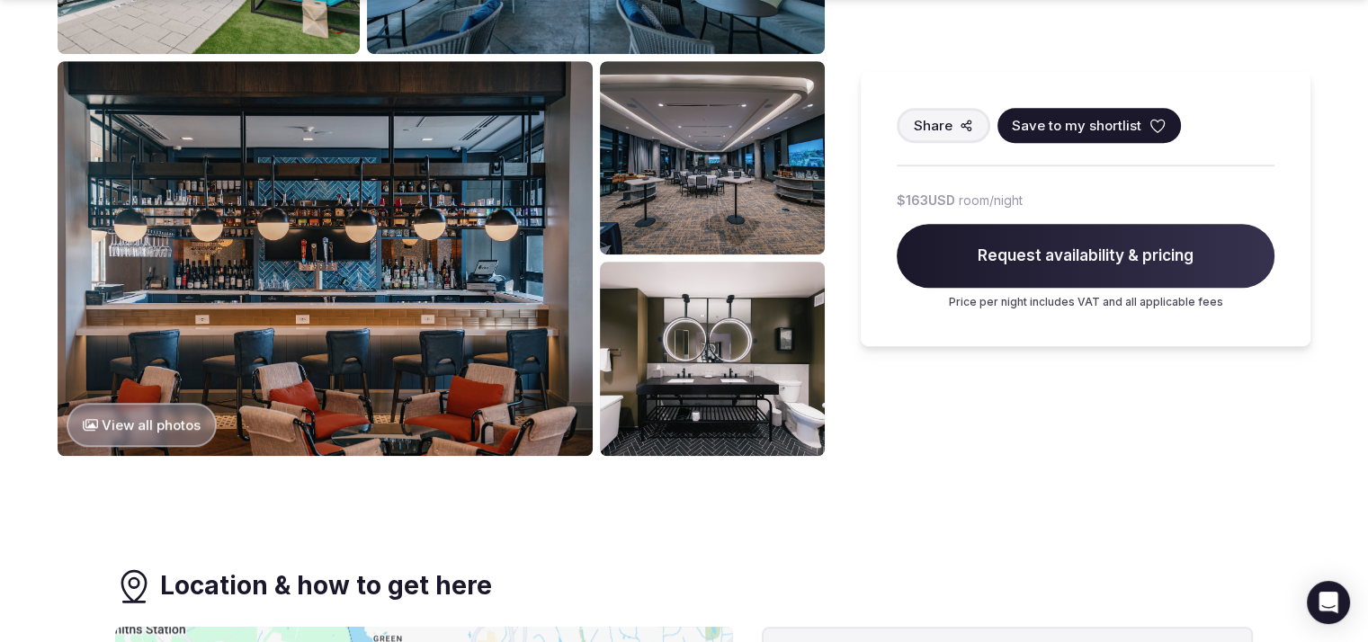
scroll to position [561, 0]
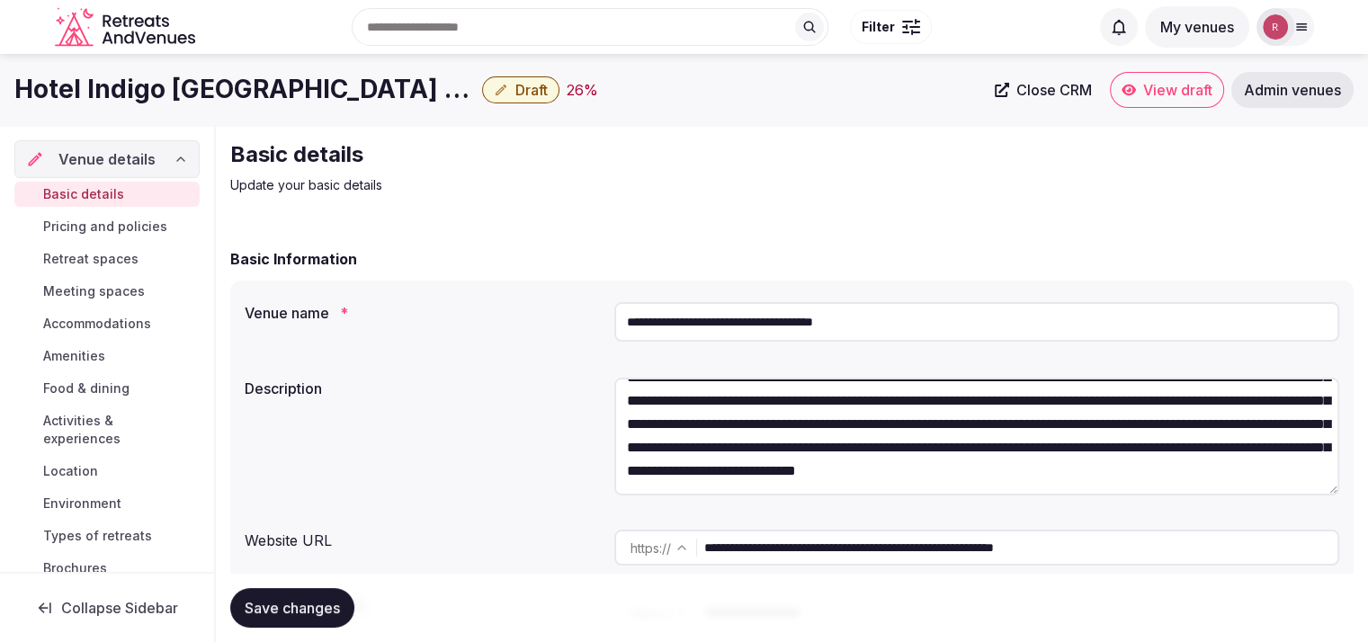
click at [495, 94] on icon "button" at bounding box center [501, 90] width 14 height 14
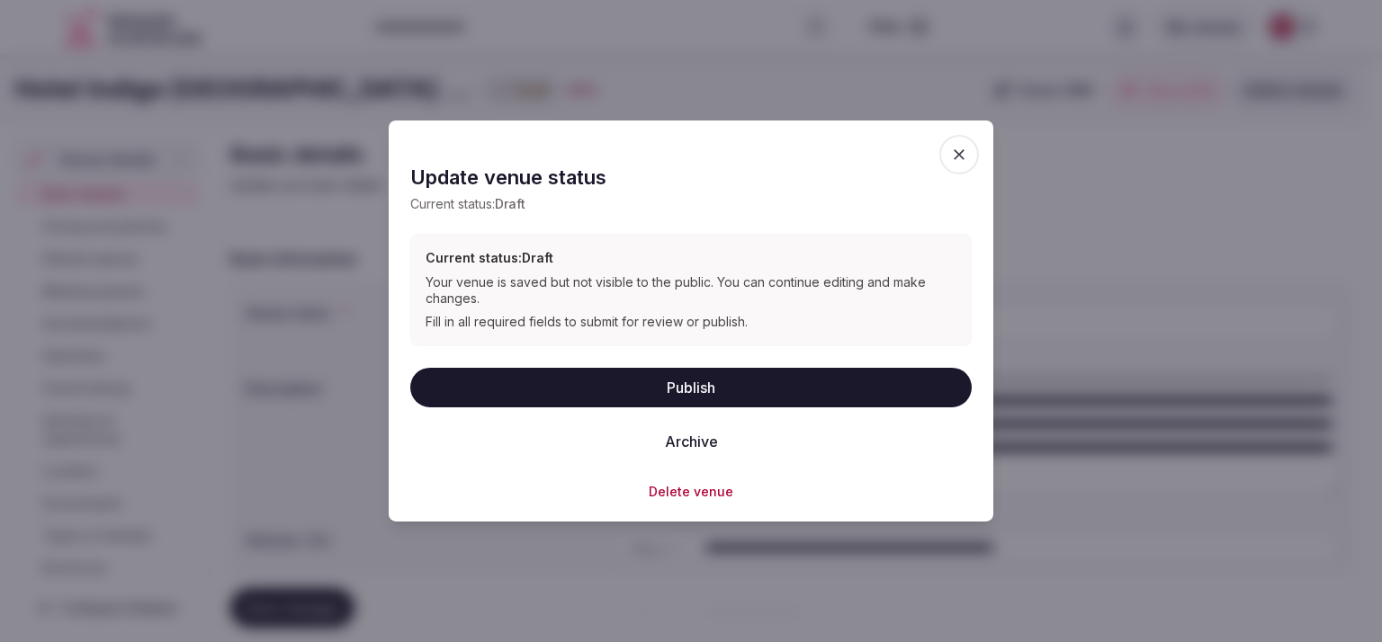
click at [502, 379] on button "Publish" at bounding box center [690, 387] width 561 height 40
